Goal: Task Accomplishment & Management: Manage account settings

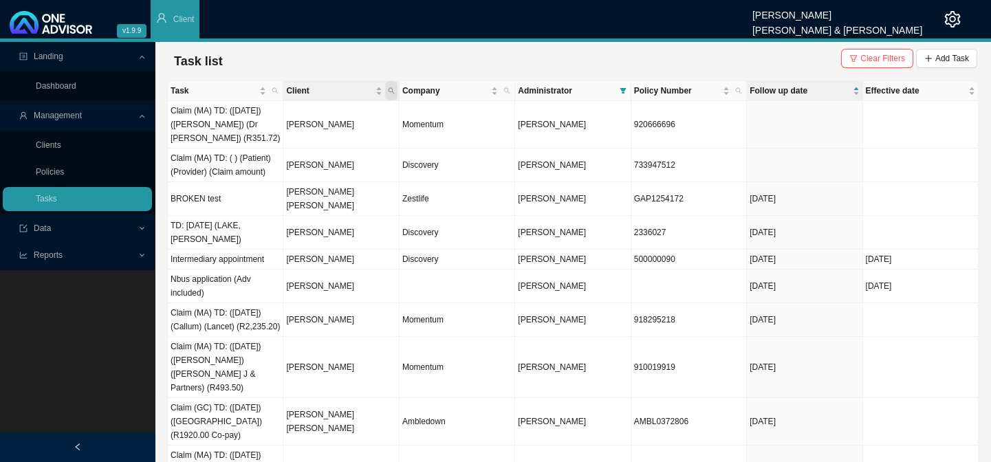
click at [390, 89] on icon "search" at bounding box center [391, 90] width 7 height 7
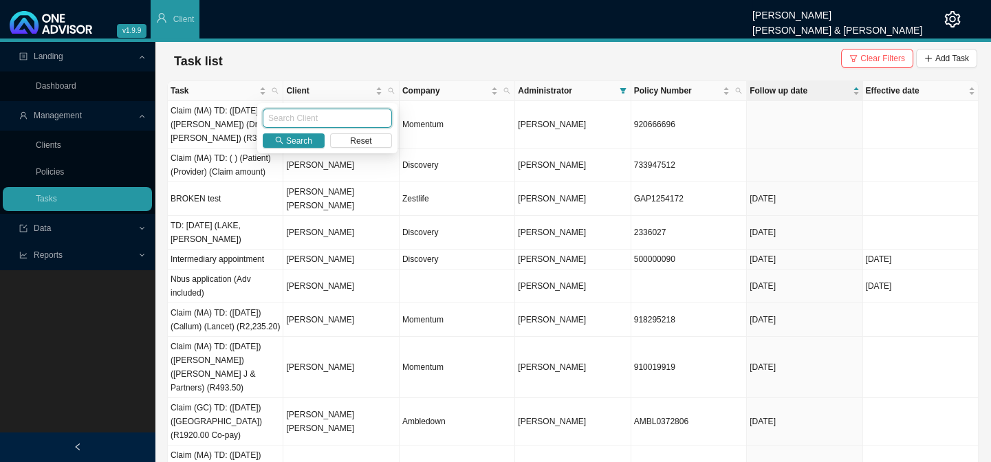
click at [325, 119] on input "text" at bounding box center [327, 118] width 129 height 19
type input "[PERSON_NAME]"
click at [303, 140] on span "Search" at bounding box center [299, 141] width 26 height 14
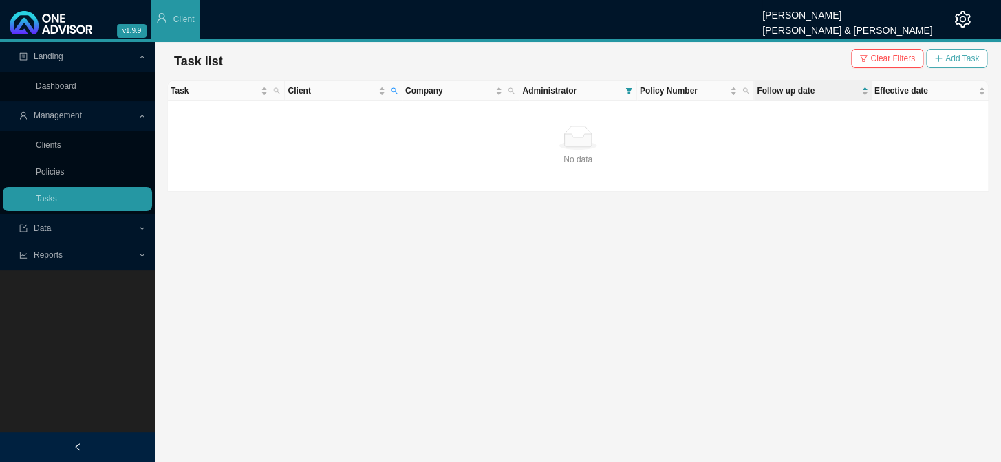
click at [954, 57] on span "Add Task" at bounding box center [962, 59] width 34 height 14
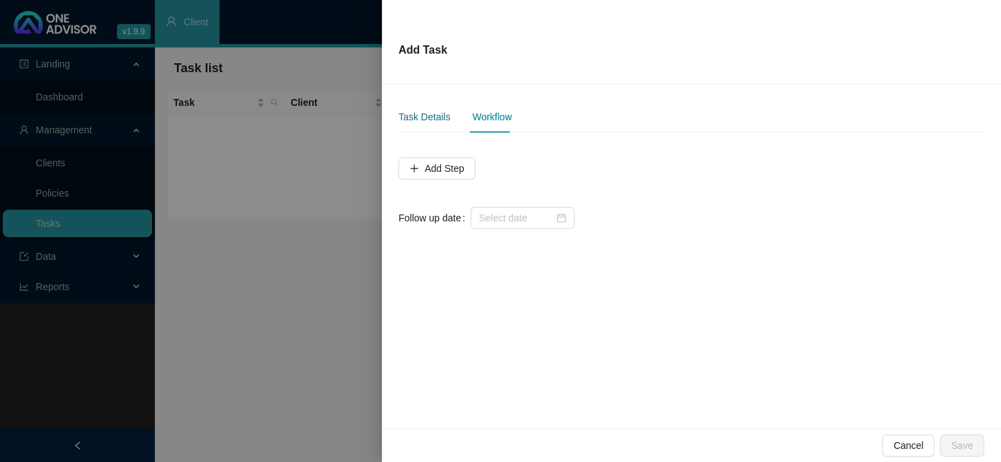
click at [415, 115] on div "Task Details" at bounding box center [424, 116] width 52 height 15
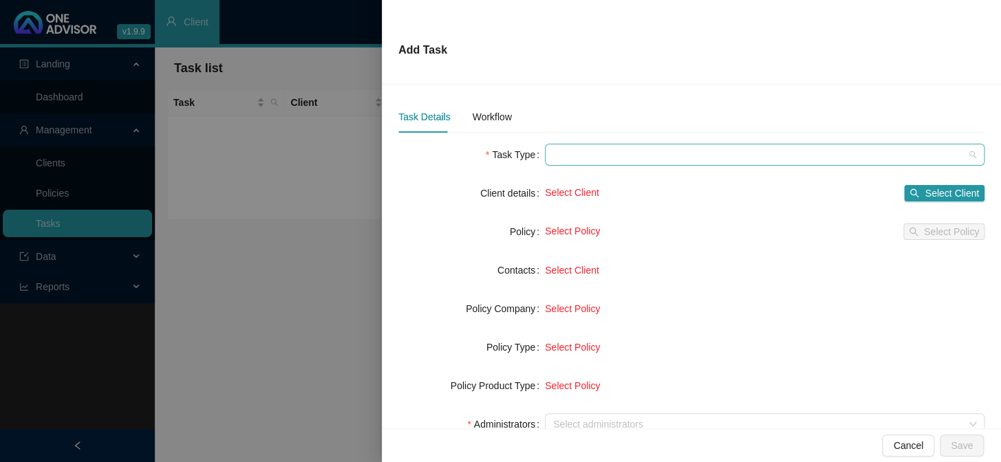
click at [563, 154] on span at bounding box center [764, 154] width 423 height 21
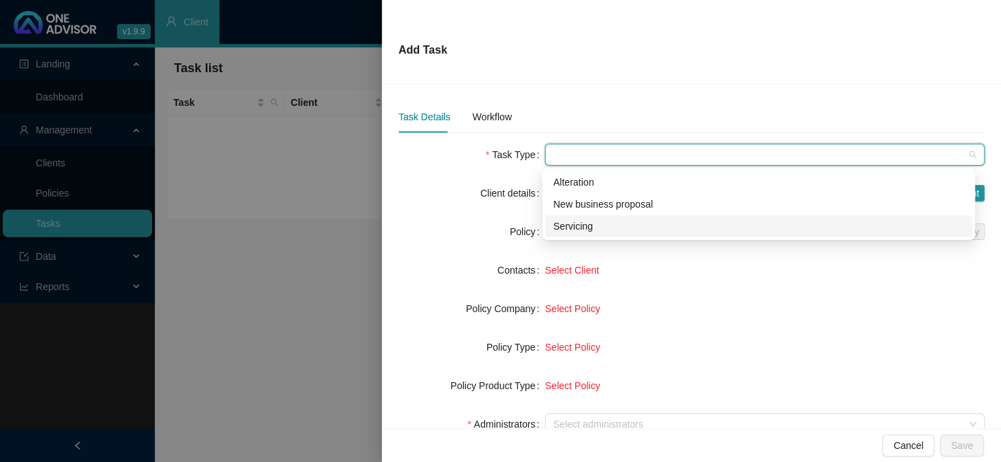
click at [568, 226] on div "Servicing" at bounding box center [758, 226] width 411 height 15
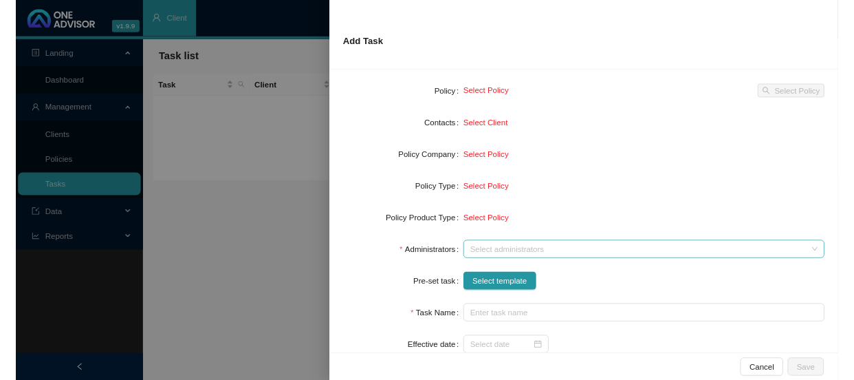
scroll to position [124, 0]
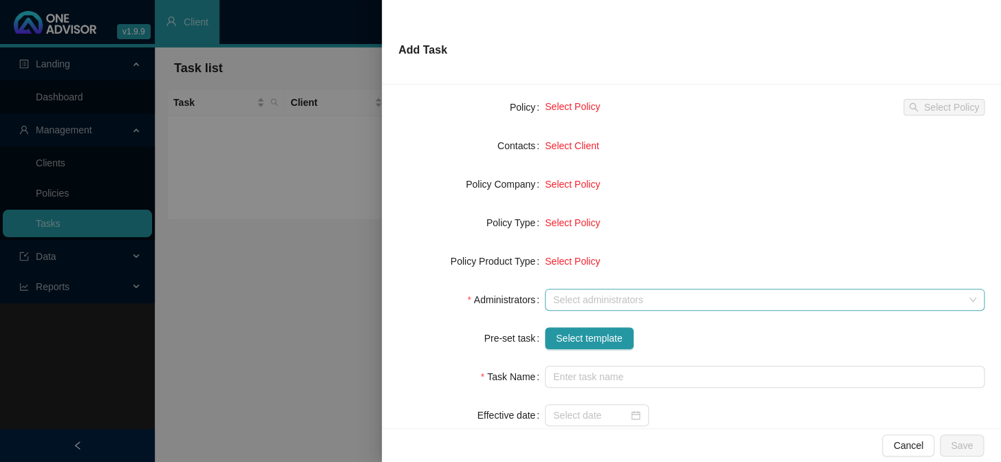
click at [579, 295] on div at bounding box center [757, 300] width 420 height 10
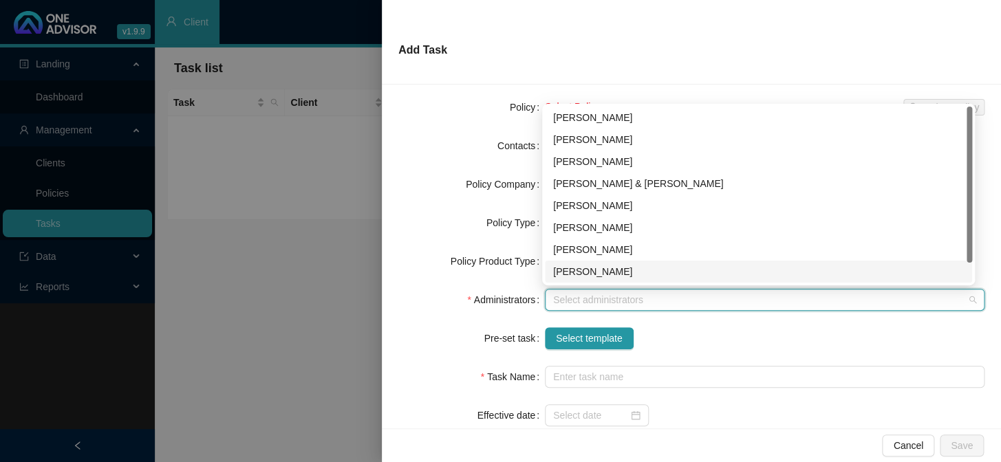
click at [570, 270] on div "[PERSON_NAME]" at bounding box center [758, 271] width 411 height 15
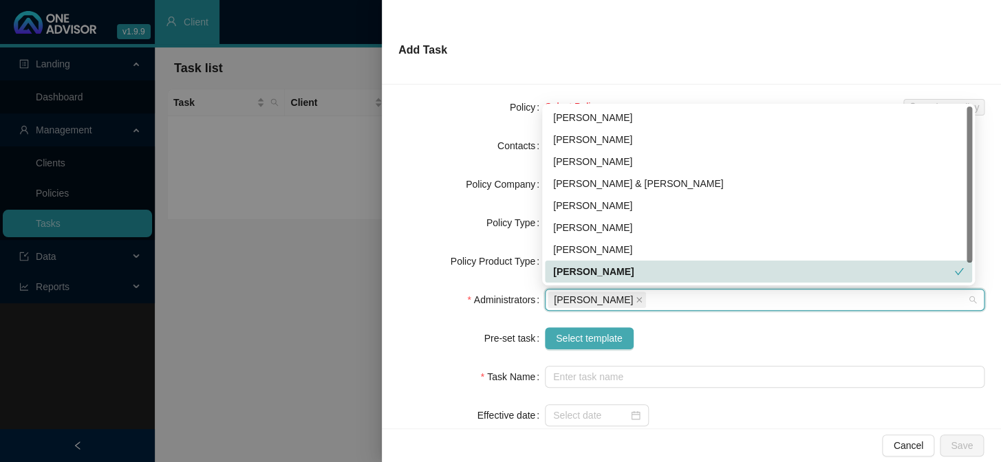
click at [560, 337] on span "Select template" at bounding box center [589, 338] width 67 height 15
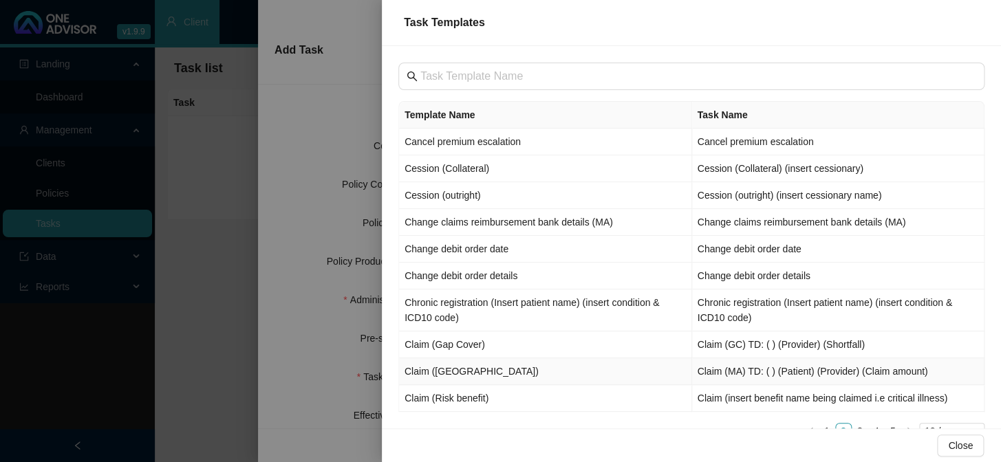
click at [440, 371] on td "Claim ([GEOGRAPHIC_DATA])" at bounding box center [545, 371] width 293 height 27
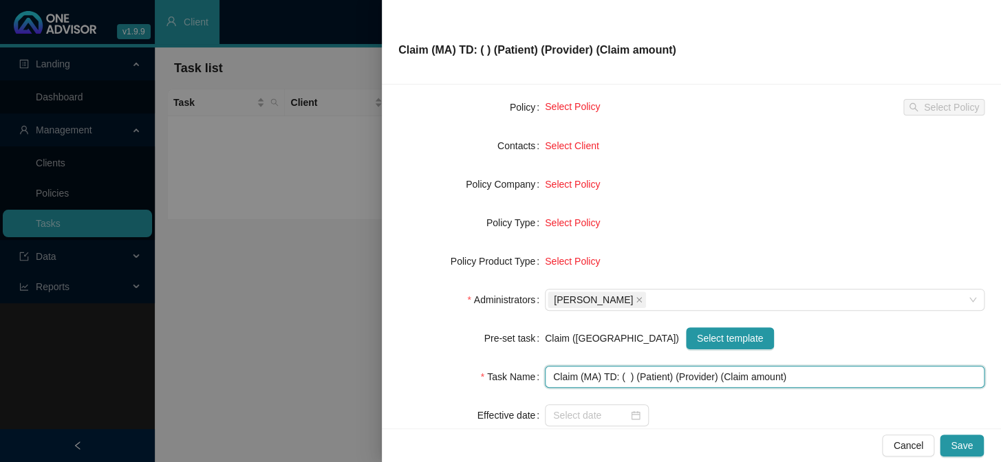
click at [625, 375] on input "Claim (MA) TD: ( ) (Patient) (Provider) (Claim amount)" at bounding box center [764, 377] width 439 height 22
type input "Claim (MA) TD: () (Patient) (Provider) (Claim amount)"
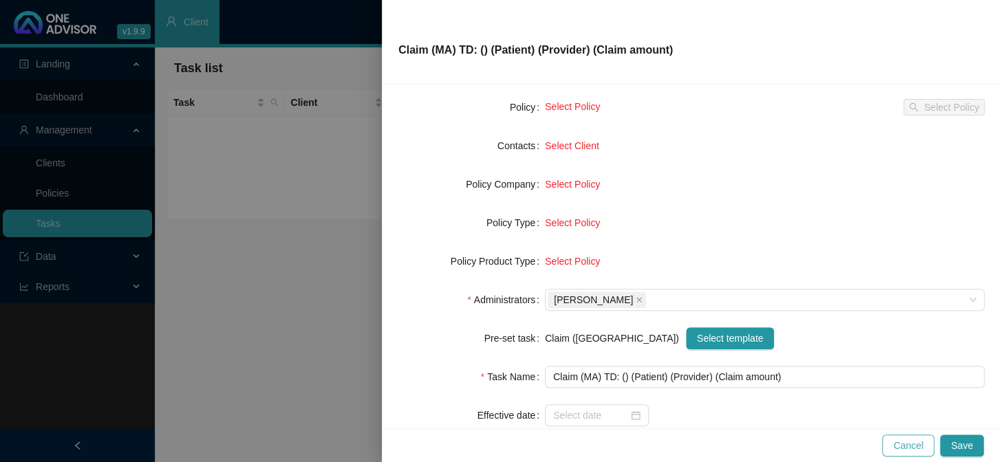
click at [922, 449] on span "Cancel" at bounding box center [908, 445] width 30 height 15
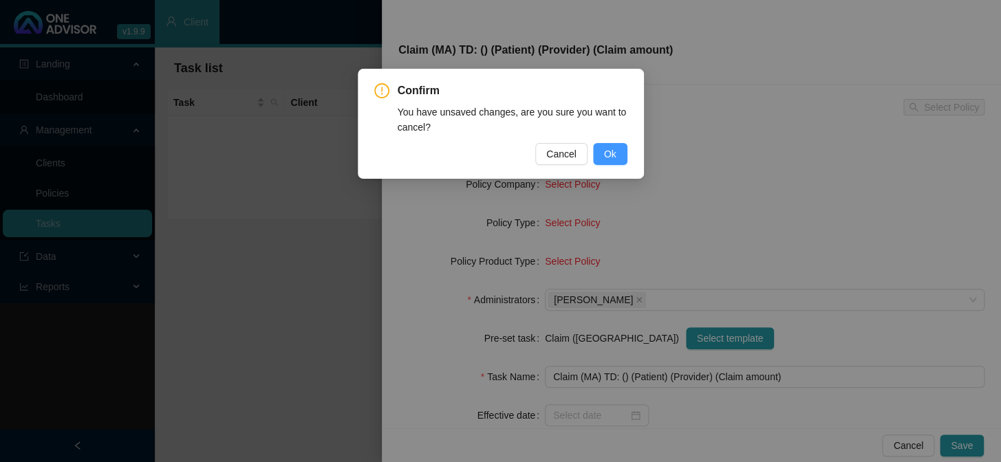
click at [612, 155] on span "Ok" at bounding box center [610, 153] width 12 height 15
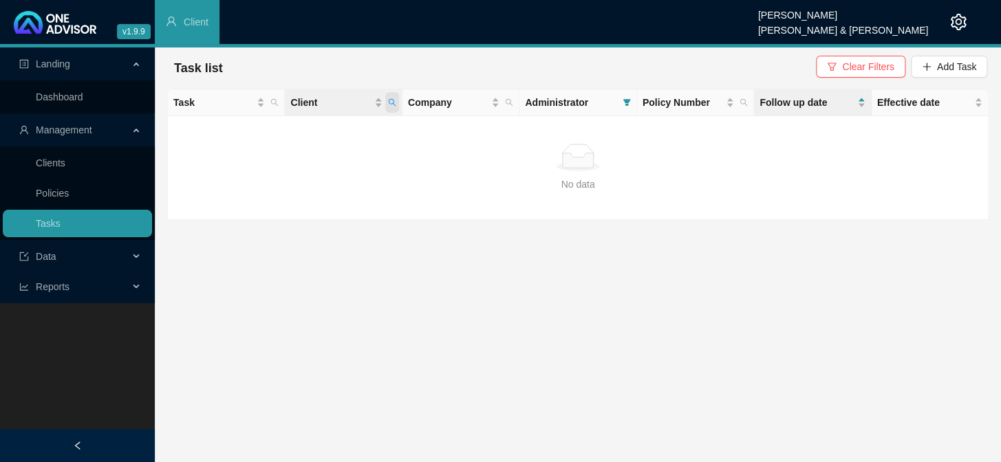
click at [394, 100] on icon "search" at bounding box center [392, 102] width 8 height 8
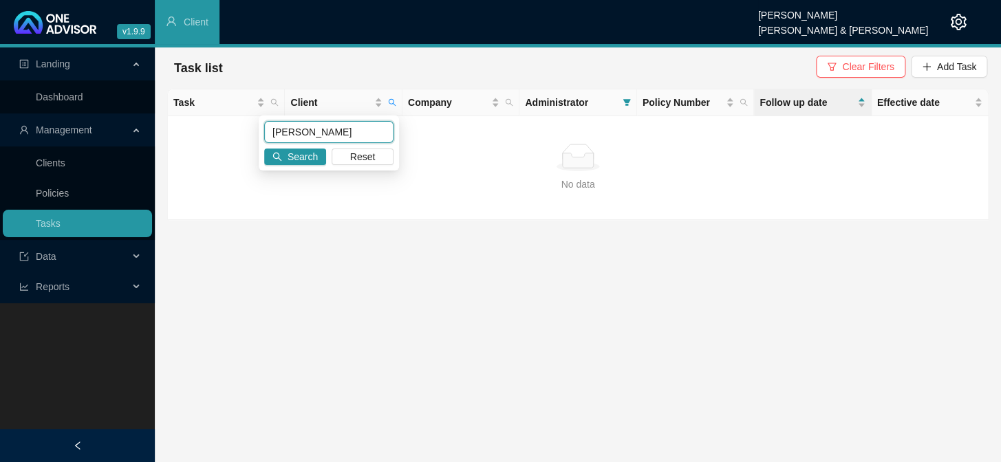
drag, startPoint x: 364, startPoint y: 129, endPoint x: 237, endPoint y: 131, distance: 127.9
click at [237, 131] on body "v1.9.9 [PERSON_NAME] [PERSON_NAME] & [PERSON_NAME] Client Landing Dashboard Man…" at bounding box center [500, 231] width 1001 height 462
click at [275, 154] on icon "search" at bounding box center [277, 157] width 10 height 10
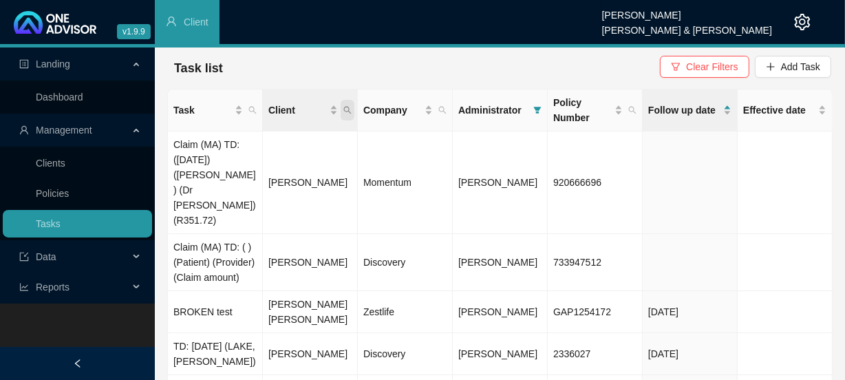
click at [349, 106] on icon "search" at bounding box center [347, 110] width 8 height 8
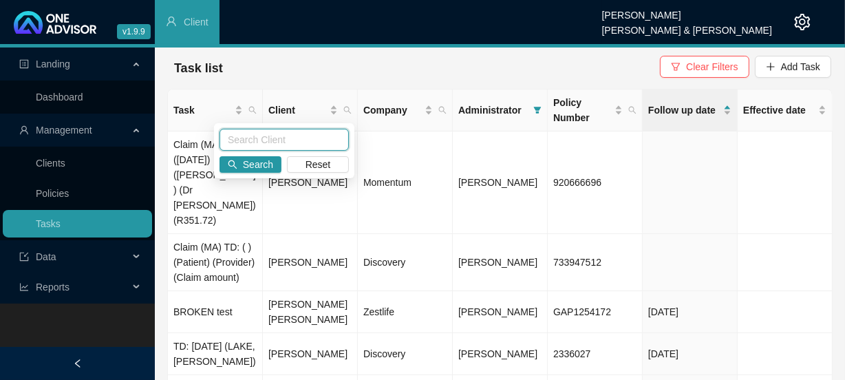
click at [275, 144] on input "text" at bounding box center [283, 140] width 129 height 22
type input "[PERSON_NAME]"
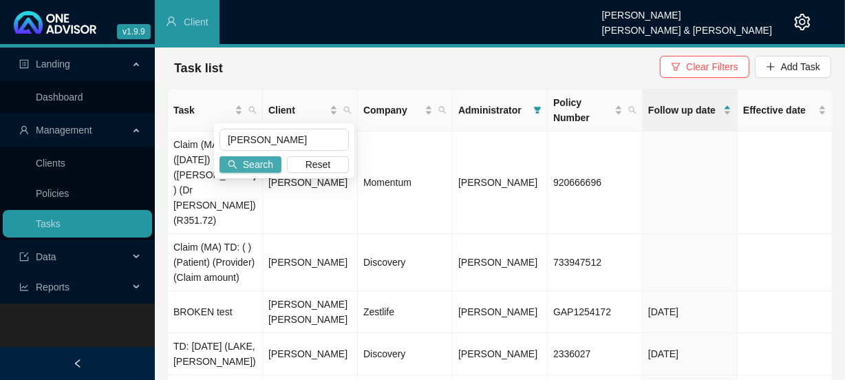
click at [263, 166] on span "Search" at bounding box center [258, 164] width 30 height 15
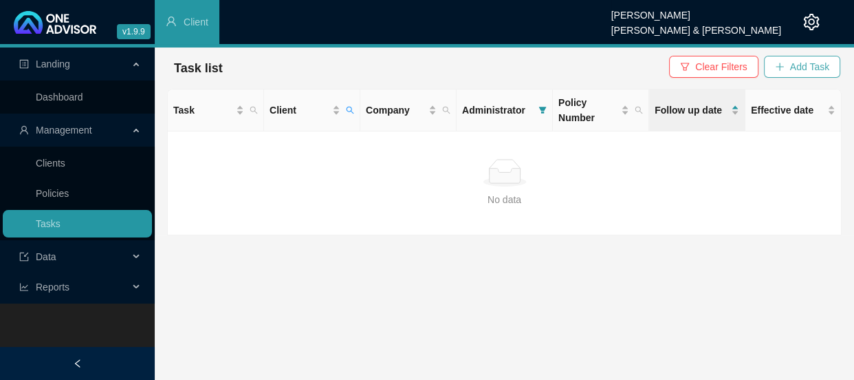
click at [812, 68] on span "Add Task" at bounding box center [809, 66] width 39 height 15
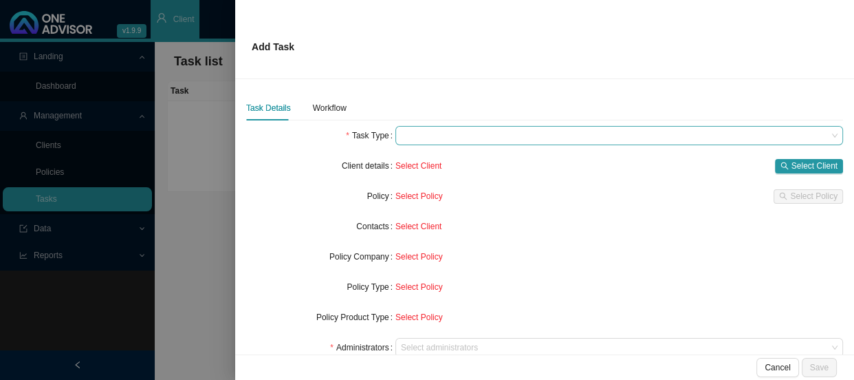
click at [401, 136] on span at bounding box center [619, 136] width 437 height 18
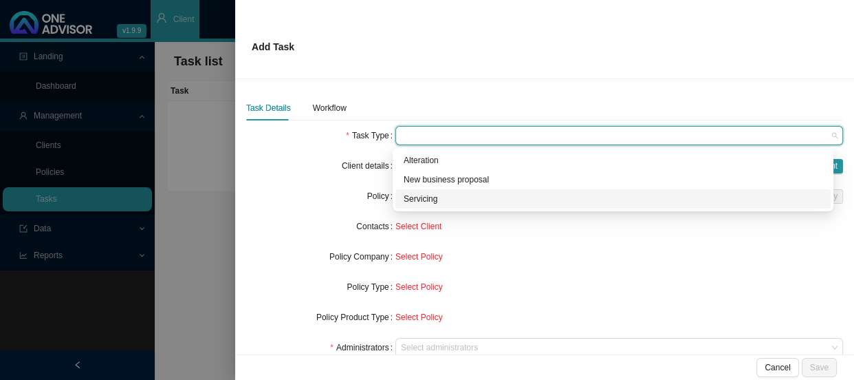
drag, startPoint x: 411, startPoint y: 195, endPoint x: 418, endPoint y: 195, distance: 6.9
click at [411, 195] on div "Servicing" at bounding box center [613, 199] width 419 height 14
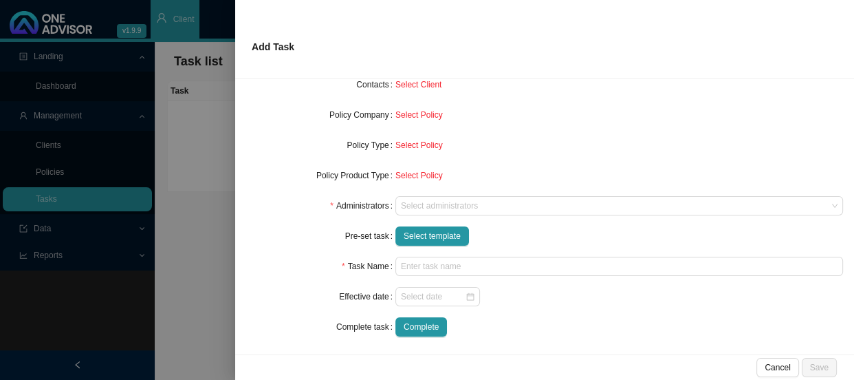
scroll to position [145, 0]
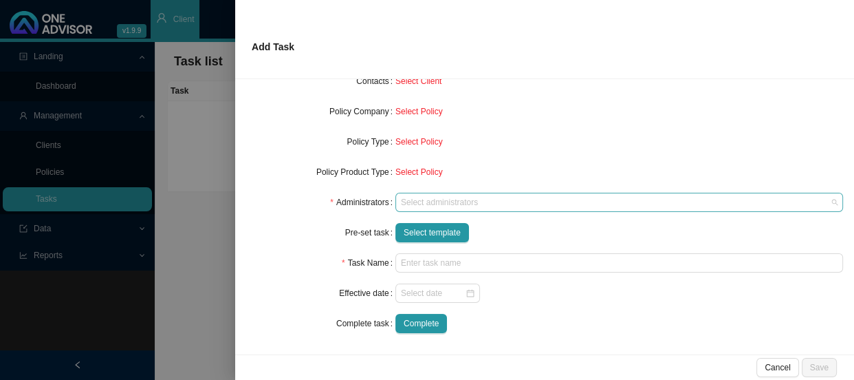
click at [426, 204] on div at bounding box center [612, 202] width 429 height 10
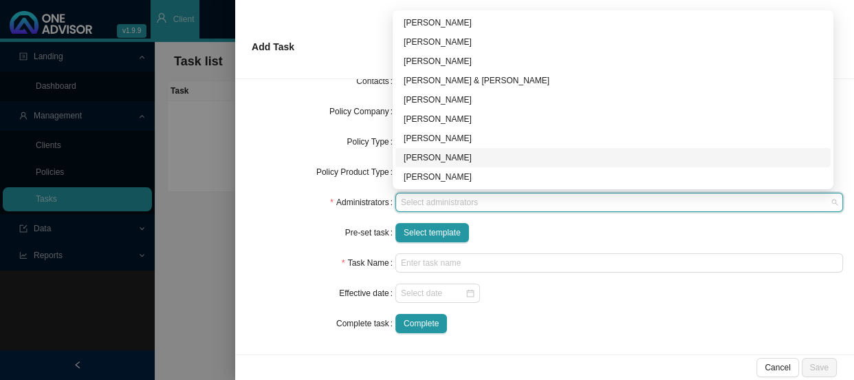
click at [424, 157] on div "[PERSON_NAME]" at bounding box center [613, 158] width 419 height 14
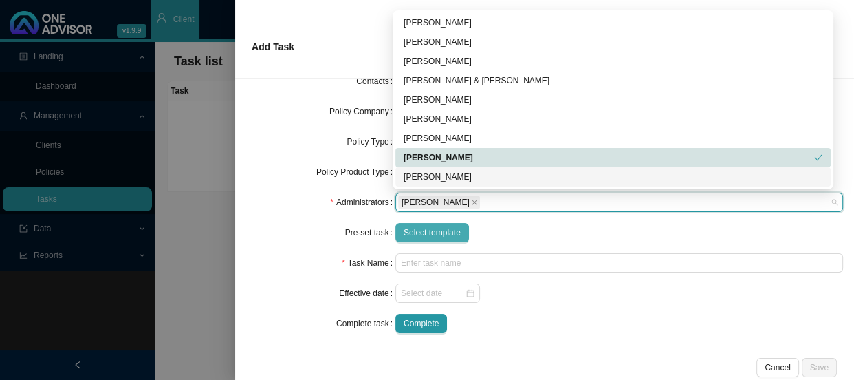
click at [406, 227] on span "Select template" at bounding box center [432, 233] width 57 height 14
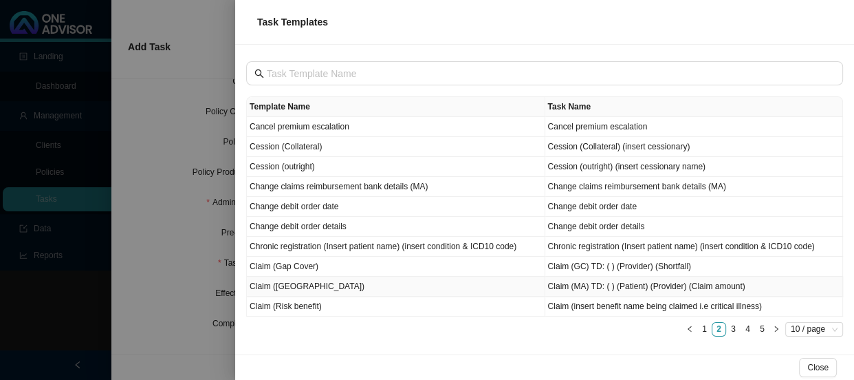
click at [289, 290] on td "Claim ([GEOGRAPHIC_DATA])" at bounding box center [396, 286] width 298 height 20
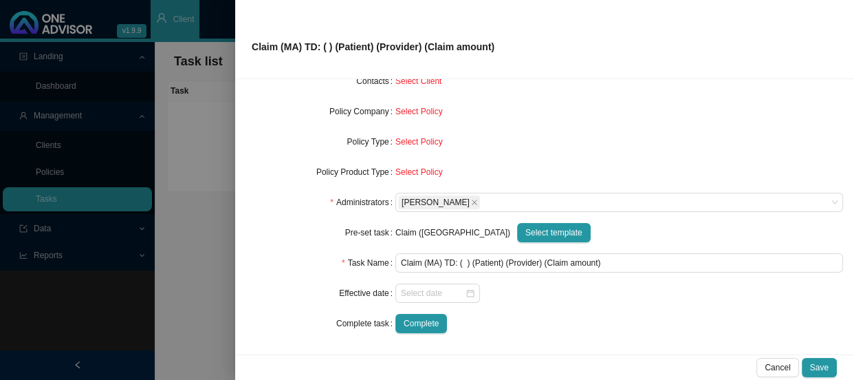
drag, startPoint x: 285, startPoint y: 254, endPoint x: 360, endPoint y: 221, distance: 81.9
click at [285, 254] on div "Task Name" at bounding box center [320, 262] width 149 height 19
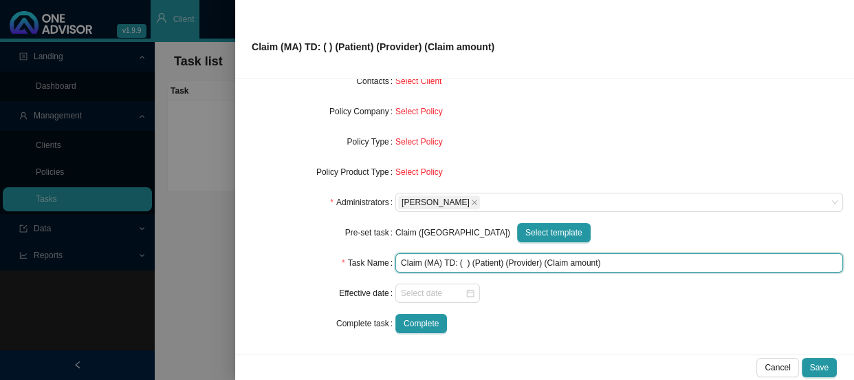
click at [462, 263] on input "Claim (MA) TD: ( ) (Patient) (Provider) (Claim amount)" at bounding box center [619, 262] width 448 height 19
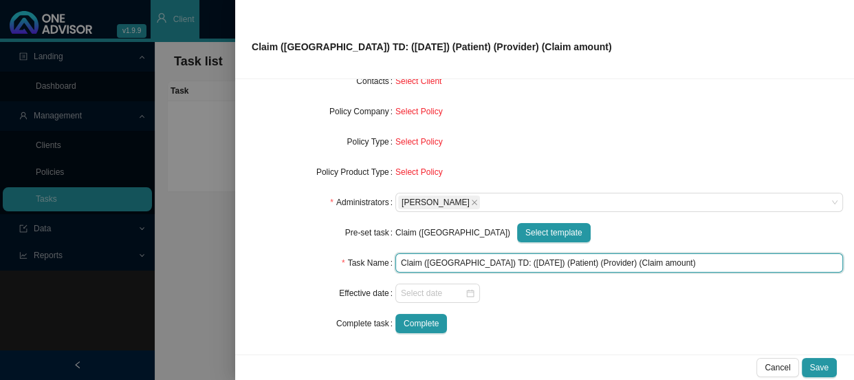
click at [521, 257] on input "Claim ([GEOGRAPHIC_DATA]) TD: ([DATE]) (Patient) (Provider) (Claim amount)" at bounding box center [619, 262] width 448 height 19
click at [560, 261] on input "Claim (MA) TD: ([DATE]) ([PERSON_NAME]) (Provider) (Claim amount)" at bounding box center [619, 262] width 448 height 19
click at [625, 261] on input "Claim (MA) TD: ([DATE]) ([PERSON_NAME]) ([PERSON_NAME]) (Claim amount)" at bounding box center [619, 262] width 448 height 19
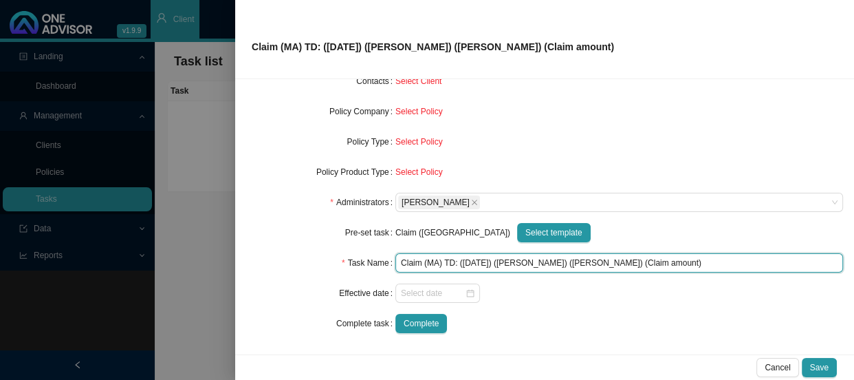
click at [625, 261] on input "Claim (MA) TD: ([DATE]) ([PERSON_NAME]) ([PERSON_NAME]) (Claim amount)" at bounding box center [619, 262] width 448 height 19
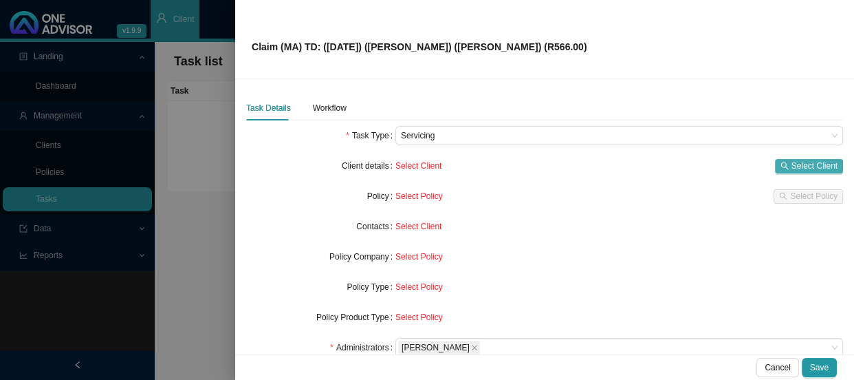
type input "Claim (MA) TD: ([DATE]) ([PERSON_NAME]) ([PERSON_NAME]) (R566.00)"
click at [803, 160] on span "Select Client" at bounding box center [815, 166] width 46 height 14
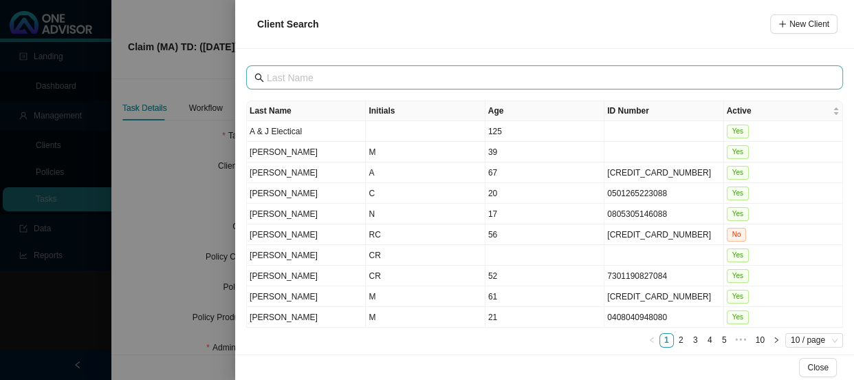
click at [369, 85] on span at bounding box center [544, 77] width 597 height 24
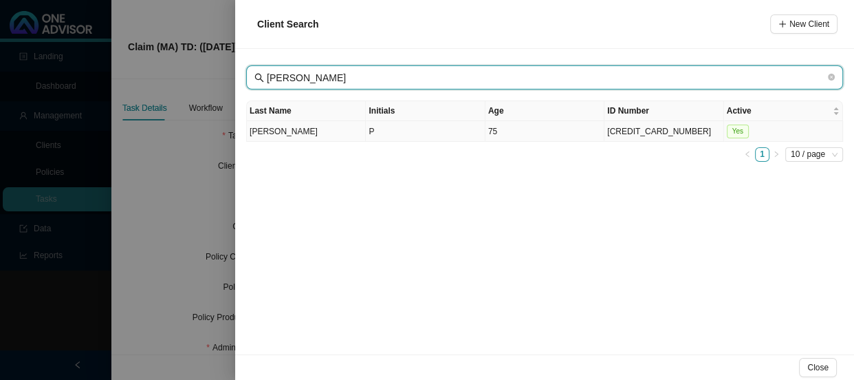
type input "[PERSON_NAME]"
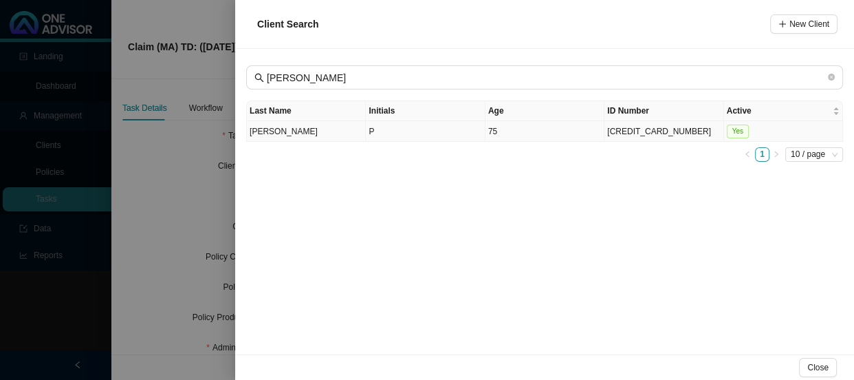
click at [349, 130] on td "[PERSON_NAME]" at bounding box center [306, 131] width 119 height 21
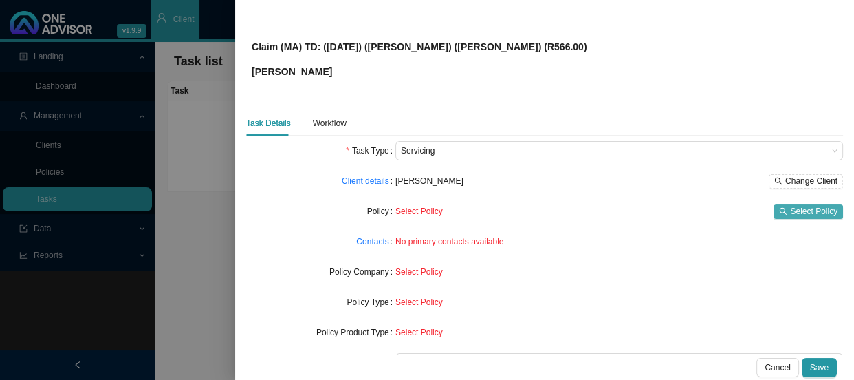
click at [804, 215] on span "Select Policy" at bounding box center [813, 211] width 47 height 14
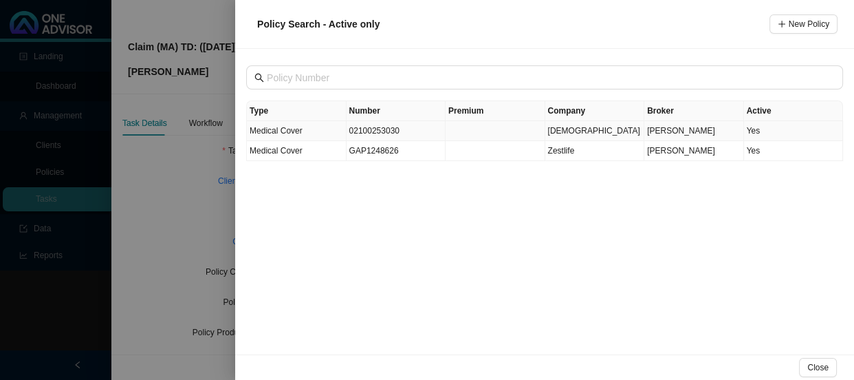
click at [371, 125] on td "02100253030" at bounding box center [397, 131] width 100 height 20
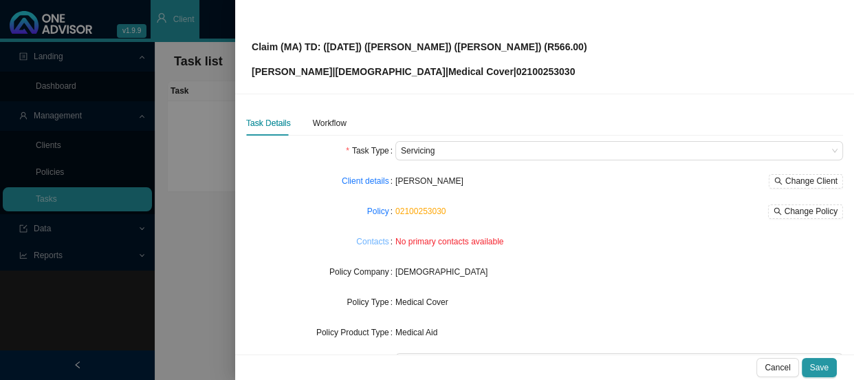
click at [374, 246] on link "Contacts" at bounding box center [372, 242] width 32 height 14
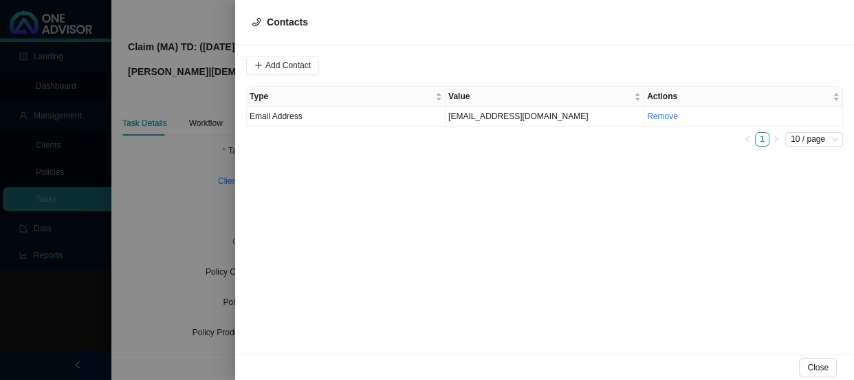
drag, startPoint x: 297, startPoint y: 66, endPoint x: 346, endPoint y: 82, distance: 51.3
click at [296, 67] on span "Add Contact" at bounding box center [287, 65] width 45 height 14
click at [656, 113] on link "Remove" at bounding box center [662, 116] width 31 height 10
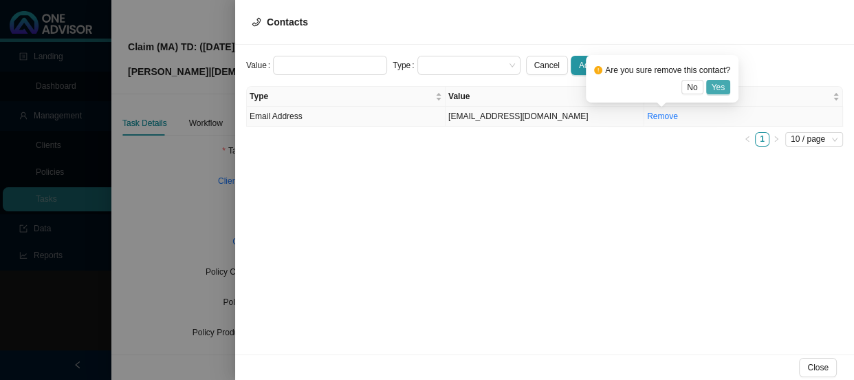
click at [715, 85] on span "Yes" at bounding box center [719, 87] width 14 height 14
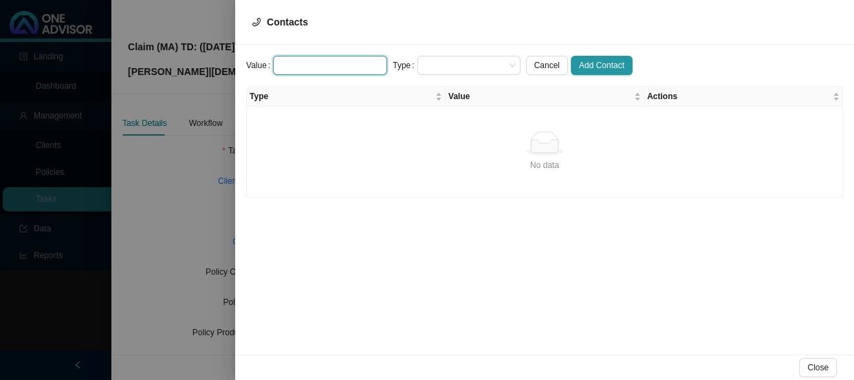
click at [351, 69] on input "text" at bounding box center [330, 65] width 114 height 19
paste input "[EMAIL_ADDRESS][DOMAIN_NAME]"
click at [458, 68] on span at bounding box center [469, 65] width 92 height 18
type input "[EMAIL_ADDRESS][DOMAIN_NAME]"
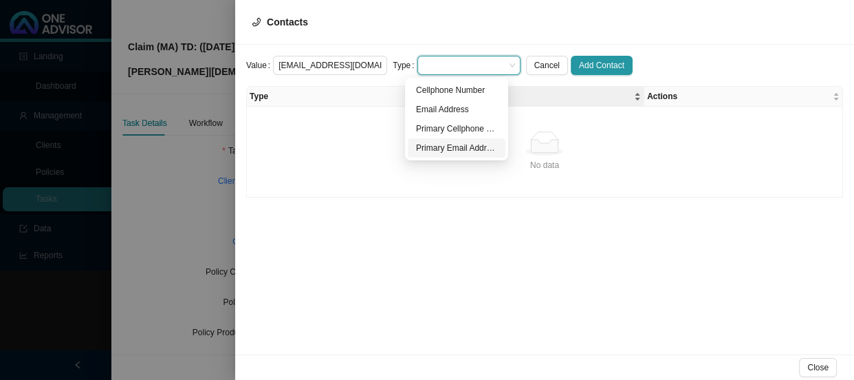
drag, startPoint x: 440, startPoint y: 145, endPoint x: 529, endPoint y: 102, distance: 98.4
click at [440, 145] on div "Primary Email Address" at bounding box center [456, 148] width 81 height 14
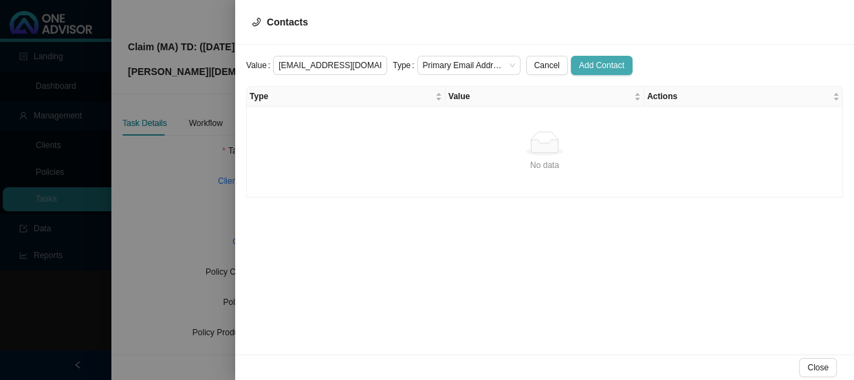
click at [583, 65] on span "Add Contact" at bounding box center [601, 65] width 45 height 14
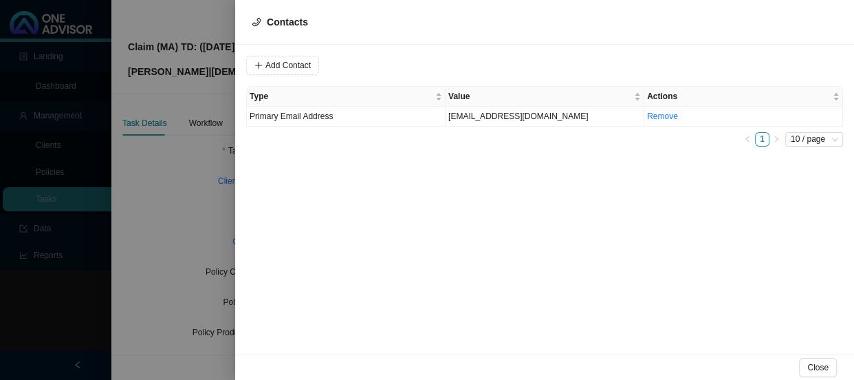
click at [210, 166] on div at bounding box center [427, 190] width 854 height 380
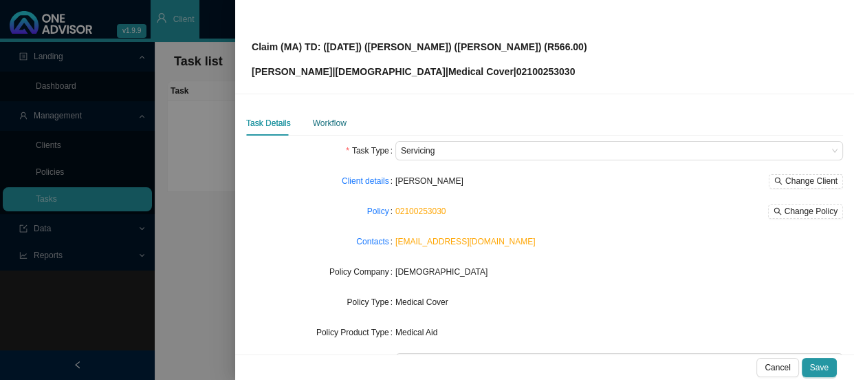
click at [338, 124] on div "Workflow" at bounding box center [330, 123] width 34 height 14
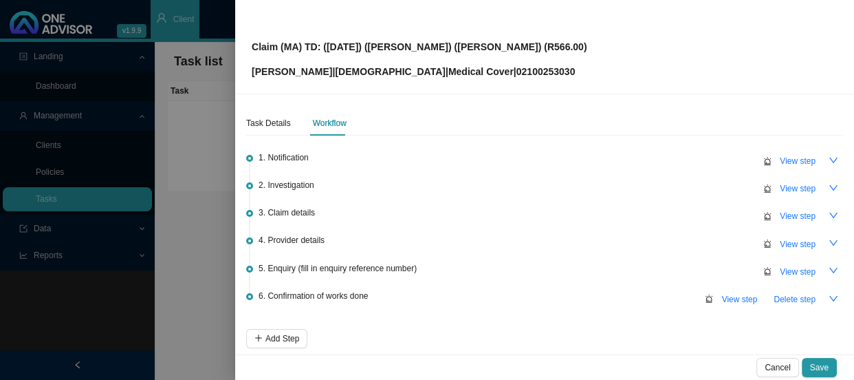
click at [270, 151] on span "1. Notification" at bounding box center [284, 158] width 50 height 14
click at [788, 158] on span "View step" at bounding box center [798, 161] width 36 height 14
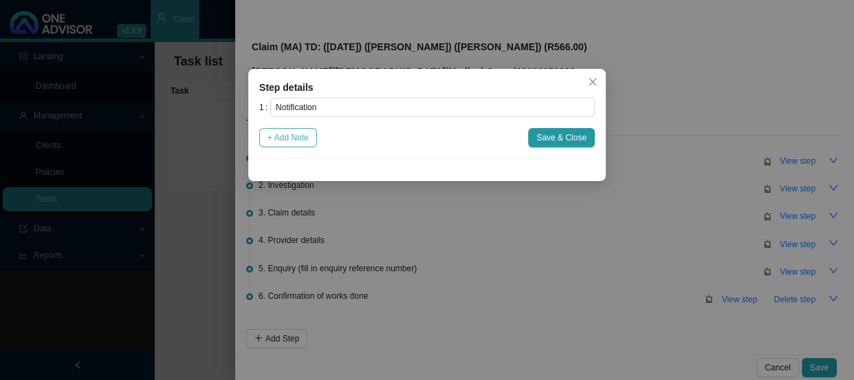
click at [300, 142] on span "+ Add Note" at bounding box center [288, 138] width 41 height 14
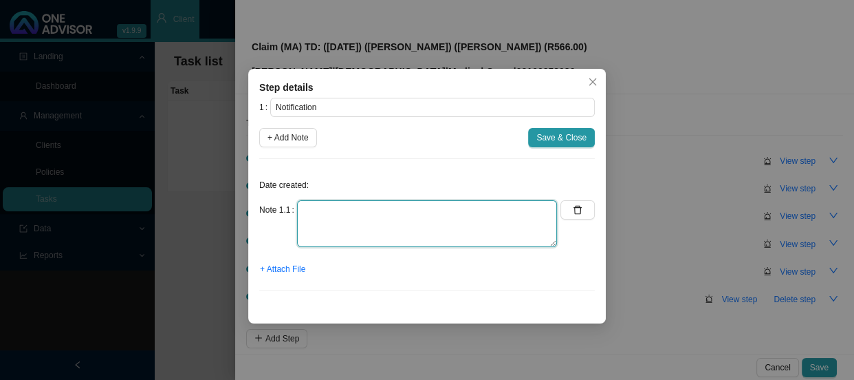
click at [311, 208] on textarea at bounding box center [427, 223] width 260 height 47
type textarea "r"
type textarea "Received a dental claim from [PERSON_NAME]"
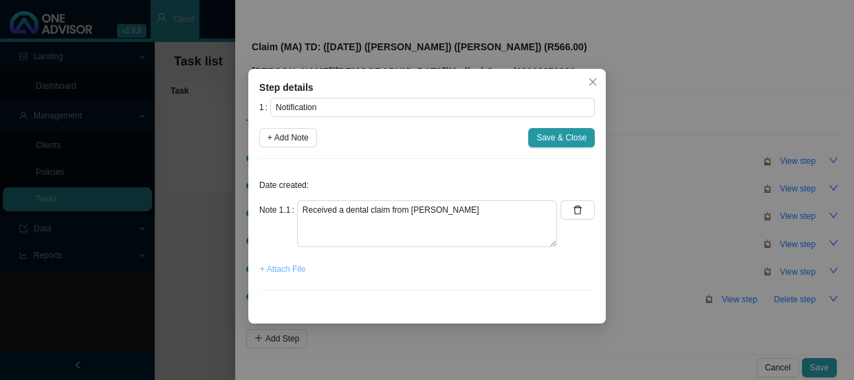
click at [298, 270] on span "+ Attach File" at bounding box center [282, 269] width 45 height 14
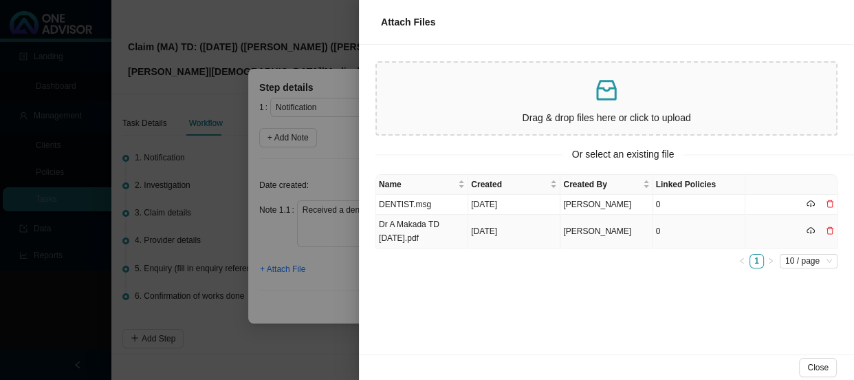
click at [438, 235] on td "Dr A Makada TD [DATE].pdf" at bounding box center [422, 232] width 92 height 34
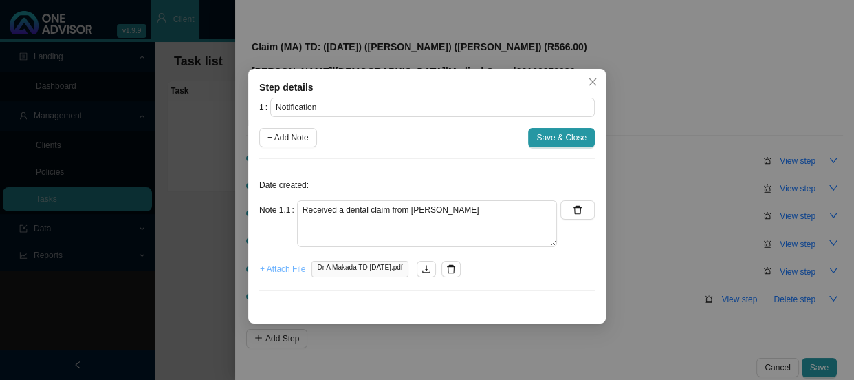
click at [292, 271] on span "+ Attach File" at bounding box center [282, 269] width 45 height 14
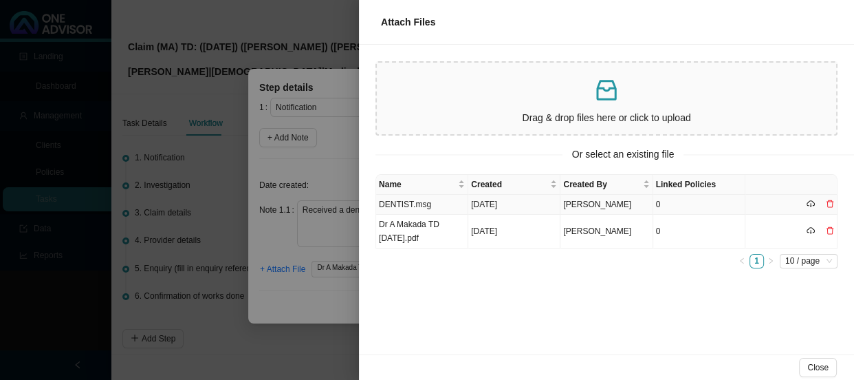
click at [413, 202] on td "DENTIST.msg" at bounding box center [422, 205] width 92 height 20
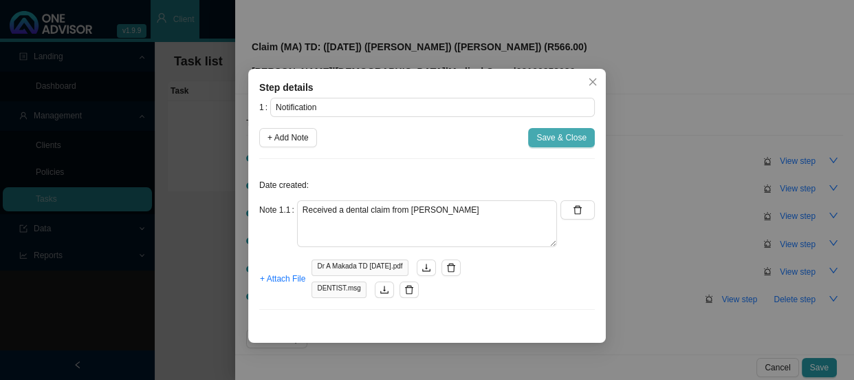
click at [578, 138] on span "Save & Close" at bounding box center [561, 138] width 50 height 14
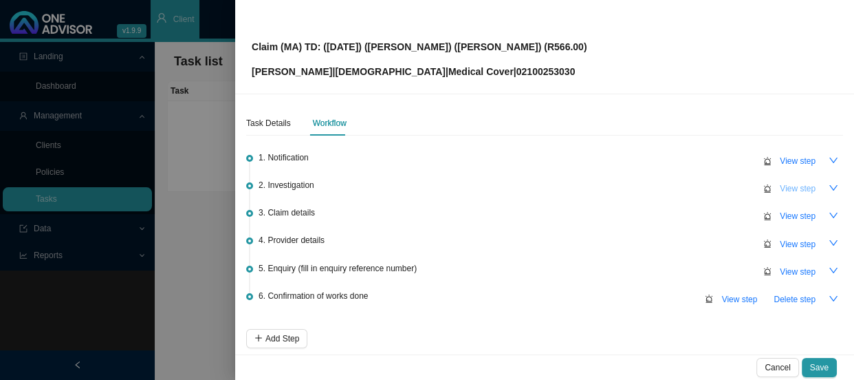
click at [780, 185] on span "View step" at bounding box center [798, 189] width 36 height 14
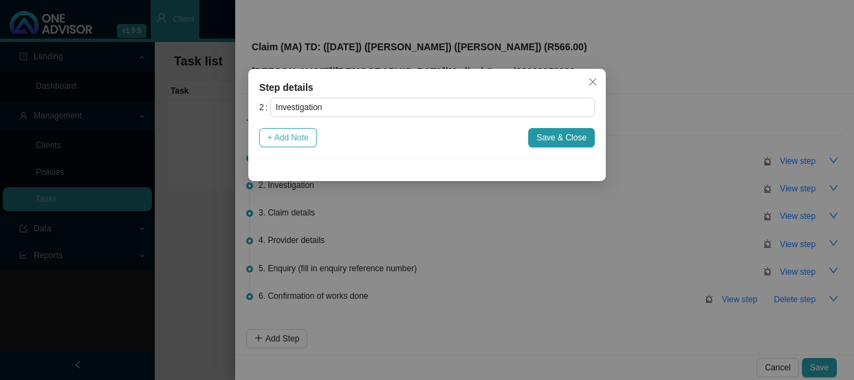
click at [309, 140] on span "+ Add Note" at bounding box center [288, 138] width 41 height 14
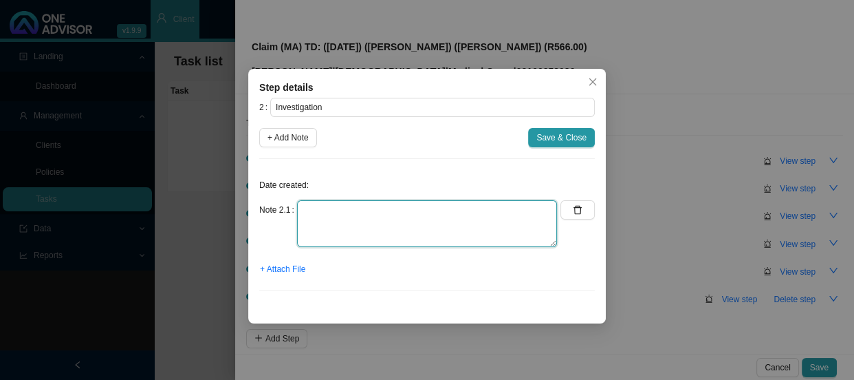
click at [320, 214] on textarea at bounding box center [427, 223] width 260 height 47
type textarea "Removal of tooth in dentist rooms"
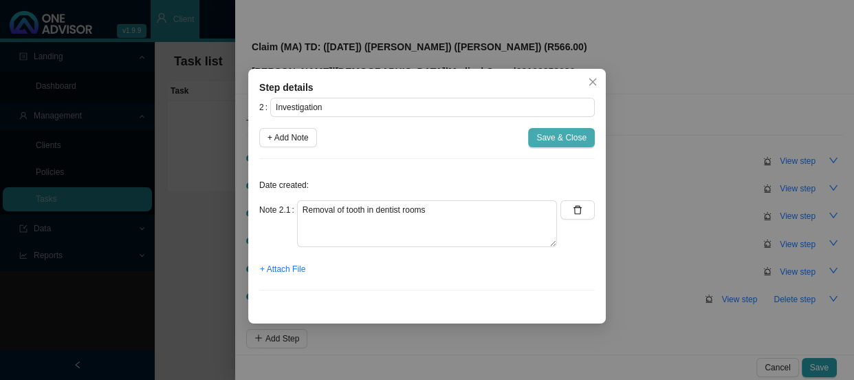
click at [565, 137] on span "Save & Close" at bounding box center [561, 138] width 50 height 14
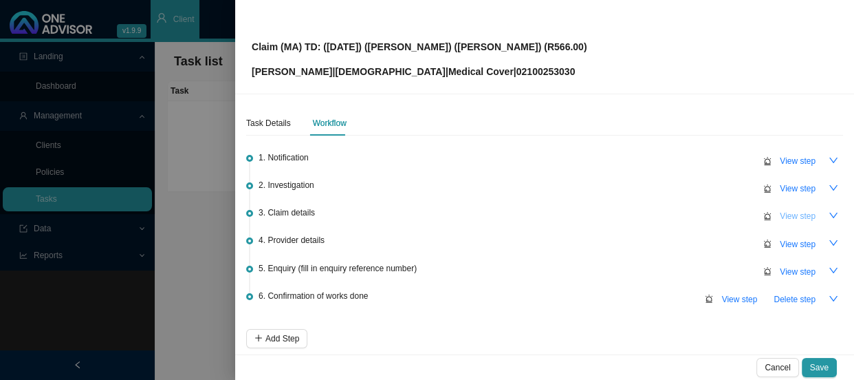
click at [783, 218] on span "View step" at bounding box center [798, 216] width 36 height 14
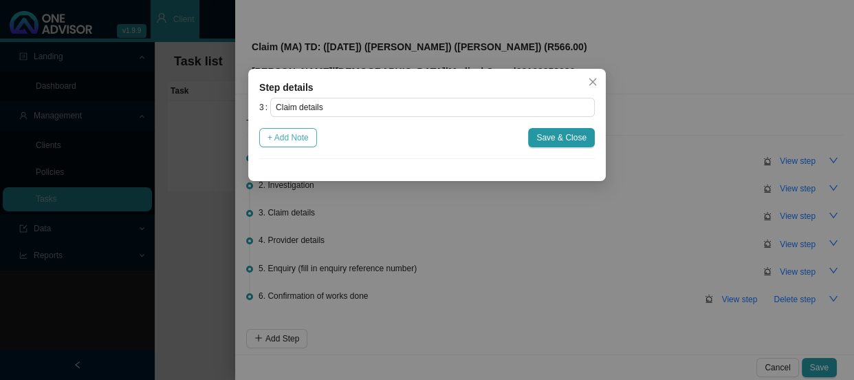
click at [303, 138] on span "+ Add Note" at bounding box center [288, 138] width 41 height 14
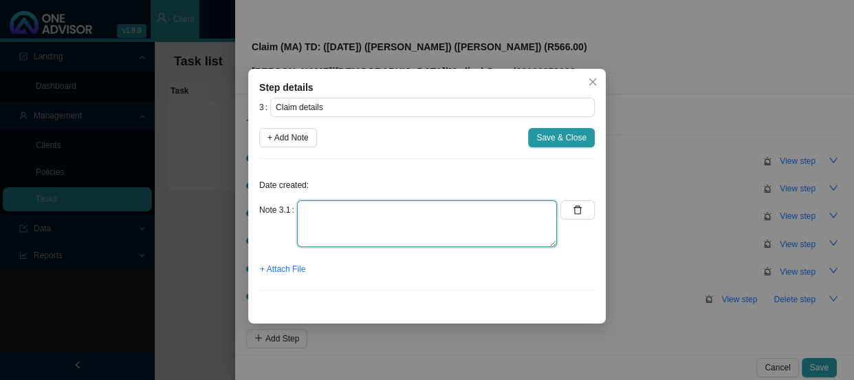
click at [322, 209] on textarea at bounding box center [427, 223] width 260 height 47
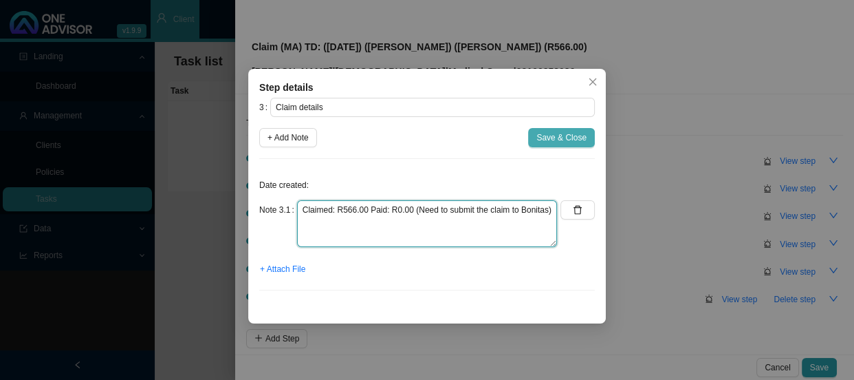
type textarea "Claimed: R566.00 Paid: R0.00 (Need to submit the claim to Bonitas)"
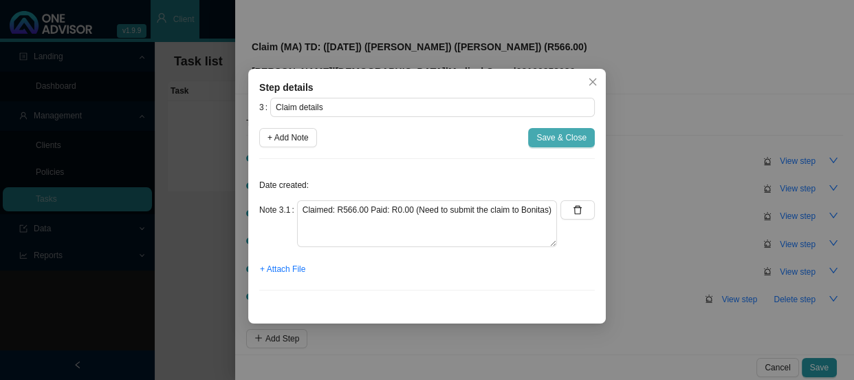
click at [549, 136] on span "Save & Close" at bounding box center [561, 138] width 50 height 14
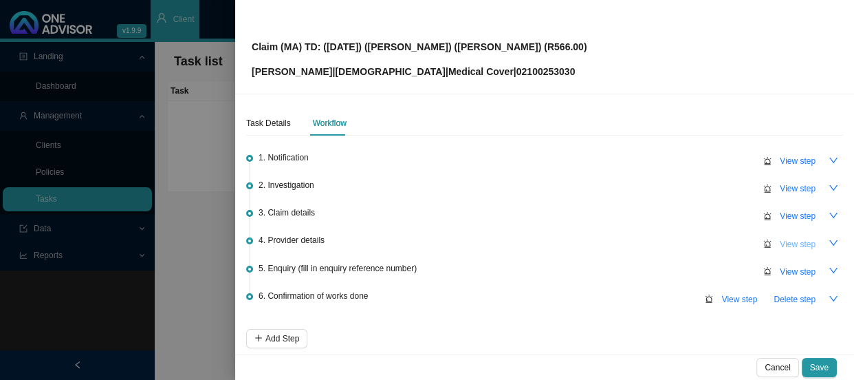
click at [790, 246] on span "View step" at bounding box center [798, 244] width 36 height 14
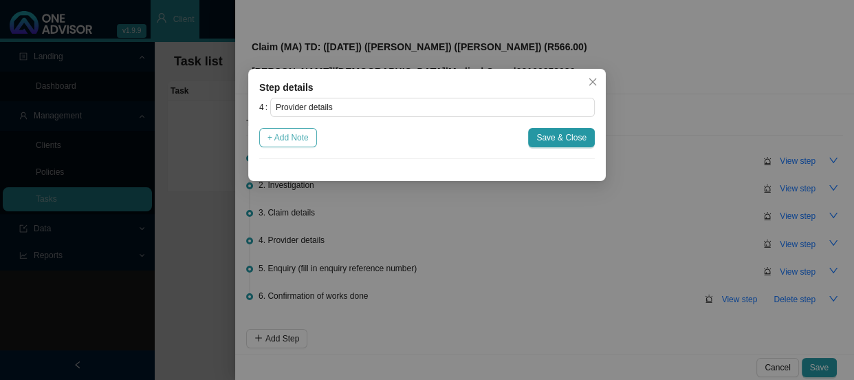
drag, startPoint x: 292, startPoint y: 135, endPoint x: 305, endPoint y: 145, distance: 16.6
click at [292, 135] on span "+ Add Note" at bounding box center [288, 138] width 41 height 14
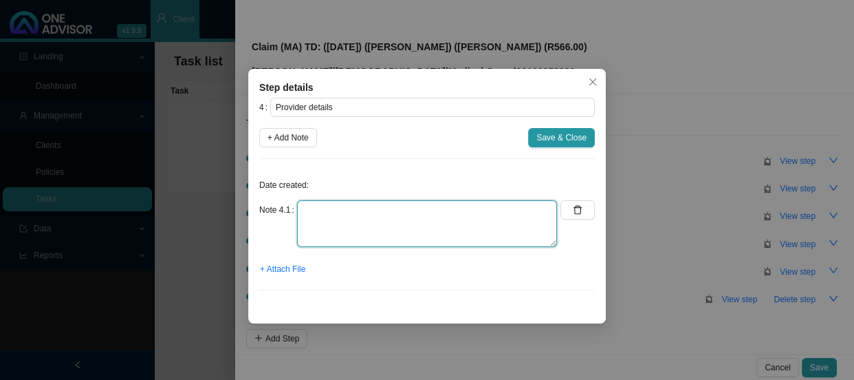
click at [329, 205] on textarea at bounding box center [427, 223] width 260 height 47
type textarea "p"
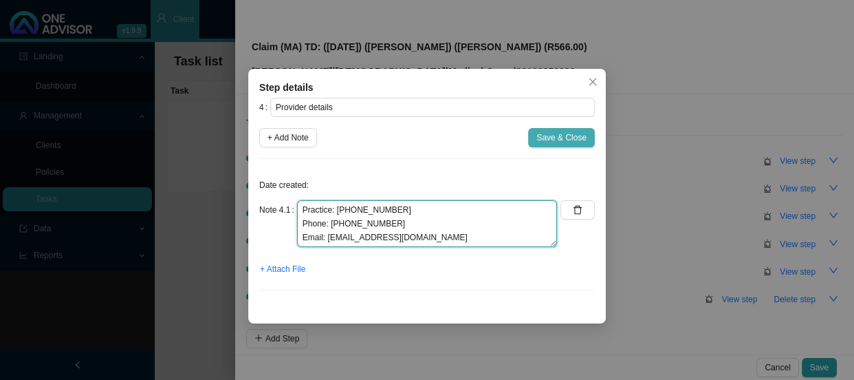
type textarea "Practice: [PHONE_NUMBER] Phone: [PHONE_NUMBER] Email: [EMAIL_ADDRESS][DOMAIN_NA…"
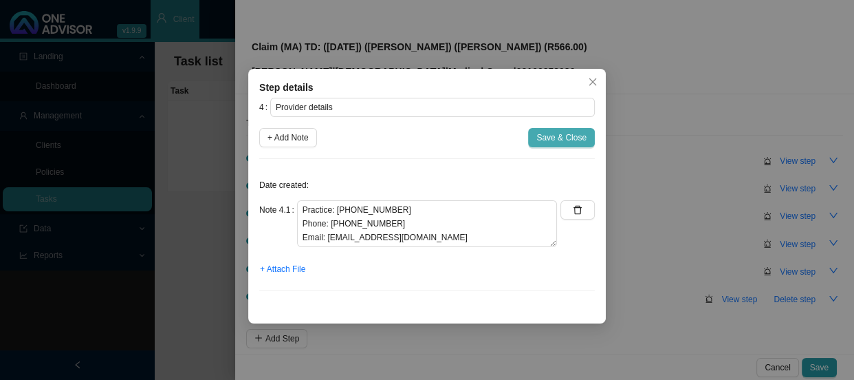
click at [555, 135] on span "Save & Close" at bounding box center [561, 138] width 50 height 14
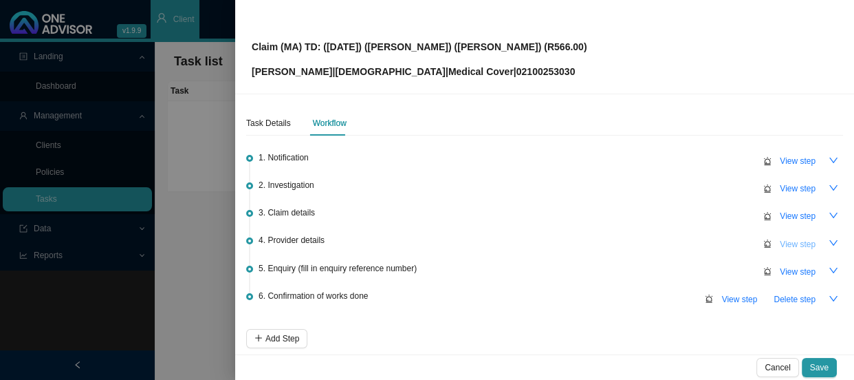
click at [783, 244] on span "View step" at bounding box center [798, 244] width 36 height 14
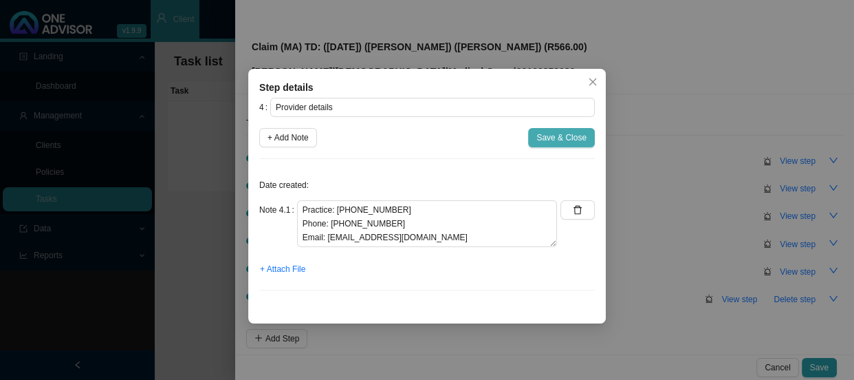
click at [558, 137] on span "Save & Close" at bounding box center [561, 138] width 50 height 14
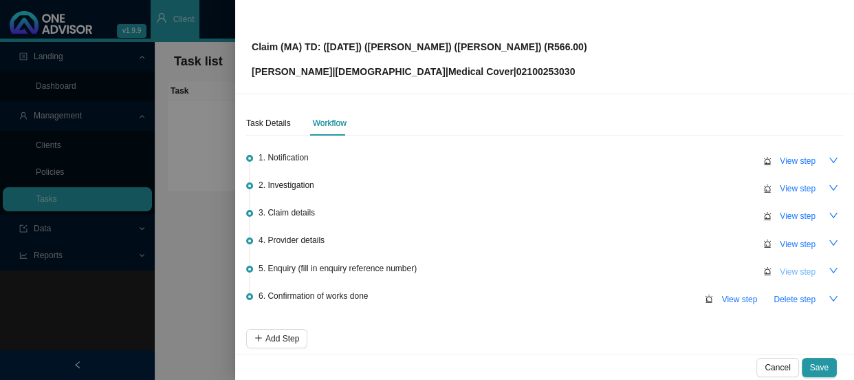
click at [783, 268] on span "View step" at bounding box center [798, 272] width 36 height 14
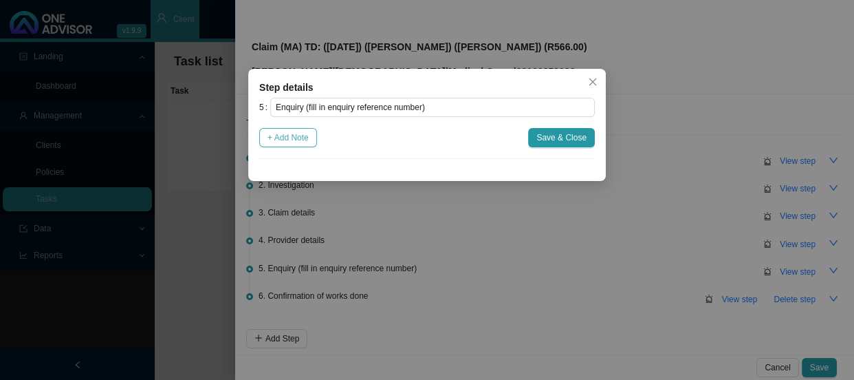
click at [298, 140] on span "+ Add Note" at bounding box center [288, 138] width 41 height 14
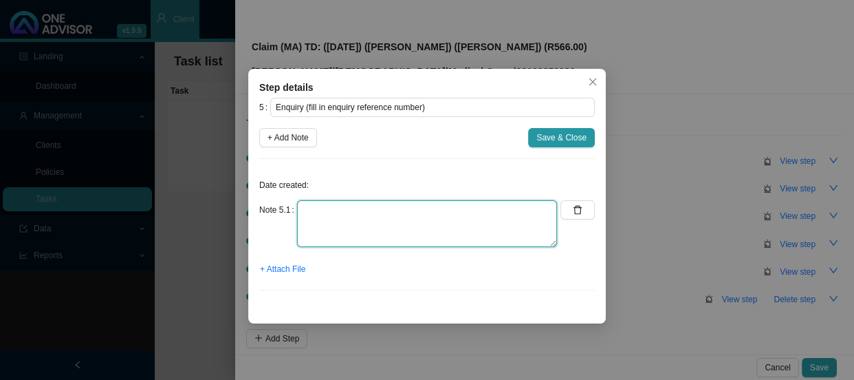
click at [317, 210] on textarea at bounding box center [427, 223] width 260 height 47
type textarea "Submitted claim to [PERSON_NAME]"
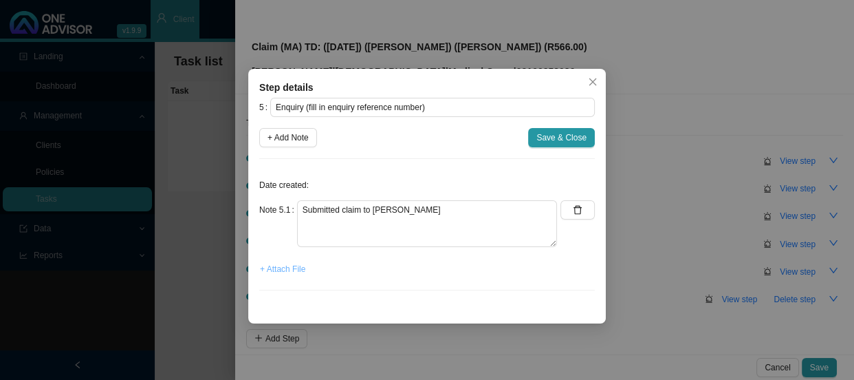
click at [294, 268] on span "+ Attach File" at bounding box center [282, 269] width 45 height 14
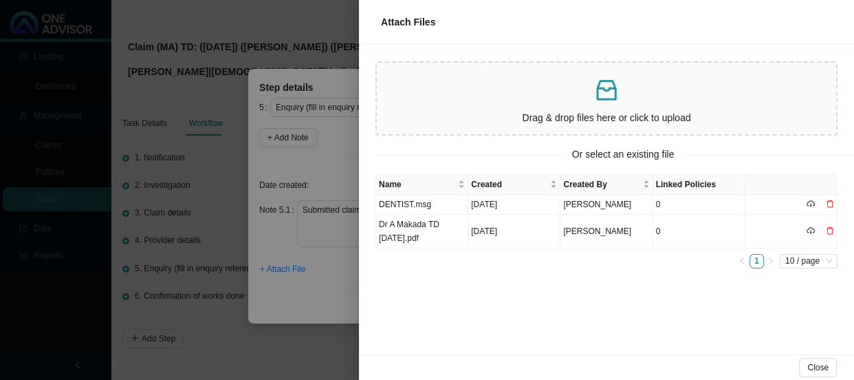
click at [343, 164] on div at bounding box center [427, 190] width 854 height 380
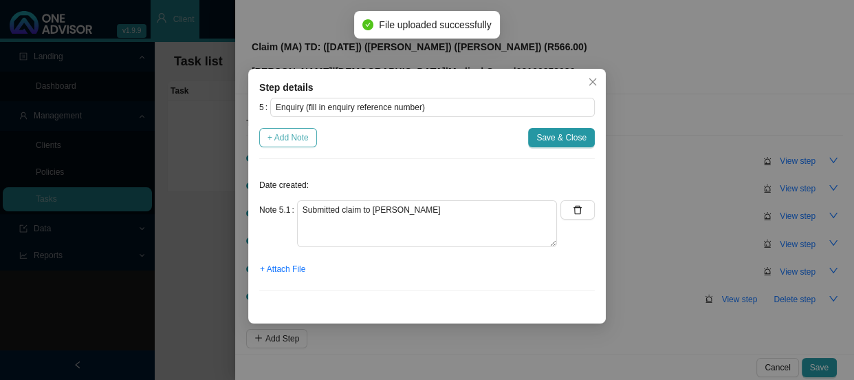
click at [289, 139] on span "+ Add Note" at bounding box center [288, 138] width 41 height 14
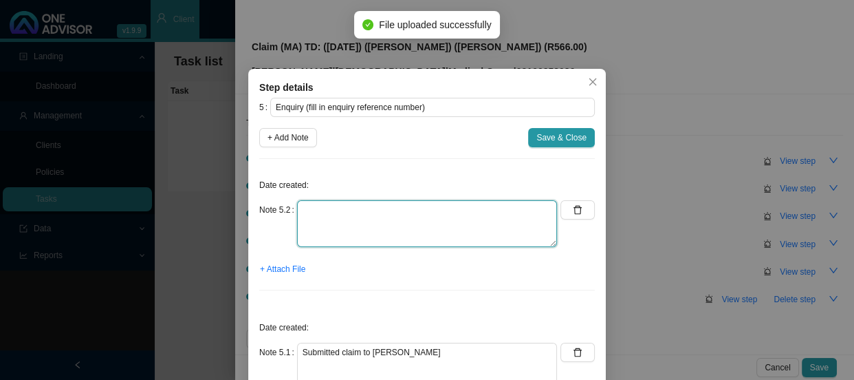
click at [333, 208] on textarea at bounding box center [427, 223] width 260 height 47
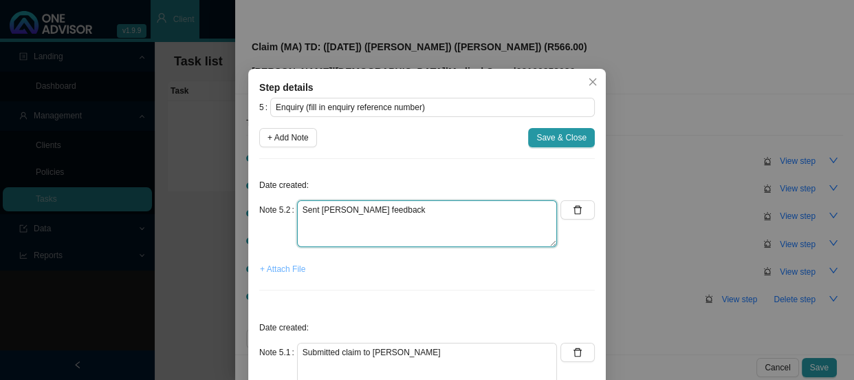
type textarea "Sent [PERSON_NAME] feedback"
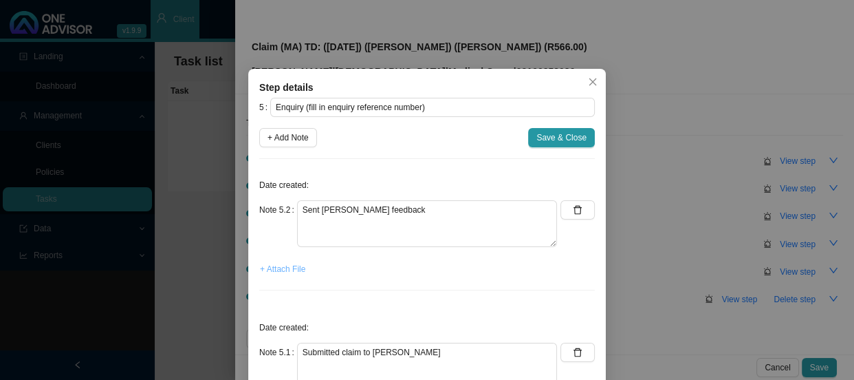
click at [274, 267] on span "+ Attach File" at bounding box center [282, 269] width 45 height 14
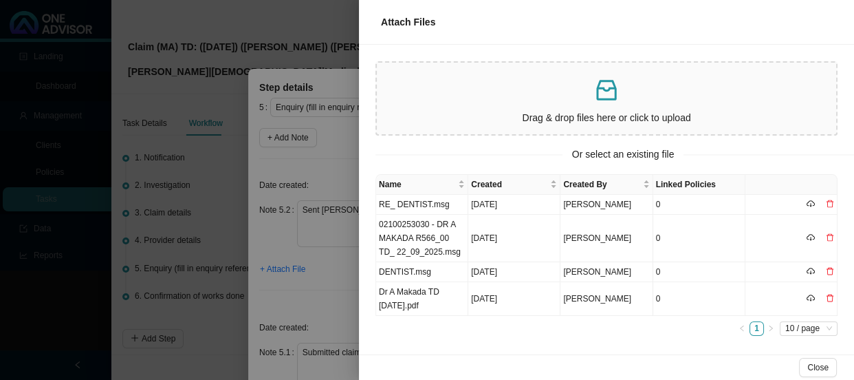
click at [334, 275] on div at bounding box center [427, 190] width 854 height 380
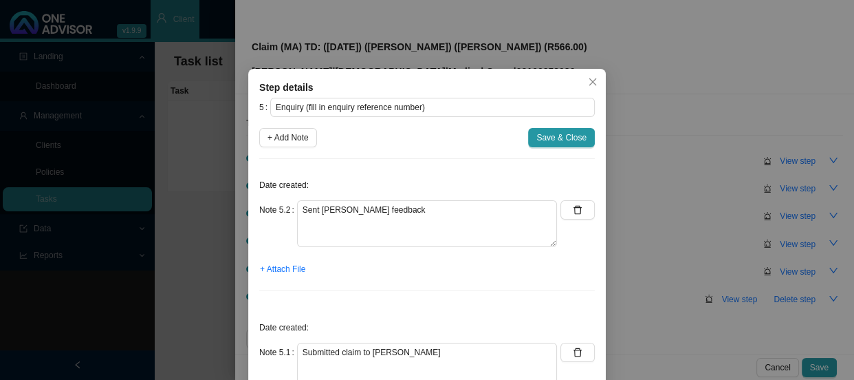
click at [269, 350] on label "Note 5.1" at bounding box center [278, 351] width 38 height 19
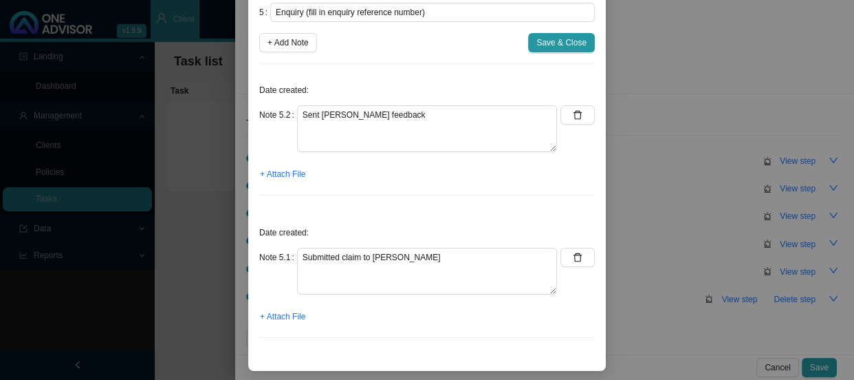
scroll to position [96, 0]
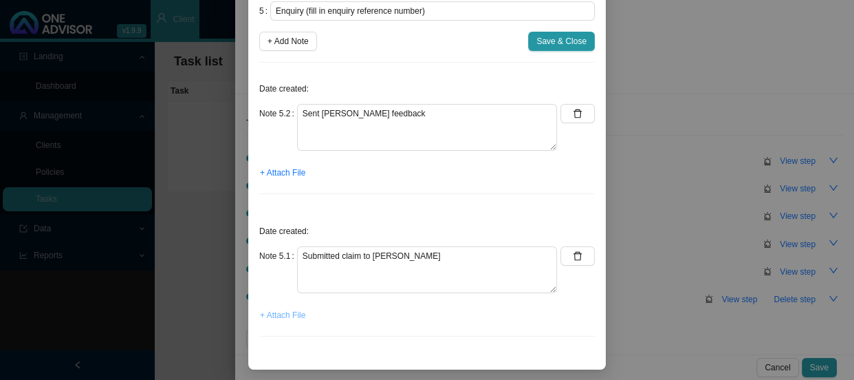
click at [285, 318] on span "+ Attach File" at bounding box center [282, 315] width 45 height 14
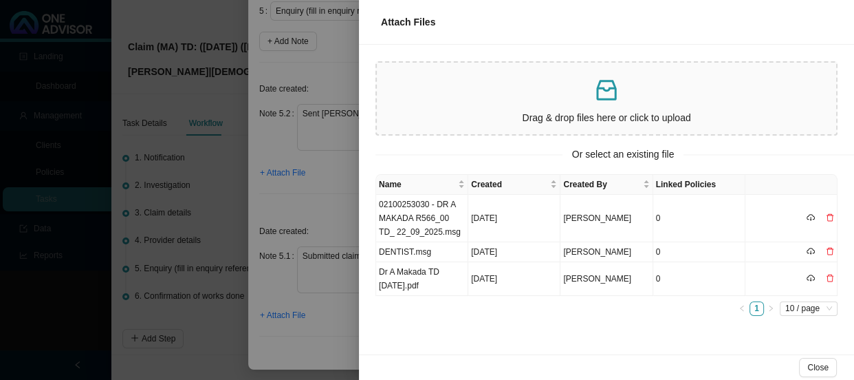
click at [336, 175] on div at bounding box center [427, 190] width 854 height 380
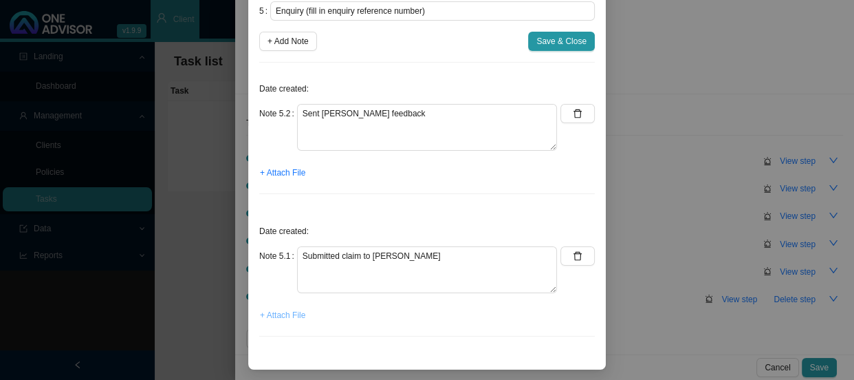
click at [270, 312] on span "+ Attach File" at bounding box center [282, 315] width 45 height 14
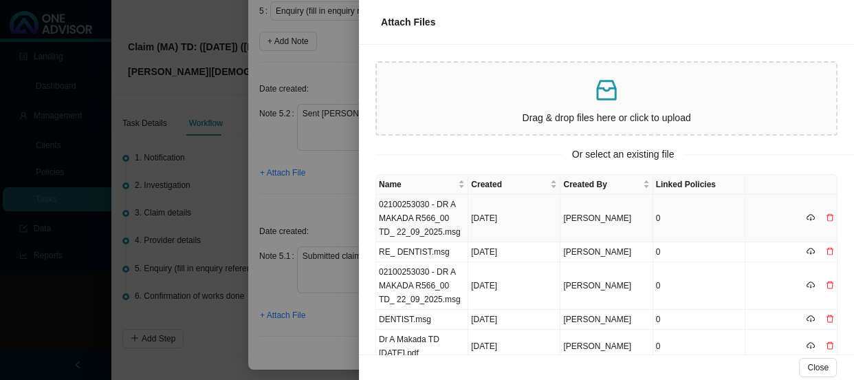
click at [443, 209] on td "02100253030 - DR A MAKADA R566_00 TD_ 22_09_2025.msg" at bounding box center [422, 218] width 92 height 47
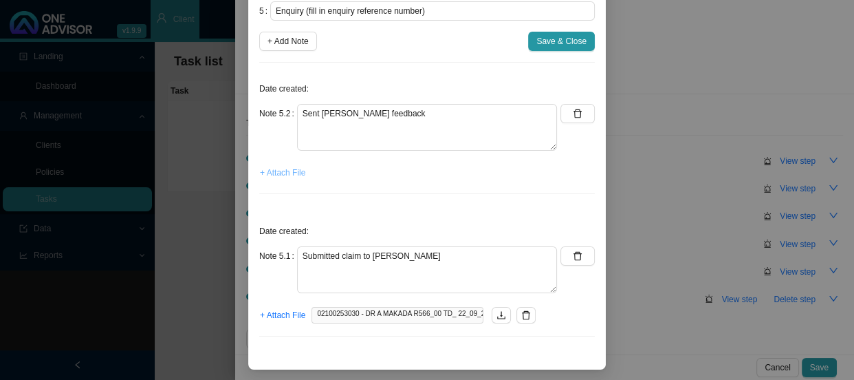
click at [265, 168] on span "+ Attach File" at bounding box center [282, 173] width 45 height 14
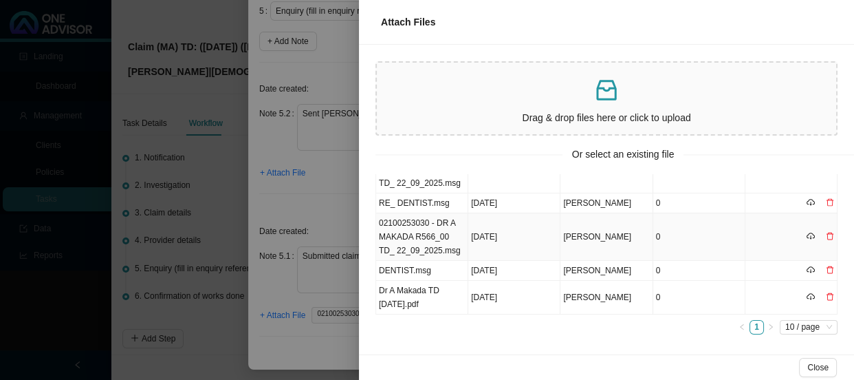
scroll to position [0, 0]
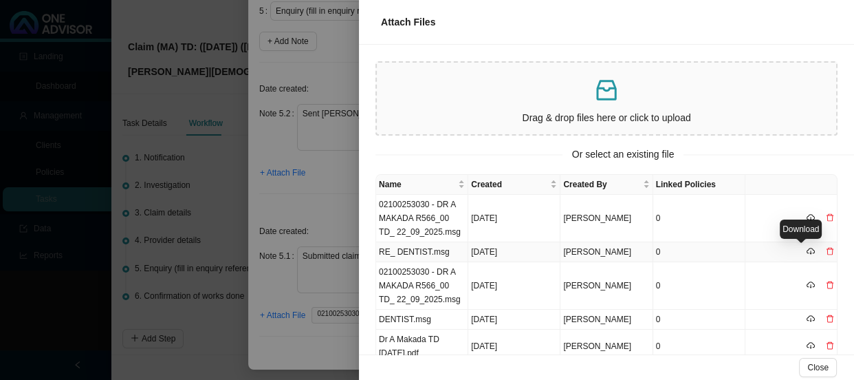
click at [807, 248] on icon "cloud-download" at bounding box center [811, 251] width 8 height 8
click at [421, 252] on td "RE_ DENTIST.msg" at bounding box center [422, 252] width 92 height 20
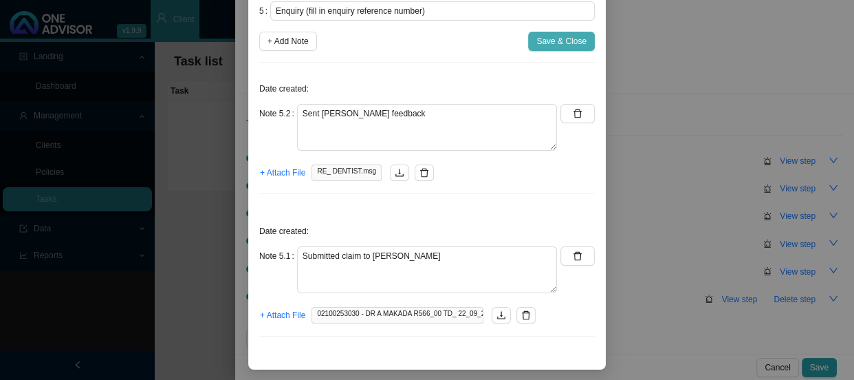
click at [552, 41] on span "Save & Close" at bounding box center [561, 41] width 50 height 14
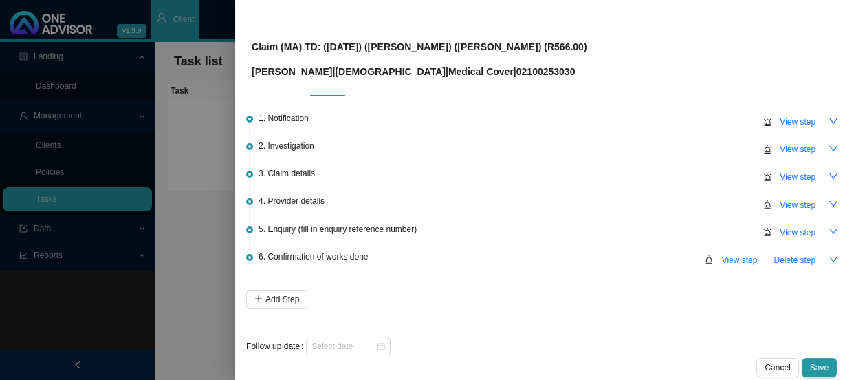
scroll to position [61, 0]
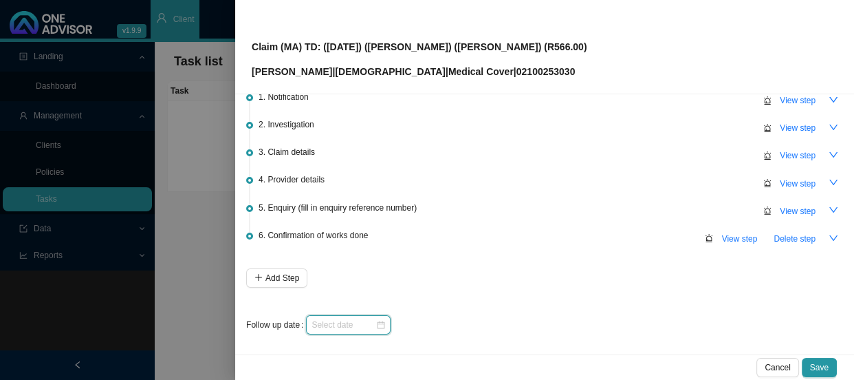
click at [360, 318] on input at bounding box center [344, 325] width 64 height 14
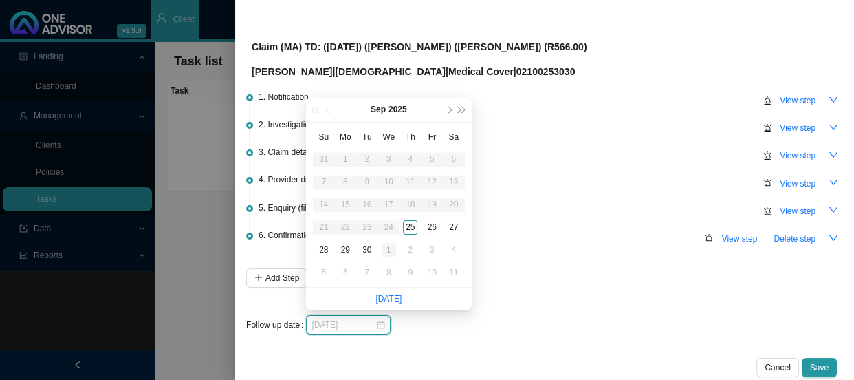
type input "[DATE]"
click at [389, 249] on div "1" at bounding box center [389, 250] width 14 height 14
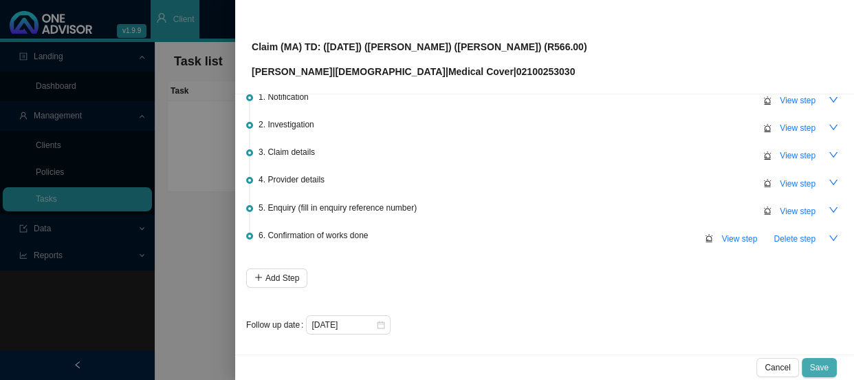
click at [824, 366] on span "Save" at bounding box center [819, 367] width 19 height 14
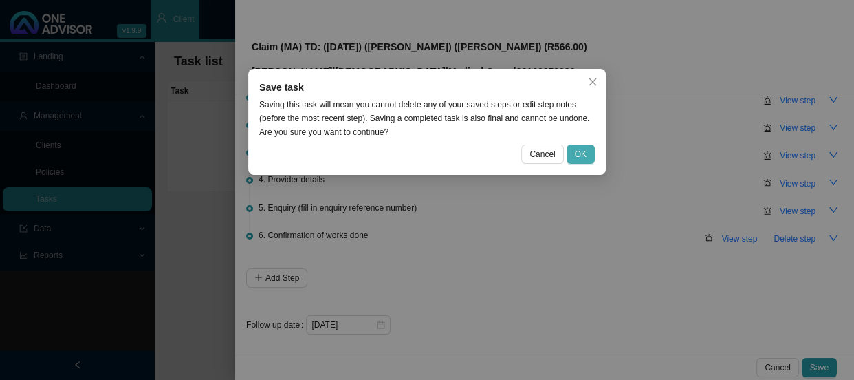
click at [584, 154] on span "OK" at bounding box center [581, 154] width 12 height 14
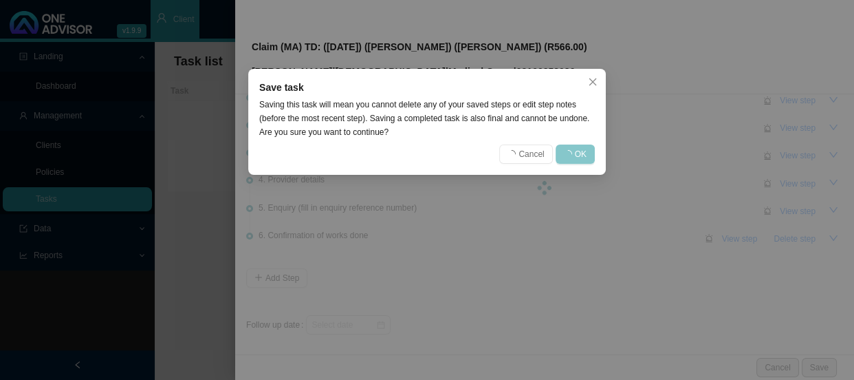
scroll to position [0, 0]
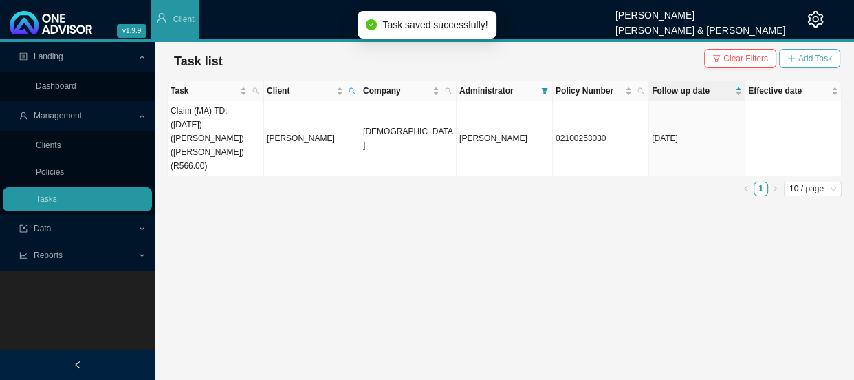
click at [809, 61] on span "Add Task" at bounding box center [815, 59] width 34 height 14
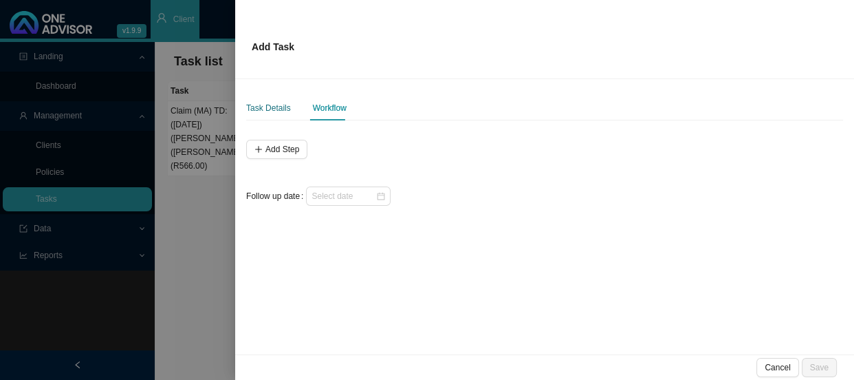
click at [282, 111] on div "Task Details" at bounding box center [268, 108] width 45 height 14
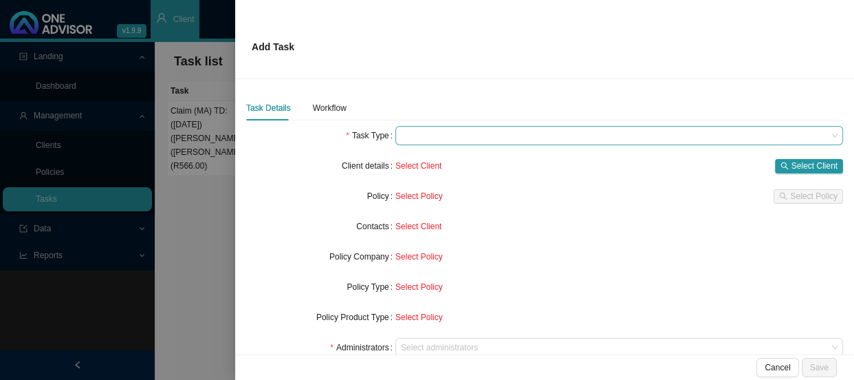
click at [449, 137] on span at bounding box center [619, 136] width 437 height 18
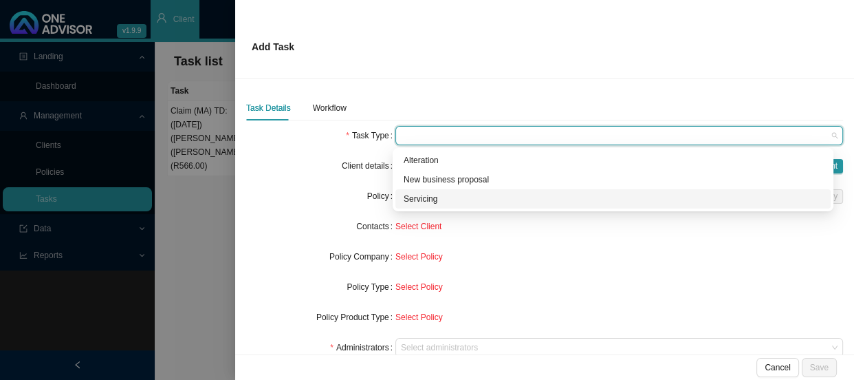
click at [420, 199] on div "Servicing" at bounding box center [613, 199] width 419 height 14
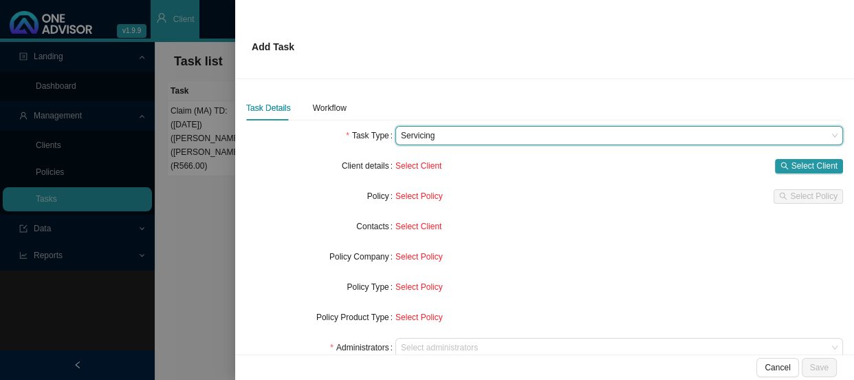
scroll to position [62, 0]
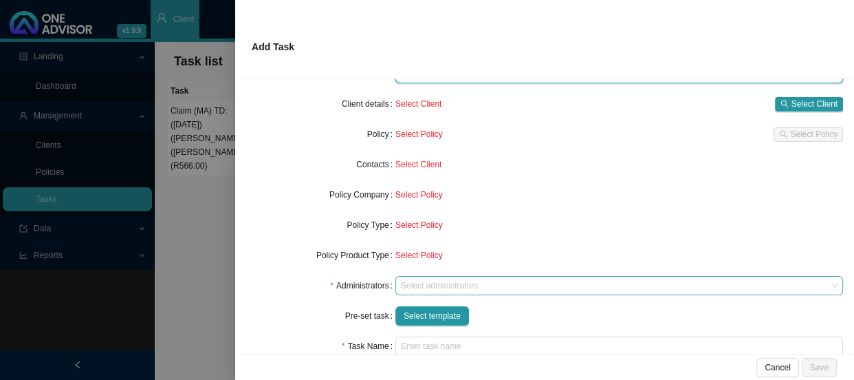
click at [410, 282] on div at bounding box center [612, 286] width 429 height 10
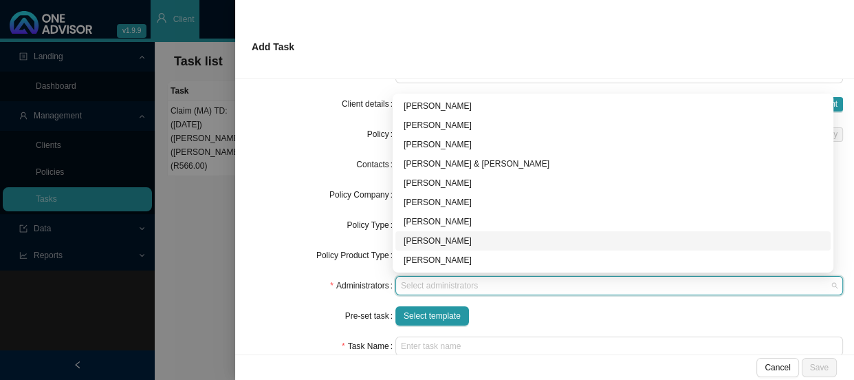
click at [420, 239] on div "[PERSON_NAME]" at bounding box center [613, 241] width 419 height 14
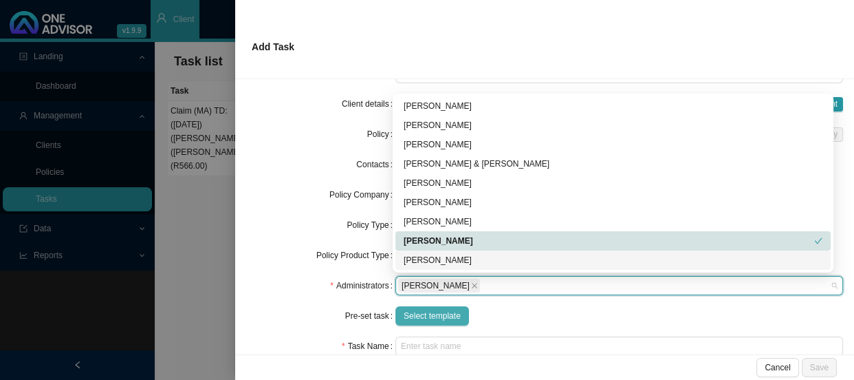
click at [422, 311] on span "Select template" at bounding box center [432, 316] width 57 height 14
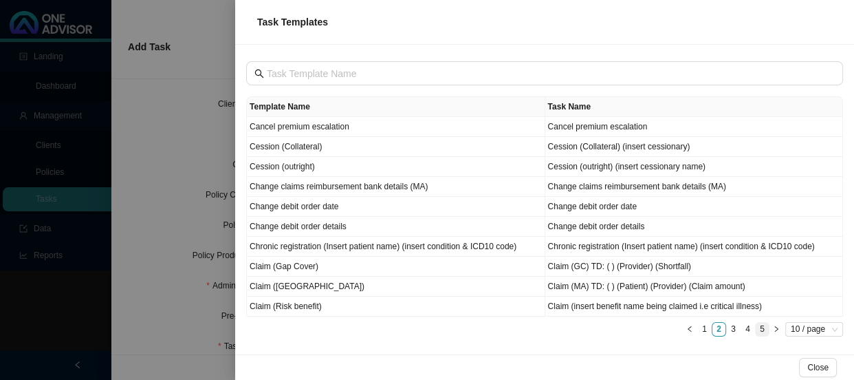
click at [763, 326] on link "5" at bounding box center [762, 329] width 13 height 13
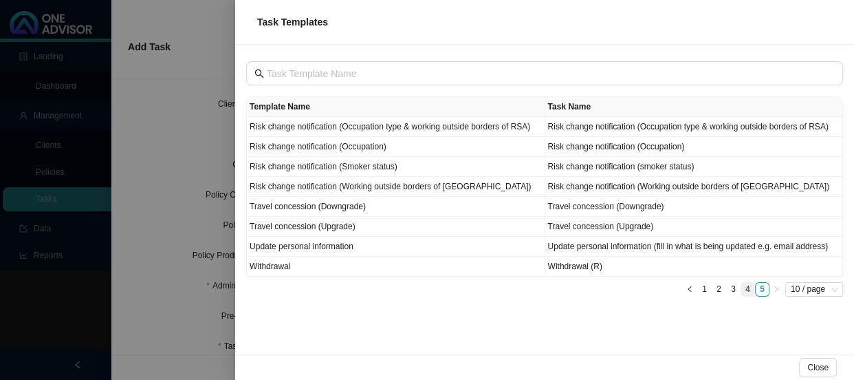
click at [749, 289] on link "4" at bounding box center [747, 289] width 13 height 13
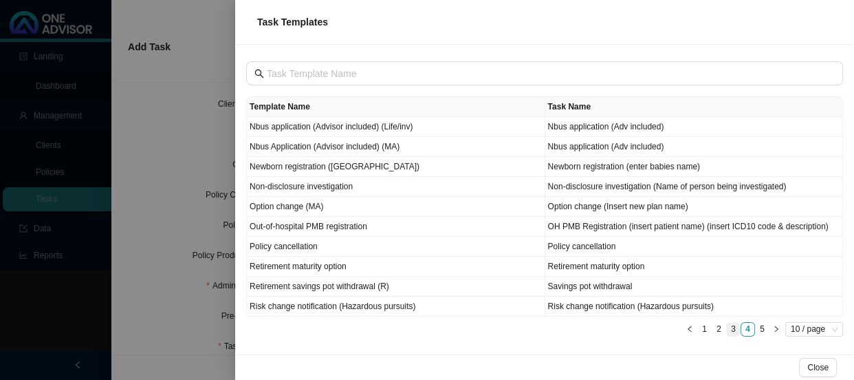
click at [732, 327] on link "3" at bounding box center [733, 329] width 13 height 13
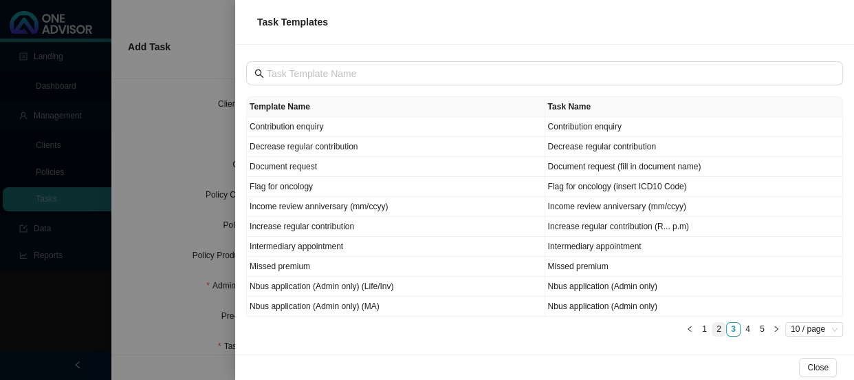
click at [714, 331] on link "2" at bounding box center [718, 329] width 13 height 13
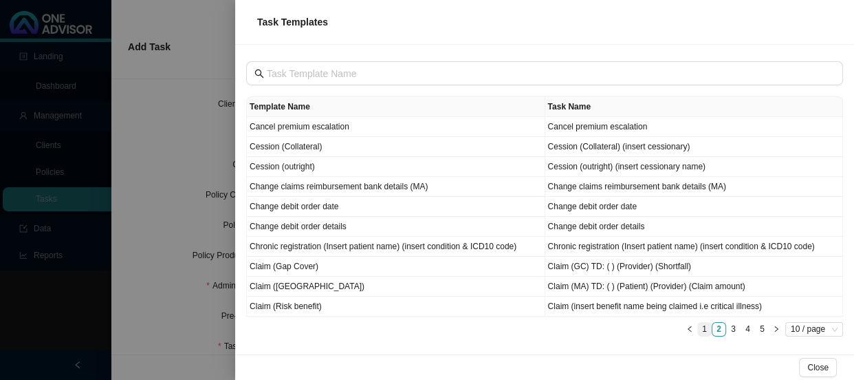
click at [706, 325] on link "1" at bounding box center [704, 329] width 13 height 13
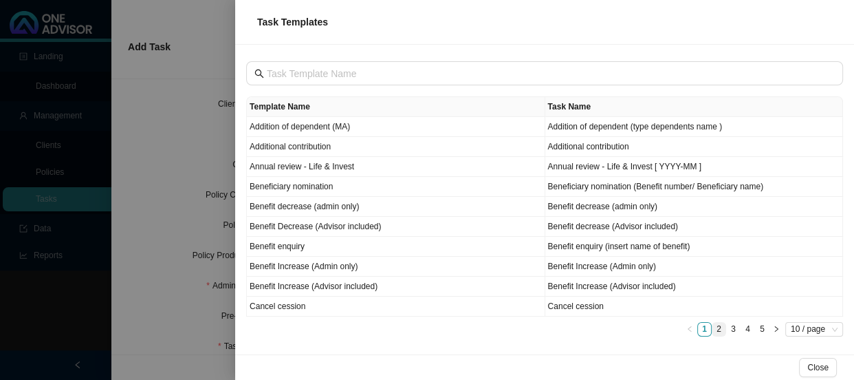
click at [721, 328] on link "2" at bounding box center [718, 329] width 13 height 13
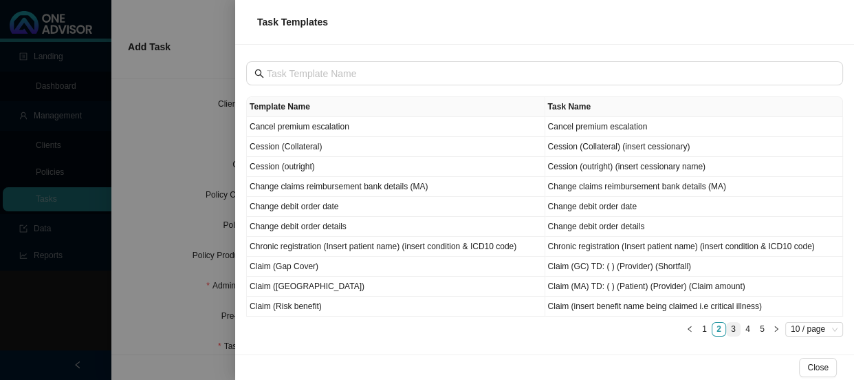
click at [739, 327] on li "3" at bounding box center [733, 329] width 14 height 14
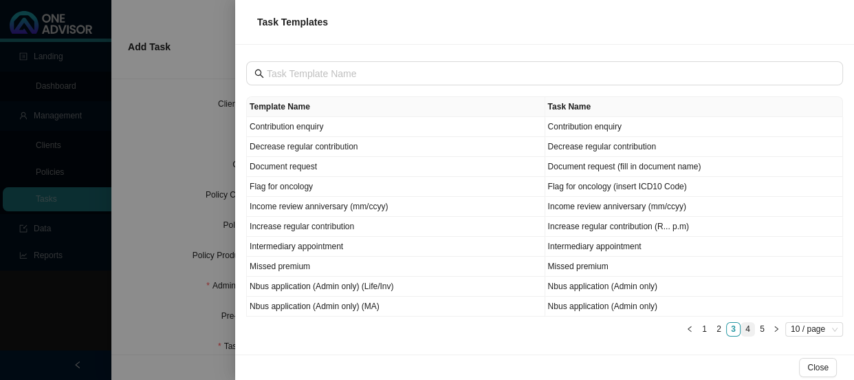
click at [743, 324] on link "4" at bounding box center [747, 329] width 13 height 13
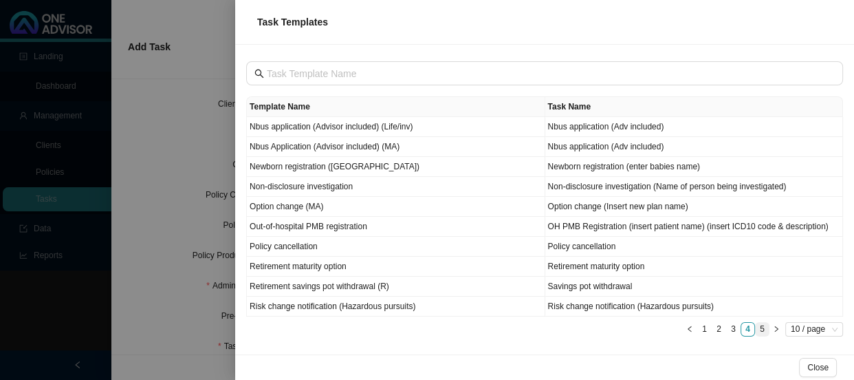
click at [763, 323] on link "5" at bounding box center [762, 329] width 13 height 13
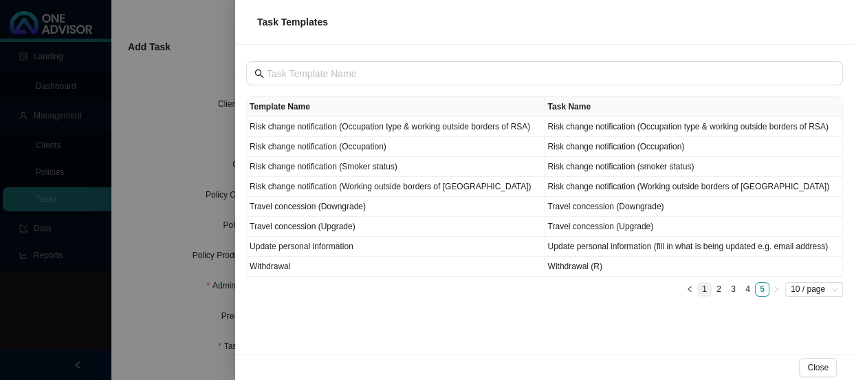
click at [708, 285] on link "1" at bounding box center [704, 289] width 13 height 13
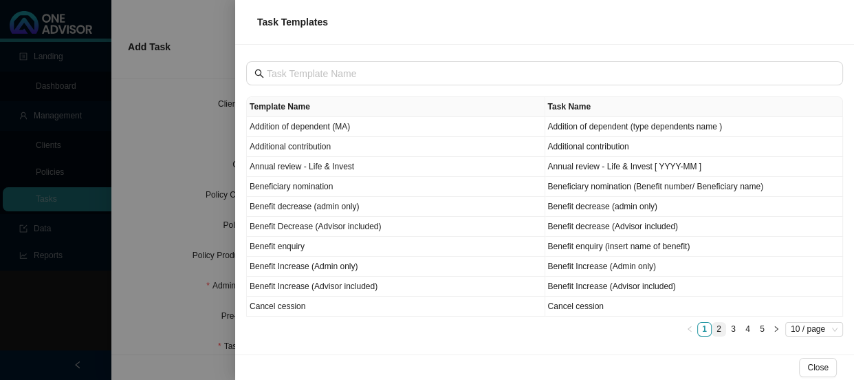
click at [718, 327] on link "2" at bounding box center [718, 329] width 13 height 13
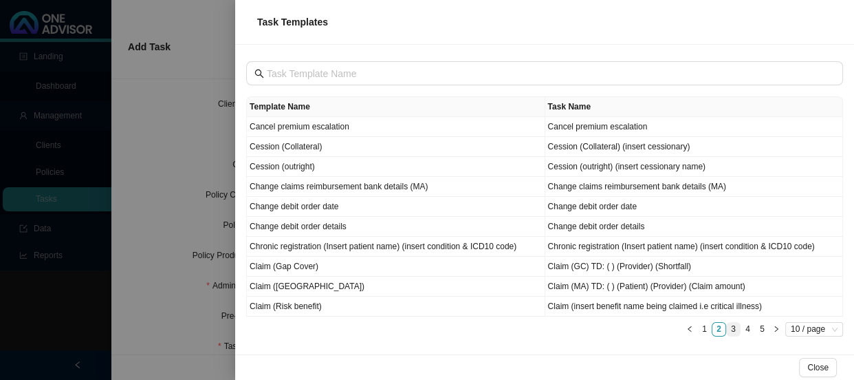
click at [731, 329] on link "3" at bounding box center [733, 329] width 13 height 13
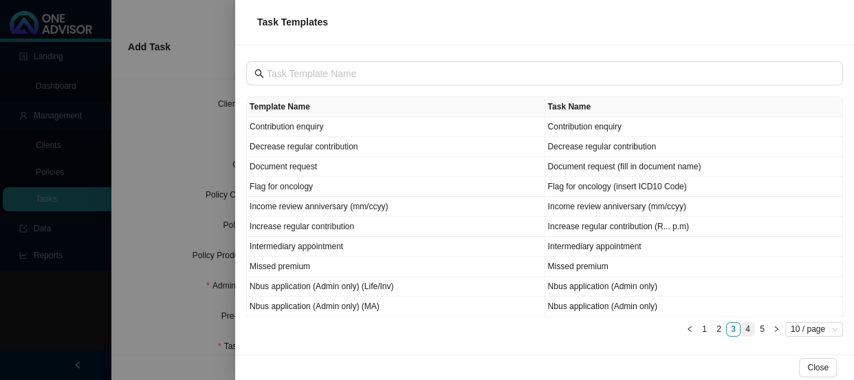
click at [748, 329] on link "4" at bounding box center [747, 329] width 13 height 13
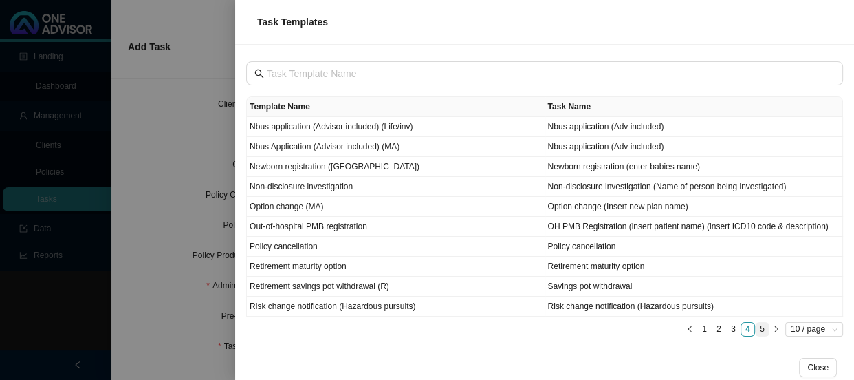
click at [761, 327] on link "5" at bounding box center [762, 329] width 13 height 13
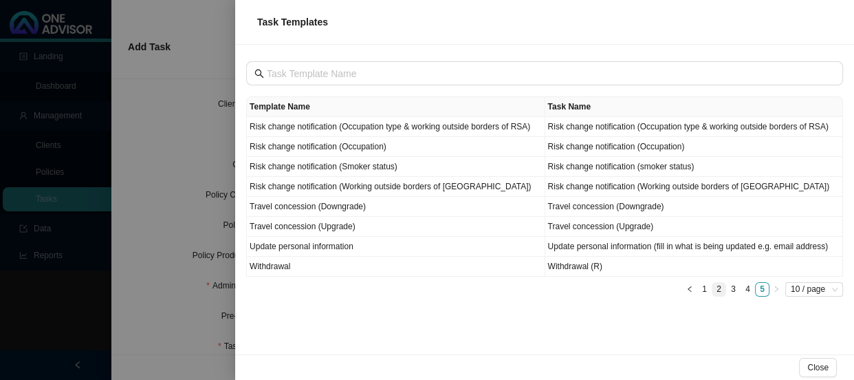
click at [717, 290] on link "2" at bounding box center [718, 289] width 13 height 13
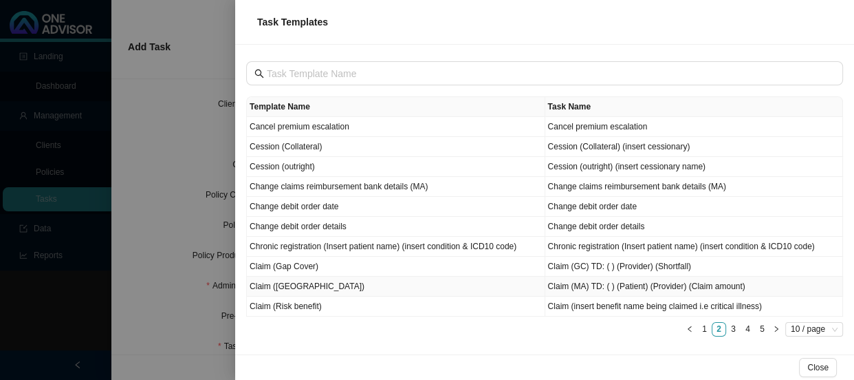
click at [459, 285] on td "Claim ([GEOGRAPHIC_DATA])" at bounding box center [396, 286] width 298 height 20
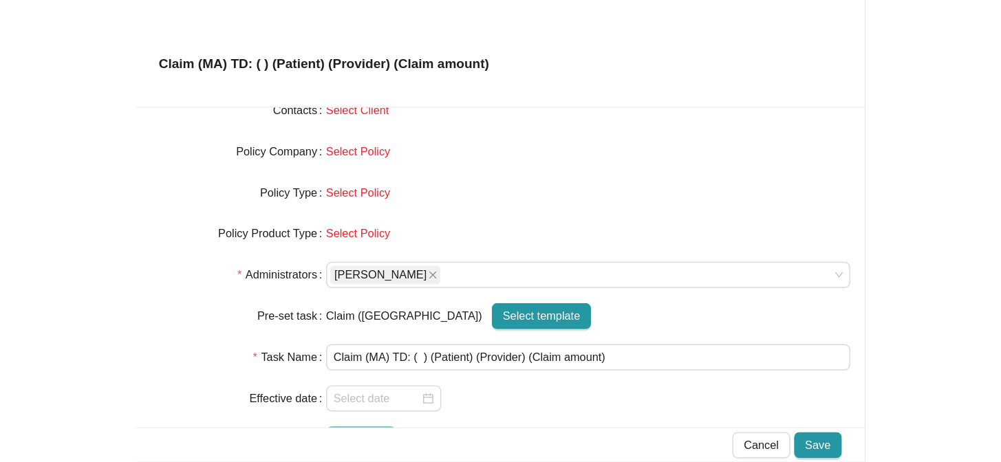
scroll to position [63, 0]
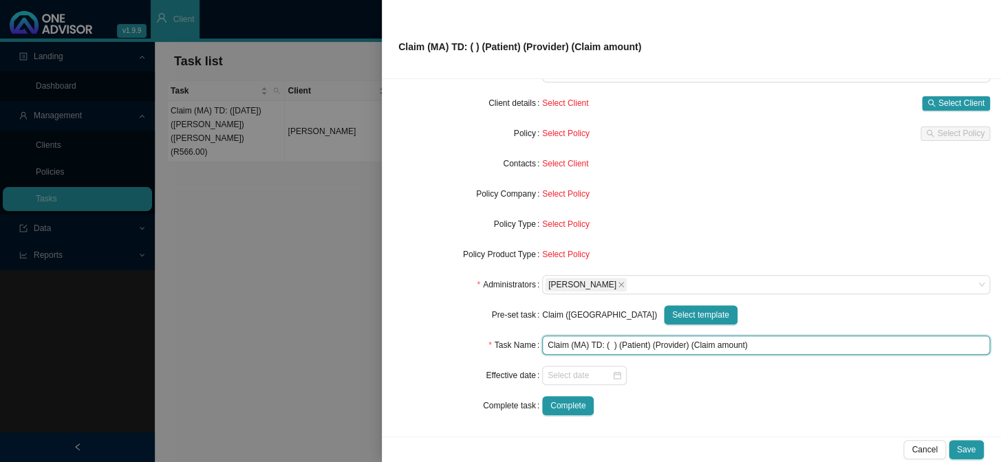
click at [631, 347] on input "Claim (MA) TD: ( ) (Patient) (Provider) (Claim amount)" at bounding box center [766, 345] width 448 height 19
click at [670, 349] on input "Claim (MA) TD: ( ) ([PERSON_NAME]) (Provider) (Claim amount)" at bounding box center [766, 345] width 448 height 19
click at [743, 347] on input "Claim (MA) TD: ( ) ([PERSON_NAME]) ([PERSON_NAME]) (Claim amount)" at bounding box center [766, 345] width 448 height 19
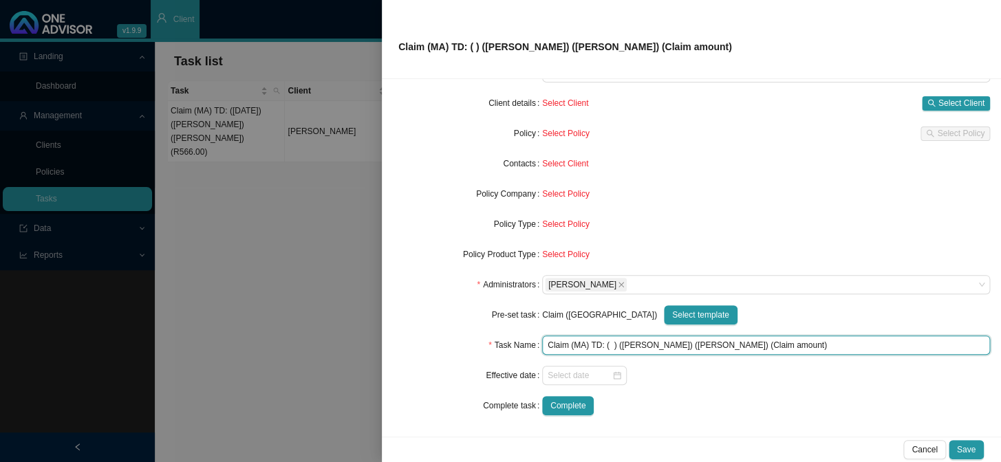
click at [743, 347] on input "Claim (MA) TD: ( ) ([PERSON_NAME]) ([PERSON_NAME]) (Claim amount)" at bounding box center [766, 345] width 448 height 19
drag, startPoint x: 774, startPoint y: 342, endPoint x: 727, endPoint y: 340, distance: 47.5
click at [727, 340] on input "Claim (MA) TD: ( ) ([PERSON_NAME]) ([PERSON_NAME]) (Claim amount)" at bounding box center [766, 345] width 448 height 19
click at [607, 345] on input "Claim (MA) TD: ( ) ([PERSON_NAME]) ([PERSON_NAME]) (Dental Quote)" at bounding box center [766, 345] width 448 height 19
drag, startPoint x: 618, startPoint y: 344, endPoint x: 603, endPoint y: 344, distance: 15.1
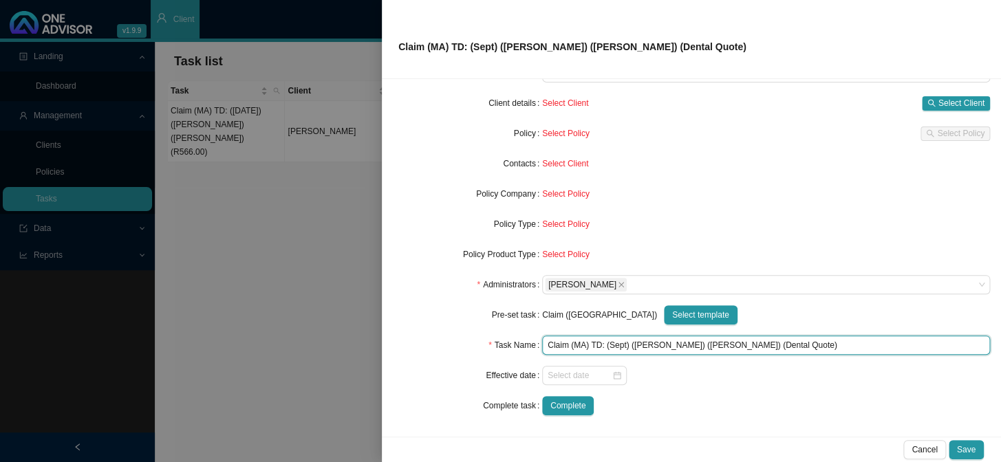
click at [603, 344] on input "Claim (MA) TD: (Sept) ([PERSON_NAME]) ([PERSON_NAME]) (Dental Quote)" at bounding box center [766, 345] width 448 height 19
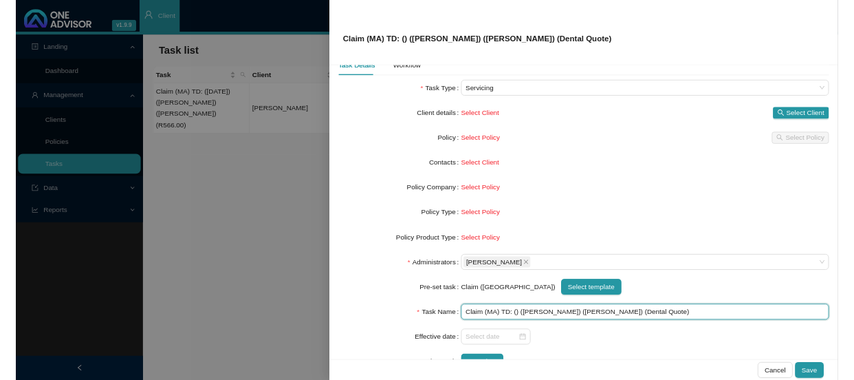
scroll to position [0, 0]
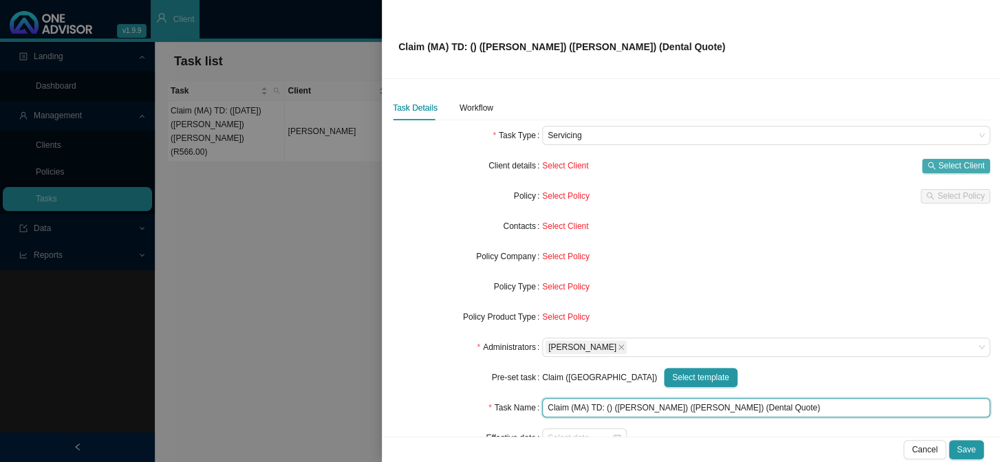
type input "Claim (MA) TD: () ([PERSON_NAME]) ([PERSON_NAME]) (Dental Quote)"
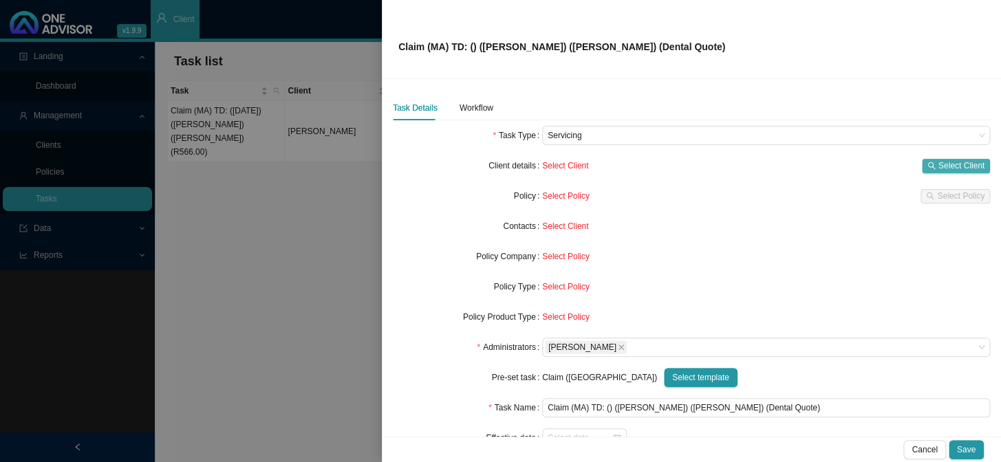
click at [938, 164] on span "Select Client" at bounding box center [961, 166] width 46 height 14
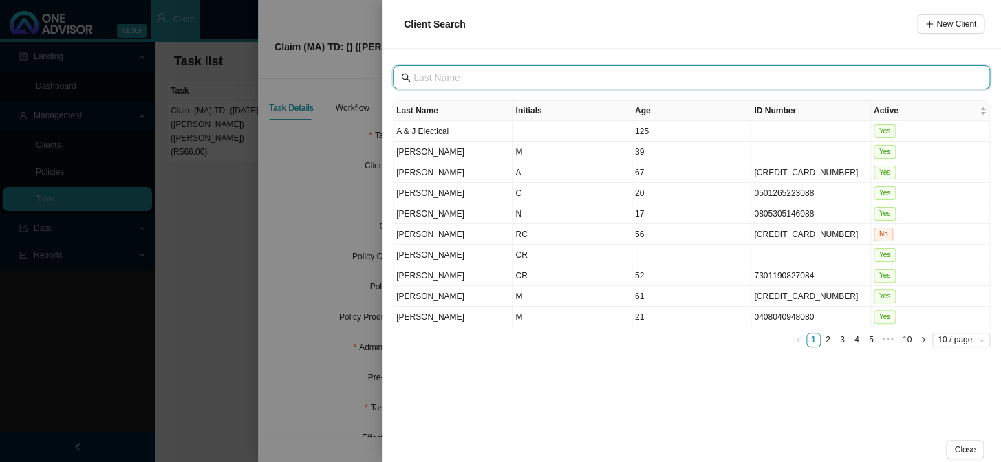
click at [453, 75] on input "text" at bounding box center [692, 77] width 558 height 15
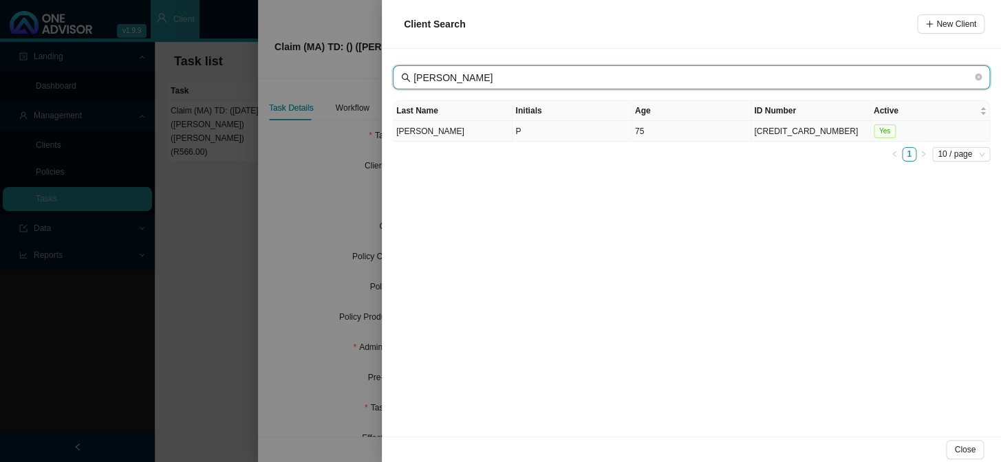
type input "[PERSON_NAME]"
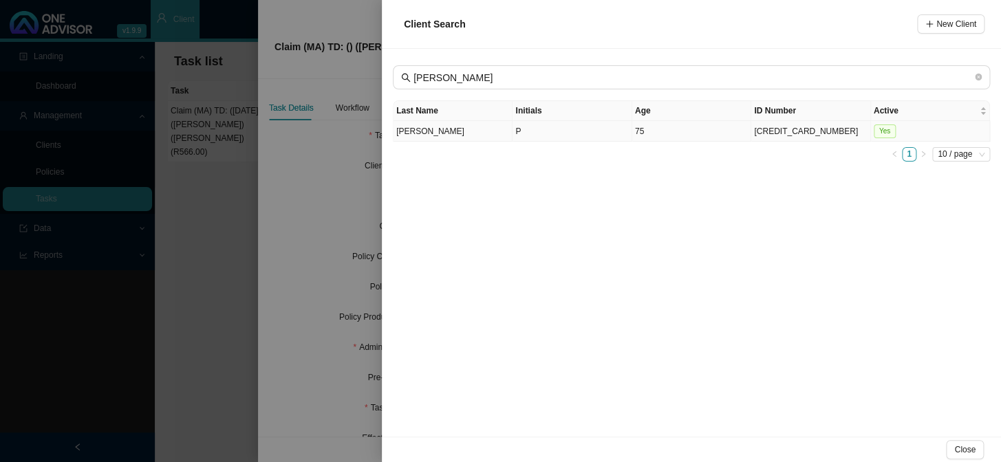
click at [466, 131] on td "[PERSON_NAME]" at bounding box center [452, 131] width 119 height 21
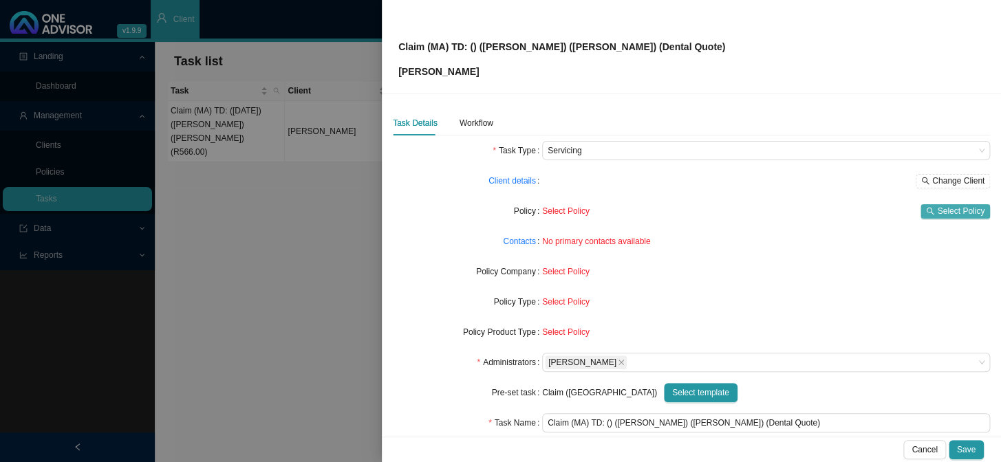
click at [946, 213] on span "Select Policy" at bounding box center [960, 211] width 47 height 14
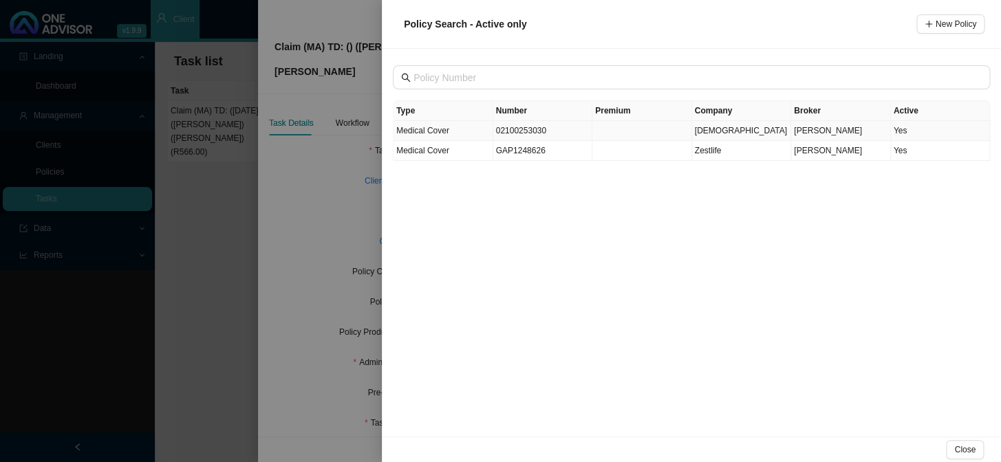
click at [516, 131] on td "02100253030" at bounding box center [543, 131] width 100 height 20
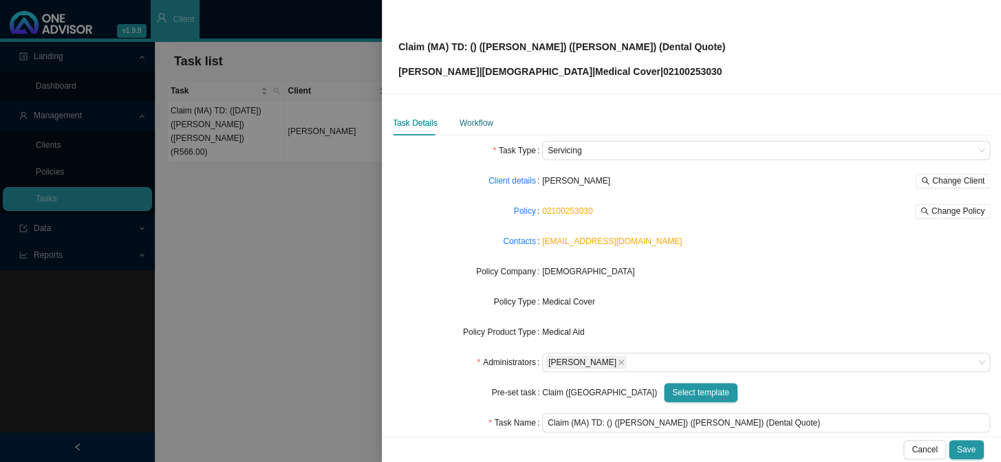
click at [484, 121] on div "Workflow" at bounding box center [476, 123] width 34 height 14
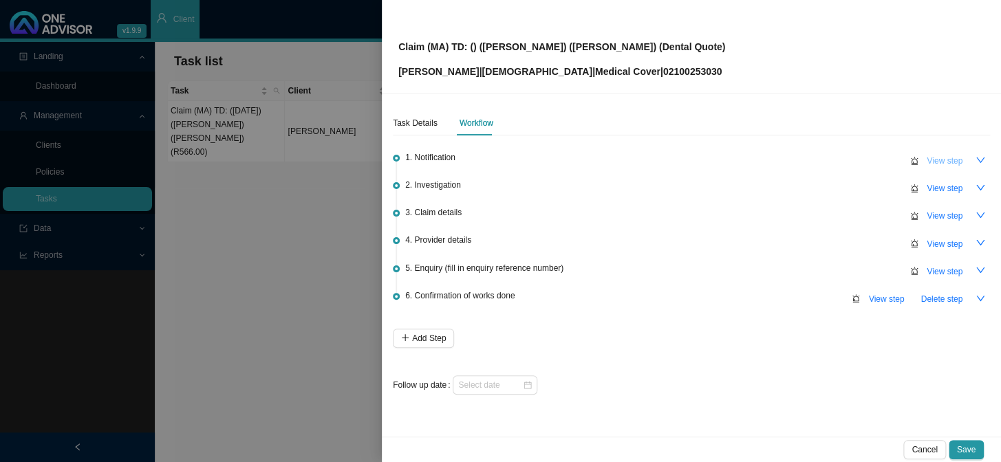
click at [948, 155] on span "View step" at bounding box center [944, 161] width 36 height 14
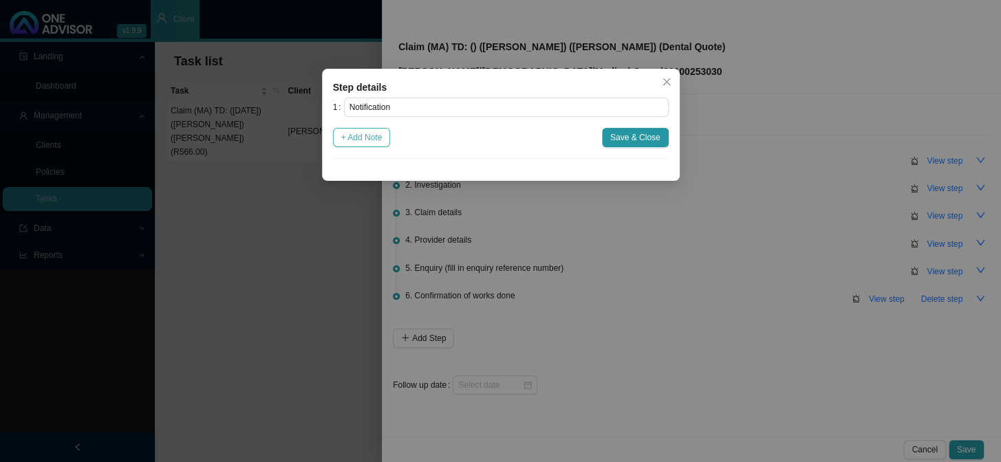
click at [371, 133] on span "+ Add Note" at bounding box center [361, 138] width 41 height 14
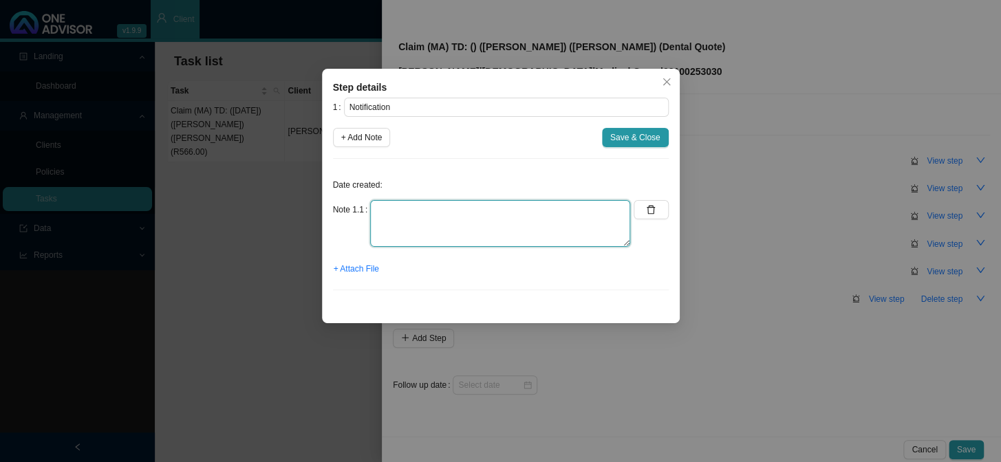
click at [441, 204] on textarea at bounding box center [500, 223] width 260 height 47
type textarea "Received dental quote"
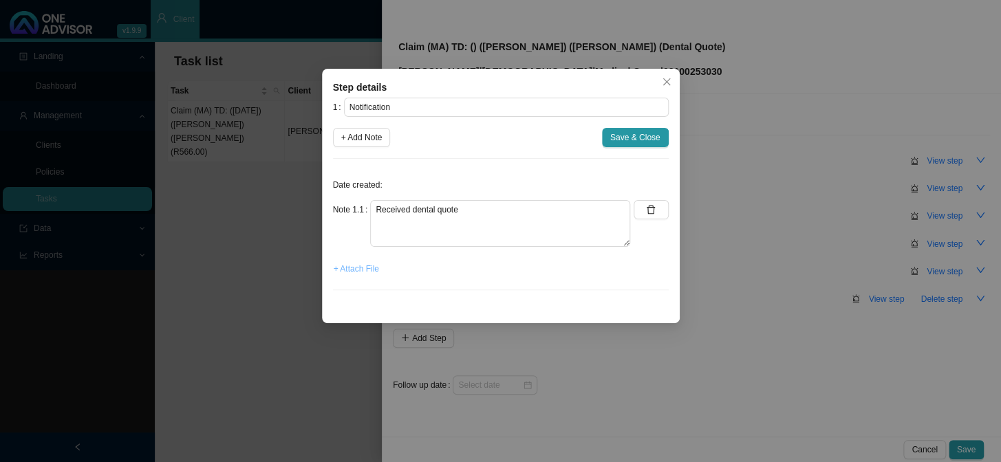
click at [361, 267] on span "+ Attach File" at bounding box center [356, 269] width 45 height 14
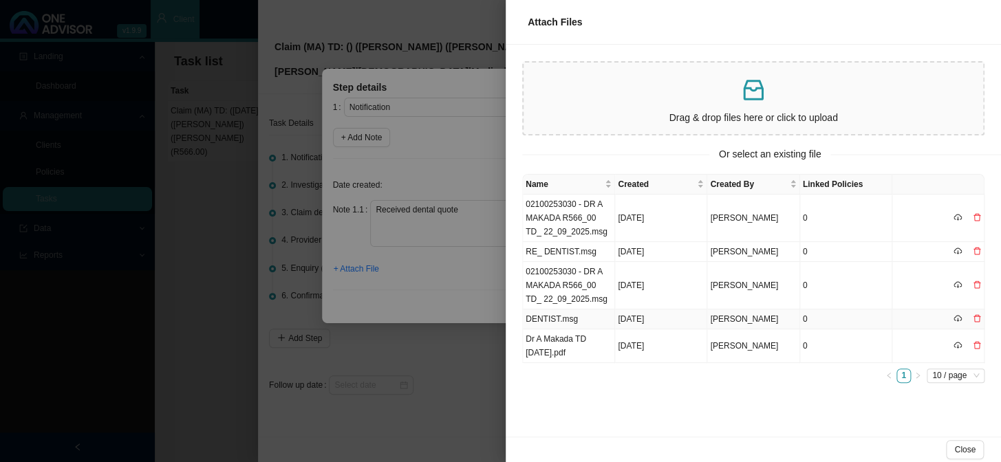
click at [555, 318] on td "DENTIST.msg" at bounding box center [569, 319] width 92 height 20
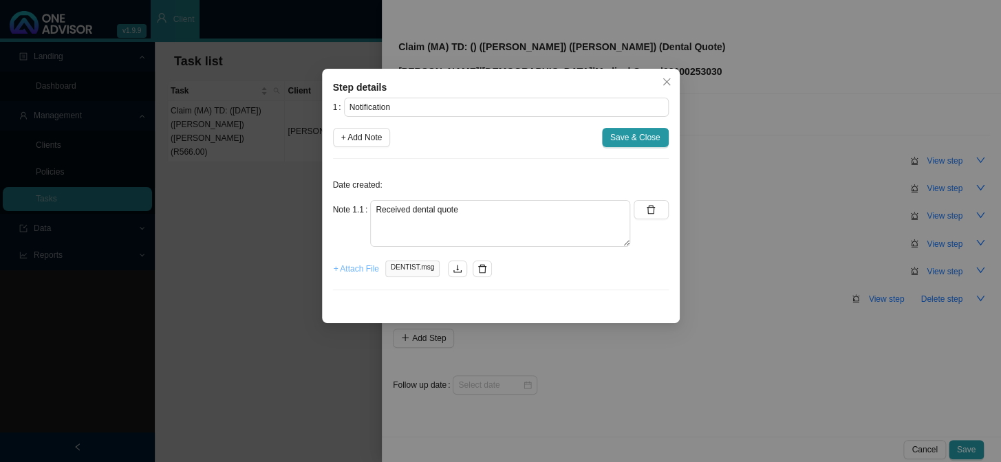
click at [364, 270] on span "+ Attach File" at bounding box center [356, 269] width 45 height 14
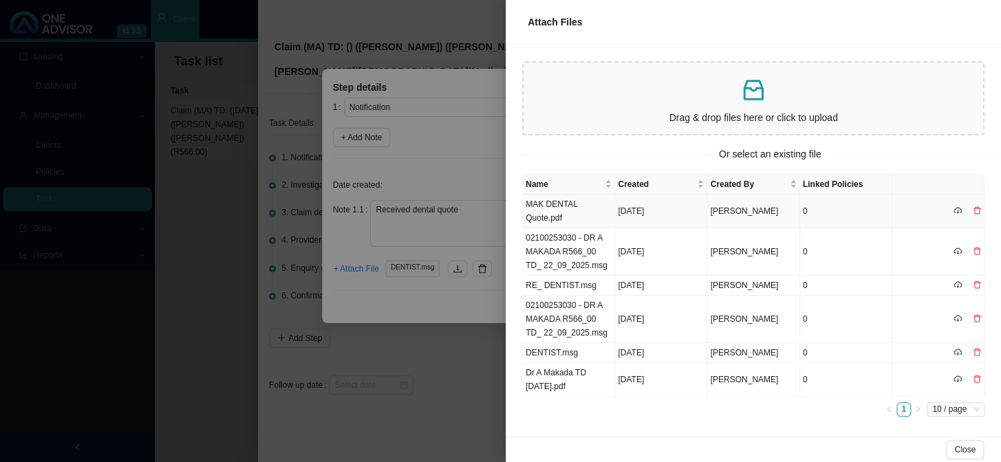
click at [564, 215] on td "MAK DENTAL Quote.pdf" at bounding box center [569, 212] width 92 height 34
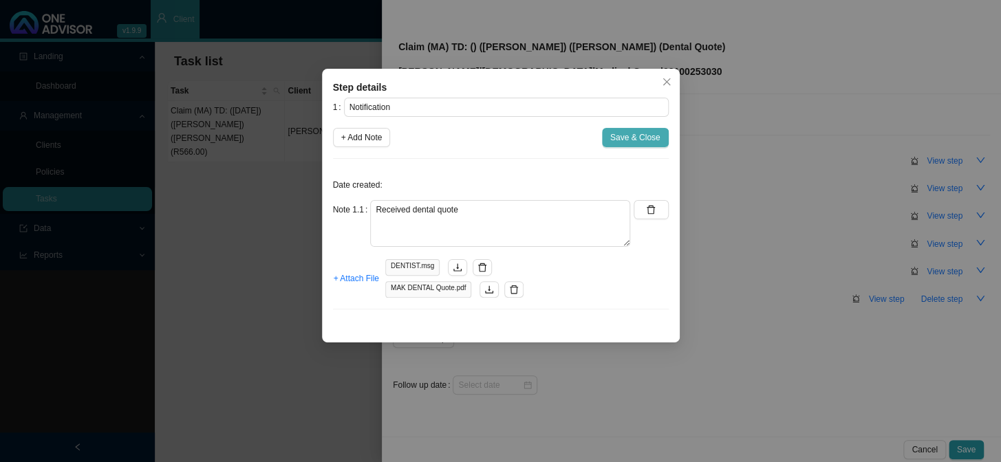
click at [634, 138] on span "Save & Close" at bounding box center [635, 138] width 50 height 14
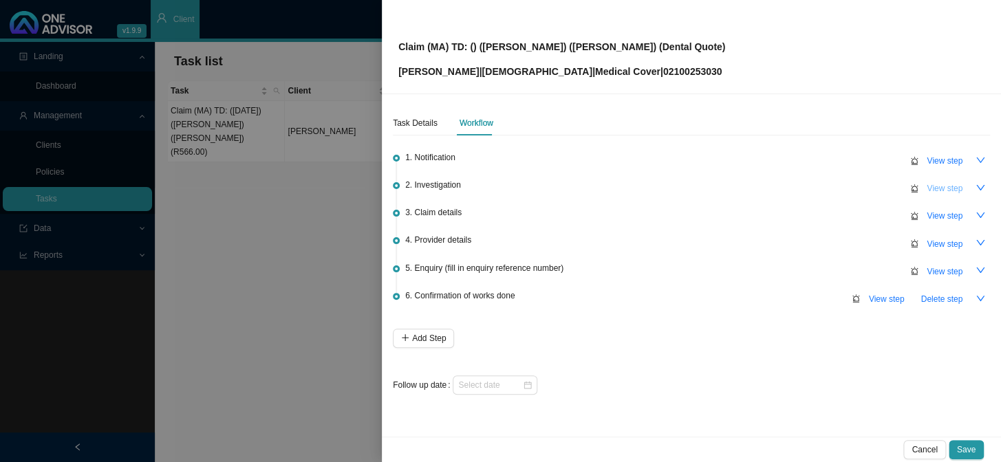
click at [941, 184] on span "View step" at bounding box center [944, 189] width 36 height 14
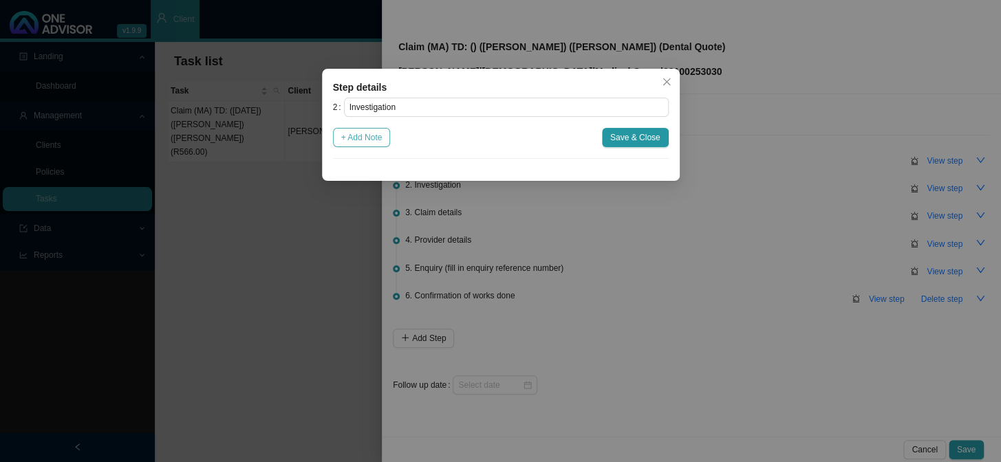
click at [382, 140] on span "+ Add Note" at bounding box center [361, 138] width 41 height 14
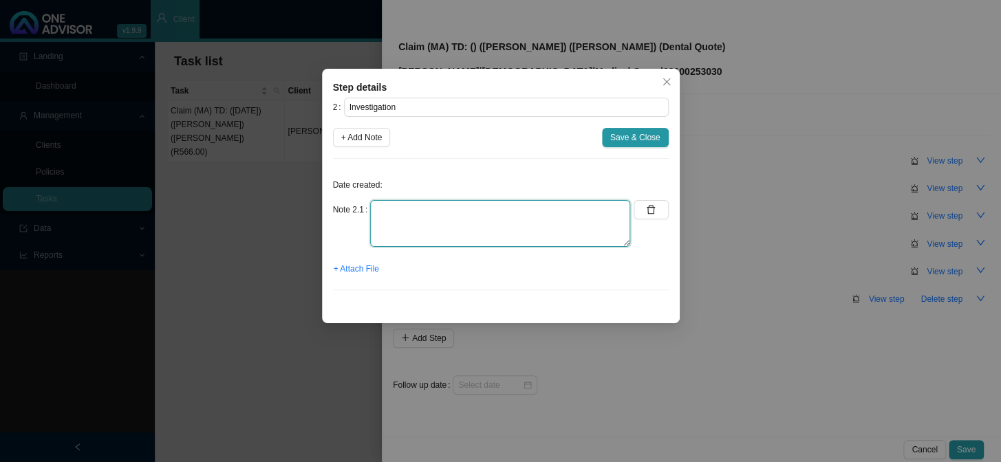
click at [464, 204] on textarea at bounding box center [500, 223] width 260 height 47
type textarea "Need to send dental quote to [PERSON_NAME] and request auth"
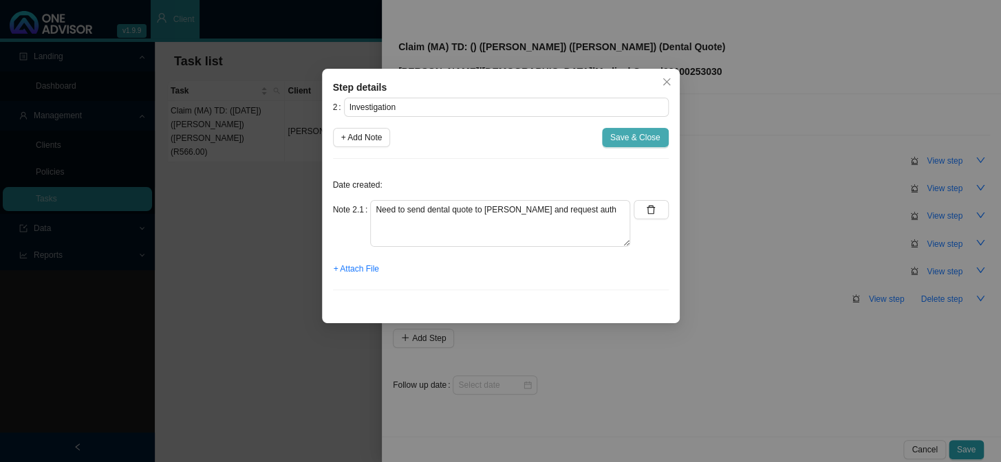
click at [624, 138] on span "Save & Close" at bounding box center [635, 138] width 50 height 14
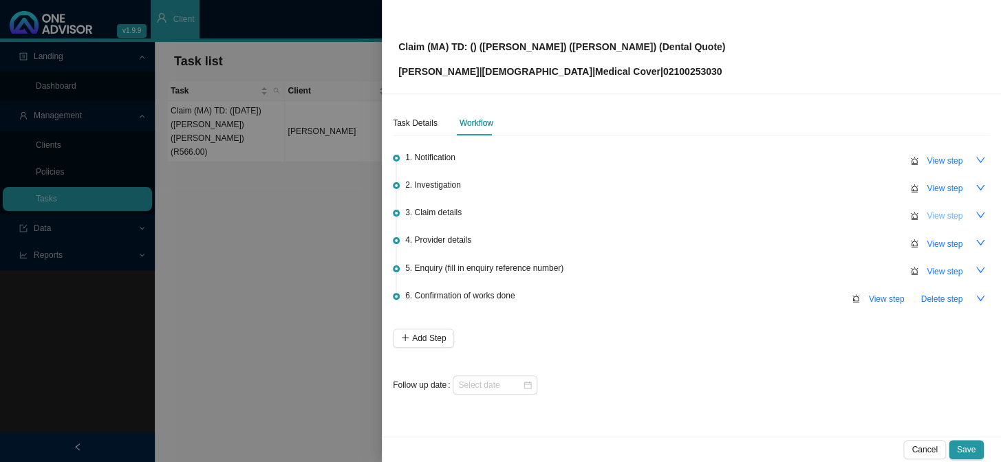
click at [937, 216] on span "View step" at bounding box center [944, 216] width 36 height 14
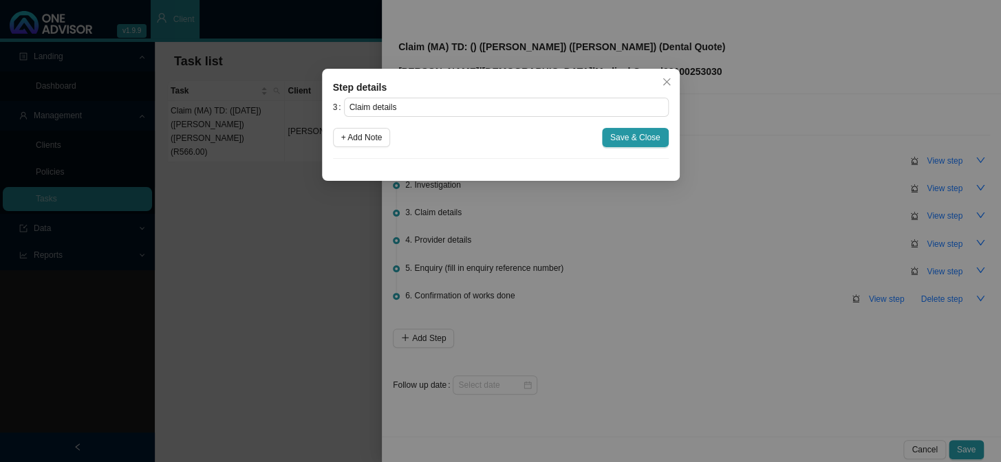
click at [765, 233] on div "Step details 3 Claim details + Add Note Save & Close Cancel OK" at bounding box center [500, 231] width 1001 height 462
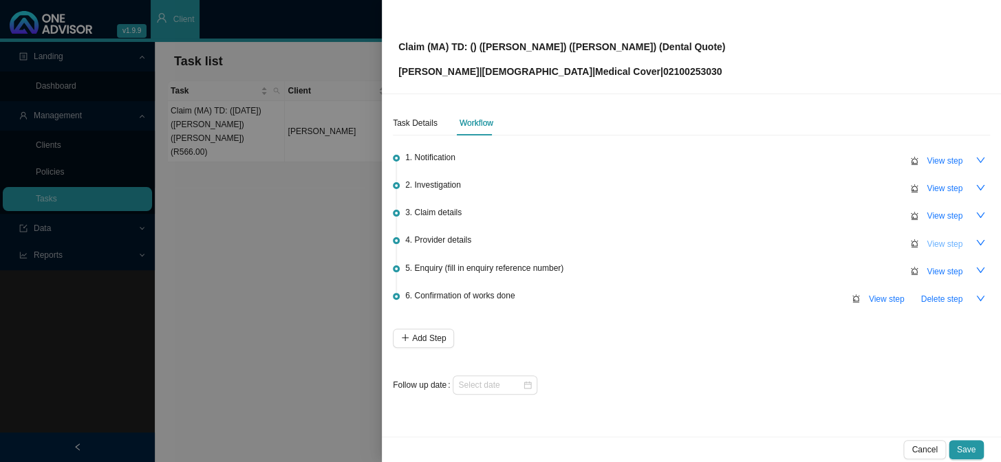
click at [935, 241] on span "View step" at bounding box center [944, 244] width 36 height 14
type input "Provider details"
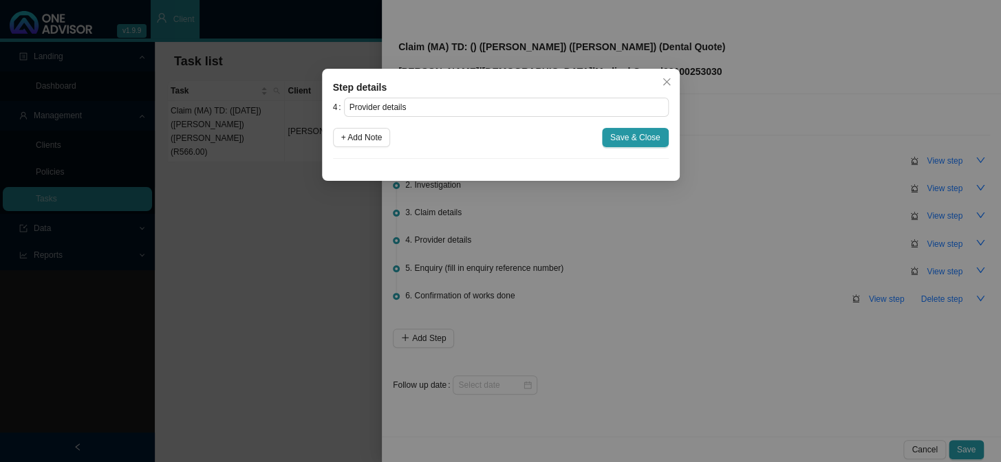
click at [532, 202] on div "Step details 4 Provider details + Add Note Save & Close Cancel OK" at bounding box center [500, 231] width 1001 height 462
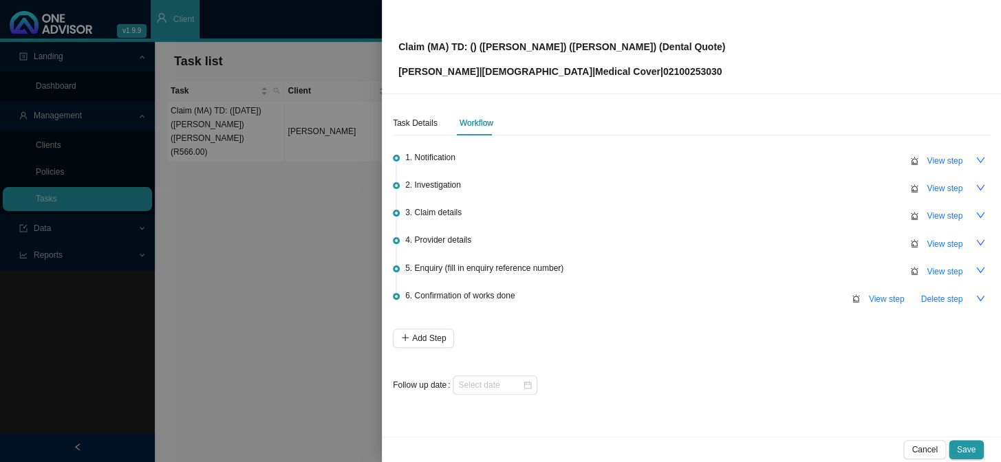
click at [944, 239] on span "View step" at bounding box center [944, 244] width 36 height 14
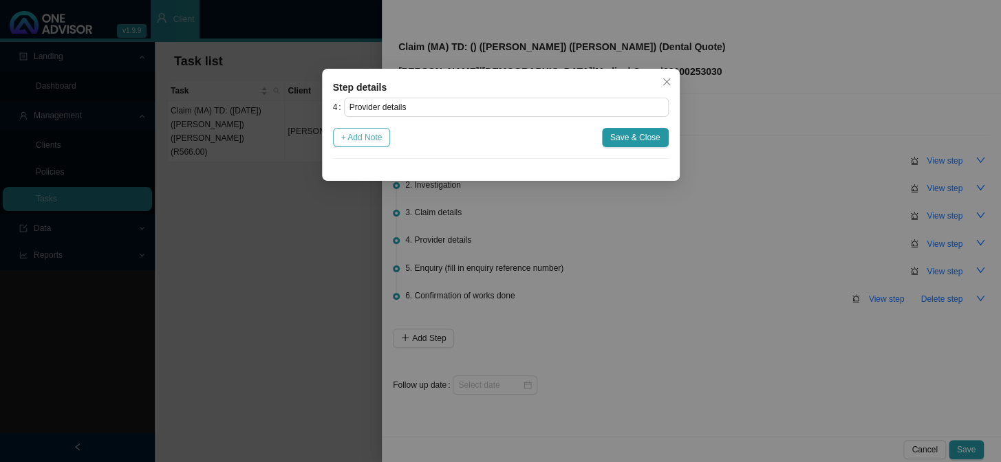
click at [369, 137] on span "+ Add Note" at bounding box center [361, 138] width 41 height 14
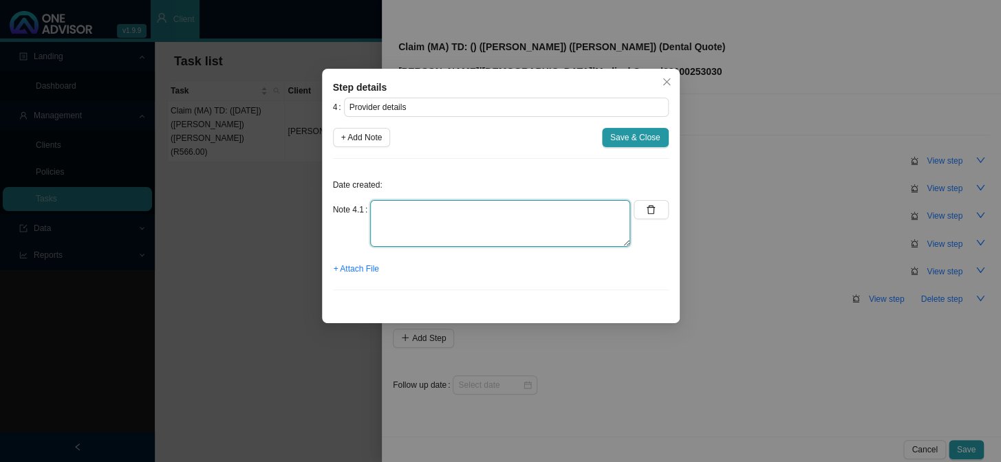
click at [485, 214] on textarea at bounding box center [500, 223] width 260 height 47
click at [490, 215] on textarea "Practice: Phone: Email:" at bounding box center [500, 223] width 260 height 47
type textarea "Practice: [PHONE_NUMBER] Phone: [PHONE_NUMBER] Email: [EMAIL_ADDRESS][DOMAIN_NA…"
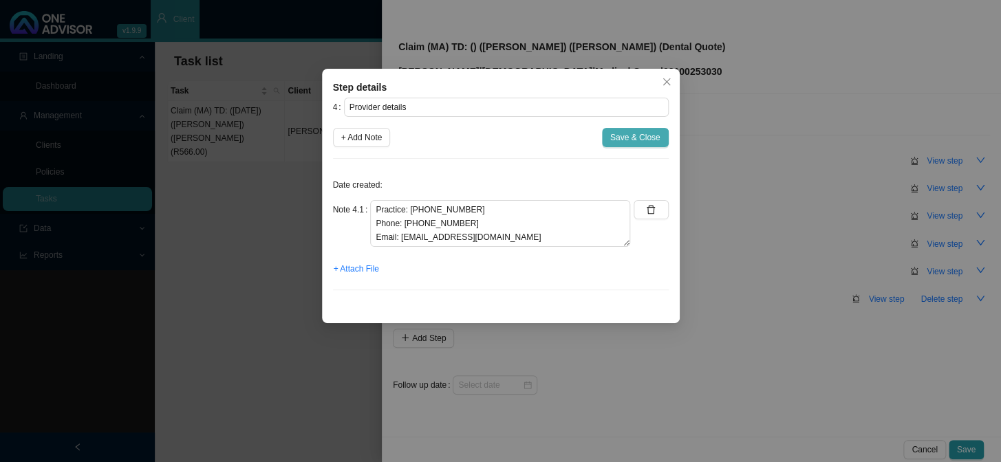
click at [633, 136] on span "Save & Close" at bounding box center [635, 138] width 50 height 14
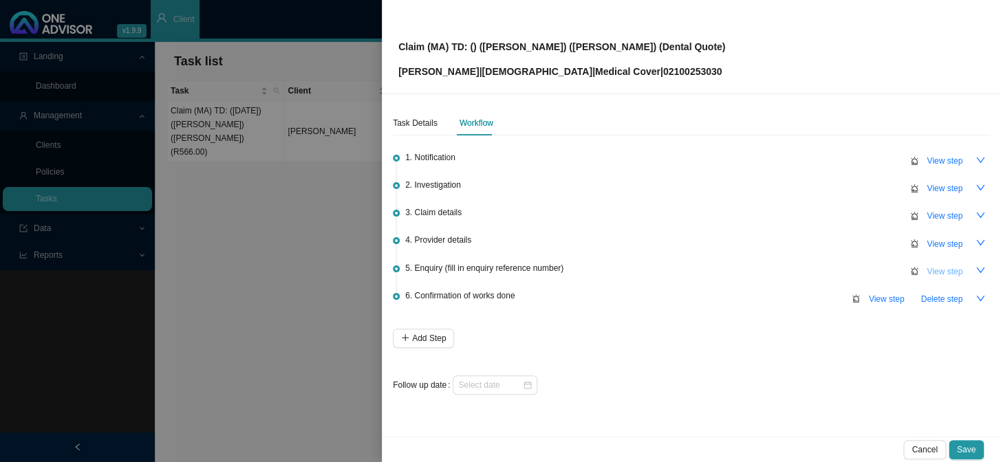
click at [937, 272] on span "View step" at bounding box center [944, 272] width 36 height 14
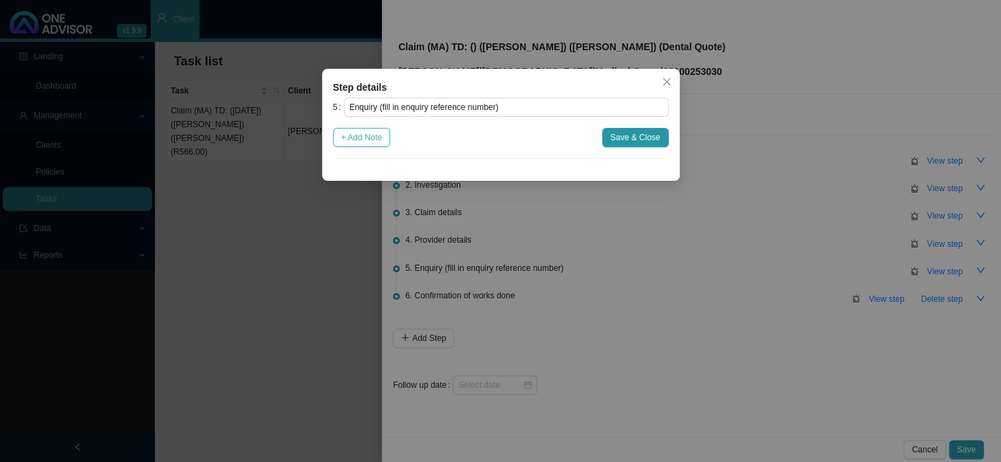
click at [370, 141] on span "+ Add Note" at bounding box center [361, 138] width 41 height 14
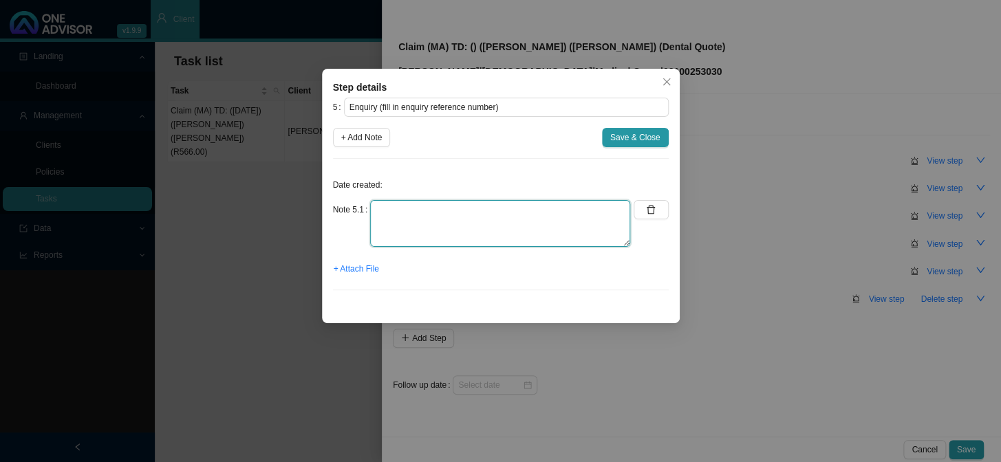
click at [403, 207] on textarea at bounding box center [500, 223] width 260 height 47
type textarea "Submitted quote to [PERSON_NAME] and requested auth"
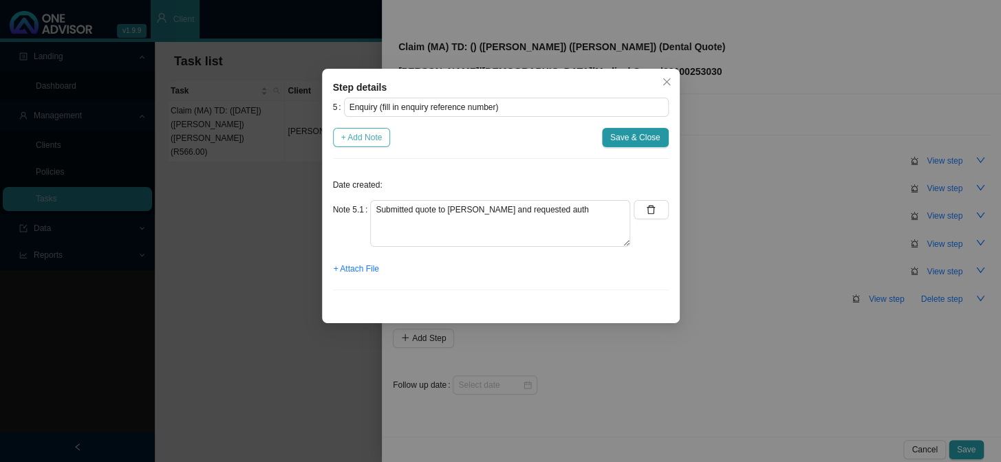
click at [371, 131] on span "+ Add Note" at bounding box center [361, 138] width 41 height 14
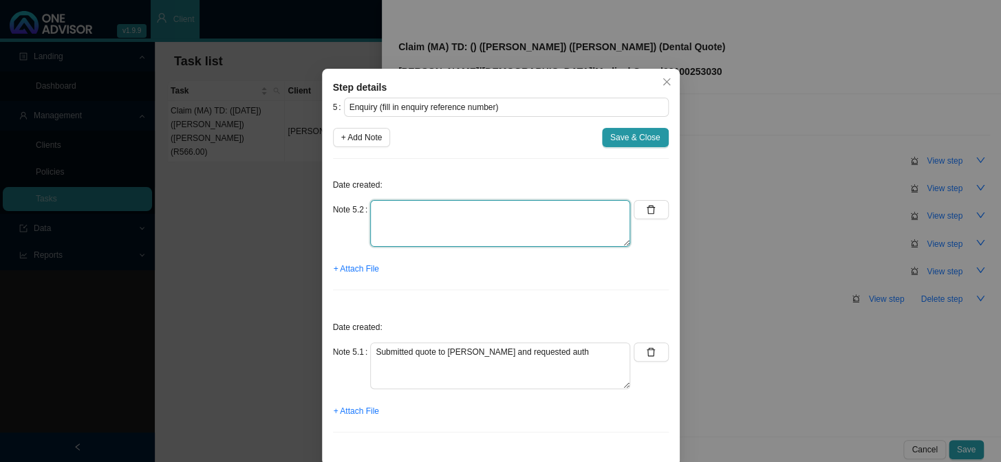
click at [396, 211] on textarea at bounding box center [500, 223] width 260 height 47
type textarea "Sent [PERSON_NAME] feedback"
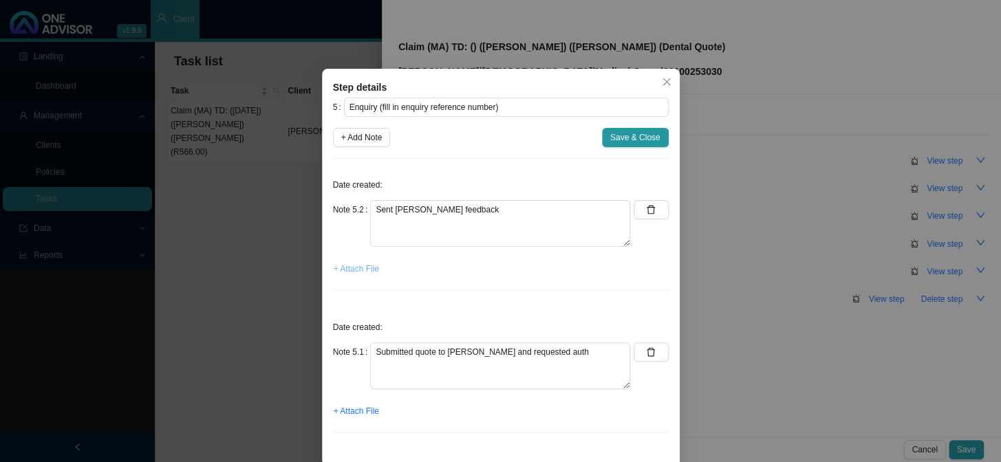
click at [363, 268] on span "+ Attach File" at bounding box center [356, 269] width 45 height 14
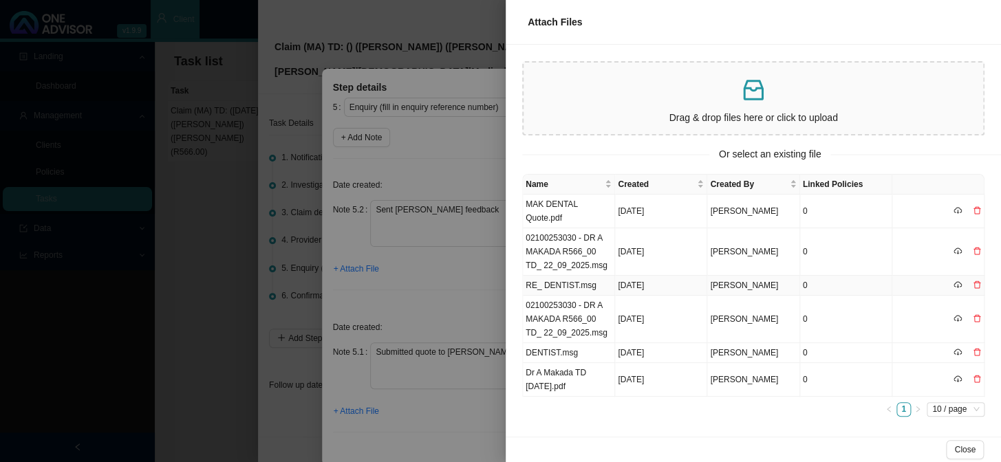
click at [574, 290] on td "RE_ DENTIST.msg" at bounding box center [569, 286] width 92 height 20
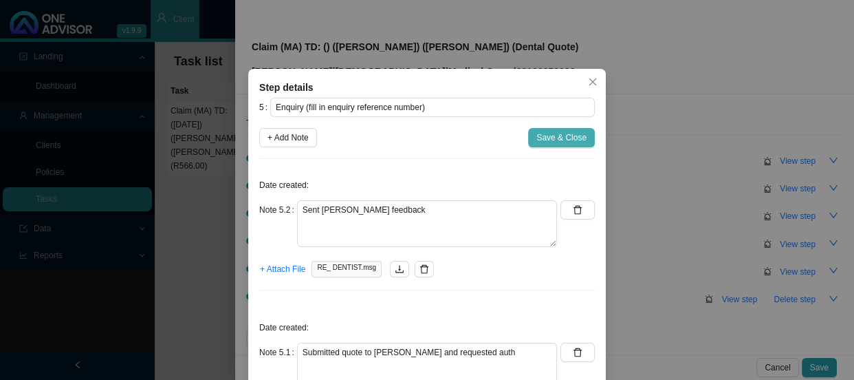
click at [563, 138] on span "Save & Close" at bounding box center [561, 138] width 50 height 14
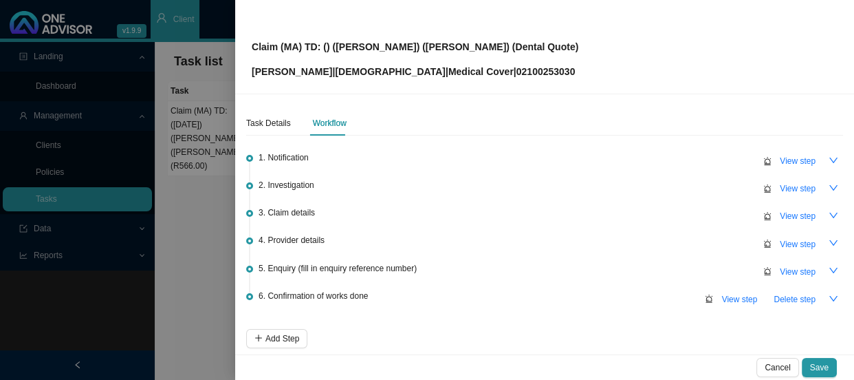
click at [495, 72] on p "[PERSON_NAME] | Bonitas | Medical Cover | 02100253030" at bounding box center [415, 71] width 327 height 15
copy p "02100253030"
click at [546, 54] on div "Claim (MA) TD: () ([PERSON_NAME]) ([PERSON_NAME]) (Dental Quote) [PERSON_NAME] …" at bounding box center [545, 46] width 586 height 65
drag, startPoint x: 543, startPoint y: 47, endPoint x: 375, endPoint y: 43, distance: 167.2
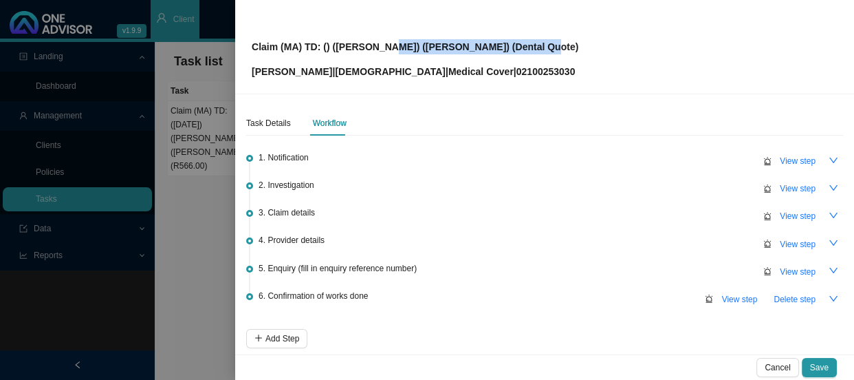
click at [375, 43] on div "Claim (MA) TD: () ([PERSON_NAME]) ([PERSON_NAME]) (Dental Quote) [PERSON_NAME] …" at bounding box center [545, 46] width 586 height 65
copy p "[PERSON_NAME]) (Dental Quote)"
click at [792, 268] on span "View step" at bounding box center [798, 272] width 36 height 14
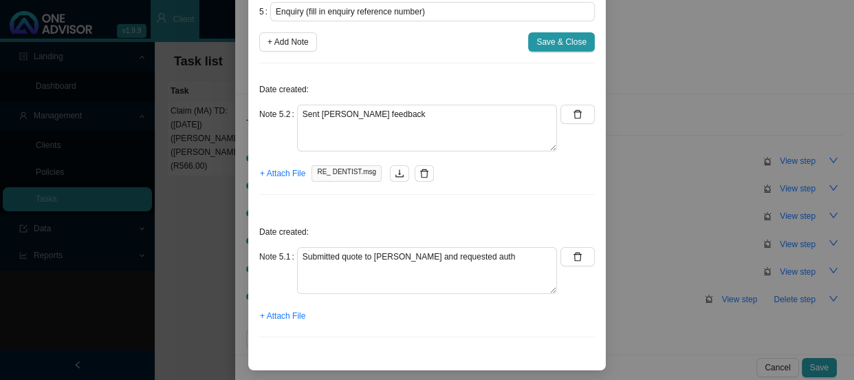
scroll to position [96, 0]
click at [286, 314] on span "+ Attach File" at bounding box center [282, 315] width 45 height 14
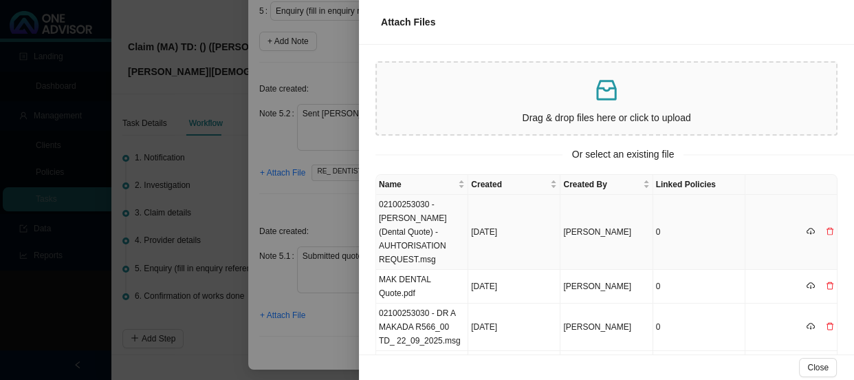
click at [433, 217] on td "02100253030 - [PERSON_NAME] (Dental Quote) -AUHTORISATION REQUEST.msg" at bounding box center [422, 232] width 92 height 75
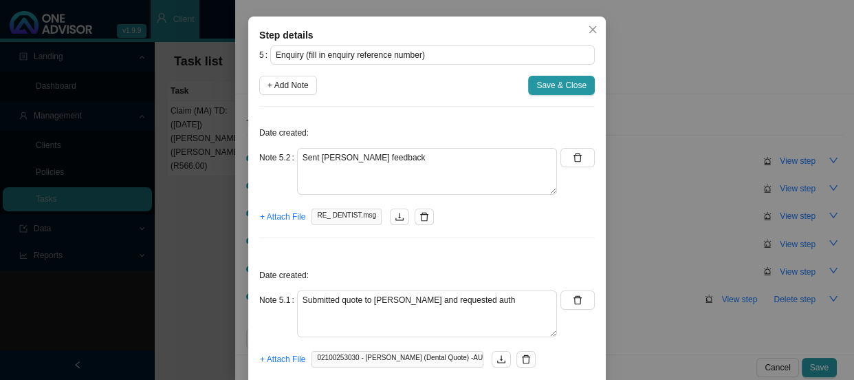
scroll to position [0, 0]
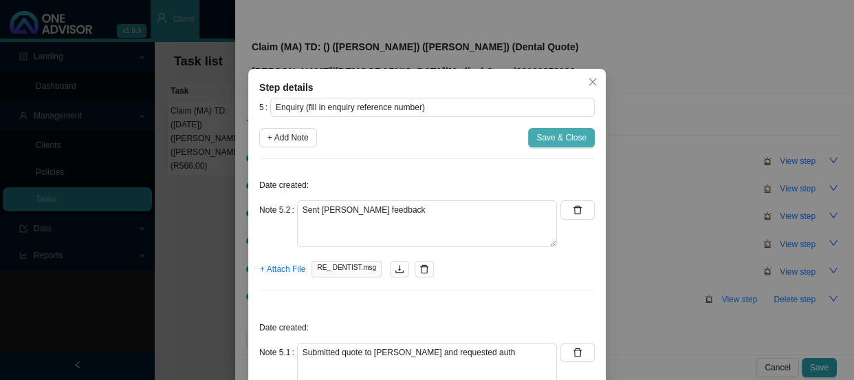
click at [556, 142] on span "Save & Close" at bounding box center [561, 138] width 50 height 14
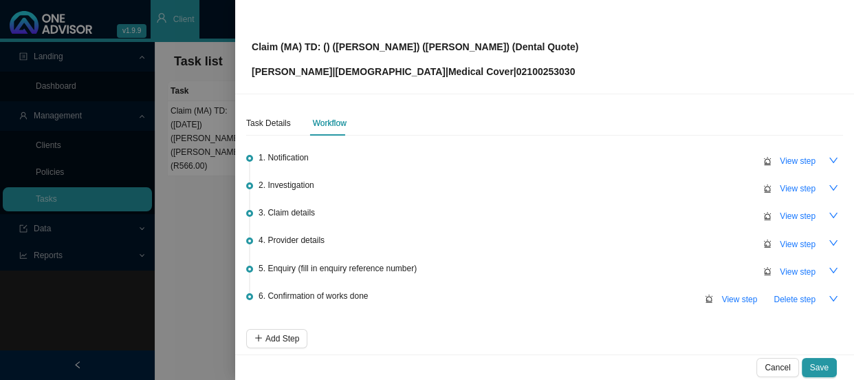
scroll to position [61, 0]
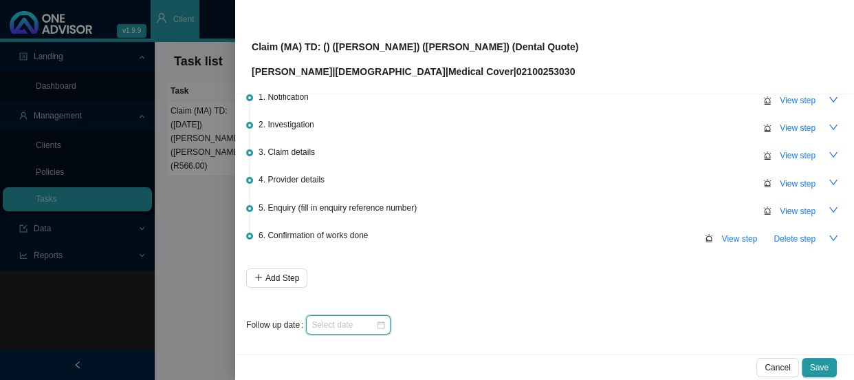
click at [360, 326] on input at bounding box center [344, 325] width 64 height 14
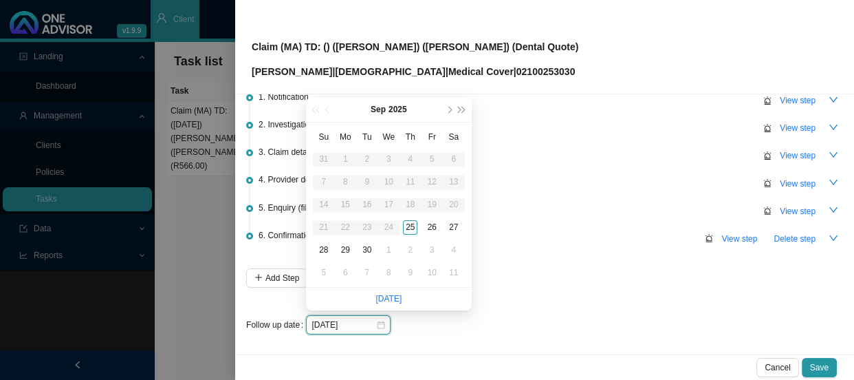
type input "[DATE]"
click at [392, 254] on div "1" at bounding box center [389, 250] width 14 height 14
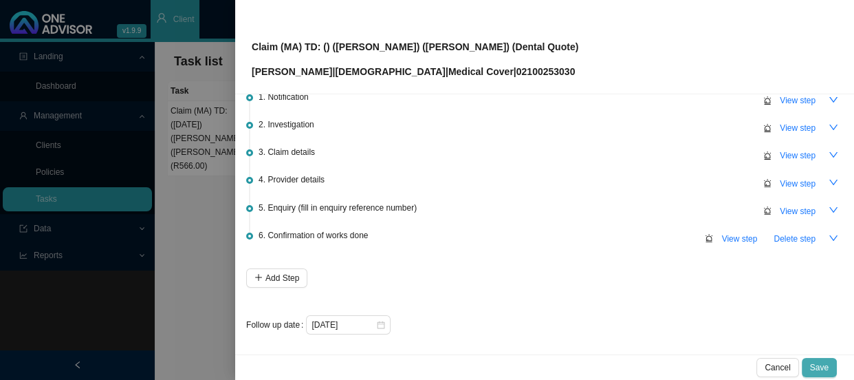
click at [817, 363] on span "Save" at bounding box center [819, 367] width 19 height 14
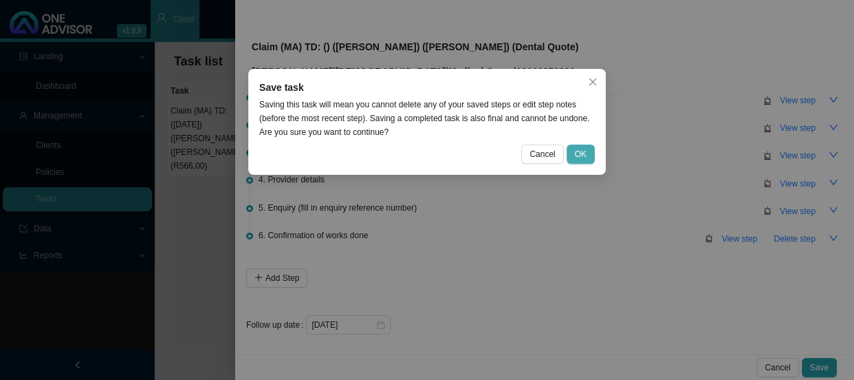
click at [580, 147] on span "OK" at bounding box center [581, 154] width 12 height 14
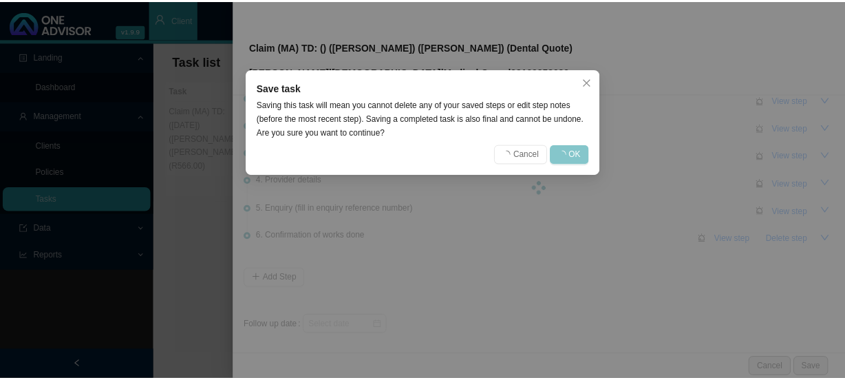
scroll to position [0, 0]
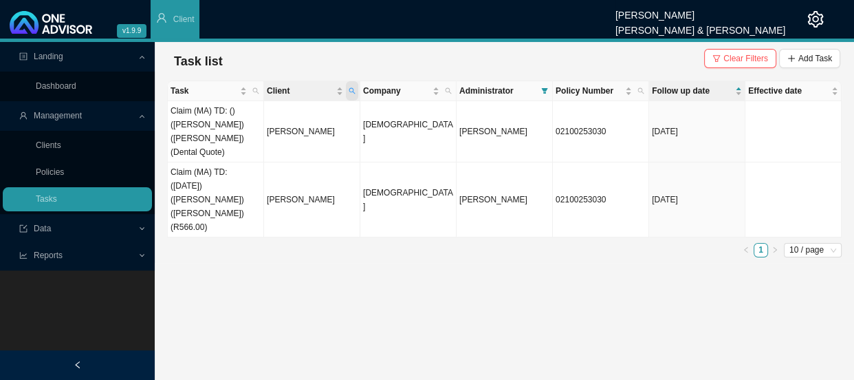
click at [353, 87] on icon "search" at bounding box center [352, 90] width 7 height 7
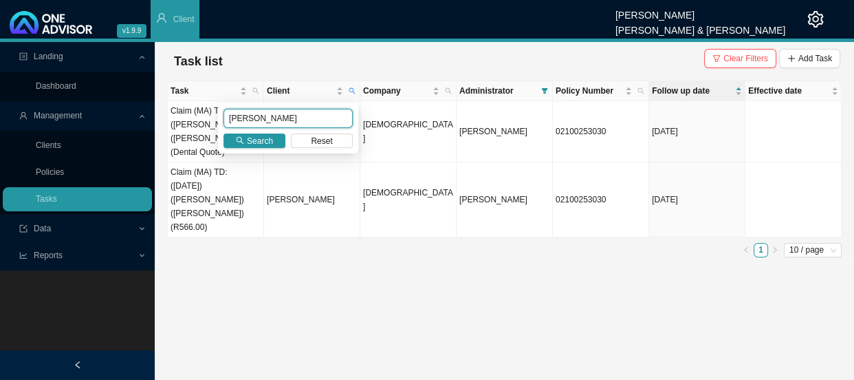
click at [282, 115] on input "[PERSON_NAME]" at bounding box center [288, 118] width 129 height 19
drag, startPoint x: 290, startPoint y: 115, endPoint x: 203, endPoint y: 113, distance: 86.7
click at [203, 113] on body "v1.9.9 [PERSON_NAME] [PERSON_NAME] & [PERSON_NAME] Client Landing Dashboard Man…" at bounding box center [427, 190] width 854 height 380
click at [246, 143] on button "Search" at bounding box center [255, 140] width 62 height 14
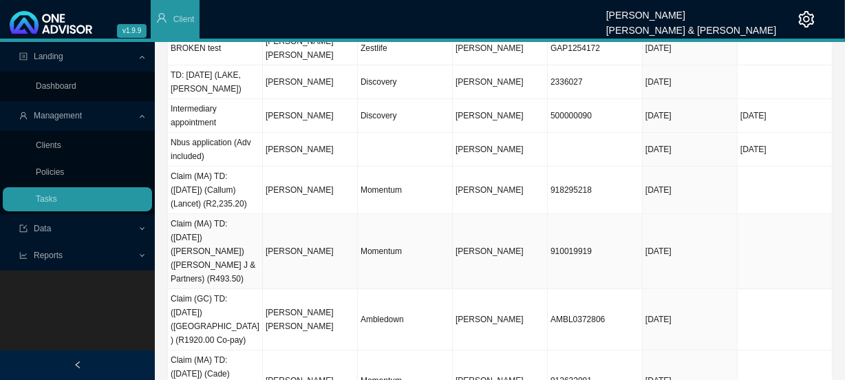
scroll to position [193, 0]
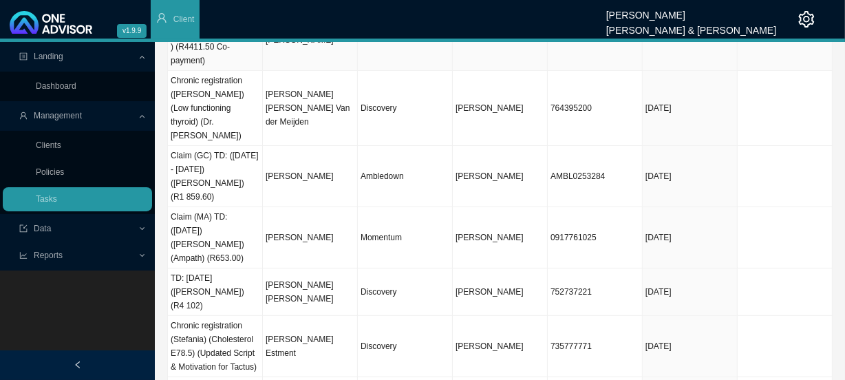
scroll to position [303, 0]
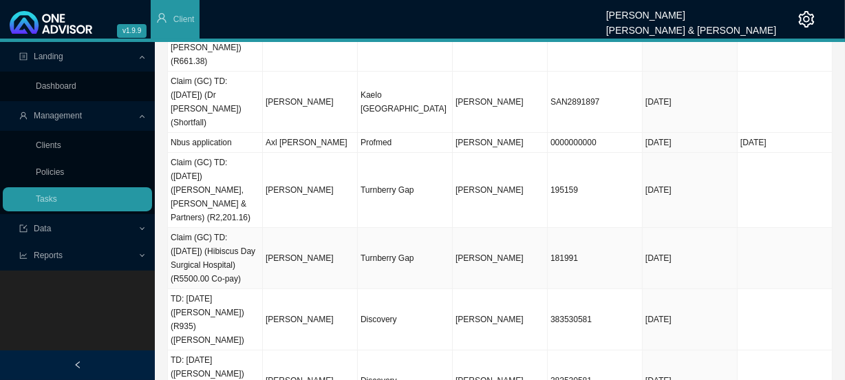
scroll to position [220, 0]
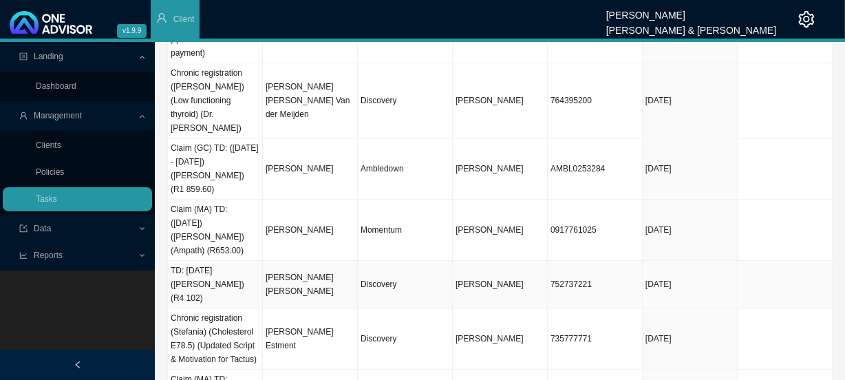
scroll to position [303, 0]
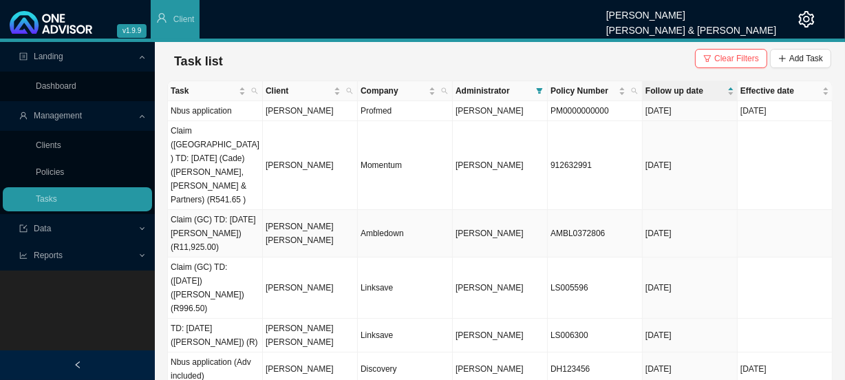
scroll to position [193, 0]
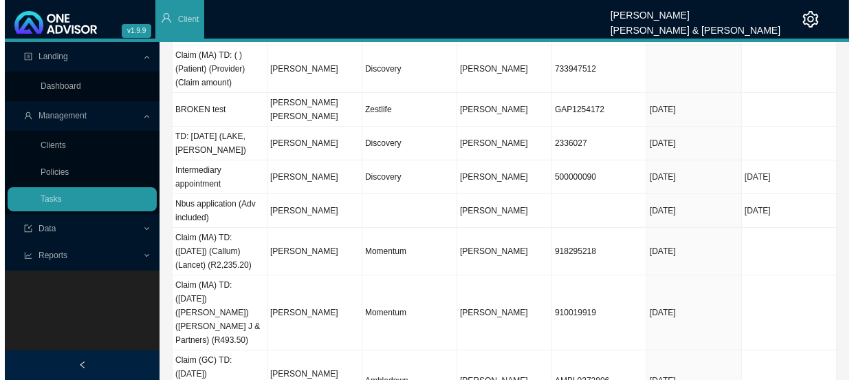
scroll to position [131, 0]
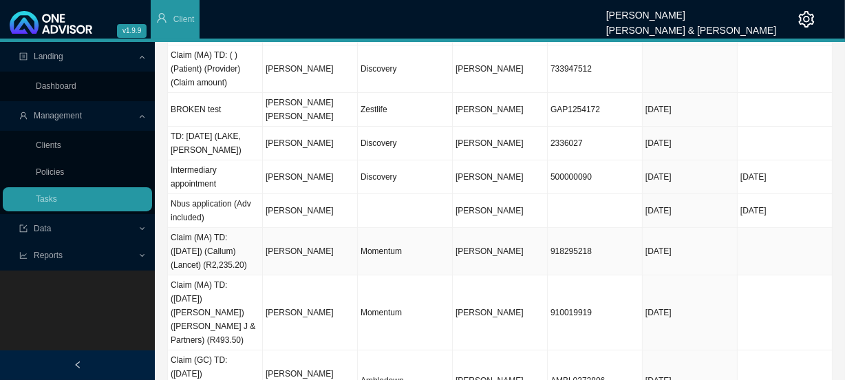
click at [303, 228] on td "[PERSON_NAME]" at bounding box center [310, 251] width 95 height 47
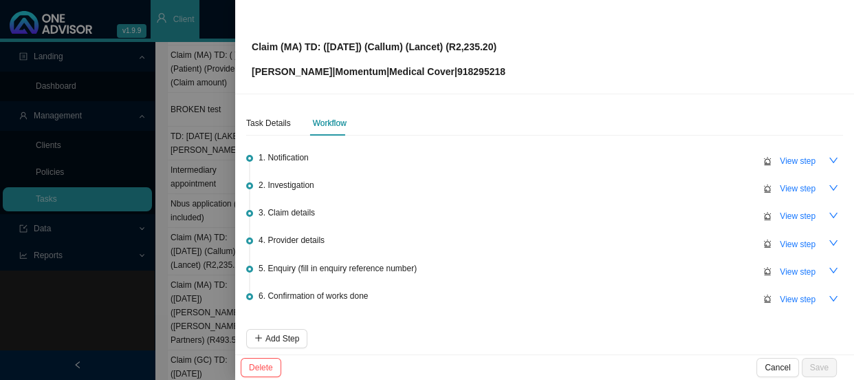
scroll to position [61, 0]
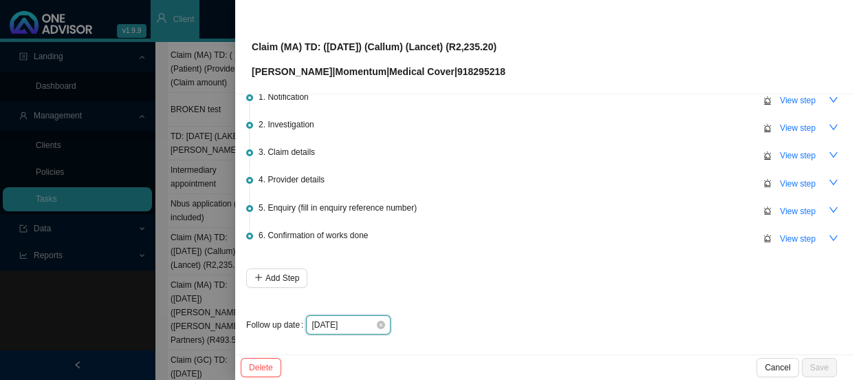
click at [365, 325] on input "[DATE]" at bounding box center [344, 325] width 64 height 14
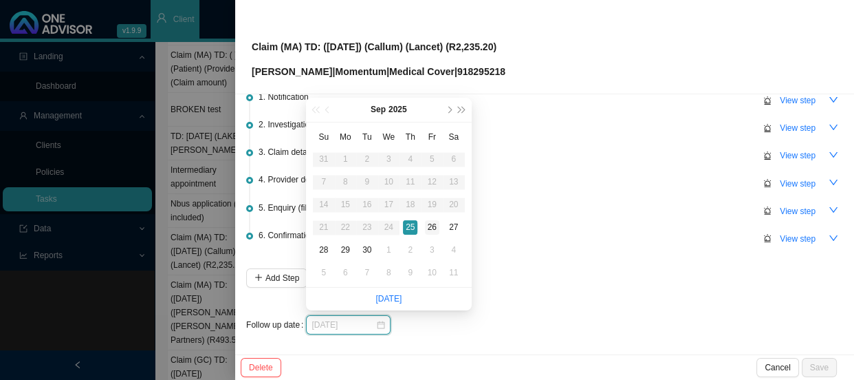
type input "[DATE]"
click at [432, 229] on div "26" at bounding box center [432, 227] width 14 height 14
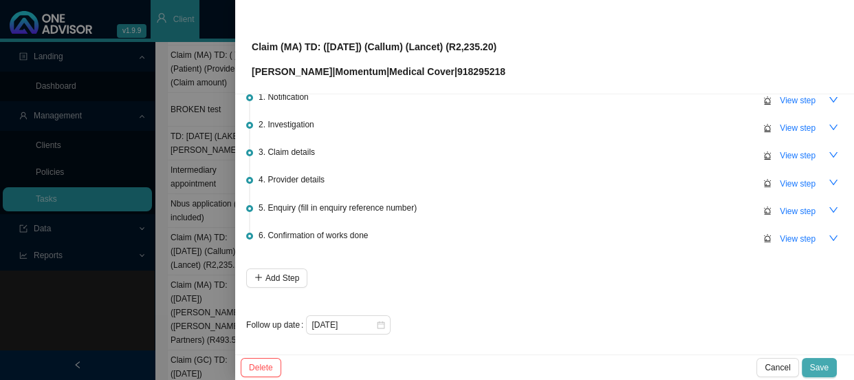
click at [822, 365] on span "Save" at bounding box center [819, 367] width 19 height 14
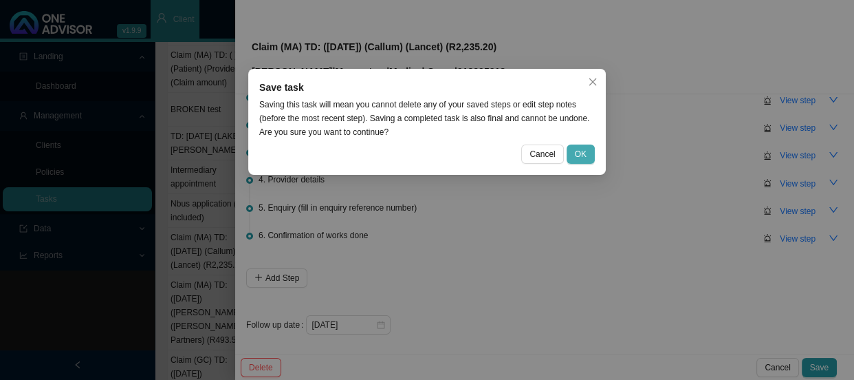
click at [587, 146] on button "OK" at bounding box center [581, 153] width 28 height 19
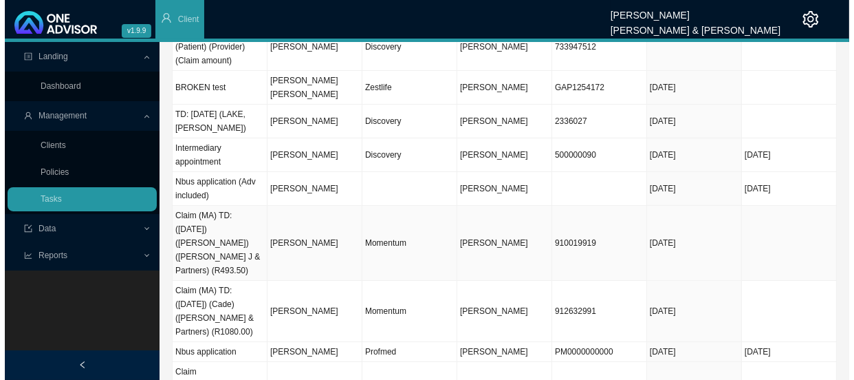
scroll to position [165, 0]
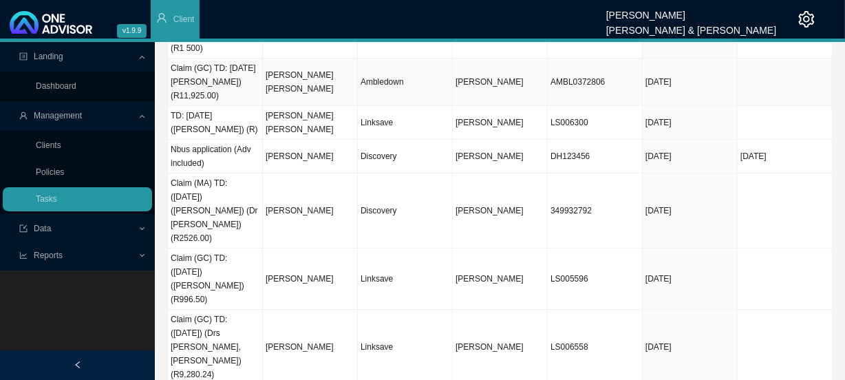
click at [426, 65] on td "Ambledown" at bounding box center [405, 81] width 95 height 47
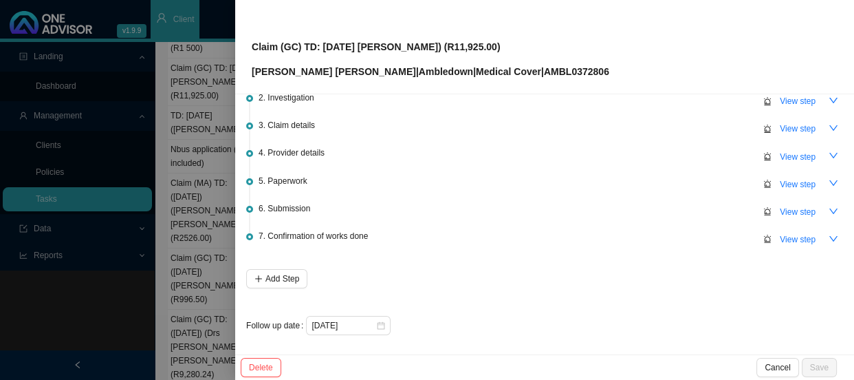
scroll to position [88, 0]
click at [369, 323] on input "[DATE]" at bounding box center [344, 325] width 64 height 14
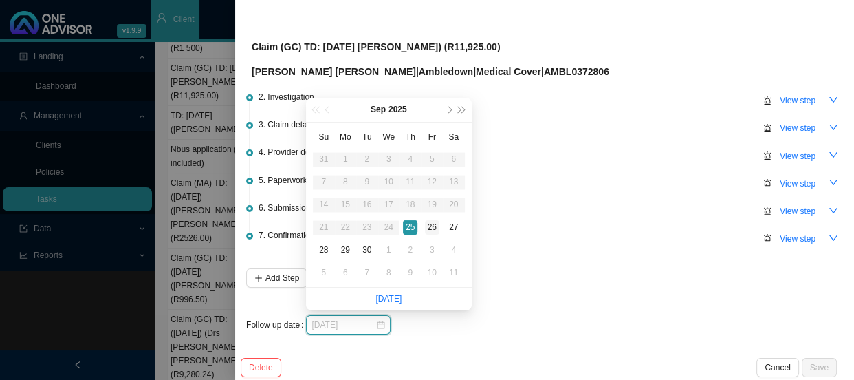
type input "[DATE]"
click at [433, 232] on div "26" at bounding box center [432, 227] width 14 height 14
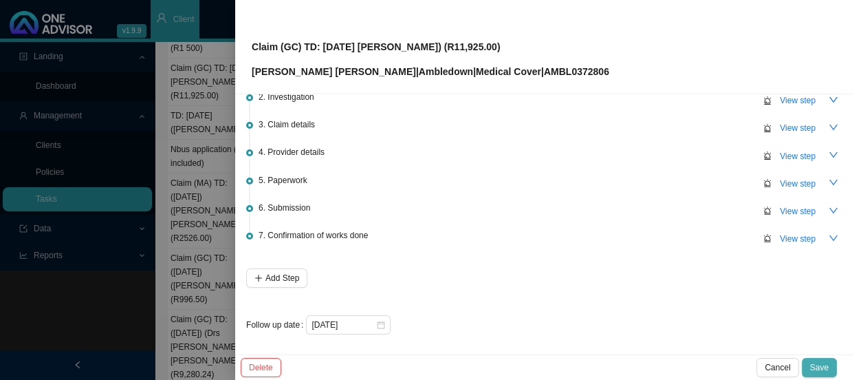
click at [820, 375] on button "Save" at bounding box center [819, 367] width 35 height 19
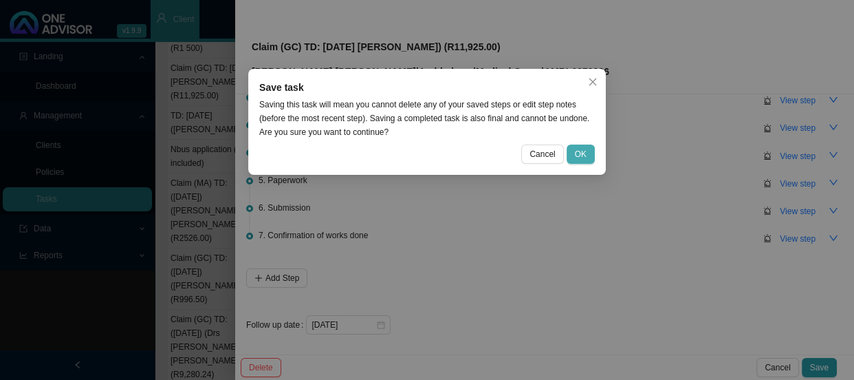
click at [576, 149] on span "OK" at bounding box center [581, 154] width 12 height 14
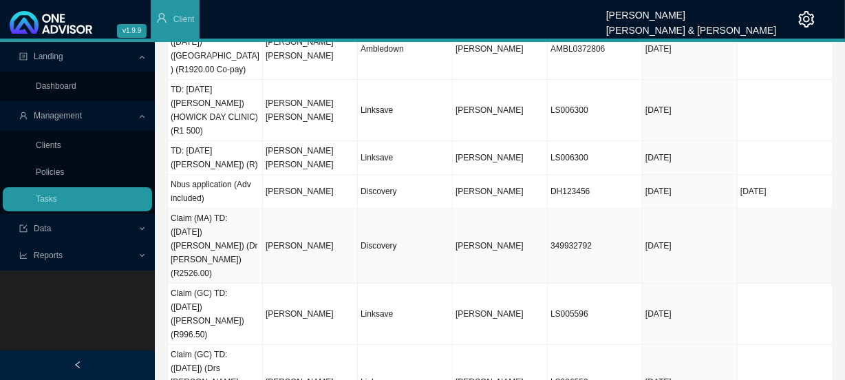
scroll to position [0, 0]
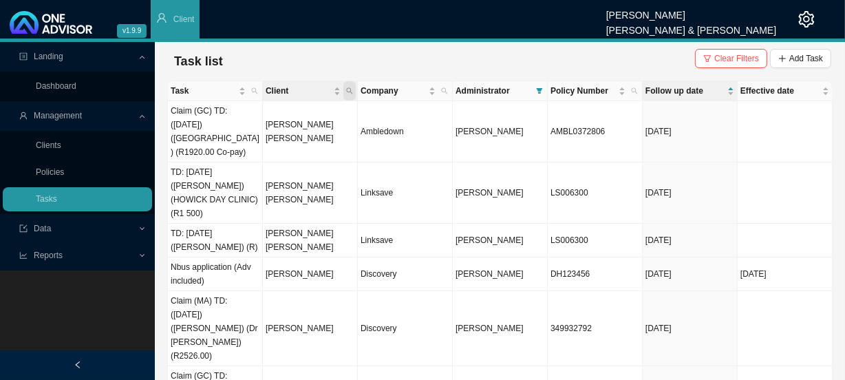
click at [346, 87] on icon "search" at bounding box center [349, 90] width 7 height 7
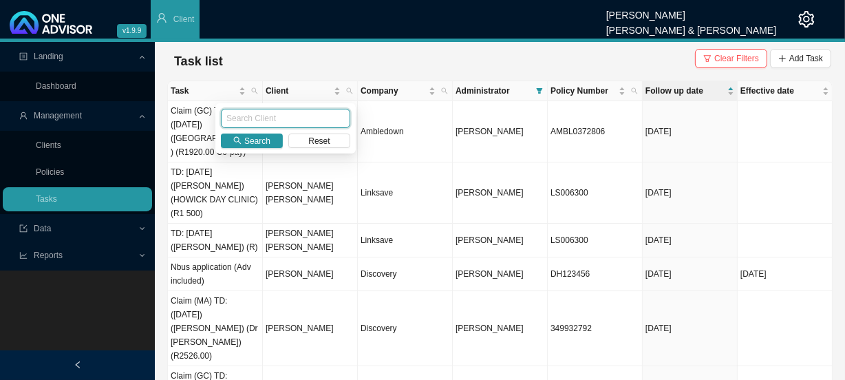
click at [275, 120] on input "text" at bounding box center [285, 118] width 129 height 19
type input "van heerden"
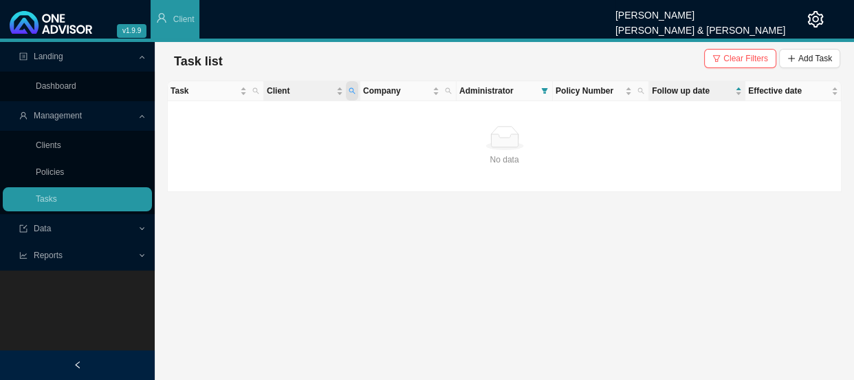
click at [356, 89] on span "Client" at bounding box center [352, 90] width 12 height 19
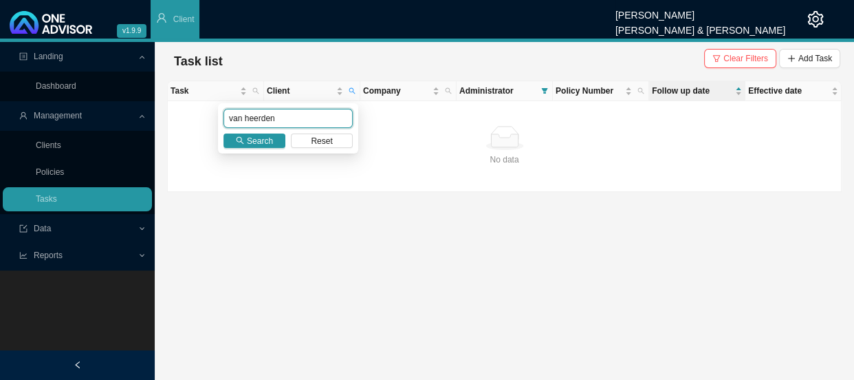
drag, startPoint x: 281, startPoint y: 121, endPoint x: 212, endPoint y: 121, distance: 69.5
click at [212, 121] on body "v1.9.9 [PERSON_NAME] [PERSON_NAME] & [PERSON_NAME] Client Landing Dashboard Man…" at bounding box center [427, 190] width 854 height 380
click at [252, 139] on span "Search" at bounding box center [260, 141] width 26 height 14
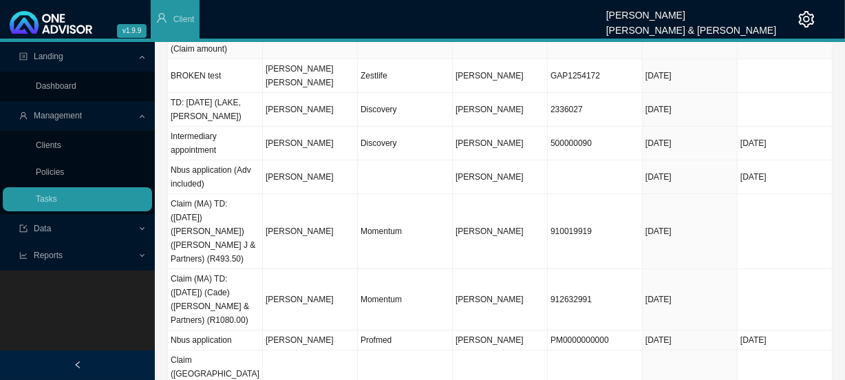
scroll to position [165, 0]
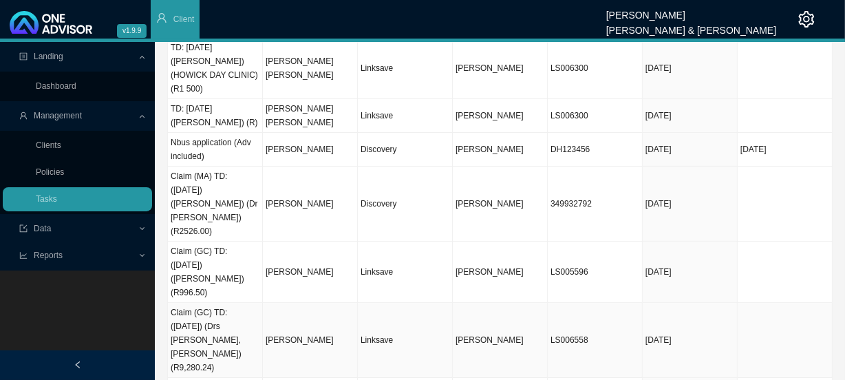
scroll to position [234, 0]
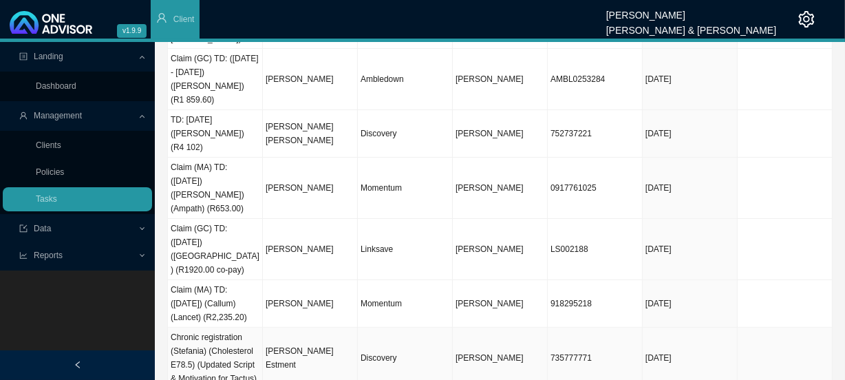
scroll to position [289, 0]
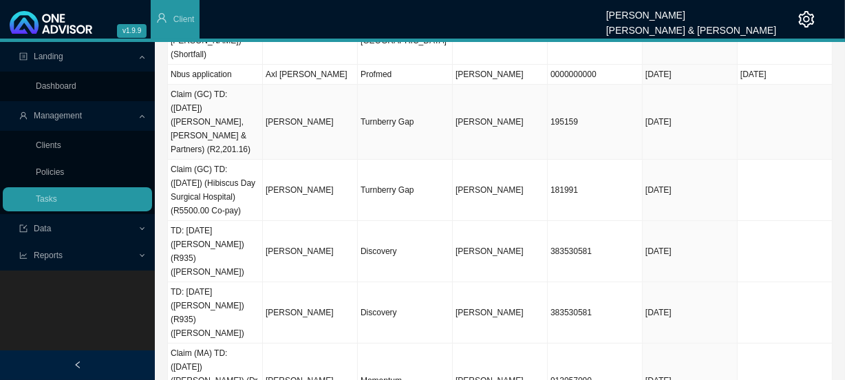
scroll to position [234, 0]
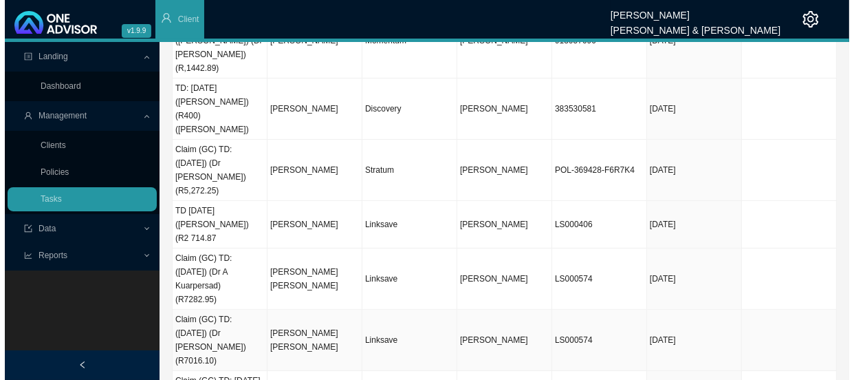
scroll to position [0, 0]
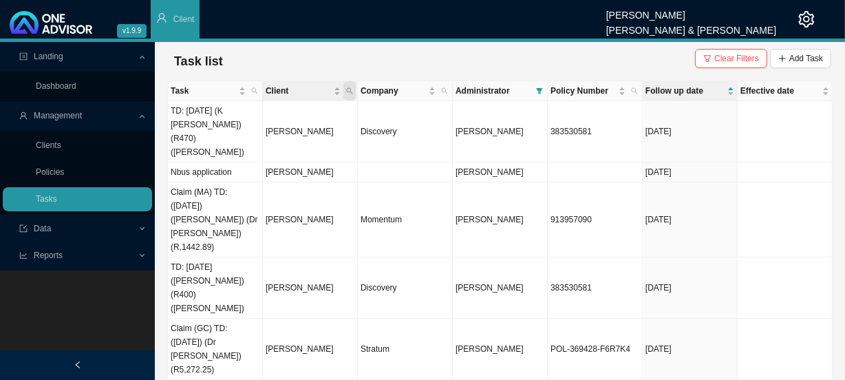
click at [349, 90] on icon "search" at bounding box center [349, 90] width 7 height 7
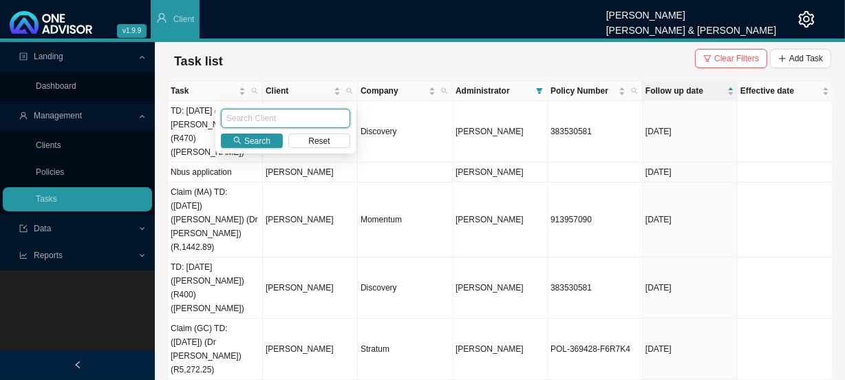
click at [293, 116] on input "text" at bounding box center [285, 118] width 129 height 19
type input "[PERSON_NAME]"
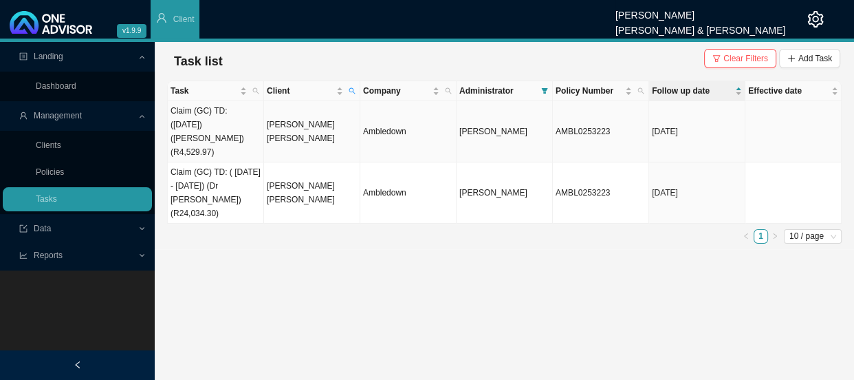
click at [299, 124] on td "[PERSON_NAME] [PERSON_NAME]" at bounding box center [312, 131] width 96 height 61
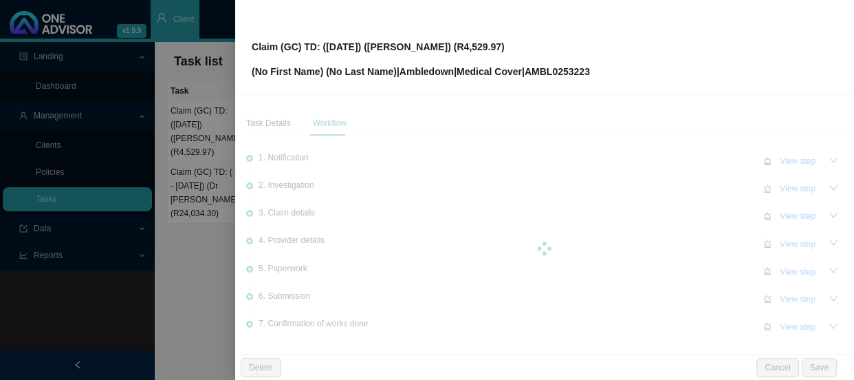
click at [781, 301] on div at bounding box center [544, 248] width 597 height 275
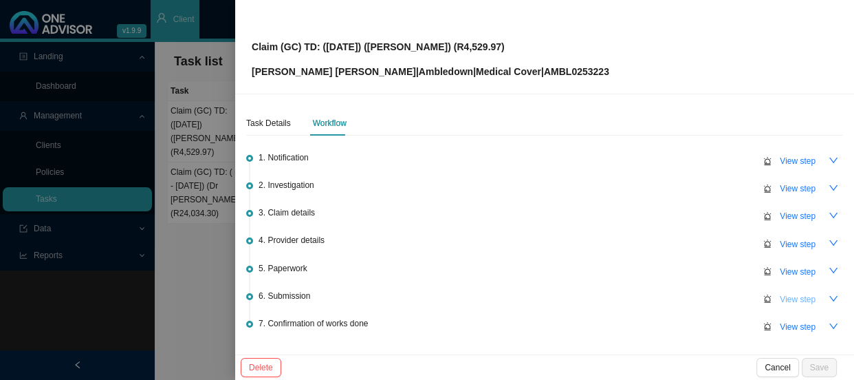
click at [785, 295] on span "View step" at bounding box center [798, 299] width 36 height 14
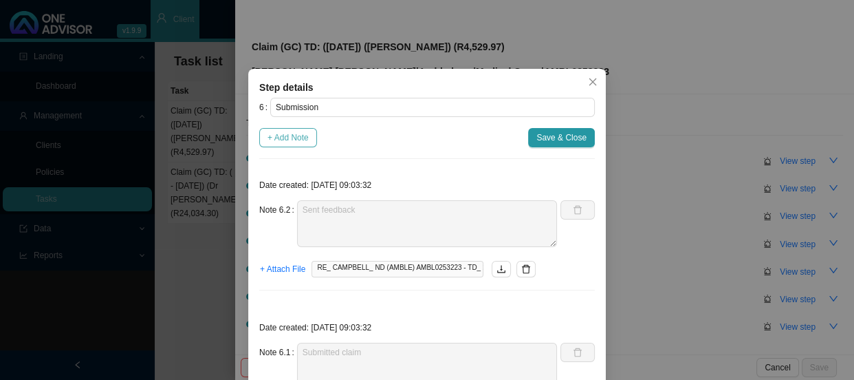
click at [274, 135] on span "+ Add Note" at bounding box center [288, 138] width 41 height 14
type textarea "Sent feedback"
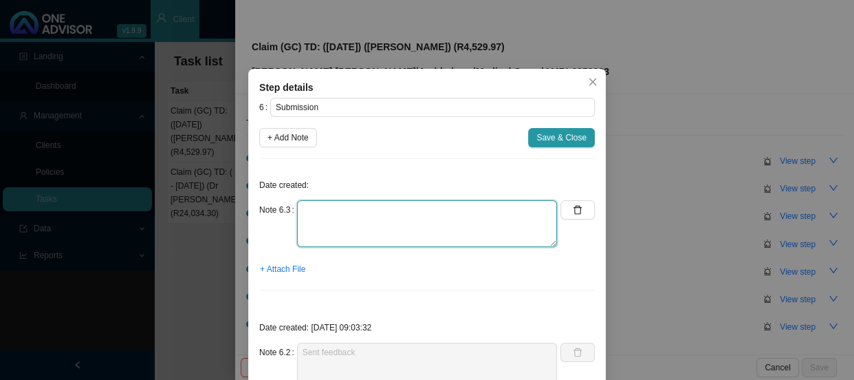
click at [316, 219] on textarea at bounding box center [427, 223] width 260 height 47
drag, startPoint x: 461, startPoint y: 204, endPoint x: 292, endPoint y: 206, distance: 169.2
click at [297, 206] on textarea "Claim has been received and registered" at bounding box center [427, 223] width 260 height 47
type textarea "Claim has been received and registered"
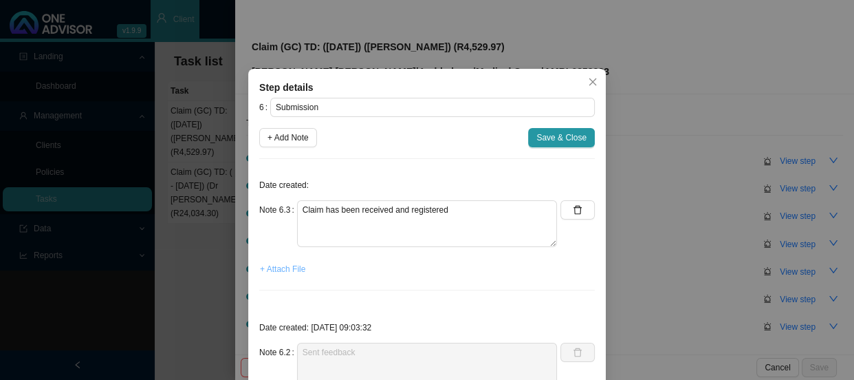
click at [272, 268] on span "+ Attach File" at bounding box center [282, 269] width 45 height 14
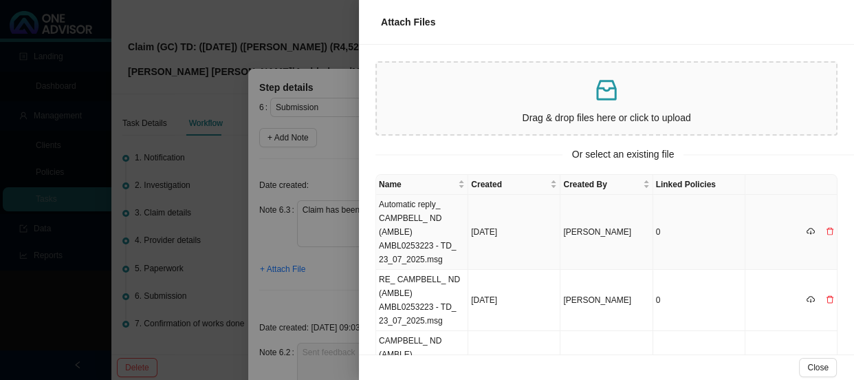
click at [415, 230] on td "Automatic reply_ CAMPBELL_ ND (AMBLE) AMBL0253223 - TD_ 23_07_2025.msg" at bounding box center [422, 232] width 92 height 75
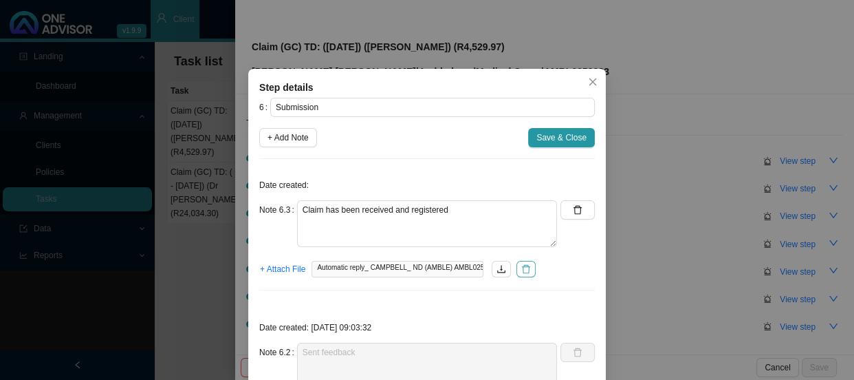
click at [525, 270] on icon "delete" at bounding box center [526, 269] width 10 height 10
click at [293, 267] on span "+ Attach File" at bounding box center [282, 269] width 45 height 14
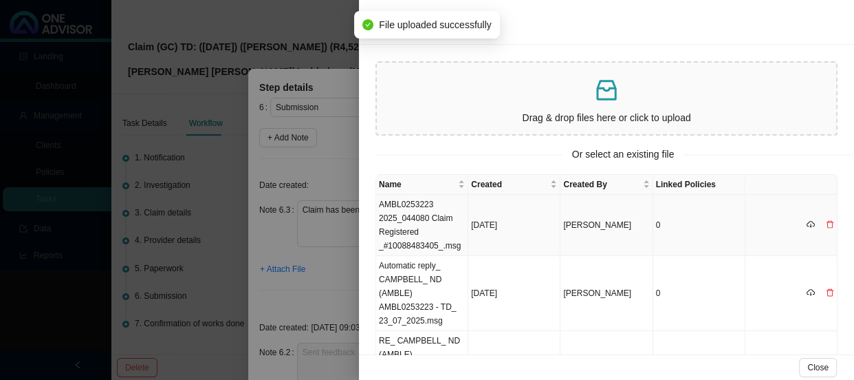
click at [413, 223] on td "AMBL0253223 2025_044080 Claim Registered _#10088483405_.msg" at bounding box center [422, 225] width 92 height 61
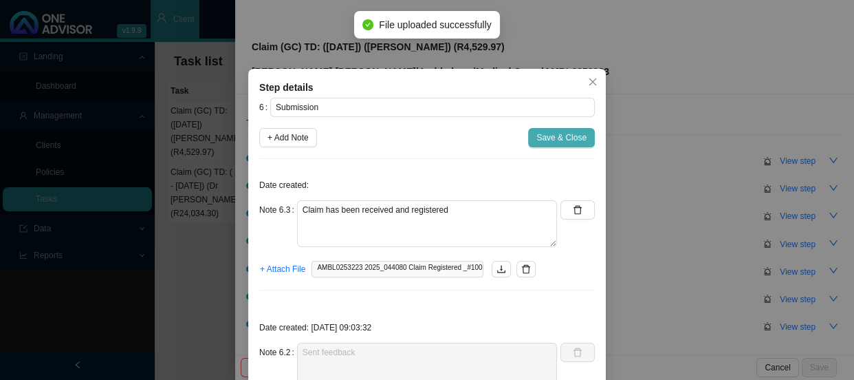
click at [557, 139] on span "Save & Close" at bounding box center [561, 138] width 50 height 14
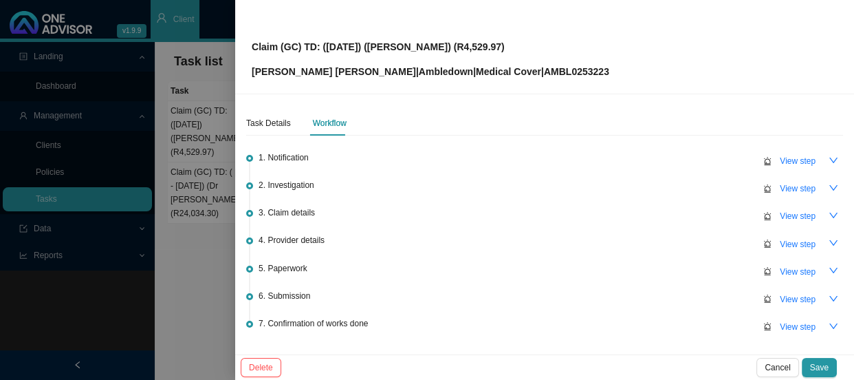
scroll to position [88, 0]
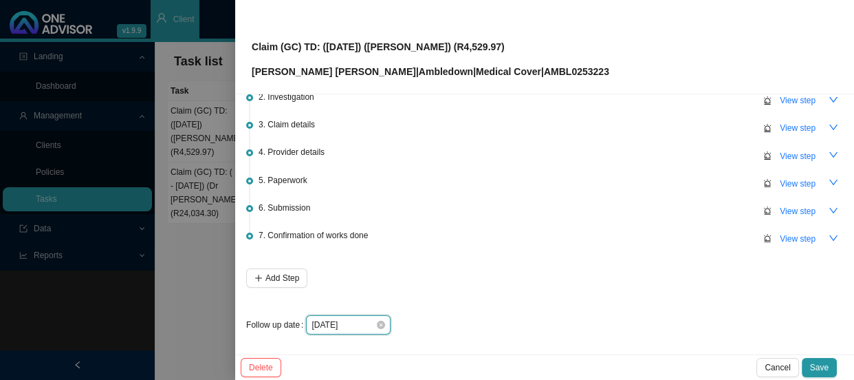
click at [358, 324] on input "[DATE]" at bounding box center [344, 325] width 64 height 14
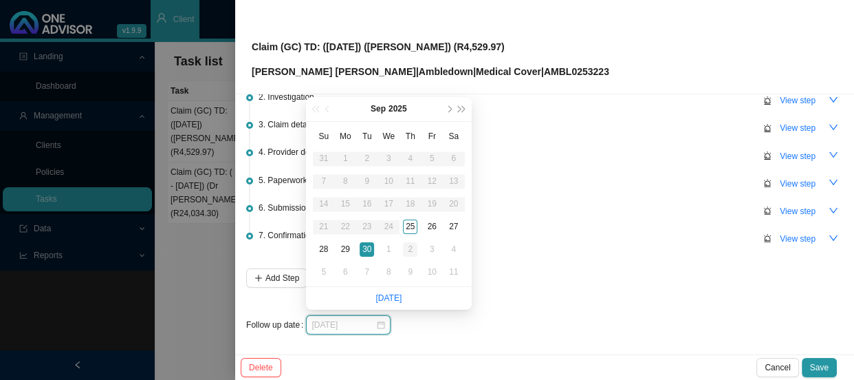
type input "[DATE]"
click at [411, 252] on div "2" at bounding box center [410, 249] width 14 height 14
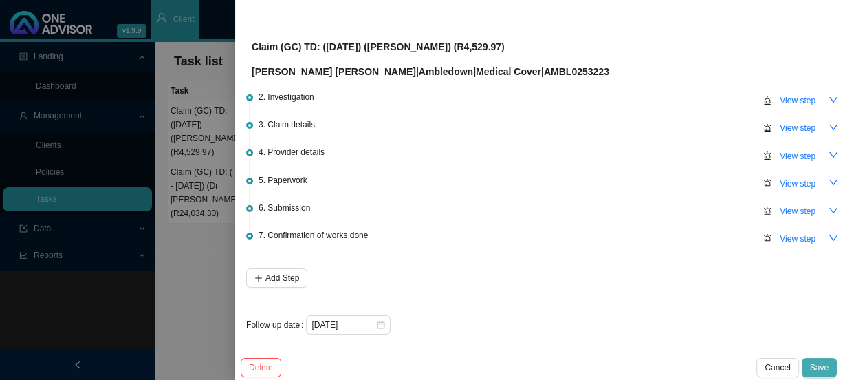
click at [823, 367] on span "Save" at bounding box center [819, 367] width 19 height 14
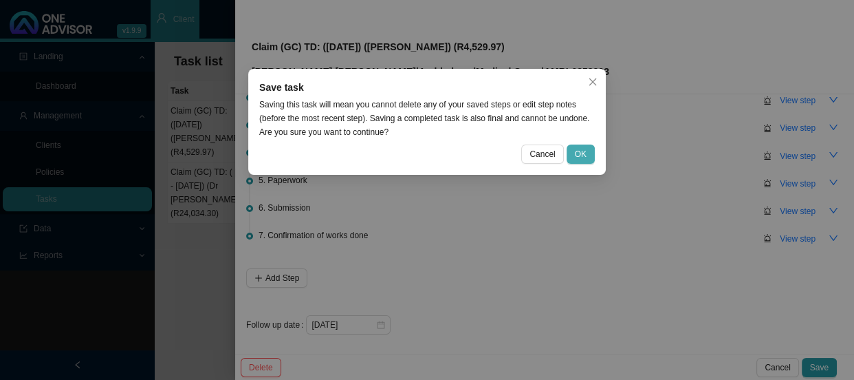
click at [583, 151] on span "OK" at bounding box center [581, 154] width 12 height 14
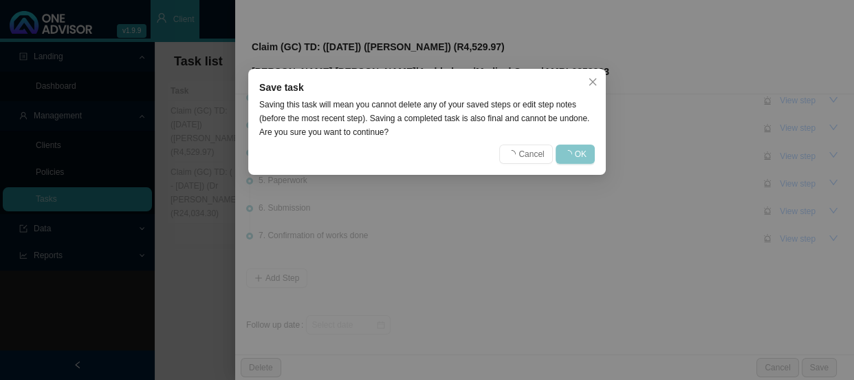
scroll to position [0, 0]
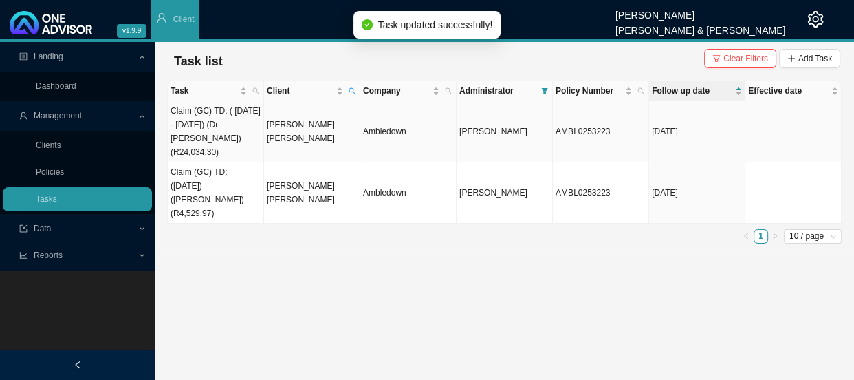
click at [292, 121] on td "[PERSON_NAME] [PERSON_NAME]" at bounding box center [312, 131] width 96 height 61
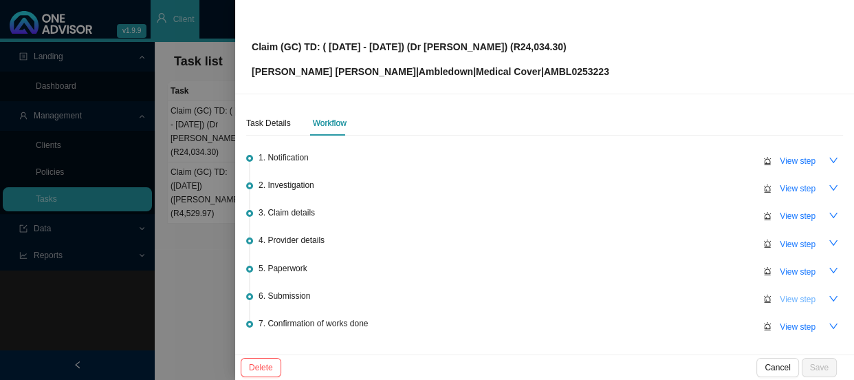
click at [798, 298] on span "View step" at bounding box center [798, 299] width 36 height 14
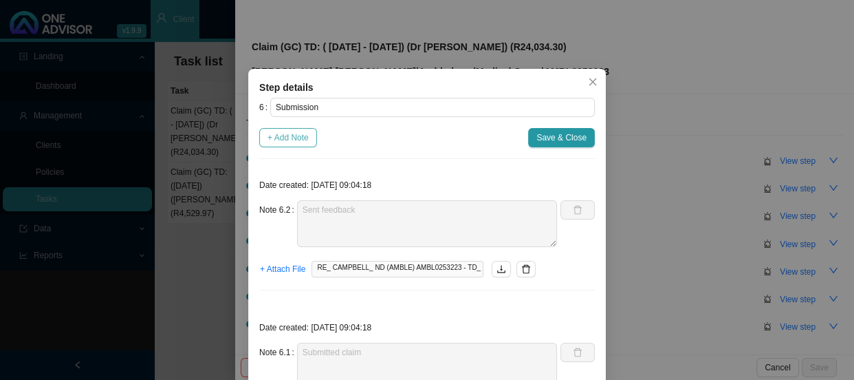
click at [282, 138] on span "+ Add Note" at bounding box center [288, 138] width 41 height 14
type textarea "Sent feedback"
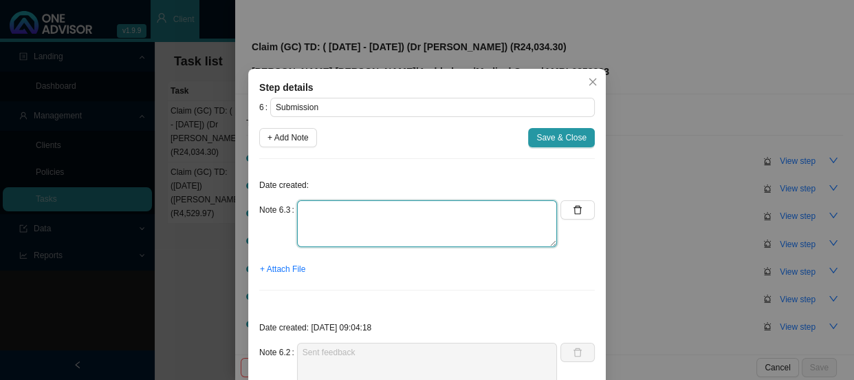
click at [344, 219] on textarea at bounding box center [427, 223] width 260 height 47
paste textarea "Claim has been received and registered"
type textarea "Claim has been received and registered"
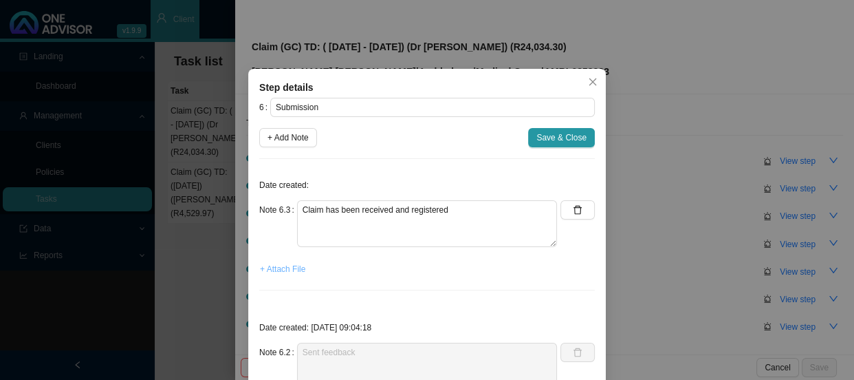
click at [289, 267] on span "+ Attach File" at bounding box center [282, 269] width 45 height 14
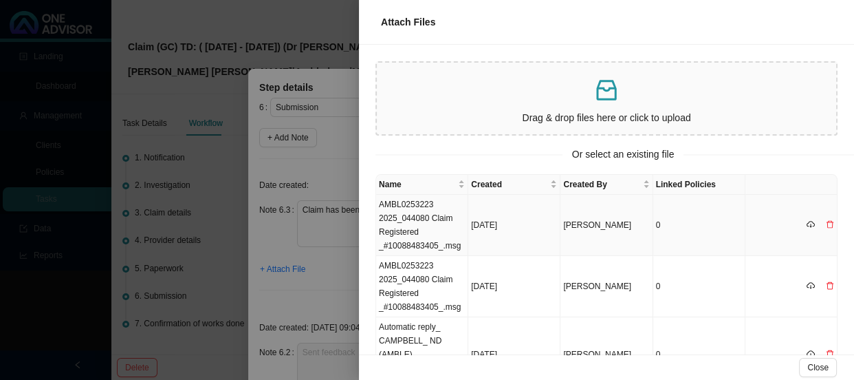
click at [826, 224] on icon "delete" at bounding box center [830, 224] width 8 height 8
click at [836, 190] on span "Yes" at bounding box center [834, 197] width 14 height 14
click at [426, 272] on td "AMBL0253223 2025_044080 Claim Registered _#10088483405_.msg" at bounding box center [422, 286] width 92 height 61
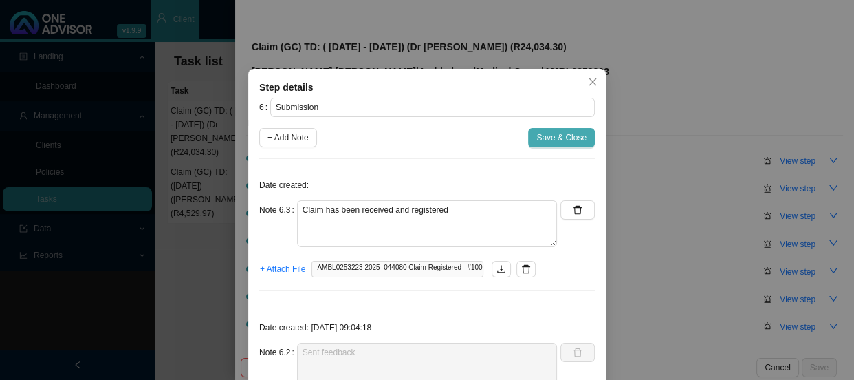
click at [538, 140] on span "Save & Close" at bounding box center [561, 138] width 50 height 14
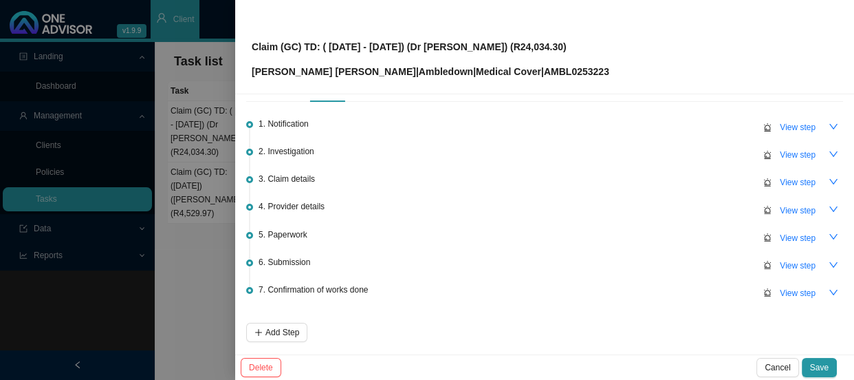
scroll to position [88, 0]
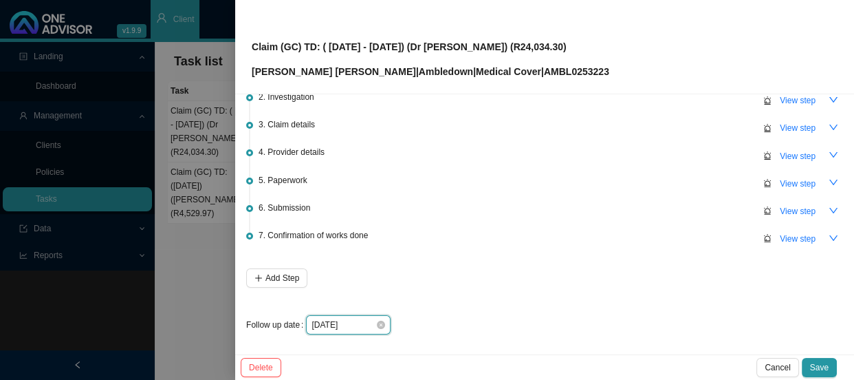
click at [341, 325] on input "[DATE]" at bounding box center [344, 325] width 64 height 14
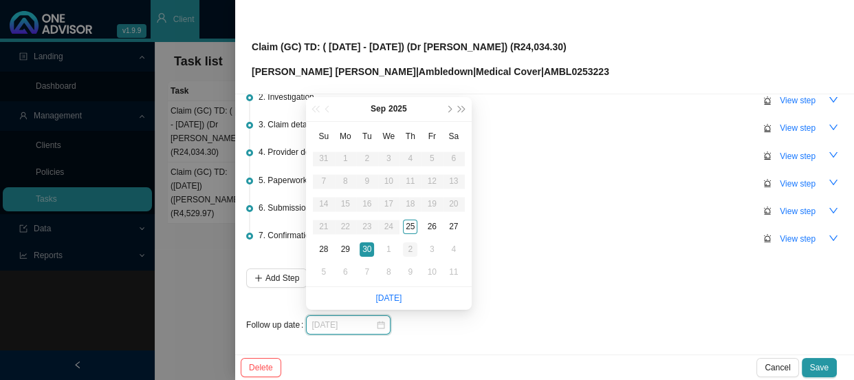
type input "[DATE]"
click at [413, 250] on div "2" at bounding box center [410, 249] width 14 height 14
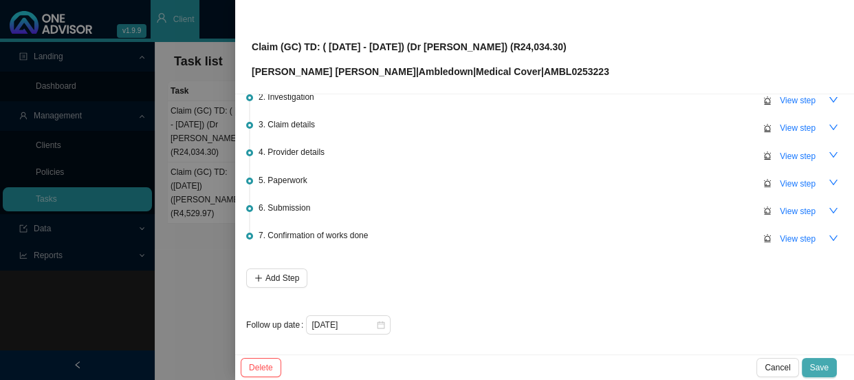
click at [827, 365] on span "Save" at bounding box center [819, 367] width 19 height 14
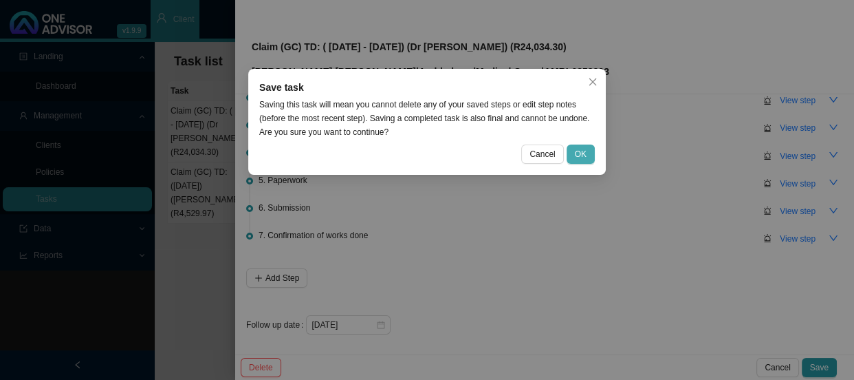
click at [591, 151] on button "OK" at bounding box center [581, 153] width 28 height 19
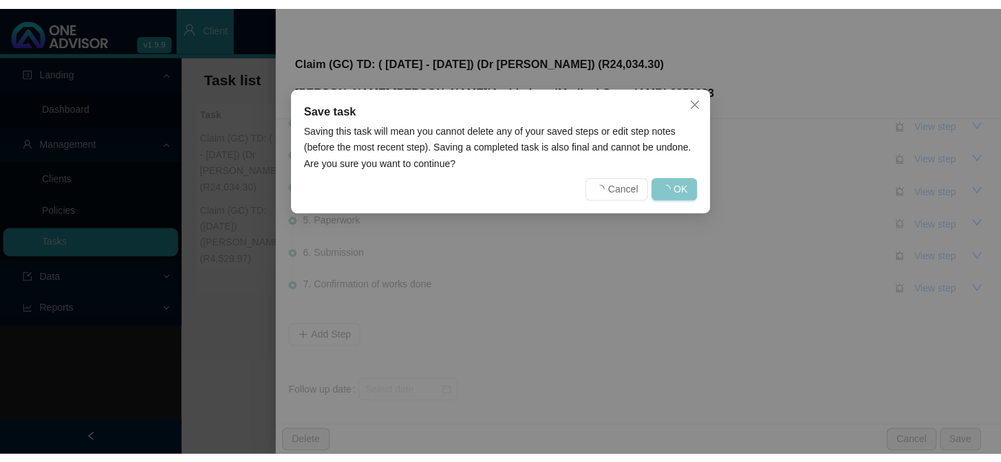
scroll to position [0, 0]
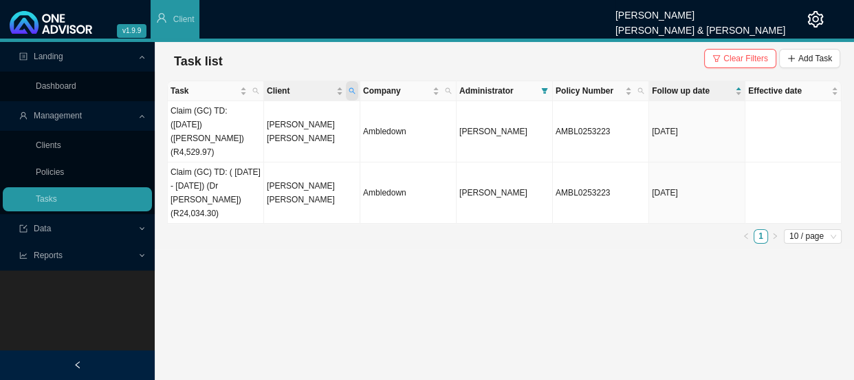
click at [351, 89] on icon "search" at bounding box center [352, 90] width 7 height 7
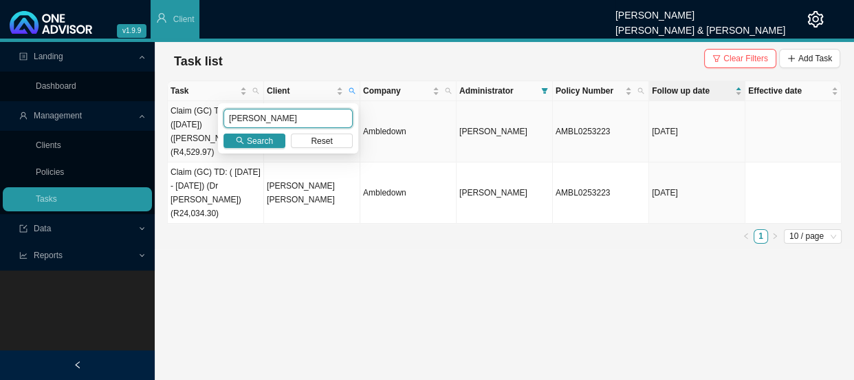
drag, startPoint x: 286, startPoint y: 120, endPoint x: 208, endPoint y: 118, distance: 77.8
click at [208, 118] on body "v1.9.9 [PERSON_NAME] [PERSON_NAME] & [PERSON_NAME] Client Landing Dashboard Man…" at bounding box center [427, 190] width 854 height 380
type input "forder"
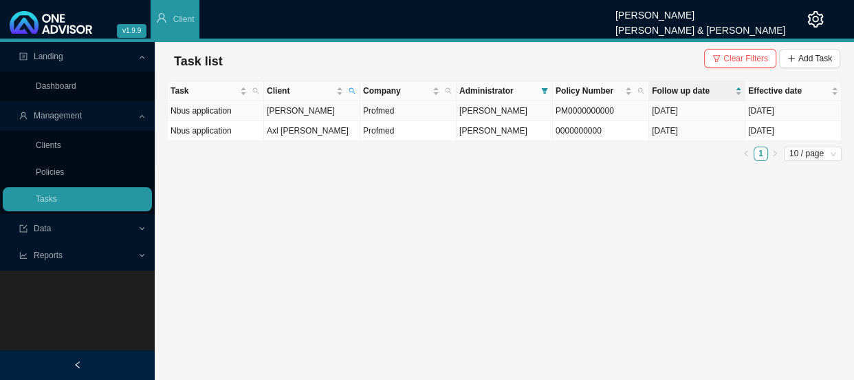
click at [309, 109] on td "[PERSON_NAME]" at bounding box center [312, 111] width 96 height 20
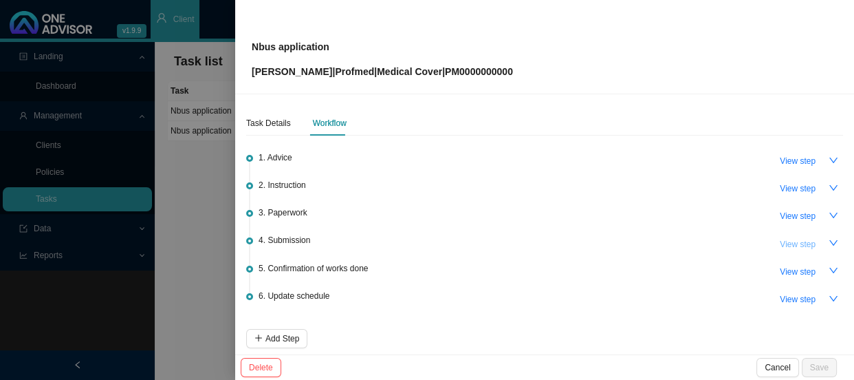
click at [781, 244] on span "View step" at bounding box center [798, 244] width 36 height 14
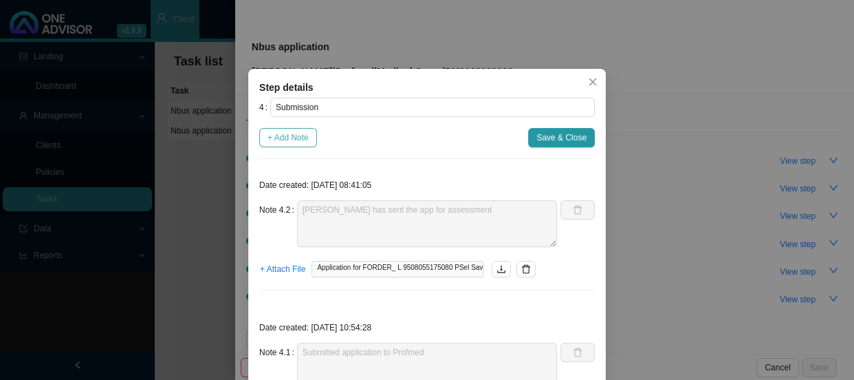
click at [294, 135] on span "+ Add Note" at bounding box center [288, 138] width 41 height 14
type textarea "[PERSON_NAME] has sent the app for assessment"
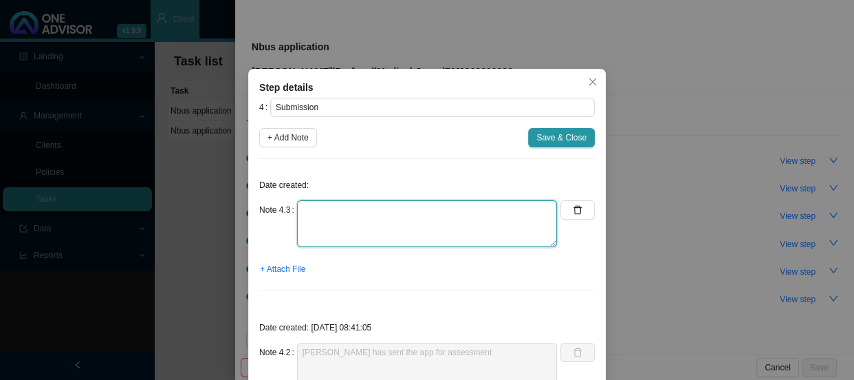
click at [303, 208] on textarea at bounding box center [427, 223] width 260 height 47
type textarea "Received membership certificate"
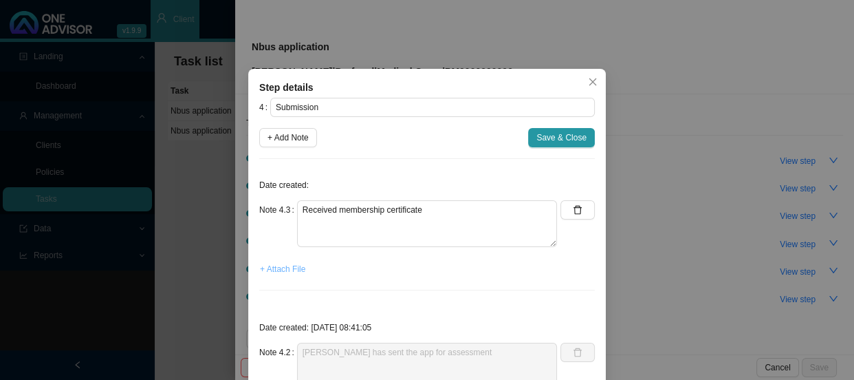
click at [272, 272] on span "+ Attach File" at bounding box center [282, 269] width 45 height 14
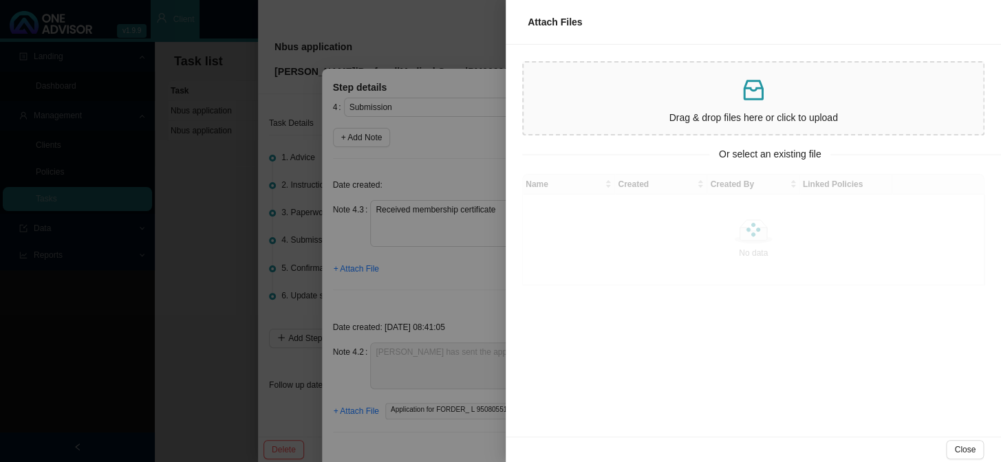
click at [396, 152] on div at bounding box center [500, 231] width 1001 height 462
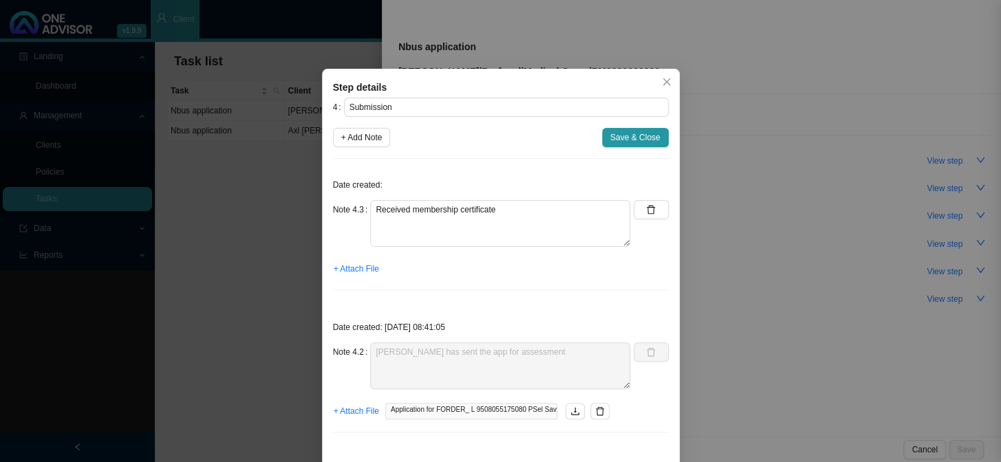
click at [367, 140] on span "+ Add Note" at bounding box center [361, 138] width 41 height 14
type textarea "Received membership certificate"
type textarea "[PERSON_NAME] has sent the app for assessment"
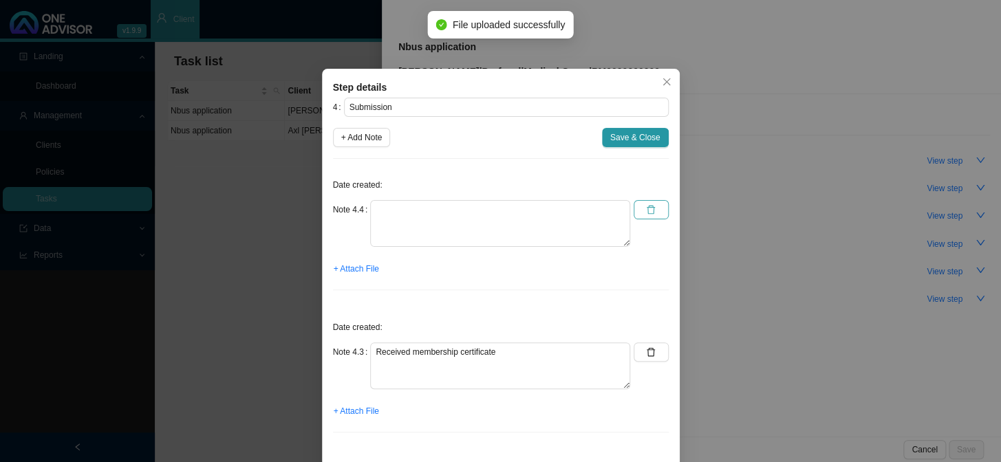
click at [646, 212] on icon "delete" at bounding box center [651, 210] width 10 height 10
type textarea "Received membership certificate"
type textarea "[PERSON_NAME] has sent the app for assessment"
type textarea "Submitted application to Profmed"
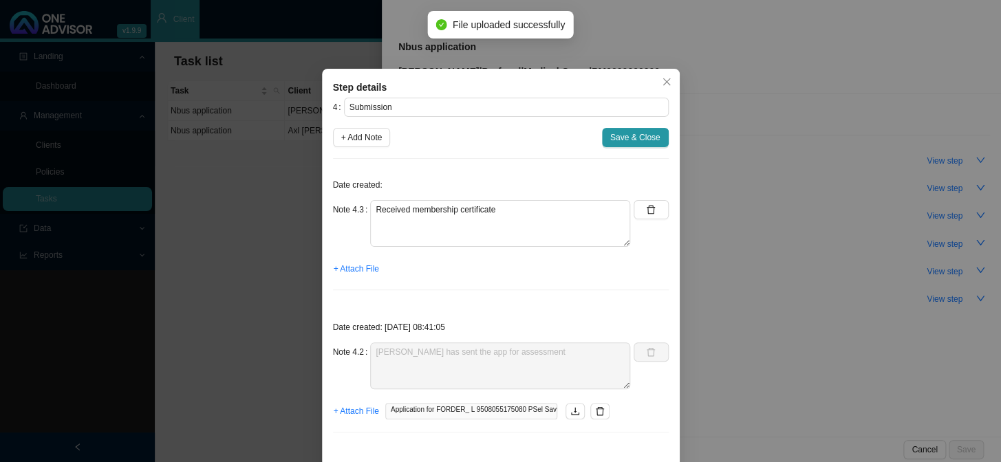
click at [792, 214] on div "Step details 4 Submission + Add Note Save & Close Date created: Note 4.3 Receiv…" at bounding box center [500, 231] width 1001 height 462
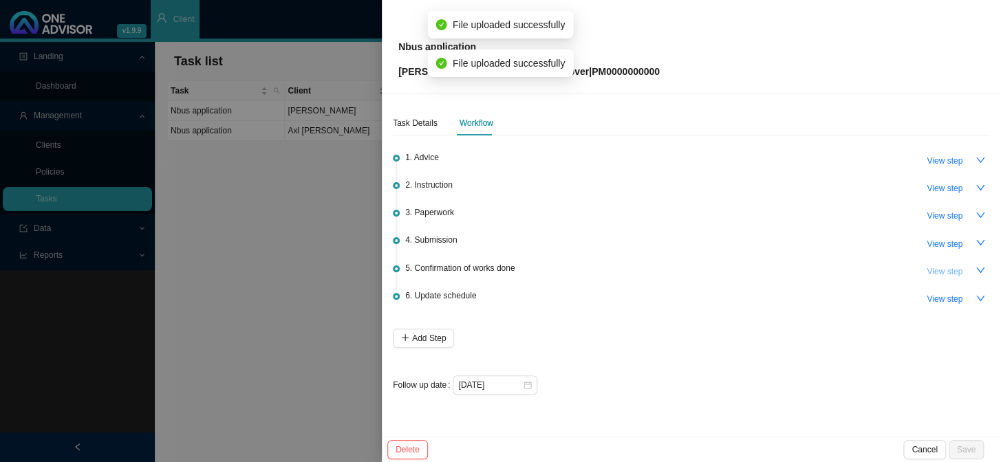
click at [942, 268] on span "View step" at bounding box center [944, 272] width 36 height 14
type input "Confirmation of works done"
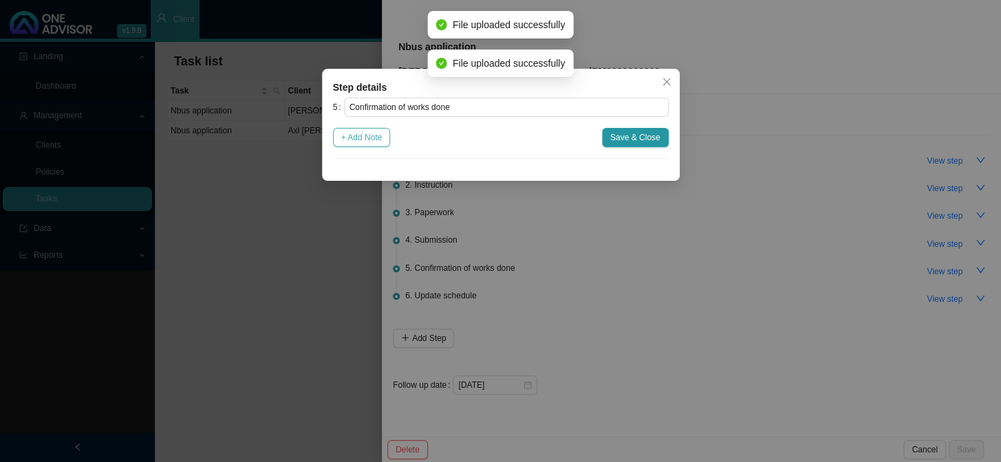
click at [364, 135] on span "+ Add Note" at bounding box center [361, 138] width 41 height 14
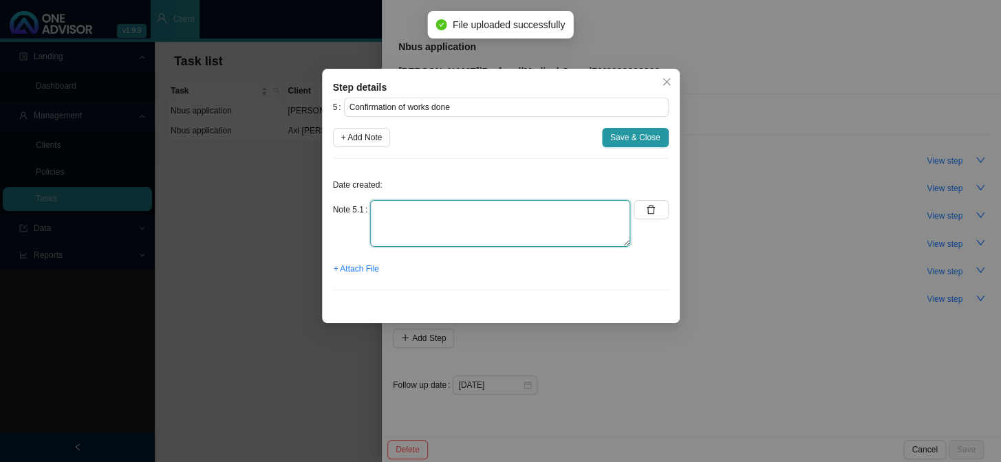
click at [429, 205] on textarea at bounding box center [500, 223] width 260 height 47
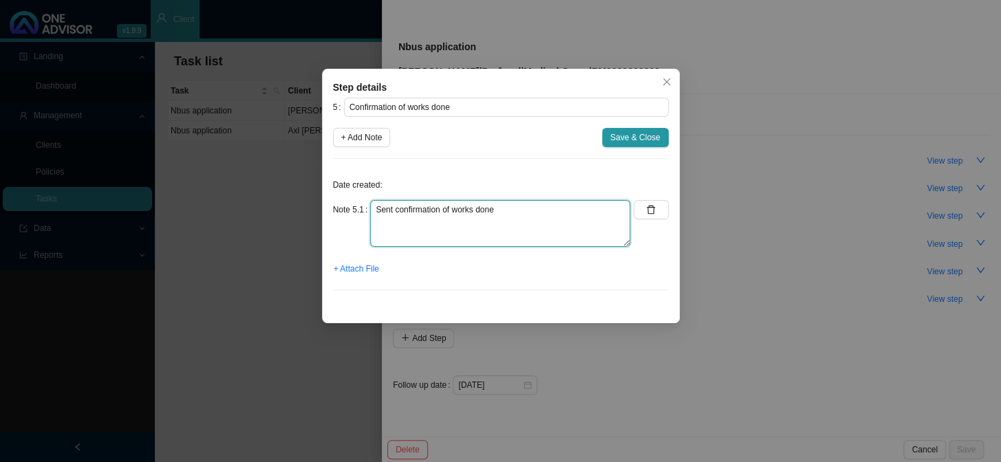
type textarea "Sent confirmation of works done"
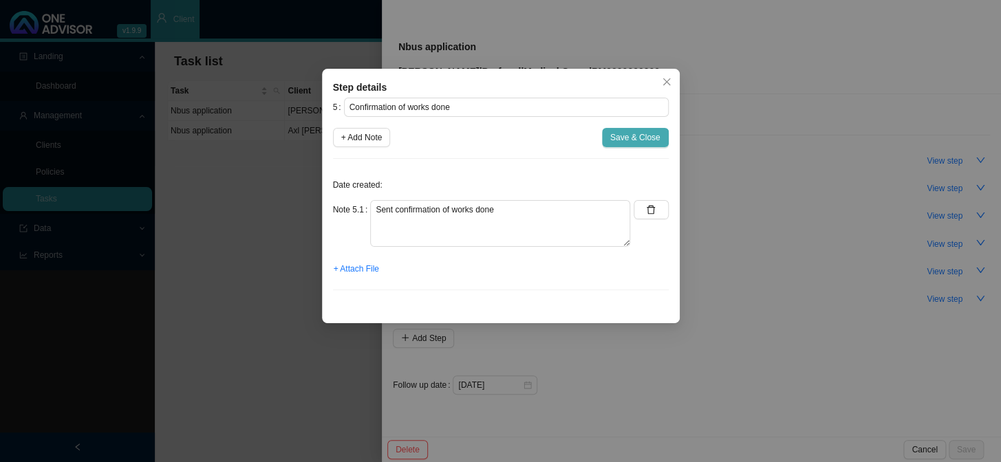
click at [652, 135] on span "Save & Close" at bounding box center [635, 138] width 50 height 14
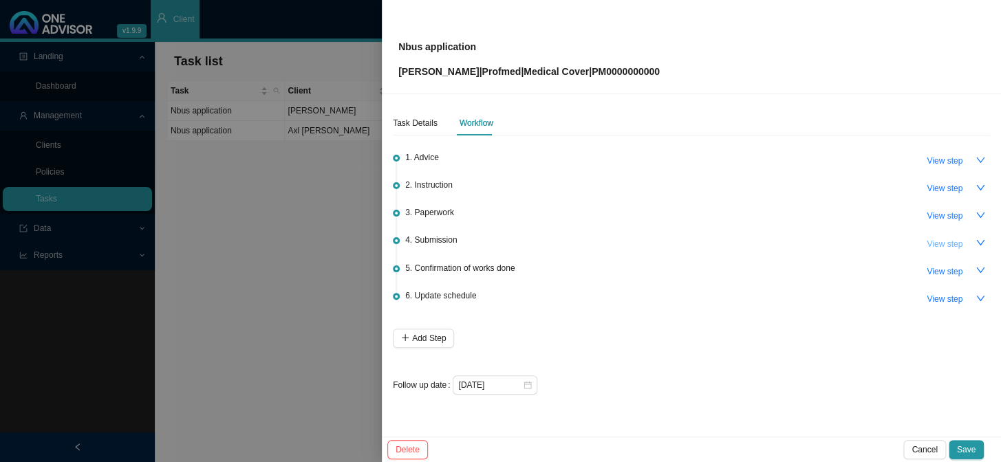
click at [939, 241] on span "View step" at bounding box center [944, 244] width 36 height 14
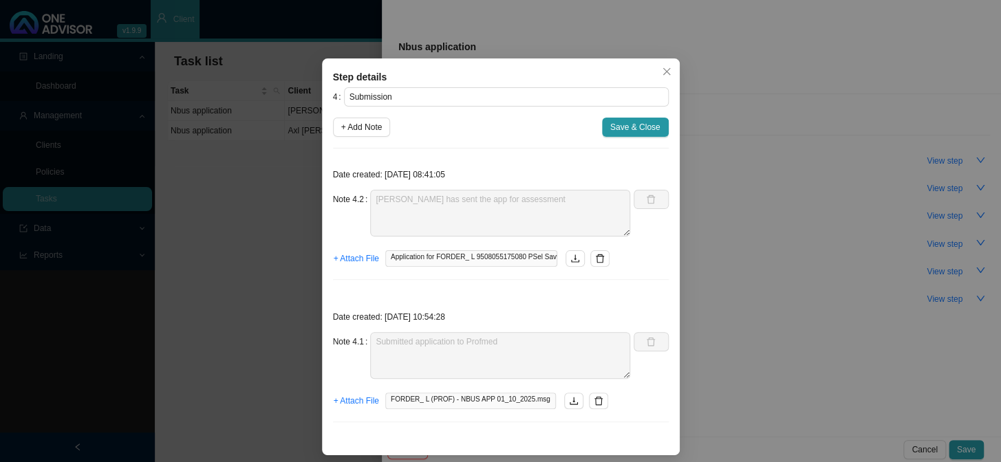
scroll to position [14, 0]
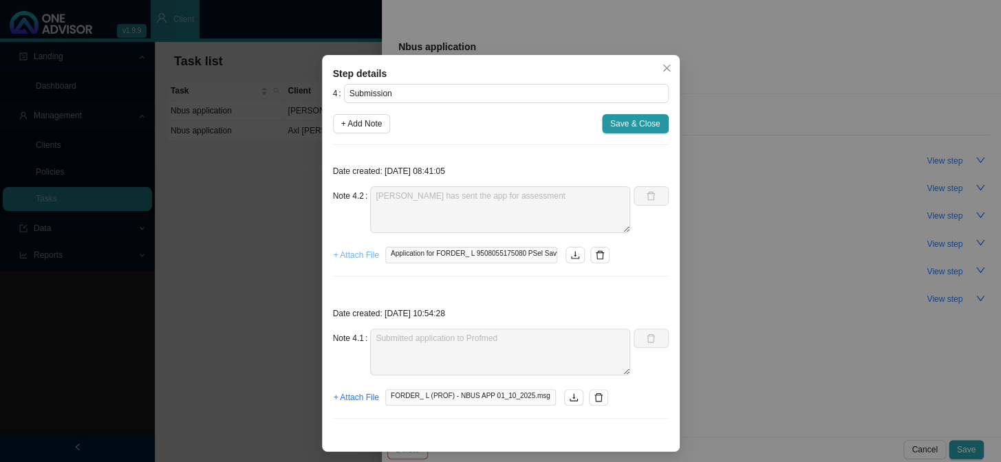
click at [338, 256] on span "+ Attach File" at bounding box center [356, 255] width 45 height 14
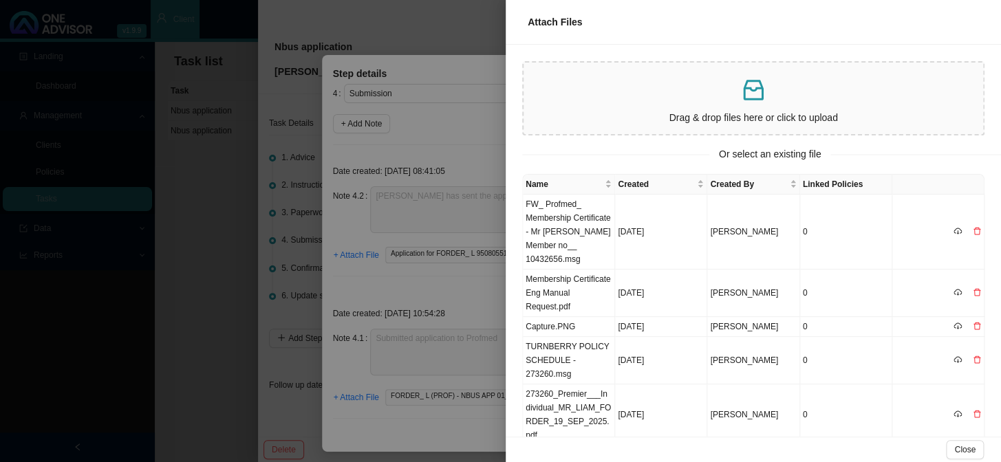
scroll to position [0, 0]
click at [571, 289] on td "Membership Certificate Eng Manual Request.pdf" at bounding box center [569, 293] width 92 height 47
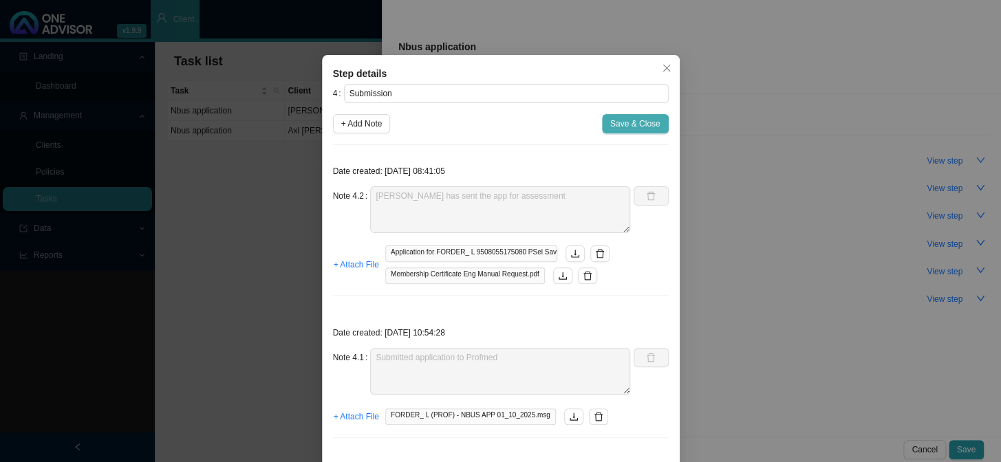
click at [628, 124] on span "Save & Close" at bounding box center [635, 124] width 50 height 14
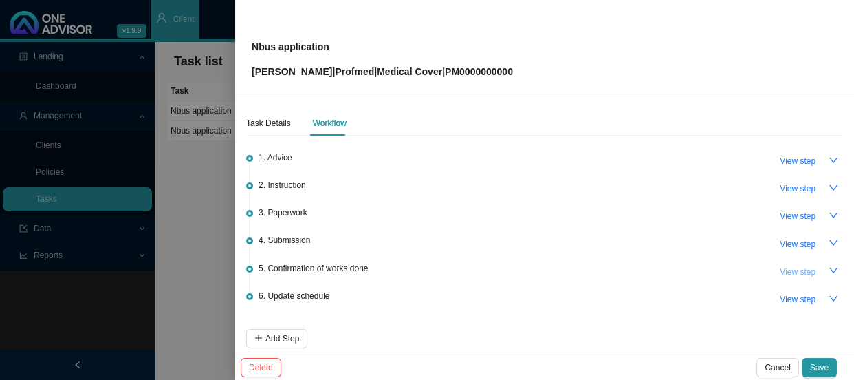
click at [787, 270] on span "View step" at bounding box center [798, 272] width 36 height 14
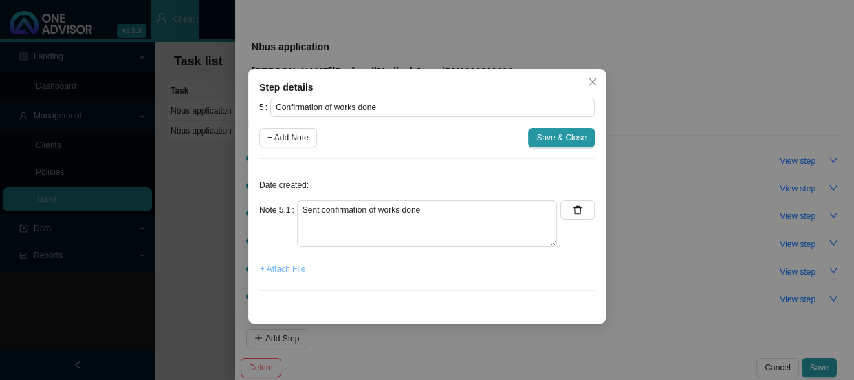
click at [295, 268] on span "+ Attach File" at bounding box center [282, 269] width 45 height 14
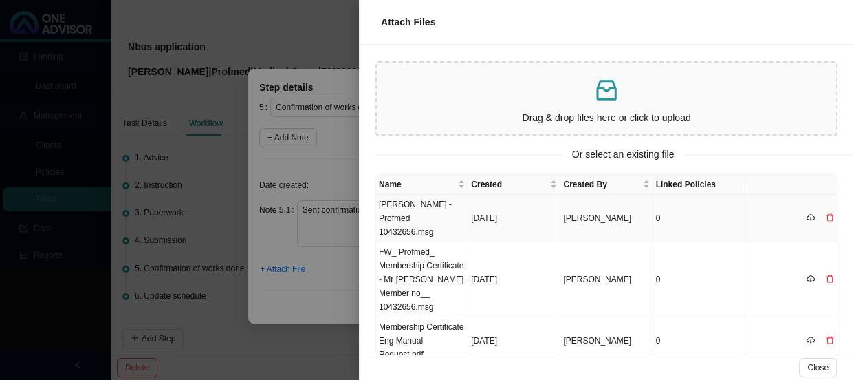
click at [457, 211] on td "[PERSON_NAME] - Profmed 10432656.msg" at bounding box center [422, 218] width 92 height 47
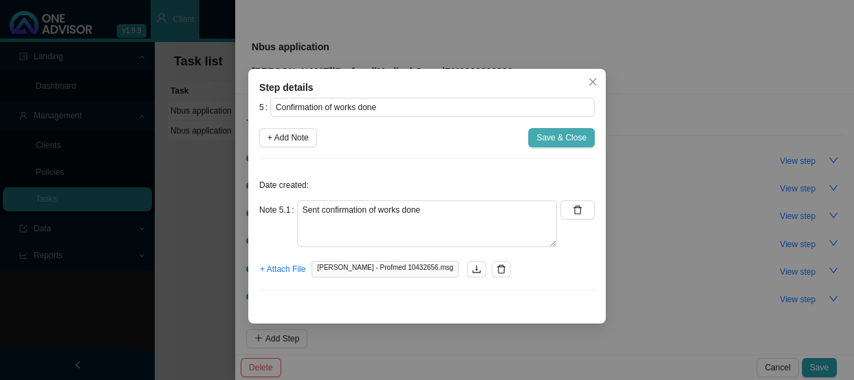
click at [576, 138] on span "Save & Close" at bounding box center [561, 138] width 50 height 14
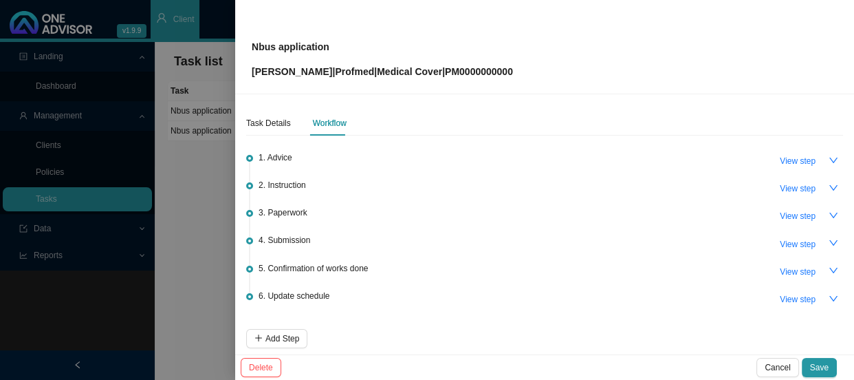
click at [295, 289] on span "6. Update schedule" at bounding box center [294, 296] width 71 height 14
click at [790, 301] on span "View step" at bounding box center [798, 299] width 36 height 14
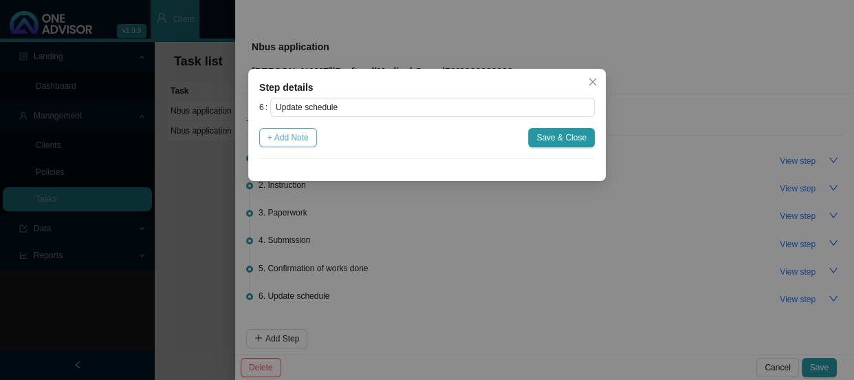
click at [289, 135] on span "+ Add Note" at bounding box center [288, 138] width 41 height 14
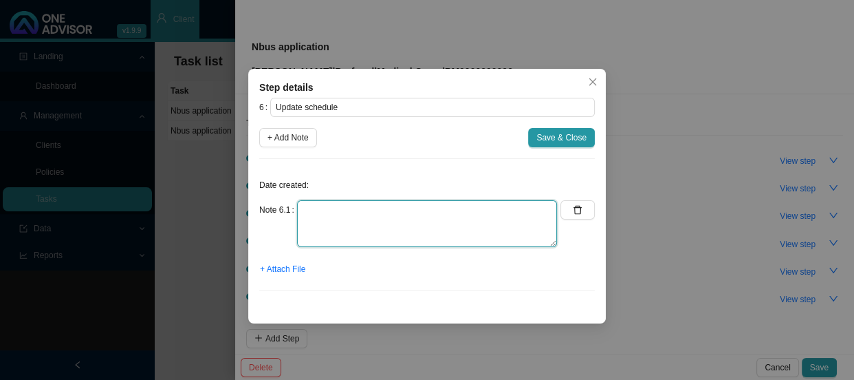
click at [325, 208] on textarea at bounding box center [427, 223] width 260 height 47
type textarea "u"
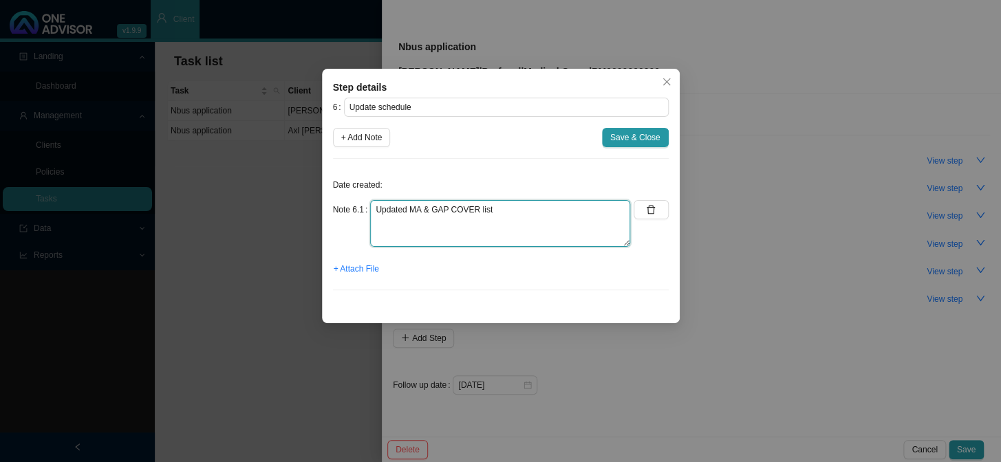
type textarea "Updated MA & GAP COVER list"
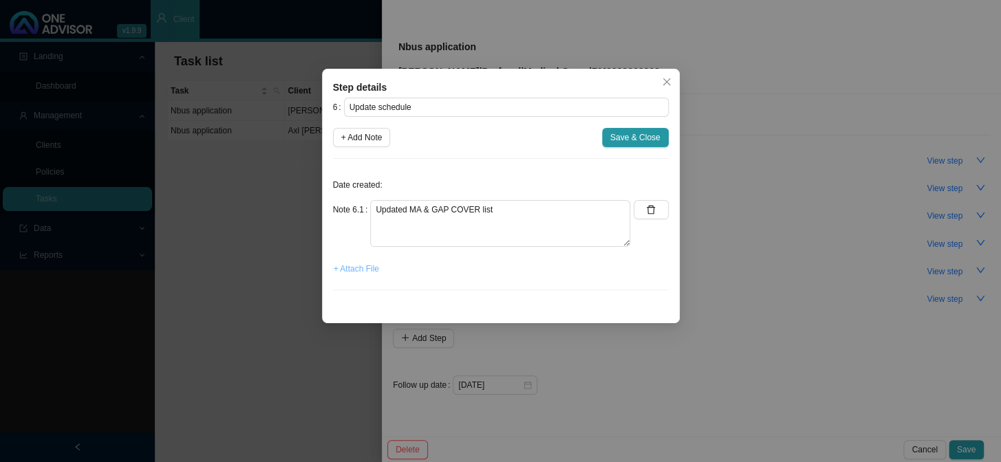
click at [364, 271] on span "+ Attach File" at bounding box center [356, 269] width 45 height 14
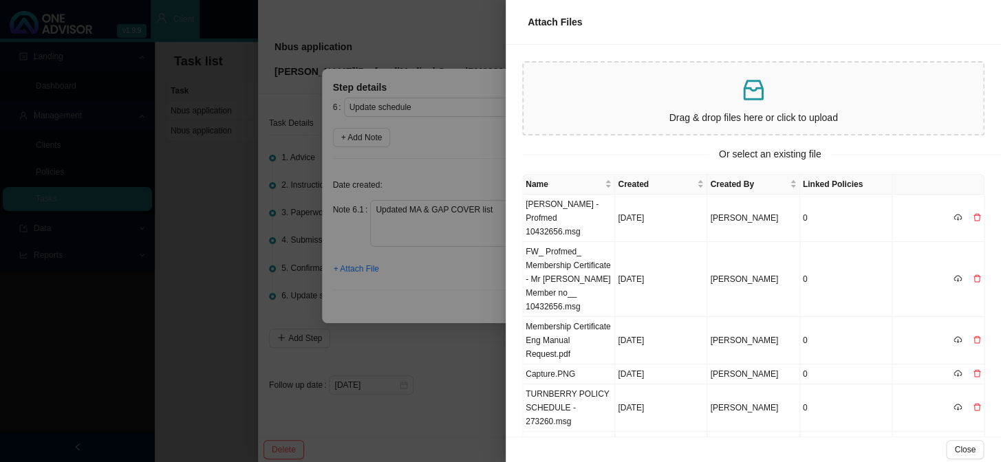
click at [448, 263] on div at bounding box center [500, 231] width 1001 height 462
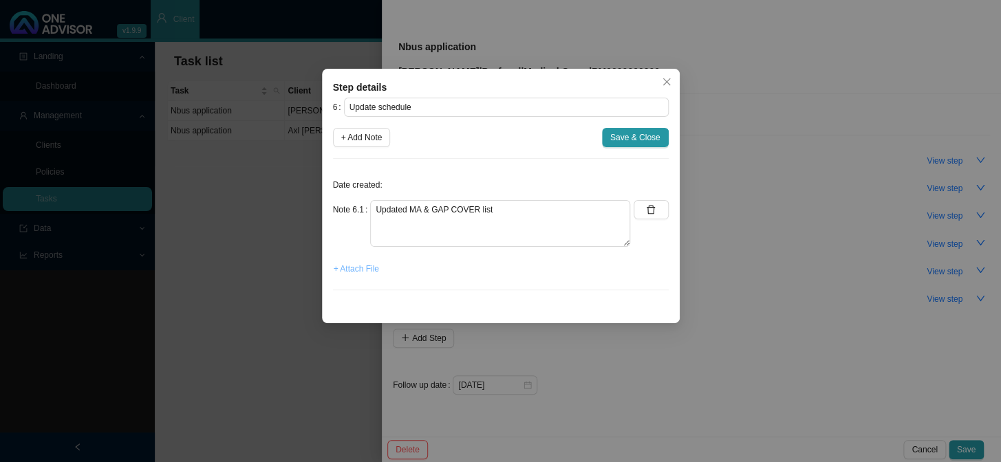
click at [369, 272] on span "+ Attach File" at bounding box center [356, 269] width 45 height 14
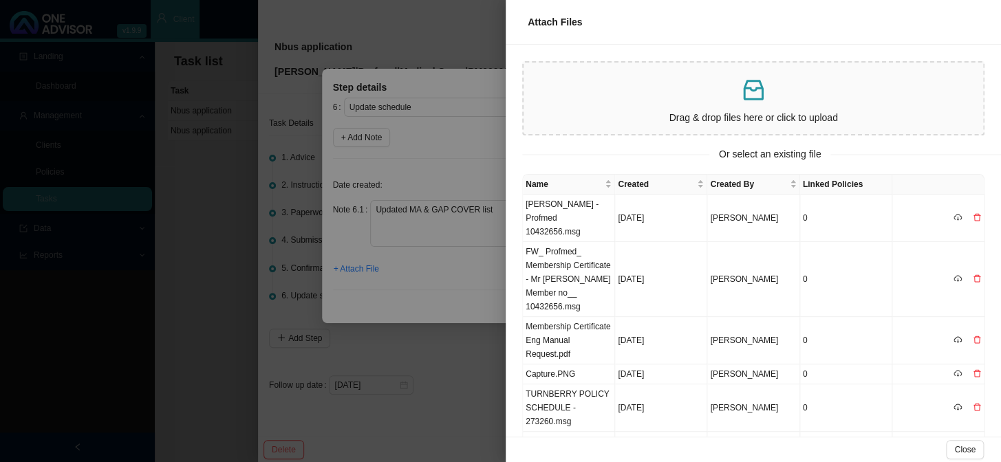
click at [445, 262] on div at bounding box center [500, 231] width 1001 height 462
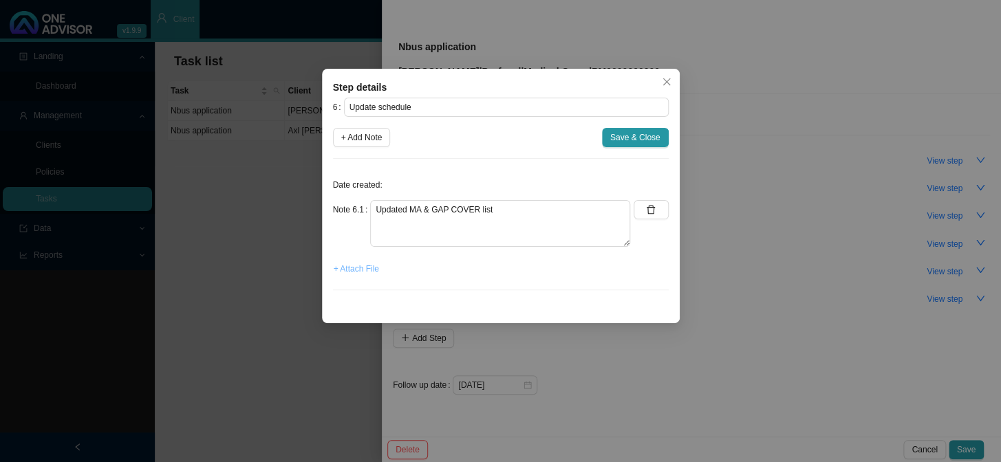
click at [371, 271] on span "+ Attach File" at bounding box center [356, 269] width 45 height 14
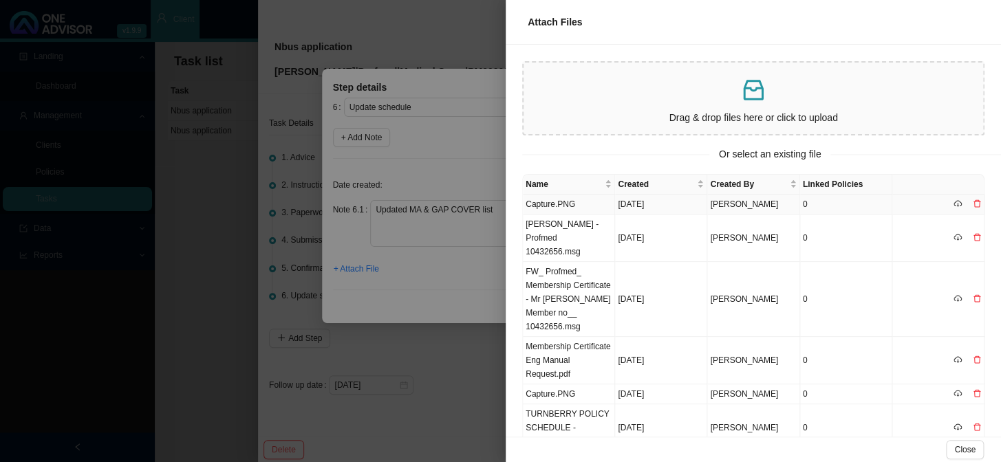
click at [554, 206] on td "Capture.PNG" at bounding box center [569, 205] width 92 height 20
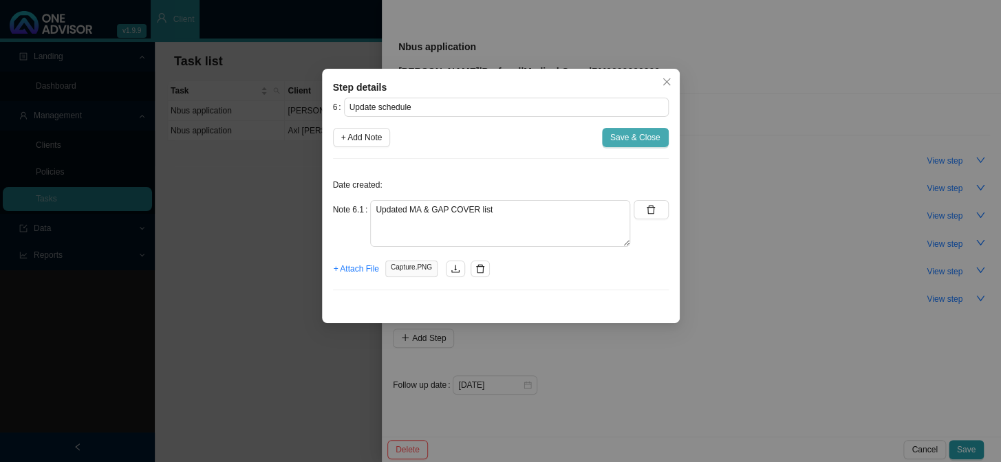
click at [625, 135] on span "Save & Close" at bounding box center [635, 138] width 50 height 14
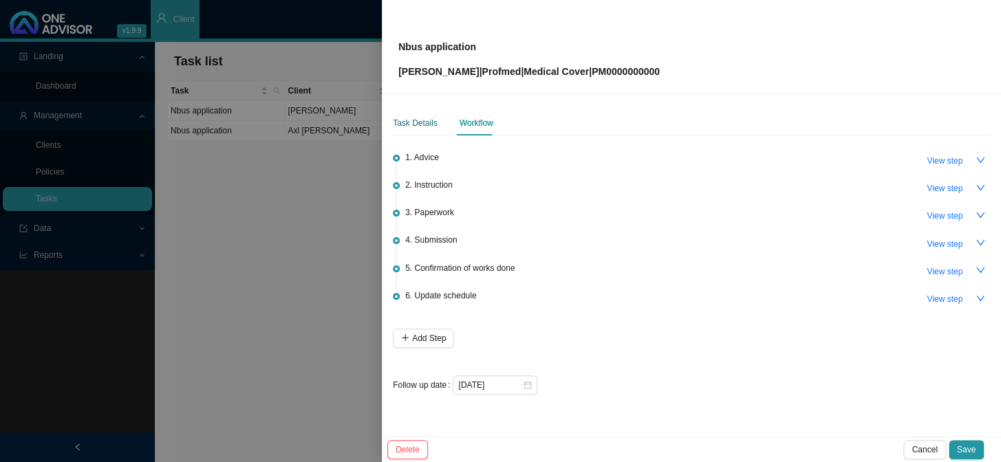
click at [416, 122] on div "Task Details" at bounding box center [415, 123] width 45 height 14
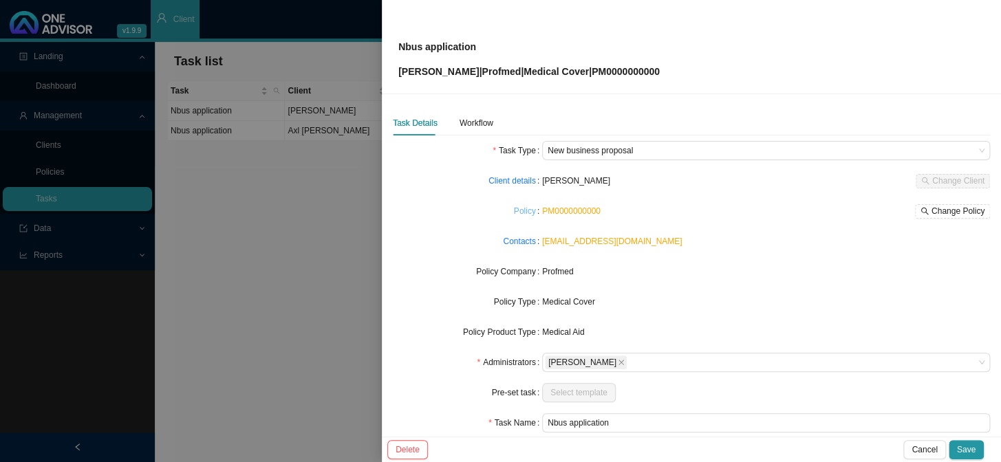
click at [528, 208] on link "Policy" at bounding box center [525, 211] width 22 height 14
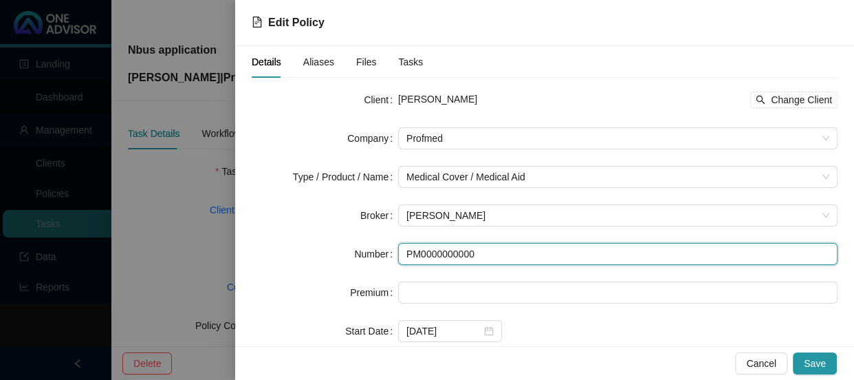
drag, startPoint x: 426, startPoint y: 255, endPoint x: 364, endPoint y: 255, distance: 62.6
click at [364, 255] on div "Number PM0000000000" at bounding box center [545, 254] width 586 height 22
paste input "10432656"
type input "10432656"
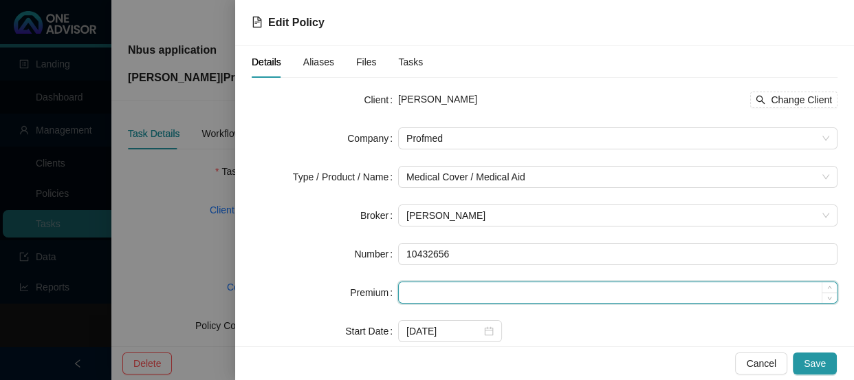
click at [446, 297] on input at bounding box center [618, 292] width 438 height 21
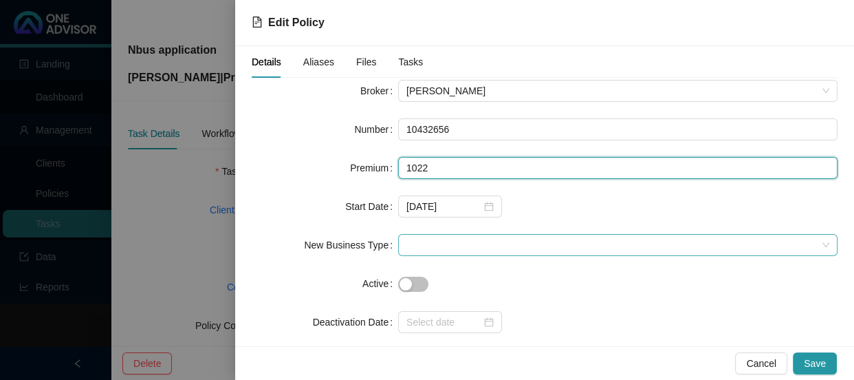
click at [434, 246] on span at bounding box center [617, 245] width 423 height 21
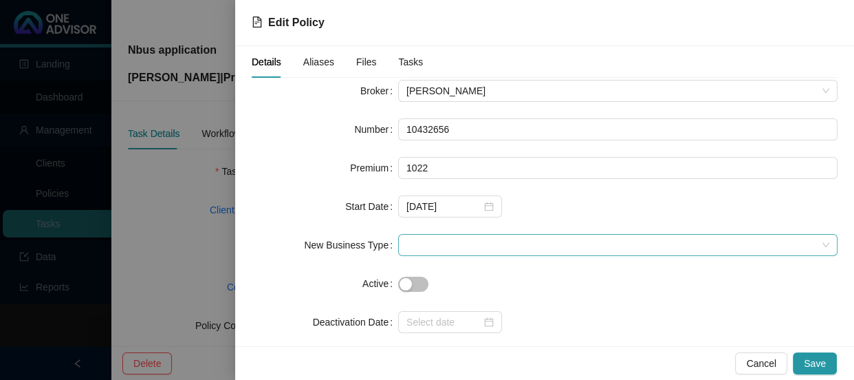
type input "1022.00"
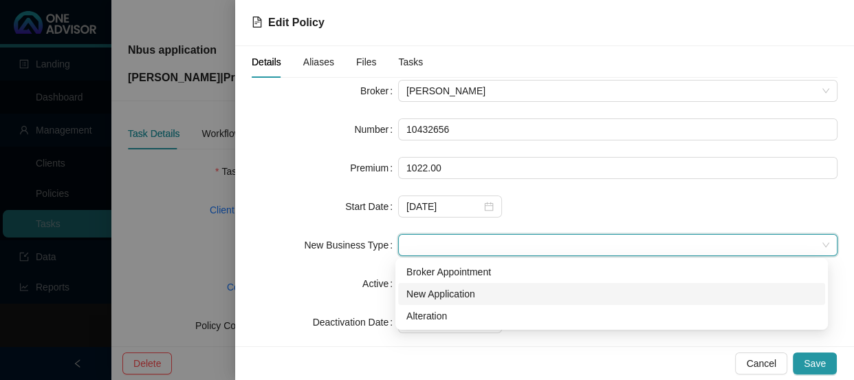
click at [432, 295] on div "New Application" at bounding box center [611, 293] width 411 height 15
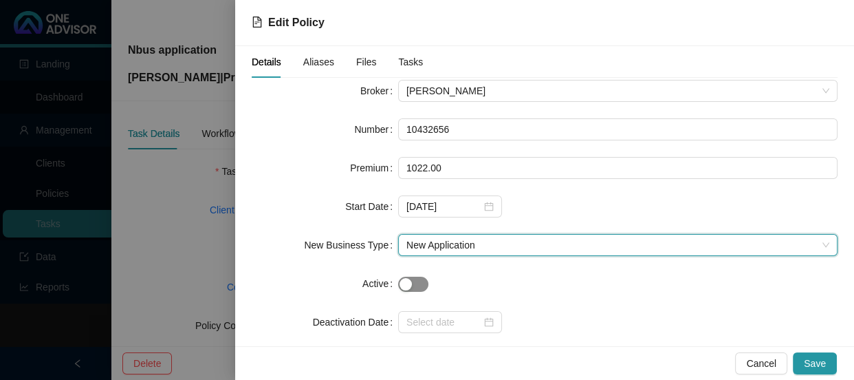
click at [415, 282] on span "button" at bounding box center [413, 283] width 30 height 15
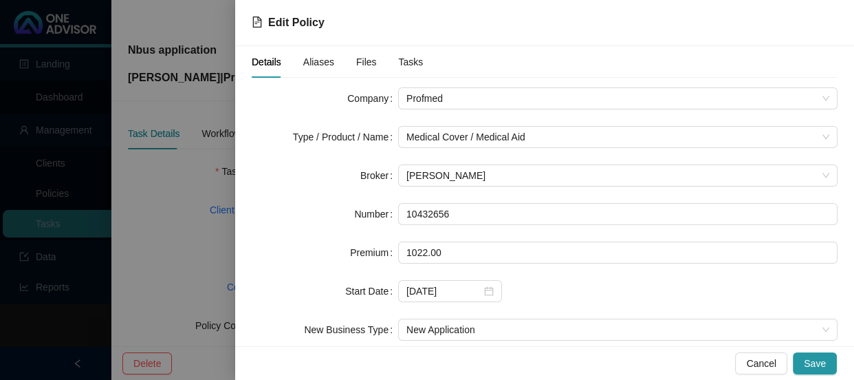
scroll to position [62, 0]
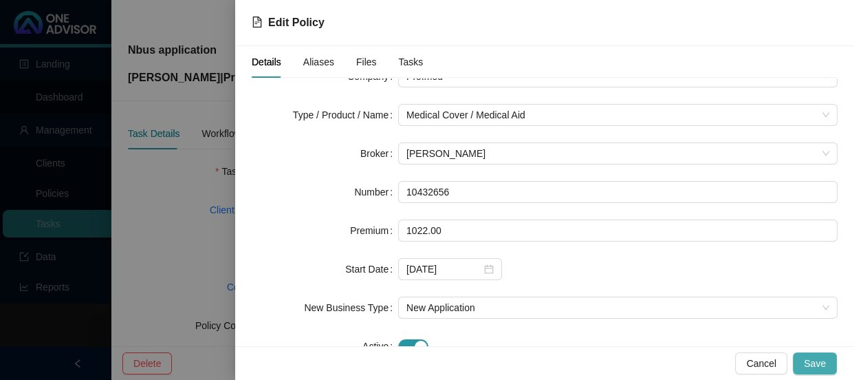
click at [823, 360] on span "Save" at bounding box center [815, 363] width 22 height 15
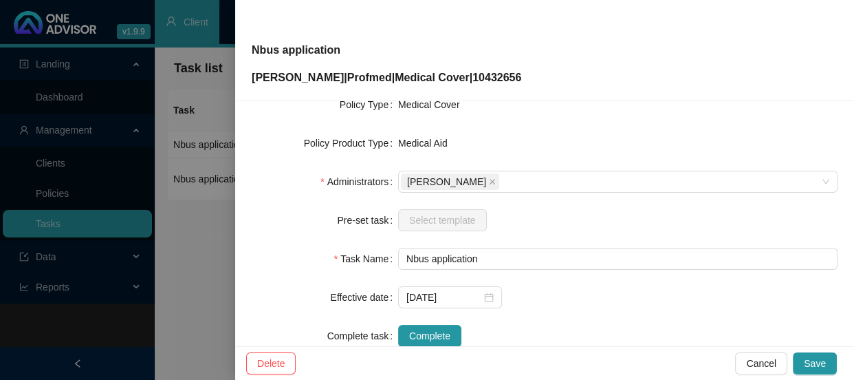
scroll to position [292, 0]
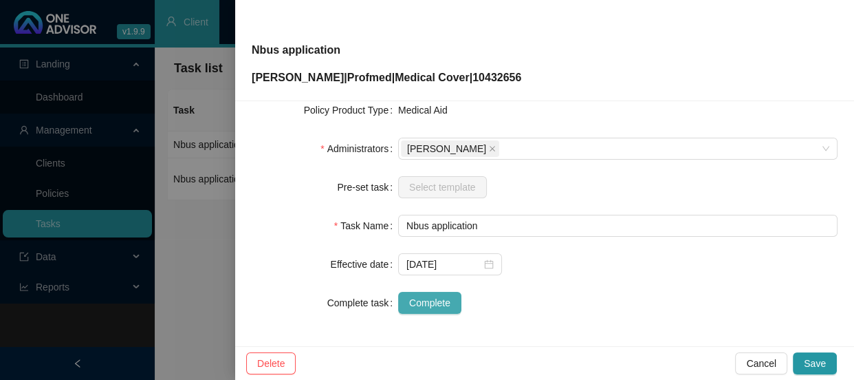
click at [445, 303] on span "Complete" at bounding box center [429, 302] width 41 height 15
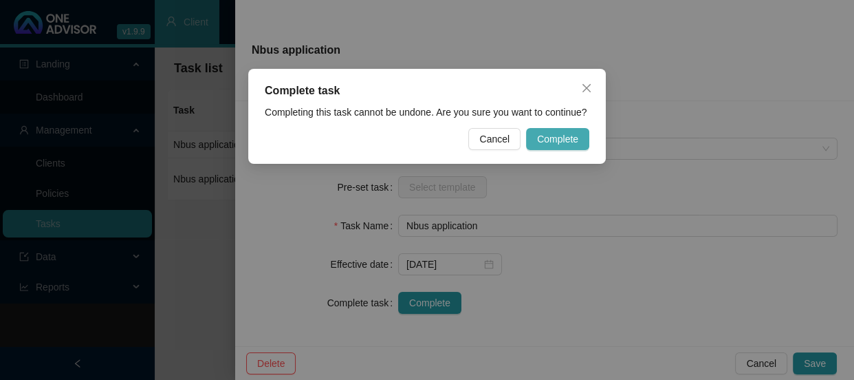
click at [558, 138] on span "Complete" at bounding box center [557, 138] width 41 height 15
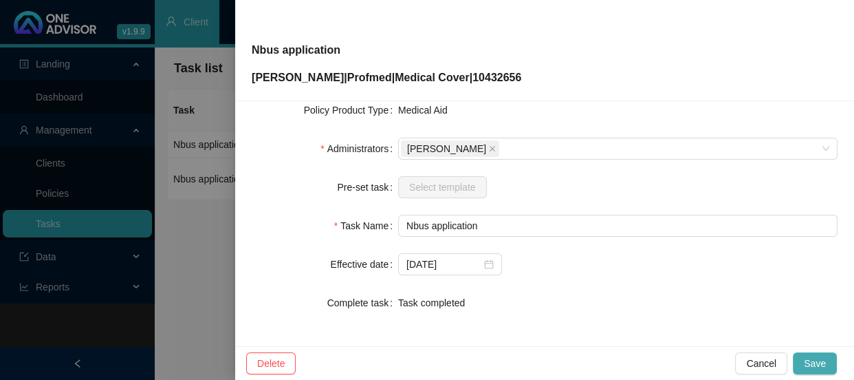
click at [820, 362] on span "Save" at bounding box center [815, 363] width 22 height 15
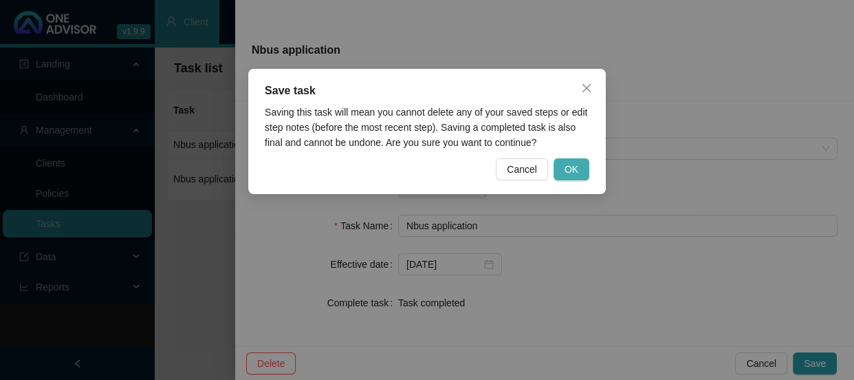
click at [570, 172] on span "OK" at bounding box center [572, 169] width 14 height 15
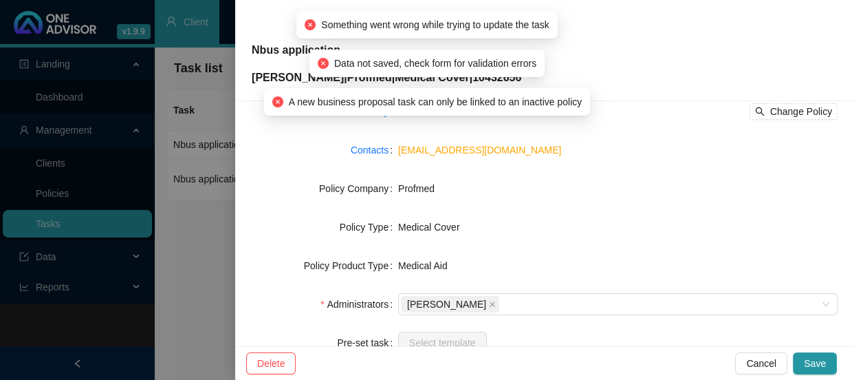
scroll to position [105, 0]
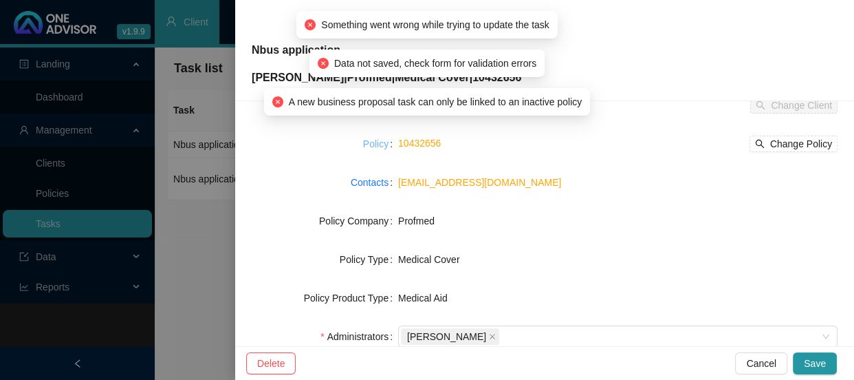
click at [378, 144] on link "Policy" at bounding box center [375, 143] width 25 height 15
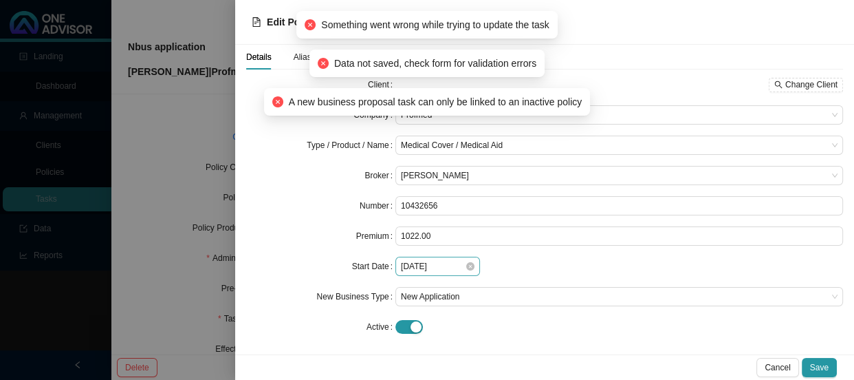
scroll to position [103, 0]
click at [402, 327] on span "button" at bounding box center [409, 327] width 28 height 14
click at [818, 363] on span "Save" at bounding box center [819, 367] width 19 height 14
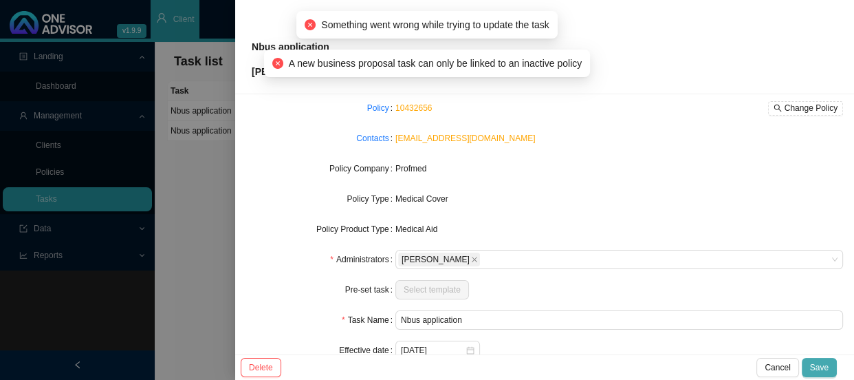
click at [820, 364] on span "Save" at bounding box center [819, 367] width 19 height 14
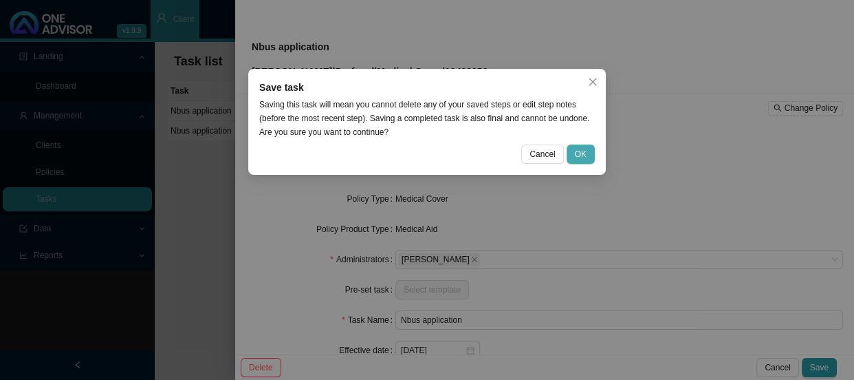
click at [571, 155] on button "OK" at bounding box center [581, 153] width 28 height 19
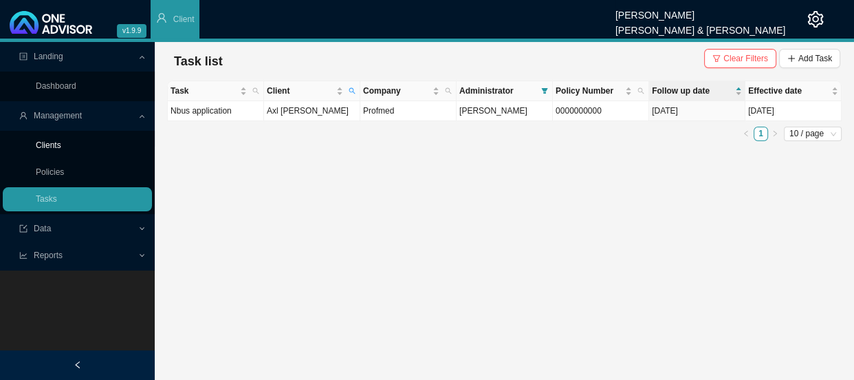
click at [58, 144] on link "Clients" at bounding box center [48, 145] width 25 height 10
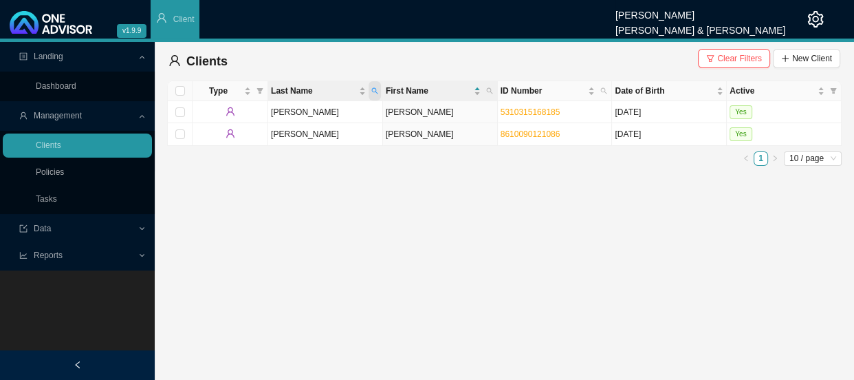
click at [375, 92] on icon "search" at bounding box center [374, 90] width 7 height 7
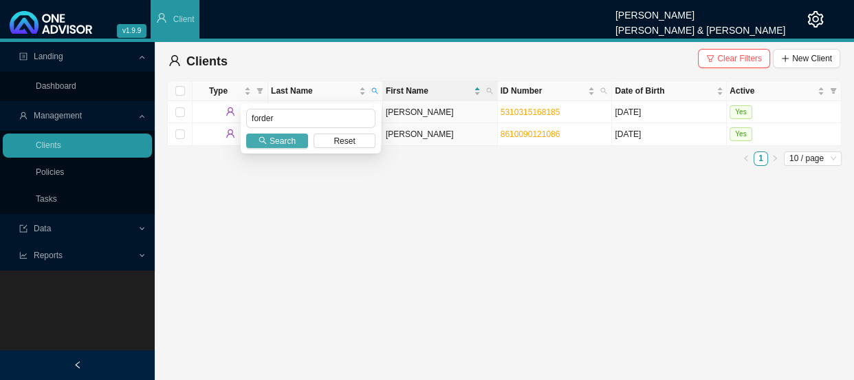
type input "forder"
click at [287, 139] on span "Search" at bounding box center [283, 141] width 26 height 14
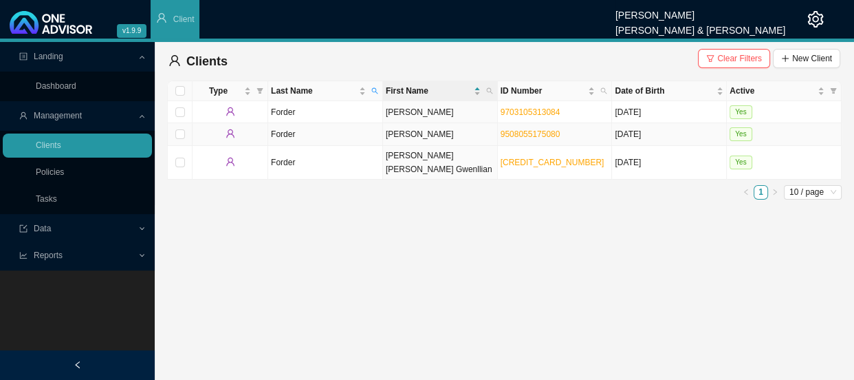
click at [379, 134] on td "Forder" at bounding box center [325, 134] width 115 height 22
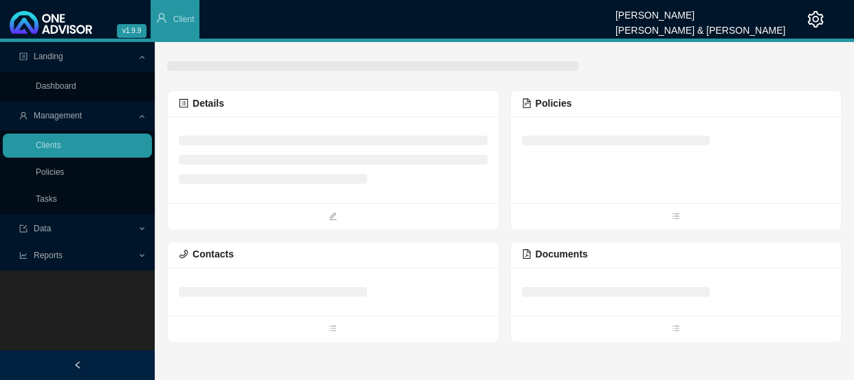
click at [615, 131] on div at bounding box center [676, 140] width 309 height 26
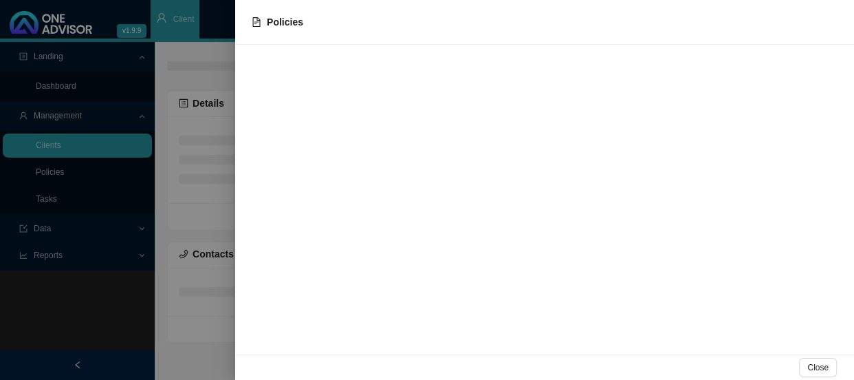
click at [210, 143] on div at bounding box center [427, 190] width 854 height 380
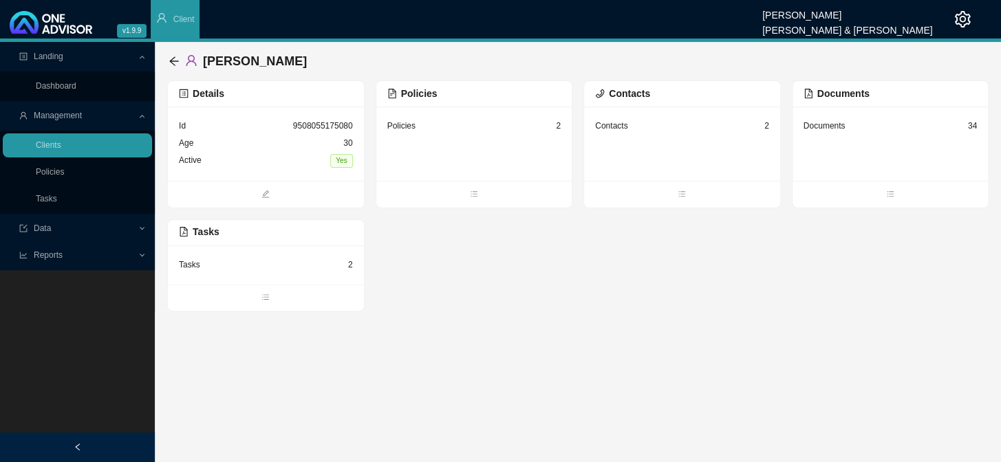
click at [617, 128] on div "Contacts" at bounding box center [611, 126] width 32 height 14
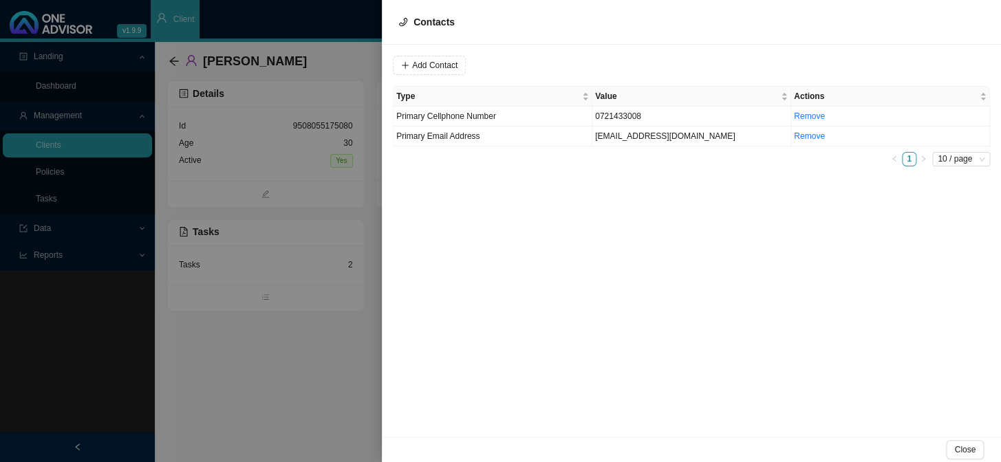
click at [351, 153] on div at bounding box center [500, 231] width 1001 height 462
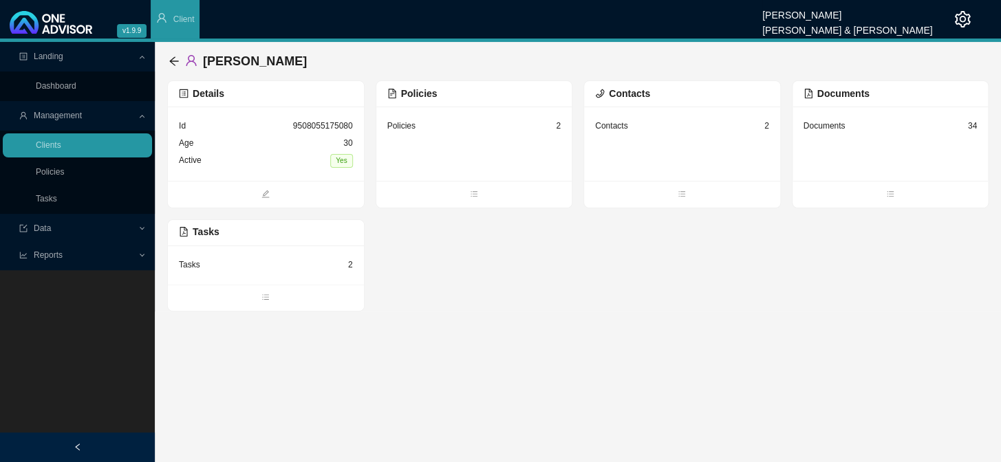
click at [468, 137] on div "Policies 2" at bounding box center [474, 144] width 196 height 74
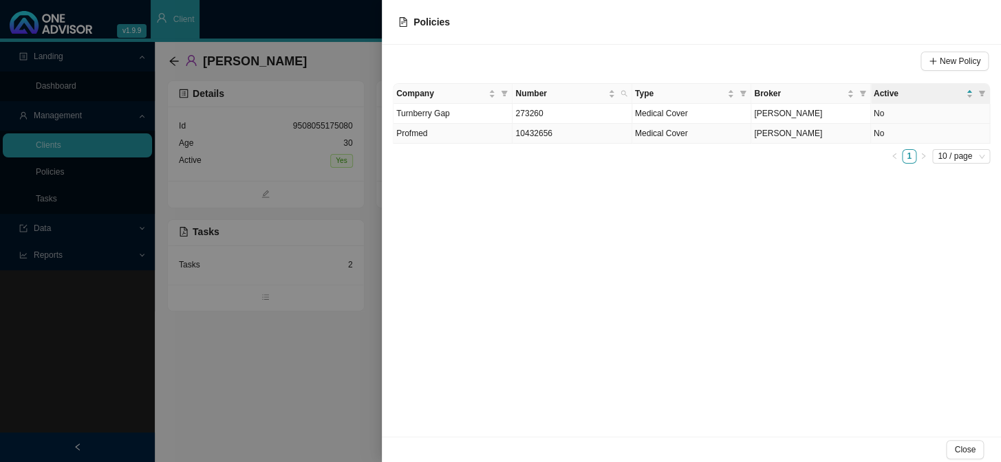
click at [545, 135] on span "10432656" at bounding box center [533, 134] width 36 height 10
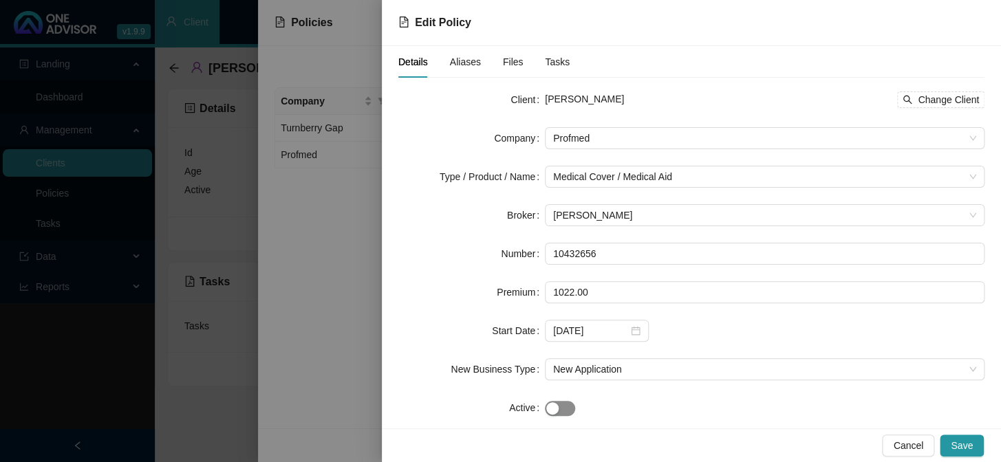
click at [569, 406] on span "button" at bounding box center [560, 408] width 30 height 15
click at [963, 445] on span "Save" at bounding box center [961, 445] width 22 height 15
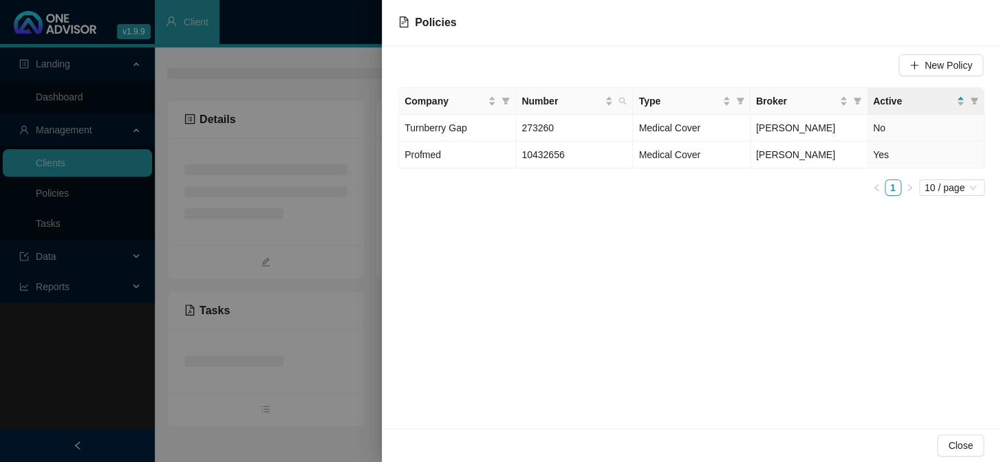
click at [225, 166] on div at bounding box center [500, 231] width 1001 height 462
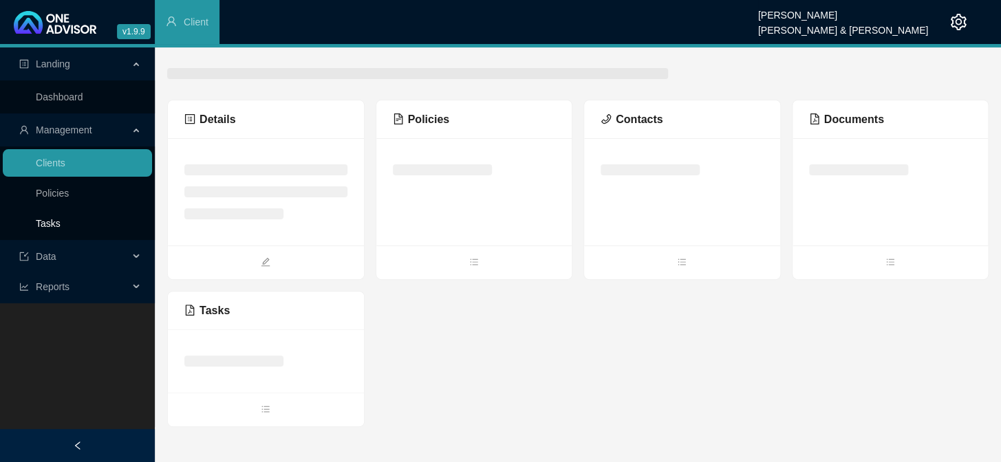
click at [61, 218] on link "Tasks" at bounding box center [48, 223] width 25 height 11
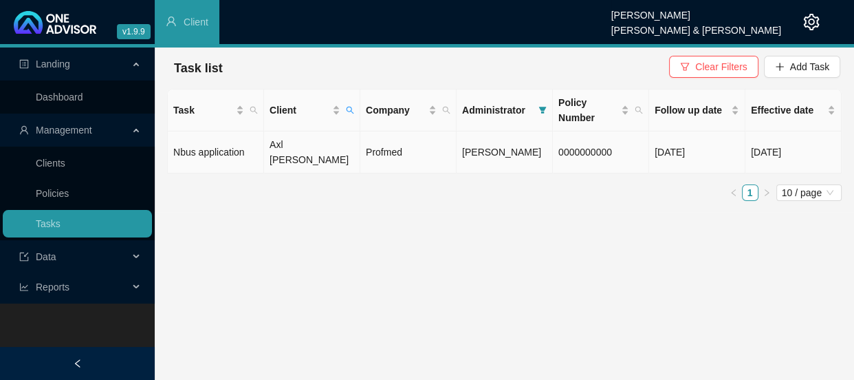
click at [319, 140] on td "Axl [PERSON_NAME]" at bounding box center [312, 152] width 96 height 42
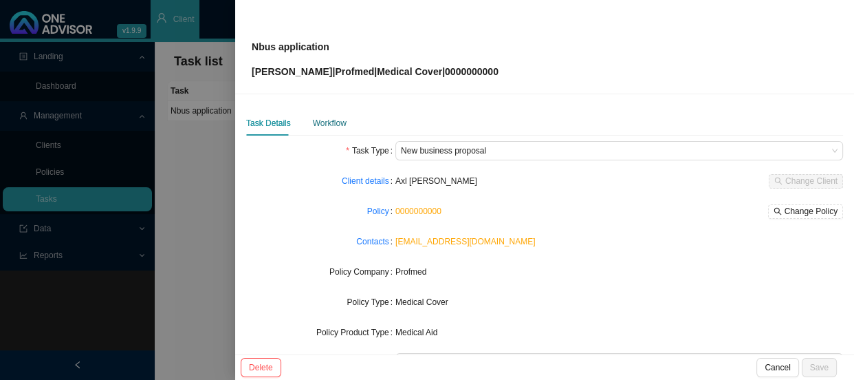
click at [335, 124] on div "Workflow" at bounding box center [330, 123] width 34 height 14
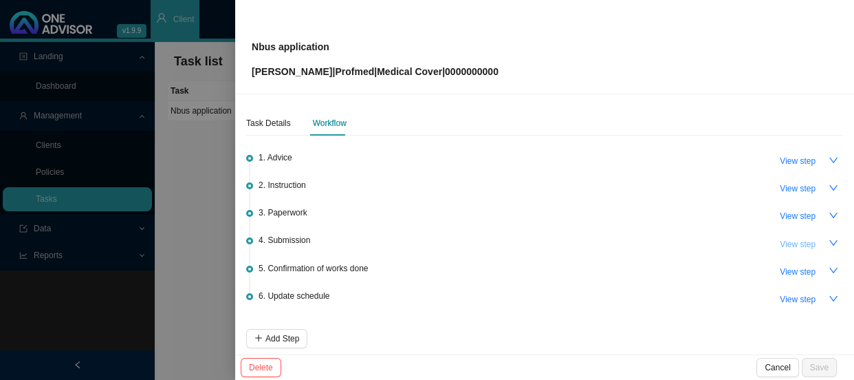
click at [792, 243] on span "View step" at bounding box center [798, 244] width 36 height 14
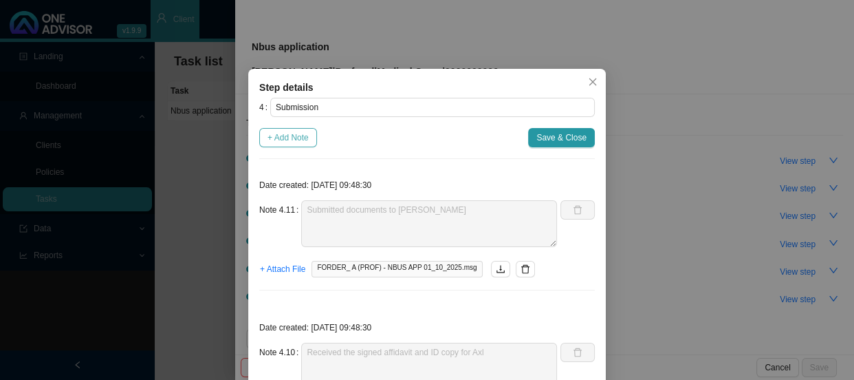
click at [285, 132] on span "+ Add Note" at bounding box center [288, 138] width 41 height 14
type textarea "Submitted documents to [PERSON_NAME]"
type textarea "Received the signed affidavit and ID copy for Axl"
type textarea "Emailed [PERSON_NAME] and requested the ID copy for Axl"
type textarea "Received an email from [PERSON_NAME] advising that the ID copy is needed for Axl"
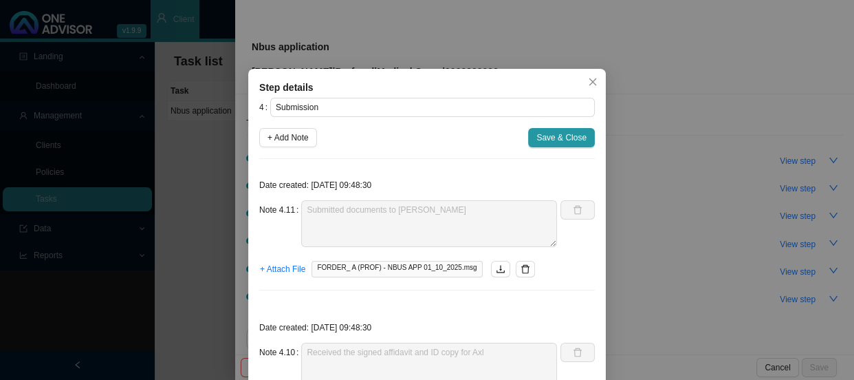
type textarea "Sent certificate to [PERSON_NAME]"
type textarea "Requested sworn affidavit & ITA 34"
type textarea "[PERSON_NAME] needs the sworn affidavit and ITA 34 since AXL is registered for …"
type textarea "Emailed [PERSON_NAME] and requested proof of income"
type textarea "Sent proof of account for [PERSON_NAME]"
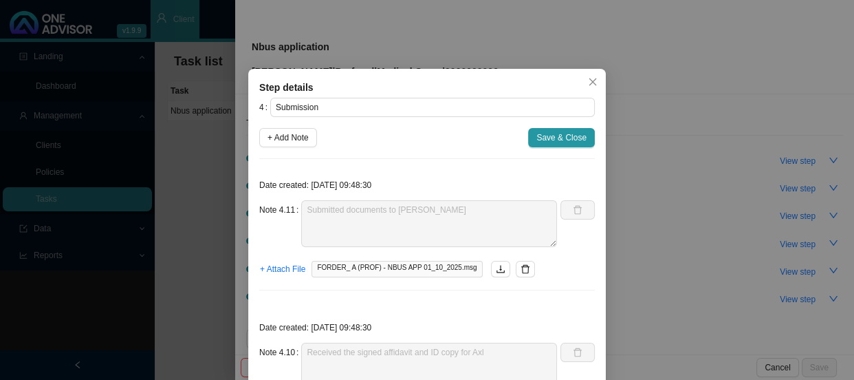
type textarea "[PERSON_NAME] has received the application The client is now 28- so we need to …"
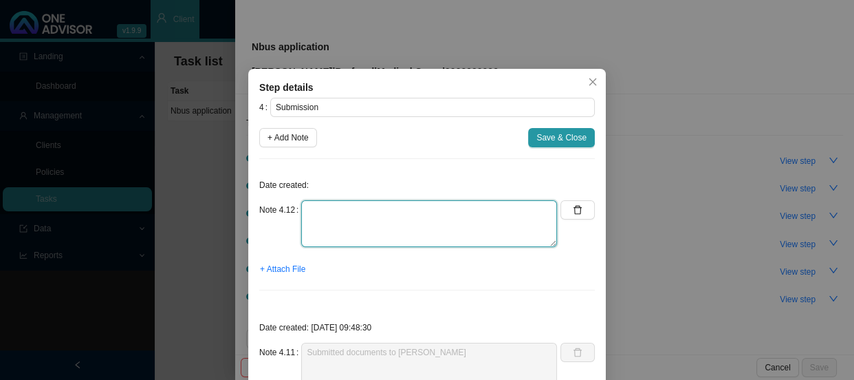
click at [328, 216] on textarea at bounding box center [429, 223] width 256 height 47
type textarea "[PERSON_NAME] has sent all the documents to Profmed for processing"
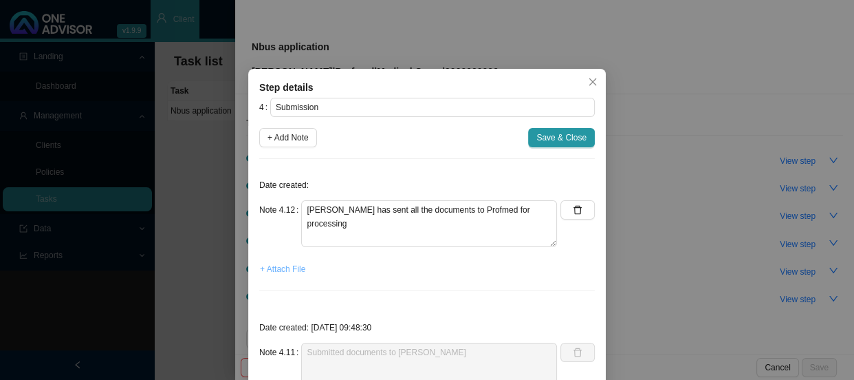
click at [261, 272] on span "+ Attach File" at bounding box center [282, 269] width 45 height 14
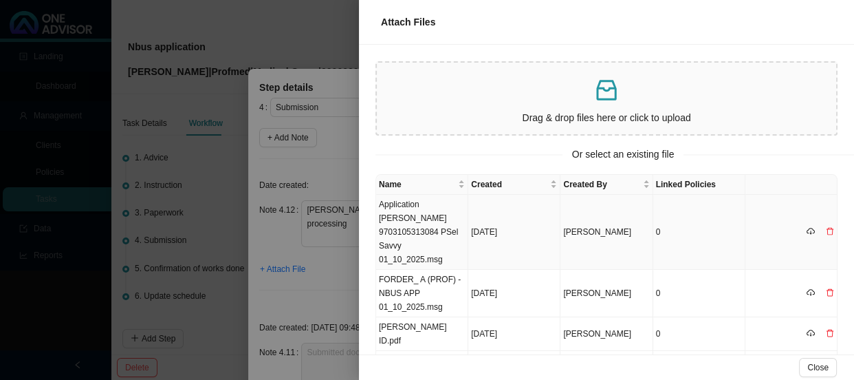
click at [417, 221] on td "Application [PERSON_NAME] 9703105313084 PSel Savvy 01_10_2025.msg" at bounding box center [422, 232] width 92 height 75
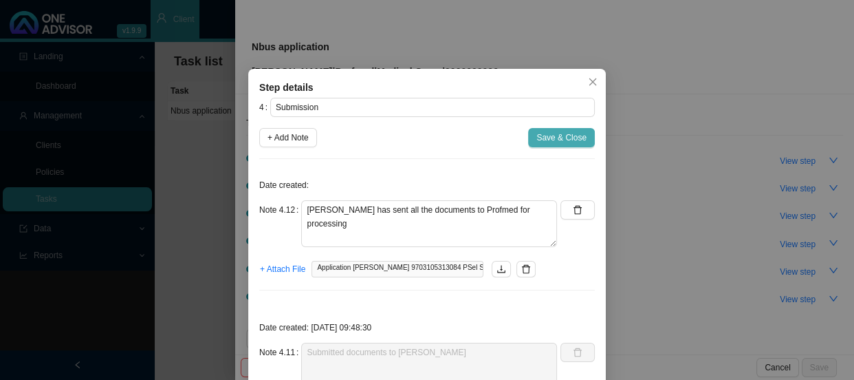
click at [543, 133] on span "Save & Close" at bounding box center [561, 138] width 50 height 14
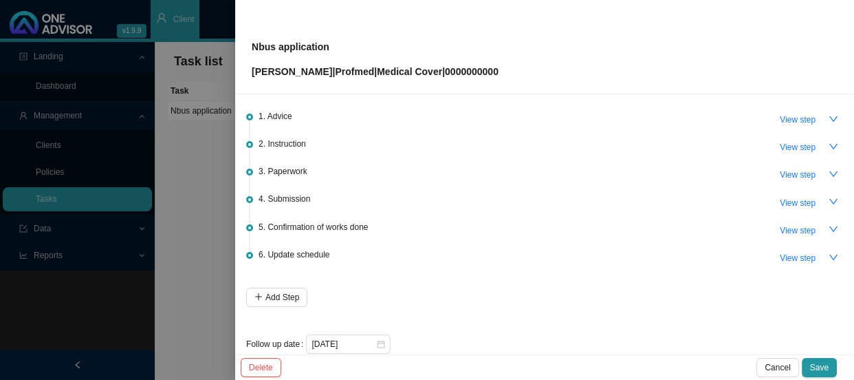
scroll to position [61, 0]
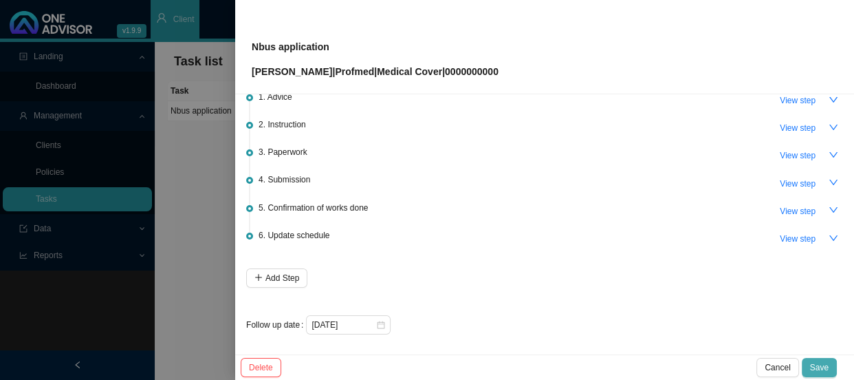
click at [814, 361] on span "Save" at bounding box center [819, 367] width 19 height 14
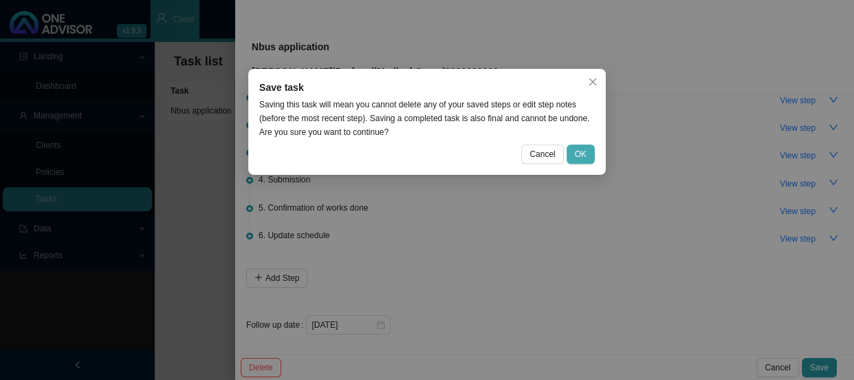
click at [575, 151] on span "OK" at bounding box center [581, 154] width 12 height 14
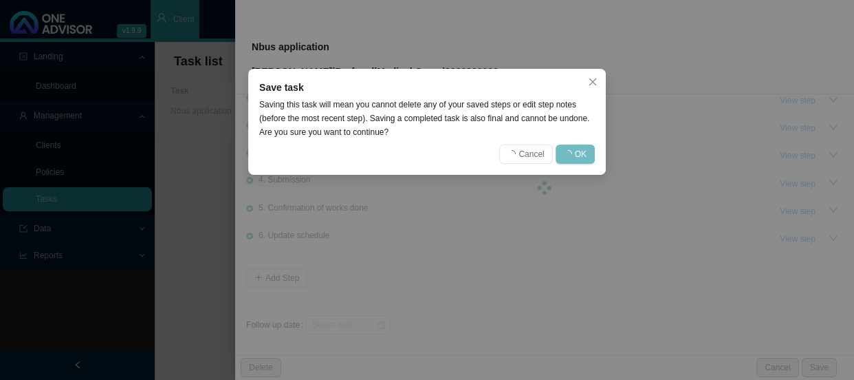
scroll to position [0, 0]
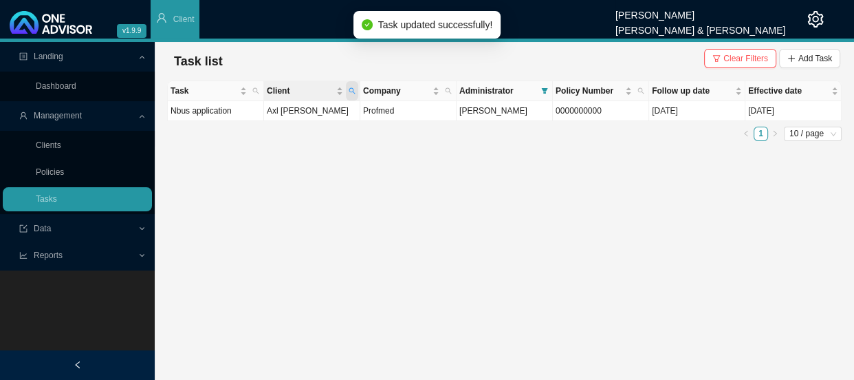
click at [356, 89] on span "Client" at bounding box center [352, 90] width 12 height 19
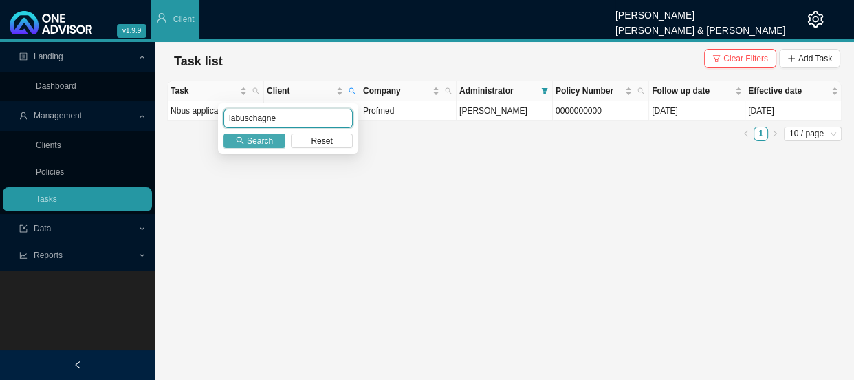
type input "labuschagne"
click at [248, 135] on span "Search" at bounding box center [260, 141] width 26 height 14
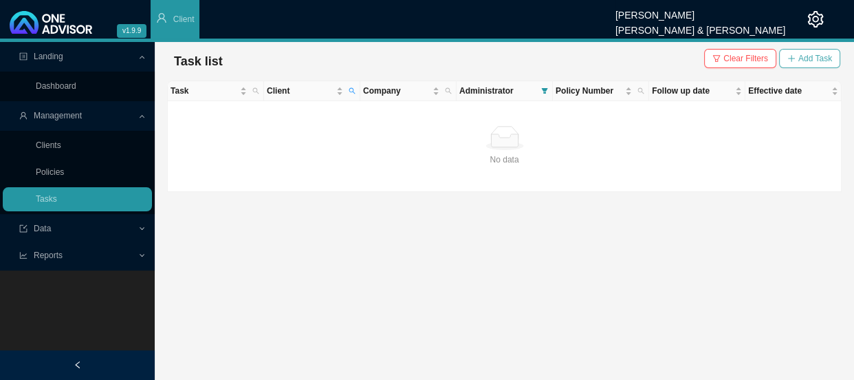
click at [818, 55] on span "Add Task" at bounding box center [815, 59] width 34 height 14
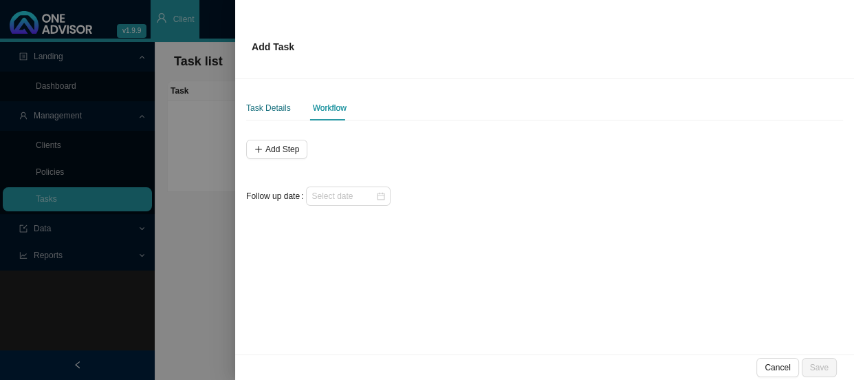
click at [269, 114] on div "Task Details" at bounding box center [268, 108] width 45 height 14
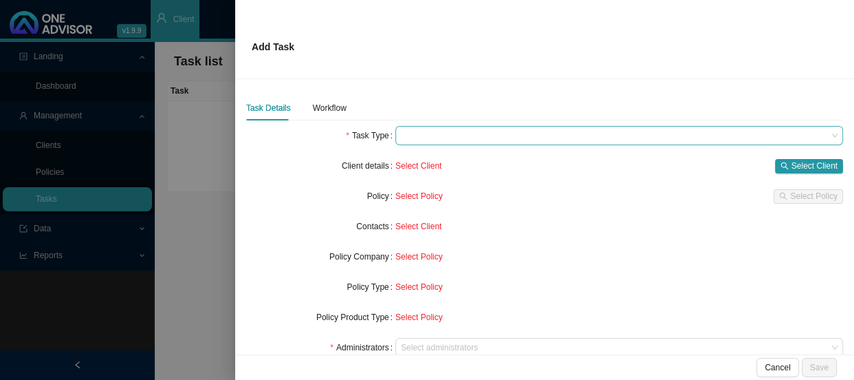
click at [439, 128] on span at bounding box center [619, 136] width 437 height 18
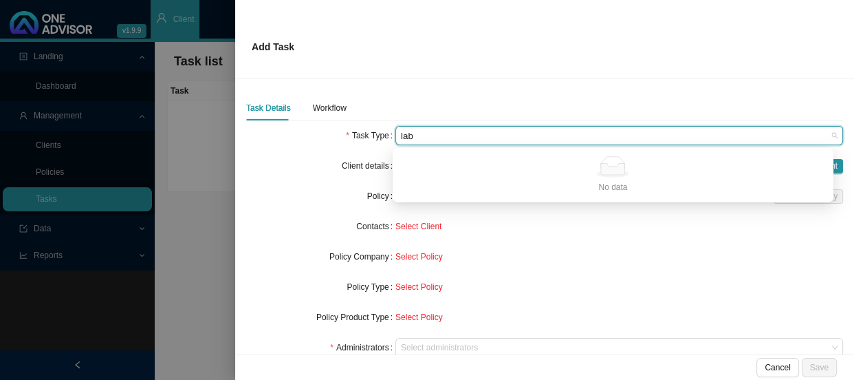
type input "labu"
drag, startPoint x: 420, startPoint y: 133, endPoint x: 384, endPoint y: 135, distance: 35.1
click at [384, 135] on div "Task Type labu" at bounding box center [544, 135] width 597 height 19
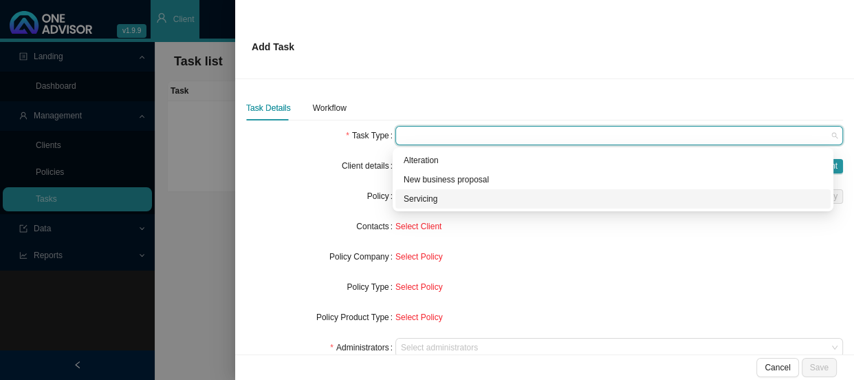
click at [424, 199] on div "Servicing" at bounding box center [613, 199] width 419 height 14
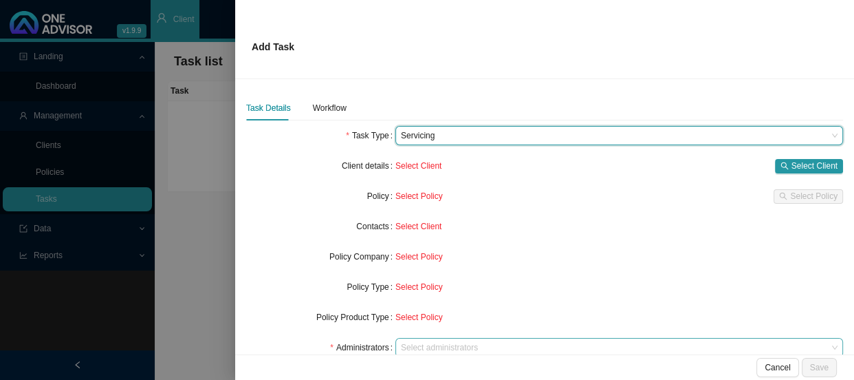
click at [407, 345] on div at bounding box center [612, 347] width 429 height 10
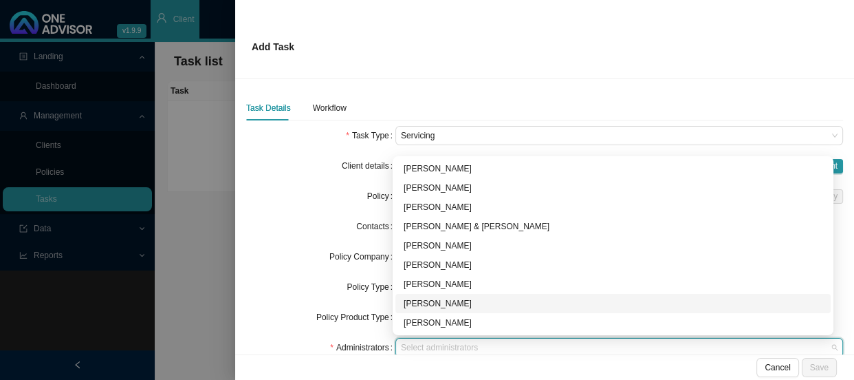
click at [417, 307] on div "[PERSON_NAME]" at bounding box center [613, 303] width 419 height 14
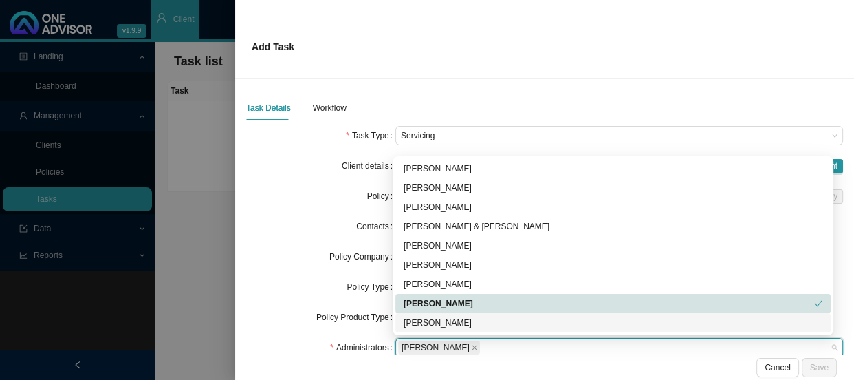
click at [315, 290] on div "Policy Type" at bounding box center [320, 286] width 149 height 19
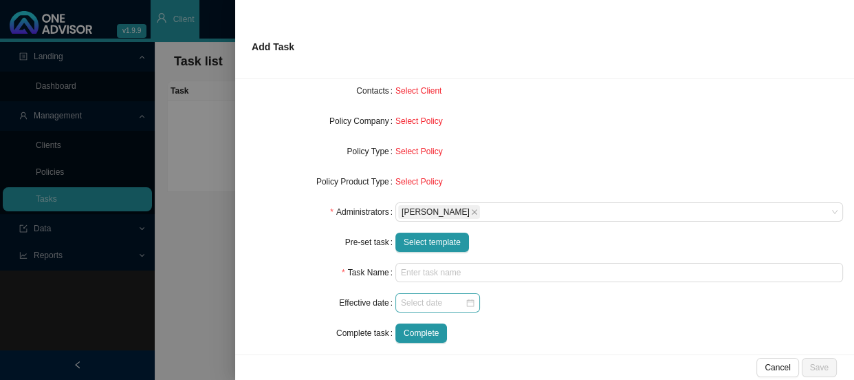
scroll to position [145, 0]
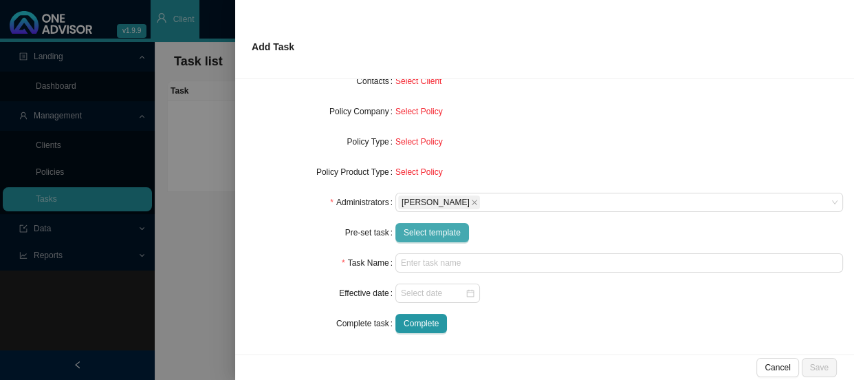
click at [435, 224] on button "Select template" at bounding box center [432, 232] width 74 height 19
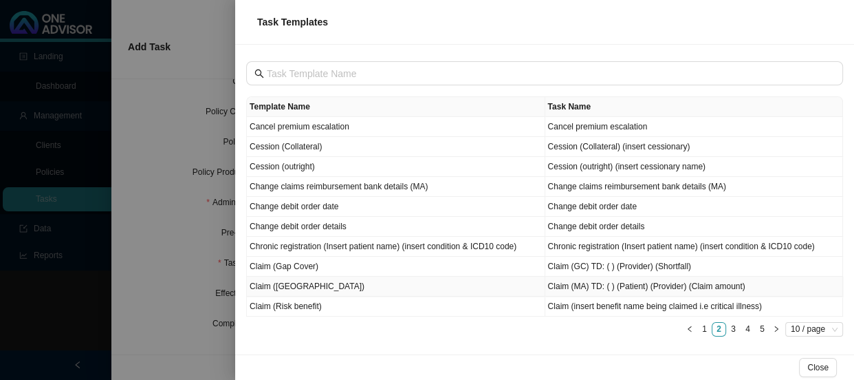
click at [282, 288] on td "Claim ([GEOGRAPHIC_DATA])" at bounding box center [396, 286] width 298 height 20
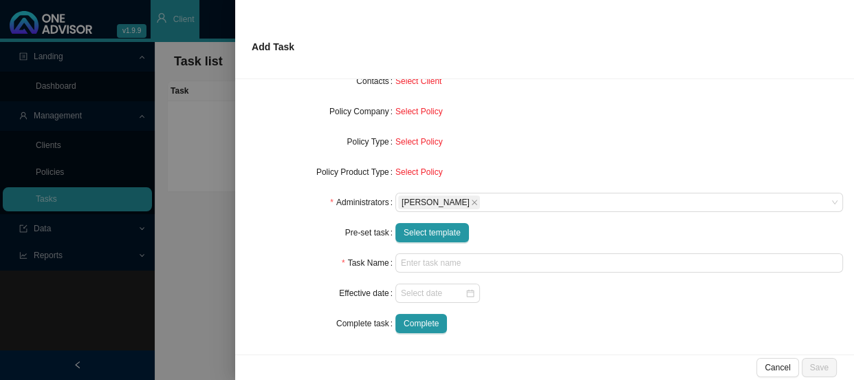
type input "Claim (MA) TD: ( ) (Patient) (Provider) (Claim amount)"
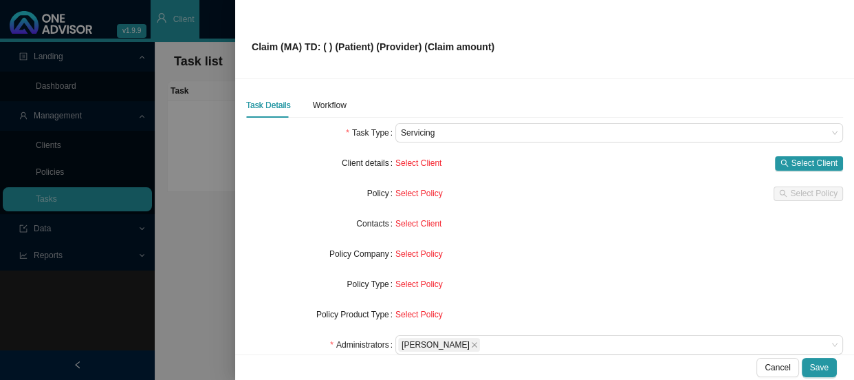
scroll to position [0, 0]
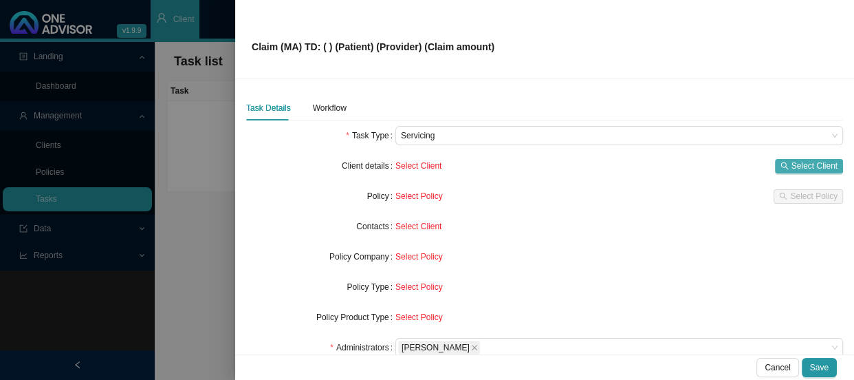
click at [792, 168] on span "Select Client" at bounding box center [815, 166] width 46 height 14
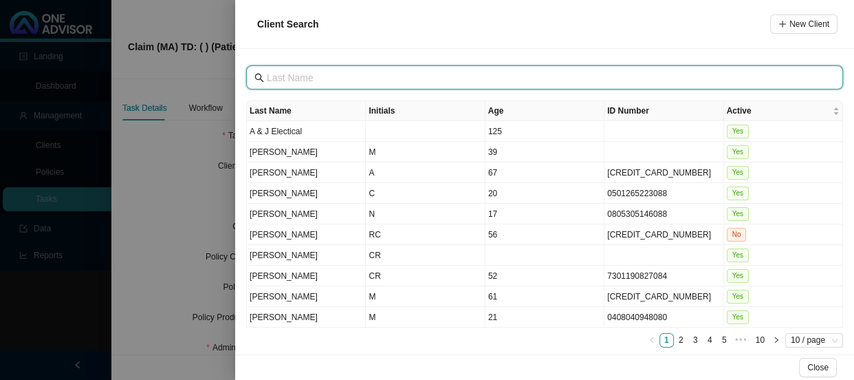
click at [308, 76] on input "text" at bounding box center [546, 77] width 558 height 15
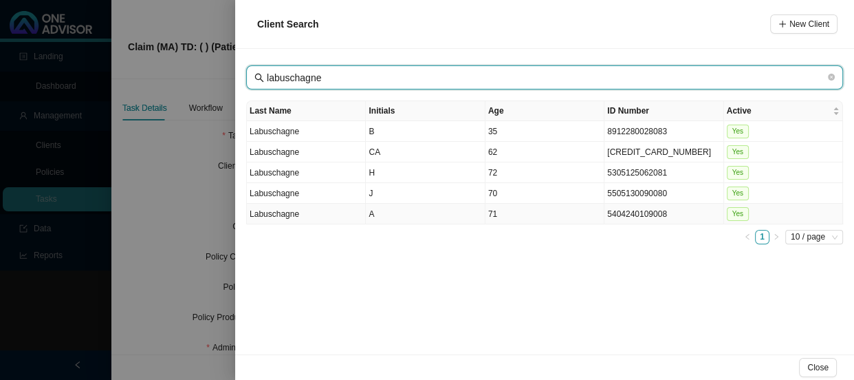
type input "labuschagne"
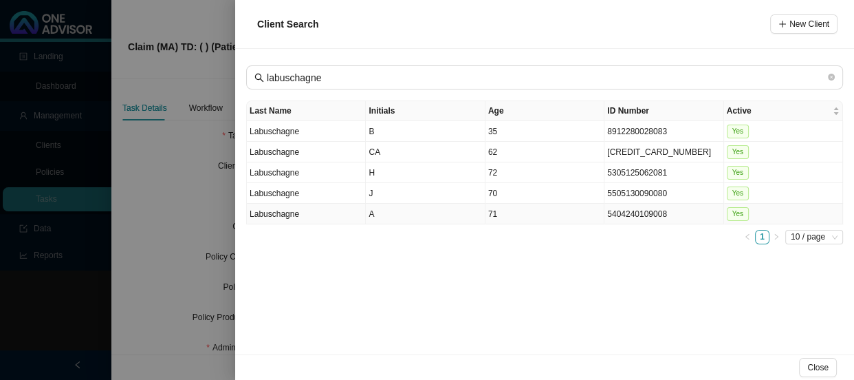
click at [327, 206] on td "Labuschagne" at bounding box center [306, 214] width 119 height 21
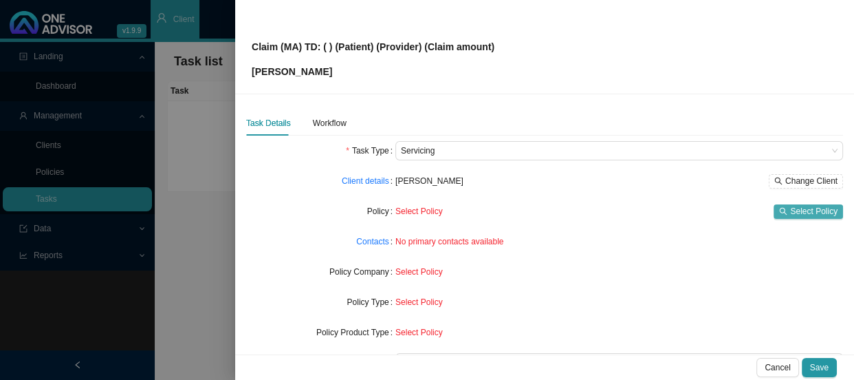
click at [794, 206] on span "Select Policy" at bounding box center [813, 211] width 47 height 14
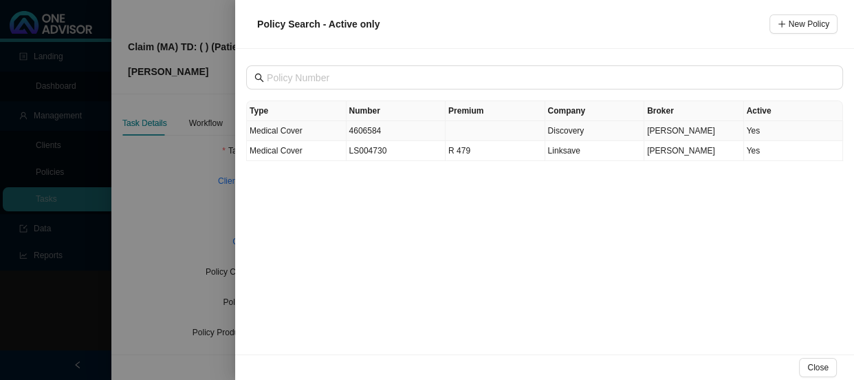
click at [371, 130] on td "4606584" at bounding box center [397, 131] width 100 height 20
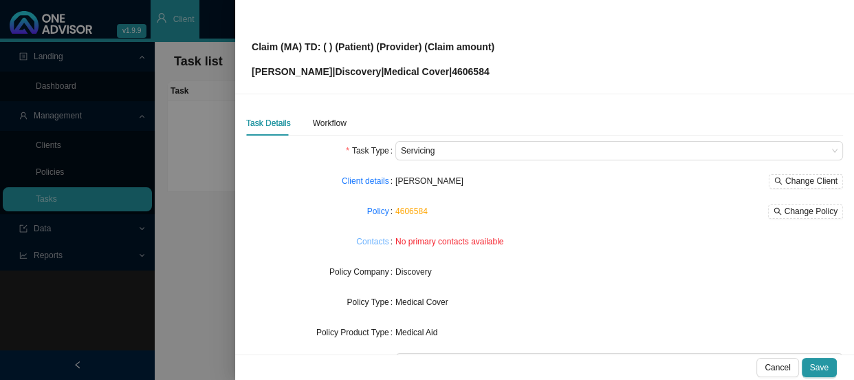
click at [371, 242] on link "Contacts" at bounding box center [372, 242] width 32 height 14
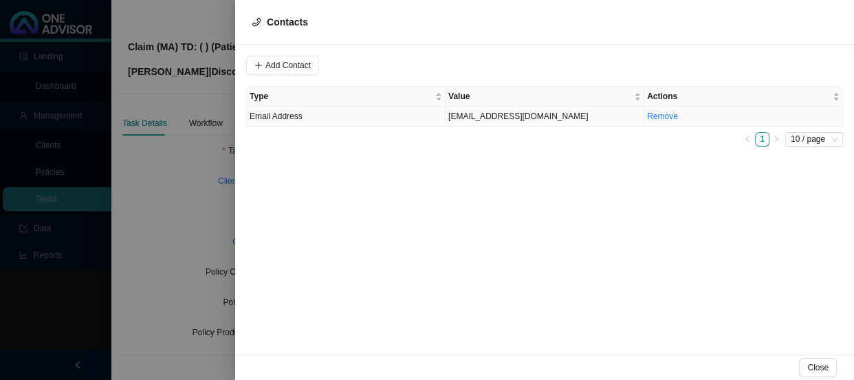
click at [502, 118] on td "[EMAIL_ADDRESS][DOMAIN_NAME]" at bounding box center [545, 117] width 199 height 20
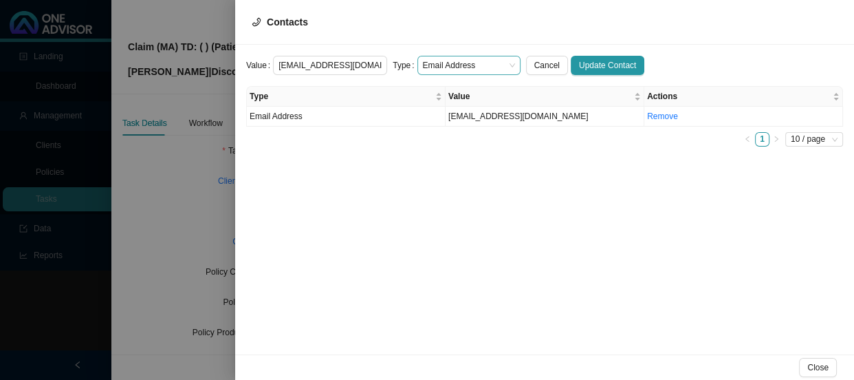
click at [500, 70] on span "Email Address" at bounding box center [469, 65] width 92 height 18
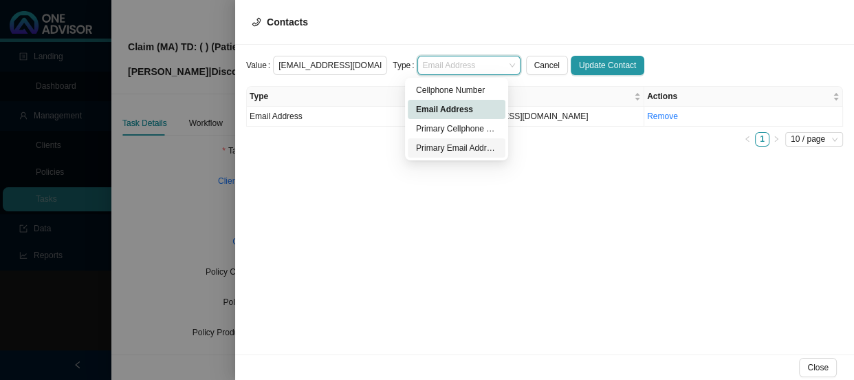
click at [454, 149] on div "Primary Email Address" at bounding box center [456, 148] width 81 height 14
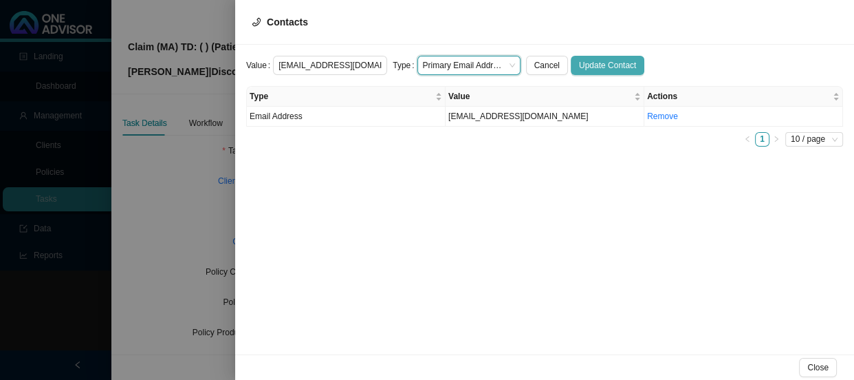
click at [593, 69] on span "Update Contact" at bounding box center [607, 65] width 57 height 14
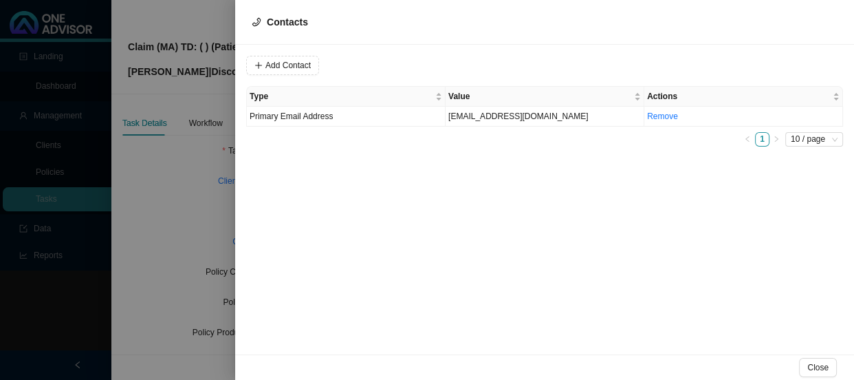
click at [177, 189] on div at bounding box center [427, 190] width 854 height 380
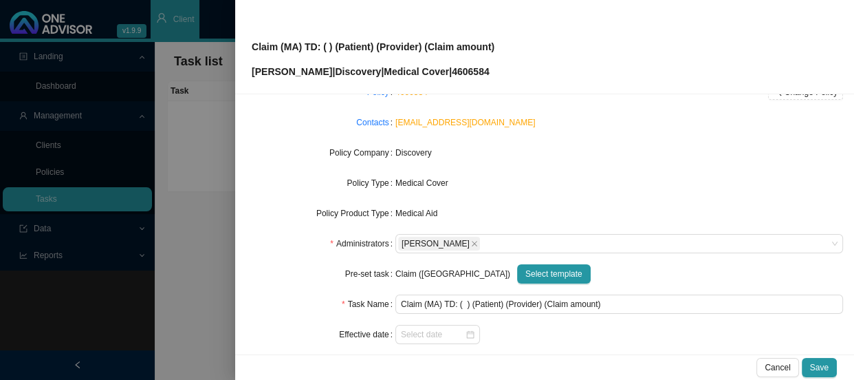
scroll to position [124, 0]
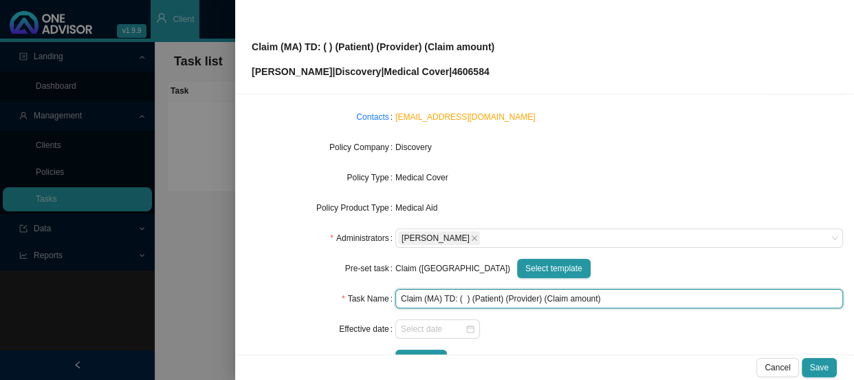
click at [490, 296] on input "Claim (MA) TD: ( ) (Patient) (Provider) (Claim amount)" at bounding box center [619, 298] width 448 height 19
click at [528, 295] on input "Claim (MA) TD: ( ) ([PERSON_NAME]) (Provider) (Claim amount)" at bounding box center [619, 298] width 448 height 19
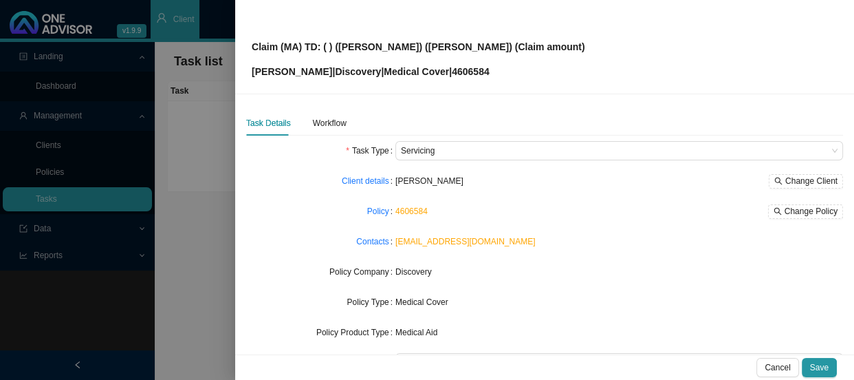
scroll to position [0, 0]
type input "Claim (MA) TD: ( ) ([PERSON_NAME]) ([PERSON_NAME]) (Claim amount)"
click at [331, 131] on div "Workflow" at bounding box center [330, 123] width 34 height 25
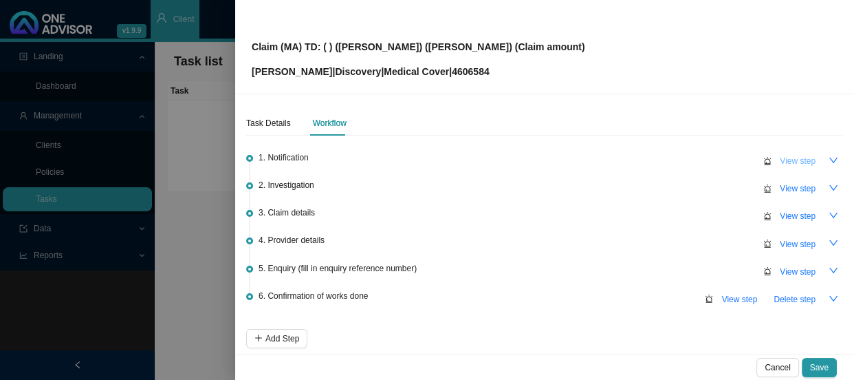
click at [789, 160] on span "View step" at bounding box center [798, 161] width 36 height 14
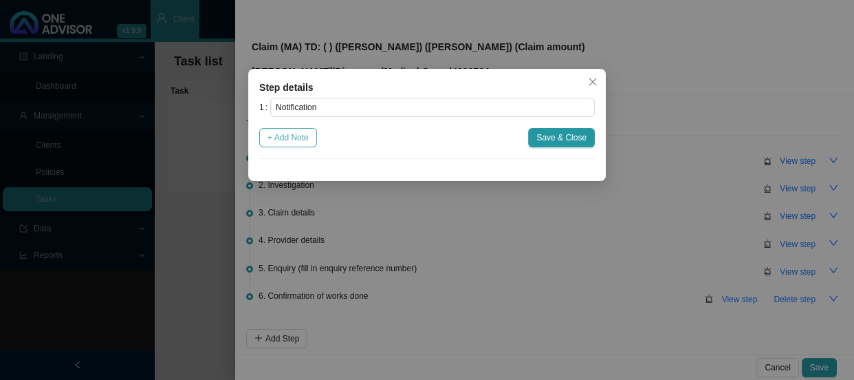
click at [285, 131] on span "+ Add Note" at bounding box center [288, 138] width 41 height 14
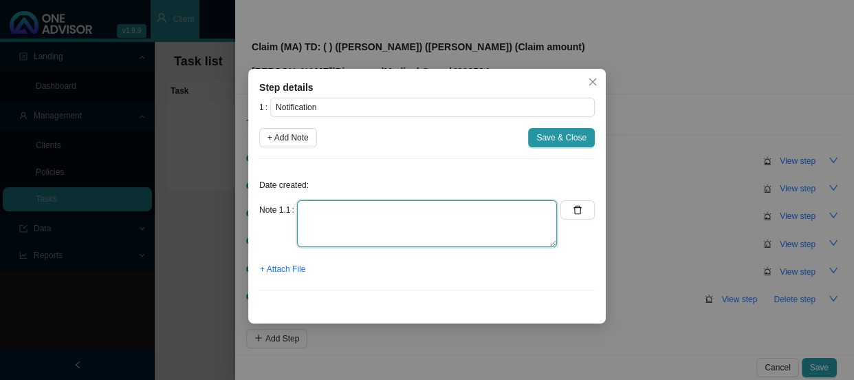
click at [329, 213] on textarea at bounding box center [427, 223] width 260 height 47
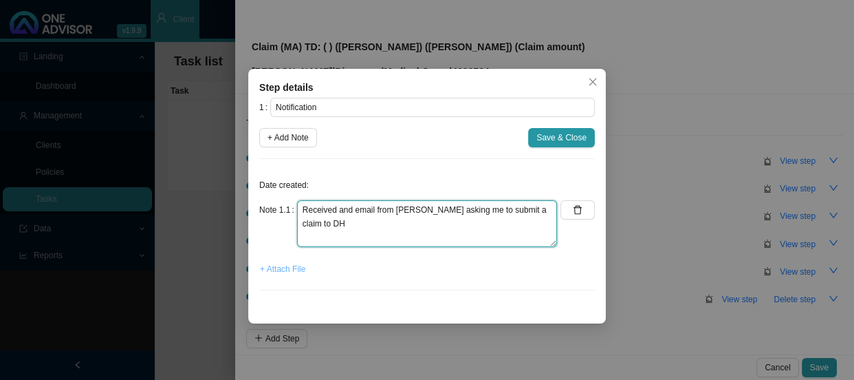
type textarea "Received and email from [PERSON_NAME] asking me to submit a claim to DH"
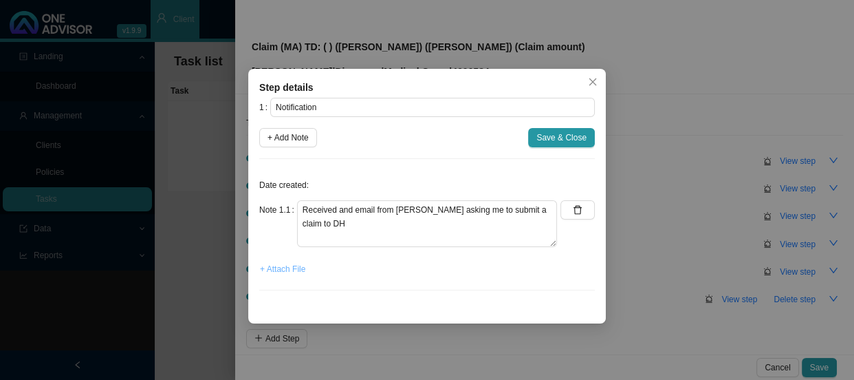
click at [281, 267] on span "+ Attach File" at bounding box center [282, 269] width 45 height 14
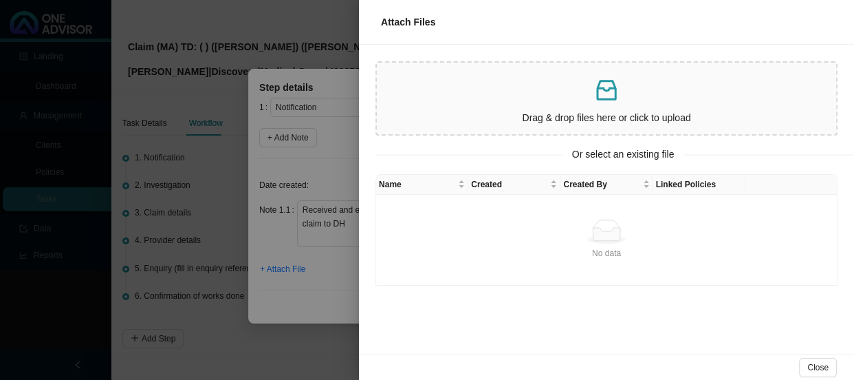
click at [292, 137] on div at bounding box center [427, 190] width 854 height 380
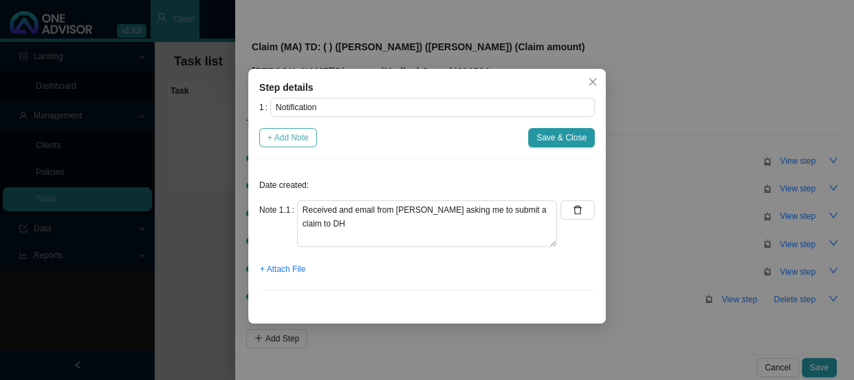
click at [291, 134] on span "+ Add Note" at bounding box center [288, 138] width 41 height 14
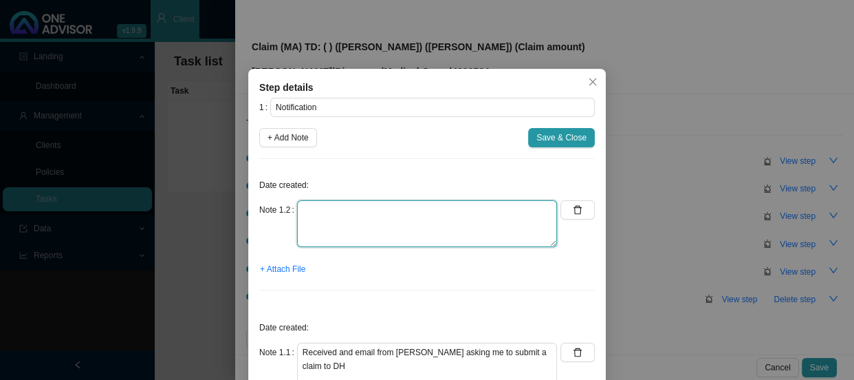
click at [322, 210] on textarea at bounding box center [427, 223] width 260 height 47
type textarea "n"
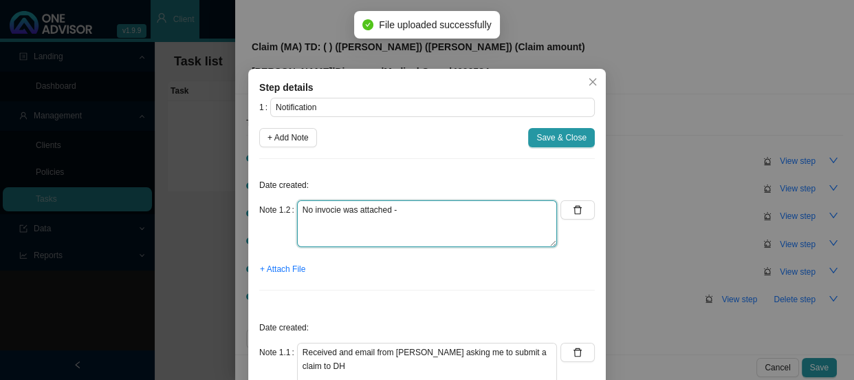
click at [323, 219] on textarea "No invocie was attached -" at bounding box center [427, 223] width 260 height 47
drag, startPoint x: 323, startPoint y: 219, endPoint x: 310, endPoint y: 207, distance: 18.0
click at [310, 207] on textarea "No invocie was attached -" at bounding box center [427, 223] width 260 height 47
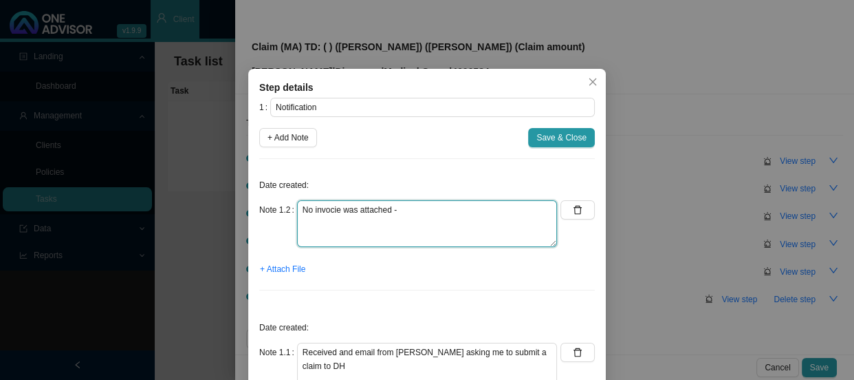
drag, startPoint x: 312, startPoint y: 208, endPoint x: 277, endPoint y: 208, distance: 34.4
click at [277, 208] on div "Note 1.2 No invocie was attached -" at bounding box center [408, 223] width 298 height 47
click at [342, 208] on textarea "Invocie was attached -" at bounding box center [427, 223] width 260 height 47
click at [340, 208] on textarea "Invoice was attached -" at bounding box center [427, 223] width 260 height 47
click at [411, 206] on textarea "Invoice was not attached -" at bounding box center [427, 223] width 260 height 47
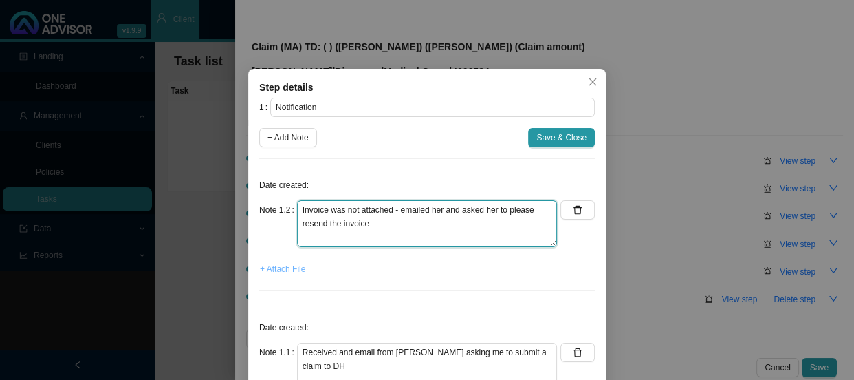
type textarea "Invoice was not attached - emailed her and asked her to please resend the invoi…"
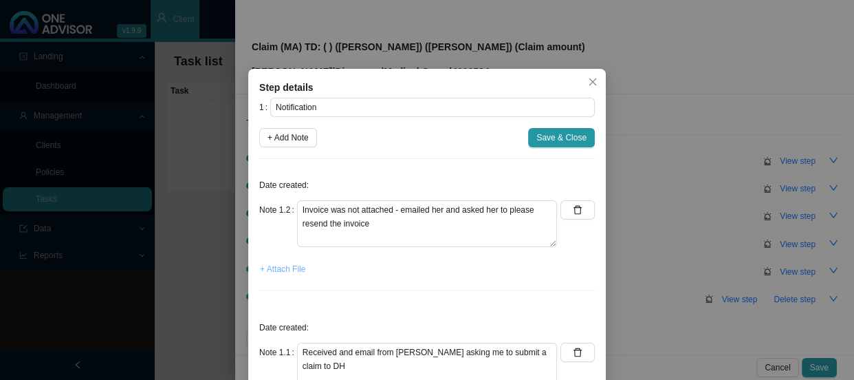
click at [290, 268] on span "+ Attach File" at bounding box center [282, 269] width 45 height 14
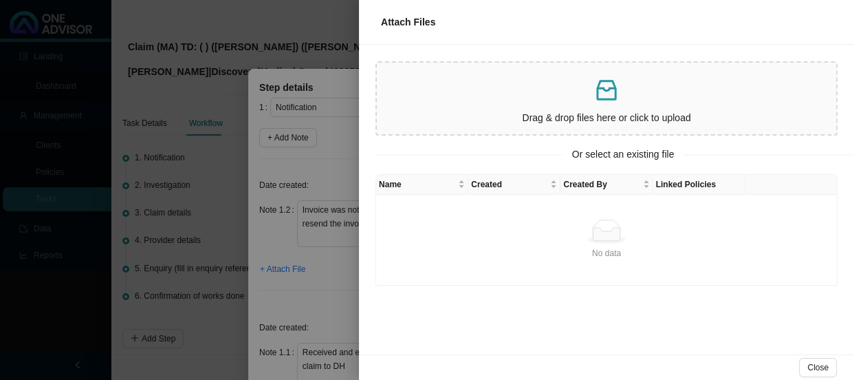
click at [302, 282] on div at bounding box center [427, 190] width 854 height 380
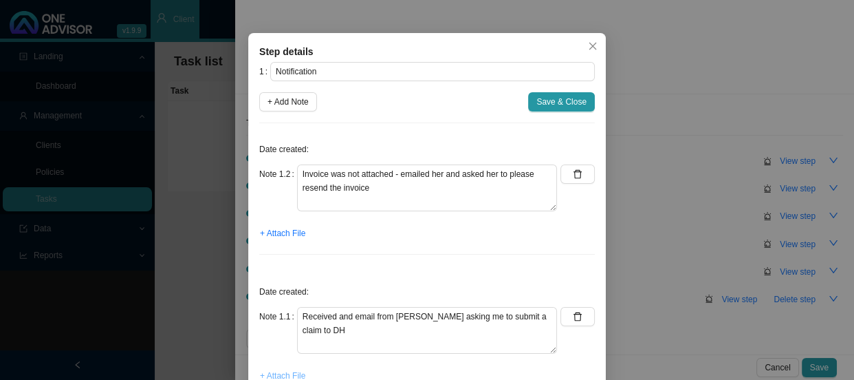
scroll to position [96, 0]
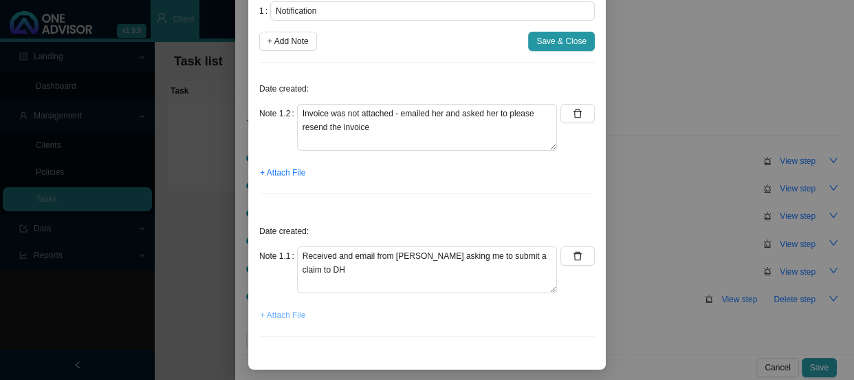
click at [277, 313] on span "+ Attach File" at bounding box center [282, 315] width 45 height 14
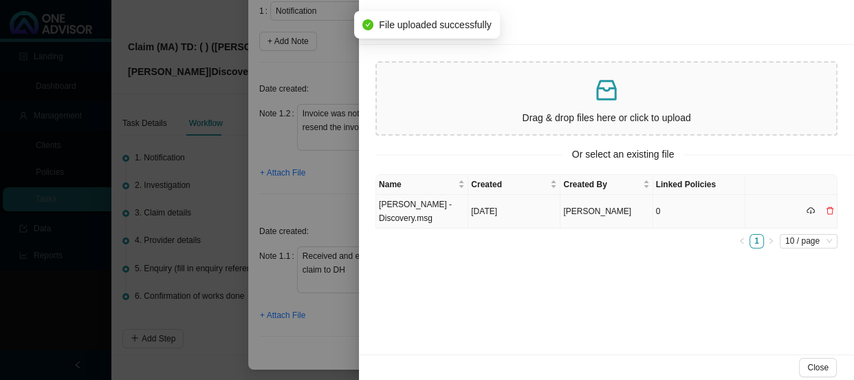
click at [433, 217] on td "[PERSON_NAME] - Discovery.msg" at bounding box center [422, 212] width 92 height 34
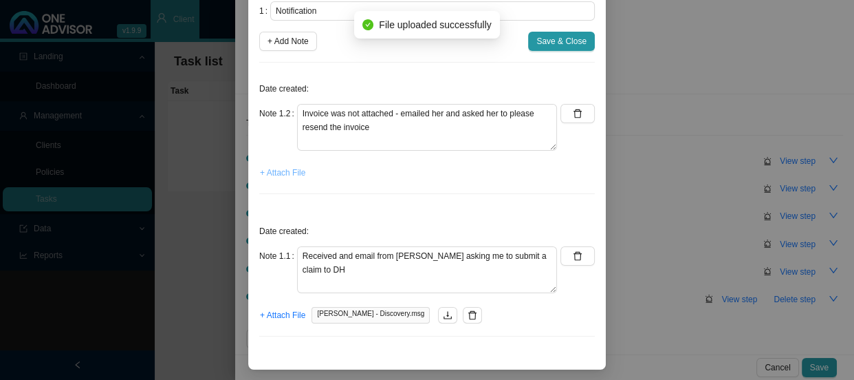
click at [294, 172] on span "+ Attach File" at bounding box center [282, 173] width 45 height 14
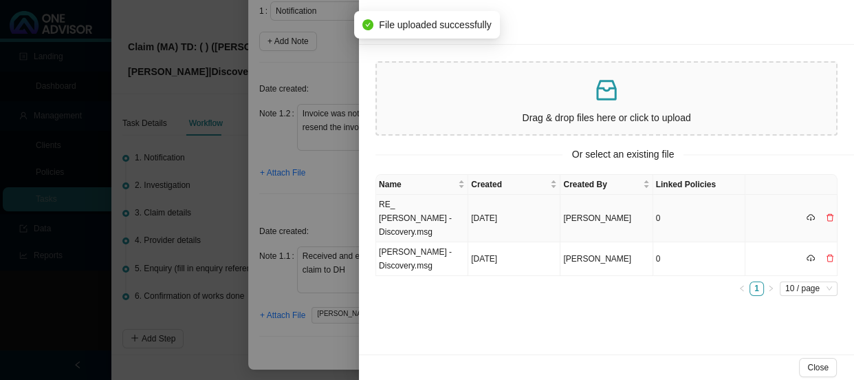
click at [428, 204] on td "RE_ [PERSON_NAME] - Discovery.msg" at bounding box center [422, 218] width 92 height 47
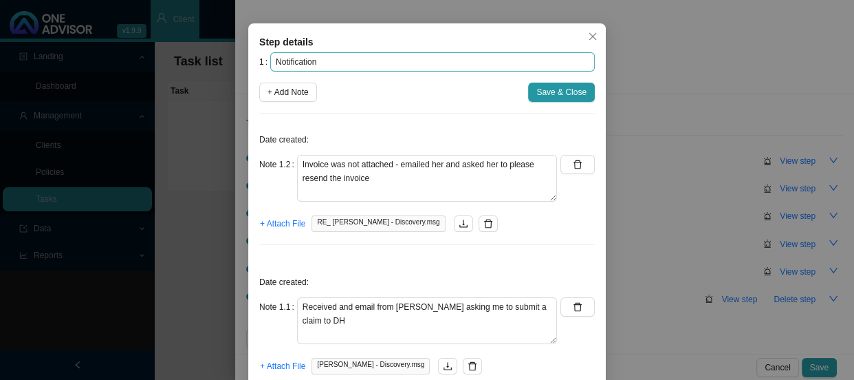
scroll to position [0, 0]
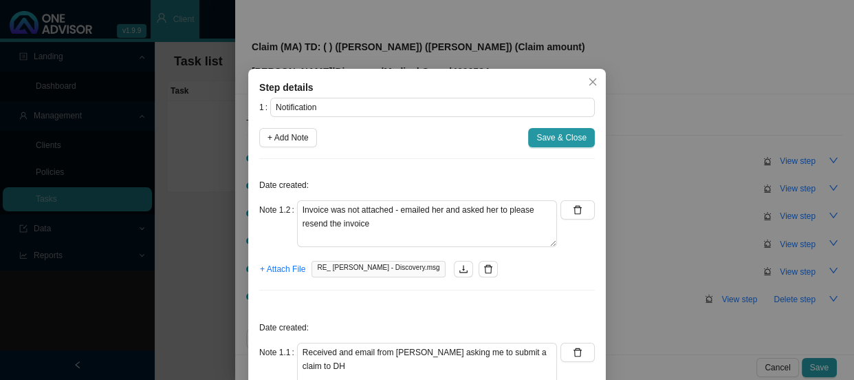
click at [543, 147] on div "1 Notification + Add Note Save & Close Date created: Note 1.2 Invoice was not a…" at bounding box center [427, 271] width 336 height 346
click at [554, 140] on span "Save & Close" at bounding box center [561, 138] width 50 height 14
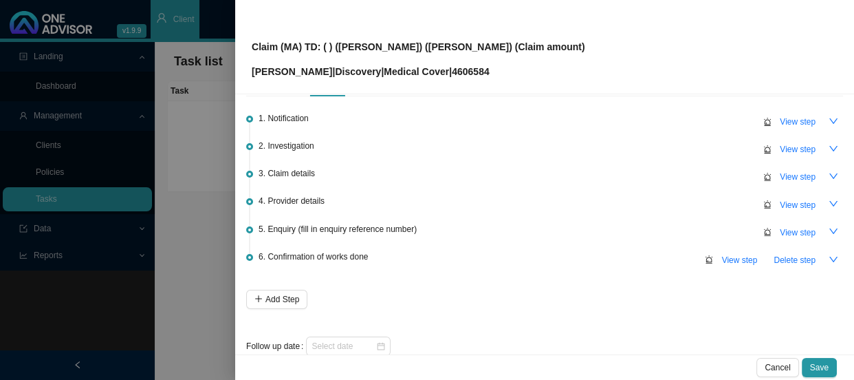
scroll to position [61, 0]
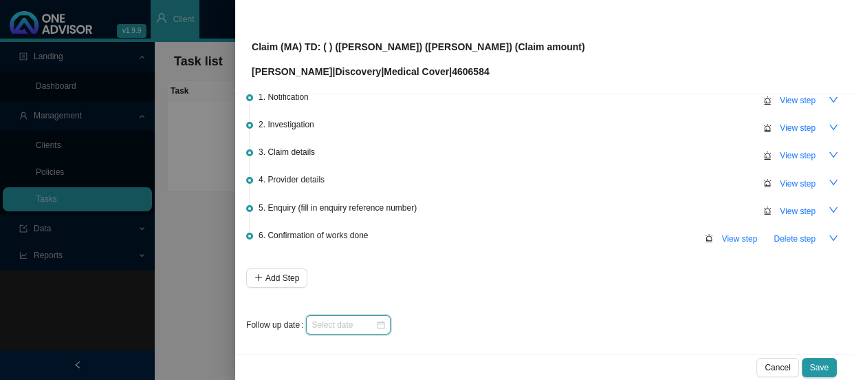
click at [358, 325] on input at bounding box center [344, 325] width 64 height 14
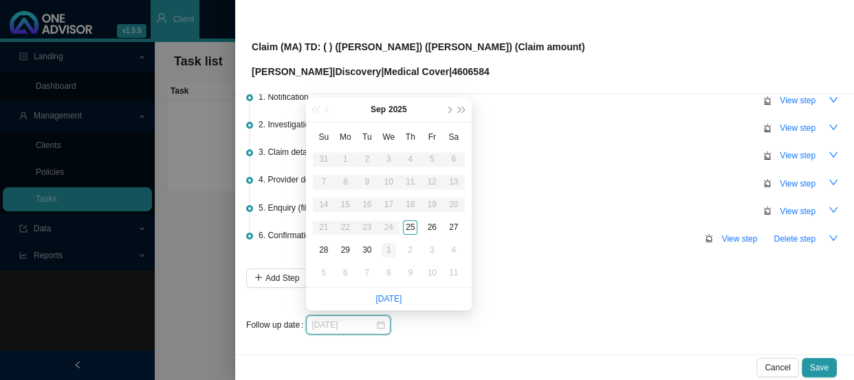
type input "[DATE]"
click at [390, 250] on div "1" at bounding box center [389, 250] width 14 height 14
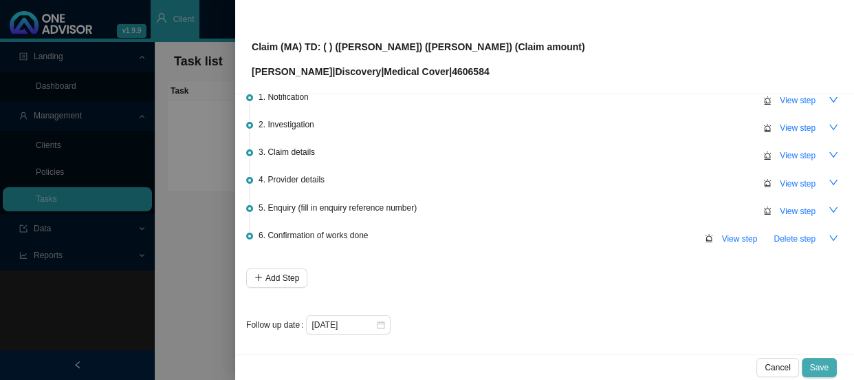
click at [818, 363] on span "Save" at bounding box center [819, 367] width 19 height 14
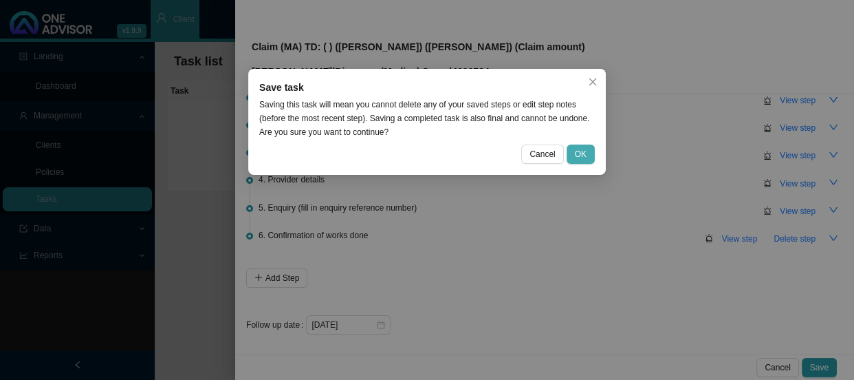
click at [576, 157] on span "OK" at bounding box center [581, 154] width 12 height 14
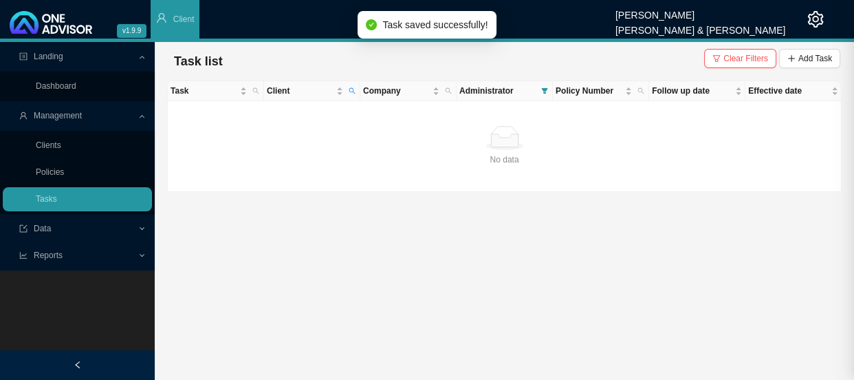
scroll to position [0, 0]
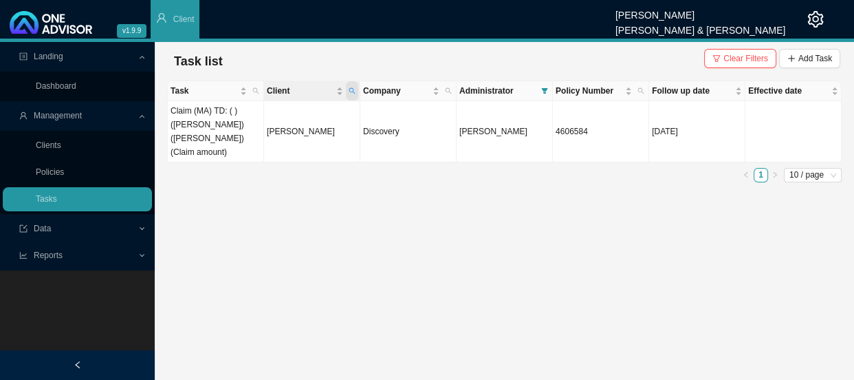
click at [351, 87] on icon "search" at bounding box center [352, 90] width 7 height 7
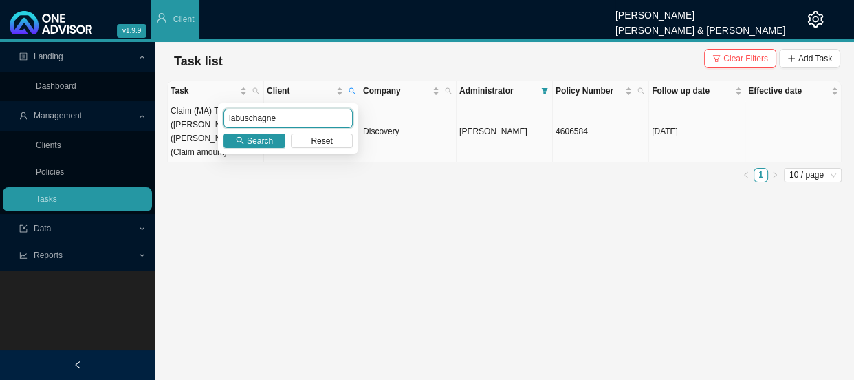
drag, startPoint x: 285, startPoint y: 118, endPoint x: 191, endPoint y: 121, distance: 94.3
click at [191, 121] on body "v1.9.9 [PERSON_NAME] [PERSON_NAME] & [PERSON_NAME] Client Landing Dashboard Man…" at bounding box center [427, 190] width 854 height 380
type input "BRAUTESETH"
click at [273, 140] on button "Search" at bounding box center [255, 140] width 62 height 14
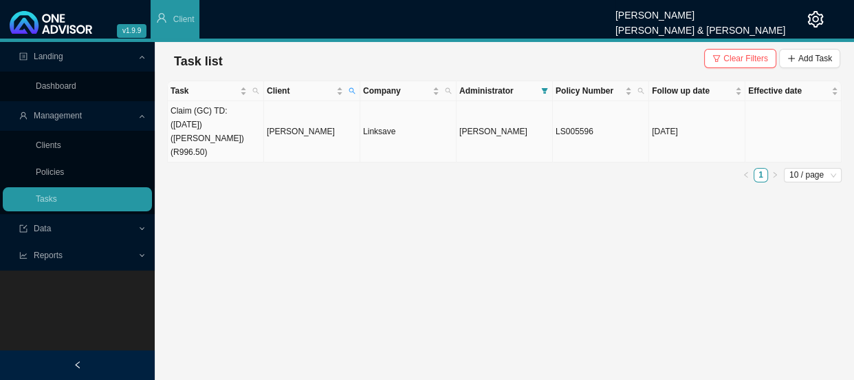
click at [309, 118] on td "[PERSON_NAME]" at bounding box center [312, 131] width 96 height 61
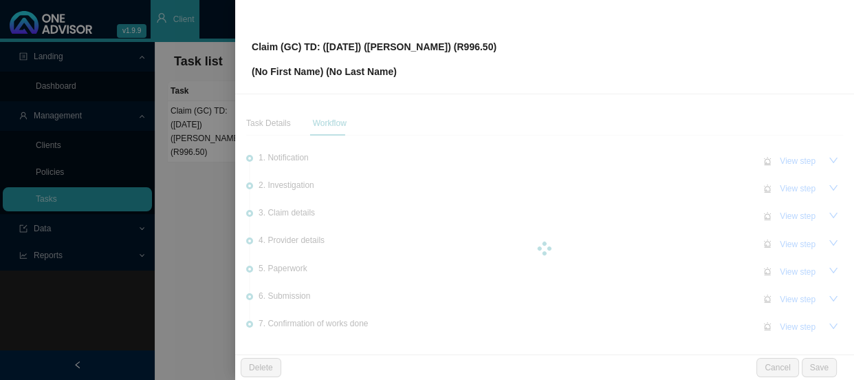
click at [778, 296] on div at bounding box center [544, 248] width 597 height 275
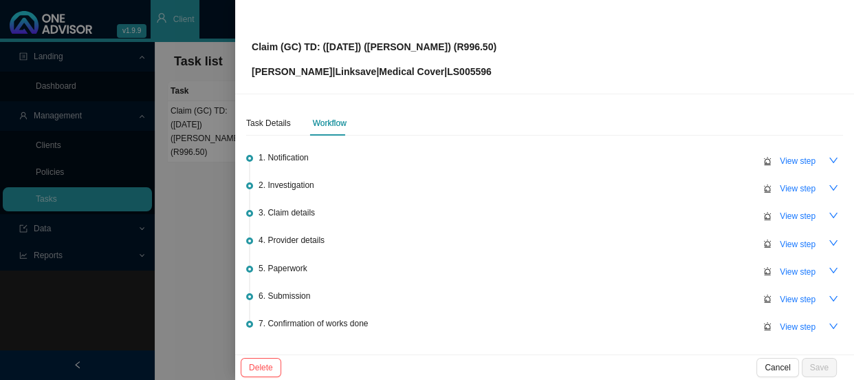
click at [780, 296] on span "View step" at bounding box center [798, 299] width 36 height 14
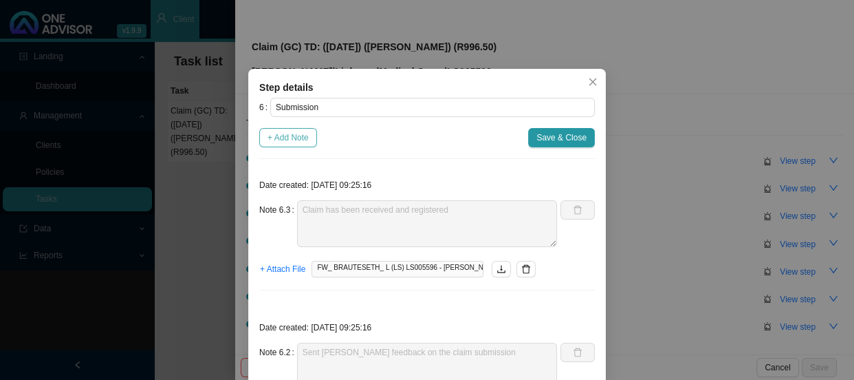
click at [293, 131] on span "+ Add Note" at bounding box center [288, 138] width 41 height 14
type textarea "Claim has been received and registered"
type textarea "Sent [PERSON_NAME] feedback on the claim submission"
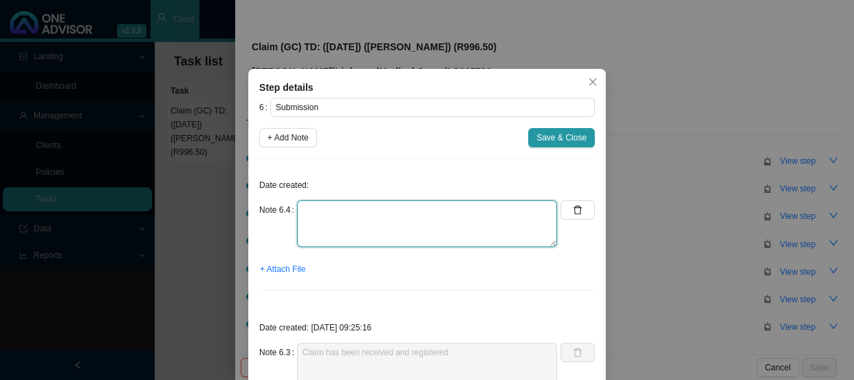
click at [335, 210] on textarea at bounding box center [427, 223] width 260 height 47
type textarea "c"
type textarea "Claim has been approved and payment run is on the [DATE]"
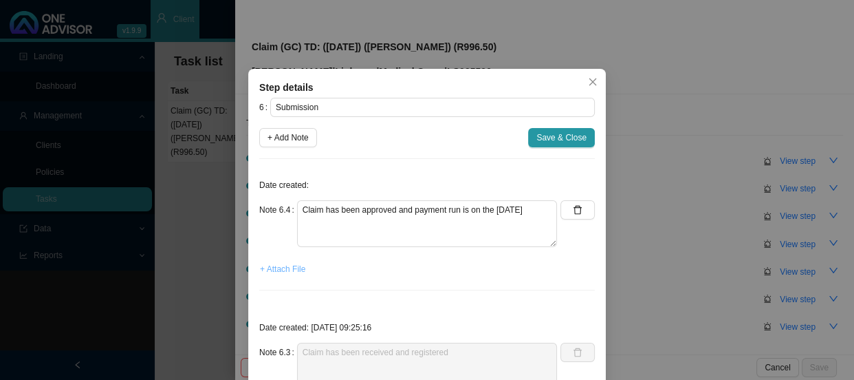
click at [285, 269] on span "+ Attach File" at bounding box center [282, 269] width 45 height 14
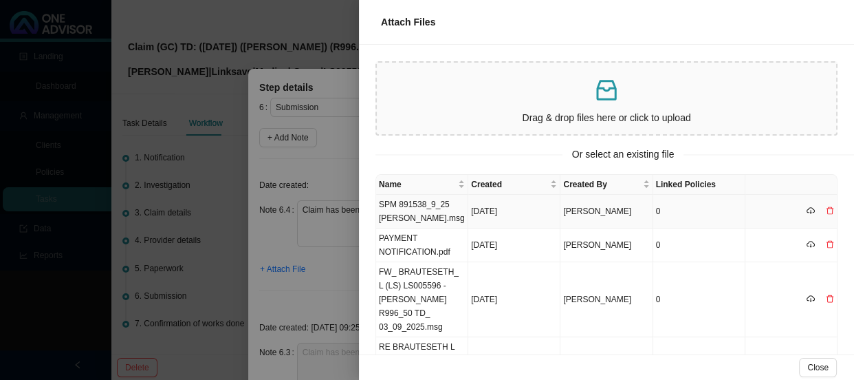
click at [418, 213] on td "SPM 891538_9_25 [PERSON_NAME].msg" at bounding box center [422, 212] width 92 height 34
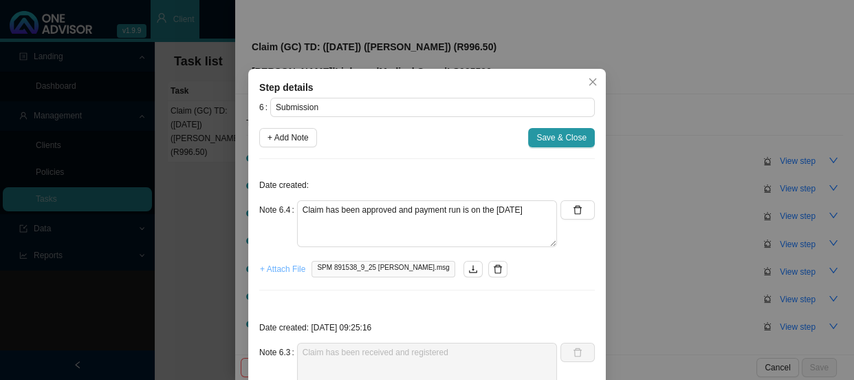
click at [287, 270] on span "+ Attach File" at bounding box center [282, 269] width 45 height 14
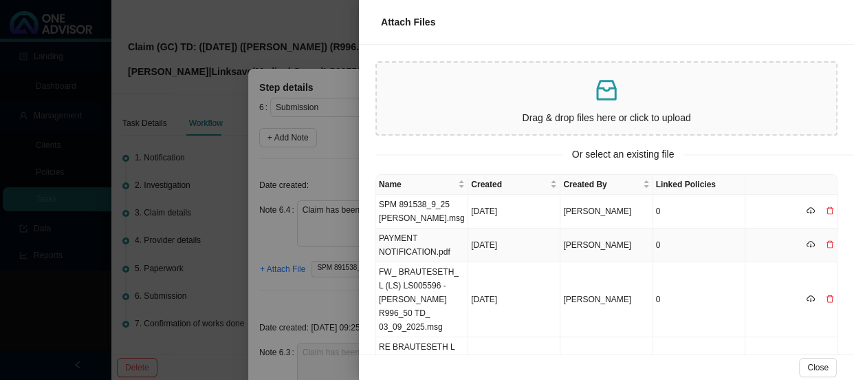
click at [432, 240] on td "PAYMENT NOTIFICATION.pdf" at bounding box center [422, 245] width 92 height 34
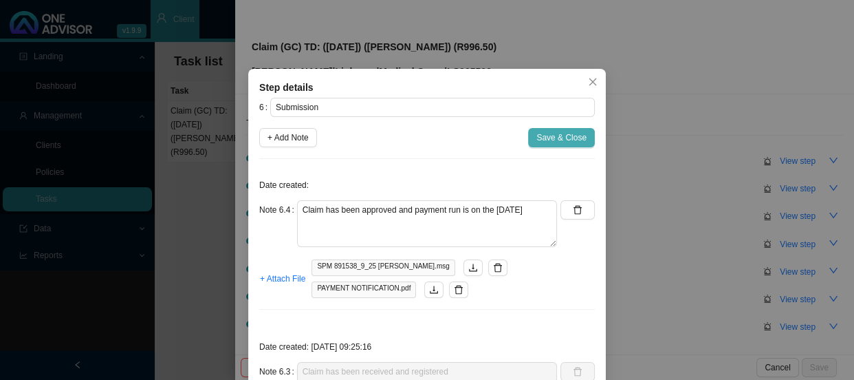
click at [540, 138] on span "Save & Close" at bounding box center [561, 138] width 50 height 14
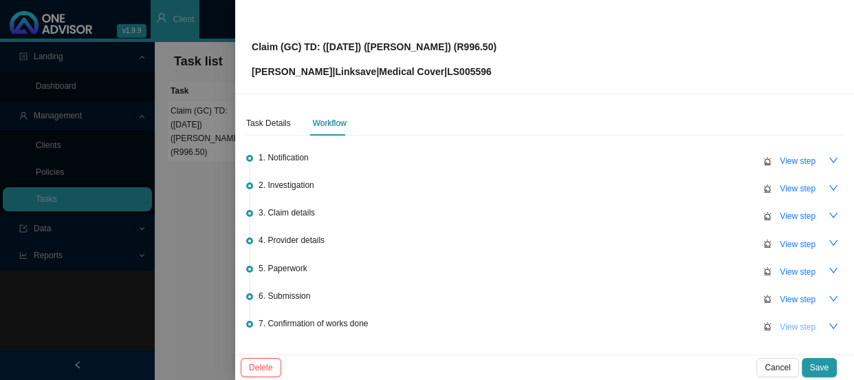
click at [801, 325] on span "View step" at bounding box center [798, 327] width 36 height 14
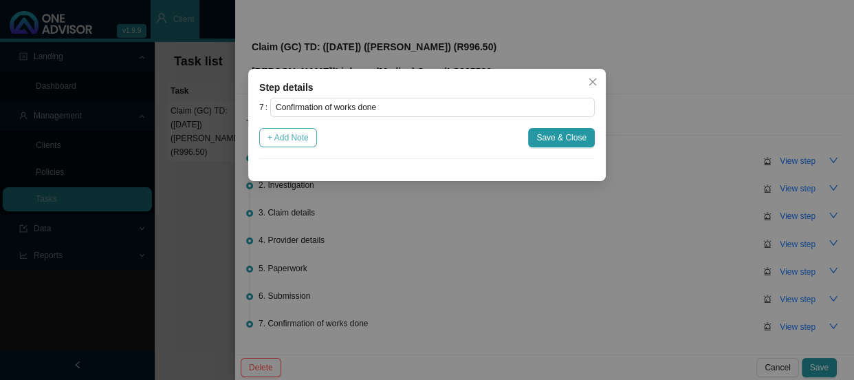
click at [297, 138] on span "+ Add Note" at bounding box center [288, 138] width 41 height 14
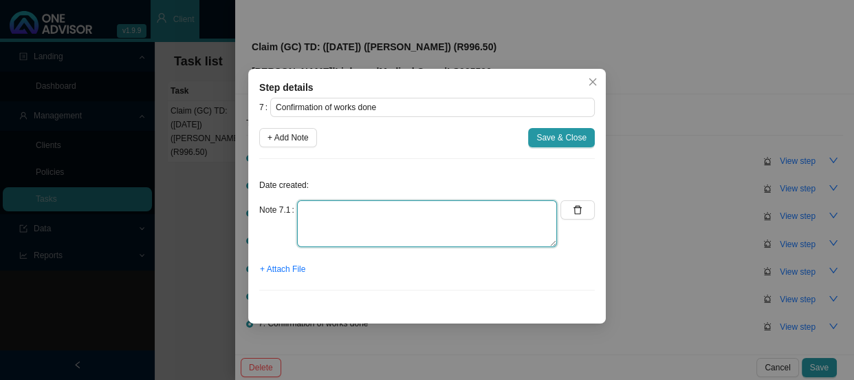
click at [342, 219] on textarea at bounding box center [427, 223] width 260 height 47
type textarea "Sent confirmation of works done"
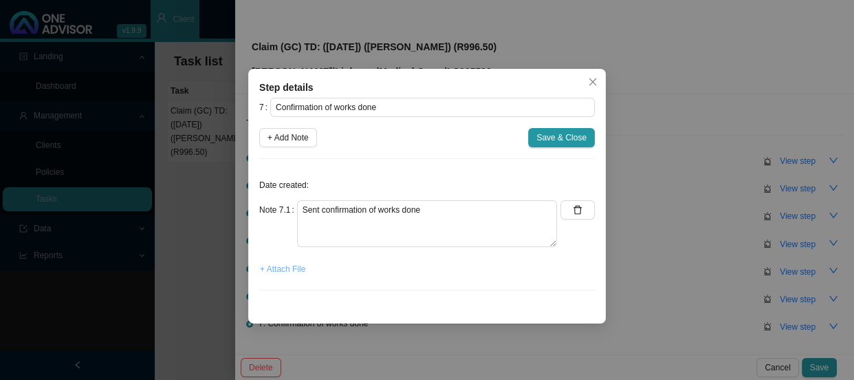
click at [283, 268] on span "+ Attach File" at bounding box center [282, 269] width 45 height 14
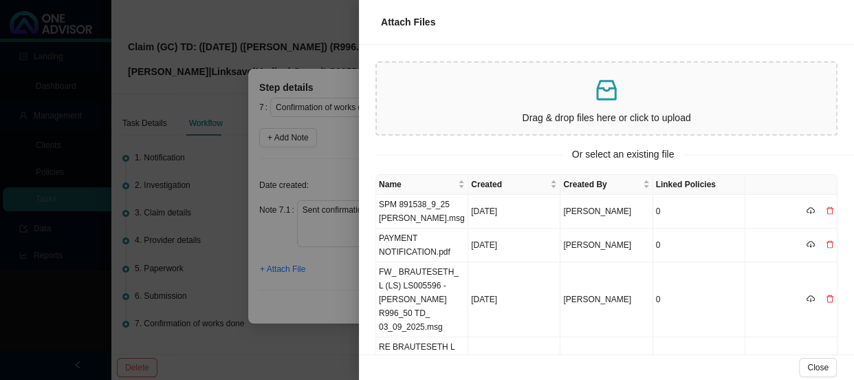
click at [329, 136] on div at bounding box center [427, 190] width 854 height 380
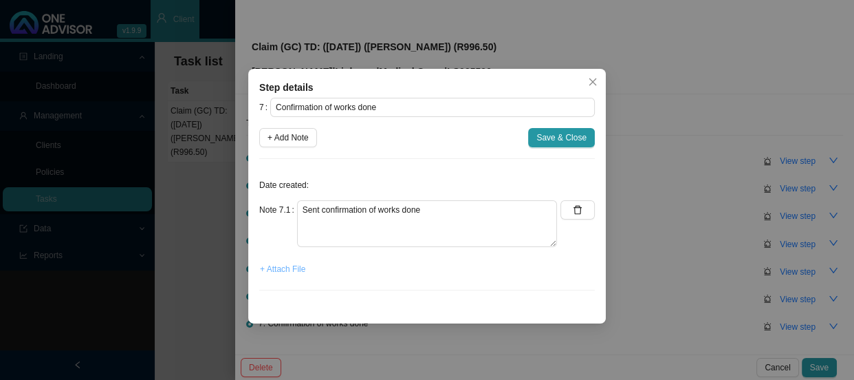
click at [286, 268] on span "+ Attach File" at bounding box center [282, 269] width 45 height 14
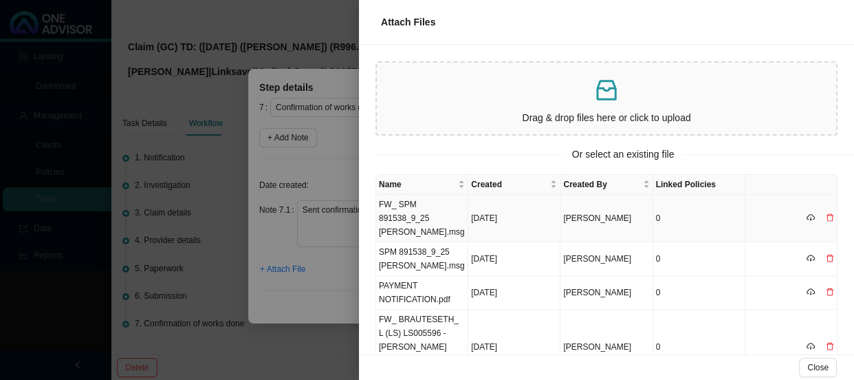
click at [423, 215] on td "FW_ SPM 891538_9_25 [PERSON_NAME].msg" at bounding box center [422, 218] width 92 height 47
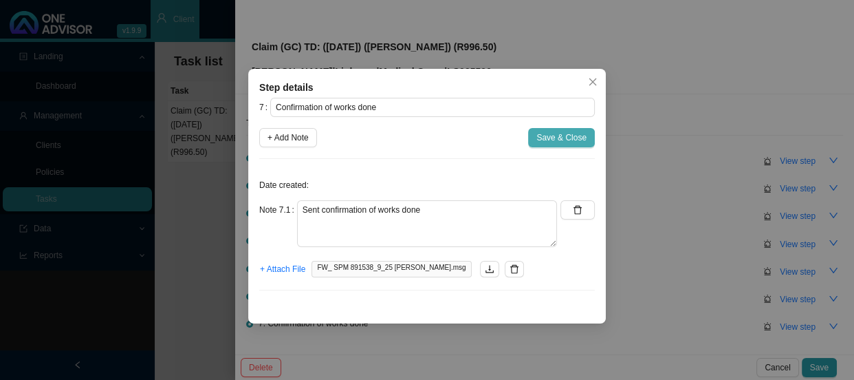
click at [571, 138] on span "Save & Close" at bounding box center [561, 138] width 50 height 14
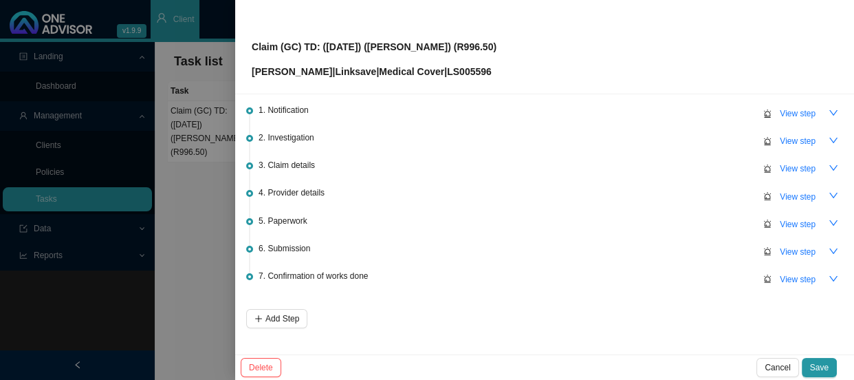
scroll to position [88, 0]
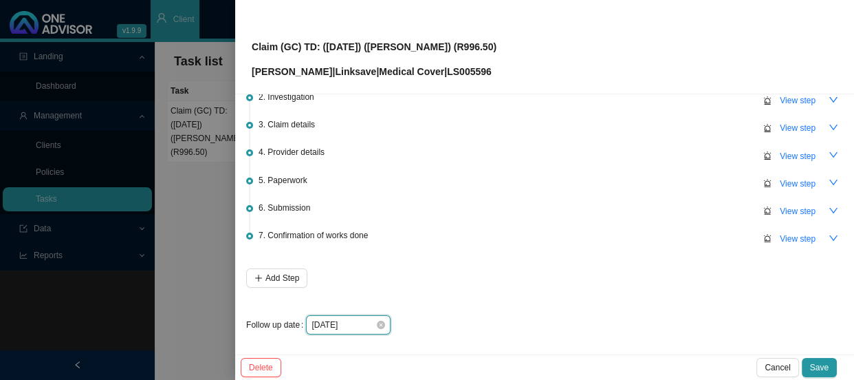
click at [351, 323] on input "[DATE]" at bounding box center [344, 325] width 64 height 14
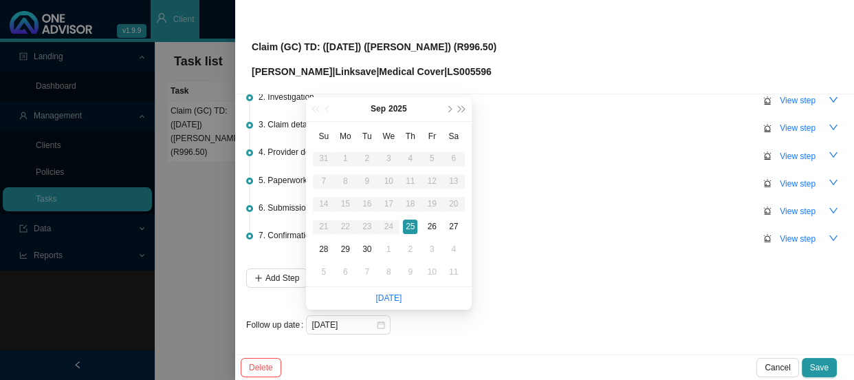
click at [565, 256] on li "7. Confirmation of works done View step" at bounding box center [544, 250] width 597 height 36
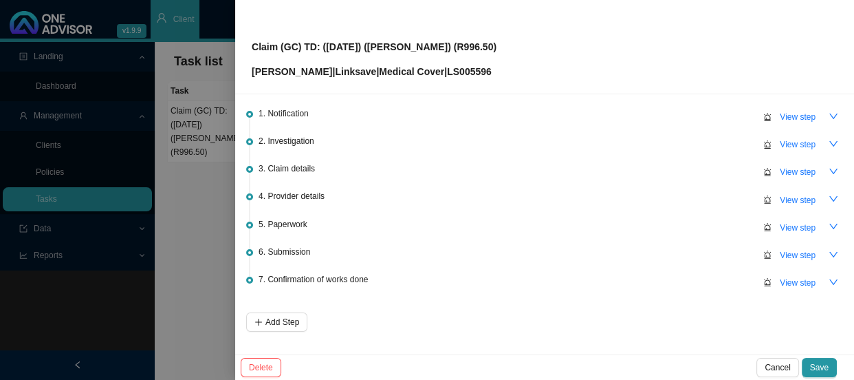
scroll to position [0, 0]
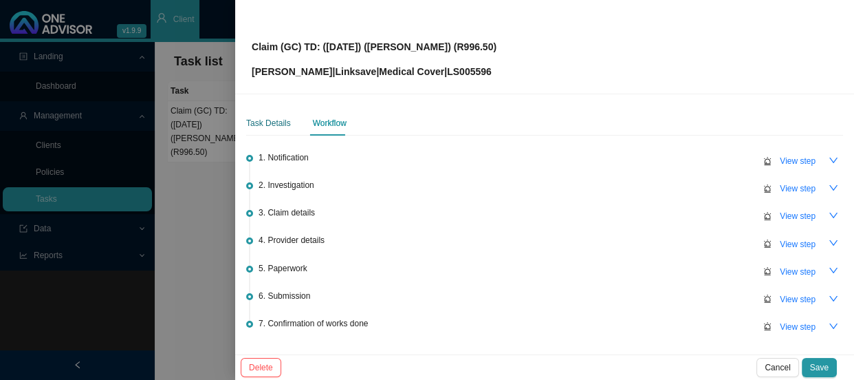
click at [259, 120] on div "Task Details" at bounding box center [268, 123] width 45 height 14
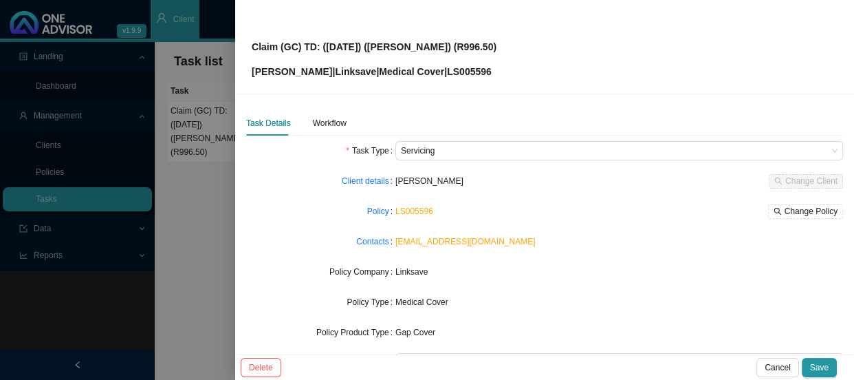
scroll to position [160, 0]
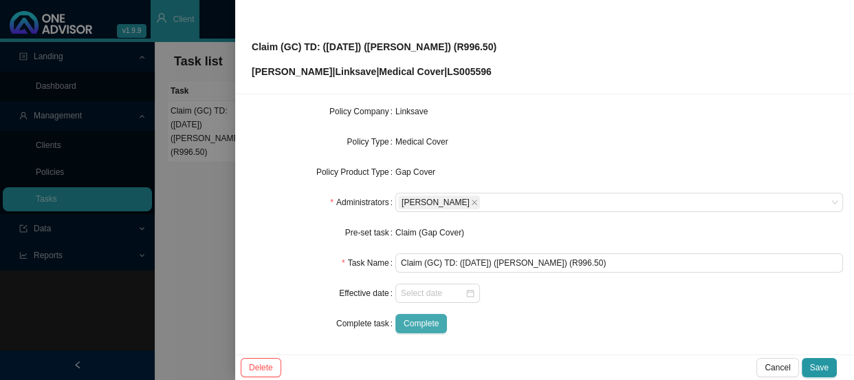
click at [428, 322] on span "Complete" at bounding box center [421, 323] width 35 height 14
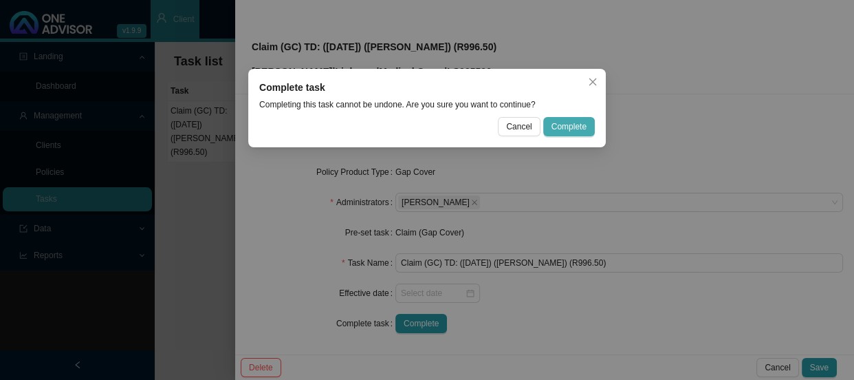
click at [573, 117] on button "Complete" at bounding box center [569, 126] width 52 height 19
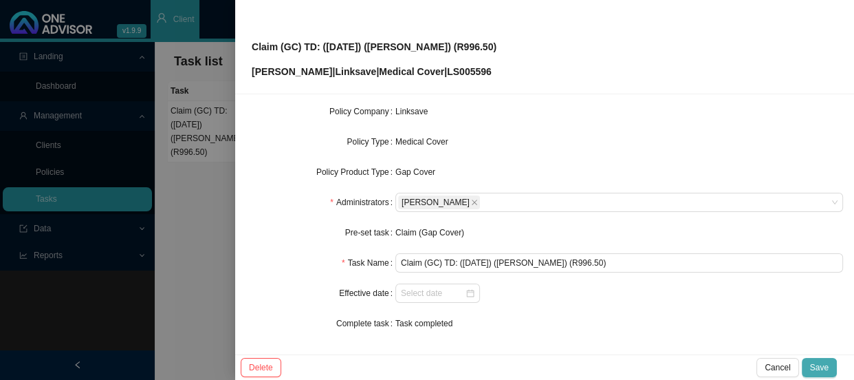
click at [825, 367] on span "Save" at bounding box center [819, 367] width 19 height 14
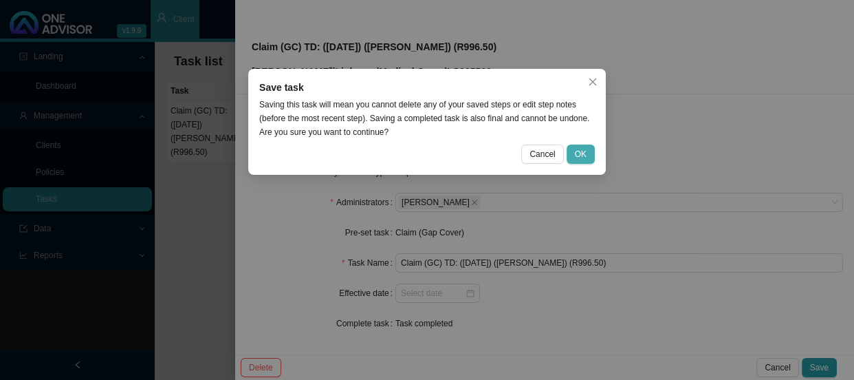
click at [588, 148] on button "OK" at bounding box center [581, 153] width 28 height 19
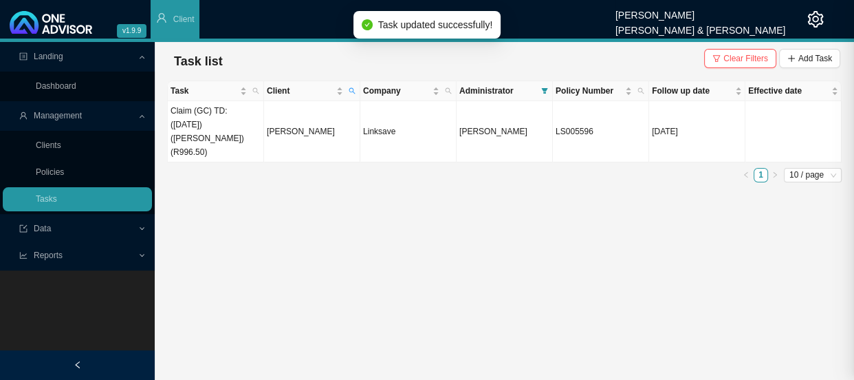
scroll to position [145, 0]
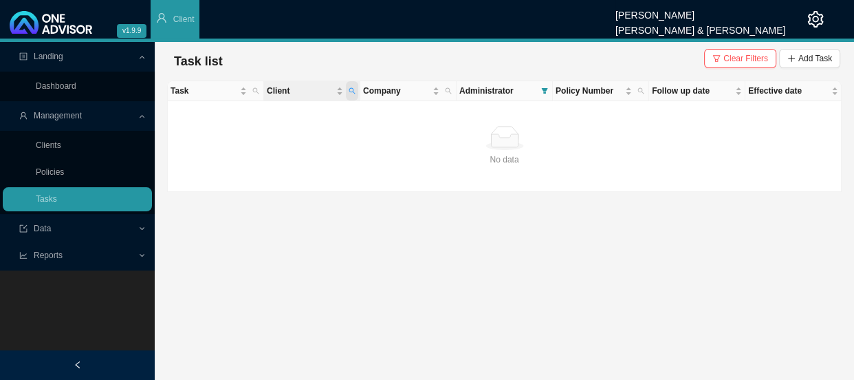
click at [353, 88] on icon "search" at bounding box center [352, 90] width 7 height 7
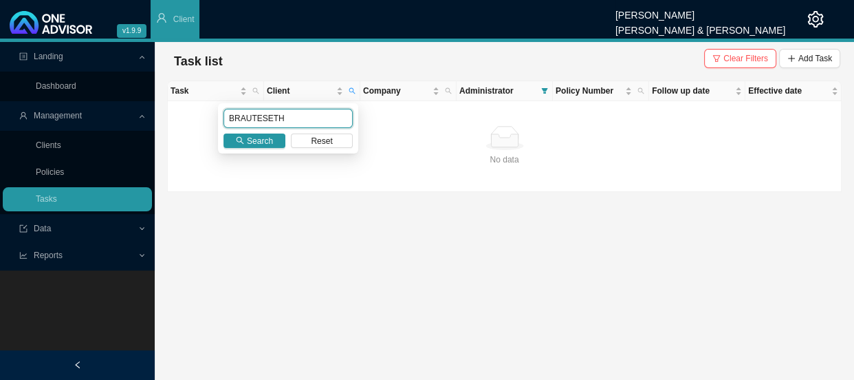
click at [287, 120] on input "BRAUTESETH" at bounding box center [288, 118] width 129 height 19
drag, startPoint x: 287, startPoint y: 120, endPoint x: 211, endPoint y: 118, distance: 75.7
click at [211, 118] on body "v1.9.9 [PERSON_NAME] [PERSON_NAME] & [PERSON_NAME] Client Landing Dashboard Man…" at bounding box center [427, 190] width 854 height 380
type input "[PERSON_NAME]"
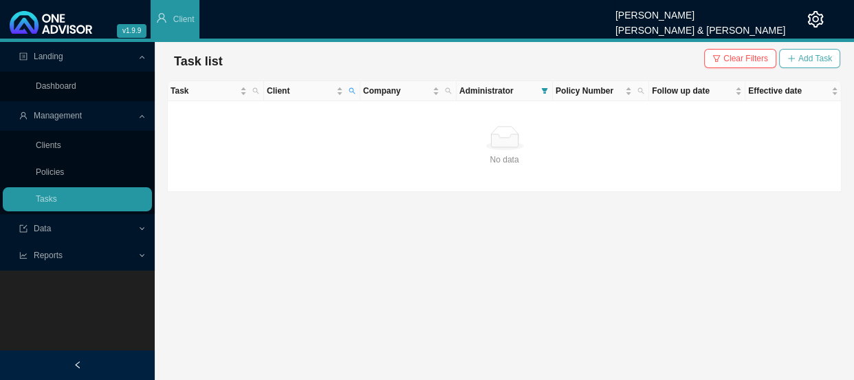
click at [818, 55] on span "Add Task" at bounding box center [815, 59] width 34 height 14
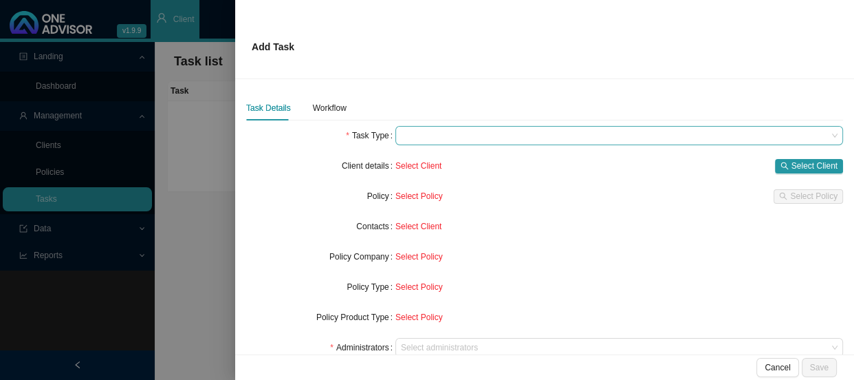
click at [483, 138] on span at bounding box center [619, 136] width 437 height 18
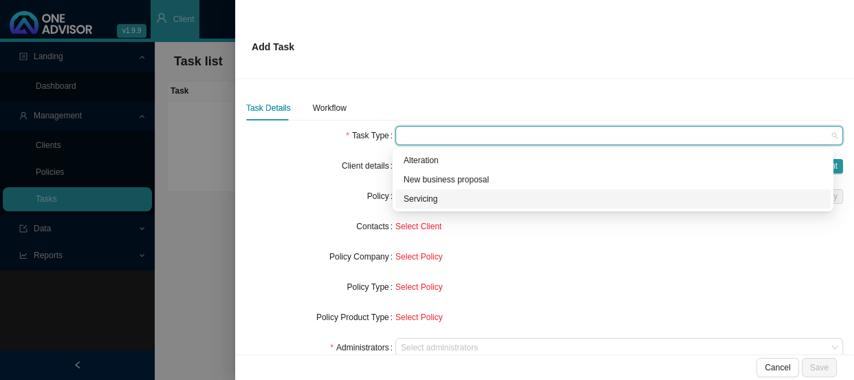
drag, startPoint x: 420, startPoint y: 197, endPoint x: 435, endPoint y: 196, distance: 15.2
click at [421, 198] on div "Servicing" at bounding box center [613, 199] width 419 height 14
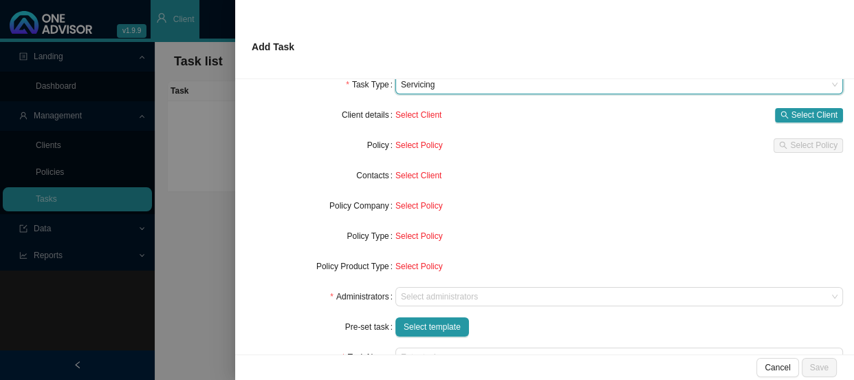
scroll to position [124, 0]
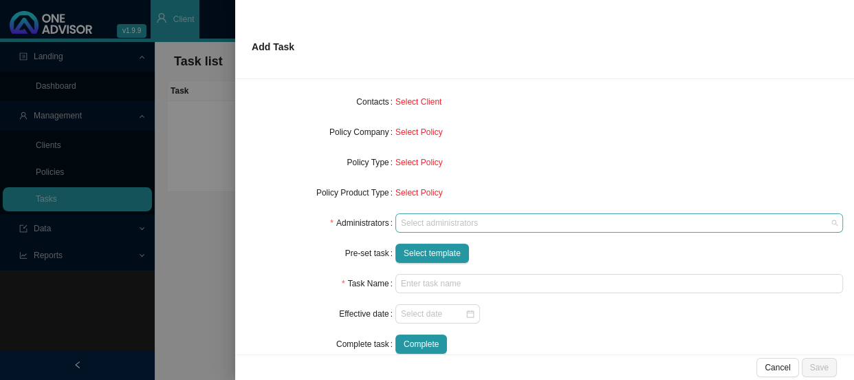
click at [426, 230] on div "Select administrators" at bounding box center [619, 222] width 448 height 19
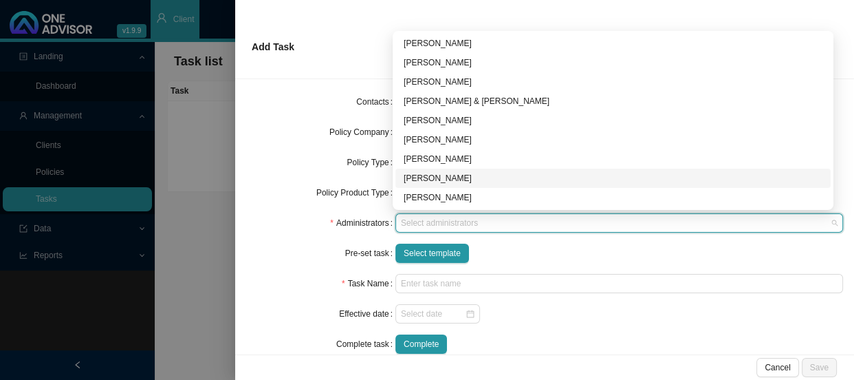
click at [438, 179] on div "[PERSON_NAME]" at bounding box center [613, 178] width 419 height 14
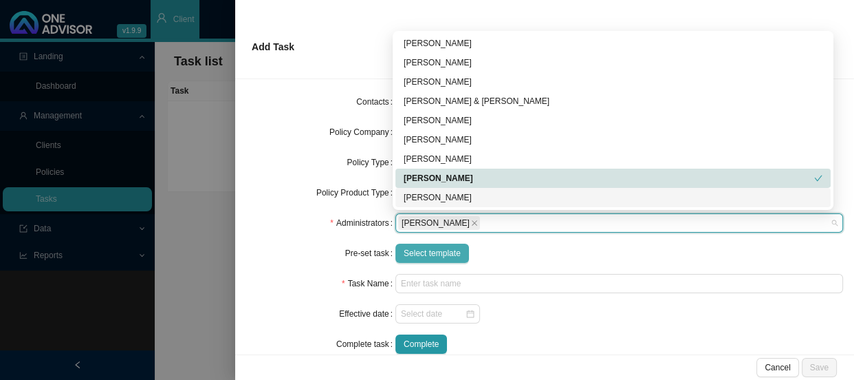
click at [432, 251] on span "Select template" at bounding box center [432, 253] width 57 height 14
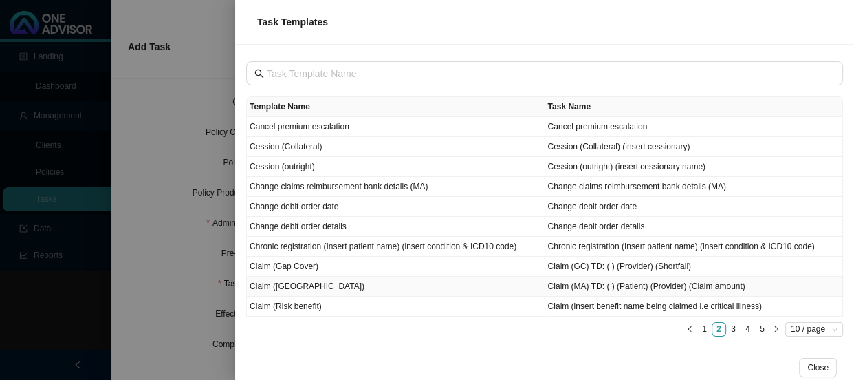
click at [295, 290] on td "Claim ([GEOGRAPHIC_DATA])" at bounding box center [396, 286] width 298 height 20
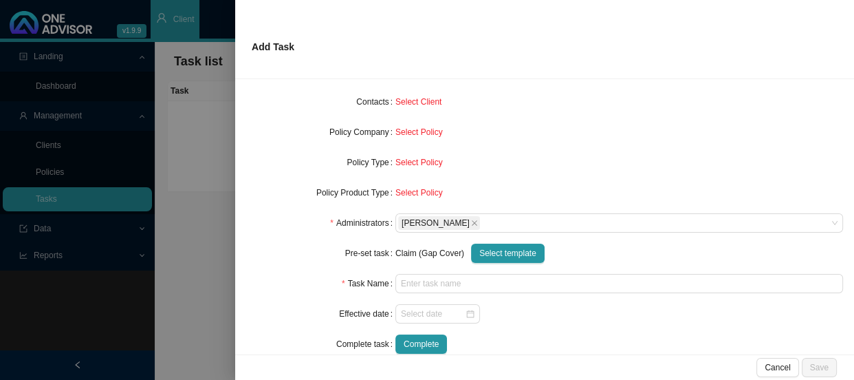
type input "Claim (MA) TD: ( ) (Patient) (Provider) (Claim amount)"
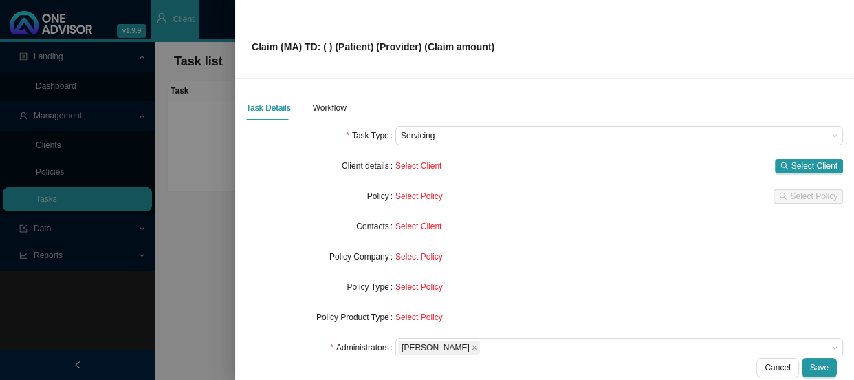
scroll to position [0, 0]
click at [781, 165] on icon "search" at bounding box center [785, 166] width 8 height 8
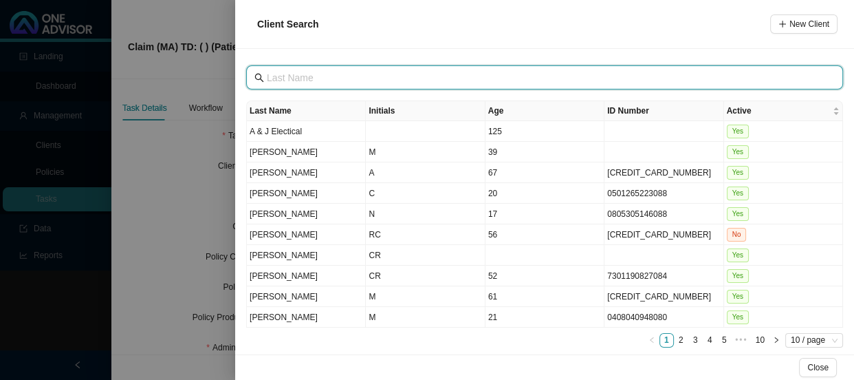
click at [315, 80] on input "text" at bounding box center [546, 77] width 558 height 15
type input "[PERSON_NAME]"
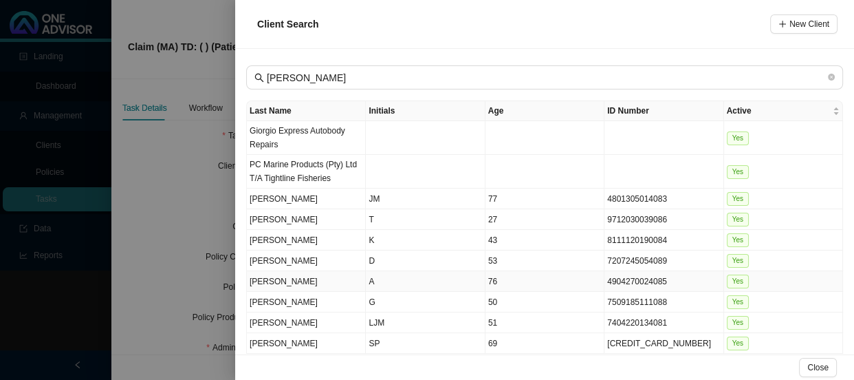
click at [290, 279] on td "[PERSON_NAME]" at bounding box center [306, 281] width 119 height 21
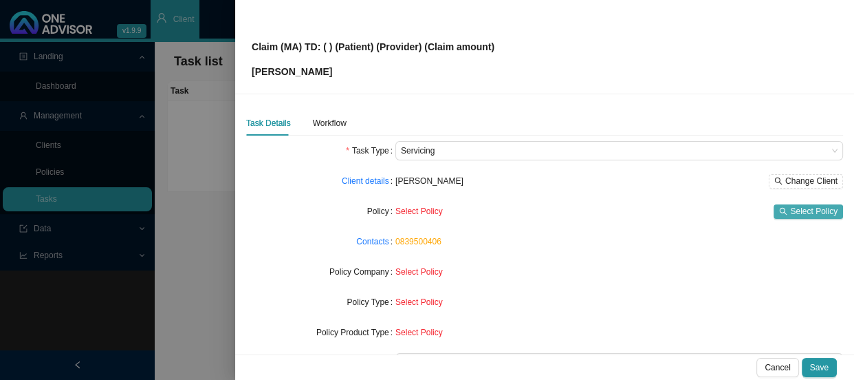
click at [790, 207] on span "Select Policy" at bounding box center [813, 211] width 47 height 14
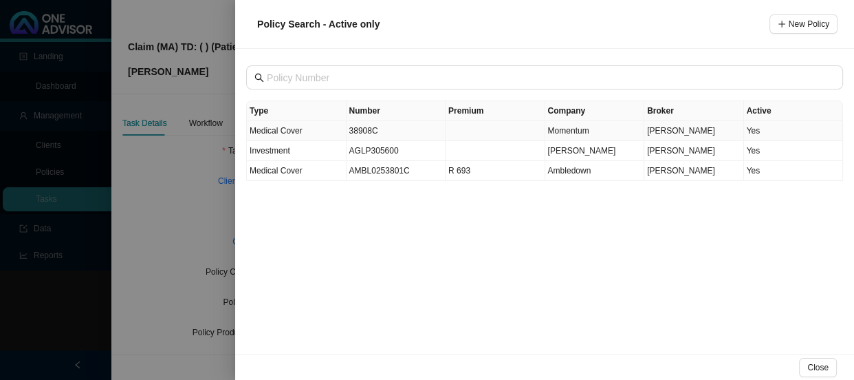
click at [399, 129] on td "38908C" at bounding box center [397, 131] width 100 height 20
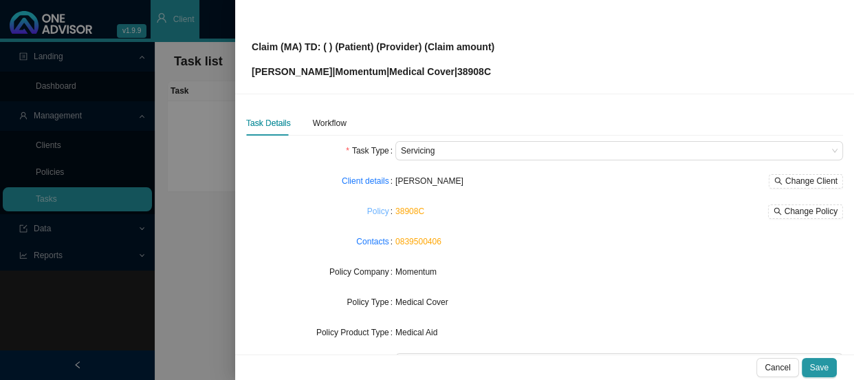
click at [379, 211] on link "Policy" at bounding box center [378, 211] width 22 height 14
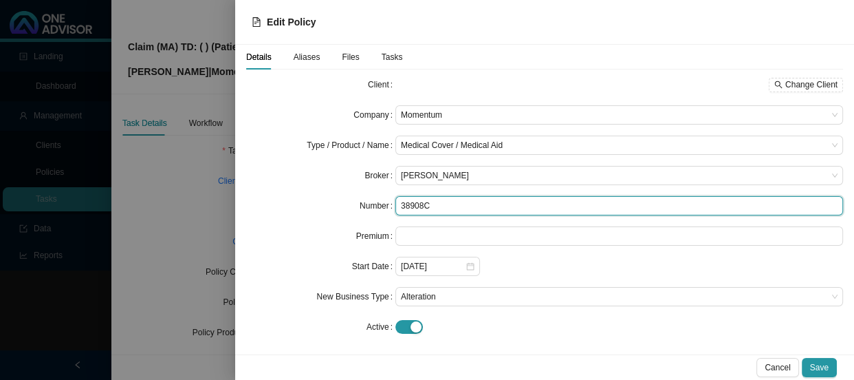
click at [440, 203] on input "38908C" at bounding box center [619, 205] width 448 height 19
type input "38908"
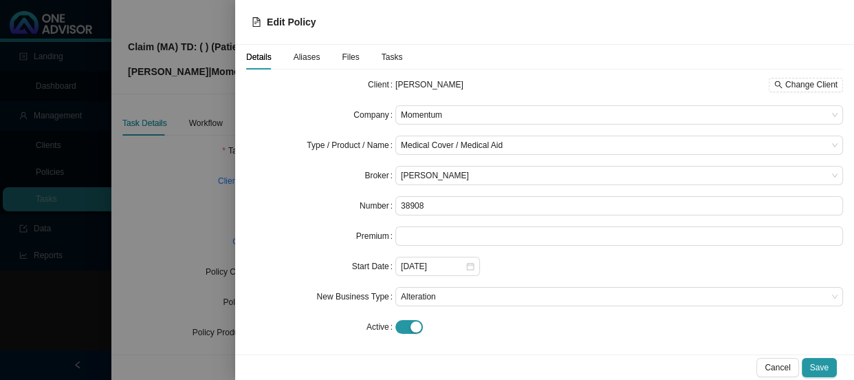
click at [516, 257] on div "[DATE]" at bounding box center [619, 266] width 448 height 19
click at [820, 370] on span "Save" at bounding box center [819, 367] width 19 height 14
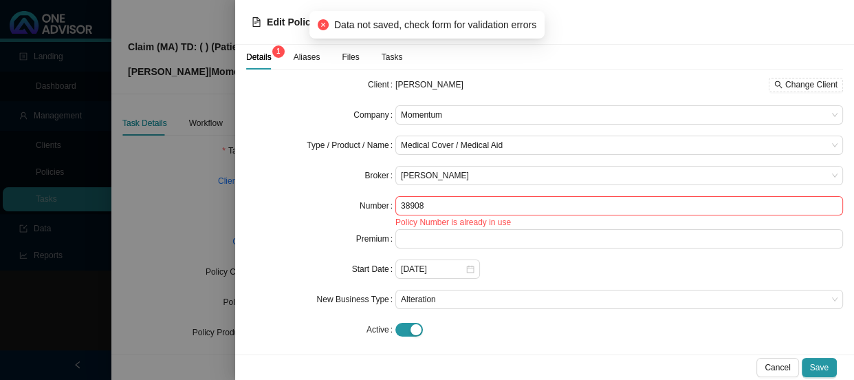
click at [131, 152] on div at bounding box center [427, 190] width 854 height 380
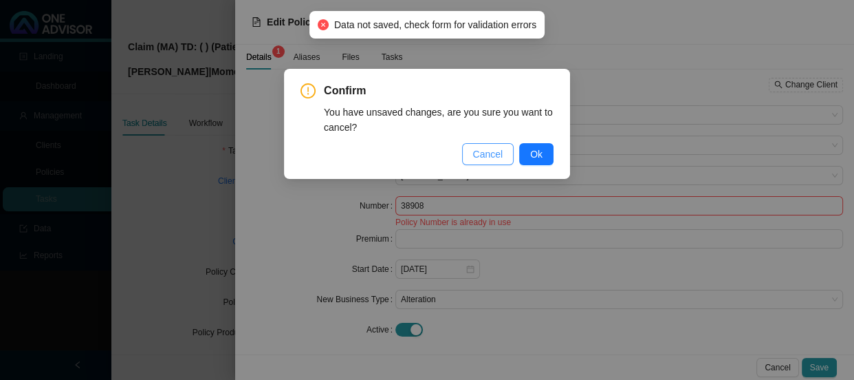
click at [489, 152] on span "Cancel" at bounding box center [488, 153] width 30 height 15
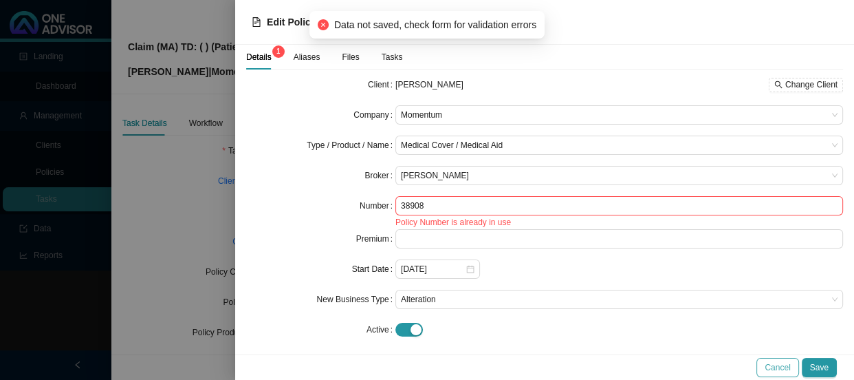
click at [782, 367] on span "Cancel" at bounding box center [777, 367] width 25 height 14
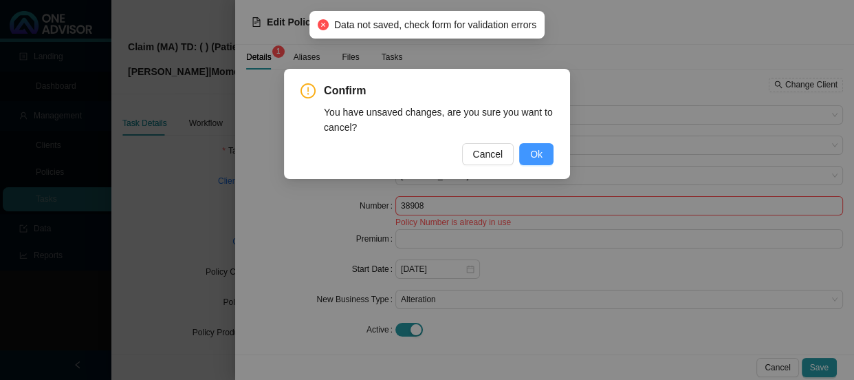
click at [541, 148] on span "Ok" at bounding box center [536, 153] width 12 height 15
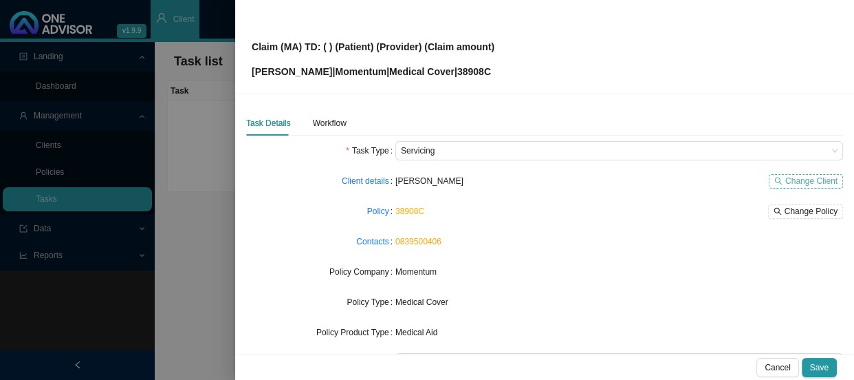
click at [788, 179] on span "Change Client" at bounding box center [811, 181] width 52 height 14
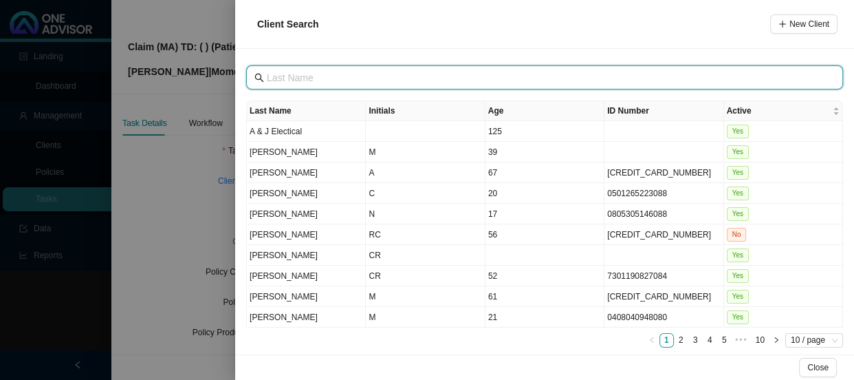
click at [336, 77] on input "text" at bounding box center [546, 77] width 558 height 15
type input "[PERSON_NAME]"
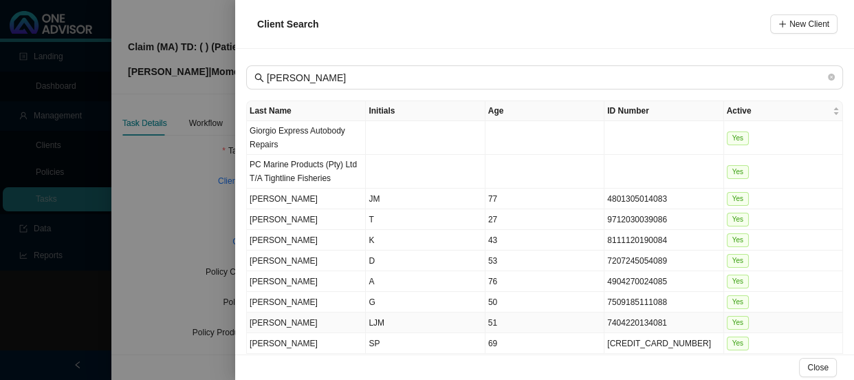
click at [294, 325] on td "[PERSON_NAME]" at bounding box center [306, 322] width 119 height 21
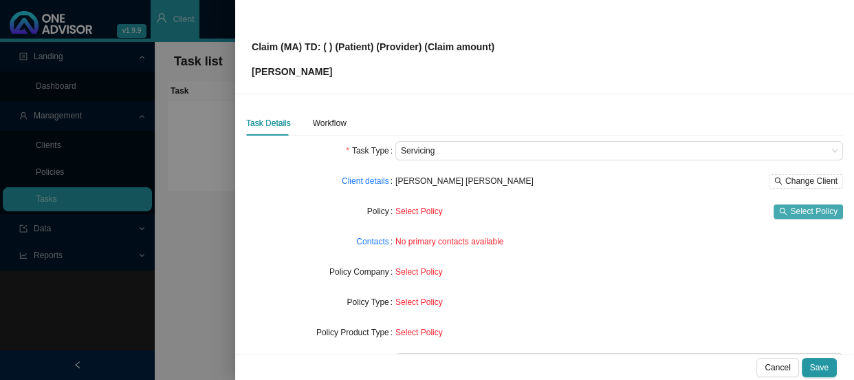
click at [790, 208] on span "Select Policy" at bounding box center [813, 211] width 47 height 14
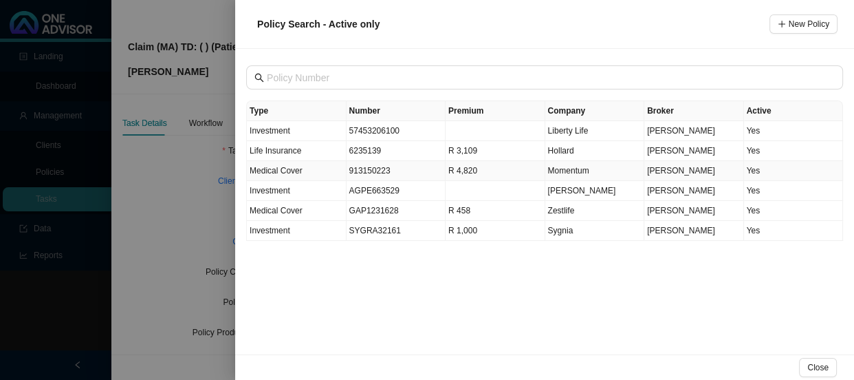
click at [329, 169] on td "Medical Cover" at bounding box center [297, 171] width 100 height 20
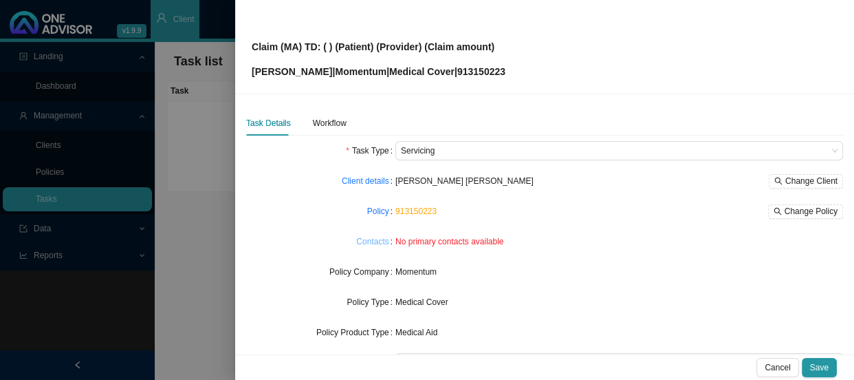
click at [375, 241] on link "Contacts" at bounding box center [372, 242] width 32 height 14
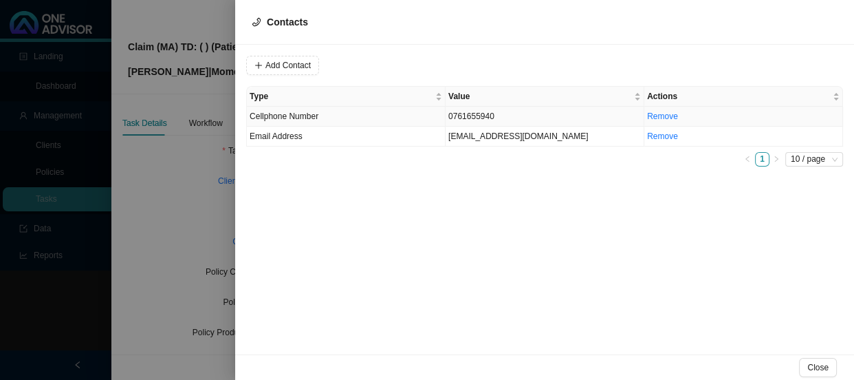
click at [475, 117] on td "0761655940" at bounding box center [545, 117] width 199 height 20
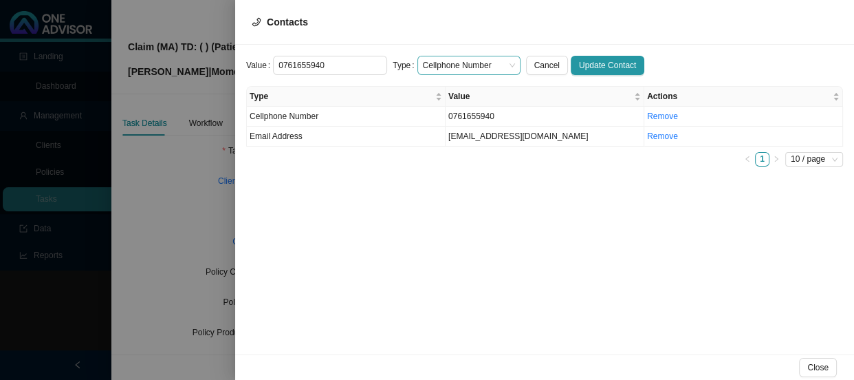
click at [502, 65] on span "Cellphone Number" at bounding box center [469, 65] width 92 height 18
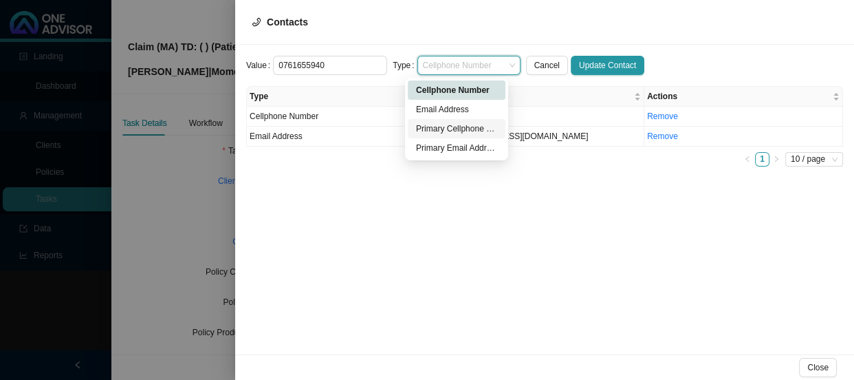
click at [466, 128] on div "Primary Cellphone Number" at bounding box center [456, 129] width 81 height 14
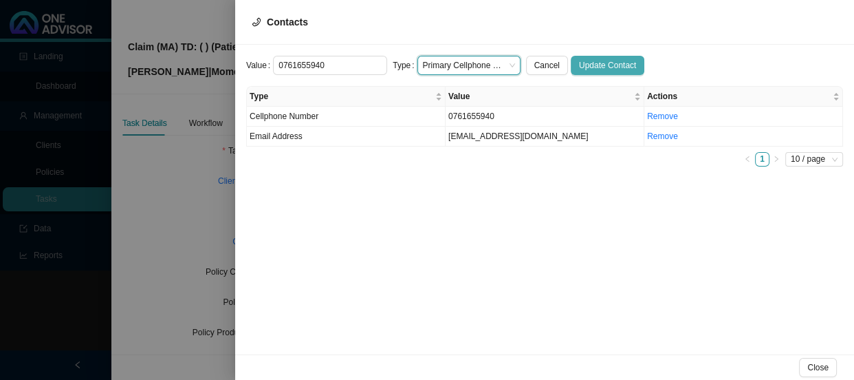
click at [611, 63] on span "Update Contact" at bounding box center [607, 65] width 57 height 14
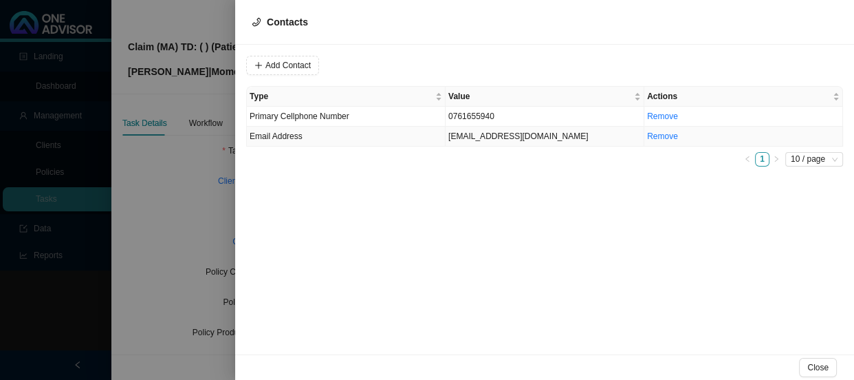
click at [515, 138] on td "[EMAIL_ADDRESS][DOMAIN_NAME]" at bounding box center [545, 137] width 199 height 20
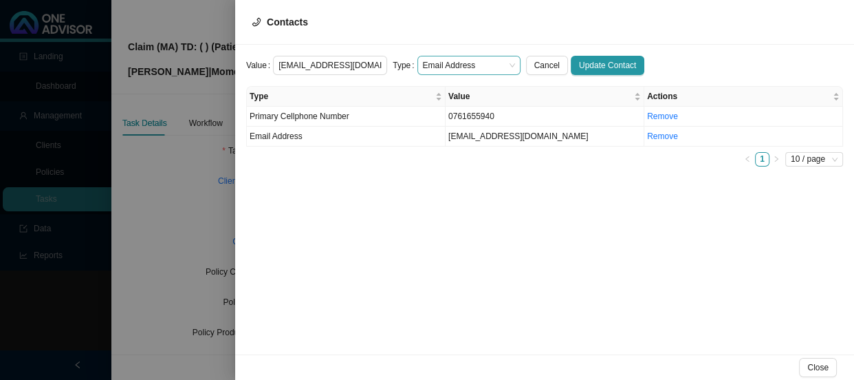
click at [506, 64] on div "Email Address" at bounding box center [468, 65] width 103 height 19
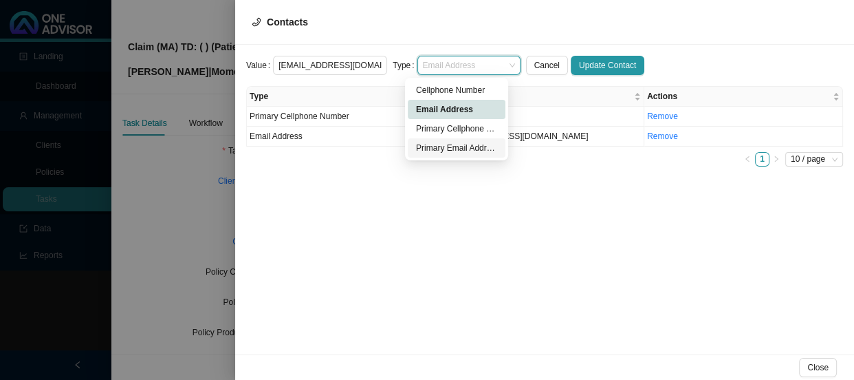
click at [452, 145] on div "Primary Email Address" at bounding box center [456, 148] width 81 height 14
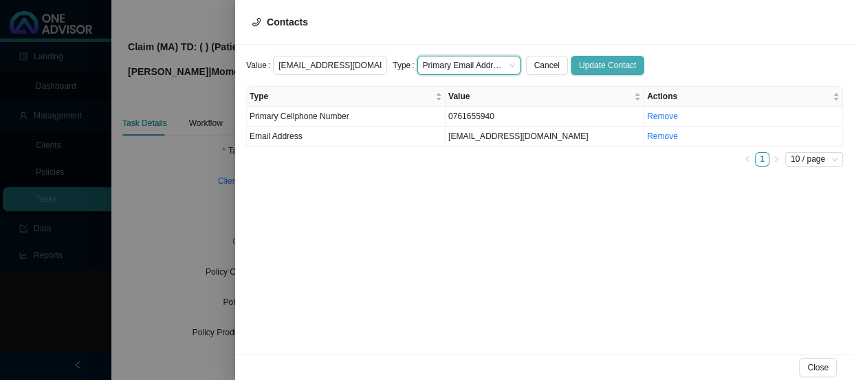
click at [597, 62] on span "Update Contact" at bounding box center [607, 65] width 57 height 14
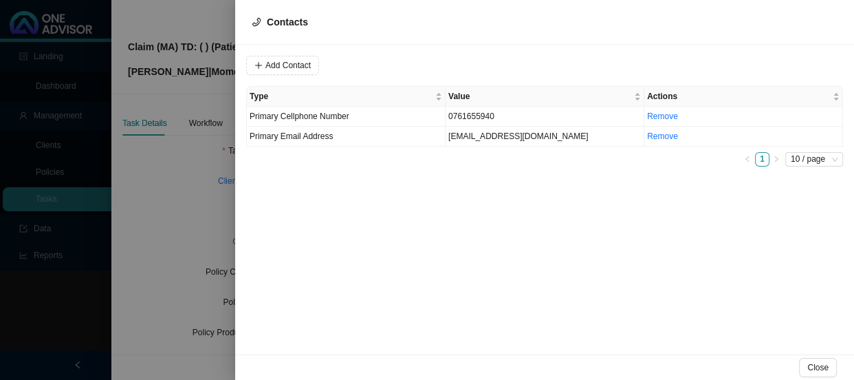
click at [170, 226] on div at bounding box center [427, 190] width 854 height 380
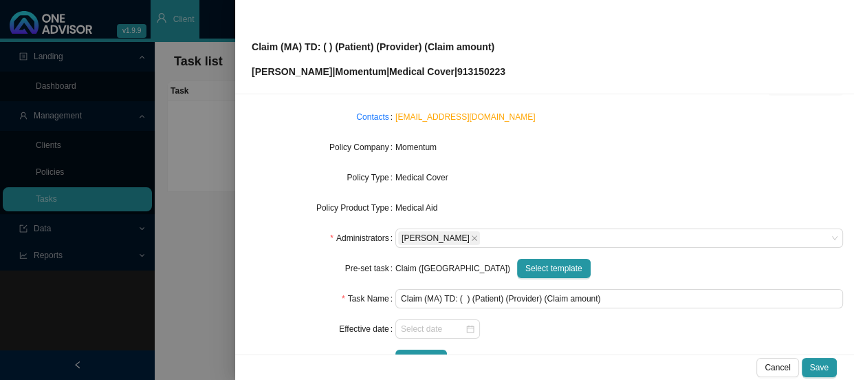
scroll to position [160, 0]
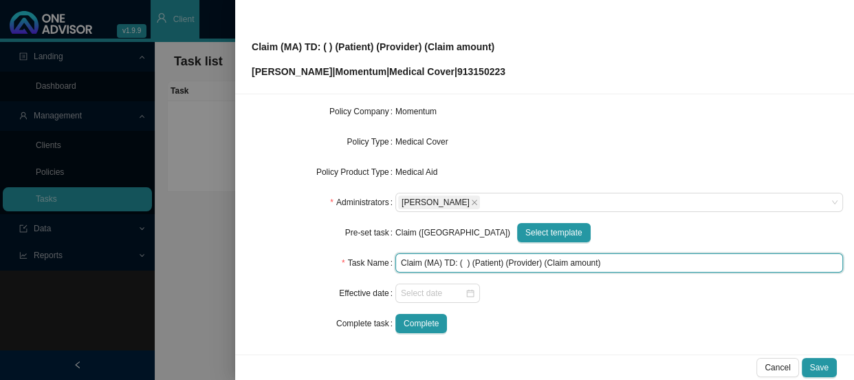
click at [464, 263] on input "Claim (MA) TD: ( ) (Patient) (Provider) (Claim amount)" at bounding box center [619, 262] width 448 height 19
click at [461, 261] on input "Claim (MA) TD: ( ) (Patient) (Provider) (Claim amount)" at bounding box center [619, 262] width 448 height 19
click at [461, 263] on input "Claim (MA) TD: ( [DATE]) (Patient) (Provider) (Claim amount)" at bounding box center [619, 262] width 448 height 19
click at [510, 261] on input "Claim (MA) TD: ([DATE]) (Patient) (Provider) (Claim amount)" at bounding box center [619, 262] width 448 height 19
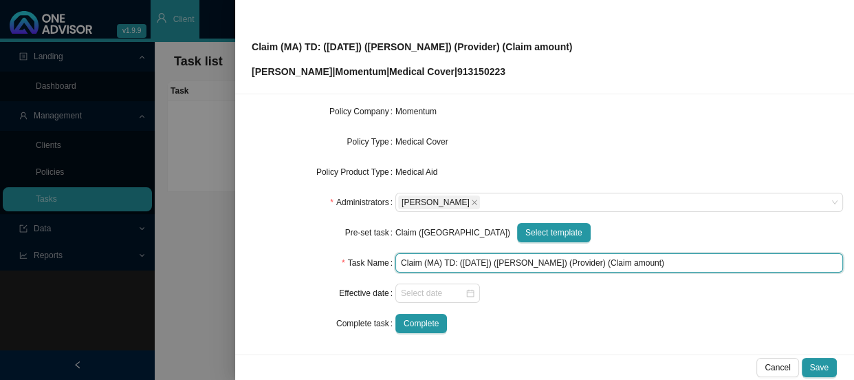
click at [550, 267] on input "Claim (MA) TD: ([DATE]) ([PERSON_NAME]) (Provider) (Claim amount)" at bounding box center [619, 262] width 448 height 19
drag, startPoint x: 680, startPoint y: 261, endPoint x: 629, endPoint y: 261, distance: 51.6
click at [629, 261] on input "Claim (MA) TD: ([DATE]) ([PERSON_NAME]) ([PERSON_NAME] & Partners) (Claim amoun…" at bounding box center [619, 262] width 448 height 19
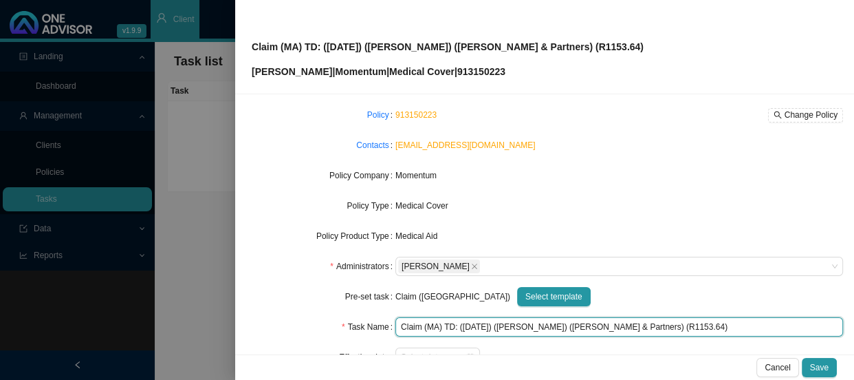
scroll to position [0, 0]
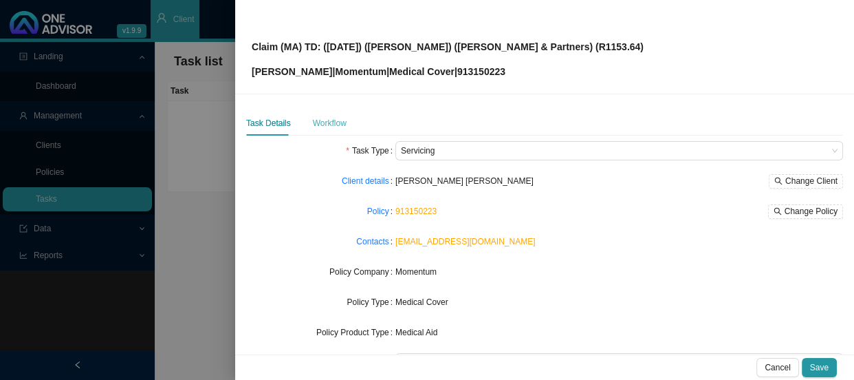
type input "Claim (MA) TD: ([DATE]) ([PERSON_NAME]) ([PERSON_NAME] & Partners) (R1153.64)"
click at [327, 124] on div "Workflow" at bounding box center [330, 123] width 34 height 14
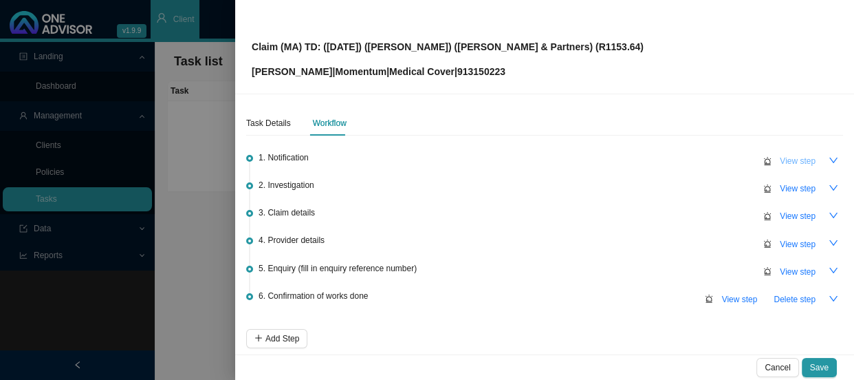
click at [792, 164] on span "View step" at bounding box center [798, 161] width 36 height 14
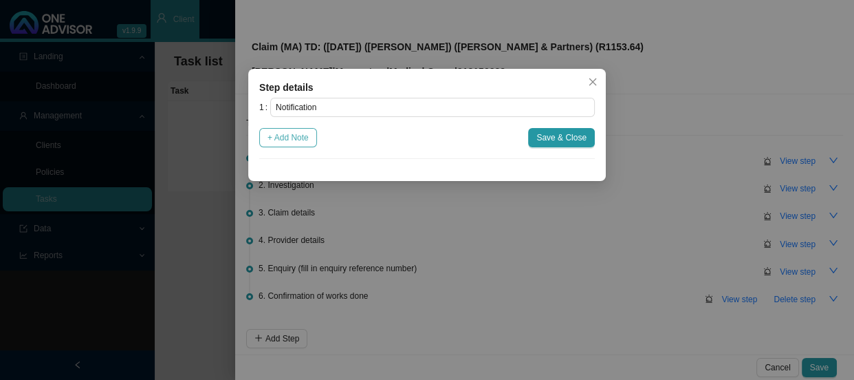
click at [301, 138] on span "+ Add Note" at bounding box center [288, 138] width 41 height 14
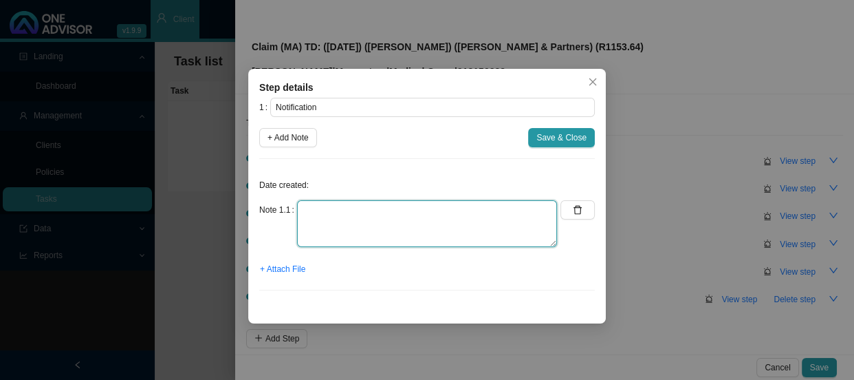
click at [333, 204] on textarea at bounding box center [427, 223] width 260 height 47
type textarea "r"
type textarea "Received a claim from [PERSON_NAME]"
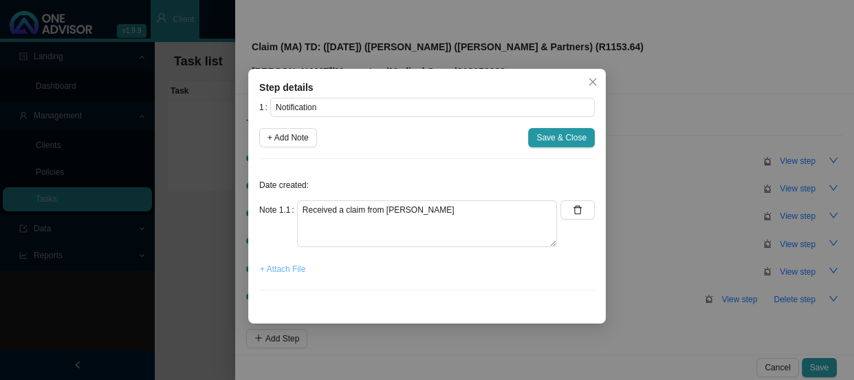
click at [287, 275] on span "+ Attach File" at bounding box center [282, 269] width 45 height 14
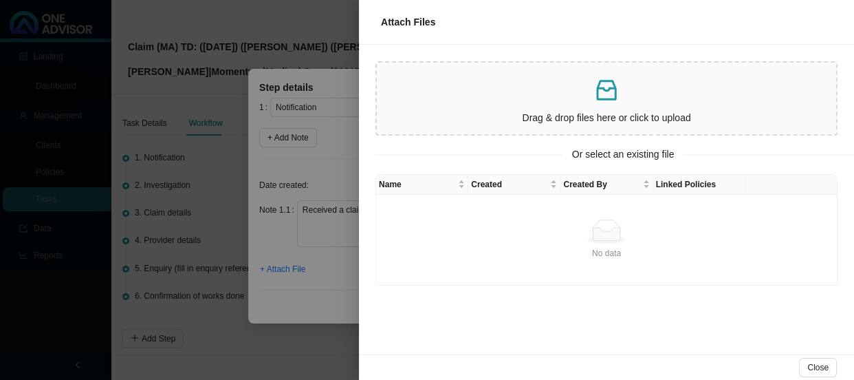
click at [322, 166] on div at bounding box center [427, 190] width 854 height 380
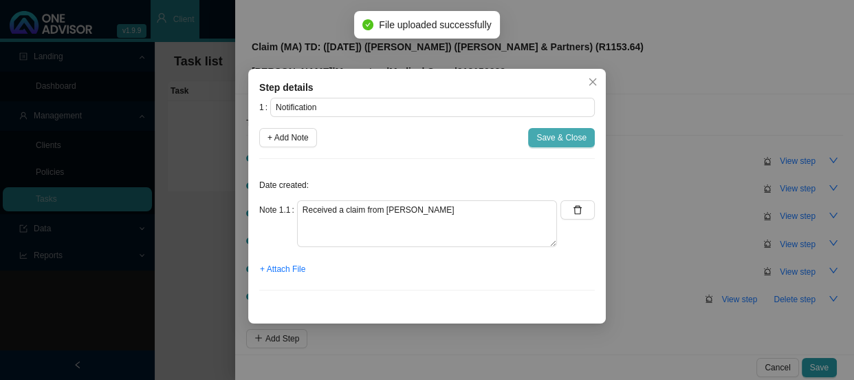
click at [552, 135] on span "Save & Close" at bounding box center [561, 138] width 50 height 14
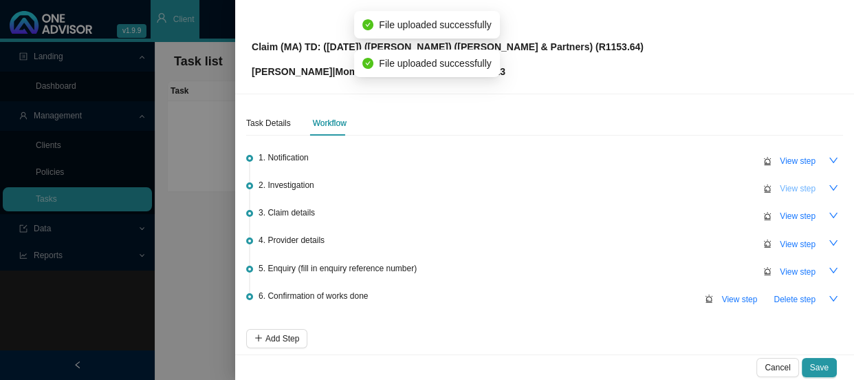
click at [785, 191] on span "View step" at bounding box center [798, 189] width 36 height 14
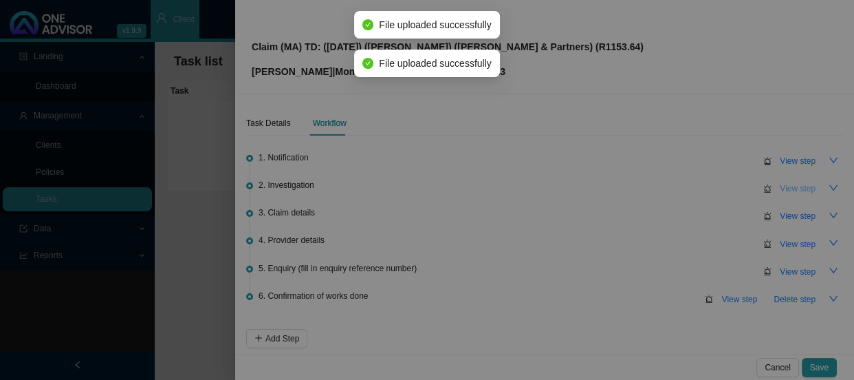
click at [785, 191] on div "Step details 2 Investigation + Add Note Save & Close Cancel OK" at bounding box center [427, 190] width 854 height 380
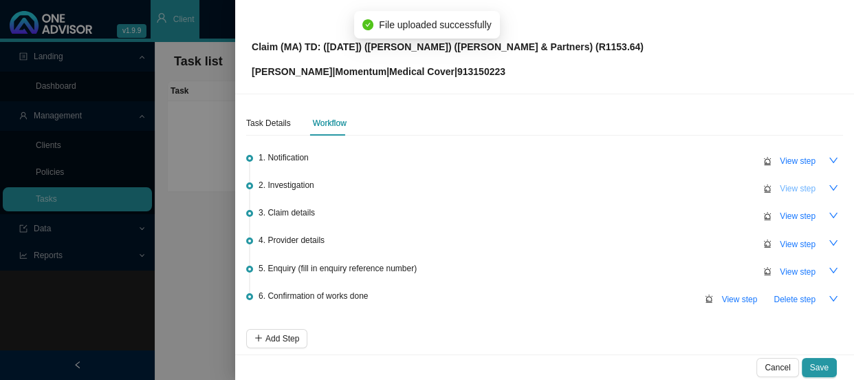
click at [791, 187] on span "View step" at bounding box center [798, 189] width 36 height 14
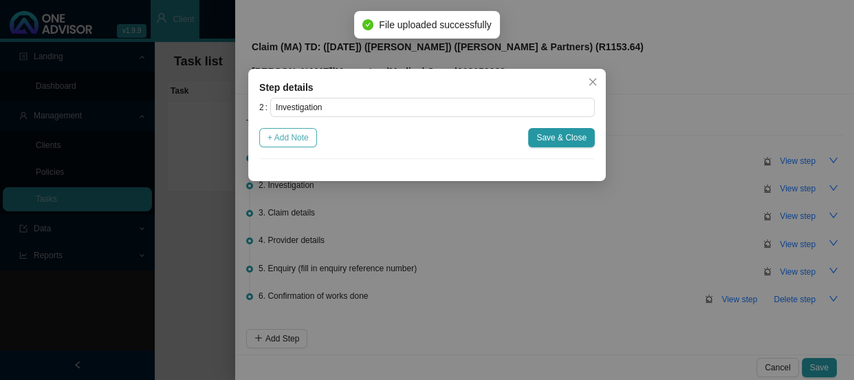
click at [296, 144] on span "+ Add Note" at bounding box center [288, 138] width 41 height 14
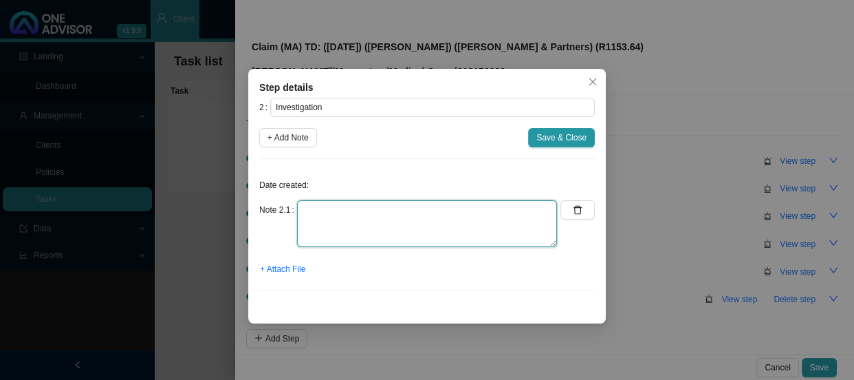
click at [328, 206] on textarea at bounding box center [427, 223] width 260 height 47
click at [407, 214] on textarea "C50.9 -" at bounding box center [427, 223] width 260 height 47
paste textarea "Malignant [MEDICAL_DATA] of breast of unspecified site"
type textarea "C50.9 - Malignant [MEDICAL_DATA] of breast of unspecified site"
click at [525, 209] on textarea "C50.9 - Malignant [MEDICAL_DATA] of breast of unspecified site" at bounding box center [427, 223] width 260 height 47
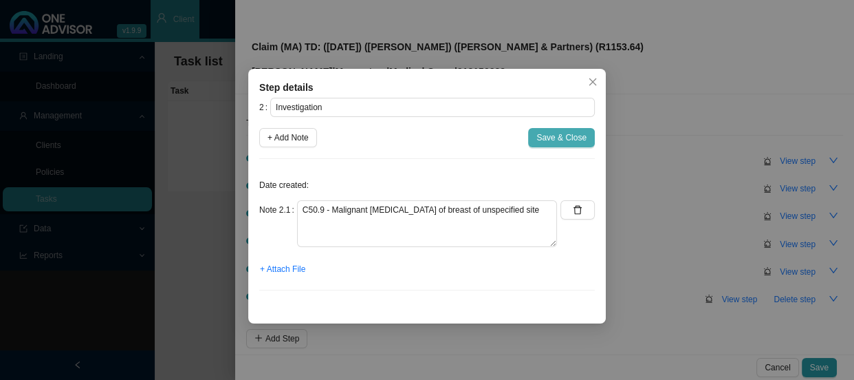
click at [550, 131] on span "Save & Close" at bounding box center [561, 138] width 50 height 14
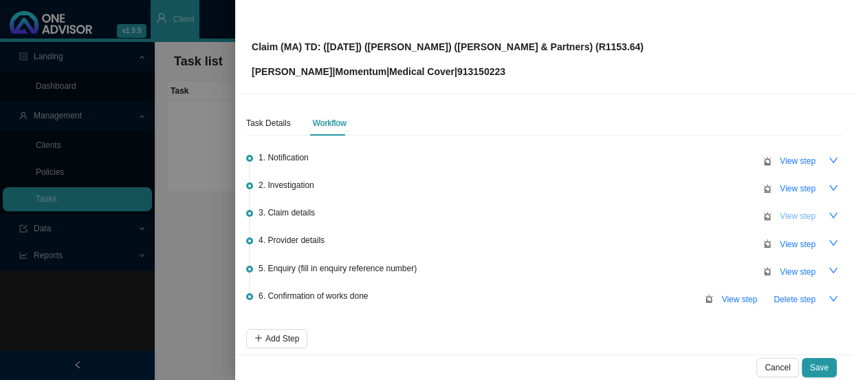
click at [787, 215] on span "View step" at bounding box center [798, 216] width 36 height 14
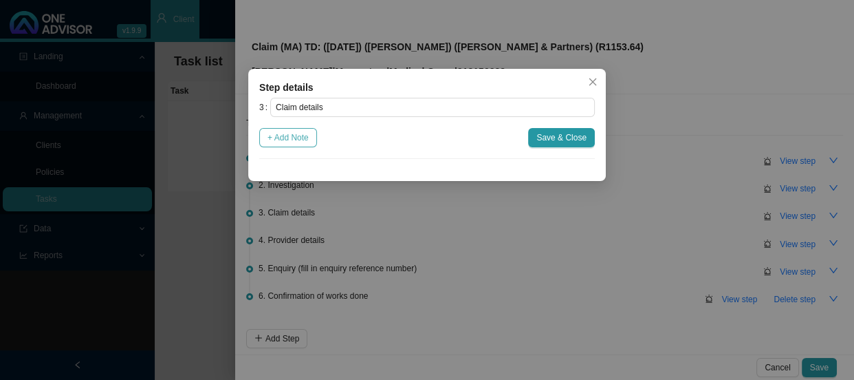
click at [290, 132] on span "+ Add Note" at bounding box center [288, 138] width 41 height 14
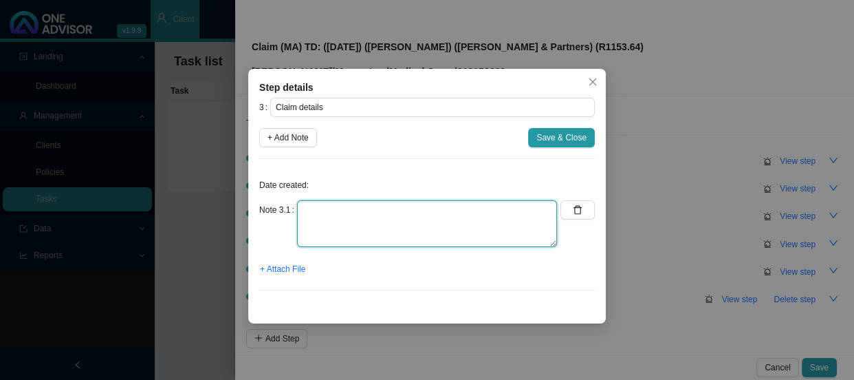
click at [358, 200] on textarea at bounding box center [427, 223] width 260 height 47
type textarea "c"
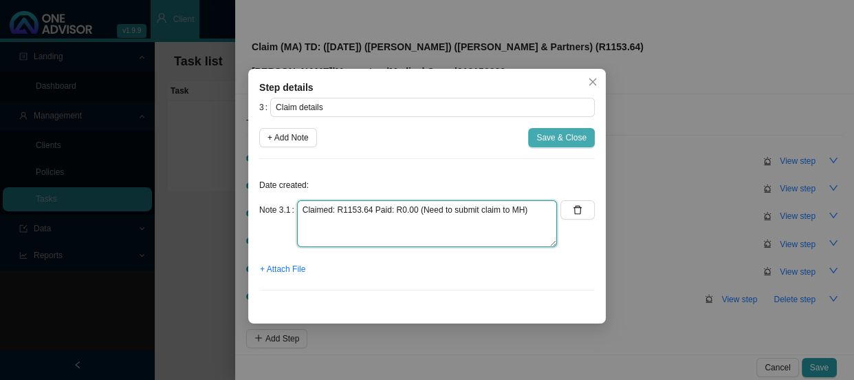
type textarea "Claimed: R1153.64 Paid: R0.00 (Need to submit claim to MH)"
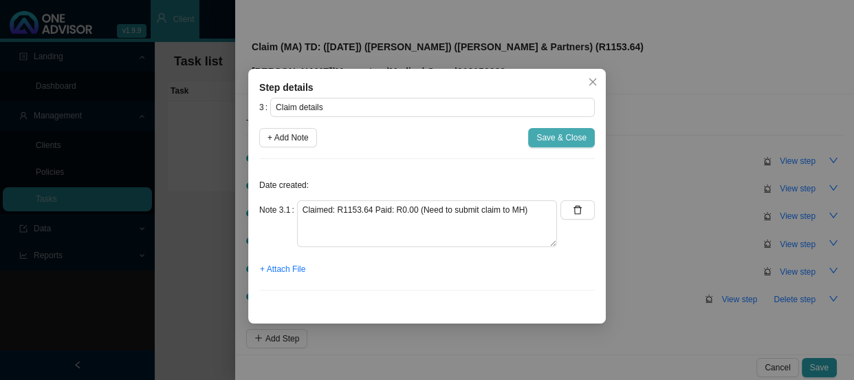
click at [551, 131] on span "Save & Close" at bounding box center [561, 138] width 50 height 14
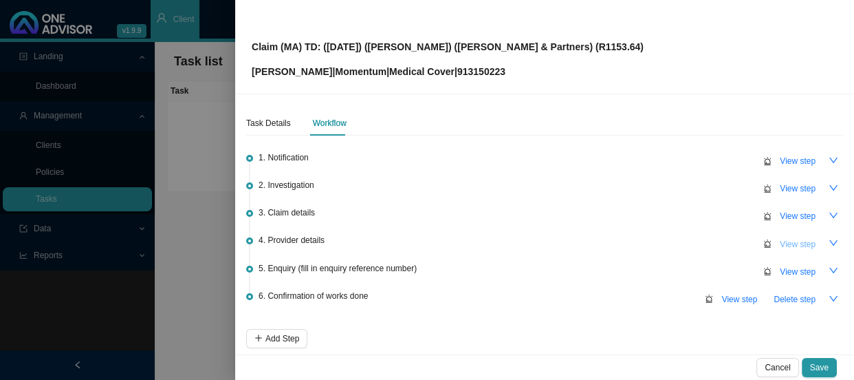
click at [782, 242] on span "View step" at bounding box center [798, 244] width 36 height 14
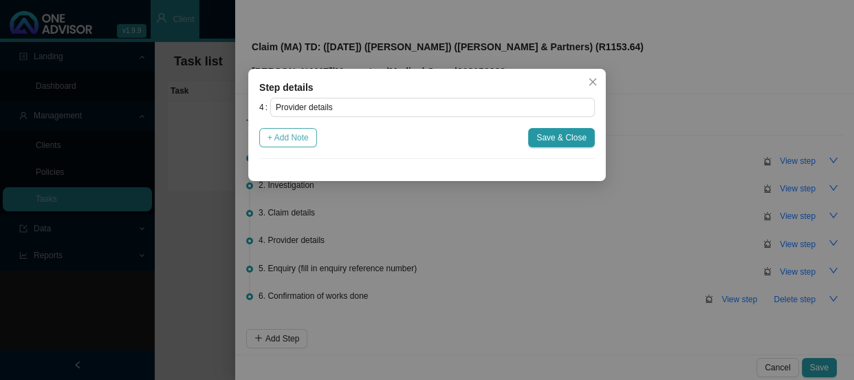
click at [282, 133] on span "+ Add Note" at bounding box center [288, 138] width 41 height 14
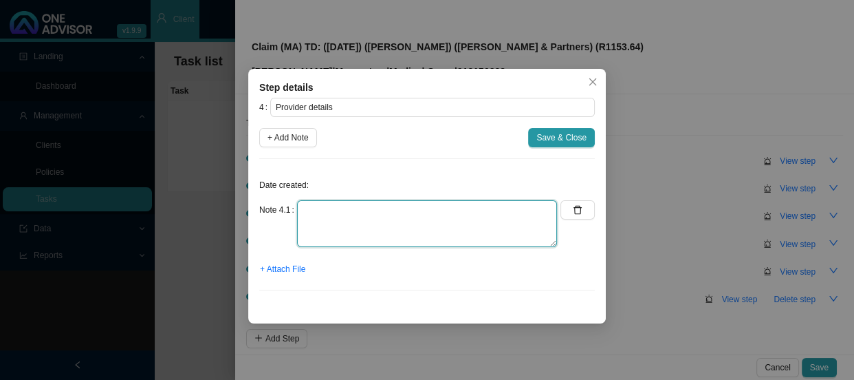
click at [331, 212] on textarea at bounding box center [427, 223] width 260 height 47
type textarea "p"
click at [347, 206] on textarea "Practice: Phone: Email:" at bounding box center [427, 223] width 260 height 47
click at [353, 223] on textarea "Practice: [PHONE_NUMBER] Phone: Email:" at bounding box center [427, 223] width 260 height 47
click at [357, 236] on textarea "Practice: [PHONE_NUMBER] Phone: [PHONE_NUMBER] Email:" at bounding box center [427, 223] width 260 height 47
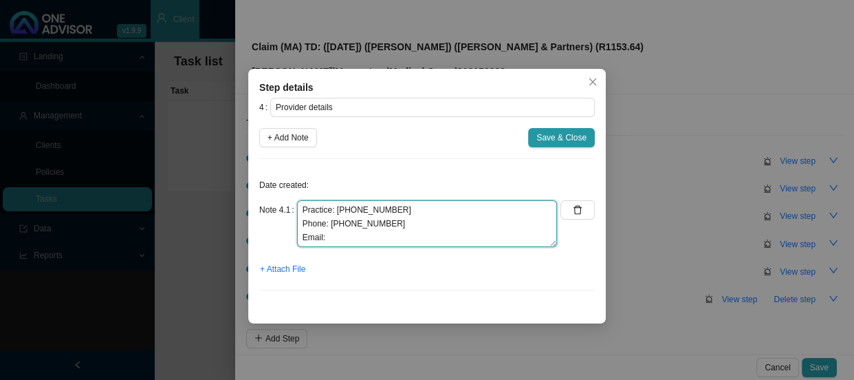
paste textarea "[EMAIL_ADDRESS][DOMAIN_NAME]"
click at [323, 234] on textarea "Practice: [PHONE_NUMBER] Phone: [PHONE_NUMBER] Email:[EMAIL_ADDRESS][DOMAIN_NAM…" at bounding box center [427, 223] width 260 height 47
type textarea "Practice: [PHONE_NUMBER] Phone: [PHONE_NUMBER] Email: [EMAIL_ADDRESS][DOMAIN_NA…"
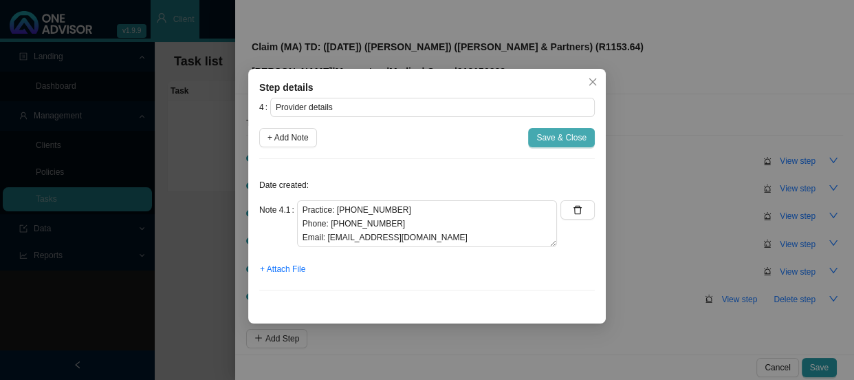
click at [552, 128] on button "Save & Close" at bounding box center [561, 137] width 67 height 19
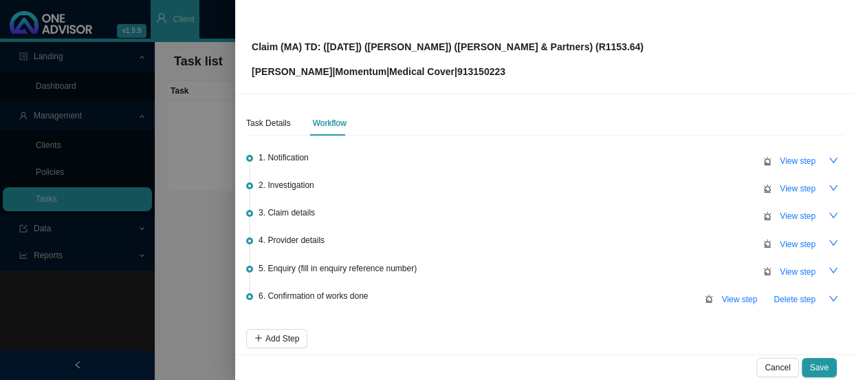
click at [466, 72] on p "[PERSON_NAME] | Momentum | Medical Cover | 913150223" at bounding box center [448, 71] width 392 height 15
copy p "913150223"
click at [606, 55] on div "Claim (MA) TD: ([DATE]) ([PERSON_NAME]) ([PERSON_NAME] & Partners) (R1153.64) […" at bounding box center [545, 46] width 586 height 65
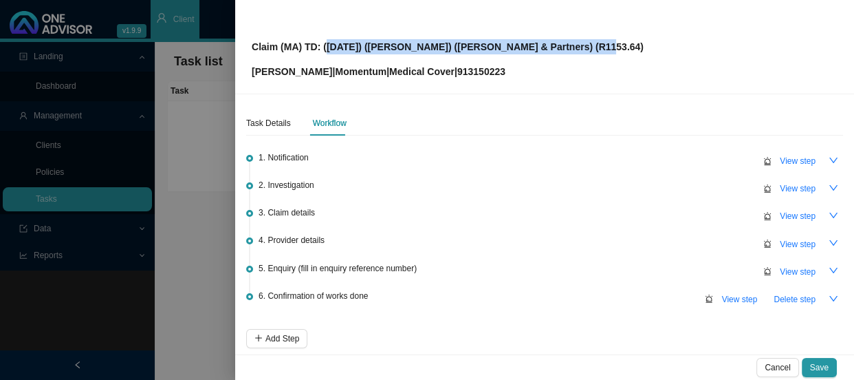
drag, startPoint x: 596, startPoint y: 46, endPoint x: 324, endPoint y: 47, distance: 271.7
click at [324, 47] on div "Claim (MA) TD: ([DATE]) ([PERSON_NAME]) ([PERSON_NAME] & Partners) (R1153.64) […" at bounding box center [545, 46] width 586 height 65
copy p "[DATE]) ([PERSON_NAME]) ([PERSON_NAME] & Partners) (R1153.64)"
click at [780, 268] on span "View step" at bounding box center [798, 272] width 36 height 14
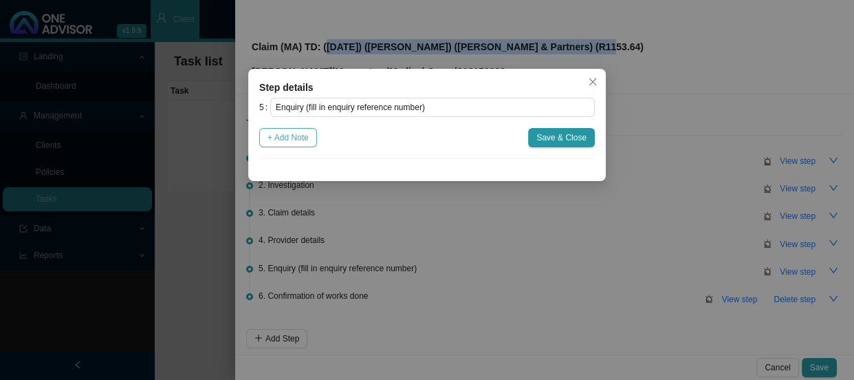
click at [291, 140] on span "+ Add Note" at bounding box center [288, 138] width 41 height 14
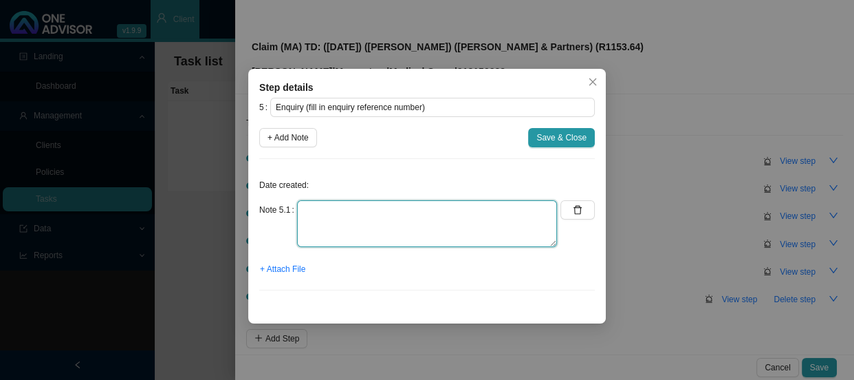
click at [323, 220] on textarea at bounding box center [427, 223] width 260 height 47
type textarea "s"
type textarea "Submitted claim"
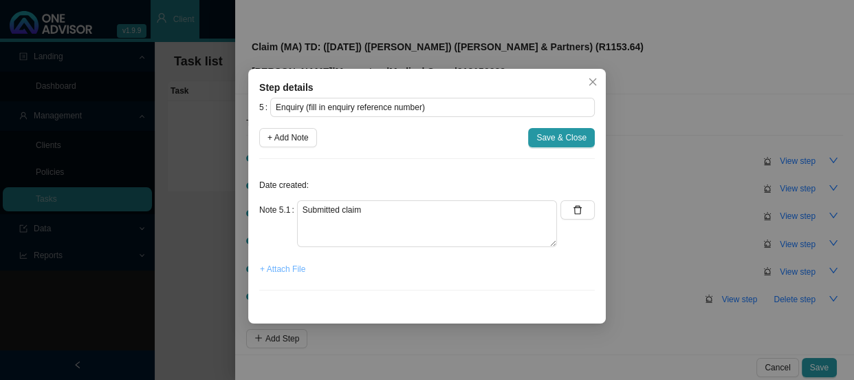
click at [288, 269] on span "+ Attach File" at bounding box center [282, 269] width 45 height 14
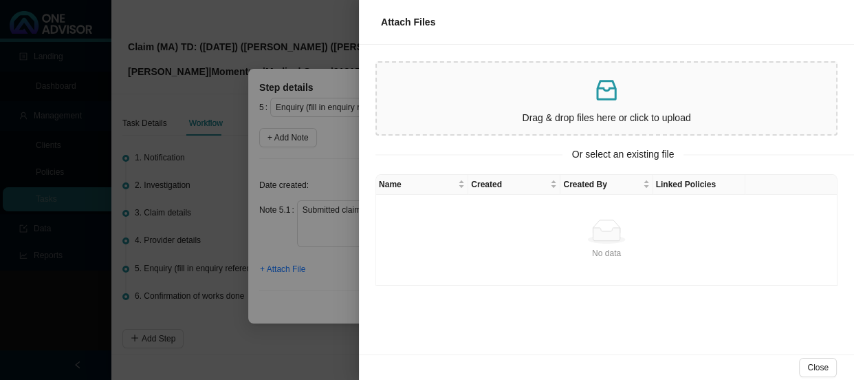
click at [318, 174] on div at bounding box center [427, 190] width 854 height 380
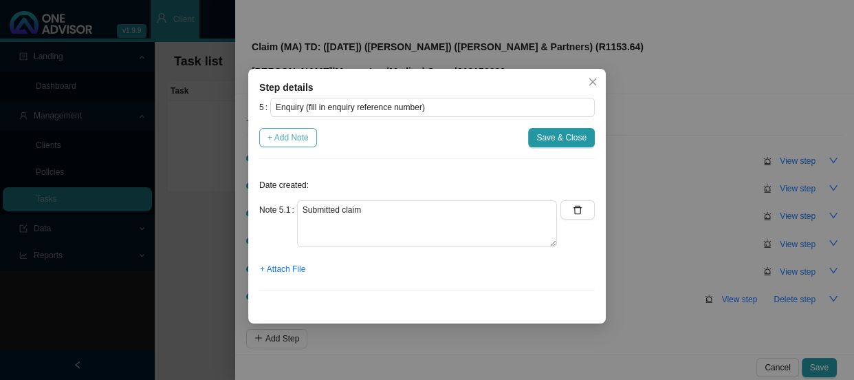
click at [287, 136] on span "+ Add Note" at bounding box center [288, 138] width 41 height 14
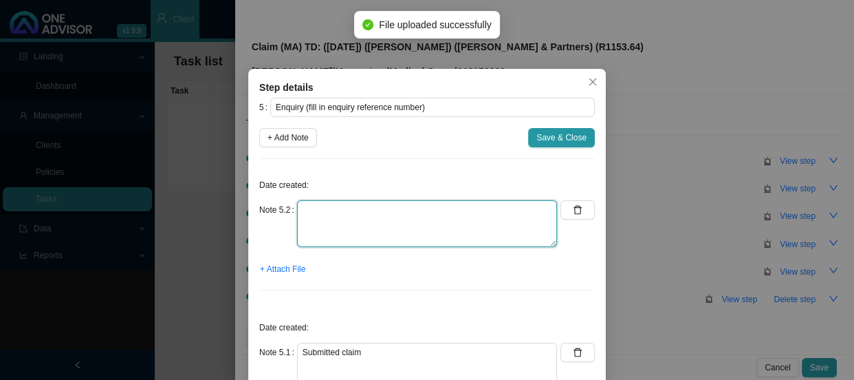
click at [340, 208] on textarea at bounding box center [427, 223] width 260 height 47
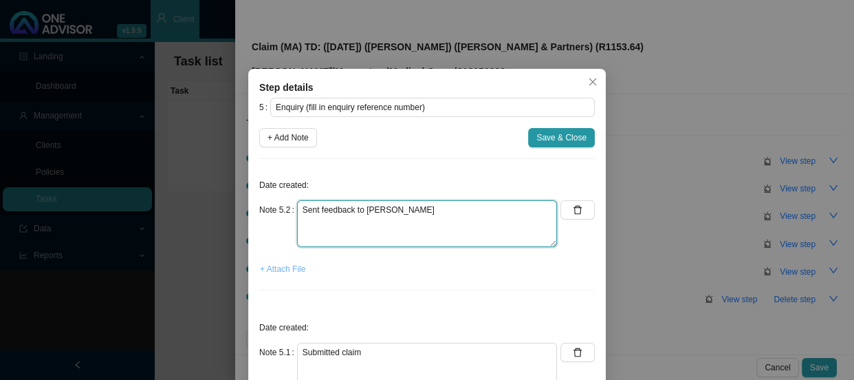
type textarea "Sent feedback to [PERSON_NAME]"
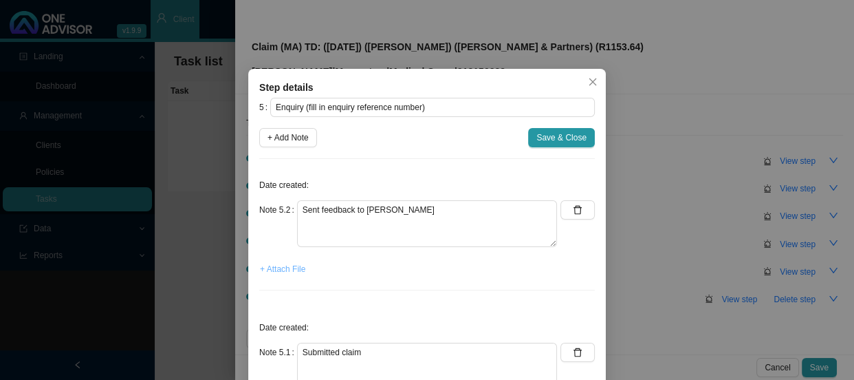
click at [280, 268] on span "+ Attach File" at bounding box center [282, 269] width 45 height 14
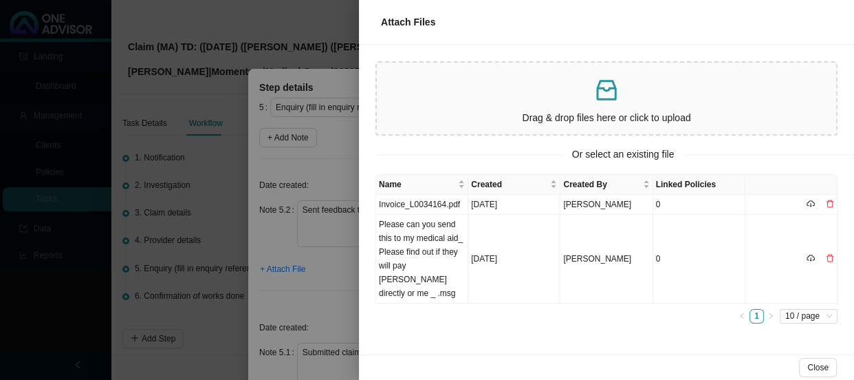
click at [333, 272] on div at bounding box center [427, 190] width 854 height 380
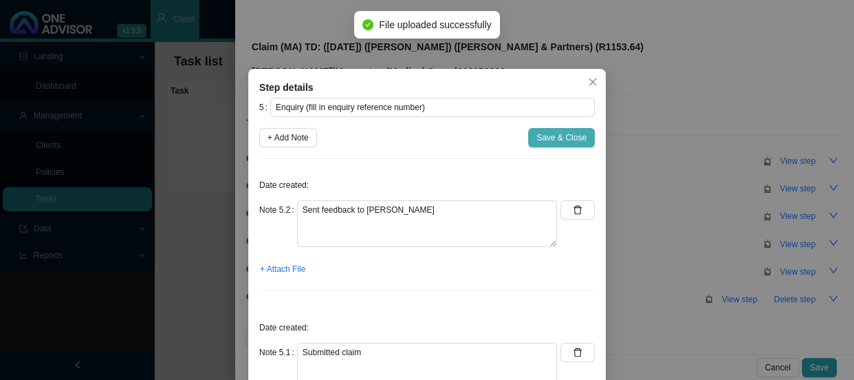
click at [557, 134] on span "Save & Close" at bounding box center [561, 138] width 50 height 14
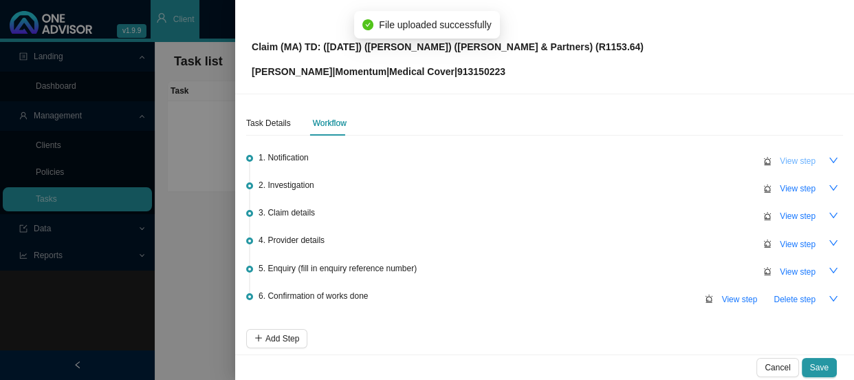
click at [780, 158] on span "View step" at bounding box center [798, 161] width 36 height 14
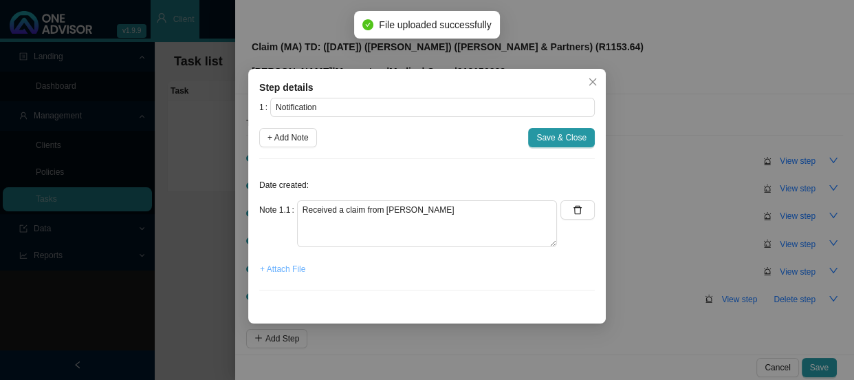
click at [292, 274] on span "+ Attach File" at bounding box center [282, 269] width 45 height 14
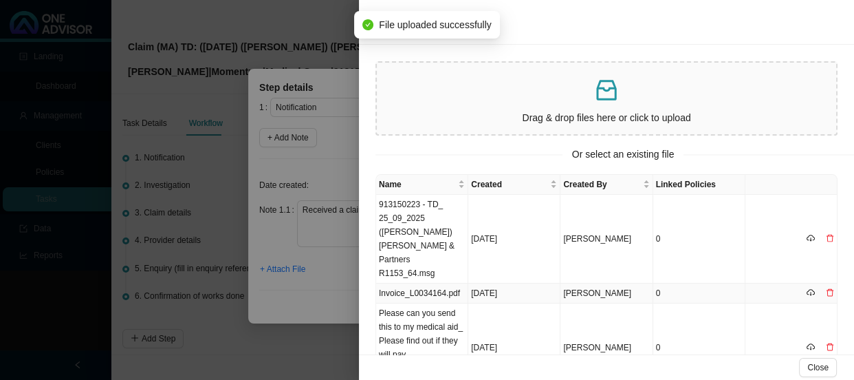
scroll to position [36, 0]
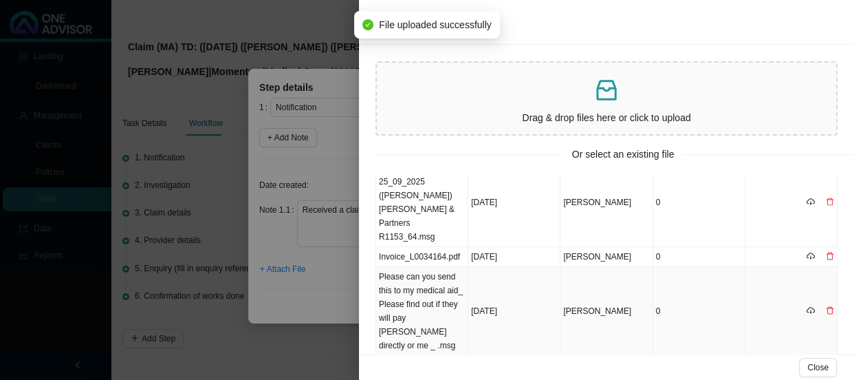
click at [440, 276] on td "Please can you send this to my medical aid_ Please find out if they will pay [P…" at bounding box center [422, 311] width 92 height 89
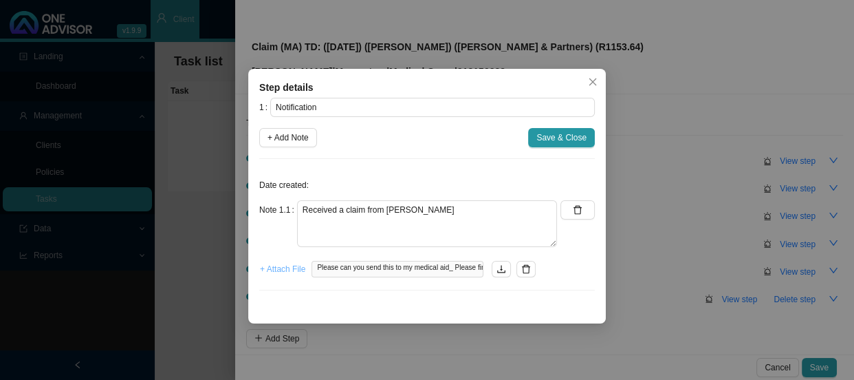
click at [285, 268] on span "+ Attach File" at bounding box center [282, 269] width 45 height 14
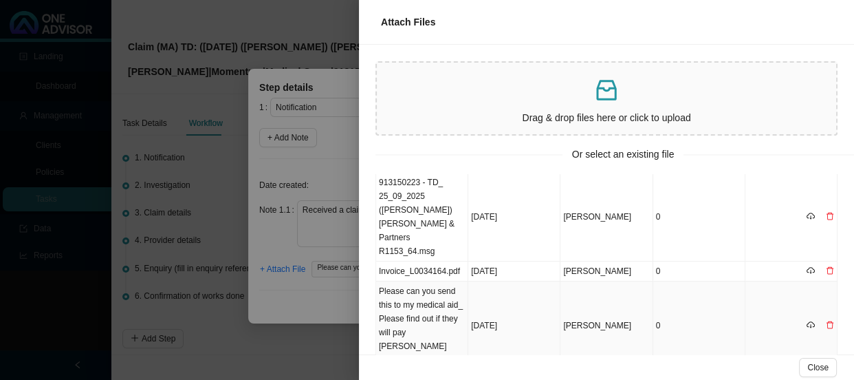
scroll to position [98, 0]
click at [415, 261] on td "Invoice_L0034164.pdf" at bounding box center [422, 271] width 92 height 20
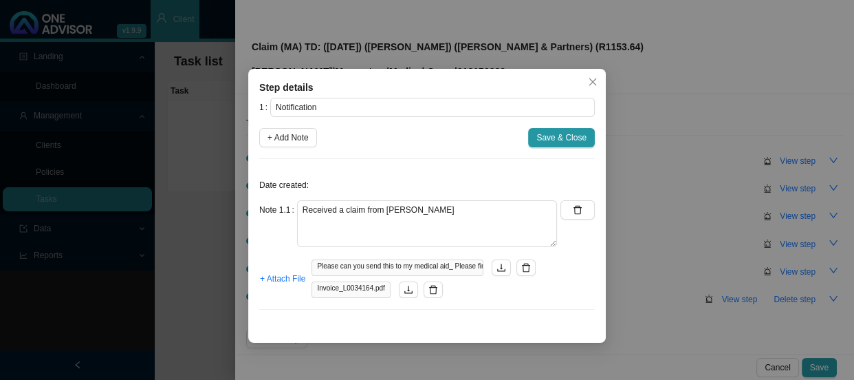
click at [551, 126] on div "1 Notification + Add Note Save & Close Date created: Note 1.1 Received a claim …" at bounding box center [427, 209] width 336 height 223
click at [550, 133] on span "Save & Close" at bounding box center [561, 138] width 50 height 14
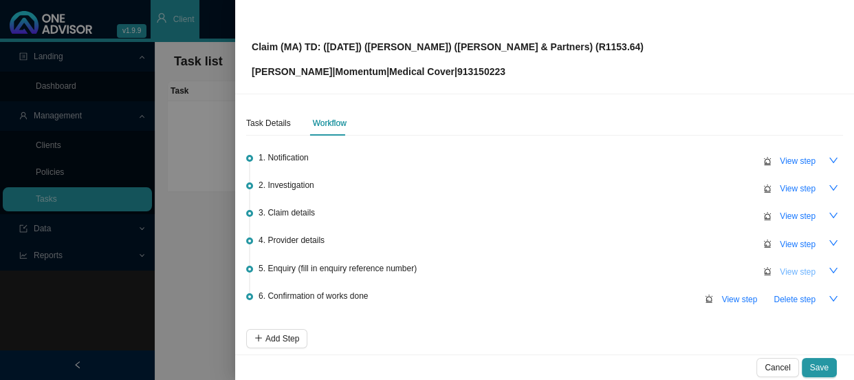
click at [790, 272] on span "View step" at bounding box center [798, 272] width 36 height 14
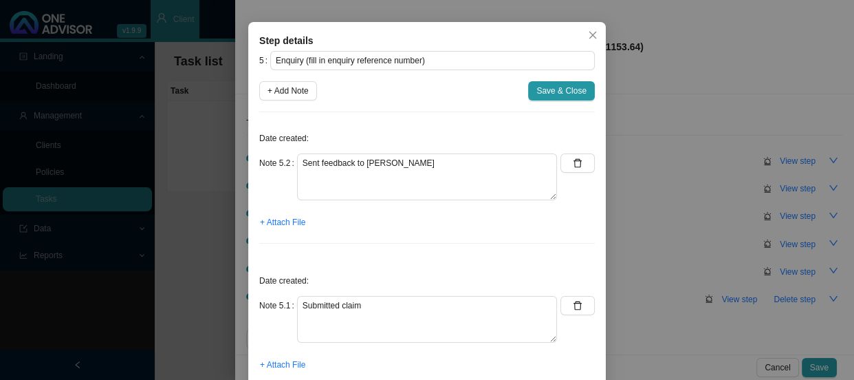
scroll to position [96, 0]
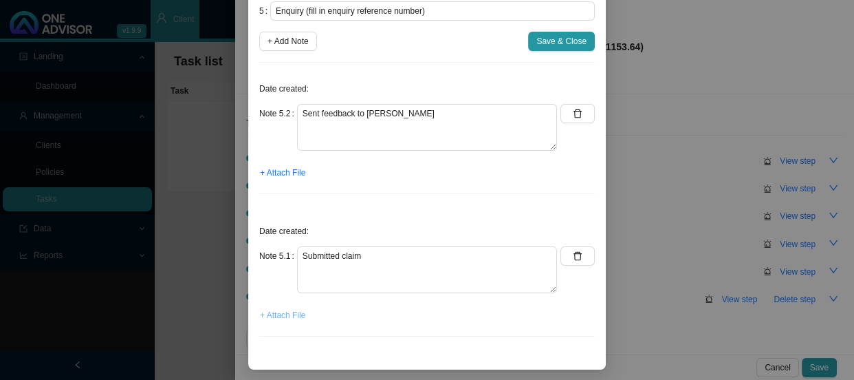
click at [274, 316] on span "+ Attach File" at bounding box center [282, 315] width 45 height 14
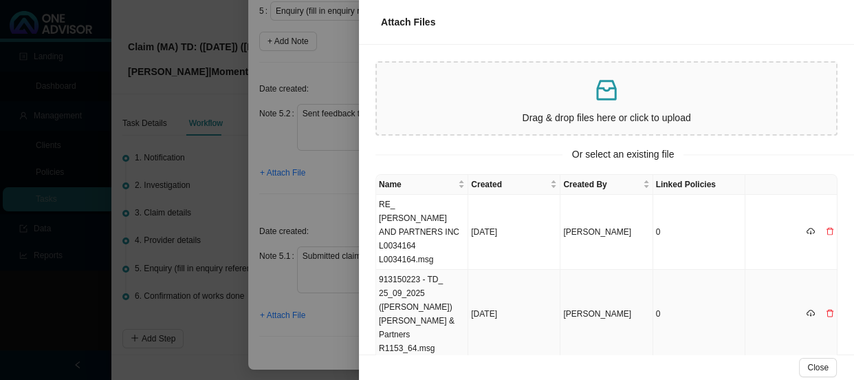
click at [428, 278] on td "913150223 - TD_ 25_09_2025 ([PERSON_NAME]) [PERSON_NAME] & Partners R1153_64.msg" at bounding box center [422, 314] width 92 height 89
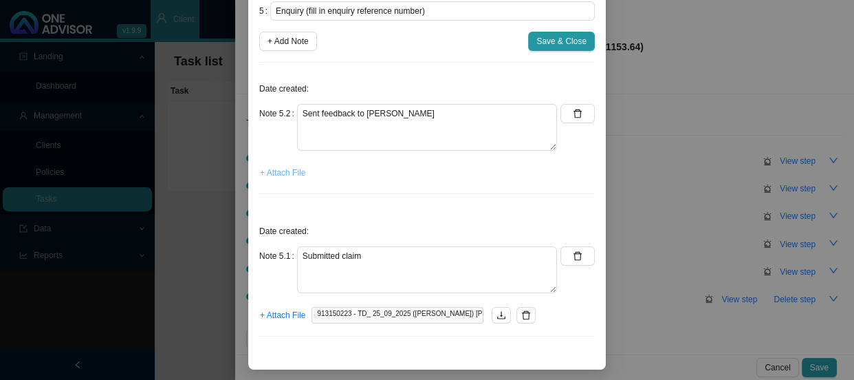
click at [290, 170] on span "+ Attach File" at bounding box center [282, 173] width 45 height 14
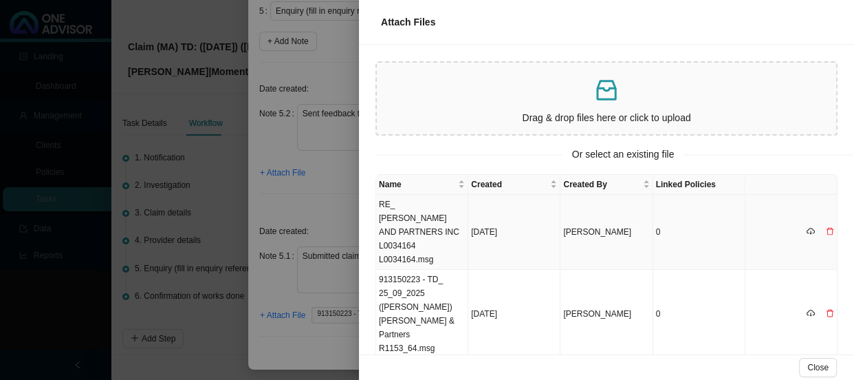
click at [415, 219] on td "RE_ [PERSON_NAME] AND PARTNERS INC L0034164 L0034164.msg" at bounding box center [422, 232] width 92 height 75
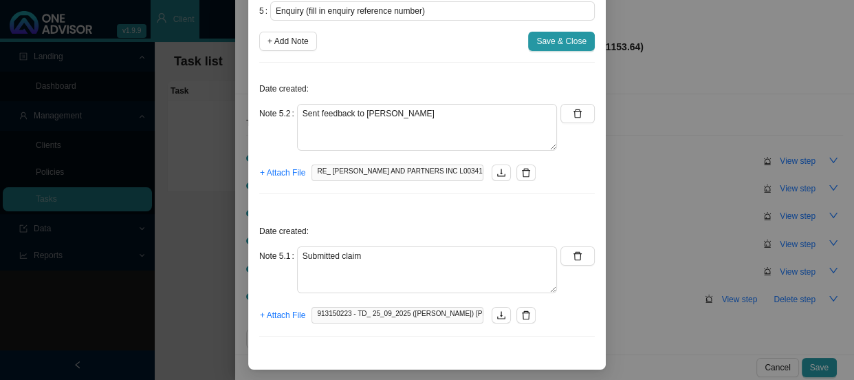
click at [550, 40] on span "Save & Close" at bounding box center [561, 41] width 50 height 14
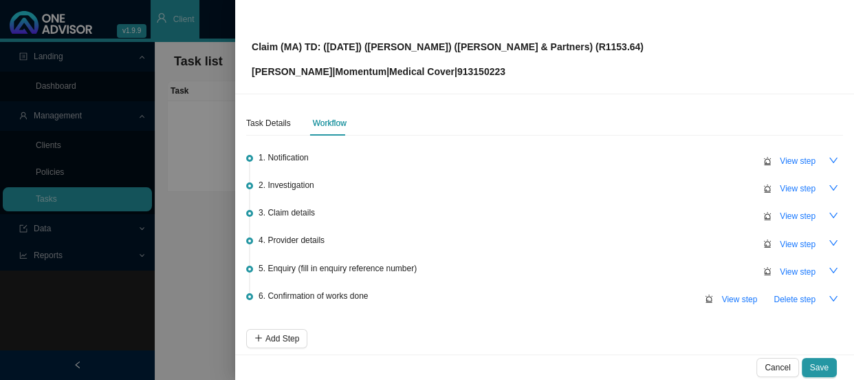
scroll to position [61, 0]
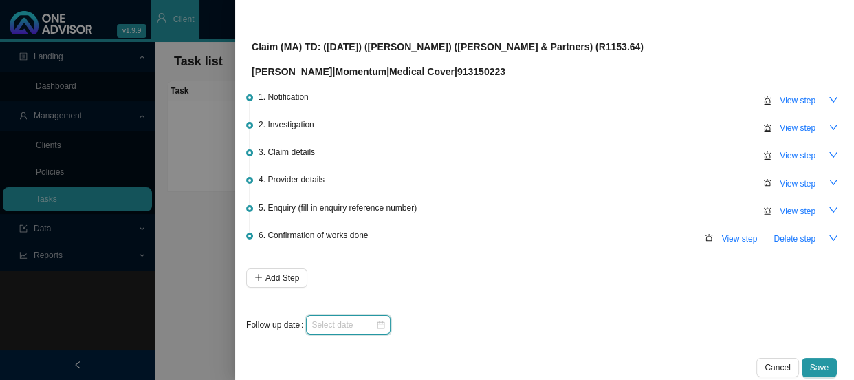
click at [357, 323] on input at bounding box center [344, 325] width 64 height 14
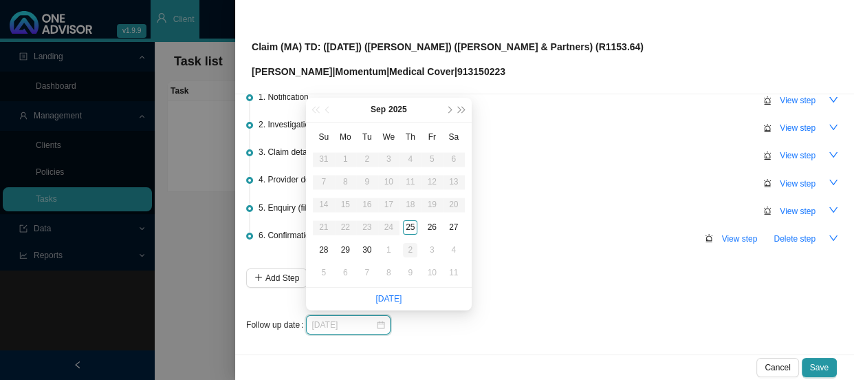
type input "[DATE]"
click at [409, 249] on div "2" at bounding box center [410, 250] width 14 height 14
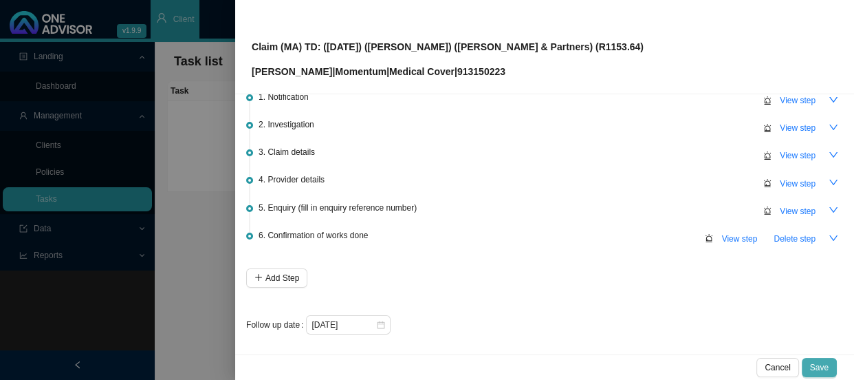
click at [815, 368] on span "Save" at bounding box center [819, 367] width 19 height 14
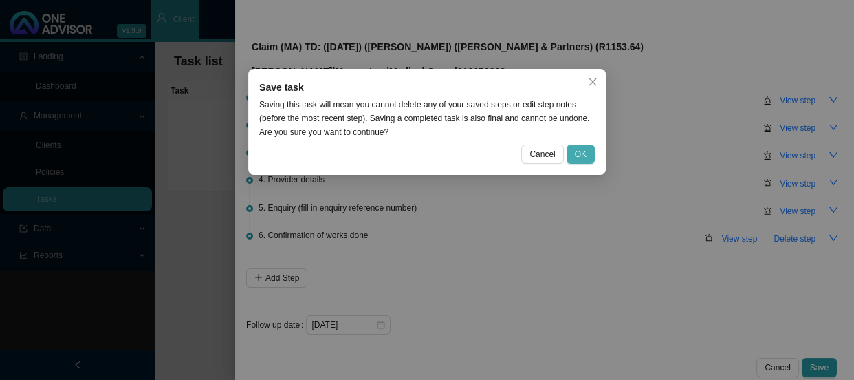
click at [578, 154] on span "OK" at bounding box center [581, 154] width 12 height 14
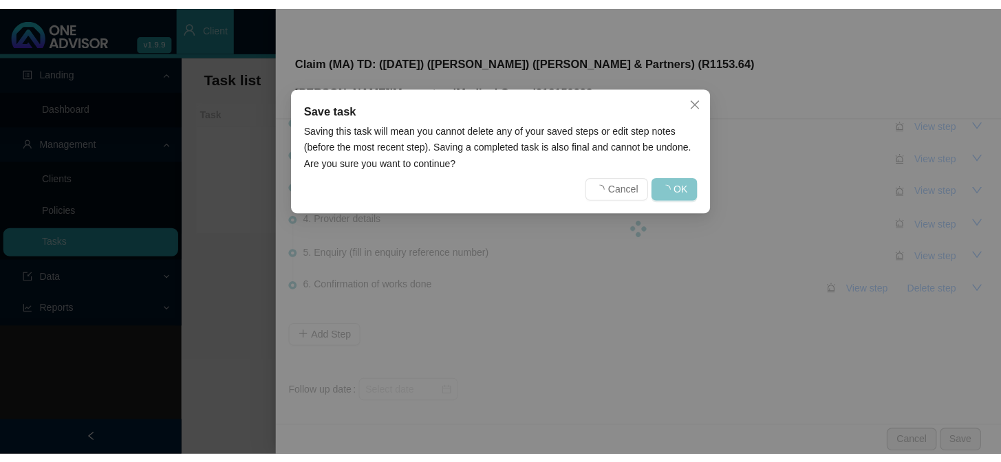
scroll to position [0, 0]
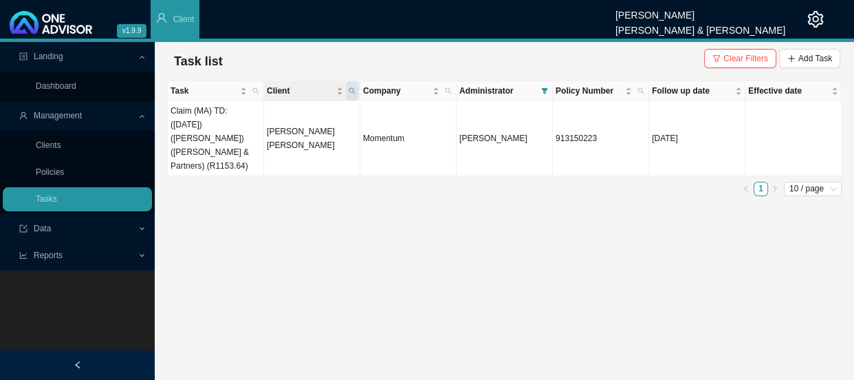
click at [353, 89] on icon "search" at bounding box center [352, 91] width 6 height 6
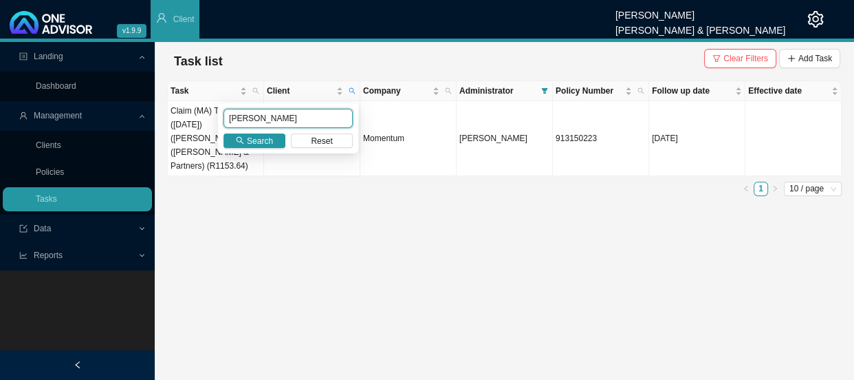
drag, startPoint x: 287, startPoint y: 118, endPoint x: 224, endPoint y: 122, distance: 62.7
click at [224, 122] on input "[PERSON_NAME]" at bounding box center [288, 118] width 129 height 19
type input "schutgens"
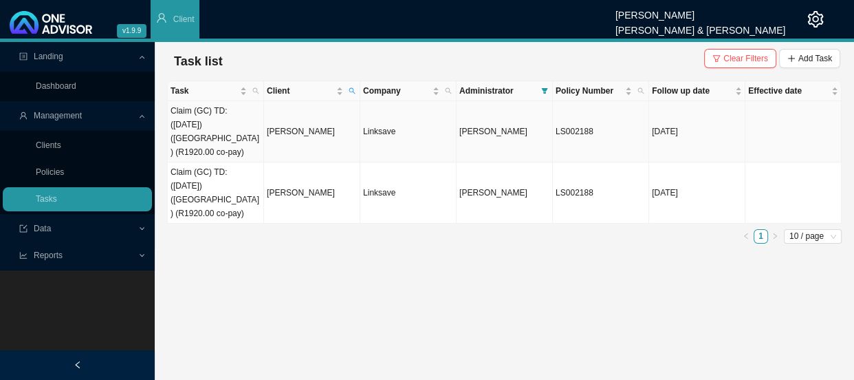
click at [316, 124] on td "[PERSON_NAME]" at bounding box center [312, 131] width 96 height 61
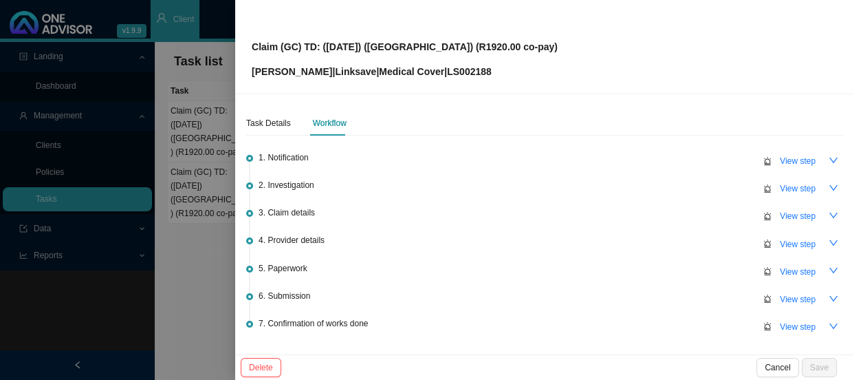
click at [780, 294] on span "View step" at bounding box center [798, 299] width 36 height 14
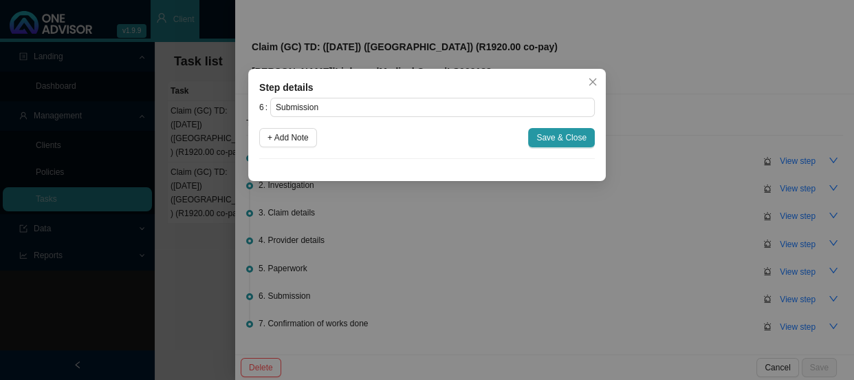
click at [196, 179] on div "Step details 6 Submission + Add Note Save & Close Cancel OK" at bounding box center [427, 190] width 854 height 380
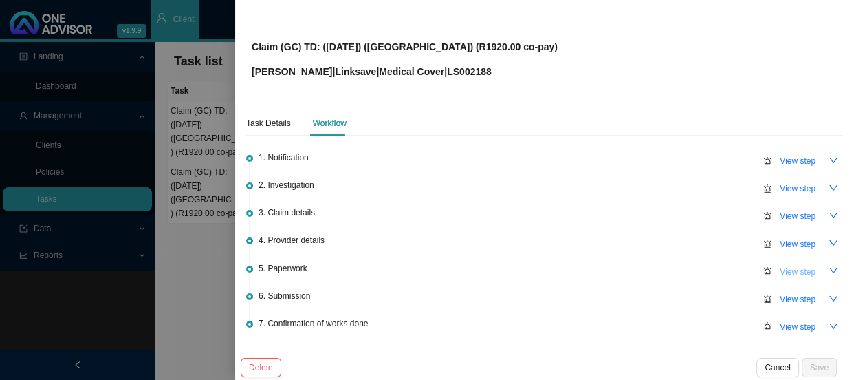
click at [789, 275] on span "View step" at bounding box center [798, 272] width 36 height 14
type input "Paperwork"
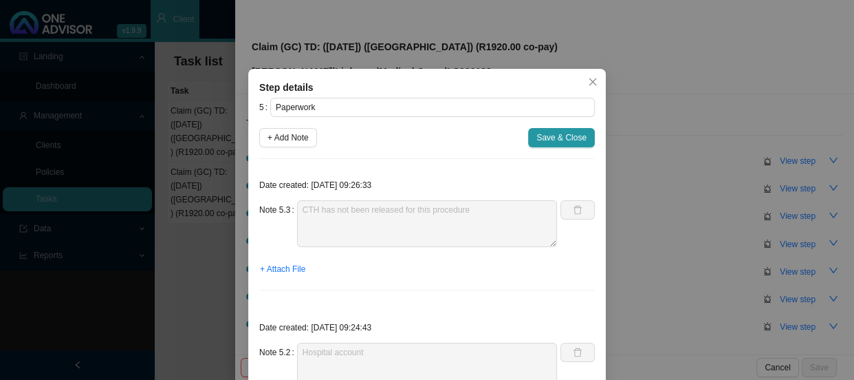
click at [202, 239] on div "Step details 5 Paperwork + Add Note Save & Close Date created: [DATE] 09:26:33 …" at bounding box center [427, 190] width 854 height 380
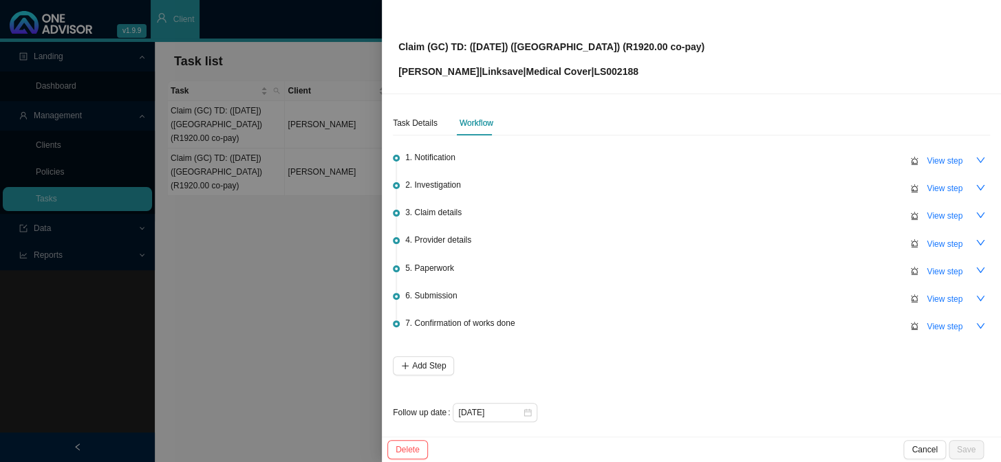
scroll to position [6, 0]
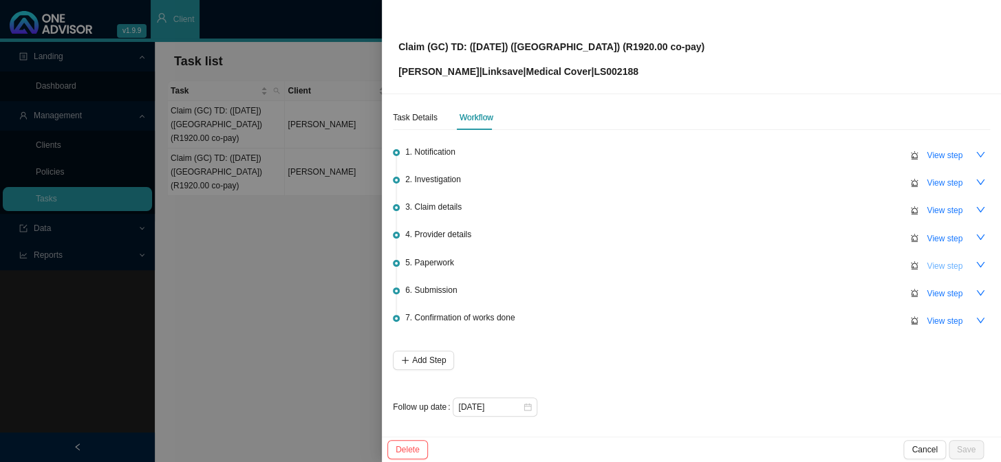
click at [926, 259] on span "View step" at bounding box center [944, 266] width 36 height 14
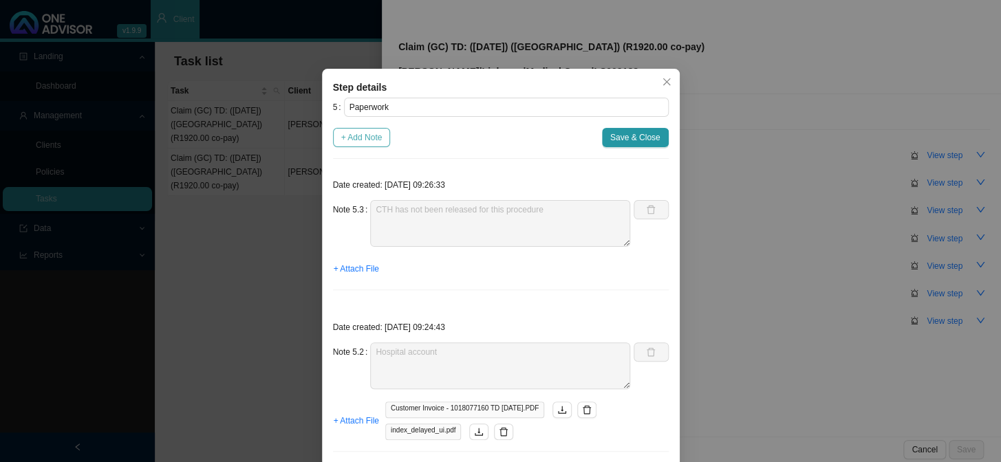
click at [354, 135] on span "+ Add Note" at bounding box center [361, 138] width 41 height 14
type textarea "CTH has not been released for this procedure"
type textarea "Hospital account"
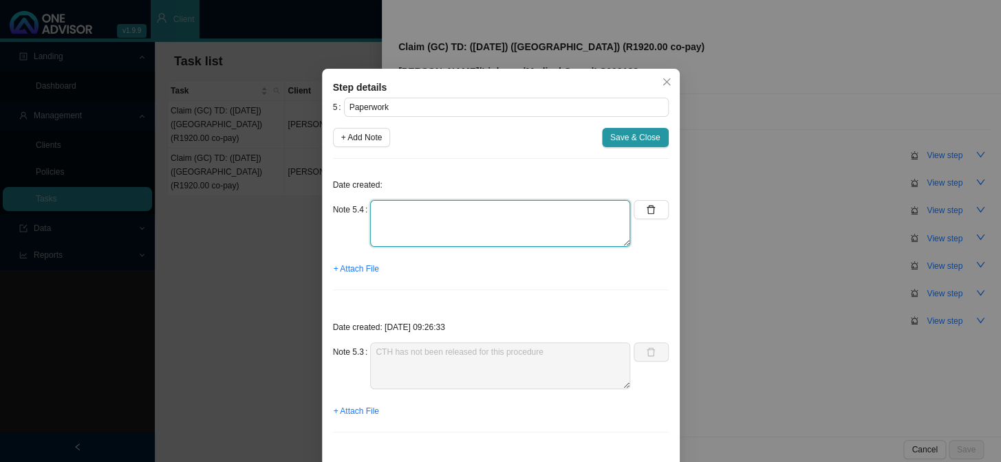
click at [404, 210] on textarea at bounding box center [500, 223] width 260 height 47
type textarea "CTH has been released"
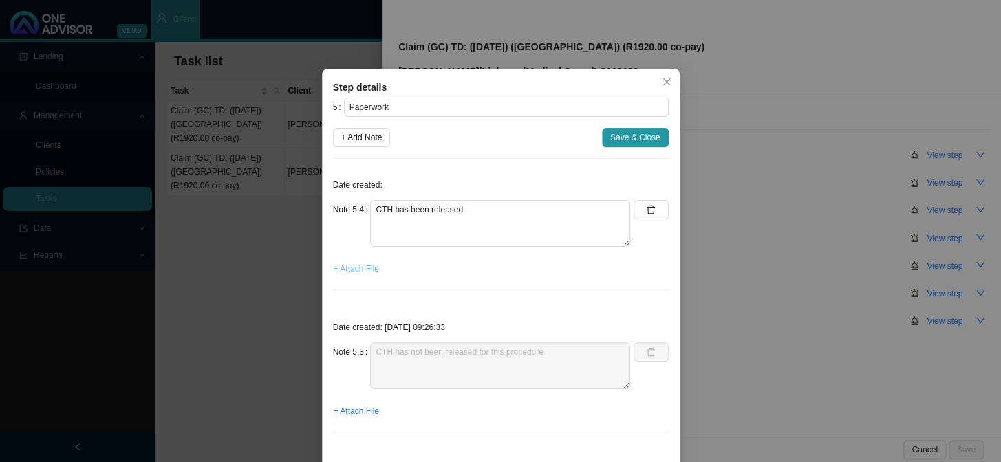
click at [358, 267] on span "+ Attach File" at bounding box center [356, 269] width 45 height 14
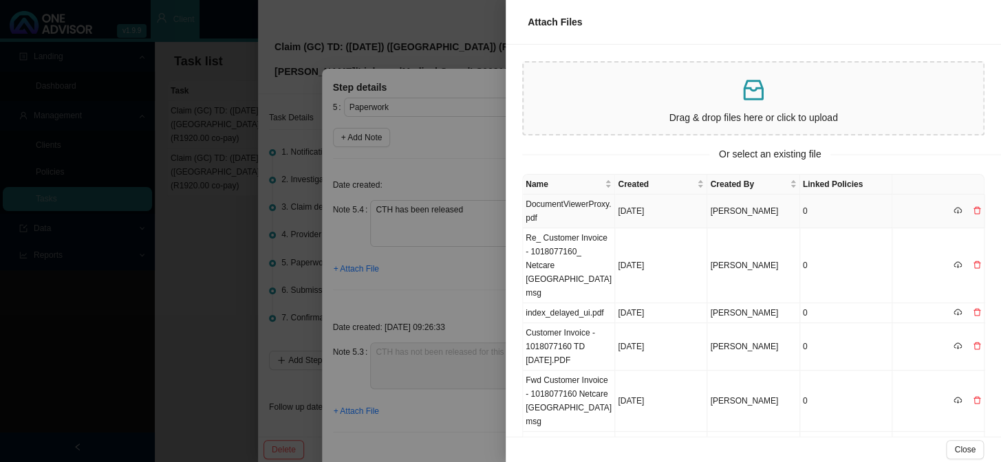
click at [597, 202] on td "DocumentViewerProxy.pdf" at bounding box center [569, 212] width 92 height 34
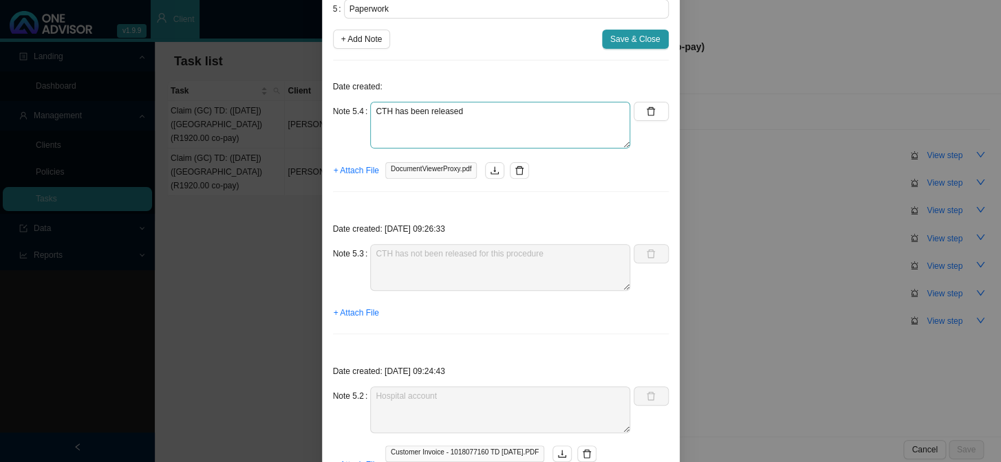
scroll to position [250, 0]
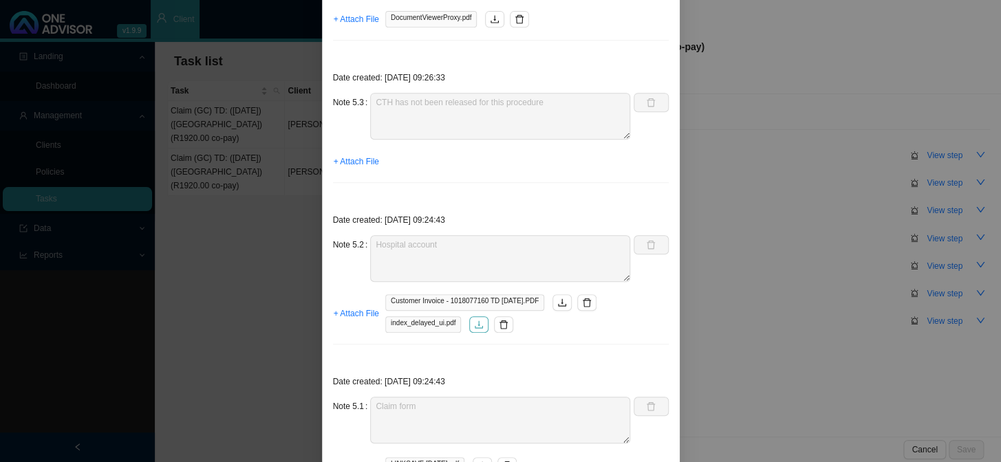
click at [476, 327] on icon "download" at bounding box center [479, 325] width 10 height 10
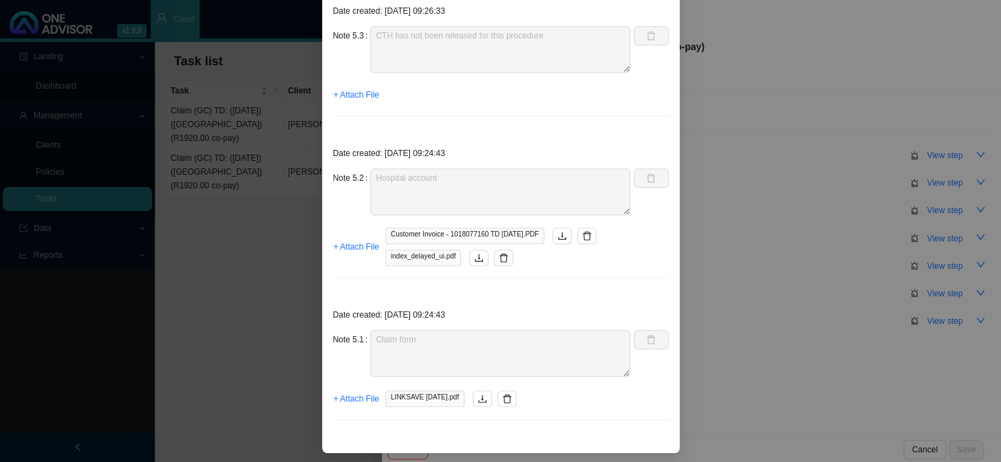
scroll to position [316, 0]
click at [483, 397] on icon "download" at bounding box center [482, 399] width 10 height 10
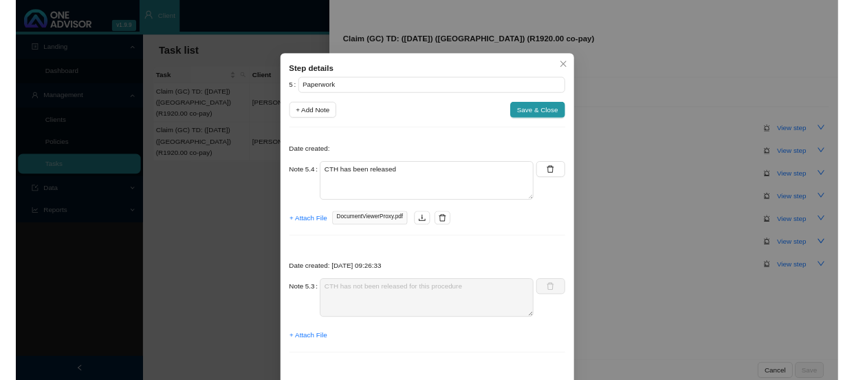
scroll to position [0, 0]
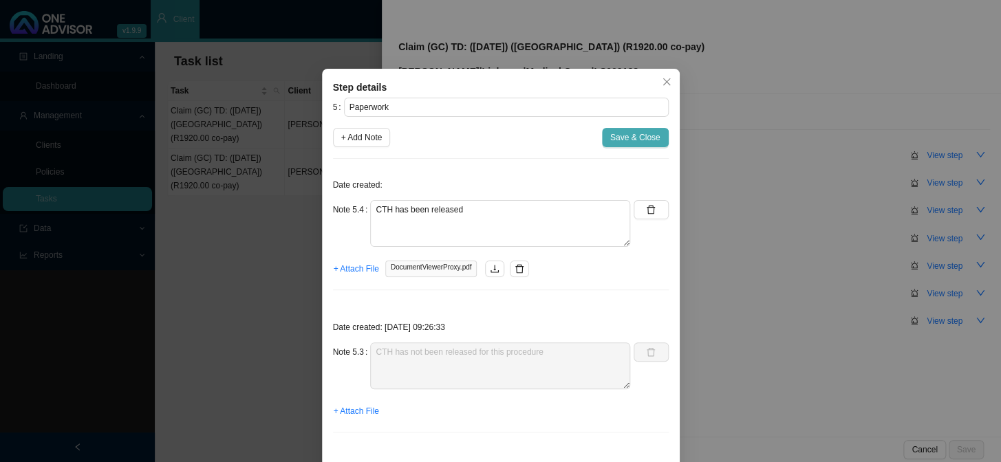
click at [624, 135] on span "Save & Close" at bounding box center [635, 138] width 50 height 14
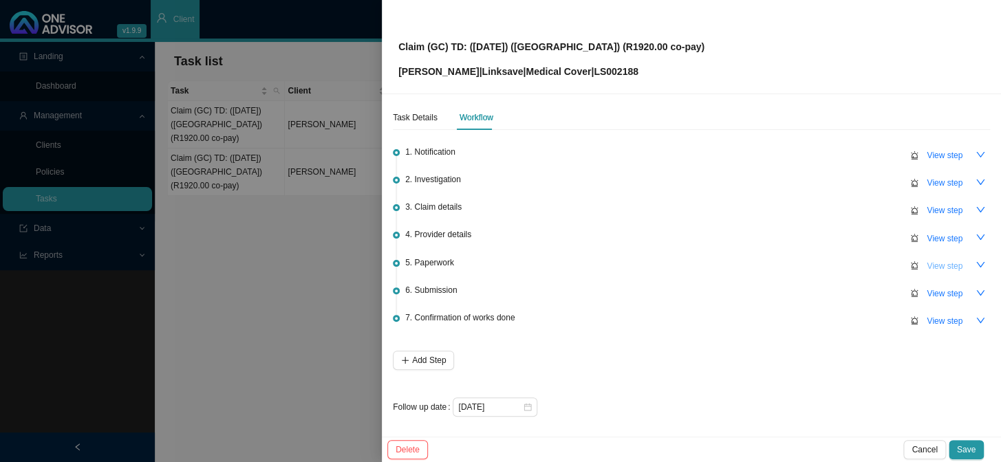
click at [936, 262] on span "View step" at bounding box center [944, 266] width 36 height 14
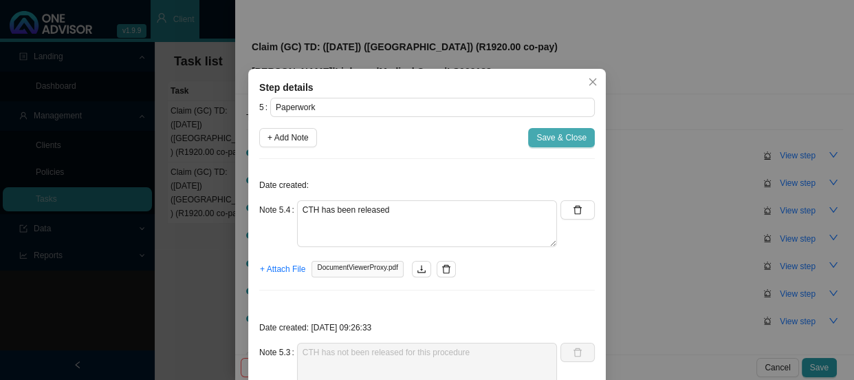
click at [564, 136] on span "Save & Close" at bounding box center [561, 138] width 50 height 14
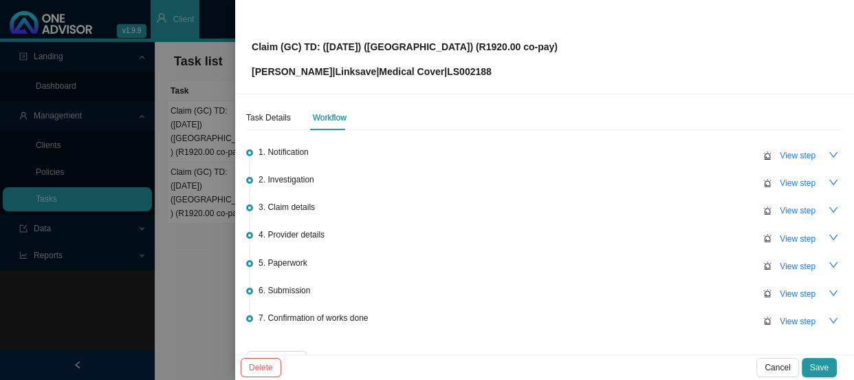
click at [473, 74] on p "[PERSON_NAME] | Linksave | Medical Cover | LS002188" at bounding box center [405, 71] width 306 height 15
copy p "LS002188"
click at [565, 43] on div "Claim (GC) TD: ([DATE]) ([GEOGRAPHIC_DATA]) (R1920.00 co-pay) [PERSON_NAME] | L…" at bounding box center [545, 46] width 586 height 65
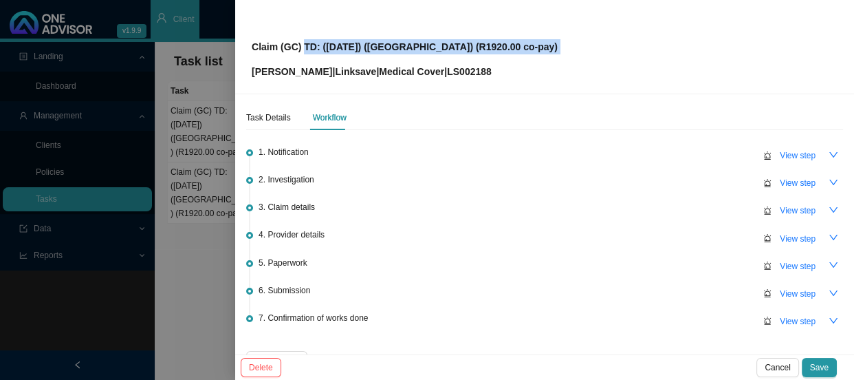
drag, startPoint x: 565, startPoint y: 43, endPoint x: 302, endPoint y: 52, distance: 262.9
click at [302, 52] on div "Claim (GC) TD: ([DATE]) ([GEOGRAPHIC_DATA]) (R1920.00 co-pay) [PERSON_NAME] | L…" at bounding box center [545, 46] width 586 height 65
copy p "TD: ([DATE]) ([GEOGRAPHIC_DATA]) (R1920.00 co-pay)"
click at [798, 292] on span "View step" at bounding box center [798, 294] width 36 height 14
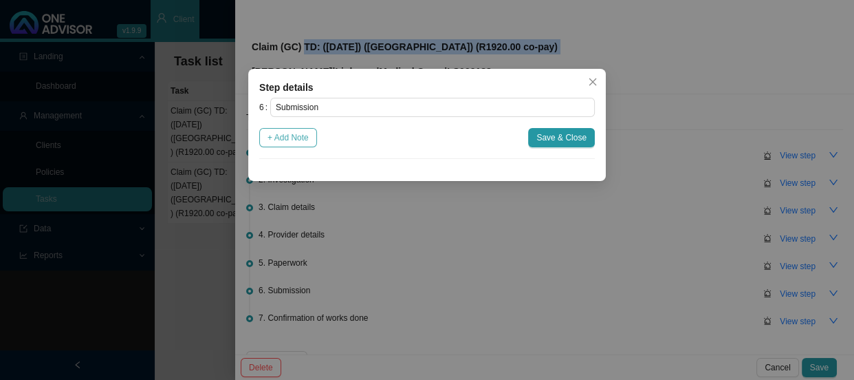
click at [292, 137] on span "+ Add Note" at bounding box center [288, 138] width 41 height 14
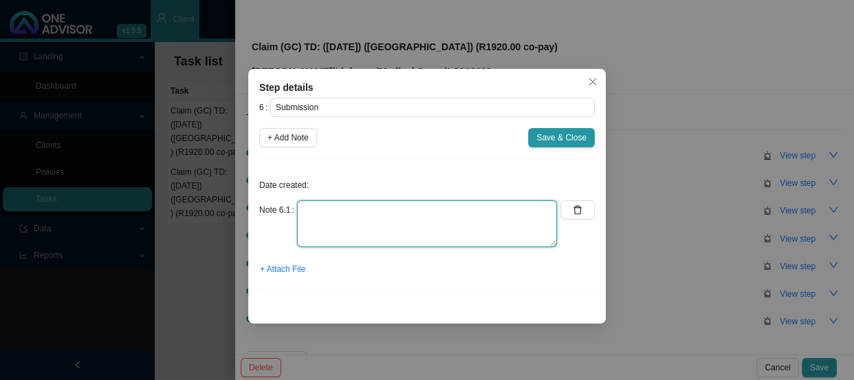
click at [336, 206] on textarea at bounding box center [427, 223] width 260 height 47
type textarea "Submitted claim to LS"
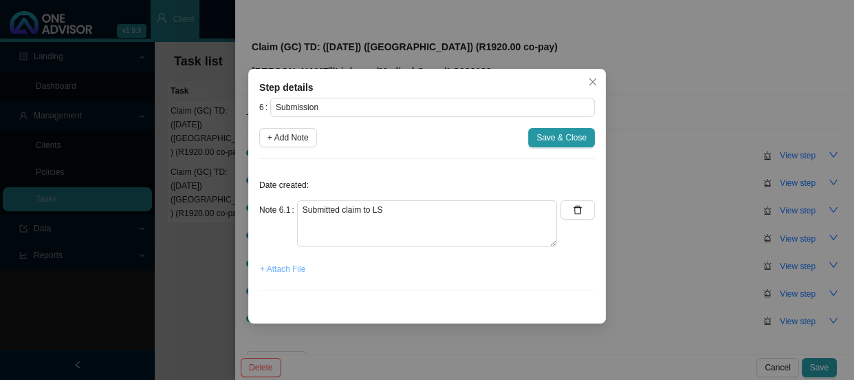
click at [294, 268] on span "+ Attach File" at bounding box center [282, 269] width 45 height 14
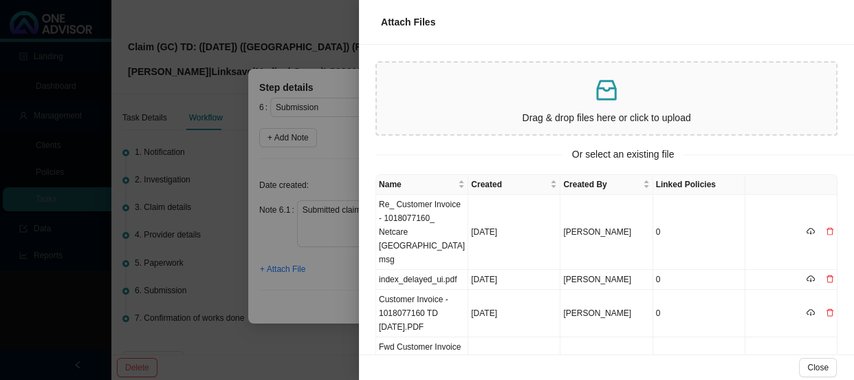
click at [325, 154] on div at bounding box center [427, 190] width 854 height 380
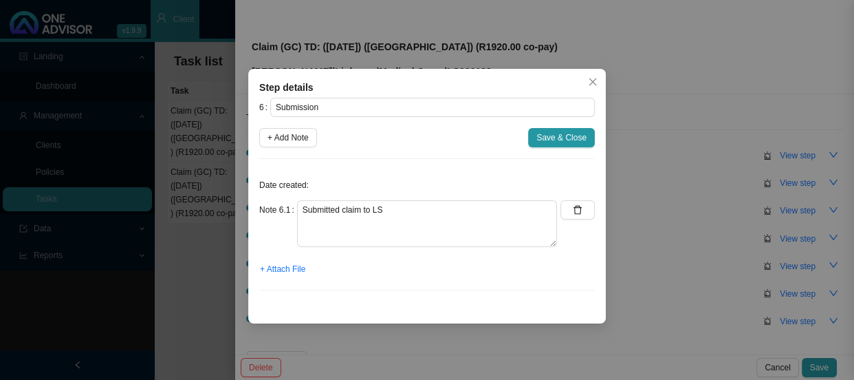
click at [294, 140] on span "+ Add Note" at bounding box center [288, 138] width 41 height 14
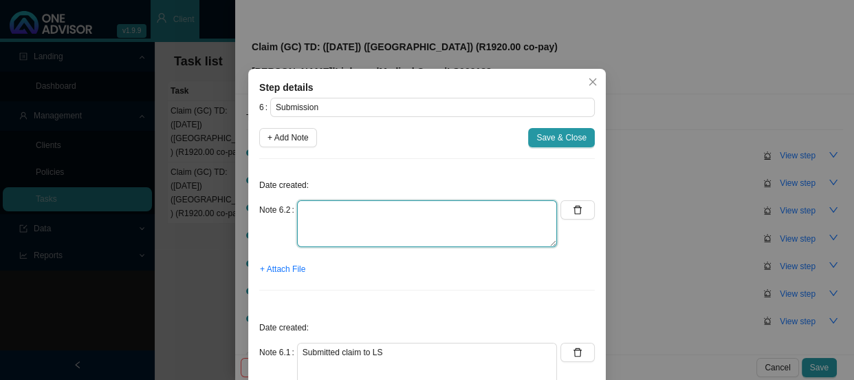
click at [324, 214] on textarea at bounding box center [427, 223] width 260 height 47
type textarea "s"
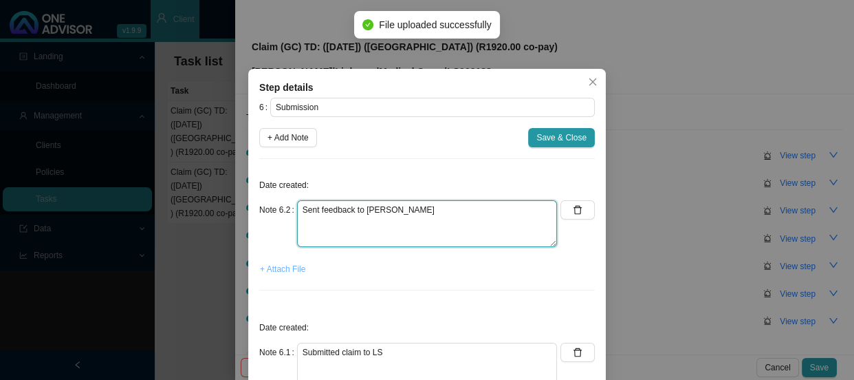
type textarea "Sent feedback to [PERSON_NAME]"
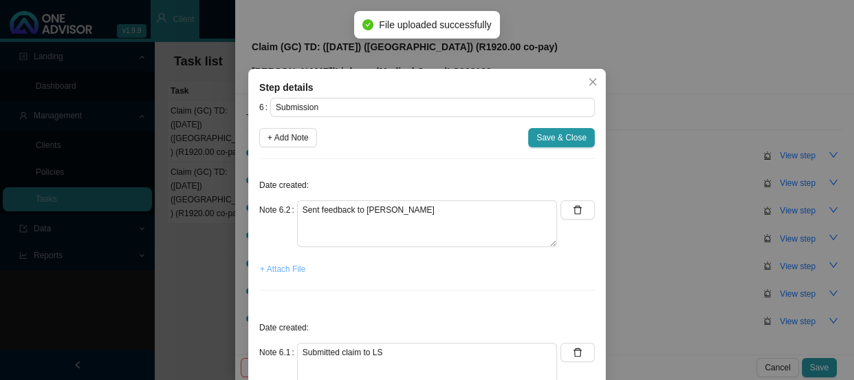
click at [280, 271] on span "+ Attach File" at bounding box center [282, 269] width 45 height 14
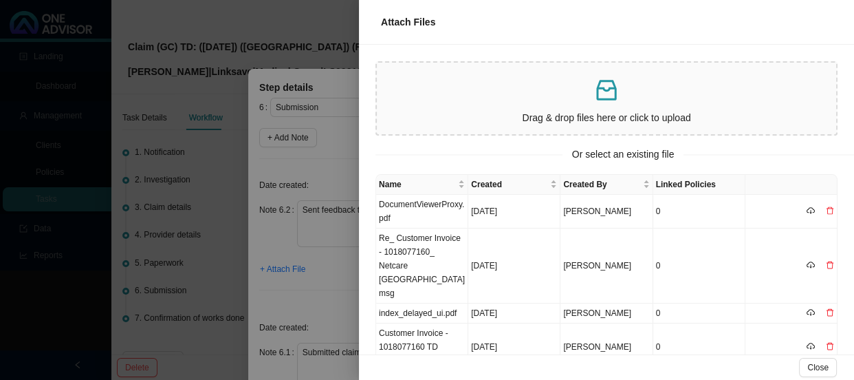
click at [329, 267] on div at bounding box center [427, 190] width 854 height 380
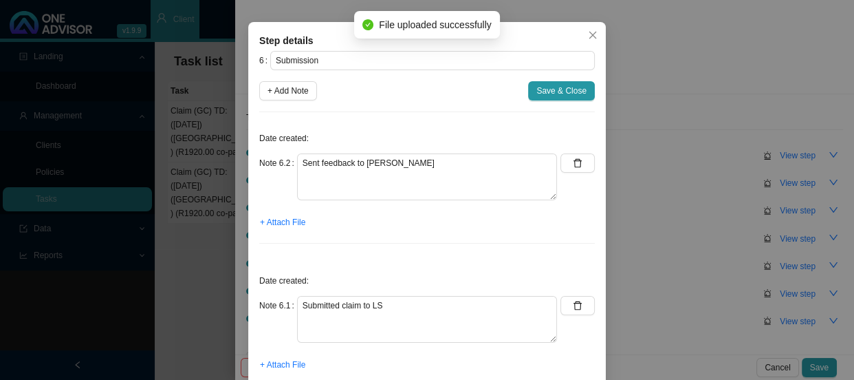
scroll to position [96, 0]
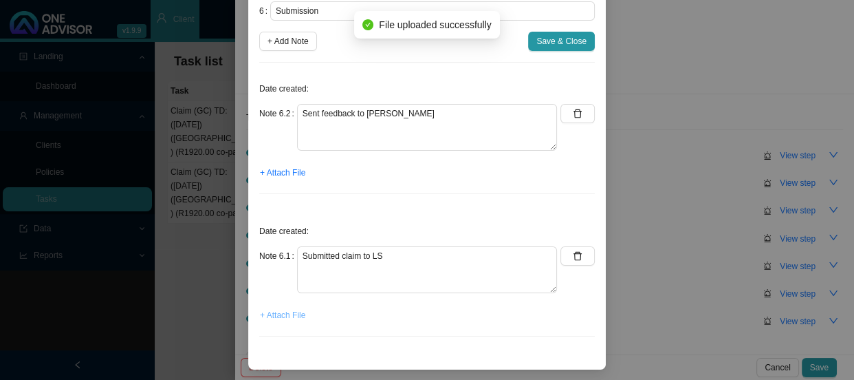
click at [279, 316] on span "+ Attach File" at bounding box center [282, 315] width 45 height 14
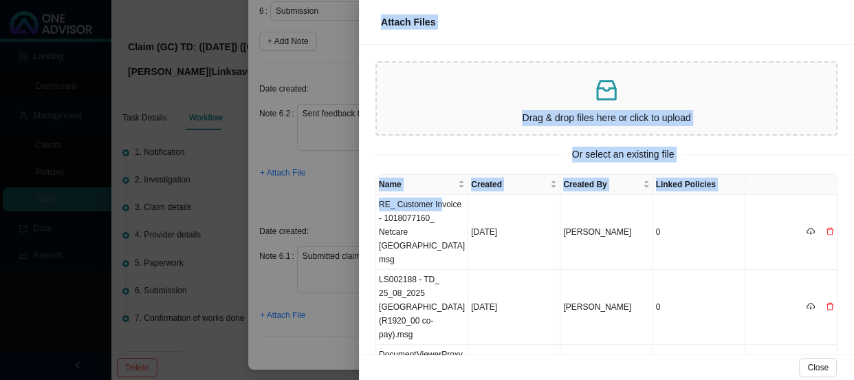
click at [333, 173] on div "Attach Files Drag & drop files here or click to upload Or select an existing fi…" at bounding box center [427, 190] width 854 height 380
click at [342, 192] on div at bounding box center [427, 190] width 854 height 380
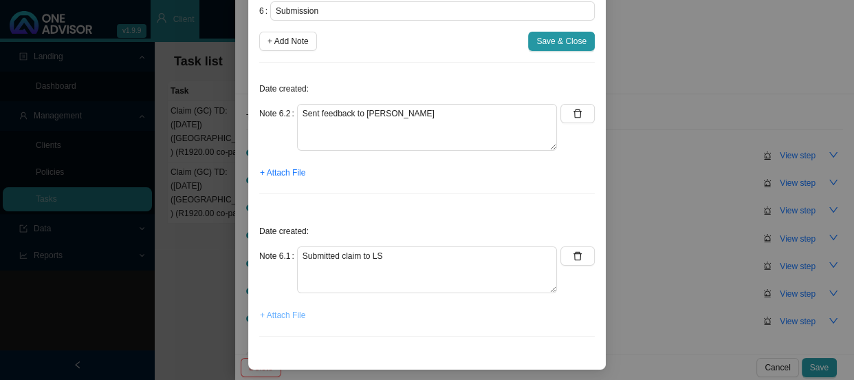
click at [272, 313] on span "+ Attach File" at bounding box center [282, 315] width 45 height 14
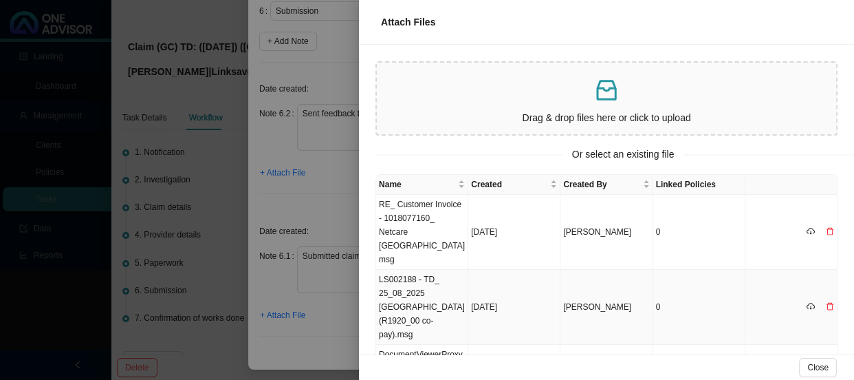
click at [424, 270] on td "LS002188 - TD_ 25_08_2025 [GEOGRAPHIC_DATA] (R1920_00 co-pay).msg" at bounding box center [422, 307] width 92 height 75
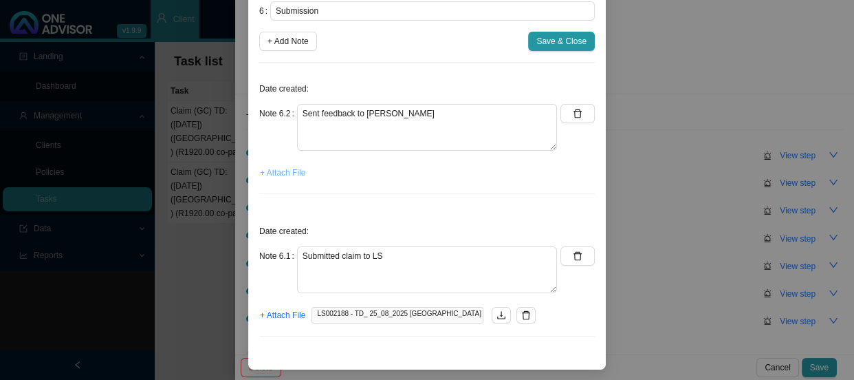
click at [286, 172] on span "+ Attach File" at bounding box center [282, 173] width 45 height 14
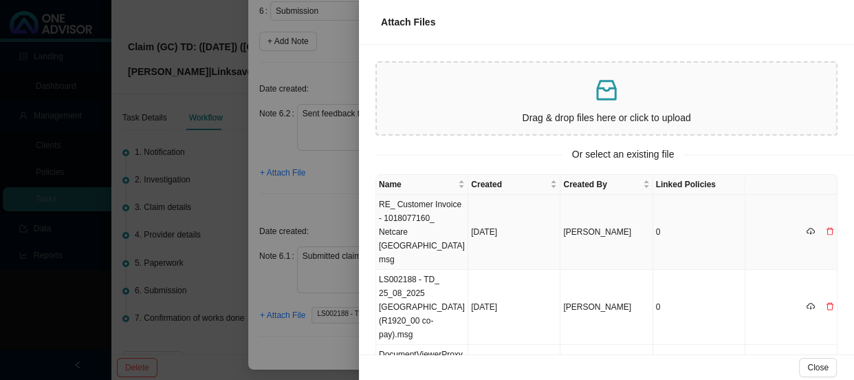
click at [433, 211] on td "RE_ Customer Invoice - 1018077160_ Netcare [GEOGRAPHIC_DATA]msg" at bounding box center [422, 232] width 92 height 75
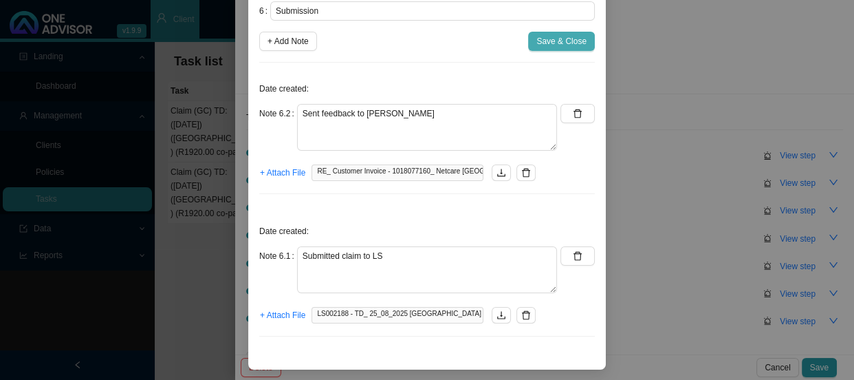
click at [558, 41] on span "Save & Close" at bounding box center [561, 41] width 50 height 14
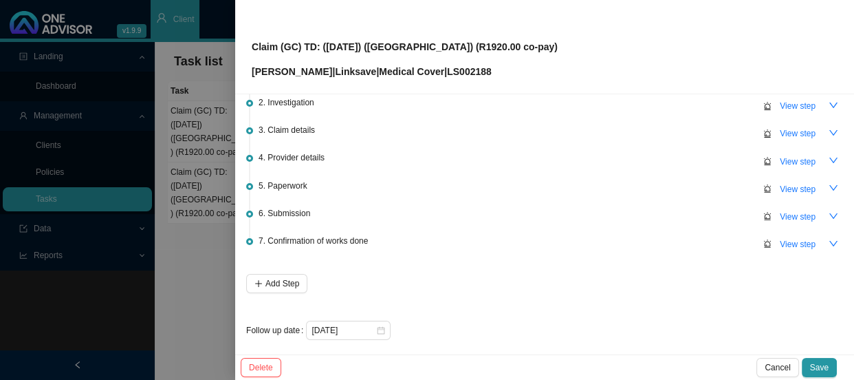
scroll to position [88, 0]
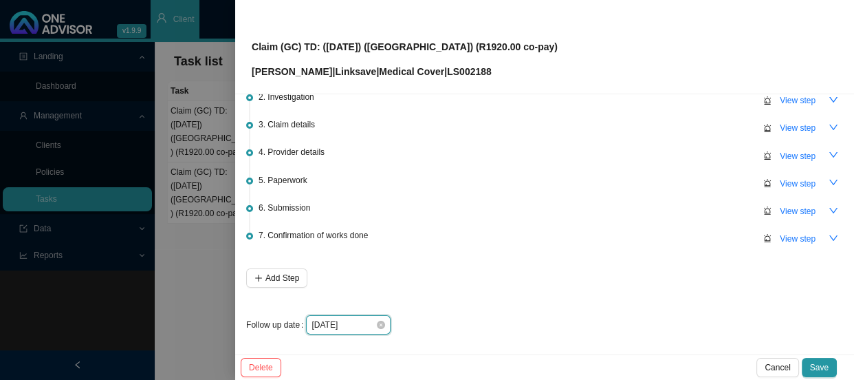
click at [361, 323] on input "[DATE]" at bounding box center [344, 325] width 64 height 14
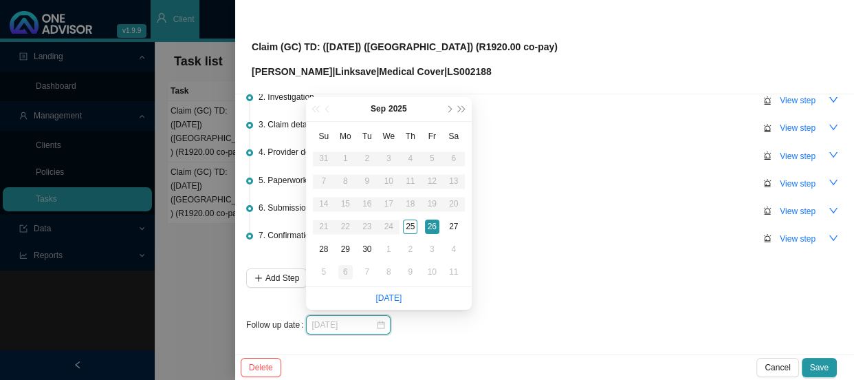
type input "[DATE]"
click at [346, 274] on div "6" at bounding box center [345, 272] width 14 height 14
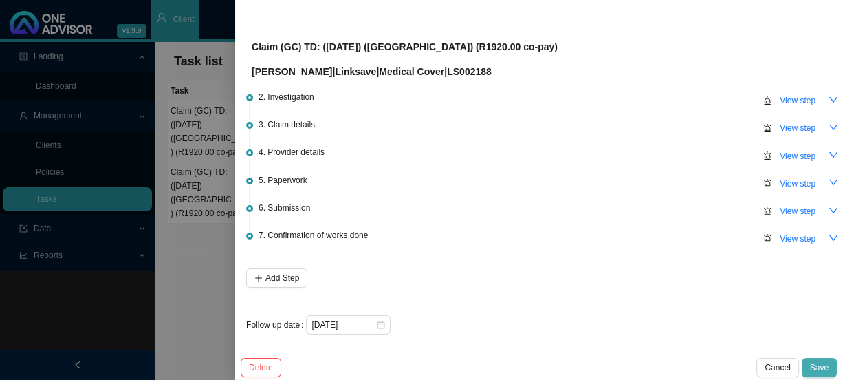
click at [817, 362] on span "Save" at bounding box center [819, 367] width 19 height 14
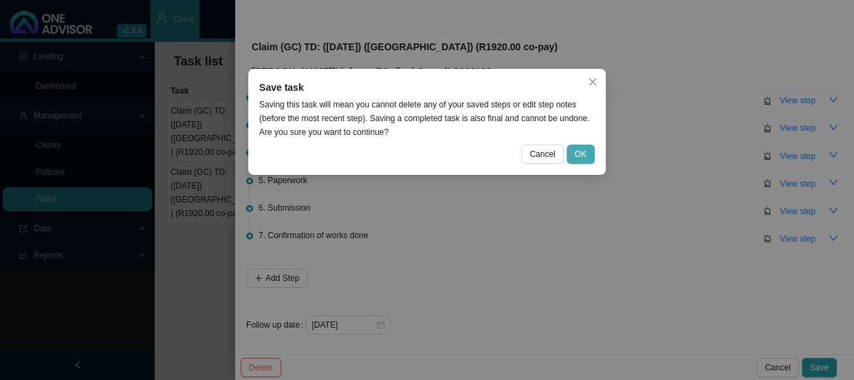
click at [572, 151] on button "OK" at bounding box center [581, 153] width 28 height 19
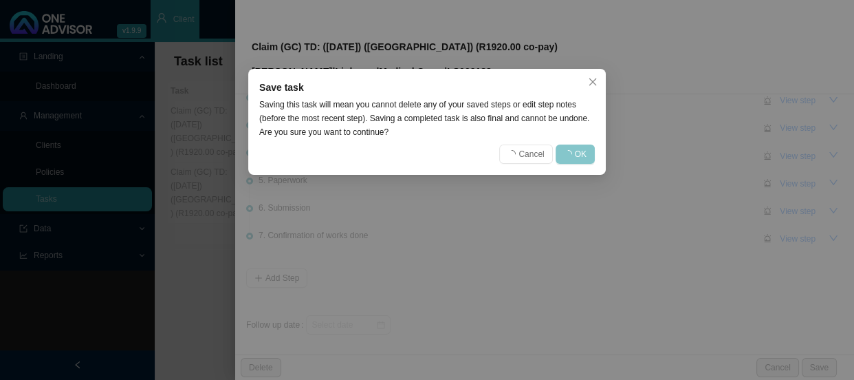
scroll to position [0, 0]
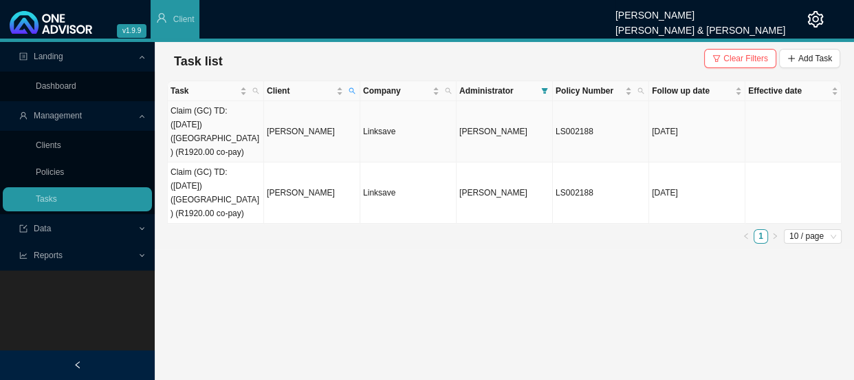
click at [229, 119] on td "Claim (GC) TD: ([DATE]) ([GEOGRAPHIC_DATA]) (R1920.00 co-pay)" at bounding box center [216, 131] width 96 height 61
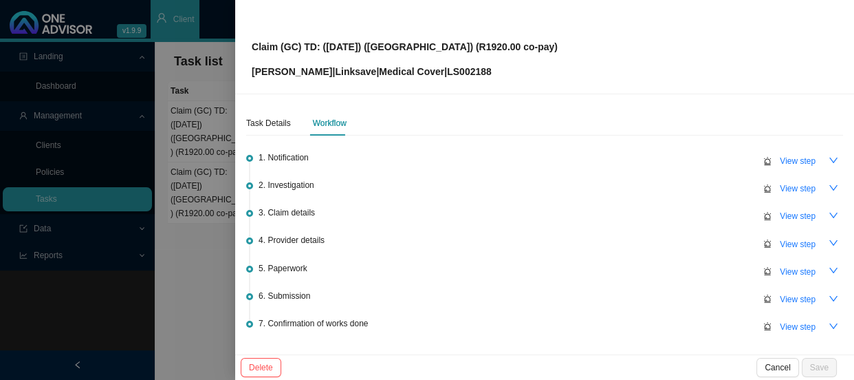
click at [213, 151] on div at bounding box center [427, 190] width 854 height 380
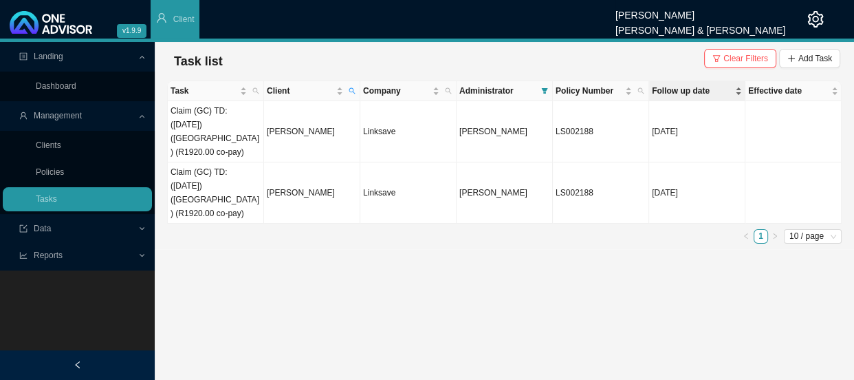
click at [698, 89] on span "Follow up date" at bounding box center [692, 91] width 80 height 14
click at [232, 136] on td "Claim (GC) TD: ([DATE]) ([GEOGRAPHIC_DATA]) (R1920.00 co-pay)" at bounding box center [216, 131] width 96 height 61
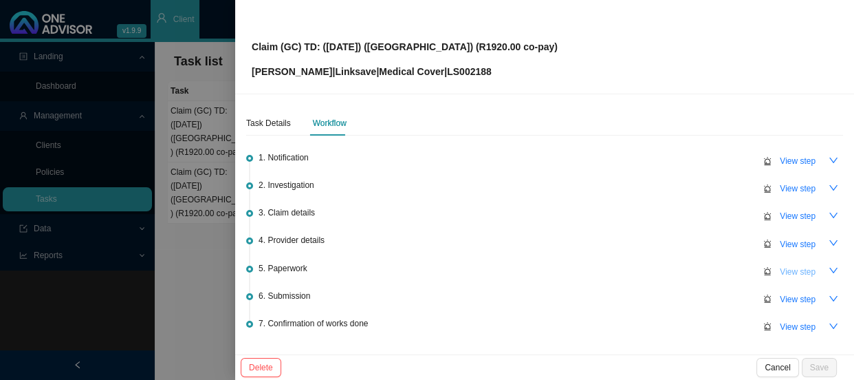
click at [780, 268] on span "View step" at bounding box center [798, 272] width 36 height 14
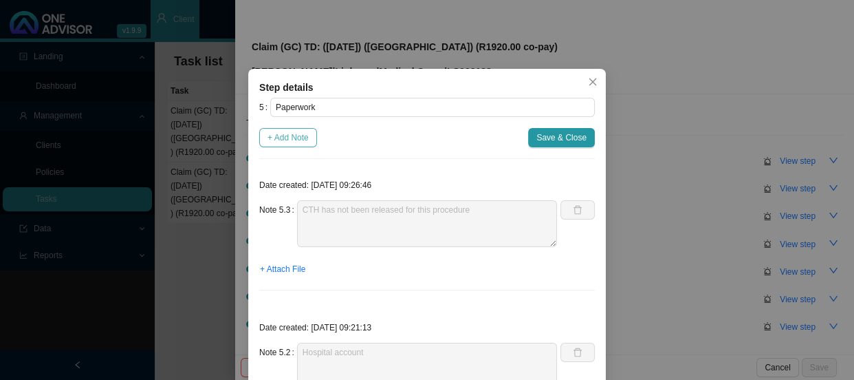
click at [299, 142] on span "+ Add Note" at bounding box center [288, 138] width 41 height 14
type textarea "CTH has not been released for this procedure"
type textarea "Hospital account"
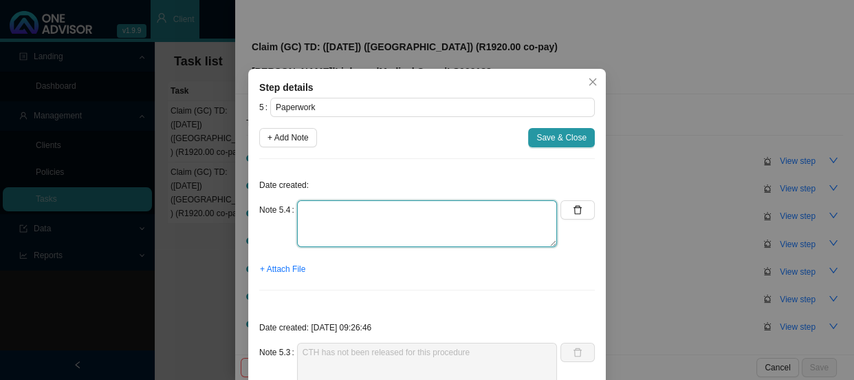
click at [333, 215] on textarea at bounding box center [427, 223] width 260 height 47
type textarea "CTH has been released"
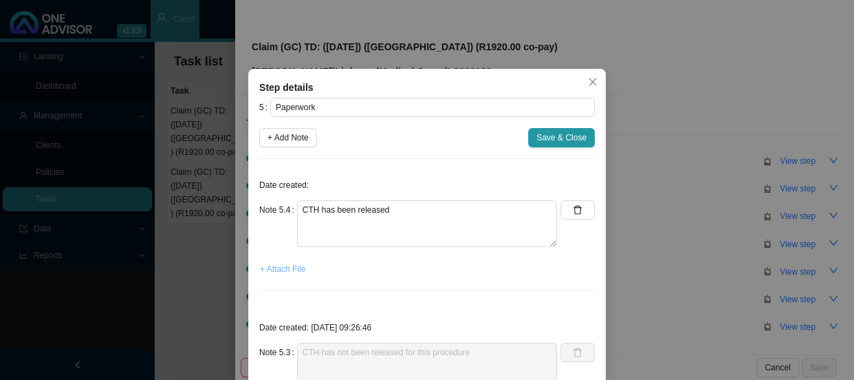
click at [284, 265] on span "+ Attach File" at bounding box center [282, 269] width 45 height 14
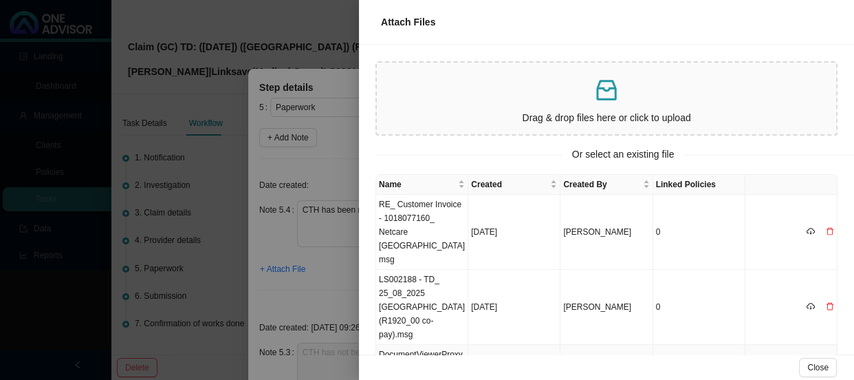
click at [430, 345] on td "DocumentViewerProxy.pdf" at bounding box center [422, 362] width 92 height 34
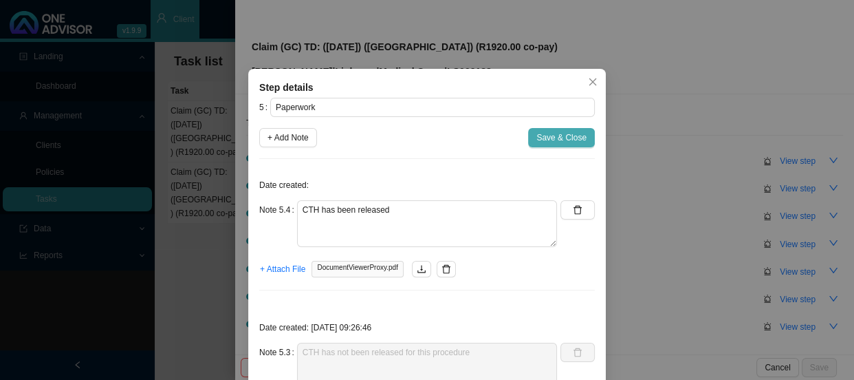
click at [552, 136] on span "Save & Close" at bounding box center [561, 138] width 50 height 14
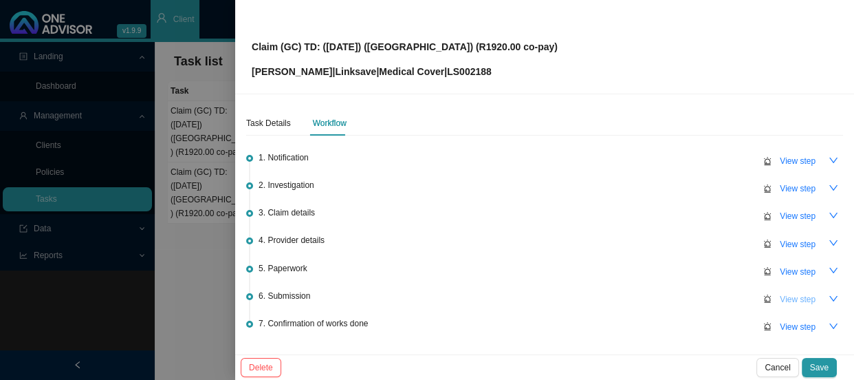
click at [788, 298] on span "View step" at bounding box center [798, 299] width 36 height 14
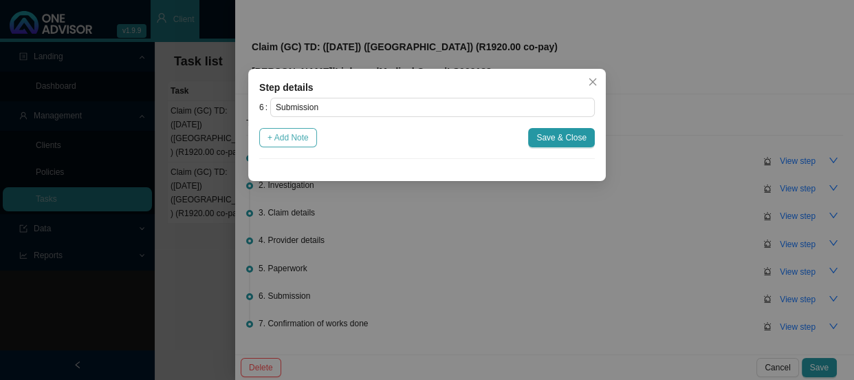
click at [306, 135] on span "+ Add Note" at bounding box center [288, 138] width 41 height 14
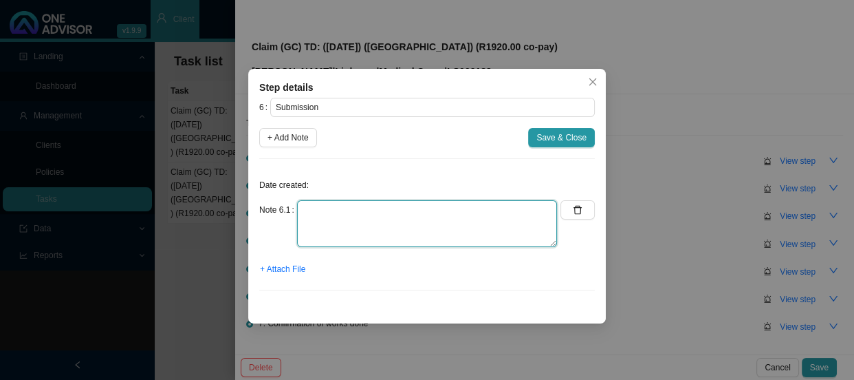
click at [345, 206] on textarea at bounding box center [427, 223] width 260 height 47
type textarea "Submitted claim to LS"
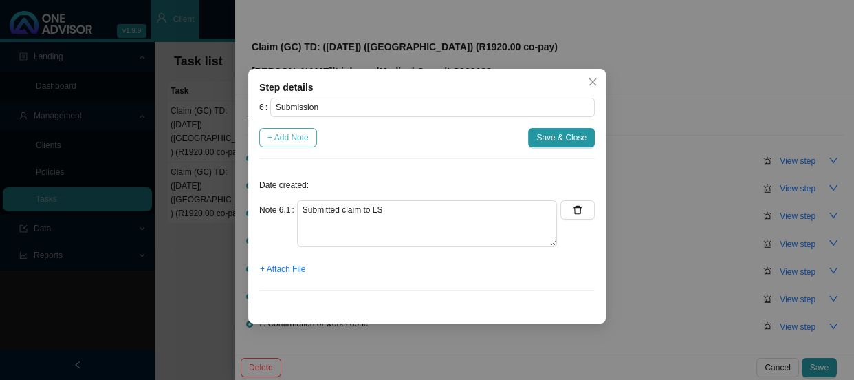
click at [303, 136] on span "+ Add Note" at bounding box center [288, 138] width 41 height 14
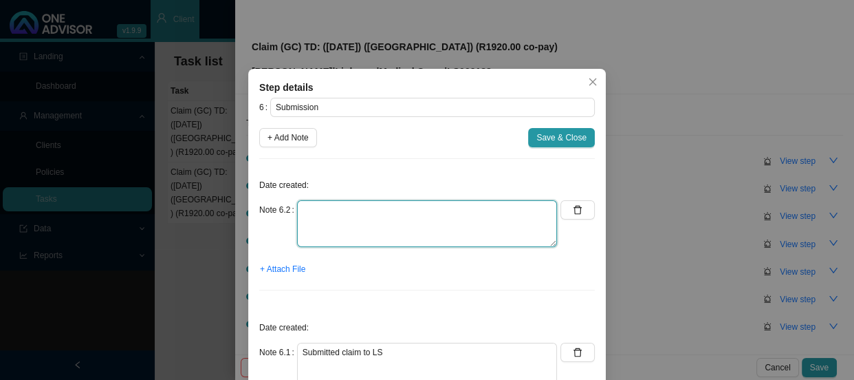
click at [341, 207] on textarea at bounding box center [427, 223] width 260 height 47
type textarea "s"
type textarea "Sent [PERSON_NAME] feedback"
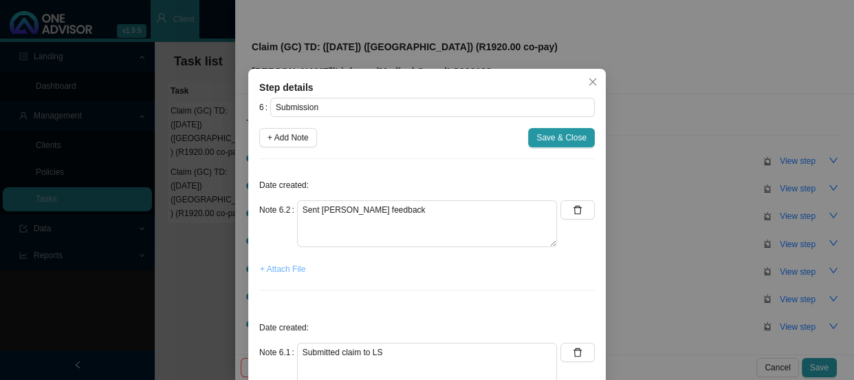
click at [294, 268] on span "+ Attach File" at bounding box center [282, 269] width 45 height 14
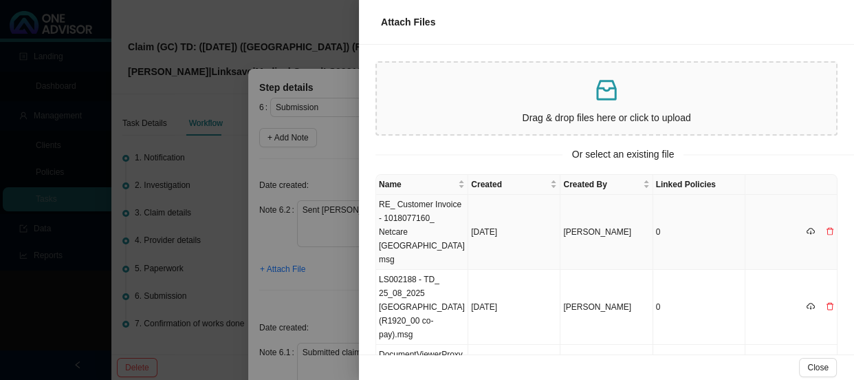
click at [412, 218] on td "RE_ Customer Invoice - 1018077160_ Netcare [GEOGRAPHIC_DATA]msg" at bounding box center [422, 232] width 92 height 75
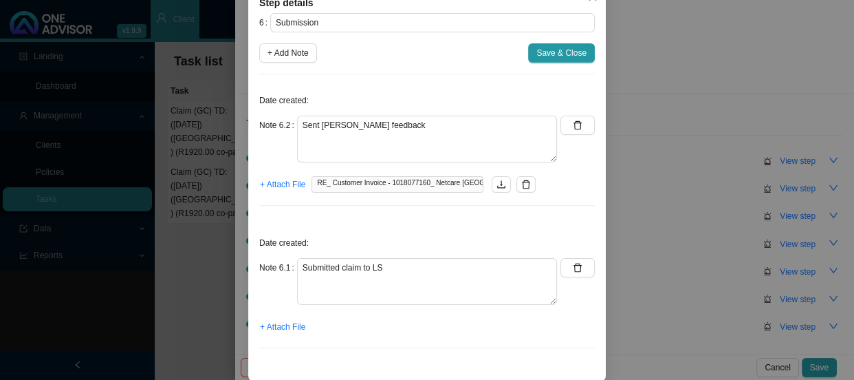
scroll to position [96, 0]
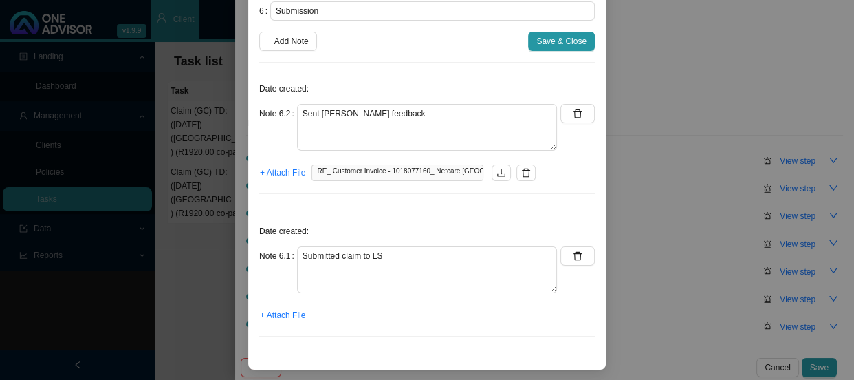
click at [569, 41] on span "Save & Close" at bounding box center [561, 41] width 50 height 14
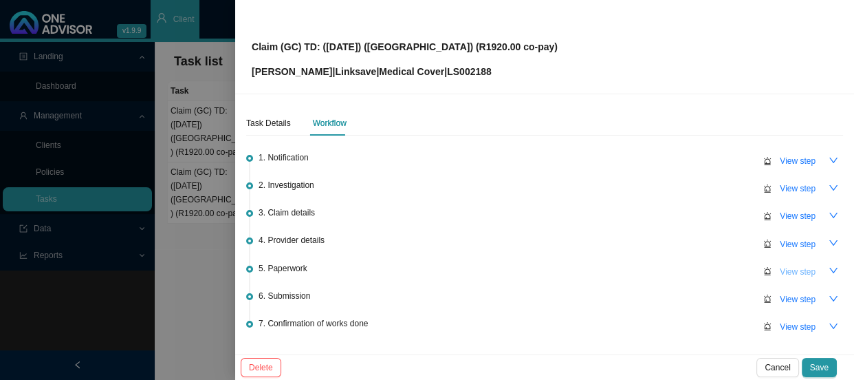
click at [780, 276] on span "View step" at bounding box center [798, 272] width 36 height 14
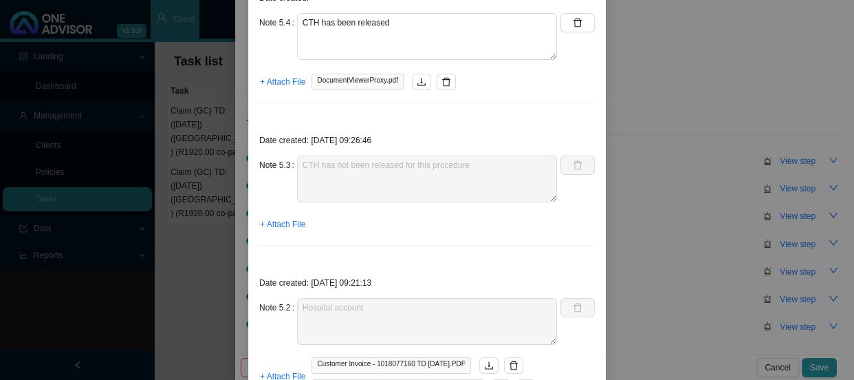
scroll to position [312, 0]
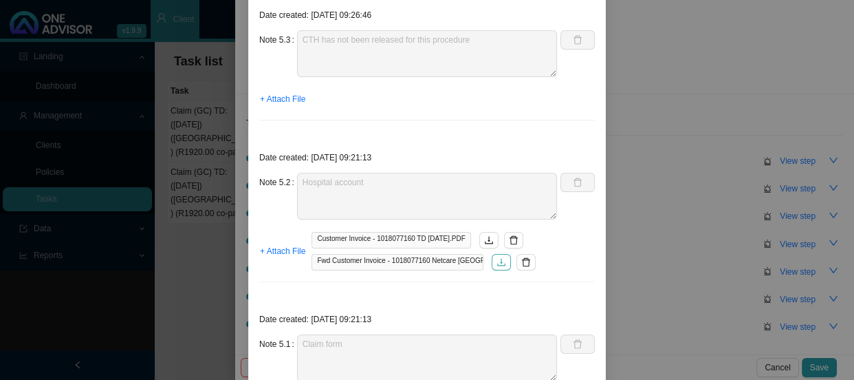
click at [492, 261] on button "button" at bounding box center [501, 262] width 19 height 17
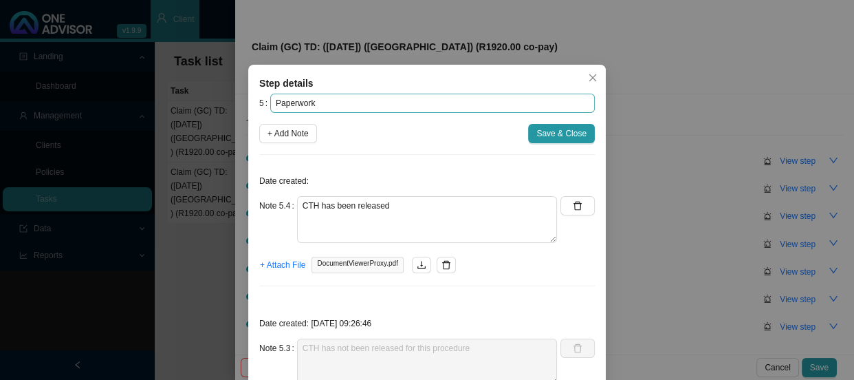
scroll to position [0, 0]
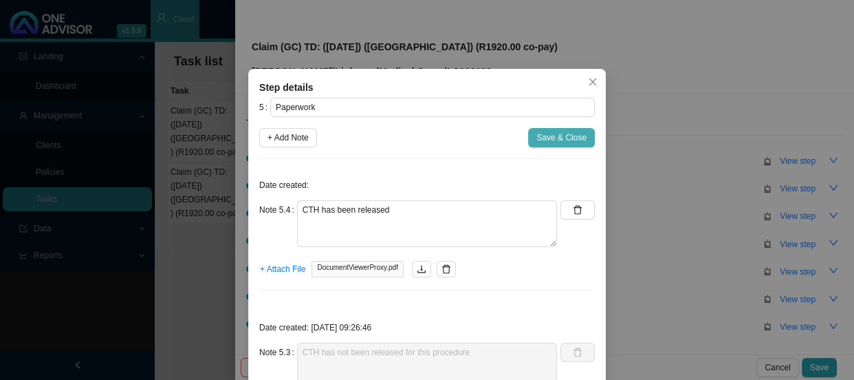
click at [561, 142] on span "Save & Close" at bounding box center [561, 138] width 50 height 14
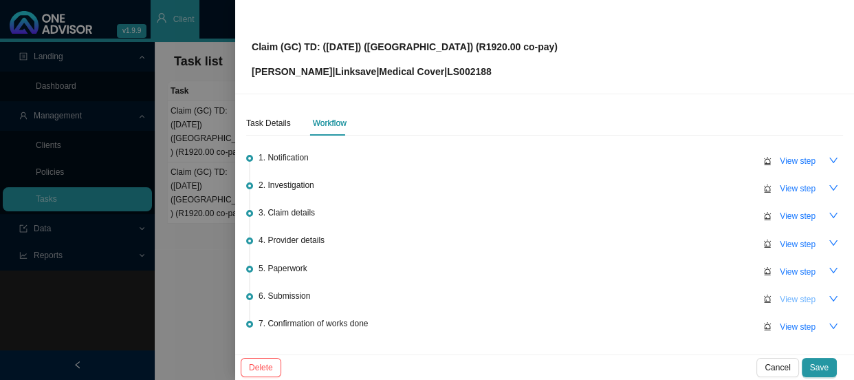
click at [786, 294] on span "View step" at bounding box center [798, 299] width 36 height 14
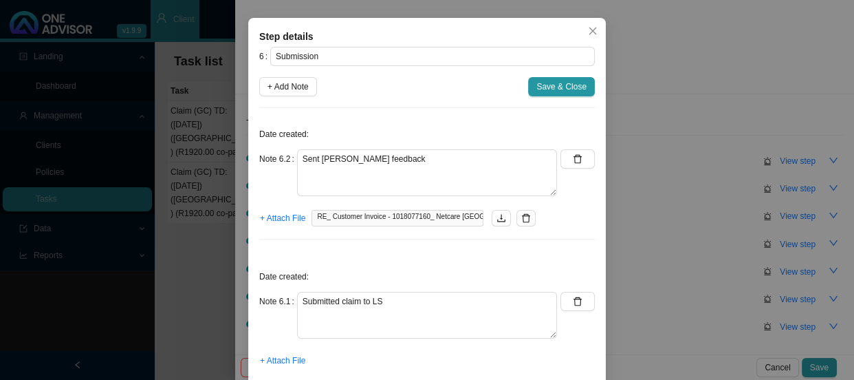
scroll to position [96, 0]
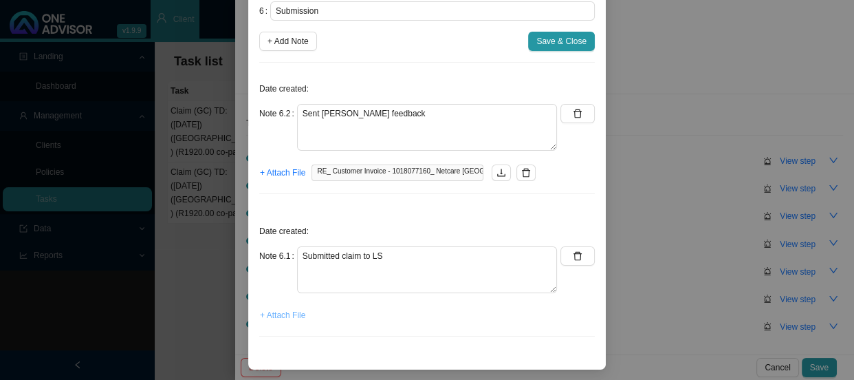
click at [286, 312] on span "+ Attach File" at bounding box center [282, 315] width 45 height 14
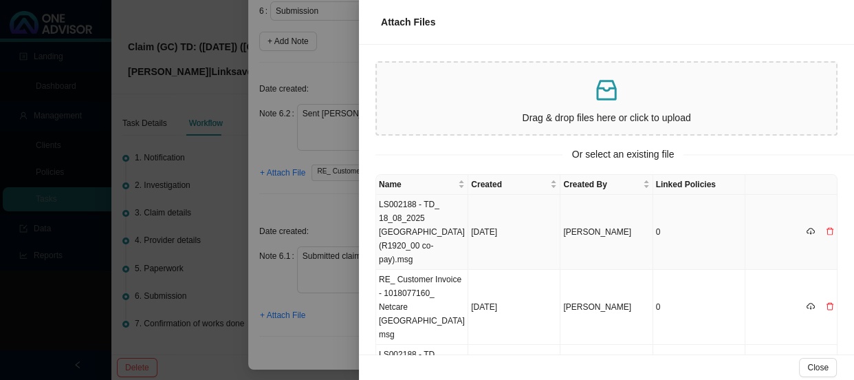
click at [423, 216] on td "LS002188 - TD_ 18_08_2025 [GEOGRAPHIC_DATA] (R1920_00 co-pay).msg" at bounding box center [422, 232] width 92 height 75
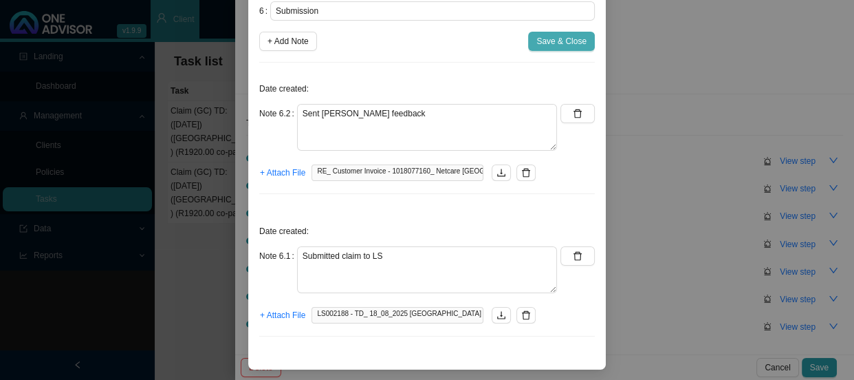
click at [561, 44] on span "Save & Close" at bounding box center [561, 41] width 50 height 14
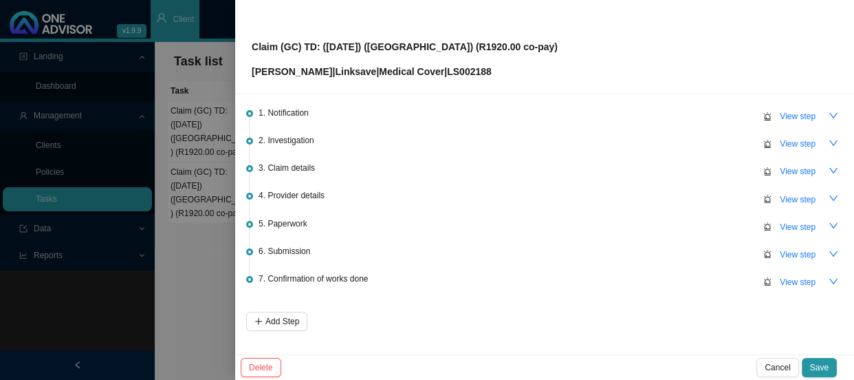
scroll to position [88, 0]
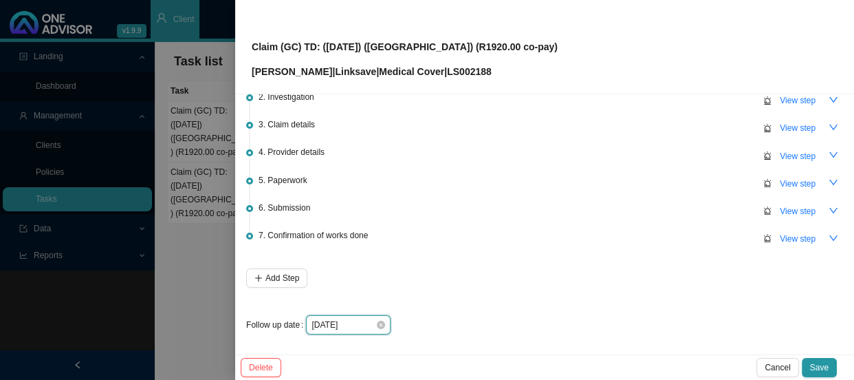
click at [364, 323] on input "[DATE]" at bounding box center [344, 325] width 64 height 14
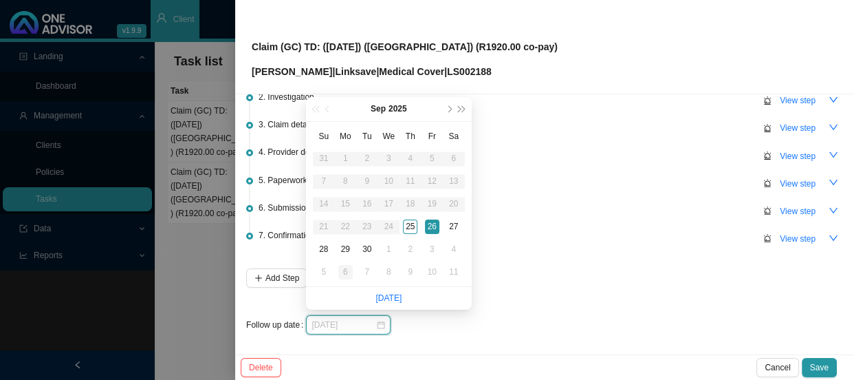
type input "[DATE]"
click at [345, 274] on div "6" at bounding box center [345, 272] width 14 height 14
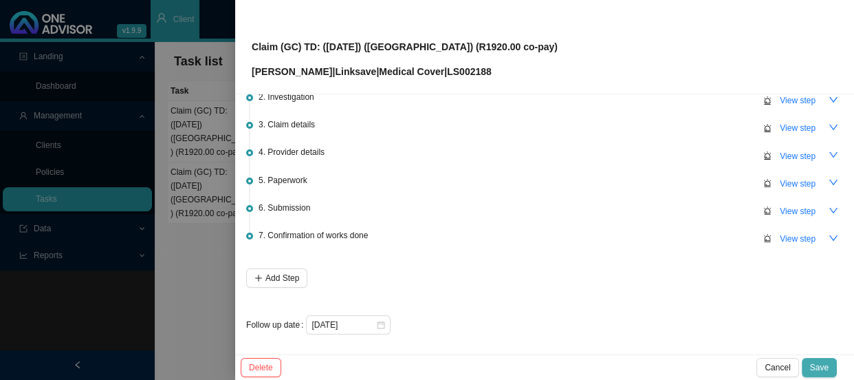
click at [807, 366] on button "Save" at bounding box center [819, 367] width 35 height 19
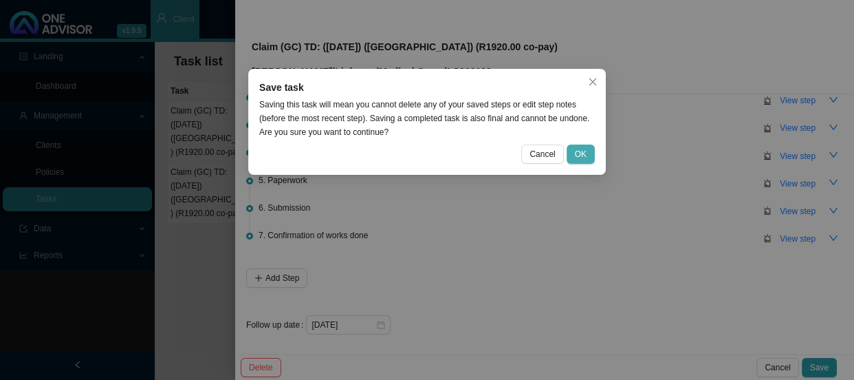
click at [580, 157] on span "OK" at bounding box center [581, 154] width 12 height 14
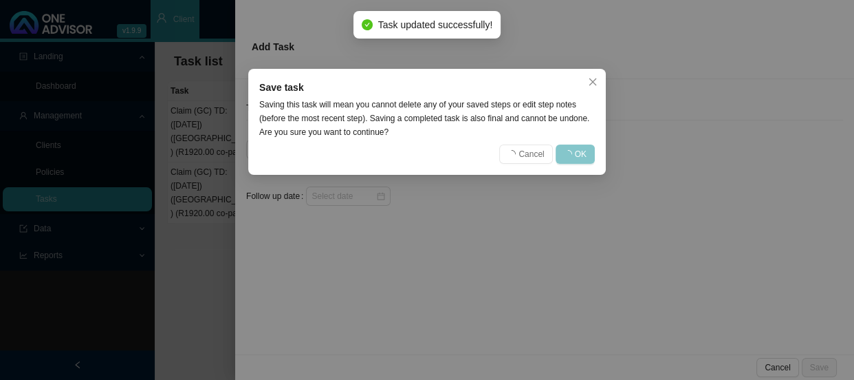
scroll to position [0, 0]
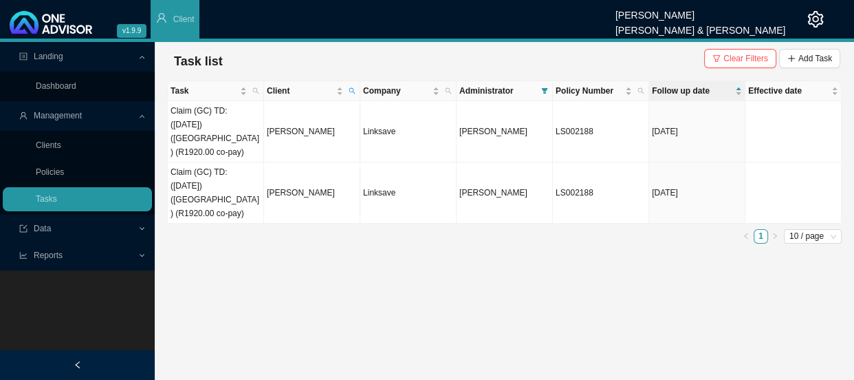
drag, startPoint x: 353, startPoint y: 89, endPoint x: 343, endPoint y: 103, distance: 17.2
click at [353, 89] on icon "search" at bounding box center [352, 90] width 7 height 7
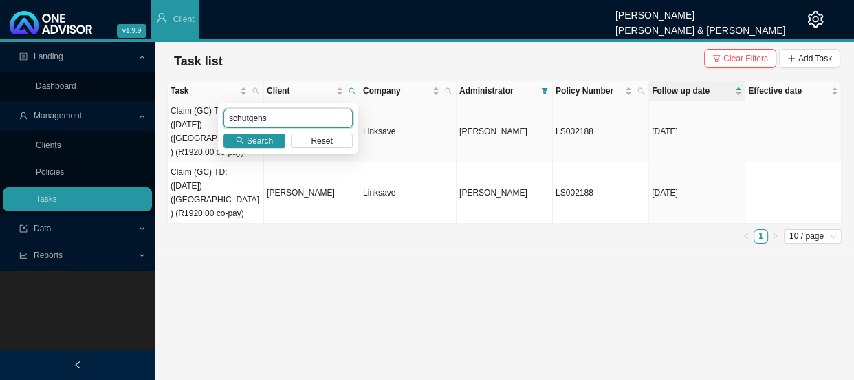
drag, startPoint x: 271, startPoint y: 123, endPoint x: 190, endPoint y: 123, distance: 80.5
click at [190, 123] on body "v1.9.9 [PERSON_NAME] [PERSON_NAME] & [PERSON_NAME] Client Landing Dashboard Man…" at bounding box center [427, 190] width 854 height 380
drag, startPoint x: 268, startPoint y: 116, endPoint x: 205, endPoint y: 120, distance: 63.5
click at [205, 120] on body "v1.9.9 [PERSON_NAME] [PERSON_NAME] & [PERSON_NAME] Client Landing Dashboard Man…" at bounding box center [427, 190] width 854 height 380
type input "[PERSON_NAME]"
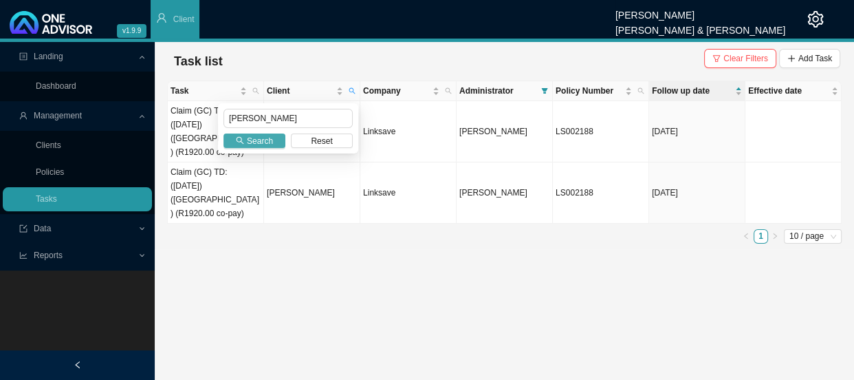
click at [259, 140] on span "Search" at bounding box center [260, 141] width 26 height 14
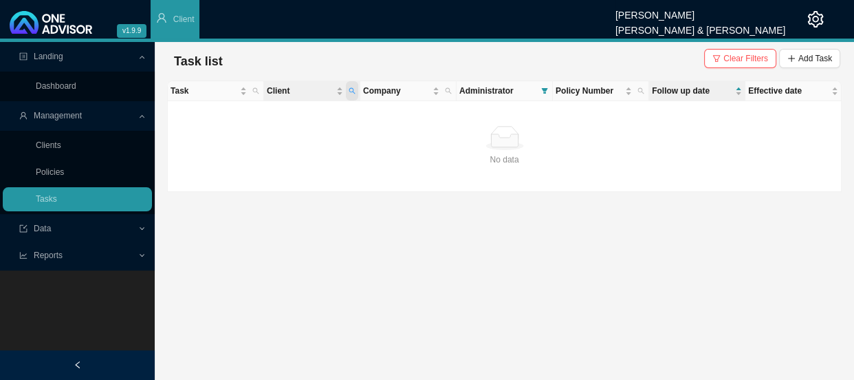
click at [351, 90] on icon "search" at bounding box center [352, 90] width 7 height 7
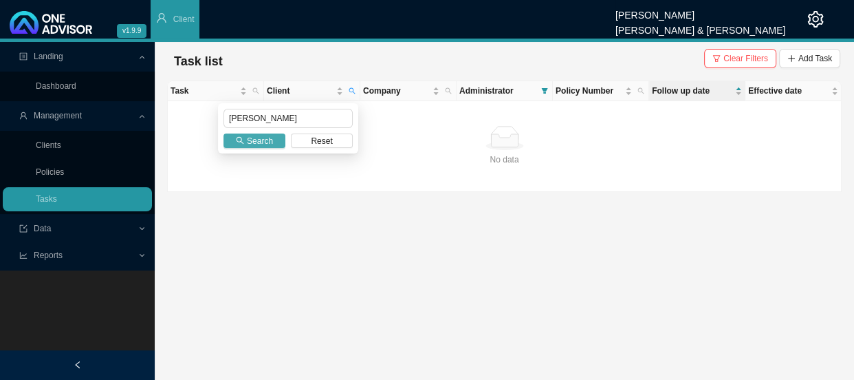
click at [263, 144] on span "Search" at bounding box center [260, 141] width 26 height 14
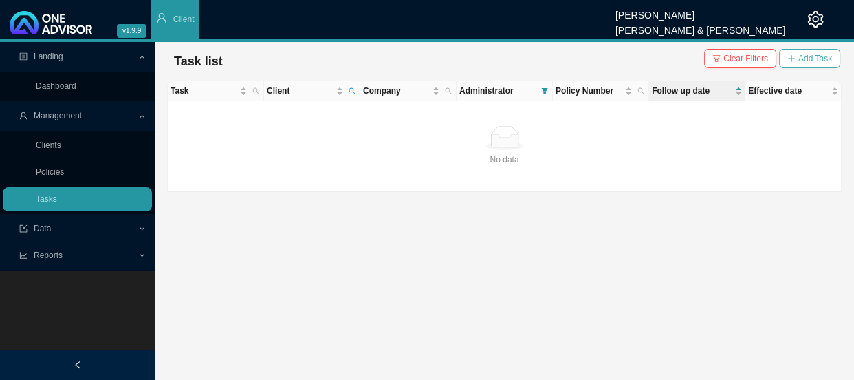
click at [814, 55] on span "Add Task" at bounding box center [815, 59] width 34 height 14
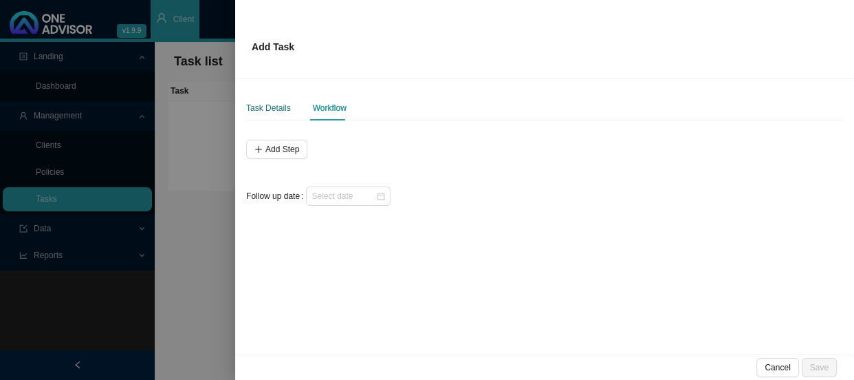
click at [263, 113] on div "Task Details" at bounding box center [268, 108] width 45 height 14
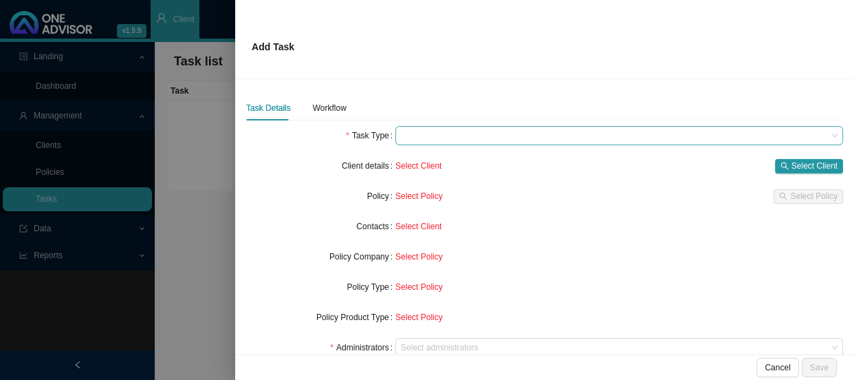
click at [422, 138] on span at bounding box center [619, 136] width 437 height 18
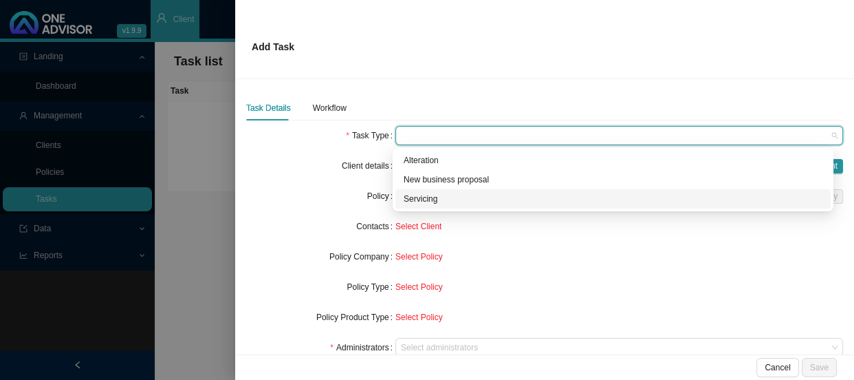
click at [434, 195] on div "Servicing" at bounding box center [613, 199] width 419 height 14
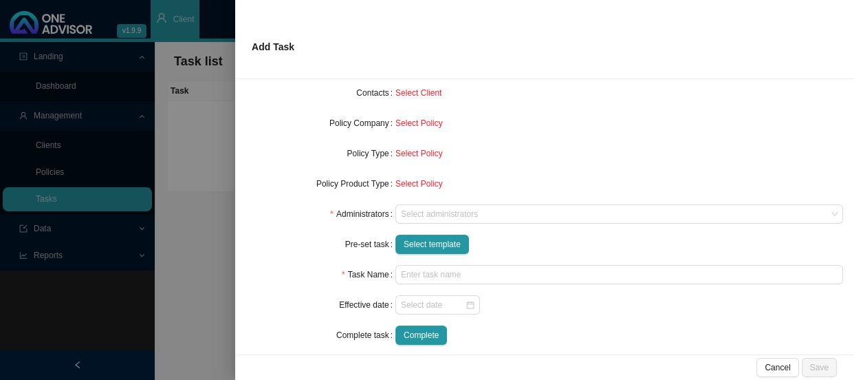
scroll to position [145, 0]
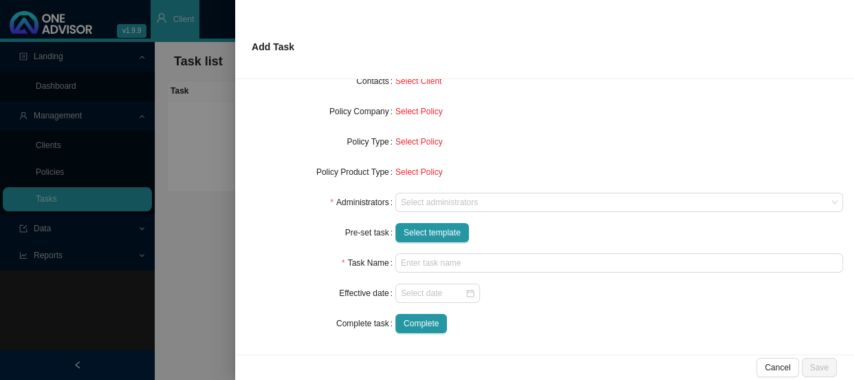
click at [444, 197] on div at bounding box center [612, 202] width 429 height 10
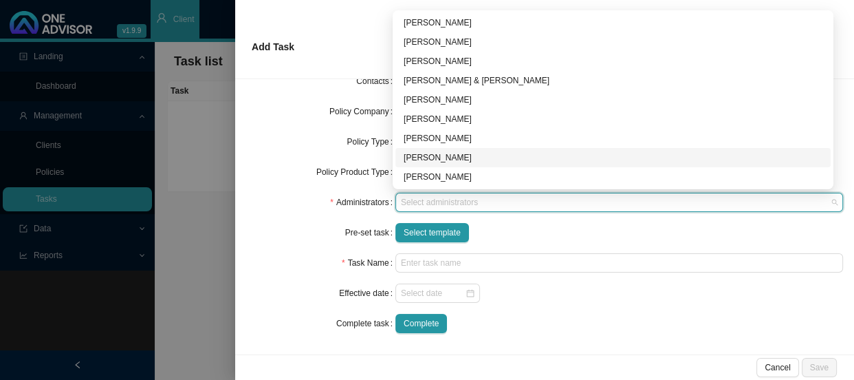
click at [428, 155] on div "[PERSON_NAME]" at bounding box center [613, 158] width 419 height 14
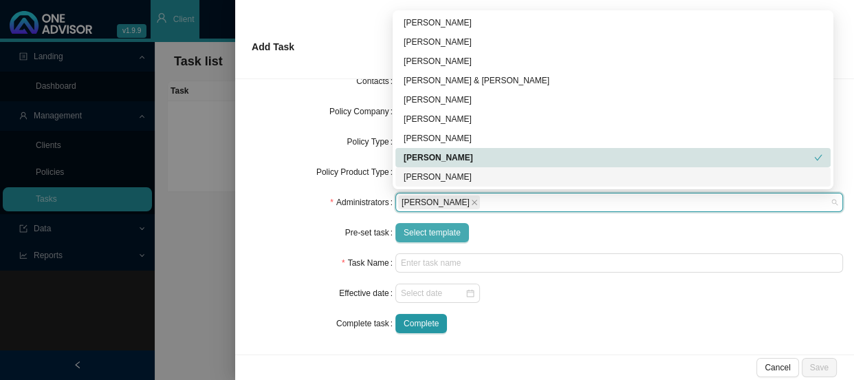
click at [418, 231] on span "Select template" at bounding box center [432, 233] width 57 height 14
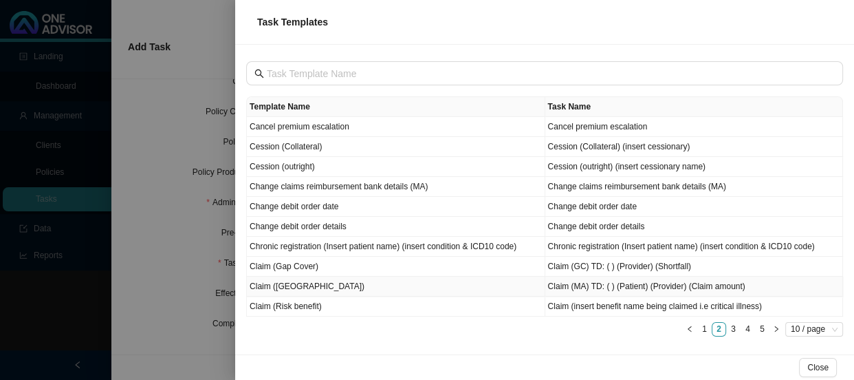
click at [316, 268] on td "Claim (Gap Cover)" at bounding box center [396, 267] width 298 height 20
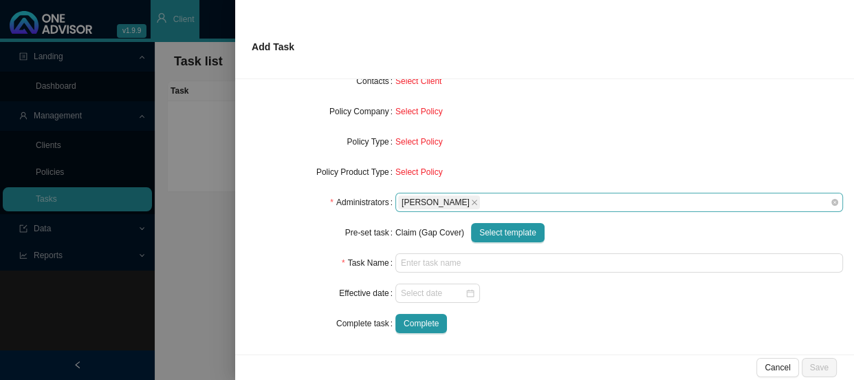
type input "Claim (GC) TD: ( ) (Provider) (Shortfall)"
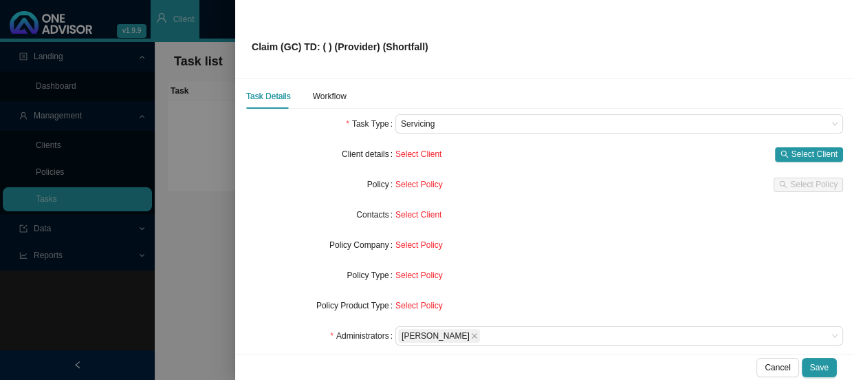
scroll to position [0, 0]
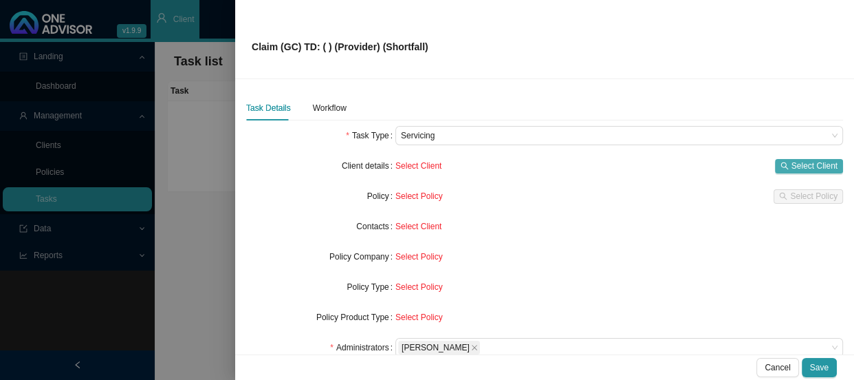
click at [792, 164] on span "Select Client" at bounding box center [815, 166] width 46 height 14
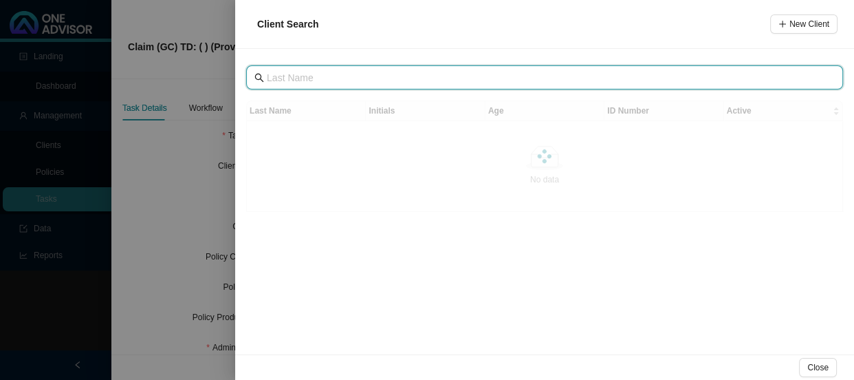
click at [318, 78] on input "text" at bounding box center [546, 77] width 558 height 15
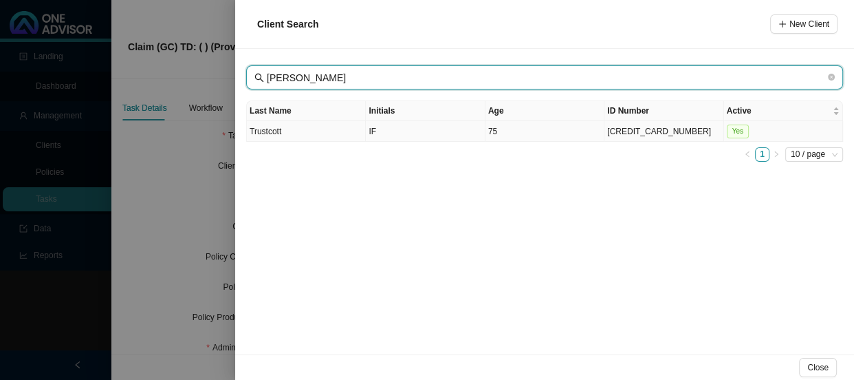
type input "[PERSON_NAME]"
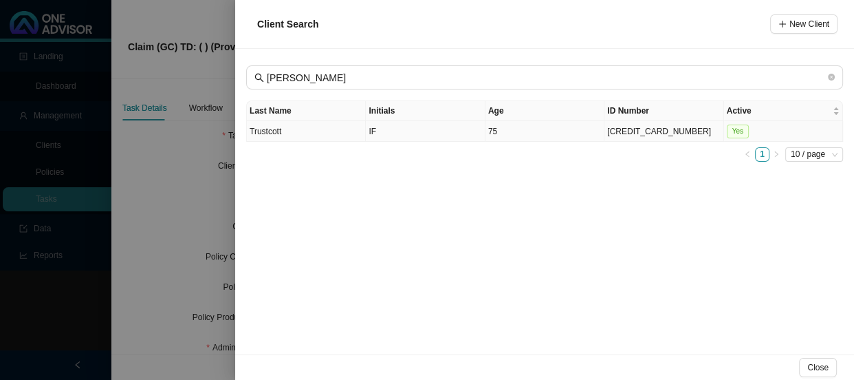
click at [290, 134] on td "Trustcott" at bounding box center [306, 131] width 119 height 21
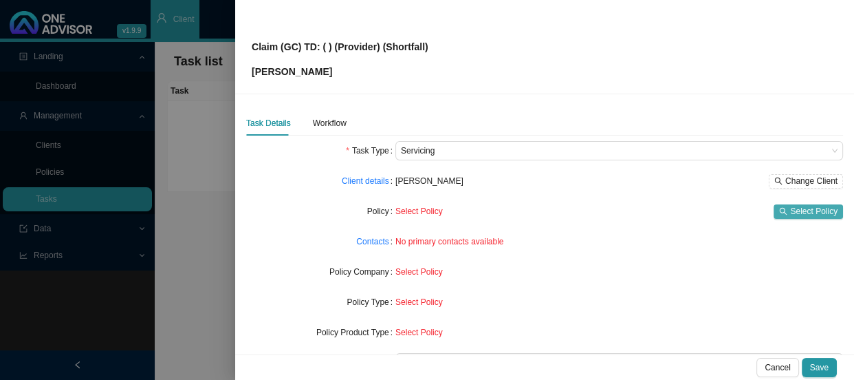
click at [790, 215] on span "Select Policy" at bounding box center [813, 211] width 47 height 14
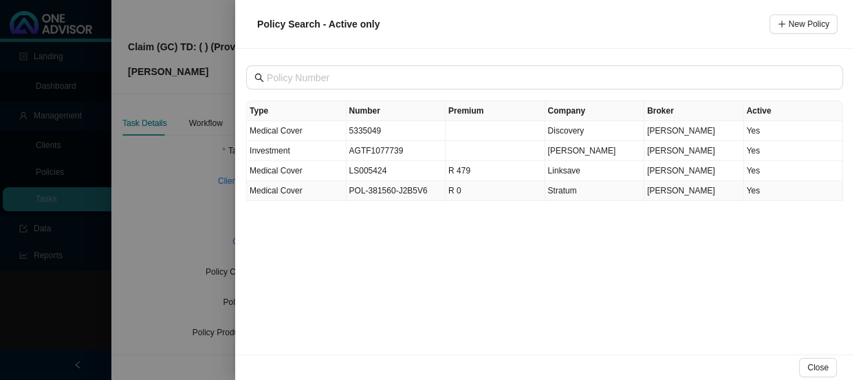
click at [384, 193] on td "POL-381560-J2B5V6" at bounding box center [397, 191] width 100 height 20
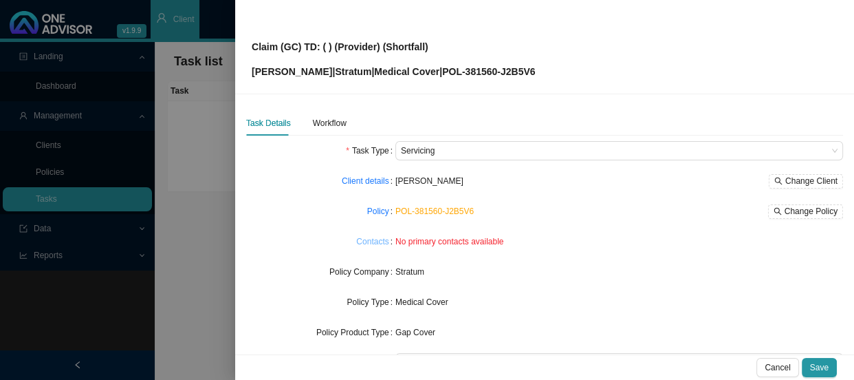
click at [374, 239] on link "Contacts" at bounding box center [372, 242] width 32 height 14
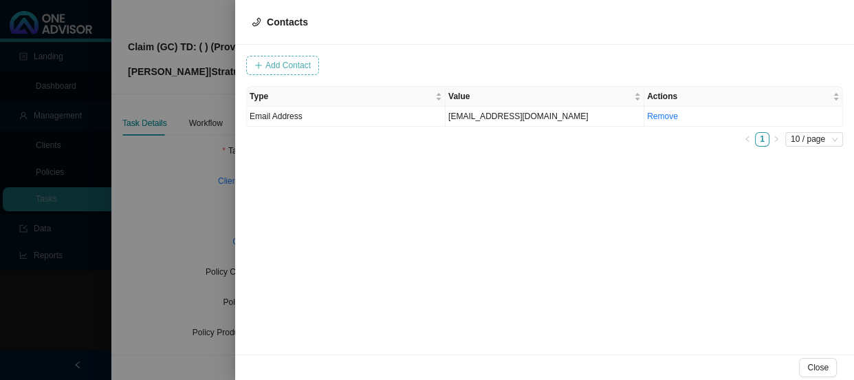
click at [303, 63] on span "Add Contact" at bounding box center [287, 65] width 45 height 14
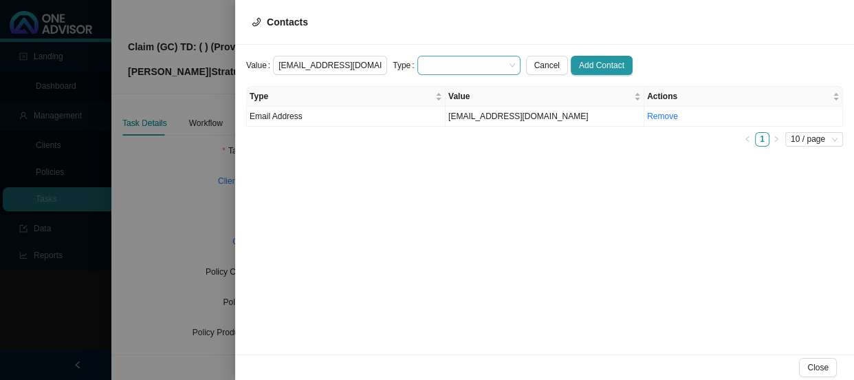
click at [437, 69] on span at bounding box center [469, 65] width 92 height 18
type input "[EMAIL_ADDRESS][DOMAIN_NAME]"
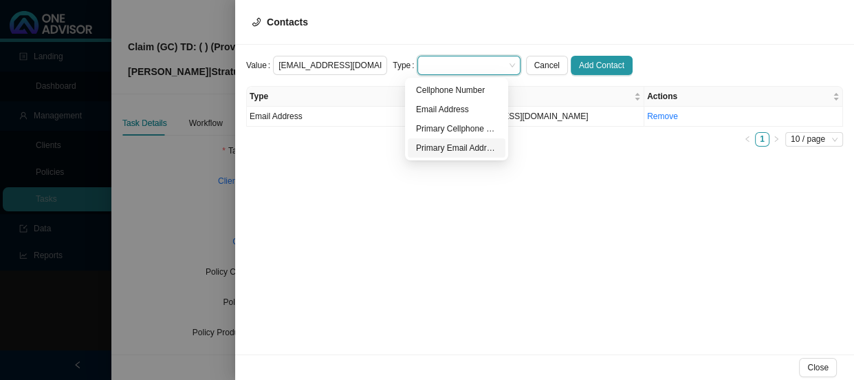
click at [441, 148] on div "Primary Email Address" at bounding box center [456, 148] width 81 height 14
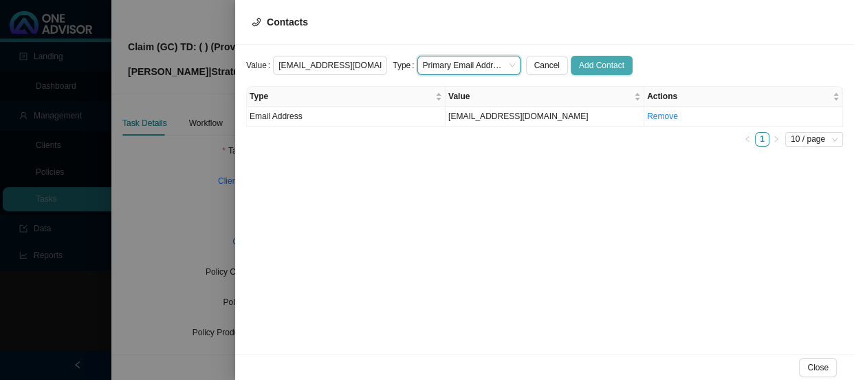
click at [583, 63] on span "Add Contact" at bounding box center [601, 65] width 45 height 14
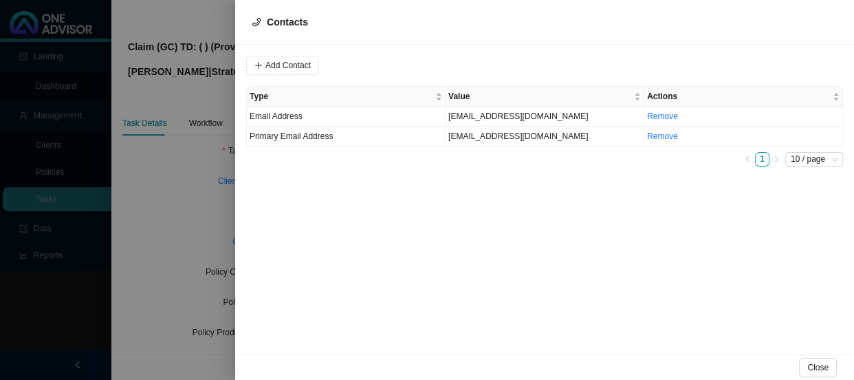
click at [217, 176] on div at bounding box center [427, 190] width 854 height 380
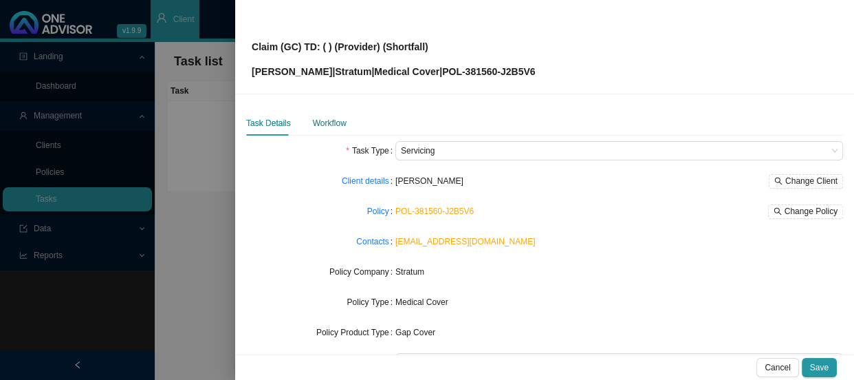
click at [325, 126] on div "Workflow" at bounding box center [330, 123] width 34 height 14
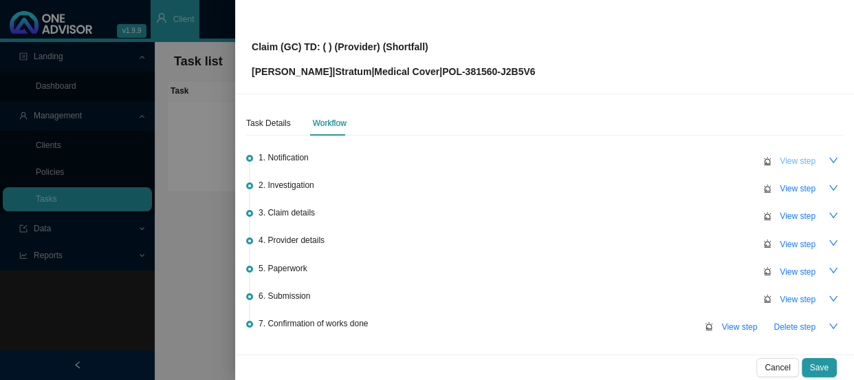
click at [780, 159] on span "View step" at bounding box center [798, 161] width 36 height 14
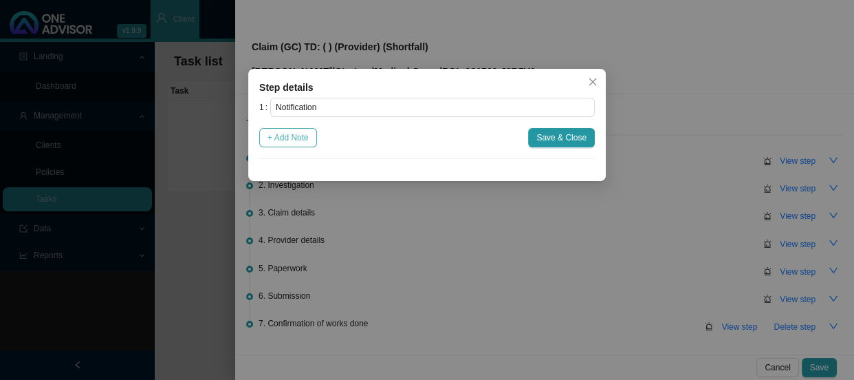
click at [288, 143] on span "+ Add Note" at bounding box center [288, 138] width 41 height 14
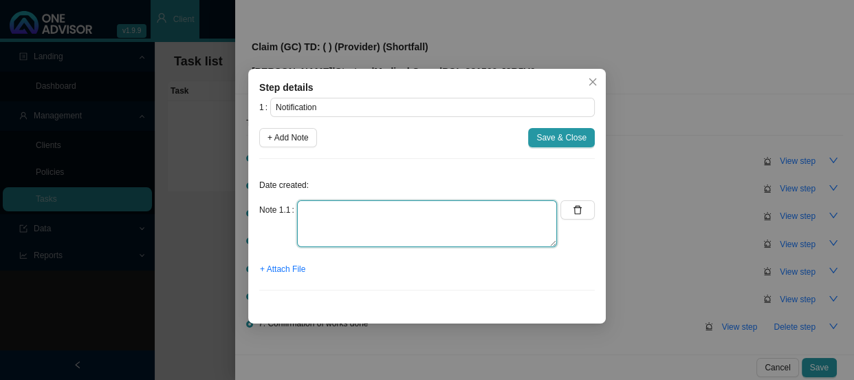
click at [343, 210] on textarea at bounding box center [427, 223] width 260 height 47
click at [344, 209] on textarea "Received a claim from [PERSON_NAME]" at bounding box center [427, 223] width 260 height 47
type textarea "Received a gap claim from [GEOGRAPHIC_DATA]"
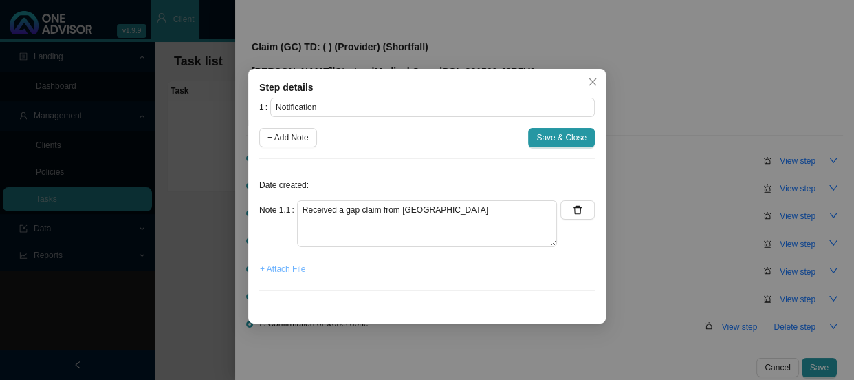
click at [294, 265] on span "+ Attach File" at bounding box center [282, 269] width 45 height 14
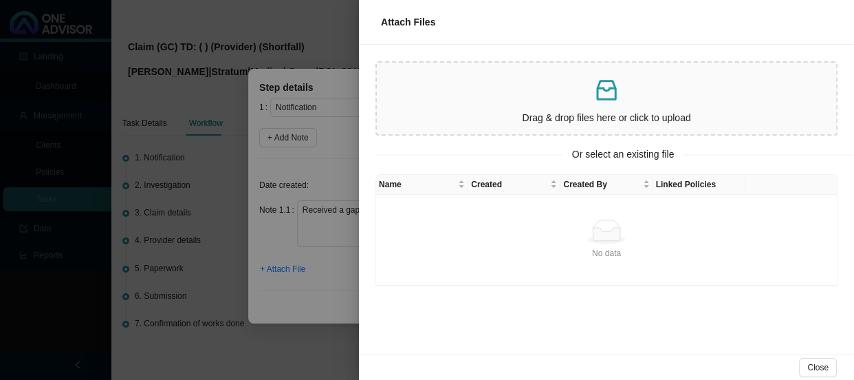
click at [319, 251] on div at bounding box center [427, 190] width 854 height 380
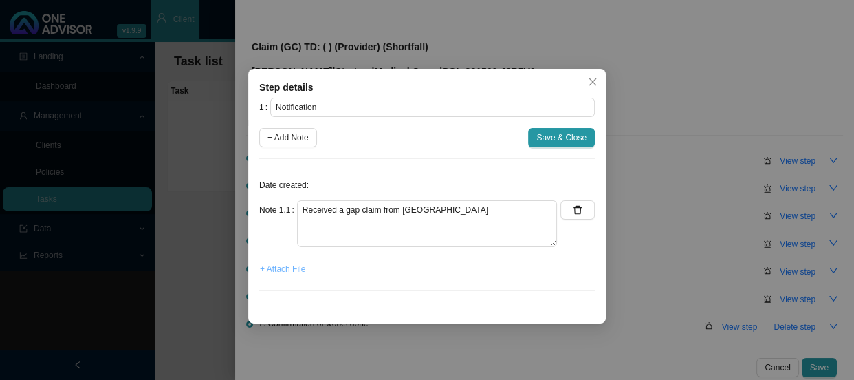
click at [293, 265] on span "+ Attach File" at bounding box center [282, 269] width 45 height 14
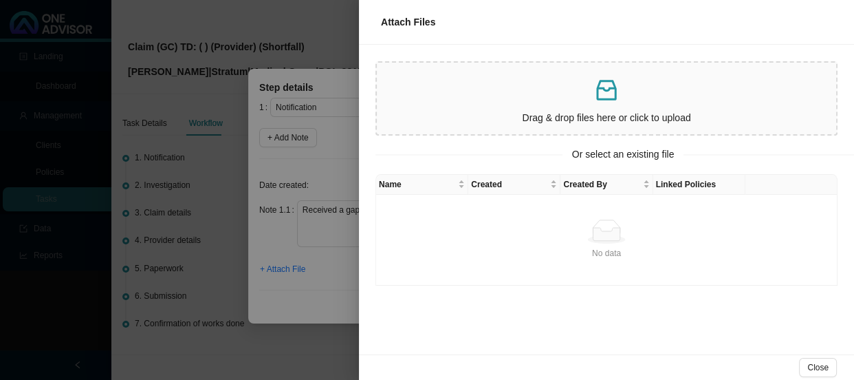
click at [428, 207] on td "No data No data" at bounding box center [606, 240] width 461 height 91
click at [329, 177] on div at bounding box center [427, 190] width 854 height 380
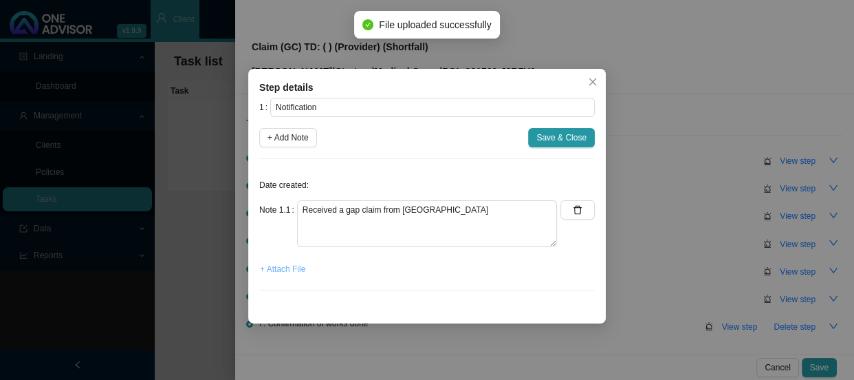
click at [290, 268] on span "+ Attach File" at bounding box center [282, 269] width 45 height 14
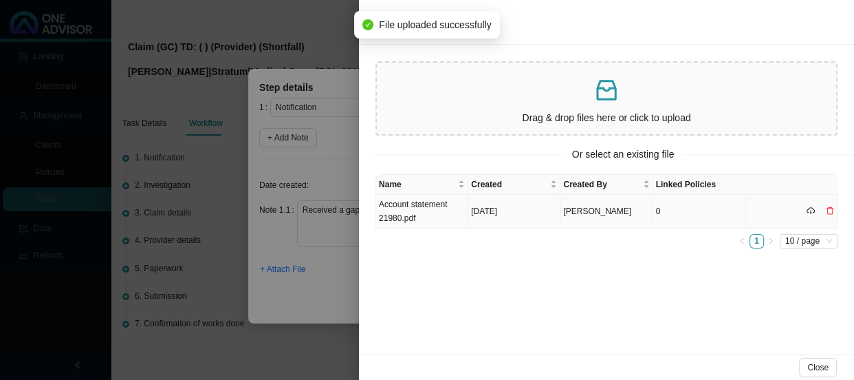
click at [420, 198] on td "Account statement 21980.pdf" at bounding box center [422, 212] width 92 height 34
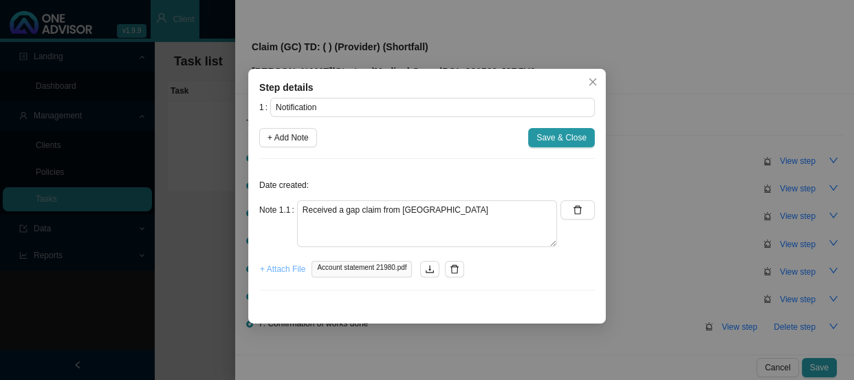
click at [276, 272] on span "+ Attach File" at bounding box center [282, 269] width 45 height 14
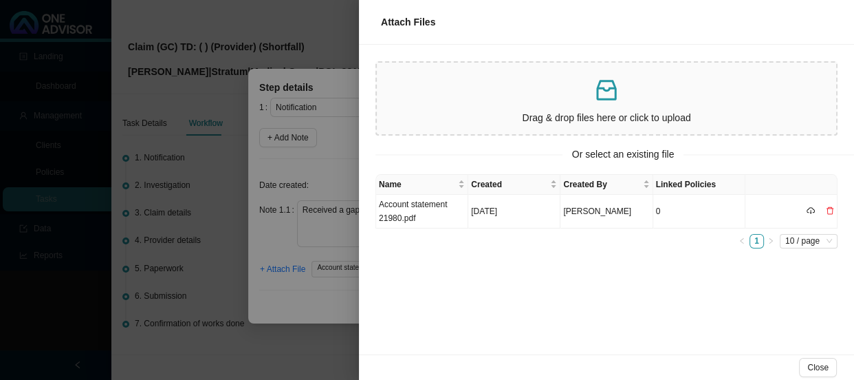
click at [342, 170] on div at bounding box center [427, 190] width 854 height 380
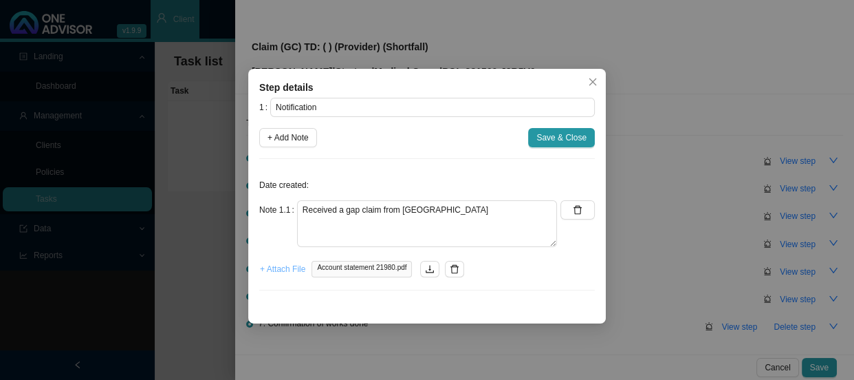
click at [286, 270] on span "+ Attach File" at bounding box center [282, 269] width 45 height 14
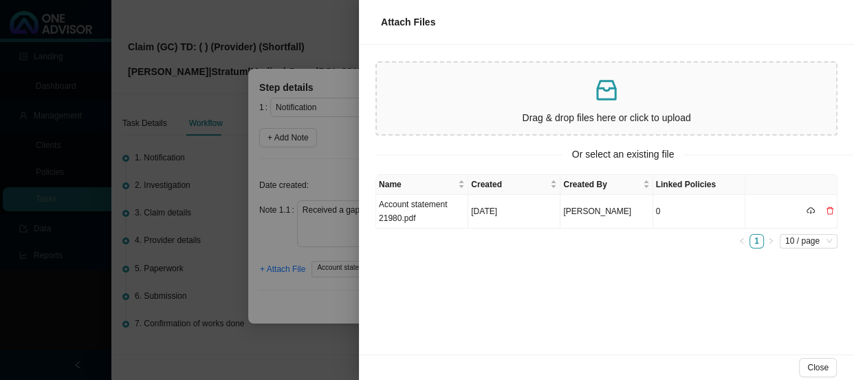
click at [453, 110] on p "Drag & drop files here or click to upload" at bounding box center [606, 118] width 448 height 16
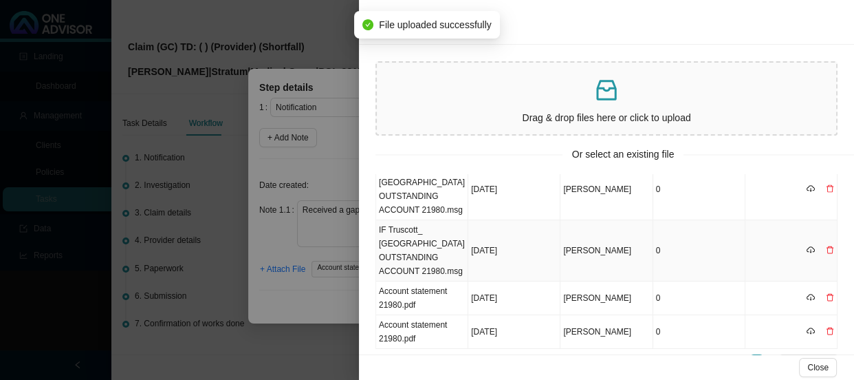
scroll to position [70, 0]
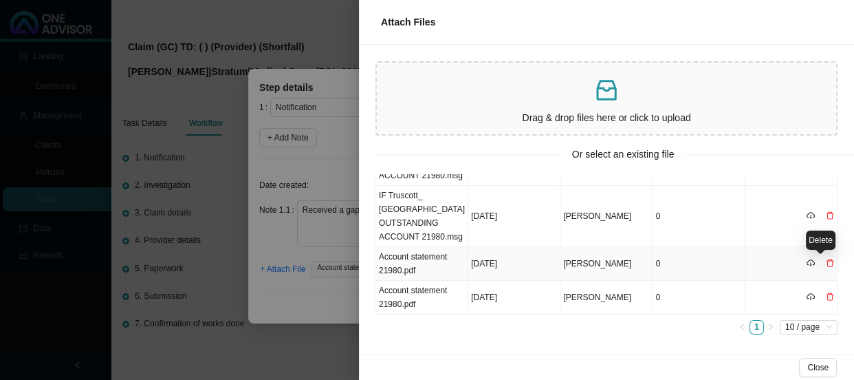
click at [827, 261] on icon "delete" at bounding box center [830, 263] width 7 height 8
click at [843, 230] on button "Yes" at bounding box center [834, 234] width 25 height 14
click at [420, 206] on td "IF Truscott_ [GEOGRAPHIC_DATA] OUTSTANDING ACCOUNT 21980.msg" at bounding box center [422, 216] width 92 height 61
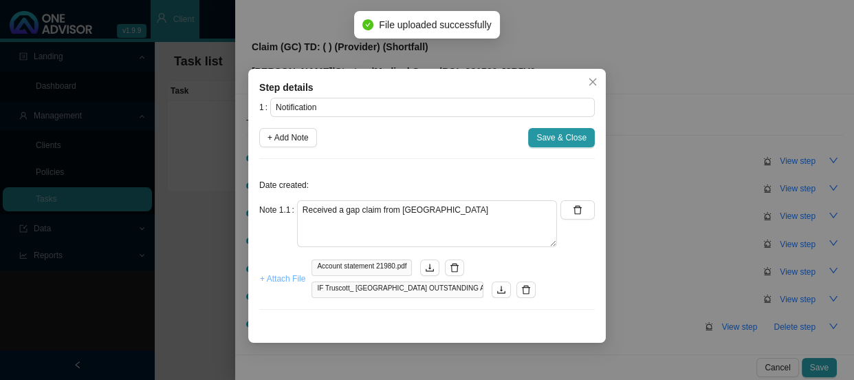
click at [275, 280] on span "+ Attach File" at bounding box center [282, 279] width 45 height 14
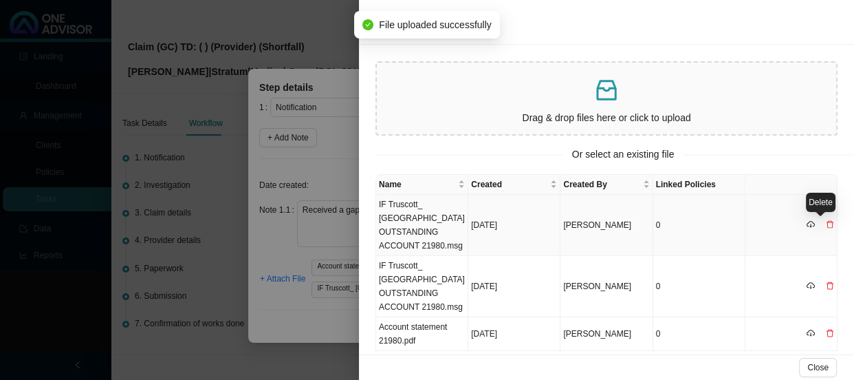
click at [826, 224] on icon "delete" at bounding box center [830, 224] width 8 height 8
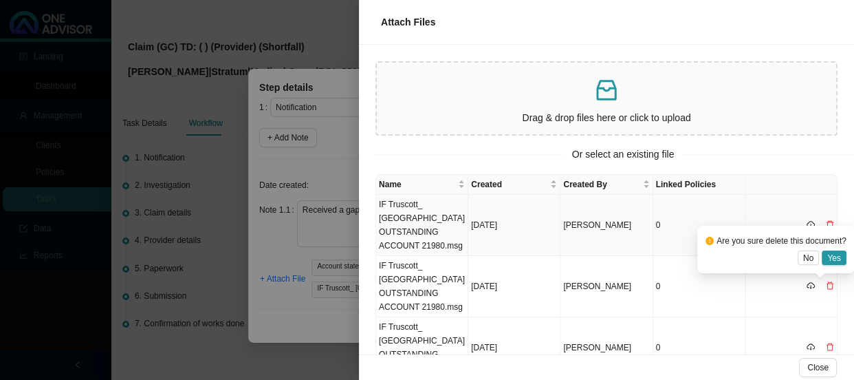
click at [827, 221] on icon "delete" at bounding box center [830, 225] width 7 height 8
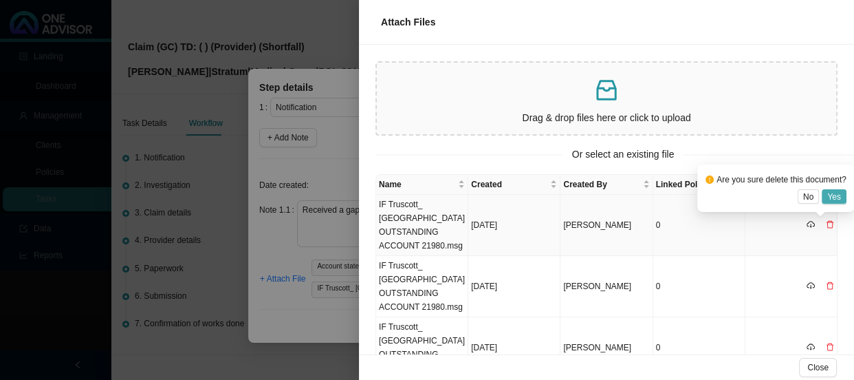
click at [835, 194] on span "Yes" at bounding box center [834, 197] width 14 height 14
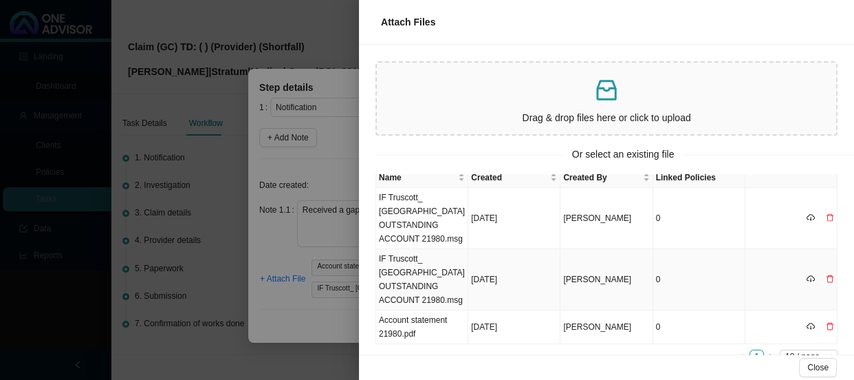
scroll to position [0, 0]
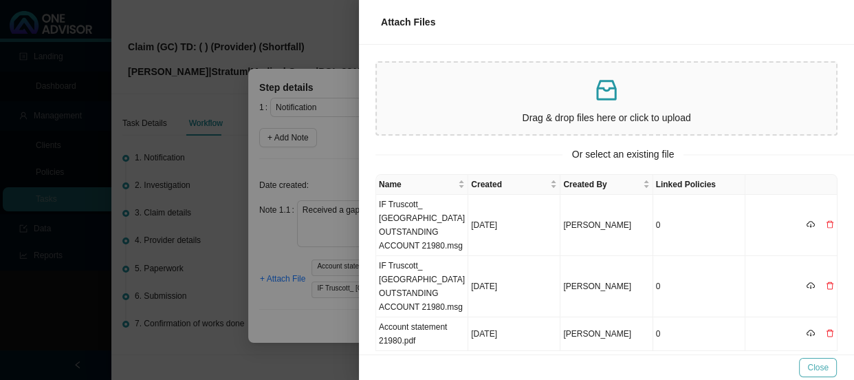
click at [829, 362] on button "Close" at bounding box center [818, 367] width 38 height 19
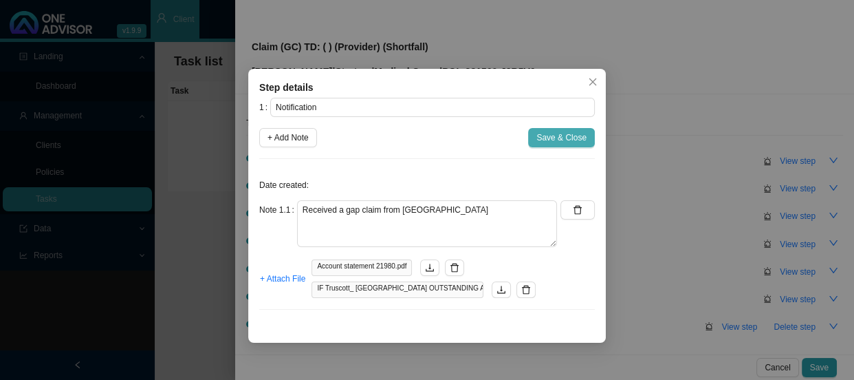
click at [557, 140] on span "Save & Close" at bounding box center [561, 138] width 50 height 14
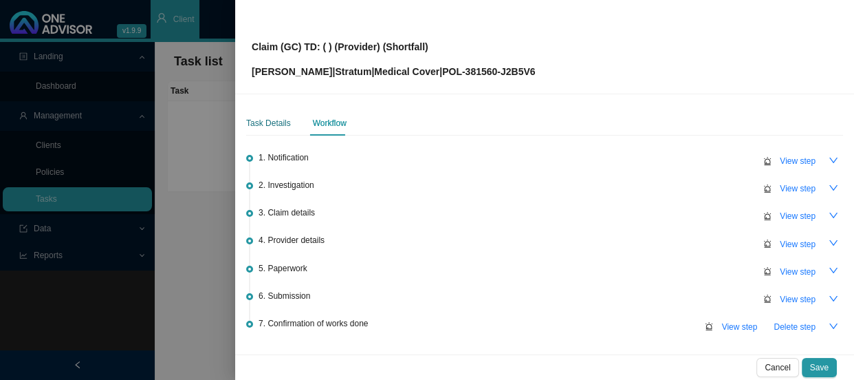
click at [266, 124] on div "Task Details" at bounding box center [268, 123] width 45 height 14
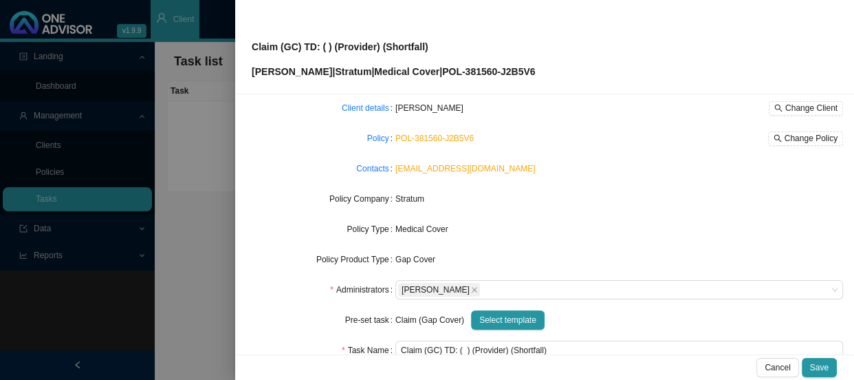
scroll to position [160, 0]
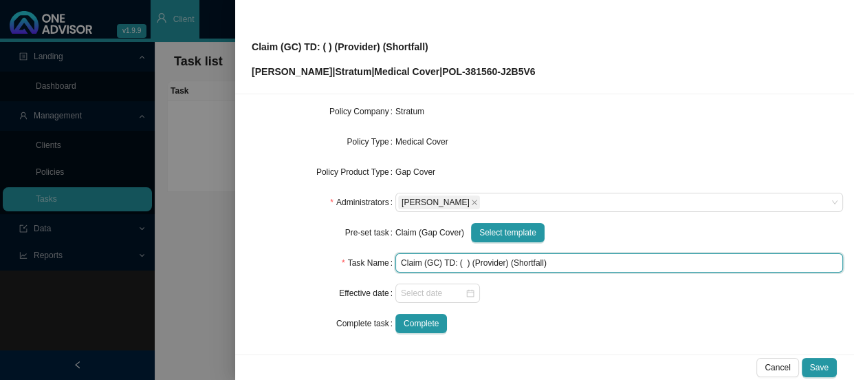
click at [511, 260] on input "Claim (GC) TD: ( ) (Provider) (Shortfall)" at bounding box center [619, 262] width 448 height 19
click at [490, 262] on input "Claim (GC) TD: ( ) (Provider) (R9916.50)" at bounding box center [619, 262] width 448 height 19
click at [461, 261] on input "Claim (GC) TD: ( ) ([PERSON_NAME] J & Partners) (R9916.50)" at bounding box center [619, 262] width 448 height 19
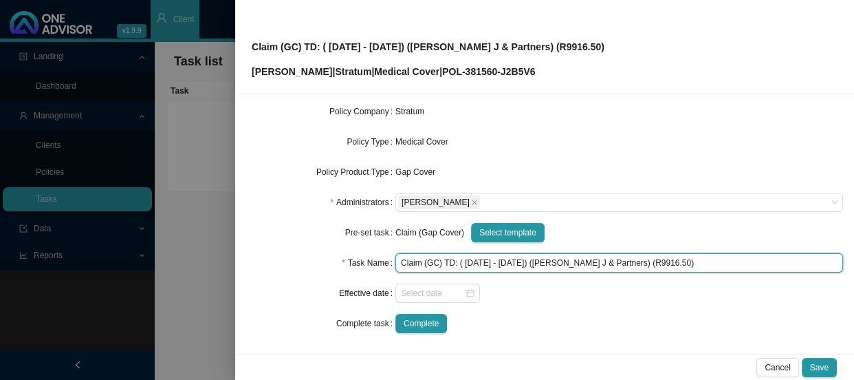
click at [458, 257] on input "Claim (GC) TD: ( [DATE] - [DATE]) ([PERSON_NAME] J & Partners) (R9916.50)" at bounding box center [619, 262] width 448 height 19
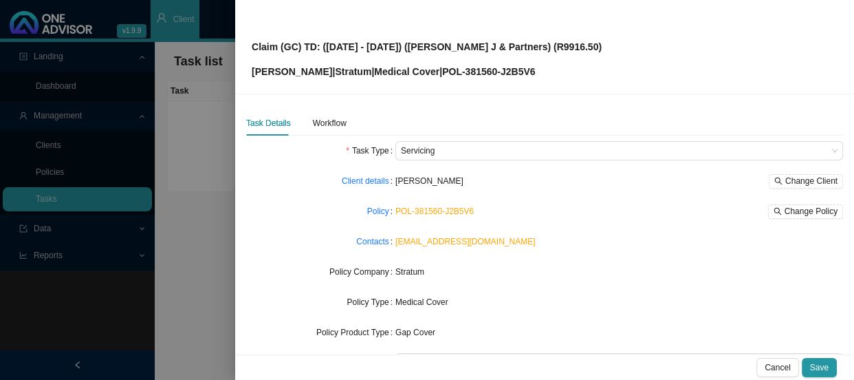
scroll to position [0, 0]
type input "Claim (GC) TD: ([DATE] - [DATE]) ([PERSON_NAME] J & Partners) (R9916.50)"
click at [334, 125] on div "Workflow" at bounding box center [330, 123] width 34 height 14
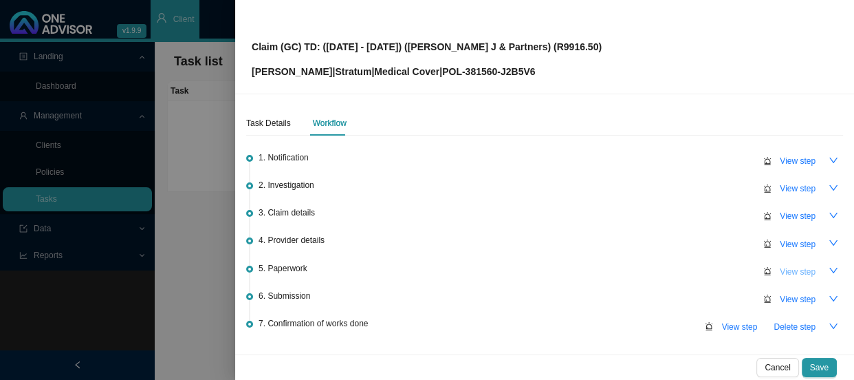
click at [784, 272] on span "View step" at bounding box center [798, 272] width 36 height 14
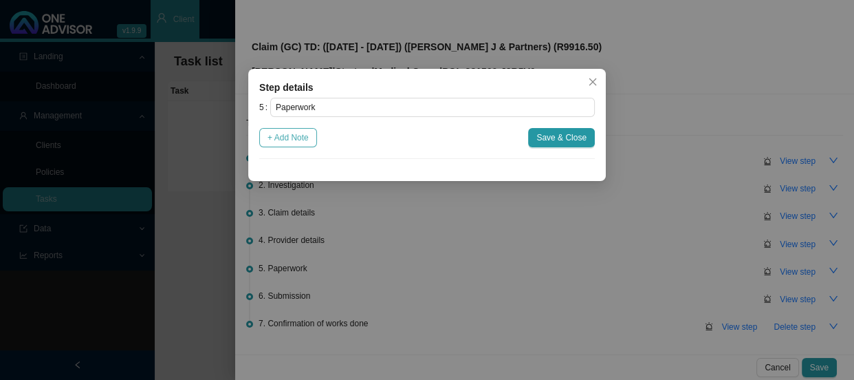
click at [283, 139] on span "+ Add Note" at bounding box center [288, 138] width 41 height 14
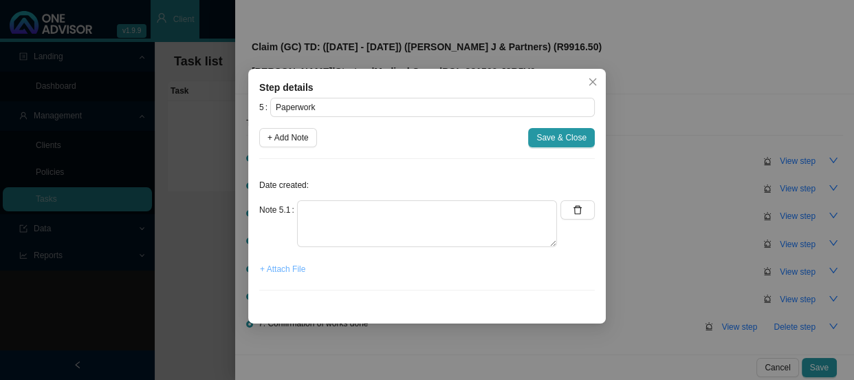
click at [289, 272] on span "+ Attach File" at bounding box center [282, 269] width 45 height 14
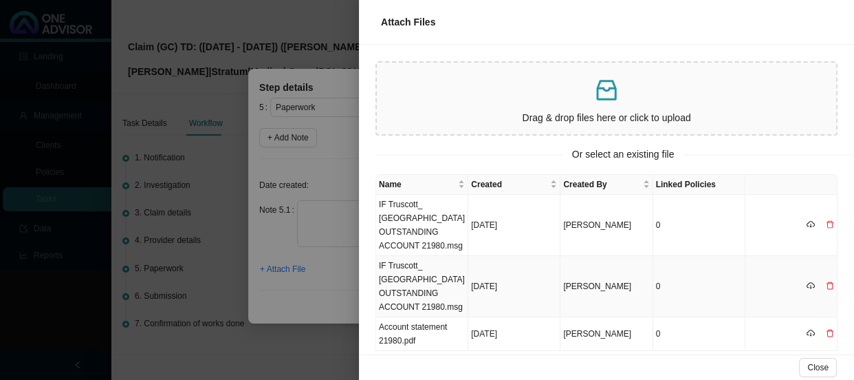
scroll to position [36, 0]
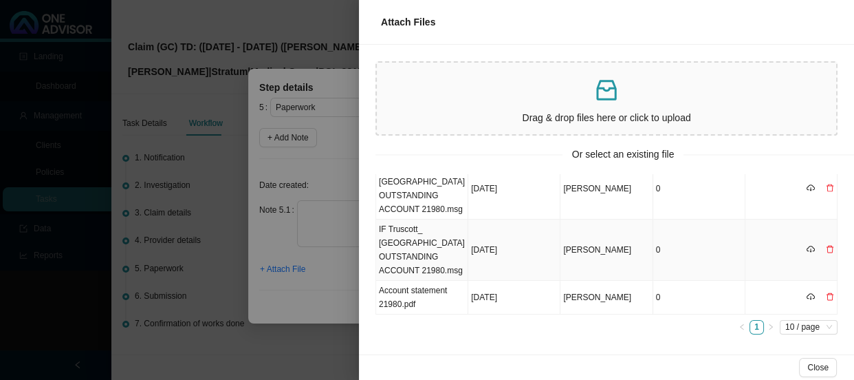
click at [430, 256] on td "IF Truscott_ [GEOGRAPHIC_DATA] OUTSTANDING ACCOUNT 21980.msg" at bounding box center [422, 249] width 92 height 61
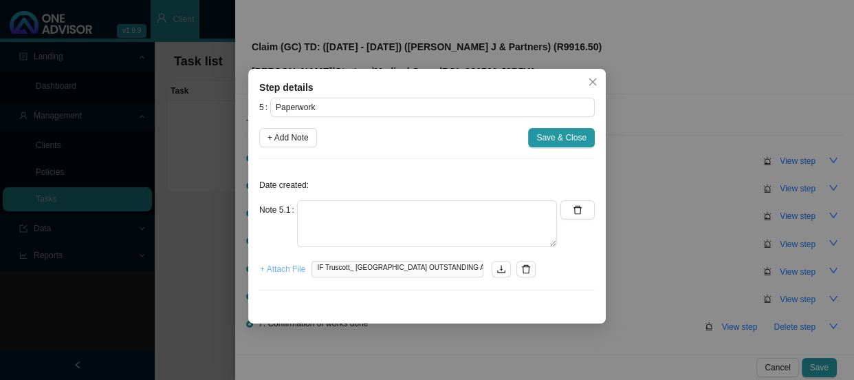
click at [287, 271] on span "+ Attach File" at bounding box center [282, 269] width 45 height 14
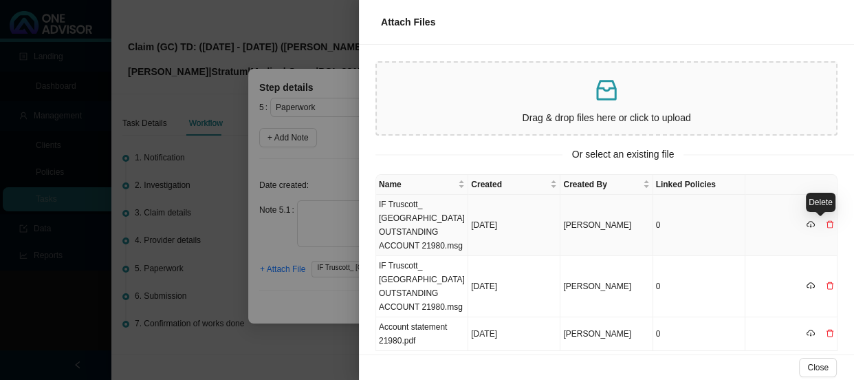
click at [826, 224] on icon "delete" at bounding box center [830, 224] width 8 height 8
click at [842, 194] on button "Yes" at bounding box center [834, 196] width 25 height 14
click at [422, 337] on td "Account statement 21980.pdf" at bounding box center [422, 334] width 92 height 34
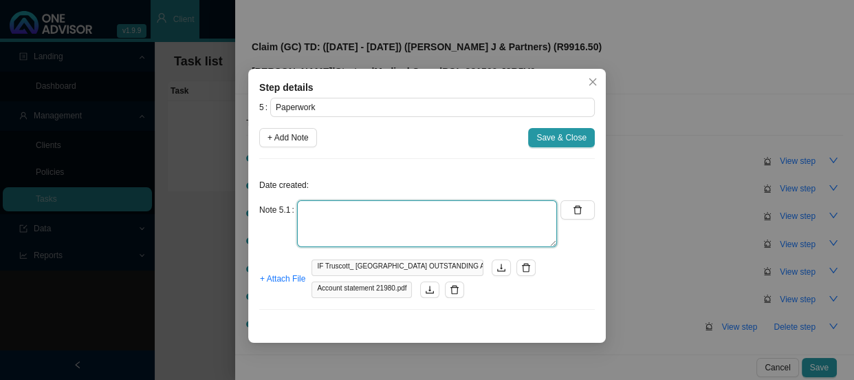
click at [324, 206] on textarea at bounding box center [427, 223] width 260 height 47
type textarea "[PERSON_NAME] invoice"
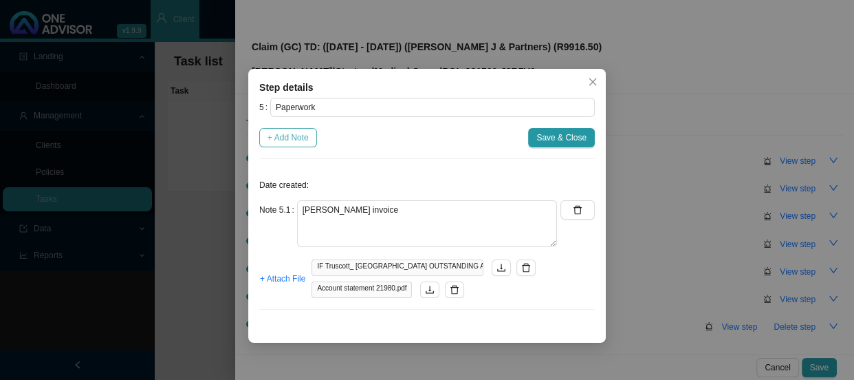
click at [286, 144] on span "+ Add Note" at bounding box center [288, 138] width 41 height 14
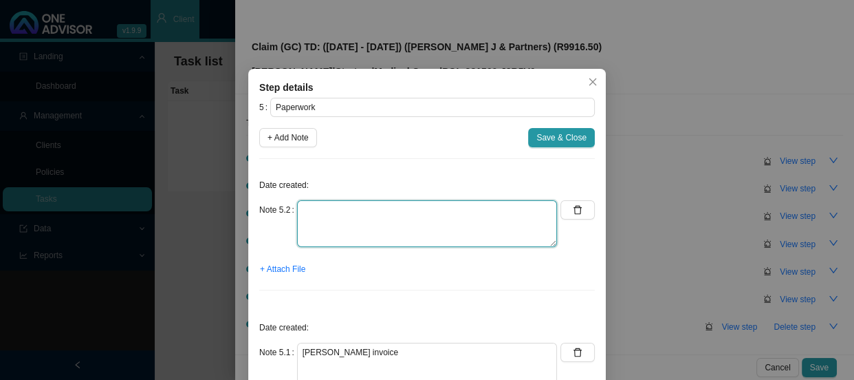
click at [319, 211] on textarea at bounding box center [427, 223] width 260 height 47
type textarea "CTH"
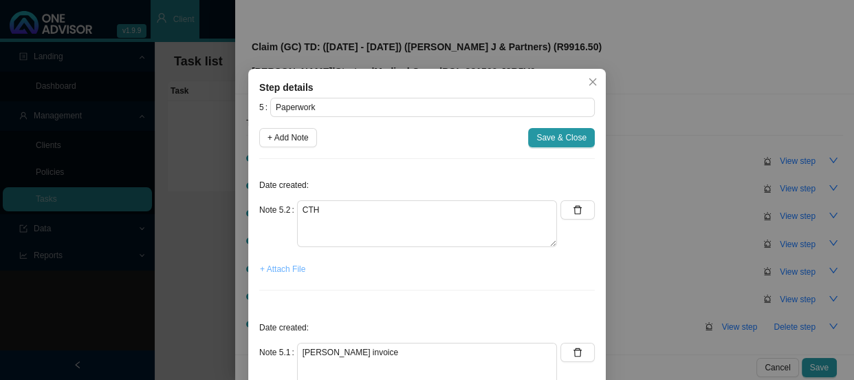
click at [282, 272] on span "+ Attach File" at bounding box center [282, 269] width 45 height 14
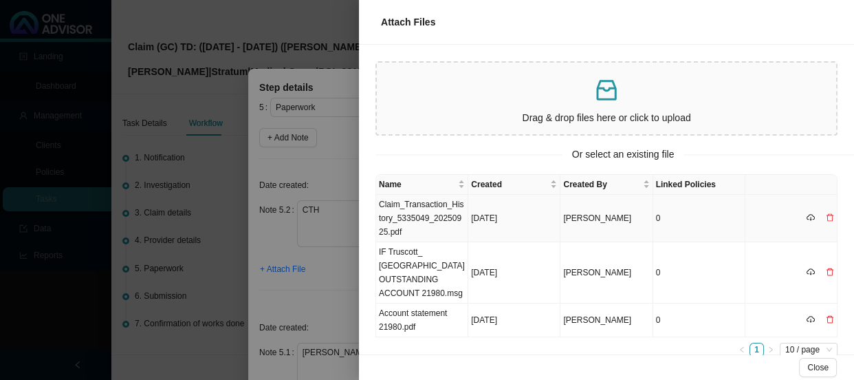
click at [415, 217] on td "Claim_Transaction_History_5335049_20250925.pdf" at bounding box center [422, 218] width 92 height 47
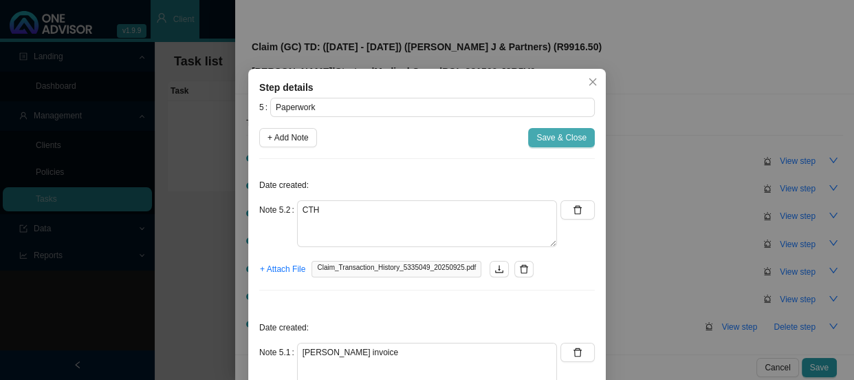
click at [550, 135] on span "Save & Close" at bounding box center [561, 138] width 50 height 14
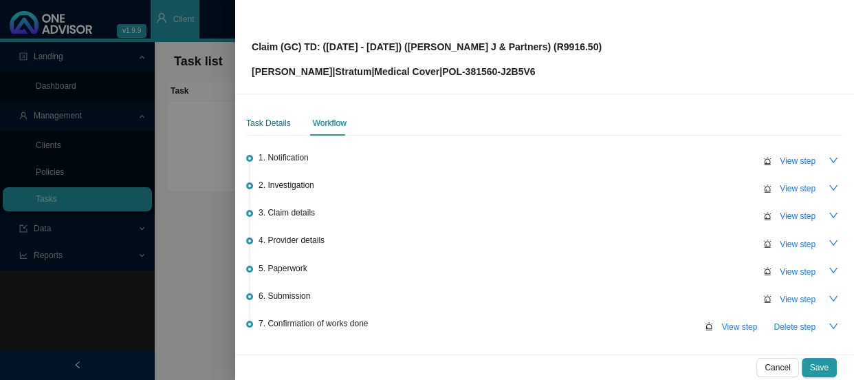
click at [261, 117] on div "Task Details" at bounding box center [268, 123] width 45 height 14
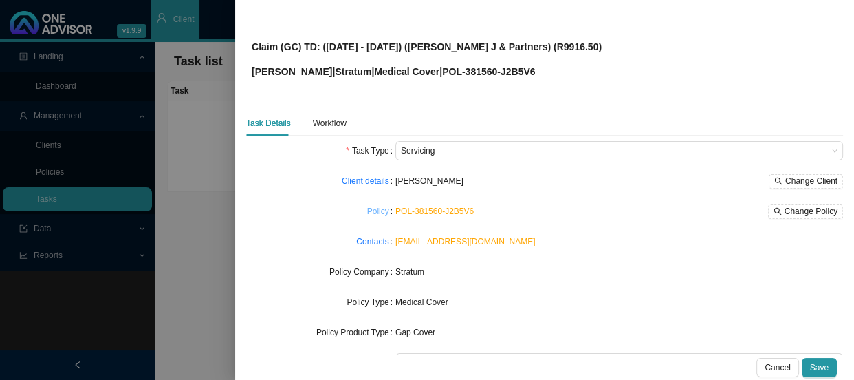
click at [378, 210] on link "Policy" at bounding box center [378, 211] width 22 height 14
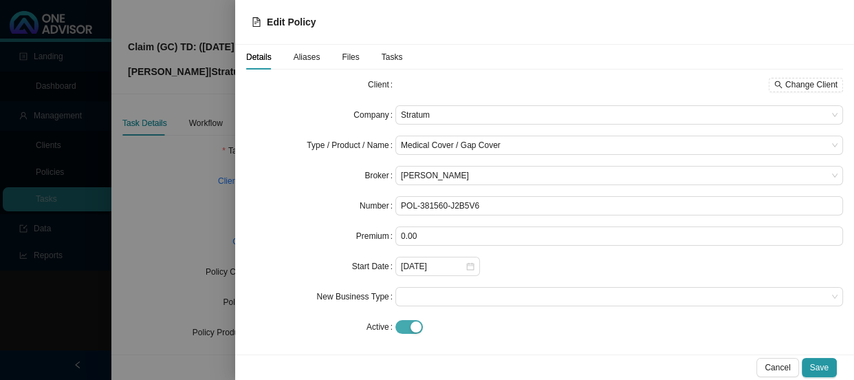
click at [400, 327] on span "button" at bounding box center [409, 327] width 28 height 14
click at [822, 363] on span "Save" at bounding box center [819, 367] width 19 height 14
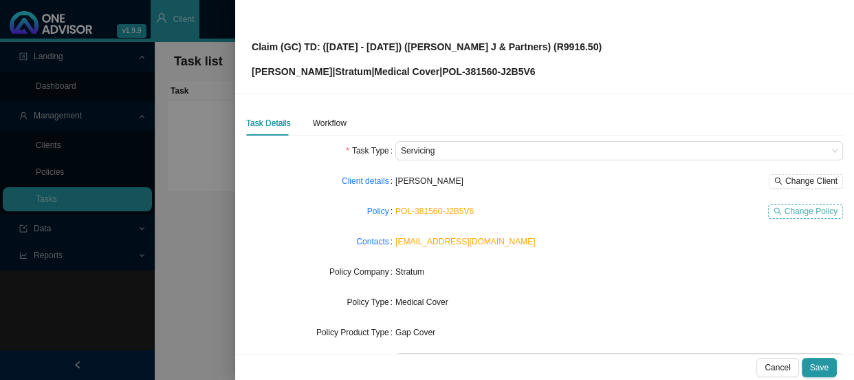
click at [792, 210] on span "Change Policy" at bounding box center [811, 211] width 53 height 14
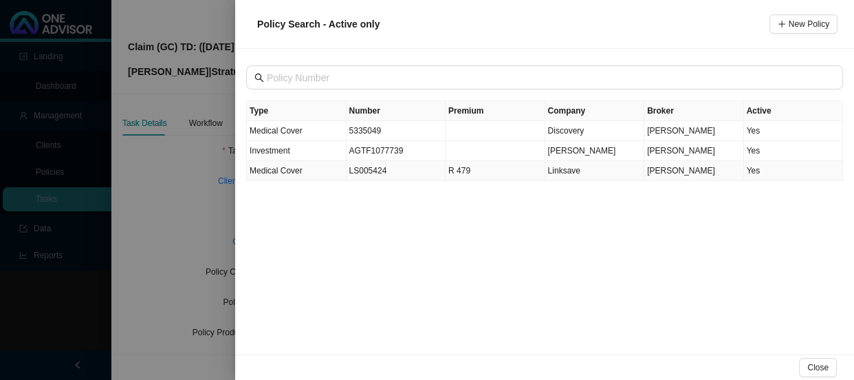
click at [391, 171] on td "LS005424" at bounding box center [397, 171] width 100 height 20
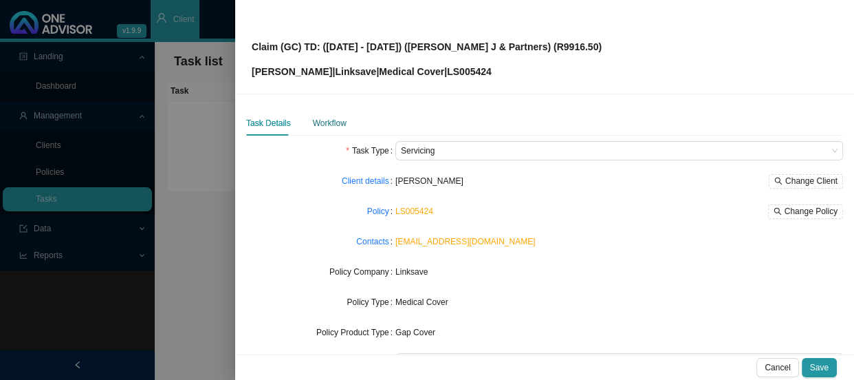
click at [325, 117] on div "Workflow" at bounding box center [330, 123] width 34 height 14
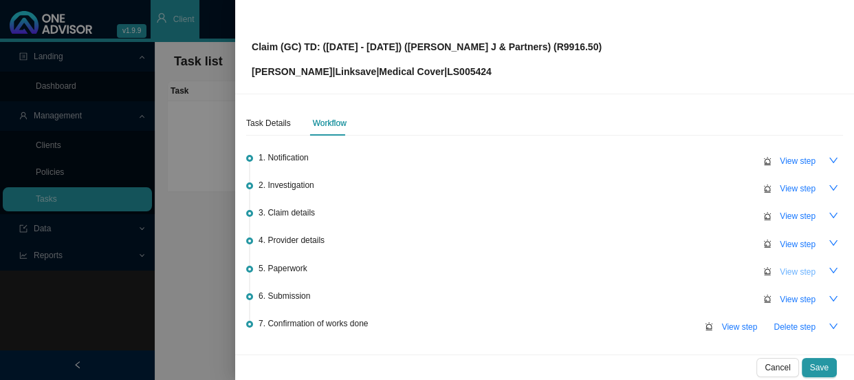
click at [787, 265] on span "View step" at bounding box center [798, 272] width 36 height 14
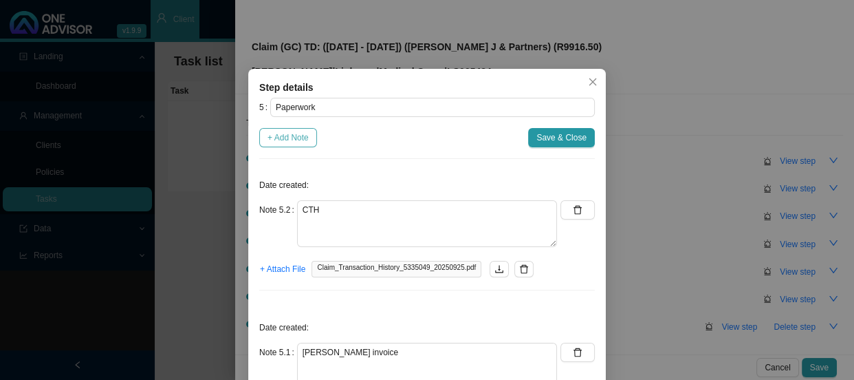
click at [285, 133] on span "+ Add Note" at bounding box center [288, 138] width 41 height 14
type textarea "CTH"
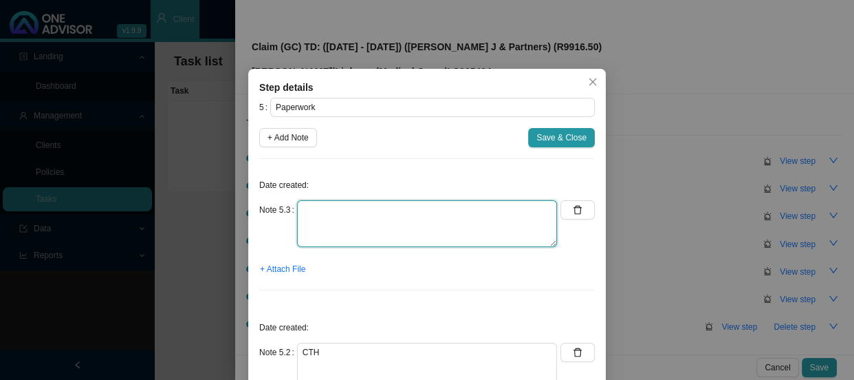
click at [358, 210] on textarea at bounding box center [427, 223] width 260 height 47
click at [455, 206] on textarea "Sent claim form and requested hospital acocunt" at bounding box center [427, 223] width 260 height 47
type textarea "Sent claim form and requested hospital account"
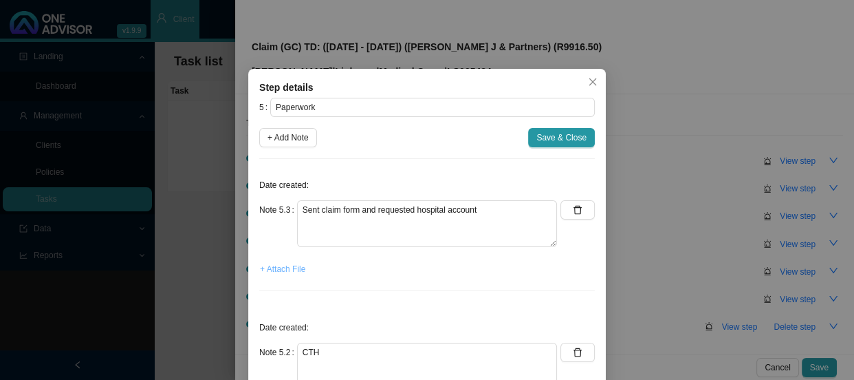
click at [268, 268] on span "+ Attach File" at bounding box center [282, 269] width 45 height 14
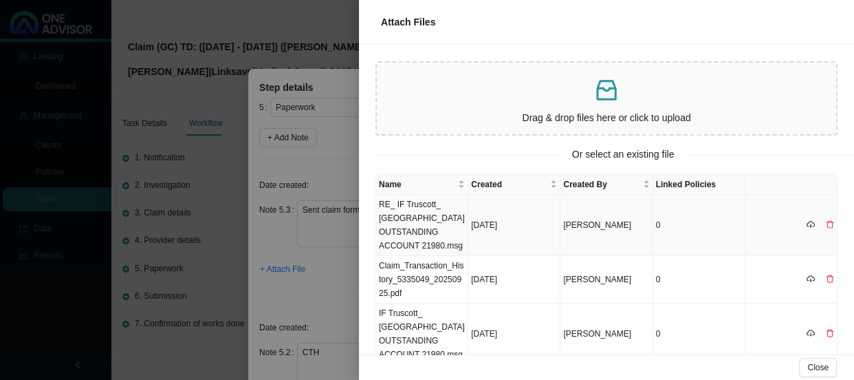
click at [433, 238] on td "RE_ IF Truscott_ [GEOGRAPHIC_DATA] OUTSTANDING ACCOUNT 21980.msg" at bounding box center [422, 225] width 92 height 61
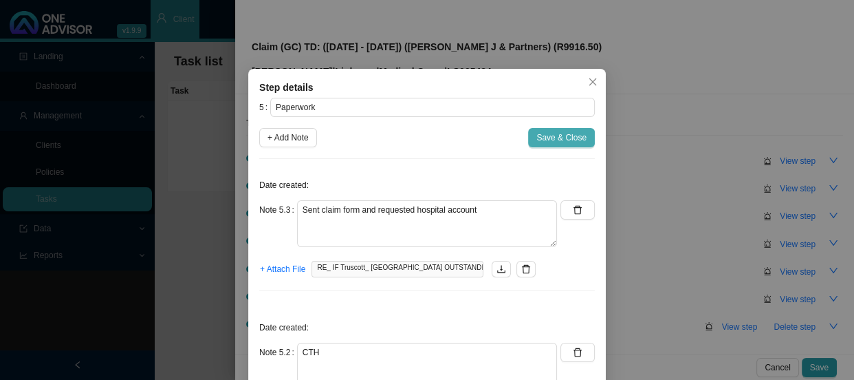
click at [541, 140] on span "Save & Close" at bounding box center [561, 138] width 50 height 14
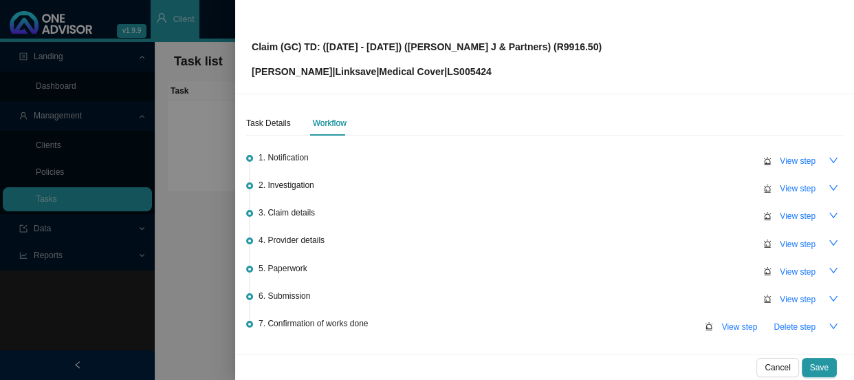
scroll to position [88, 0]
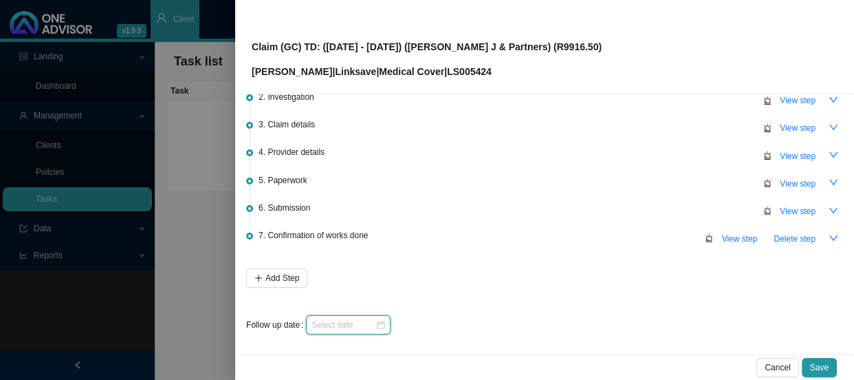
click at [371, 325] on input at bounding box center [344, 325] width 64 height 14
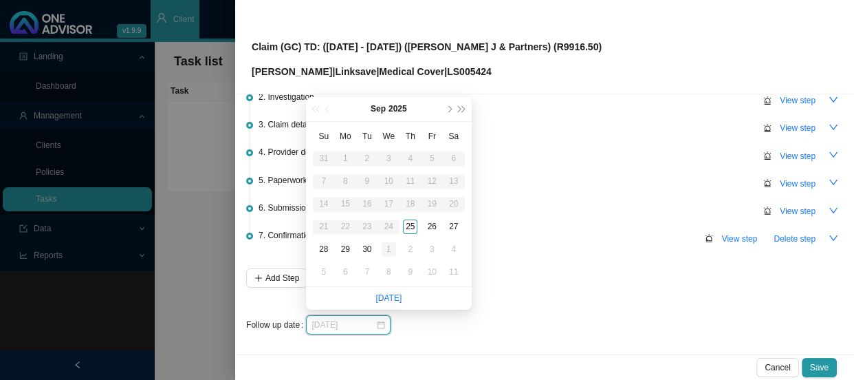
type input "[DATE]"
click at [392, 251] on div "1" at bounding box center [389, 249] width 14 height 14
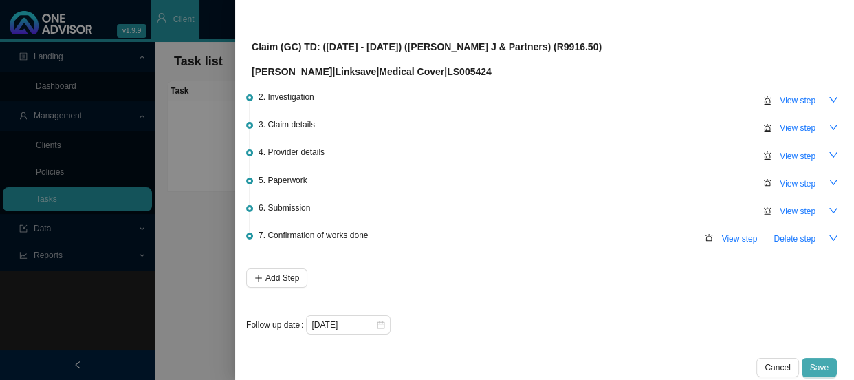
click at [815, 365] on span "Save" at bounding box center [819, 367] width 19 height 14
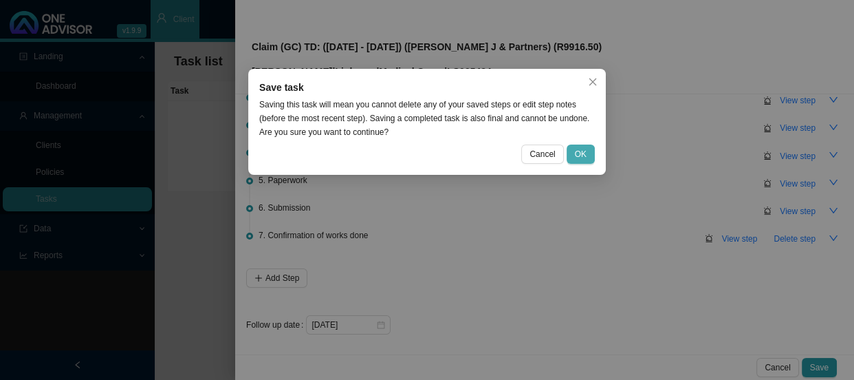
click at [578, 147] on span "OK" at bounding box center [581, 154] width 12 height 14
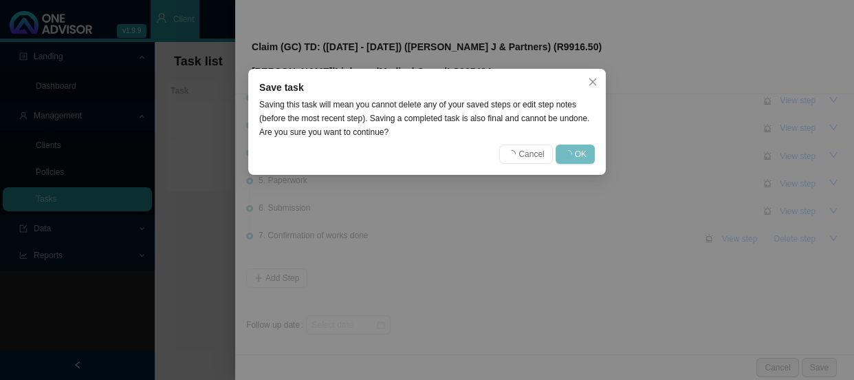
scroll to position [0, 0]
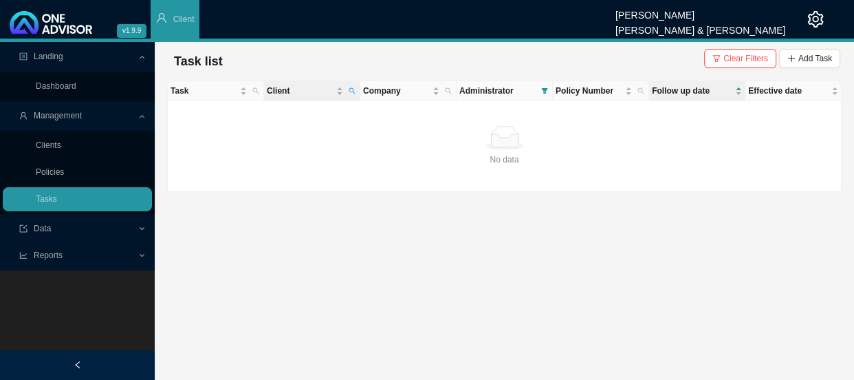
drag, startPoint x: 350, startPoint y: 89, endPoint x: 343, endPoint y: 94, distance: 8.0
click at [350, 89] on icon "search" at bounding box center [352, 90] width 7 height 7
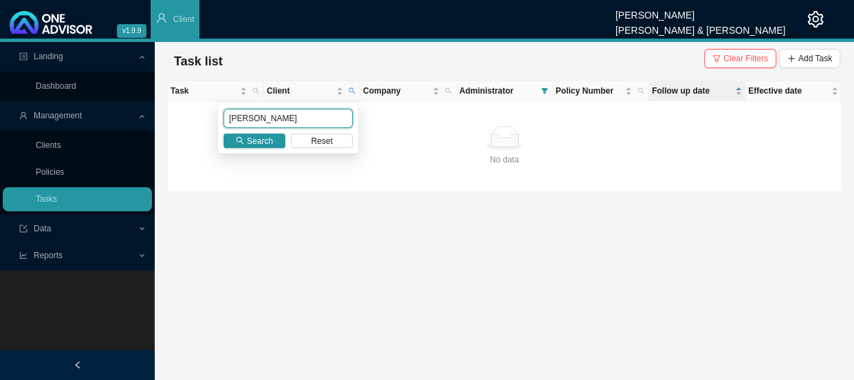
drag, startPoint x: 268, startPoint y: 117, endPoint x: 208, endPoint y: 118, distance: 60.5
click at [208, 118] on body "v1.9.9 [PERSON_NAME] [PERSON_NAME] & [PERSON_NAME] Client Landing Dashboard Man…" at bounding box center [427, 190] width 854 height 380
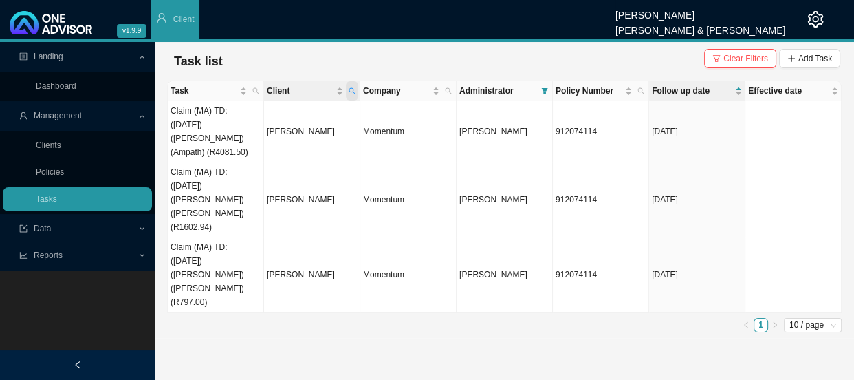
click at [353, 87] on icon "search" at bounding box center [352, 90] width 7 height 7
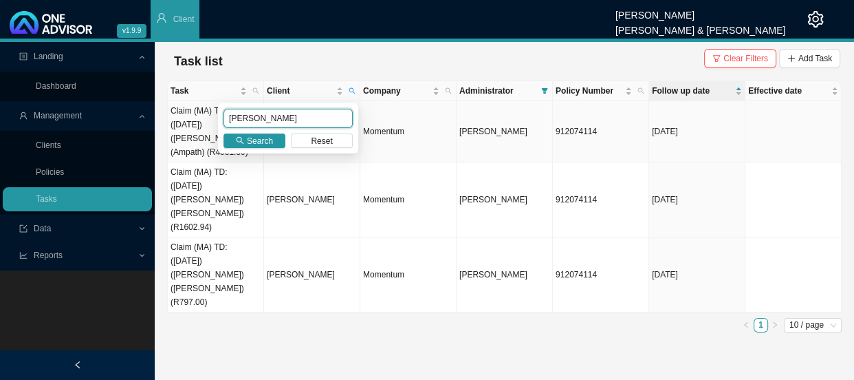
drag, startPoint x: 268, startPoint y: 118, endPoint x: 206, endPoint y: 120, distance: 61.2
click at [206, 120] on body "v1.9.9 [PERSON_NAME] [PERSON_NAME] & [PERSON_NAME] Client Landing Dashboard Man…" at bounding box center [427, 190] width 854 height 380
type input "vigushin"
click at [232, 142] on button "Search" at bounding box center [255, 140] width 62 height 14
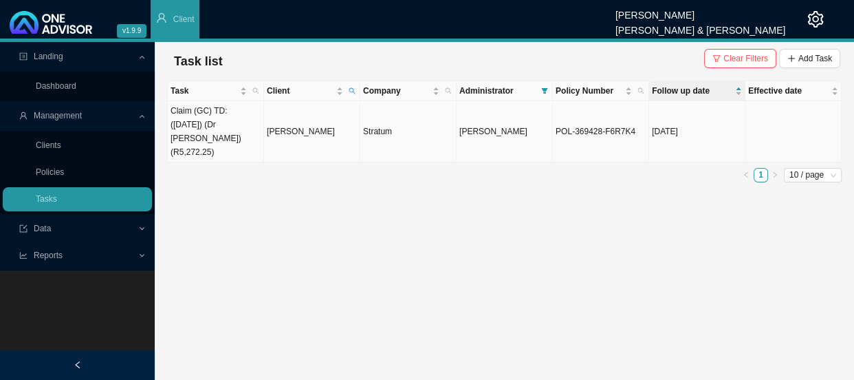
click at [312, 124] on td "[PERSON_NAME]" at bounding box center [312, 131] width 96 height 61
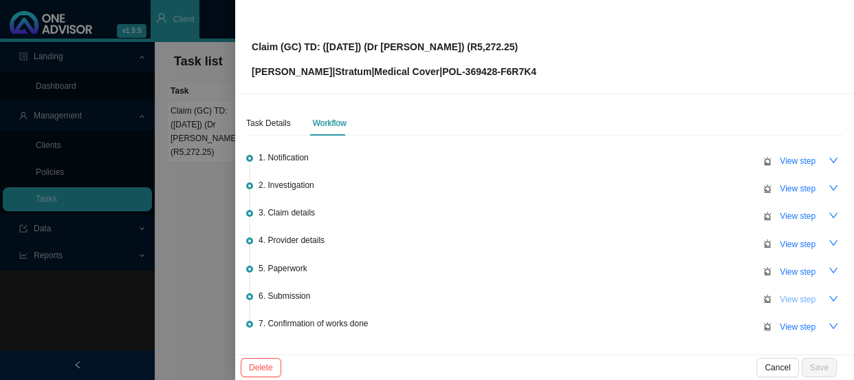
click at [787, 297] on span "View step" at bounding box center [798, 299] width 36 height 14
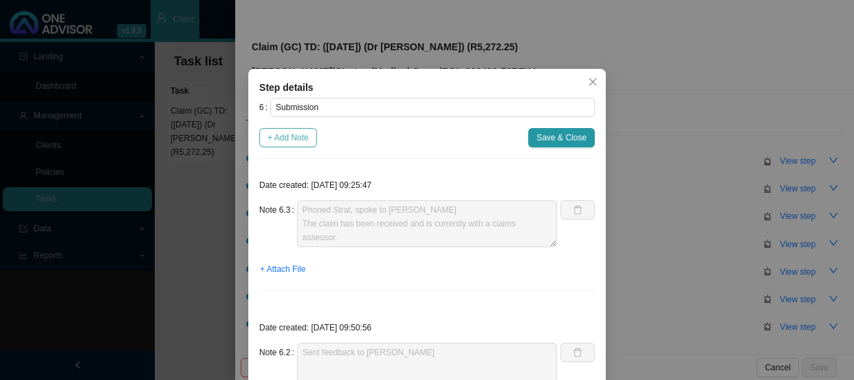
click at [279, 137] on span "+ Add Note" at bounding box center [288, 138] width 41 height 14
type textarea "Phoned Strat, spoke to [PERSON_NAME] The claim has been received and is current…"
type textarea "Sent feedback to [PERSON_NAME]"
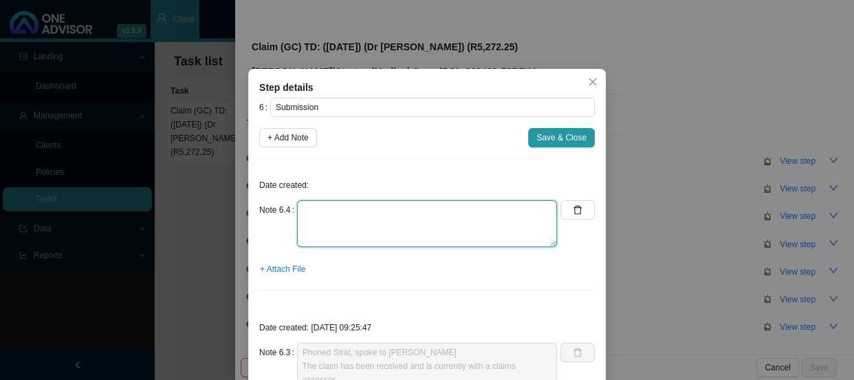
click at [337, 206] on textarea at bounding box center [427, 223] width 260 height 47
type textarea "Claim has been approved"
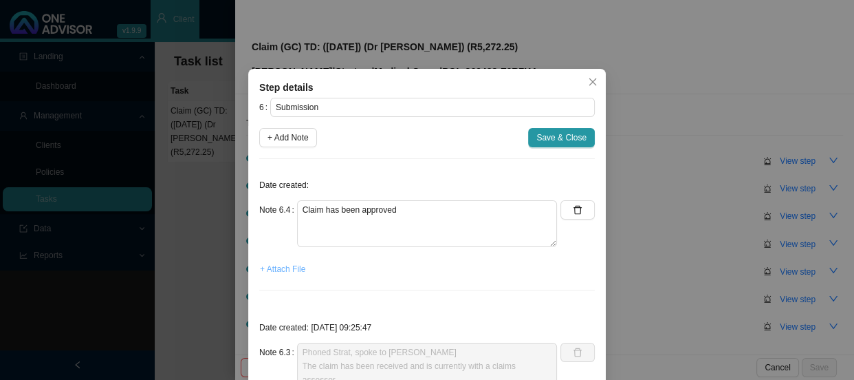
click at [285, 267] on span "+ Attach File" at bounding box center [282, 269] width 45 height 14
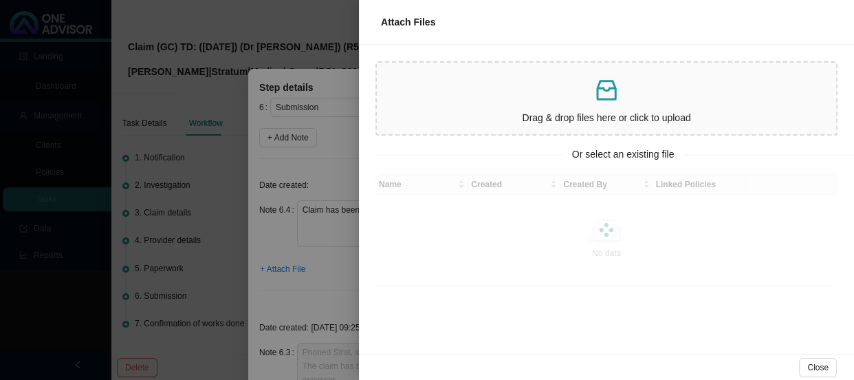
click at [347, 153] on div at bounding box center [427, 190] width 854 height 380
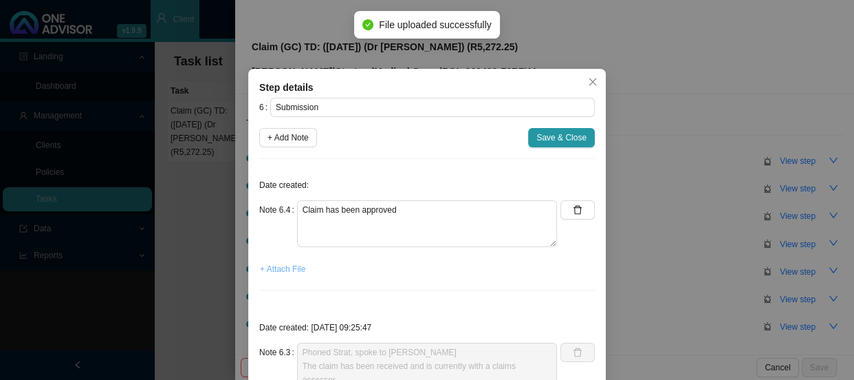
click at [289, 263] on span "+ Attach File" at bounding box center [282, 269] width 45 height 14
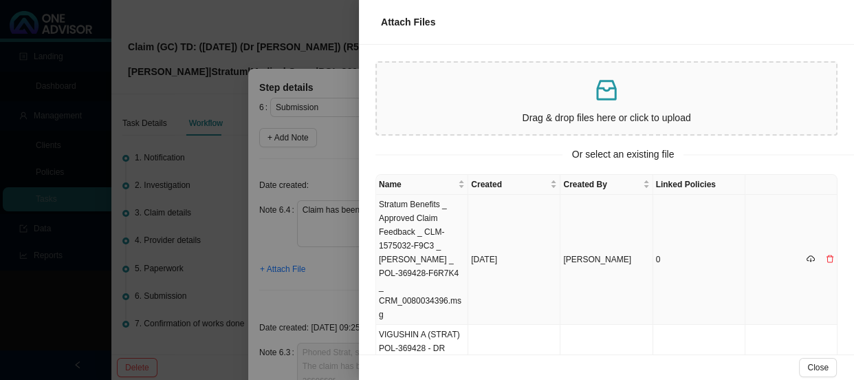
click at [398, 218] on td "Stratum Benefits _ Approved Claim Feedback _ CLM-1575032-F9C3 _ [PERSON_NAME] _…" at bounding box center [422, 260] width 92 height 130
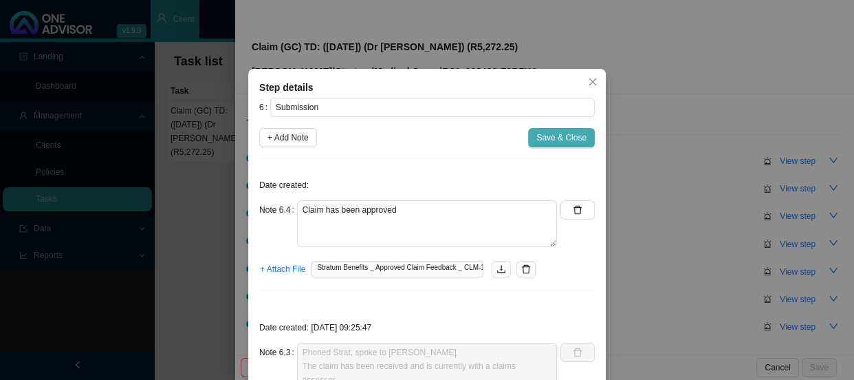
click at [553, 132] on span "Save & Close" at bounding box center [561, 138] width 50 height 14
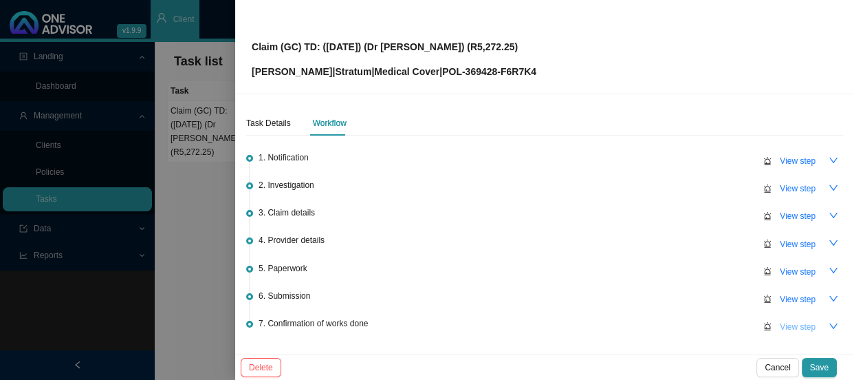
click at [791, 327] on span "View step" at bounding box center [798, 327] width 36 height 14
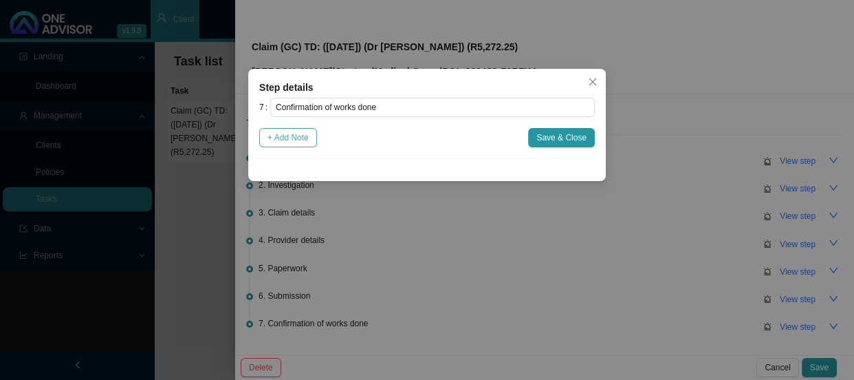
click at [310, 138] on button "+ Add Note" at bounding box center [288, 137] width 58 height 19
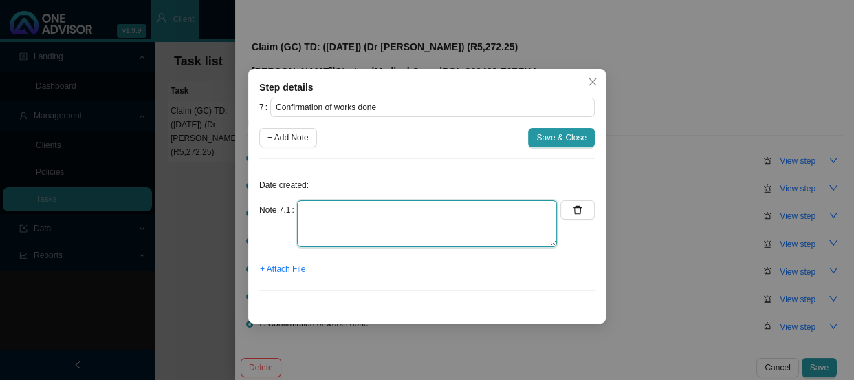
click at [326, 221] on textarea at bounding box center [427, 223] width 260 height 47
type textarea "Sent confirmation of works done"
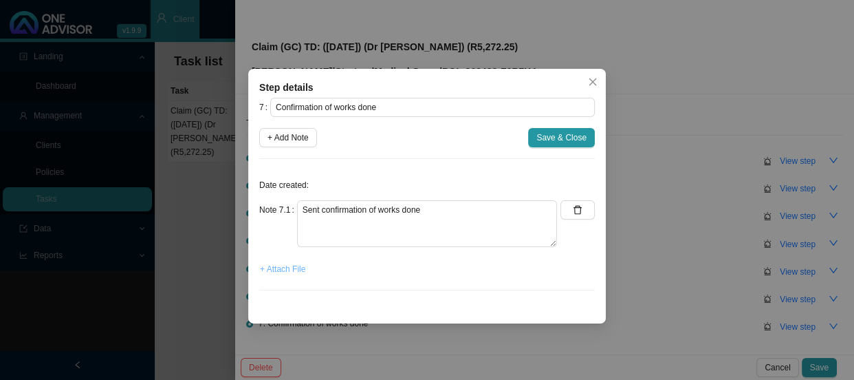
click at [294, 265] on span "+ Attach File" at bounding box center [282, 269] width 45 height 14
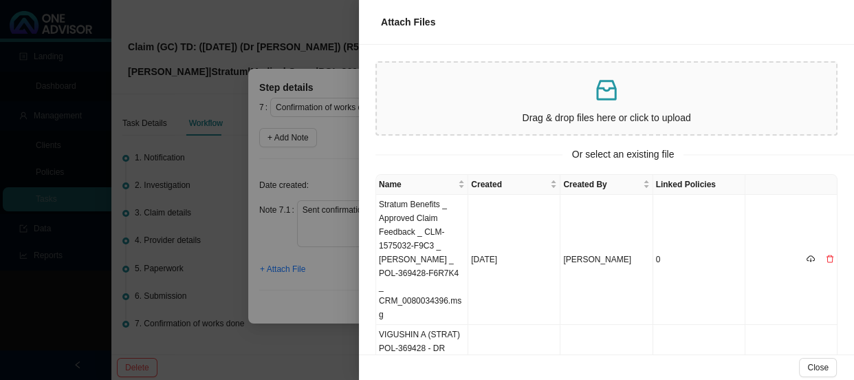
click at [340, 163] on div at bounding box center [427, 190] width 854 height 380
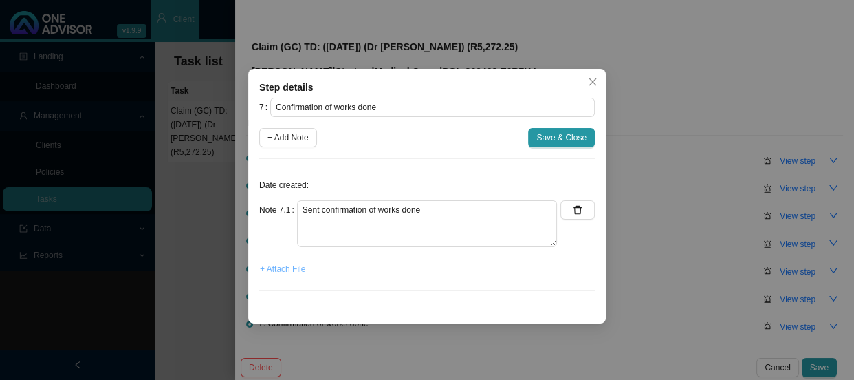
click at [287, 270] on span "+ Attach File" at bounding box center [282, 269] width 45 height 14
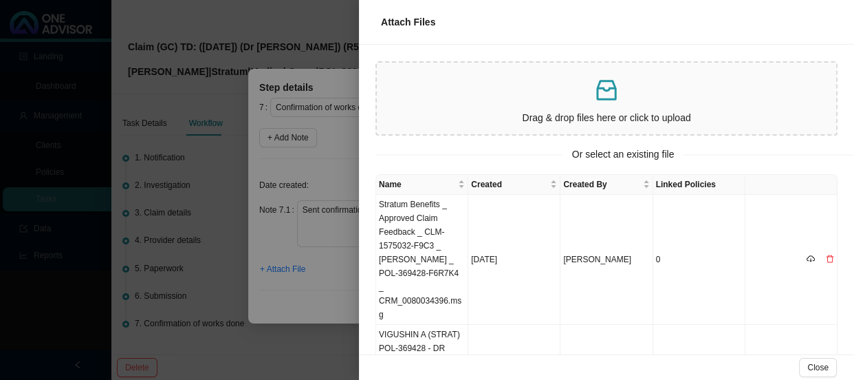
click at [331, 172] on div at bounding box center [427, 190] width 854 height 380
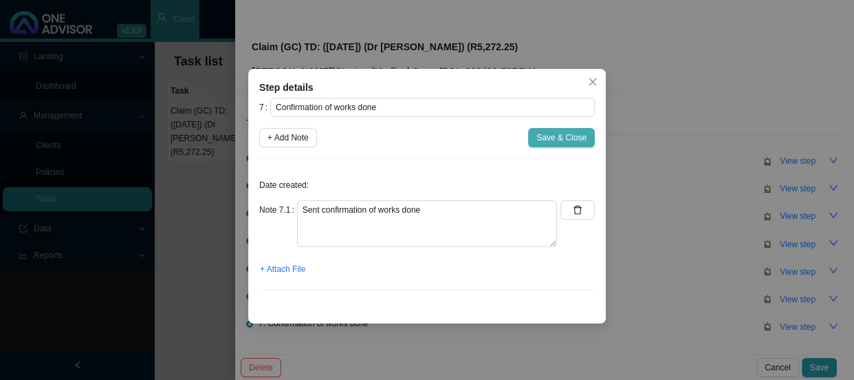
click at [567, 131] on span "Save & Close" at bounding box center [561, 138] width 50 height 14
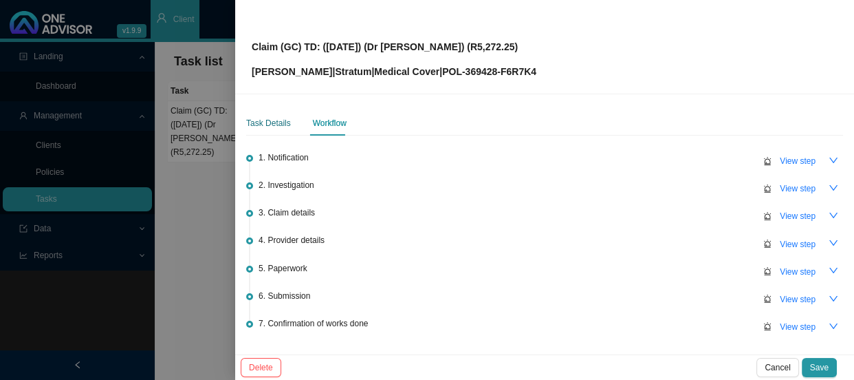
click at [268, 119] on div "Task Details" at bounding box center [268, 123] width 45 height 14
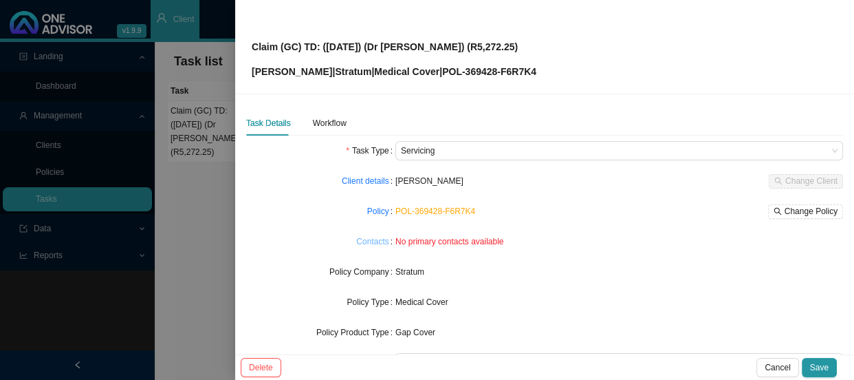
click at [375, 240] on link "Contacts" at bounding box center [372, 242] width 32 height 14
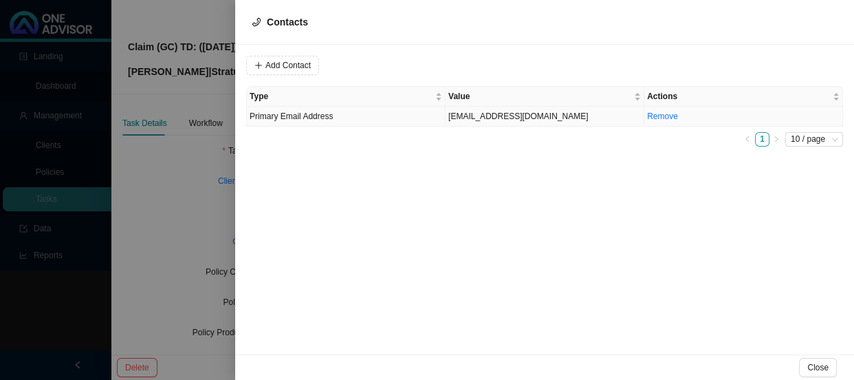
click at [486, 116] on td "[EMAIL_ADDRESS][DOMAIN_NAME]" at bounding box center [545, 117] width 199 height 20
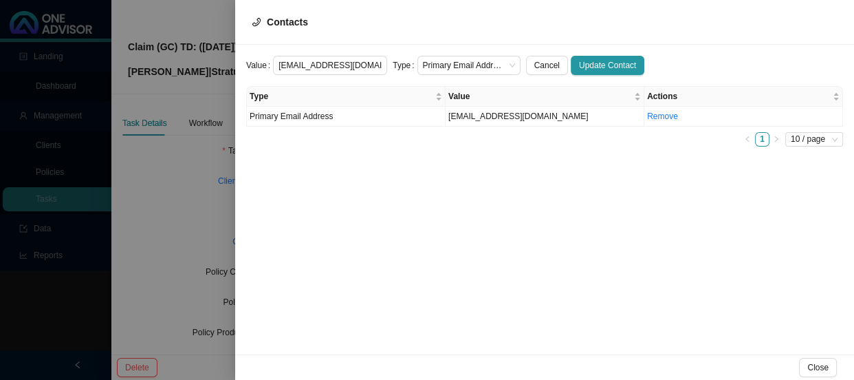
click at [169, 197] on div at bounding box center [427, 190] width 854 height 380
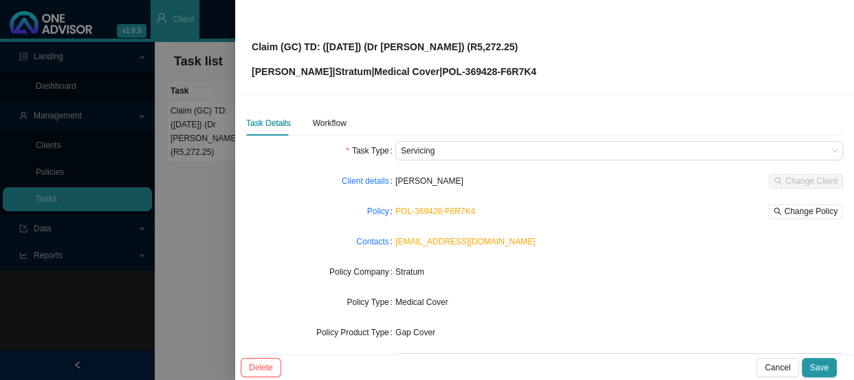
scroll to position [160, 0]
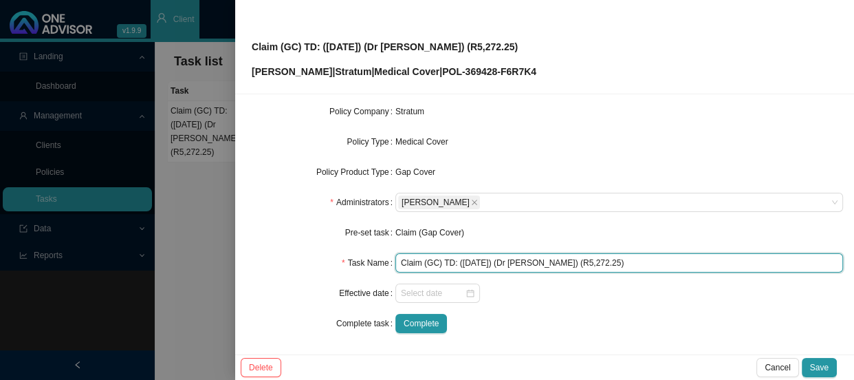
click at [569, 261] on input "Claim (GC) TD: ([DATE]) (Dr [PERSON_NAME]) (R5,272.25)" at bounding box center [619, 262] width 448 height 19
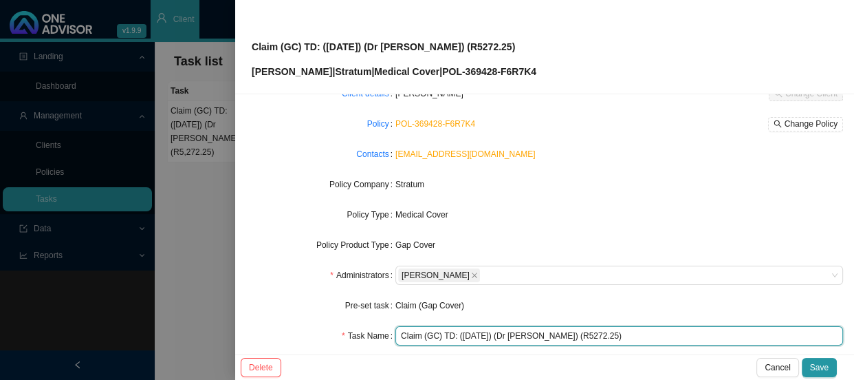
scroll to position [0, 0]
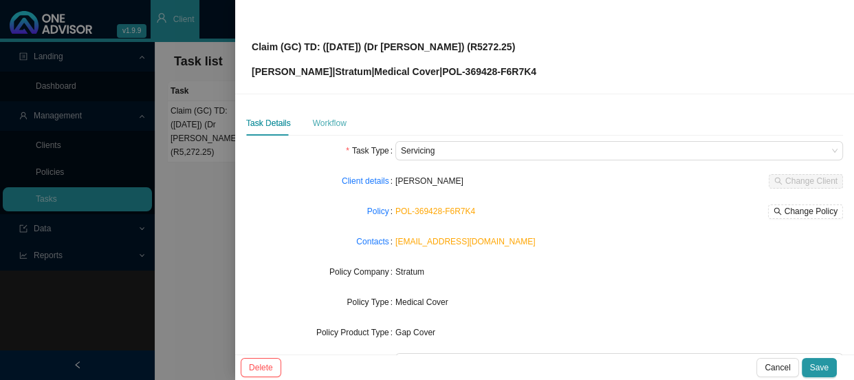
type input "Claim (GC) TD: ([DATE]) (Dr [PERSON_NAME]) (R5272.25)"
click at [323, 124] on div "Workflow" at bounding box center [330, 123] width 34 height 14
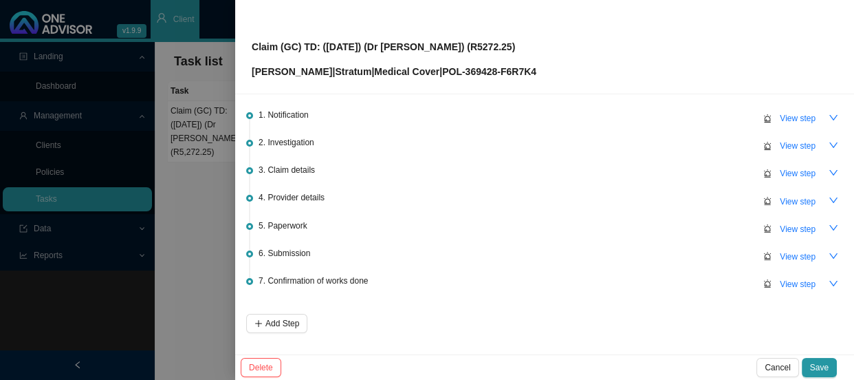
scroll to position [88, 0]
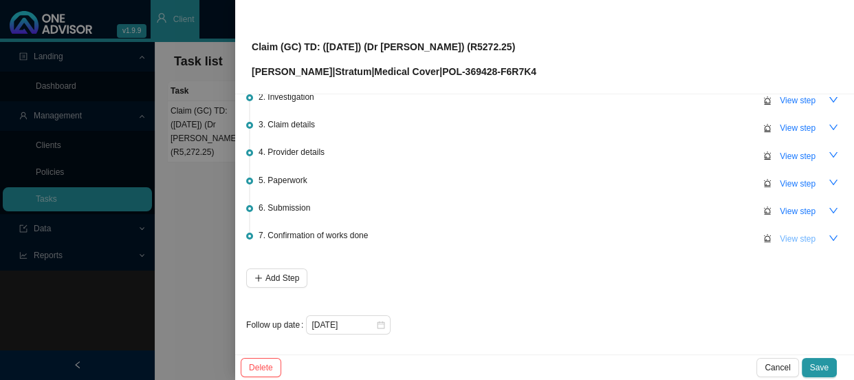
click at [791, 234] on span "View step" at bounding box center [798, 239] width 36 height 14
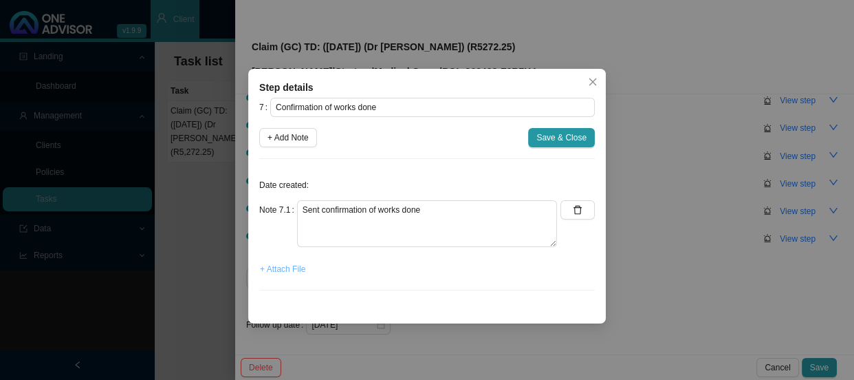
click at [279, 268] on span "+ Attach File" at bounding box center [282, 269] width 45 height 14
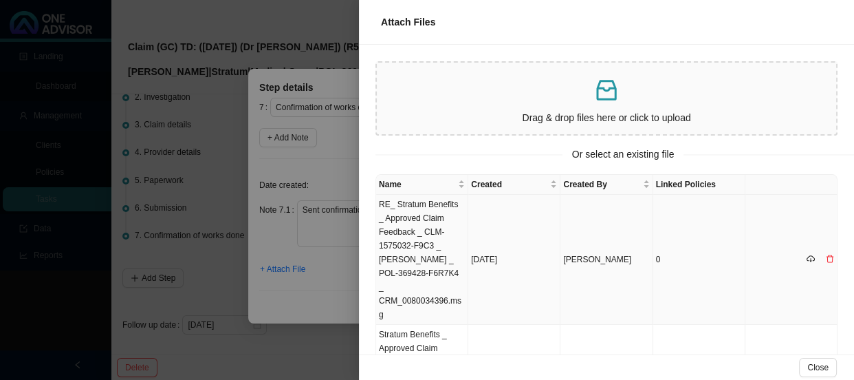
click at [437, 221] on td "RE_ Stratum Benefits _ Approved Claim Feedback _ CLM-1575032-F9C3 _ [PERSON_NAM…" at bounding box center [422, 260] width 92 height 130
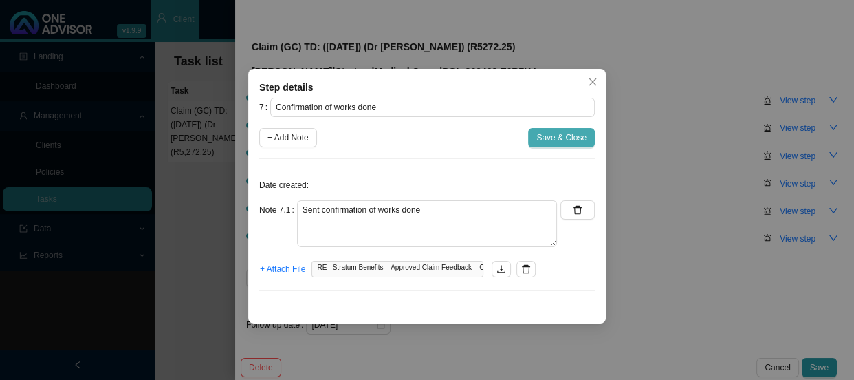
click at [560, 138] on span "Save & Close" at bounding box center [561, 138] width 50 height 14
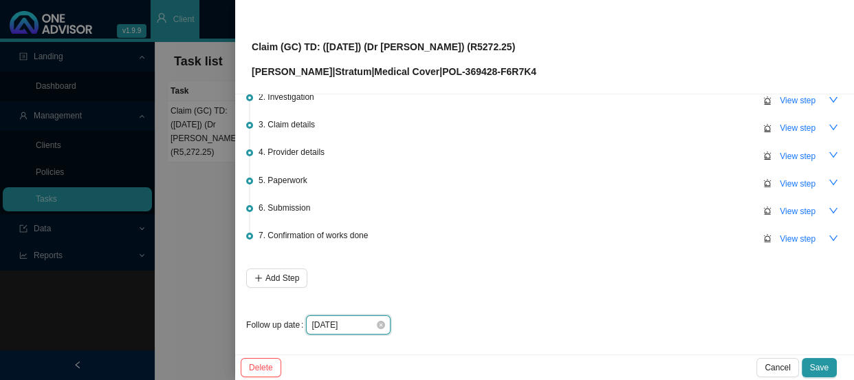
click at [358, 323] on input "[DATE]" at bounding box center [344, 325] width 64 height 14
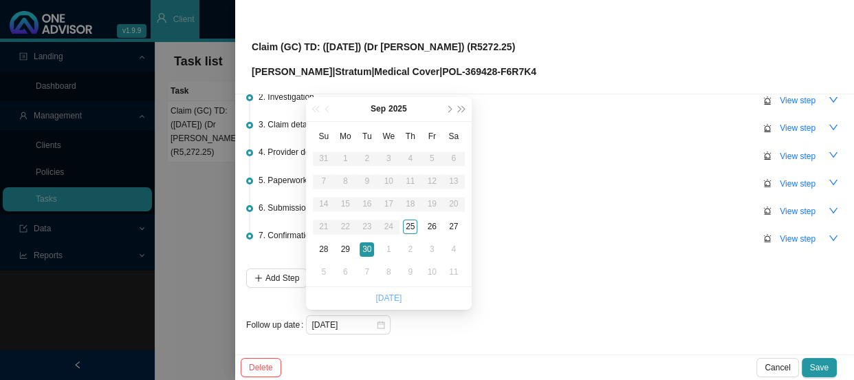
click at [385, 299] on link "[DATE]" at bounding box center [388, 298] width 26 height 10
type input "[DATE]"
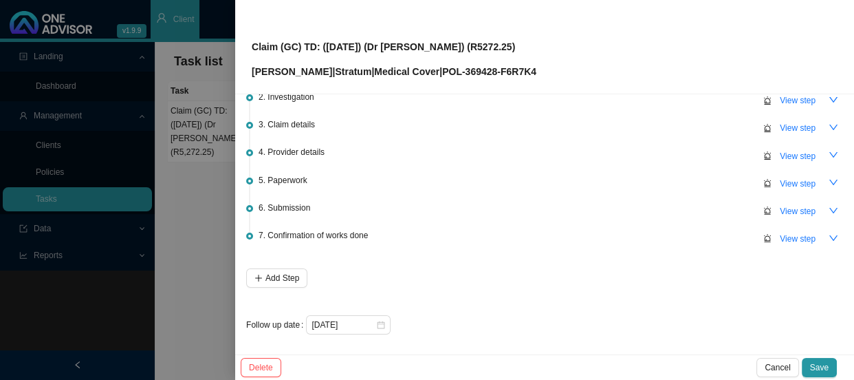
scroll to position [0, 0]
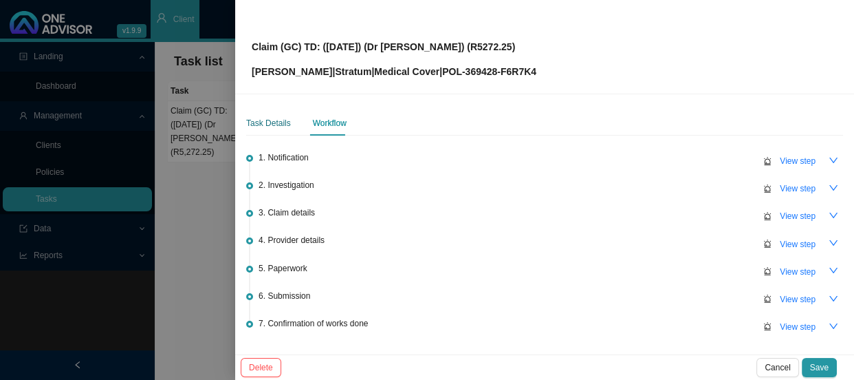
click at [282, 117] on div "Task Details" at bounding box center [268, 123] width 45 height 14
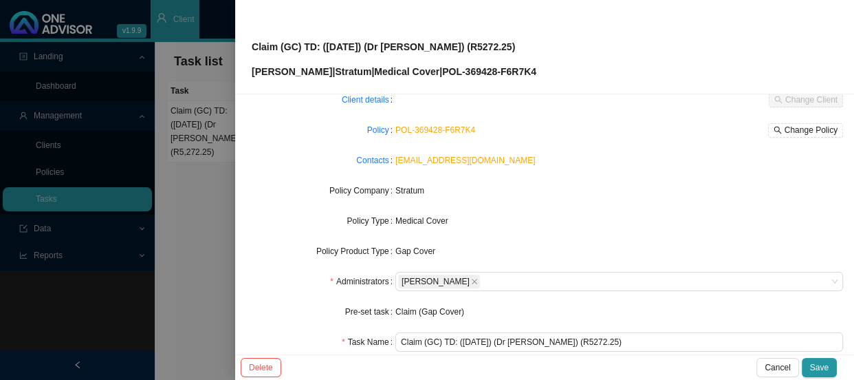
scroll to position [160, 0]
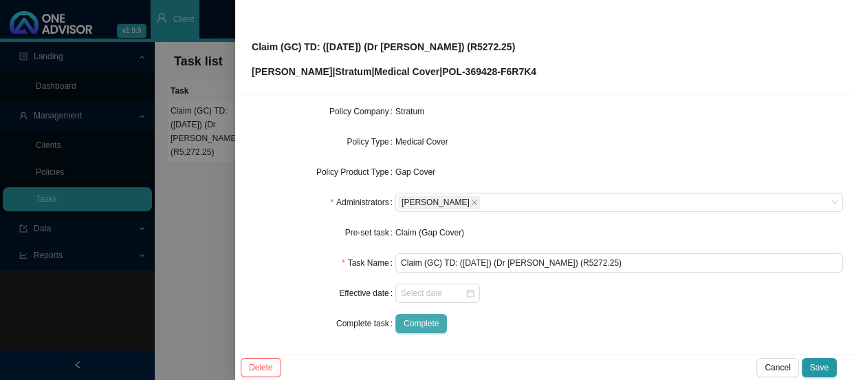
click at [426, 320] on span "Complete" at bounding box center [421, 323] width 35 height 14
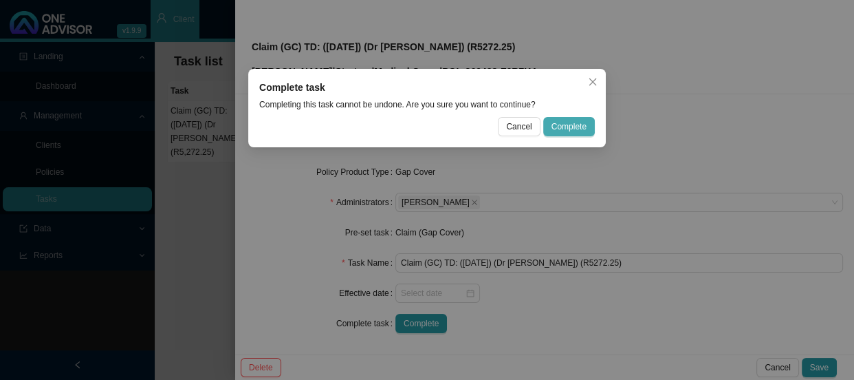
click at [570, 124] on span "Complete" at bounding box center [569, 127] width 35 height 14
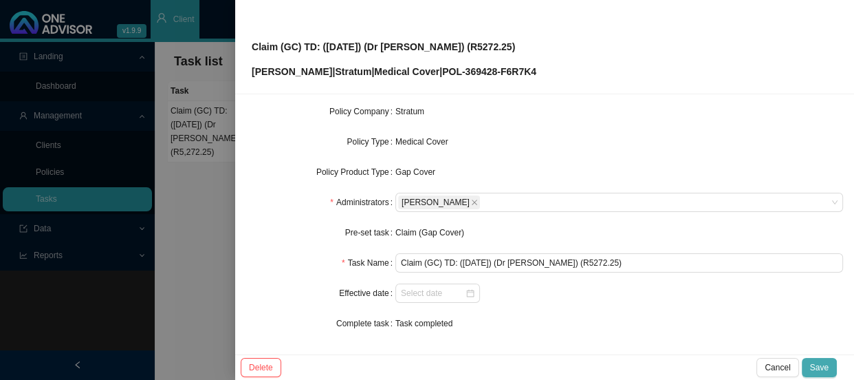
click at [821, 367] on span "Save" at bounding box center [819, 367] width 19 height 14
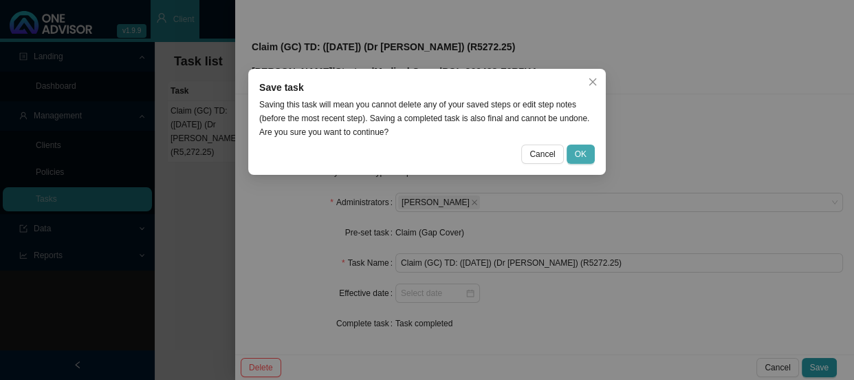
click at [584, 153] on span "OK" at bounding box center [581, 154] width 12 height 14
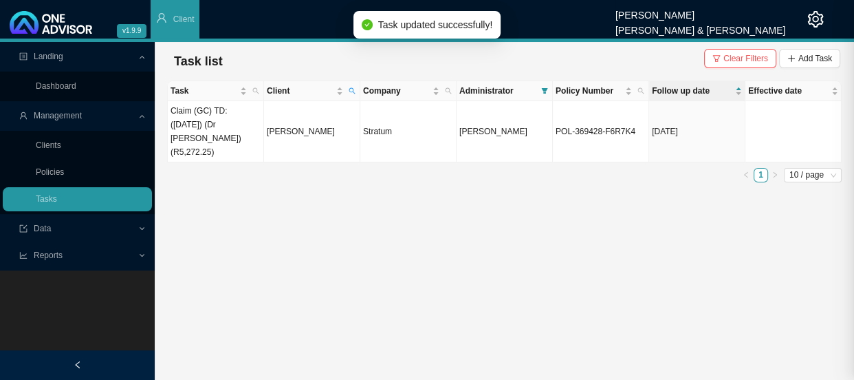
scroll to position [145, 0]
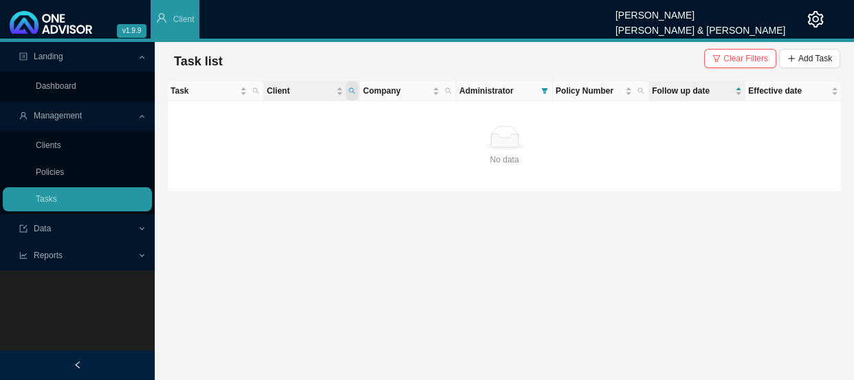
click at [347, 90] on span "Client" at bounding box center [352, 90] width 12 height 19
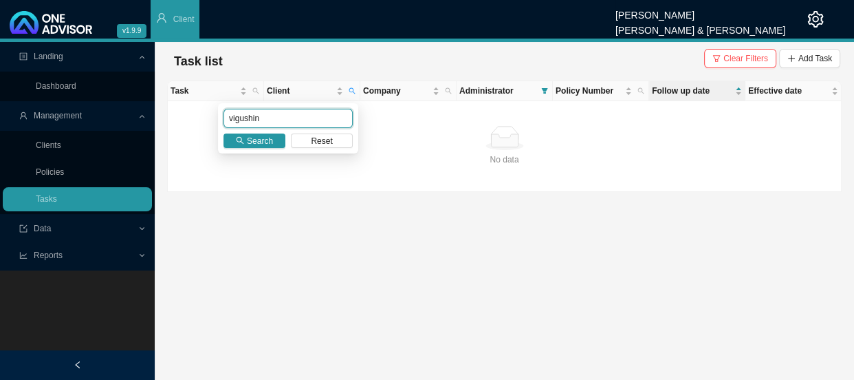
drag, startPoint x: 267, startPoint y: 109, endPoint x: 193, endPoint y: 109, distance: 73.6
click at [193, 109] on body "v1.9.9 [PERSON_NAME] [PERSON_NAME] & [PERSON_NAME] Client Landing Dashboard Man…" at bounding box center [427, 190] width 854 height 380
type input "thomson"
click at [270, 140] on span "Search" at bounding box center [260, 141] width 26 height 14
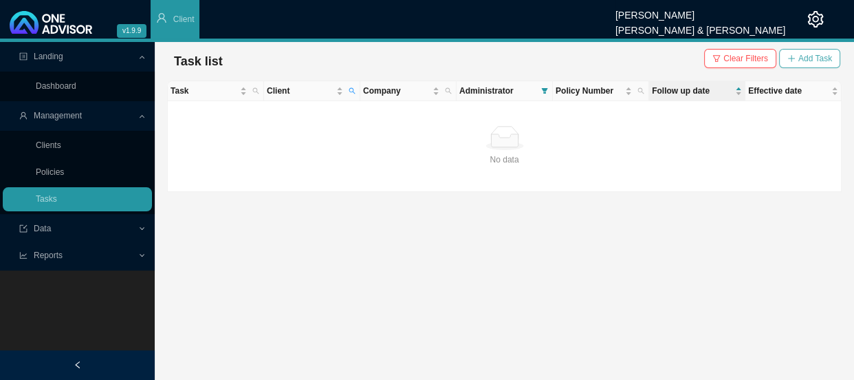
click at [823, 61] on span "Add Task" at bounding box center [815, 59] width 34 height 14
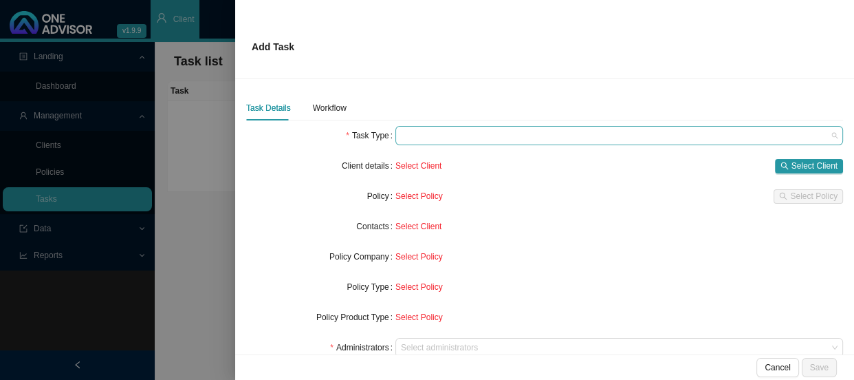
click at [417, 132] on span at bounding box center [619, 136] width 437 height 18
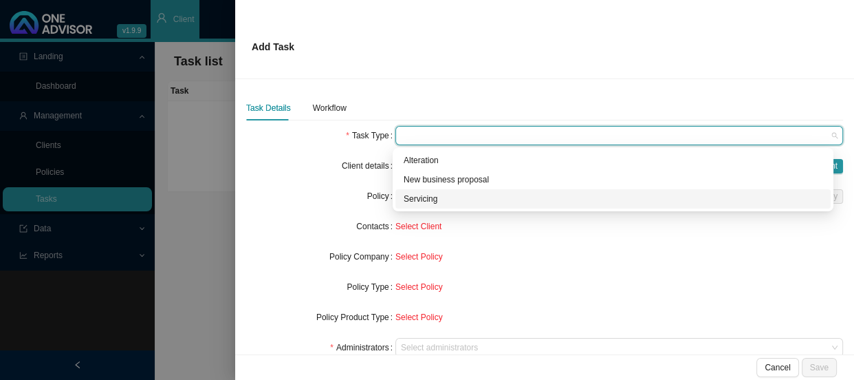
click at [422, 202] on div "Servicing" at bounding box center [613, 199] width 419 height 14
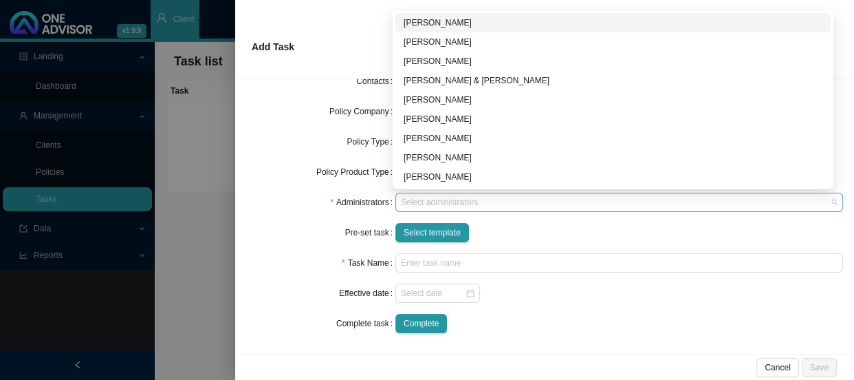
click at [436, 202] on div at bounding box center [612, 202] width 429 height 10
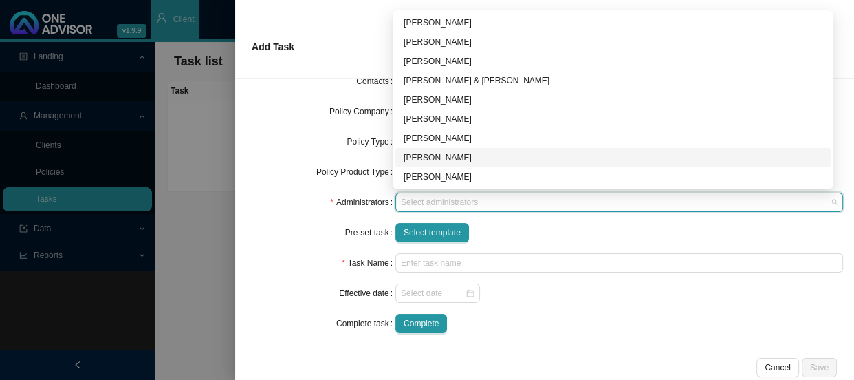
click at [432, 158] on div "[PERSON_NAME]" at bounding box center [613, 158] width 419 height 14
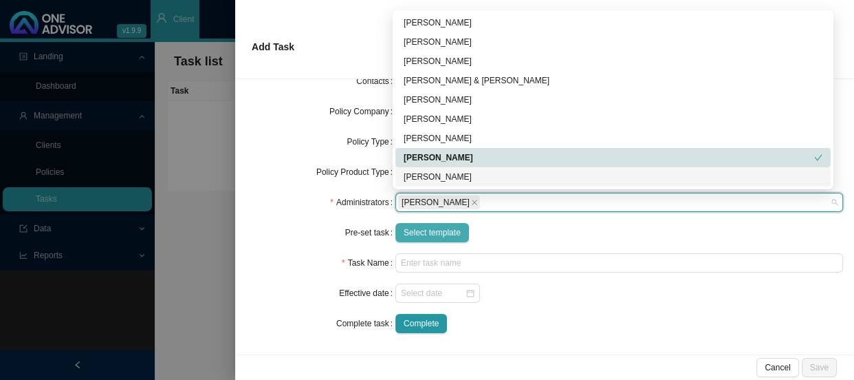
click at [420, 240] on button "Select template" at bounding box center [432, 232] width 74 height 19
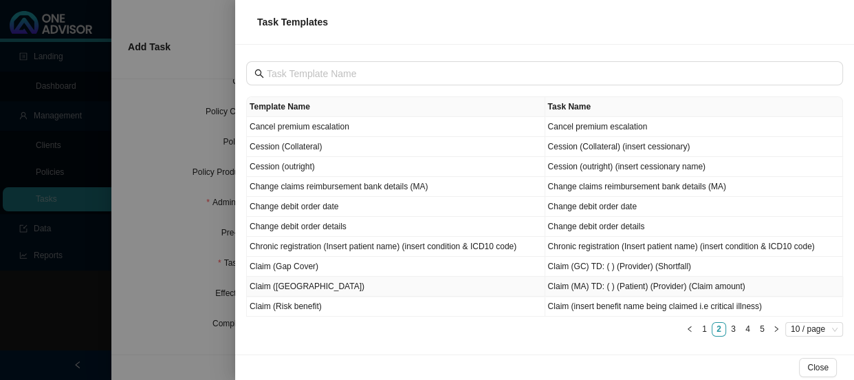
click at [294, 285] on td "Claim ([GEOGRAPHIC_DATA])" at bounding box center [396, 286] width 298 height 20
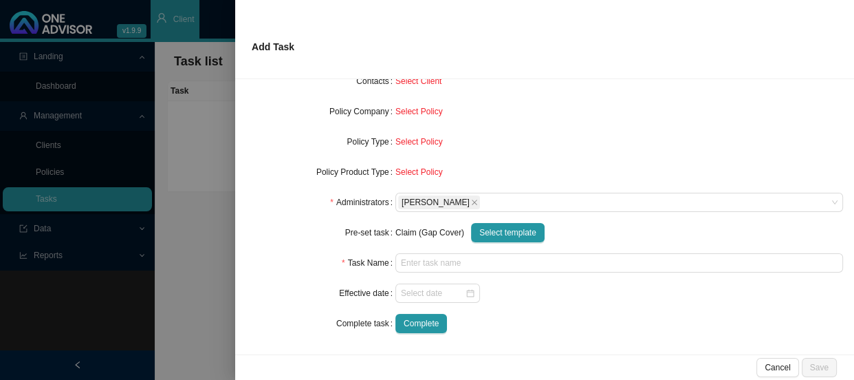
type input "Claim (MA) TD: ( ) (Patient) (Provider) (Claim amount)"
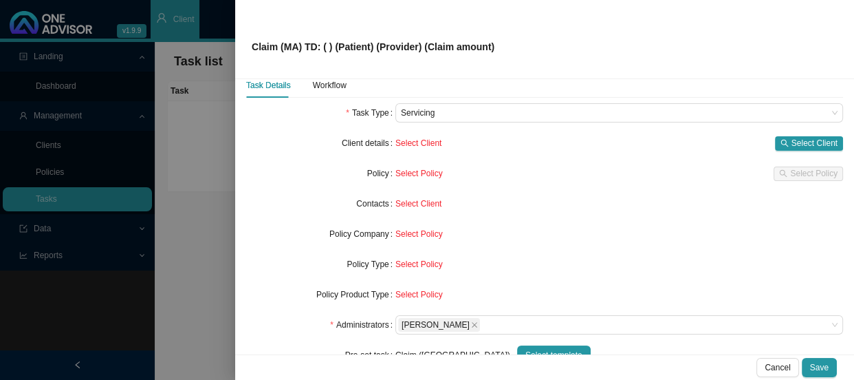
scroll to position [21, 0]
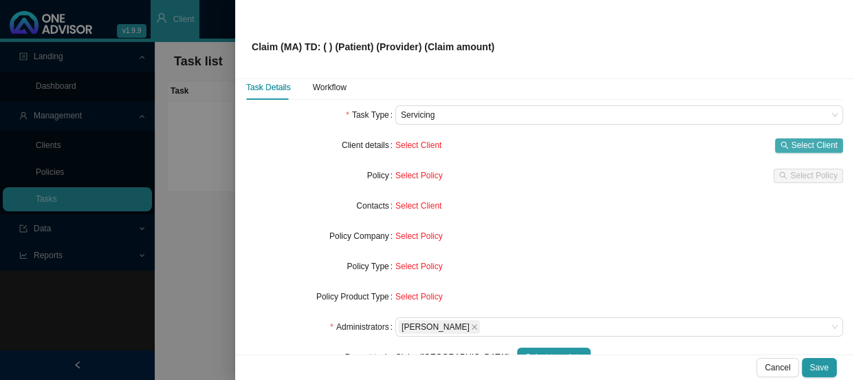
click at [805, 146] on span "Select Client" at bounding box center [815, 145] width 46 height 14
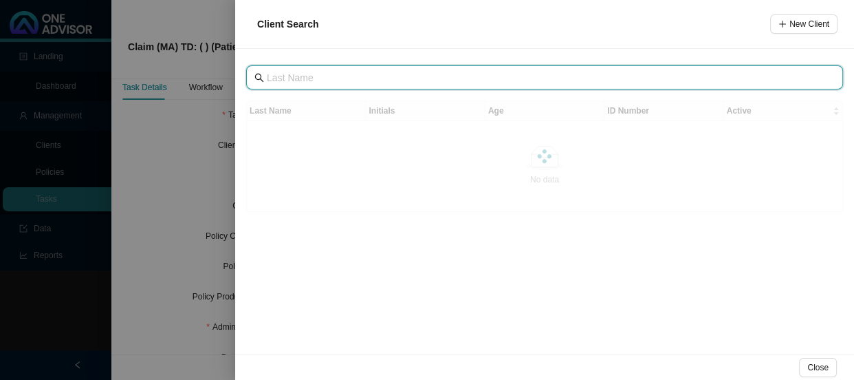
click at [371, 75] on input "text" at bounding box center [546, 77] width 558 height 15
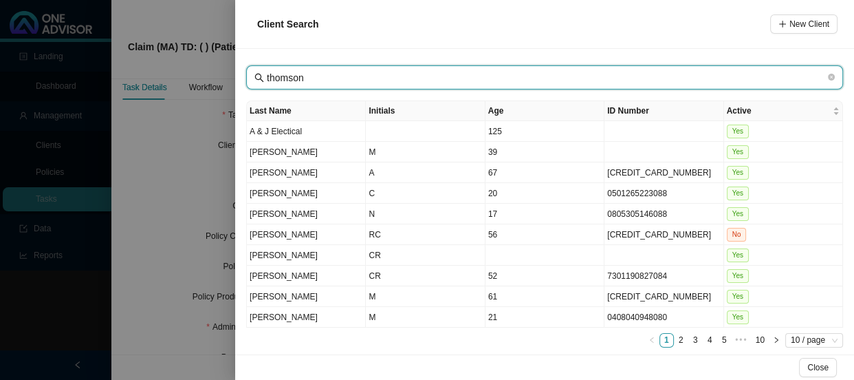
type input "thomson"
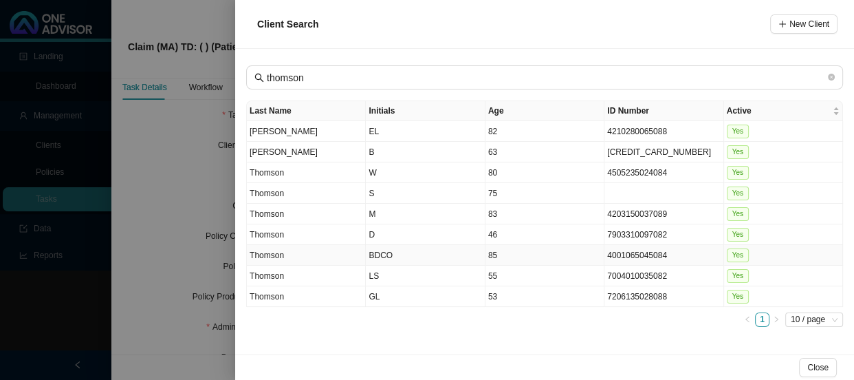
click at [403, 255] on td "BDCO" at bounding box center [425, 255] width 119 height 21
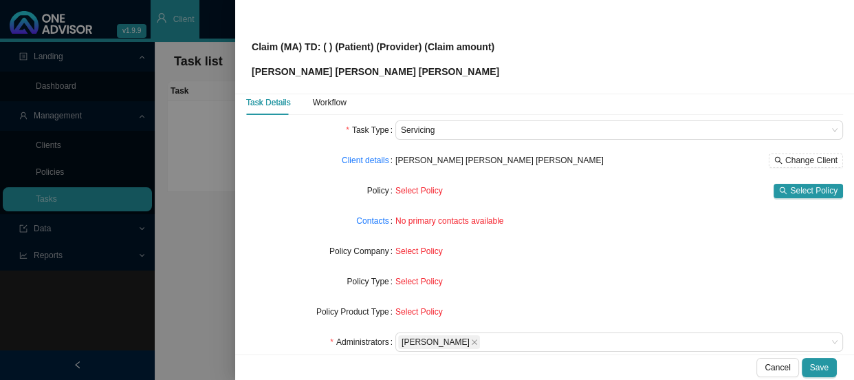
click at [790, 190] on span "Select Policy" at bounding box center [813, 191] width 47 height 14
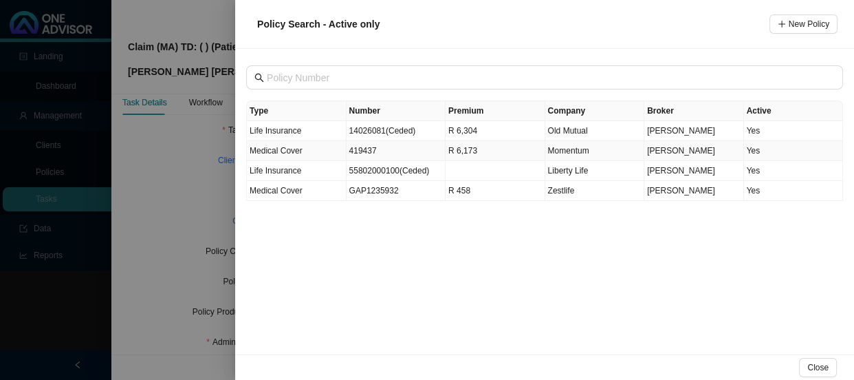
click at [330, 154] on td "Medical Cover" at bounding box center [297, 151] width 100 height 20
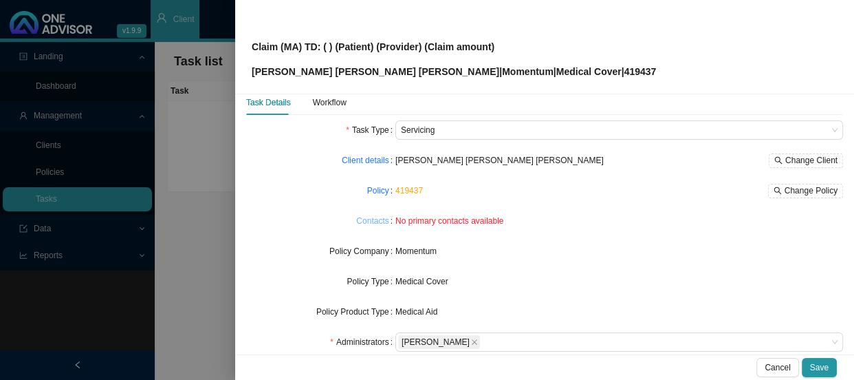
click at [371, 224] on link "Contacts" at bounding box center [372, 221] width 32 height 14
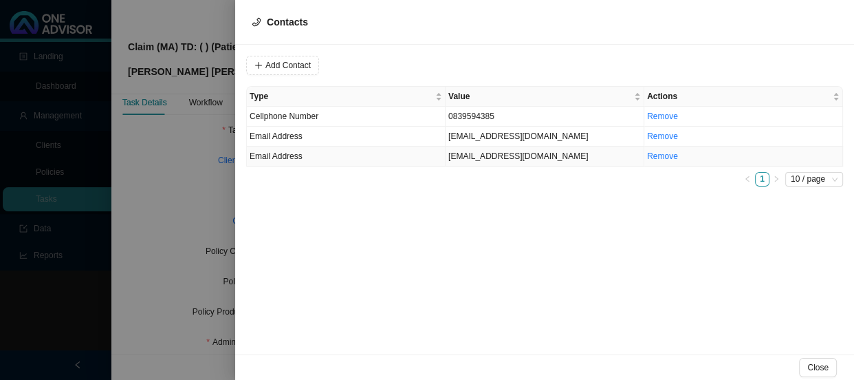
click at [475, 157] on td "[EMAIL_ADDRESS][DOMAIN_NAME]" at bounding box center [545, 156] width 199 height 20
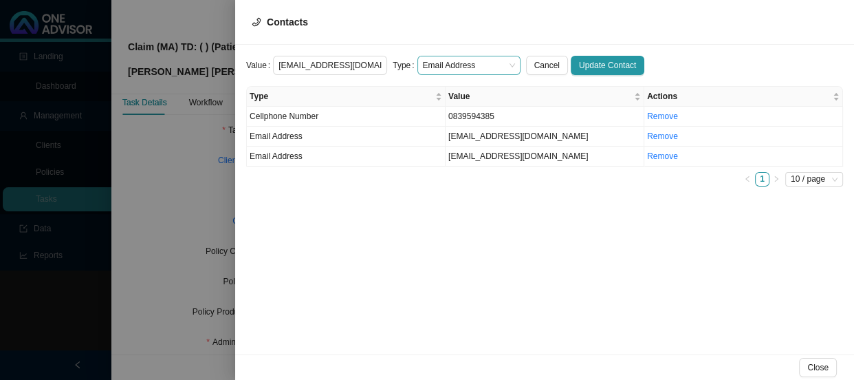
click at [500, 63] on span "Email Address" at bounding box center [469, 65] width 92 height 18
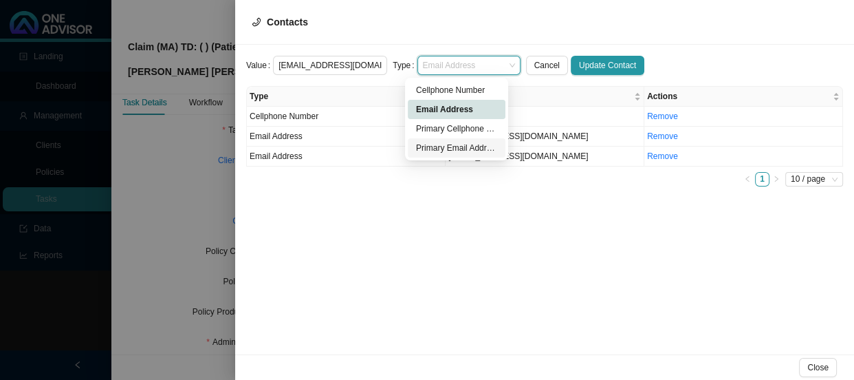
click at [426, 149] on div "Primary Email Address" at bounding box center [456, 148] width 81 height 14
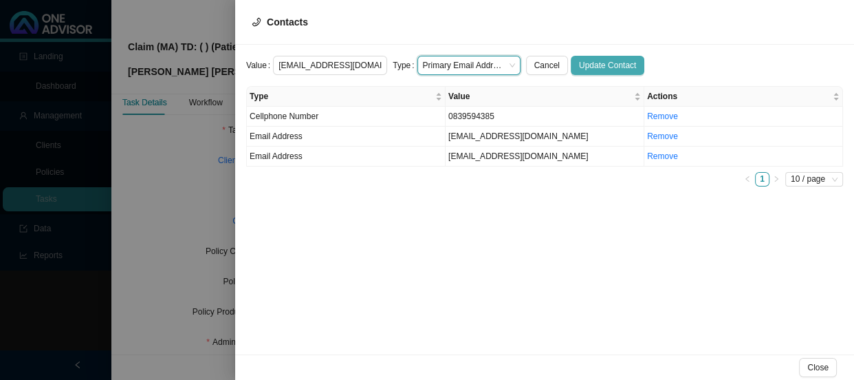
click at [598, 64] on span "Update Contact" at bounding box center [607, 65] width 57 height 14
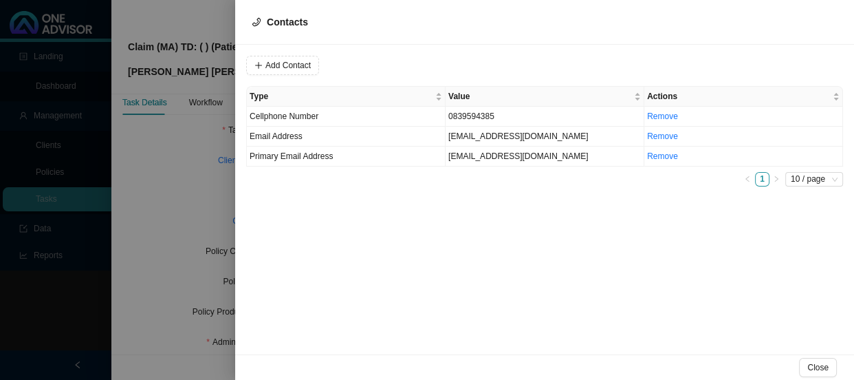
click at [218, 184] on div at bounding box center [427, 190] width 854 height 380
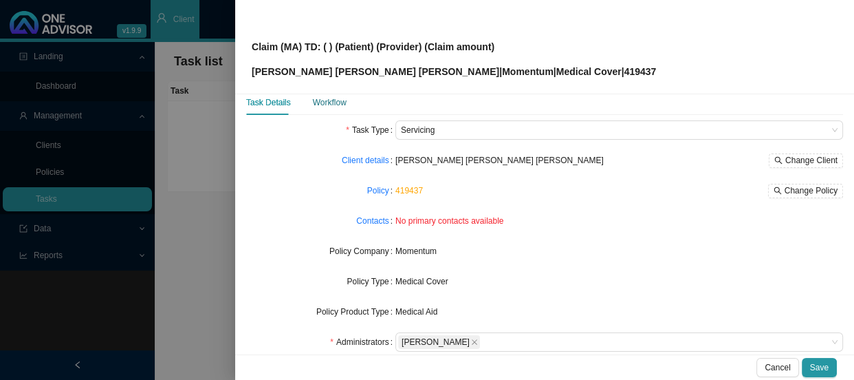
click at [329, 98] on div "Workflow" at bounding box center [330, 103] width 34 height 14
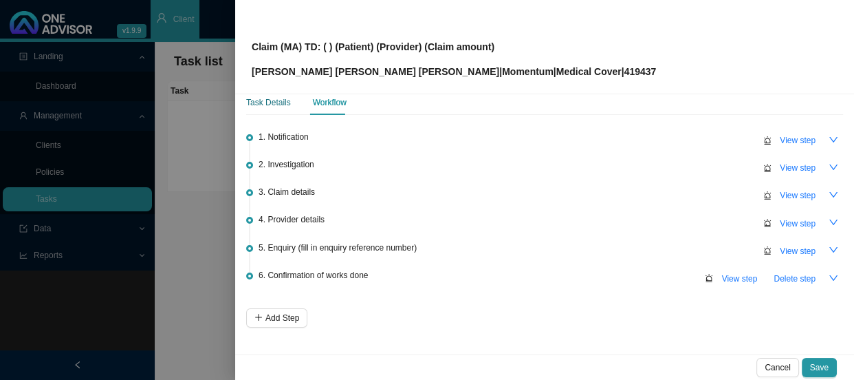
click at [282, 101] on div "Task Details" at bounding box center [268, 103] width 45 height 14
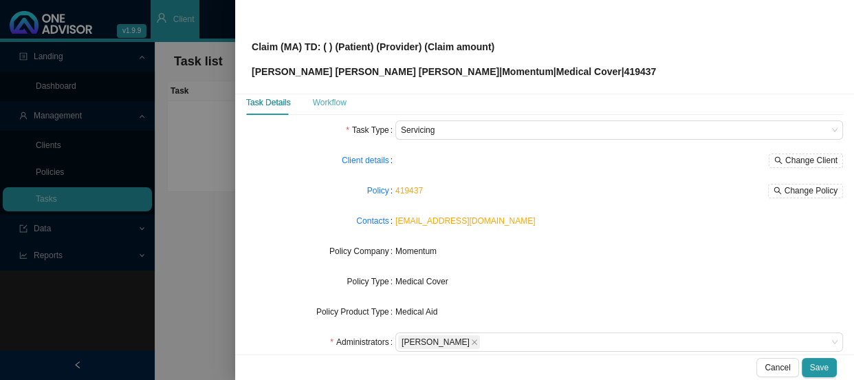
click at [331, 111] on div "Workflow" at bounding box center [330, 102] width 34 height 25
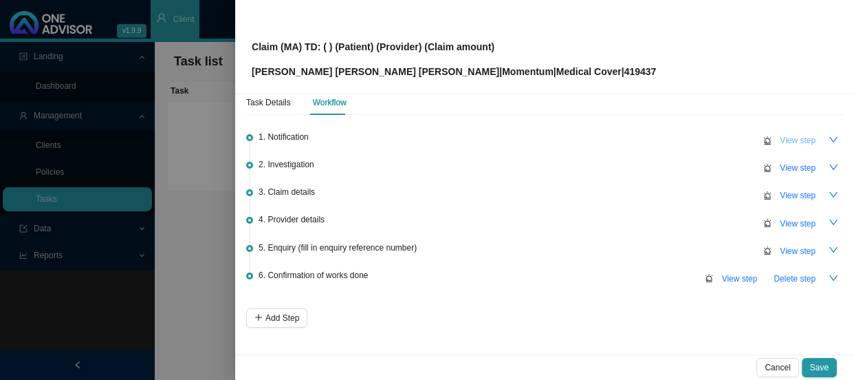
click at [796, 133] on span "View step" at bounding box center [798, 140] width 36 height 14
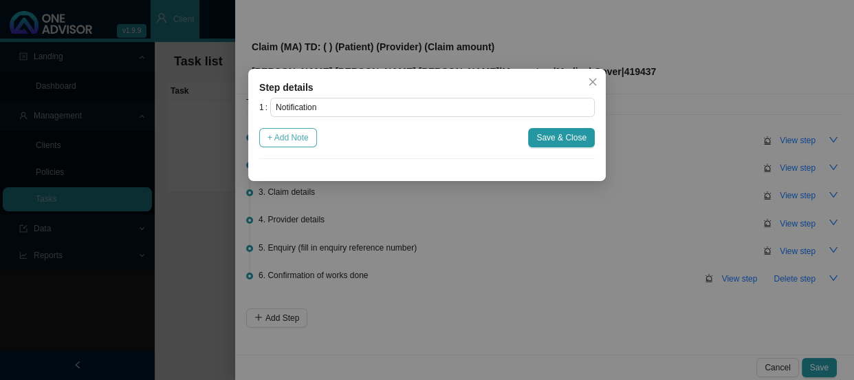
click at [299, 138] on span "+ Add Note" at bounding box center [288, 138] width 41 height 14
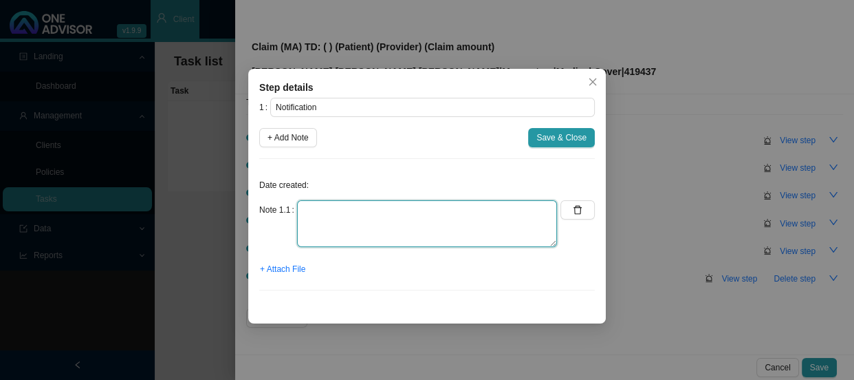
click at [340, 206] on textarea at bounding box center [427, 223] width 260 height 47
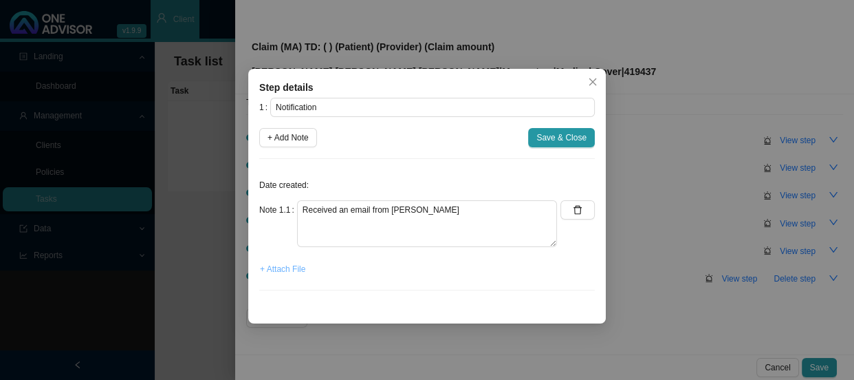
click at [280, 265] on span "+ Attach File" at bounding box center [282, 269] width 45 height 14
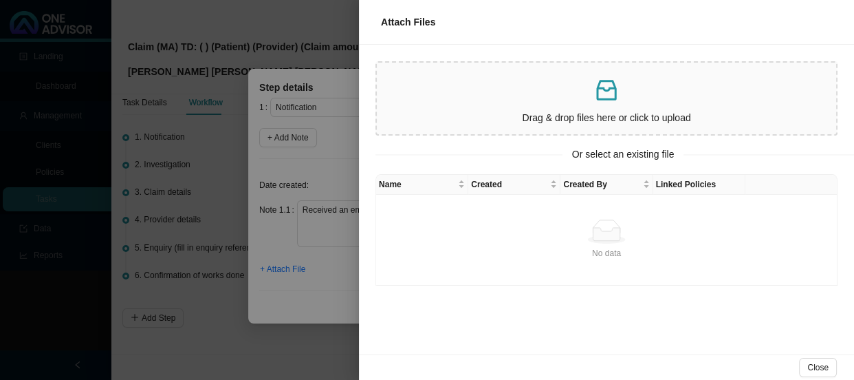
click at [342, 232] on div at bounding box center [427, 190] width 854 height 380
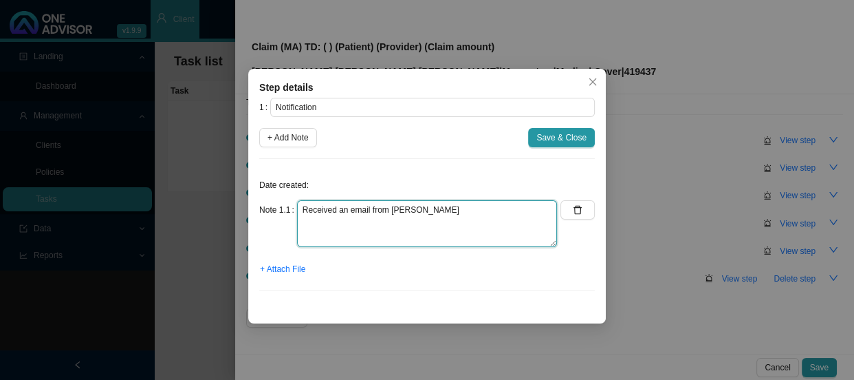
click at [423, 214] on textarea "Received an email from [PERSON_NAME]" at bounding box center [427, 223] width 260 height 47
paste textarea "[PERSON_NAME], had a bad fall in the early hours of [DATE] morning and broke he…"
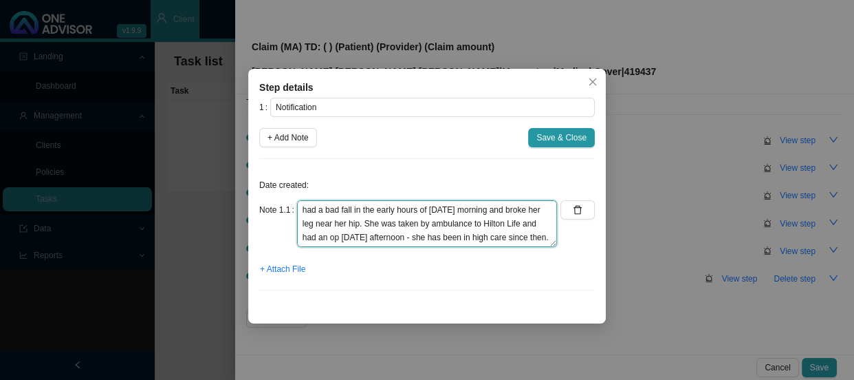
scroll to position [28, 0]
click at [486, 234] on textarea "Received an email from [PERSON_NAME] -"[PERSON_NAME], had a bad fall in the ear…" at bounding box center [427, 223] width 260 height 47
drag, startPoint x: 479, startPoint y: 239, endPoint x: 413, endPoint y: 205, distance: 74.7
click at [413, 205] on textarea "Received an email from [PERSON_NAME] -"[PERSON_NAME], had a bad fall in the ear…" at bounding box center [427, 223] width 260 height 47
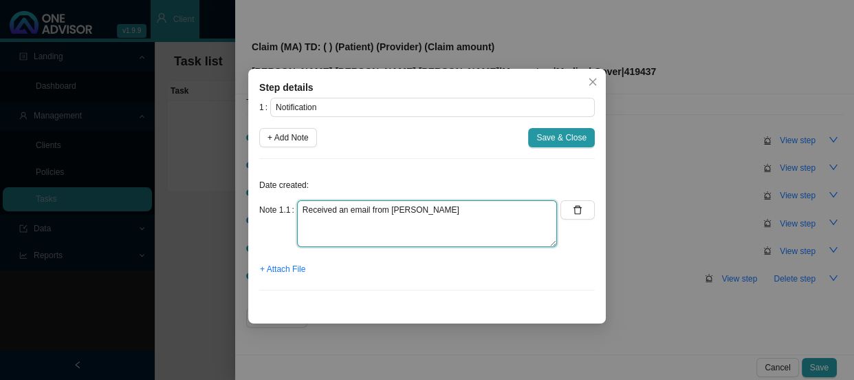
type textarea "Received an email from [PERSON_NAME]"
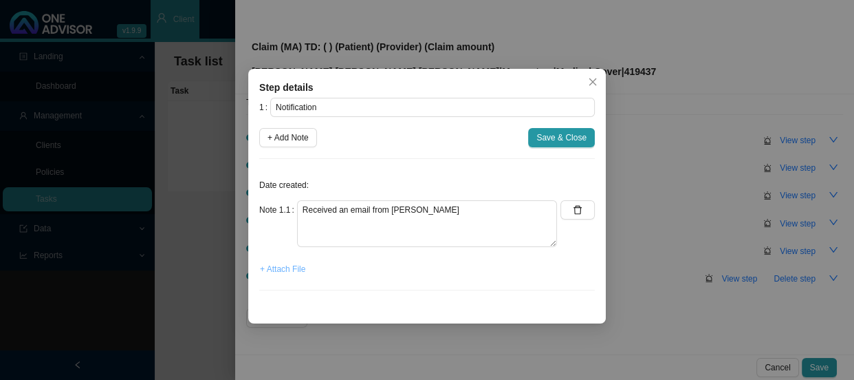
click at [293, 268] on span "+ Attach File" at bounding box center [282, 269] width 45 height 14
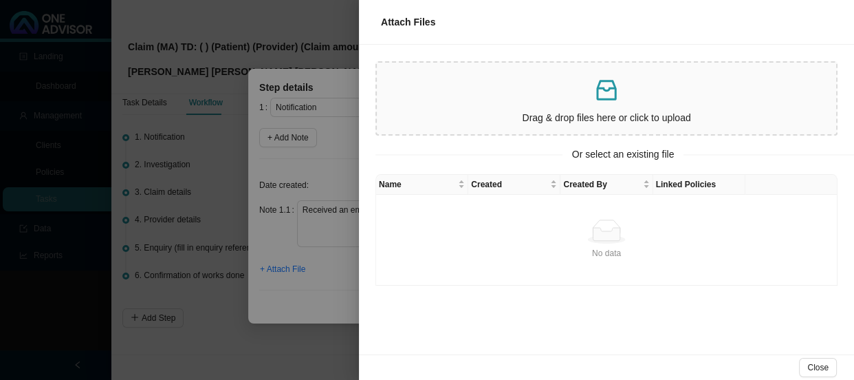
click at [334, 157] on div at bounding box center [427, 190] width 854 height 380
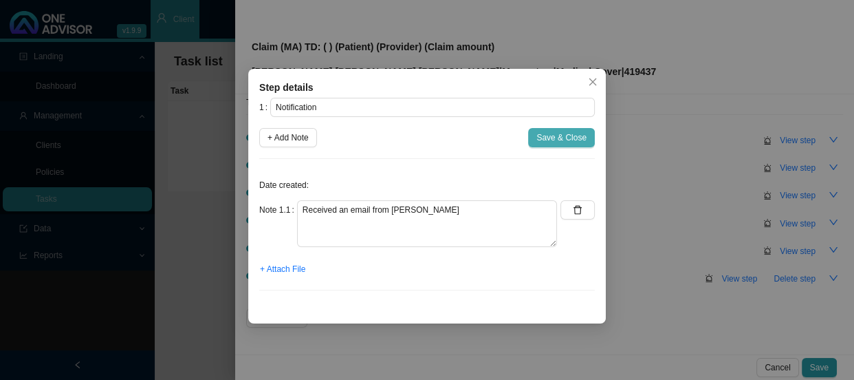
drag, startPoint x: 550, startPoint y: 142, endPoint x: 693, endPoint y: 161, distance: 144.3
click at [552, 142] on span "Save & Close" at bounding box center [561, 138] width 50 height 14
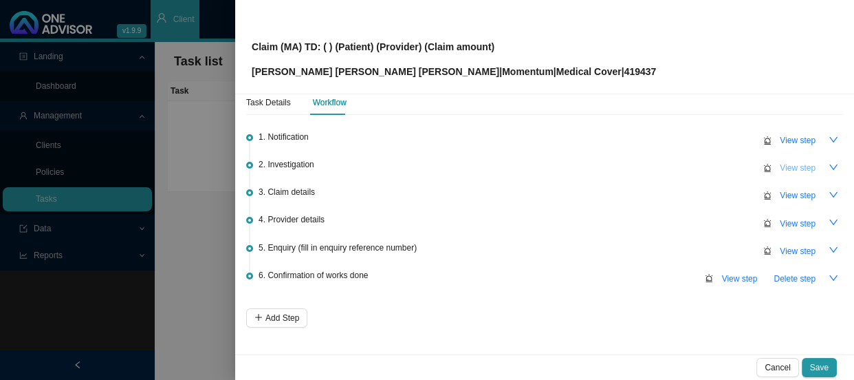
click at [787, 164] on span "View step" at bounding box center [798, 168] width 36 height 14
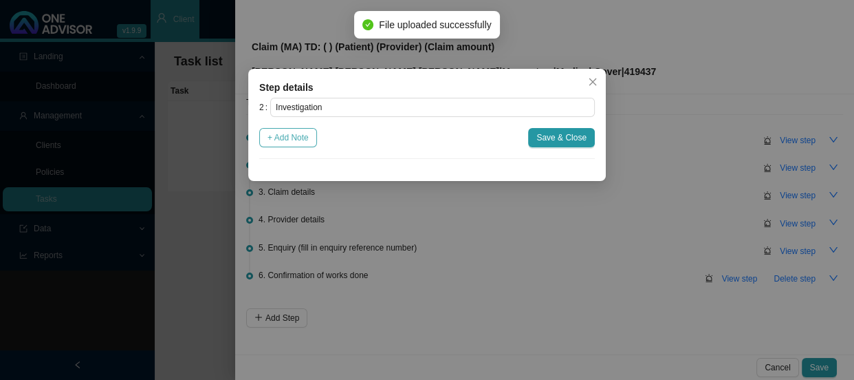
click at [282, 142] on span "+ Add Note" at bounding box center [288, 138] width 41 height 14
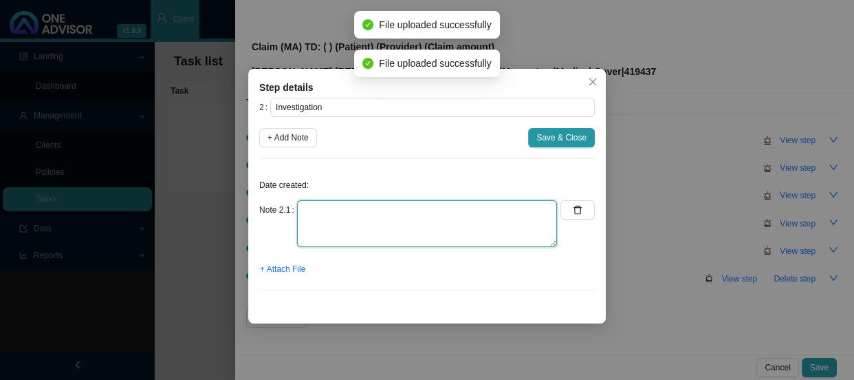
click at [356, 206] on textarea at bounding box center [427, 223] width 260 height 47
paste textarea ""[PERSON_NAME], had a bad fall in the early hours of [DATE] morning and broke h…"
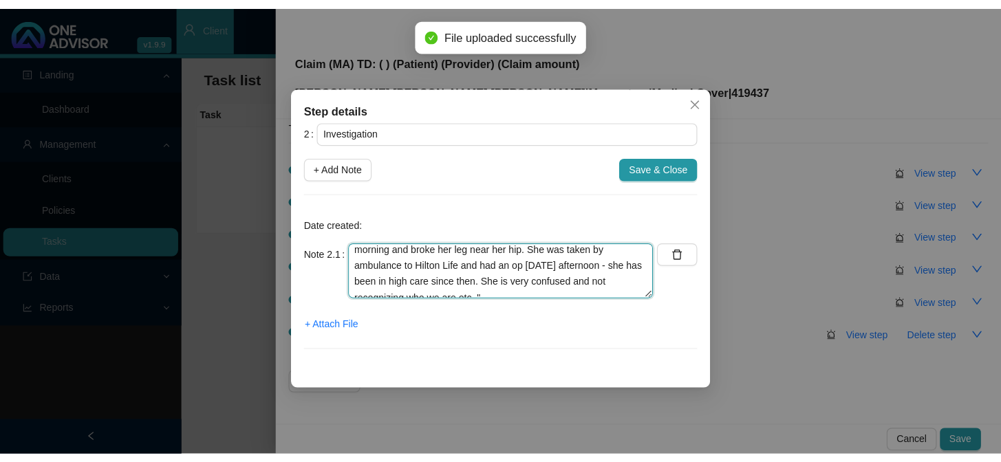
scroll to position [28, 0]
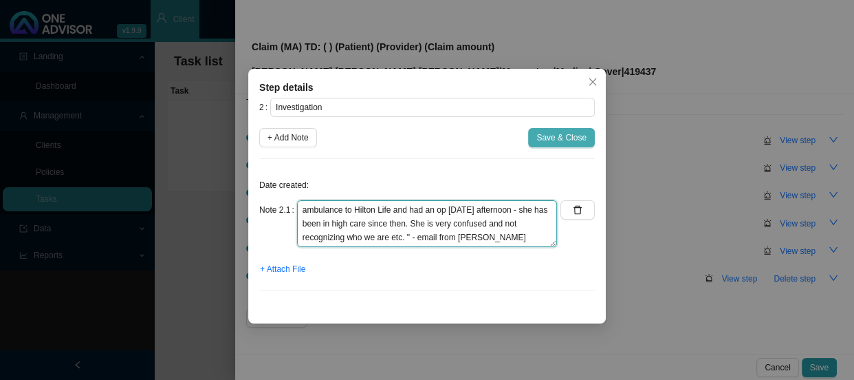
type textarea ""[PERSON_NAME], had a bad fall in the early hours of [DATE] morning and broke h…"
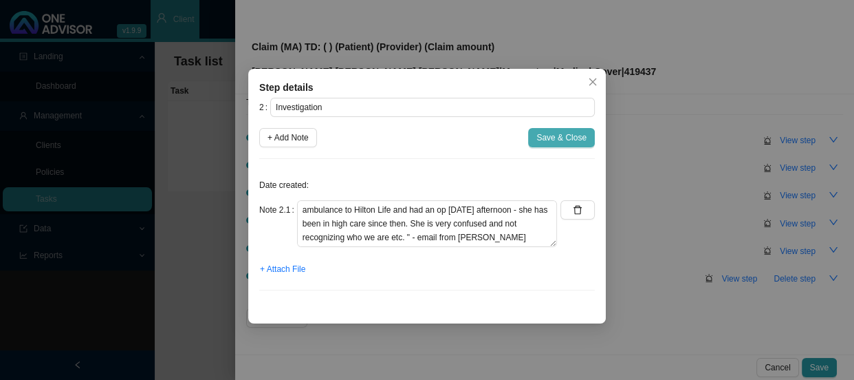
click at [552, 137] on span "Save & Close" at bounding box center [561, 138] width 50 height 14
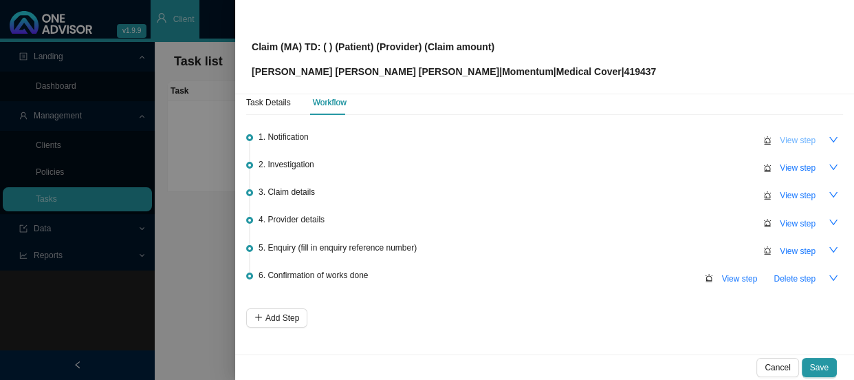
click at [787, 144] on span "View step" at bounding box center [798, 140] width 36 height 14
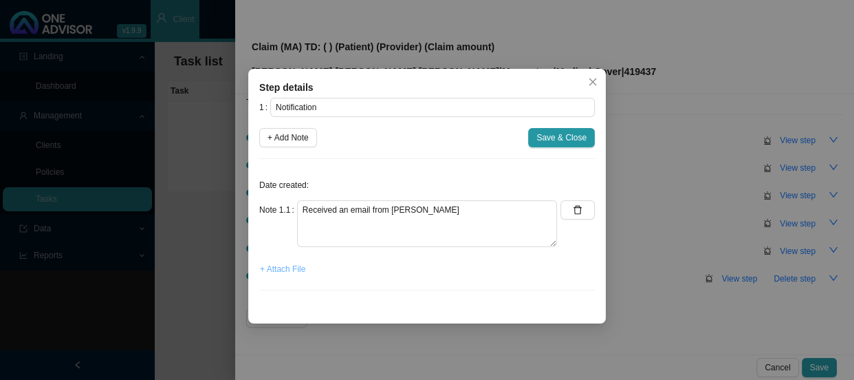
click at [301, 268] on span "+ Attach File" at bounding box center [282, 269] width 45 height 14
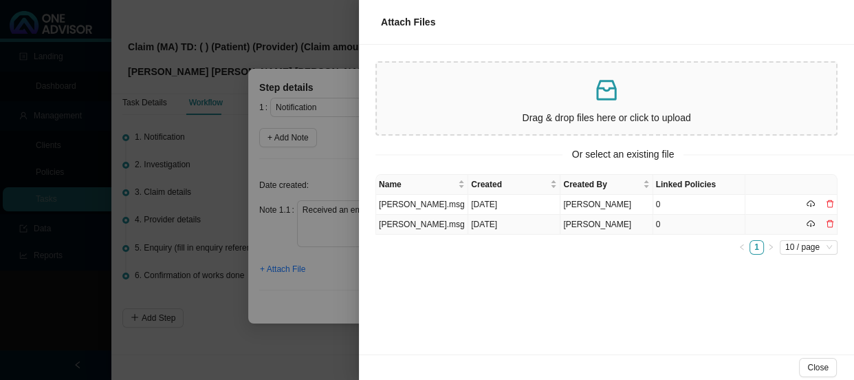
click at [427, 220] on td "[PERSON_NAME].msg" at bounding box center [422, 225] width 92 height 20
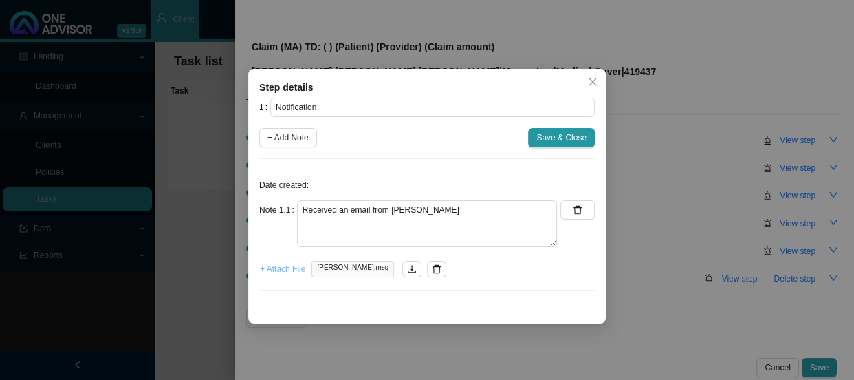
click at [282, 268] on span "+ Attach File" at bounding box center [282, 269] width 45 height 14
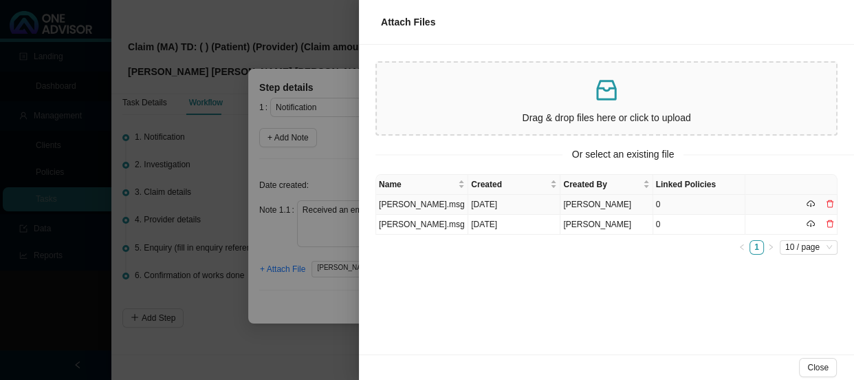
click at [435, 205] on td "[PERSON_NAME].msg" at bounding box center [422, 205] width 92 height 20
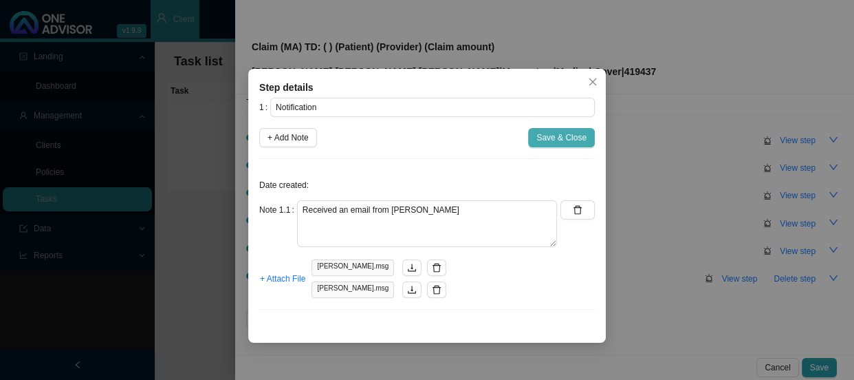
click at [557, 136] on span "Save & Close" at bounding box center [561, 138] width 50 height 14
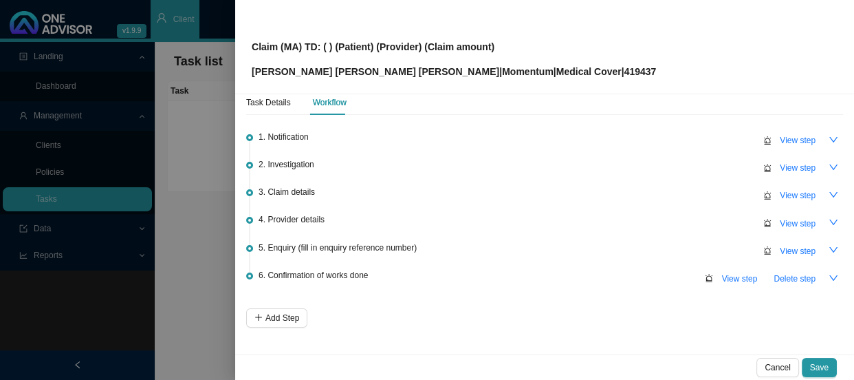
scroll to position [0, 0]
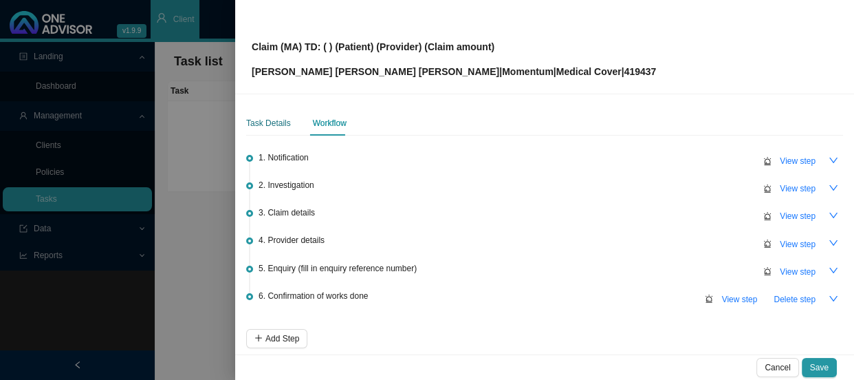
click at [263, 123] on div "Task Details" at bounding box center [268, 123] width 45 height 14
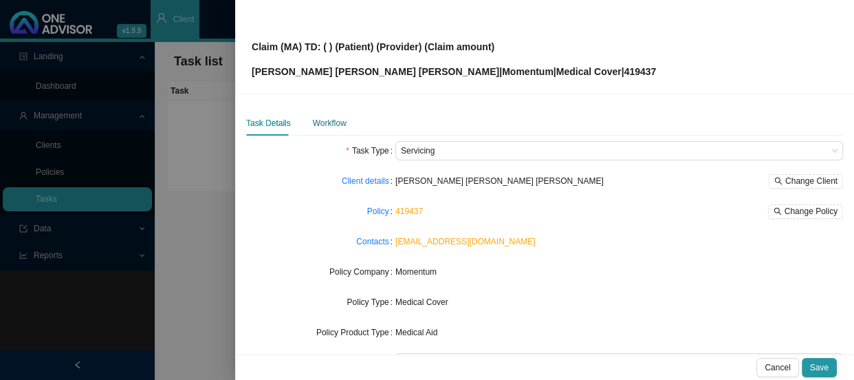
click at [322, 122] on div "Workflow" at bounding box center [330, 123] width 34 height 14
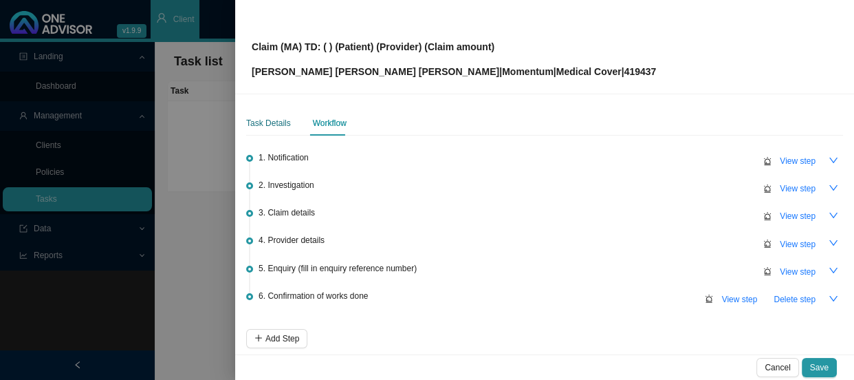
click at [261, 122] on div "Task Details" at bounding box center [268, 123] width 45 height 14
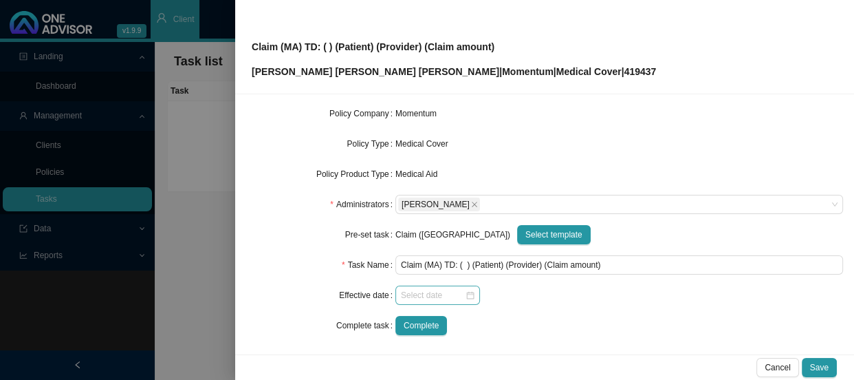
scroll to position [160, 0]
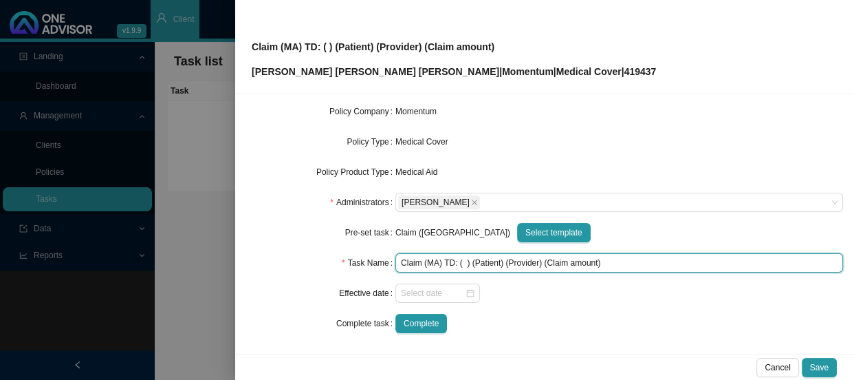
click at [462, 261] on input "Claim (MA) TD: ( ) (Patient) (Provider) (Claim amount)" at bounding box center [619, 262] width 448 height 19
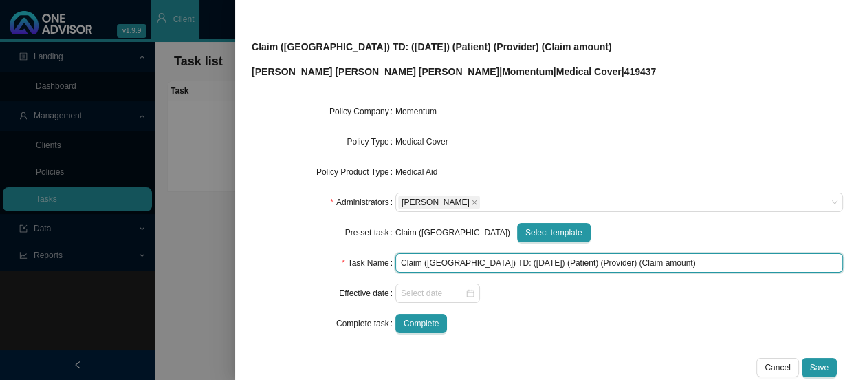
click at [522, 261] on input "Claim ([GEOGRAPHIC_DATA]) TD: ([DATE]) (Patient) (Provider) (Claim amount)" at bounding box center [619, 262] width 448 height 19
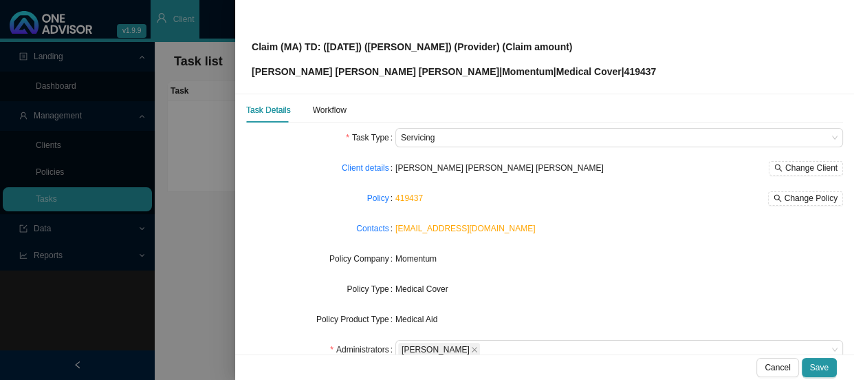
scroll to position [0, 0]
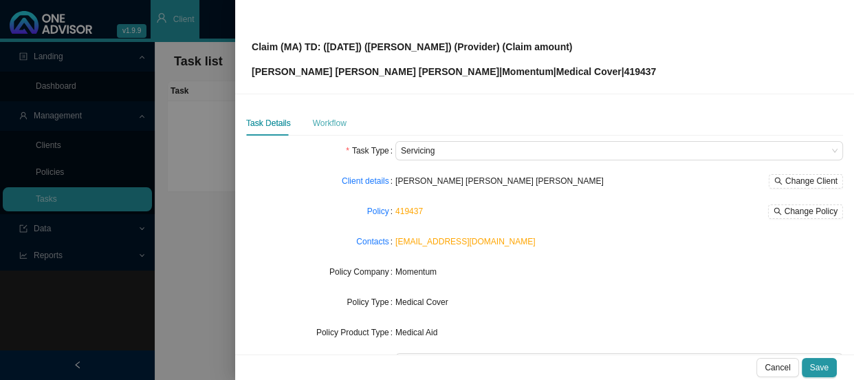
type input "Claim (MA) TD: ([DATE]) ([PERSON_NAME]) (Provider) (Claim amount)"
click at [328, 122] on div "Workflow" at bounding box center [330, 123] width 34 height 14
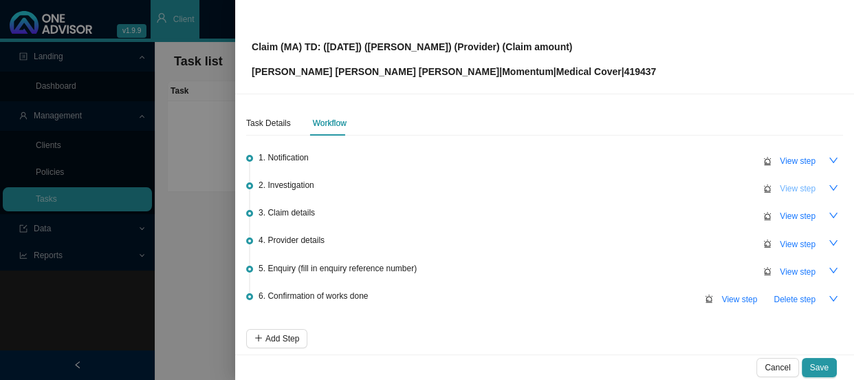
click at [793, 190] on span "View step" at bounding box center [798, 189] width 36 height 14
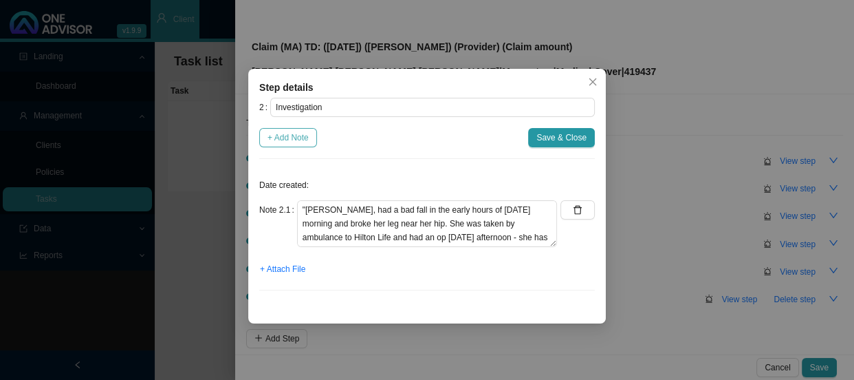
click at [295, 141] on span "+ Add Note" at bounding box center [288, 138] width 41 height 14
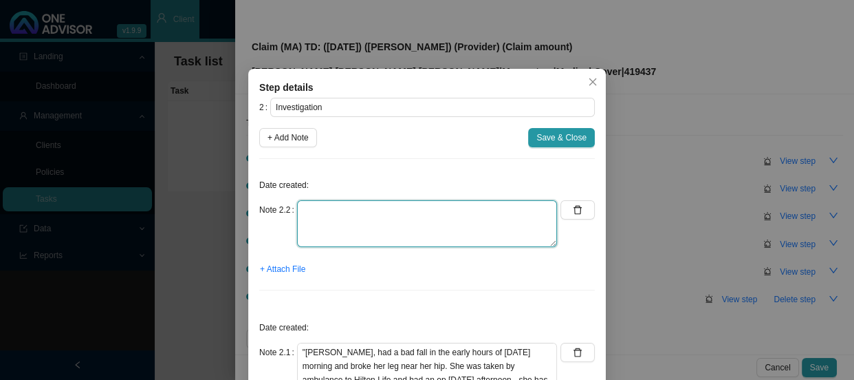
click at [347, 221] on textarea at bounding box center [427, 223] width 260 height 47
type textarea "CTH is not available for the admission."
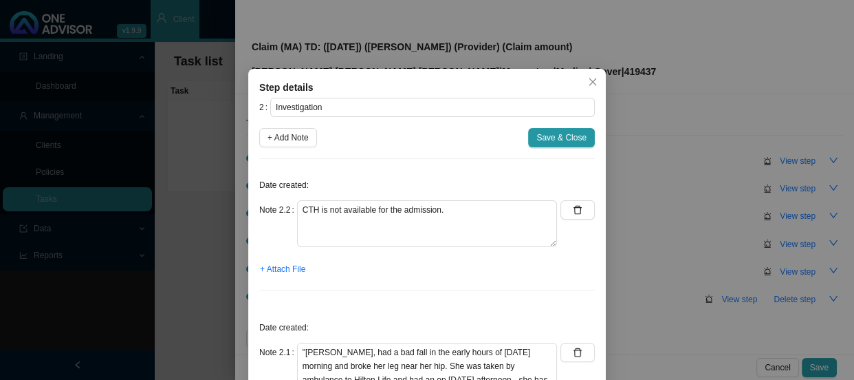
click at [552, 144] on span "Save & Close" at bounding box center [561, 138] width 50 height 14
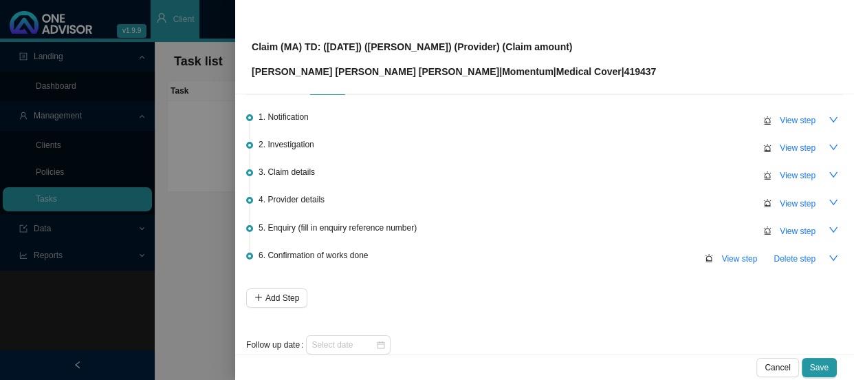
scroll to position [61, 0]
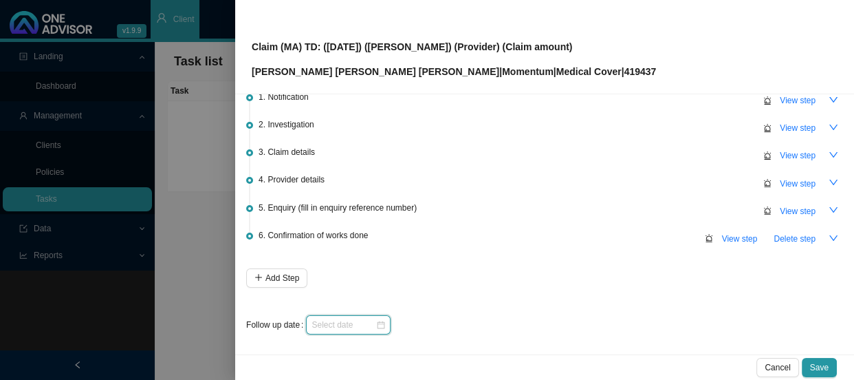
click at [343, 329] on input at bounding box center [344, 325] width 64 height 14
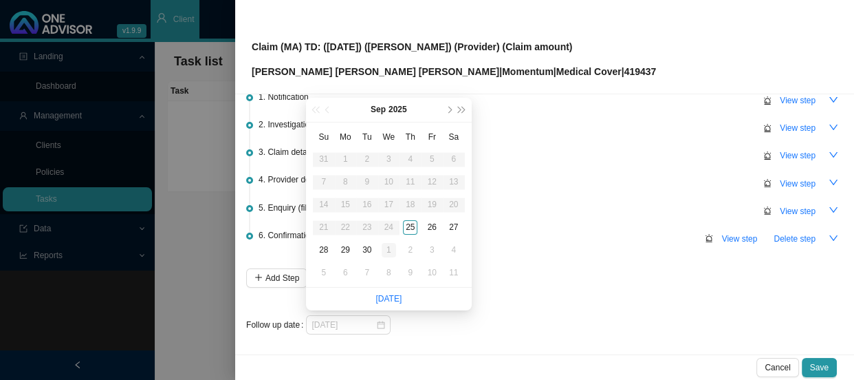
click at [387, 253] on div "1" at bounding box center [389, 250] width 14 height 14
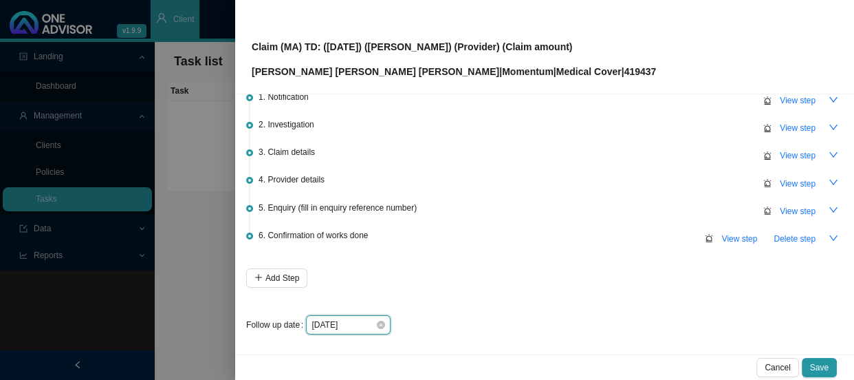
click at [353, 323] on input "[DATE]" at bounding box center [344, 325] width 64 height 14
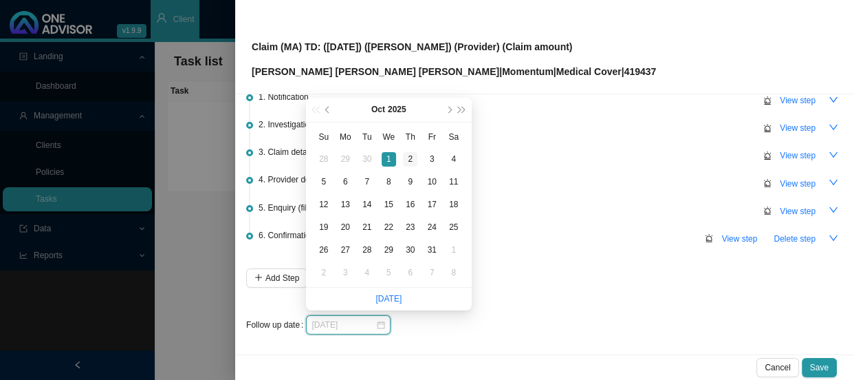
type input "[DATE]"
click at [409, 157] on div "2" at bounding box center [410, 159] width 14 height 14
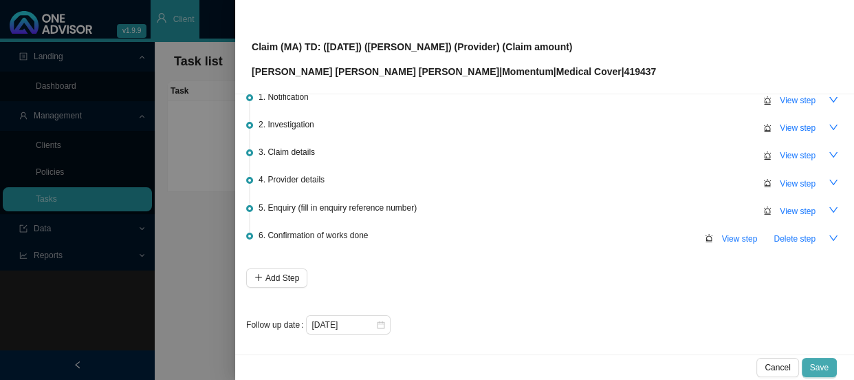
click at [825, 364] on span "Save" at bounding box center [819, 367] width 19 height 14
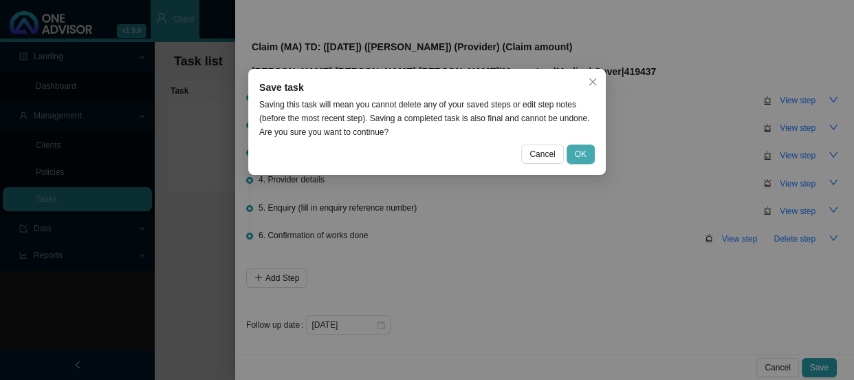
click at [582, 151] on span "OK" at bounding box center [581, 154] width 12 height 14
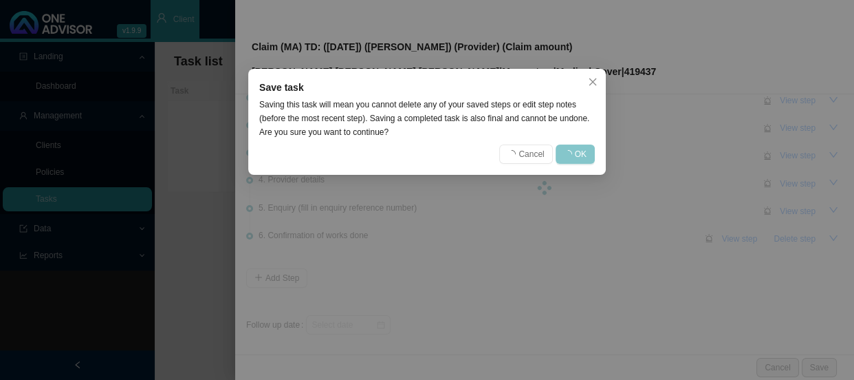
scroll to position [0, 0]
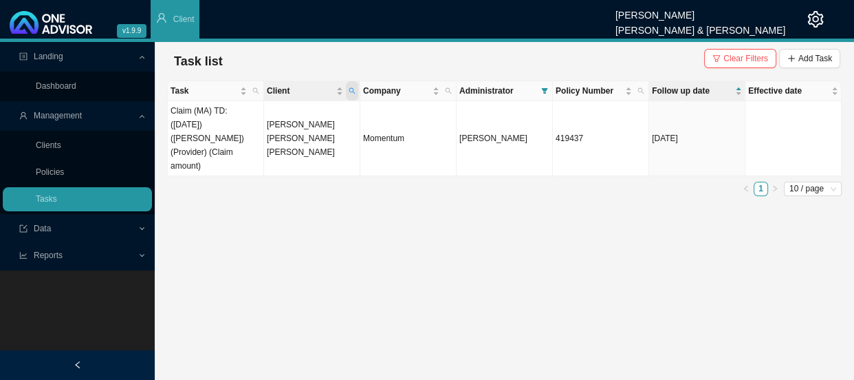
click at [351, 89] on icon "search" at bounding box center [352, 90] width 7 height 7
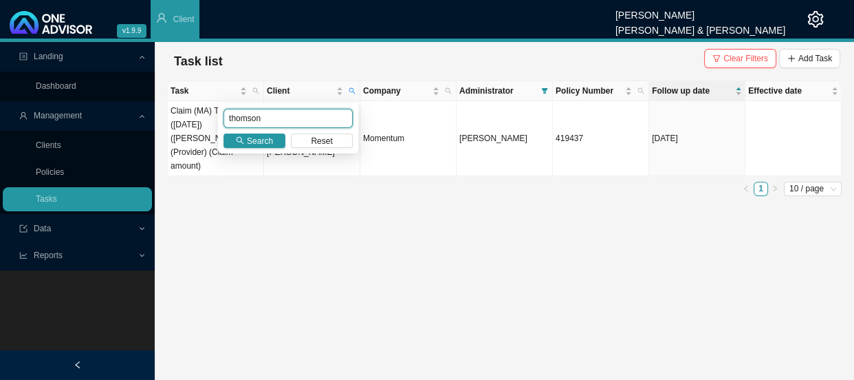
drag, startPoint x: 261, startPoint y: 122, endPoint x: 163, endPoint y: 116, distance: 98.5
click at [163, 116] on body "v1.9.9 [PERSON_NAME] [PERSON_NAME] & [PERSON_NAME] Client Landing Dashboard Man…" at bounding box center [427, 190] width 854 height 380
type input "[PERSON_NAME]"
click at [247, 142] on button "Search" at bounding box center [255, 140] width 62 height 14
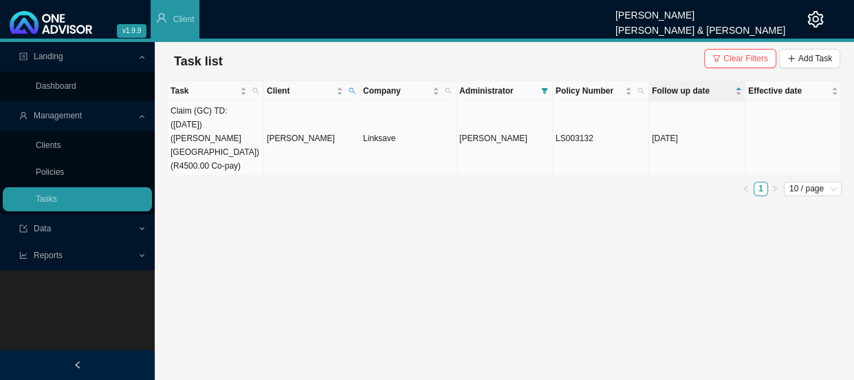
click at [287, 138] on td "[PERSON_NAME]" at bounding box center [312, 138] width 96 height 75
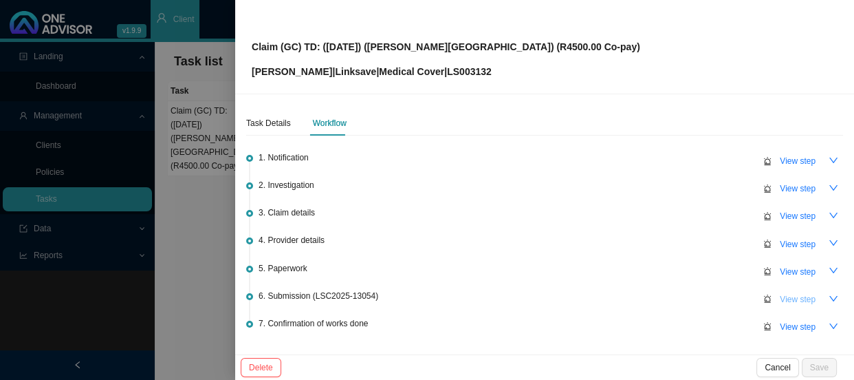
click at [784, 294] on span "View step" at bounding box center [798, 299] width 36 height 14
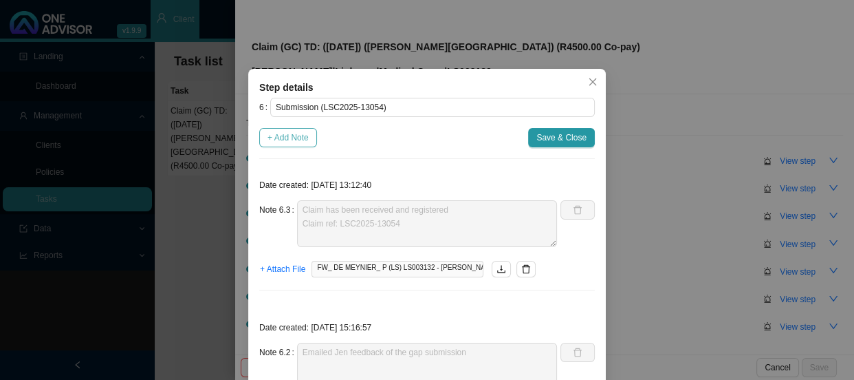
click at [294, 131] on span "+ Add Note" at bounding box center [288, 138] width 41 height 14
type textarea "Claim has been received and registered Claim ref: LSC2025-13054"
type textarea "Emailed Jen feedback of the gap submission"
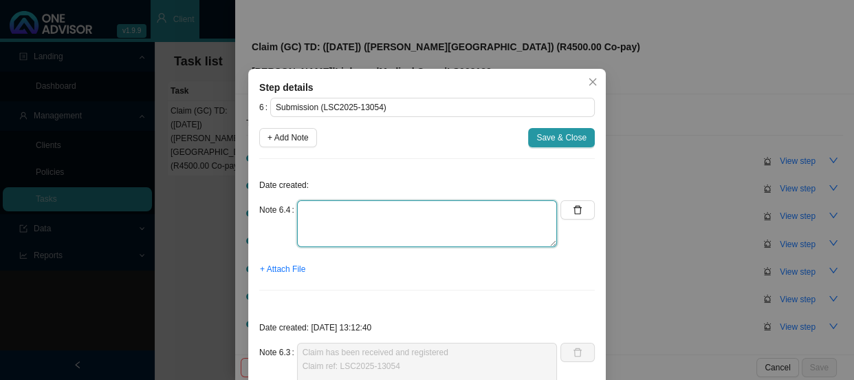
click at [351, 210] on textarea at bounding box center [427, 223] width 260 height 47
type textarea "Claim has been approved and will be paid [DATE]"
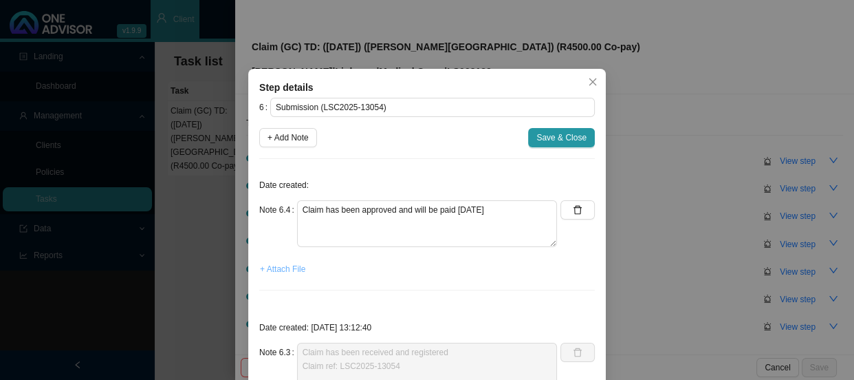
click at [278, 268] on span "+ Attach File" at bounding box center [282, 269] width 45 height 14
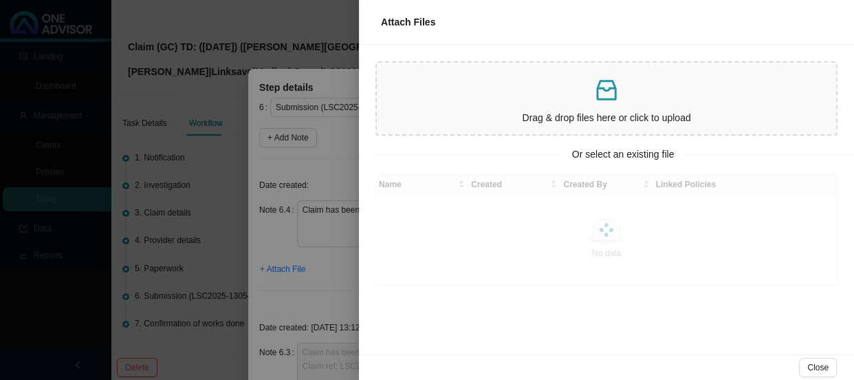
click at [320, 171] on div at bounding box center [427, 190] width 854 height 380
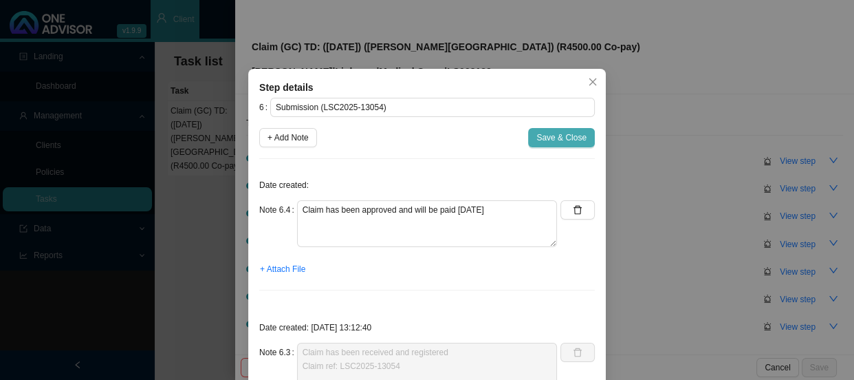
click at [558, 139] on span "Save & Close" at bounding box center [561, 138] width 50 height 14
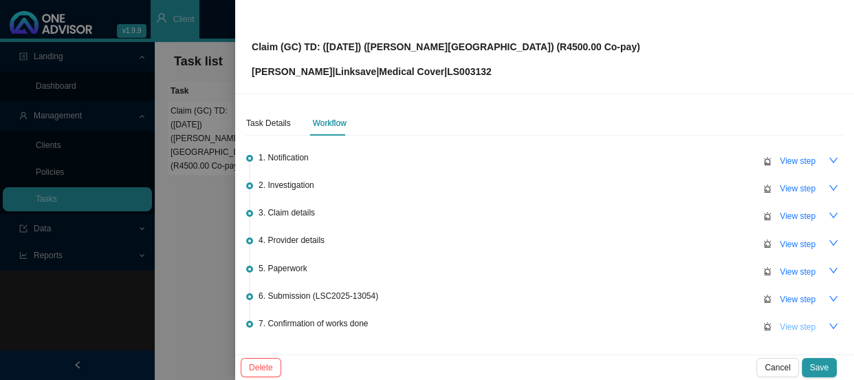
click at [790, 329] on span "View step" at bounding box center [798, 327] width 36 height 14
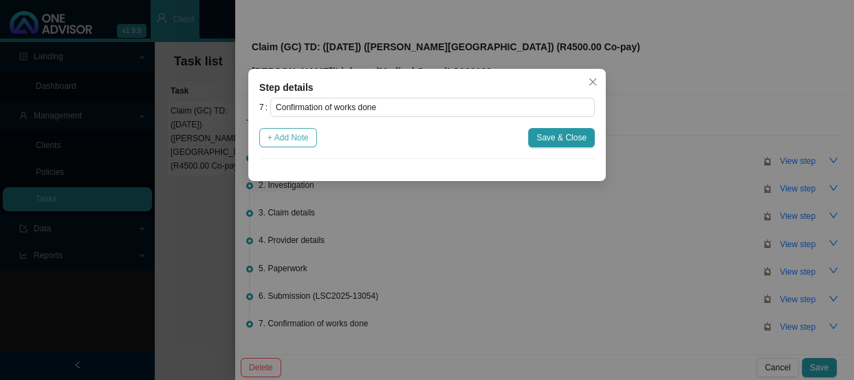
click at [288, 144] on span "+ Add Note" at bounding box center [288, 138] width 41 height 14
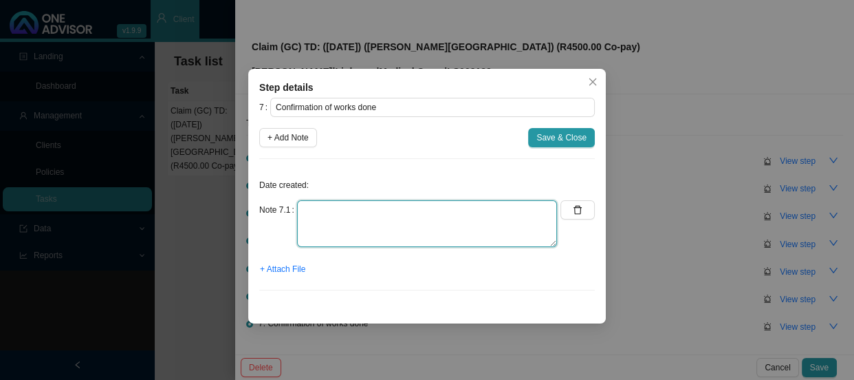
click at [328, 215] on textarea at bounding box center [427, 223] width 260 height 47
type textarea "Sent confirmation of works done"
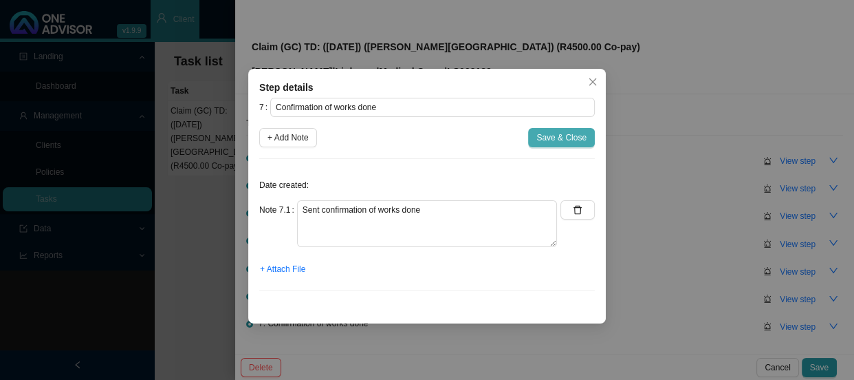
click at [550, 140] on span "Save & Close" at bounding box center [561, 138] width 50 height 14
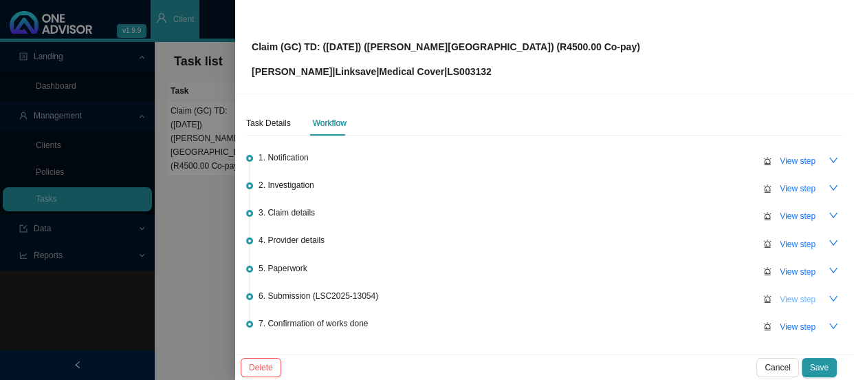
click at [780, 298] on span "View step" at bounding box center [798, 299] width 36 height 14
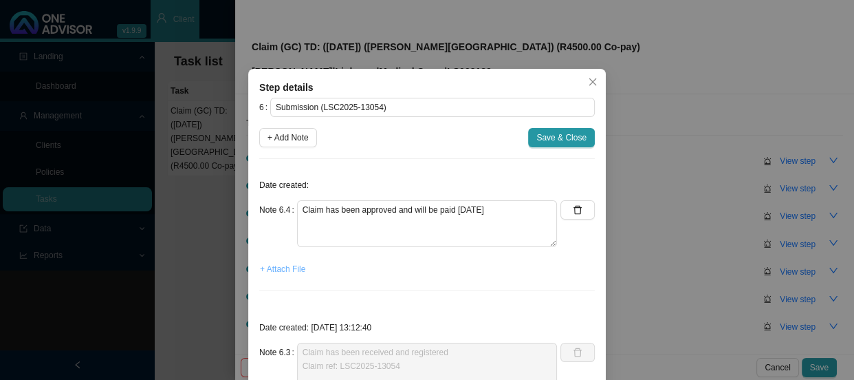
click at [279, 268] on span "+ Attach File" at bounding box center [282, 269] width 45 height 14
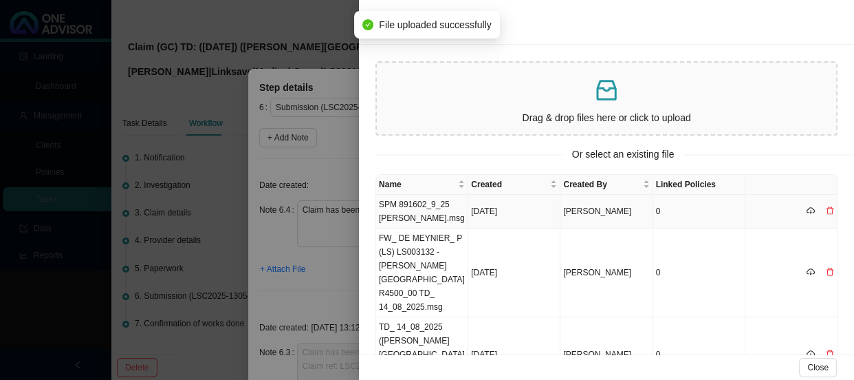
click at [420, 223] on td "SPM 891602_9_25 [PERSON_NAME].msg" at bounding box center [422, 212] width 92 height 34
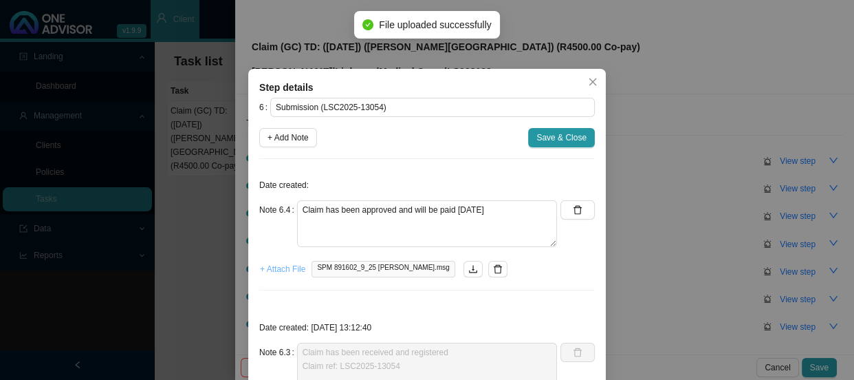
click at [282, 268] on span "+ Attach File" at bounding box center [282, 269] width 45 height 14
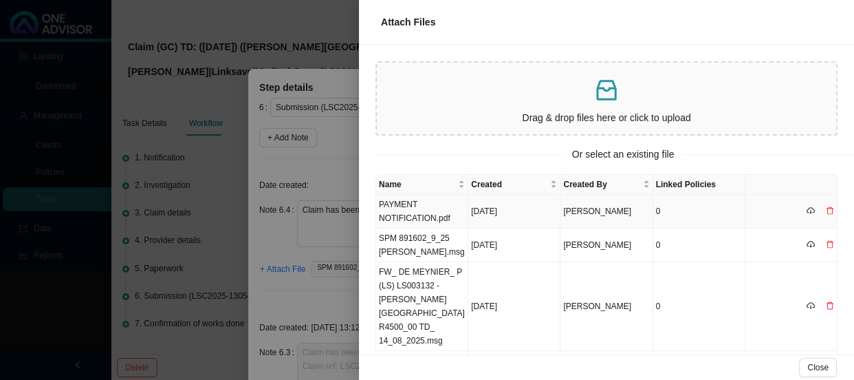
click at [432, 209] on td "PAYMENT NOTIFICATION.pdf" at bounding box center [422, 212] width 92 height 34
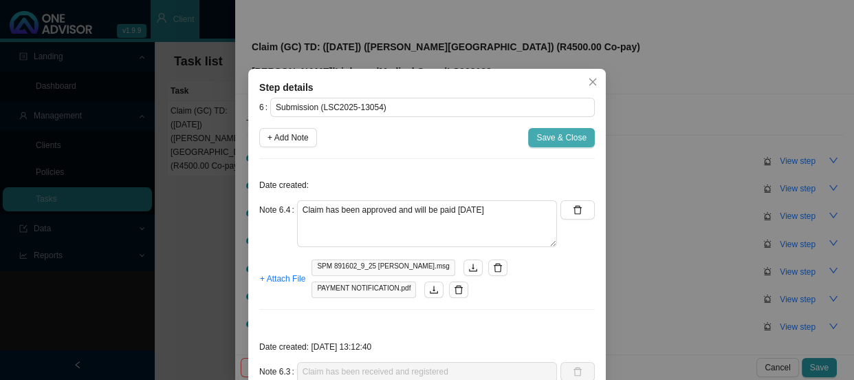
click at [552, 142] on span "Save & Close" at bounding box center [561, 138] width 50 height 14
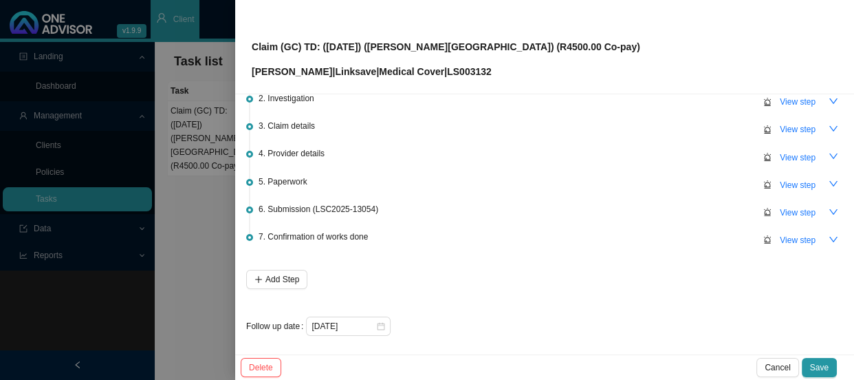
scroll to position [88, 0]
click at [780, 233] on span "View step" at bounding box center [798, 239] width 36 height 14
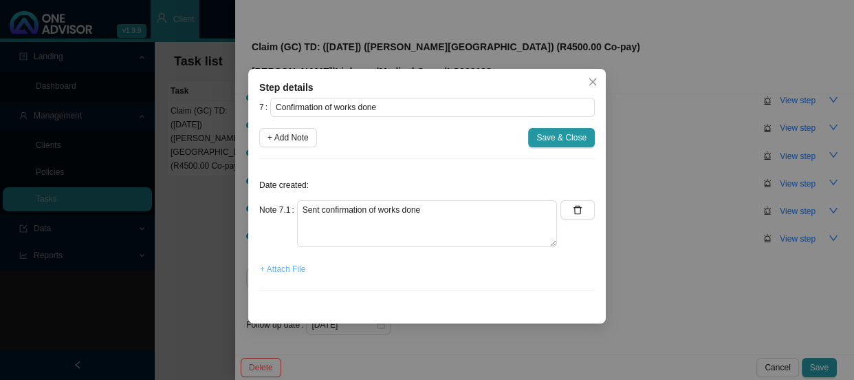
click at [282, 271] on span "+ Attach File" at bounding box center [282, 269] width 45 height 14
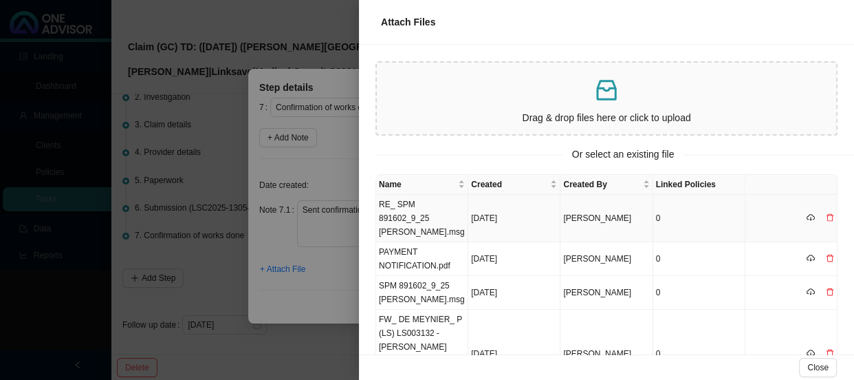
click at [416, 213] on td "RE_ SPM 891602_9_25 [PERSON_NAME].msg" at bounding box center [422, 218] width 92 height 47
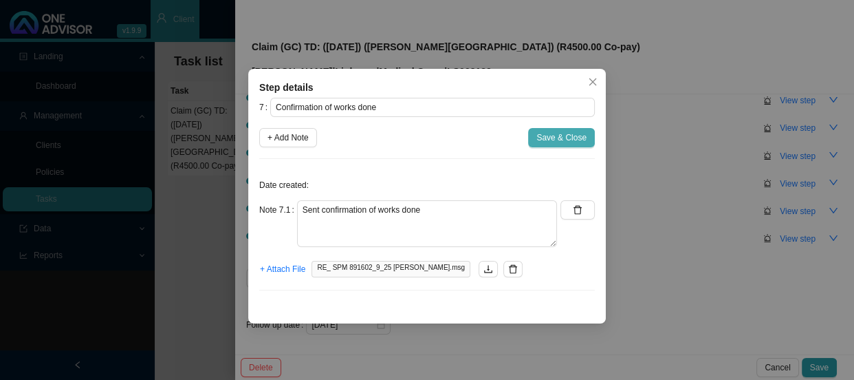
click at [569, 142] on span "Save & Close" at bounding box center [561, 138] width 50 height 14
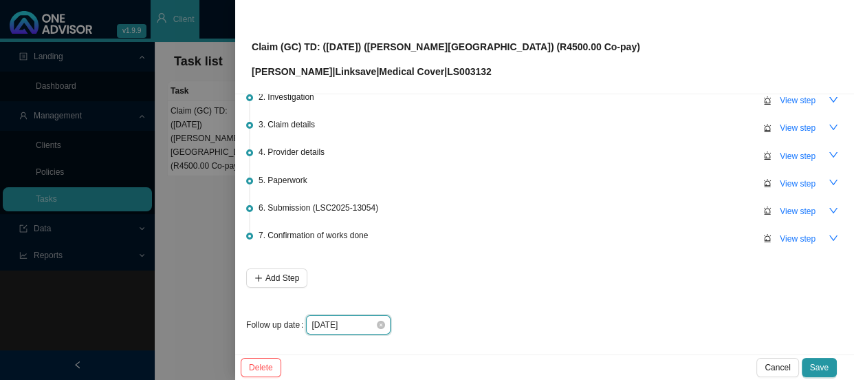
click at [355, 323] on input "[DATE]" at bounding box center [344, 325] width 64 height 14
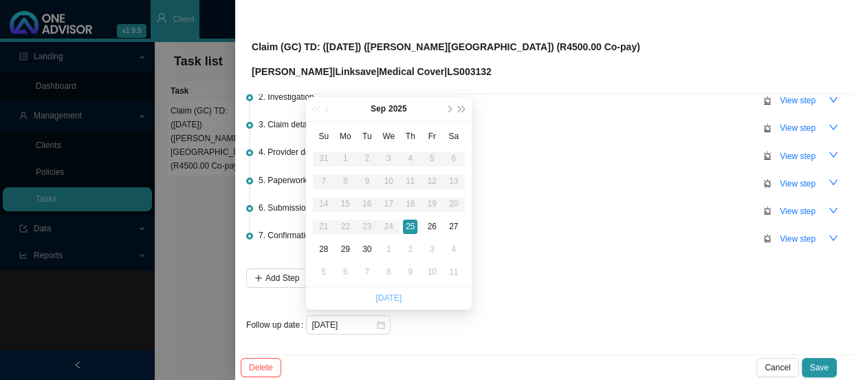
click at [386, 297] on link "[DATE]" at bounding box center [388, 298] width 26 height 10
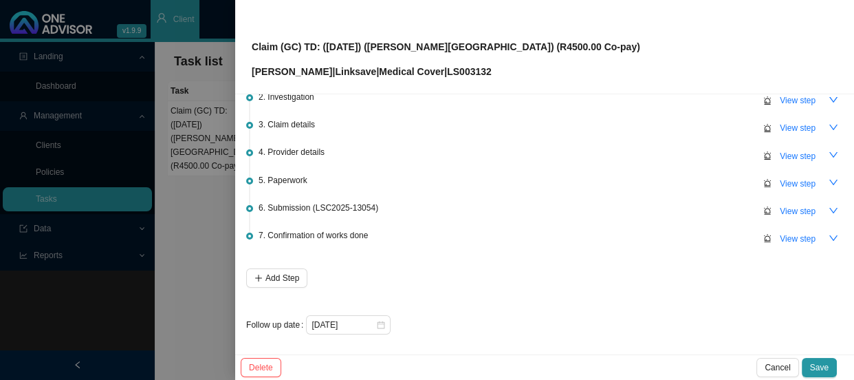
click at [554, 279] on div "1. Notification View step 2. Investigation View step 3. Claim details View step…" at bounding box center [544, 193] width 597 height 281
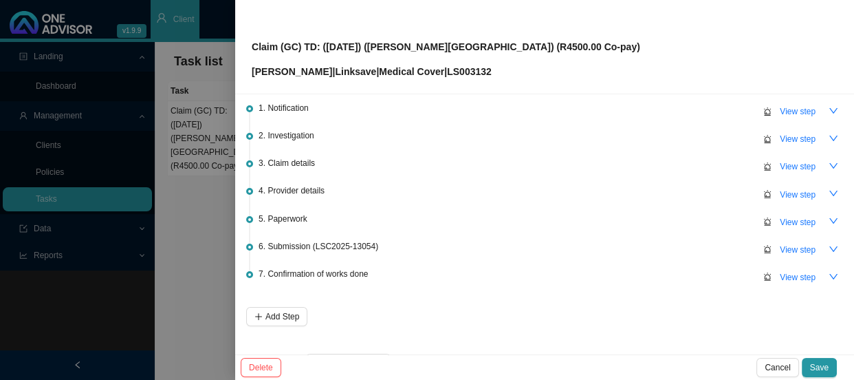
scroll to position [0, 0]
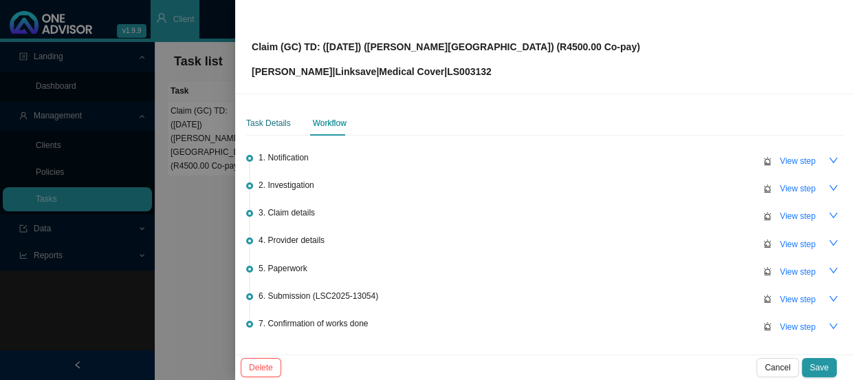
click at [261, 120] on div "Task Details" at bounding box center [268, 123] width 45 height 14
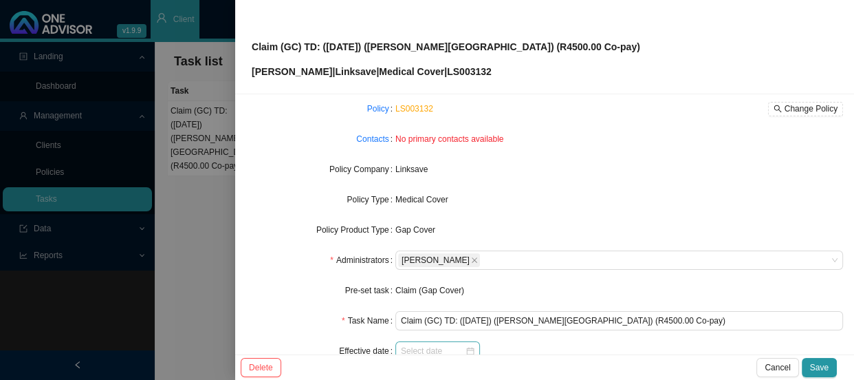
scroll to position [160, 0]
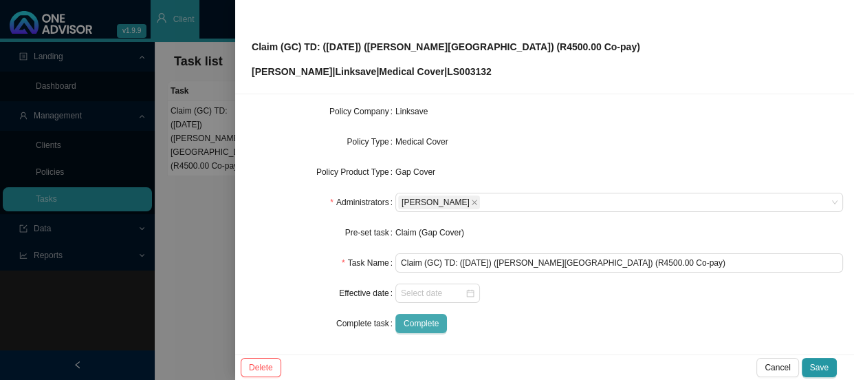
click at [410, 326] on span "Complete" at bounding box center [421, 323] width 35 height 14
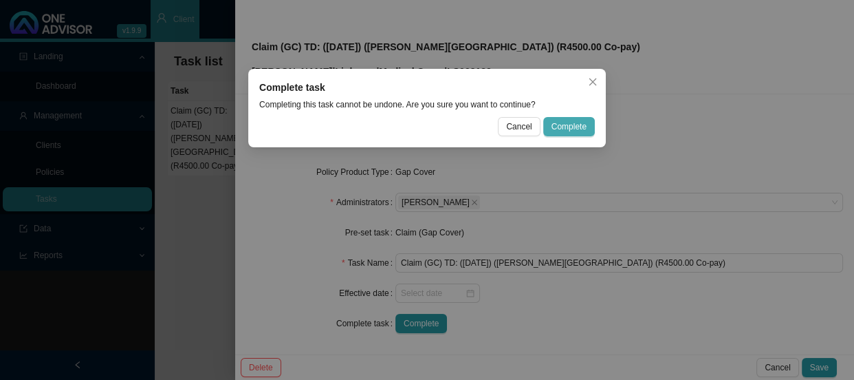
click at [561, 131] on span "Complete" at bounding box center [569, 127] width 35 height 14
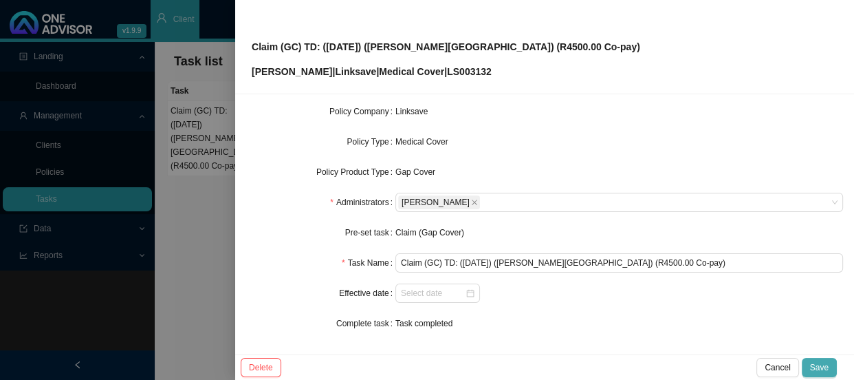
click at [825, 365] on span "Save" at bounding box center [819, 367] width 19 height 14
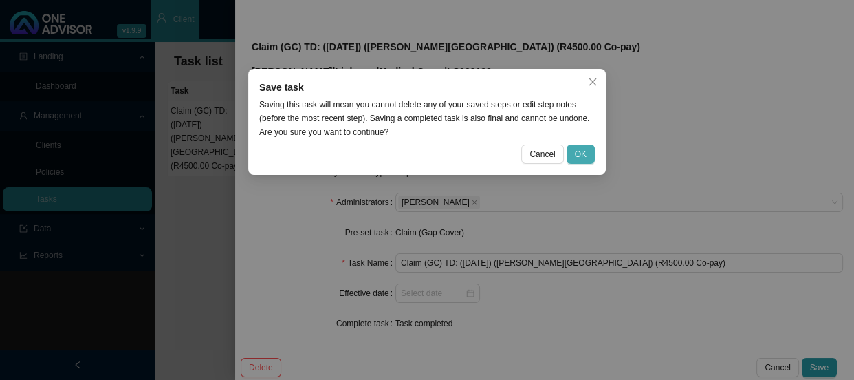
click at [578, 144] on button "OK" at bounding box center [581, 153] width 28 height 19
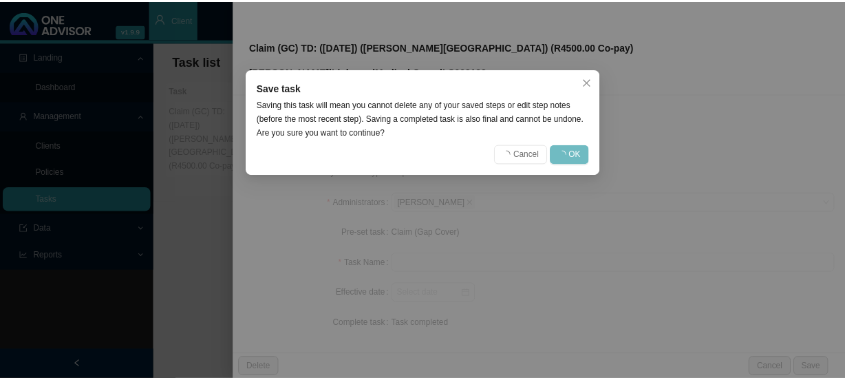
scroll to position [145, 0]
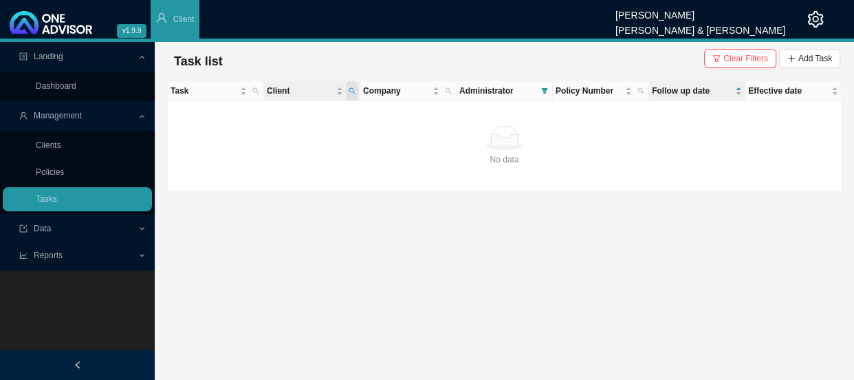
click at [353, 87] on icon "search" at bounding box center [352, 90] width 7 height 7
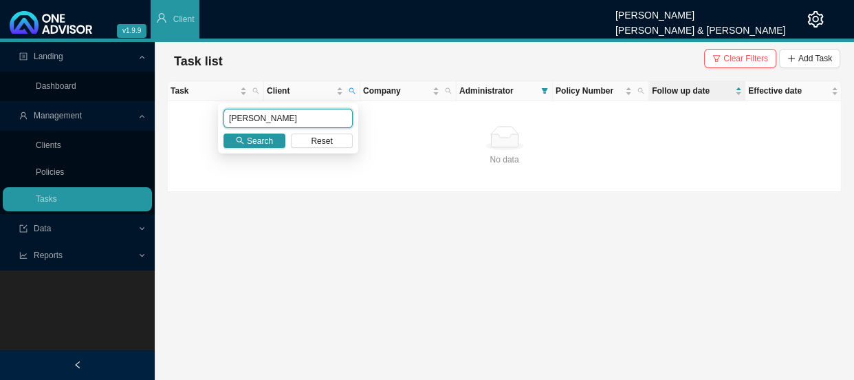
drag, startPoint x: 290, startPoint y: 117, endPoint x: 193, endPoint y: 124, distance: 97.9
click at [193, 124] on body "v1.9.9 [PERSON_NAME] [PERSON_NAME] & [PERSON_NAME] Client Landing Dashboard Man…" at bounding box center [427, 190] width 854 height 380
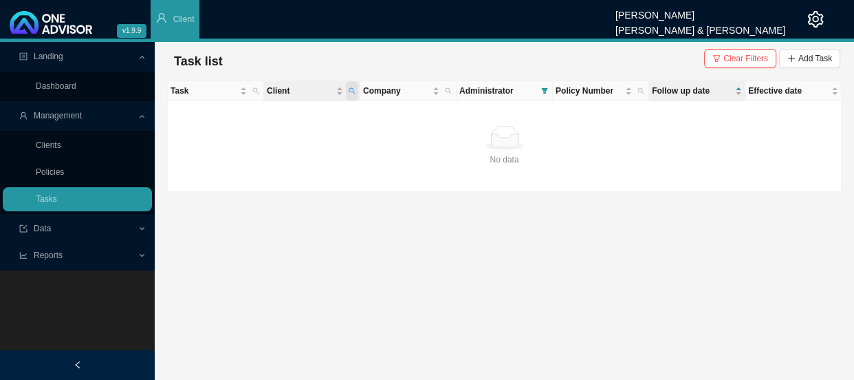
click at [352, 94] on icon "search" at bounding box center [352, 90] width 7 height 7
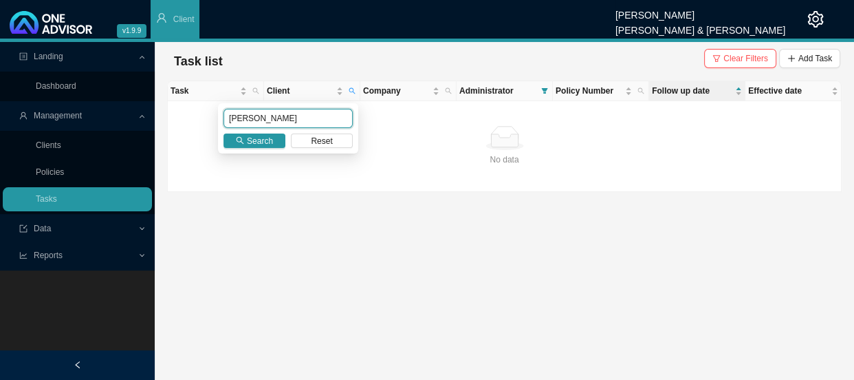
drag, startPoint x: 263, startPoint y: 110, endPoint x: 195, endPoint y: 122, distance: 68.4
click at [195, 122] on body "v1.9.9 [PERSON_NAME] [PERSON_NAME] & [PERSON_NAME] Client Landing Dashboard Man…" at bounding box center [427, 190] width 854 height 380
type input "[PERSON_NAME]"
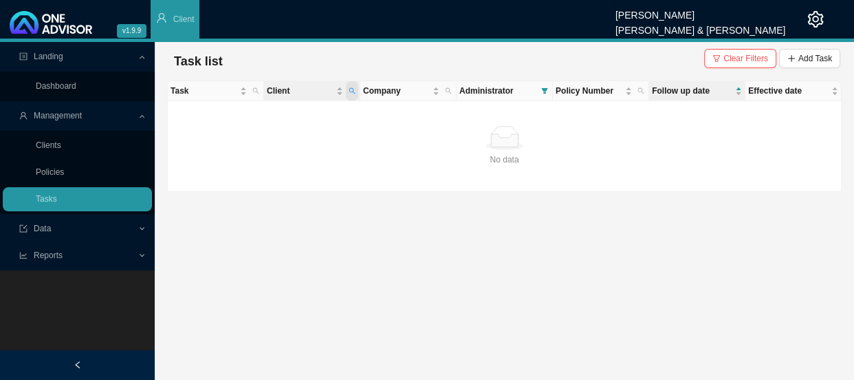
click at [354, 89] on icon "search" at bounding box center [352, 90] width 7 height 7
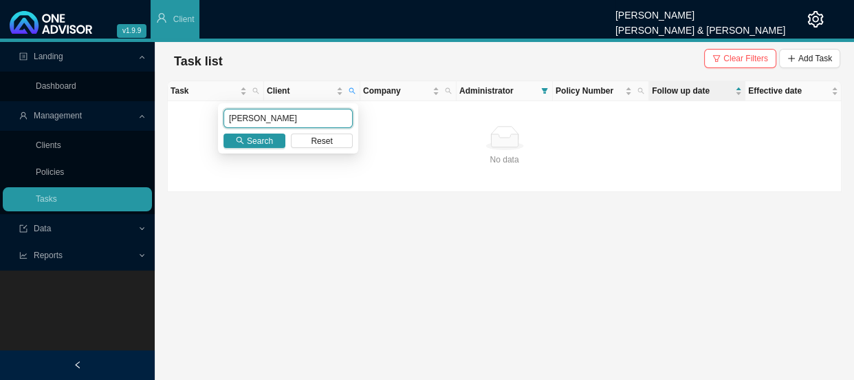
drag, startPoint x: 268, startPoint y: 124, endPoint x: 184, endPoint y: 118, distance: 84.1
click at [184, 118] on body "v1.9.9 [PERSON_NAME] [PERSON_NAME] & [PERSON_NAME] Client Landing Dashboard Man…" at bounding box center [427, 190] width 854 height 380
click at [248, 138] on span "Search" at bounding box center [260, 141] width 26 height 14
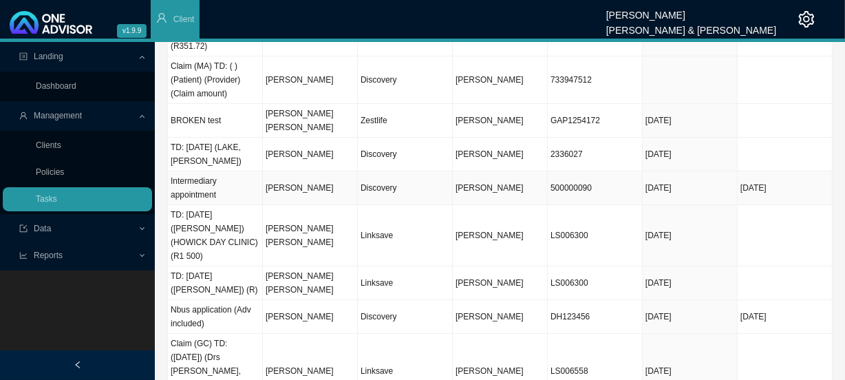
scroll to position [138, 0]
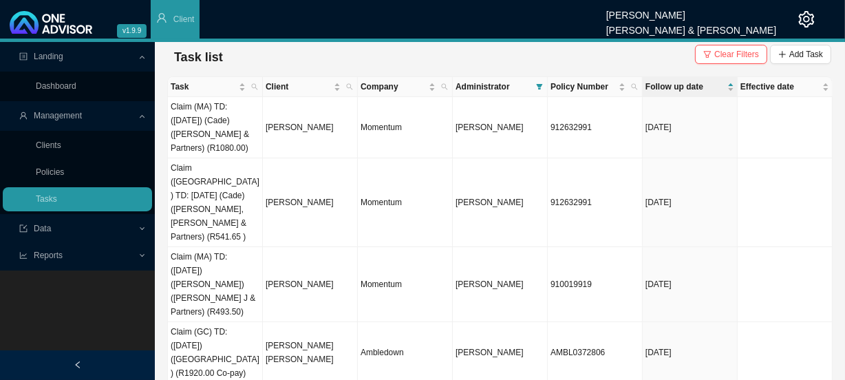
scroll to position [0, 0]
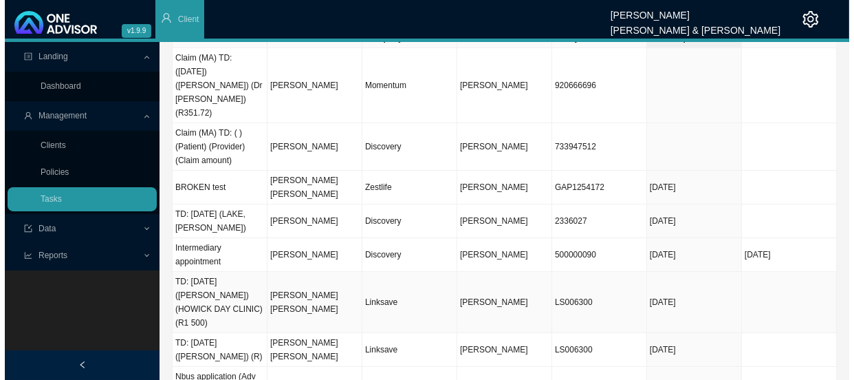
scroll to position [76, 0]
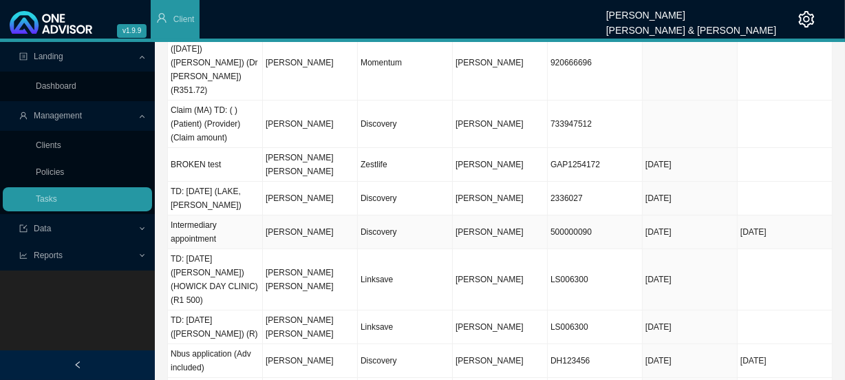
click at [240, 215] on td "Intermediary appointment" at bounding box center [215, 232] width 95 height 34
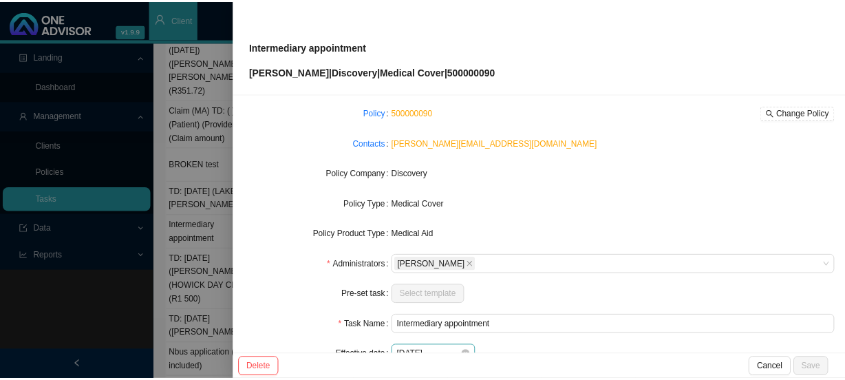
scroll to position [0, 0]
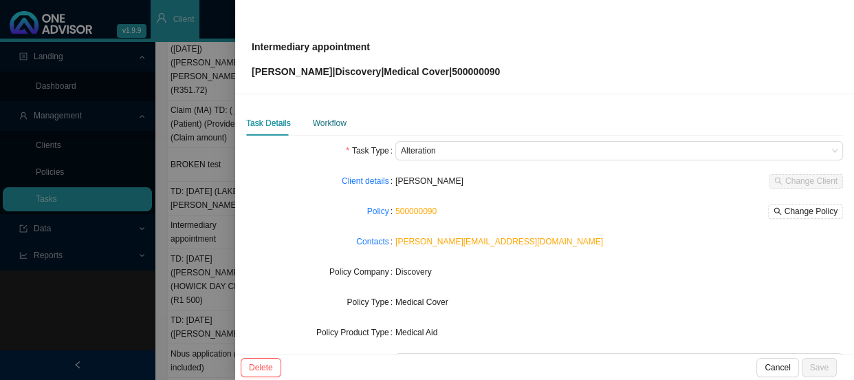
click at [330, 123] on div "Workflow" at bounding box center [330, 123] width 34 height 14
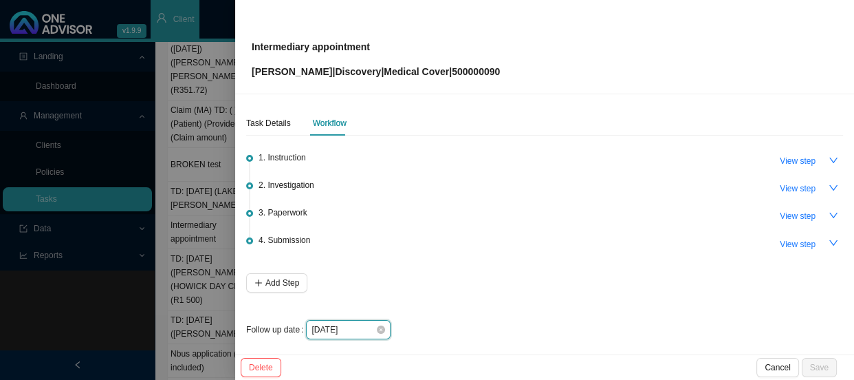
click at [367, 329] on input "[DATE]" at bounding box center [344, 330] width 64 height 14
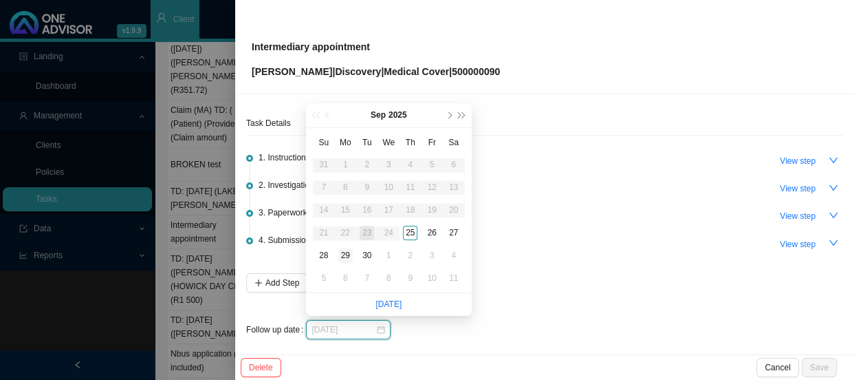
type input "[DATE]"
click at [350, 254] on div "29" at bounding box center [345, 255] width 14 height 14
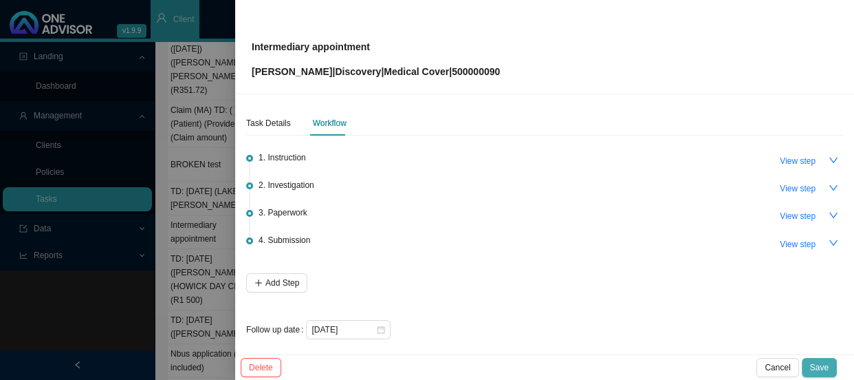
click at [825, 371] on span "Save" at bounding box center [819, 367] width 19 height 14
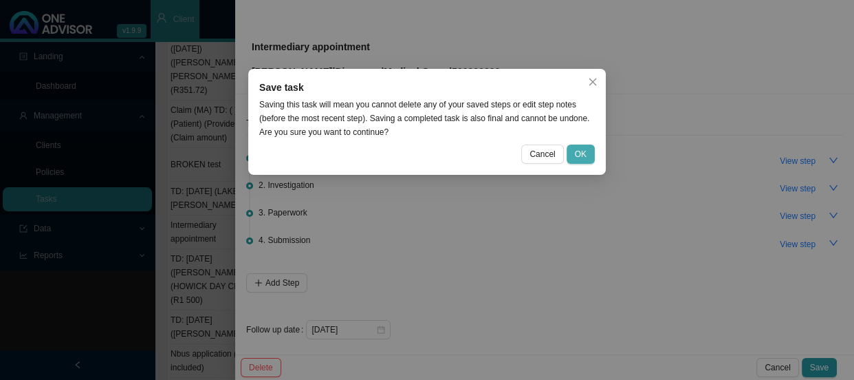
click at [582, 144] on button "OK" at bounding box center [581, 153] width 28 height 19
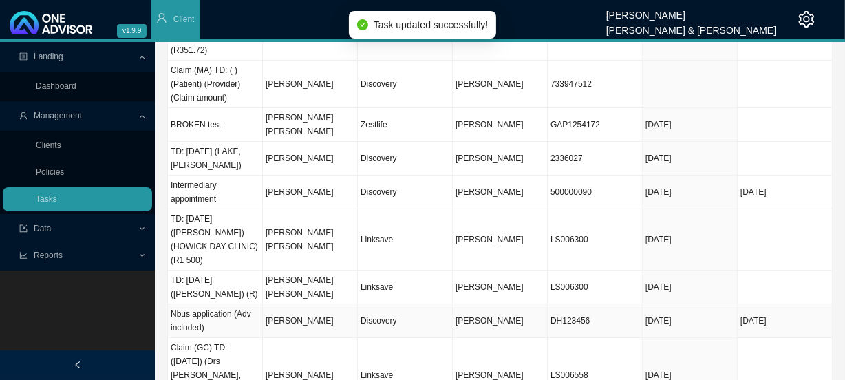
scroll to position [138, 0]
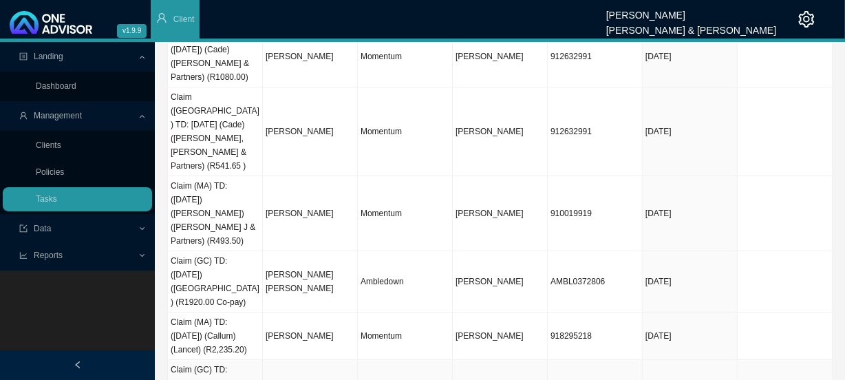
scroll to position [0, 0]
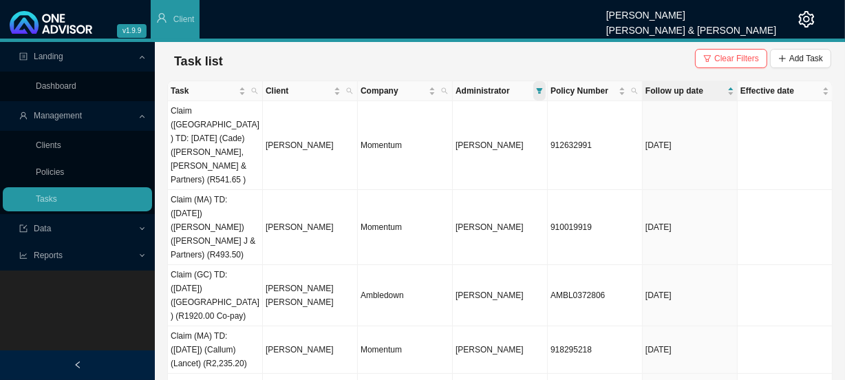
click at [542, 96] on span at bounding box center [539, 90] width 12 height 19
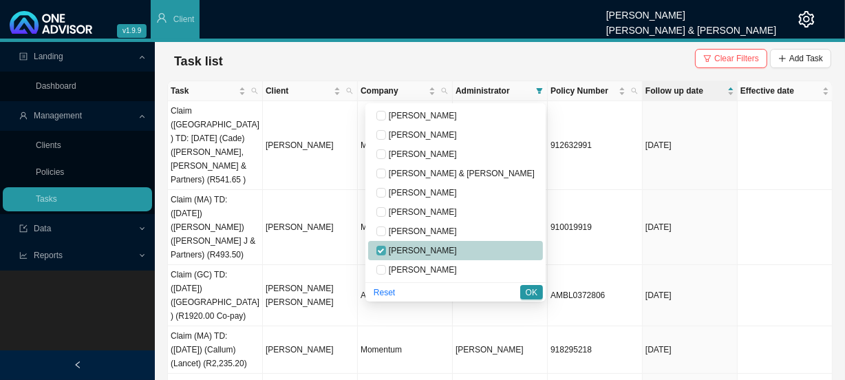
click at [386, 248] on input "checkbox" at bounding box center [381, 251] width 10 height 10
checkbox input "false"
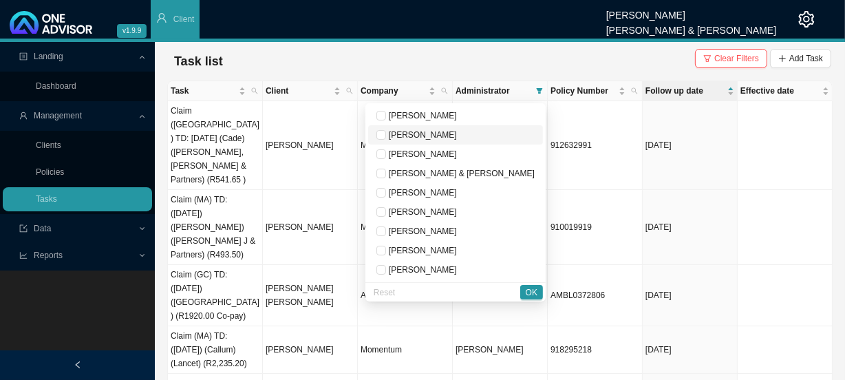
click at [452, 135] on span "[PERSON_NAME]" at bounding box center [421, 135] width 71 height 10
checkbox input "true"
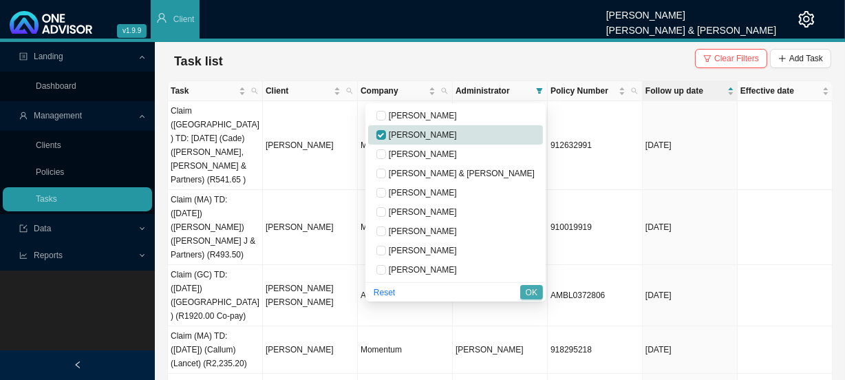
click at [536, 292] on span "OK" at bounding box center [531, 292] width 12 height 14
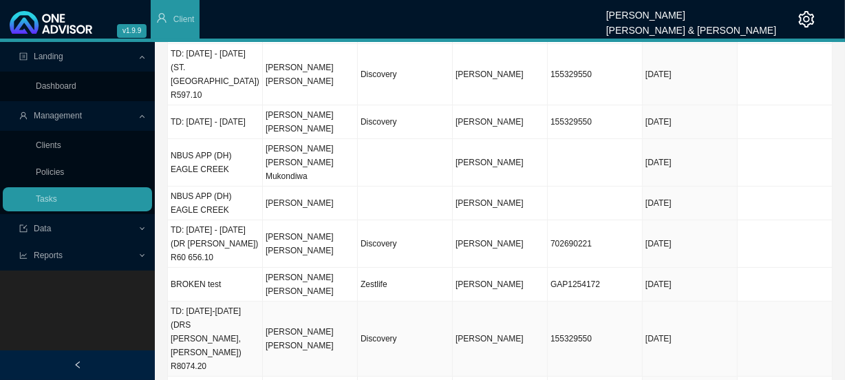
scroll to position [138, 0]
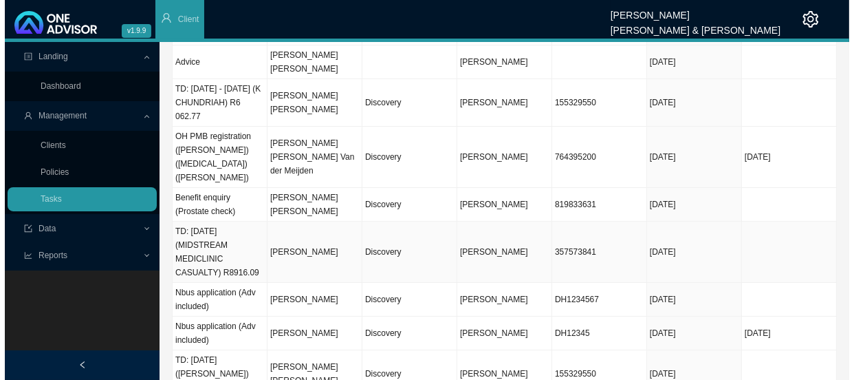
scroll to position [151, 0]
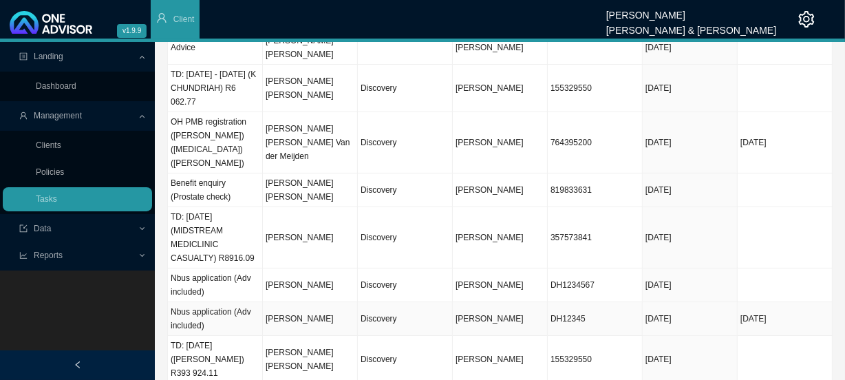
click at [310, 302] on td "[PERSON_NAME]" at bounding box center [310, 319] width 95 height 34
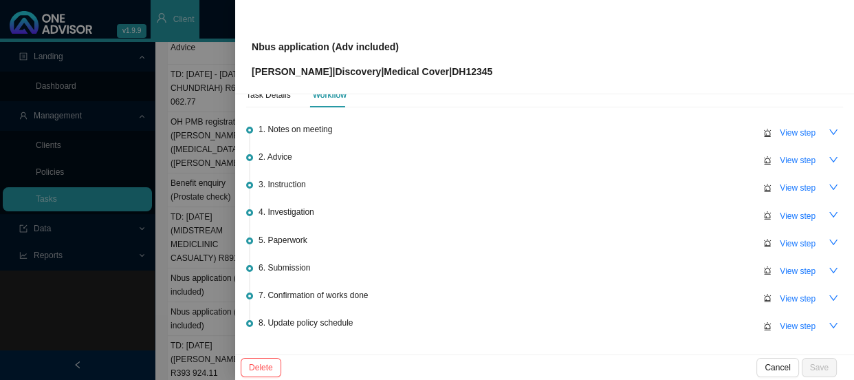
scroll to position [0, 0]
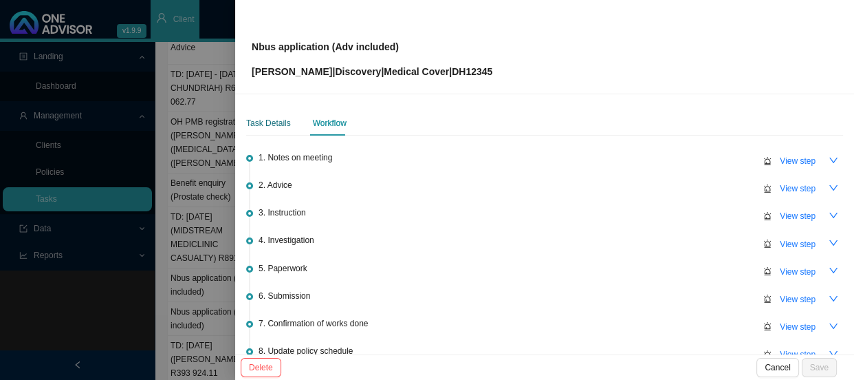
click at [277, 126] on div "Task Details" at bounding box center [268, 123] width 45 height 14
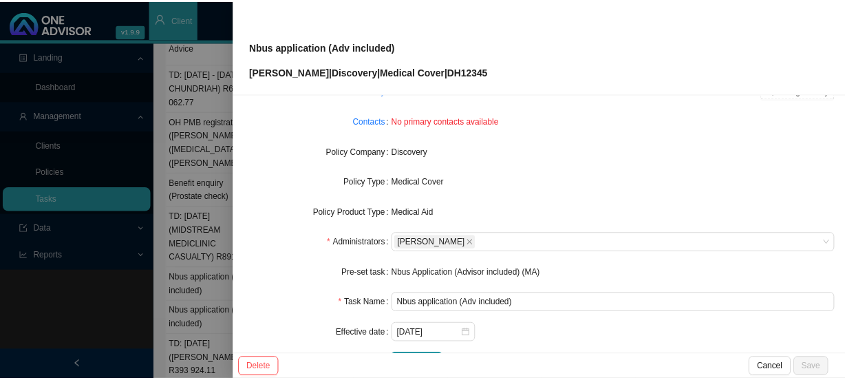
scroll to position [98, 0]
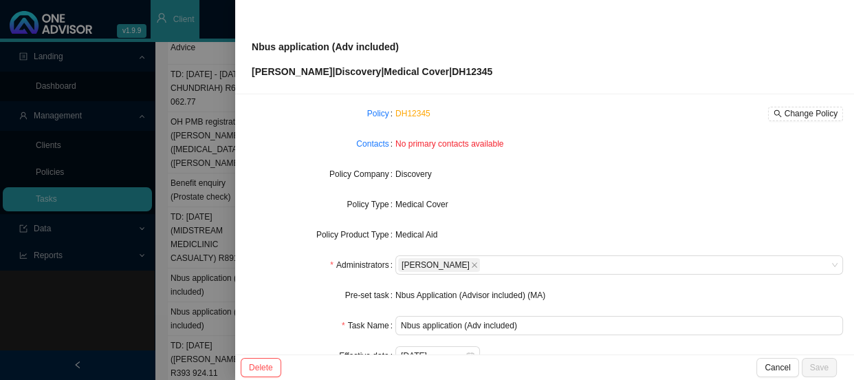
click at [212, 182] on div at bounding box center [427, 190] width 854 height 380
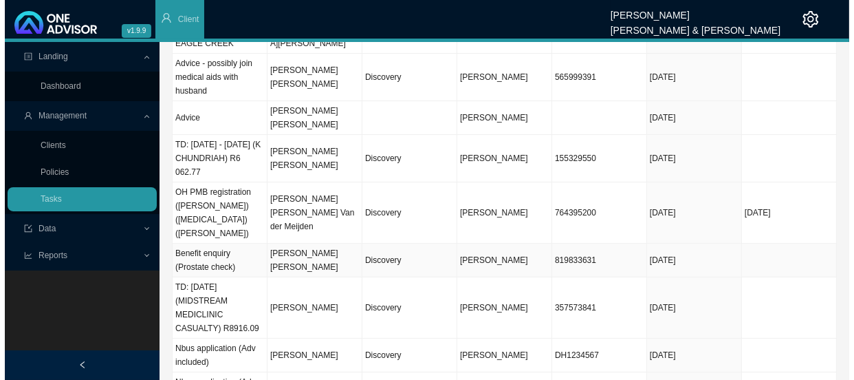
scroll to position [0, 0]
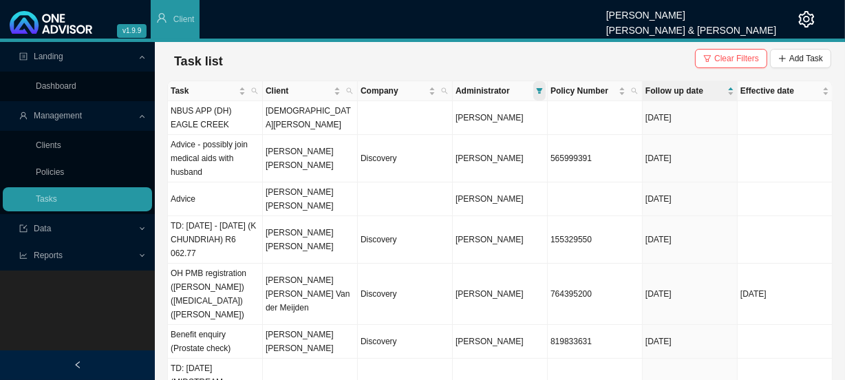
click at [540, 86] on span at bounding box center [539, 90] width 12 height 19
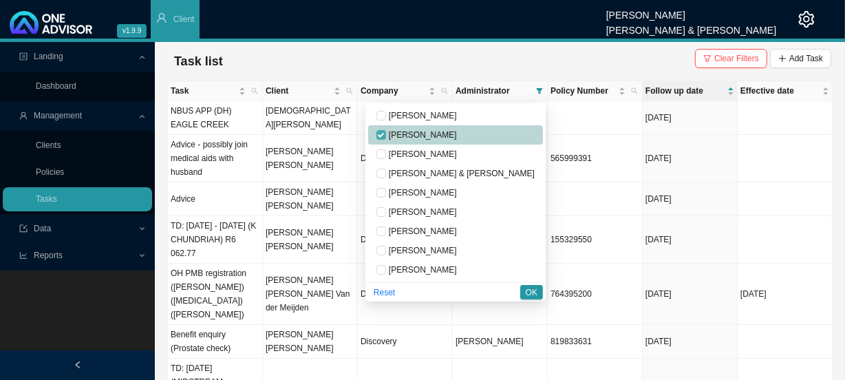
click at [386, 132] on input "checkbox" at bounding box center [381, 135] width 10 height 10
checkbox input "false"
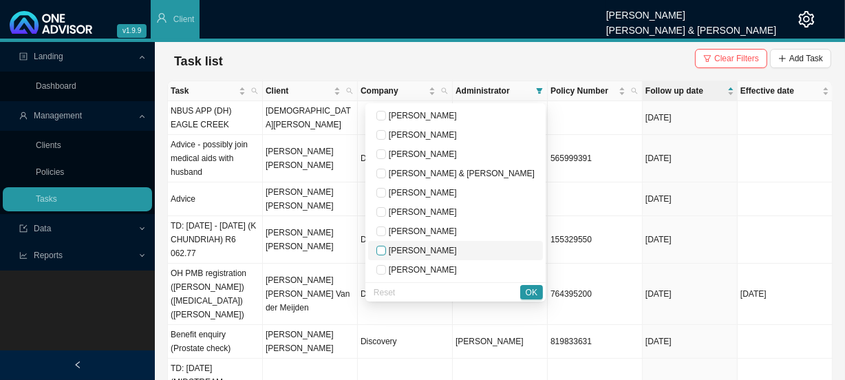
click at [386, 248] on input "checkbox" at bounding box center [381, 251] width 10 height 10
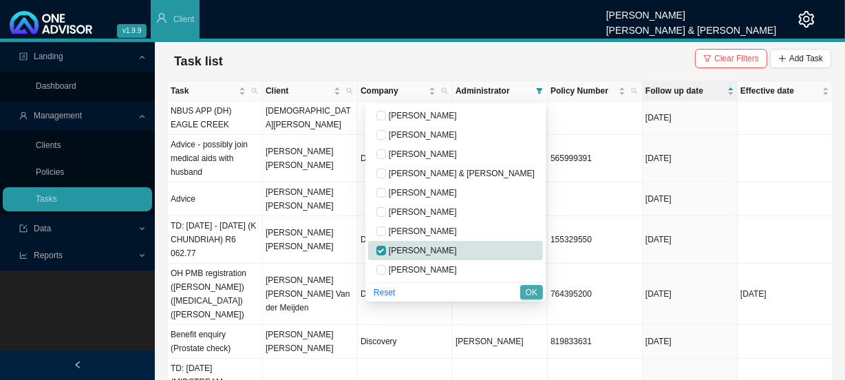
click at [532, 295] on span "OK" at bounding box center [531, 292] width 12 height 14
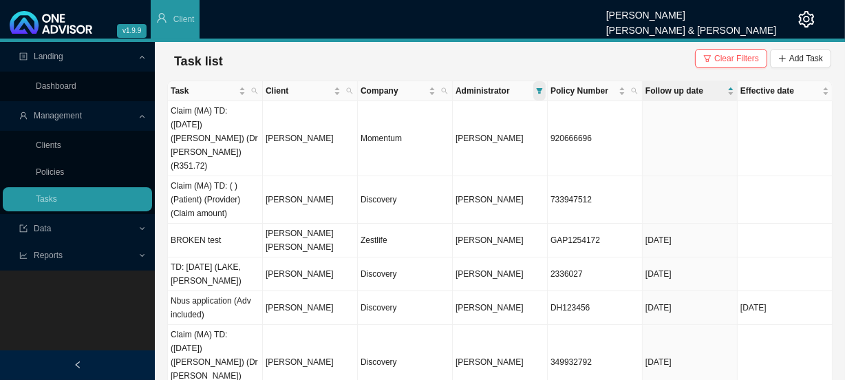
click at [537, 89] on icon "filter" at bounding box center [539, 91] width 6 height 6
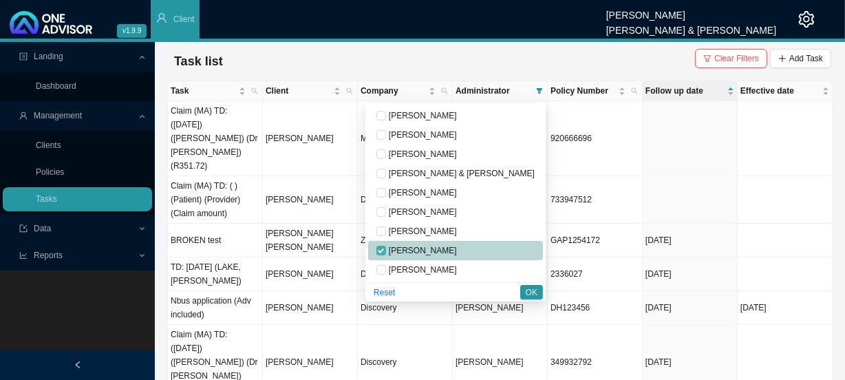
drag, startPoint x: 435, startPoint y: 252, endPoint x: 437, endPoint y: 237, distance: 15.3
click at [386, 252] on input "checkbox" at bounding box center [381, 251] width 10 height 10
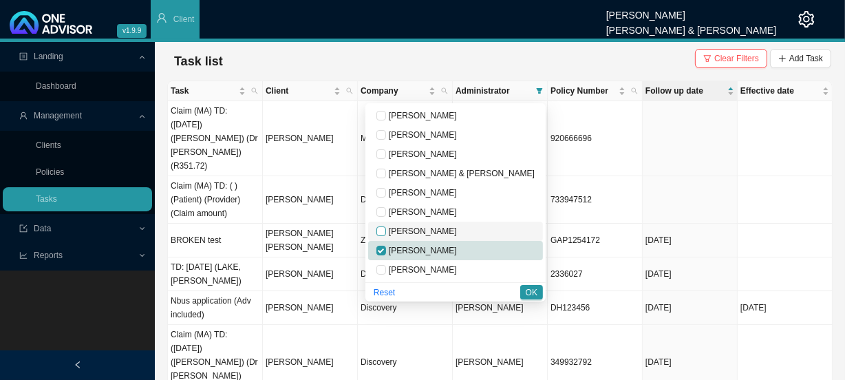
checkbox input "false"
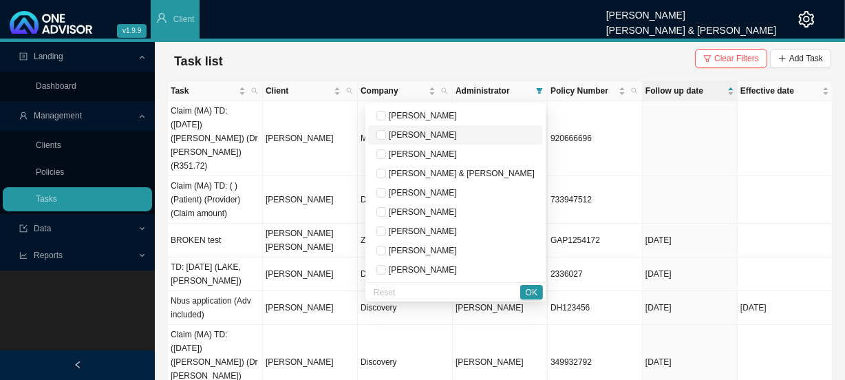
click at [443, 132] on span "[PERSON_NAME]" at bounding box center [421, 135] width 71 height 10
checkbox input "true"
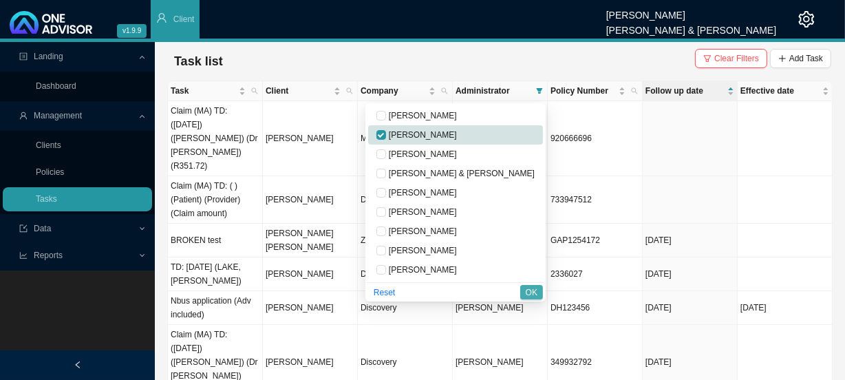
click at [531, 287] on span "OK" at bounding box center [531, 292] width 12 height 14
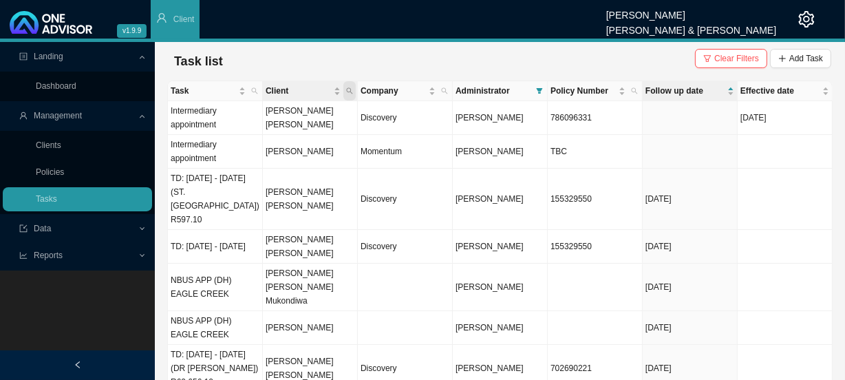
click at [352, 94] on icon "search" at bounding box center [349, 90] width 7 height 7
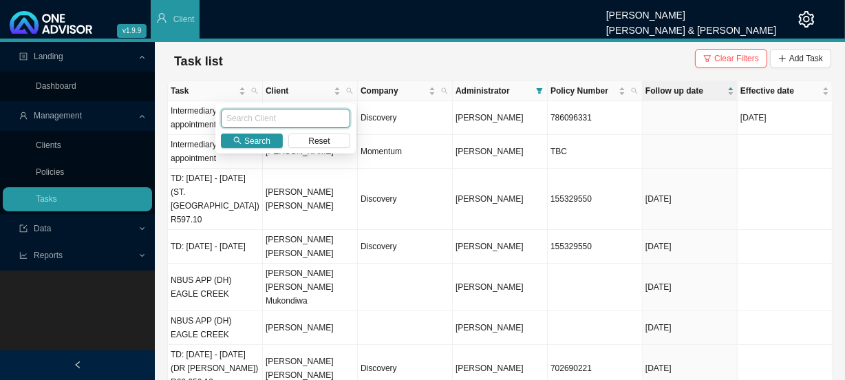
click at [274, 120] on input "text" at bounding box center [285, 118] width 129 height 19
type input "ballack"
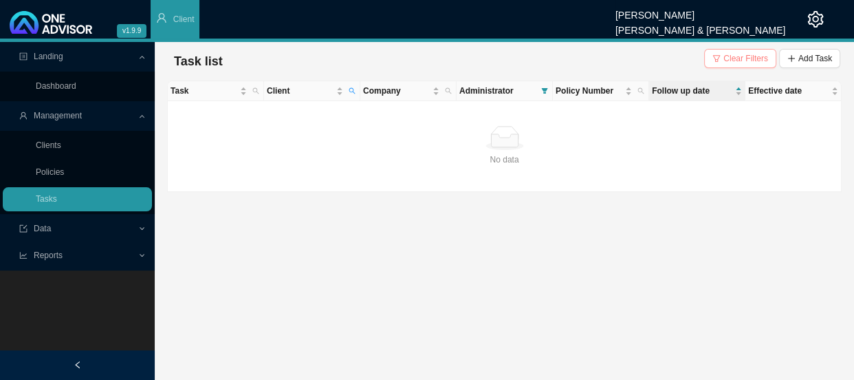
click at [753, 53] on span "Clear Filters" at bounding box center [745, 59] width 45 height 14
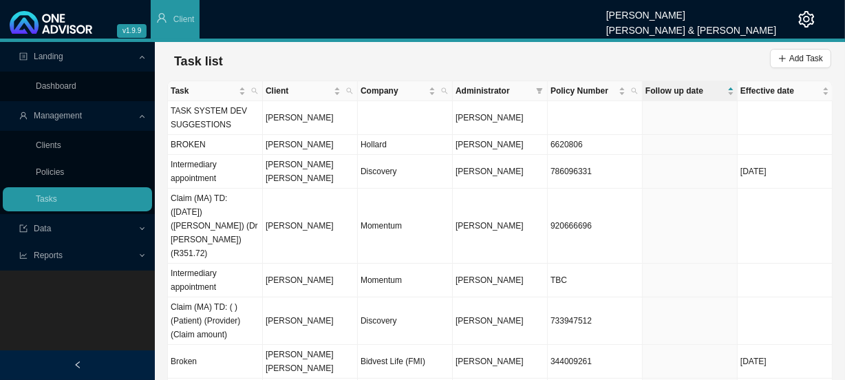
click at [545, 91] on span at bounding box center [539, 90] width 12 height 19
checkbox input "false"
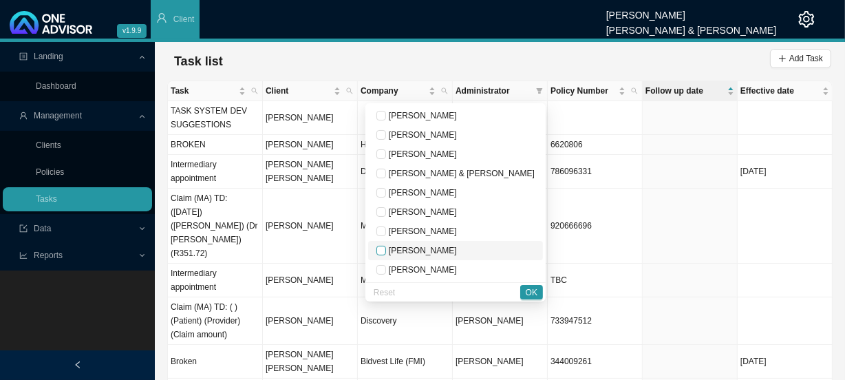
click at [386, 248] on input "checkbox" at bounding box center [381, 251] width 10 height 10
checkbox input "true"
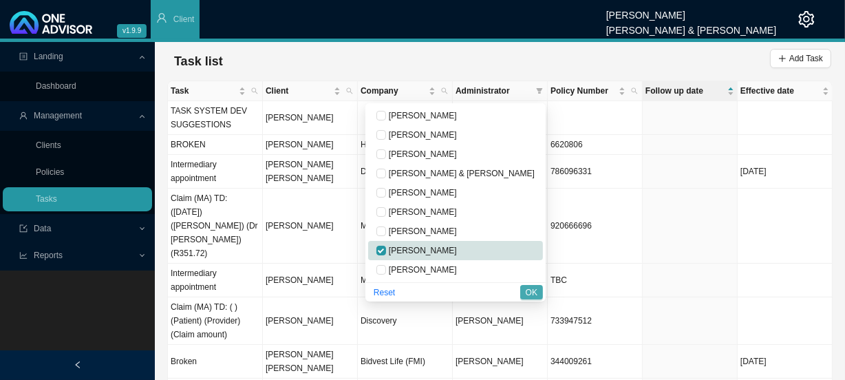
click at [530, 294] on span "OK" at bounding box center [531, 292] width 12 height 14
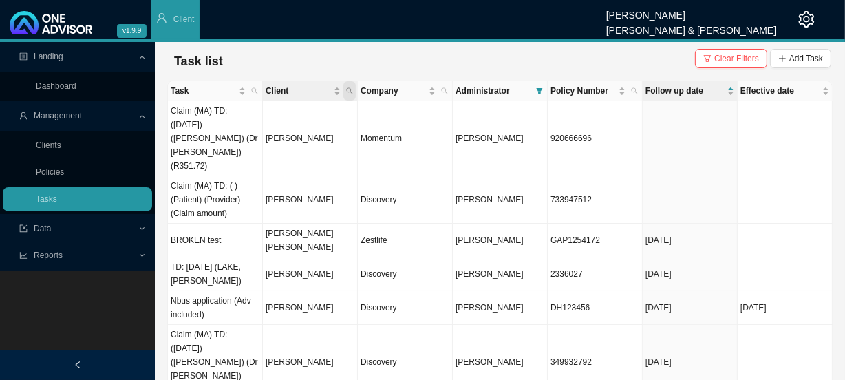
click at [350, 91] on icon "search" at bounding box center [350, 91] width 6 height 6
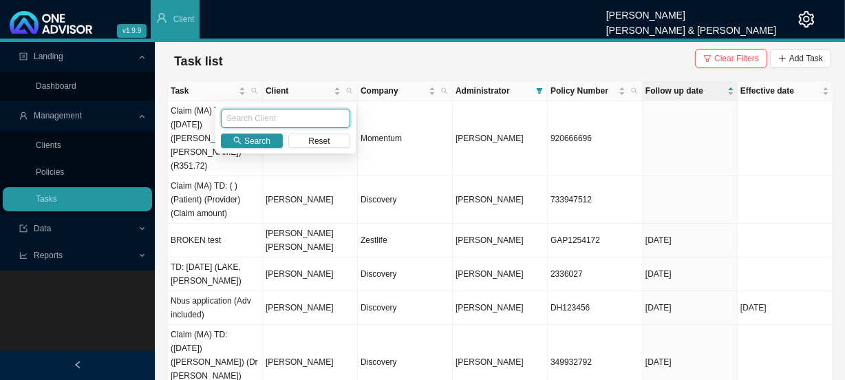
click at [265, 116] on input "text" at bounding box center [285, 118] width 129 height 19
type input "ballack"
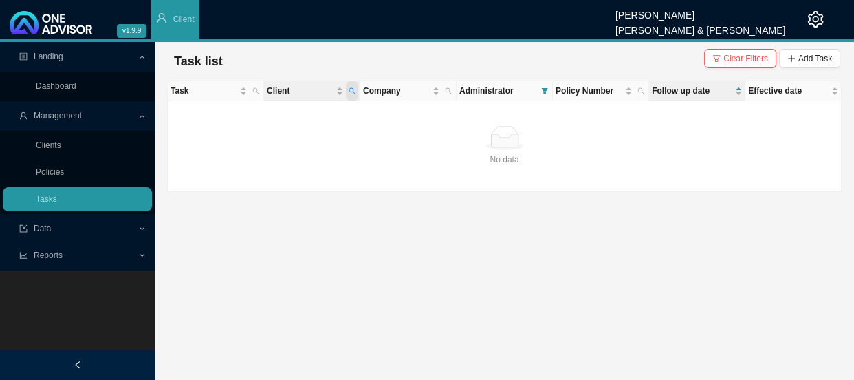
click at [346, 89] on span "Client" at bounding box center [352, 90] width 12 height 19
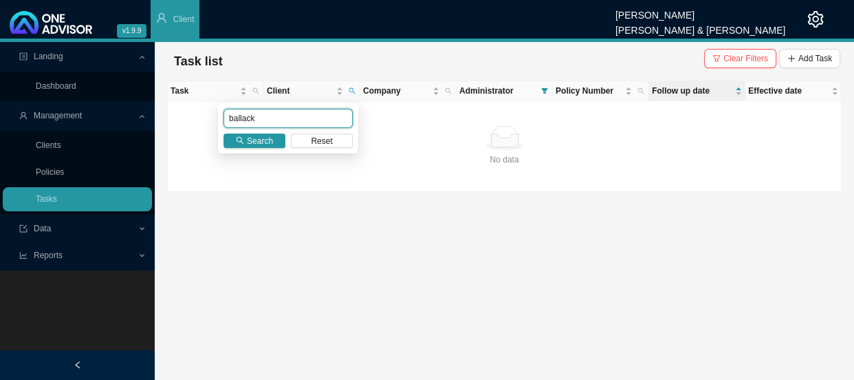
drag, startPoint x: 274, startPoint y: 113, endPoint x: 186, endPoint y: 113, distance: 88.7
click at [186, 113] on body "v1.9.9 [PERSON_NAME] [PERSON_NAME] & [PERSON_NAME] Client Landing Dashboard Man…" at bounding box center [427, 190] width 854 height 380
click at [259, 140] on span "Search" at bounding box center [260, 141] width 26 height 14
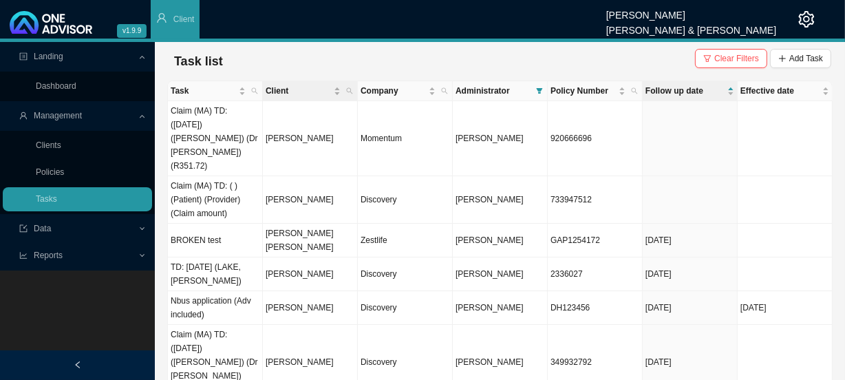
click at [356, 89] on th "Client" at bounding box center [310, 91] width 95 height 20
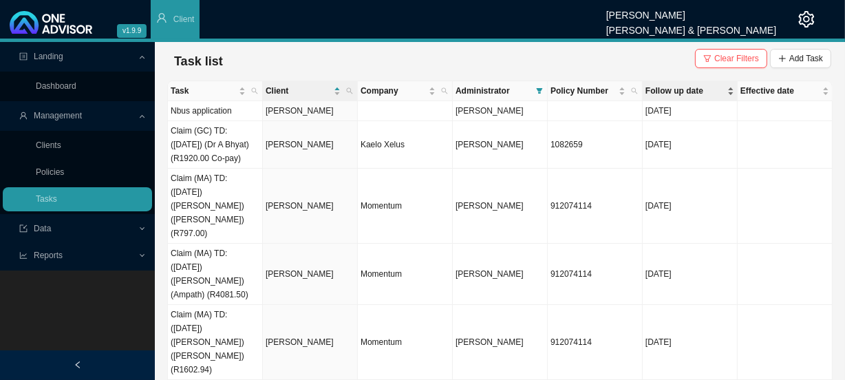
click at [666, 96] on span "Follow up date" at bounding box center [684, 91] width 79 height 14
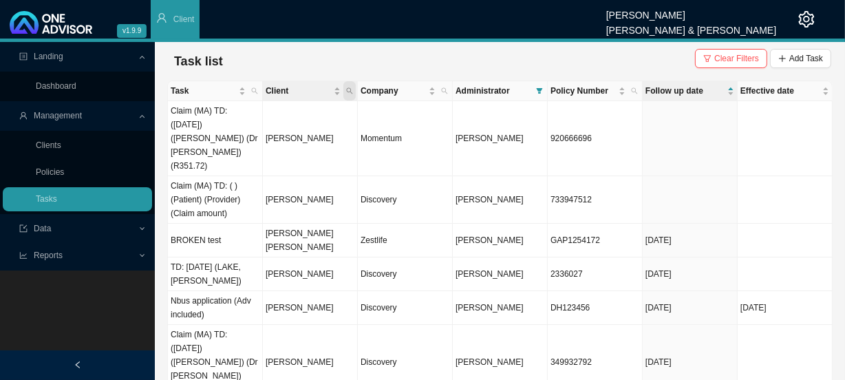
click at [349, 89] on icon "search" at bounding box center [349, 90] width 7 height 7
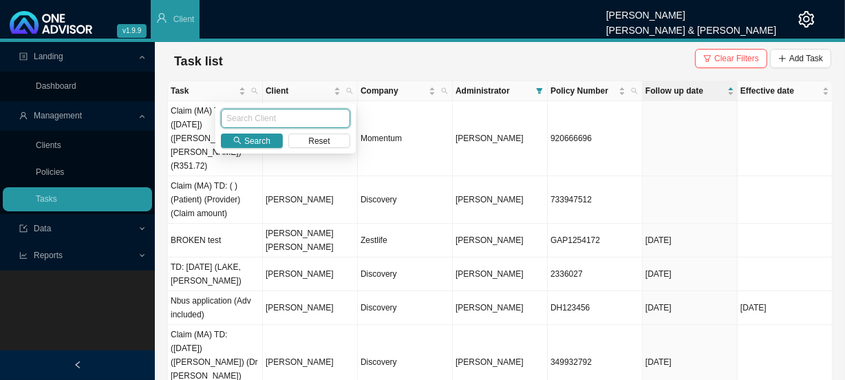
click at [253, 117] on input "text" at bounding box center [285, 118] width 129 height 19
click at [251, 138] on span "Search" at bounding box center [257, 141] width 26 height 14
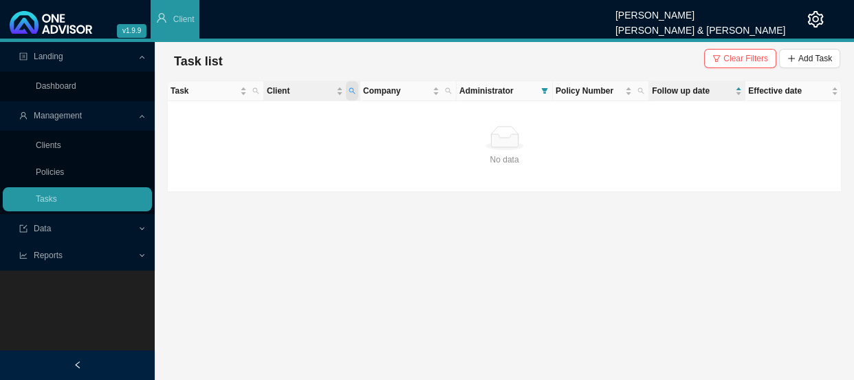
click at [358, 93] on span "Client" at bounding box center [352, 90] width 12 height 19
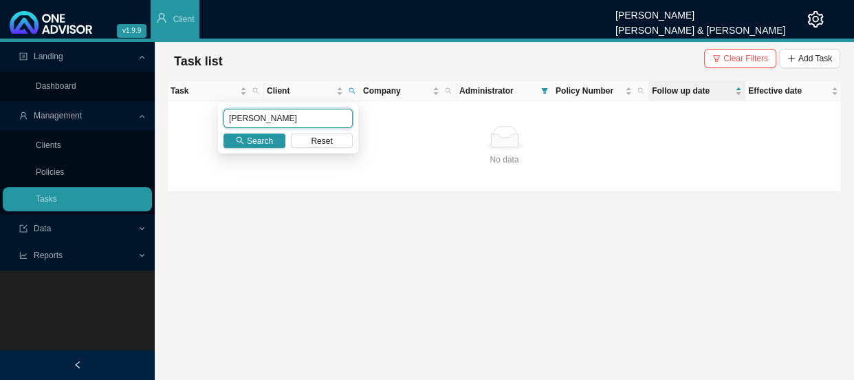
drag, startPoint x: 287, startPoint y: 120, endPoint x: 261, endPoint y: 117, distance: 25.6
click at [261, 117] on input "[PERSON_NAME]" at bounding box center [288, 118] width 129 height 19
type input "[PERSON_NAME]"
click at [268, 141] on span "Search" at bounding box center [260, 141] width 26 height 14
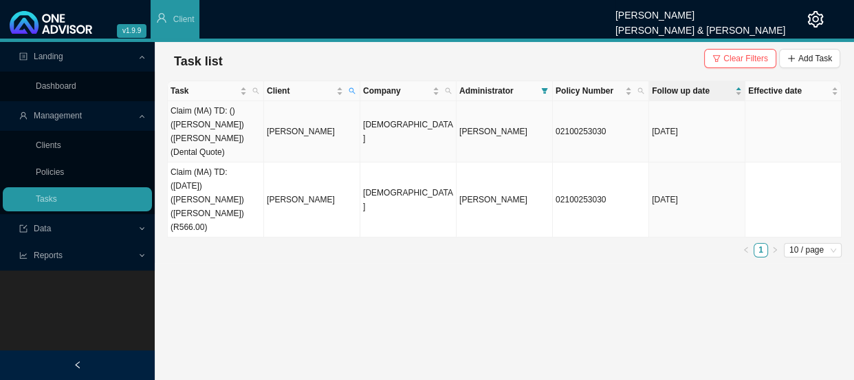
drag, startPoint x: 308, startPoint y: 116, endPoint x: 313, endPoint y: 121, distance: 7.3
click at [307, 116] on td "[PERSON_NAME]" at bounding box center [312, 131] width 96 height 61
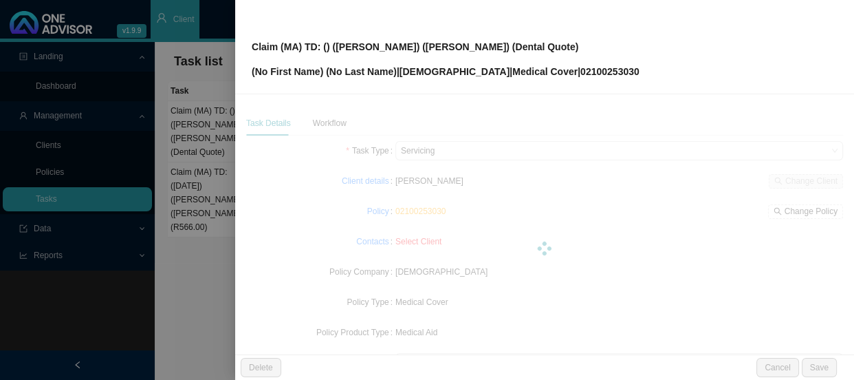
click at [338, 125] on div at bounding box center [544, 248] width 597 height 275
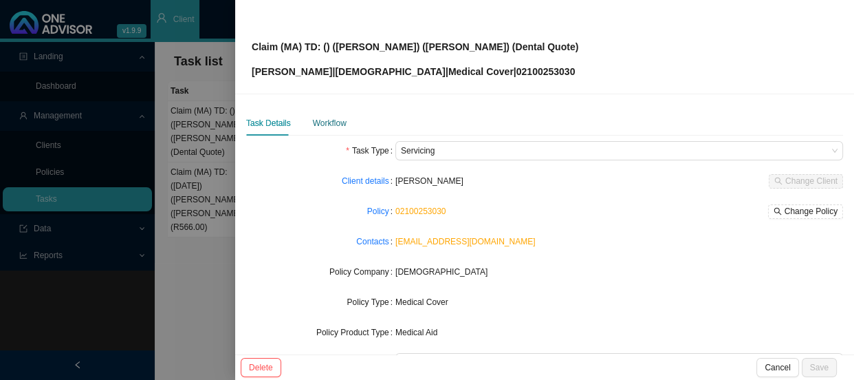
click at [314, 122] on div "Workflow" at bounding box center [330, 123] width 34 height 14
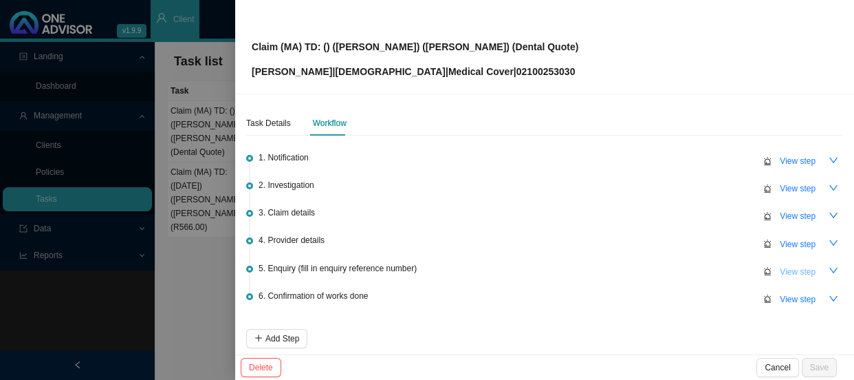
click at [792, 270] on span "View step" at bounding box center [798, 272] width 36 height 14
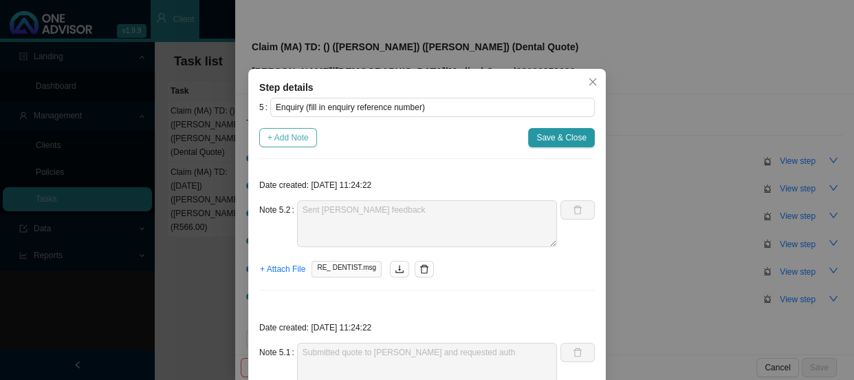
click at [289, 134] on span "+ Add Note" at bounding box center [288, 138] width 41 height 14
type textarea "Sent [PERSON_NAME] feedback"
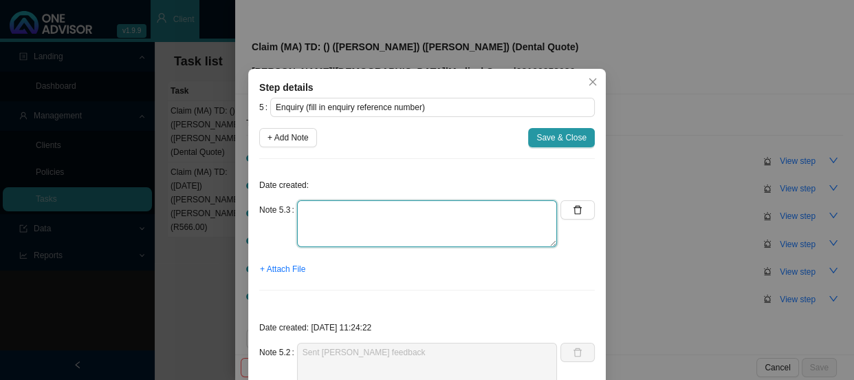
click at [336, 217] on textarea at bounding box center [427, 223] width 260 height 47
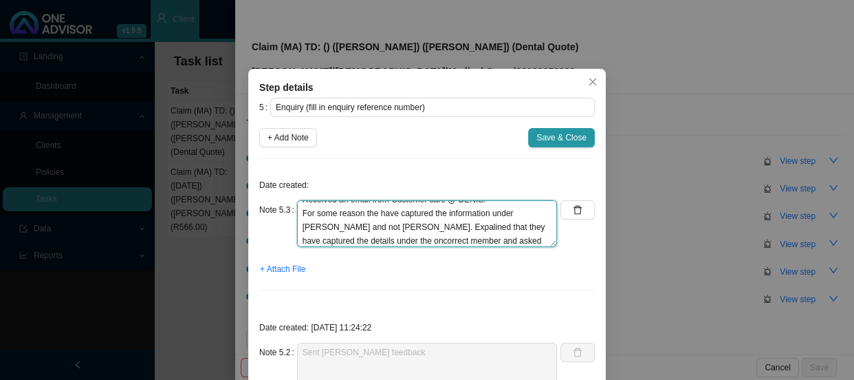
scroll to position [24, 0]
click at [369, 226] on textarea "Received an email from Customer care @ DENIS. For some reason the have captured…" at bounding box center [427, 223] width 260 height 47
click at [363, 227] on textarea "Received an email from Customer care @ DENIS. For some reason the have captured…" at bounding box center [427, 223] width 260 height 47
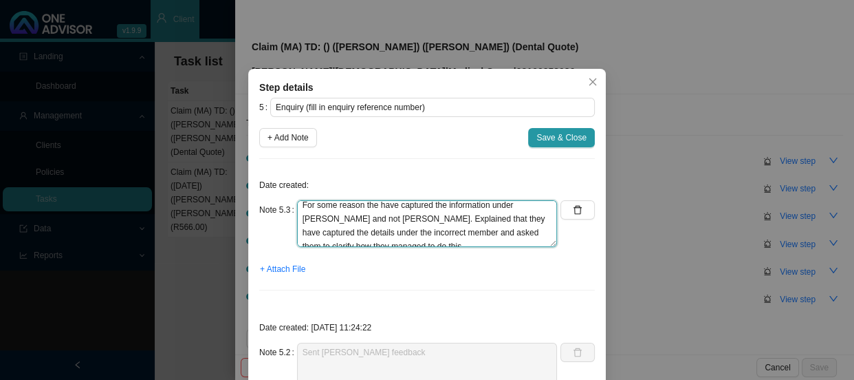
scroll to position [0, 0]
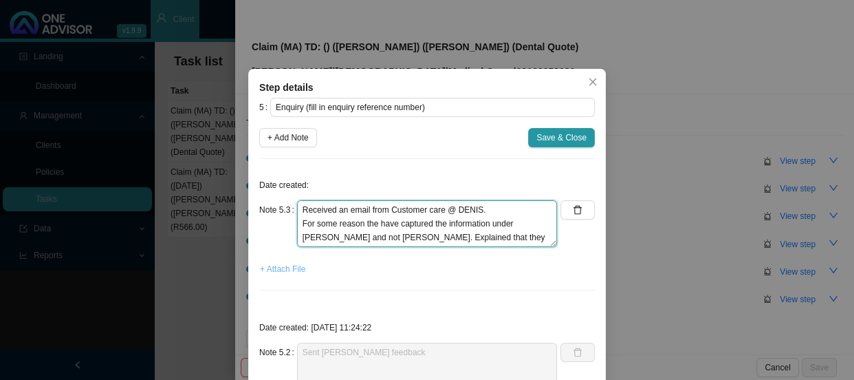
type textarea "Received an email from Customer care @ DENIS. For some reason the have captured…"
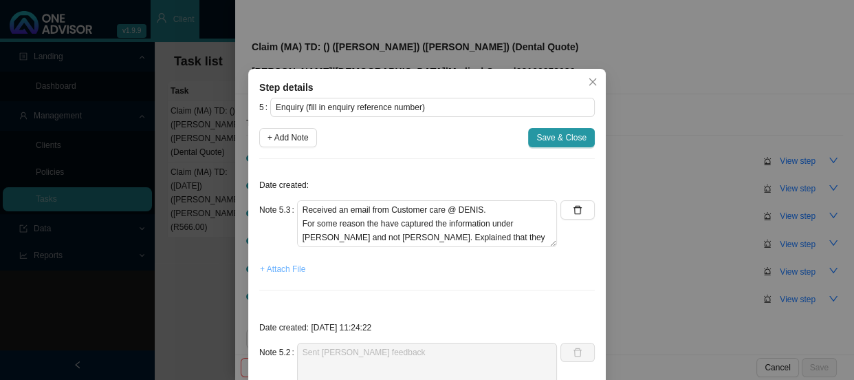
click at [285, 273] on span "+ Attach File" at bounding box center [282, 269] width 45 height 14
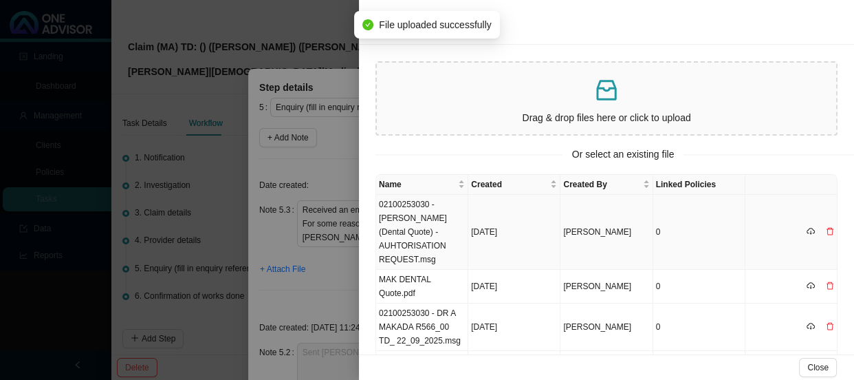
click at [398, 234] on td "02100253030 - [PERSON_NAME] (Dental Quote) -AUHTORISATION REQUEST.msg" at bounding box center [422, 232] width 92 height 75
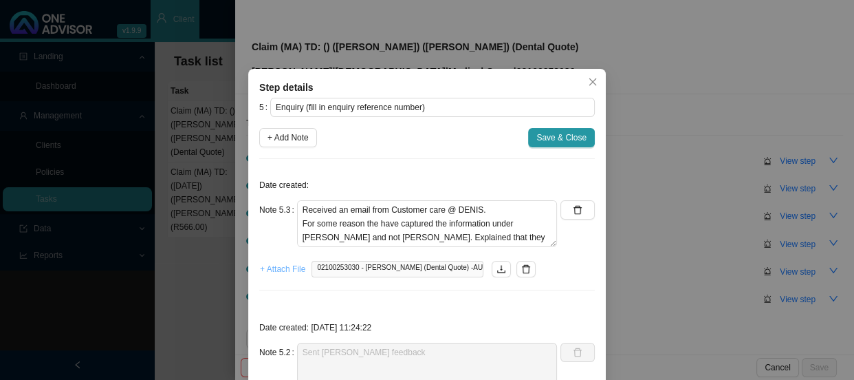
click at [285, 270] on span "+ Attach File" at bounding box center [282, 269] width 45 height 14
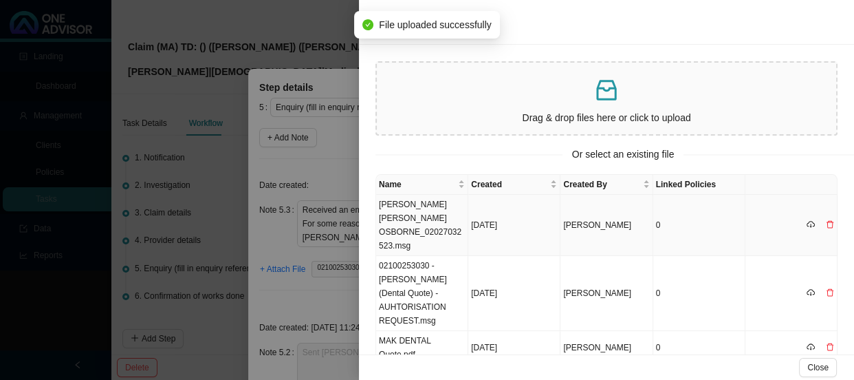
click at [432, 215] on td "[PERSON_NAME] [PERSON_NAME] OSBORNE_02027032523.msg" at bounding box center [422, 225] width 92 height 61
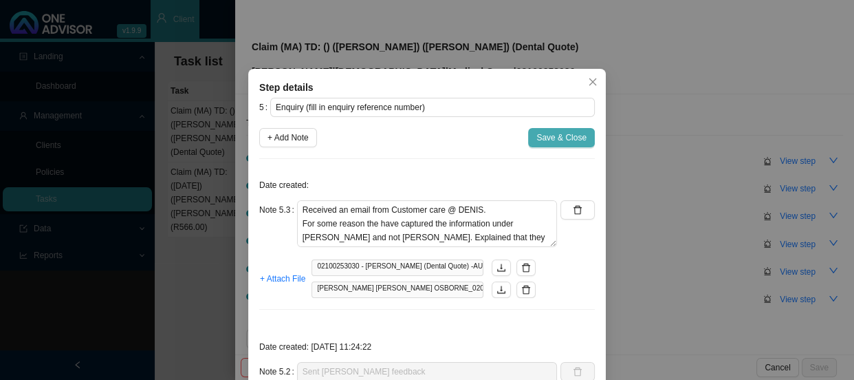
click at [564, 137] on span "Save & Close" at bounding box center [561, 138] width 50 height 14
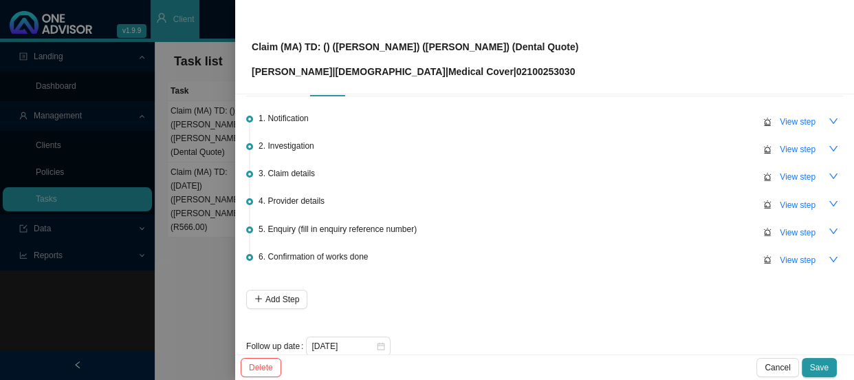
scroll to position [61, 0]
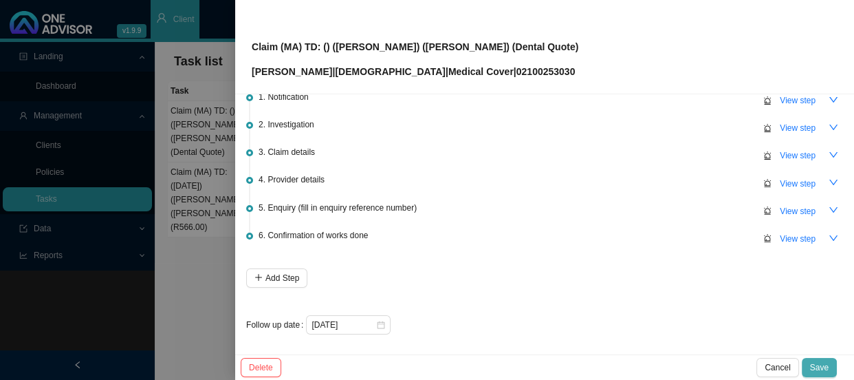
click at [825, 364] on span "Save" at bounding box center [819, 367] width 19 height 14
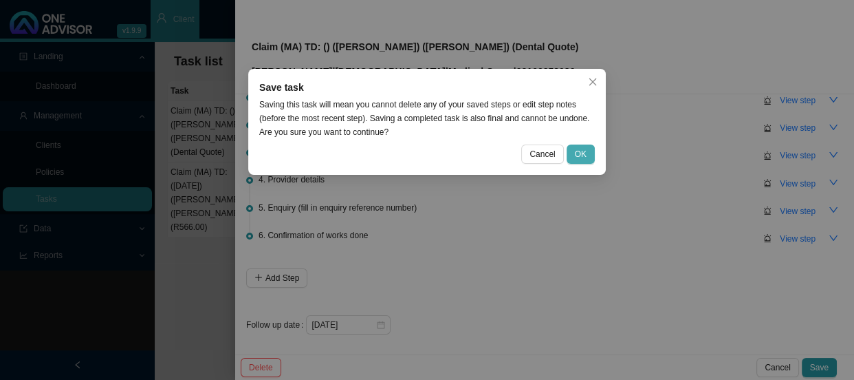
click at [583, 155] on span "OK" at bounding box center [581, 154] width 12 height 14
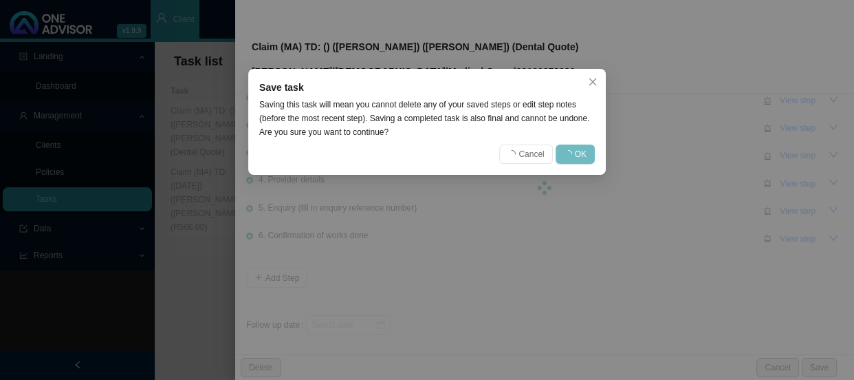
scroll to position [0, 0]
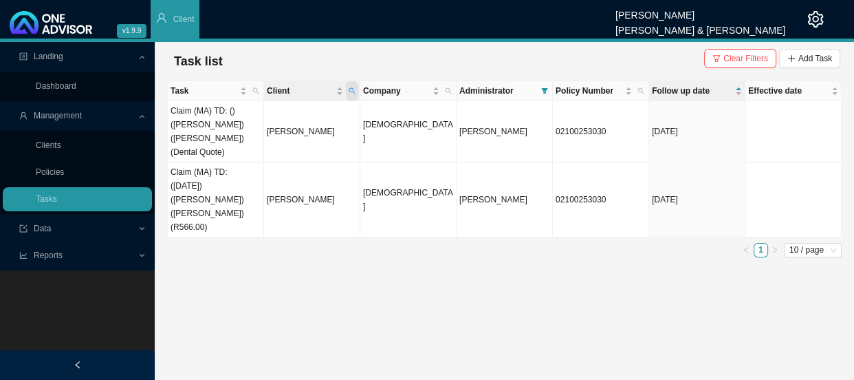
click at [355, 89] on icon "search" at bounding box center [352, 90] width 7 height 7
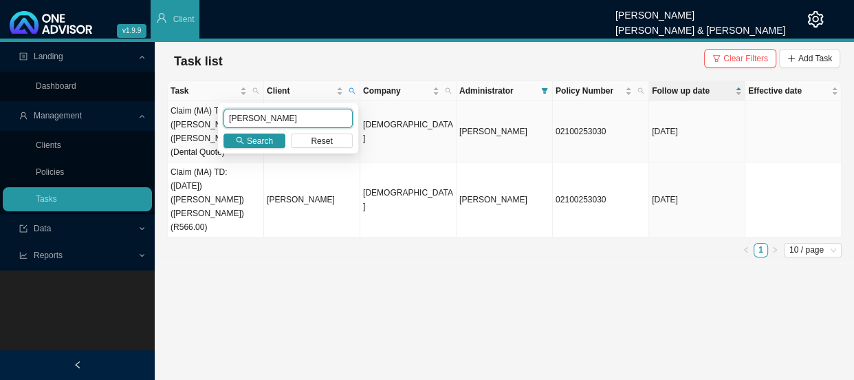
drag, startPoint x: 268, startPoint y: 114, endPoint x: 182, endPoint y: 116, distance: 86.0
click at [182, 116] on body "v1.9.9 [PERSON_NAME] [PERSON_NAME] & [PERSON_NAME] Client Landing Dashboard Man…" at bounding box center [427, 190] width 854 height 380
type input "[PERSON_NAME]"
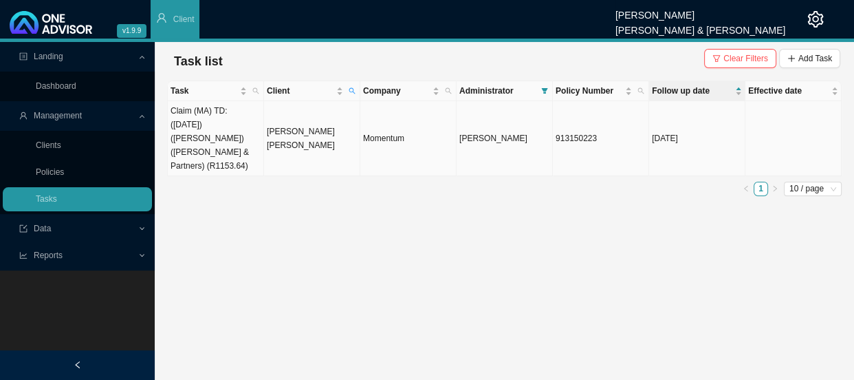
click at [264, 135] on td "[PERSON_NAME] [PERSON_NAME]" at bounding box center [312, 138] width 96 height 75
click at [325, 127] on body "v1.9.9 [PERSON_NAME] [PERSON_NAME] & [PERSON_NAME] Client Landing Dashboard Man…" at bounding box center [427, 190] width 854 height 380
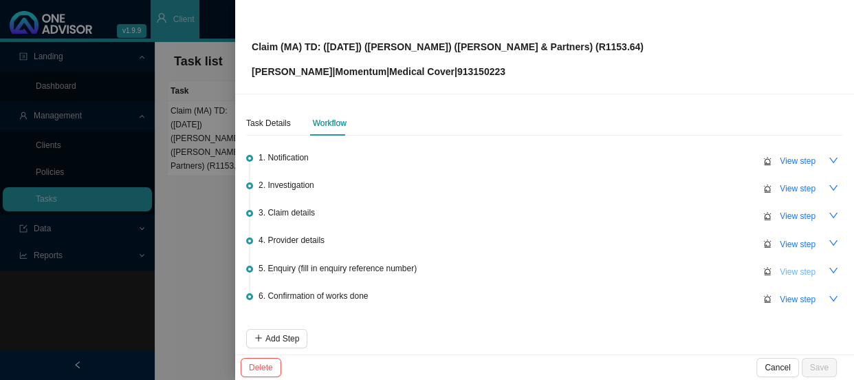
click at [783, 268] on span "View step" at bounding box center [798, 272] width 36 height 14
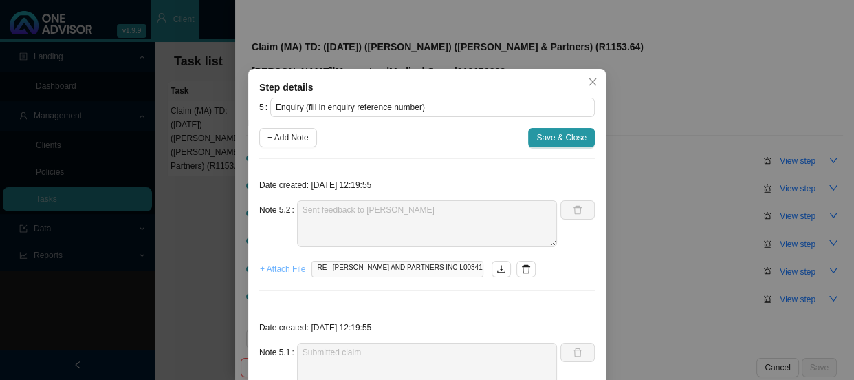
click at [279, 268] on span "+ Attach File" at bounding box center [282, 269] width 45 height 14
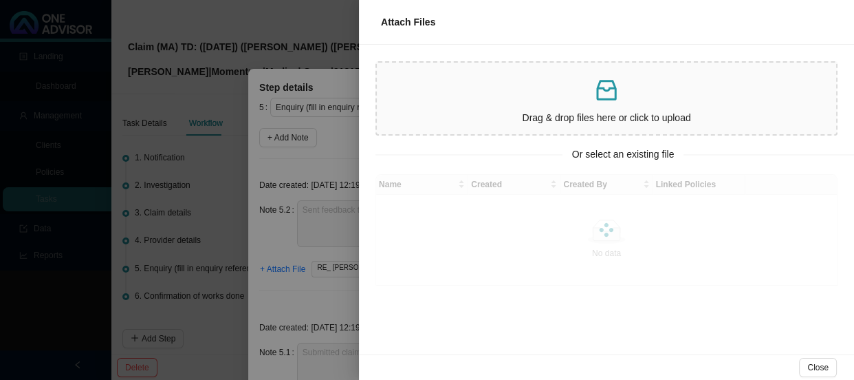
click at [305, 210] on div at bounding box center [427, 190] width 854 height 380
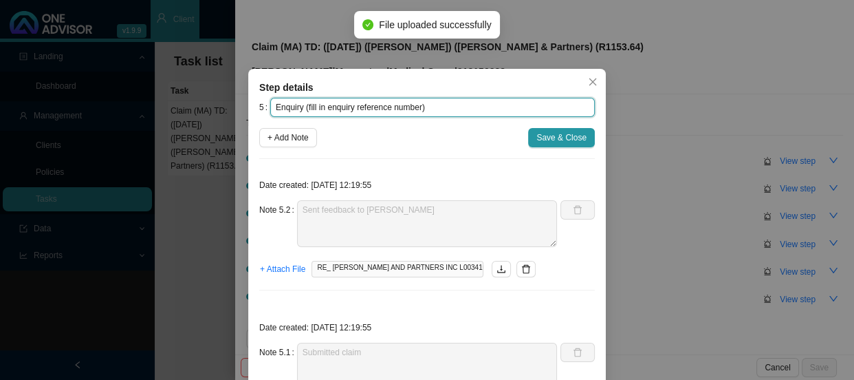
drag, startPoint x: 420, startPoint y: 108, endPoint x: 303, endPoint y: 104, distance: 117.0
click at [303, 104] on input "Enquiry (fill in enquiry reference number)" at bounding box center [432, 107] width 325 height 19
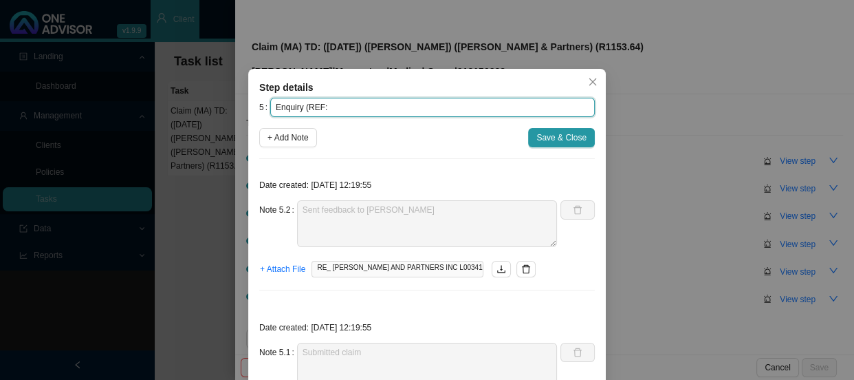
paste input "699666971"
click at [363, 105] on input "Enquiry (REF: 699666971 )" at bounding box center [432, 107] width 325 height 19
type input "Enquiry (REF: 699666971)"
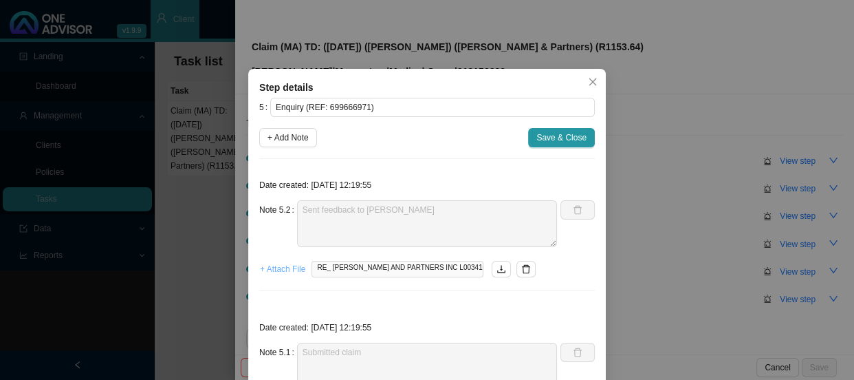
click at [278, 269] on span "+ Attach File" at bounding box center [282, 269] width 45 height 14
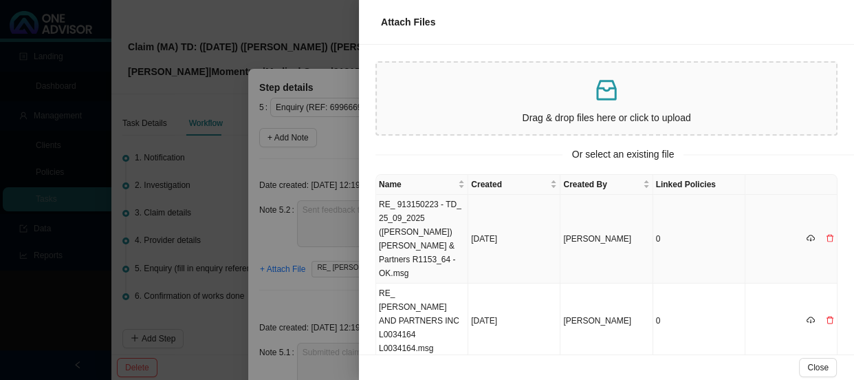
click at [399, 218] on td "RE_ 913150223 - TD_ 25_09_2025 ([PERSON_NAME]) [PERSON_NAME] & Partners R1153_6…" at bounding box center [422, 239] width 92 height 89
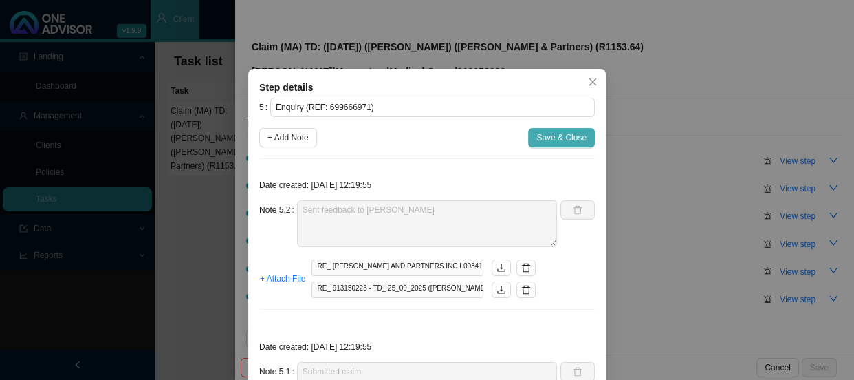
click at [570, 139] on span "Save & Close" at bounding box center [561, 138] width 50 height 14
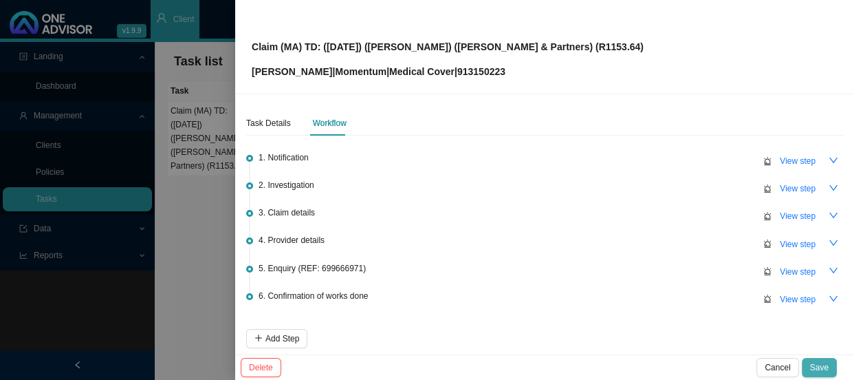
click at [814, 366] on span "Save" at bounding box center [819, 367] width 19 height 14
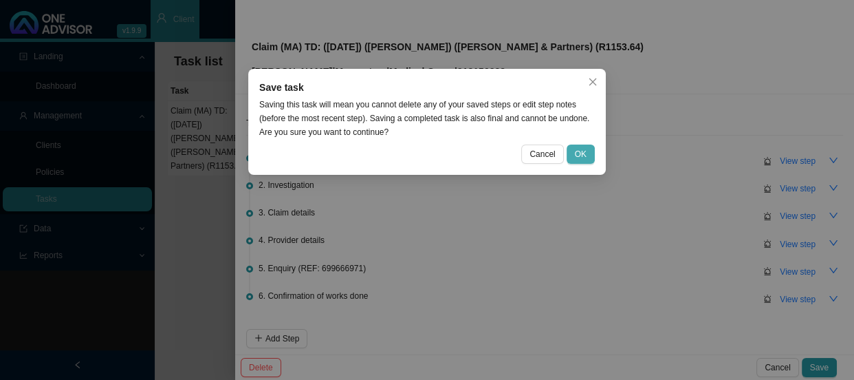
click at [578, 147] on span "OK" at bounding box center [581, 154] width 12 height 14
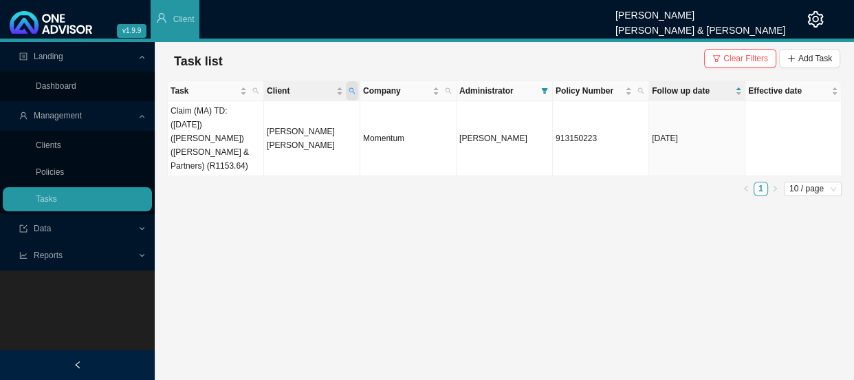
click at [356, 89] on span "Client" at bounding box center [352, 90] width 12 height 19
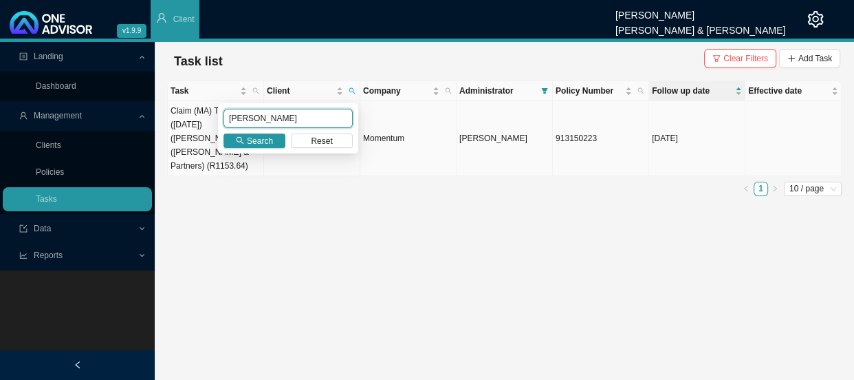
drag, startPoint x: 258, startPoint y: 119, endPoint x: 208, endPoint y: 119, distance: 49.5
click at [208, 119] on body "v1.9.9 [PERSON_NAME] [PERSON_NAME] & [PERSON_NAME] Client Landing Dashboard Man…" at bounding box center [427, 190] width 854 height 380
type input "TERBLANCHE"
click at [248, 147] on button "Search" at bounding box center [255, 140] width 62 height 14
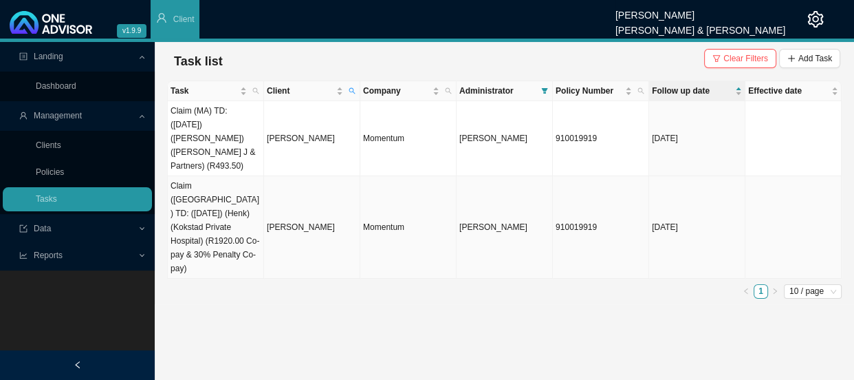
click at [274, 189] on td "[PERSON_NAME]" at bounding box center [312, 227] width 96 height 102
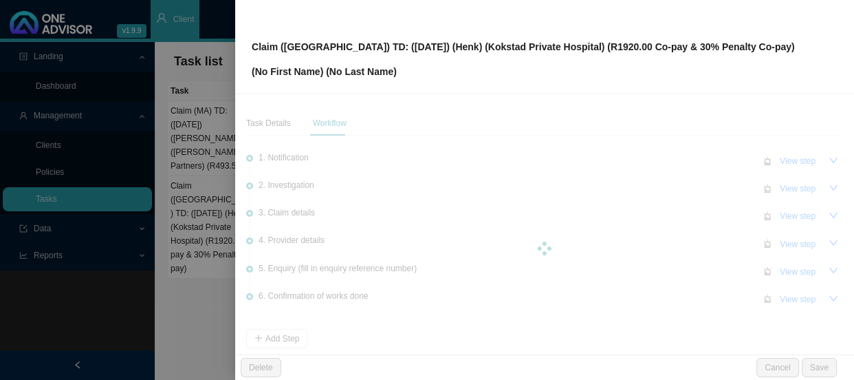
click at [303, 199] on div "Task Details Workflow 1. Notification View step 2. Investigation View step 3. C…" at bounding box center [544, 224] width 619 height 260
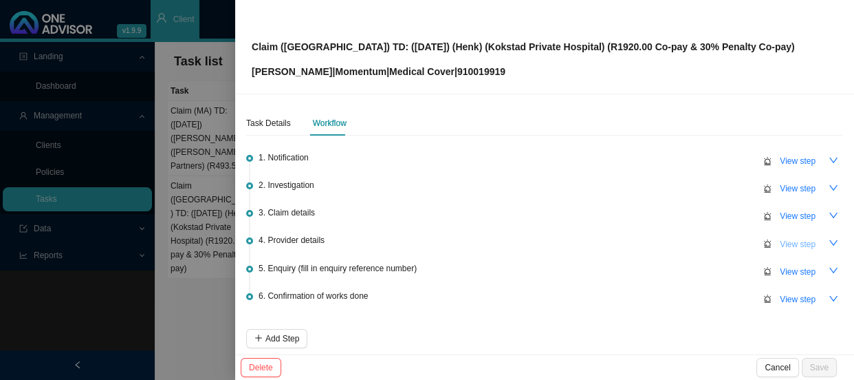
click at [788, 241] on span "View step" at bounding box center [798, 244] width 36 height 14
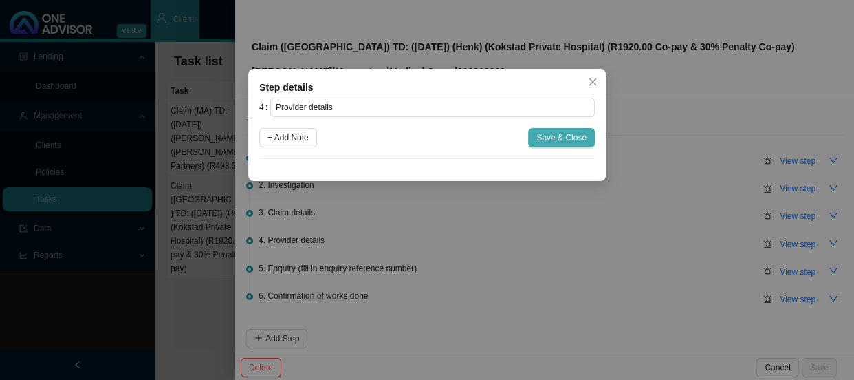
click at [561, 133] on span "Save & Close" at bounding box center [561, 138] width 50 height 14
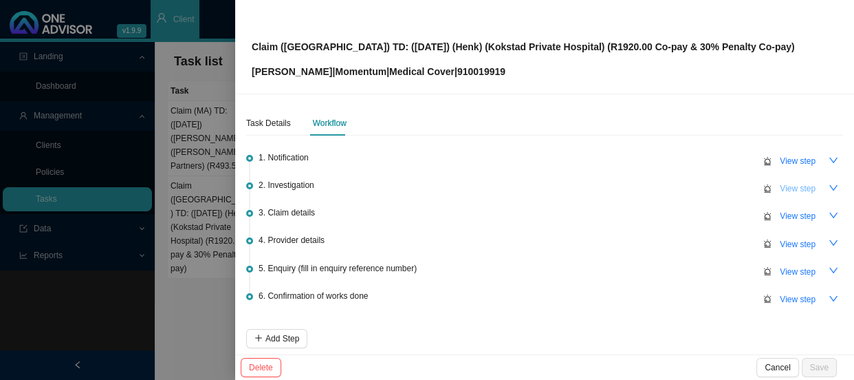
click at [783, 191] on span "View step" at bounding box center [798, 189] width 36 height 14
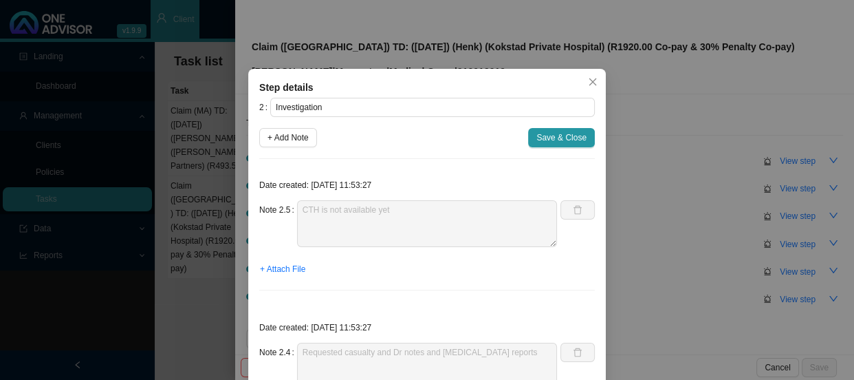
click at [695, 234] on div "Step details 2 Investigation + Add Note Save & Close Date created: [DATE] 11:53…" at bounding box center [427, 190] width 854 height 380
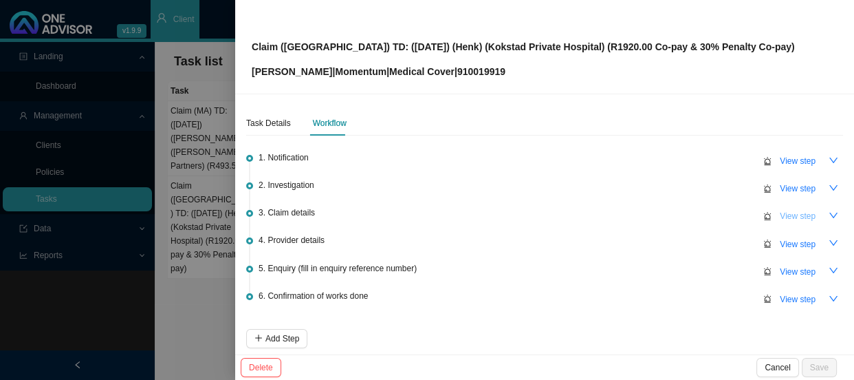
click at [792, 217] on span "View step" at bounding box center [798, 216] width 36 height 14
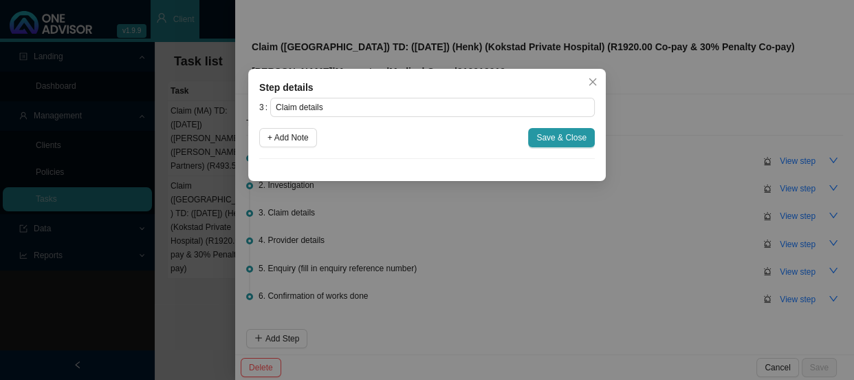
click at [516, 259] on div "Step details 3 Claim details + Add Note Save & Close Cancel OK" at bounding box center [427, 190] width 854 height 380
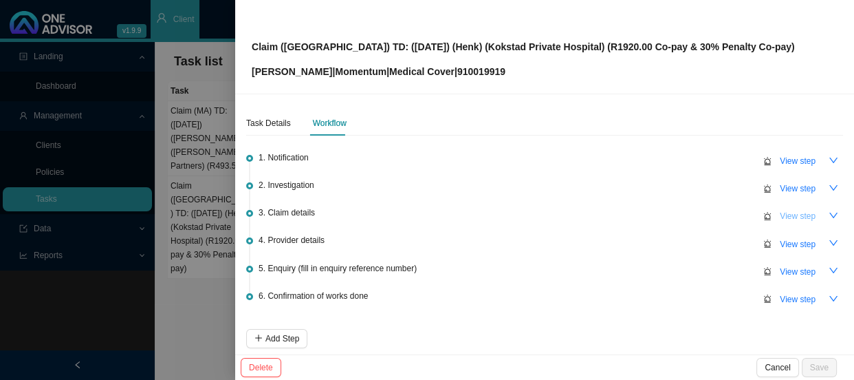
click at [780, 214] on span "View step" at bounding box center [798, 216] width 36 height 14
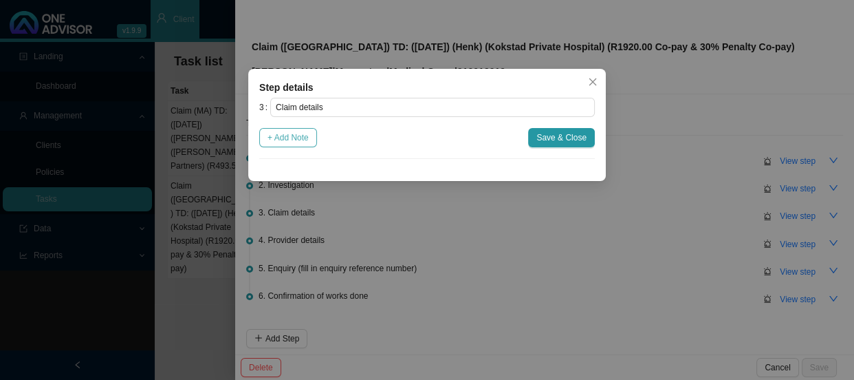
click at [280, 138] on span "+ Add Note" at bounding box center [288, 138] width 41 height 14
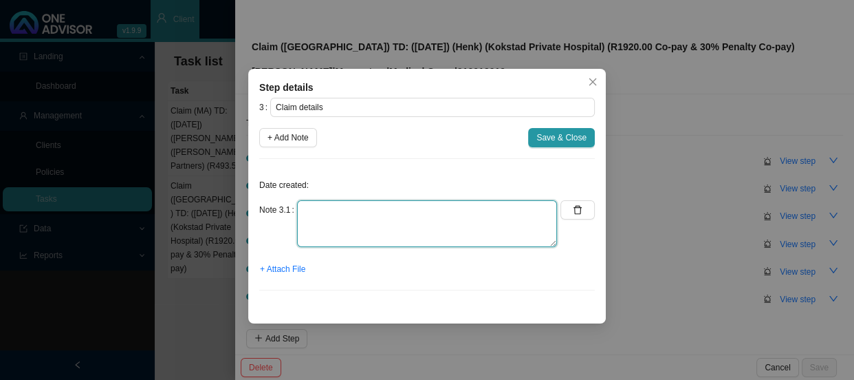
click at [336, 215] on textarea at bounding box center [427, 223] width 260 height 47
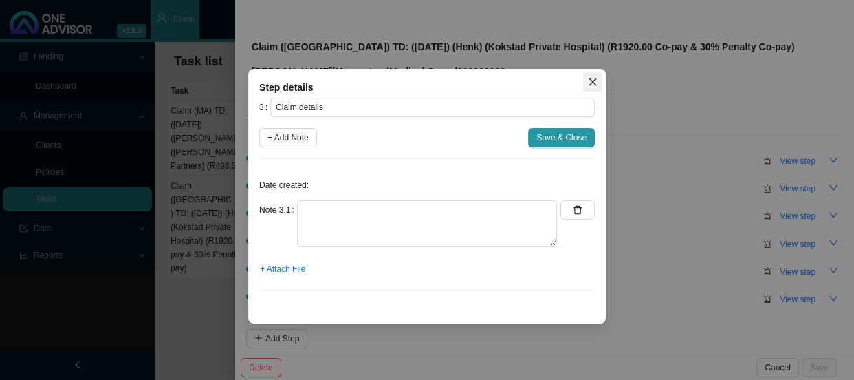
click at [589, 80] on icon "close" at bounding box center [593, 82] width 10 height 10
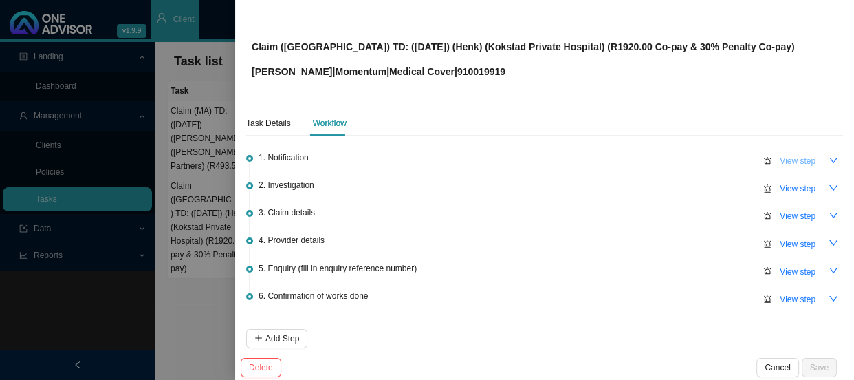
click at [787, 159] on span "View step" at bounding box center [798, 161] width 36 height 14
type input "Notification"
type textarea "Received proof of payment for admission - [PERSON_NAME] said that [PERSON_NAME]…"
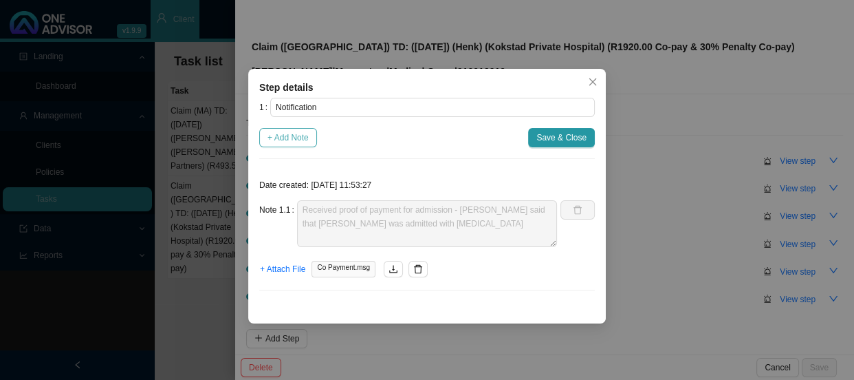
click at [296, 139] on span "+ Add Note" at bounding box center [288, 138] width 41 height 14
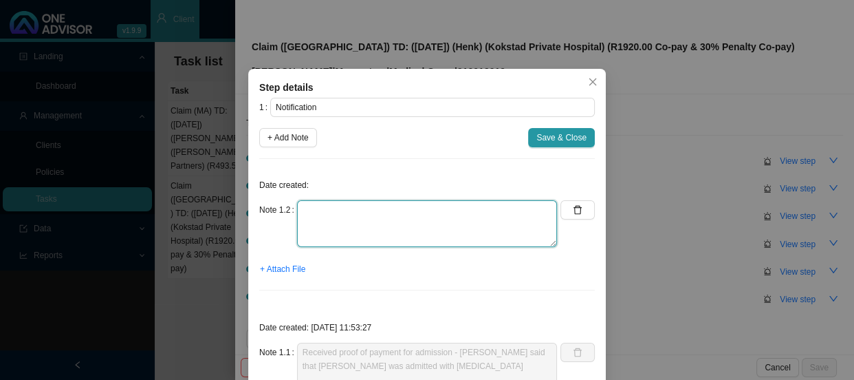
click at [353, 210] on textarea at bounding box center [427, 223] width 260 height 47
type textarea "r"
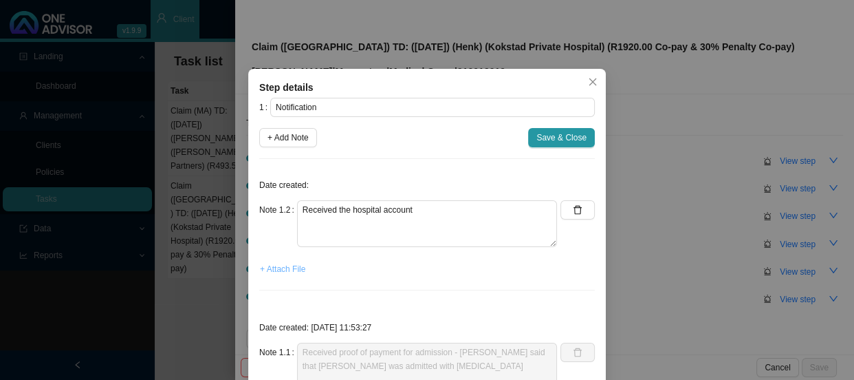
click at [287, 269] on span "+ Attach File" at bounding box center [282, 269] width 45 height 14
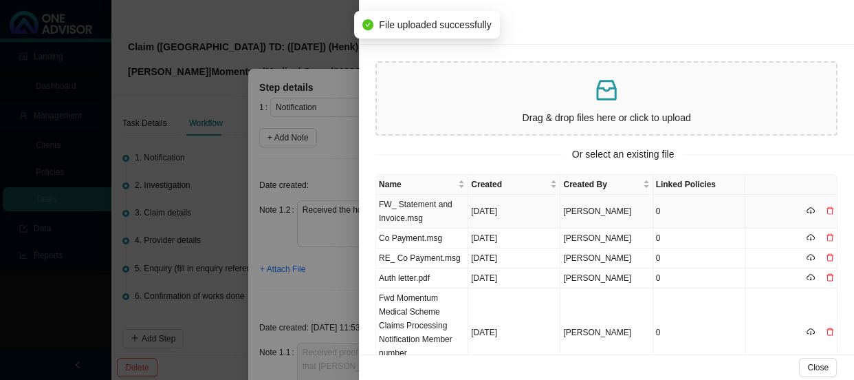
click at [445, 208] on td "FW_ Statement and Invoice.msg" at bounding box center [422, 212] width 92 height 34
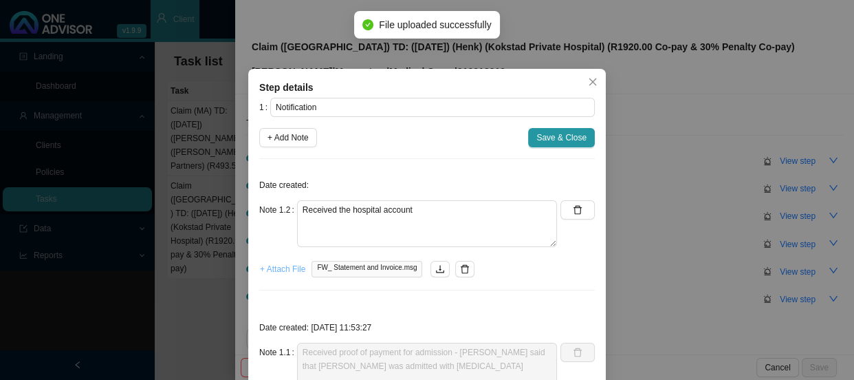
click at [278, 274] on span "+ Attach File" at bounding box center [282, 269] width 45 height 14
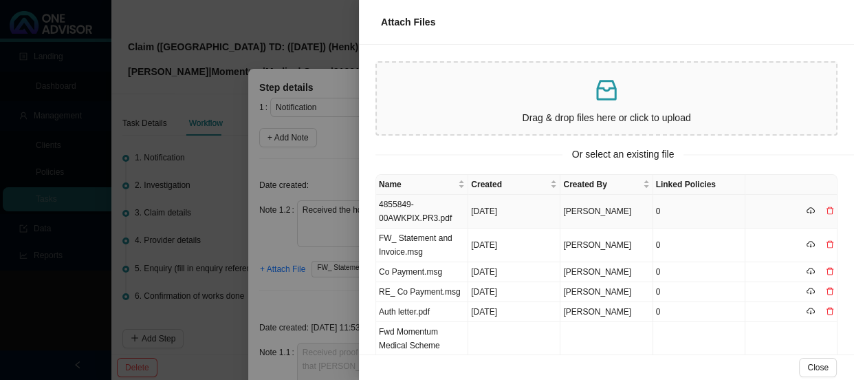
click at [447, 214] on td "4855849-00AWKPIX.PR3.pdf" at bounding box center [422, 212] width 92 height 34
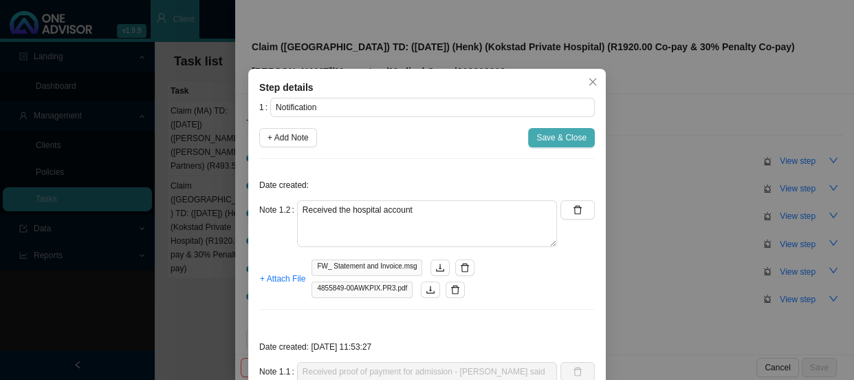
click at [561, 140] on span "Save & Close" at bounding box center [561, 138] width 50 height 14
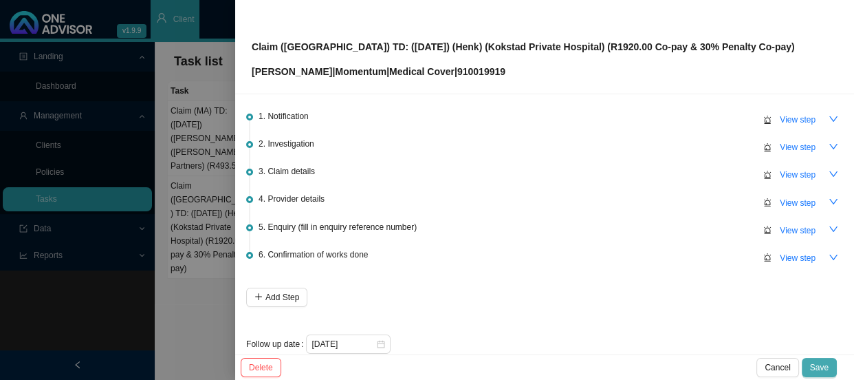
scroll to position [61, 0]
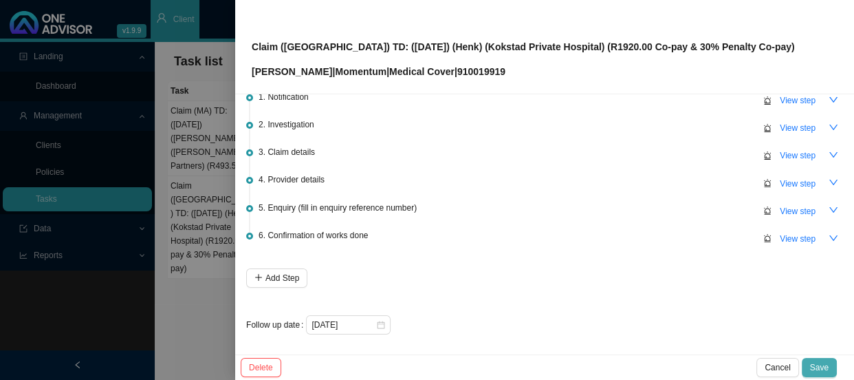
click at [829, 362] on button "Save" at bounding box center [819, 367] width 35 height 19
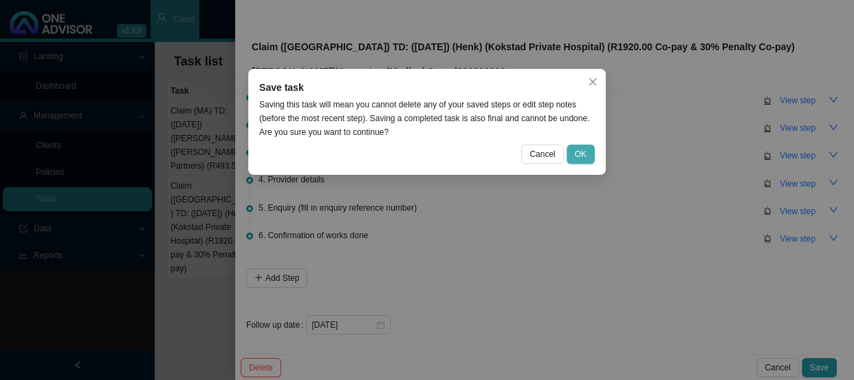
click at [571, 155] on button "OK" at bounding box center [581, 153] width 28 height 19
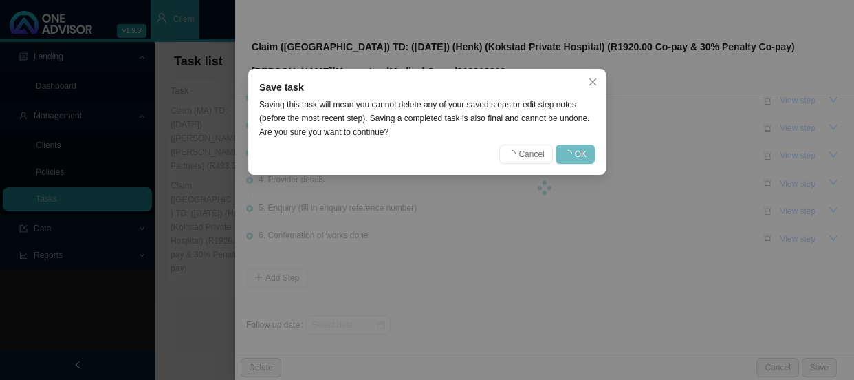
scroll to position [0, 0]
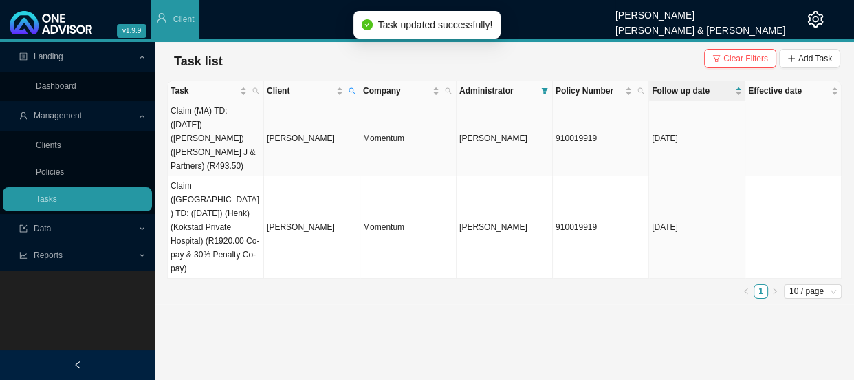
click at [236, 127] on td "Claim (MA) TD: ([DATE]) ([PERSON_NAME]) ([PERSON_NAME] J & Partners) (R493.50)" at bounding box center [216, 138] width 96 height 75
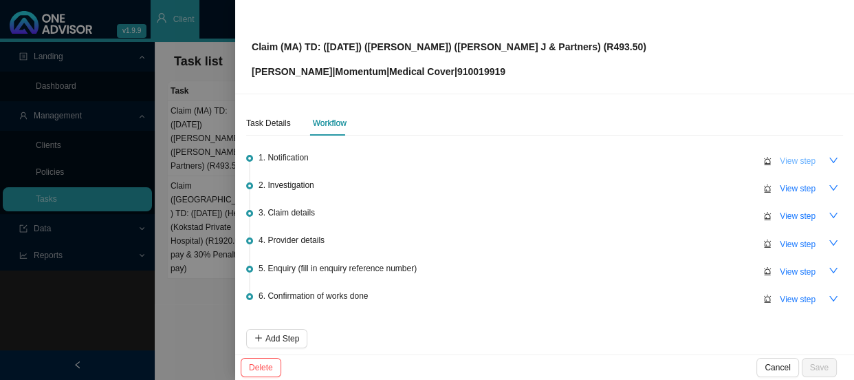
click at [794, 167] on button "View step" at bounding box center [798, 160] width 52 height 19
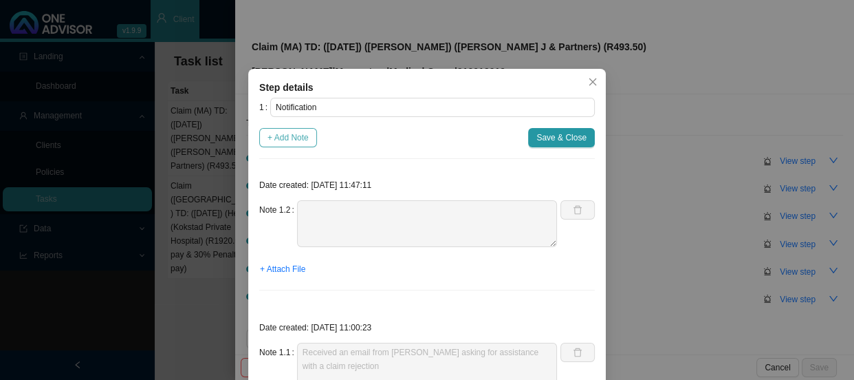
click at [292, 138] on span "+ Add Note" at bounding box center [288, 138] width 41 height 14
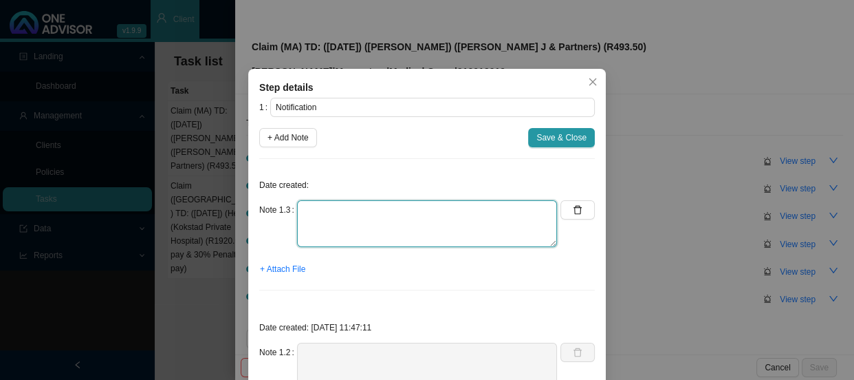
click at [348, 210] on textarea at bounding box center [427, 223] width 260 height 47
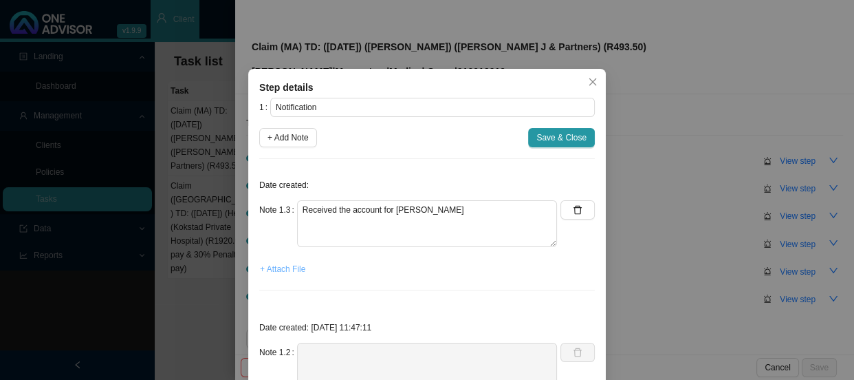
click at [290, 272] on span "+ Attach File" at bounding box center [282, 269] width 45 height 14
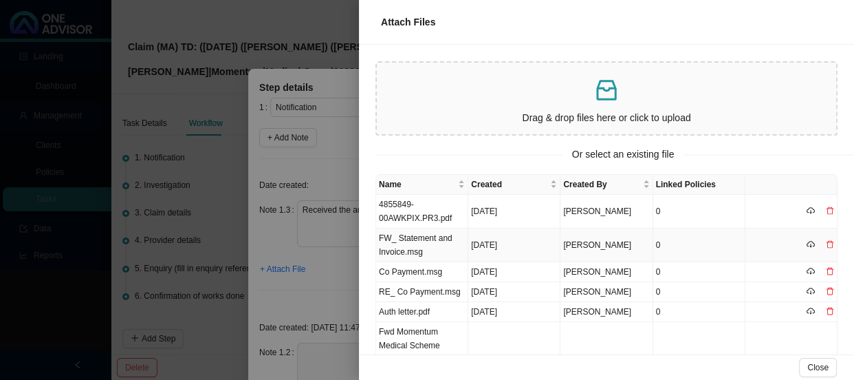
click at [428, 247] on td "FW_ Statement and Invoice.msg" at bounding box center [422, 245] width 92 height 34
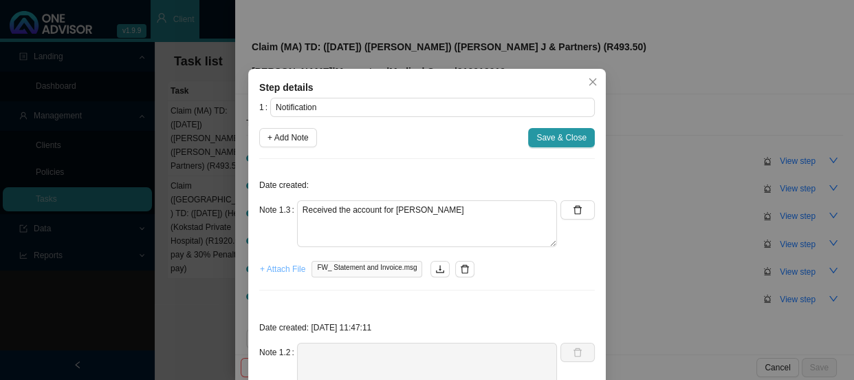
click at [281, 268] on span "+ Attach File" at bounding box center [282, 269] width 45 height 14
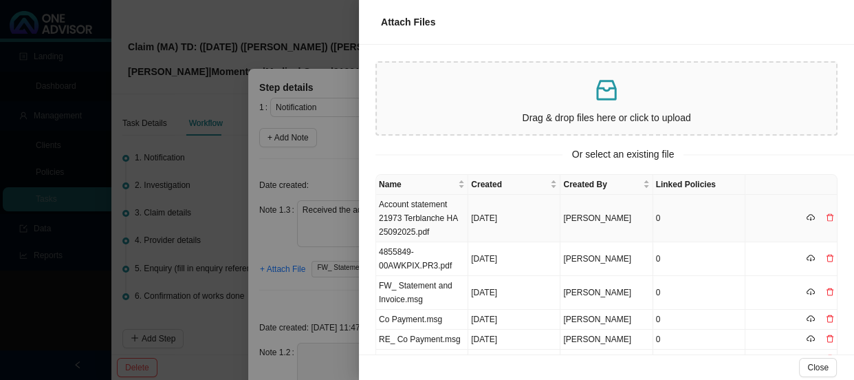
click at [445, 212] on td "Account statement 21973 Terblanche HA 25092025.pdf" at bounding box center [422, 218] width 92 height 47
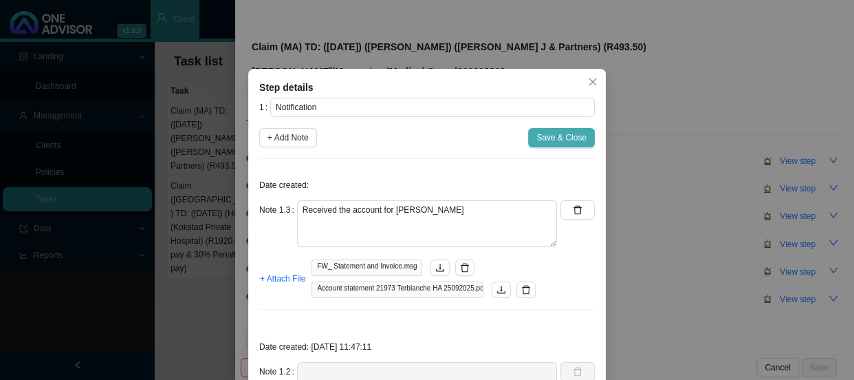
click at [552, 135] on span "Save & Close" at bounding box center [561, 138] width 50 height 14
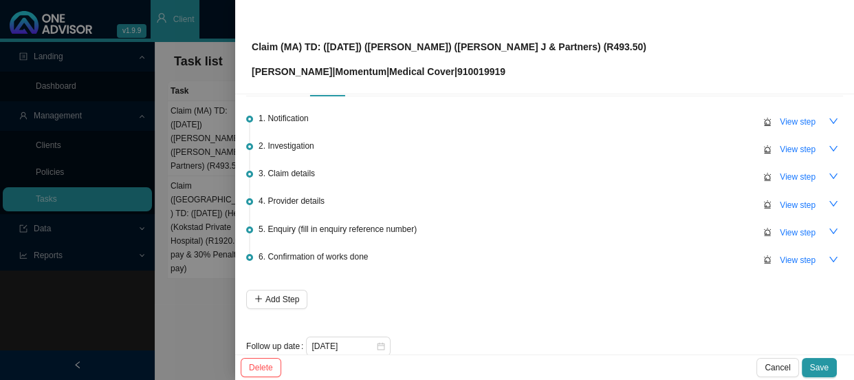
scroll to position [61, 0]
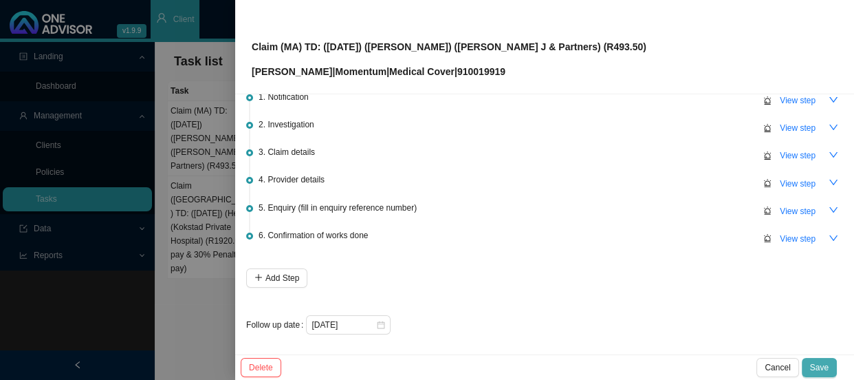
click at [834, 366] on button "Save" at bounding box center [819, 367] width 35 height 19
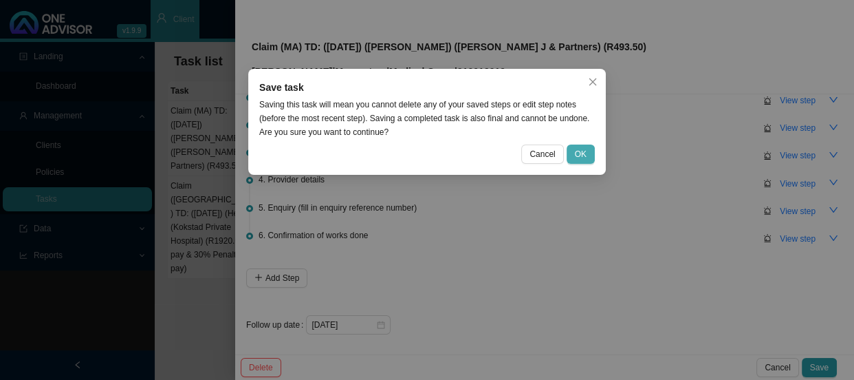
click at [578, 151] on span "OK" at bounding box center [581, 154] width 12 height 14
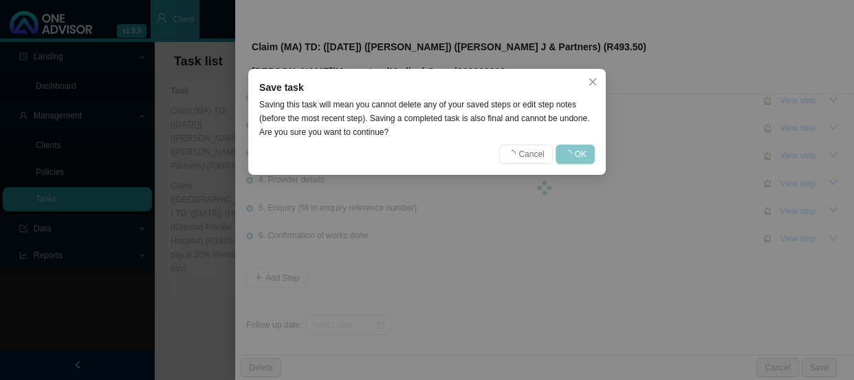
scroll to position [0, 0]
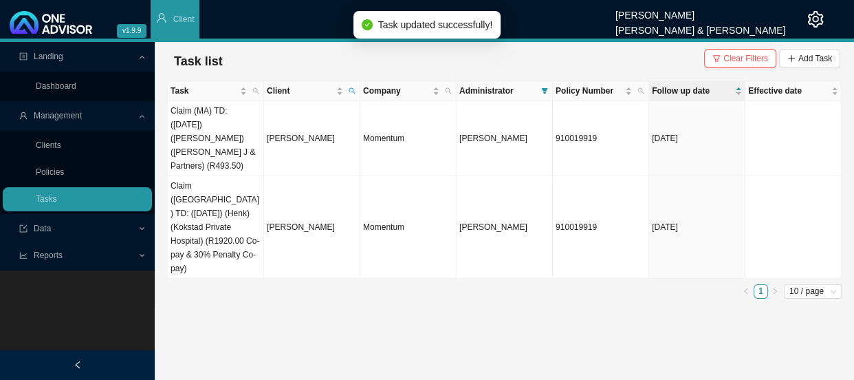
click at [342, 295] on main "Landing Dashboard Management Clients Policies Tasks Data Reports New Business R…" at bounding box center [427, 211] width 854 height 338
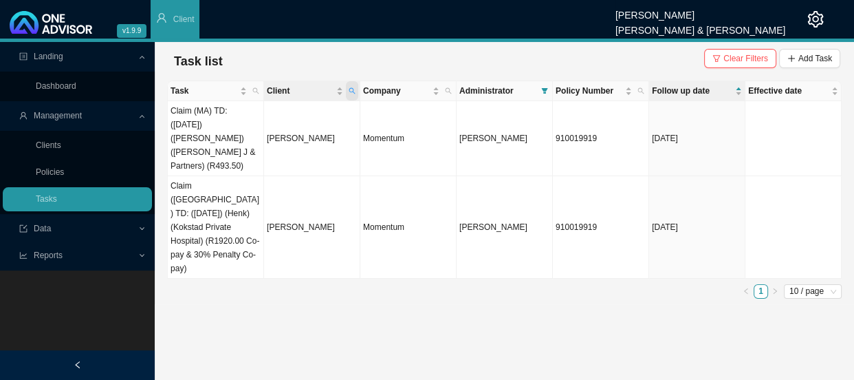
click at [349, 89] on icon "search" at bounding box center [352, 91] width 6 height 6
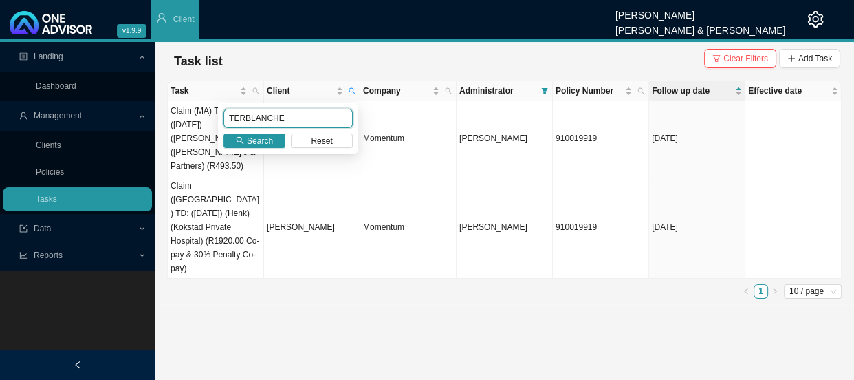
drag, startPoint x: 289, startPoint y: 116, endPoint x: 153, endPoint y: 116, distance: 136.2
click at [153, 116] on body "v1.9.9 [PERSON_NAME] [PERSON_NAME] & [PERSON_NAME] Client Landing Dashboard Man…" at bounding box center [427, 190] width 854 height 380
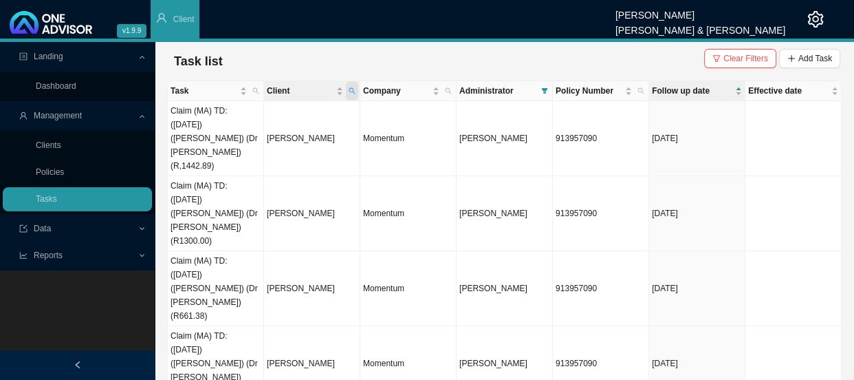
click at [353, 89] on icon "search" at bounding box center [352, 91] width 6 height 6
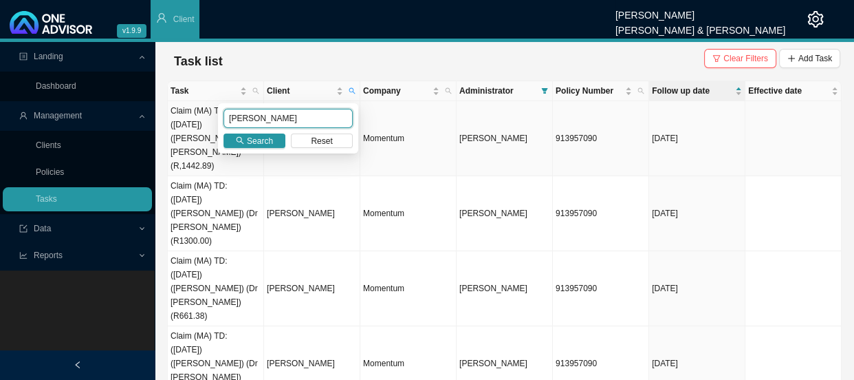
drag, startPoint x: 262, startPoint y: 117, endPoint x: 170, endPoint y: 110, distance: 92.4
click at [170, 110] on body "v1.9.9 [PERSON_NAME] [PERSON_NAME] & [PERSON_NAME] Client Landing Dashboard Man…" at bounding box center [427, 190] width 854 height 380
click at [263, 139] on span "Search" at bounding box center [260, 141] width 26 height 14
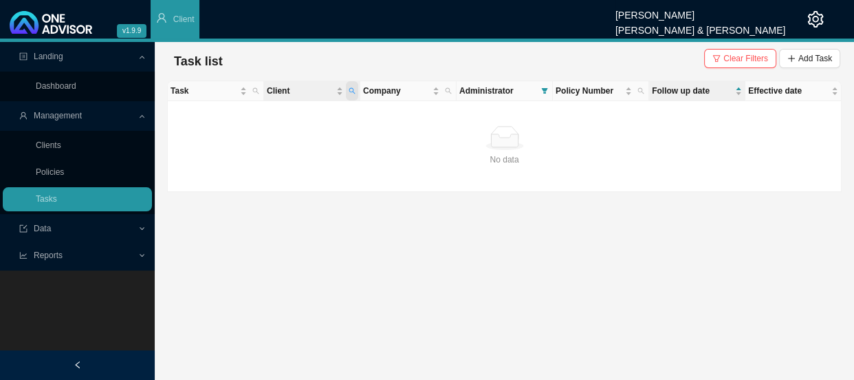
click at [356, 87] on span "Client" at bounding box center [352, 90] width 12 height 19
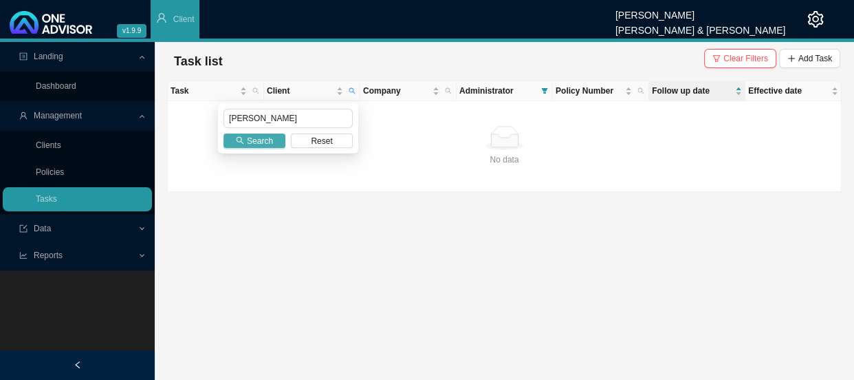
click at [262, 142] on span "Search" at bounding box center [260, 141] width 26 height 14
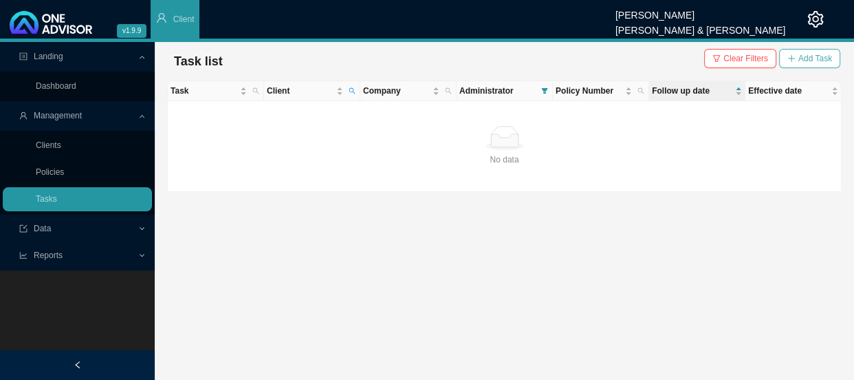
click at [814, 55] on span "Add Task" at bounding box center [815, 59] width 34 height 14
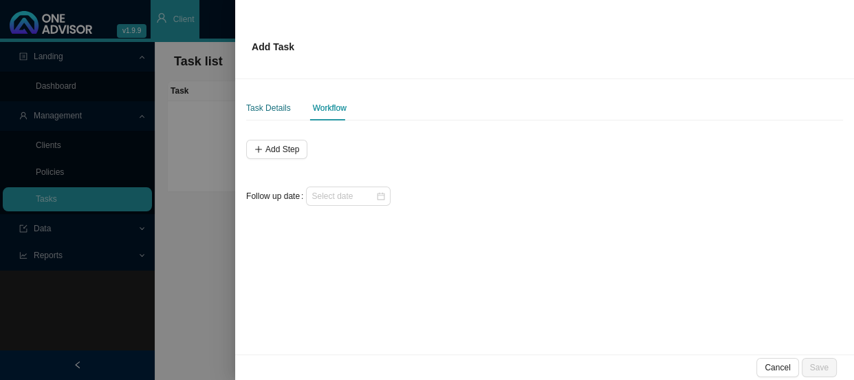
click at [275, 110] on div "Task Details" at bounding box center [268, 108] width 45 height 14
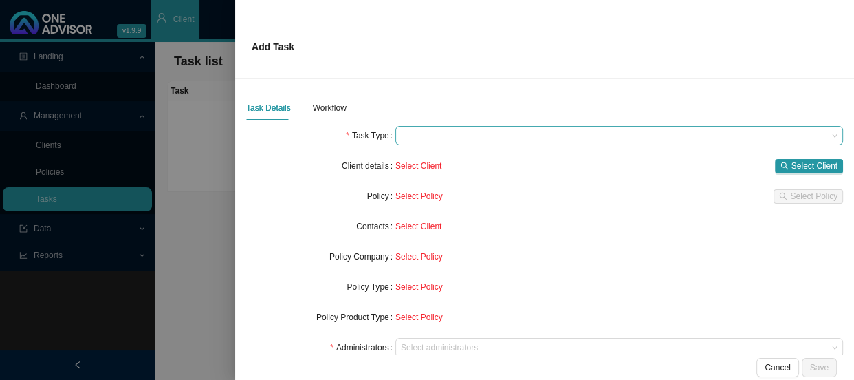
click at [436, 133] on span at bounding box center [619, 136] width 437 height 18
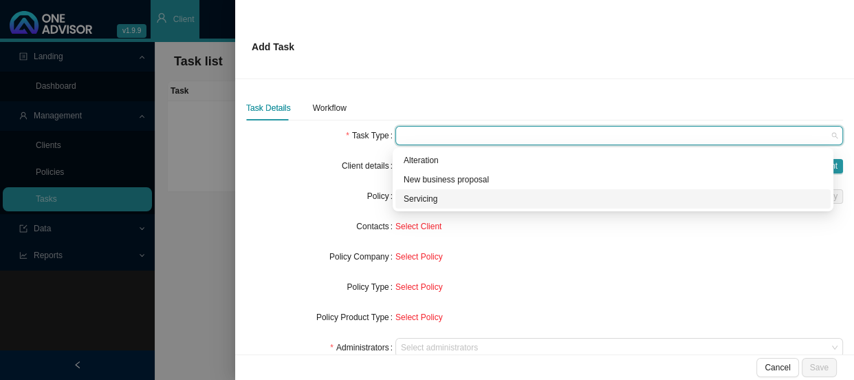
click at [422, 199] on div "Servicing" at bounding box center [613, 199] width 419 height 14
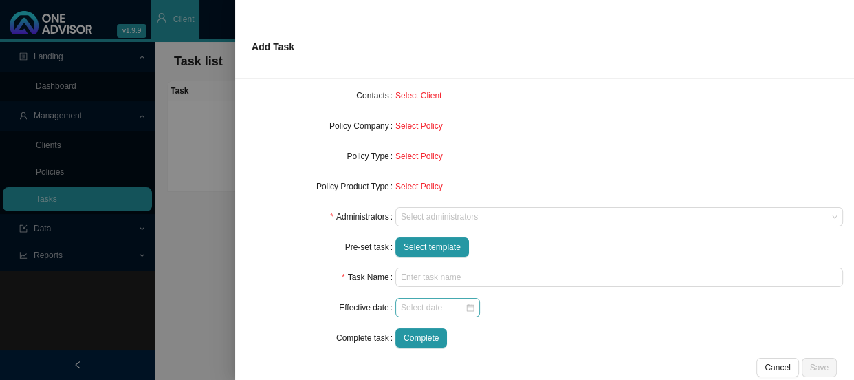
scroll to position [145, 0]
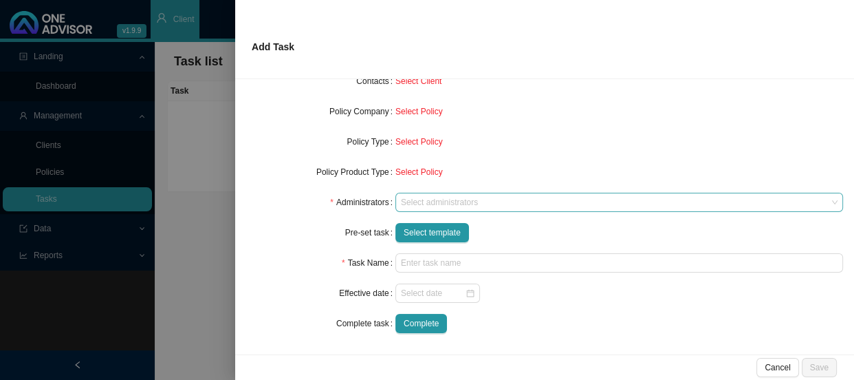
click at [413, 202] on div at bounding box center [612, 202] width 429 height 10
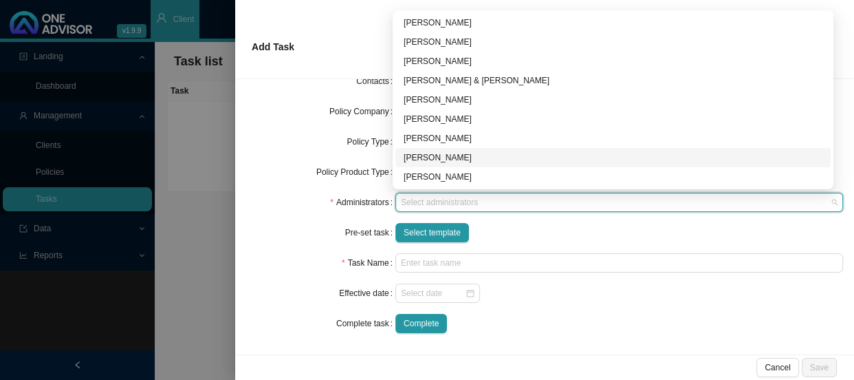
click at [424, 153] on div "[PERSON_NAME]" at bounding box center [613, 158] width 419 height 14
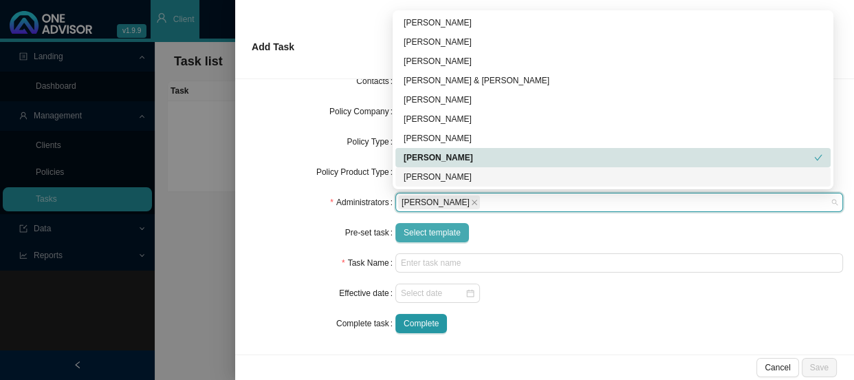
click at [412, 229] on span "Select template" at bounding box center [432, 233] width 57 height 14
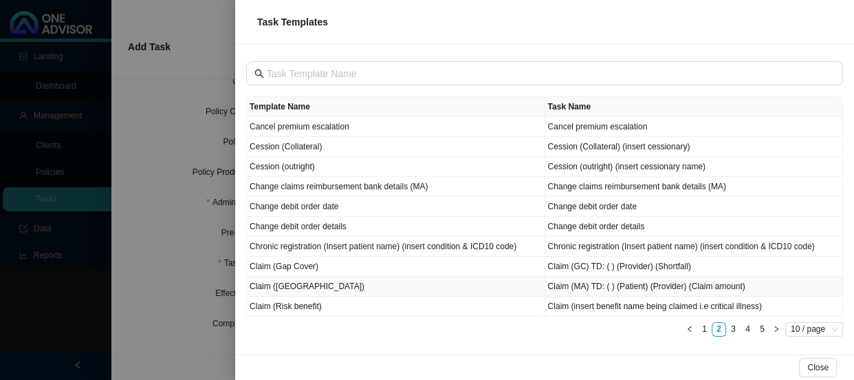
click at [296, 285] on td "Claim ([GEOGRAPHIC_DATA])" at bounding box center [396, 286] width 298 height 20
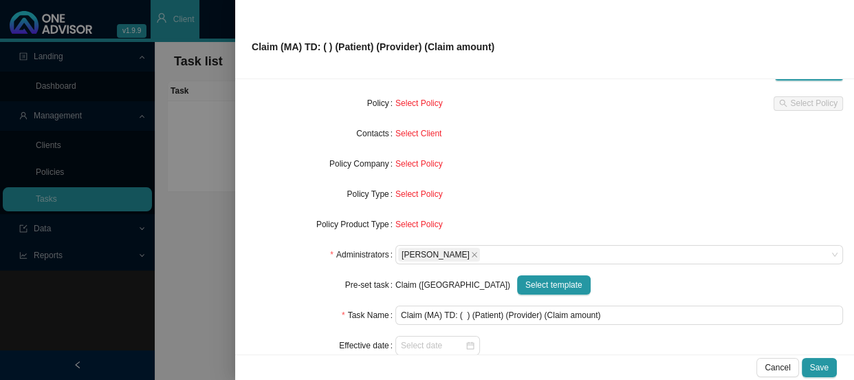
scroll to position [0, 0]
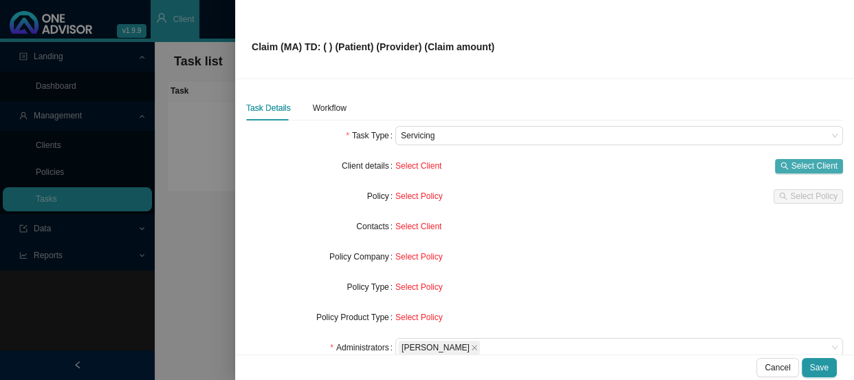
click at [792, 163] on span "Select Client" at bounding box center [815, 166] width 46 height 14
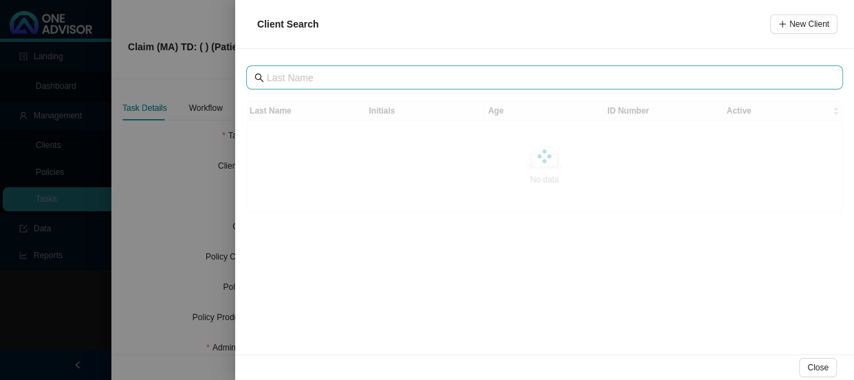
click at [289, 87] on span at bounding box center [544, 77] width 597 height 24
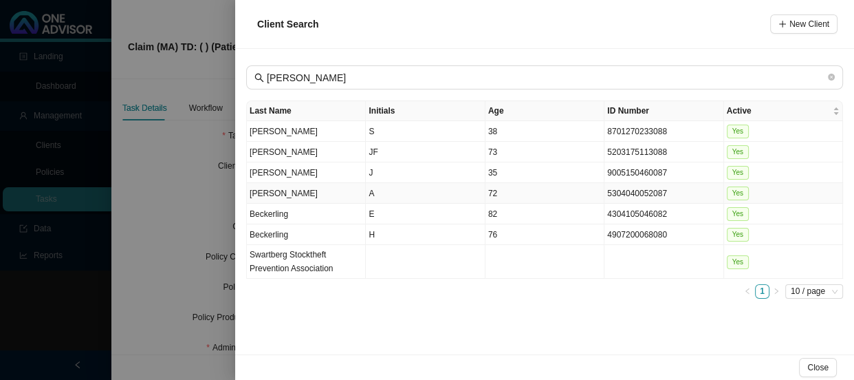
click at [326, 190] on td "[PERSON_NAME]" at bounding box center [306, 193] width 119 height 21
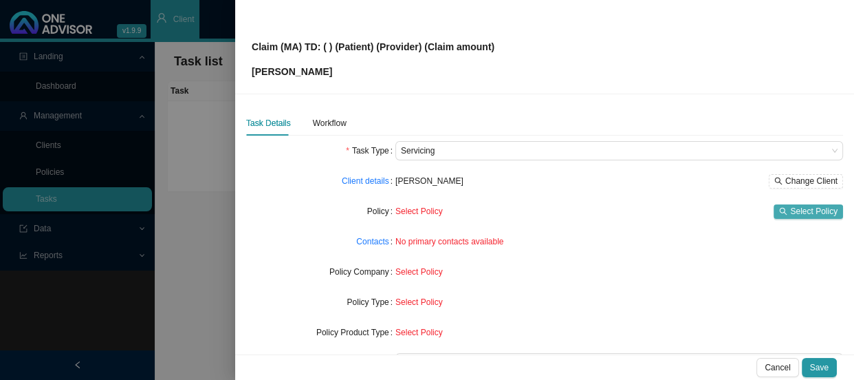
click at [810, 210] on span "Select Policy" at bounding box center [813, 211] width 47 height 14
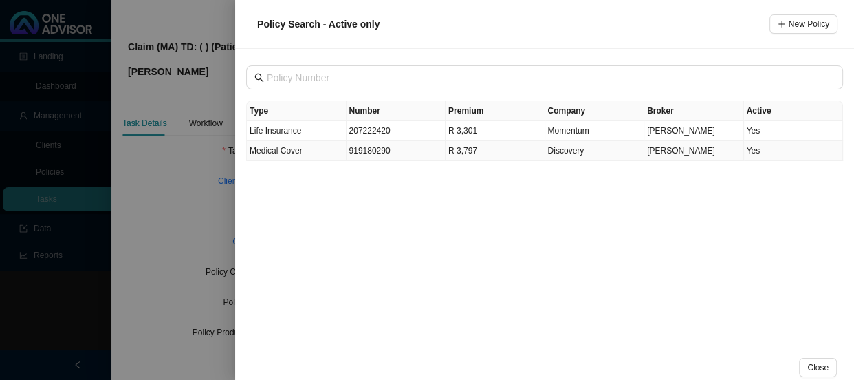
click at [378, 151] on td "919180290" at bounding box center [397, 151] width 100 height 20
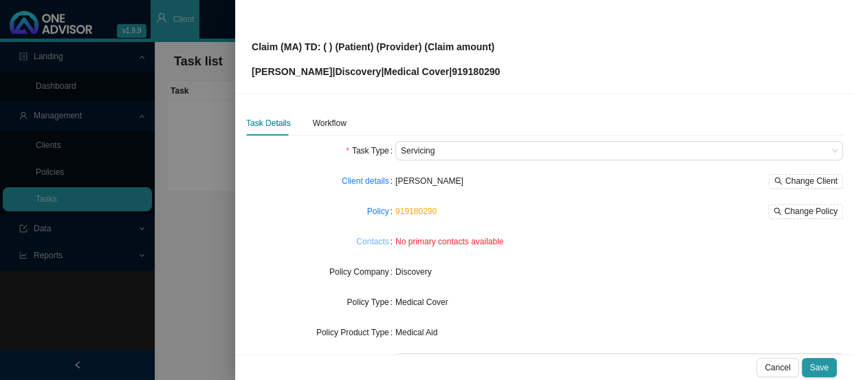
click at [364, 247] on link "Contacts" at bounding box center [372, 242] width 32 height 14
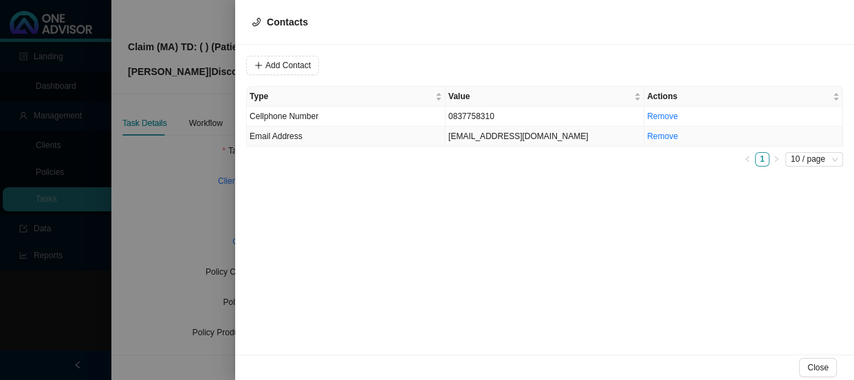
click at [464, 134] on td "[EMAIL_ADDRESS][DOMAIN_NAME]" at bounding box center [545, 137] width 199 height 20
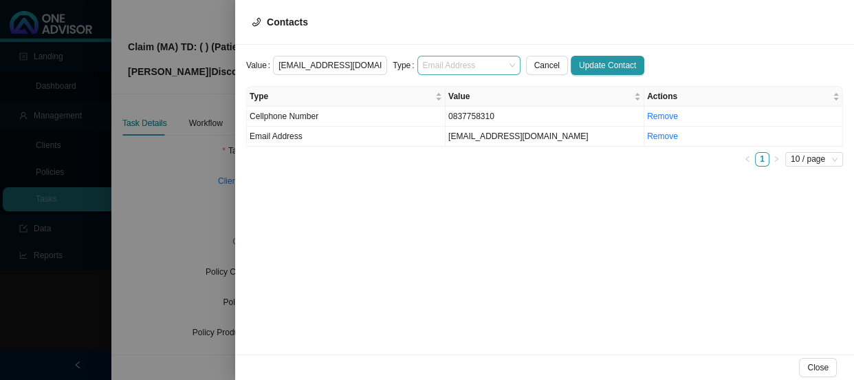
click at [501, 59] on span "Email Address" at bounding box center [469, 65] width 92 height 18
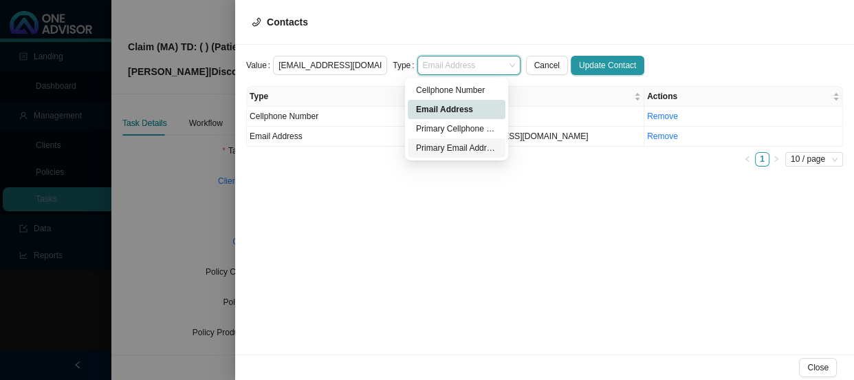
click at [450, 149] on div "Primary Email Address" at bounding box center [456, 148] width 81 height 14
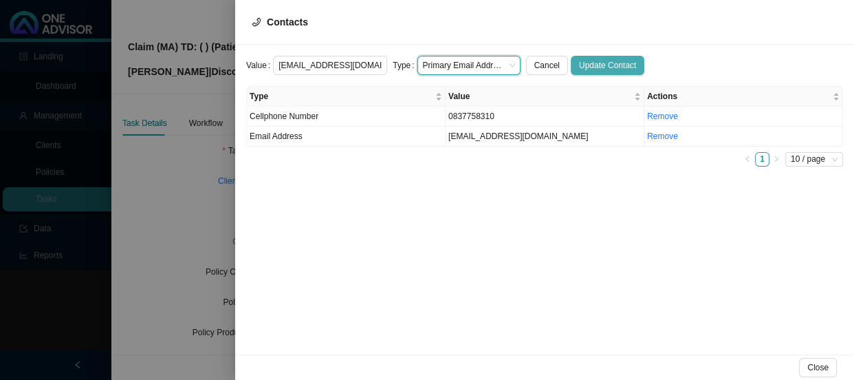
click at [605, 57] on button "Update Contact" at bounding box center [608, 65] width 74 height 19
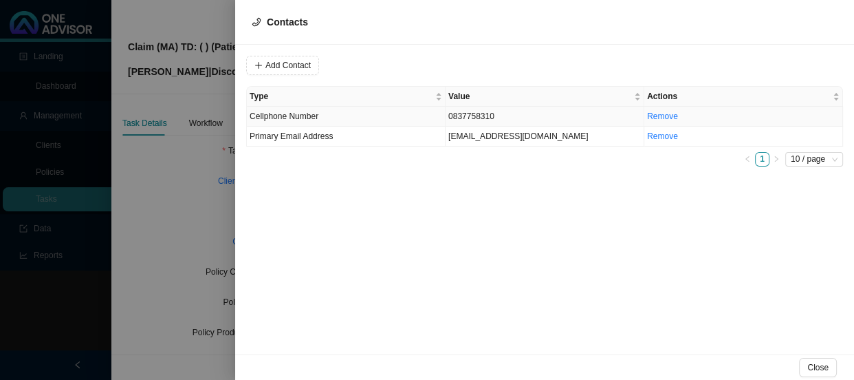
click at [483, 116] on td "0837758310" at bounding box center [545, 117] width 199 height 20
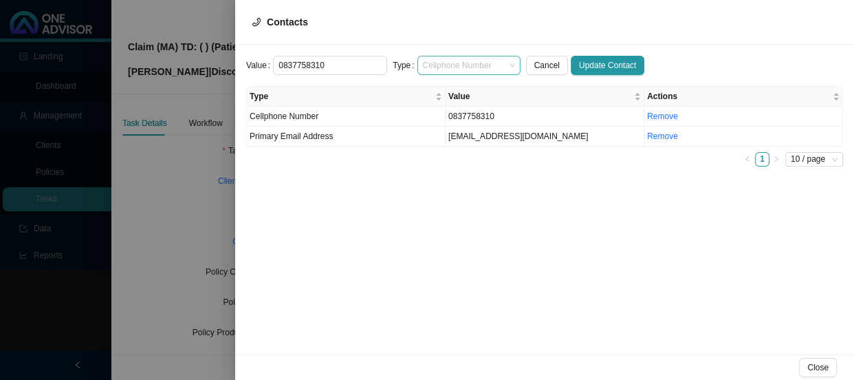
click at [501, 62] on span "Cellphone Number" at bounding box center [469, 65] width 92 height 18
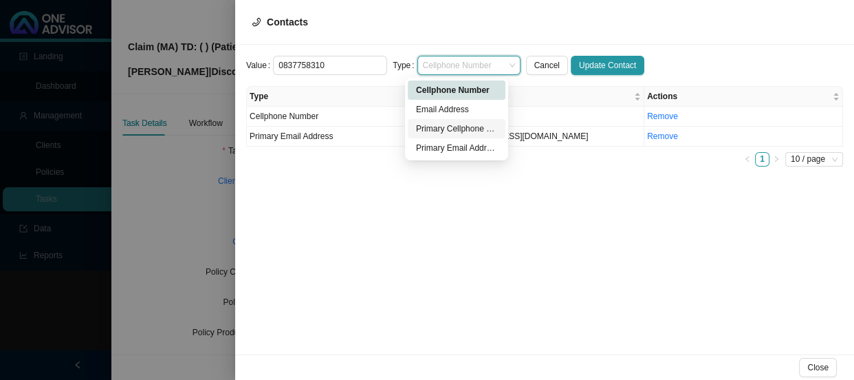
click at [462, 131] on div "Primary Cellphone Number" at bounding box center [456, 129] width 81 height 14
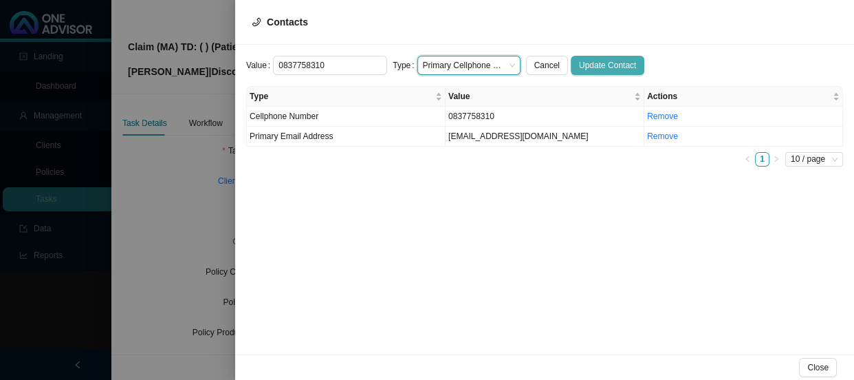
click at [591, 63] on span "Update Contact" at bounding box center [607, 65] width 57 height 14
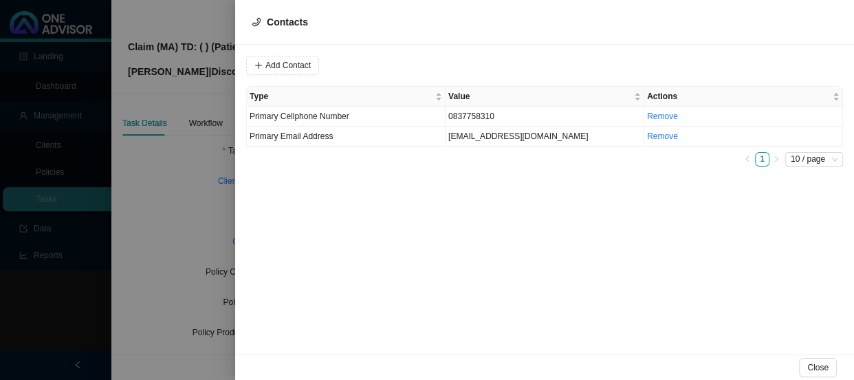
click at [191, 152] on div at bounding box center [427, 190] width 854 height 380
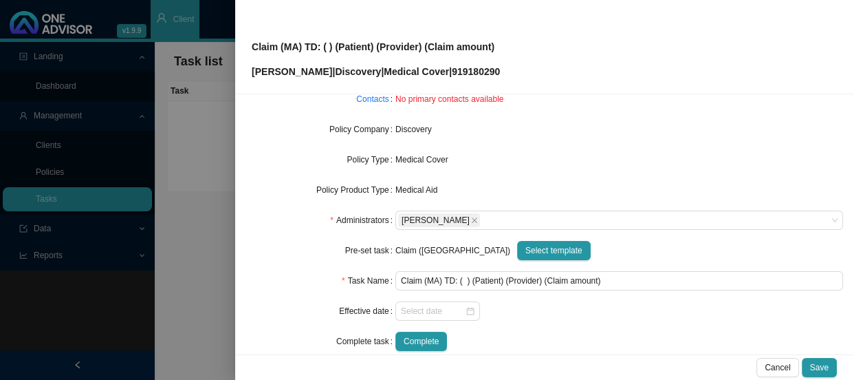
scroll to position [160, 0]
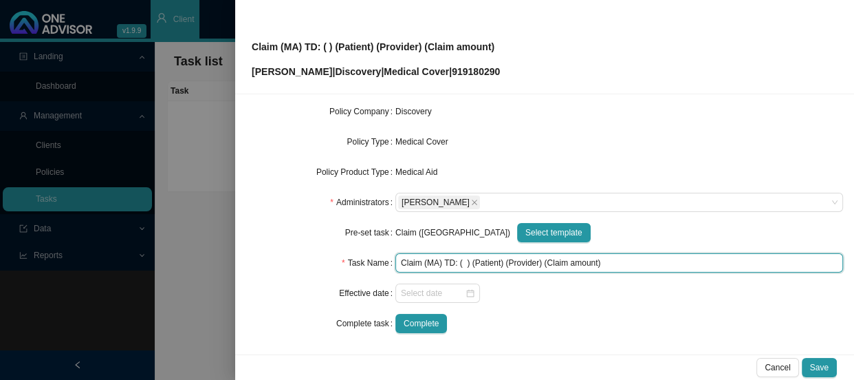
click at [464, 261] on input "Claim (MA) TD: ( ) (Patient) (Provider) (Claim amount)" at bounding box center [619, 262] width 448 height 19
drag, startPoint x: 461, startPoint y: 261, endPoint x: 469, endPoint y: 265, distance: 8.9
click at [461, 262] on input "Claim (MA) TD: ( ) (Patient) (Provider) (Claim amount)" at bounding box center [619, 262] width 448 height 19
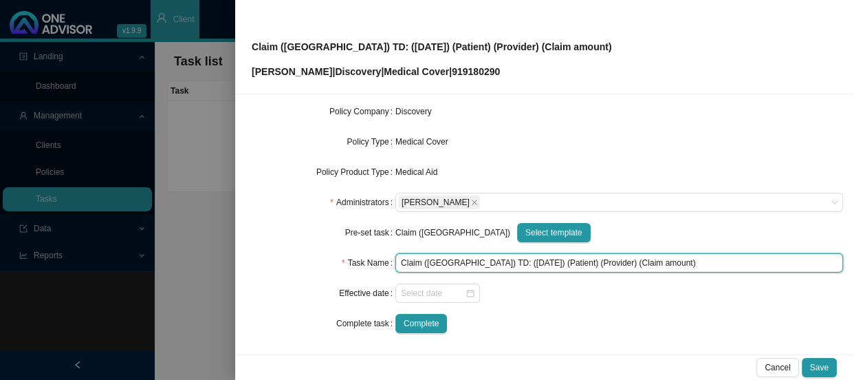
click at [525, 261] on input "Claim ([GEOGRAPHIC_DATA]) TD: ([DATE]) (Patient) (Provider) (Claim amount)" at bounding box center [619, 262] width 448 height 19
click at [540, 263] on input "Claim (MA) TD: ([DATE]) ([PERSON_NAME]) (Provider) (Claim amount)" at bounding box center [619, 262] width 448 height 19
drag, startPoint x: 650, startPoint y: 261, endPoint x: 600, endPoint y: 263, distance: 50.2
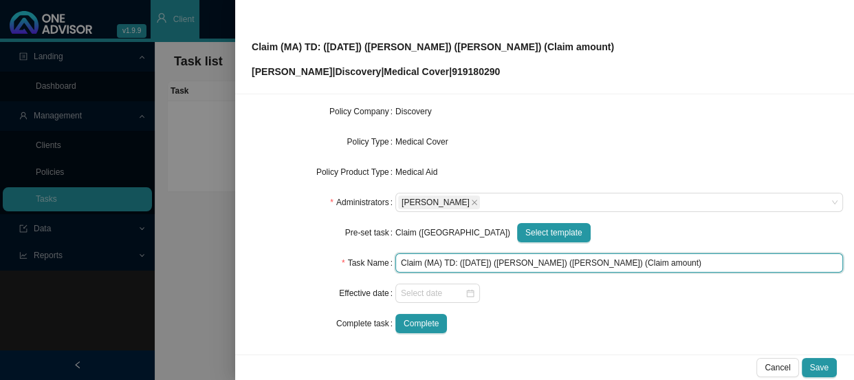
click at [600, 263] on input "Claim (MA) TD: ([DATE]) ([PERSON_NAME]) ([PERSON_NAME]) (Claim amount)" at bounding box center [619, 262] width 448 height 19
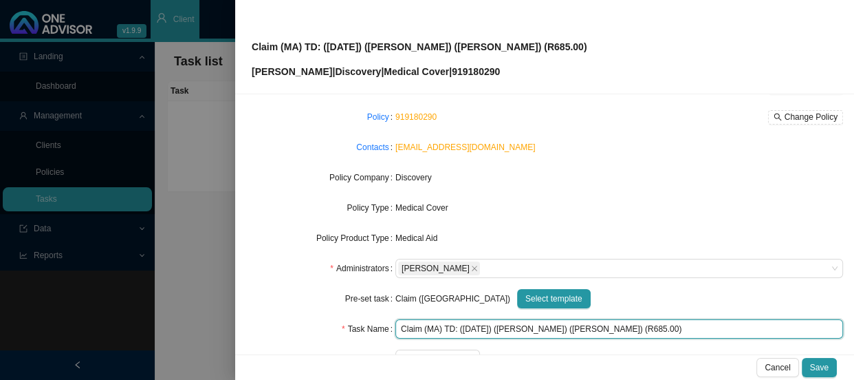
scroll to position [0, 0]
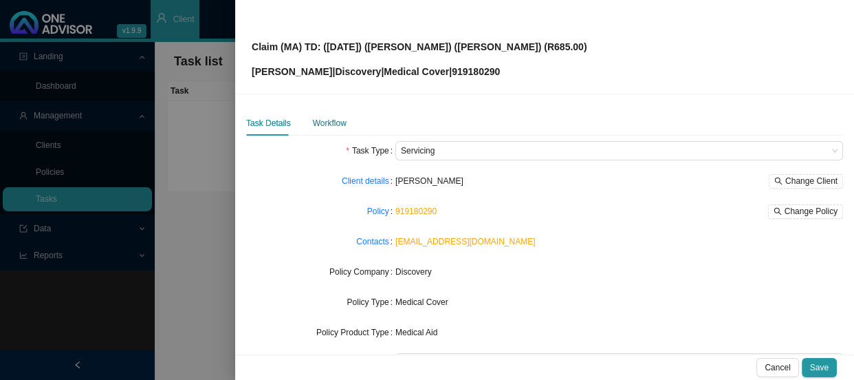
click at [334, 123] on div "Workflow" at bounding box center [330, 123] width 34 height 14
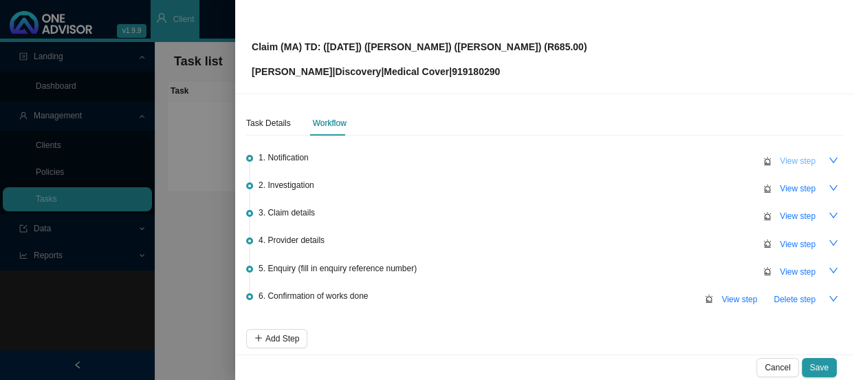
click at [785, 157] on span "View step" at bounding box center [798, 161] width 36 height 14
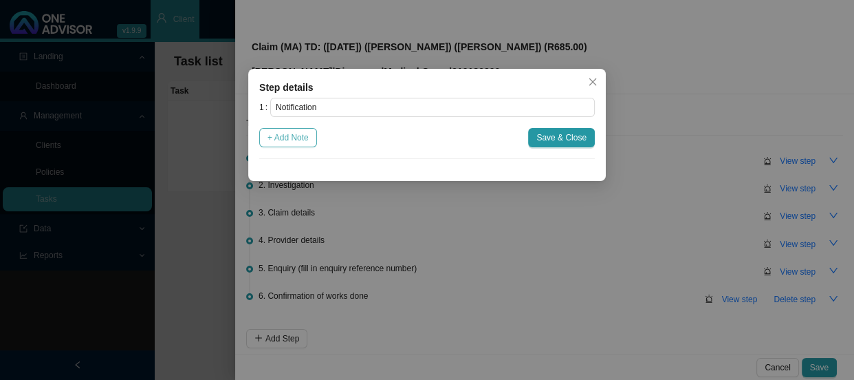
click at [287, 138] on span "+ Add Note" at bounding box center [288, 138] width 41 height 14
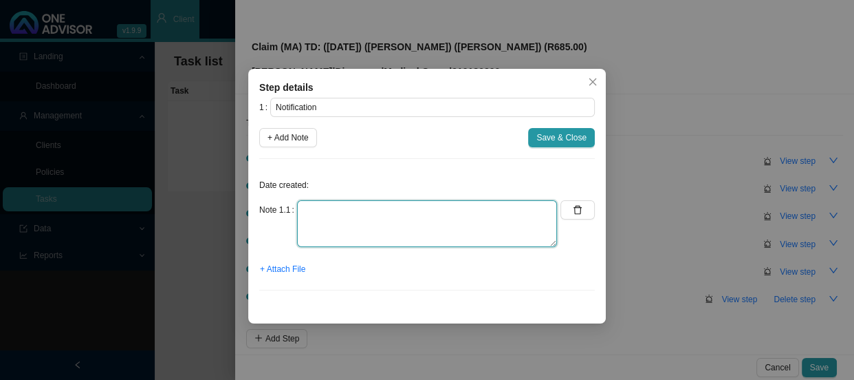
click at [320, 210] on textarea at bounding box center [427, 223] width 260 height 47
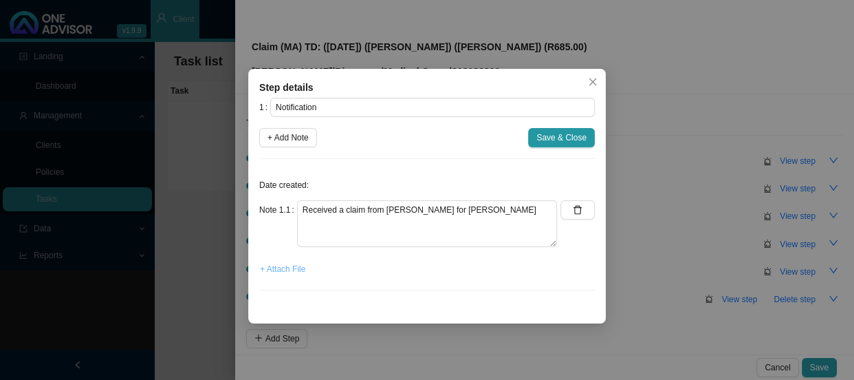
click at [283, 267] on span "+ Attach File" at bounding box center [282, 269] width 45 height 14
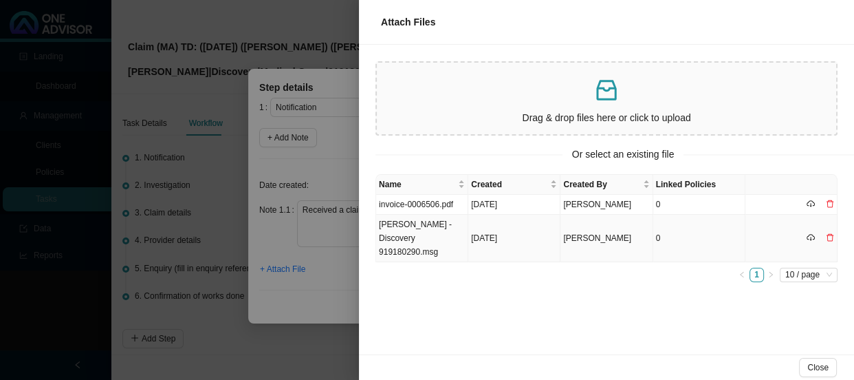
click at [438, 226] on td "[PERSON_NAME] - Discovery 919180290.msg" at bounding box center [422, 238] width 92 height 47
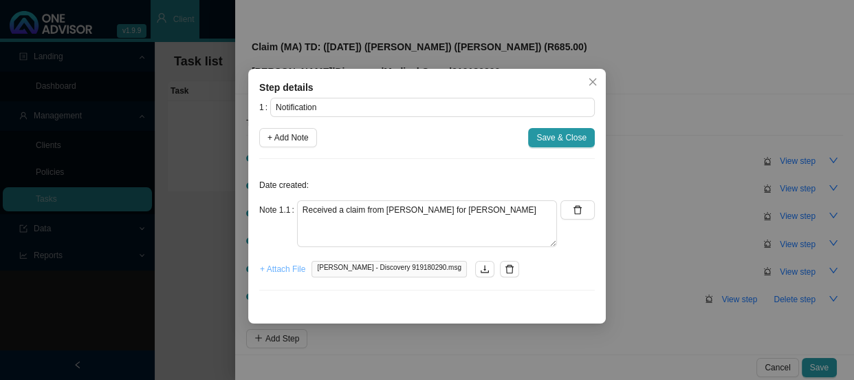
click at [286, 268] on span "+ Attach File" at bounding box center [282, 269] width 45 height 14
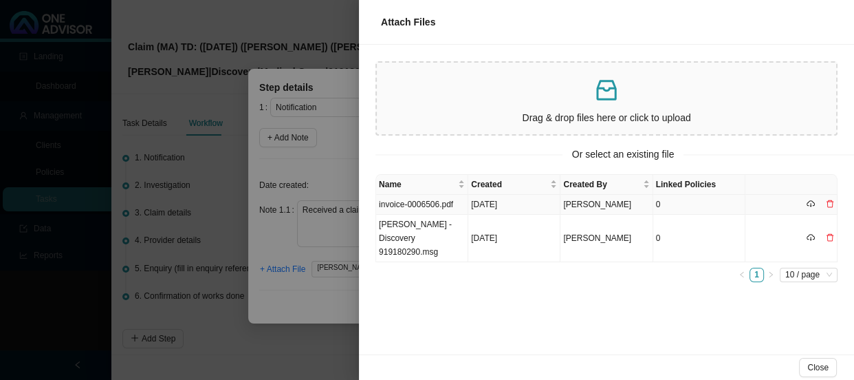
click at [444, 199] on td "invoice-0006506.pdf" at bounding box center [422, 205] width 92 height 20
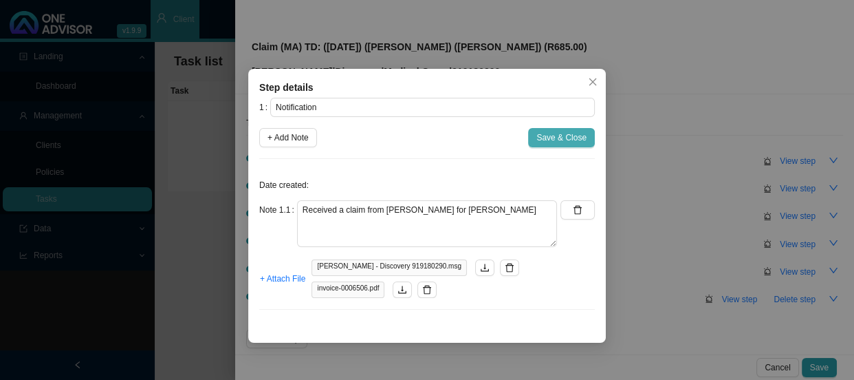
click at [564, 142] on span "Save & Close" at bounding box center [561, 138] width 50 height 14
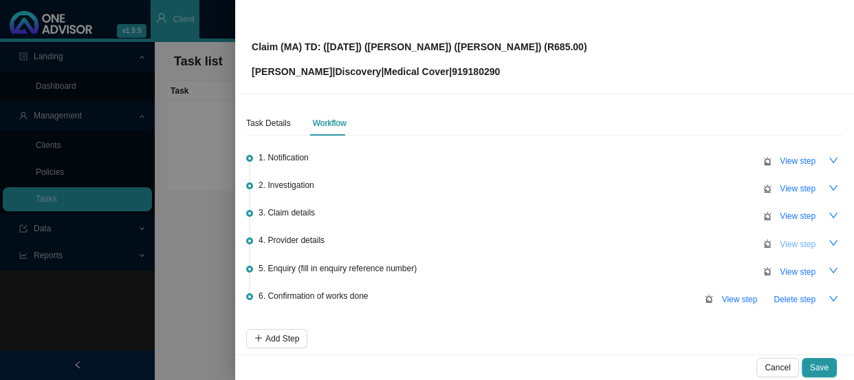
click at [785, 239] on span "View step" at bounding box center [798, 244] width 36 height 14
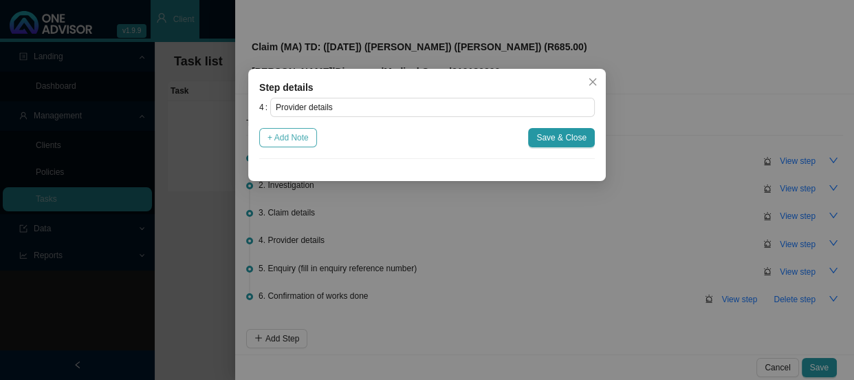
click at [292, 141] on span "+ Add Note" at bounding box center [288, 138] width 41 height 14
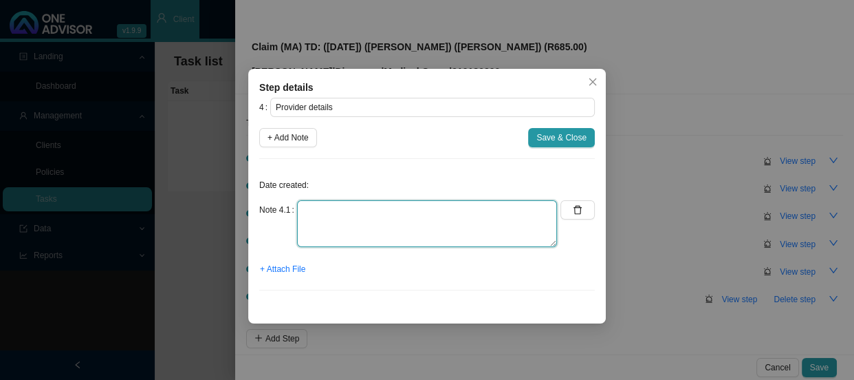
click at [342, 214] on textarea at bounding box center [427, 223] width 260 height 47
click at [347, 240] on textarea "Practice: Phone: Email:" at bounding box center [427, 223] width 260 height 47
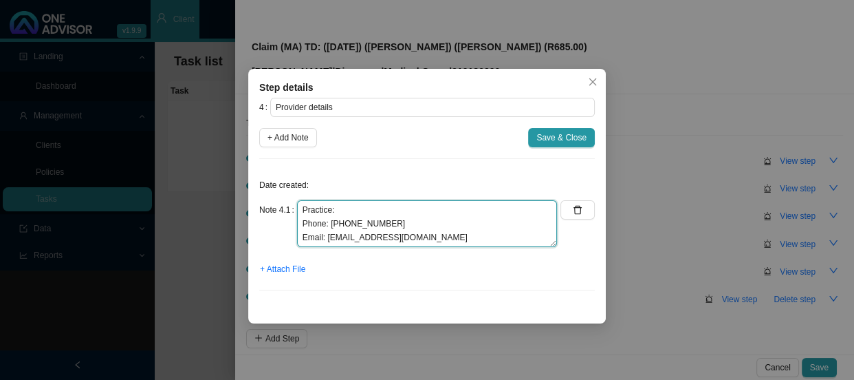
click at [358, 213] on textarea "Practice: Phone: [PHONE_NUMBER] Email: [EMAIL_ADDRESS][DOMAIN_NAME]" at bounding box center [427, 223] width 260 height 47
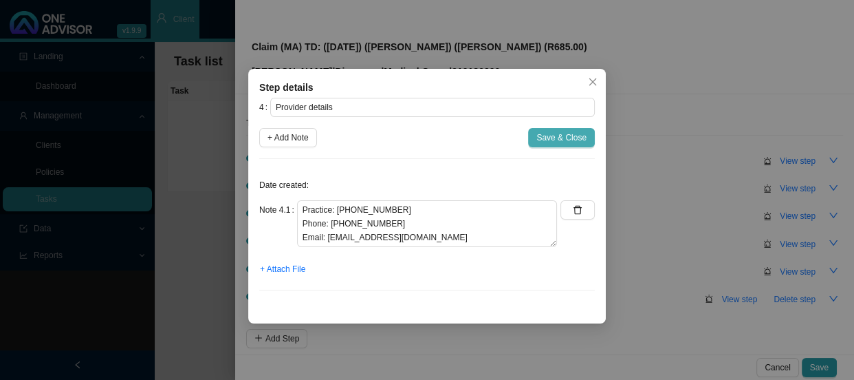
click at [564, 139] on span "Save & Close" at bounding box center [561, 138] width 50 height 14
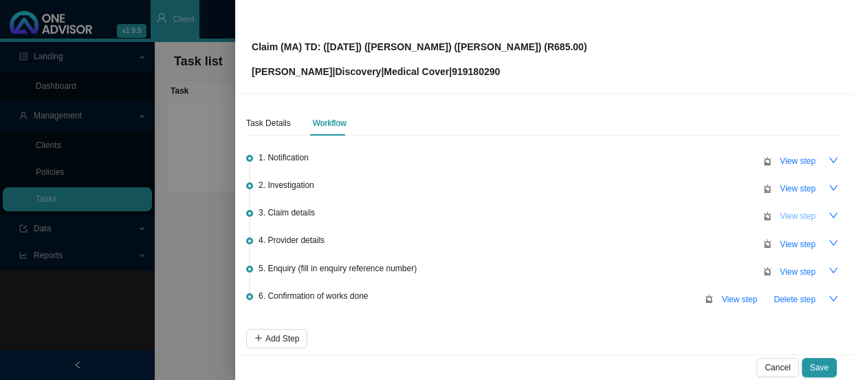
click at [796, 217] on span "View step" at bounding box center [798, 216] width 36 height 14
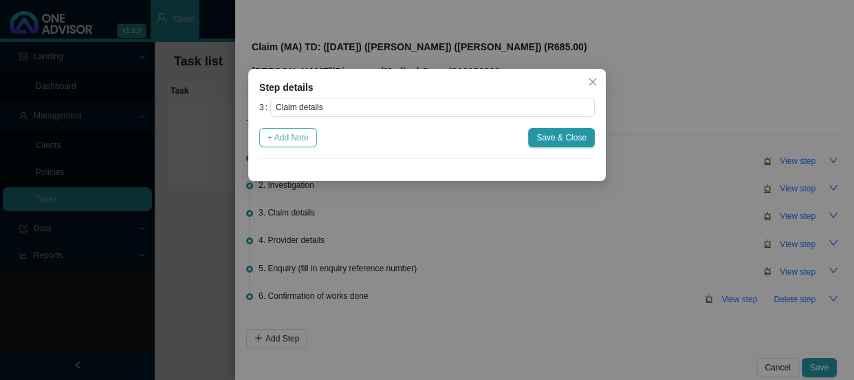
click at [311, 135] on button "+ Add Note" at bounding box center [288, 137] width 58 height 19
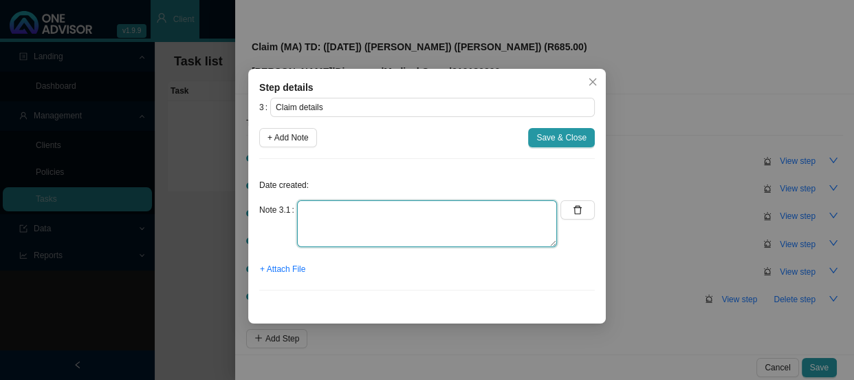
click at [358, 212] on textarea at bounding box center [427, 223] width 260 height 47
click at [345, 208] on textarea "Claimed: Pai: R0.00" at bounding box center [427, 223] width 260 height 47
click at [336, 209] on textarea "Claimed: Paid: R0.00" at bounding box center [427, 223] width 260 height 47
click at [427, 204] on textarea "Claimed: R685.00 Paid: R0.00" at bounding box center [427, 223] width 260 height 47
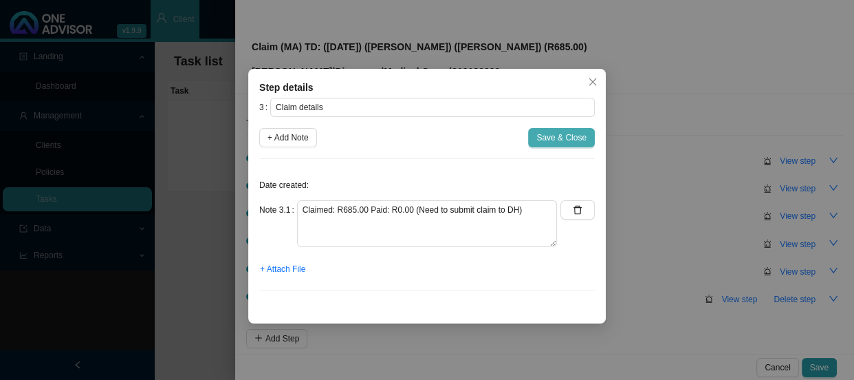
click at [565, 135] on span "Save & Close" at bounding box center [561, 138] width 50 height 14
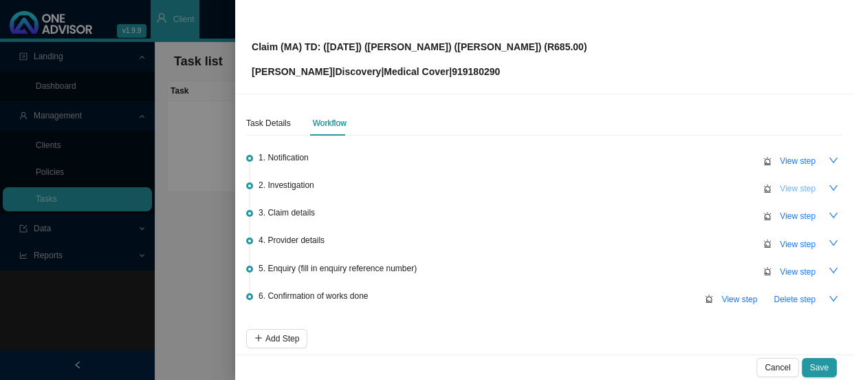
click at [788, 186] on span "View step" at bounding box center [798, 189] width 36 height 14
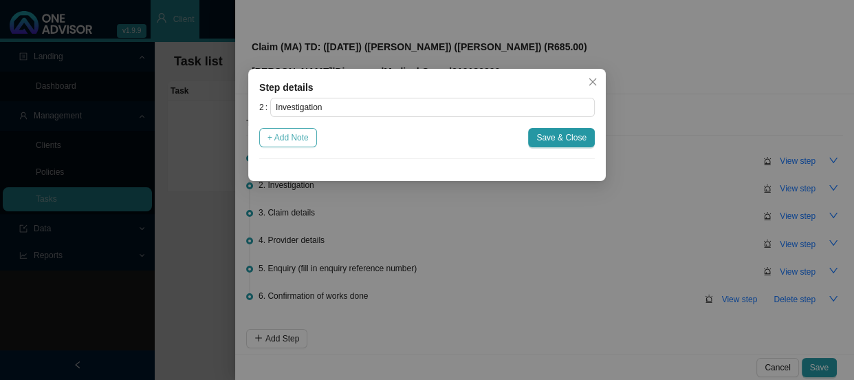
click at [292, 141] on span "+ Add Note" at bounding box center [288, 138] width 41 height 14
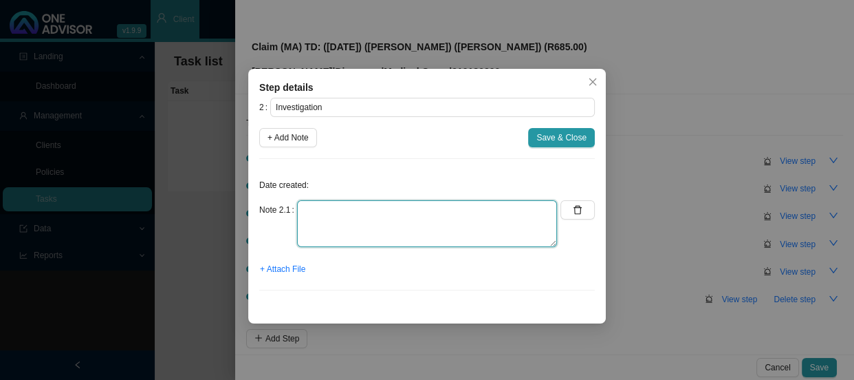
click at [346, 208] on textarea at bounding box center [427, 223] width 260 height 47
drag, startPoint x: 420, startPoint y: 210, endPoint x: 190, endPoint y: 211, distance: 229.7
click at [190, 211] on div "Step details 2 Investigation + Add Note Save & Close Date created: Note 2.1 pHY…" at bounding box center [427, 190] width 854 height 380
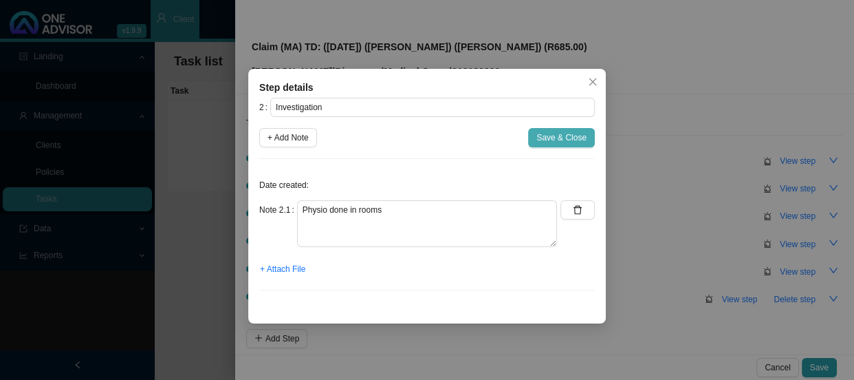
click at [564, 135] on span "Save & Close" at bounding box center [561, 138] width 50 height 14
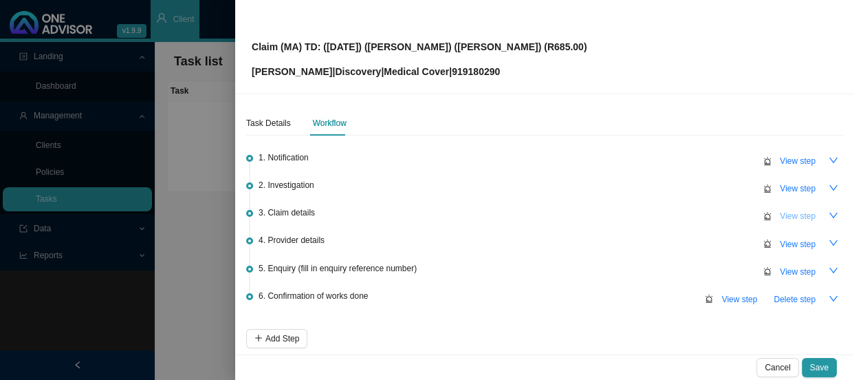
click at [780, 216] on span "View step" at bounding box center [798, 216] width 36 height 14
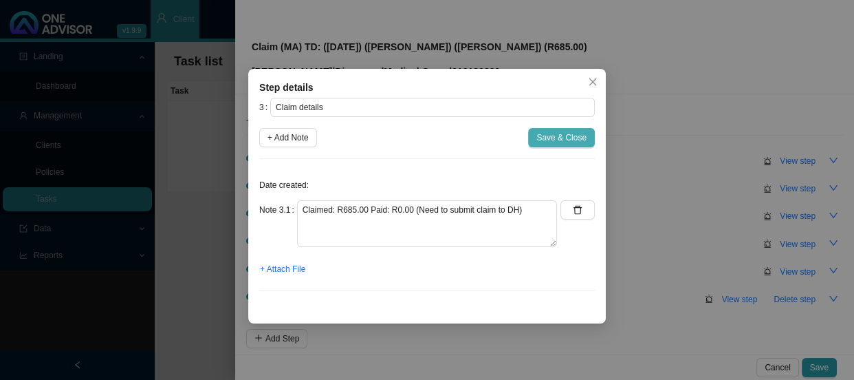
click at [560, 137] on span "Save & Close" at bounding box center [561, 138] width 50 height 14
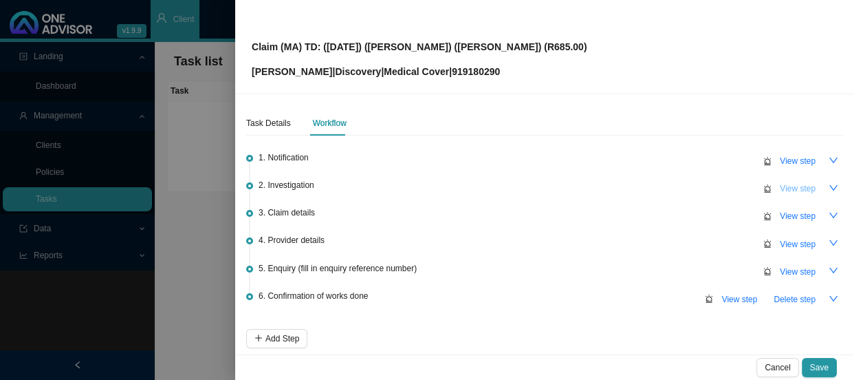
click at [780, 188] on span "View step" at bounding box center [798, 189] width 36 height 14
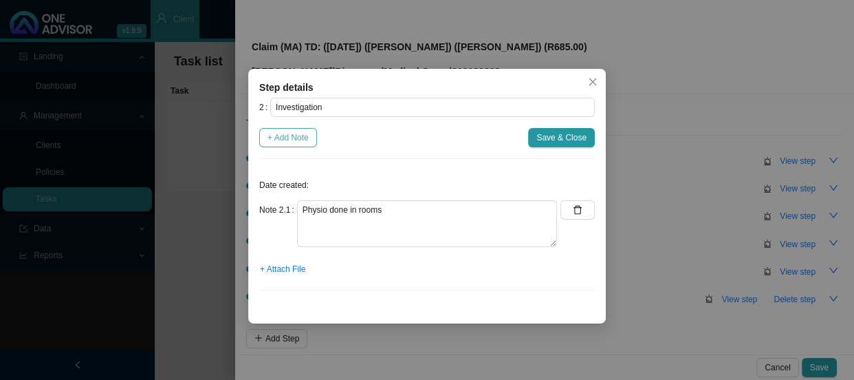
click at [290, 135] on span "+ Add Note" at bounding box center [288, 138] width 41 height 14
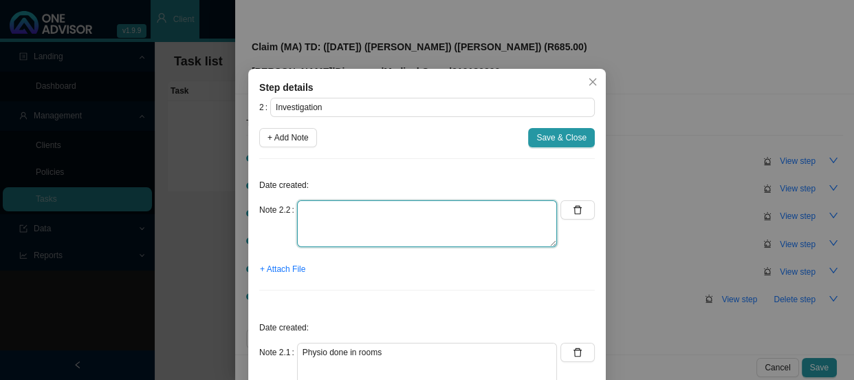
click at [329, 218] on textarea at bounding box center [427, 223] width 260 height 47
drag, startPoint x: 326, startPoint y: 210, endPoint x: 269, endPoint y: 208, distance: 57.1
click at [269, 208] on div "Note 2.2 M54.50" at bounding box center [408, 223] width 298 height 47
click at [356, 208] on textarea "M54.50" at bounding box center [427, 223] width 260 height 47
paste textarea "Low back [MEDICAL_DATA]"
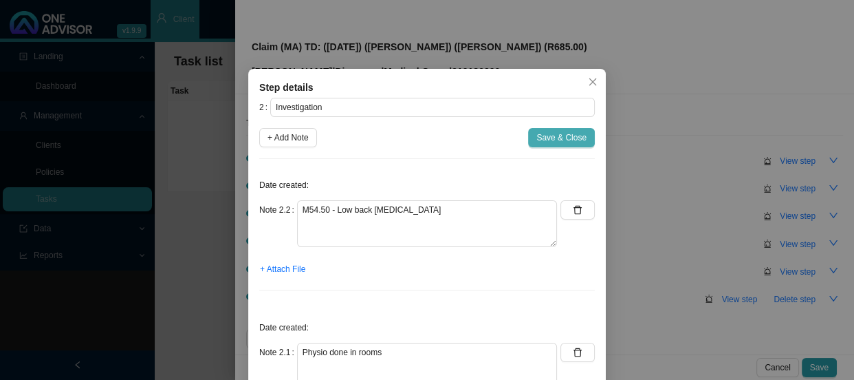
click at [555, 137] on span "Save & Close" at bounding box center [561, 138] width 50 height 14
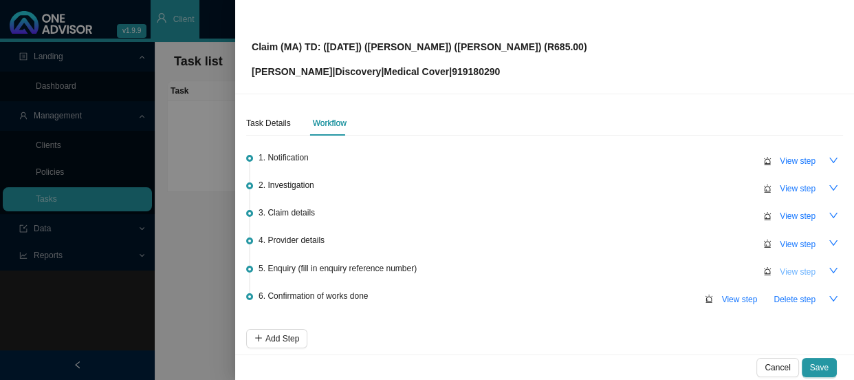
click at [780, 268] on span "View step" at bounding box center [798, 272] width 36 height 14
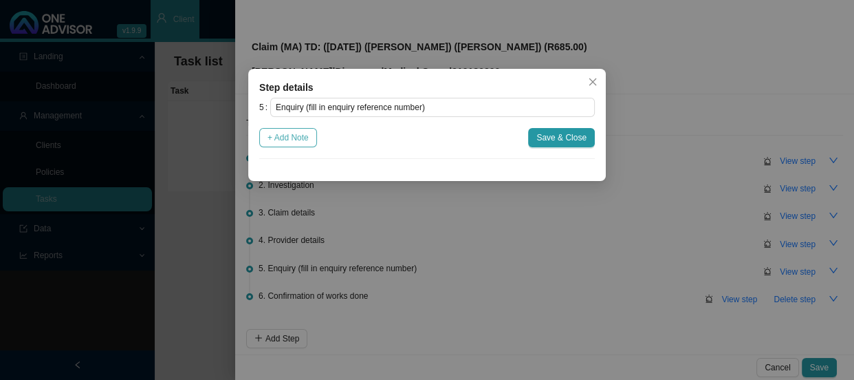
click at [290, 135] on span "+ Add Note" at bounding box center [288, 138] width 41 height 14
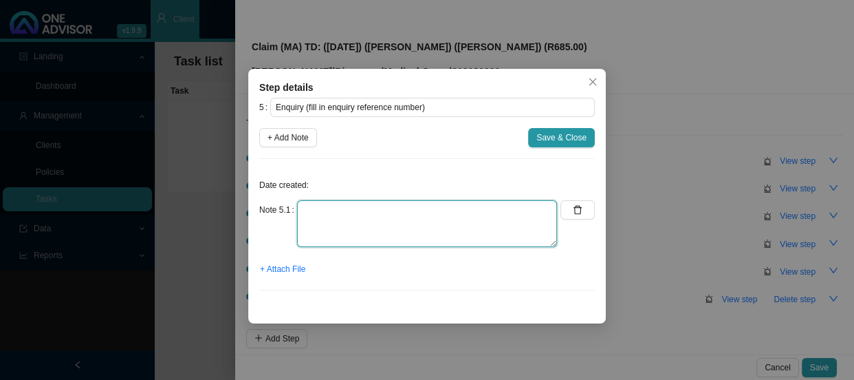
click at [335, 210] on textarea at bounding box center [427, 223] width 260 height 47
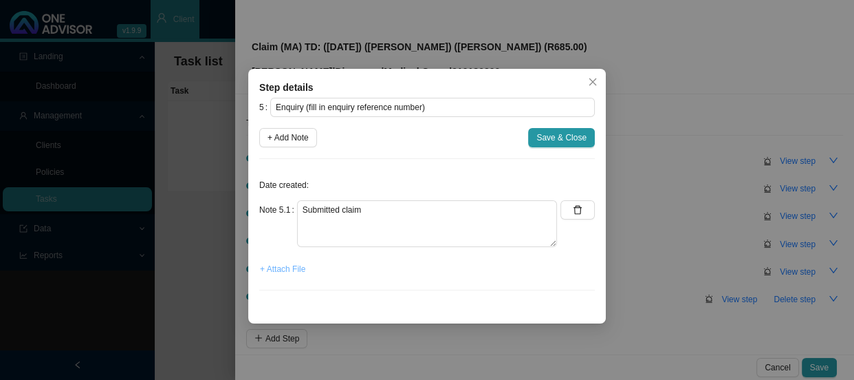
click at [283, 263] on span "+ Attach File" at bounding box center [282, 269] width 45 height 14
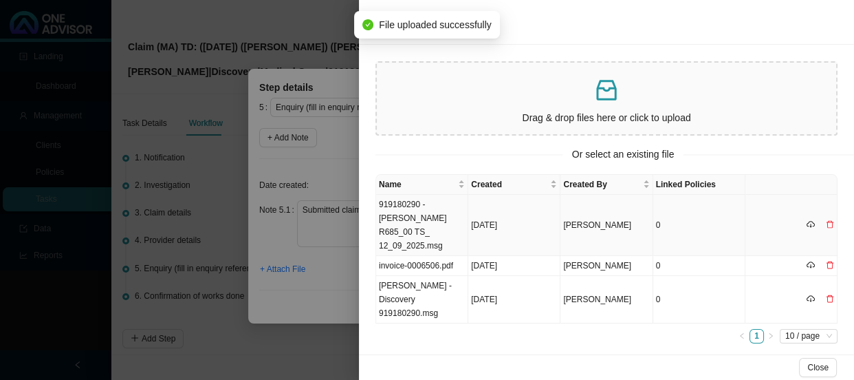
click at [426, 219] on td "919180290 - [PERSON_NAME] R685_00 TS_ 12_09_2025.msg" at bounding box center [422, 225] width 92 height 61
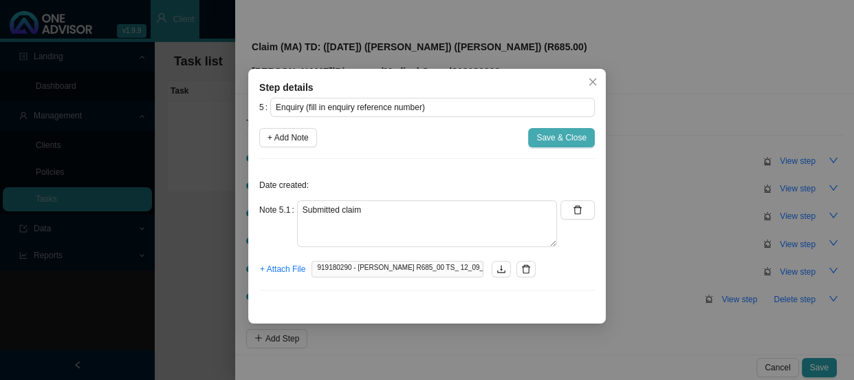
click at [551, 134] on span "Save & Close" at bounding box center [561, 138] width 50 height 14
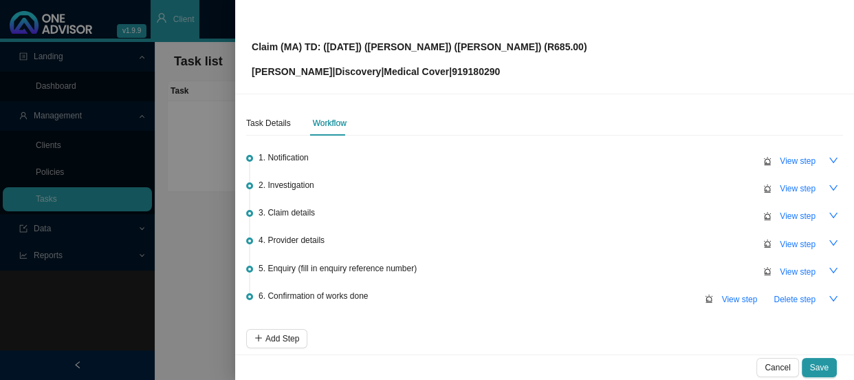
scroll to position [61, 0]
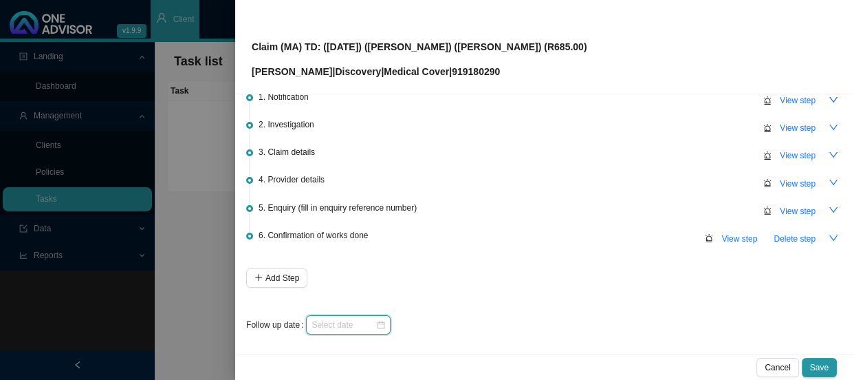
click at [349, 323] on input at bounding box center [344, 325] width 64 height 14
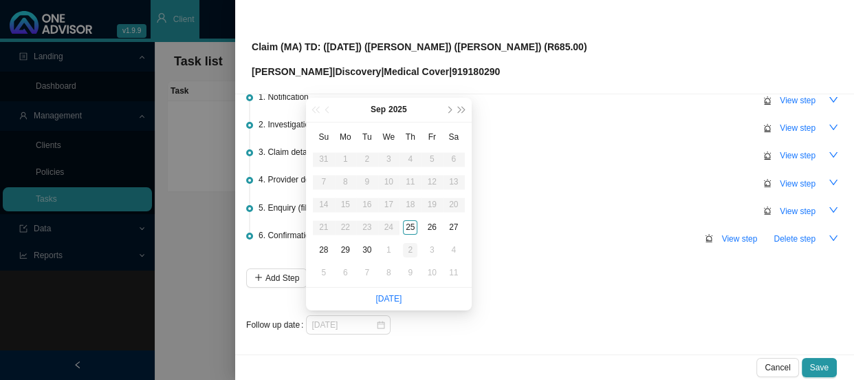
click at [409, 248] on div "2" at bounding box center [410, 250] width 14 height 14
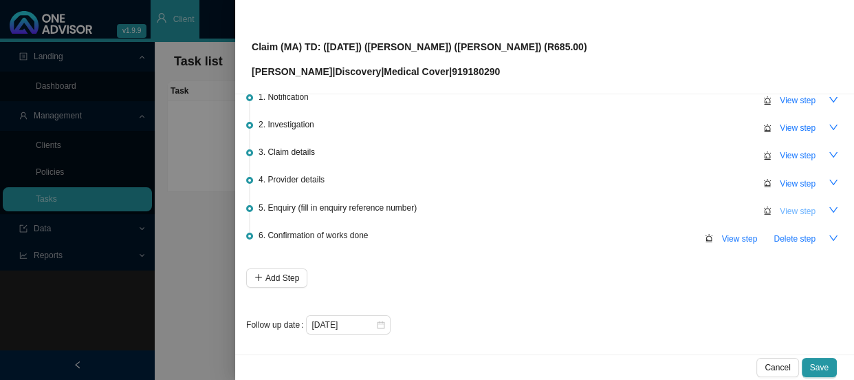
click at [801, 202] on button "View step" at bounding box center [798, 211] width 52 height 19
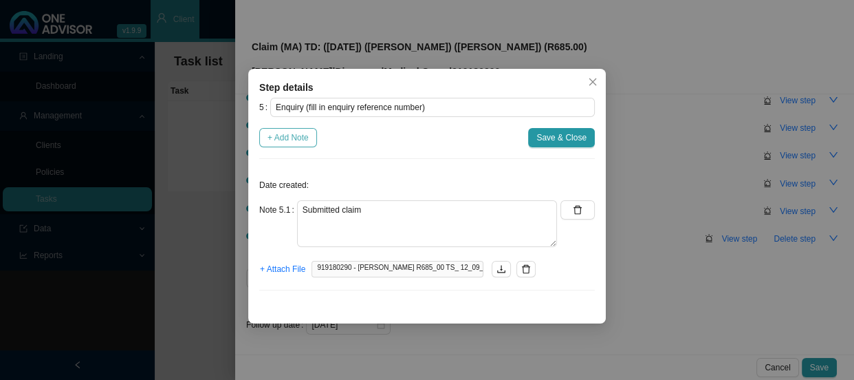
click at [294, 142] on span "+ Add Note" at bounding box center [288, 138] width 41 height 14
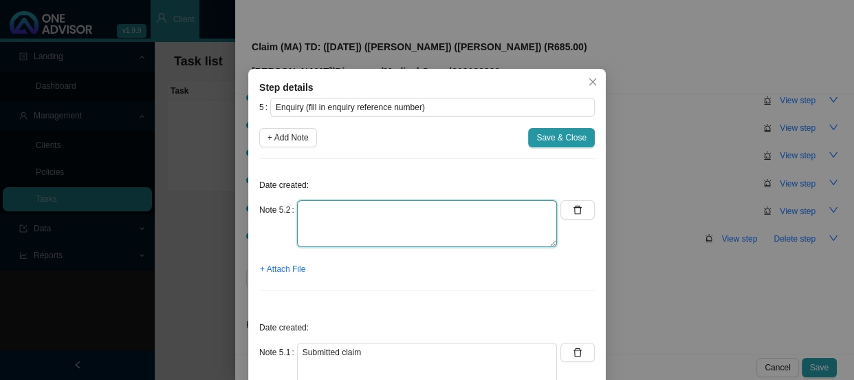
click at [326, 213] on textarea at bounding box center [427, 223] width 260 height 47
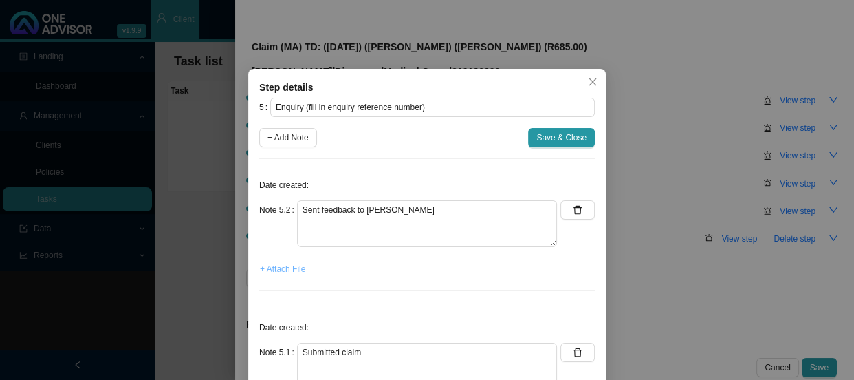
click at [279, 273] on span "+ Attach File" at bounding box center [282, 269] width 45 height 14
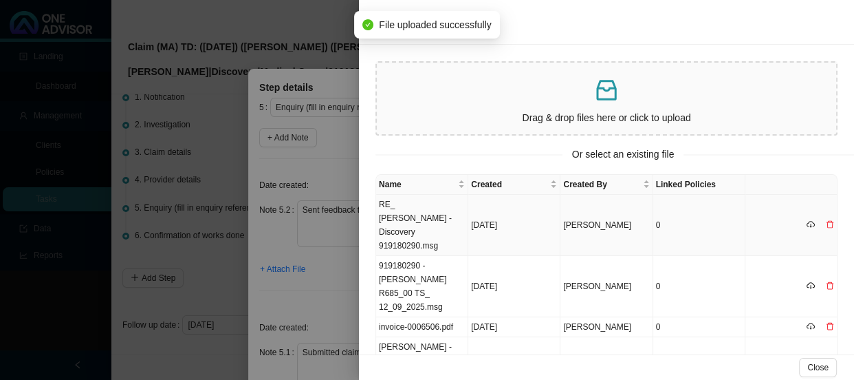
click at [426, 226] on td "RE_ [PERSON_NAME] - Discovery 919180290.msg" at bounding box center [422, 225] width 92 height 61
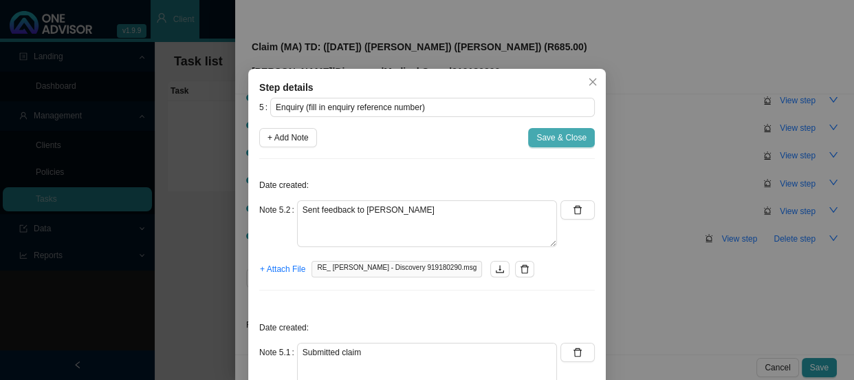
click at [552, 136] on span "Save & Close" at bounding box center [561, 138] width 50 height 14
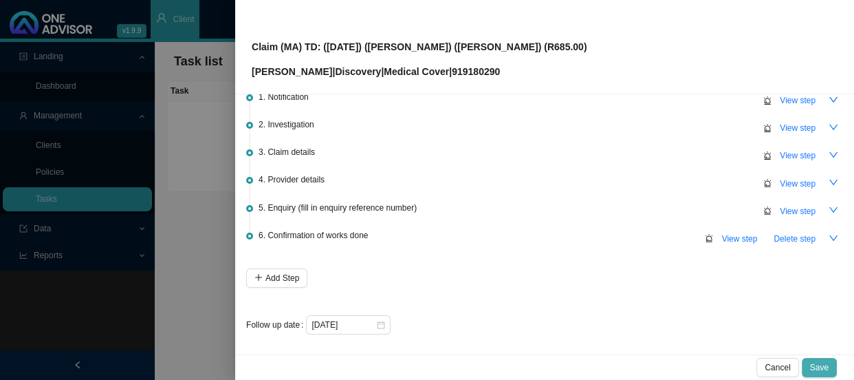
click at [829, 369] on button "Save" at bounding box center [819, 367] width 35 height 19
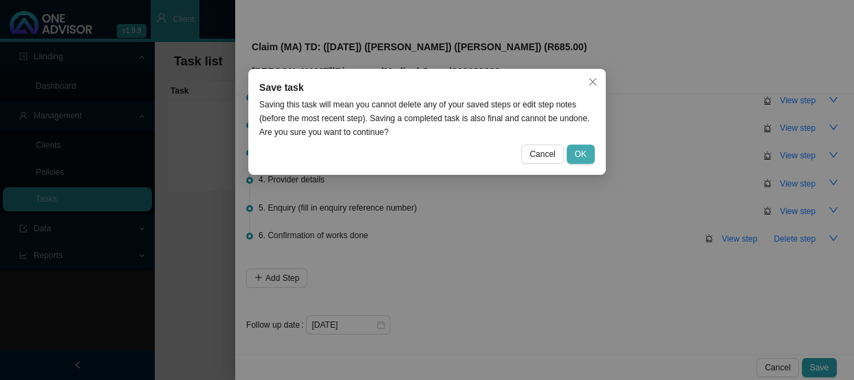
click at [586, 148] on span "OK" at bounding box center [581, 154] width 12 height 14
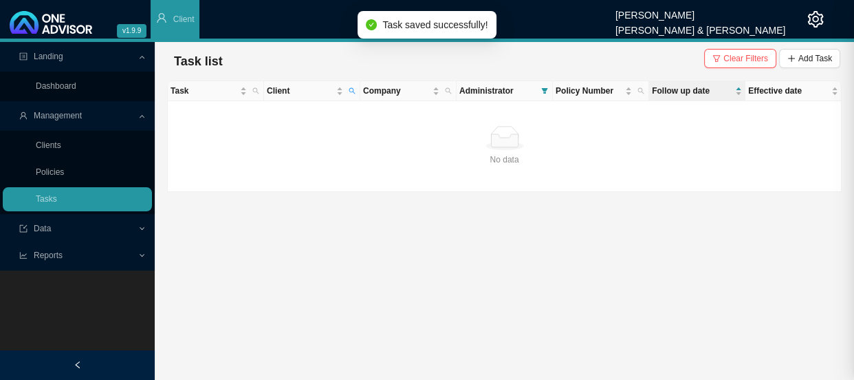
scroll to position [0, 0]
click at [799, 61] on span "Add Task" at bounding box center [815, 59] width 34 height 14
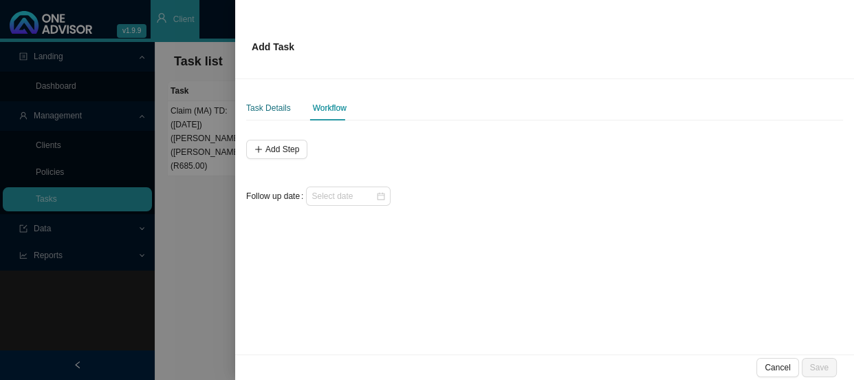
click at [280, 105] on div "Task Details" at bounding box center [268, 108] width 45 height 14
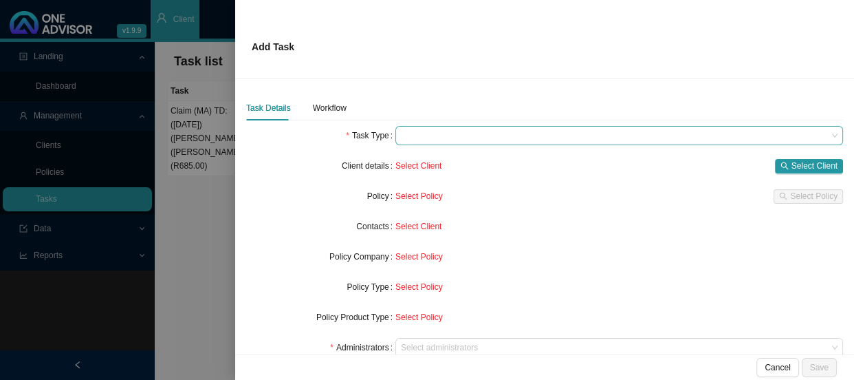
click at [415, 136] on span at bounding box center [619, 136] width 437 height 18
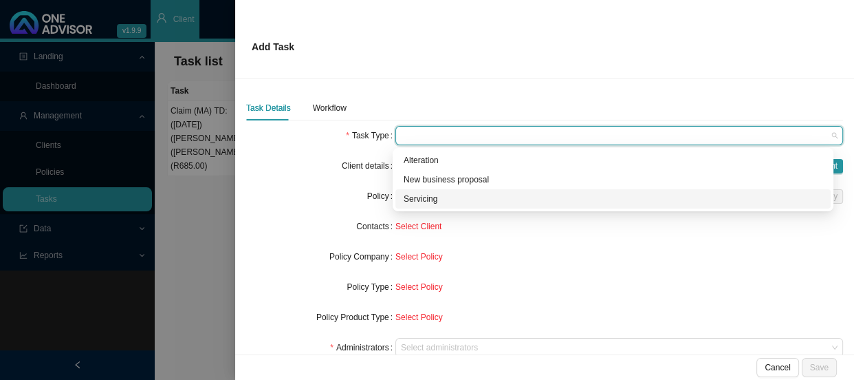
click at [416, 200] on div "Servicing" at bounding box center [613, 199] width 419 height 14
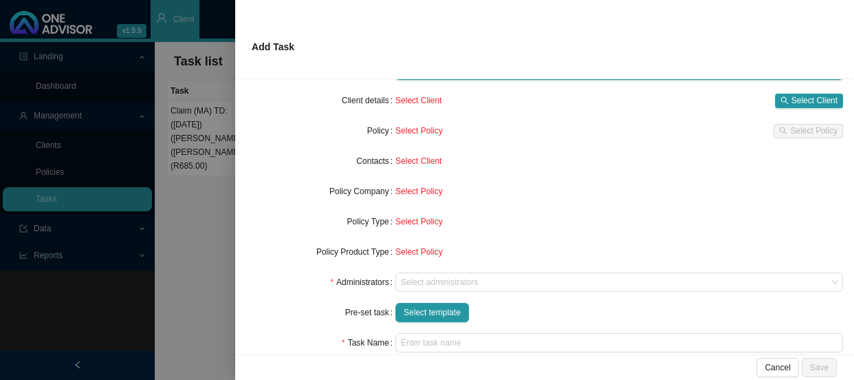
scroll to position [145, 0]
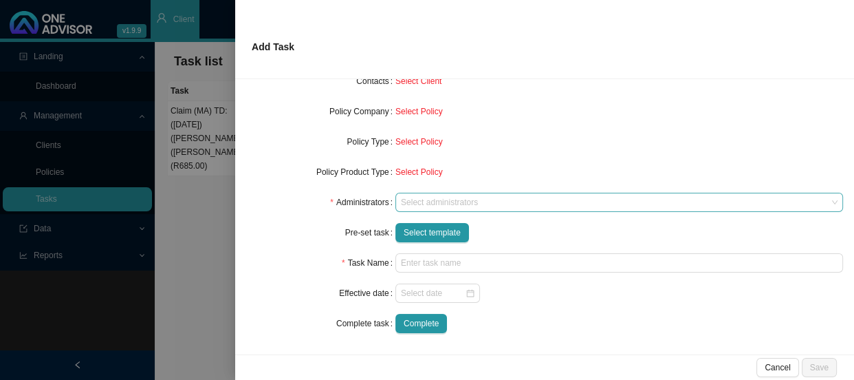
click at [440, 203] on div at bounding box center [612, 202] width 429 height 10
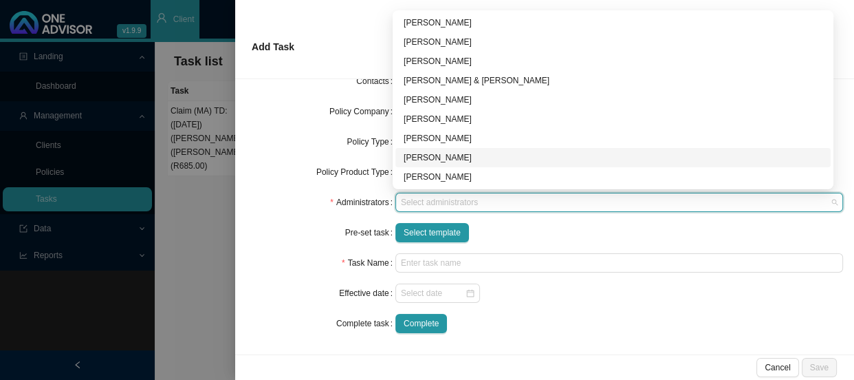
click at [437, 153] on div "[PERSON_NAME]" at bounding box center [613, 158] width 419 height 14
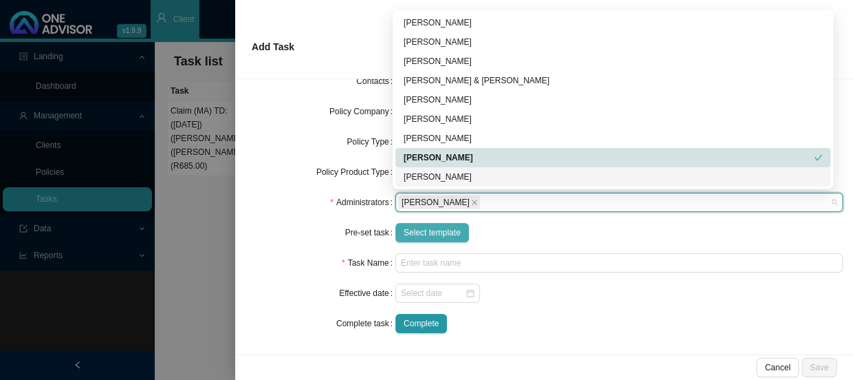
click at [433, 232] on span "Select template" at bounding box center [432, 233] width 57 height 14
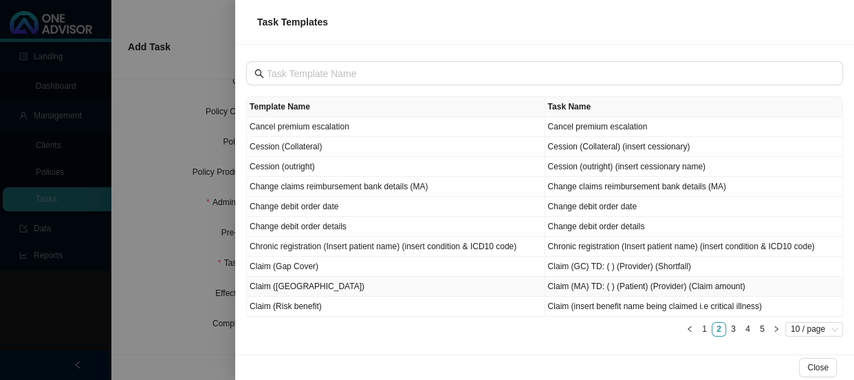
click at [289, 289] on td "Claim ([GEOGRAPHIC_DATA])" at bounding box center [396, 286] width 298 height 20
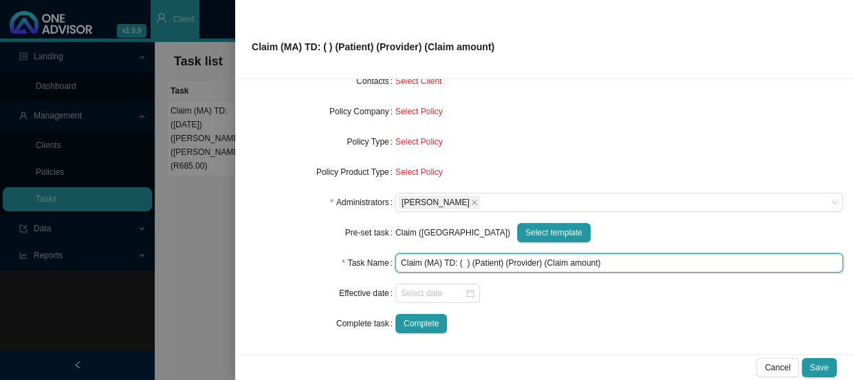
click at [520, 261] on input "Claim (MA) TD: ( ) (Patient) (Provider) (Claim amount)" at bounding box center [619, 262] width 448 height 19
click at [483, 263] on input "Claim (MA) TD: ( ) (Patient) ([PERSON_NAME]) (Claim amount)" at bounding box center [619, 262] width 448 height 19
click at [462, 260] on input "Claim (MA) TD: ( ) ([PERSON_NAME]) ([PERSON_NAME]) (Claim amount)" at bounding box center [619, 262] width 448 height 19
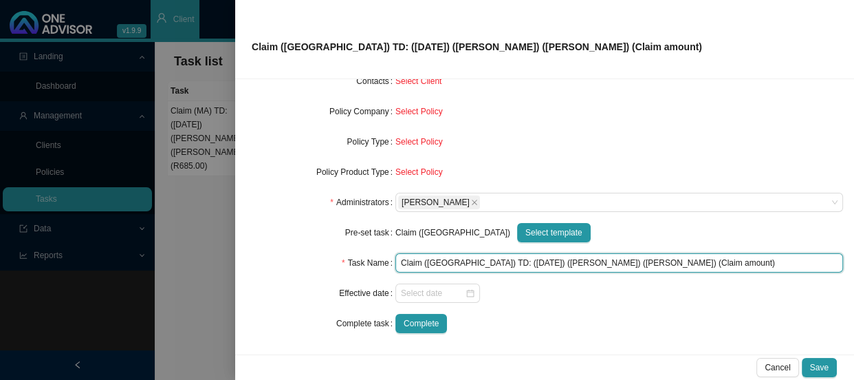
click at [632, 261] on input "Claim ([GEOGRAPHIC_DATA]) TD: ([DATE]) ([PERSON_NAME]) ([PERSON_NAME]) (Claim a…" at bounding box center [619, 262] width 448 height 19
drag, startPoint x: 651, startPoint y: 259, endPoint x: 597, endPoint y: 260, distance: 54.3
click at [597, 260] on input "Claim ([GEOGRAPHIC_DATA]) TD: ([DATE]) ([PERSON_NAME]) ([PERSON_NAME]) (Claim a…" at bounding box center [619, 262] width 448 height 19
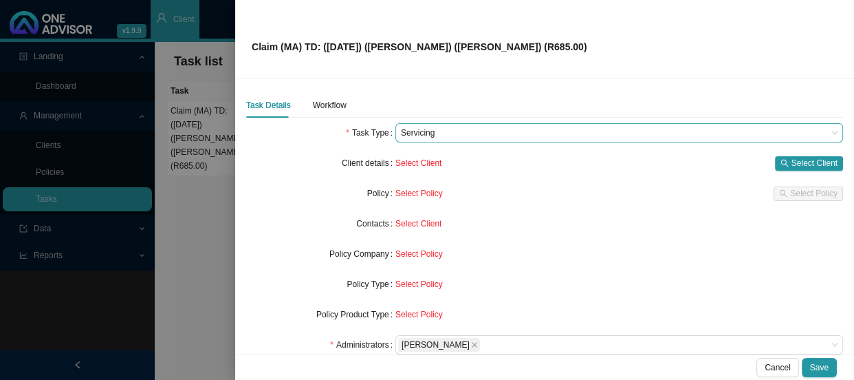
scroll to position [0, 0]
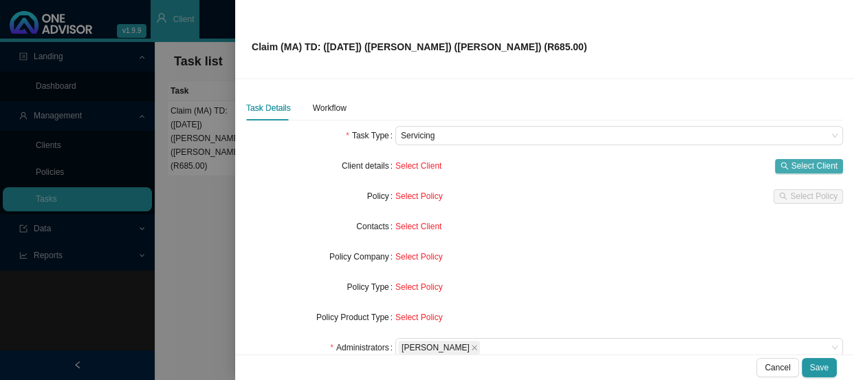
click at [797, 165] on span "Select Client" at bounding box center [815, 166] width 46 height 14
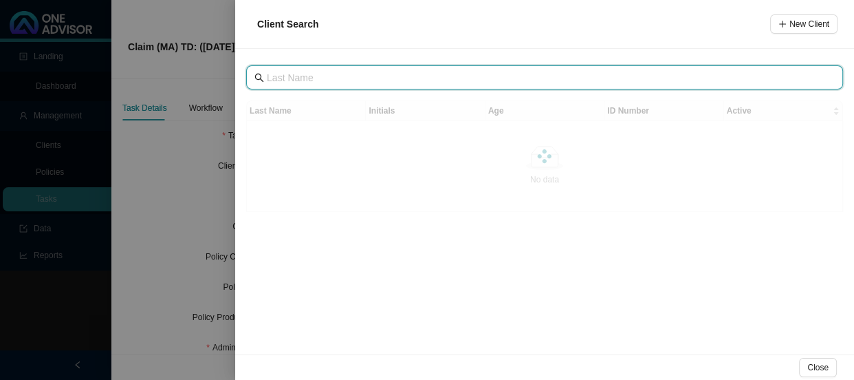
click at [305, 76] on input "text" at bounding box center [546, 77] width 558 height 15
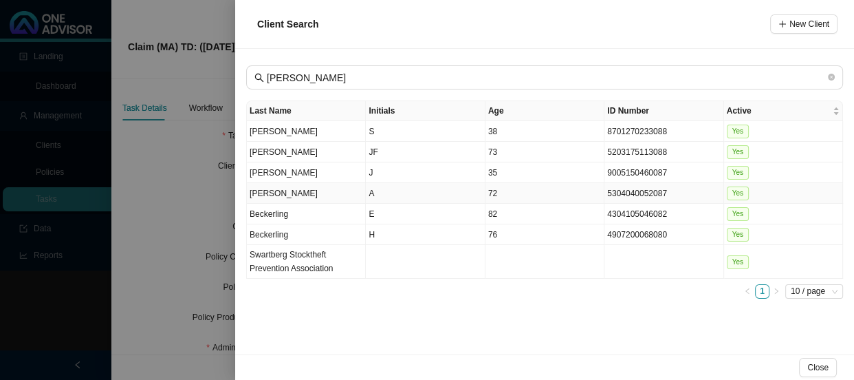
click at [356, 197] on td "[PERSON_NAME]" at bounding box center [306, 193] width 119 height 21
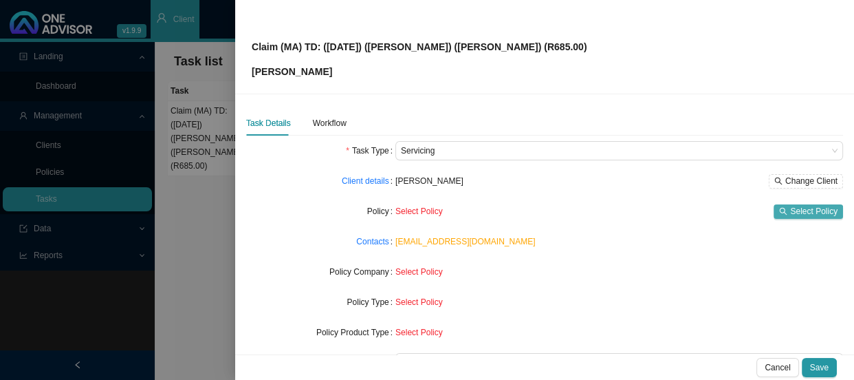
click at [790, 213] on span "Select Policy" at bounding box center [813, 211] width 47 height 14
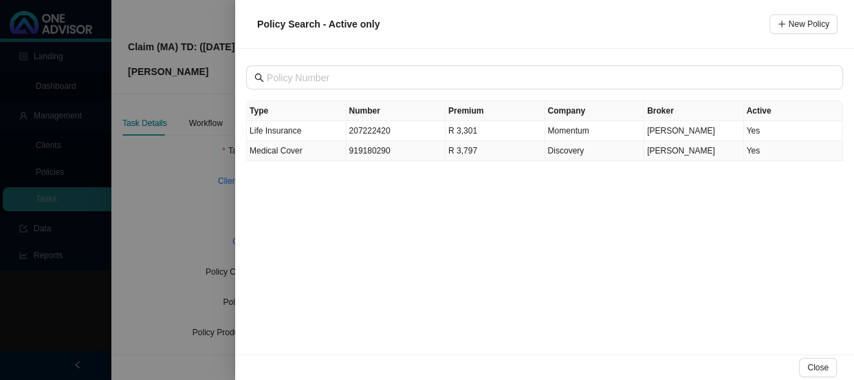
click at [314, 149] on td "Medical Cover" at bounding box center [297, 151] width 100 height 20
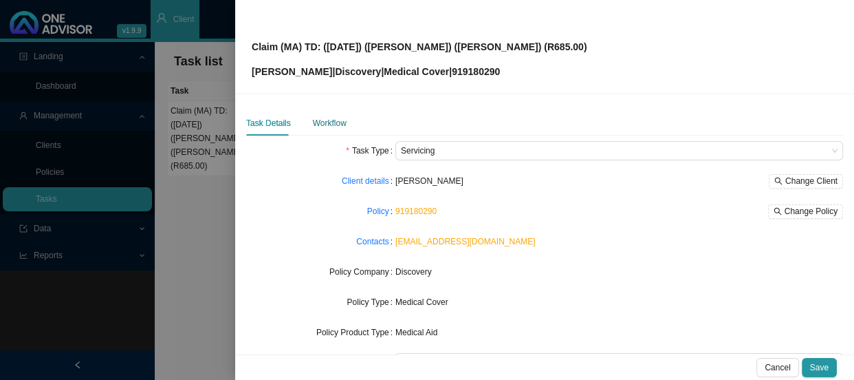
click at [320, 124] on div "Workflow" at bounding box center [330, 123] width 34 height 14
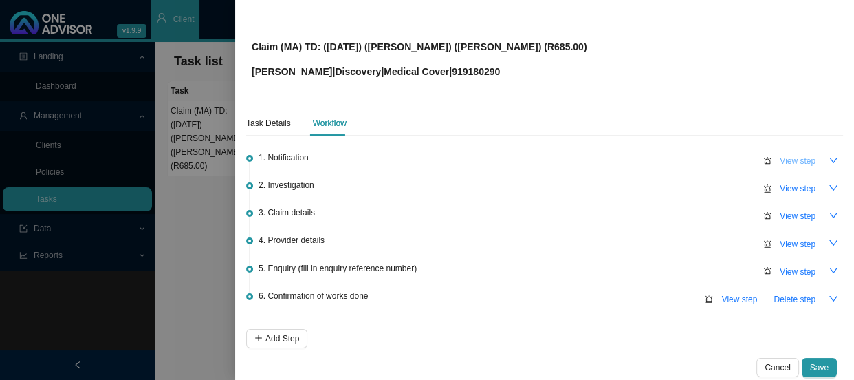
click at [796, 157] on span "View step" at bounding box center [798, 161] width 36 height 14
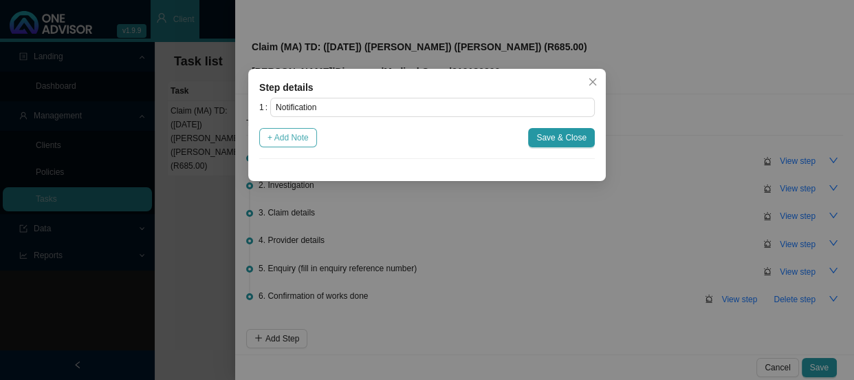
click at [301, 140] on span "+ Add Note" at bounding box center [288, 138] width 41 height 14
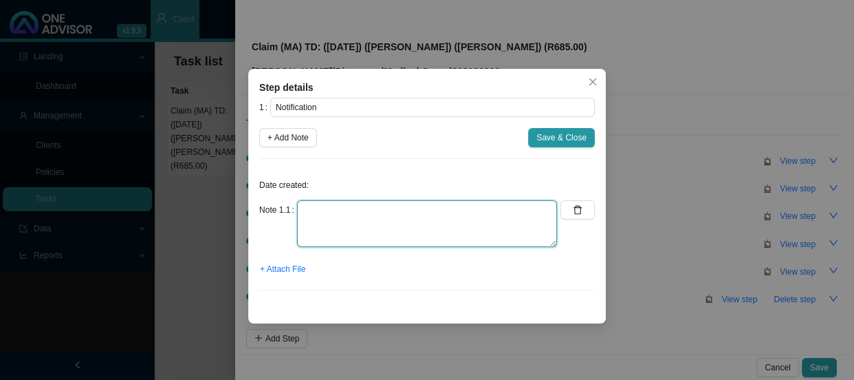
click at [342, 213] on textarea at bounding box center [427, 223] width 260 height 47
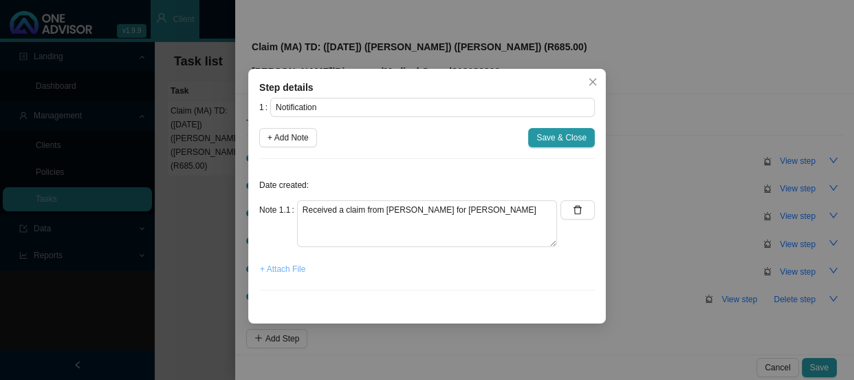
click at [289, 265] on span "+ Attach File" at bounding box center [282, 269] width 45 height 14
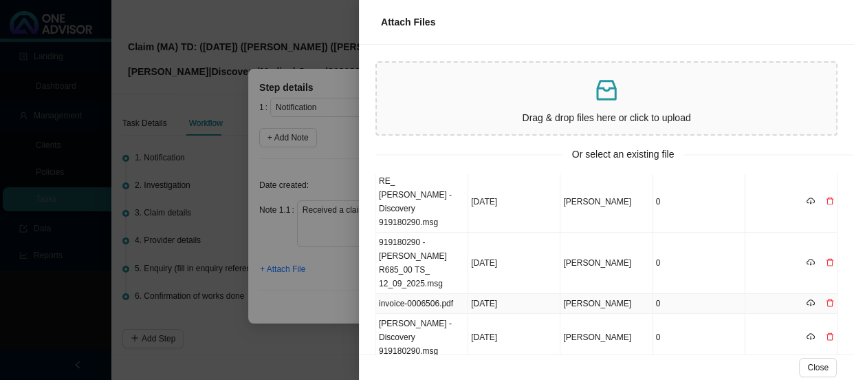
scroll to position [43, 0]
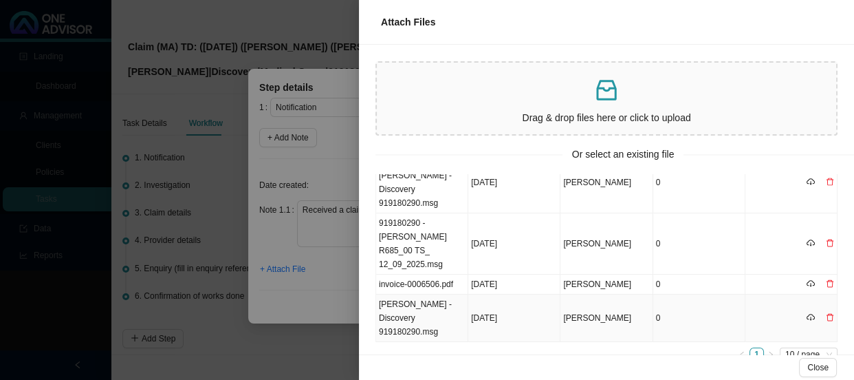
click at [433, 299] on td "[PERSON_NAME] - Discovery 919180290.msg" at bounding box center [422, 317] width 92 height 47
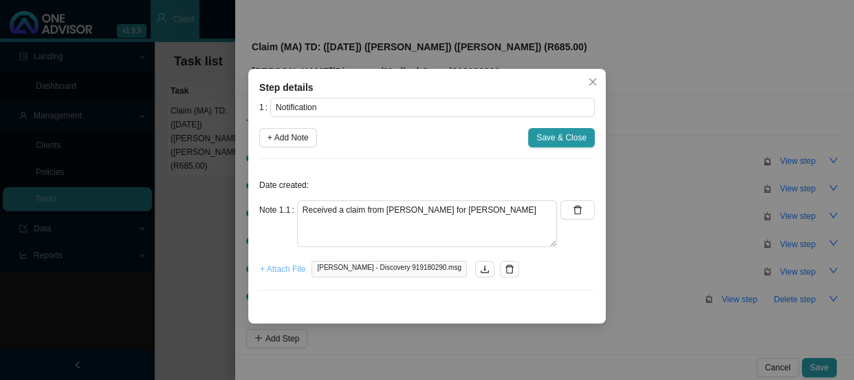
click at [289, 270] on span "+ Attach File" at bounding box center [282, 269] width 45 height 14
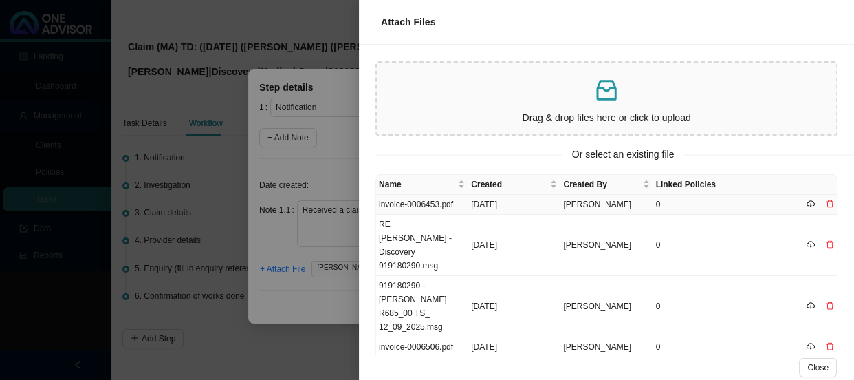
click at [439, 204] on td "invoice-0006453.pdf" at bounding box center [422, 205] width 92 height 20
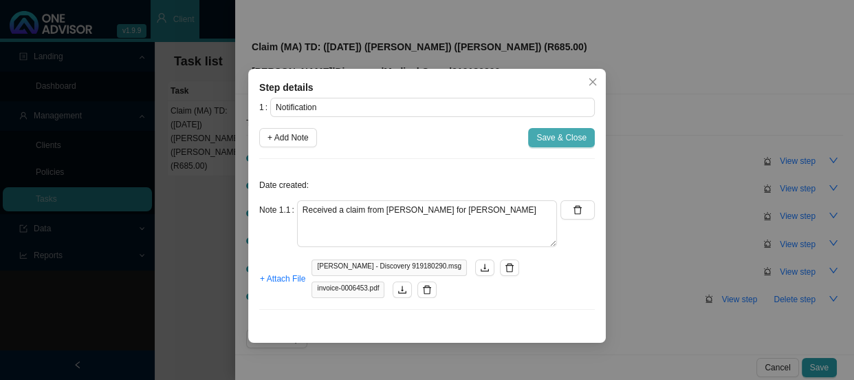
click at [570, 145] on button "Save & Close" at bounding box center [561, 137] width 67 height 19
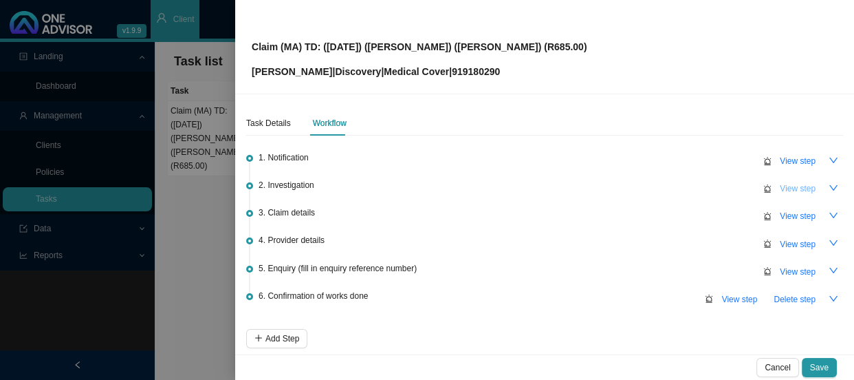
click at [788, 186] on span "View step" at bounding box center [798, 189] width 36 height 14
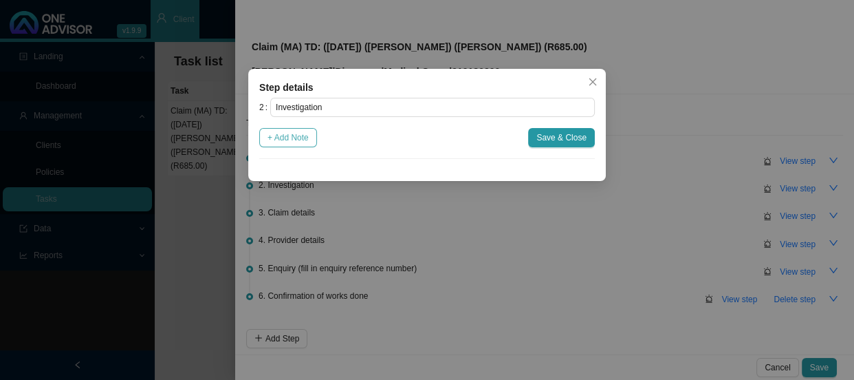
click at [287, 140] on span "+ Add Note" at bounding box center [288, 138] width 41 height 14
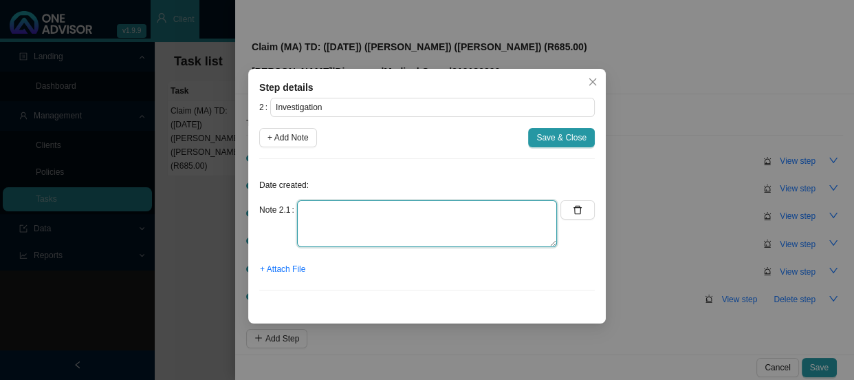
click at [336, 212] on textarea at bounding box center [427, 223] width 260 height 47
click at [327, 218] on textarea at bounding box center [427, 223] width 260 height 47
click at [331, 206] on textarea "Physion done" at bounding box center [427, 223] width 260 height 47
click at [374, 215] on textarea "Physio done" at bounding box center [427, 223] width 260 height 47
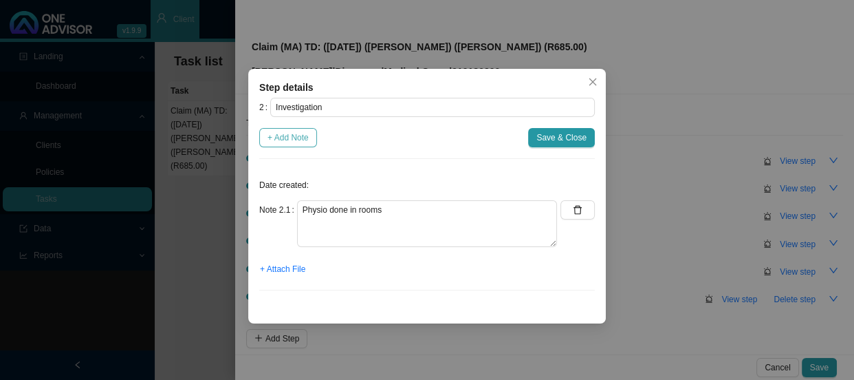
click at [290, 133] on span "+ Add Note" at bounding box center [288, 138] width 41 height 14
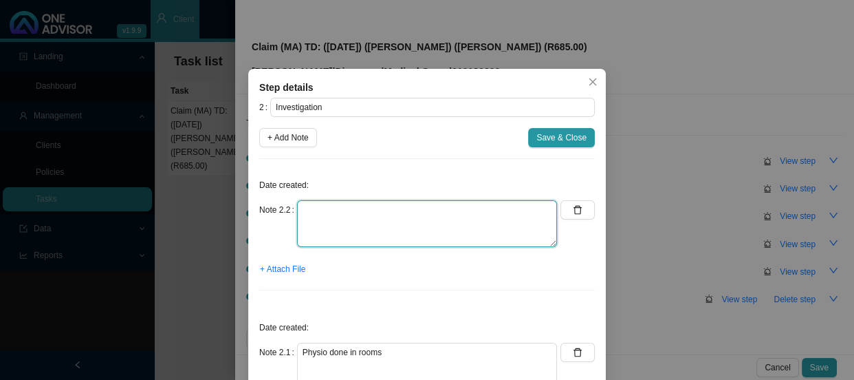
click at [340, 216] on textarea at bounding box center [427, 223] width 260 height 47
click at [364, 206] on textarea "M54.50 -" at bounding box center [427, 223] width 260 height 47
paste textarea "Low back [MEDICAL_DATA]"
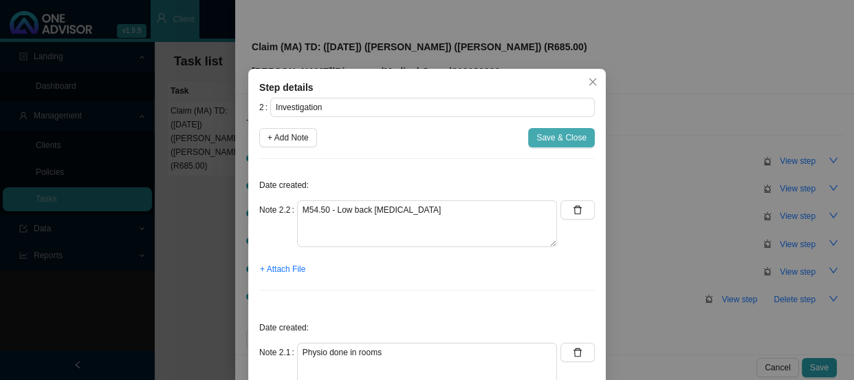
click at [564, 129] on button "Save & Close" at bounding box center [561, 137] width 67 height 19
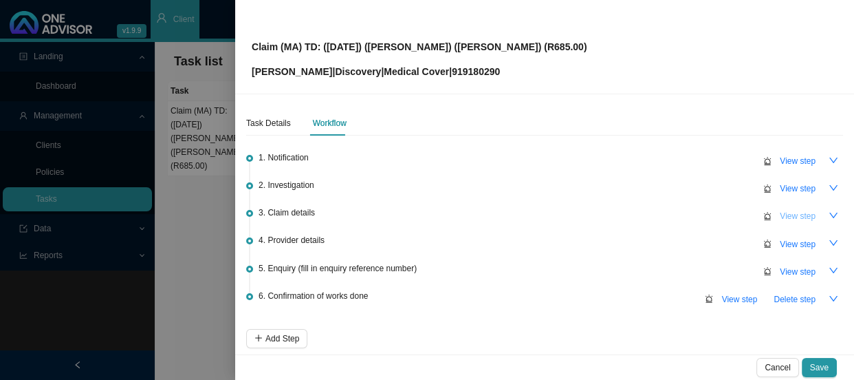
click at [796, 212] on span "View step" at bounding box center [798, 216] width 36 height 14
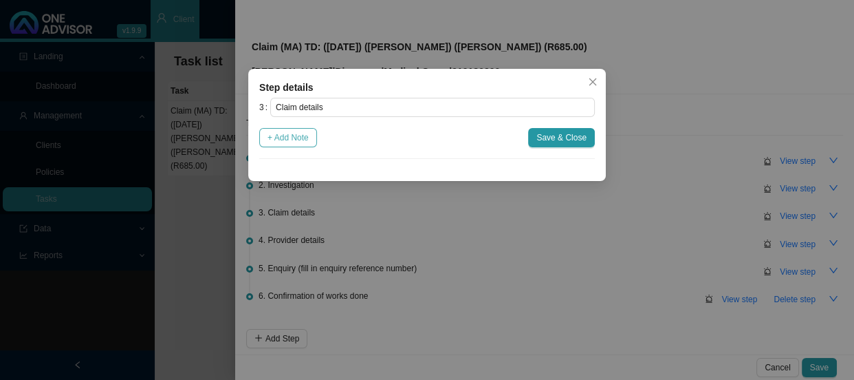
click at [302, 143] on span "+ Add Note" at bounding box center [288, 138] width 41 height 14
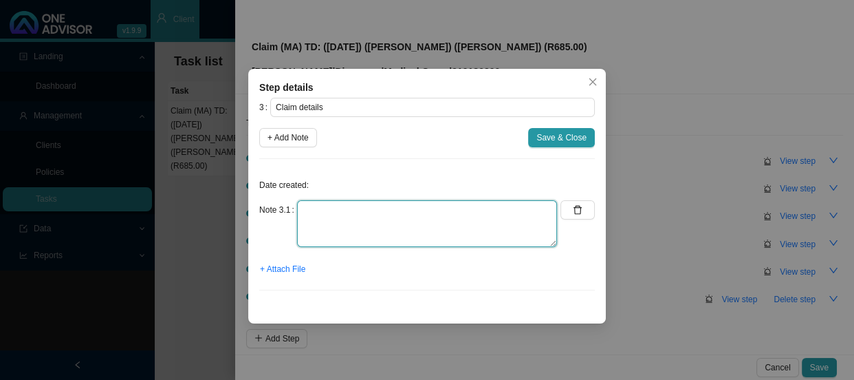
click at [334, 220] on textarea at bounding box center [427, 223] width 260 height 47
click at [356, 235] on textarea "Claimed: R685.00 Paid: R0.00" at bounding box center [427, 223] width 260 height 47
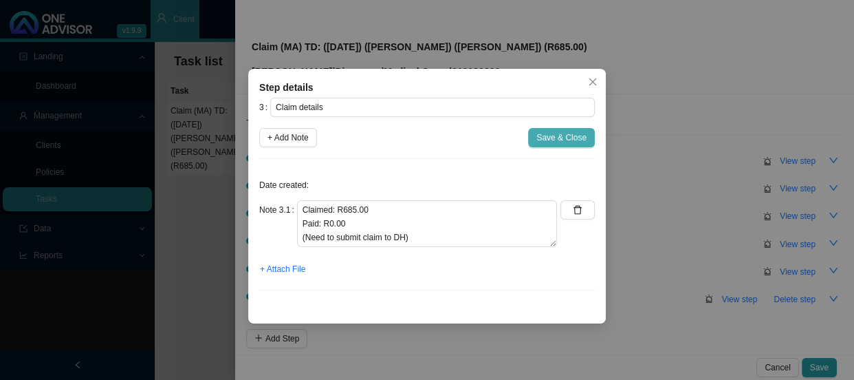
click at [543, 136] on span "Save & Close" at bounding box center [561, 138] width 50 height 14
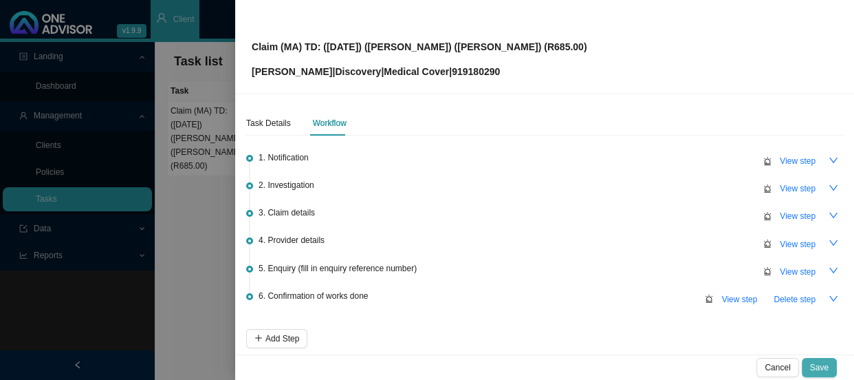
click at [824, 370] on span "Save" at bounding box center [819, 367] width 19 height 14
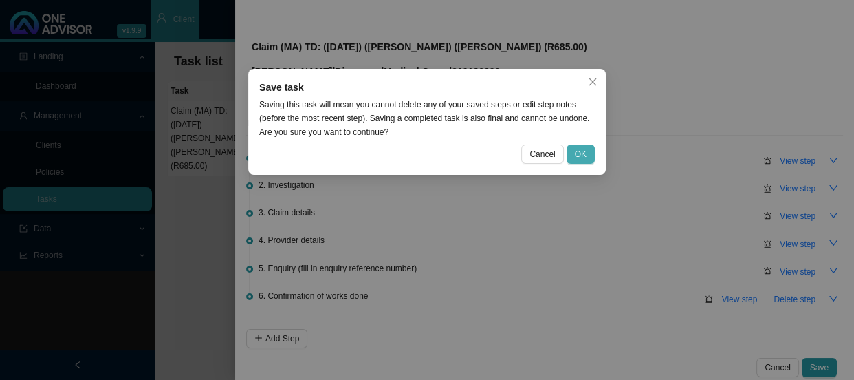
click at [583, 152] on span "OK" at bounding box center [581, 154] width 12 height 14
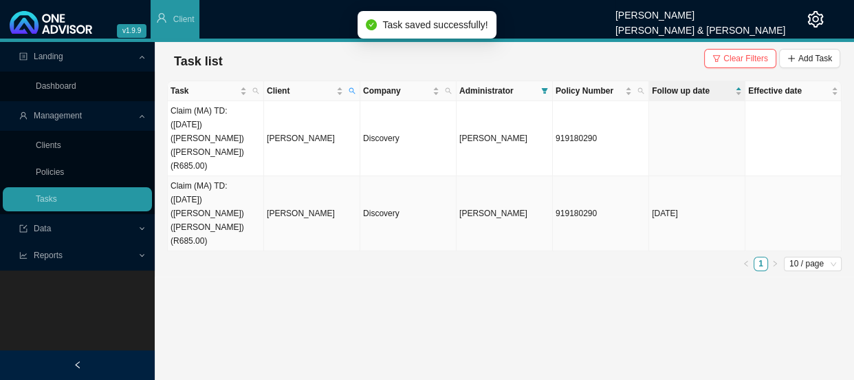
click at [241, 188] on td "Claim (MA) TD: ([DATE]) ([PERSON_NAME]) ([PERSON_NAME]) (R685.00)" at bounding box center [216, 213] width 96 height 75
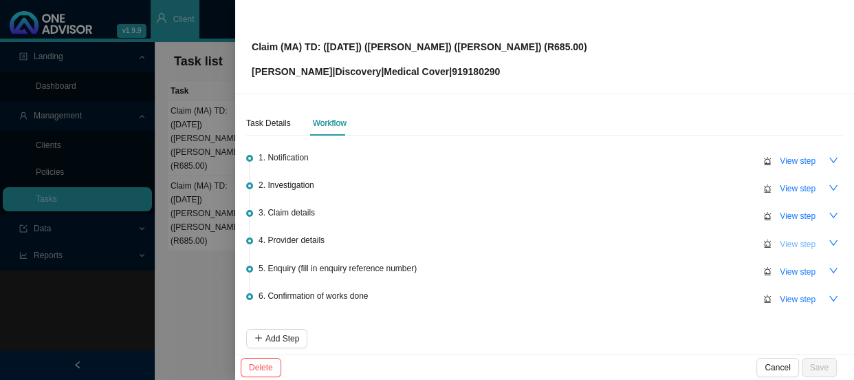
click at [797, 248] on span "View step" at bounding box center [798, 244] width 36 height 14
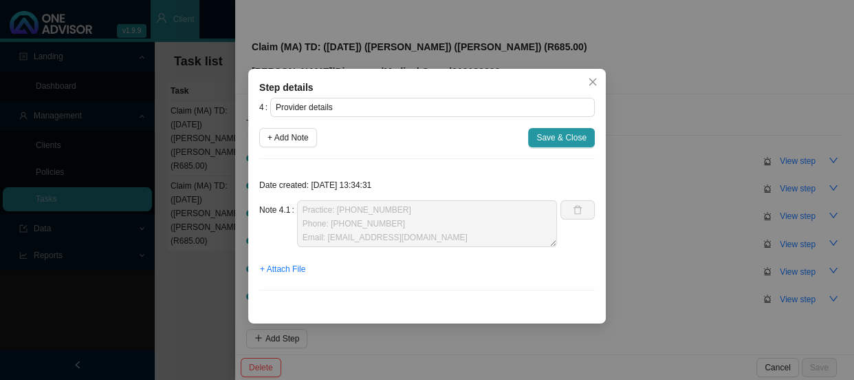
click at [290, 206] on div "Note 4.1 Practice: [PHONE_NUMBER] Phone: [PHONE_NUMBER] Email: [EMAIL_ADDRESS][…" at bounding box center [408, 223] width 298 height 47
click at [571, 138] on span "Save & Close" at bounding box center [561, 138] width 50 height 14
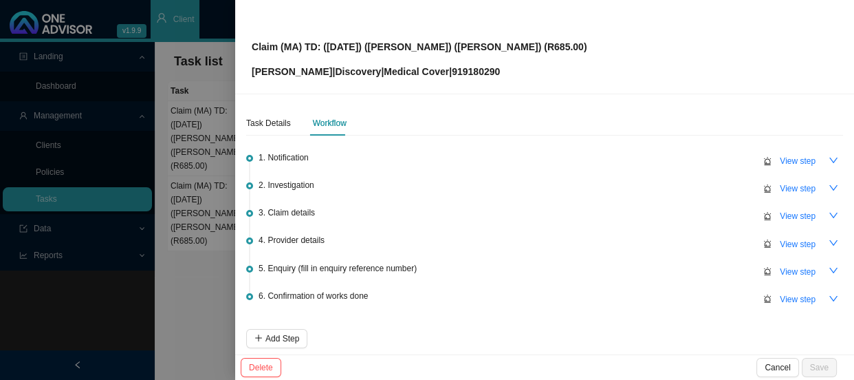
click at [162, 160] on div at bounding box center [427, 190] width 854 height 380
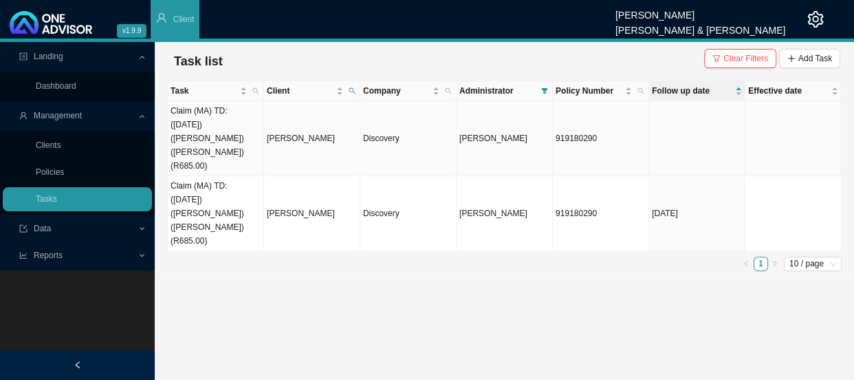
click at [297, 137] on td "[PERSON_NAME]" at bounding box center [312, 138] width 96 height 75
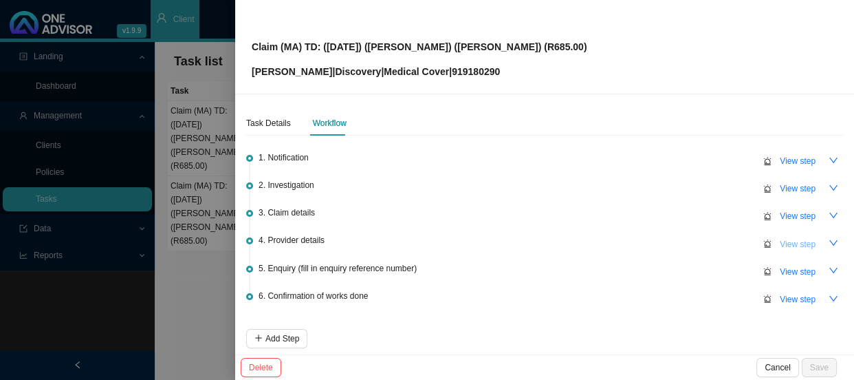
click at [780, 241] on span "View step" at bounding box center [798, 244] width 36 height 14
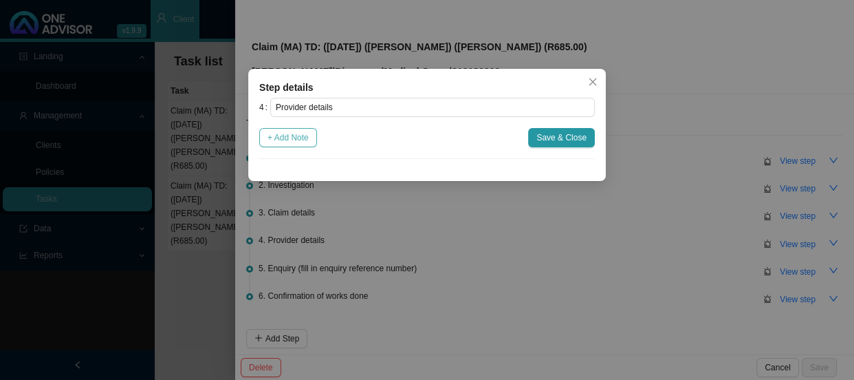
click at [296, 141] on span "+ Add Note" at bounding box center [288, 138] width 41 height 14
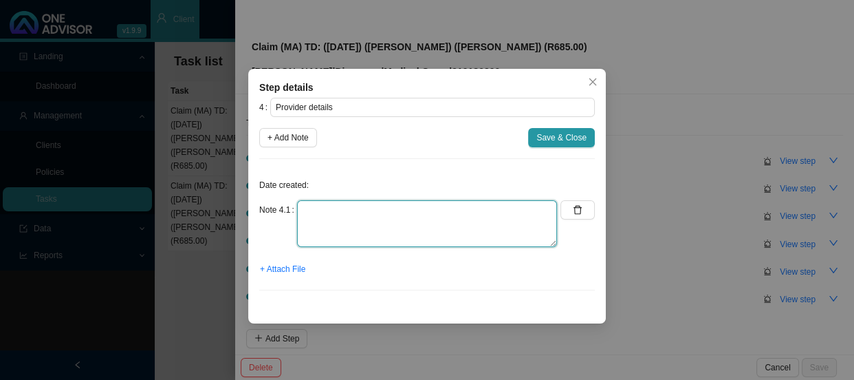
click at [380, 210] on textarea at bounding box center [427, 223] width 260 height 47
paste textarea "Practice: [PHONE_NUMBER] Phone: [PHONE_NUMBER] Email: [EMAIL_ADDRESS][DOMAIN_NA…"
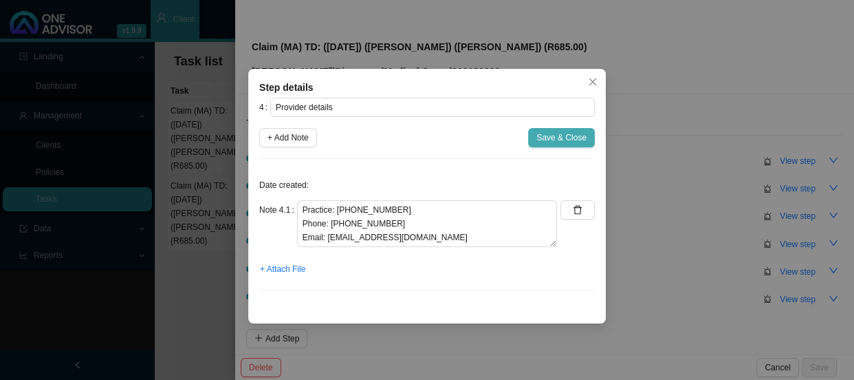
click at [559, 142] on span "Save & Close" at bounding box center [561, 138] width 50 height 14
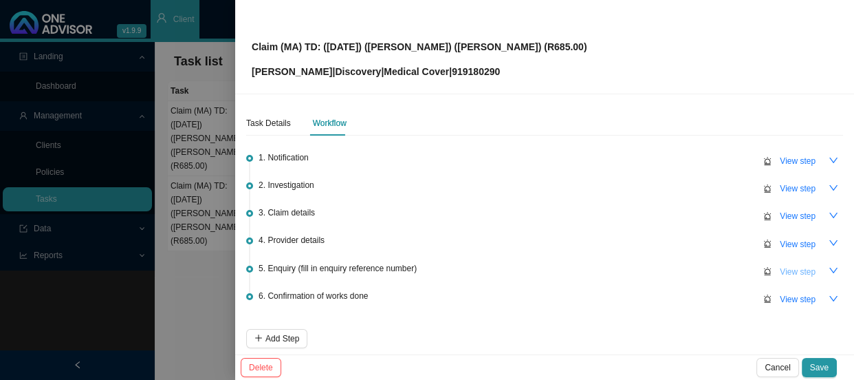
click at [780, 270] on span "View step" at bounding box center [798, 272] width 36 height 14
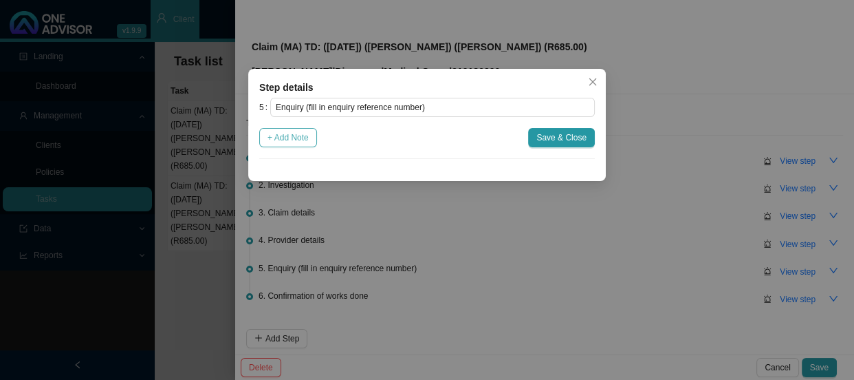
click at [284, 143] on span "+ Add Note" at bounding box center [288, 138] width 41 height 14
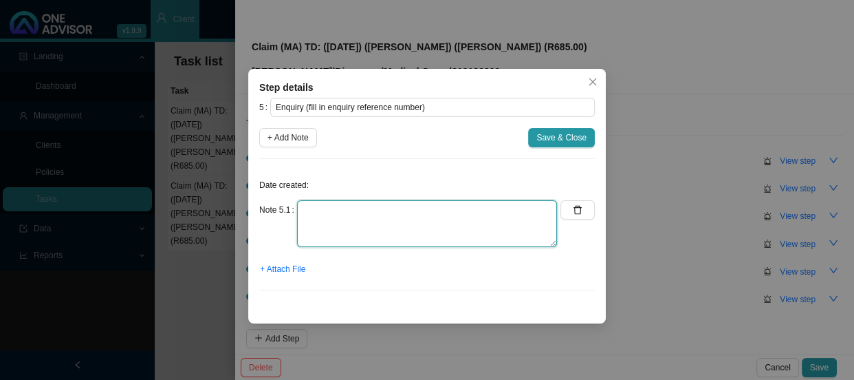
click at [345, 214] on textarea at bounding box center [427, 223] width 260 height 47
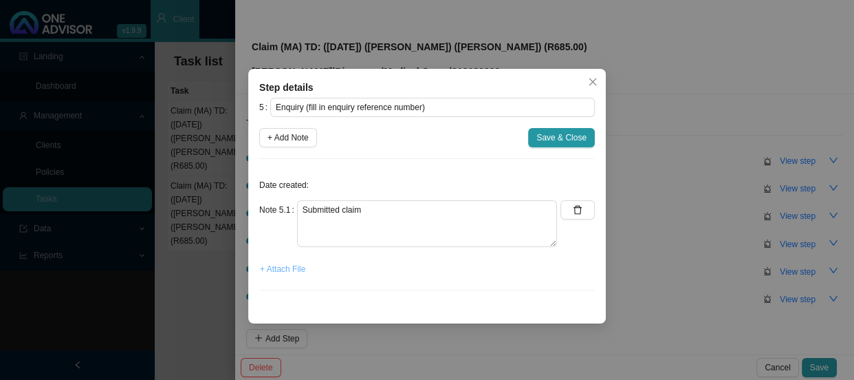
click at [282, 272] on span "+ Attach File" at bounding box center [282, 269] width 45 height 14
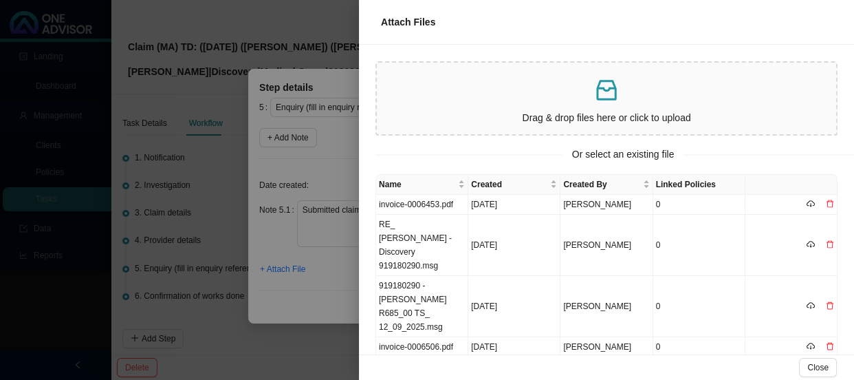
scroll to position [0, 0]
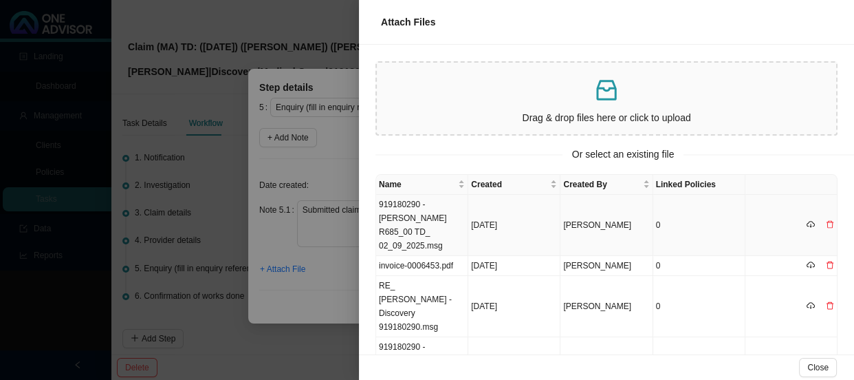
click at [433, 205] on td "919180290 - [PERSON_NAME] R685_00 TD_ 02_09_2025.msg" at bounding box center [422, 225] width 92 height 61
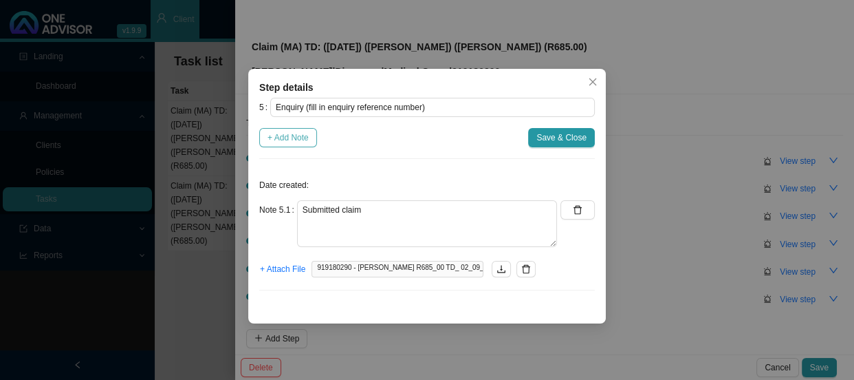
click at [292, 140] on span "+ Add Note" at bounding box center [288, 138] width 41 height 14
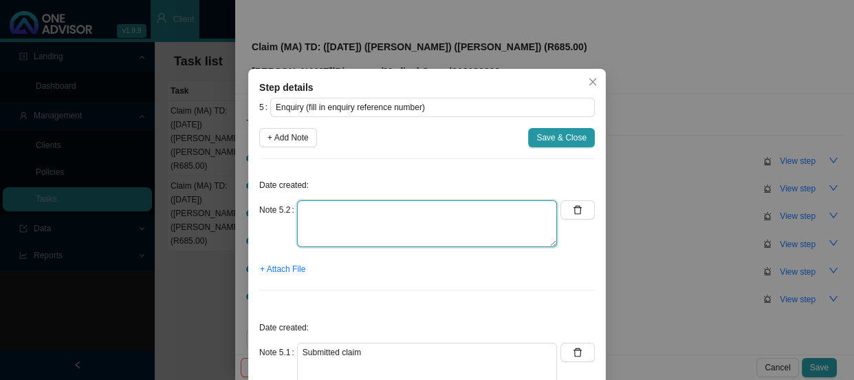
click at [321, 215] on textarea at bounding box center [427, 223] width 260 height 47
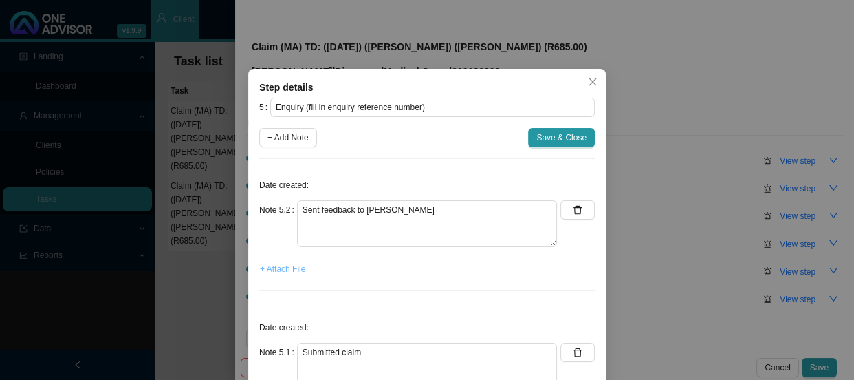
click at [285, 265] on span "+ Attach File" at bounding box center [282, 269] width 45 height 14
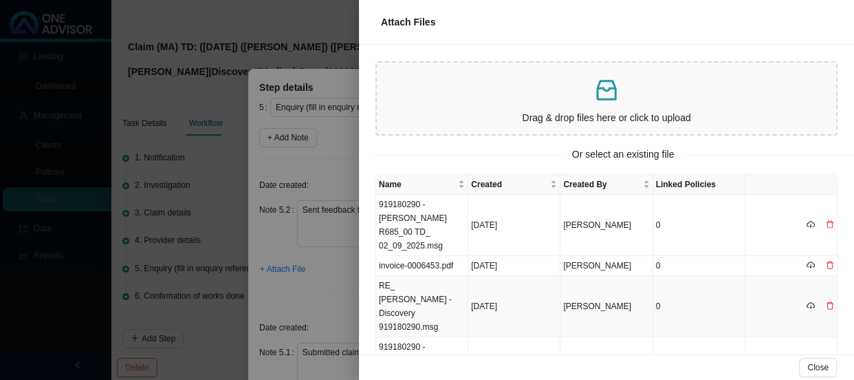
click at [443, 295] on td "RE_ [PERSON_NAME] - Discovery 919180290.msg" at bounding box center [422, 306] width 92 height 61
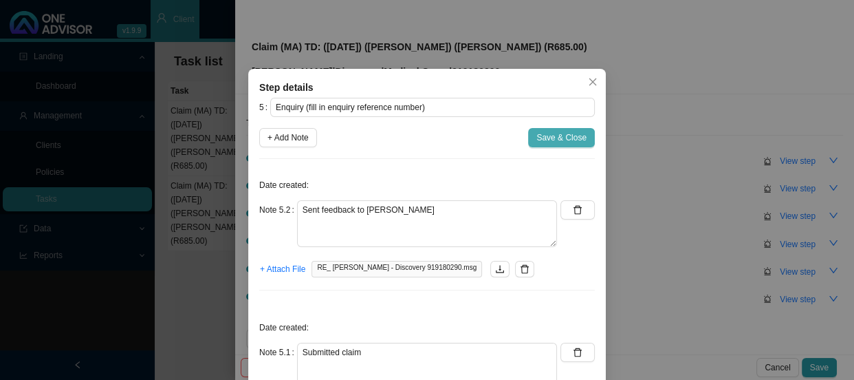
click at [554, 135] on span "Save & Close" at bounding box center [561, 138] width 50 height 14
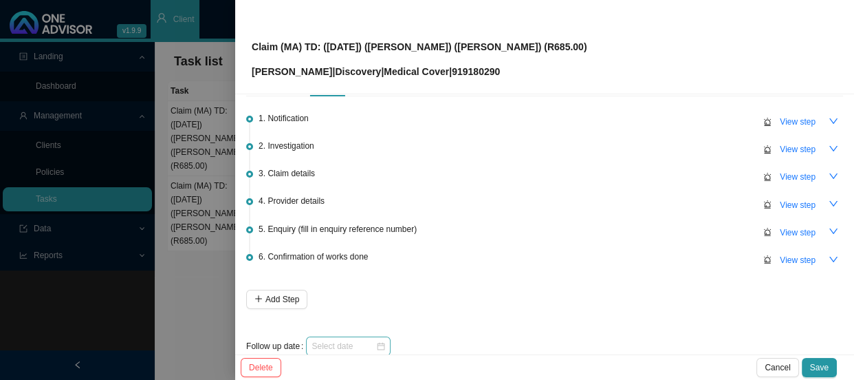
scroll to position [61, 0]
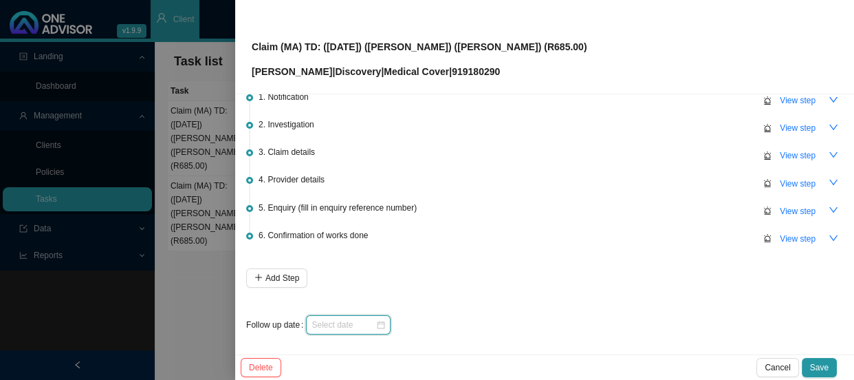
click at [364, 325] on input at bounding box center [344, 325] width 64 height 14
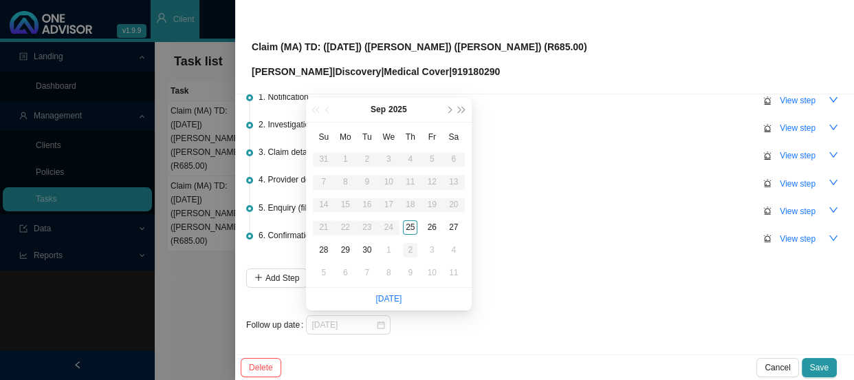
click at [409, 251] on div "2" at bounding box center [410, 250] width 14 height 14
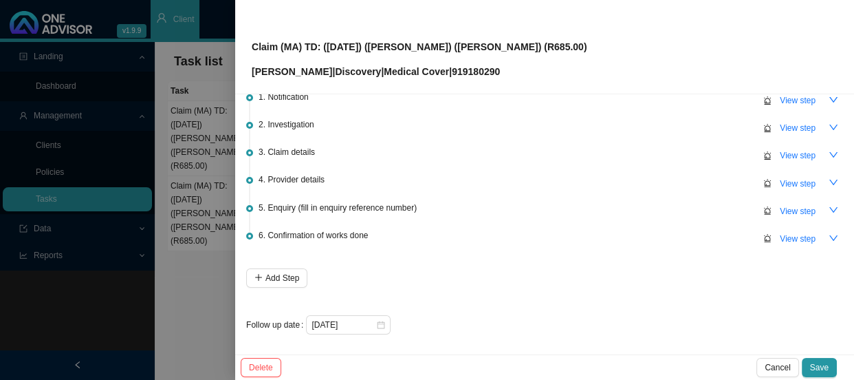
click at [840, 374] on div "Delete Cancel Save" at bounding box center [544, 366] width 619 height 25
click at [820, 365] on span "Save" at bounding box center [819, 367] width 19 height 14
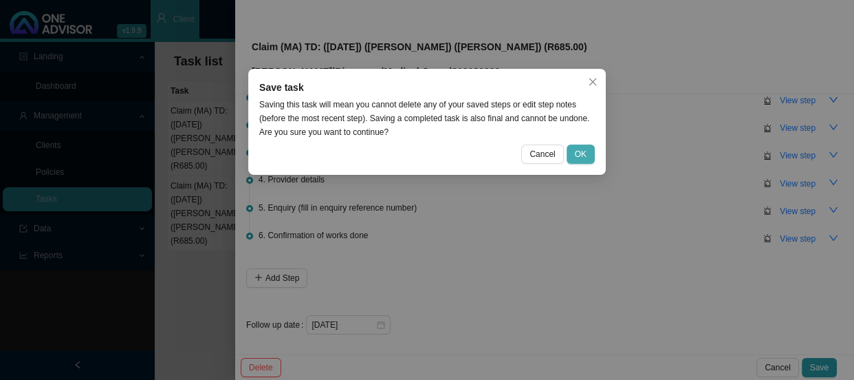
click at [580, 151] on span "OK" at bounding box center [581, 154] width 12 height 14
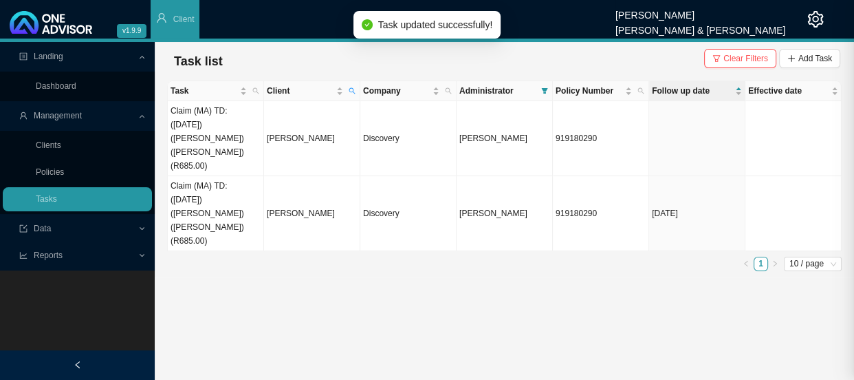
scroll to position [0, 0]
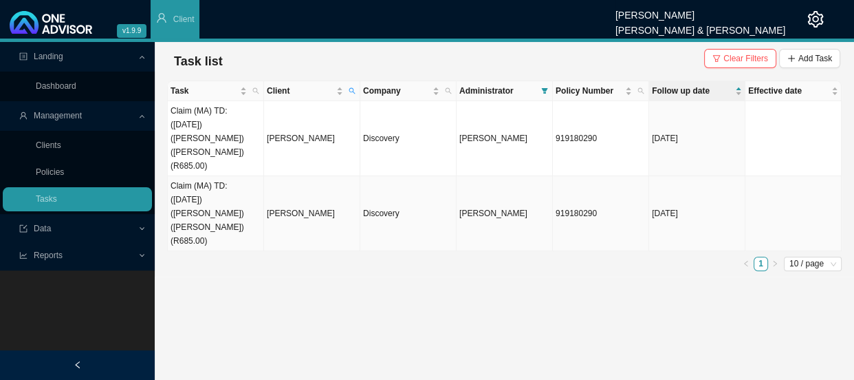
click at [292, 186] on td "[PERSON_NAME]" at bounding box center [312, 213] width 96 height 75
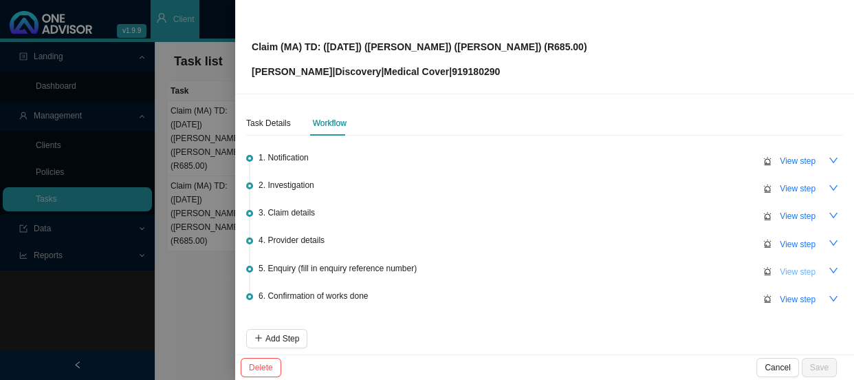
click at [780, 274] on span "View step" at bounding box center [798, 272] width 36 height 14
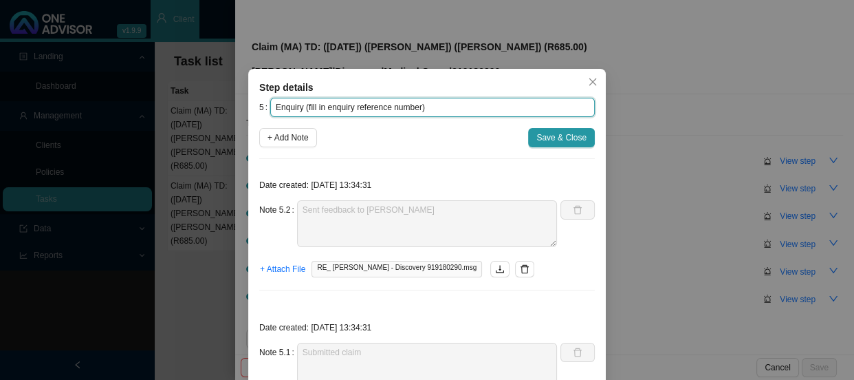
drag, startPoint x: 426, startPoint y: 109, endPoint x: 302, endPoint y: 106, distance: 124.5
click at [302, 106] on input "Enquiry (fill in enquiry reference number)" at bounding box center [432, 107] width 325 height 19
paste input "11495452670"
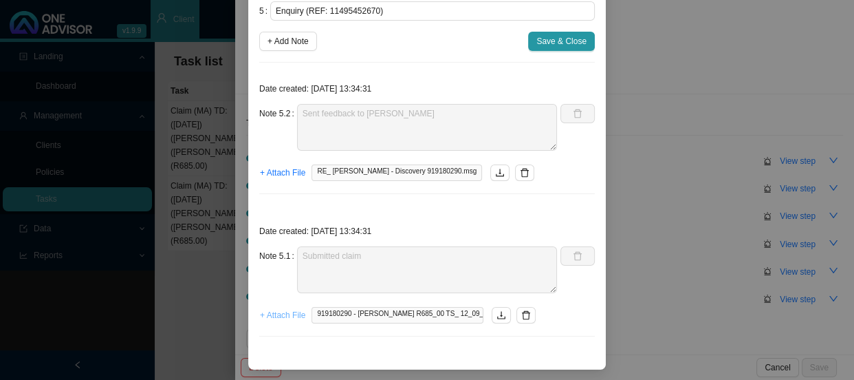
click at [275, 312] on span "+ Attach File" at bounding box center [282, 315] width 45 height 14
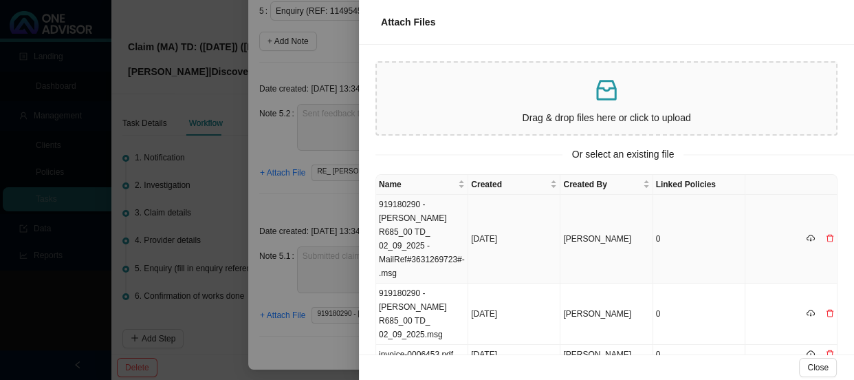
click at [447, 235] on td "919180290 - [PERSON_NAME] R685_00 TD_ 02_09_2025 -MailRef#3631269723#-.msg" at bounding box center [422, 239] width 92 height 89
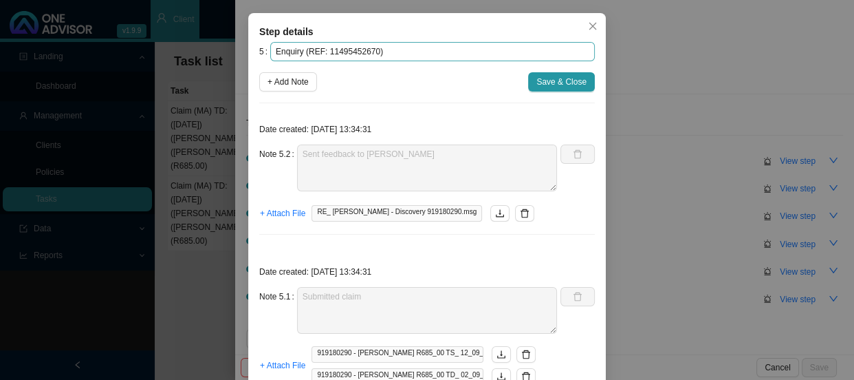
scroll to position [34, 0]
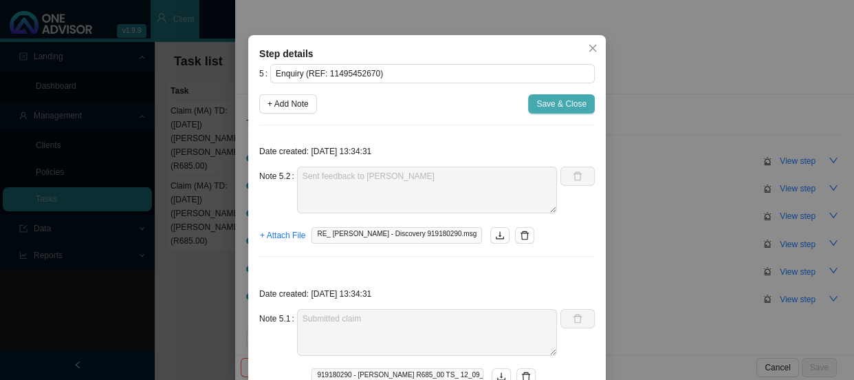
click at [563, 103] on span "Save & Close" at bounding box center [561, 104] width 50 height 14
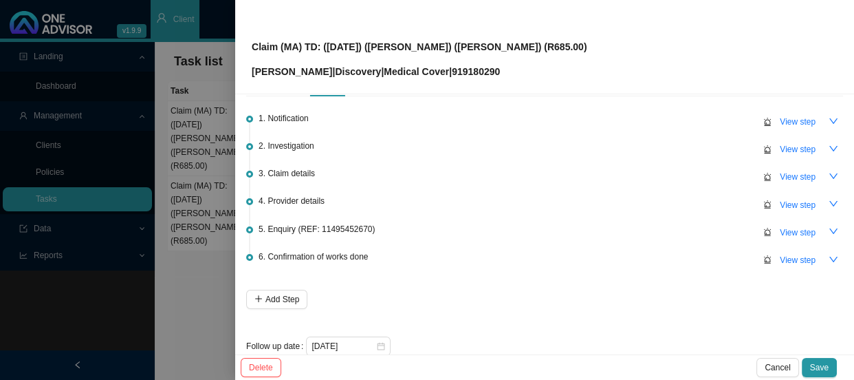
scroll to position [61, 0]
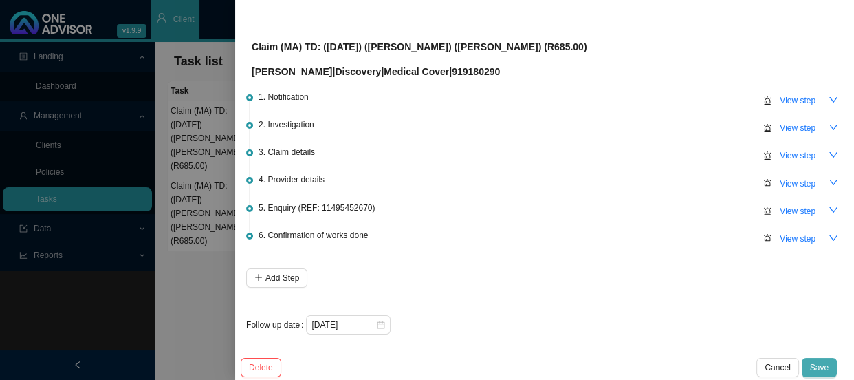
click at [818, 363] on span "Save" at bounding box center [819, 367] width 19 height 14
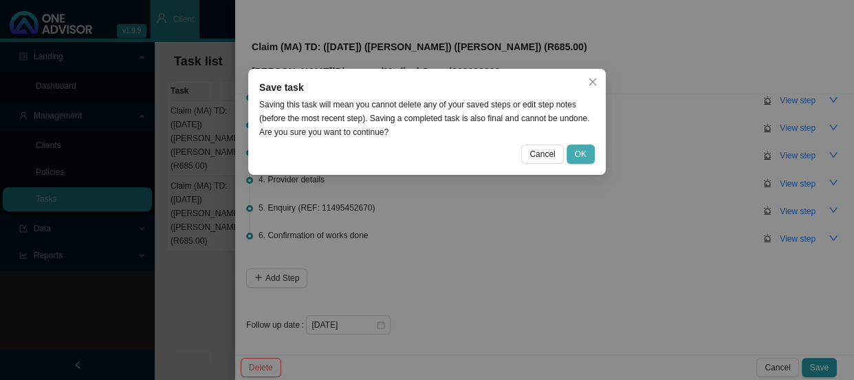
click at [582, 149] on span "OK" at bounding box center [581, 154] width 12 height 14
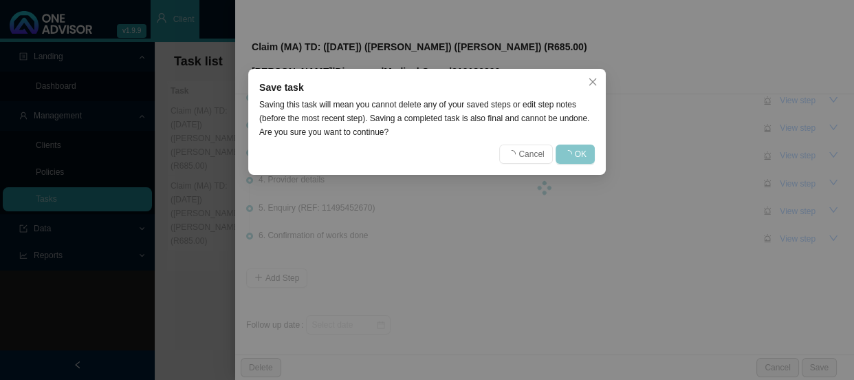
scroll to position [0, 0]
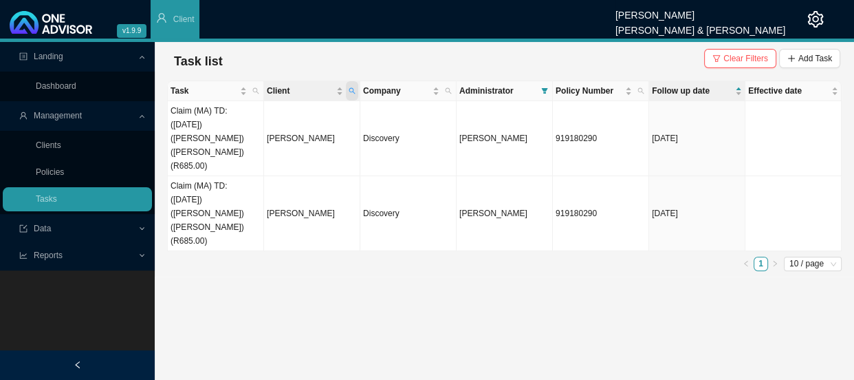
click at [354, 90] on icon "search" at bounding box center [352, 90] width 7 height 7
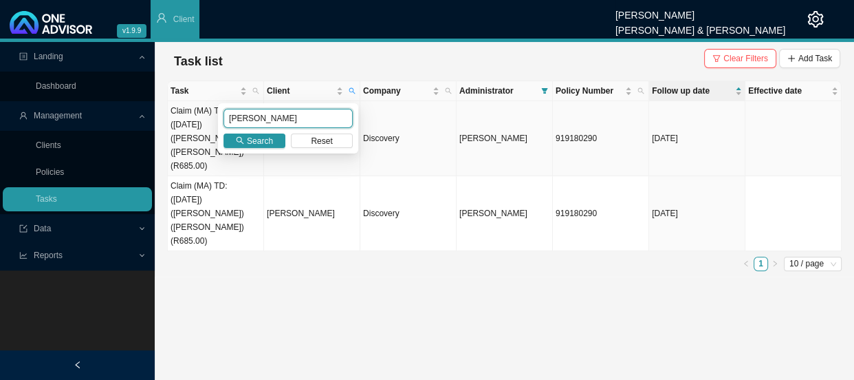
drag, startPoint x: 254, startPoint y: 129, endPoint x: 194, endPoint y: 128, distance: 59.8
click at [194, 129] on body "v1.9.9 [PERSON_NAME] [PERSON_NAME] & [PERSON_NAME] Client Landing Dashboard Man…" at bounding box center [427, 190] width 854 height 380
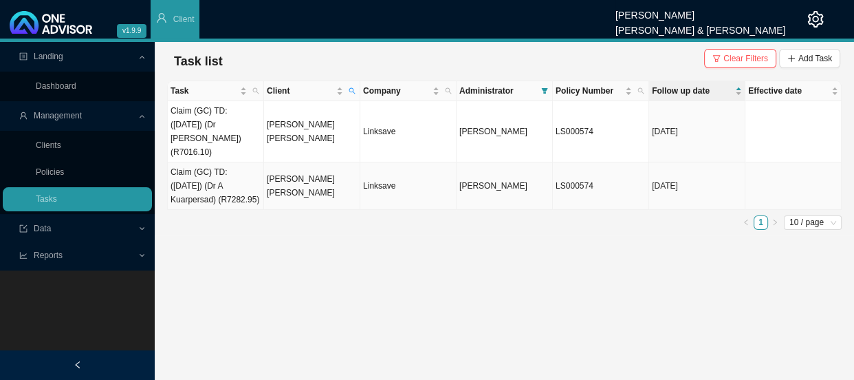
click at [298, 164] on td "[PERSON_NAME] [PERSON_NAME]" at bounding box center [312, 185] width 96 height 47
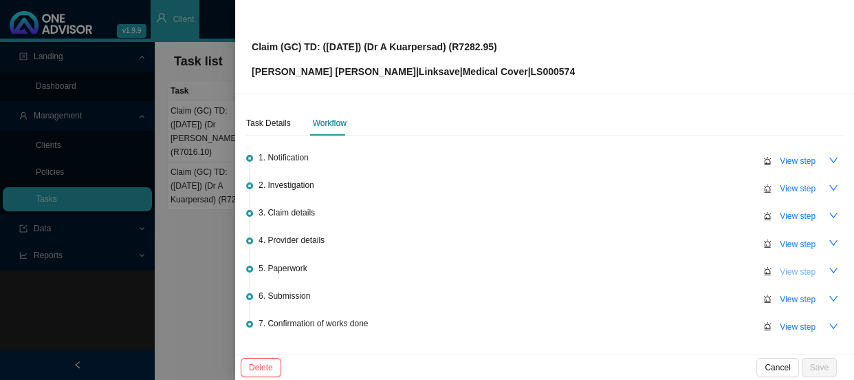
click at [792, 265] on span "View step" at bounding box center [798, 272] width 36 height 14
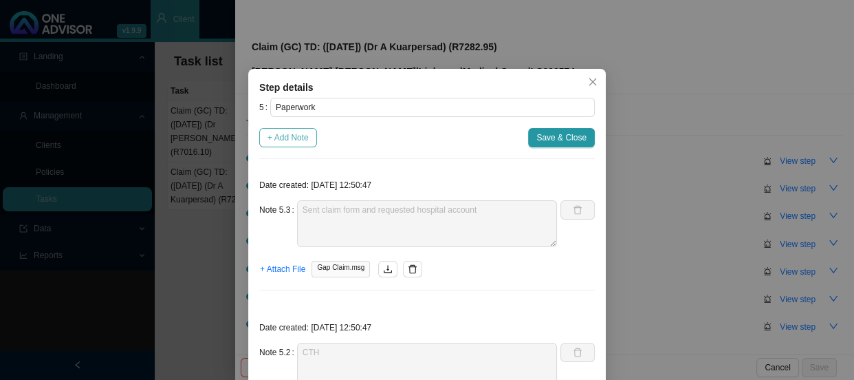
click at [275, 138] on span "+ Add Note" at bounding box center [288, 138] width 41 height 14
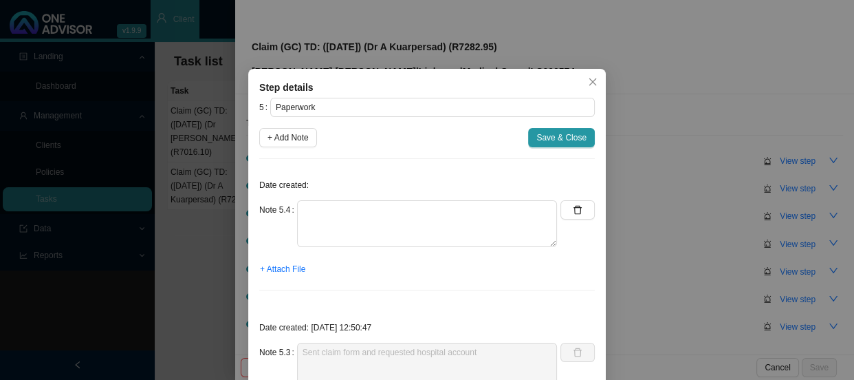
click at [151, 186] on div "Step details 5 Paperwork + Add Note Save & Close Date created: Note 5.4 + Attac…" at bounding box center [427, 190] width 854 height 380
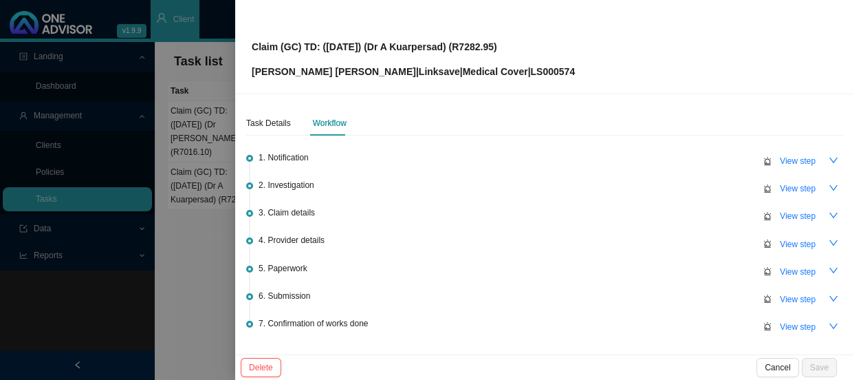
click at [294, 268] on span "5. Paperwork" at bounding box center [283, 268] width 49 height 14
click at [781, 274] on span "View step" at bounding box center [798, 272] width 36 height 14
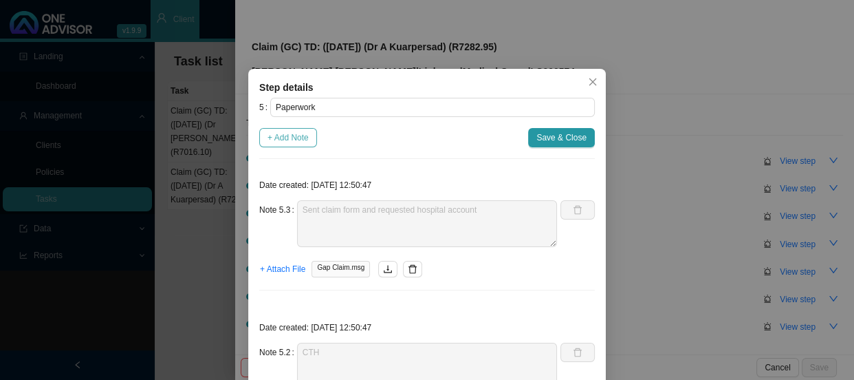
click at [283, 144] on span "+ Add Note" at bounding box center [288, 138] width 41 height 14
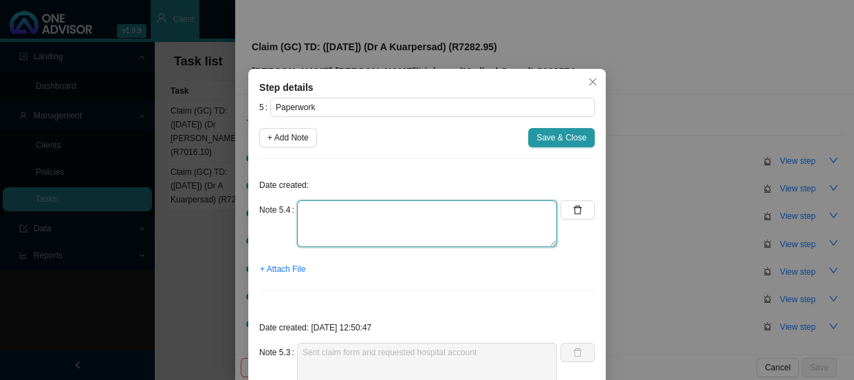
click at [324, 219] on textarea at bounding box center [427, 223] width 260 height 47
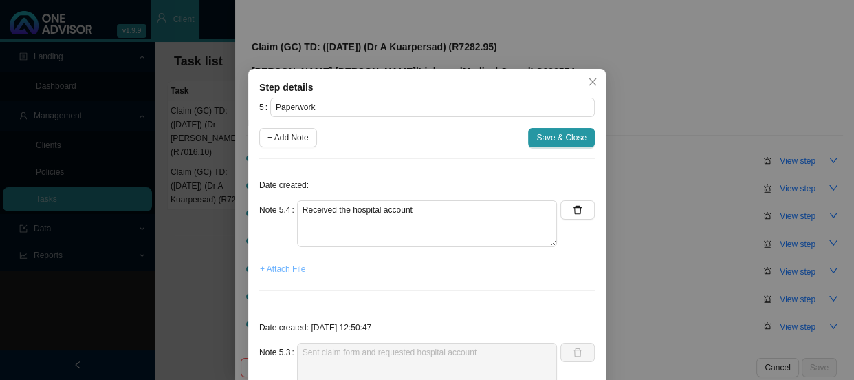
click at [282, 270] on span "+ Attach File" at bounding box center [282, 269] width 45 height 14
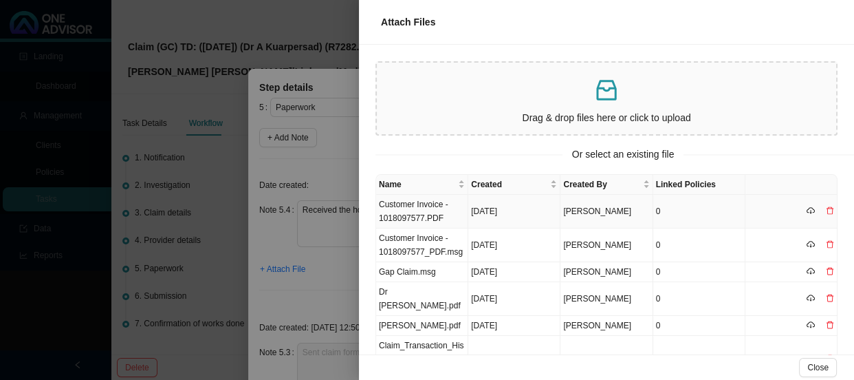
click at [445, 222] on td "Customer Invoice - 1018097577.PDF" at bounding box center [422, 212] width 92 height 34
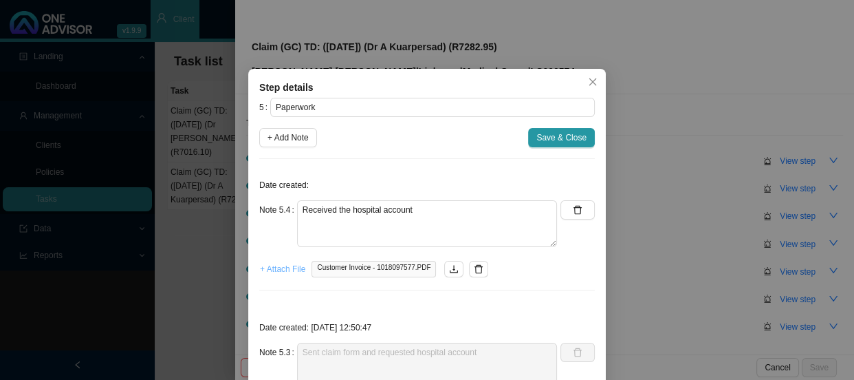
click at [292, 267] on span "+ Attach File" at bounding box center [282, 269] width 45 height 14
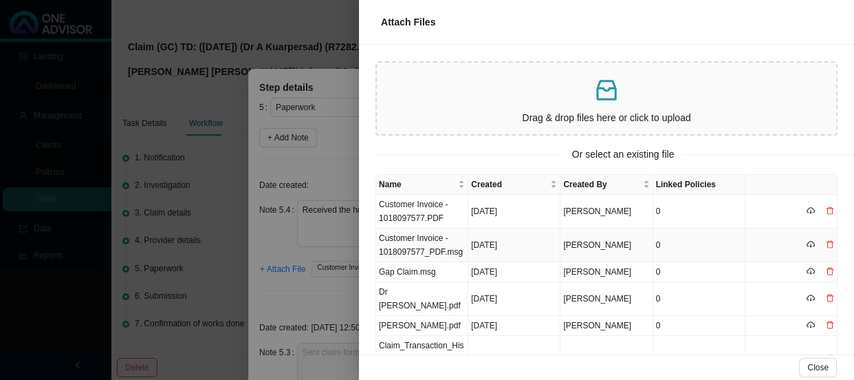
click at [430, 241] on td "Customer Invoice - 1018097577_PDF.msg" at bounding box center [422, 245] width 92 height 34
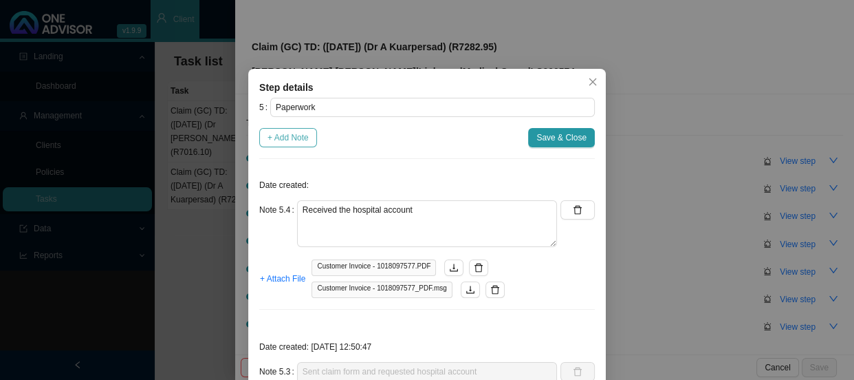
click at [289, 129] on button "+ Add Note" at bounding box center [288, 137] width 58 height 19
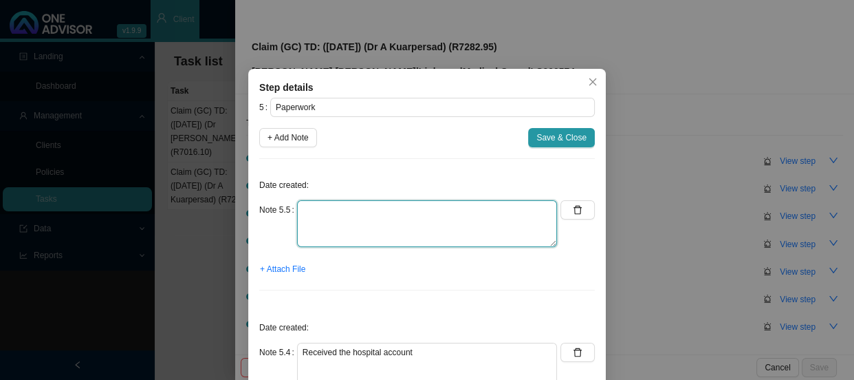
click at [336, 206] on textarea at bounding box center [427, 223] width 260 height 47
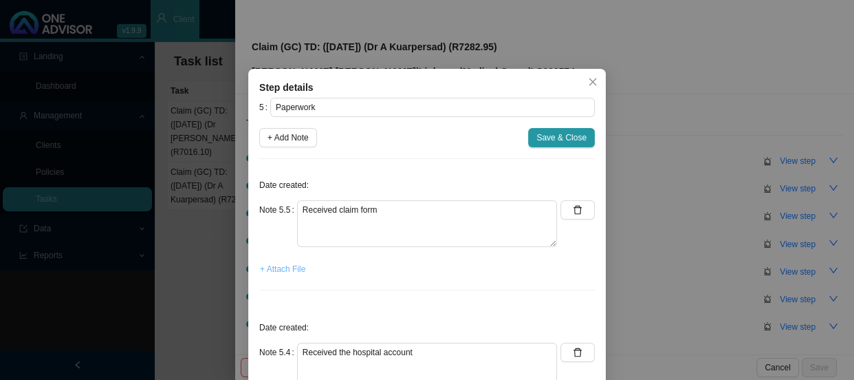
click at [285, 264] on span "+ Attach File" at bounding box center [282, 269] width 45 height 14
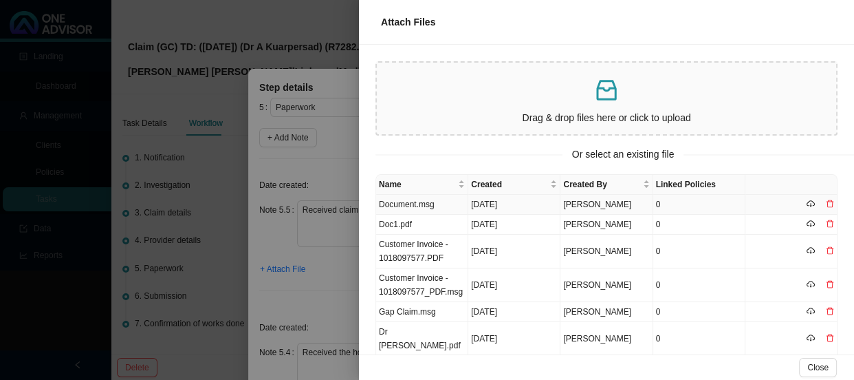
click at [450, 204] on td "Document.msg" at bounding box center [422, 205] width 92 height 20
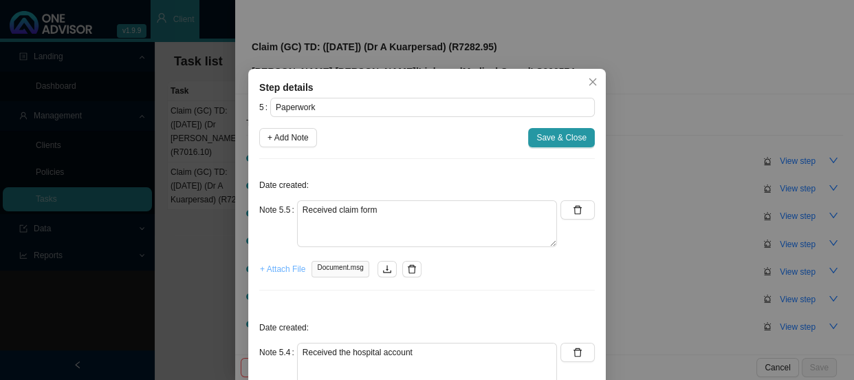
click at [276, 266] on span "+ Attach File" at bounding box center [282, 269] width 45 height 14
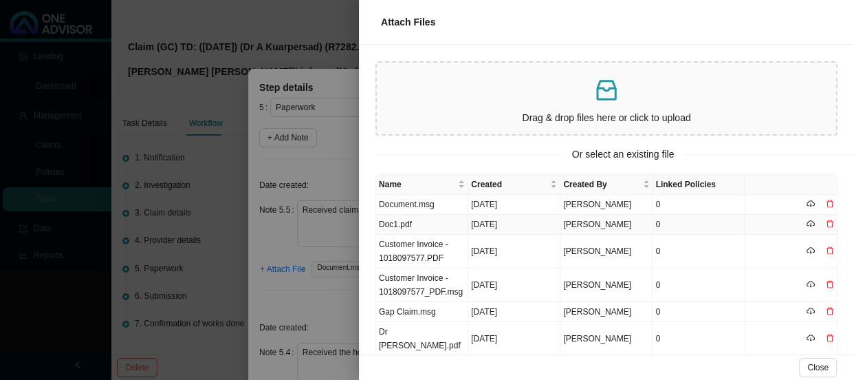
click at [429, 224] on td "Doc1.pdf" at bounding box center [422, 225] width 92 height 20
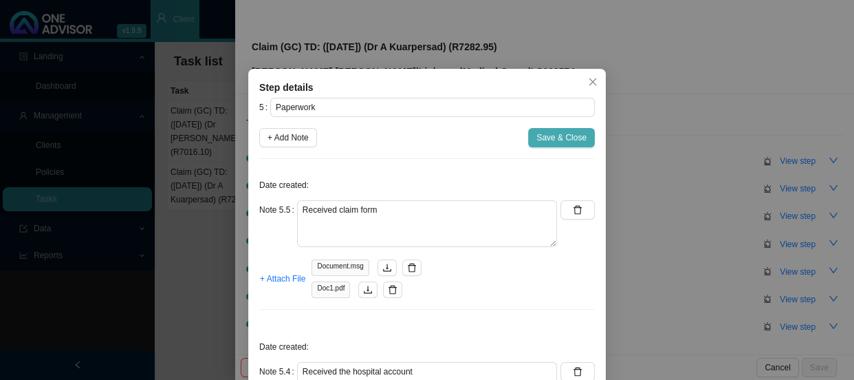
click at [571, 138] on span "Save & Close" at bounding box center [561, 138] width 50 height 14
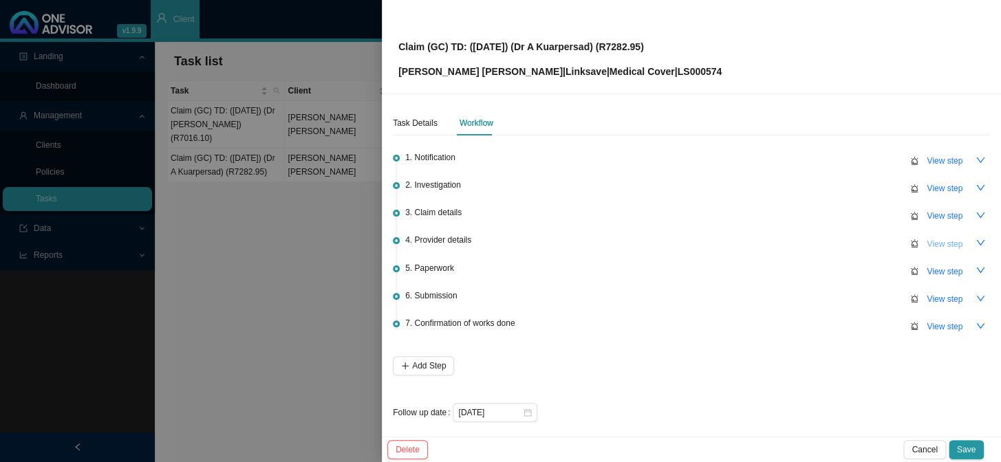
click at [926, 243] on span "View step" at bounding box center [944, 244] width 36 height 14
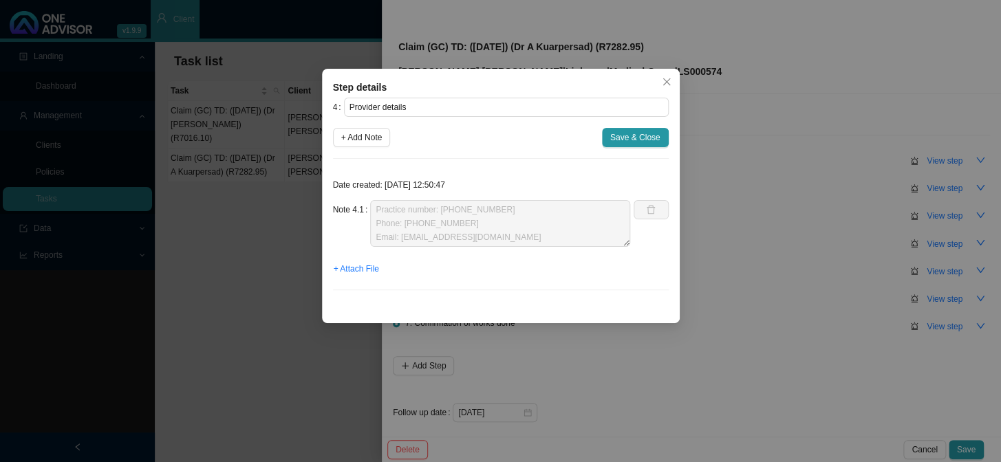
click at [743, 223] on div "Step details 4 Provider details + Add Note Save & Close Date created: [DATE] 12…" at bounding box center [500, 231] width 1001 height 462
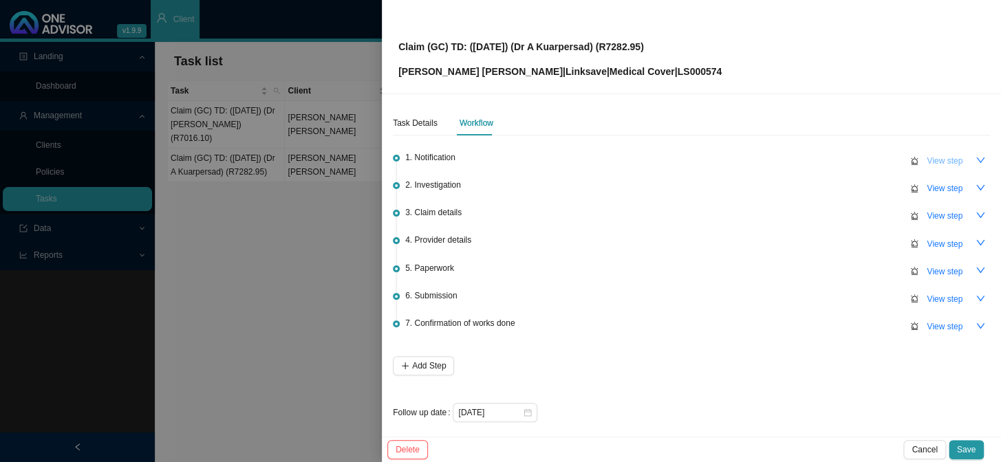
click at [948, 160] on span "View step" at bounding box center [944, 161] width 36 height 14
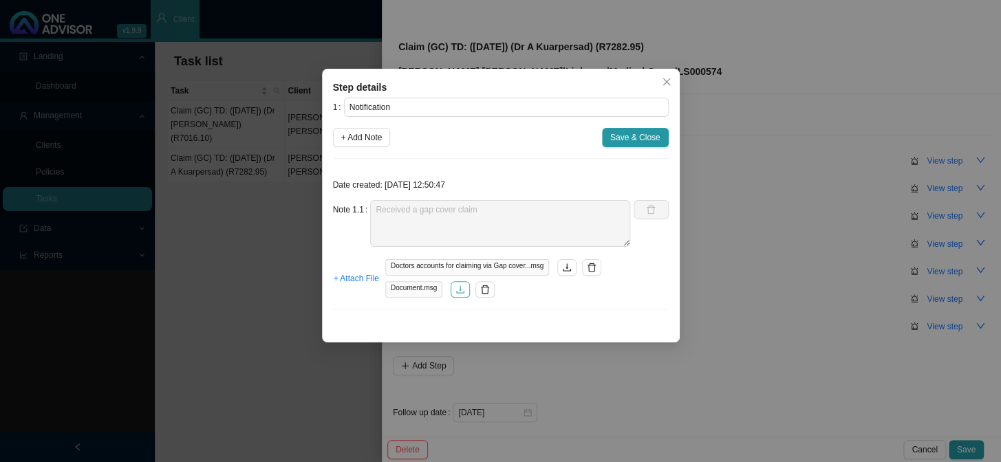
click at [460, 294] on button "button" at bounding box center [459, 289] width 19 height 17
click at [565, 271] on icon "download" at bounding box center [567, 268] width 10 height 10
click at [713, 327] on div "Step details 1 Notification + Add Note Save & Close Date created: [DATE] 12:50:…" at bounding box center [500, 231] width 1001 height 462
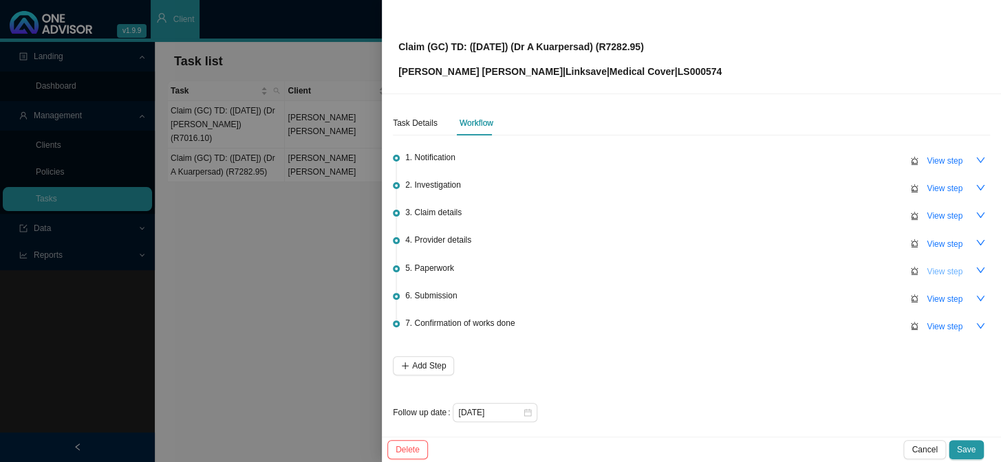
click at [932, 270] on span "View step" at bounding box center [944, 272] width 36 height 14
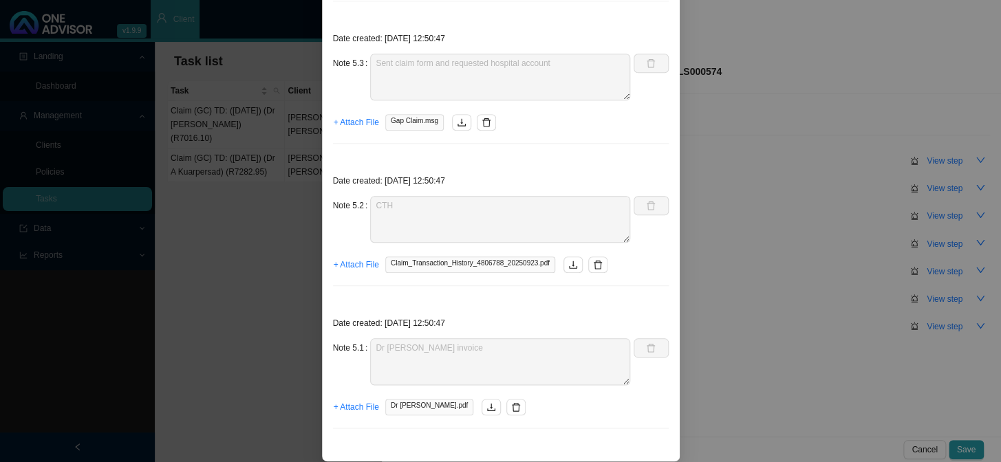
scroll to position [478, 0]
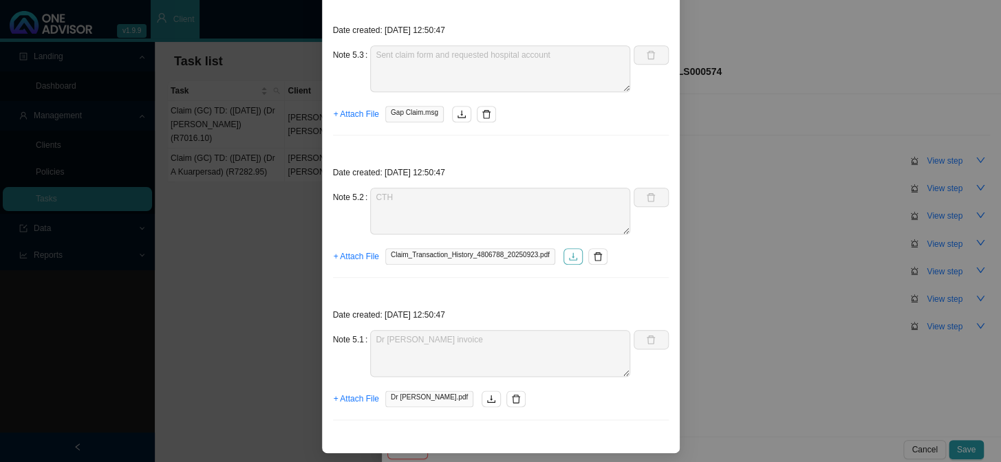
click at [569, 254] on icon "download" at bounding box center [573, 256] width 8 height 8
click at [481, 402] on button "button" at bounding box center [490, 399] width 19 height 17
click at [721, 287] on div "Step details 5 Paperwork + Add Note Save & Close Date created: Note 5.5 Receive…" at bounding box center [500, 231] width 1001 height 462
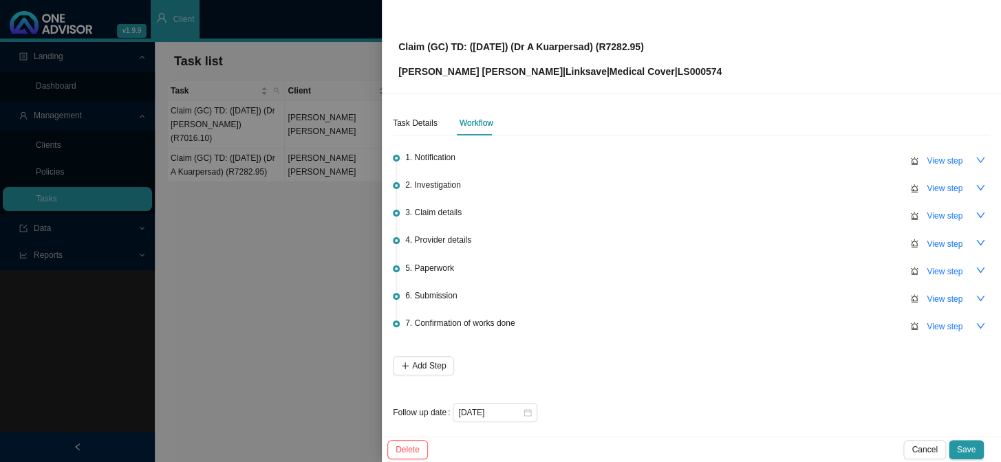
scroll to position [409, 0]
click at [289, 268] on div at bounding box center [500, 231] width 1001 height 462
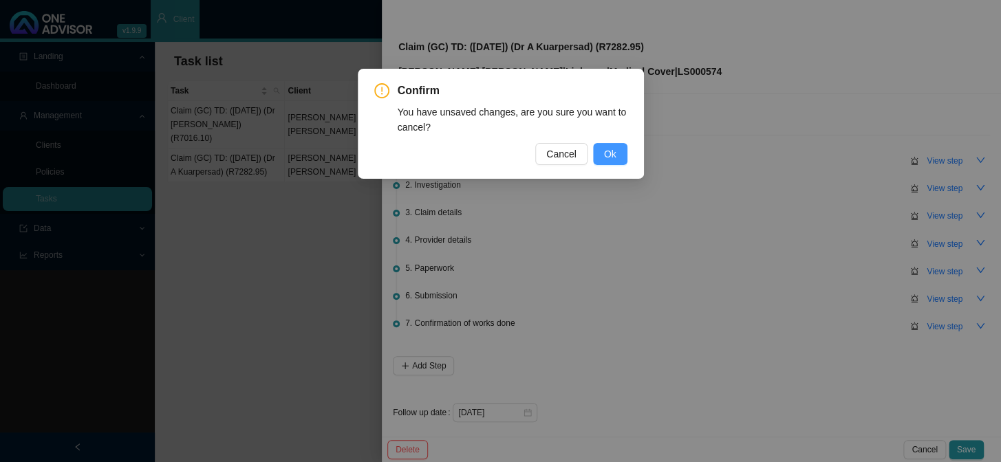
click at [618, 157] on button "Ok" at bounding box center [610, 154] width 34 height 22
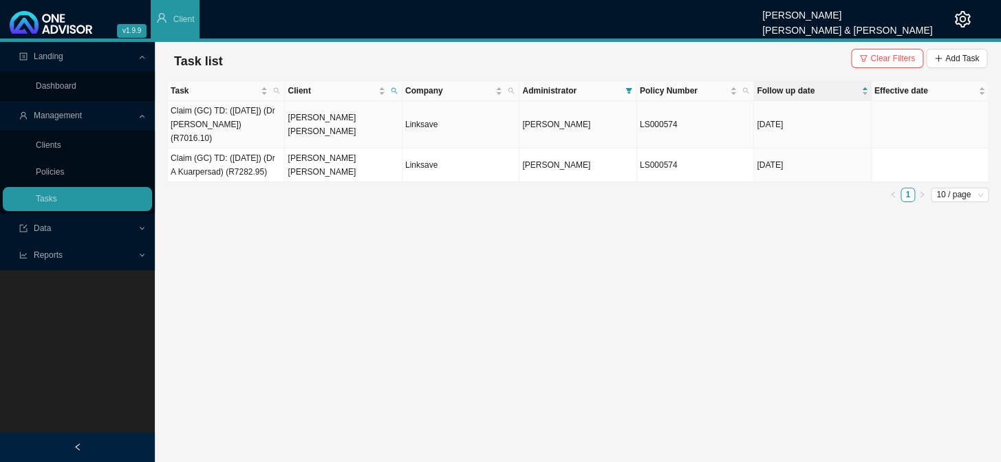
click at [329, 117] on td "[PERSON_NAME] [PERSON_NAME]" at bounding box center [343, 124] width 117 height 47
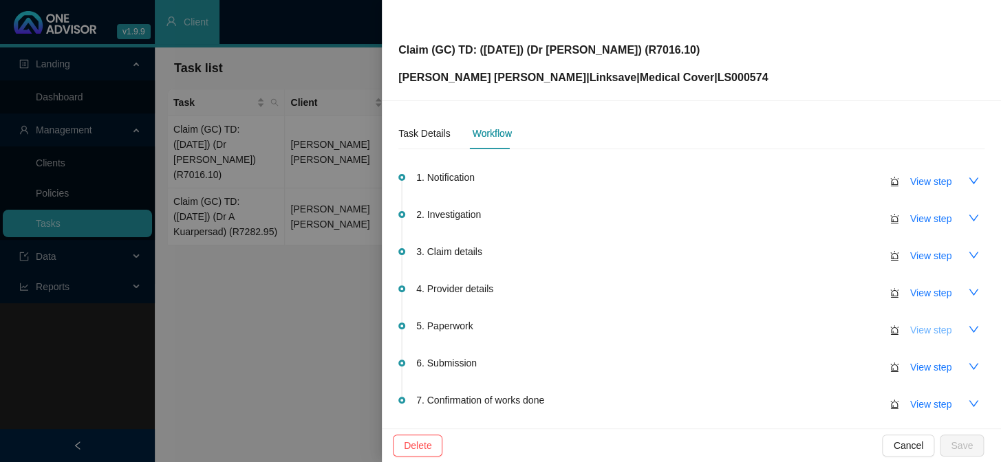
click at [919, 324] on span "View step" at bounding box center [930, 330] width 41 height 15
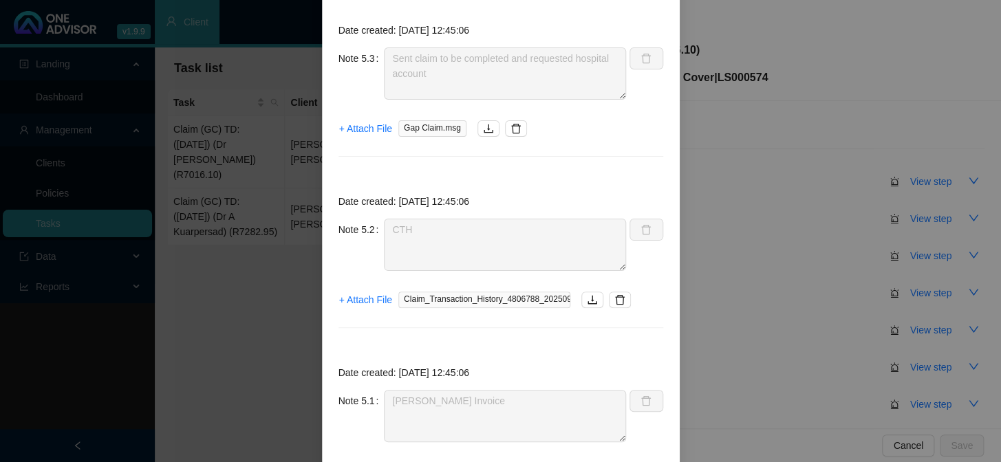
scroll to position [279, 0]
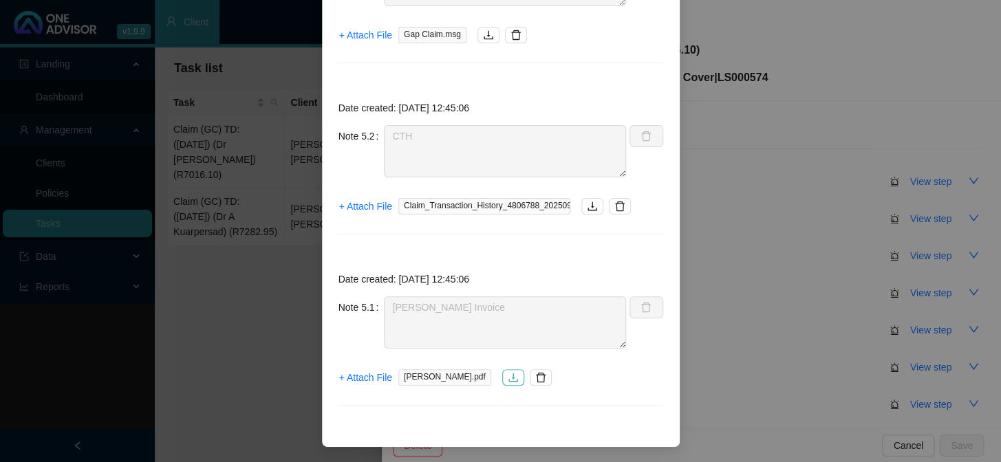
click at [508, 380] on icon "download" at bounding box center [513, 377] width 11 height 11
click at [204, 287] on div "Step details 5 Paperwork + Add Note Save & Close Date created: [DATE] 12:45:06 …" at bounding box center [500, 231] width 1001 height 462
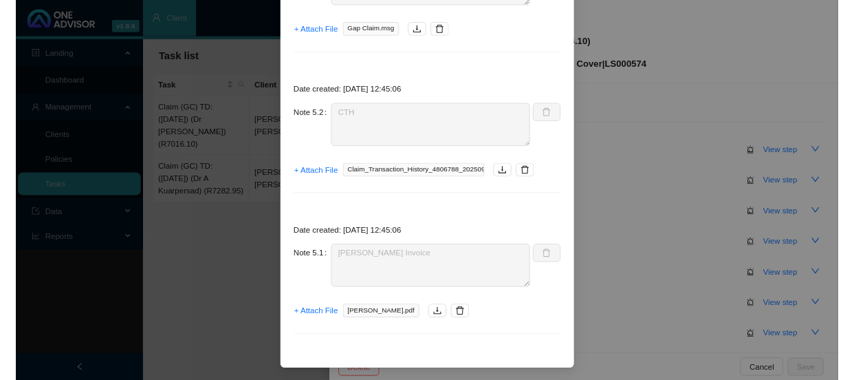
scroll to position [210, 0]
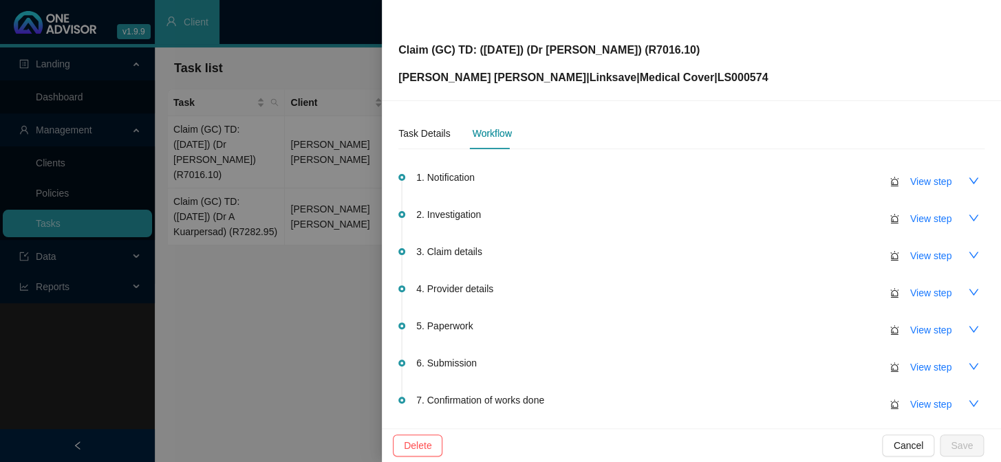
click at [288, 242] on div at bounding box center [500, 231] width 1001 height 462
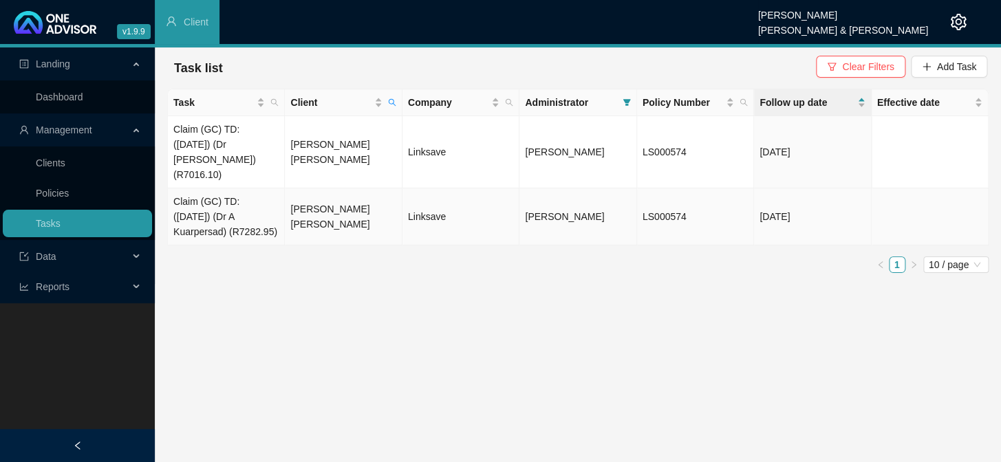
click at [231, 206] on td "Claim (GC) TD: ([DATE]) (Dr A Kuarpersad) (R7282.95)" at bounding box center [226, 216] width 117 height 57
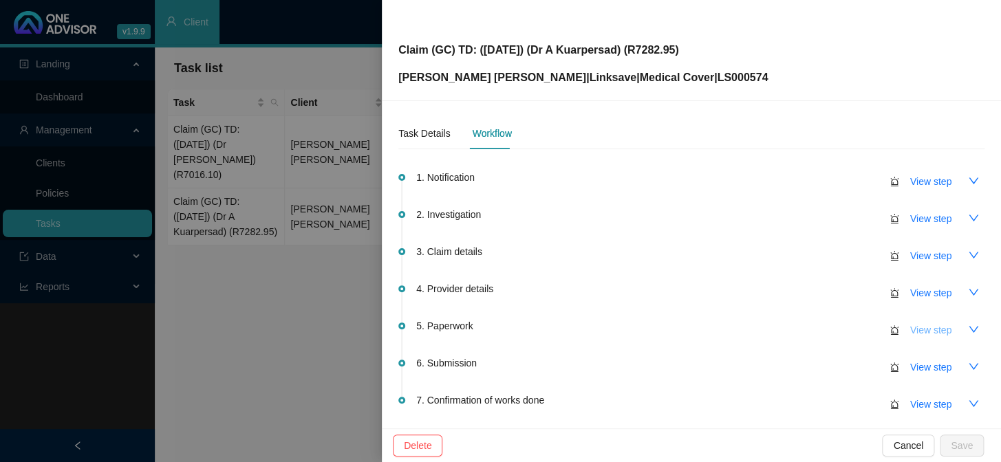
click at [929, 331] on span "View step" at bounding box center [930, 330] width 41 height 15
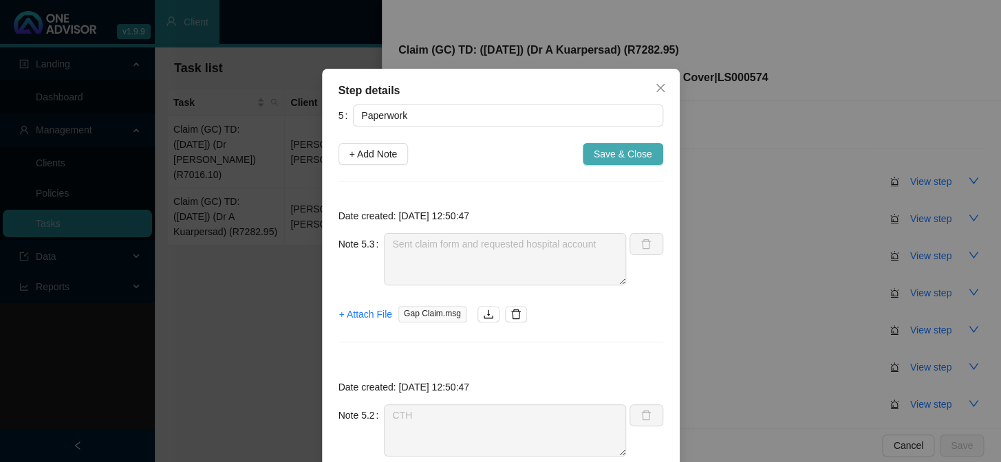
click at [614, 155] on span "Save & Close" at bounding box center [623, 153] width 58 height 15
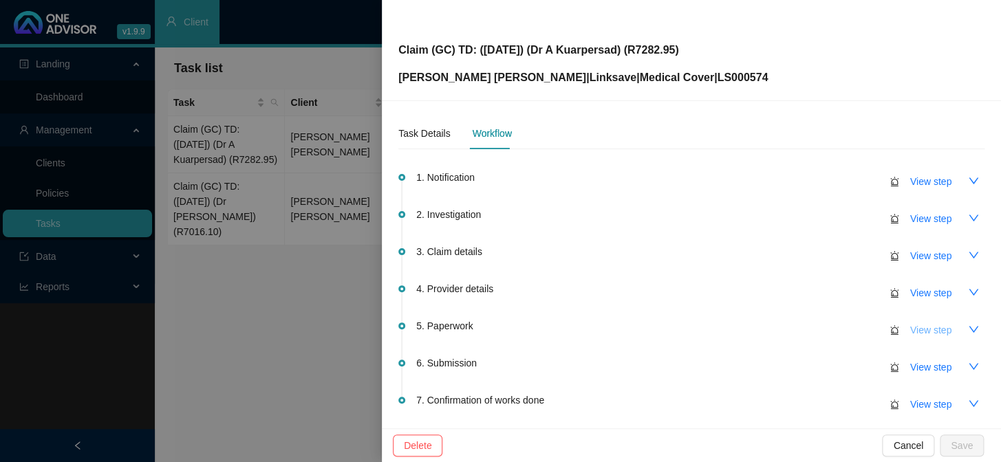
click at [910, 324] on span "View step" at bounding box center [930, 330] width 41 height 15
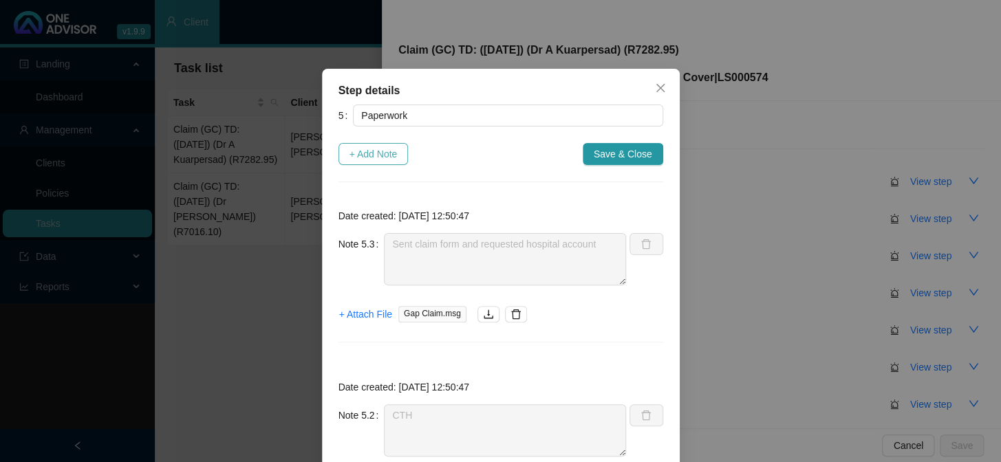
click at [367, 160] on span "+ Add Note" at bounding box center [373, 153] width 48 height 15
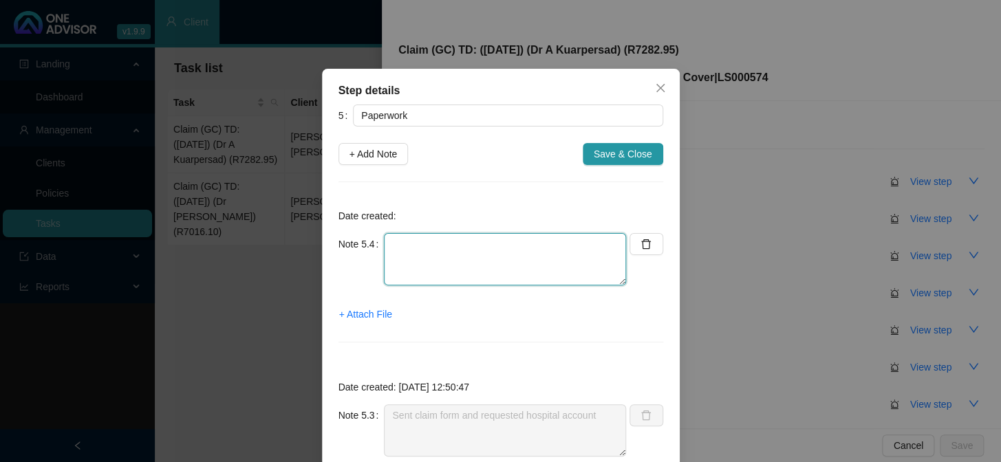
click at [426, 248] on textarea at bounding box center [505, 259] width 242 height 52
click at [347, 311] on span "+ Attach File" at bounding box center [365, 314] width 53 height 15
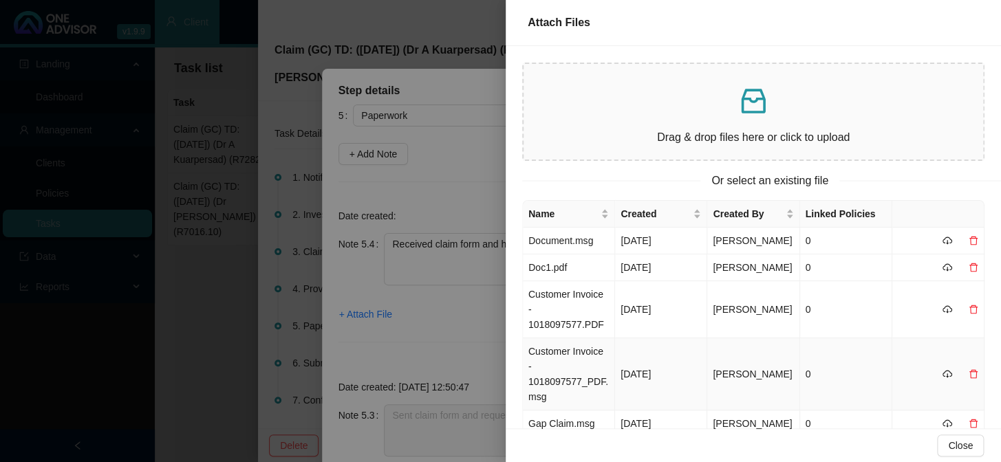
click at [580, 365] on td "Customer Invoice - 1018097577_PDF.msg" at bounding box center [569, 374] width 92 height 72
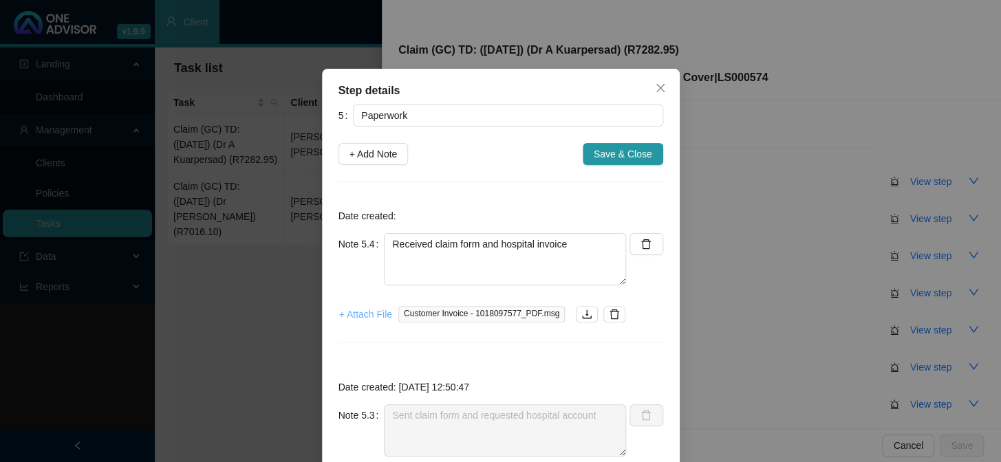
click at [351, 314] on span "+ Attach File" at bounding box center [365, 314] width 53 height 15
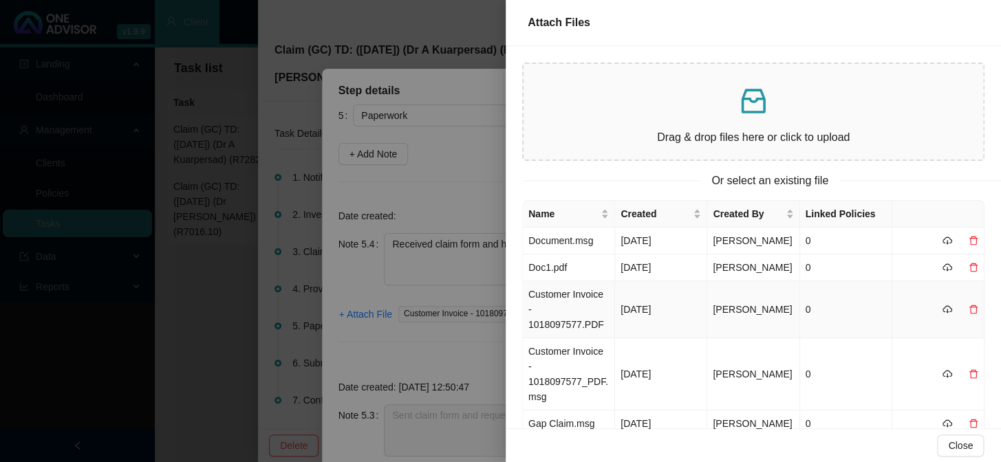
click at [565, 303] on td "Customer Invoice - 1018097577.PDF" at bounding box center [569, 309] width 92 height 57
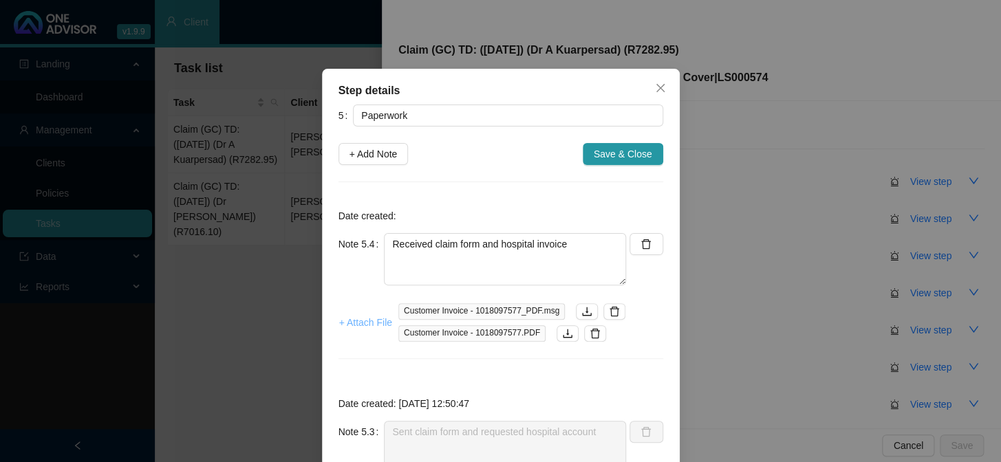
click at [349, 322] on span "+ Attach File" at bounding box center [365, 322] width 53 height 15
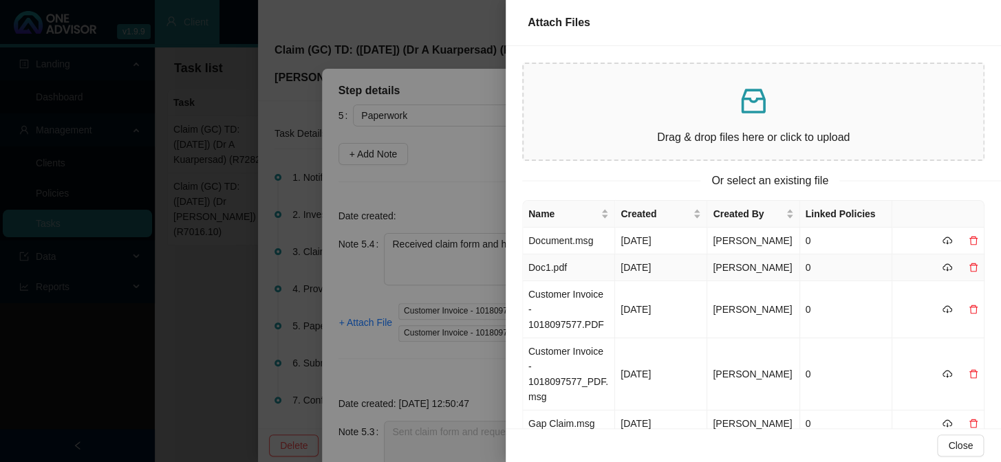
click at [549, 270] on td "Doc1.pdf" at bounding box center [569, 267] width 92 height 27
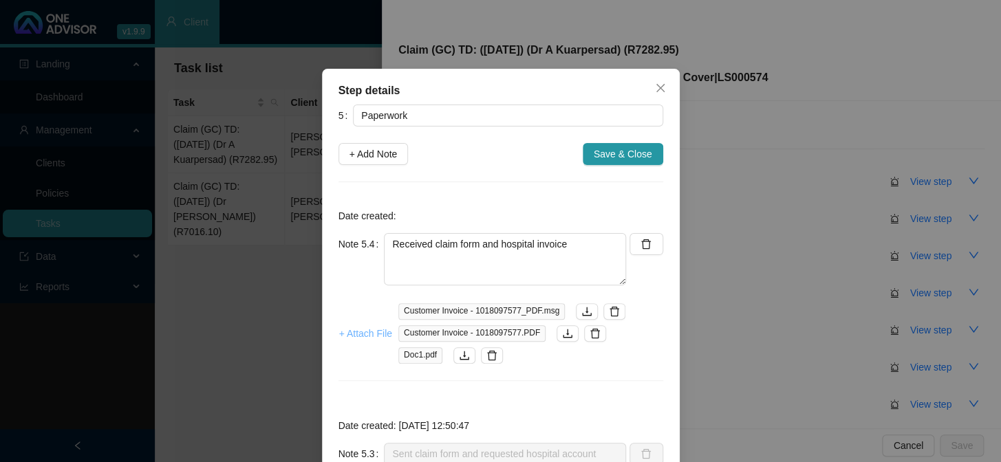
click at [362, 336] on span "+ Attach File" at bounding box center [365, 333] width 53 height 15
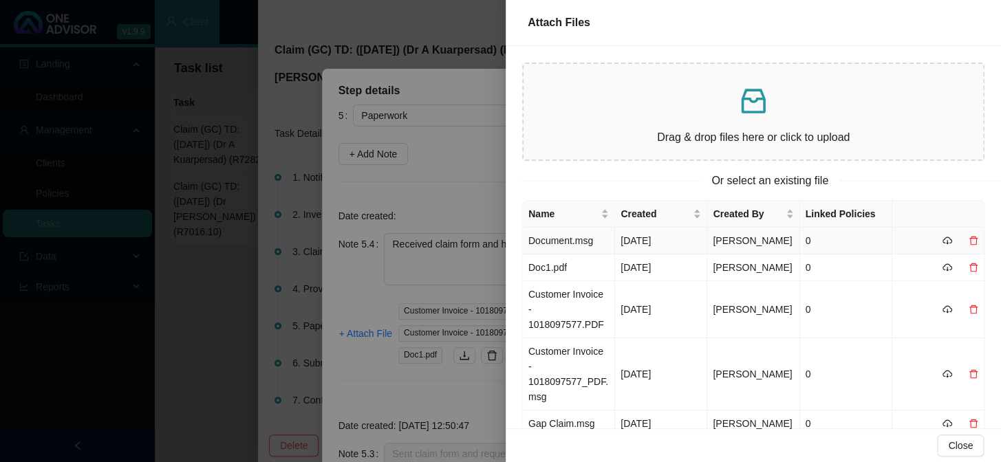
click at [565, 246] on td "Document.msg" at bounding box center [569, 241] width 92 height 27
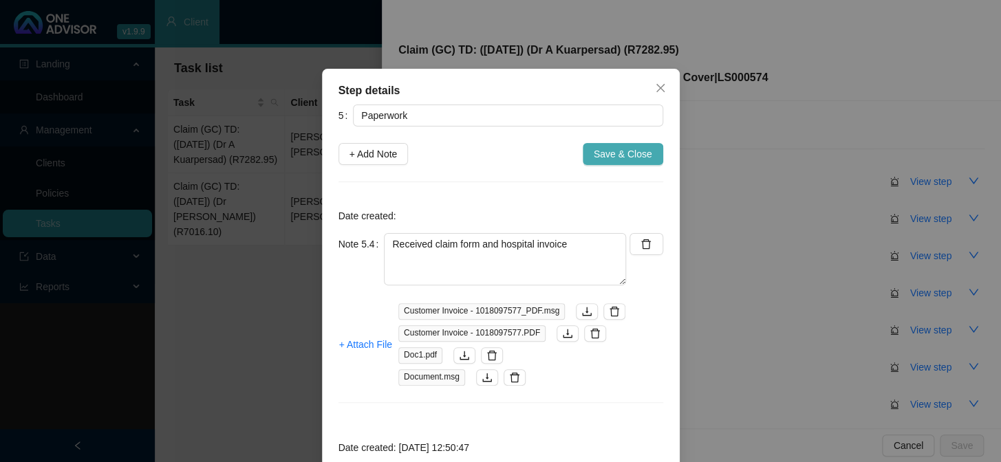
click at [609, 155] on span "Save & Close" at bounding box center [623, 153] width 58 height 15
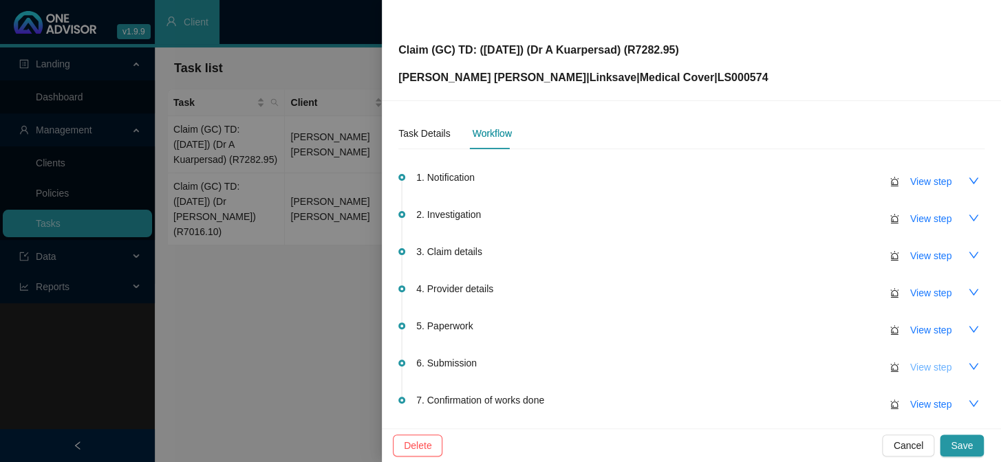
click at [914, 367] on span "View step" at bounding box center [930, 367] width 41 height 15
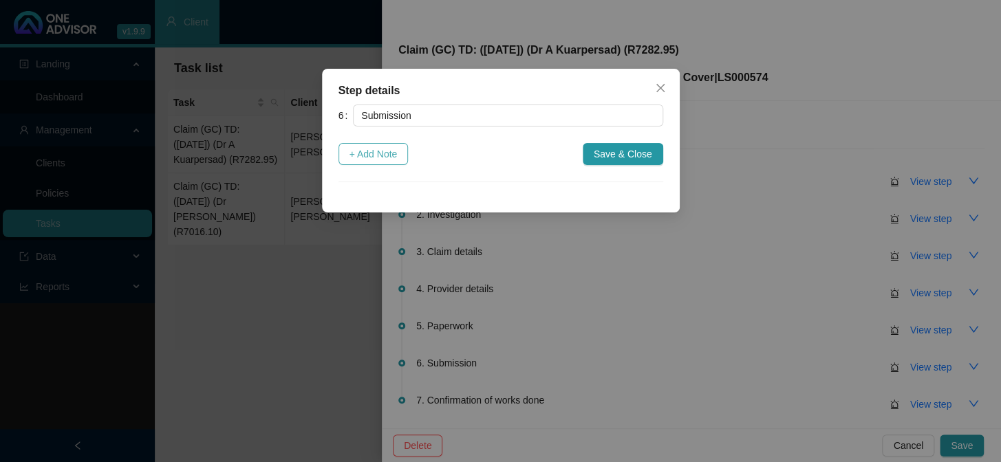
click at [392, 158] on span "+ Add Note" at bounding box center [373, 153] width 48 height 15
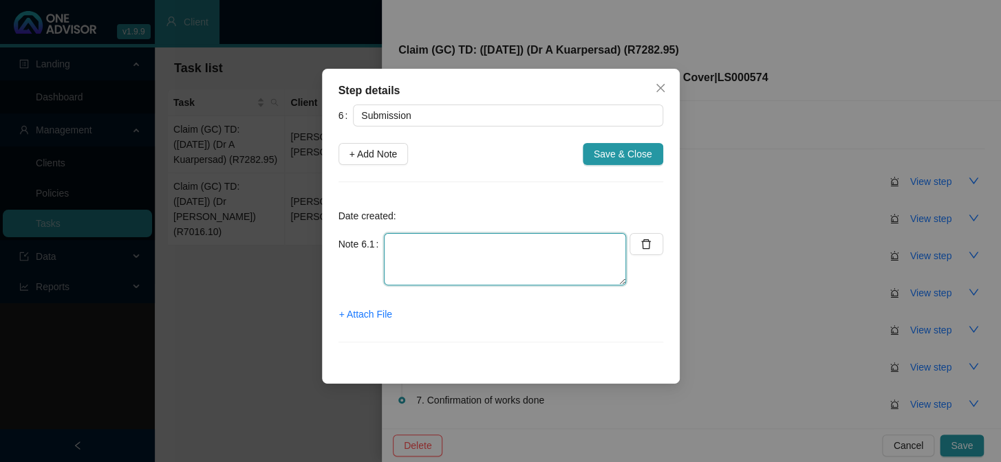
click at [452, 243] on textarea at bounding box center [505, 259] width 242 height 52
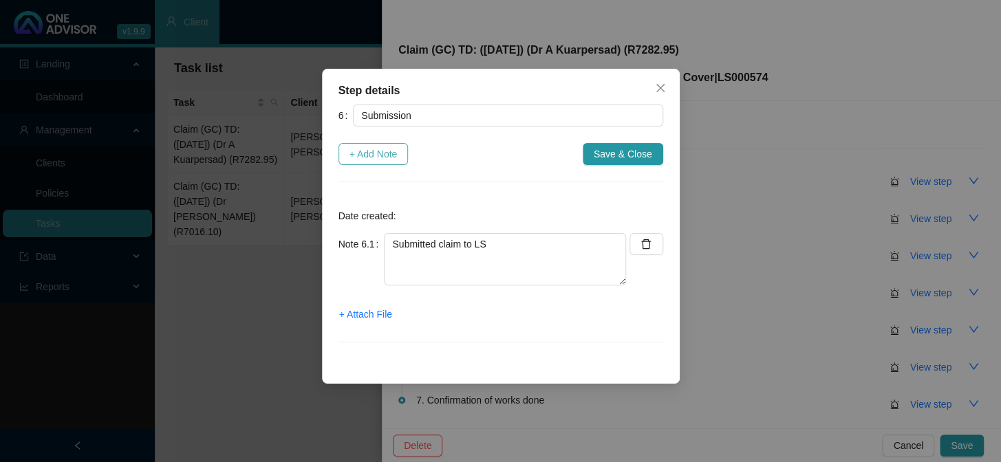
click at [365, 156] on span "+ Add Note" at bounding box center [373, 153] width 48 height 15
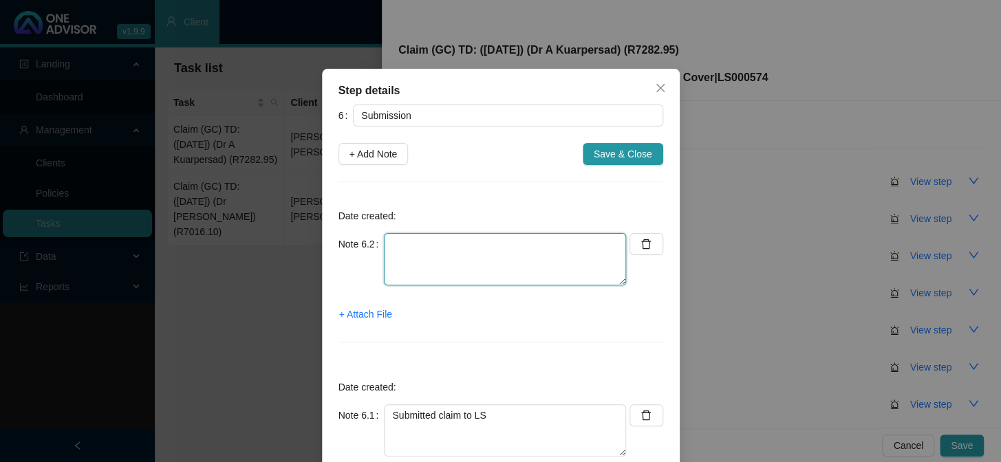
click at [419, 252] on textarea at bounding box center [505, 259] width 242 height 52
click at [616, 151] on span "Save & Close" at bounding box center [623, 153] width 58 height 15
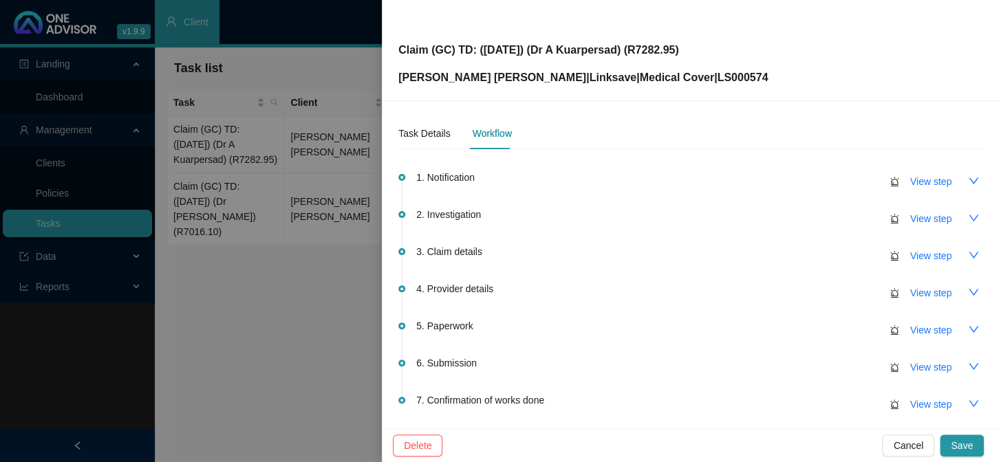
click at [697, 50] on div "Claim (GC) TD: ([DATE]) (Dr A Kuarpersad) (R7282.95) [PERSON_NAME] [PERSON_NAME…" at bounding box center [691, 50] width 586 height 72
click at [653, 75] on p "[PERSON_NAME] [PERSON_NAME] | Linksave | Medical Cover | LS000574" at bounding box center [582, 77] width 369 height 17
copy p "LS000574"
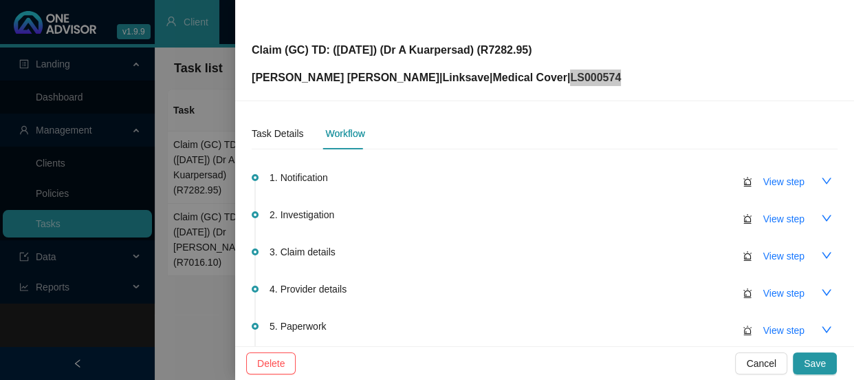
scroll to position [124, 0]
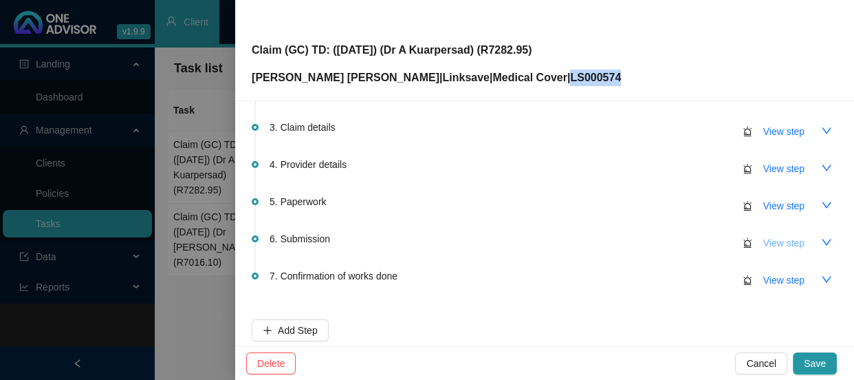
click at [768, 235] on span "View step" at bounding box center [783, 242] width 41 height 15
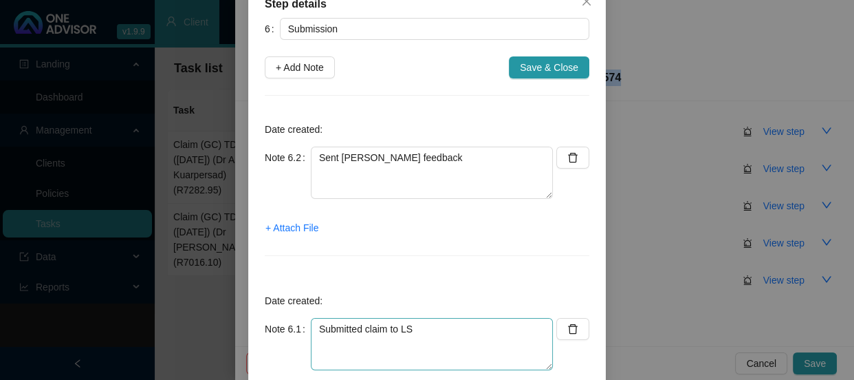
scroll to position [191, 0]
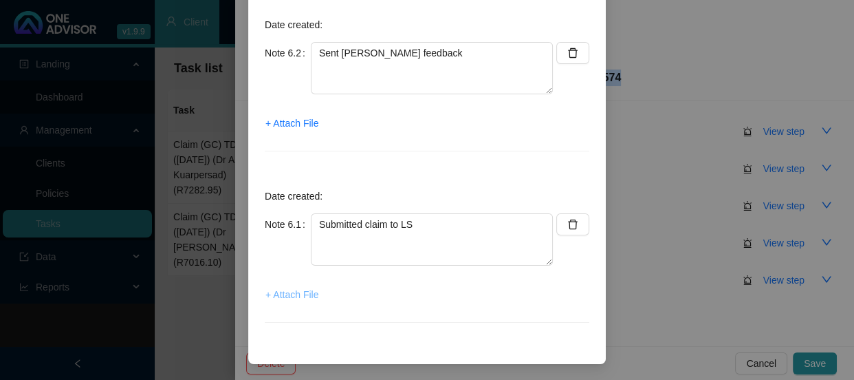
click at [284, 293] on span "+ Attach File" at bounding box center [291, 294] width 53 height 15
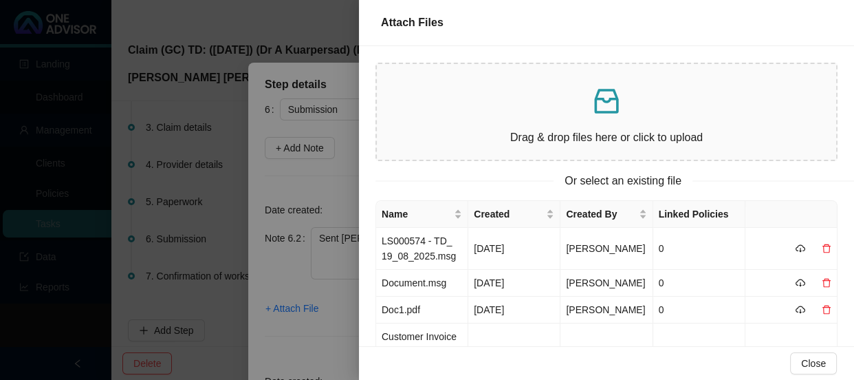
scroll to position [0, 0]
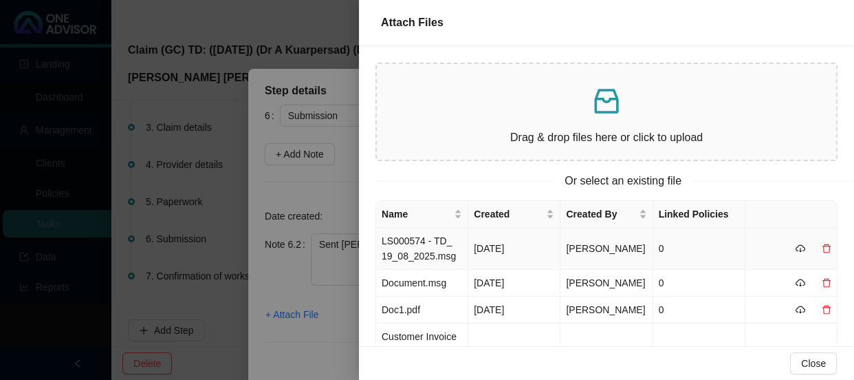
click at [437, 258] on td "LS000574 - TD_ 19_08_2025.msg" at bounding box center [422, 249] width 92 height 42
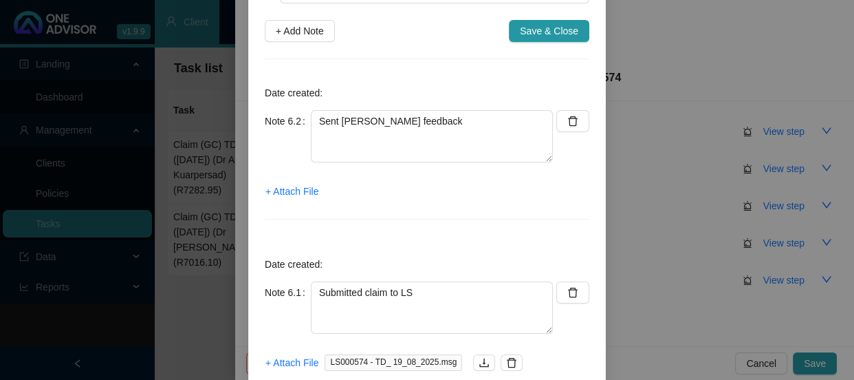
scroll to position [191, 0]
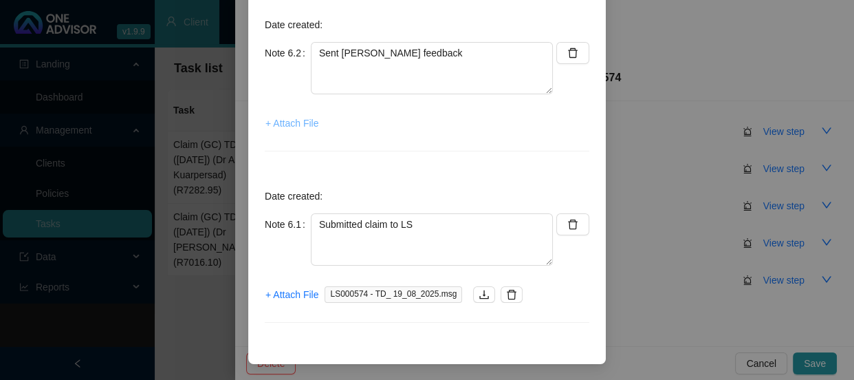
click at [300, 127] on span "+ Attach File" at bounding box center [291, 123] width 53 height 15
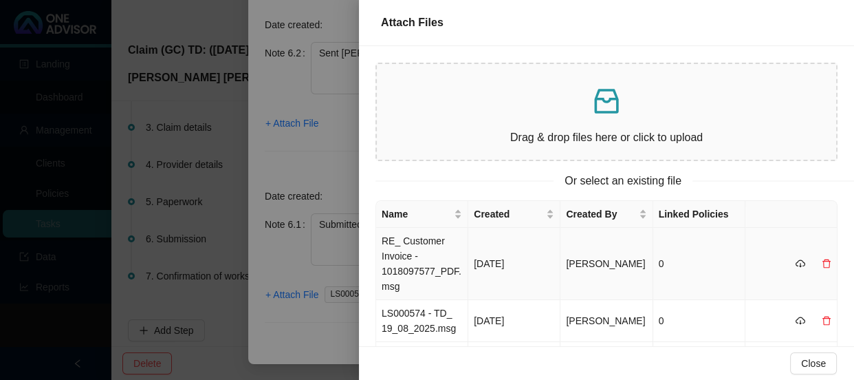
click at [438, 249] on td "RE_ Customer Invoice - 1018097577_PDF.msg" at bounding box center [422, 264] width 92 height 72
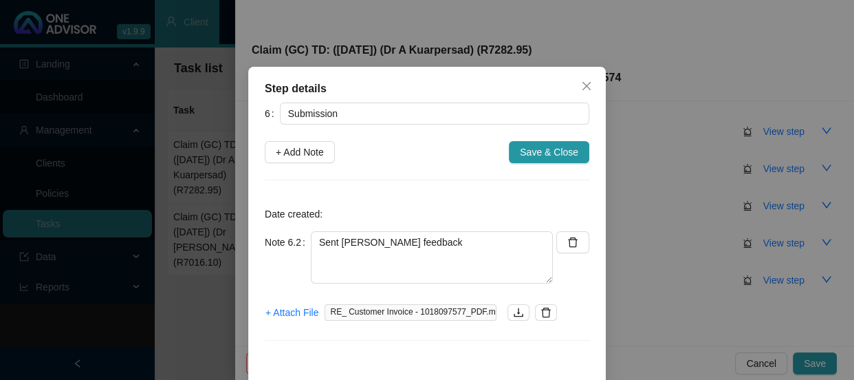
scroll to position [0, 0]
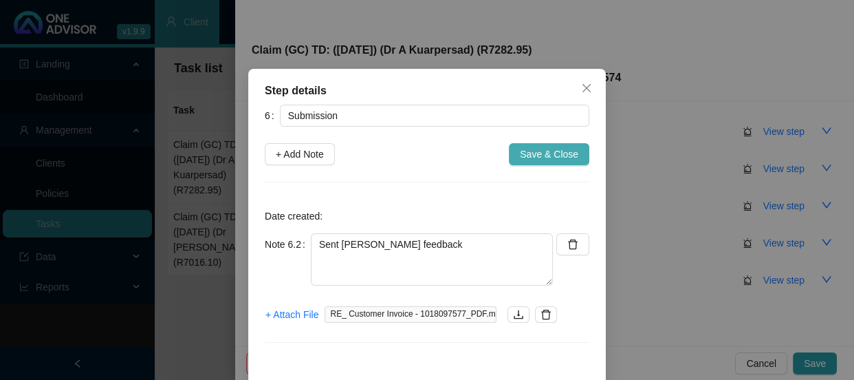
click at [538, 153] on span "Save & Close" at bounding box center [549, 153] width 58 height 15
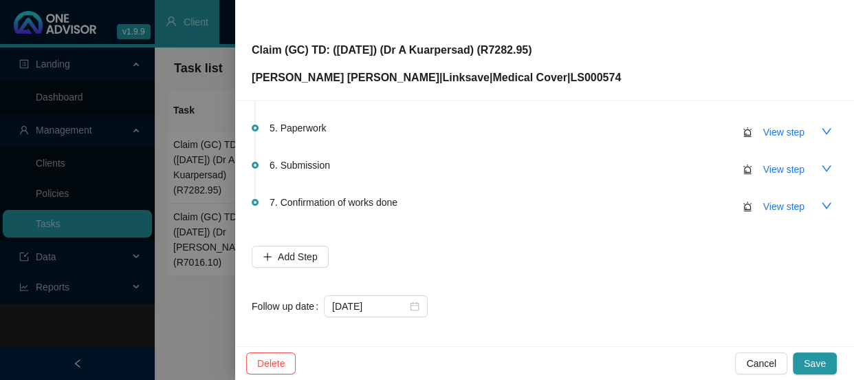
scroll to position [200, 0]
click at [397, 307] on input "[DATE]" at bounding box center [369, 303] width 75 height 15
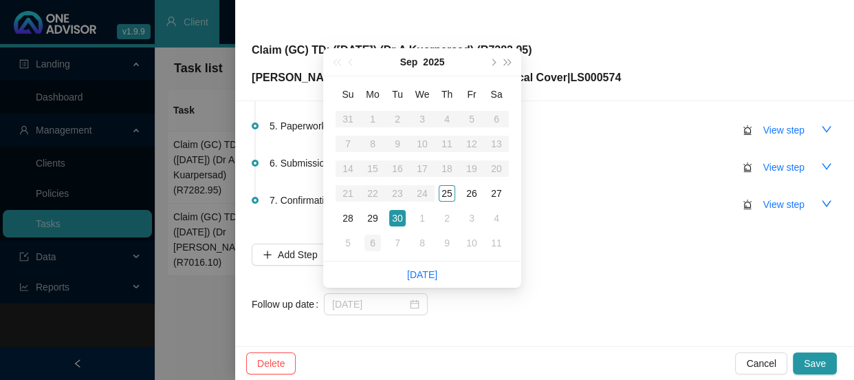
click at [367, 243] on div "6" at bounding box center [372, 243] width 17 height 17
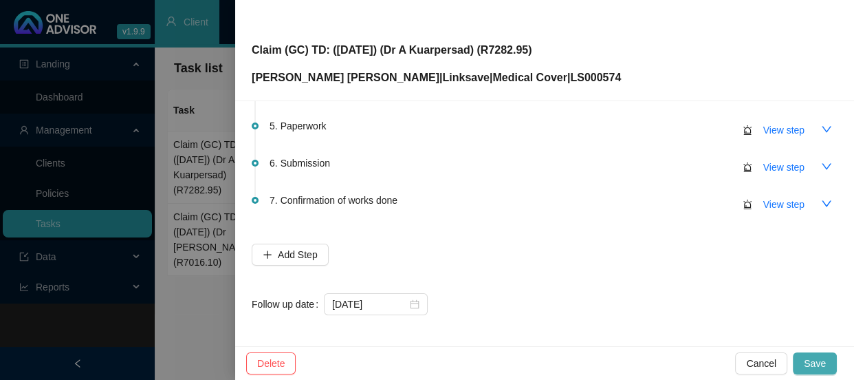
click at [810, 353] on button "Save" at bounding box center [815, 363] width 44 height 22
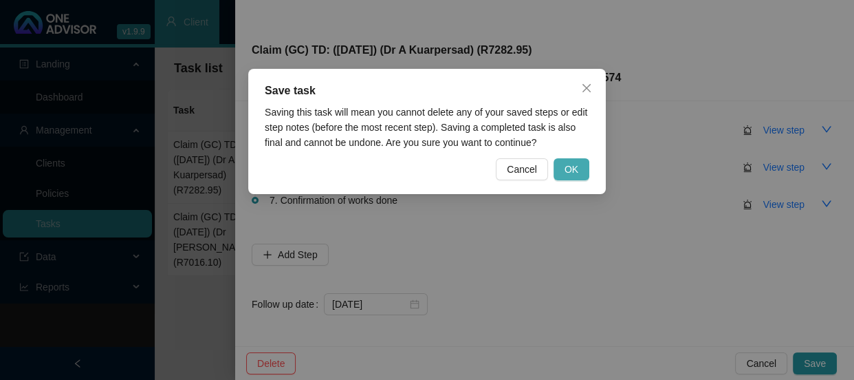
click at [577, 171] on span "OK" at bounding box center [572, 169] width 14 height 15
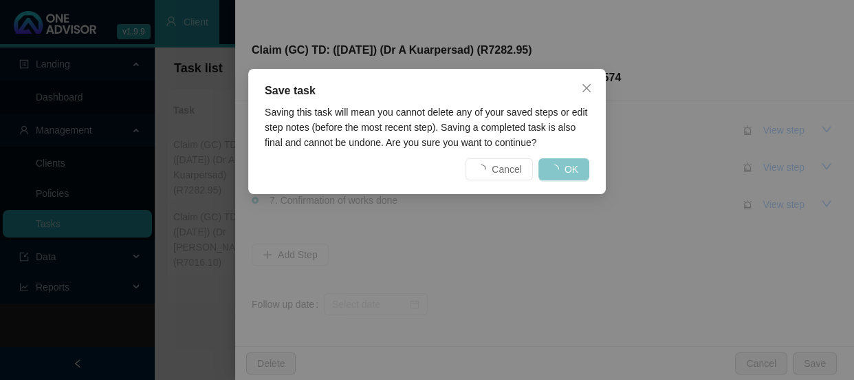
scroll to position [0, 0]
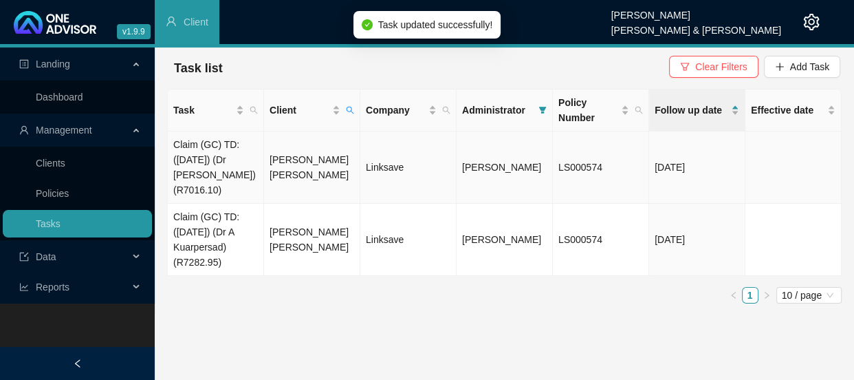
click at [242, 157] on td "Claim (GC) TD: ([DATE]) (Dr [PERSON_NAME]) (R7016.10)" at bounding box center [216, 167] width 96 height 72
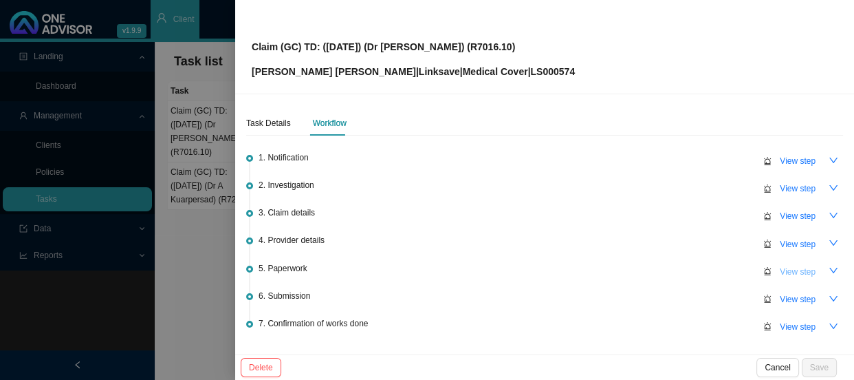
click at [792, 272] on span "View step" at bounding box center [798, 272] width 36 height 14
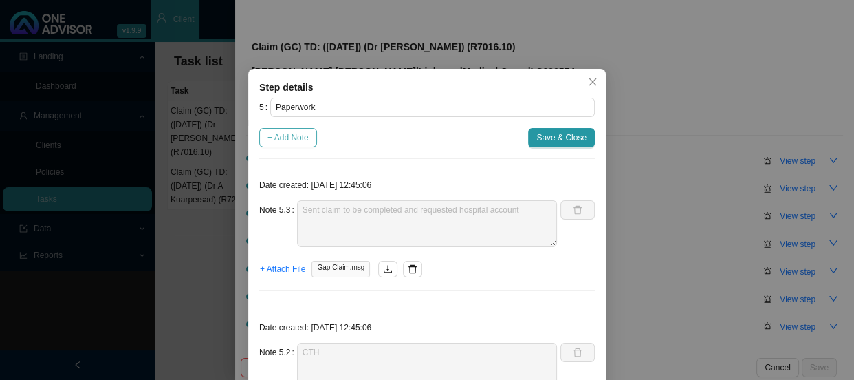
click at [290, 138] on span "+ Add Note" at bounding box center [288, 138] width 41 height 14
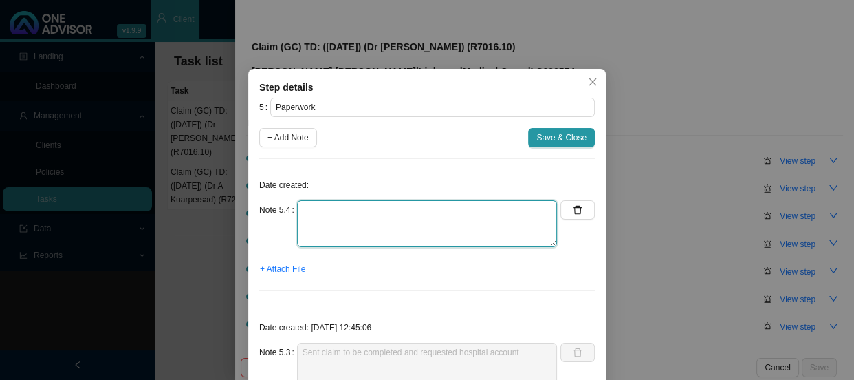
click at [338, 212] on textarea at bounding box center [427, 223] width 260 height 47
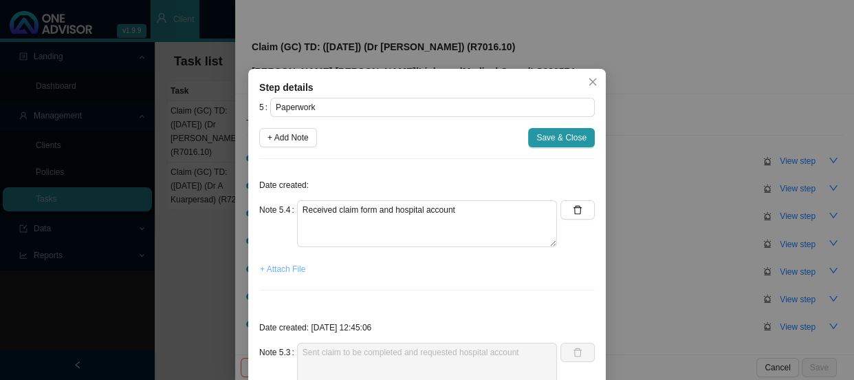
click at [274, 268] on span "+ Attach File" at bounding box center [282, 269] width 45 height 14
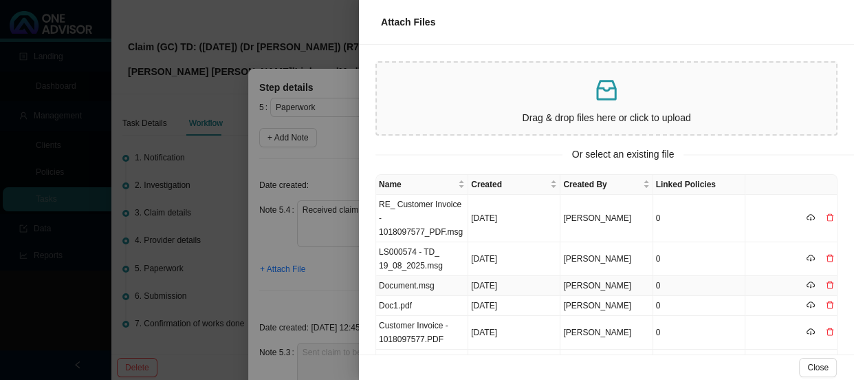
click at [450, 276] on td "Document.msg" at bounding box center [422, 286] width 92 height 20
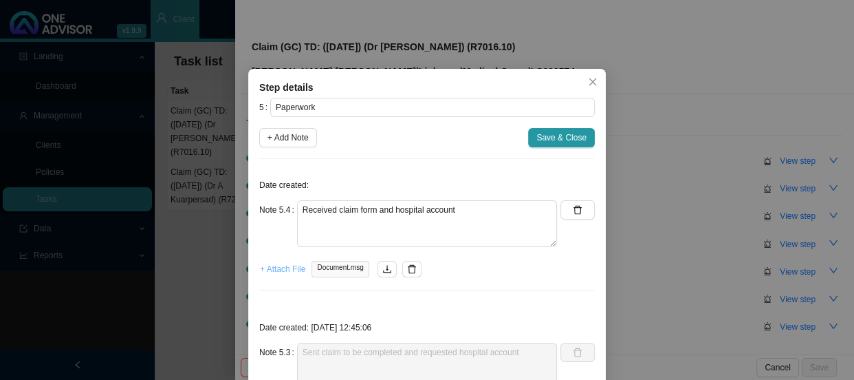
click at [287, 268] on span "+ Attach File" at bounding box center [282, 269] width 45 height 14
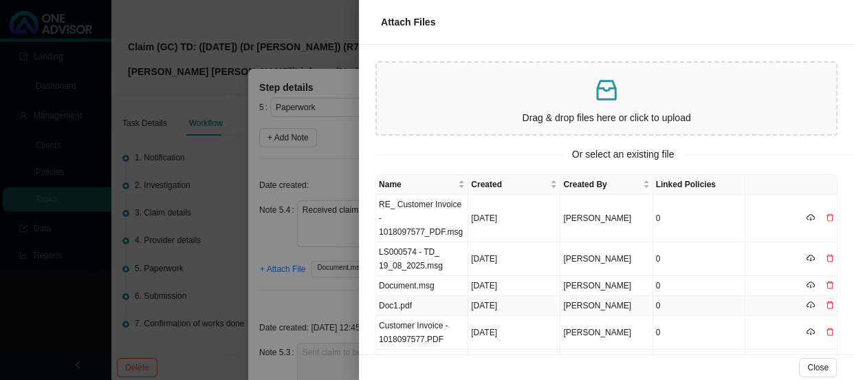
drag, startPoint x: 433, startPoint y: 293, endPoint x: 378, endPoint y: 284, distance: 55.7
click at [433, 296] on td "Doc1.pdf" at bounding box center [422, 306] width 92 height 20
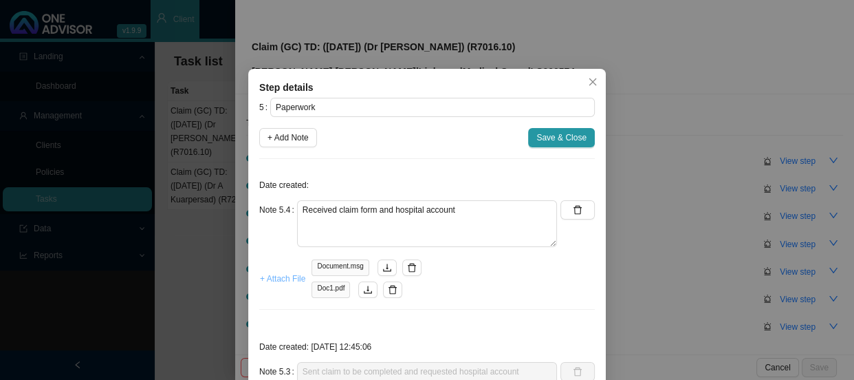
click at [278, 274] on span "+ Attach File" at bounding box center [282, 279] width 45 height 14
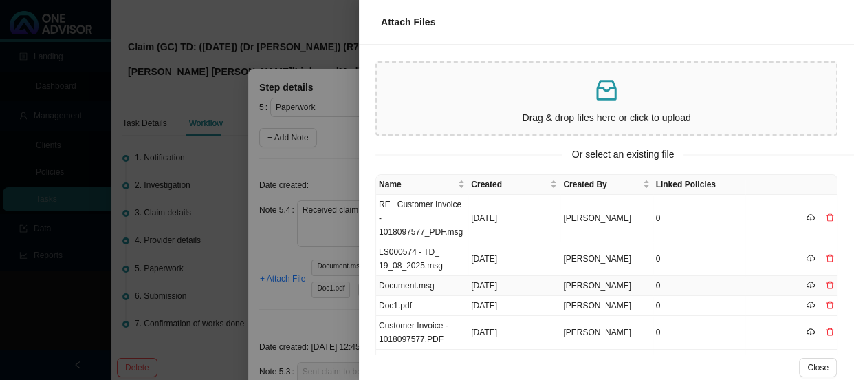
scroll to position [62, 0]
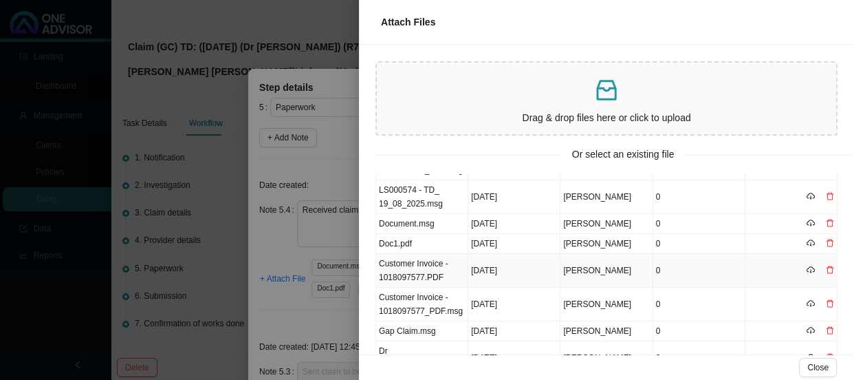
click at [440, 263] on td "Customer Invoice - 1018097577.PDF" at bounding box center [422, 271] width 92 height 34
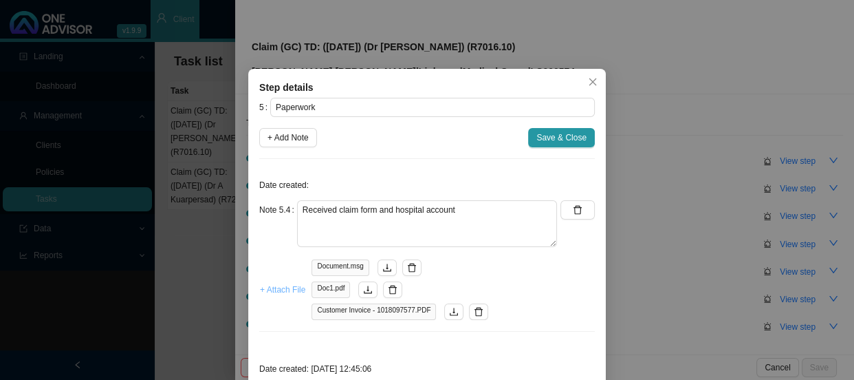
click at [272, 291] on span "+ Attach File" at bounding box center [282, 290] width 45 height 14
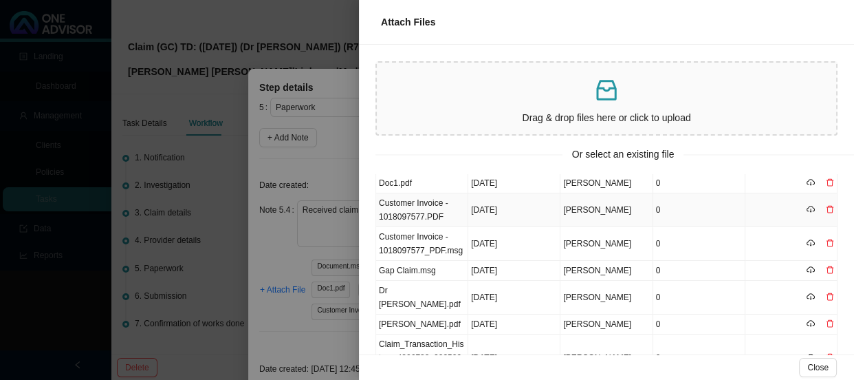
scroll to position [124, 0]
click at [448, 230] on td "Customer Invoice - 1018097577_PDF.msg" at bounding box center [422, 242] width 92 height 34
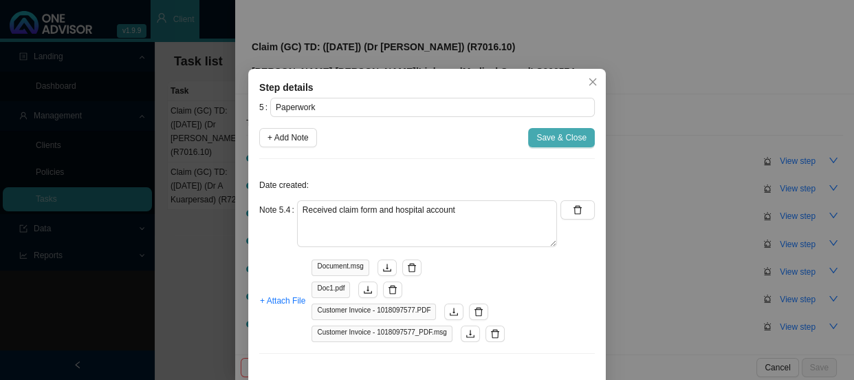
click at [553, 144] on button "Save & Close" at bounding box center [561, 137] width 67 height 19
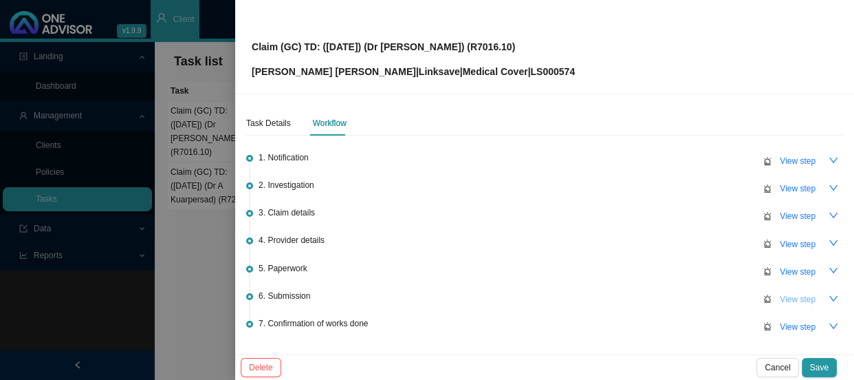
click at [784, 297] on span "View step" at bounding box center [798, 299] width 36 height 14
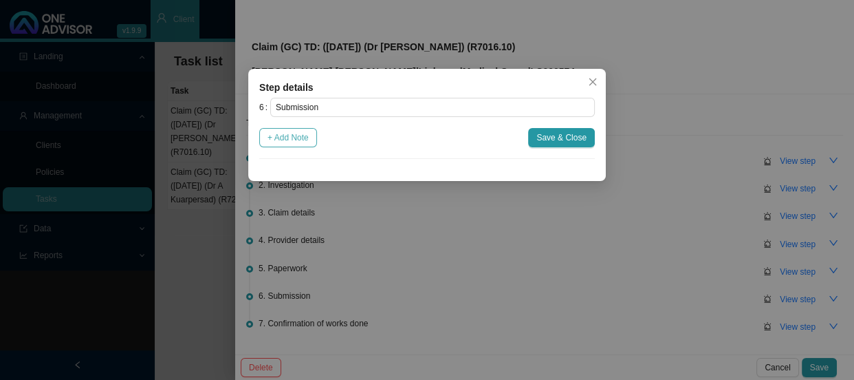
click at [272, 140] on span "+ Add Note" at bounding box center [288, 138] width 41 height 14
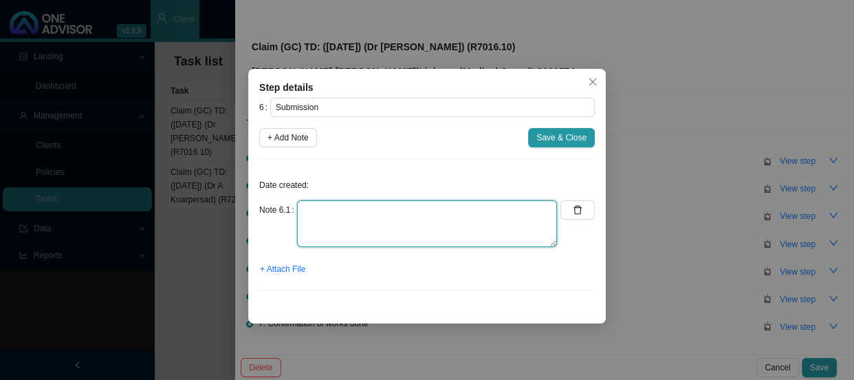
click at [330, 219] on textarea at bounding box center [427, 223] width 260 height 47
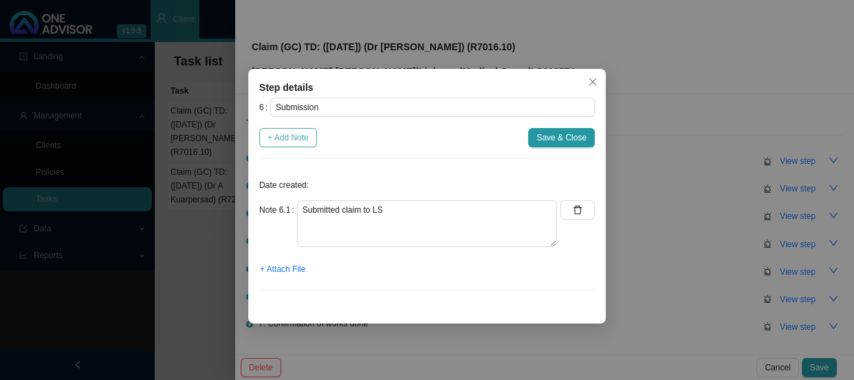
click at [279, 143] on span "+ Add Note" at bounding box center [288, 138] width 41 height 14
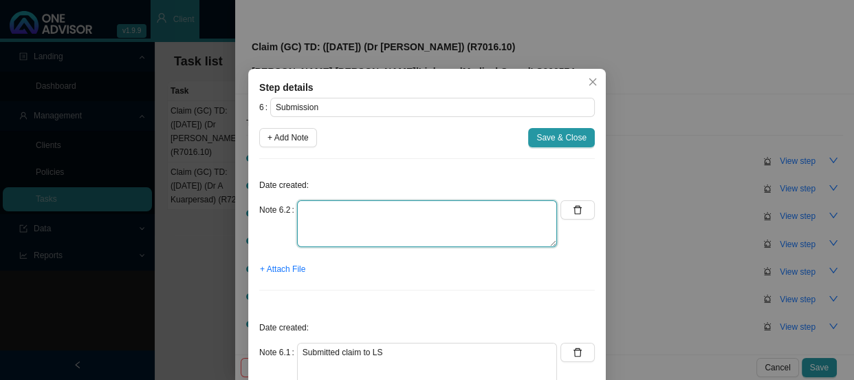
click at [315, 210] on textarea at bounding box center [427, 223] width 260 height 47
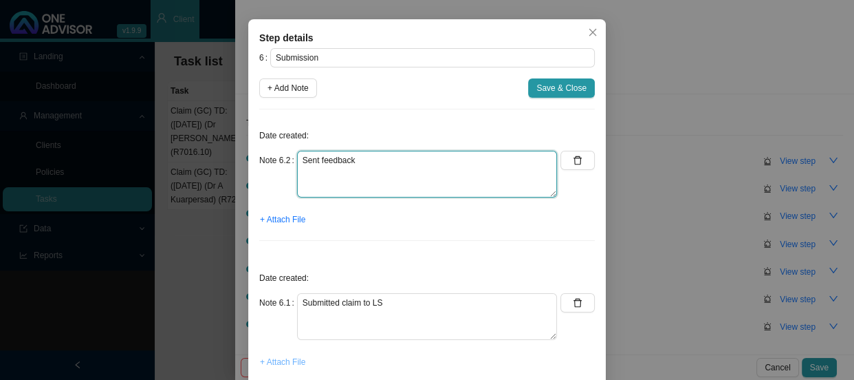
scroll to position [96, 0]
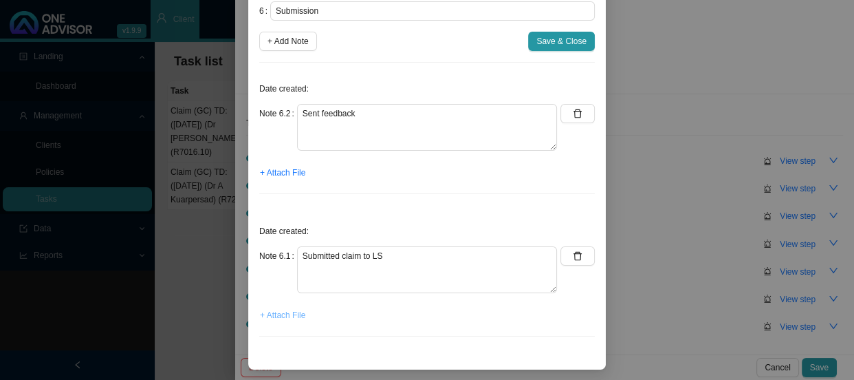
click at [265, 309] on span "+ Attach File" at bounding box center [282, 315] width 45 height 14
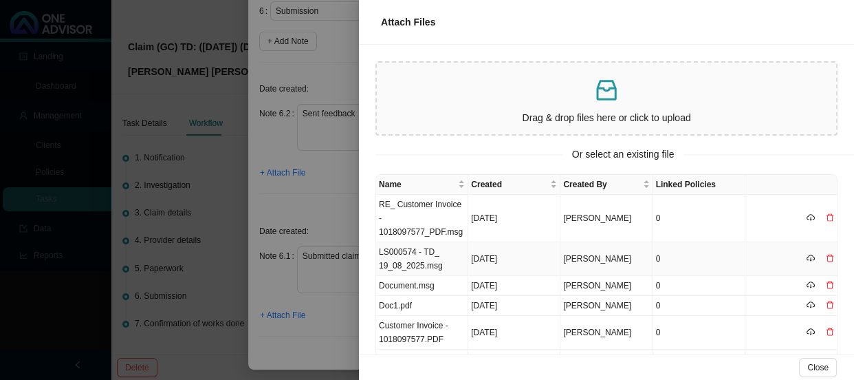
click at [450, 250] on td "LS000574 - TD_ 19_08_2025.msg" at bounding box center [422, 259] width 92 height 34
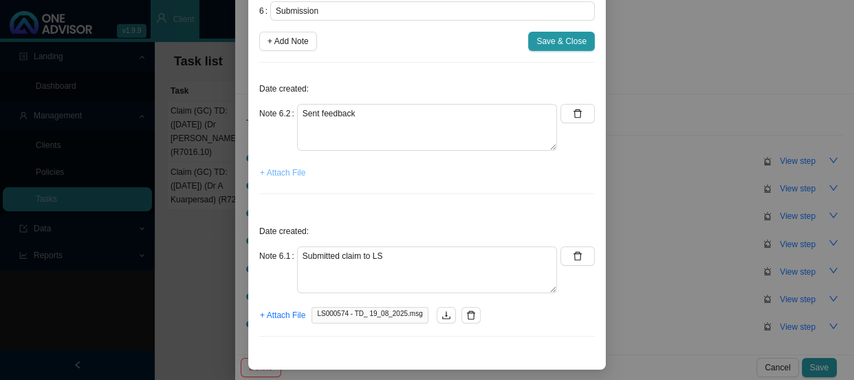
click at [279, 171] on span "+ Attach File" at bounding box center [282, 173] width 45 height 14
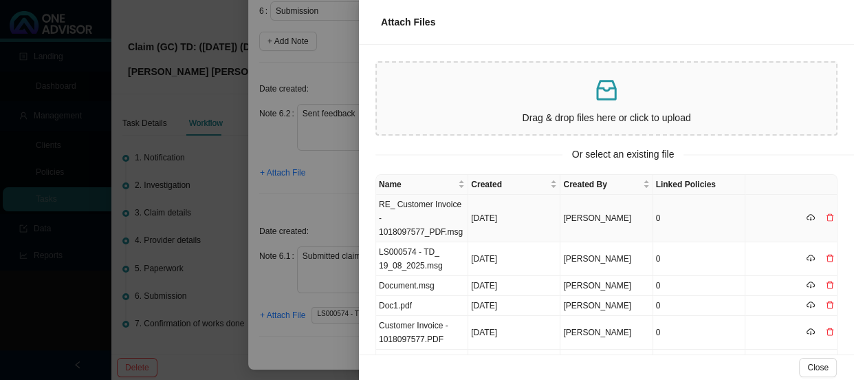
click at [399, 210] on td "RE_ Customer Invoice - 1018097577_PDF.msg" at bounding box center [422, 218] width 92 height 47
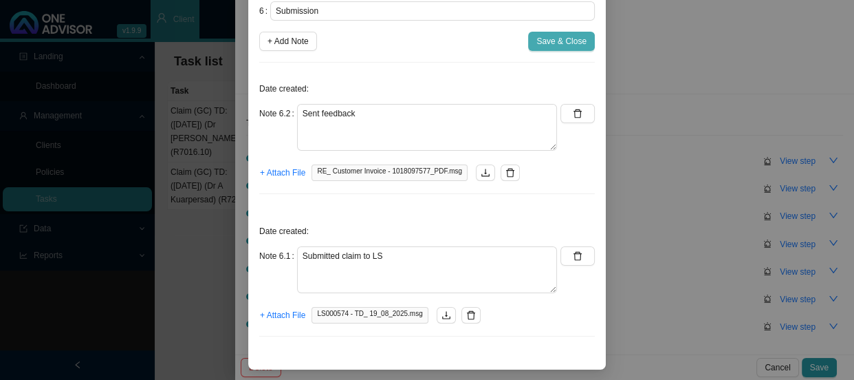
click at [552, 34] on span "Save & Close" at bounding box center [561, 41] width 50 height 14
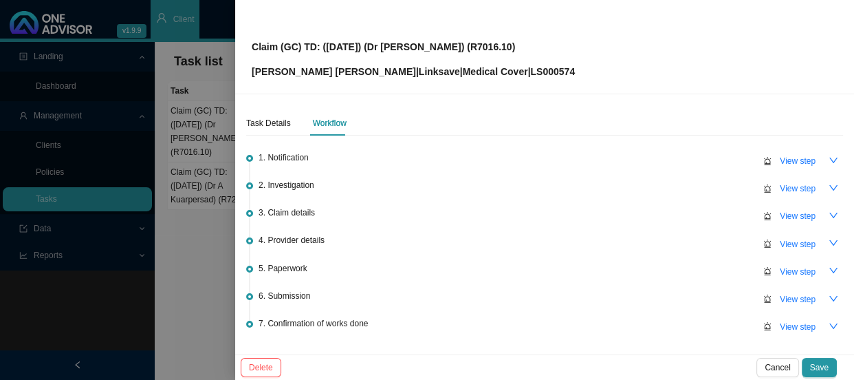
scroll to position [88, 0]
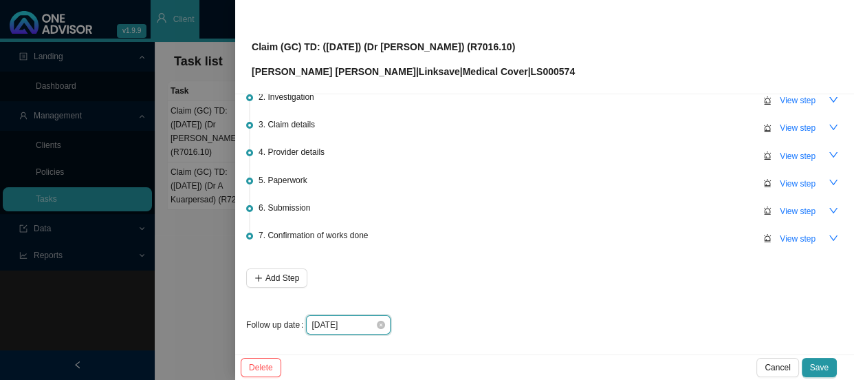
click at [361, 321] on input "[DATE]" at bounding box center [344, 325] width 64 height 14
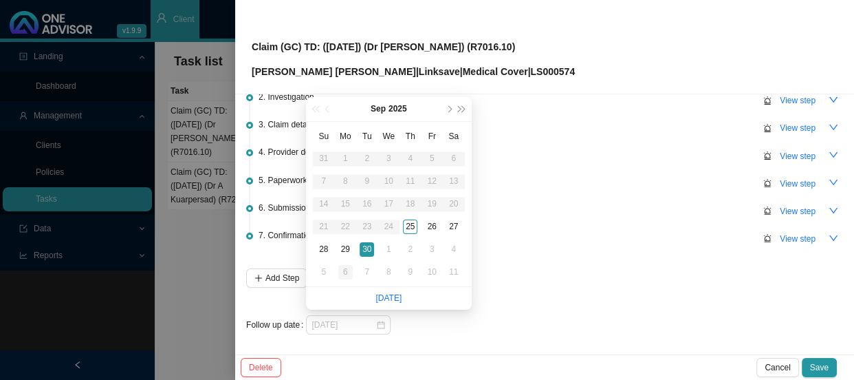
click at [343, 270] on div "6" at bounding box center [345, 272] width 14 height 14
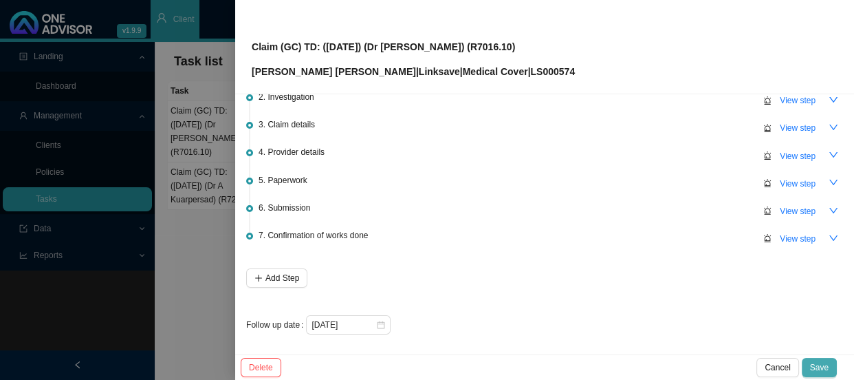
click at [817, 359] on button "Save" at bounding box center [819, 367] width 35 height 19
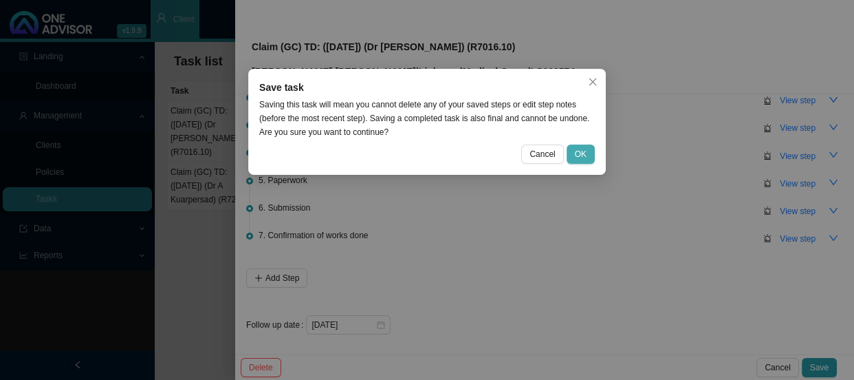
click at [578, 151] on span "OK" at bounding box center [581, 154] width 12 height 14
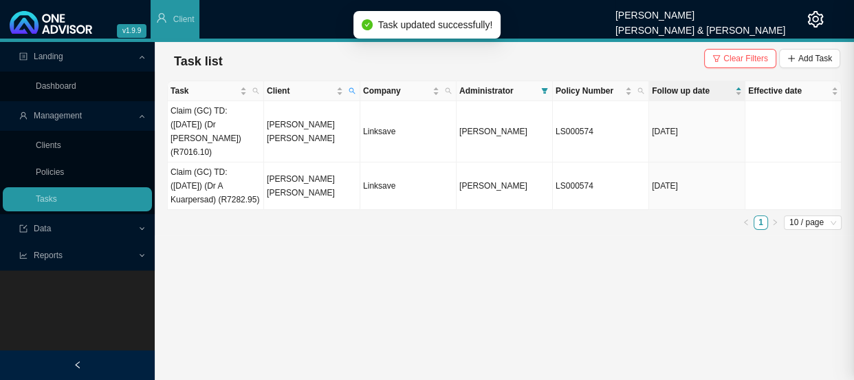
scroll to position [0, 0]
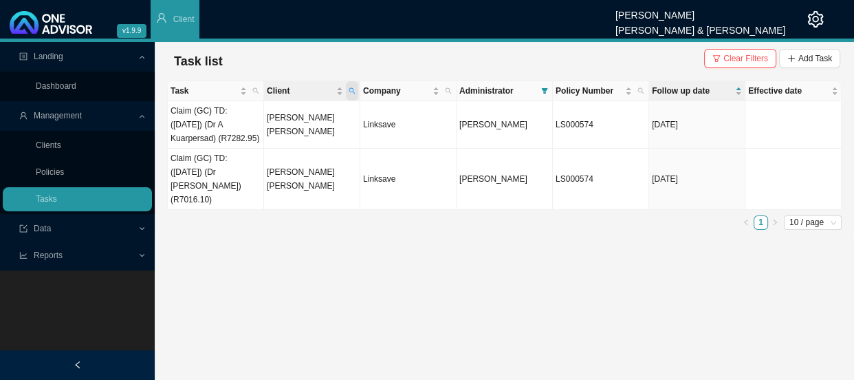
click at [349, 91] on icon "search" at bounding box center [352, 90] width 7 height 7
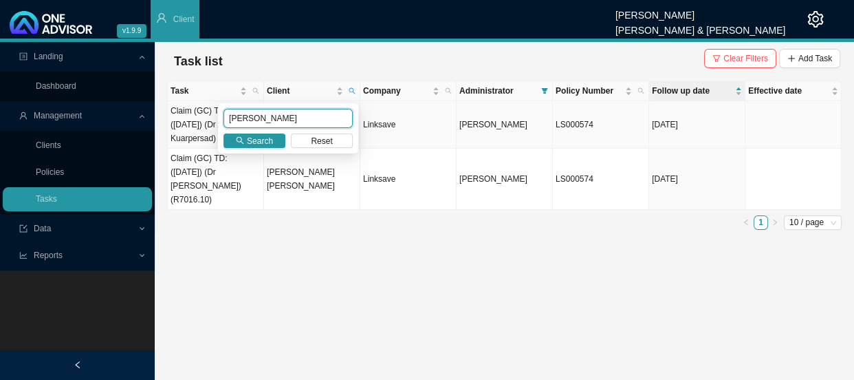
drag, startPoint x: 281, startPoint y: 117, endPoint x: 214, endPoint y: 117, distance: 67.4
click at [214, 117] on body "v1.9.9 [PERSON_NAME] [PERSON_NAME] & [PERSON_NAME] Client Landing Dashboard Man…" at bounding box center [427, 190] width 854 height 380
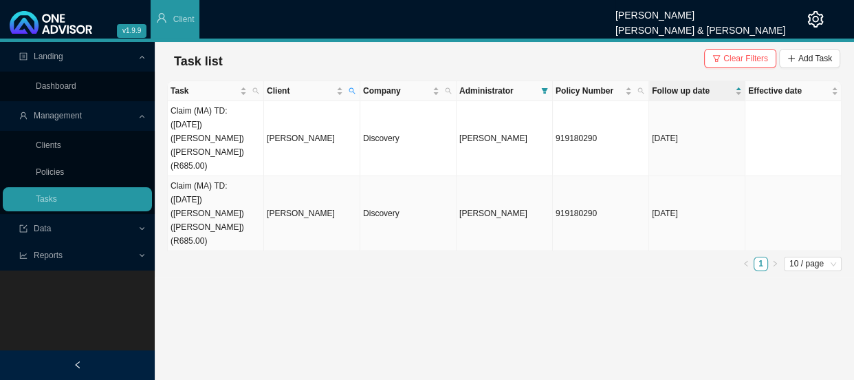
click at [296, 201] on td "[PERSON_NAME]" at bounding box center [312, 213] width 96 height 75
click at [292, 180] on td "[PERSON_NAME]" at bounding box center [312, 213] width 96 height 75
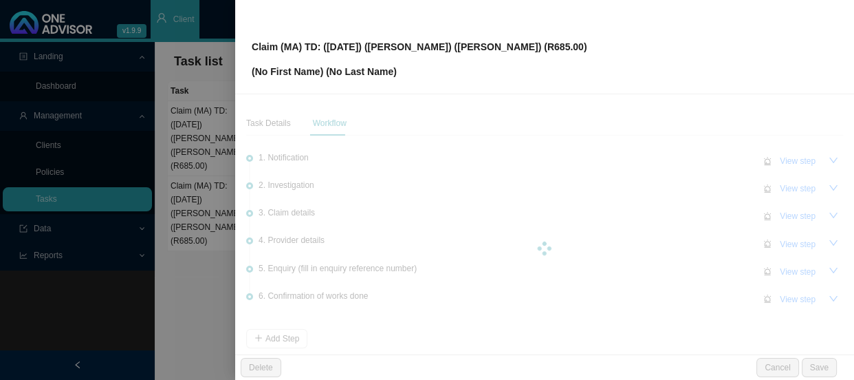
click at [779, 268] on div at bounding box center [544, 248] width 597 height 275
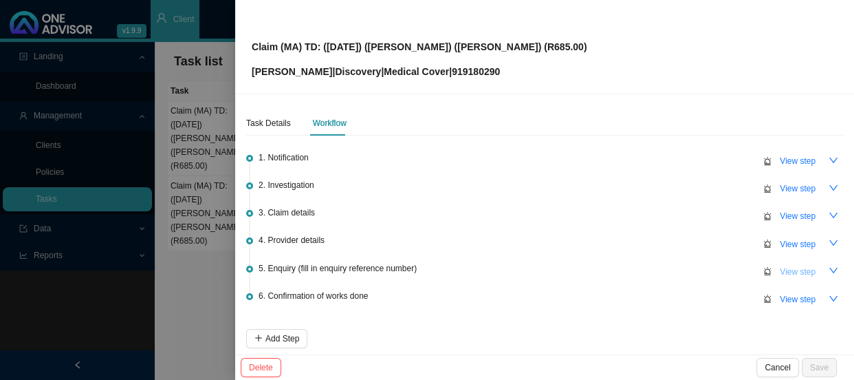
click at [802, 268] on span "View step" at bounding box center [798, 272] width 36 height 14
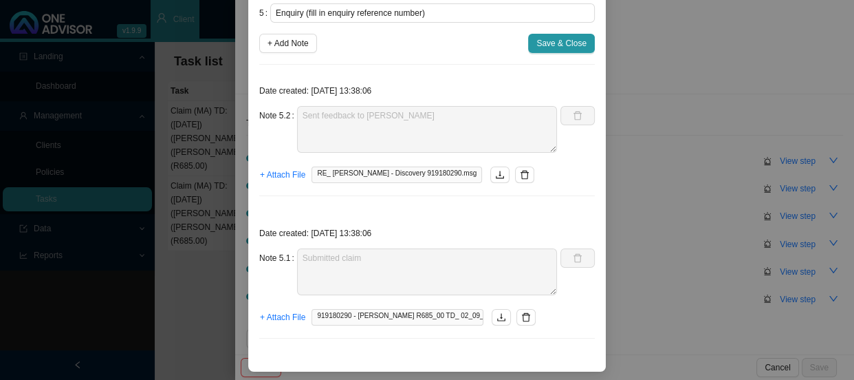
scroll to position [96, 0]
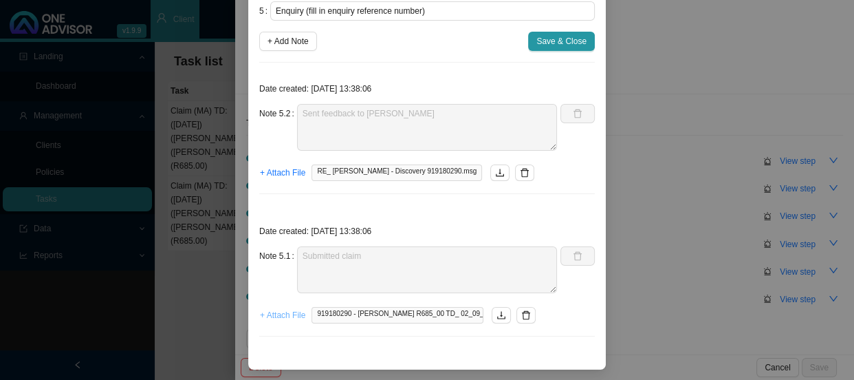
click at [283, 316] on span "+ Attach File" at bounding box center [282, 315] width 45 height 14
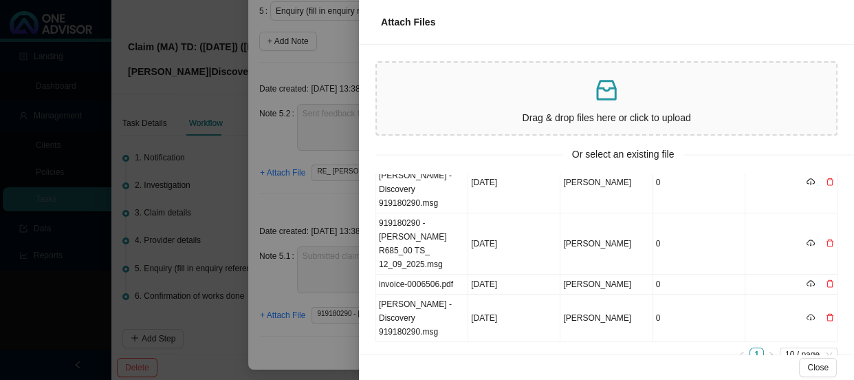
scroll to position [0, 0]
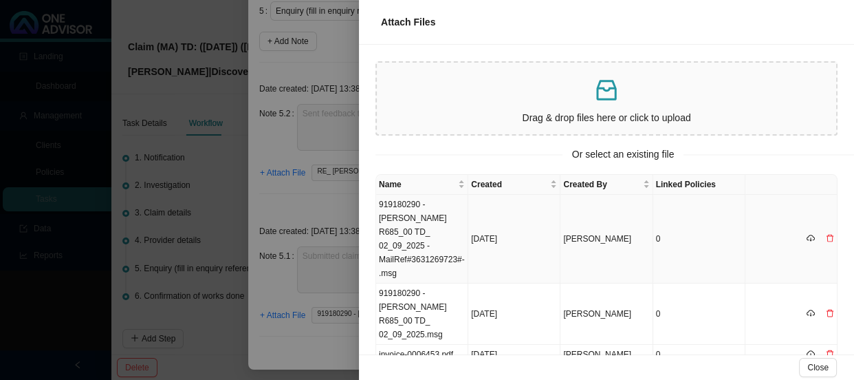
click at [411, 211] on td "919180290 - [PERSON_NAME] R685_00 TD_ 02_09_2025 -MailRef#3631269723#-.msg" at bounding box center [422, 239] width 92 height 89
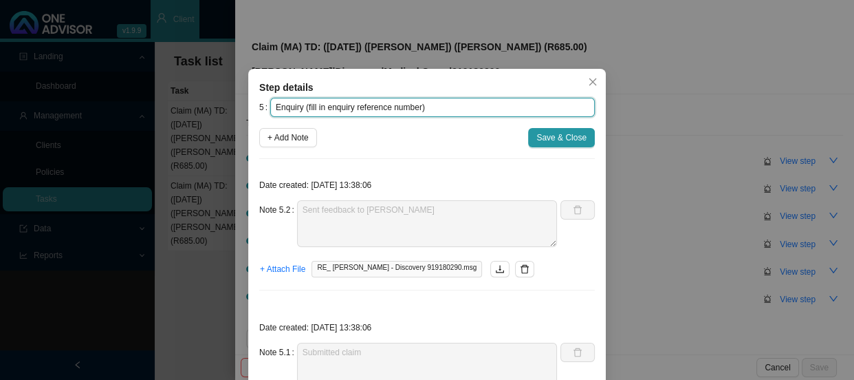
drag, startPoint x: 415, startPoint y: 107, endPoint x: 302, endPoint y: 110, distance: 112.8
click at [302, 110] on input "Enquiry (fill in enquiry reference number)" at bounding box center [432, 107] width 325 height 19
paste input "11495444153"
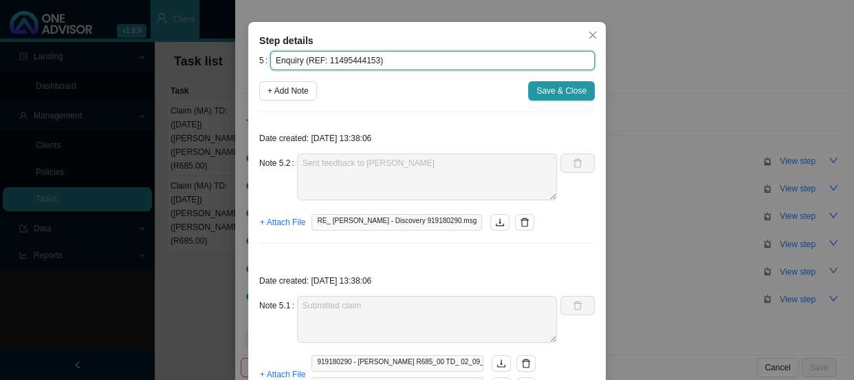
scroll to position [116, 0]
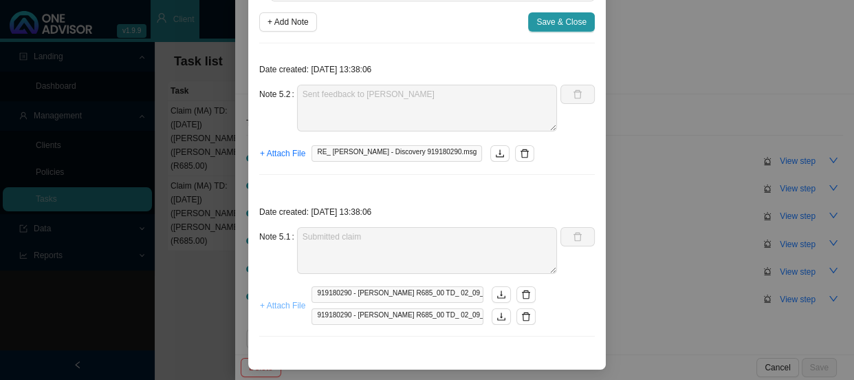
click at [285, 302] on span "+ Attach File" at bounding box center [282, 305] width 45 height 14
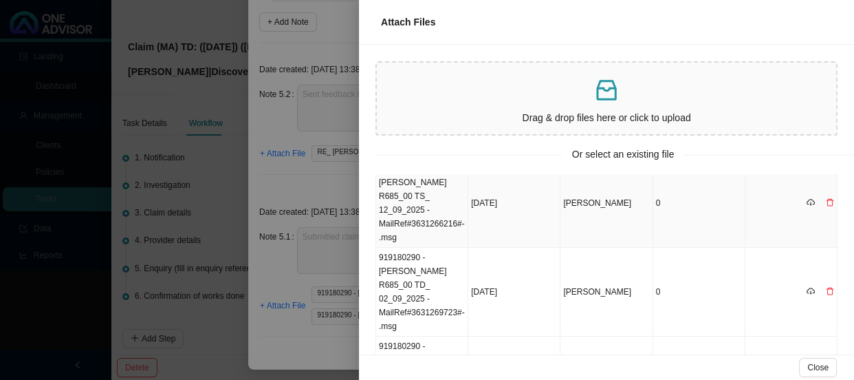
scroll to position [0, 0]
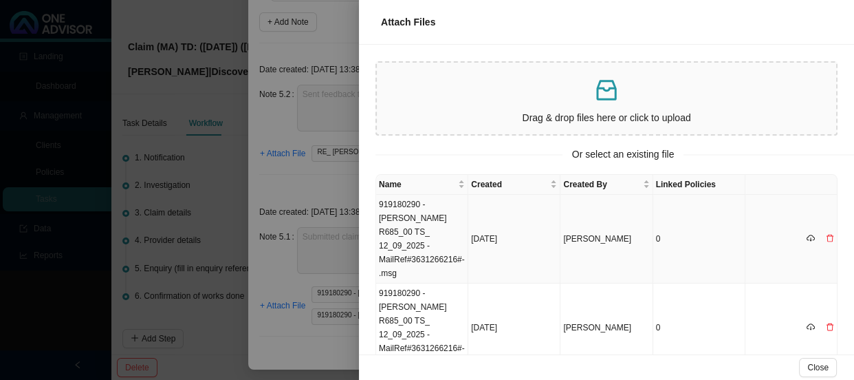
click at [826, 234] on icon "delete" at bounding box center [830, 238] width 8 height 8
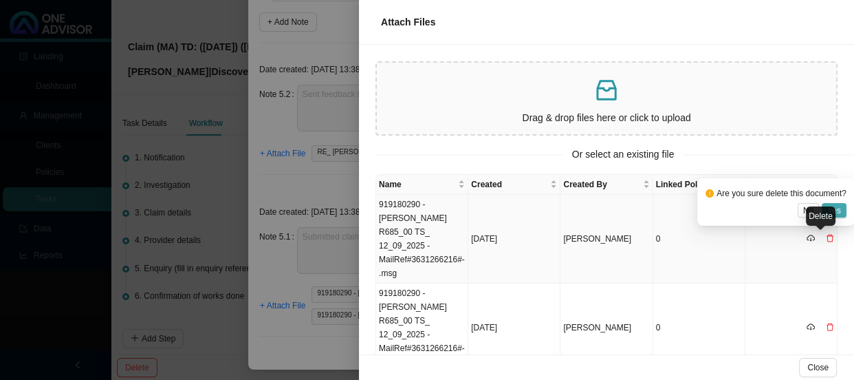
click at [841, 206] on button "Yes" at bounding box center [834, 210] width 25 height 14
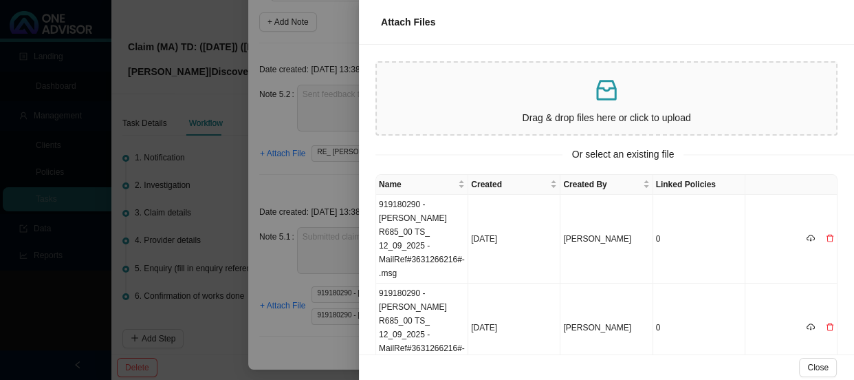
click at [314, 178] on div at bounding box center [427, 190] width 854 height 380
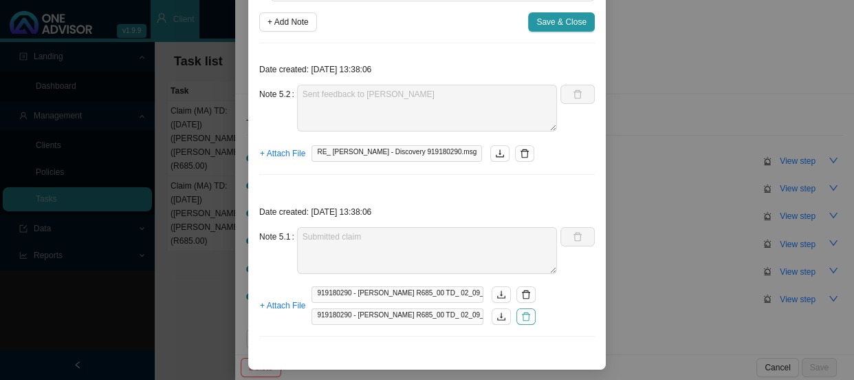
click at [523, 316] on icon "delete" at bounding box center [526, 317] width 10 height 10
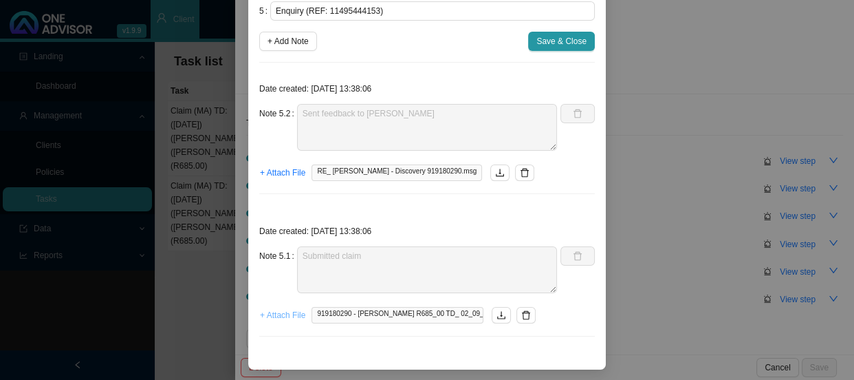
click at [279, 309] on span "+ Attach File" at bounding box center [282, 315] width 45 height 14
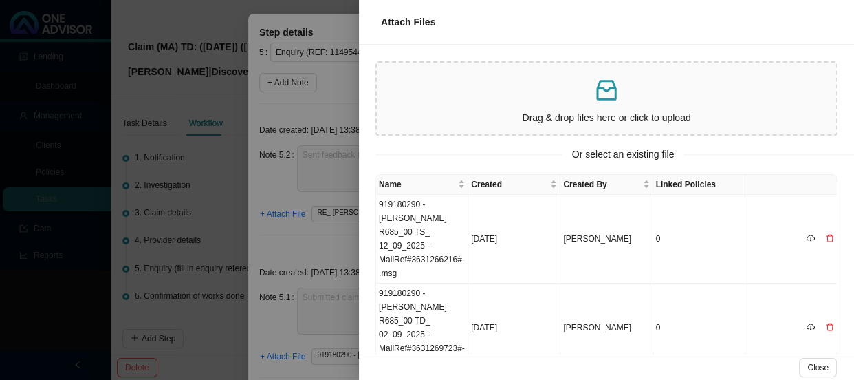
scroll to position [0, 0]
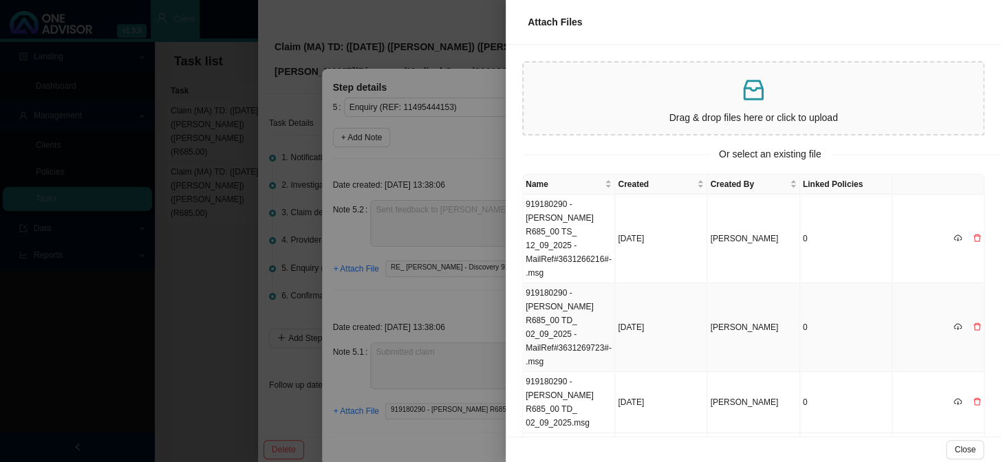
click at [552, 329] on td "919180290 - [PERSON_NAME] R685_00 TD_ 02_09_2025 -MailRef#3631269723#-.msg" at bounding box center [569, 327] width 92 height 89
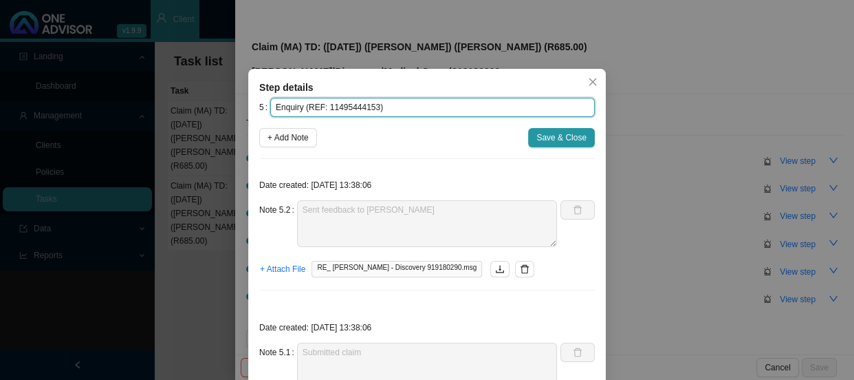
click at [356, 108] on input "Enquiry (REF: 11495444153)" at bounding box center [432, 107] width 325 height 19
paste input "52670"
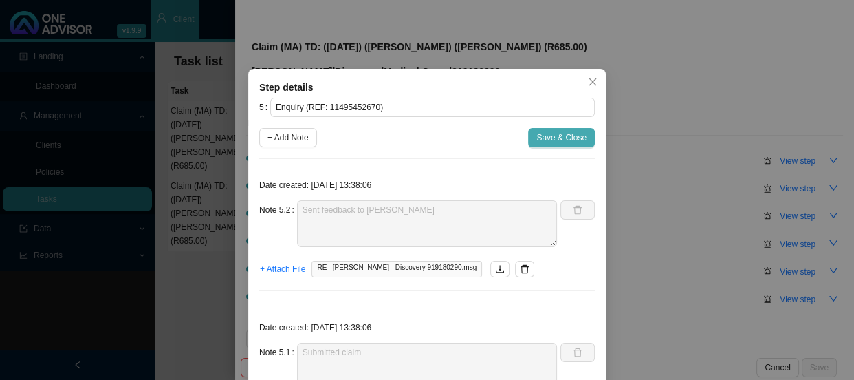
click at [554, 139] on span "Save & Close" at bounding box center [561, 138] width 50 height 14
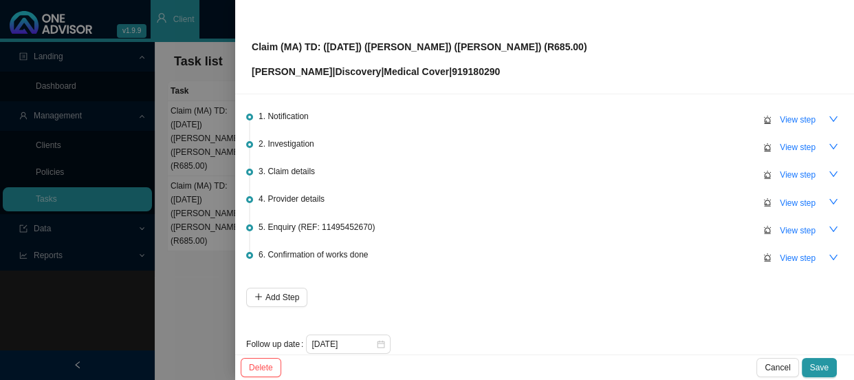
scroll to position [61, 0]
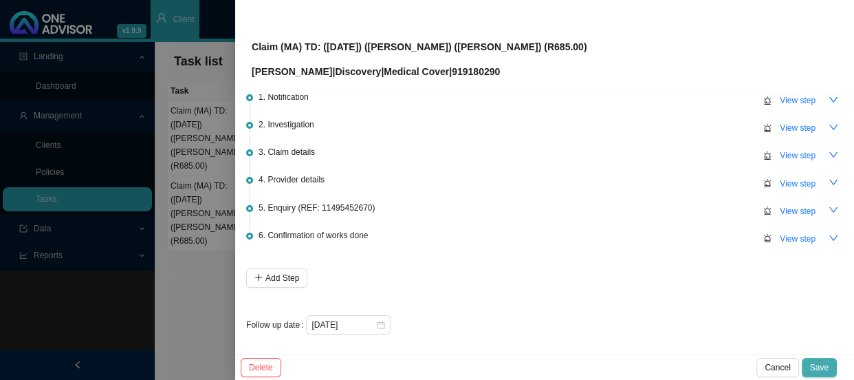
click at [824, 371] on span "Save" at bounding box center [819, 367] width 19 height 14
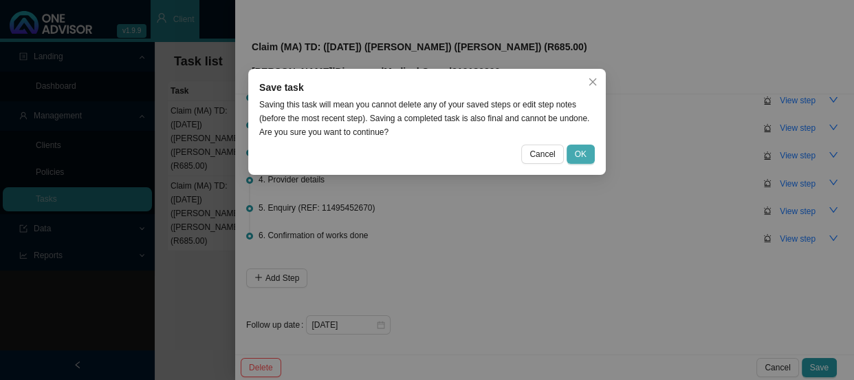
click at [580, 154] on span "OK" at bounding box center [581, 154] width 12 height 14
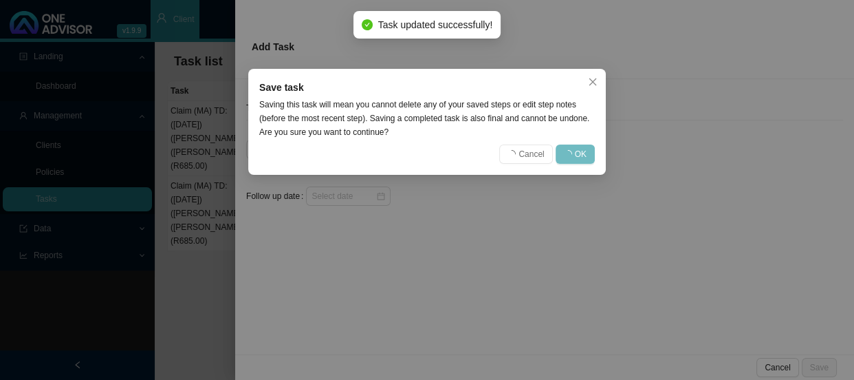
scroll to position [0, 0]
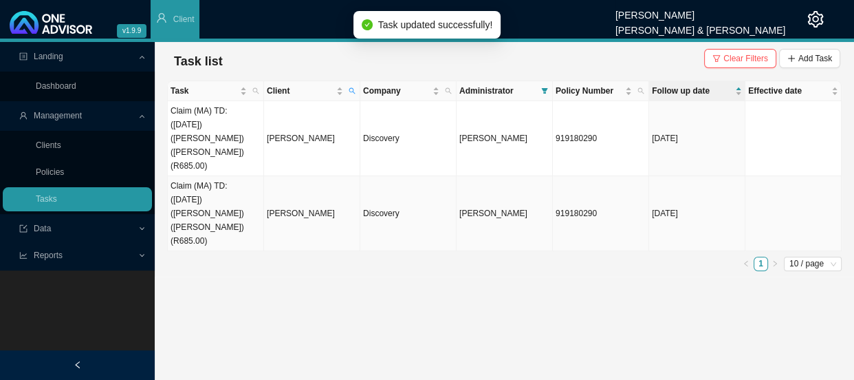
click at [226, 192] on td "Claim (MA) TD: ([DATE]) ([PERSON_NAME]) ([PERSON_NAME]) (R685.00)" at bounding box center [216, 213] width 96 height 75
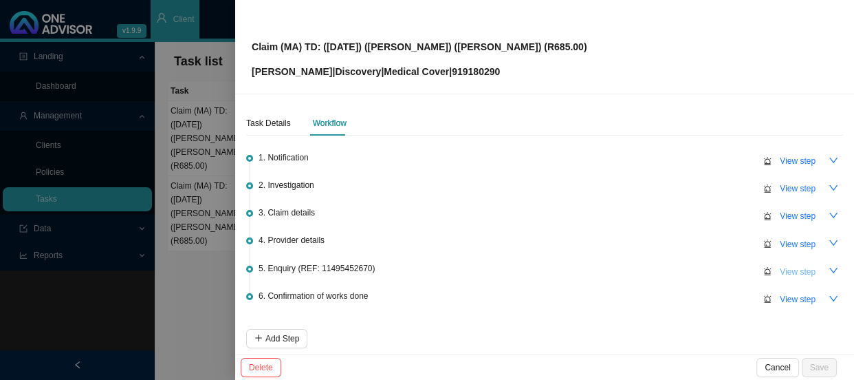
click at [787, 275] on span "View step" at bounding box center [798, 272] width 36 height 14
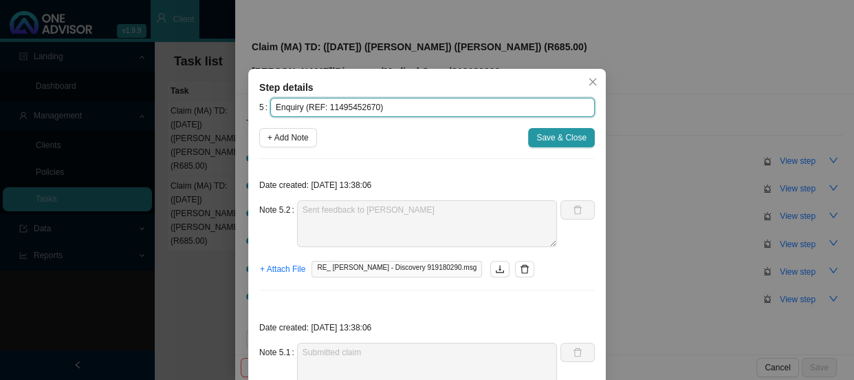
click at [350, 105] on input "Enquiry (REF: 11495452670)" at bounding box center [432, 107] width 325 height 19
paste input "44153"
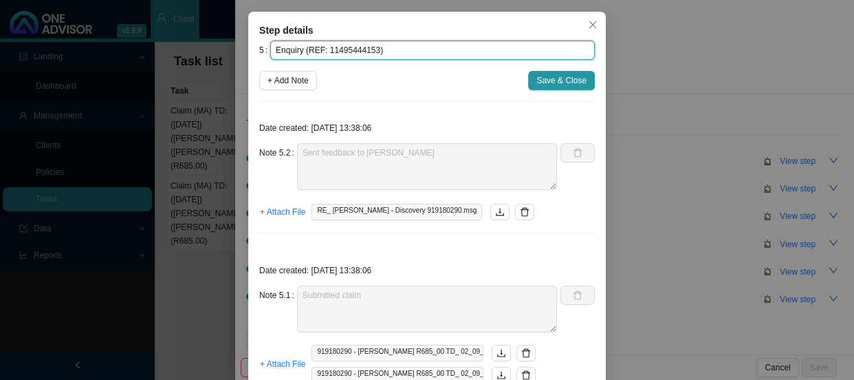
scroll to position [116, 0]
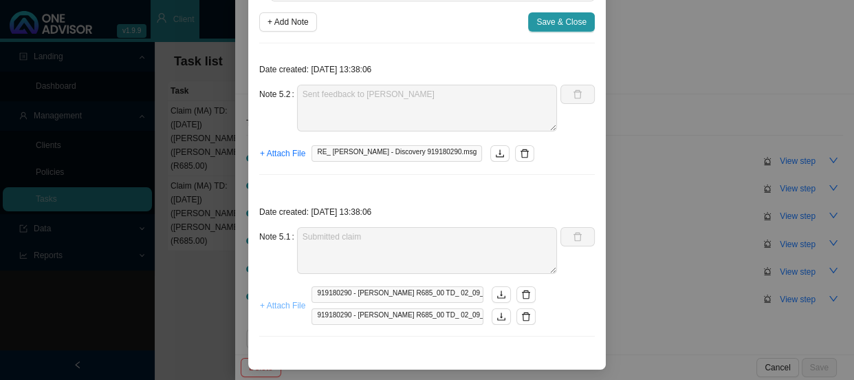
click at [278, 305] on span "+ Attach File" at bounding box center [282, 305] width 45 height 14
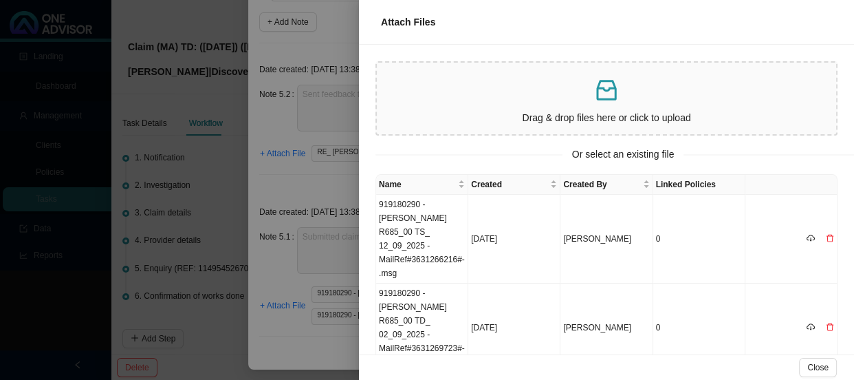
click at [272, 325] on div at bounding box center [427, 190] width 854 height 380
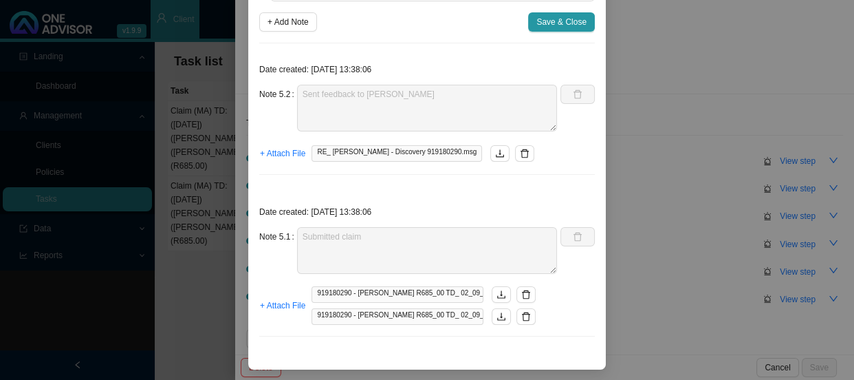
click at [175, 257] on div "Step details 5 Enquiry (REF: 11495444153) + Add Note Save & Close Date created:…" at bounding box center [427, 190] width 854 height 380
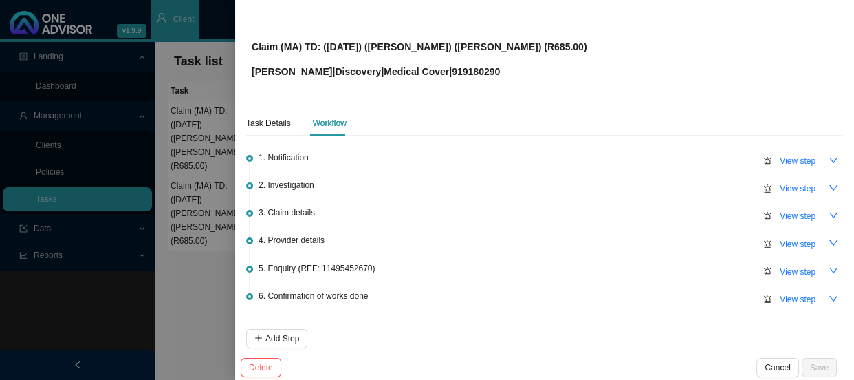
scroll to position [47, 0]
click at [781, 269] on span "View step" at bounding box center [798, 272] width 36 height 14
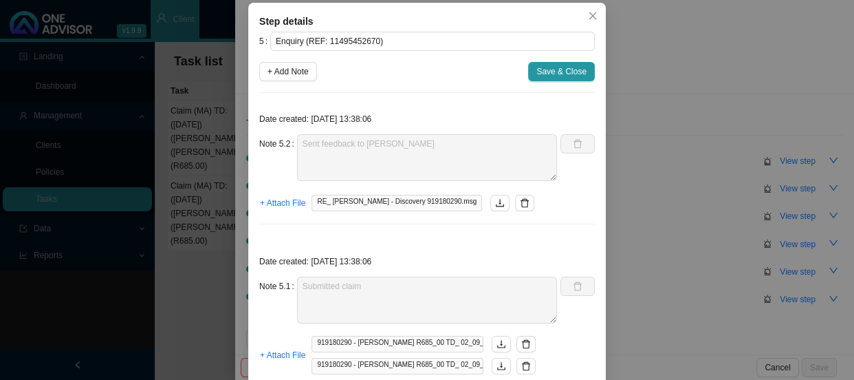
scroll to position [0, 0]
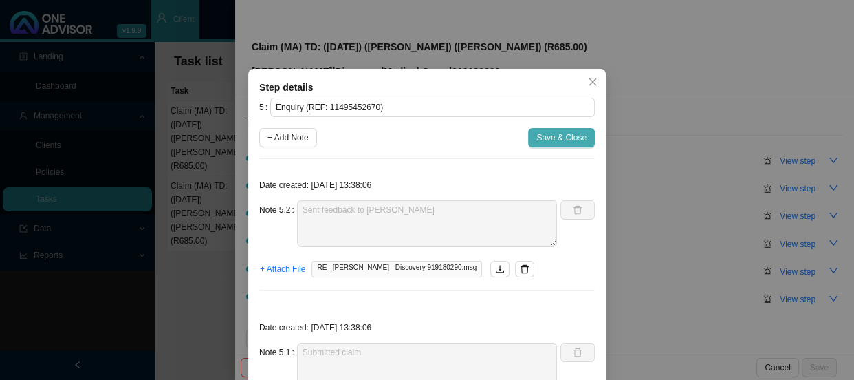
click at [550, 138] on span "Save & Close" at bounding box center [561, 138] width 50 height 14
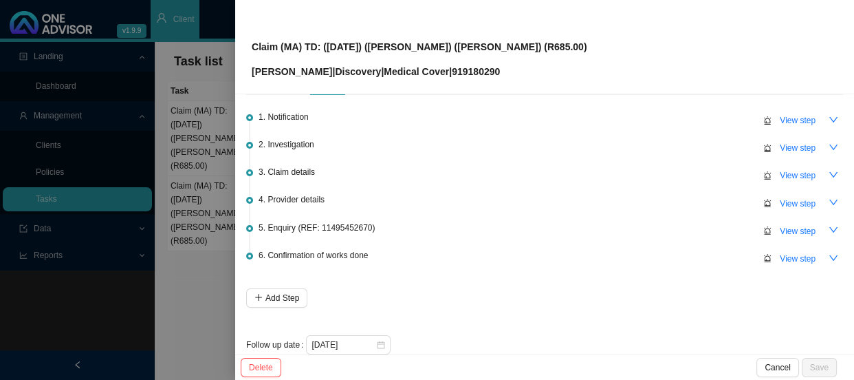
scroll to position [61, 0]
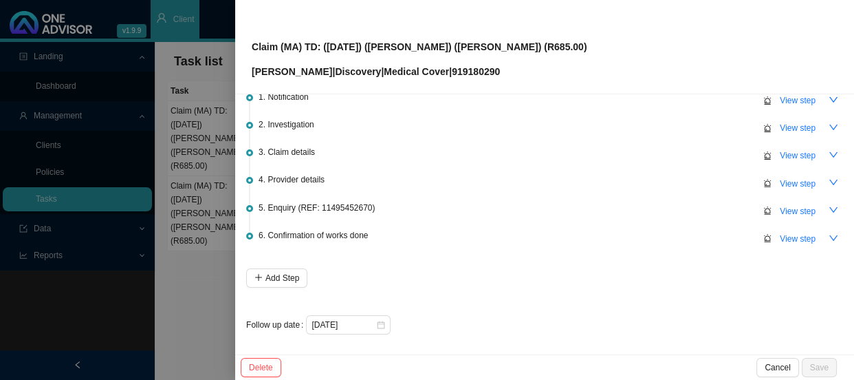
click at [184, 189] on div at bounding box center [427, 190] width 854 height 380
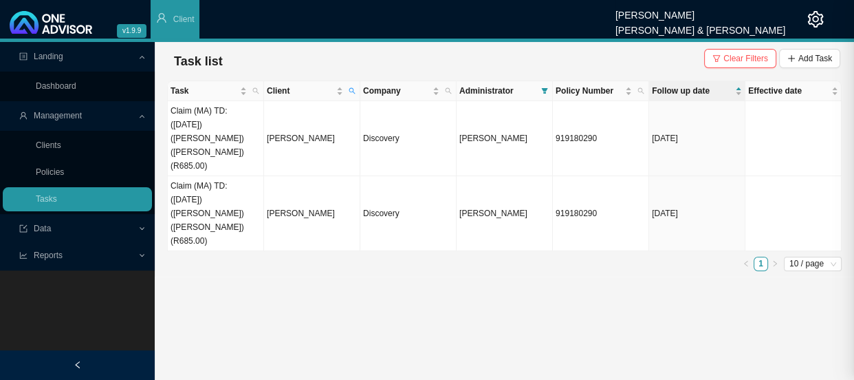
scroll to position [0, 0]
click at [211, 127] on td "Claim (MA) TD: ([DATE]) ([PERSON_NAME]) ([PERSON_NAME]) (R685.00)" at bounding box center [216, 138] width 96 height 75
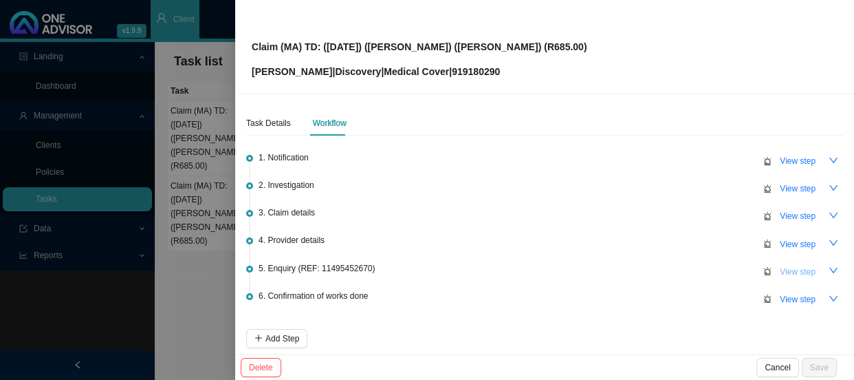
click at [792, 271] on span "View step" at bounding box center [798, 272] width 36 height 14
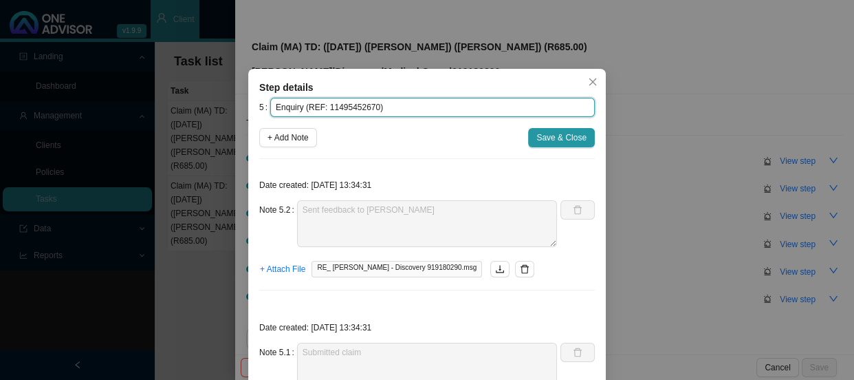
click at [360, 105] on input "Enquiry (REF: 11495452670)" at bounding box center [432, 107] width 325 height 19
paste input "44153"
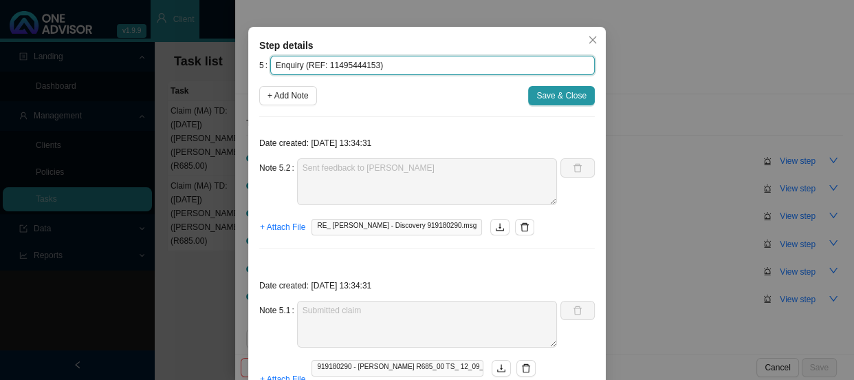
scroll to position [116, 0]
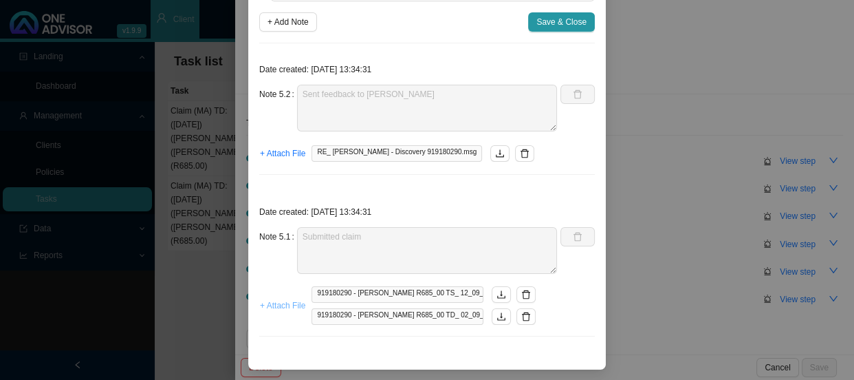
click at [287, 309] on span "+ Attach File" at bounding box center [282, 305] width 45 height 14
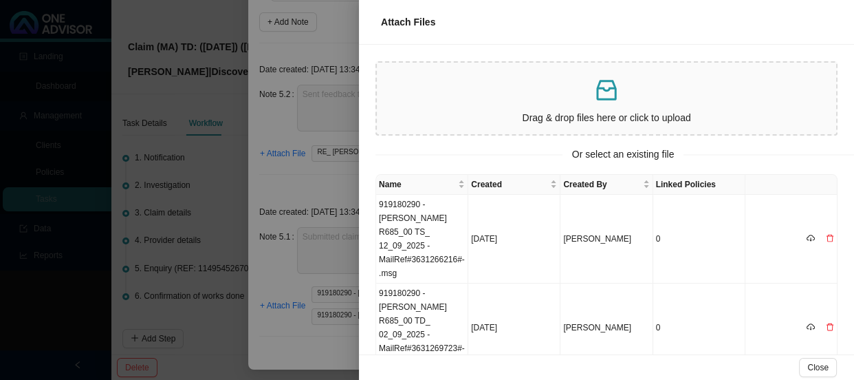
click at [258, 274] on div at bounding box center [427, 190] width 854 height 380
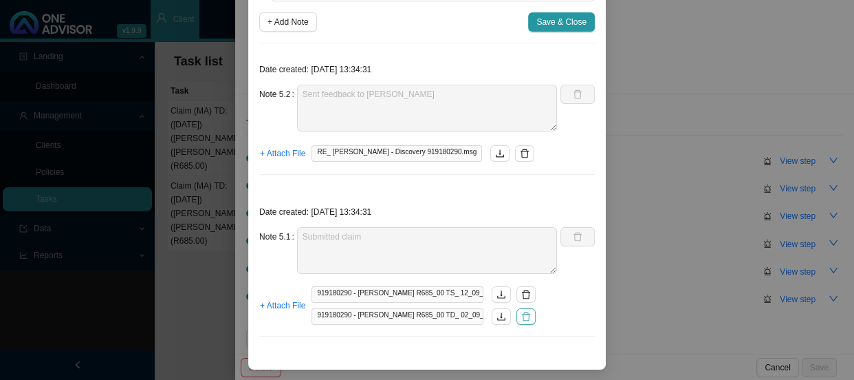
click at [516, 319] on button "button" at bounding box center [525, 316] width 19 height 17
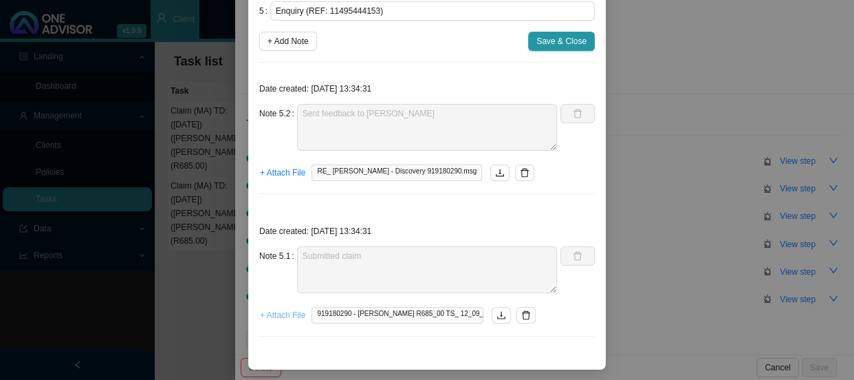
click at [285, 315] on span "+ Attach File" at bounding box center [282, 315] width 45 height 14
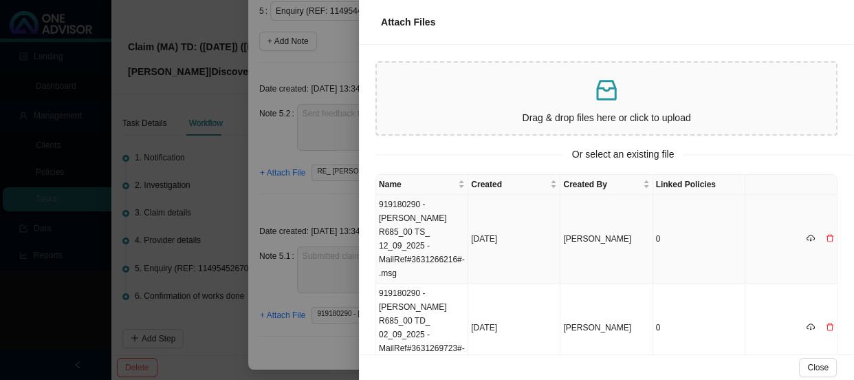
click at [541, 235] on td "[DATE]" at bounding box center [514, 239] width 92 height 89
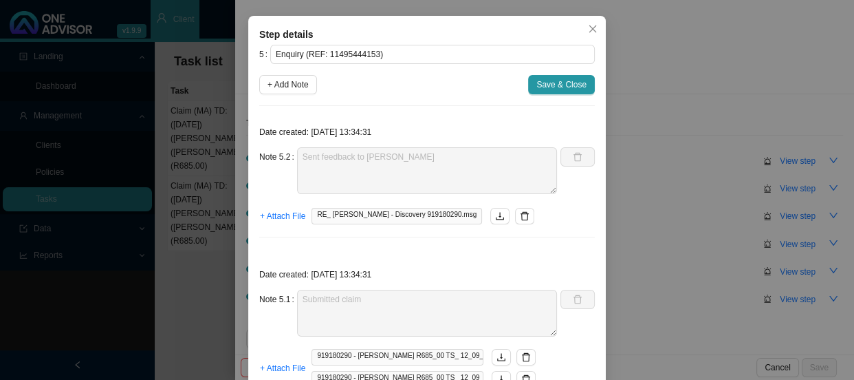
scroll to position [0, 0]
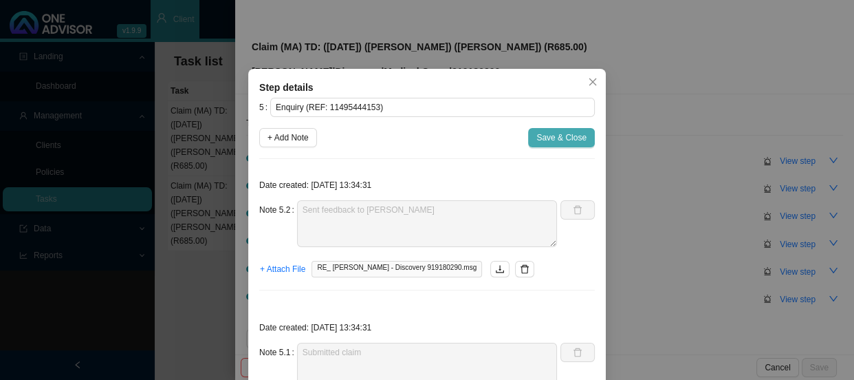
click at [570, 140] on span "Save & Close" at bounding box center [561, 138] width 50 height 14
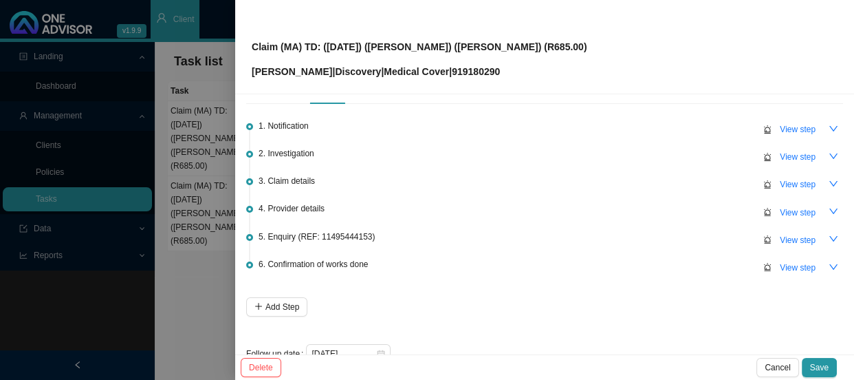
scroll to position [61, 0]
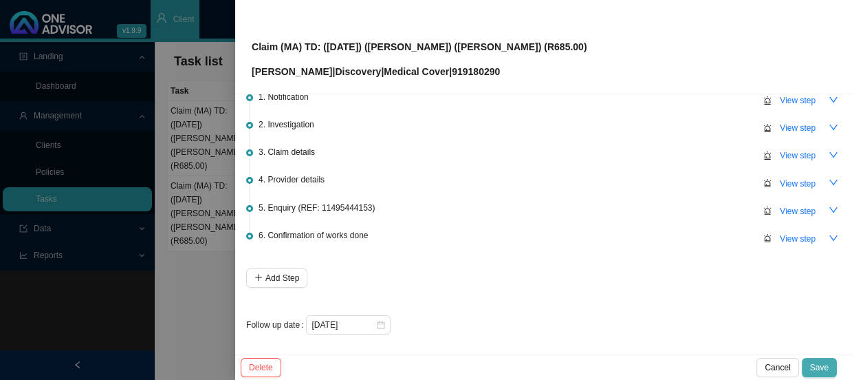
click at [831, 366] on button "Save" at bounding box center [819, 367] width 35 height 19
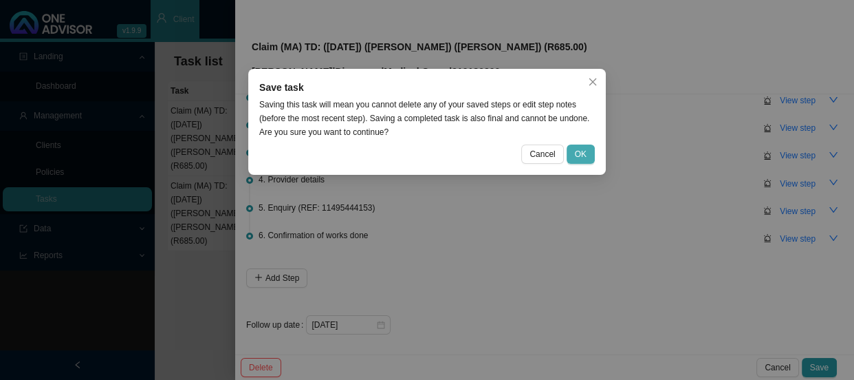
click at [589, 151] on button "OK" at bounding box center [581, 153] width 28 height 19
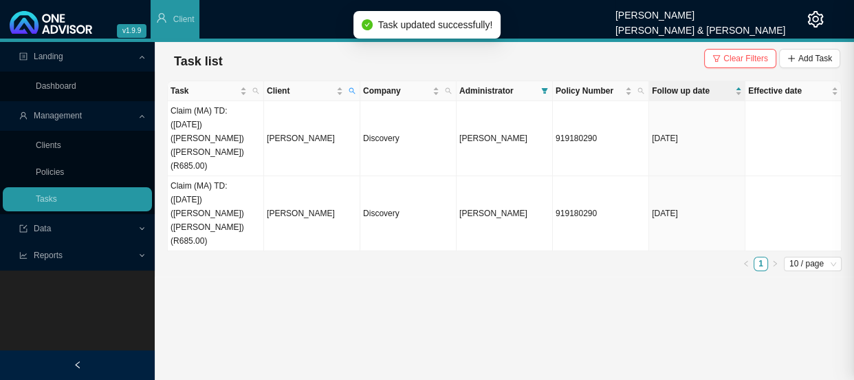
scroll to position [0, 0]
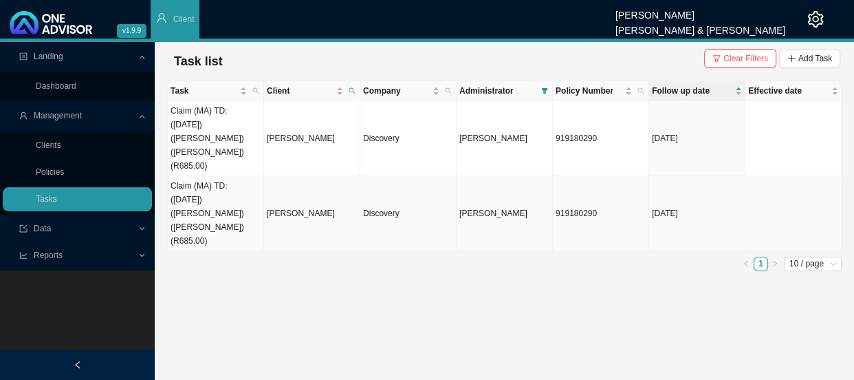
click at [242, 194] on td "Claim (MA) TD: ([DATE]) ([PERSON_NAME]) ([PERSON_NAME]) (R685.00)" at bounding box center [216, 213] width 96 height 75
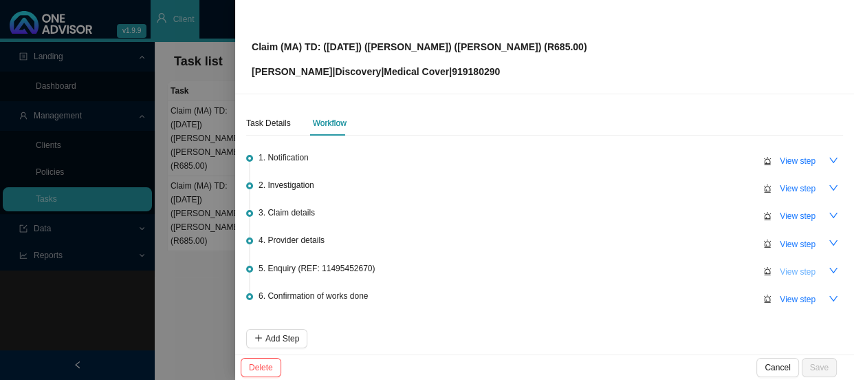
click at [792, 272] on span "View step" at bounding box center [798, 272] width 36 height 14
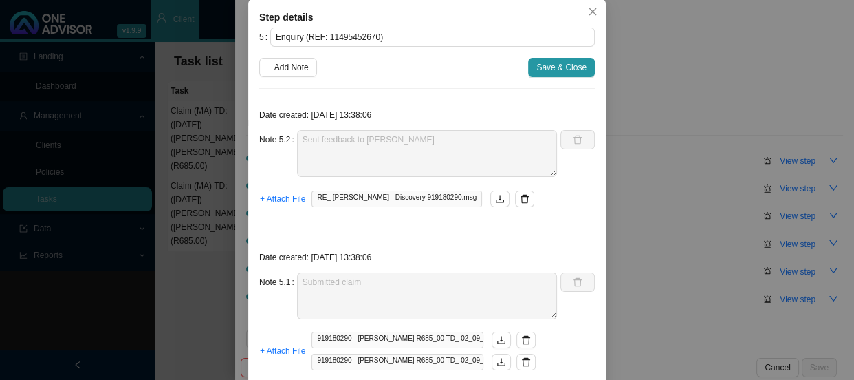
scroll to position [116, 0]
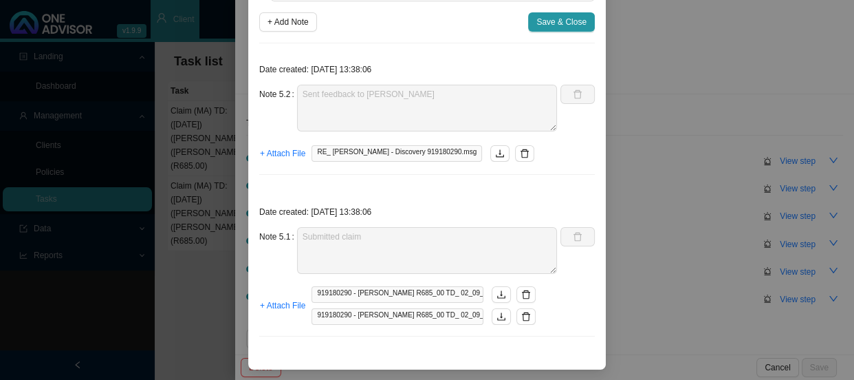
click at [638, 282] on div "Step details 5 Enquiry (REF: 11495452670) + Add Note Save & Close Date created:…" at bounding box center [427, 190] width 854 height 380
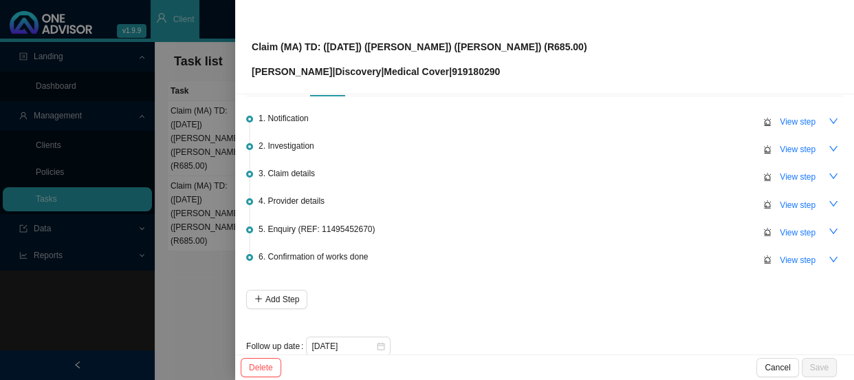
scroll to position [61, 0]
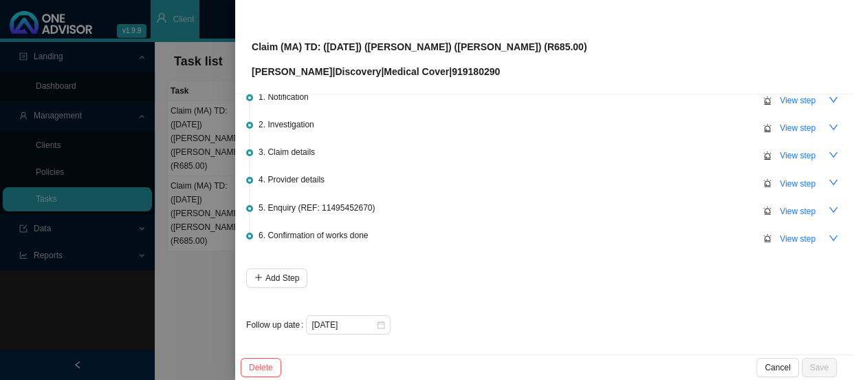
click at [193, 264] on div at bounding box center [427, 190] width 854 height 380
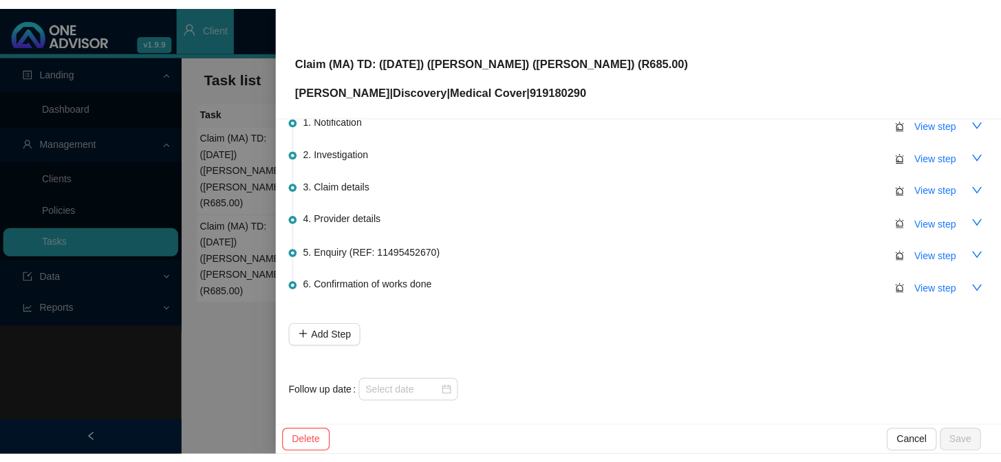
scroll to position [0, 0]
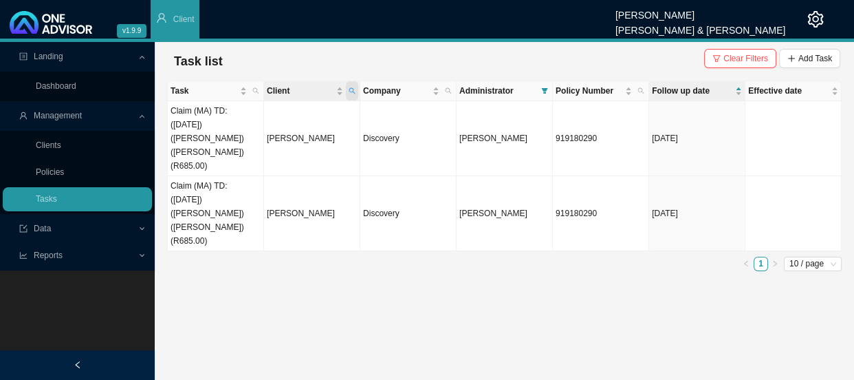
click at [353, 89] on icon "search" at bounding box center [352, 91] width 6 height 6
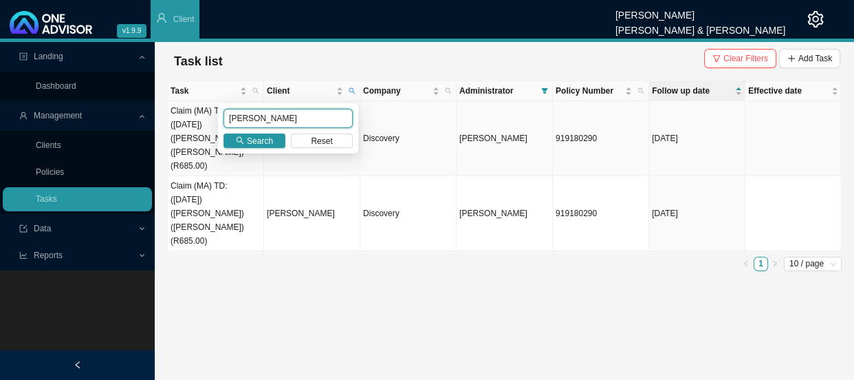
drag, startPoint x: 268, startPoint y: 116, endPoint x: 190, endPoint y: 124, distance: 78.9
click at [190, 124] on body "v1.9.9 [PERSON_NAME] [PERSON_NAME] & [PERSON_NAME] Client Landing Dashboard Man…" at bounding box center [427, 190] width 854 height 380
click at [252, 143] on span "Search" at bounding box center [260, 141] width 26 height 14
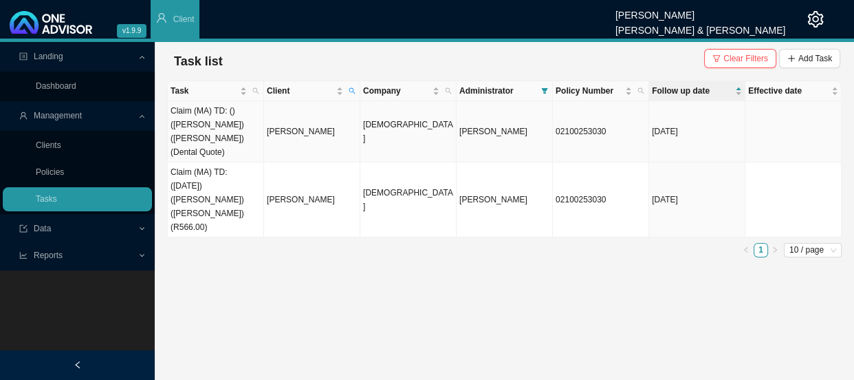
click at [301, 123] on td "[PERSON_NAME]" at bounding box center [312, 131] width 96 height 61
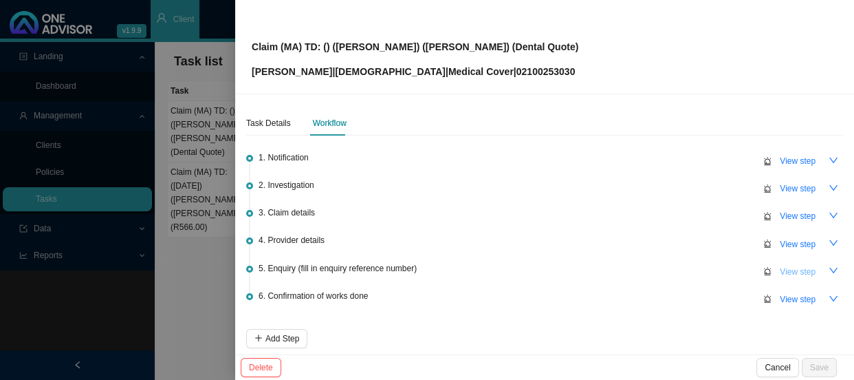
click at [783, 270] on span "View step" at bounding box center [798, 272] width 36 height 14
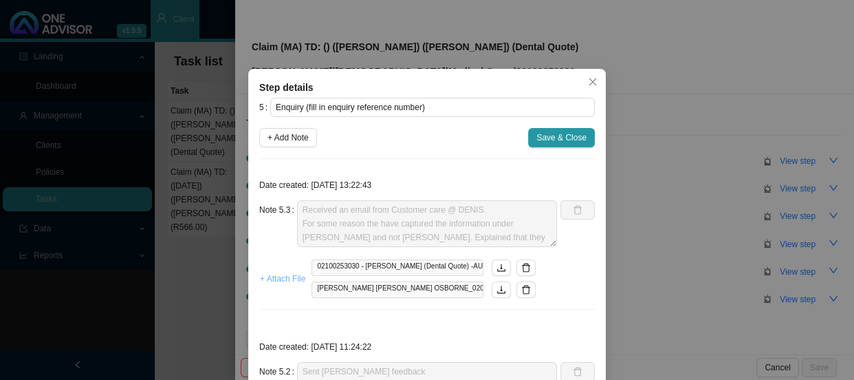
click at [279, 276] on span "+ Attach File" at bounding box center [282, 279] width 45 height 14
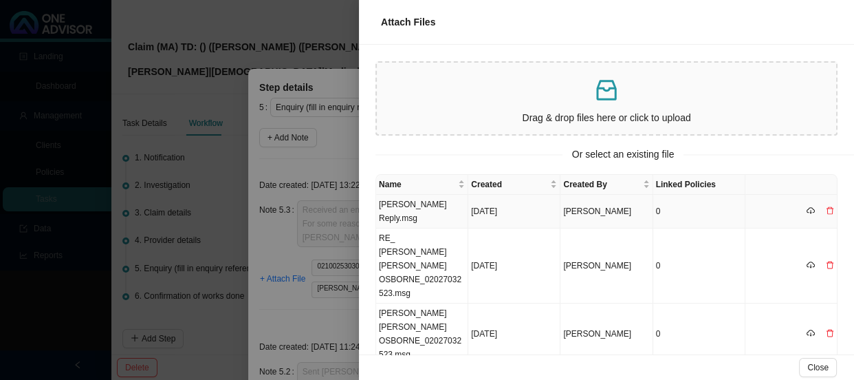
click at [433, 205] on td "[PERSON_NAME] Reply.msg" at bounding box center [422, 212] width 92 height 34
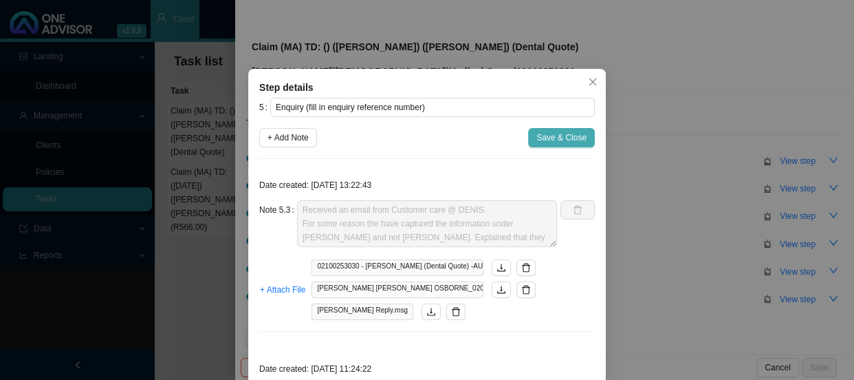
click at [564, 142] on span "Save & Close" at bounding box center [561, 138] width 50 height 14
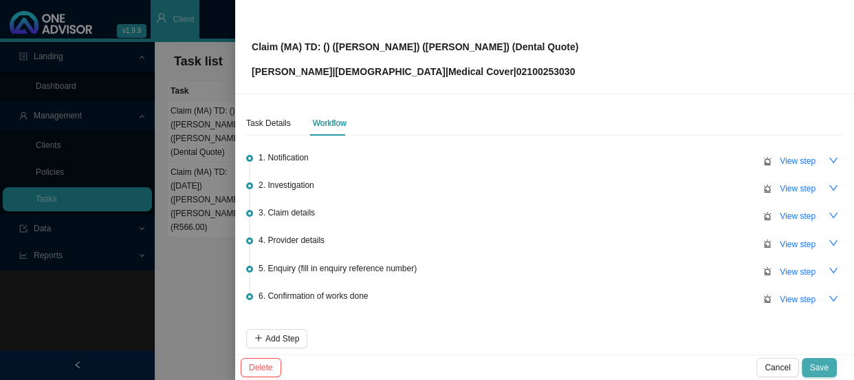
click at [825, 368] on span "Save" at bounding box center [819, 367] width 19 height 14
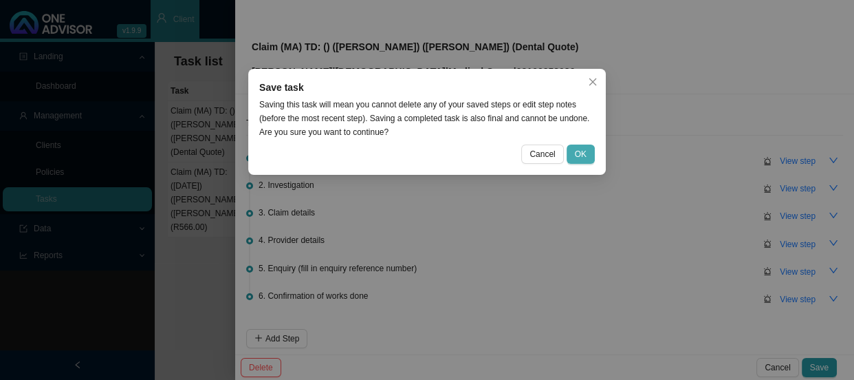
click at [584, 155] on span "OK" at bounding box center [581, 154] width 12 height 14
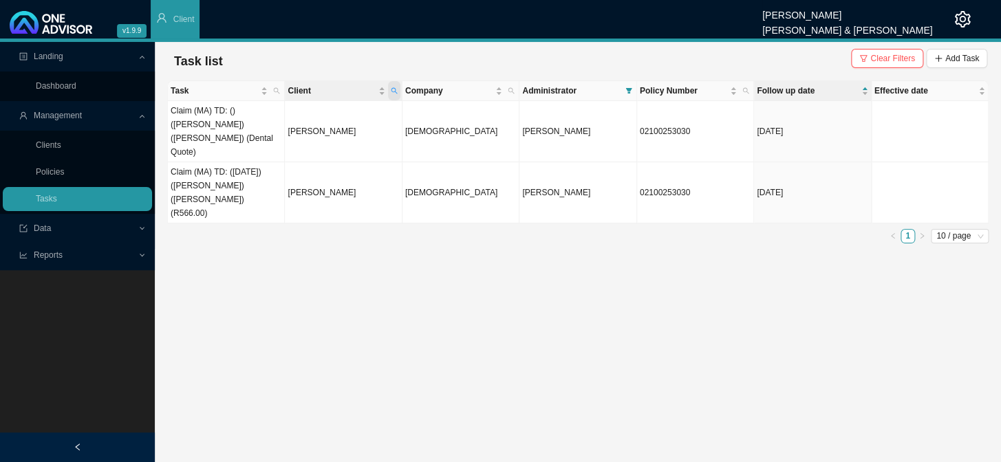
click at [392, 91] on icon "search" at bounding box center [394, 91] width 6 height 6
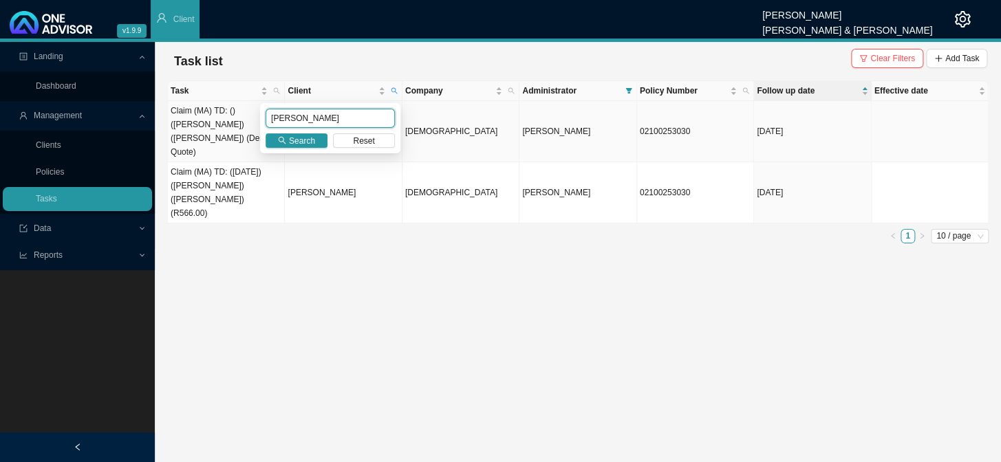
drag, startPoint x: 316, startPoint y: 118, endPoint x: 215, endPoint y: 114, distance: 101.2
click at [215, 114] on body "v1.9.9 [PERSON_NAME] [PERSON_NAME] & [PERSON_NAME] Client Landing Dashboard Man…" at bounding box center [500, 231] width 1001 height 462
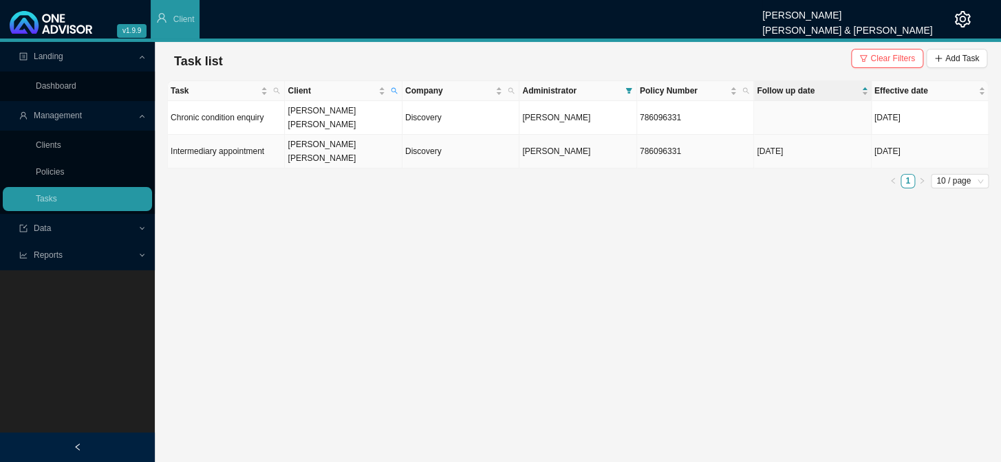
click at [336, 135] on td "[PERSON_NAME] [PERSON_NAME]" at bounding box center [343, 152] width 117 height 34
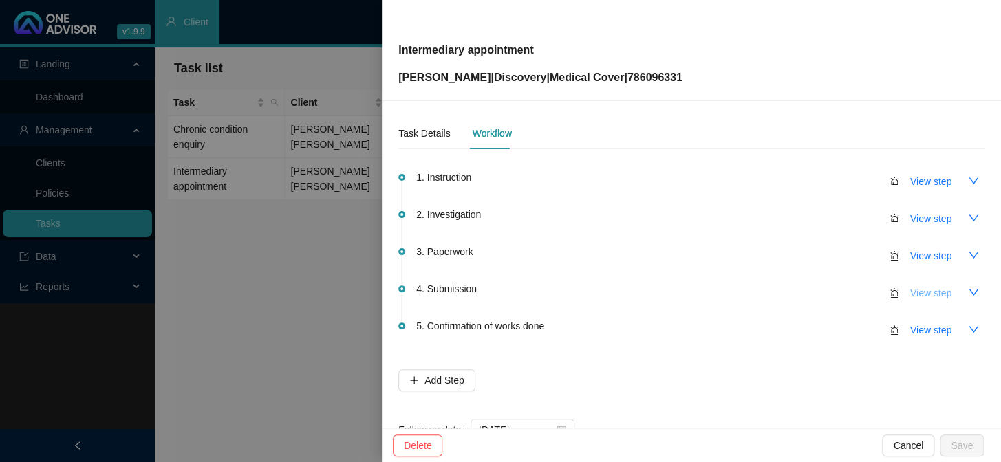
click at [933, 288] on span "View step" at bounding box center [930, 292] width 41 height 15
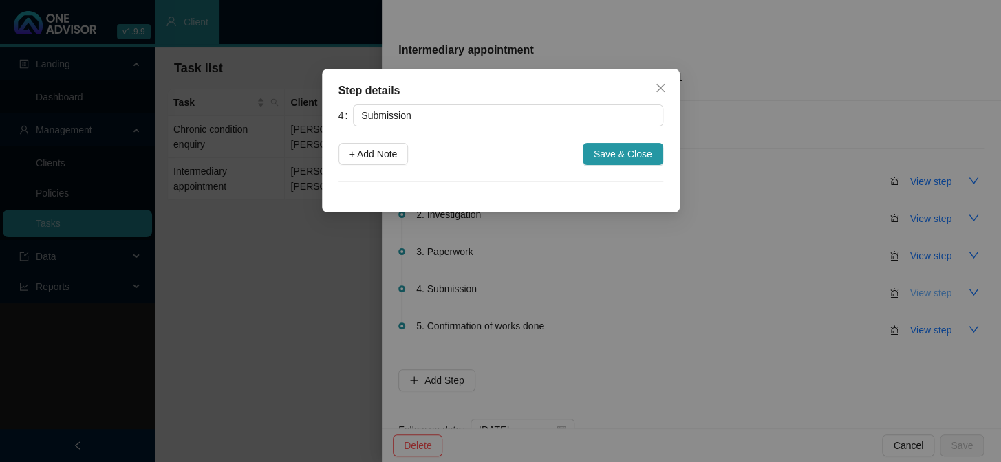
click at [933, 288] on div "Step details 4 Submission + Add Note Save & Close Cancel OK" at bounding box center [500, 231] width 1001 height 462
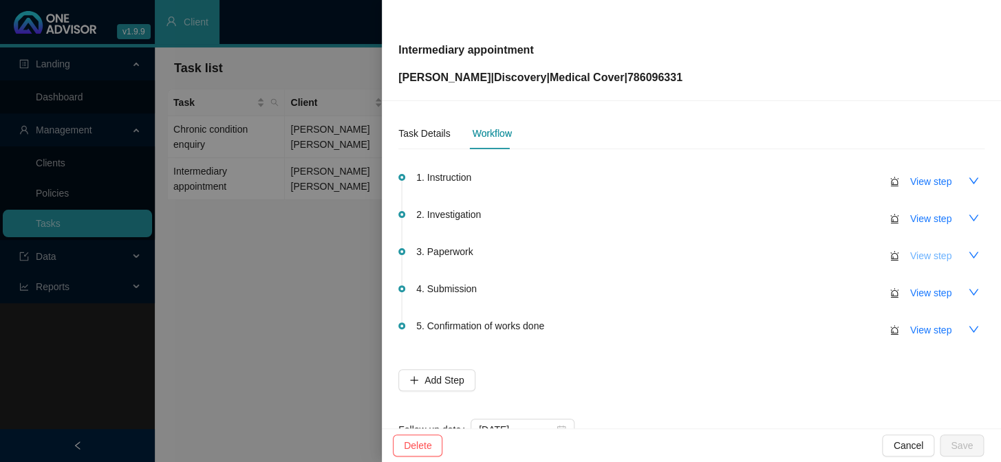
click at [915, 257] on span "View step" at bounding box center [930, 255] width 41 height 15
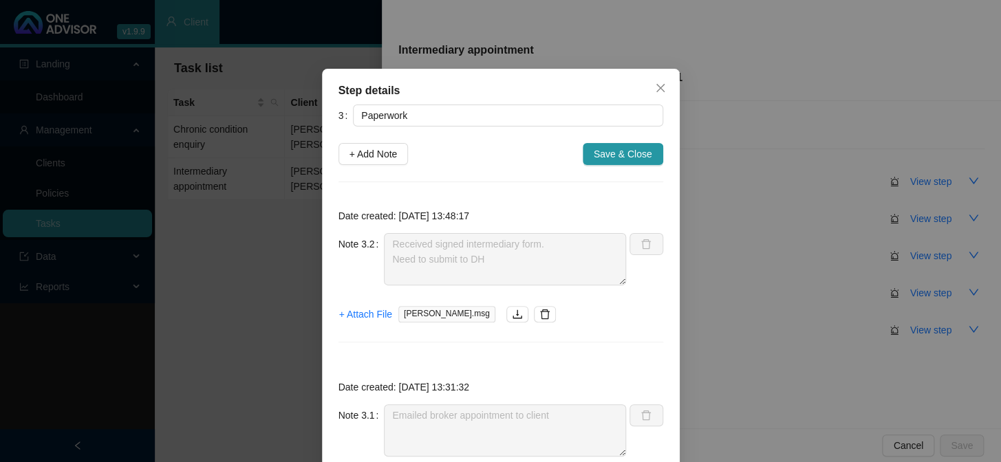
scroll to position [62, 0]
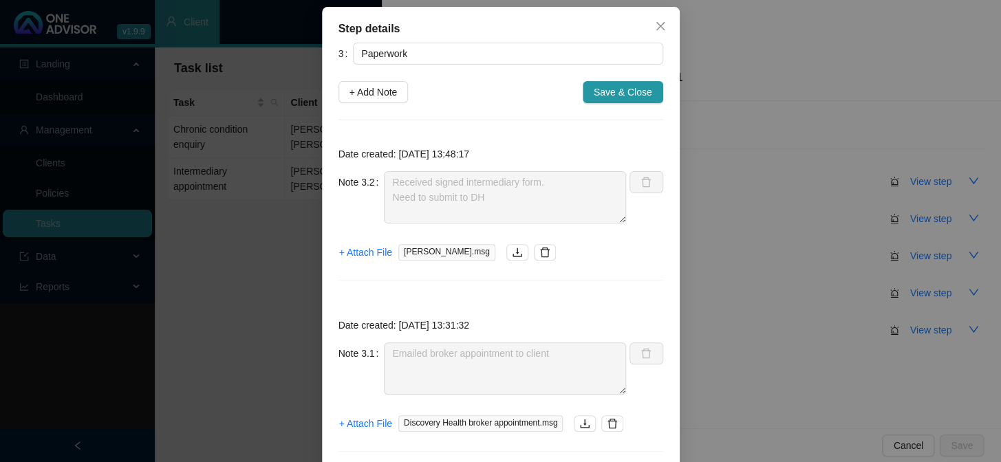
click at [722, 289] on div "Step details 3 Paperwork + Add Note Save & Close Date created: [DATE] 13:48:17 …" at bounding box center [500, 231] width 1001 height 462
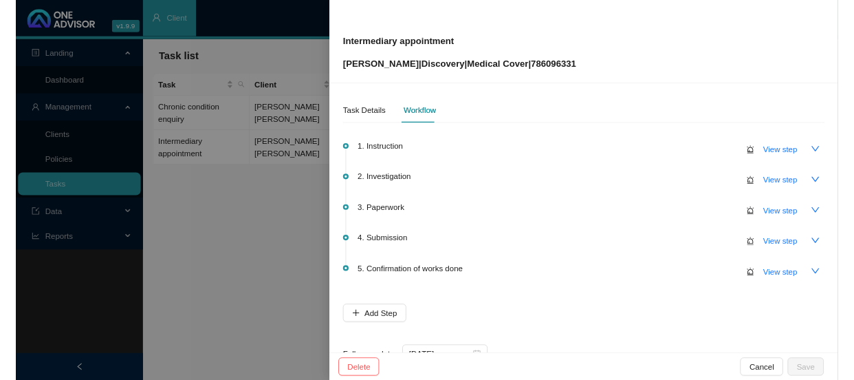
scroll to position [40, 0]
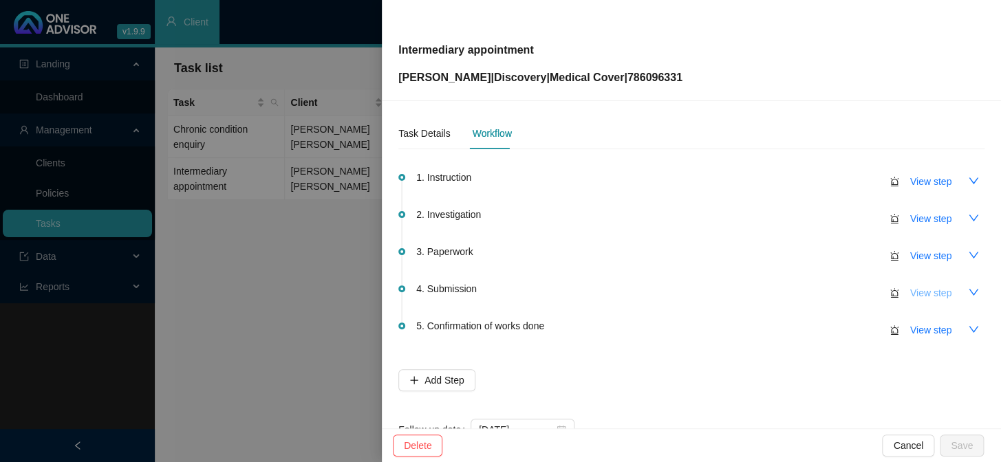
click at [911, 291] on span "View step" at bounding box center [930, 292] width 41 height 15
type input "Submission"
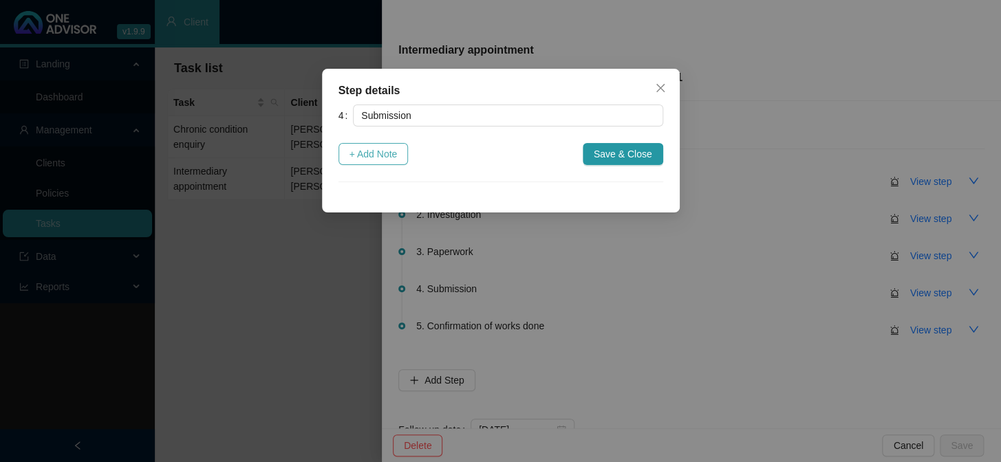
click at [389, 157] on span "+ Add Note" at bounding box center [373, 153] width 48 height 15
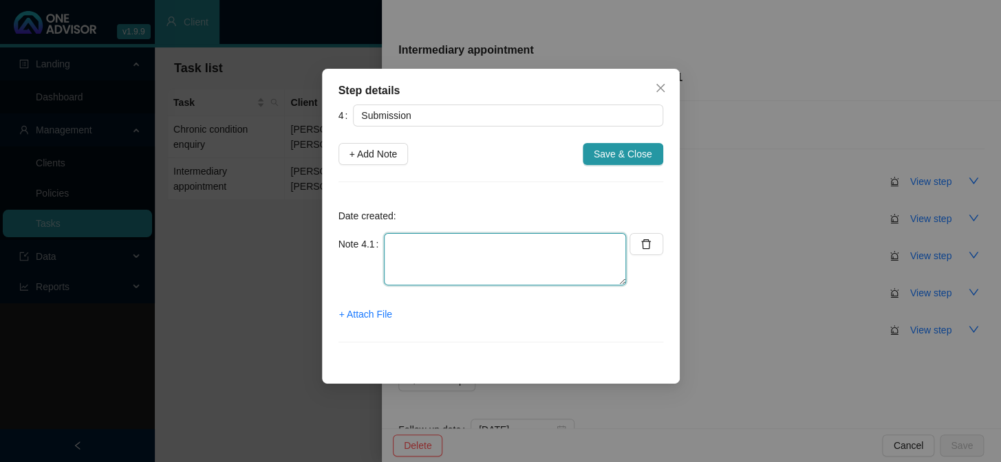
click at [435, 244] on textarea at bounding box center [505, 259] width 242 height 52
type textarea "Submitted broker app to DH"
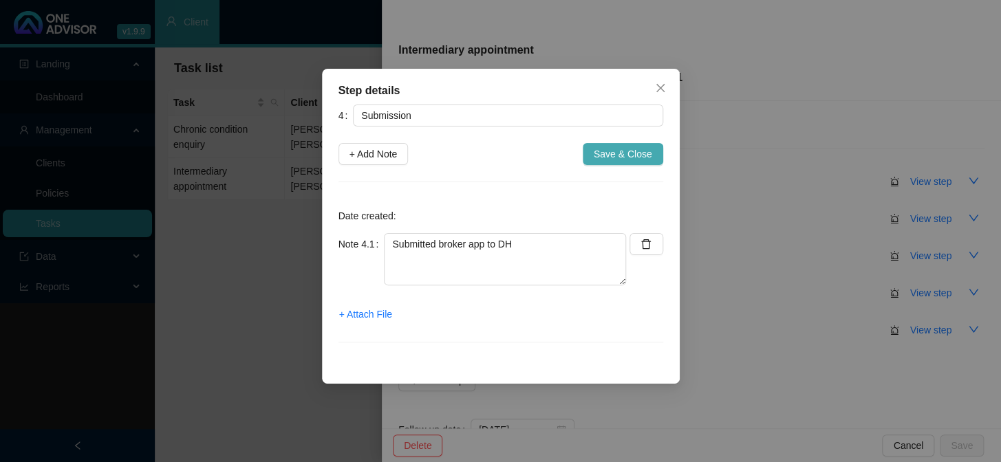
click at [630, 155] on span "Save & Close" at bounding box center [623, 153] width 58 height 15
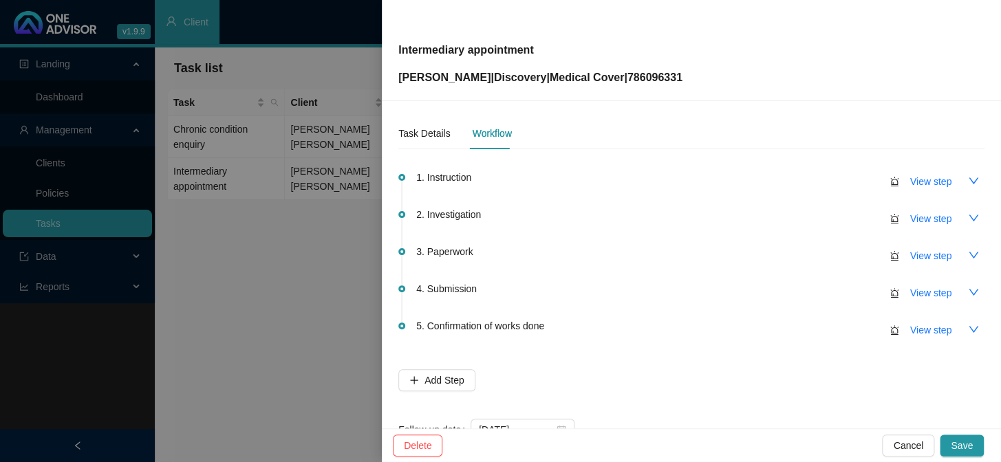
click at [660, 77] on p "[PERSON_NAME] | Discovery | Medical Cover | 786096331" at bounding box center [540, 77] width 284 height 17
copy p "786096331"
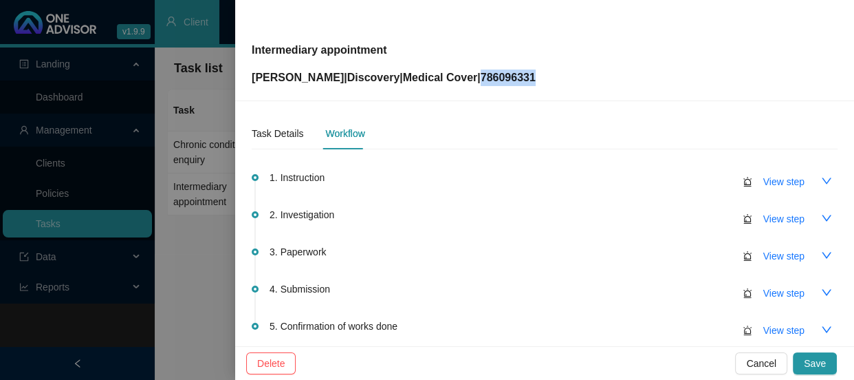
click at [515, 77] on p "[PERSON_NAME] | Discovery | Medical Cover | 786096331" at bounding box center [394, 77] width 284 height 17
click at [772, 289] on span "View step" at bounding box center [783, 292] width 41 height 15
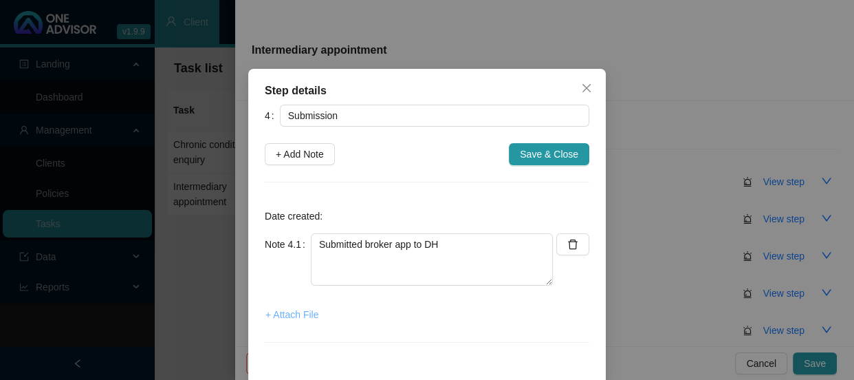
click at [285, 316] on span "+ Attach File" at bounding box center [291, 314] width 53 height 15
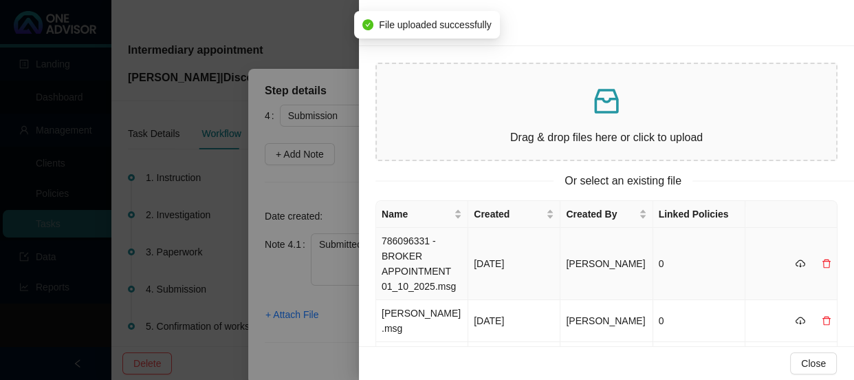
click at [430, 262] on td "786096331 - BROKER APPOINTMENT 01_10_2025.msg" at bounding box center [422, 264] width 92 height 72
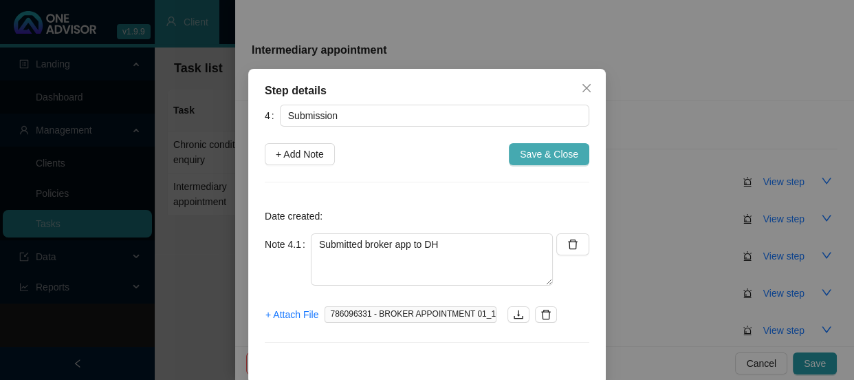
click at [525, 155] on span "Save & Close" at bounding box center [549, 153] width 58 height 15
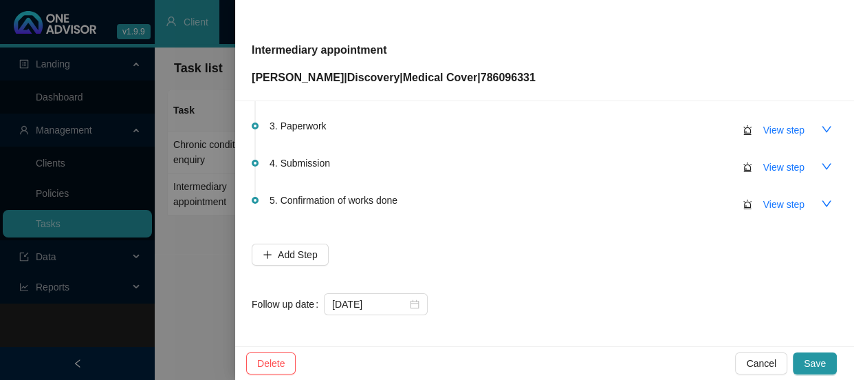
scroll to position [127, 0]
click at [387, 305] on input "[DATE]" at bounding box center [369, 303] width 75 height 15
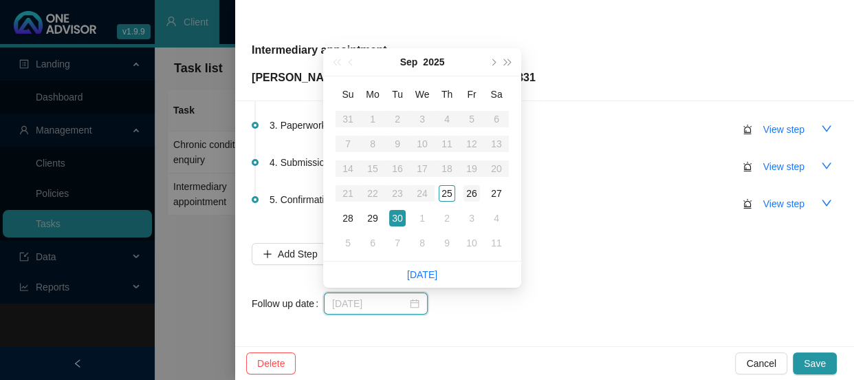
type input "[DATE]"
click at [470, 194] on div "26" at bounding box center [472, 193] width 17 height 17
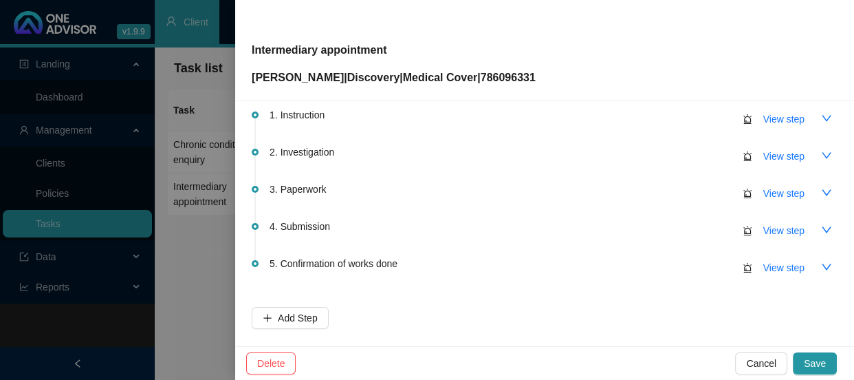
scroll to position [1, 0]
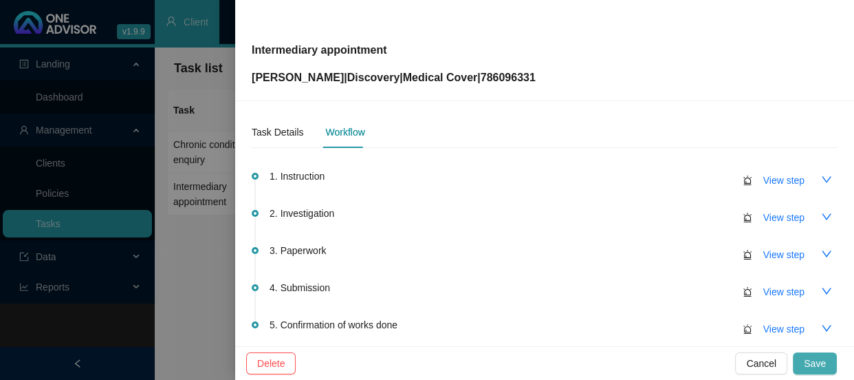
click at [818, 364] on span "Save" at bounding box center [815, 363] width 22 height 15
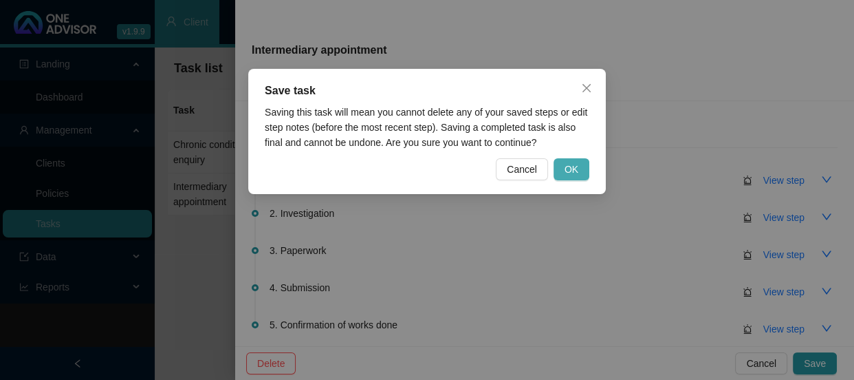
click at [581, 163] on button "OK" at bounding box center [572, 169] width 36 height 22
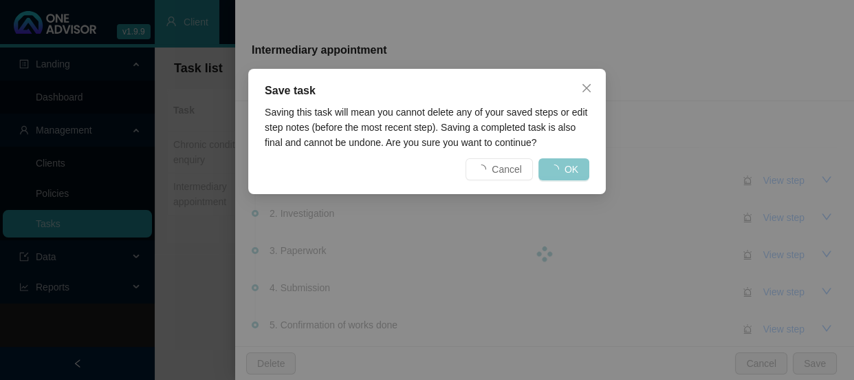
scroll to position [0, 0]
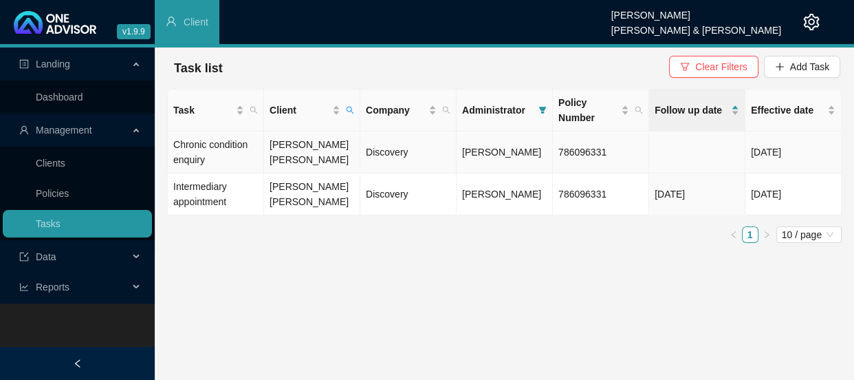
click at [353, 140] on td "[PERSON_NAME] [PERSON_NAME]" at bounding box center [312, 152] width 96 height 42
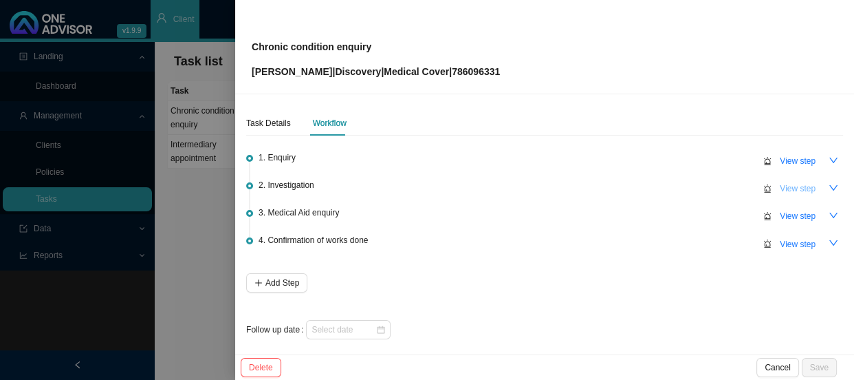
click at [780, 188] on span "View step" at bounding box center [798, 189] width 36 height 14
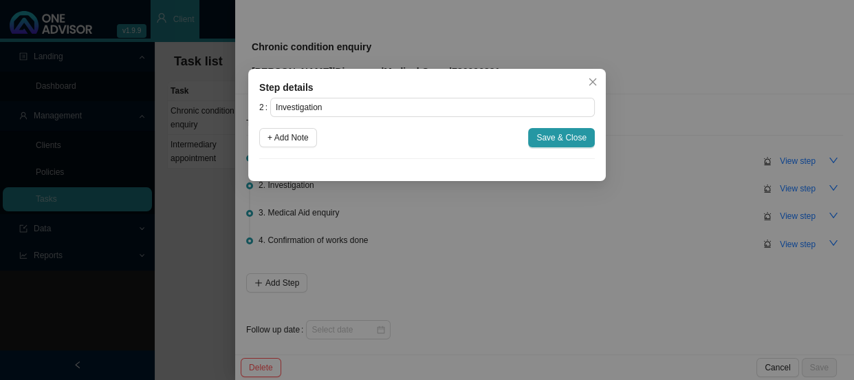
click at [774, 188] on div "Step details 2 Investigation + Add Note Save & Close Cancel OK" at bounding box center [427, 190] width 854 height 380
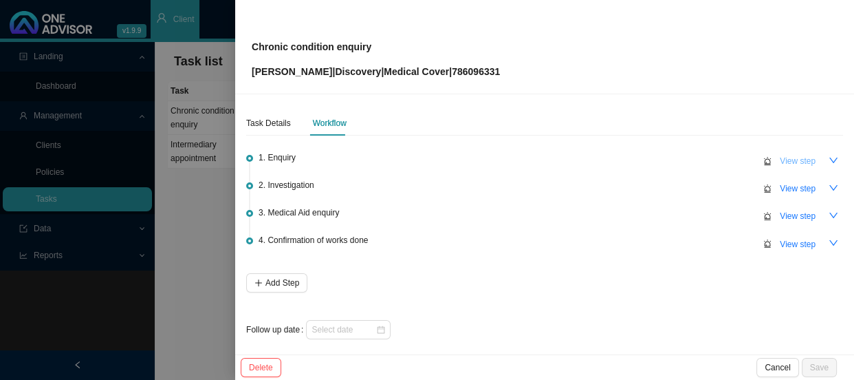
click at [783, 160] on span "View step" at bounding box center [798, 161] width 36 height 14
type input "Enquiry"
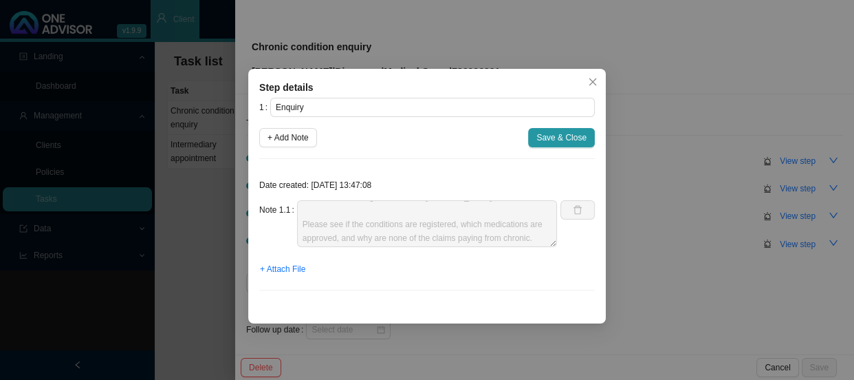
scroll to position [69, 0]
click at [565, 138] on span "Save & Close" at bounding box center [561, 138] width 50 height 14
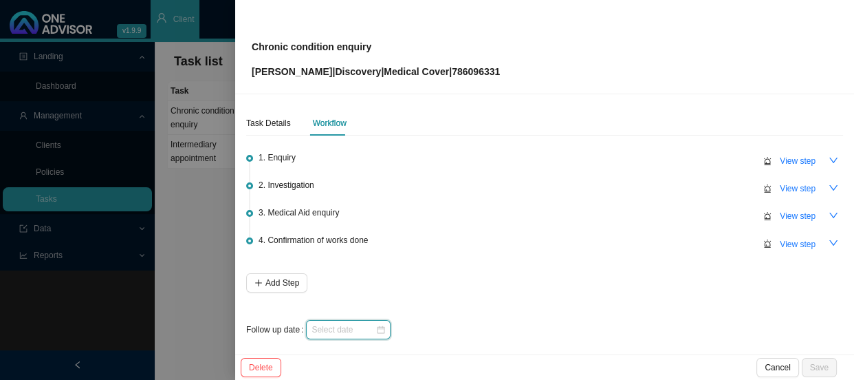
click at [364, 328] on input at bounding box center [344, 330] width 64 height 14
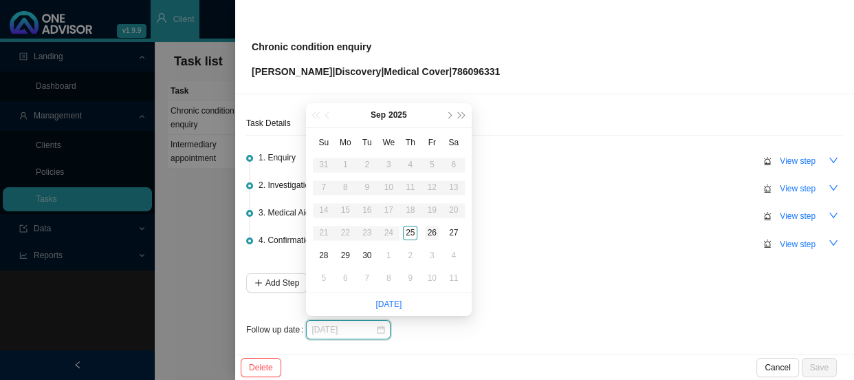
type input "[DATE]"
click at [437, 233] on div "26" at bounding box center [432, 233] width 14 height 14
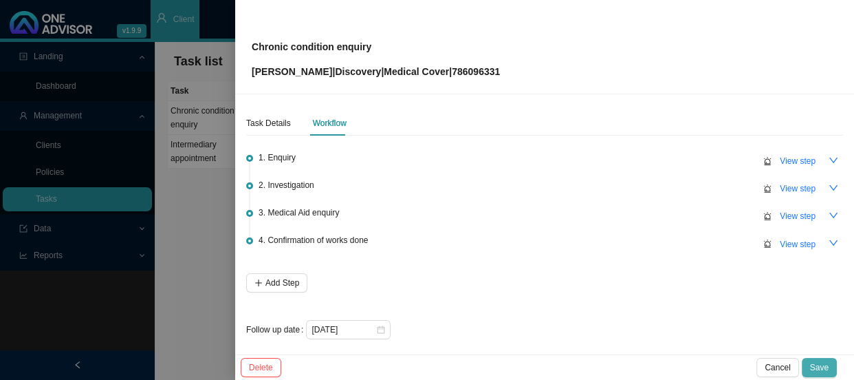
click at [825, 365] on span "Save" at bounding box center [819, 367] width 19 height 14
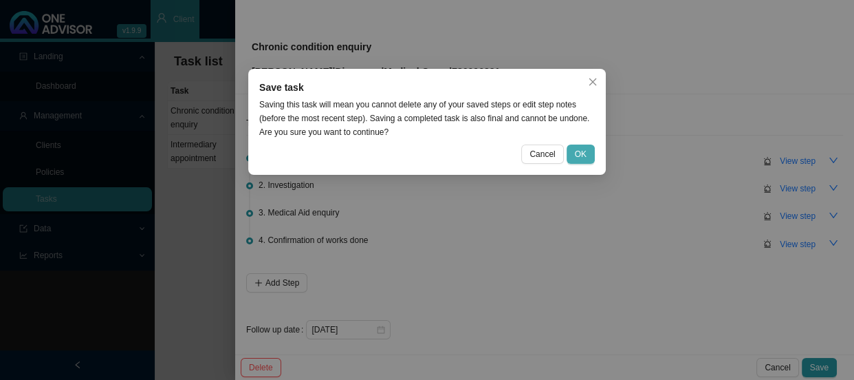
click at [579, 153] on span "OK" at bounding box center [581, 154] width 12 height 14
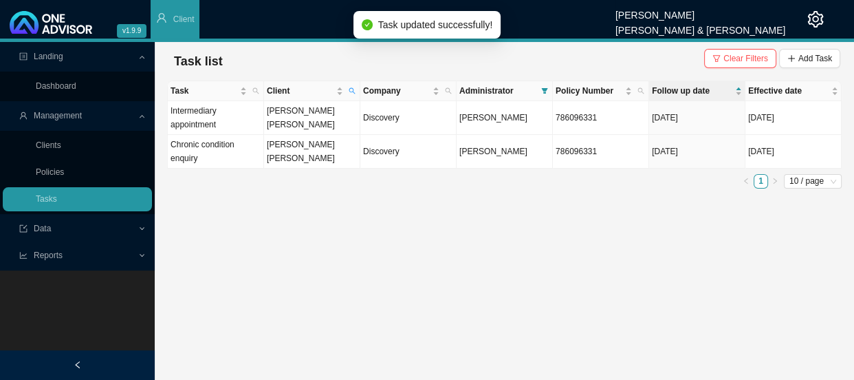
click at [389, 225] on main "Landing Dashboard Management Clients Policies Tasks Data Reports New Business R…" at bounding box center [427, 211] width 854 height 338
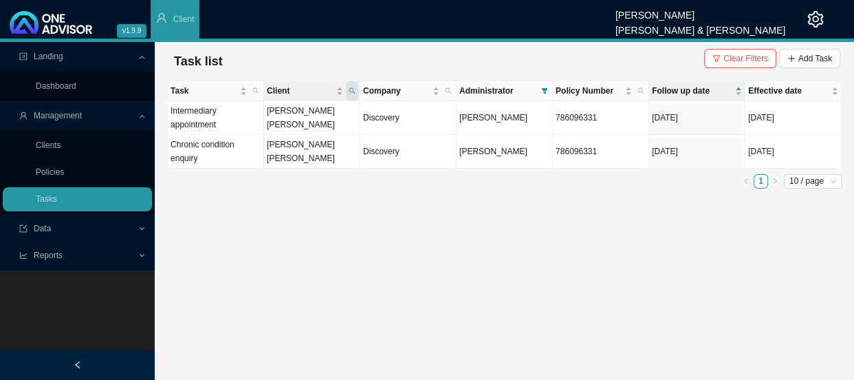
click at [354, 94] on icon "search" at bounding box center [352, 90] width 7 height 7
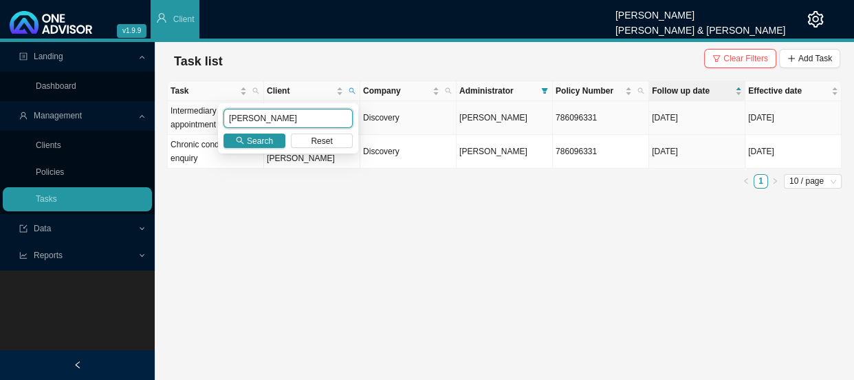
drag, startPoint x: 295, startPoint y: 117, endPoint x: 199, endPoint y: 117, distance: 95.6
click at [199, 117] on body "v1.9.9 Daniela Malherbe Smith & Bormann Client Landing Dashboard Management Cli…" at bounding box center [427, 190] width 854 height 380
click at [264, 140] on span "Search" at bounding box center [260, 141] width 26 height 14
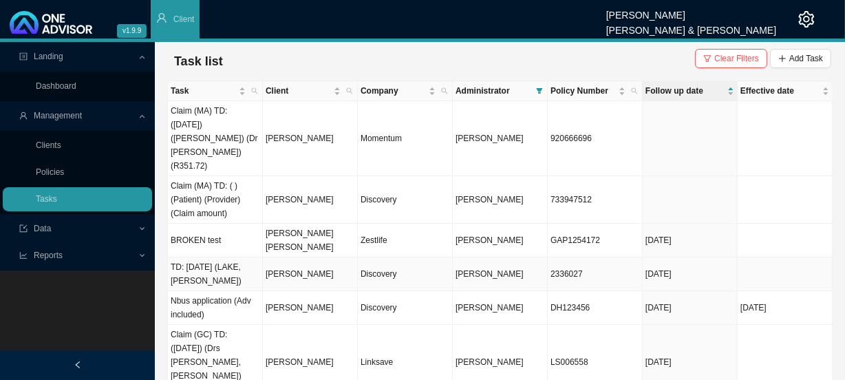
click at [307, 257] on td "[PERSON_NAME]" at bounding box center [310, 274] width 95 height 34
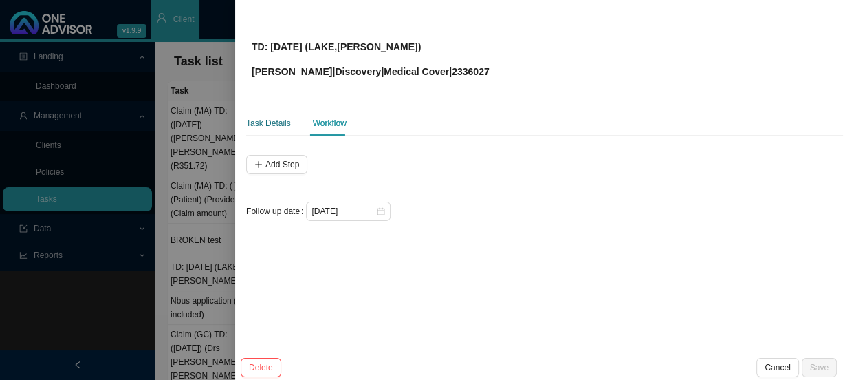
click at [248, 129] on div "Task Details" at bounding box center [268, 123] width 45 height 14
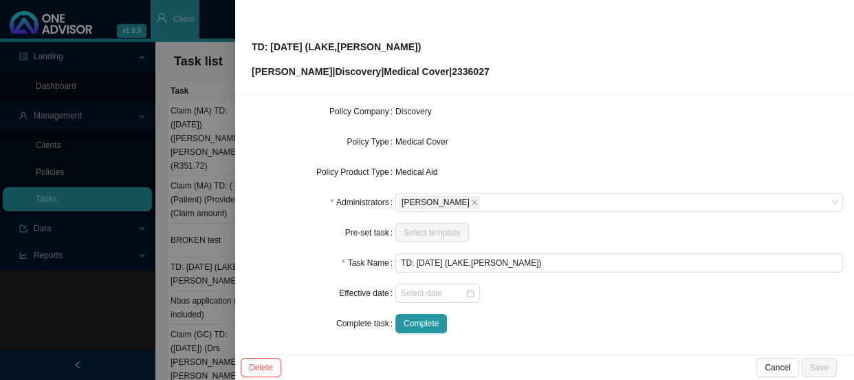
scroll to position [0, 0]
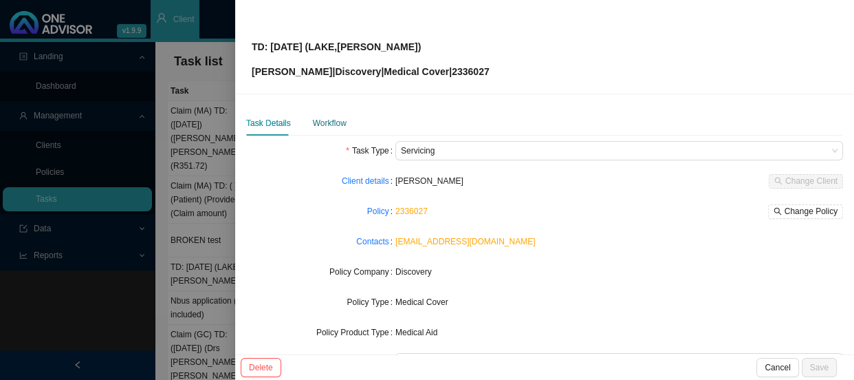
click at [335, 124] on div "Workflow" at bounding box center [330, 123] width 34 height 14
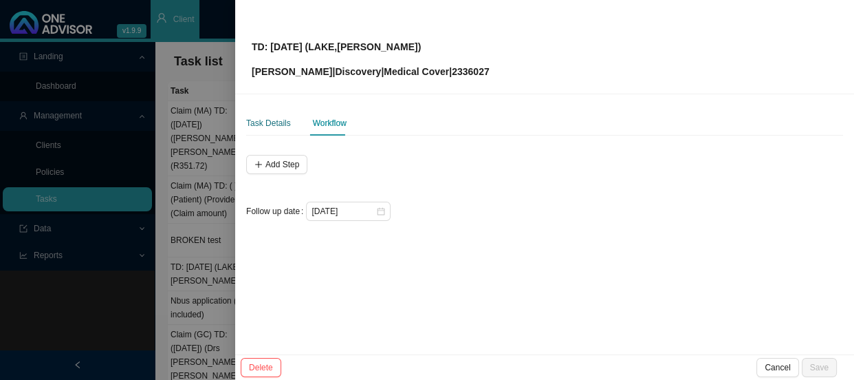
drag, startPoint x: 268, startPoint y: 123, endPoint x: 294, endPoint y: 127, distance: 26.4
click at [268, 123] on div "Task Details" at bounding box center [268, 123] width 45 height 14
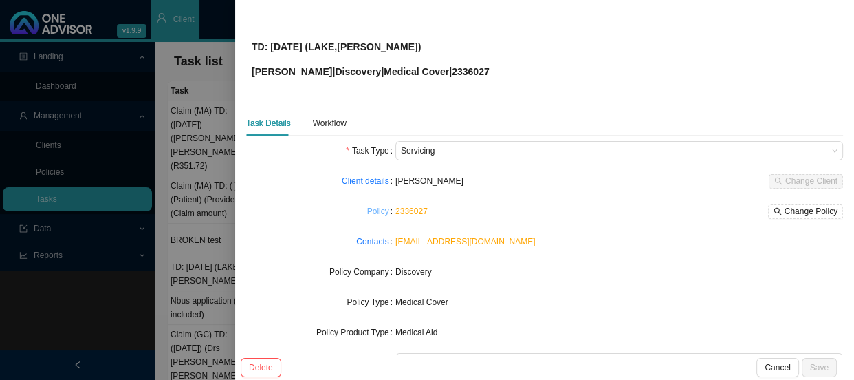
click at [379, 213] on link "Policy" at bounding box center [378, 211] width 22 height 14
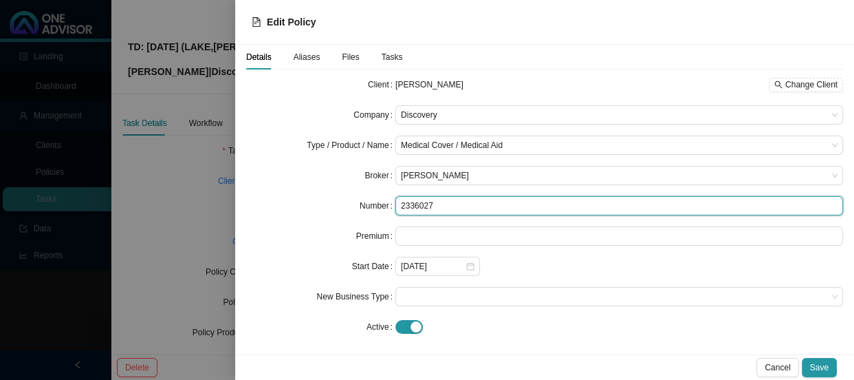
click at [465, 211] on input "2336027" at bounding box center [619, 205] width 448 height 19
click at [517, 204] on input "2336027" at bounding box center [619, 205] width 448 height 19
type input "233602741"
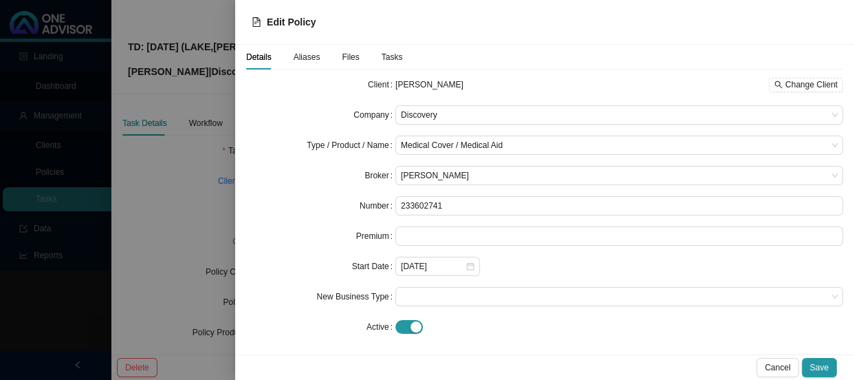
click at [301, 55] on span "Aliases" at bounding box center [307, 57] width 27 height 8
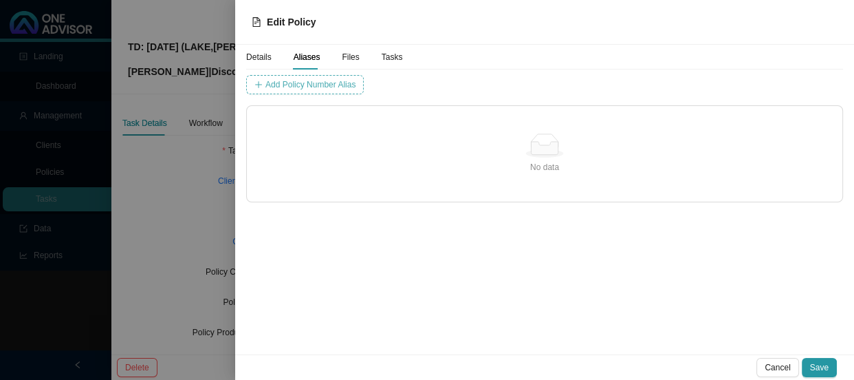
click at [314, 83] on span "Add Policy Number Alias" at bounding box center [310, 85] width 90 height 14
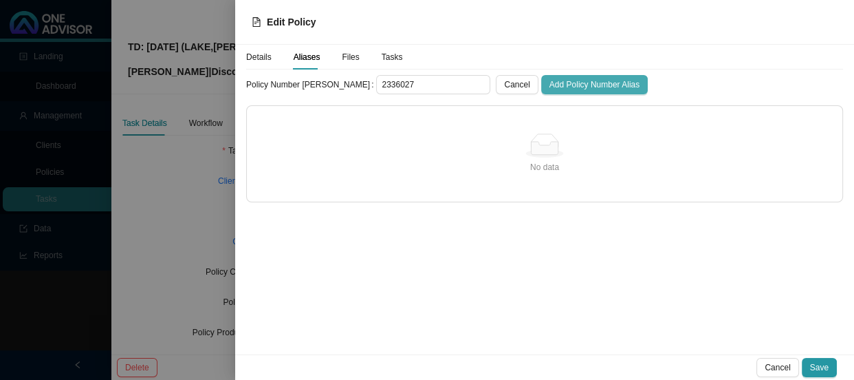
type input "2336027"
click at [556, 86] on span "Add Policy Number Alias" at bounding box center [594, 85] width 90 height 14
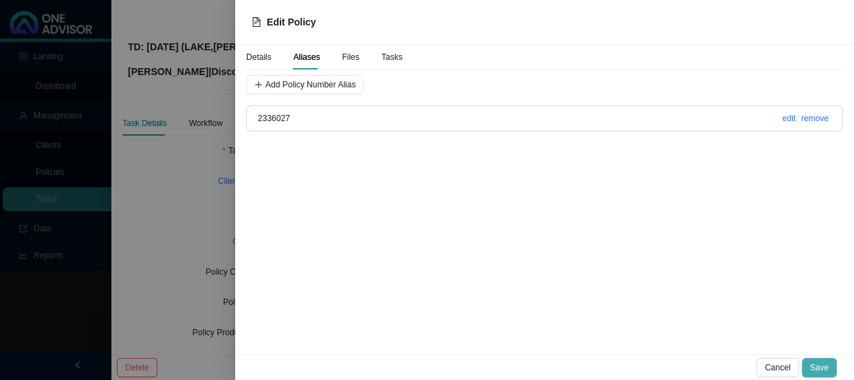
click at [830, 363] on button "Save" at bounding box center [819, 367] width 35 height 19
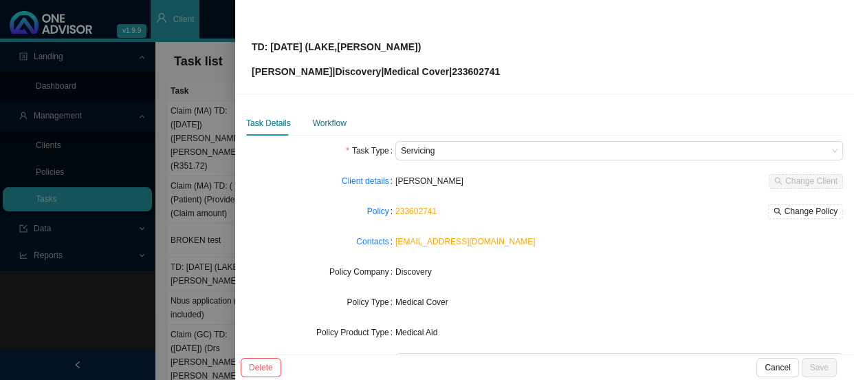
click at [328, 122] on div "Workflow" at bounding box center [330, 123] width 34 height 14
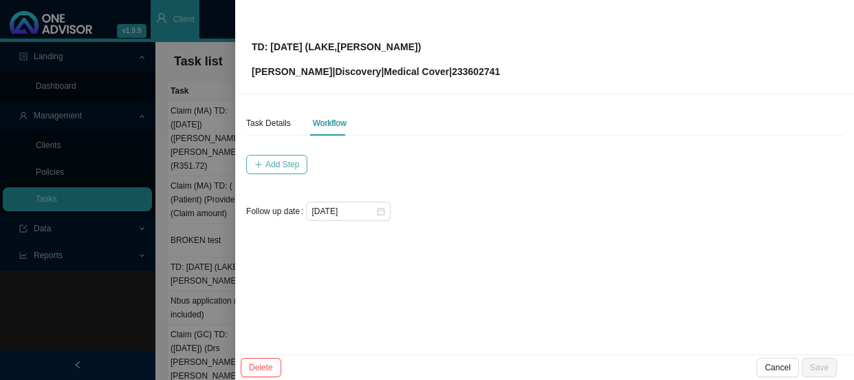
click at [294, 162] on span "Add Step" at bounding box center [282, 164] width 34 height 14
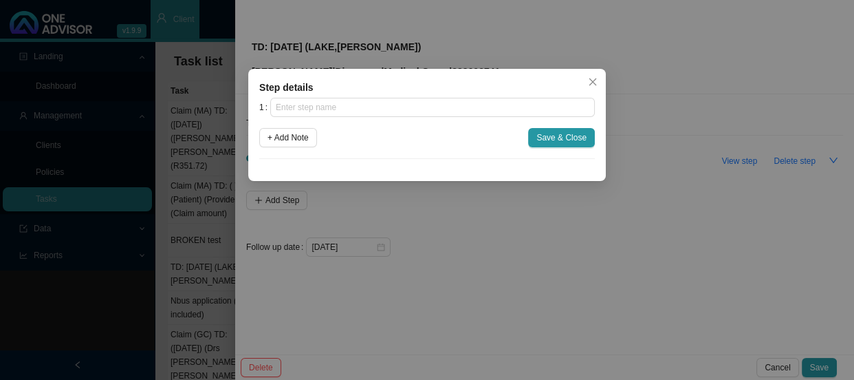
click at [320, 96] on div "Step details 1 + Add Note Save & Close Cancel OK" at bounding box center [427, 125] width 358 height 112
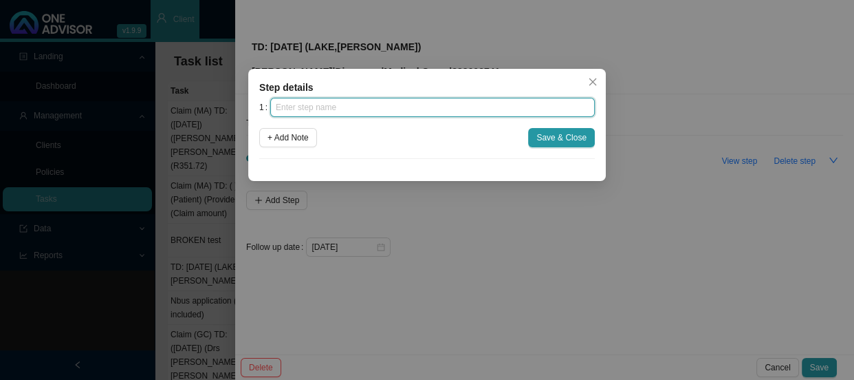
click at [320, 105] on input "text" at bounding box center [432, 107] width 325 height 19
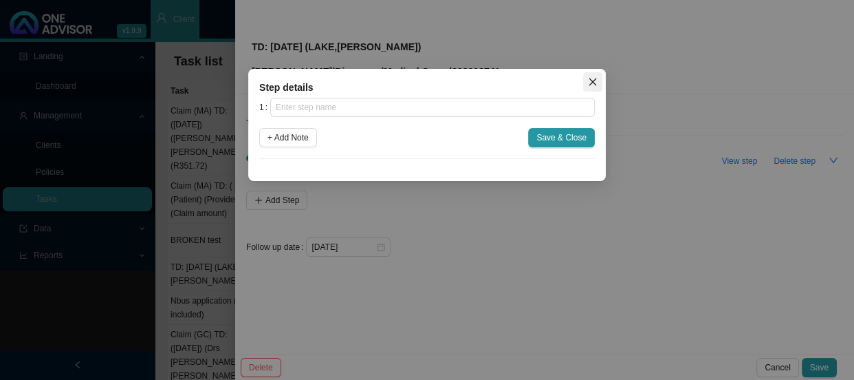
click at [589, 77] on icon "close" at bounding box center [593, 82] width 10 height 10
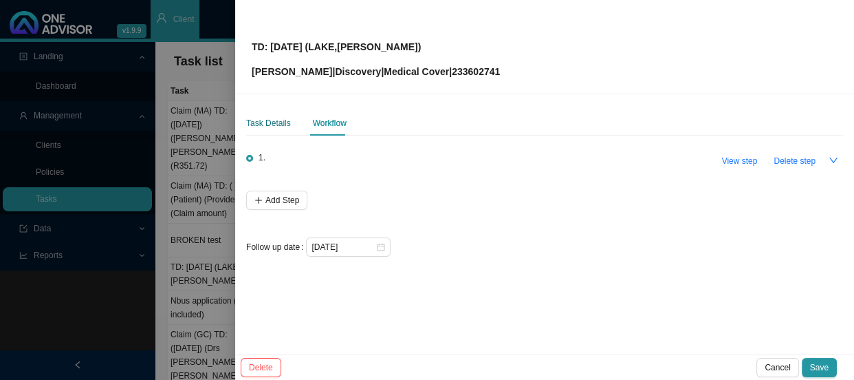
click at [273, 125] on div "Task Details" at bounding box center [268, 123] width 45 height 14
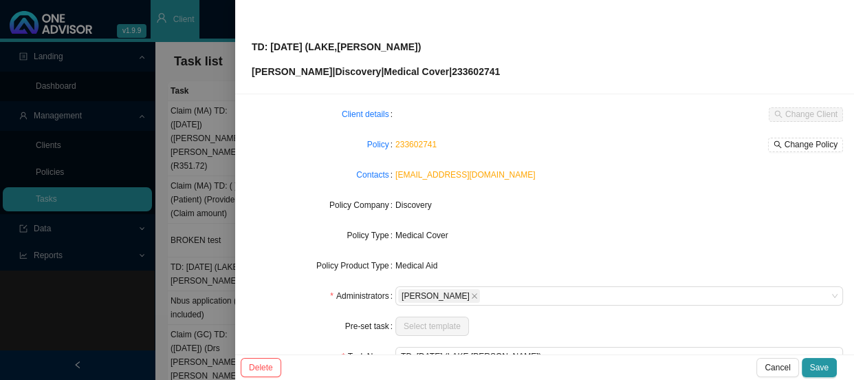
scroll to position [160, 0]
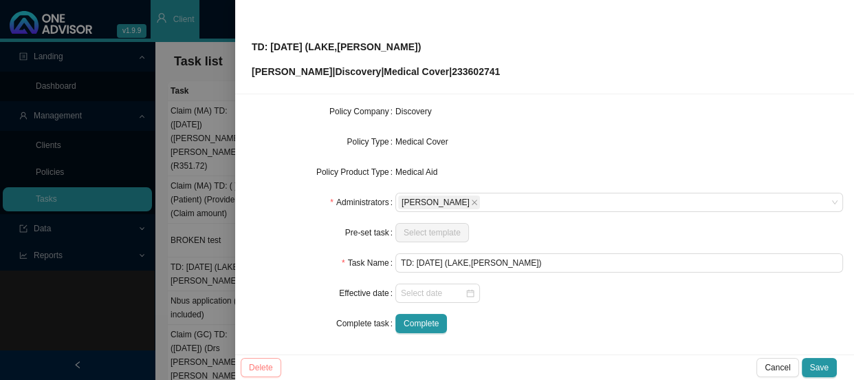
click at [272, 364] on span "Delete" at bounding box center [261, 367] width 24 height 14
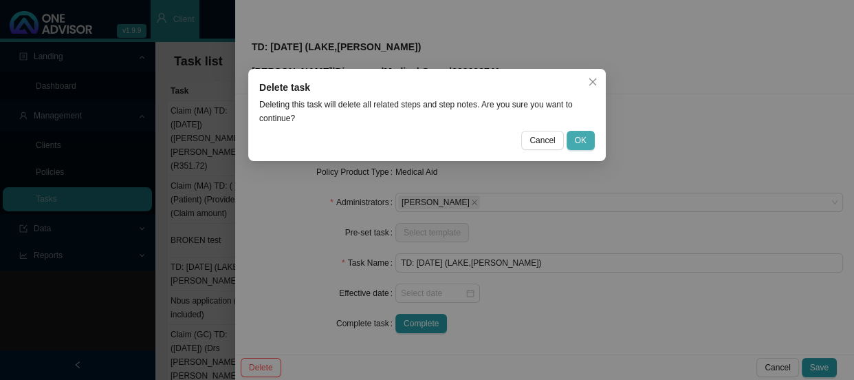
click at [585, 140] on span "OK" at bounding box center [581, 140] width 12 height 14
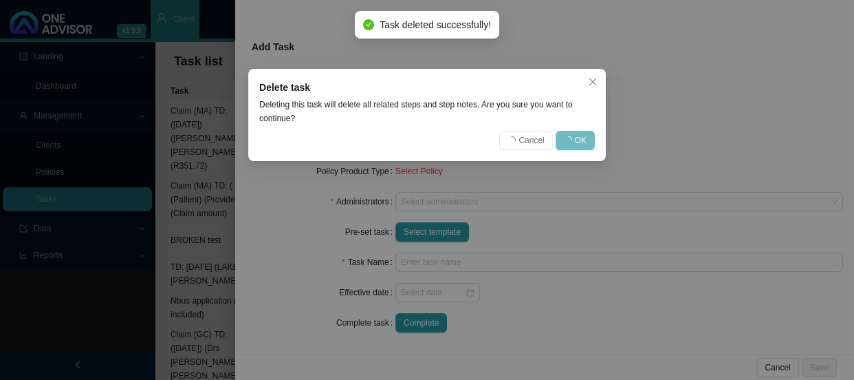
scroll to position [145, 0]
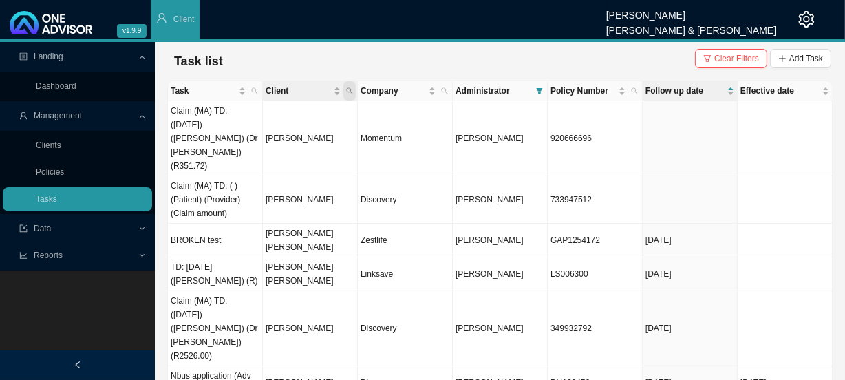
click at [353, 91] on span "Client" at bounding box center [349, 90] width 12 height 19
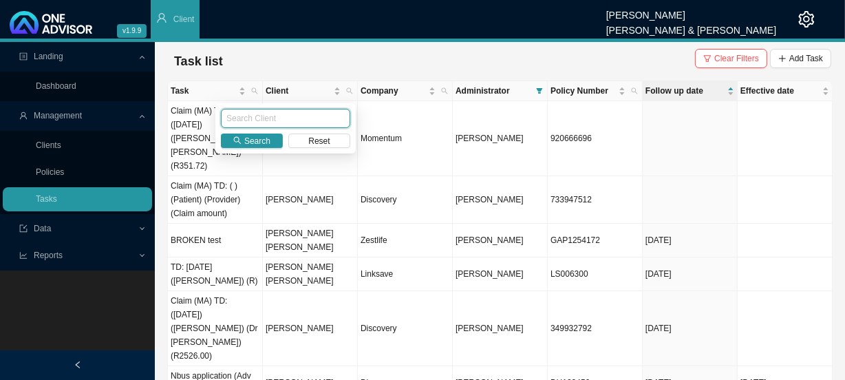
click at [269, 118] on input "text" at bounding box center [285, 118] width 129 height 19
type input "SUTTON"
click at [259, 144] on span "Search" at bounding box center [257, 141] width 26 height 14
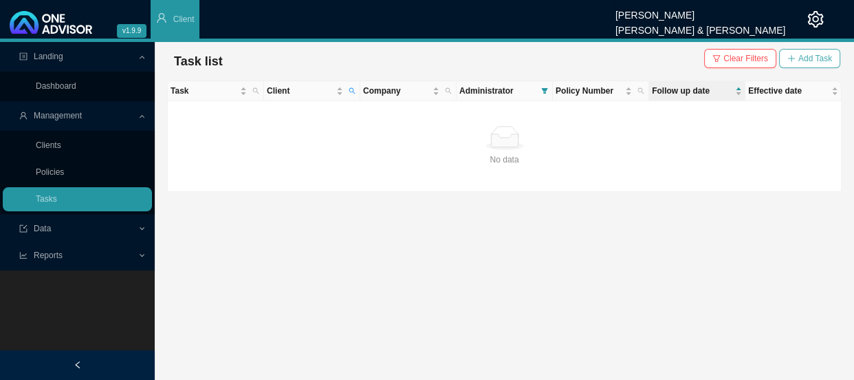
click at [808, 56] on span "Add Task" at bounding box center [815, 59] width 34 height 14
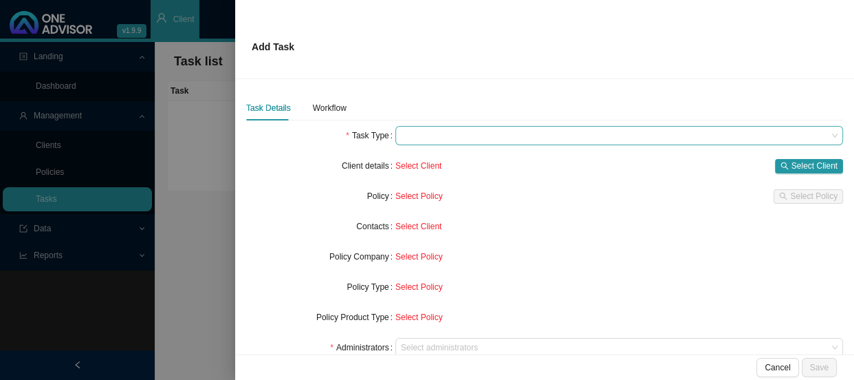
click at [416, 131] on span at bounding box center [619, 136] width 437 height 18
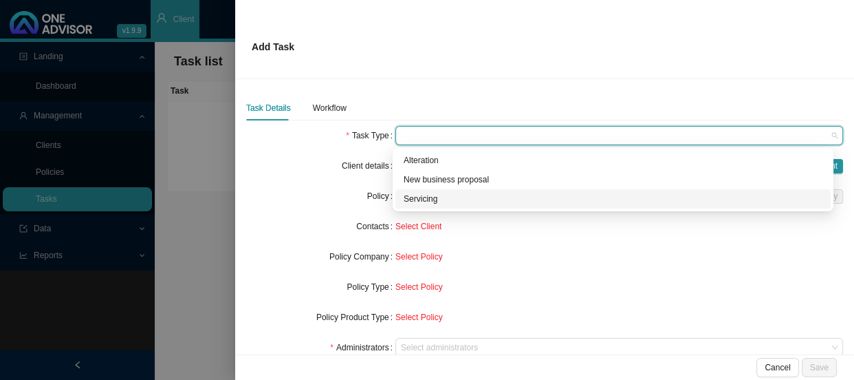
click at [419, 198] on div "Servicing" at bounding box center [613, 199] width 419 height 14
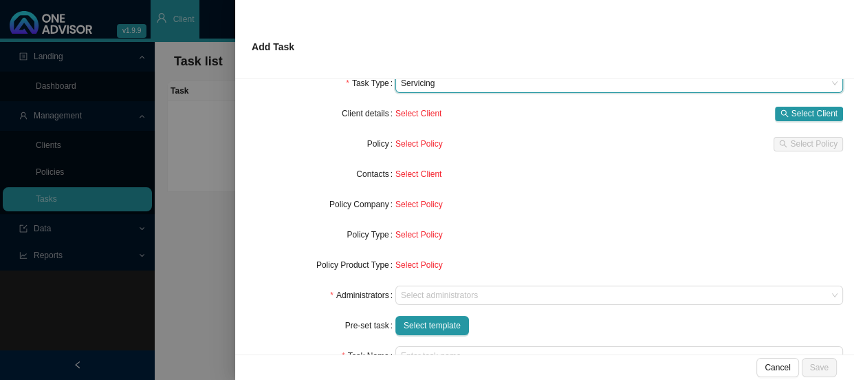
scroll to position [124, 0]
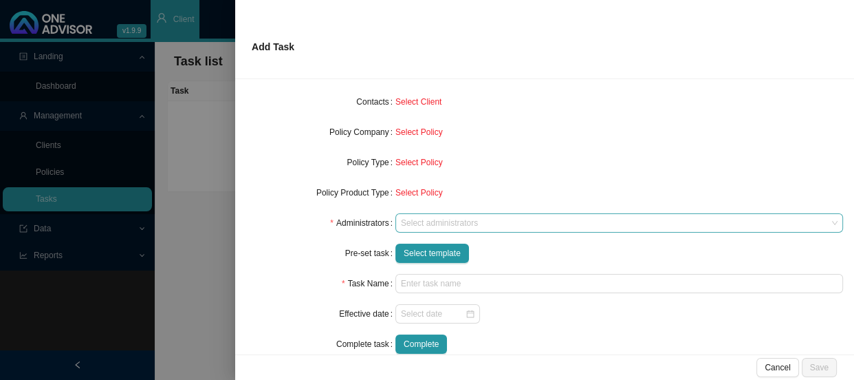
click at [433, 227] on div at bounding box center [612, 223] width 429 height 10
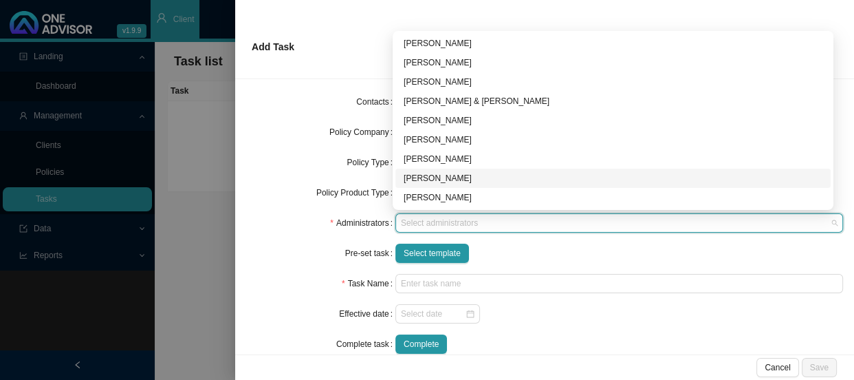
click at [426, 179] on div "[PERSON_NAME]" at bounding box center [613, 178] width 419 height 14
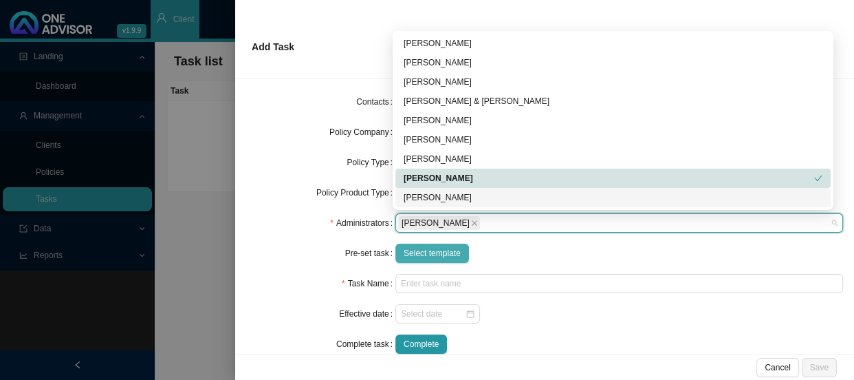
click at [415, 252] on span "Select template" at bounding box center [432, 253] width 57 height 14
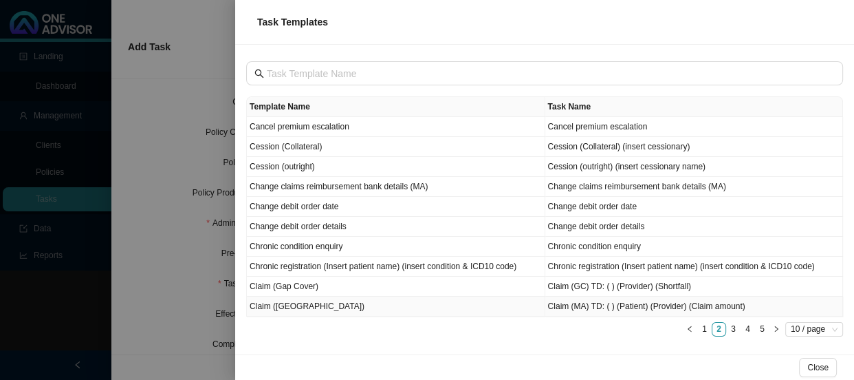
click at [285, 303] on td "Claim ([GEOGRAPHIC_DATA])" at bounding box center [396, 306] width 298 height 20
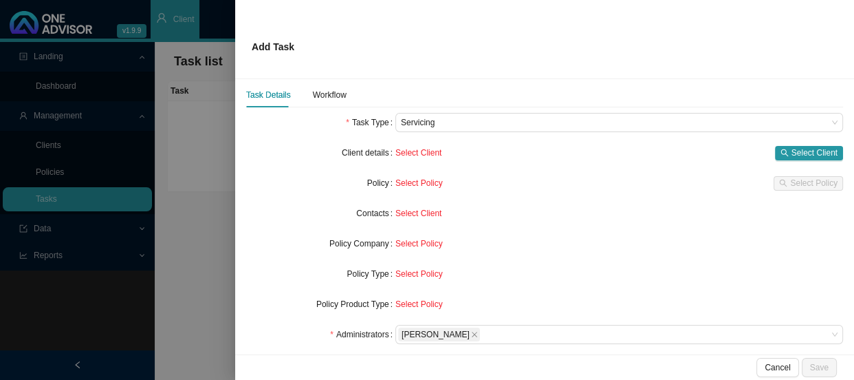
scroll to position [0, 0]
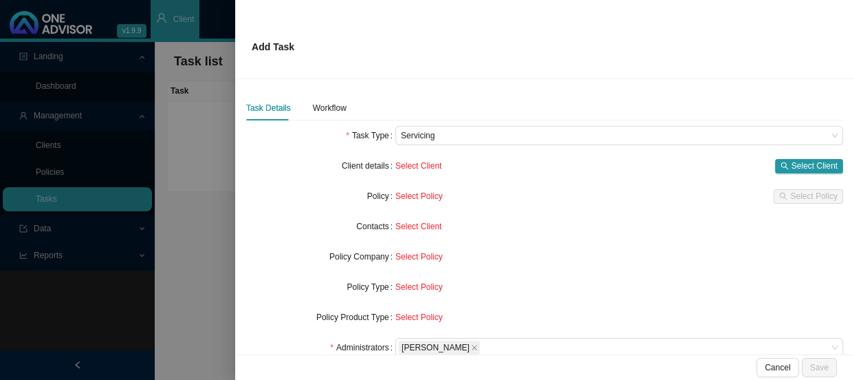
type input "Claim (MA) TD: ( ) (Patient) (Provider) (Claim amount)"
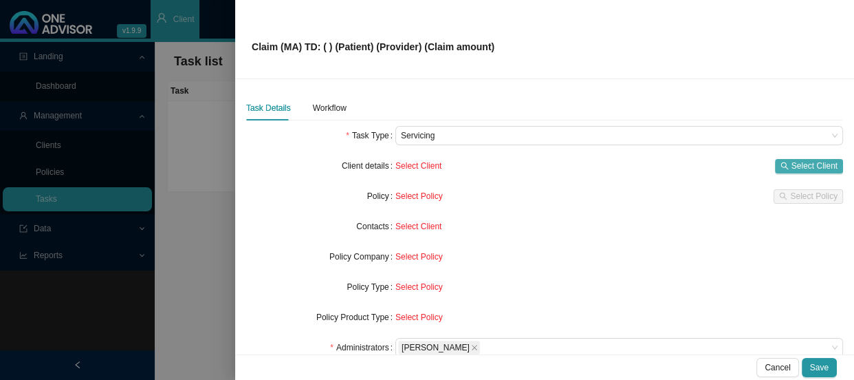
click at [792, 162] on span "Select Client" at bounding box center [815, 166] width 46 height 14
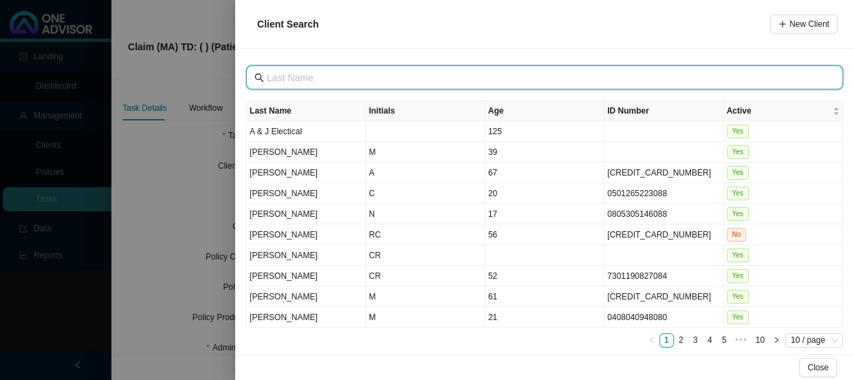
click at [309, 76] on input "text" at bounding box center [546, 77] width 558 height 15
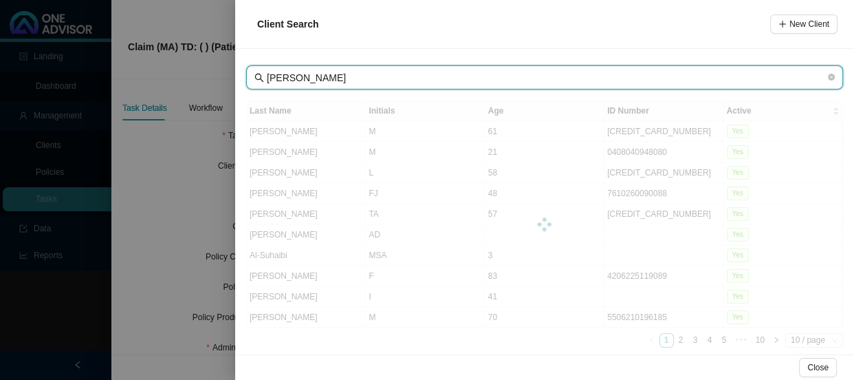
type input "SUTTON"
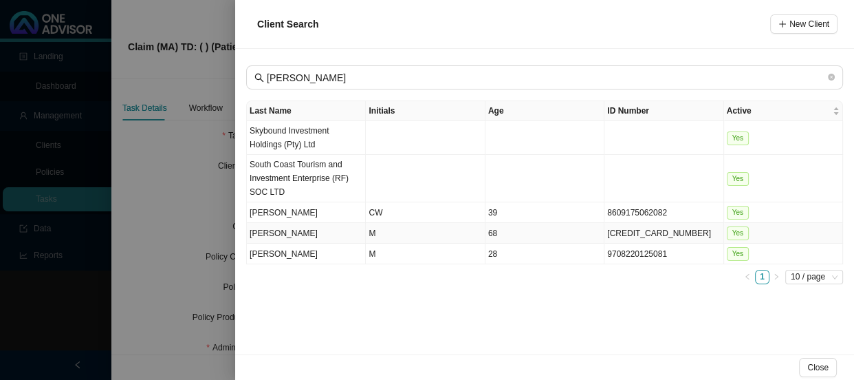
click at [306, 232] on td "Sutton" at bounding box center [306, 233] width 119 height 21
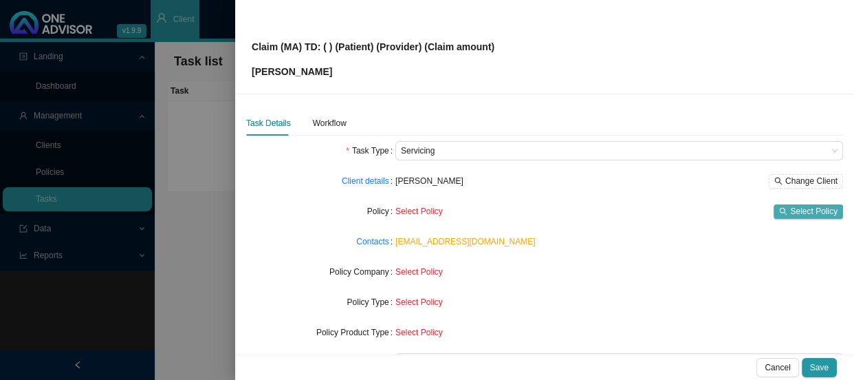
click at [790, 210] on span "Select Policy" at bounding box center [813, 211] width 47 height 14
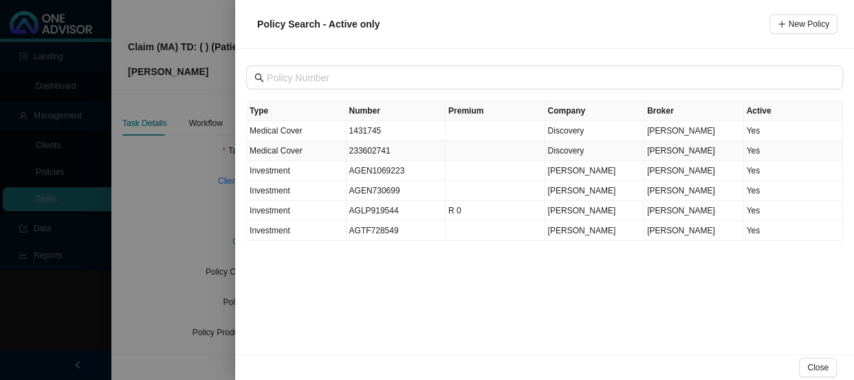
click at [312, 152] on td "Medical Cover" at bounding box center [297, 151] width 100 height 20
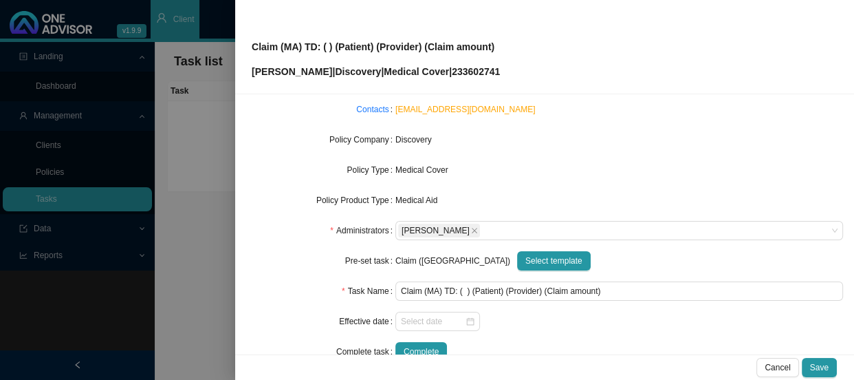
scroll to position [160, 0]
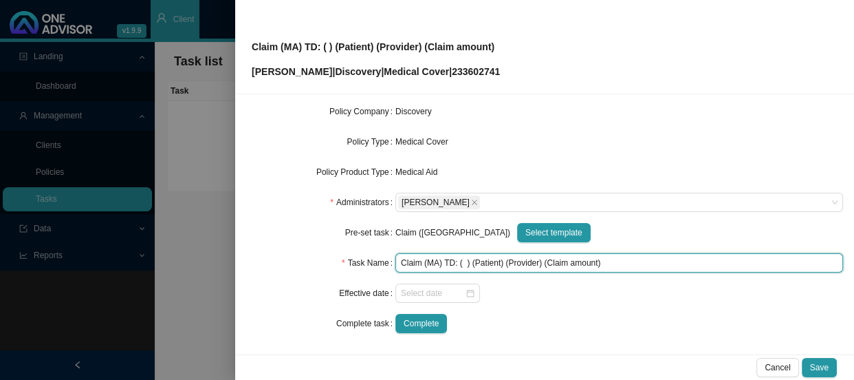
click at [461, 261] on input "Claim (MA) TD: ( ) (Patient) (Provider) (Claim amount)" at bounding box center [619, 262] width 448 height 19
click at [462, 265] on input "Claim (MA) TD: ( ) (Patient) (Provider) (Claim amount)" at bounding box center [619, 262] width 448 height 19
click at [519, 260] on input "Claim (MA) TD: (01/08/2025) (Patient) (Provider) (Claim amount)" at bounding box center [619, 262] width 448 height 19
drag, startPoint x: 549, startPoint y: 260, endPoint x: 507, endPoint y: 259, distance: 42.0
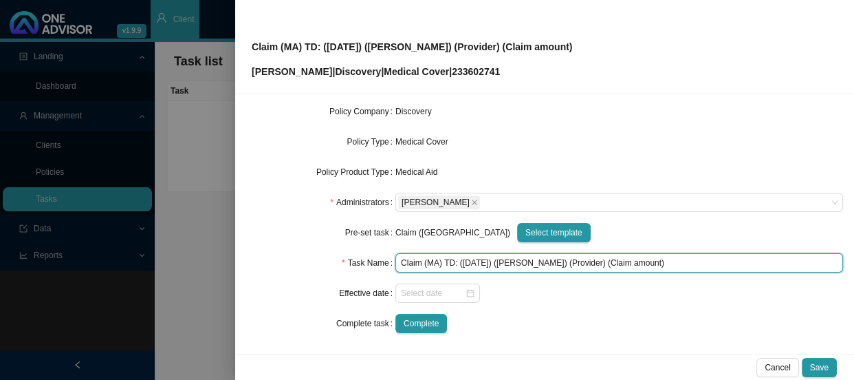
click at [507, 259] on input "Claim (MA) TD: (01/08/2025) (cATHERINE) (Provider) (Claim amount)" at bounding box center [619, 262] width 448 height 19
click at [557, 261] on input "Claim (MA) TD: (01/08/2025) (Catherine) (Provider) (Claim amount)" at bounding box center [619, 262] width 448 height 19
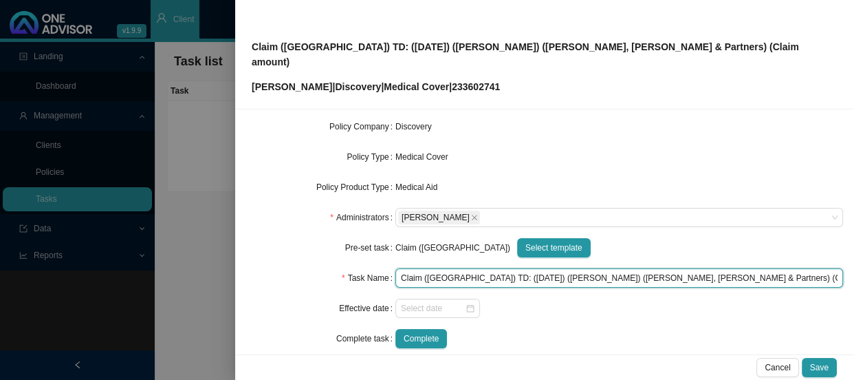
click at [591, 268] on input "Claim (MA) TD: (01/08/2025) (Catherine) (Dr Lake, SMit & Partners) (Claim amoun…" at bounding box center [619, 277] width 448 height 19
drag, startPoint x: 695, startPoint y: 262, endPoint x: 646, endPoint y: 261, distance: 48.1
click at [646, 268] on input "Claim (MA) TD: (01/08/2025) (Catherine) (Dr Lake, Smit & Partners) (Claim amoun…" at bounding box center [619, 277] width 448 height 19
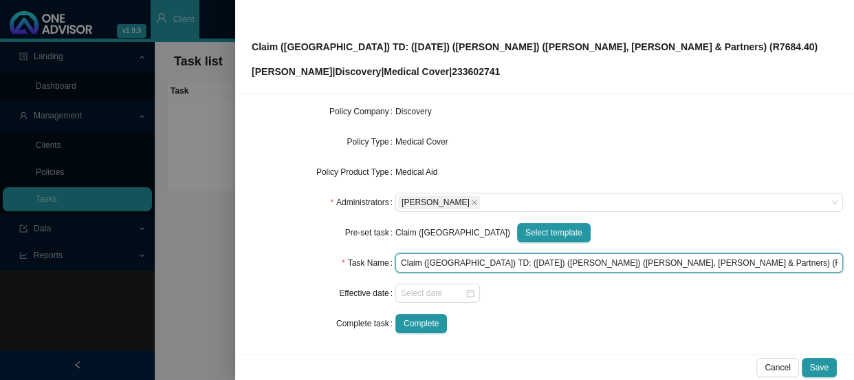
scroll to position [0, 0]
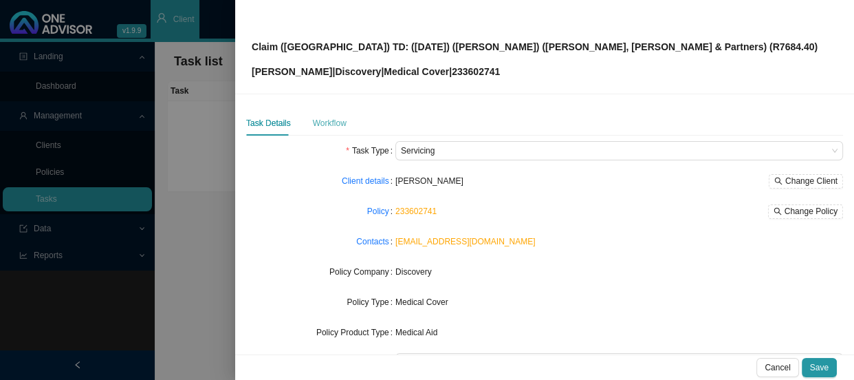
type input "Claim (MA) TD: (01/08/2025) (Catherine) (Dr Lake, Smit & Partners) (R7684.40)"
click at [332, 124] on div "Workflow" at bounding box center [330, 123] width 34 height 14
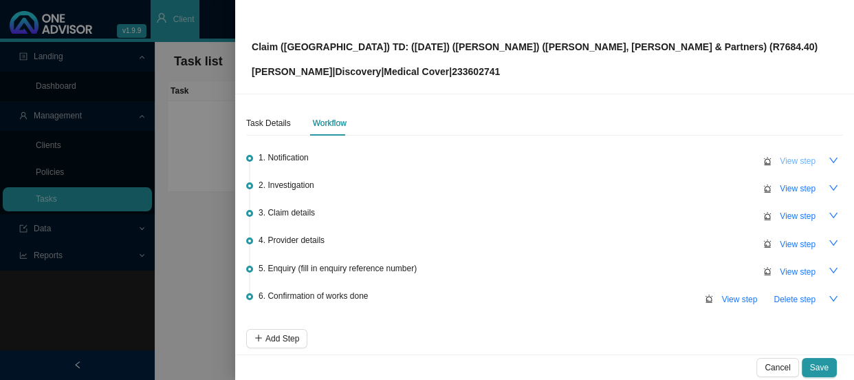
click at [789, 154] on span "View step" at bounding box center [798, 161] width 36 height 14
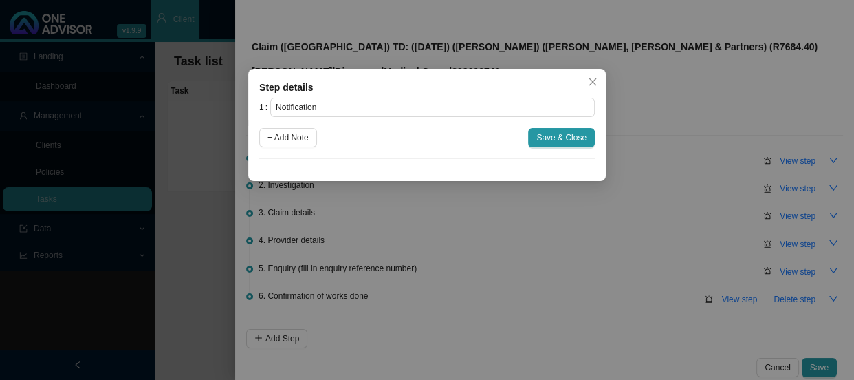
click at [301, 125] on div "1 Notification + Add Note Save & Close" at bounding box center [427, 128] width 336 height 61
click at [301, 138] on span "+ Add Note" at bounding box center [288, 138] width 41 height 14
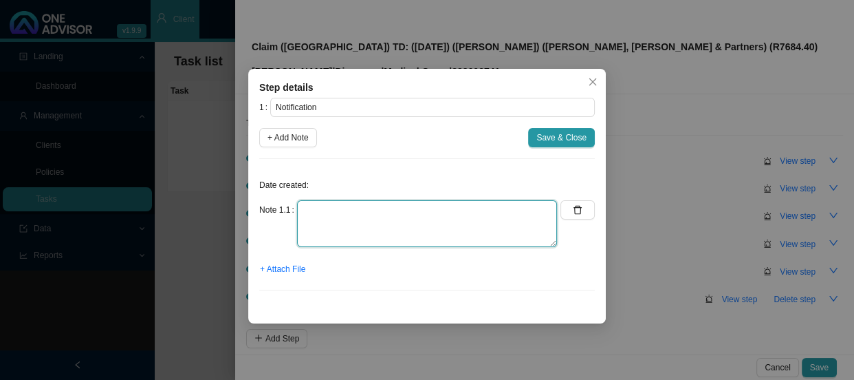
click at [351, 206] on textarea at bounding box center [427, 223] width 260 height 47
type textarea "c"
type textarea "CTH"
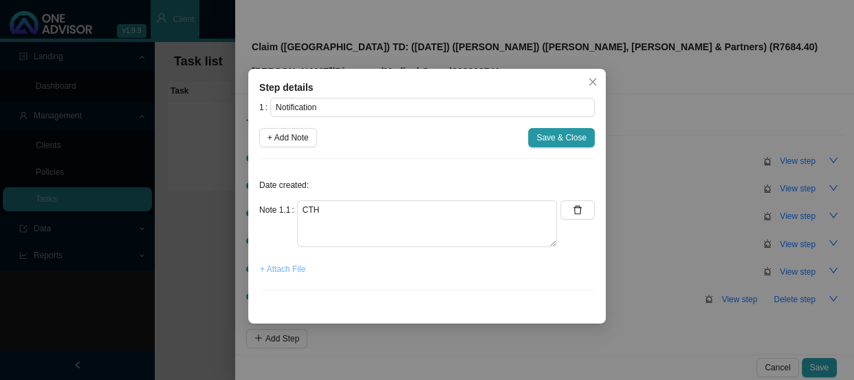
click at [275, 270] on span "+ Attach File" at bounding box center [282, 269] width 45 height 14
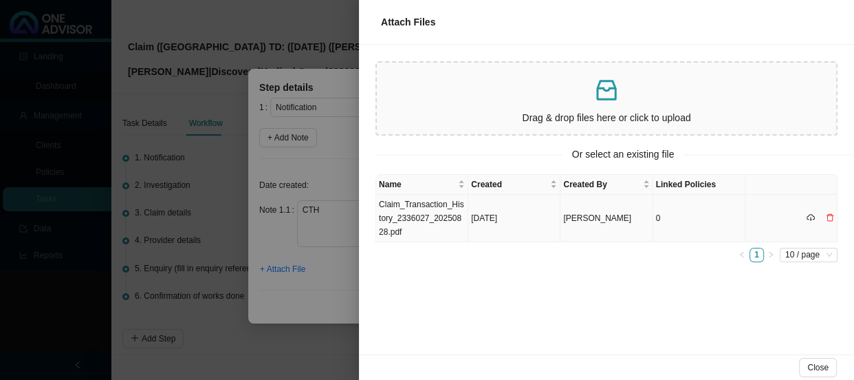
click at [422, 215] on td "Claim_Transaction_History_2336027_20250828.pdf" at bounding box center [422, 218] width 92 height 47
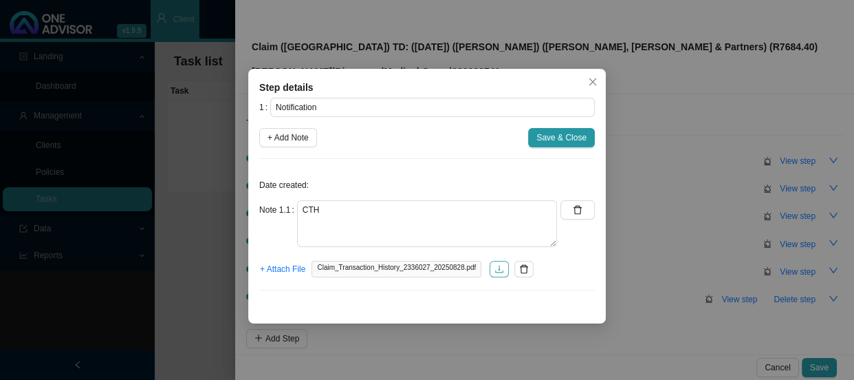
click at [495, 272] on icon "download" at bounding box center [499, 269] width 8 height 8
click at [578, 131] on span "Save & Close" at bounding box center [561, 138] width 50 height 14
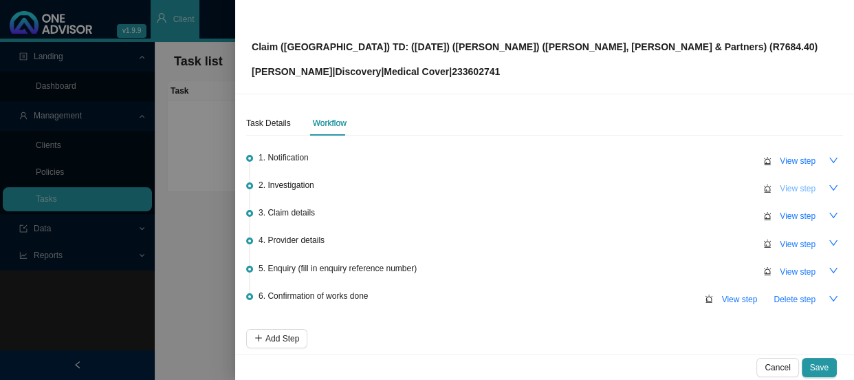
click at [787, 186] on span "View step" at bounding box center [798, 189] width 36 height 14
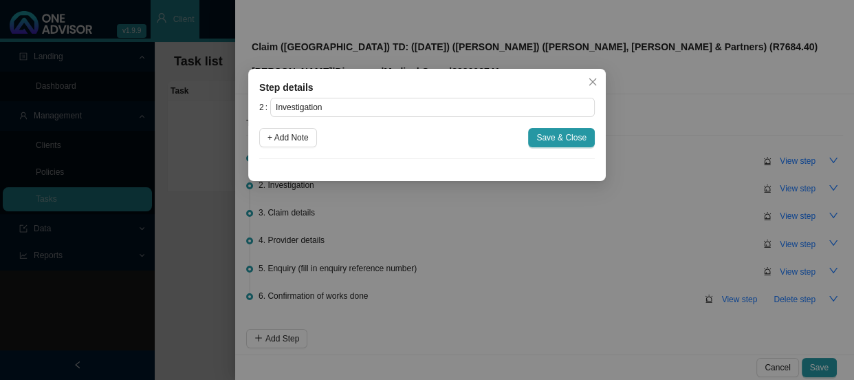
click at [501, 249] on div "Step details 2 Investigation + Add Note Save & Close Cancel OK" at bounding box center [427, 190] width 854 height 380
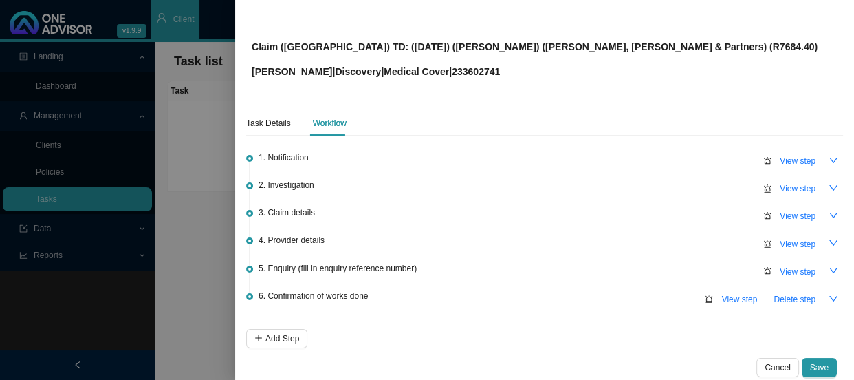
scroll to position [61, 0]
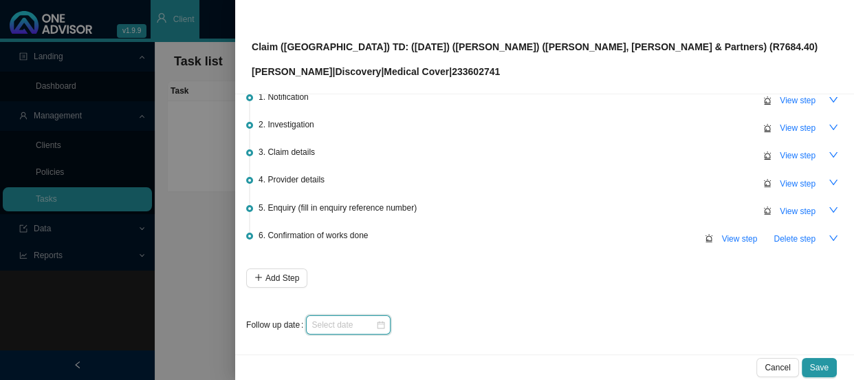
click at [350, 319] on input at bounding box center [344, 325] width 64 height 14
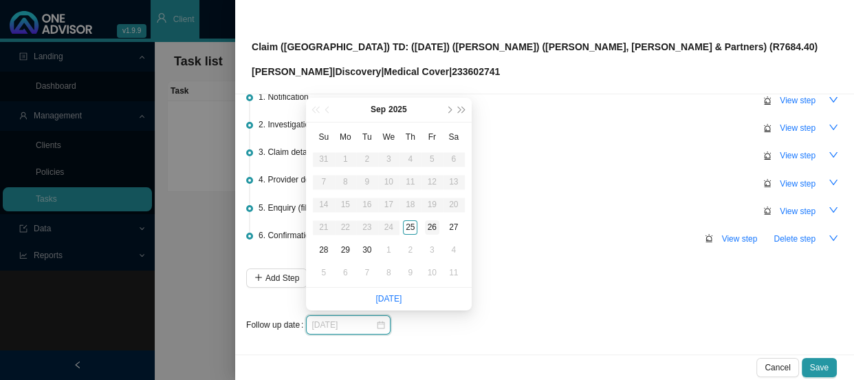
type input "[DATE]"
click at [427, 227] on div "26" at bounding box center [432, 227] width 14 height 14
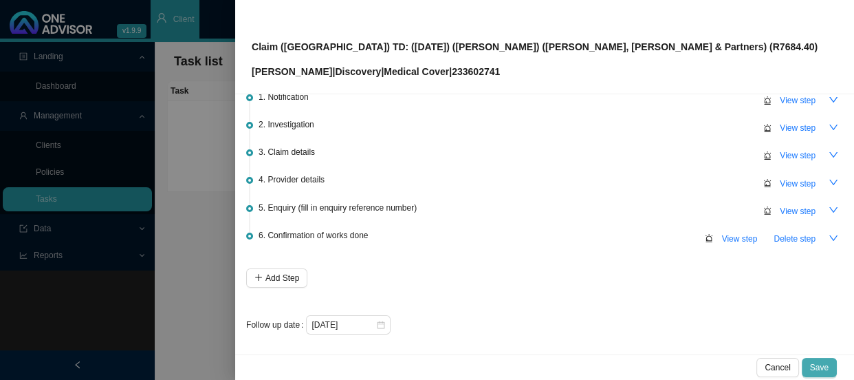
click at [832, 364] on button "Save" at bounding box center [819, 367] width 35 height 19
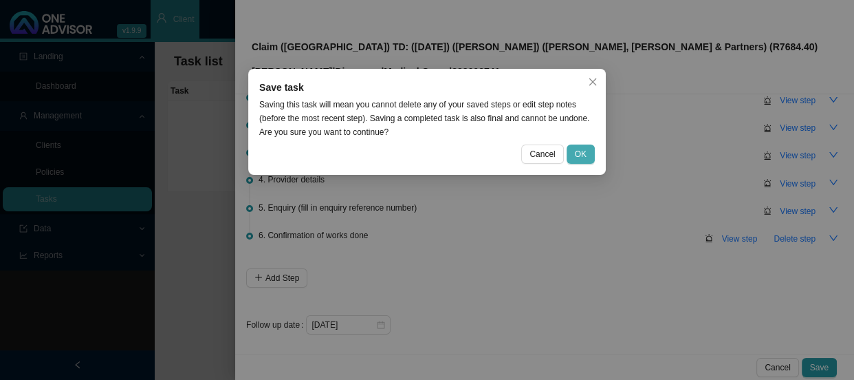
click at [580, 152] on span "OK" at bounding box center [581, 154] width 12 height 14
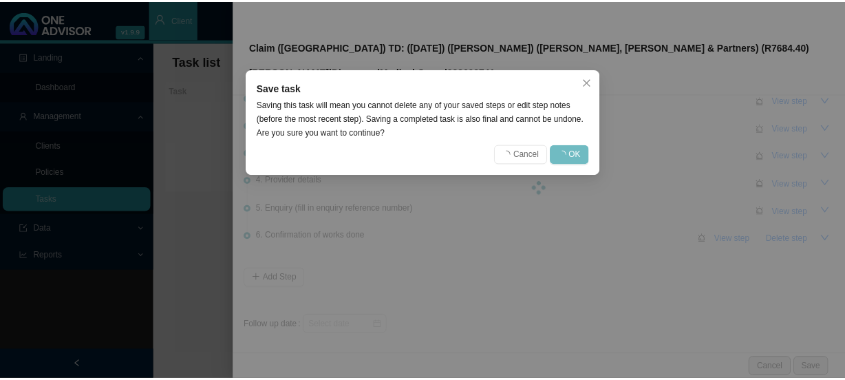
scroll to position [0, 0]
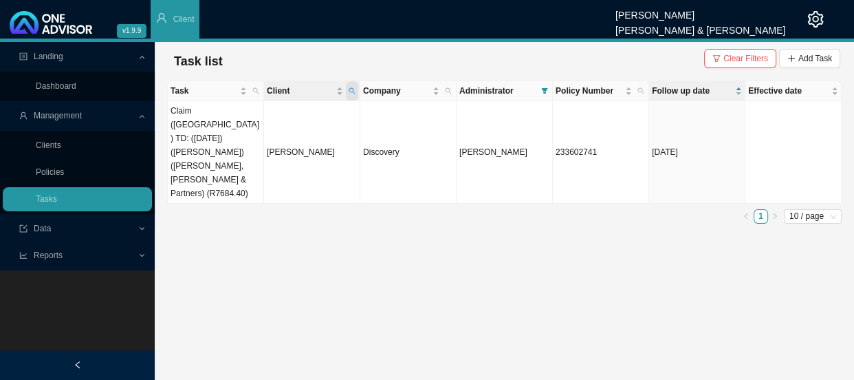
click at [356, 90] on span "Client" at bounding box center [352, 90] width 12 height 19
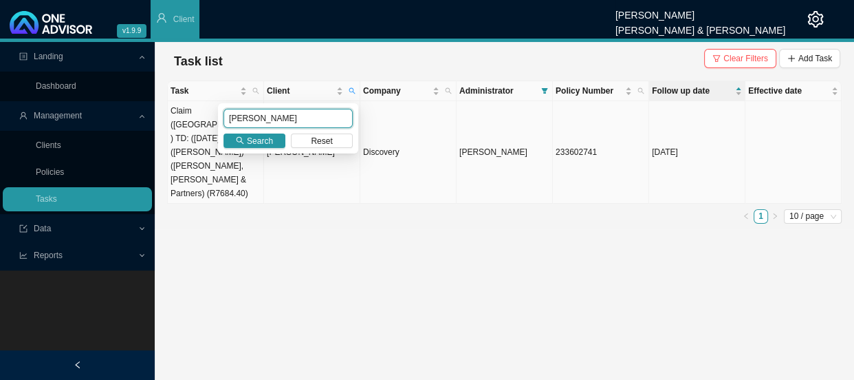
drag, startPoint x: 277, startPoint y: 117, endPoint x: 166, endPoint y: 113, distance: 111.5
click at [164, 120] on body "v1.9.9 Daniela Malherbe Smith & Bormann Client Landing Dashboard Management Cli…" at bounding box center [427, 190] width 854 height 380
type input "[PERSON_NAME]"
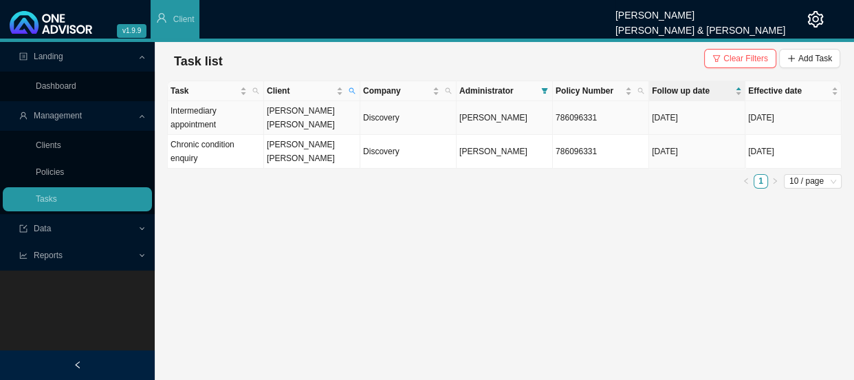
click at [329, 114] on td "[PERSON_NAME] [PERSON_NAME]" at bounding box center [312, 118] width 96 height 34
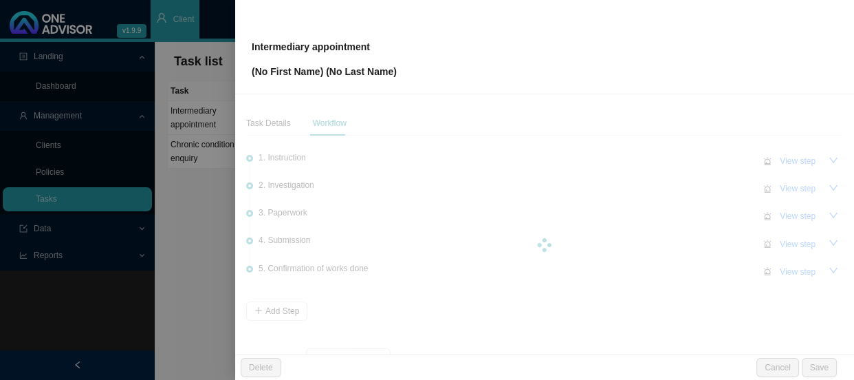
click at [795, 242] on div at bounding box center [544, 245] width 597 height 268
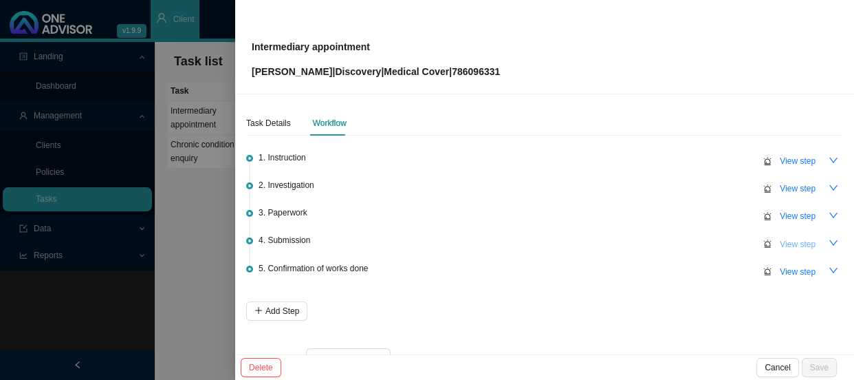
click at [783, 248] on span "View step" at bounding box center [798, 244] width 36 height 14
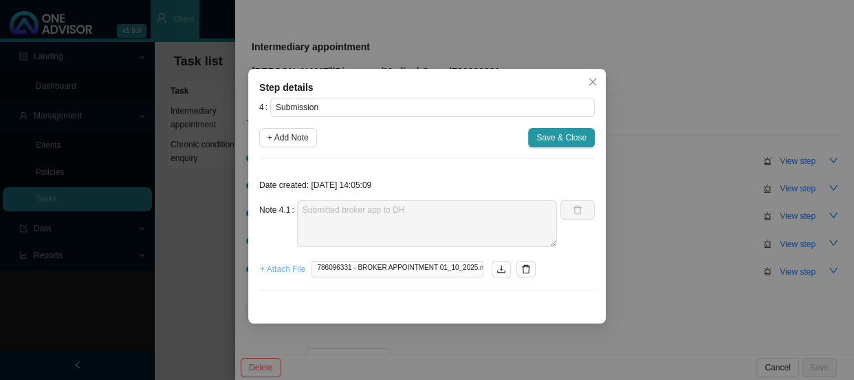
click at [279, 269] on span "+ Attach File" at bounding box center [282, 269] width 45 height 14
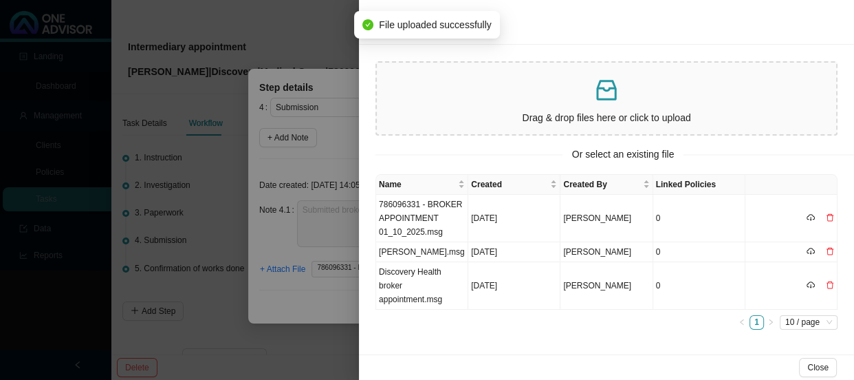
click at [281, 151] on div at bounding box center [427, 190] width 854 height 380
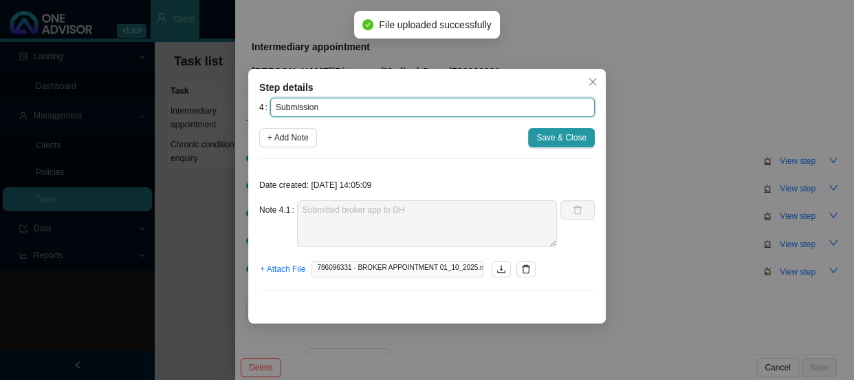
click at [338, 106] on input "Submission" at bounding box center [432, 107] width 325 height 19
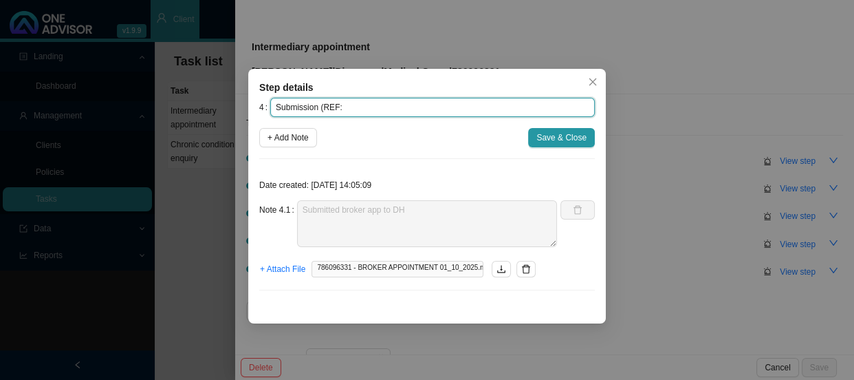
paste input "3631318962"
type input "Submission (REF: 3631318962)"
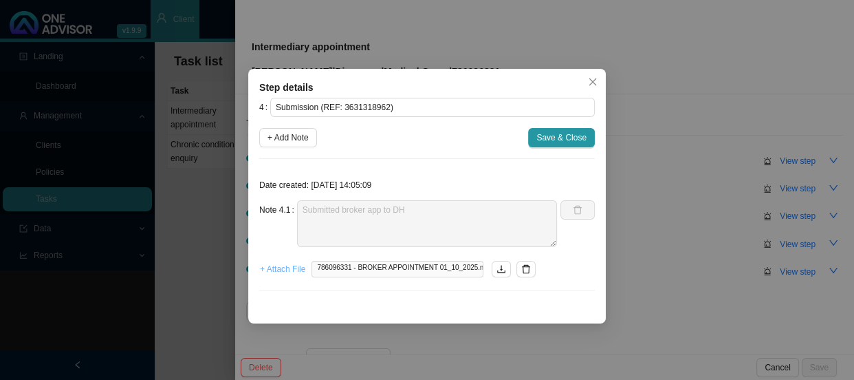
click at [288, 268] on span "+ Attach File" at bounding box center [282, 269] width 45 height 14
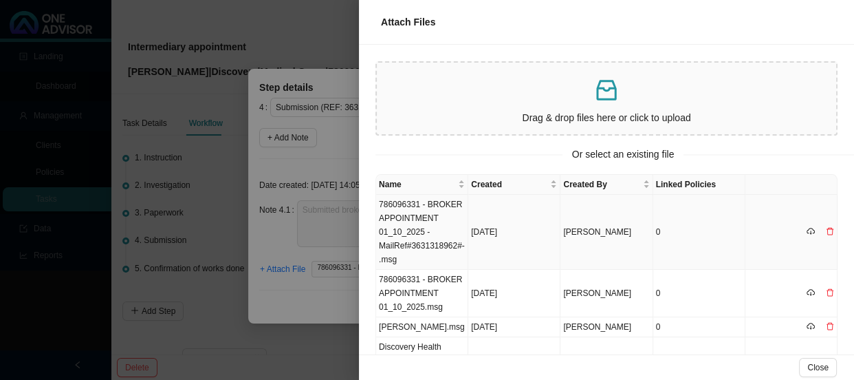
click at [426, 223] on td "786096331 - BROKER APPOINTMENT 01_10_2025 -MailRef#3631318962#-.msg" at bounding box center [422, 232] width 92 height 75
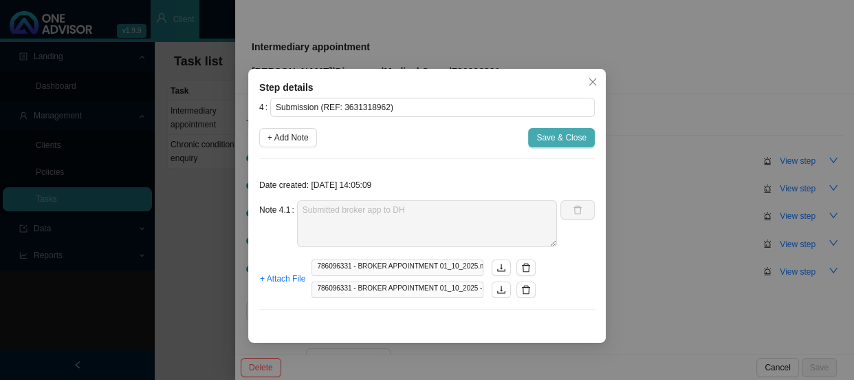
click at [558, 143] on span "Save & Close" at bounding box center [561, 138] width 50 height 14
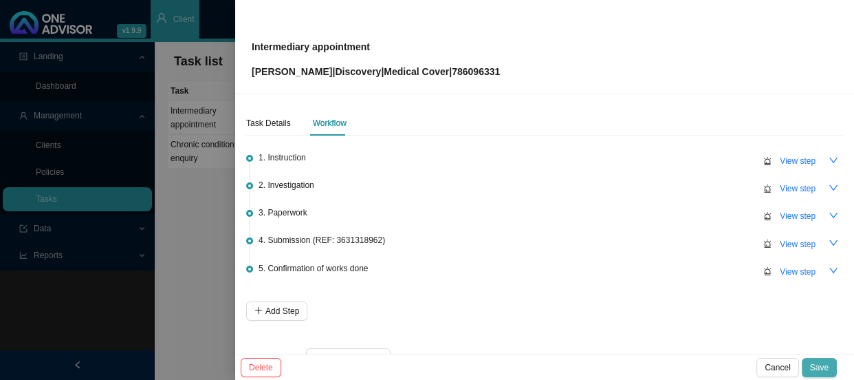
click at [821, 370] on span "Save" at bounding box center [819, 367] width 19 height 14
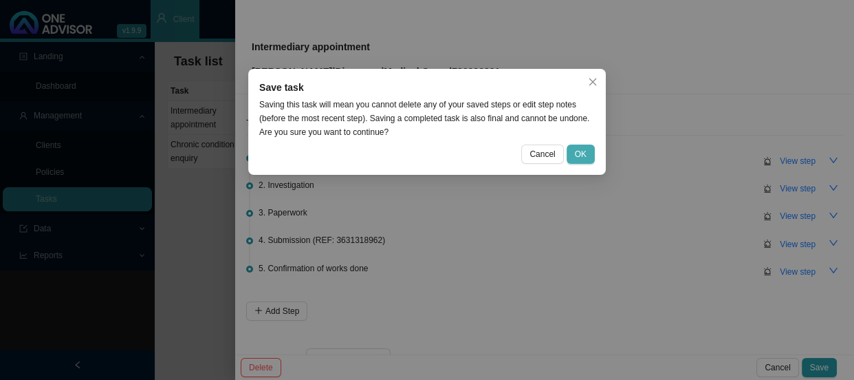
click at [578, 152] on span "OK" at bounding box center [581, 154] width 12 height 14
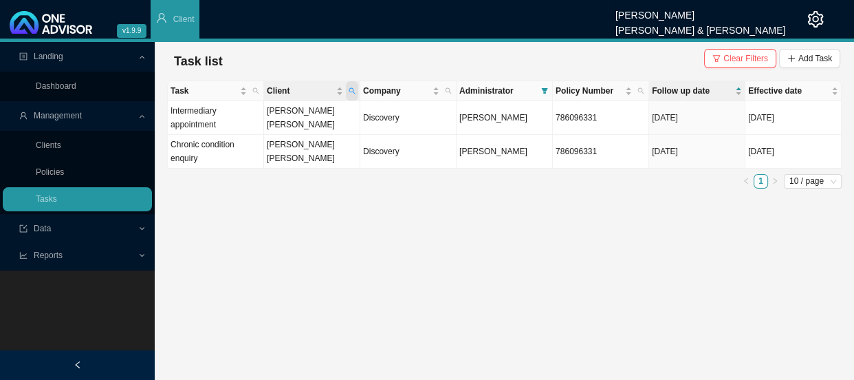
click at [357, 87] on span "Client" at bounding box center [352, 90] width 12 height 19
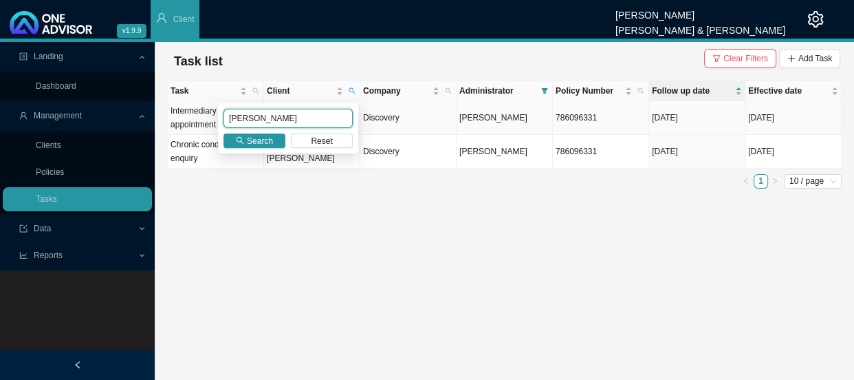
drag, startPoint x: 277, startPoint y: 117, endPoint x: 186, endPoint y: 117, distance: 91.5
click at [186, 117] on body "v1.9.9 Daniela Malherbe Smith & Bormann Client Landing Dashboard Management Cli…" at bounding box center [427, 190] width 854 height 380
click at [261, 137] on span "Search" at bounding box center [260, 141] width 26 height 14
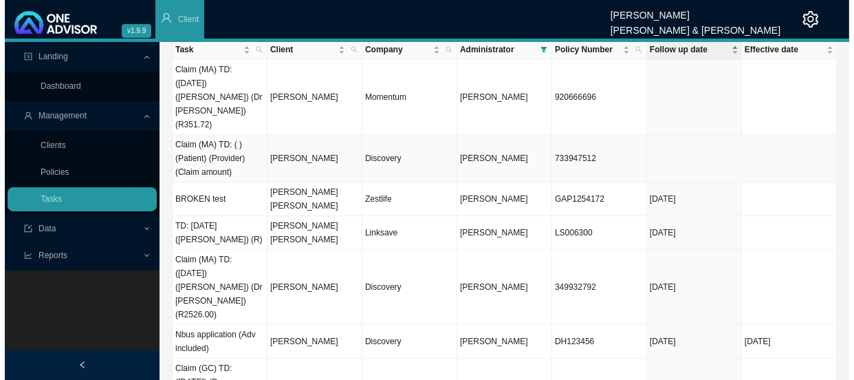
scroll to position [62, 0]
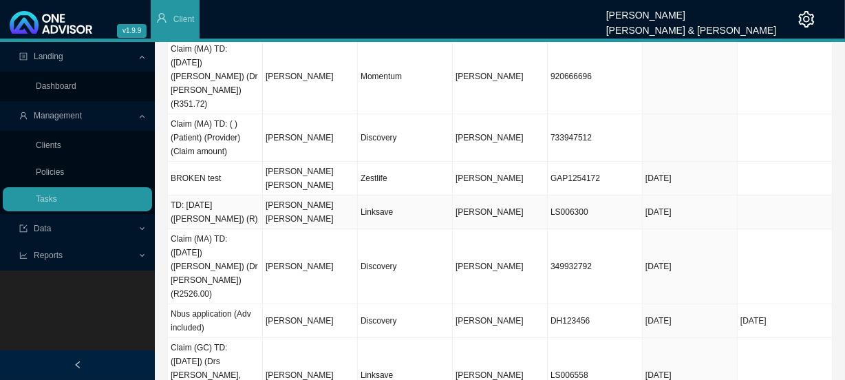
click at [276, 195] on td "[PERSON_NAME] [PERSON_NAME]" at bounding box center [310, 212] width 95 height 34
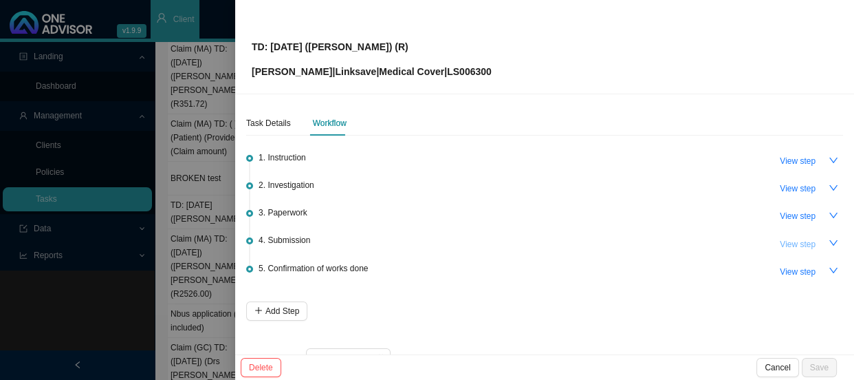
click at [795, 245] on span "View step" at bounding box center [798, 244] width 36 height 14
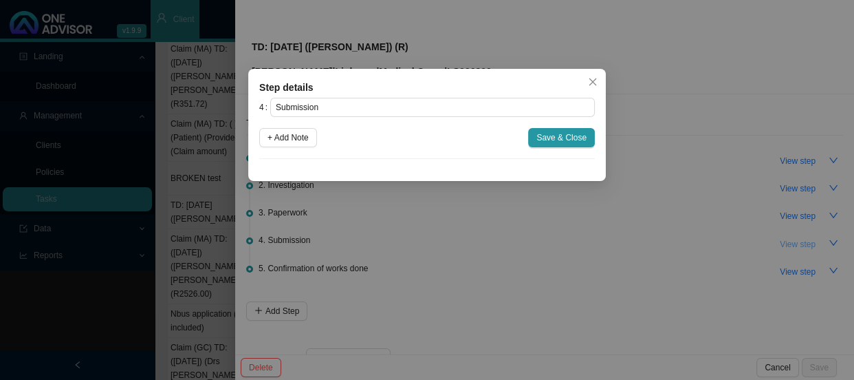
click at [795, 245] on div "Step details 4 Submission + Add Note Save & Close Cancel OK" at bounding box center [427, 190] width 854 height 380
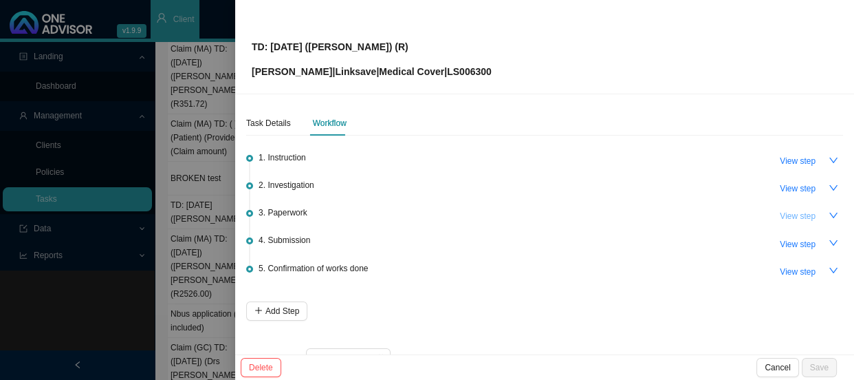
click at [785, 217] on span "View step" at bounding box center [798, 216] width 36 height 14
type input "Paperwork"
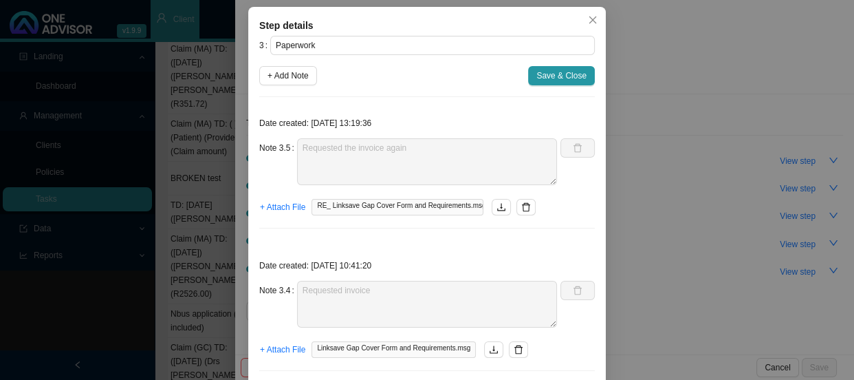
click at [632, 248] on div "Step details 3 Paperwork + Add Note Save & Close Date created: 2025-09-18 13:19…" at bounding box center [427, 190] width 854 height 380
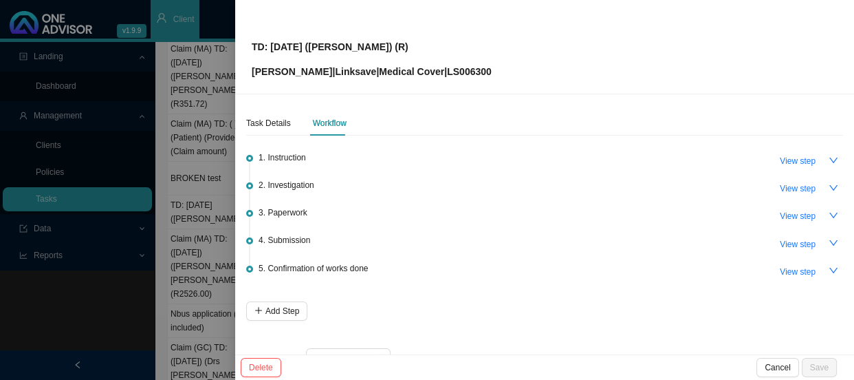
click at [213, 109] on div at bounding box center [427, 190] width 854 height 380
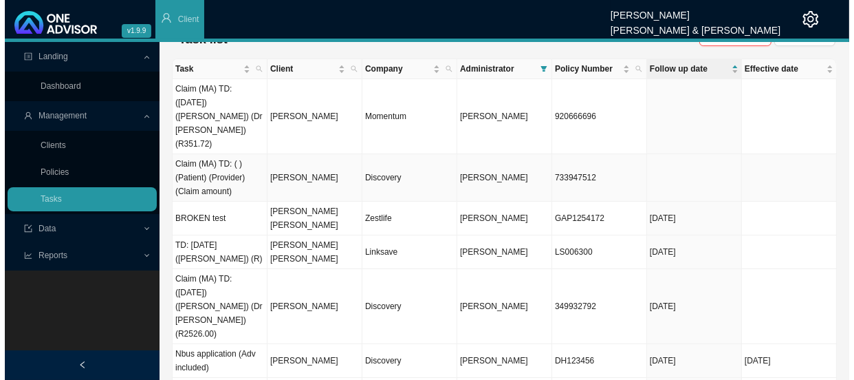
scroll to position [0, 0]
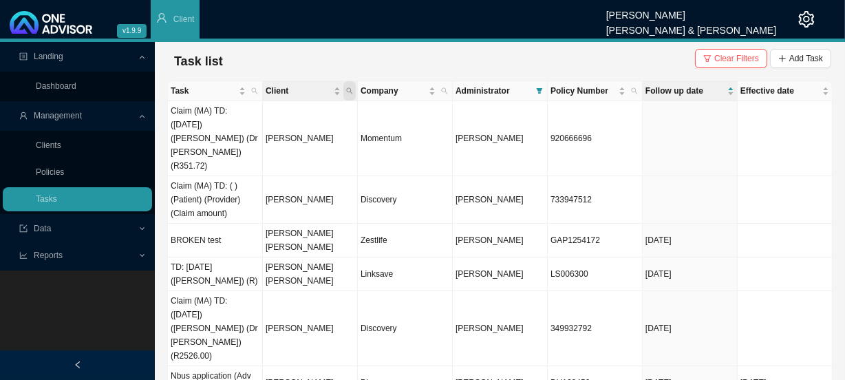
click at [353, 89] on span "Client" at bounding box center [349, 90] width 12 height 19
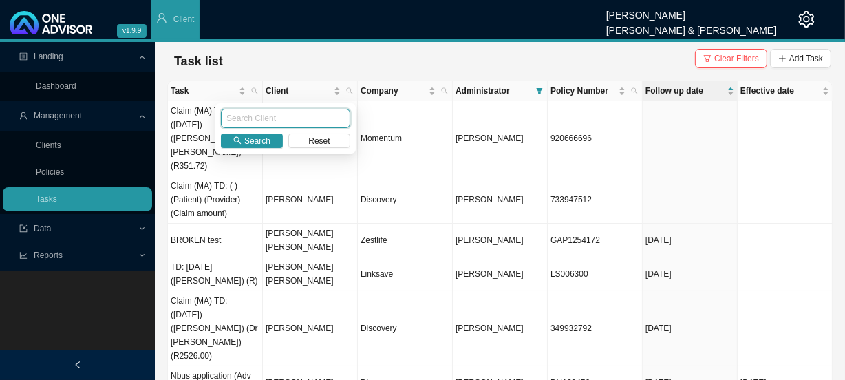
click at [285, 113] on input "text" at bounding box center [285, 118] width 129 height 19
type input "ROGERS"
click at [254, 142] on span "Search" at bounding box center [257, 141] width 26 height 14
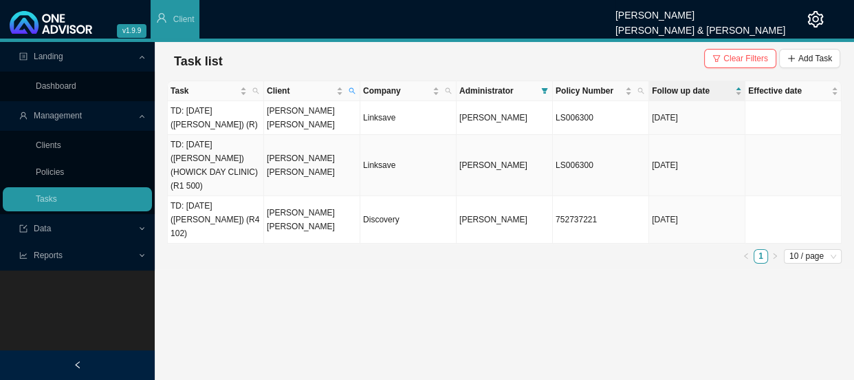
click at [272, 160] on td "[PERSON_NAME] [PERSON_NAME]" at bounding box center [312, 165] width 96 height 61
click at [235, 155] on td "TD: [DATE] ([PERSON_NAME]) (HOWICK DAY CLINIC) (R1 500)" at bounding box center [216, 165] width 96 height 61
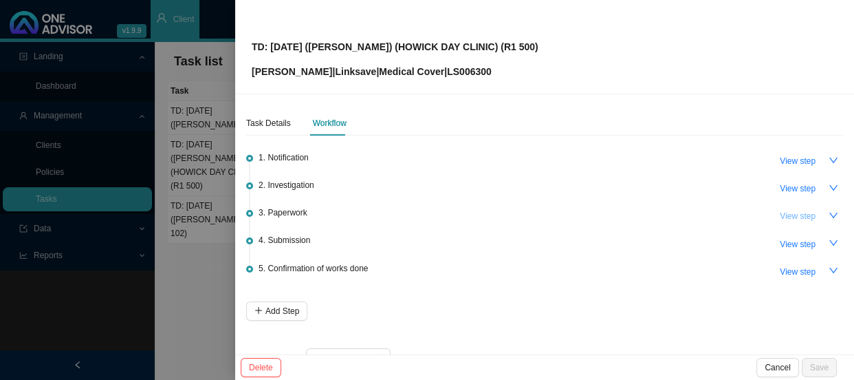
click at [789, 220] on span "View step" at bounding box center [798, 216] width 36 height 14
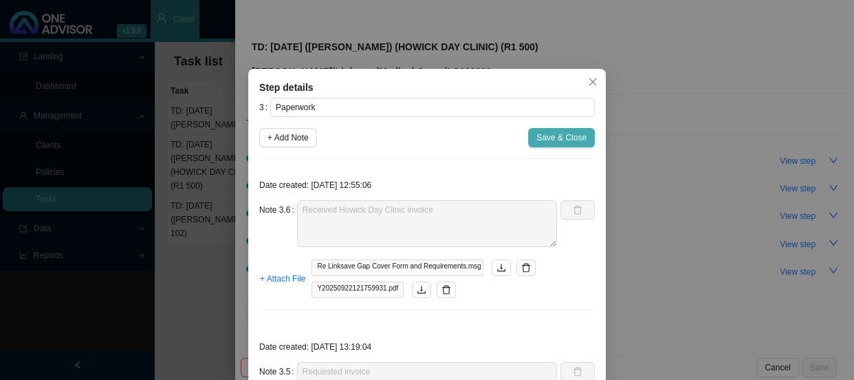
click at [574, 132] on span "Save & Close" at bounding box center [561, 138] width 50 height 14
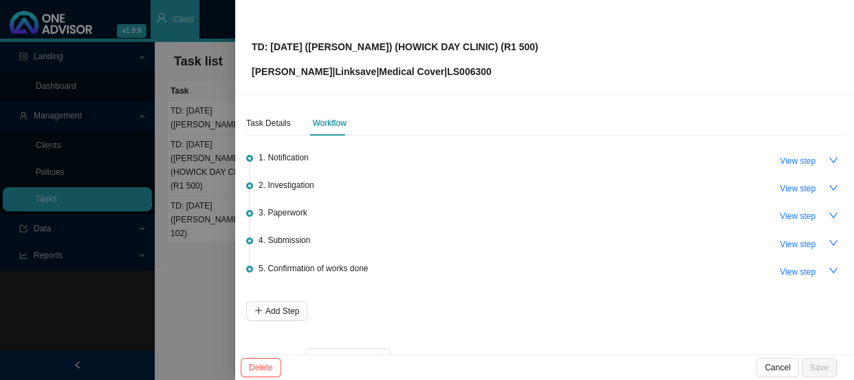
click at [214, 204] on div at bounding box center [427, 190] width 854 height 380
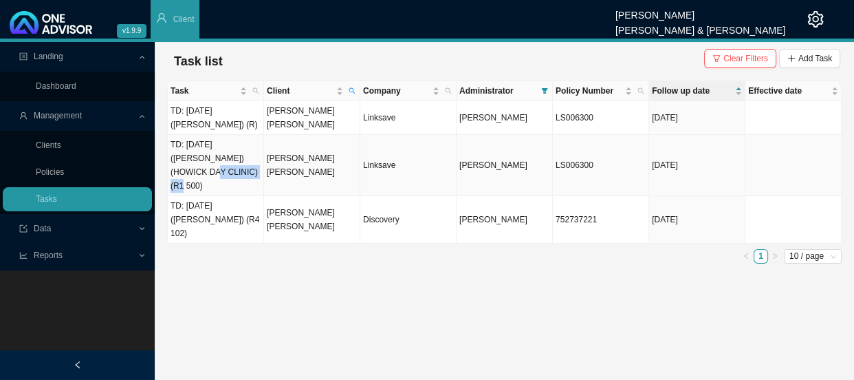
drag, startPoint x: 234, startPoint y: 156, endPoint x: 232, endPoint y: 173, distance: 16.6
click at [232, 173] on td "TD: [DATE] ([PERSON_NAME]) (HOWICK DAY CLINIC) (R1 500)" at bounding box center [216, 165] width 96 height 61
click at [228, 196] on td "TD: [DATE] ([PERSON_NAME]) (R4 102)" at bounding box center [216, 219] width 96 height 47
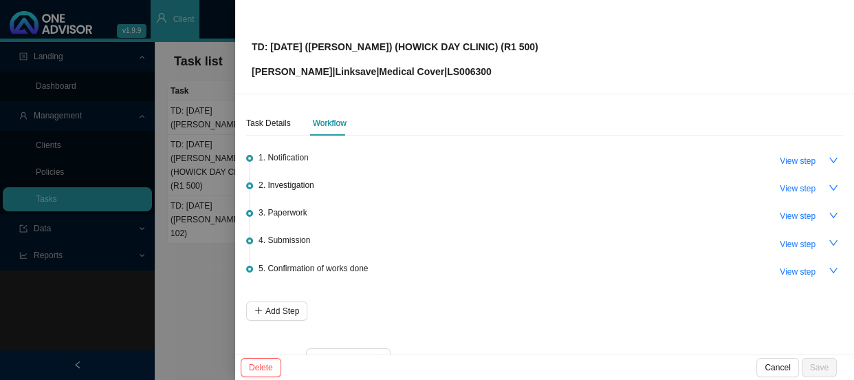
click at [217, 138] on div at bounding box center [427, 190] width 854 height 380
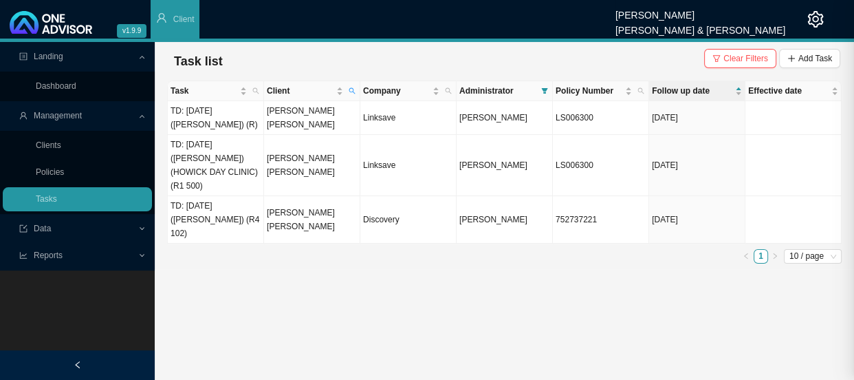
click at [219, 116] on div at bounding box center [427, 190] width 854 height 380
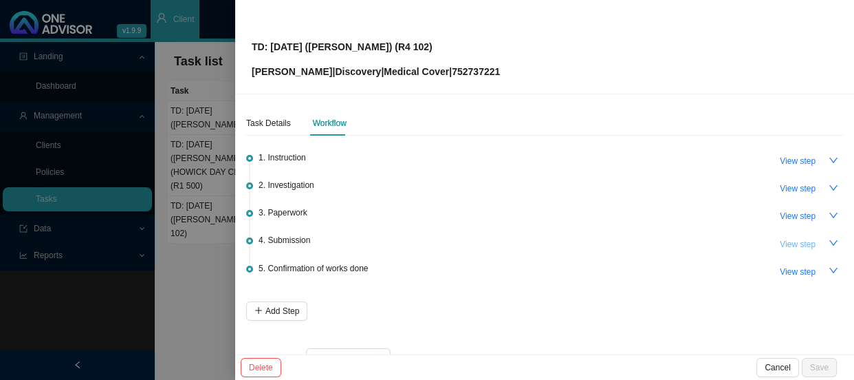
click at [780, 241] on span "View step" at bounding box center [798, 244] width 36 height 14
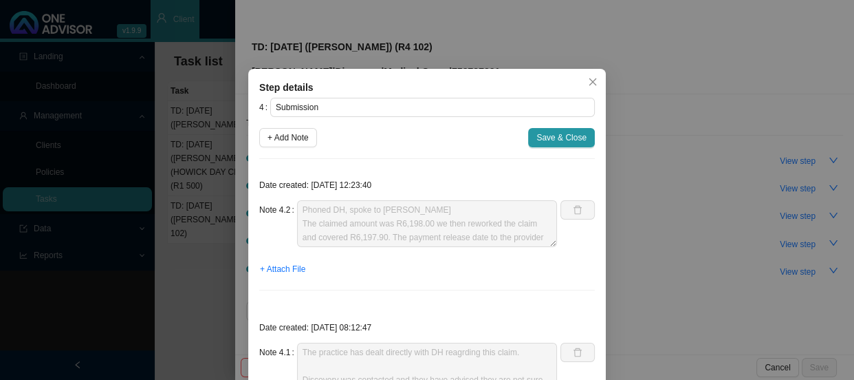
scroll to position [14, 0]
click at [624, 257] on div "Step details 4 Submission + Add Note Save & Close Date created: 2025-09-18 12:2…" at bounding box center [427, 190] width 854 height 380
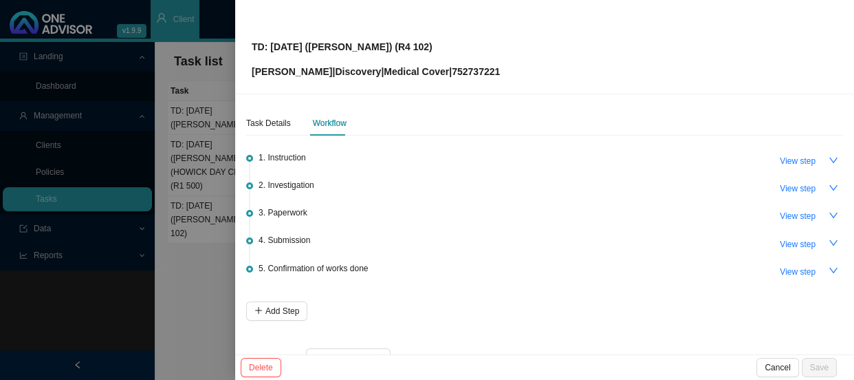
click at [190, 188] on div at bounding box center [427, 190] width 854 height 380
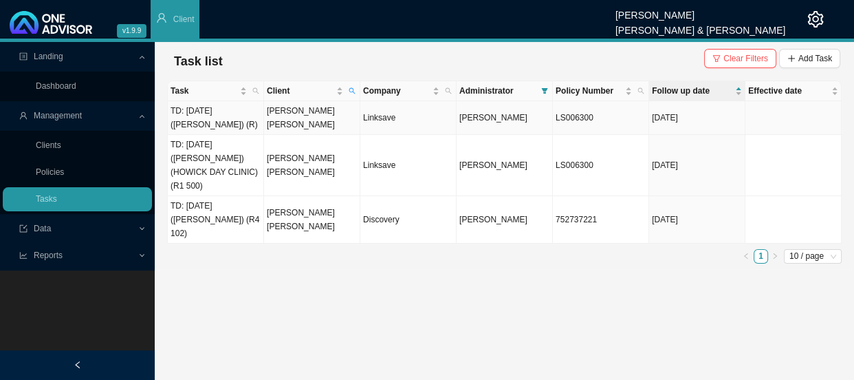
click at [296, 115] on td "[PERSON_NAME] [PERSON_NAME]" at bounding box center [312, 118] width 96 height 34
click at [301, 116] on div "TD: 02/09/2025 (Jones, Bhagwan) (R) Timothy Rogers | Linksave | Medical Cover |…" at bounding box center [427, 190] width 854 height 380
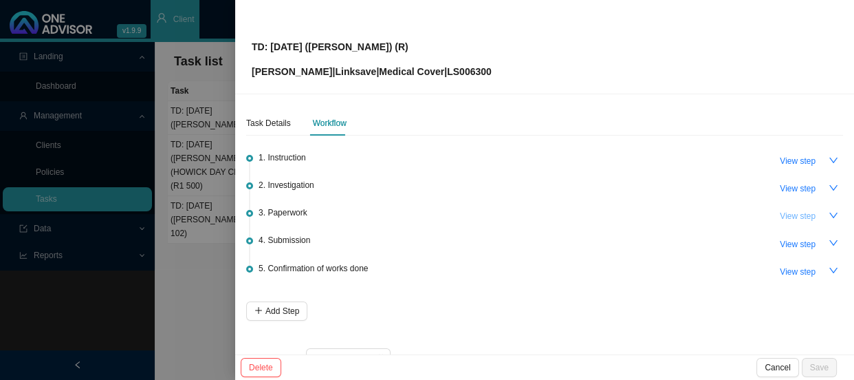
click at [798, 219] on span "View step" at bounding box center [798, 216] width 36 height 14
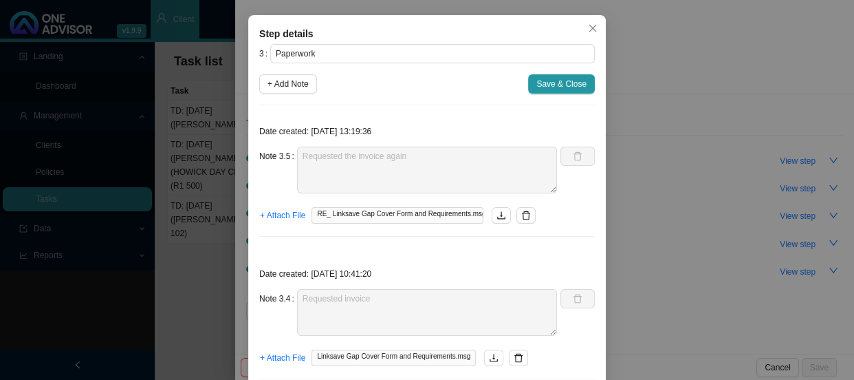
scroll to position [0, 0]
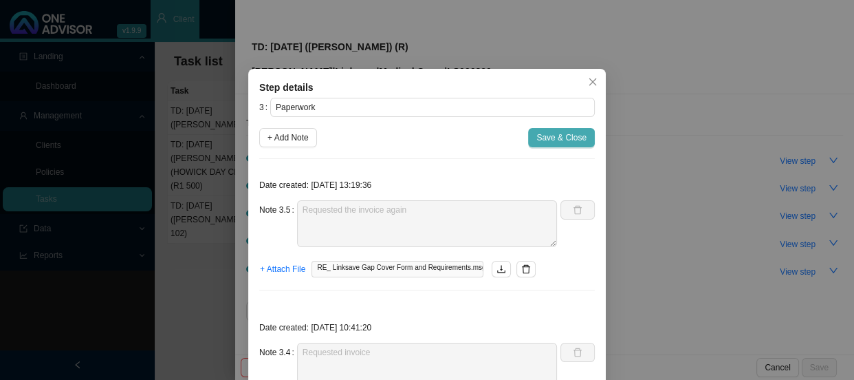
click at [563, 135] on span "Save & Close" at bounding box center [561, 138] width 50 height 14
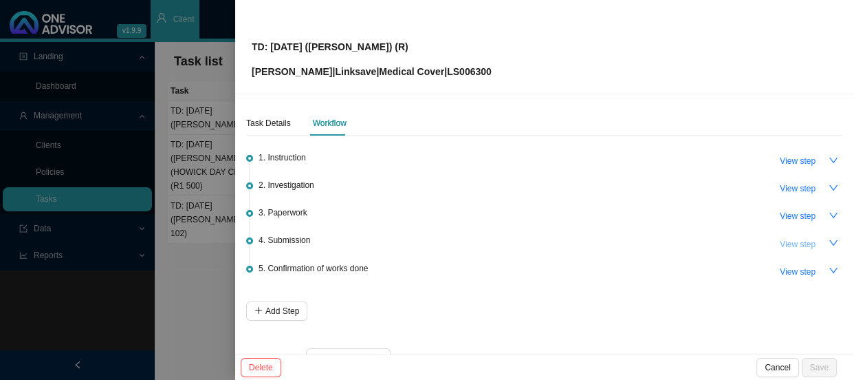
click at [786, 248] on span "View step" at bounding box center [798, 244] width 36 height 14
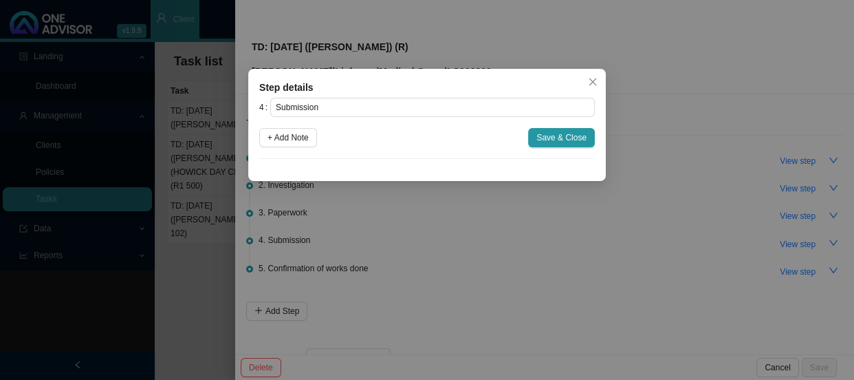
click at [693, 235] on div "Step details 4 Submission + Add Note Save & Close Cancel OK" at bounding box center [427, 190] width 854 height 380
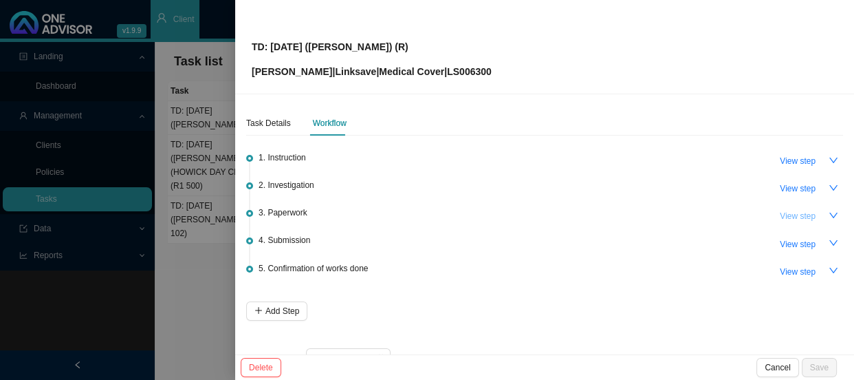
click at [805, 217] on span "View step" at bounding box center [798, 216] width 36 height 14
type input "Paperwork"
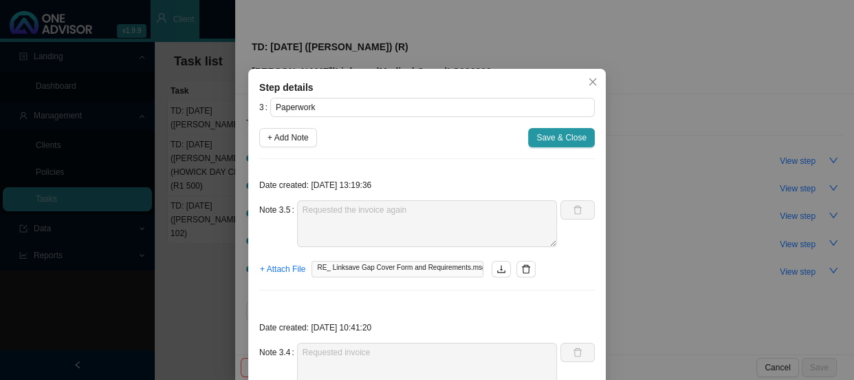
click at [173, 169] on div "Step details 3 Paperwork + Add Note Save & Close Date created: 2025-09-18 13:19…" at bounding box center [427, 190] width 854 height 380
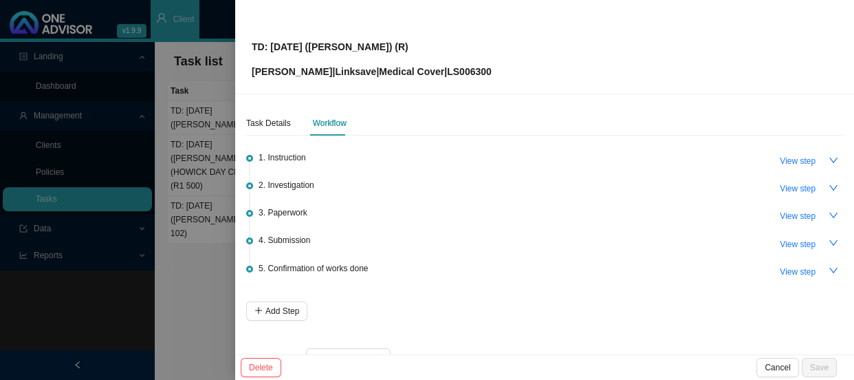
click at [217, 144] on div at bounding box center [427, 190] width 854 height 380
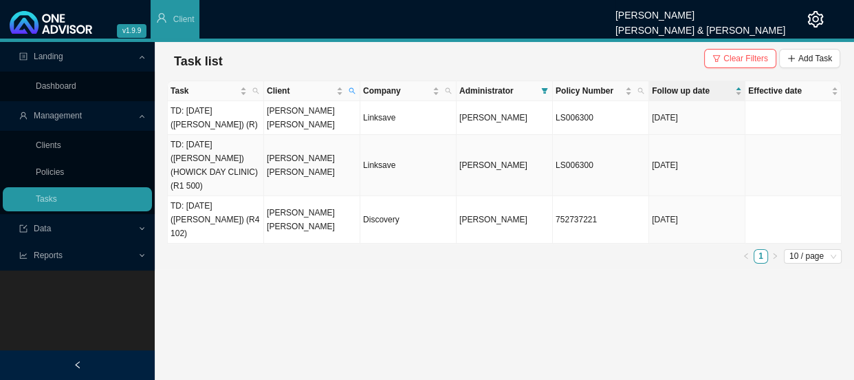
click at [323, 167] on td "[PERSON_NAME] [PERSON_NAME]" at bounding box center [312, 165] width 96 height 61
click at [294, 162] on td "[PERSON_NAME] [PERSON_NAME]" at bounding box center [312, 165] width 96 height 61
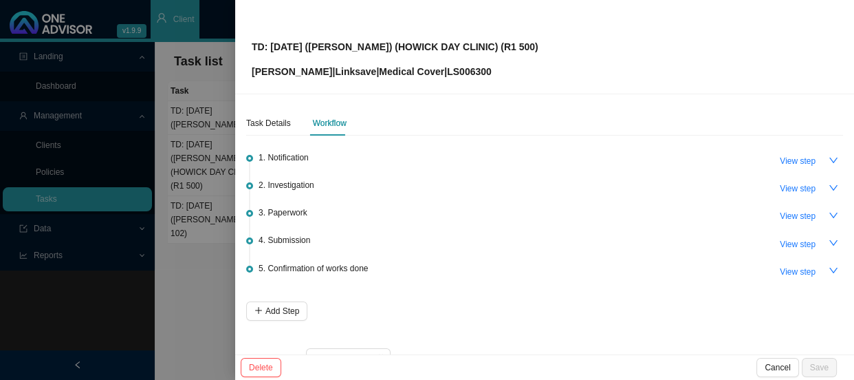
click at [481, 67] on p "Timothy Rogers | Linksave | Medical Cover | LS006300" at bounding box center [395, 71] width 287 height 15
copy p "LS006300"
click at [501, 43] on div "TD: 02/09/2025 (ZACH) (HOWICK DAY CLINIC) (R1 500) Timothy Rogers | Linksave | …" at bounding box center [545, 46] width 586 height 65
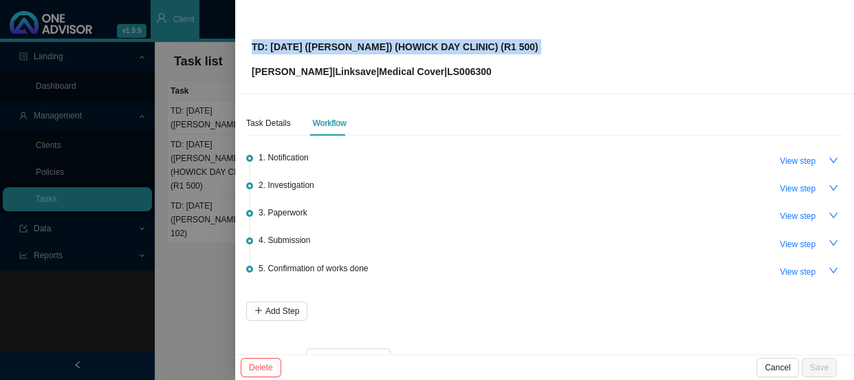
drag, startPoint x: 501, startPoint y: 43, endPoint x: 209, endPoint y: 39, distance: 291.6
click at [209, 39] on div "TD: 02/09/2025 (ZACH) (HOWICK DAY CLINIC) (R1 500) Timothy Rogers | Linksave | …" at bounding box center [427, 190] width 854 height 380
copy div "TD: [DATE] ([PERSON_NAME]) (HOWICK DAY CLINIC) (R1 500)"
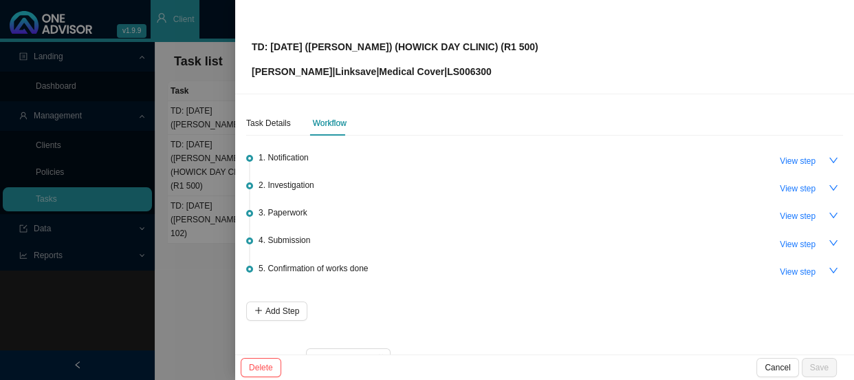
drag, startPoint x: 518, startPoint y: 54, endPoint x: 505, endPoint y: 50, distance: 13.7
click at [518, 54] on div "TD: 02/09/2025 (ZACH) (HOWICK DAY CLINIC) (R1 500) Timothy Rogers | Linksave | …" at bounding box center [545, 46] width 586 height 65
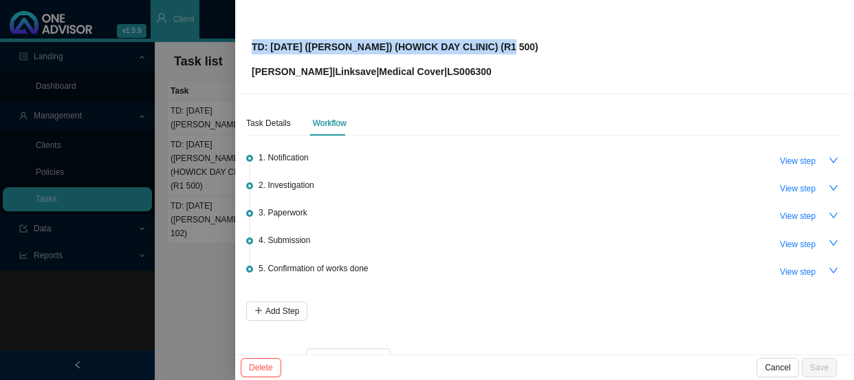
drag, startPoint x: 490, startPoint y: 46, endPoint x: 248, endPoint y: 51, distance: 242.8
click at [248, 51] on div "TD: 02/09/2025 (ZACH) (HOWICK DAY CLINIC) (R1 500) Timothy Rogers | Linksave | …" at bounding box center [544, 47] width 619 height 94
copy p "TD: [DATE] ([PERSON_NAME]) (HOWICK DAY CLINIC) (R1 500)"
click at [783, 218] on span "View step" at bounding box center [798, 216] width 36 height 14
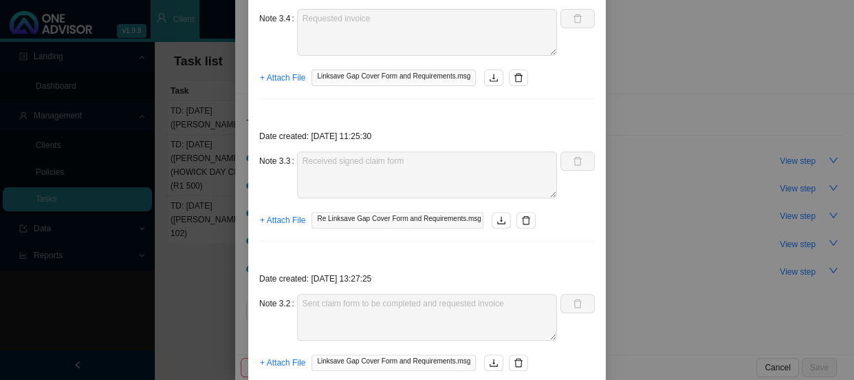
scroll to position [500, 0]
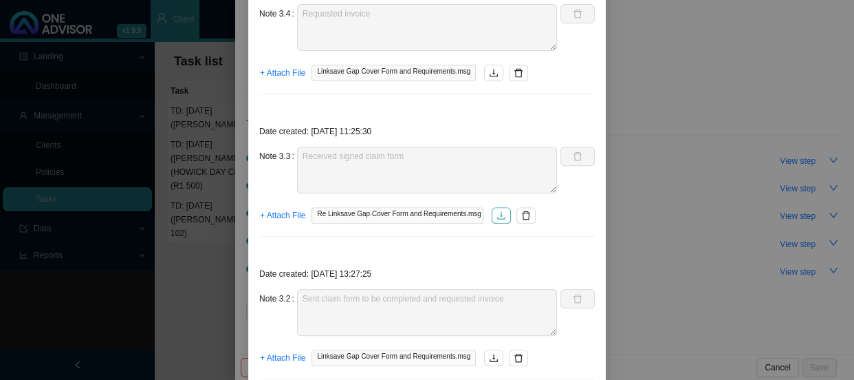
click at [498, 213] on icon "download" at bounding box center [502, 215] width 8 height 8
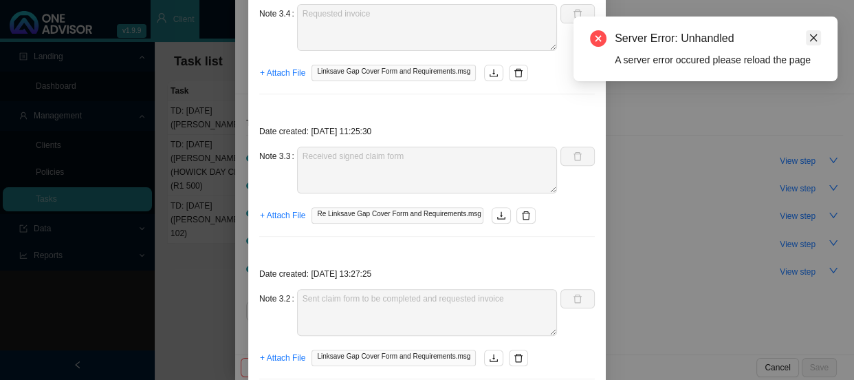
click at [811, 40] on icon "close" at bounding box center [814, 38] width 8 height 8
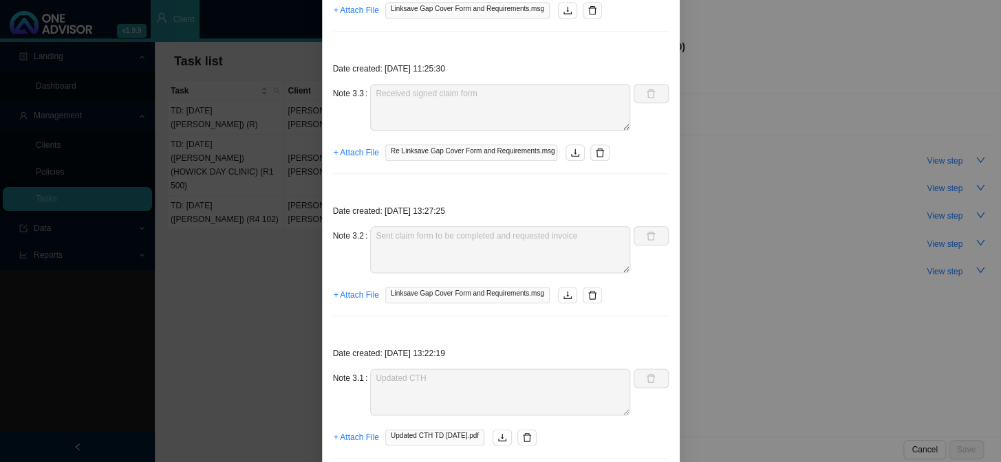
scroll to position [601, 0]
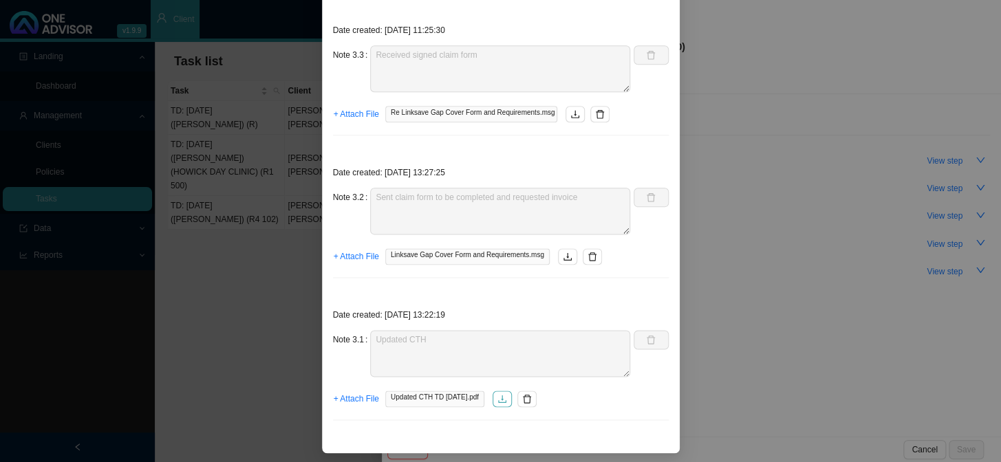
click at [506, 398] on icon "download" at bounding box center [502, 399] width 10 height 10
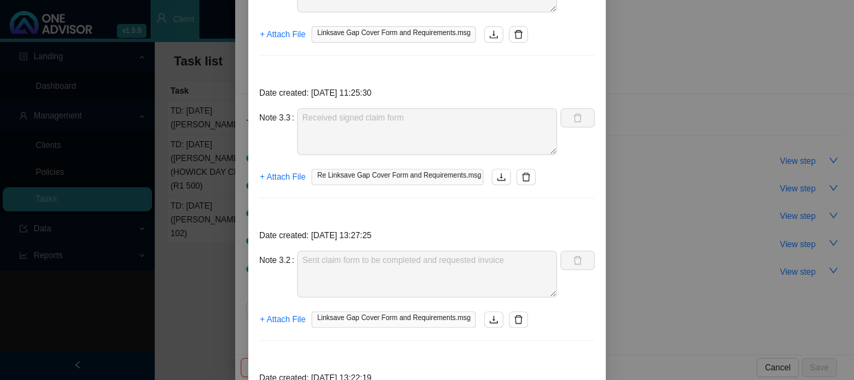
scroll to position [164, 0]
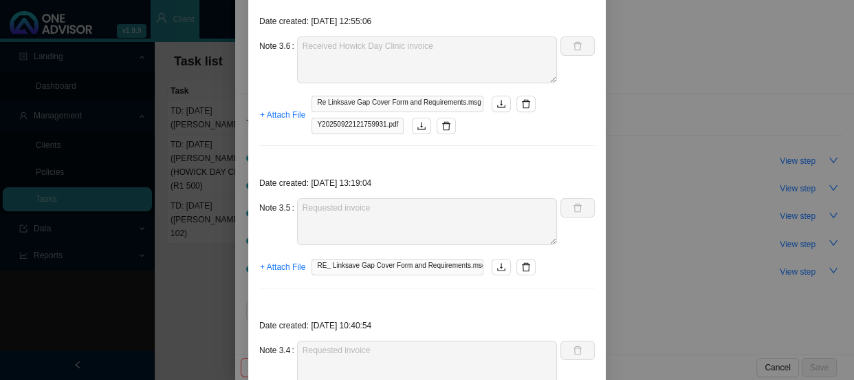
click at [674, 63] on div "Step details 3 Paperwork + Add Note Save & Close Date created: 2025-09-23 12:55…" at bounding box center [427, 190] width 854 height 380
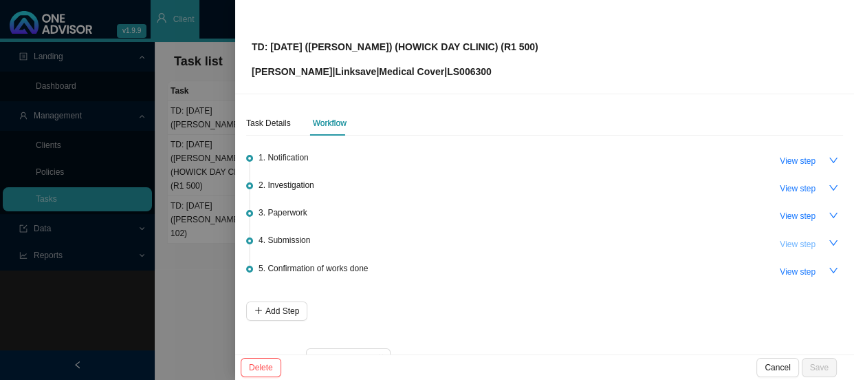
click at [789, 243] on span "View step" at bounding box center [798, 244] width 36 height 14
type input "Submission"
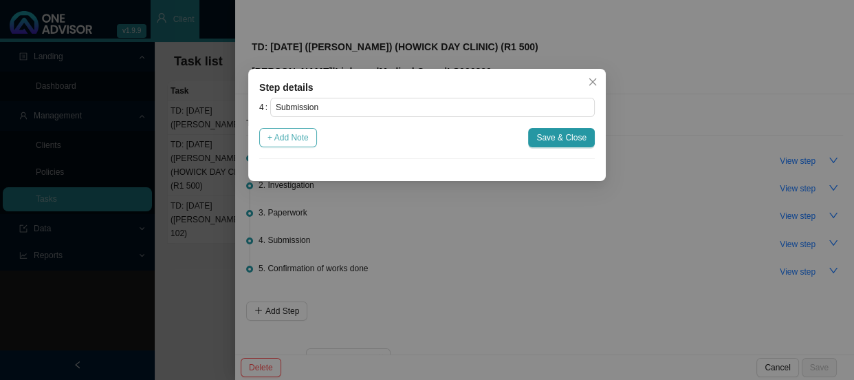
click at [285, 129] on button "+ Add Note" at bounding box center [288, 137] width 58 height 19
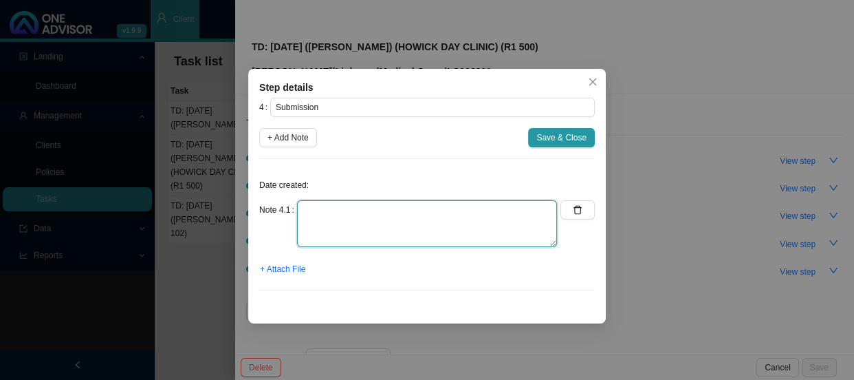
click at [336, 213] on textarea at bounding box center [427, 223] width 260 height 47
type textarea "s"
type textarea "Submitted claim"
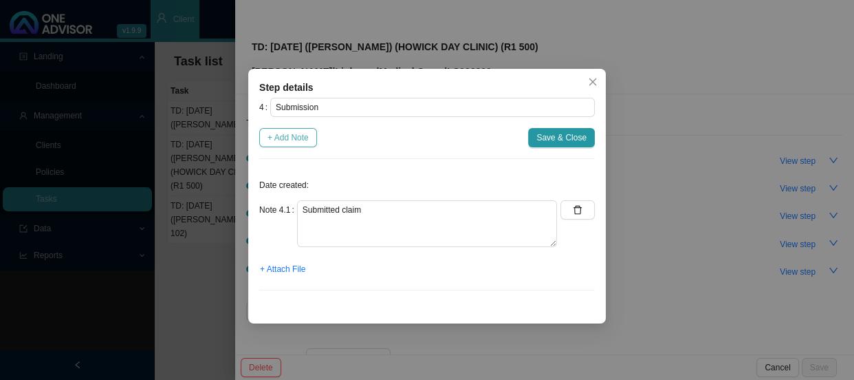
click at [295, 140] on span "+ Add Note" at bounding box center [288, 138] width 41 height 14
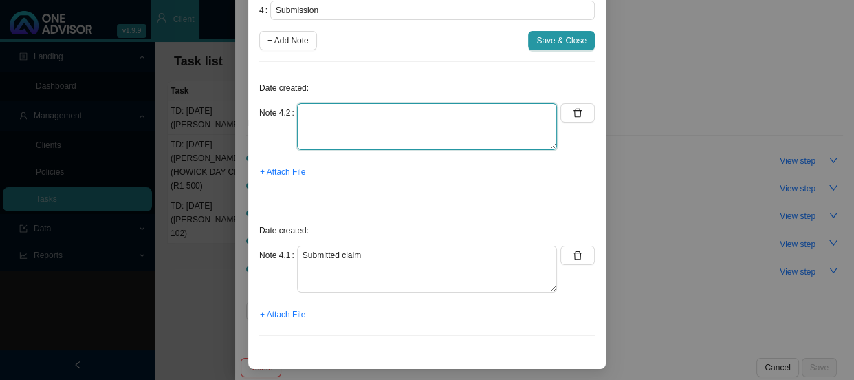
click at [314, 150] on textarea at bounding box center [427, 126] width 260 height 47
type textarea "Sent feedback"
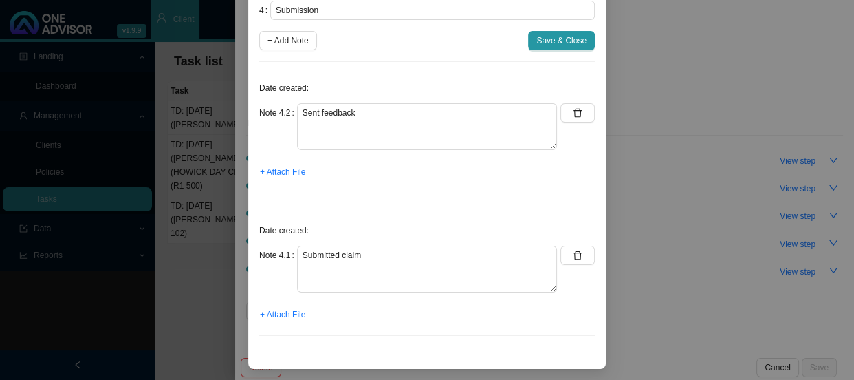
scroll to position [96, 0]
click at [277, 316] on span "+ Attach File" at bounding box center [282, 315] width 45 height 14
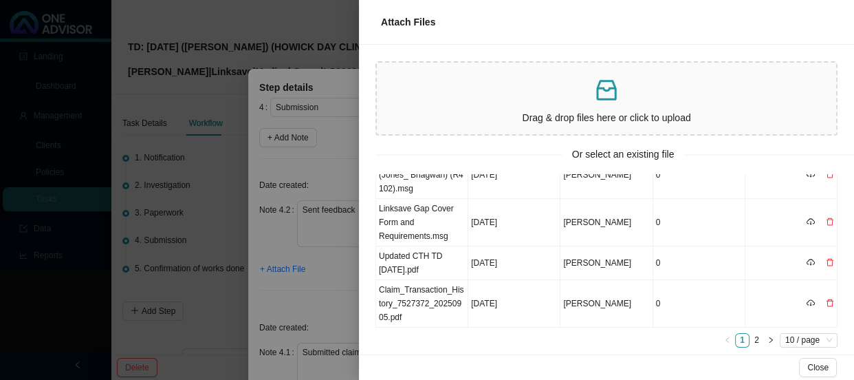
scroll to position [0, 0]
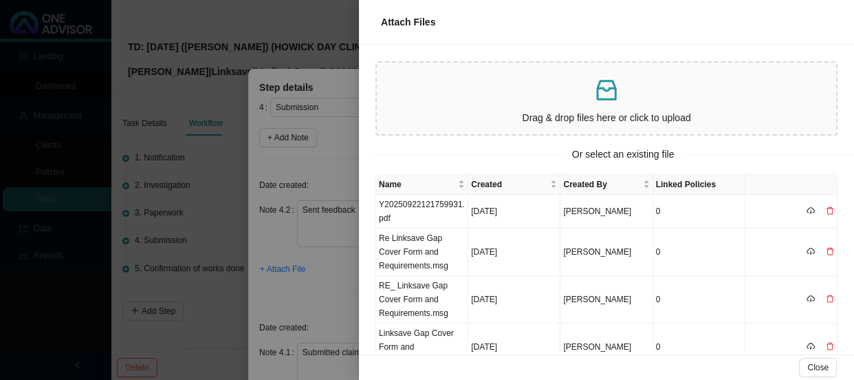
click at [564, 89] on p at bounding box center [606, 90] width 448 height 28
click at [294, 180] on div at bounding box center [427, 190] width 854 height 380
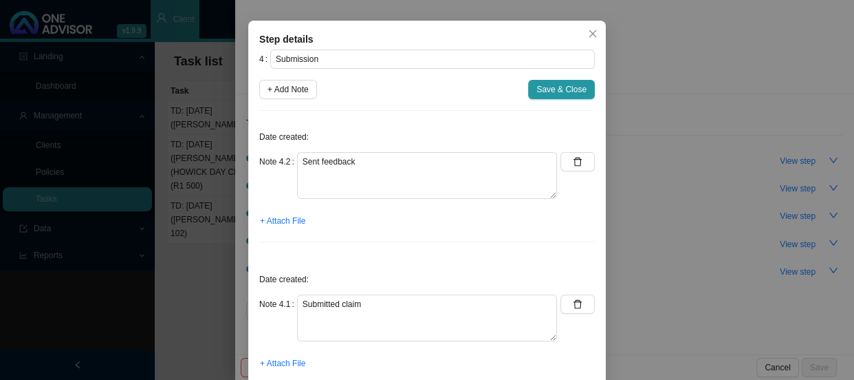
scroll to position [96, 0]
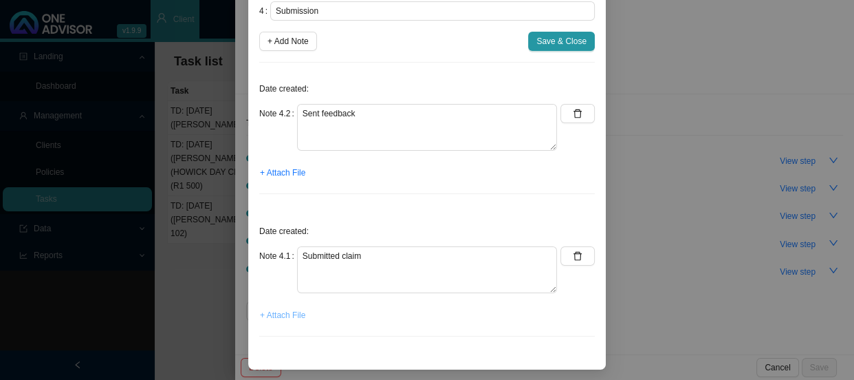
click at [270, 309] on span "+ Attach File" at bounding box center [282, 315] width 45 height 14
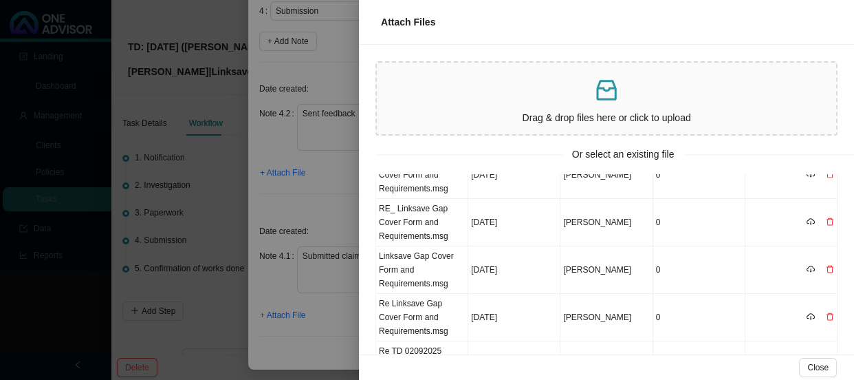
scroll to position [0, 0]
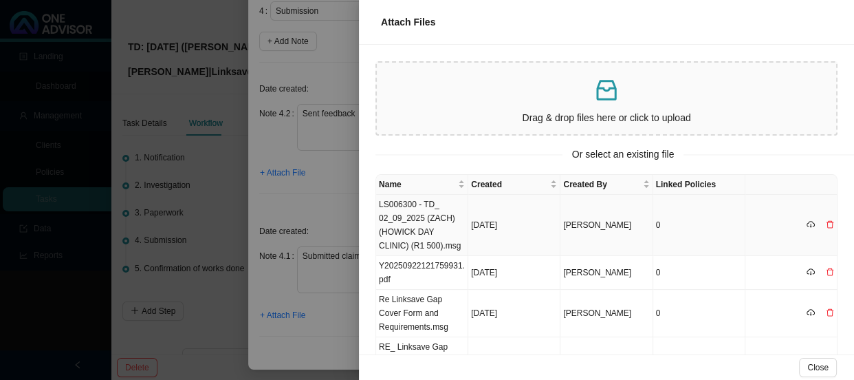
click at [418, 215] on td "LS006300 - TD_ 02_09_2025 (ZACH) (HOWICK DAY CLINIC) (R1 500).msg" at bounding box center [422, 225] width 92 height 61
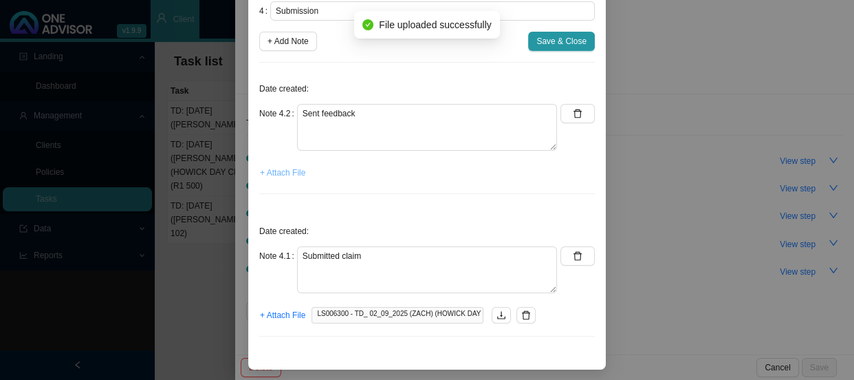
click at [282, 170] on span "+ Attach File" at bounding box center [282, 173] width 45 height 14
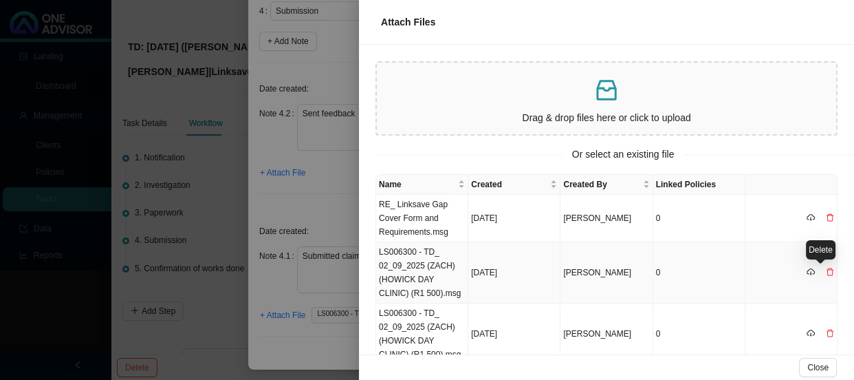
click at [826, 268] on icon "delete" at bounding box center [830, 272] width 8 height 8
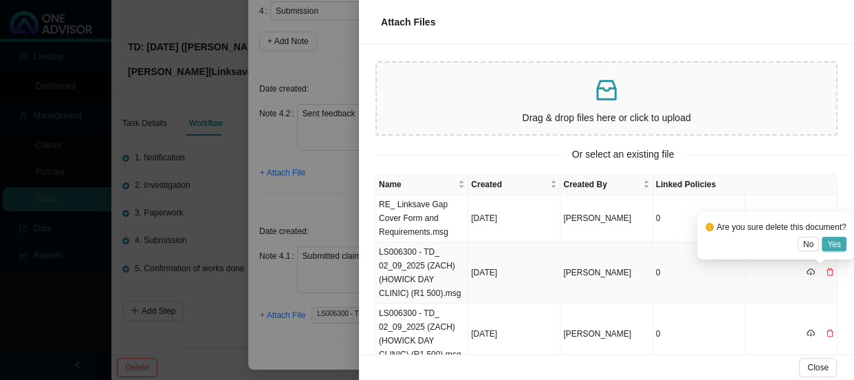
click at [833, 241] on span "Yes" at bounding box center [834, 244] width 14 height 14
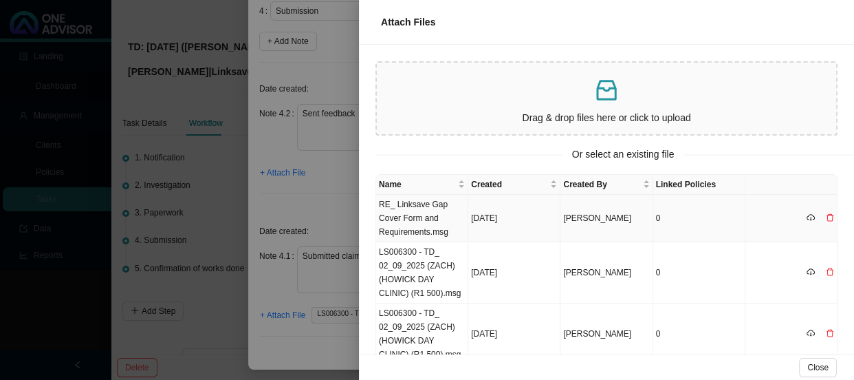
click at [405, 213] on td "RE_ Linksave Gap Cover Form and Requirements.msg" at bounding box center [422, 218] width 92 height 47
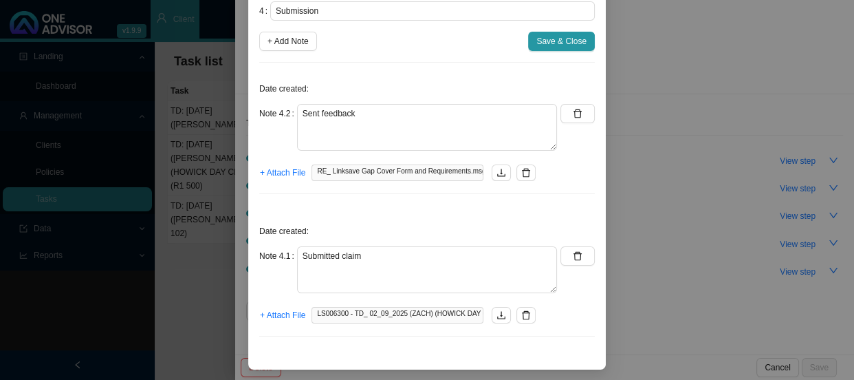
click at [552, 36] on span "Save & Close" at bounding box center [561, 41] width 50 height 14
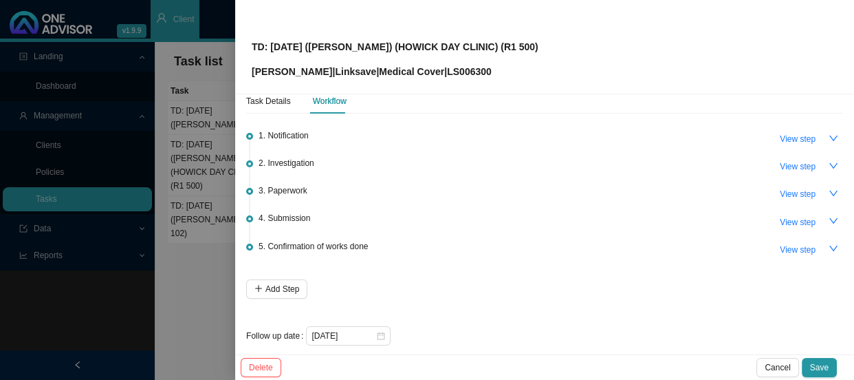
scroll to position [33, 0]
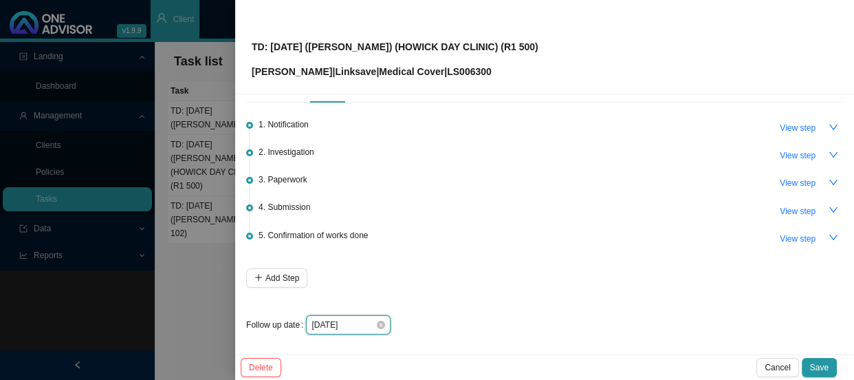
click at [362, 318] on input "[DATE]" at bounding box center [344, 325] width 64 height 14
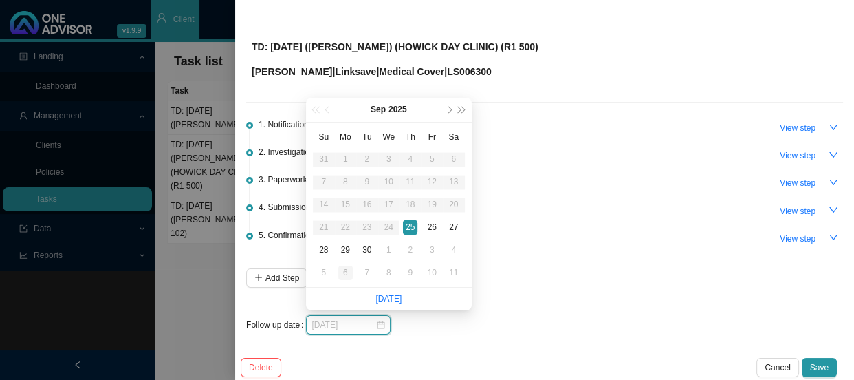
type input "[DATE]"
click at [346, 271] on div "6" at bounding box center [345, 272] width 14 height 14
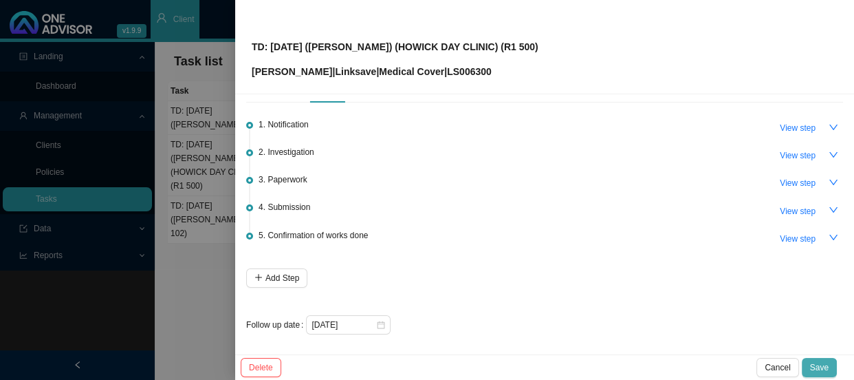
click at [815, 364] on span "Save" at bounding box center [819, 367] width 19 height 14
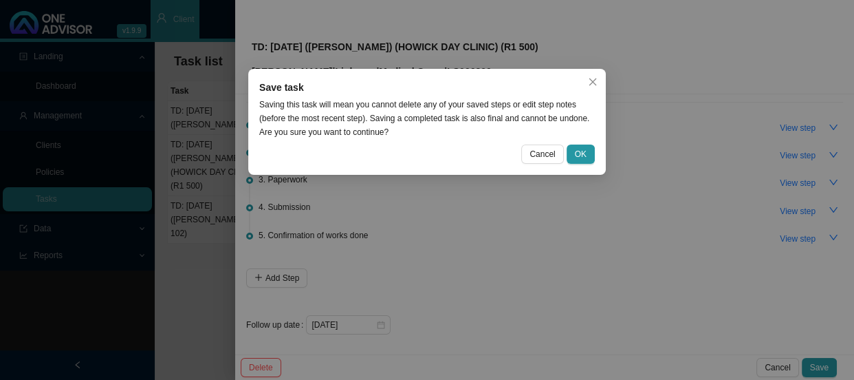
click at [567, 142] on div "Save task Saving this task will mean you cannot delete any of your saved steps …" at bounding box center [427, 122] width 358 height 106
click at [574, 147] on button "OK" at bounding box center [581, 153] width 28 height 19
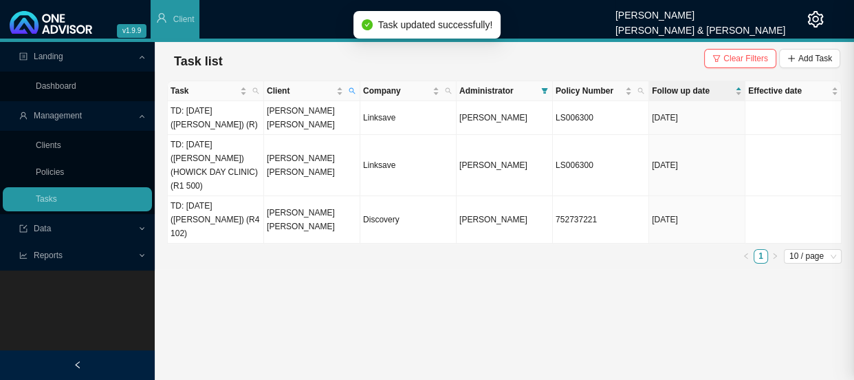
scroll to position [0, 0]
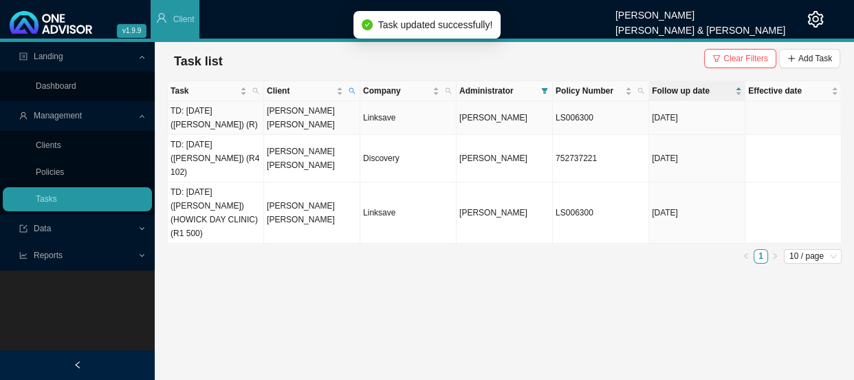
click at [239, 127] on td "TD: [DATE] ([PERSON_NAME]) (R)" at bounding box center [216, 118] width 96 height 34
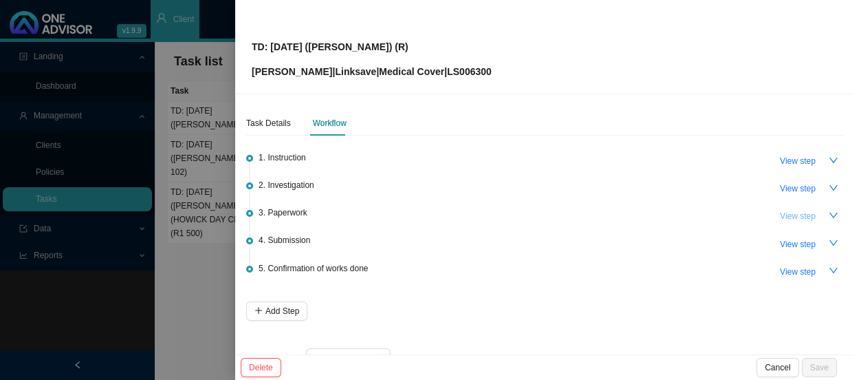
click at [790, 214] on span "View step" at bounding box center [798, 216] width 36 height 14
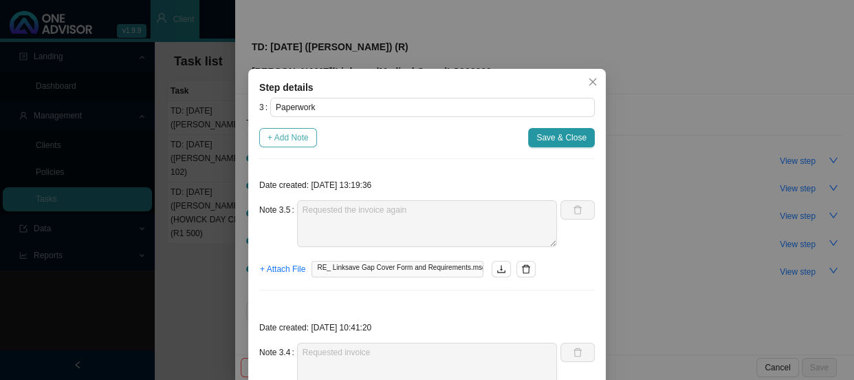
click at [281, 135] on span "+ Add Note" at bounding box center [288, 138] width 41 height 14
type textarea "Requested the invoice again"
type textarea "Requested invoice"
type textarea "Received signed claim form"
type textarea "Sent claim form to be completed and requested invoice"
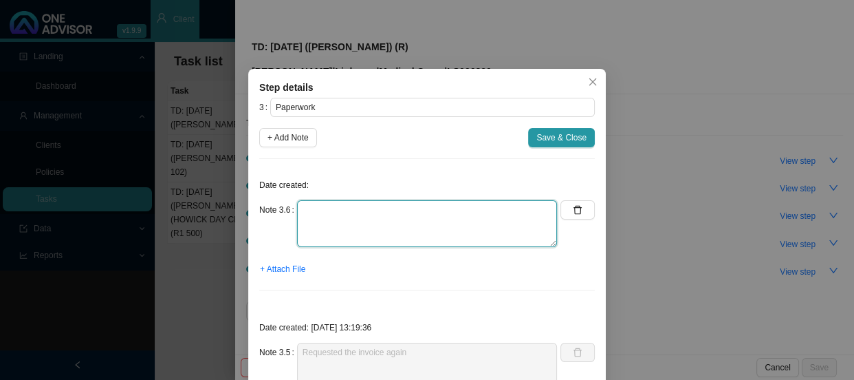
click at [340, 211] on textarea at bounding box center [427, 223] width 260 height 47
type textarea "Sent a reminder for the invoice"
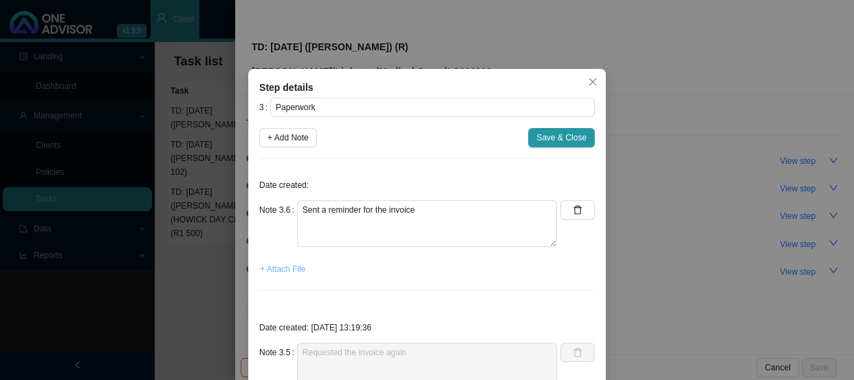
click at [265, 268] on span "+ Attach File" at bounding box center [282, 269] width 45 height 14
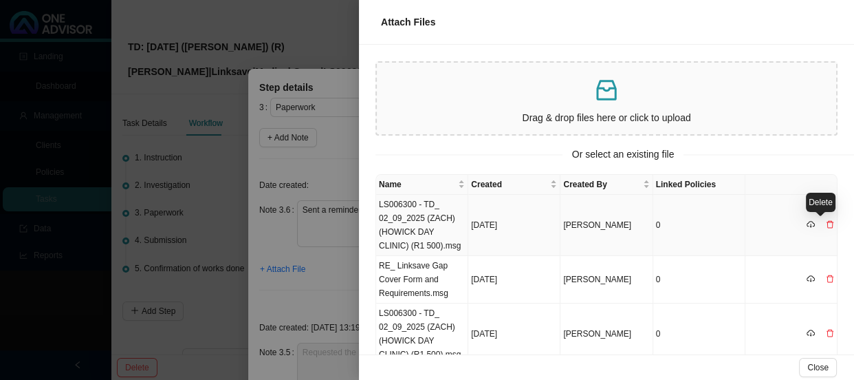
click at [826, 223] on icon "delete" at bounding box center [830, 224] width 8 height 8
click at [838, 197] on span "Yes" at bounding box center [834, 197] width 14 height 14
click at [408, 283] on td "RE_ Linksave Gap Cover Form and Requirements.msg" at bounding box center [422, 279] width 92 height 47
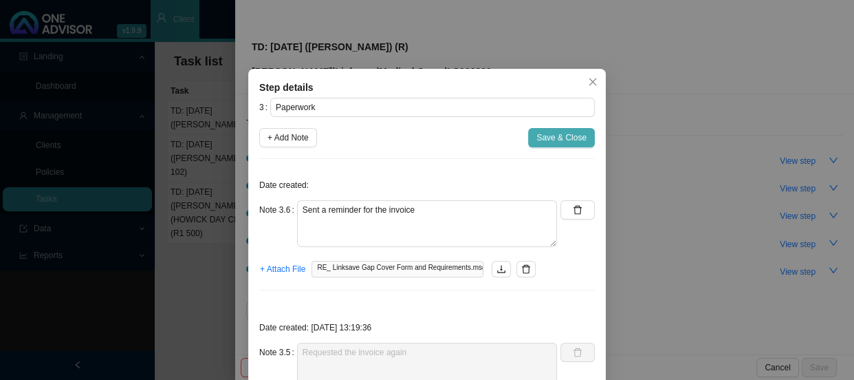
click at [549, 131] on span "Save & Close" at bounding box center [561, 138] width 50 height 14
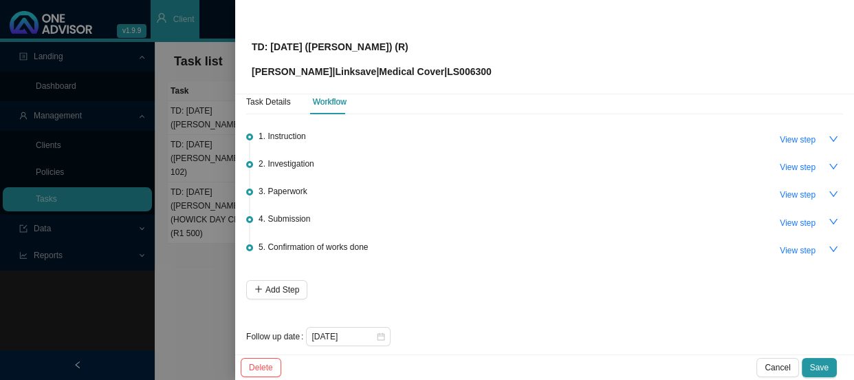
scroll to position [33, 0]
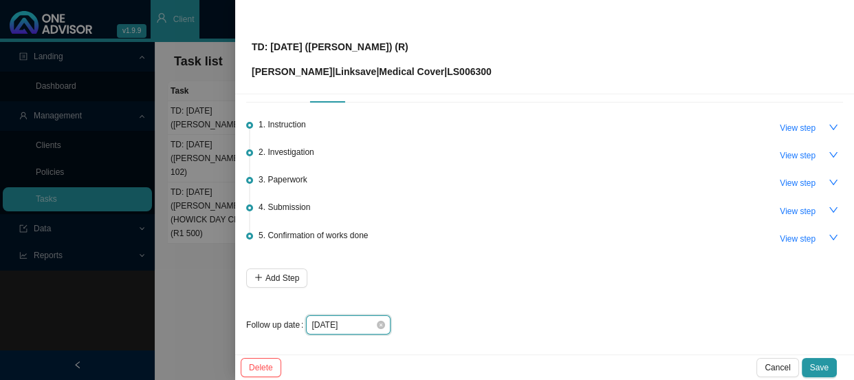
click at [357, 318] on input "[DATE]" at bounding box center [344, 325] width 64 height 14
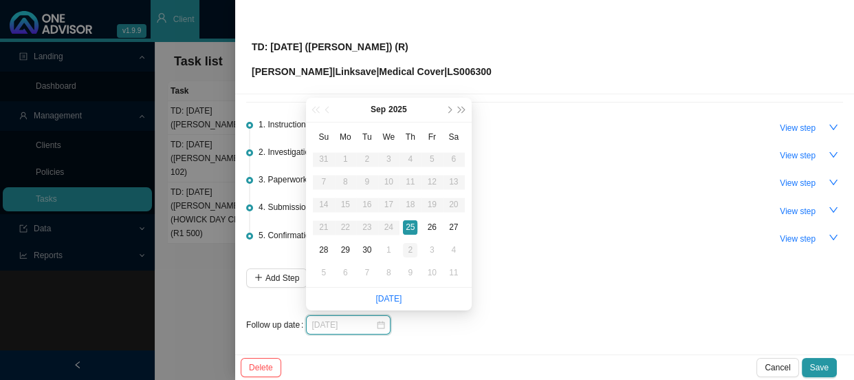
type input "[DATE]"
click at [417, 248] on td "2" at bounding box center [411, 250] width 22 height 23
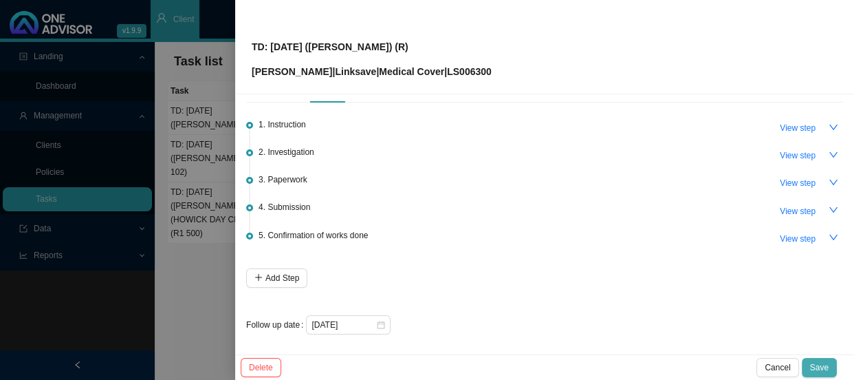
click at [815, 362] on span "Save" at bounding box center [819, 367] width 19 height 14
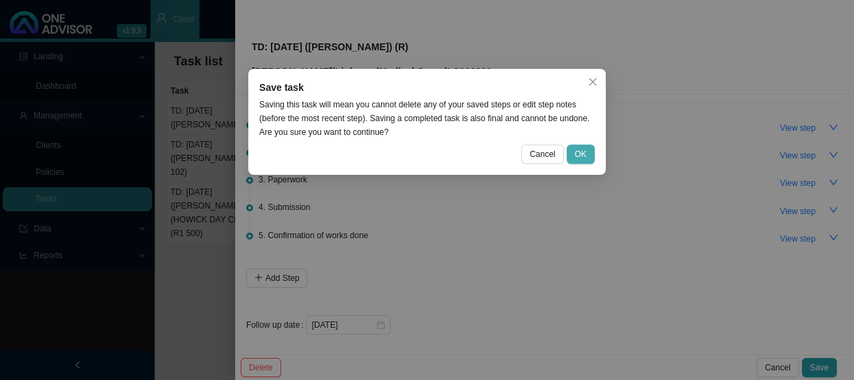
click at [588, 151] on button "OK" at bounding box center [581, 153] width 28 height 19
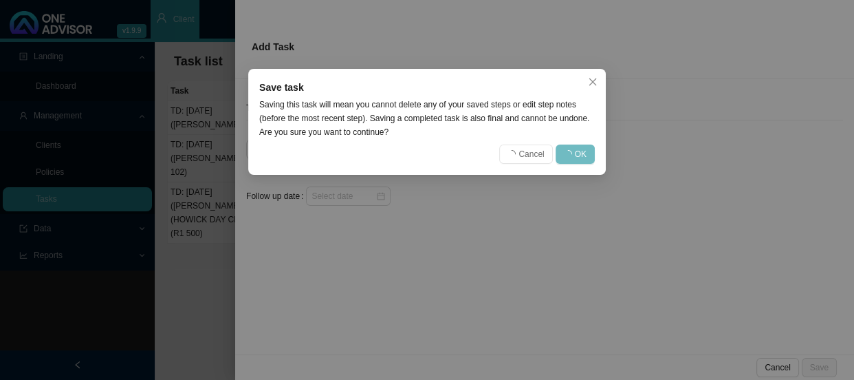
scroll to position [0, 0]
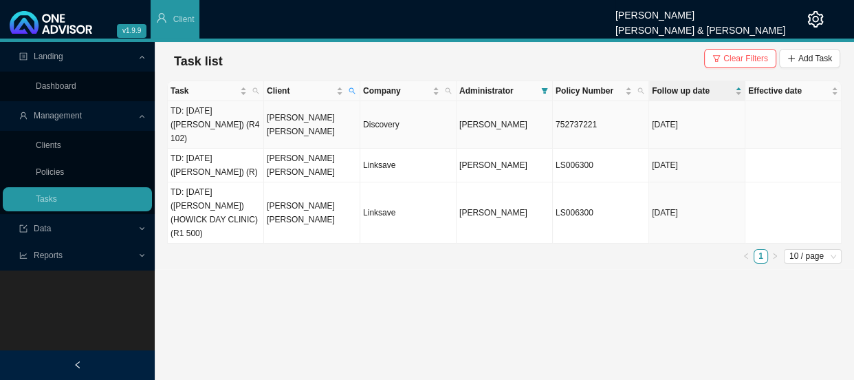
click at [241, 118] on td "TD: [DATE] ([PERSON_NAME]) (R4 102)" at bounding box center [216, 124] width 96 height 47
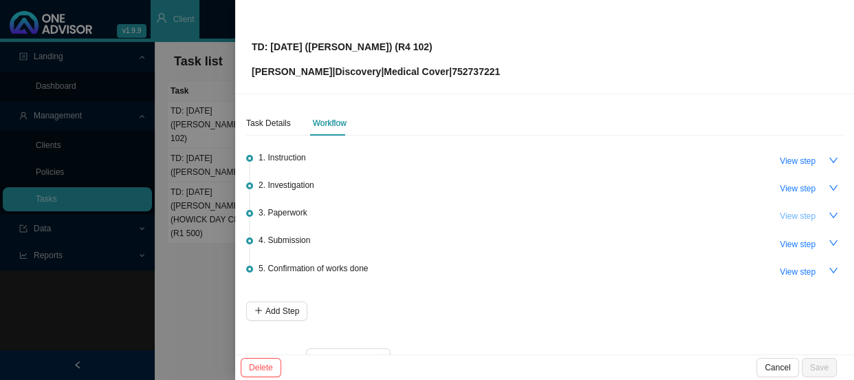
click at [785, 219] on span "View step" at bounding box center [798, 216] width 36 height 14
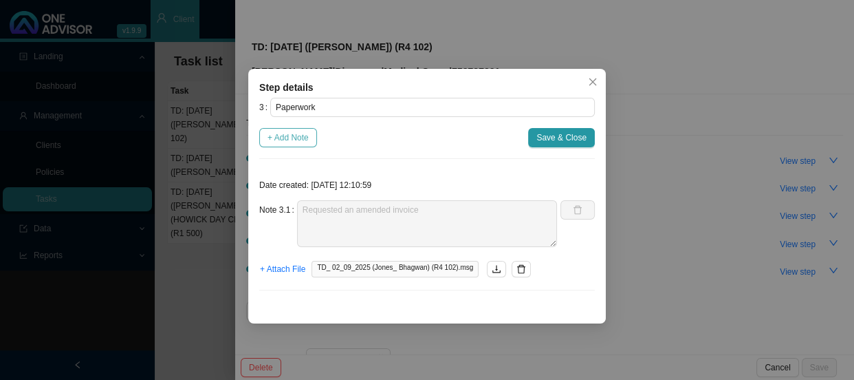
click at [285, 142] on span "+ Add Note" at bounding box center [288, 138] width 41 height 14
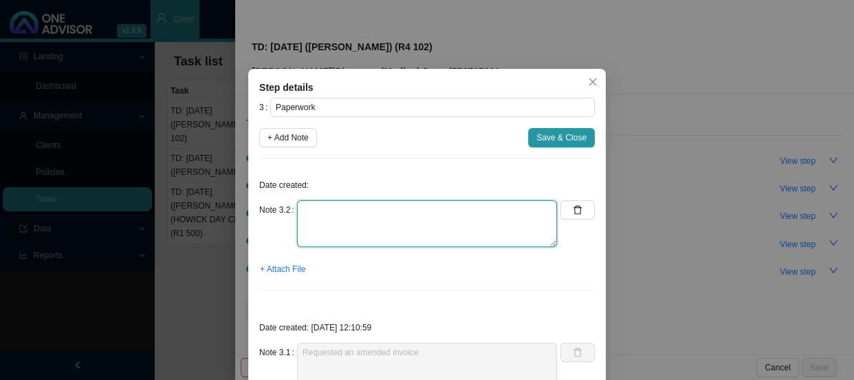
click at [334, 213] on textarea at bounding box center [427, 223] width 260 height 47
type textarea "Requested the invoice"
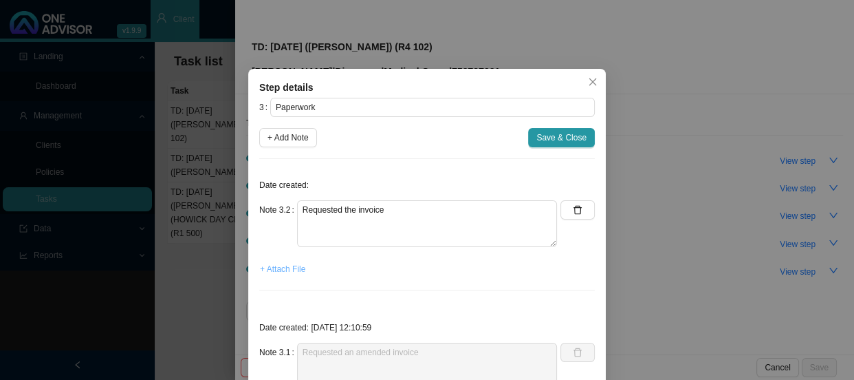
click at [285, 270] on span "+ Attach File" at bounding box center [282, 269] width 45 height 14
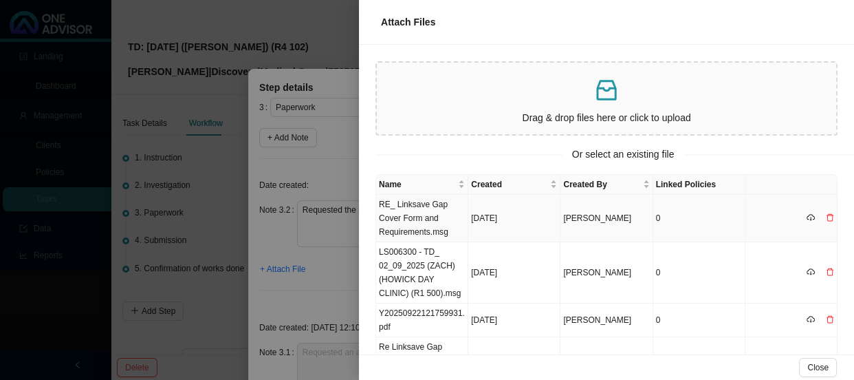
click at [426, 209] on td "RE_ Linksave Gap Cover Form and Requirements.msg" at bounding box center [422, 218] width 92 height 47
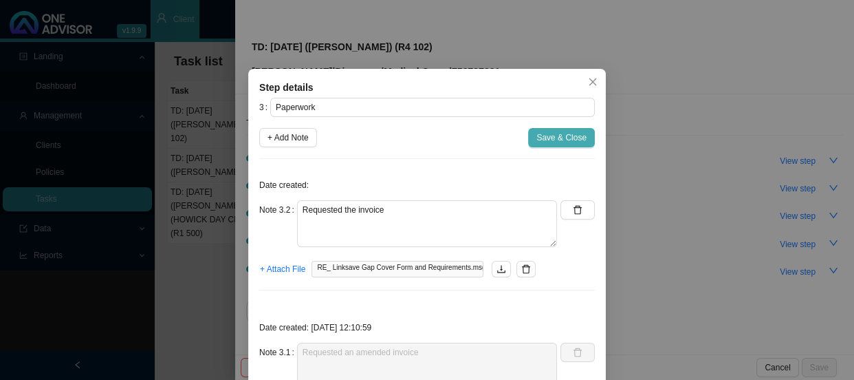
click at [567, 139] on span "Save & Close" at bounding box center [561, 138] width 50 height 14
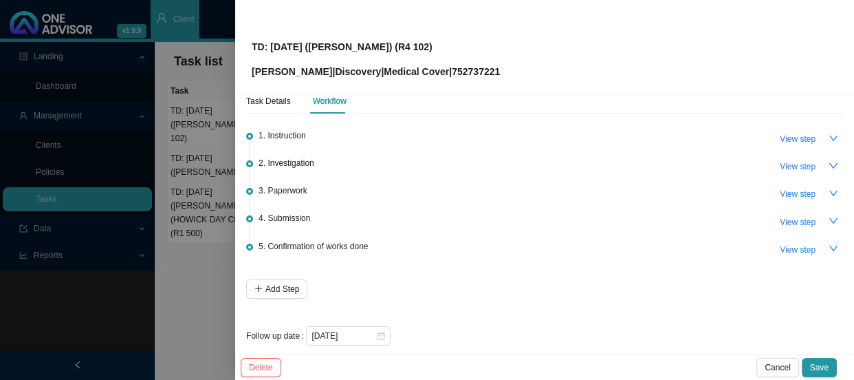
scroll to position [33, 0]
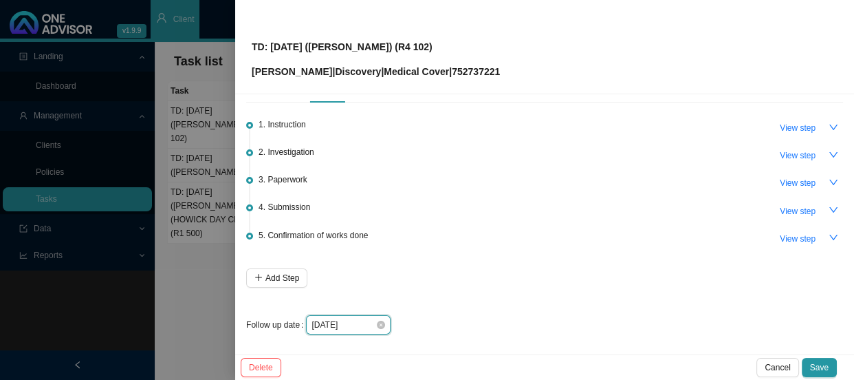
click at [368, 327] on input "[DATE]" at bounding box center [344, 325] width 64 height 14
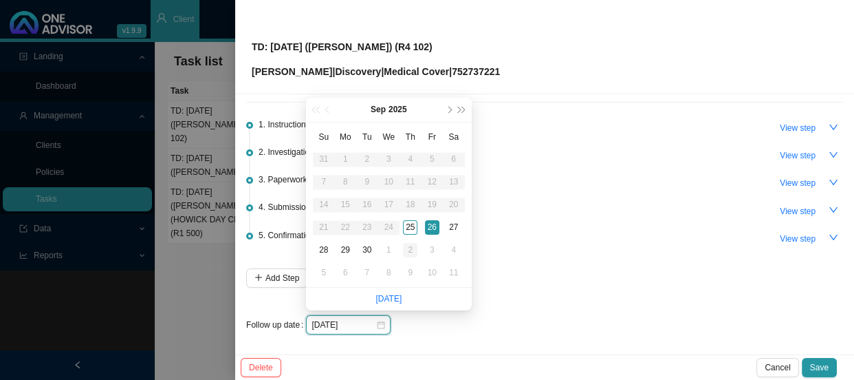
type input "[DATE]"
click at [408, 248] on div "2" at bounding box center [410, 250] width 14 height 14
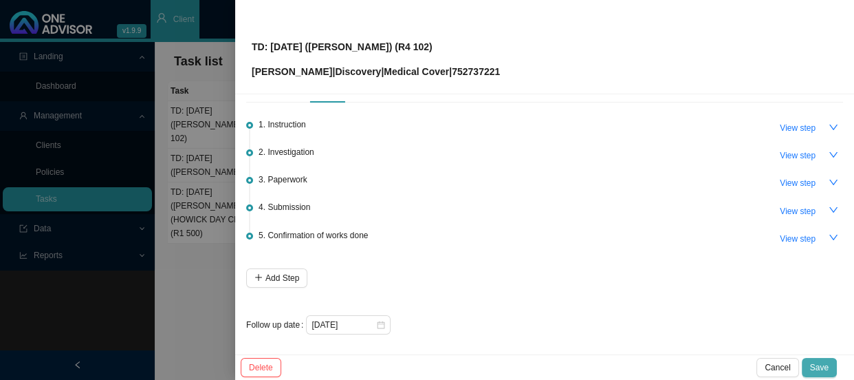
click at [816, 365] on span "Save" at bounding box center [819, 367] width 19 height 14
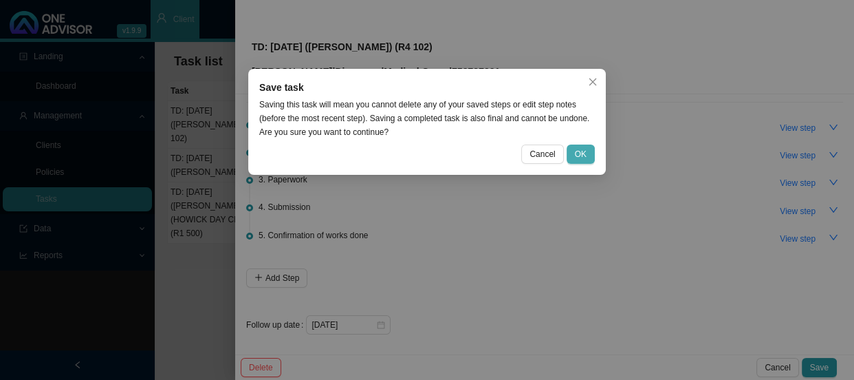
click at [583, 152] on span "OK" at bounding box center [581, 154] width 12 height 14
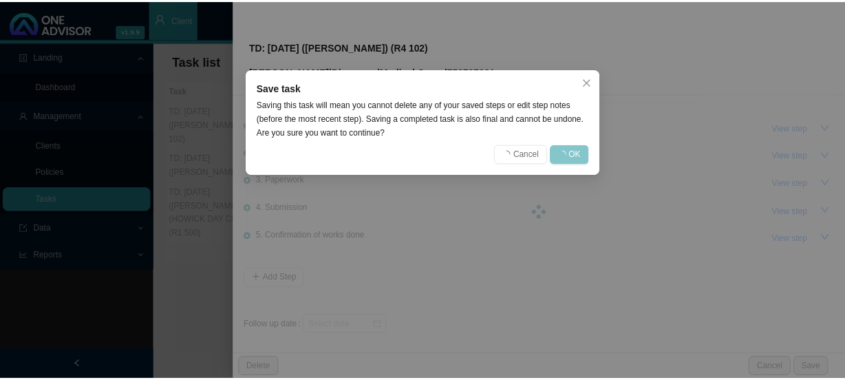
scroll to position [0, 0]
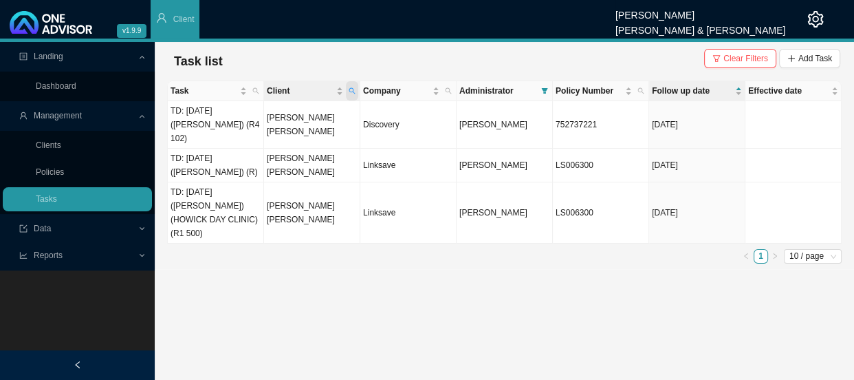
click at [356, 89] on span "Client" at bounding box center [352, 90] width 12 height 19
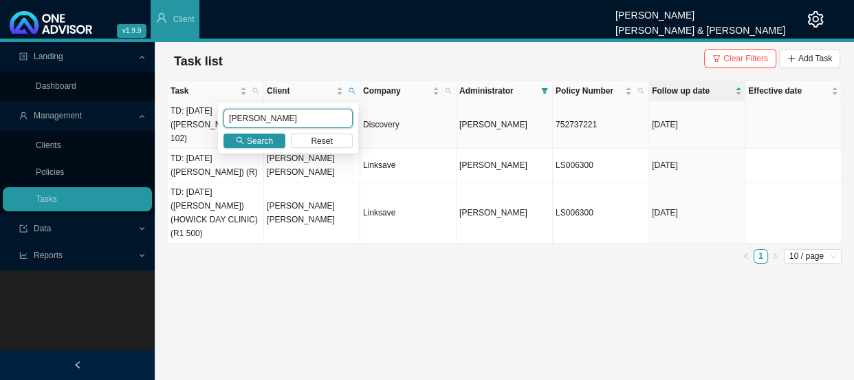
drag, startPoint x: 274, startPoint y: 120, endPoint x: 206, endPoint y: 120, distance: 68.8
click at [206, 120] on body "v1.9.9 Daniela Malherbe Smith & Bormann Client Landing Dashboard Management Cli…" at bounding box center [427, 190] width 854 height 380
click at [255, 142] on span "Search" at bounding box center [260, 141] width 26 height 14
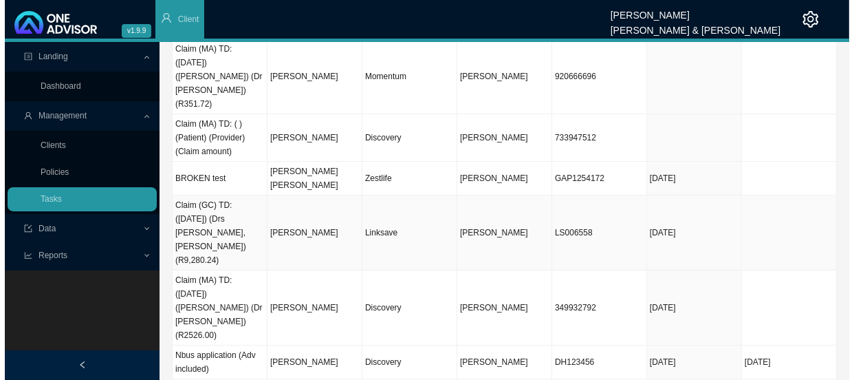
scroll to position [62, 0]
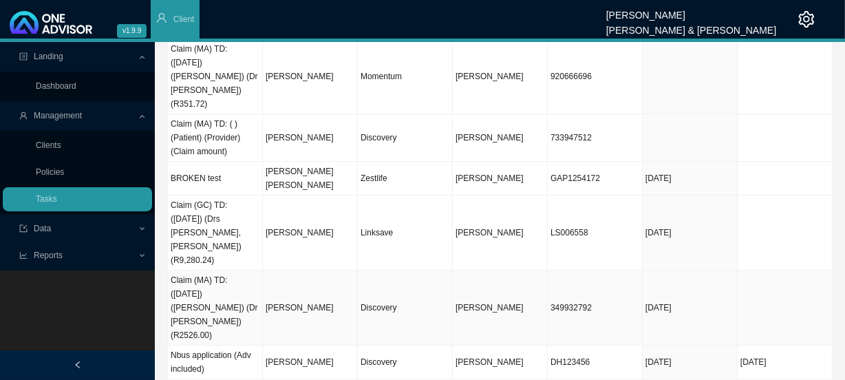
click at [290, 270] on td "[PERSON_NAME]" at bounding box center [310, 307] width 95 height 75
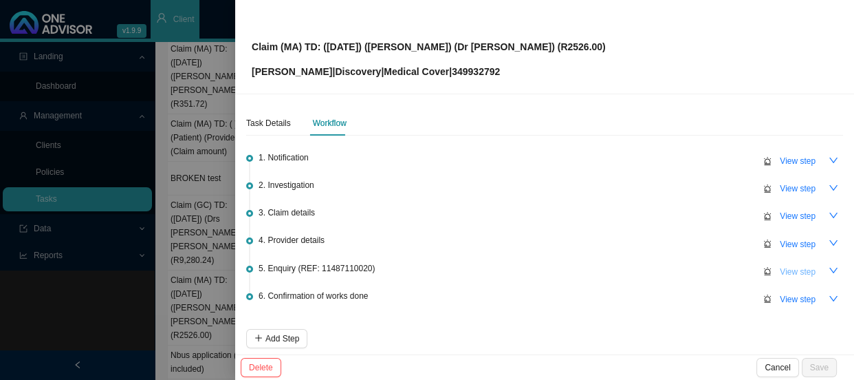
click at [783, 268] on span "View step" at bounding box center [798, 272] width 36 height 14
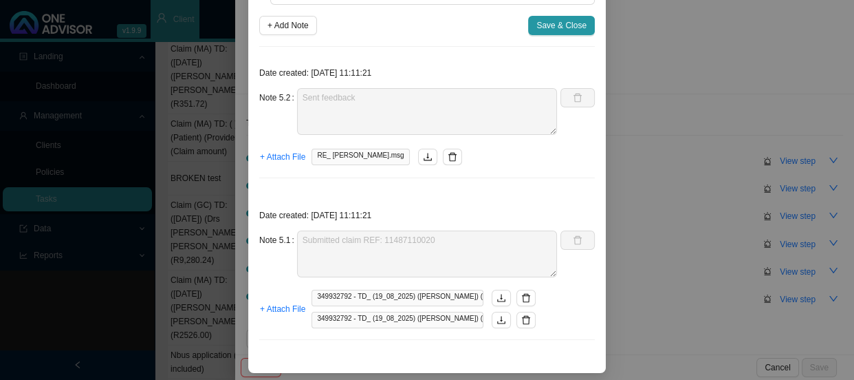
scroll to position [116, 0]
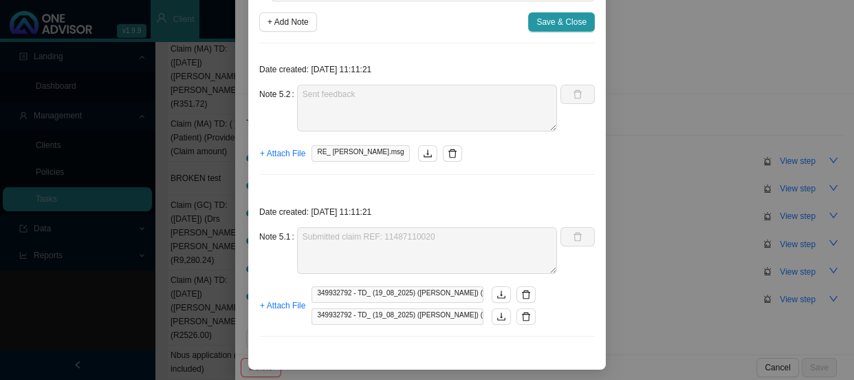
click at [655, 99] on div "Step details 5 Enquiry (REF: 11487110020) + Add Note Save & Close Date created:…" at bounding box center [427, 190] width 854 height 380
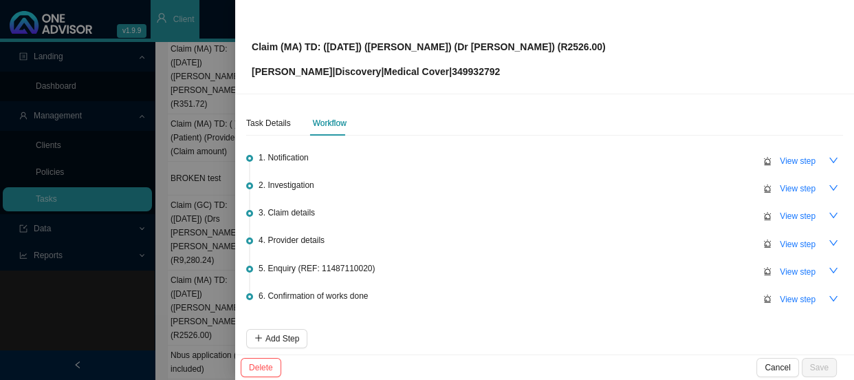
scroll to position [47, 0]
drag, startPoint x: 789, startPoint y: 269, endPoint x: 767, endPoint y: 268, distance: 22.0
click at [789, 268] on span "View step" at bounding box center [798, 272] width 36 height 14
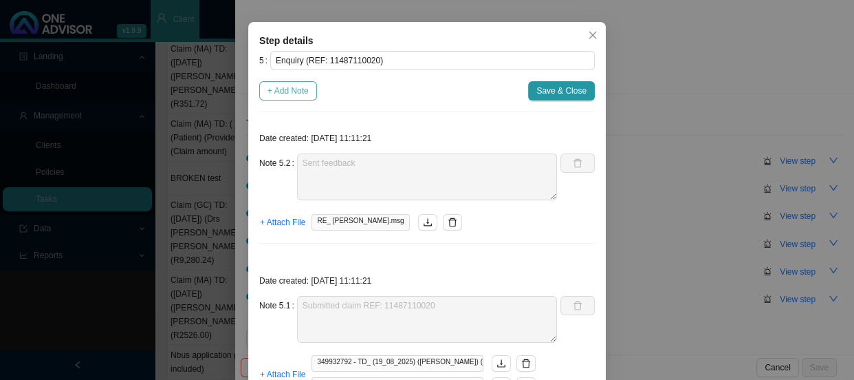
click at [296, 98] on span "+ Add Note" at bounding box center [288, 91] width 41 height 14
type textarea "Sent feedback"
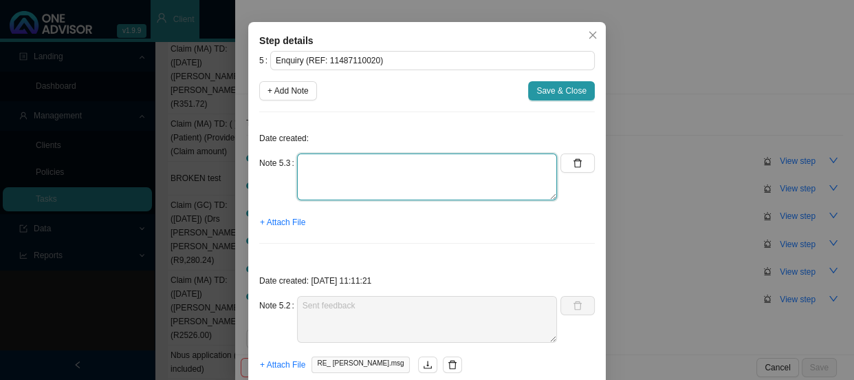
click at [338, 200] on textarea at bounding box center [427, 176] width 260 height 47
click at [425, 200] on textarea "Claim has been paid in full" at bounding box center [427, 176] width 260 height 47
type textarea "Claim has been paid in full to the member from the MSA"
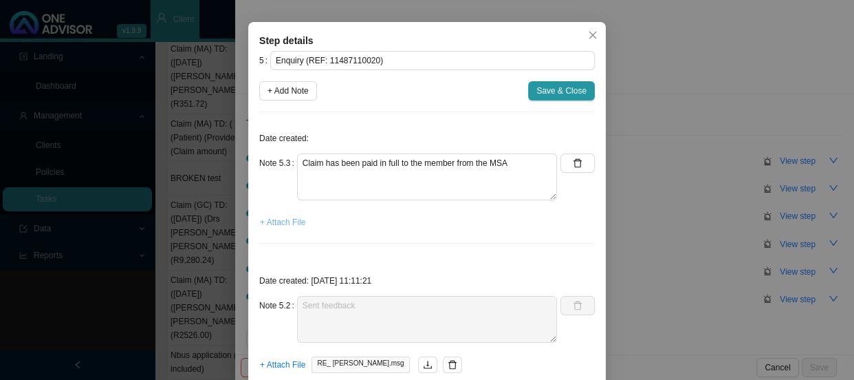
click at [289, 229] on span "+ Attach File" at bounding box center [282, 222] width 45 height 14
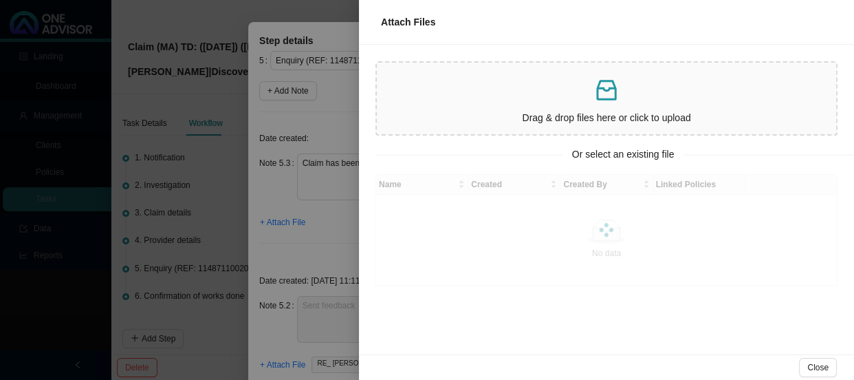
click at [475, 96] on p at bounding box center [606, 90] width 448 height 28
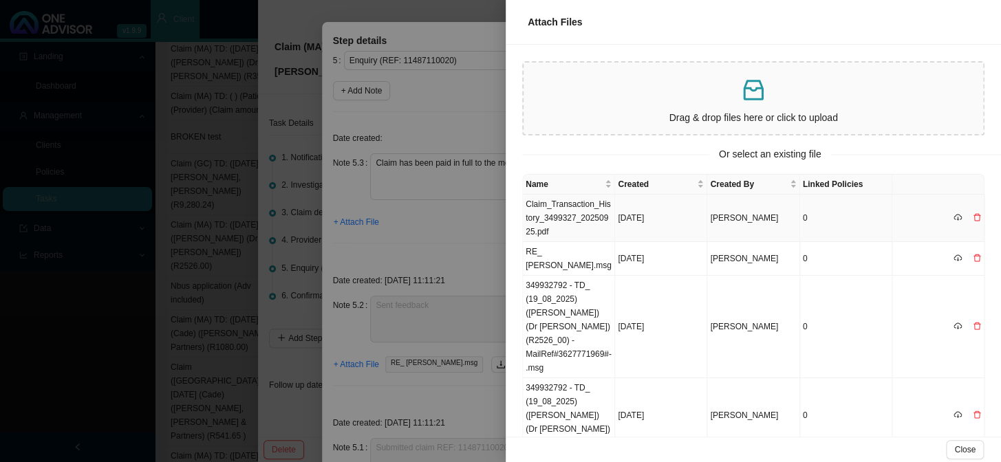
click at [588, 209] on td "Claim_Transaction_History_3499327_20250925.pdf" at bounding box center [569, 218] width 92 height 47
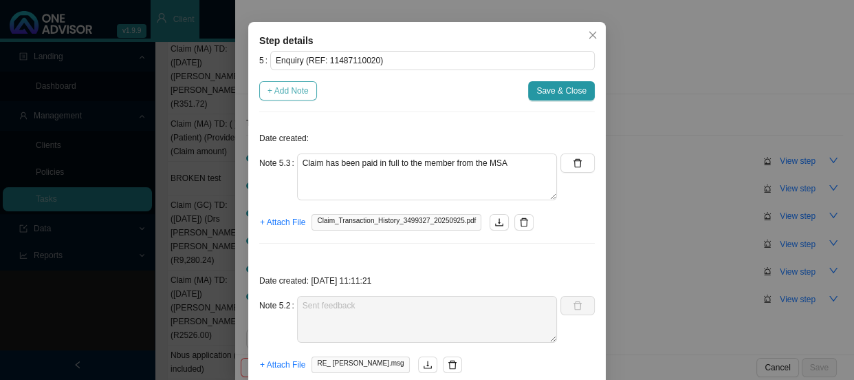
click at [283, 98] on span "+ Add Note" at bounding box center [288, 91] width 41 height 14
type textarea "Claim has been paid in full to the member from the MSA"
type textarea "Sent feedback"
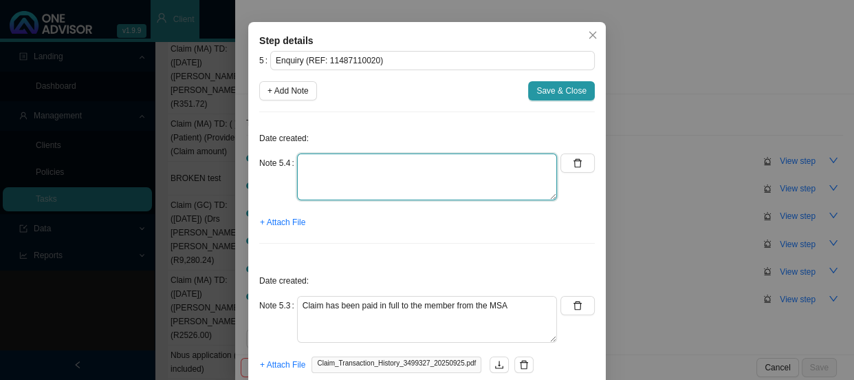
click at [329, 200] on textarea at bounding box center [427, 176] width 260 height 47
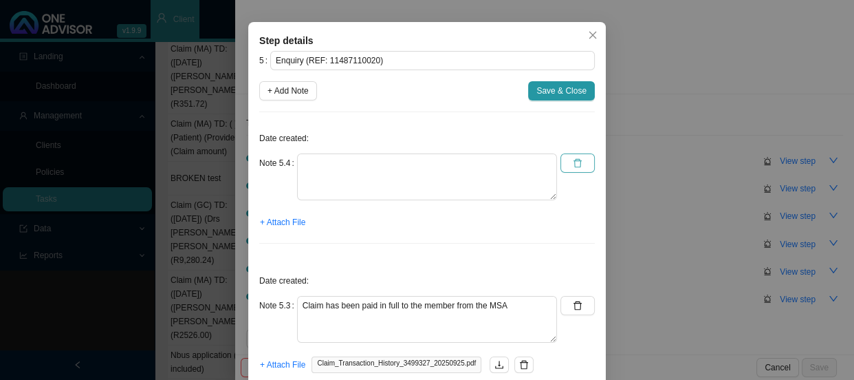
click at [576, 168] on icon "delete" at bounding box center [578, 163] width 10 height 10
type textarea "Claim has been paid in full to the member from the MSA"
type textarea "Sent feedback"
type textarea "Submitted claim REF: 11487110020"
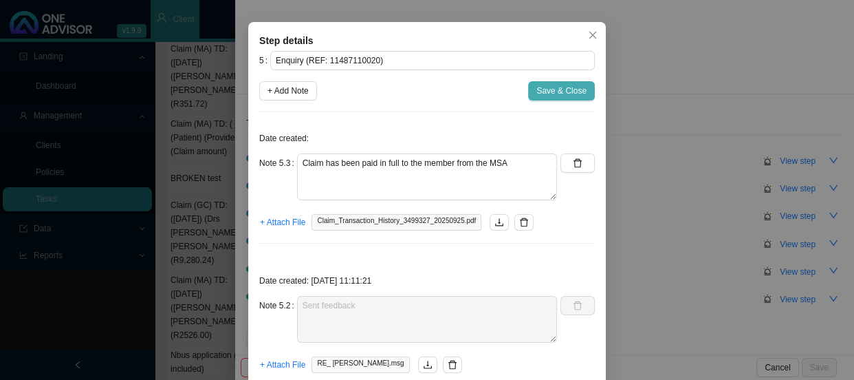
click at [568, 98] on span "Save & Close" at bounding box center [561, 91] width 50 height 14
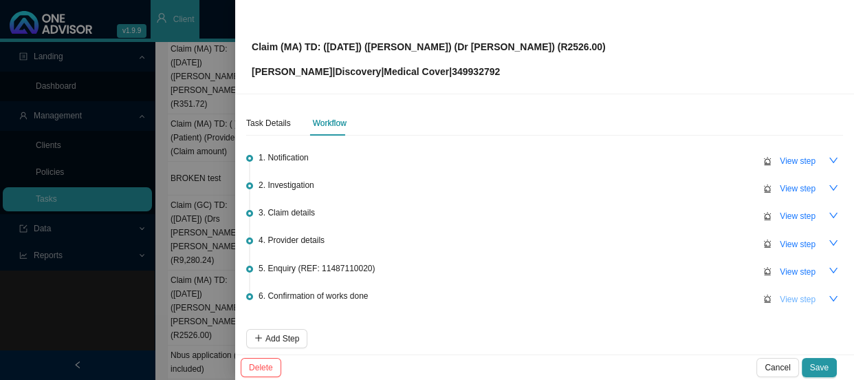
click at [780, 297] on span "View step" at bounding box center [798, 299] width 36 height 14
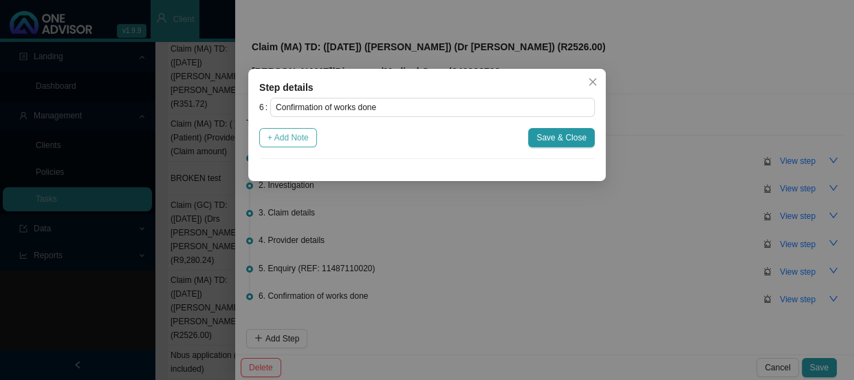
click at [289, 129] on button "+ Add Note" at bounding box center [288, 137] width 58 height 19
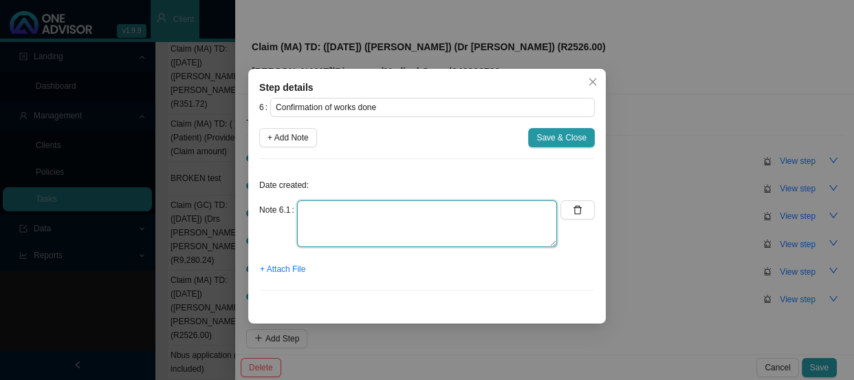
click at [333, 215] on textarea at bounding box center [427, 223] width 260 height 47
type textarea "s"
type textarea "Sent confirmation of works done"
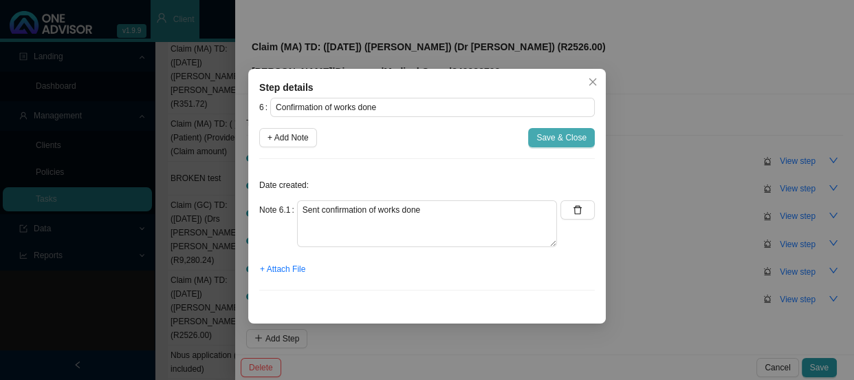
click at [569, 133] on span "Save & Close" at bounding box center [561, 138] width 50 height 14
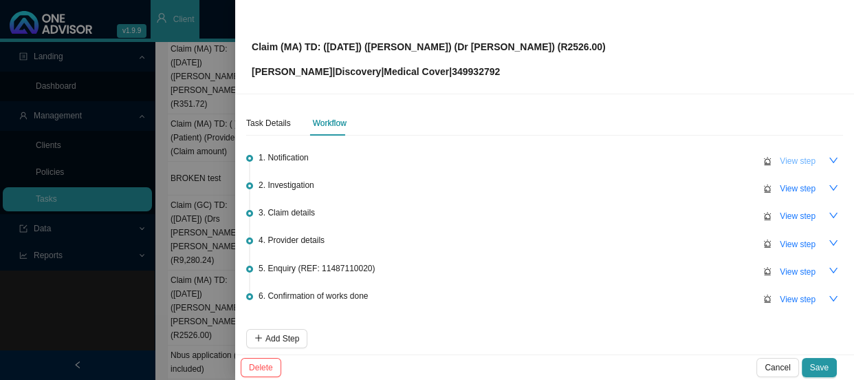
click at [780, 154] on span "View step" at bounding box center [798, 161] width 36 height 14
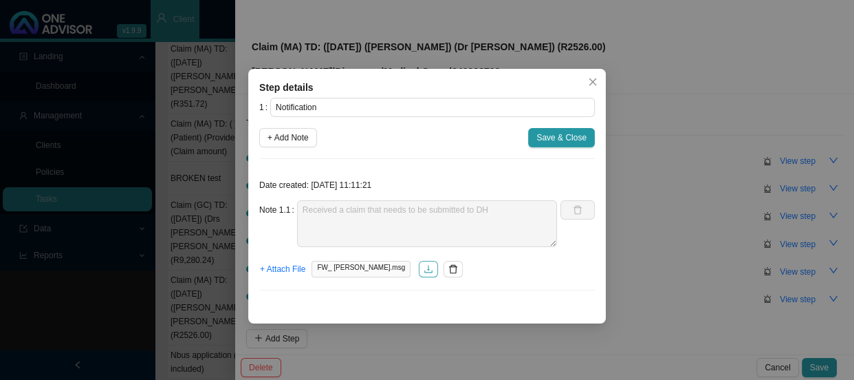
click at [424, 269] on icon "download" at bounding box center [429, 269] width 10 height 10
click at [649, 100] on div "Step details 1 Notification + Add Note Save & Close Date created: 2025-09-22 11…" at bounding box center [427, 190] width 854 height 380
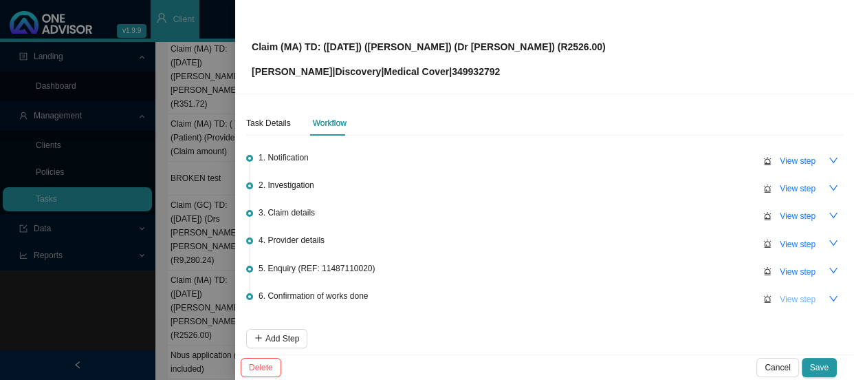
click at [794, 295] on span "View step" at bounding box center [798, 299] width 36 height 14
type input "Confirmation of works done"
type textarea "Sent confirmation of works done"
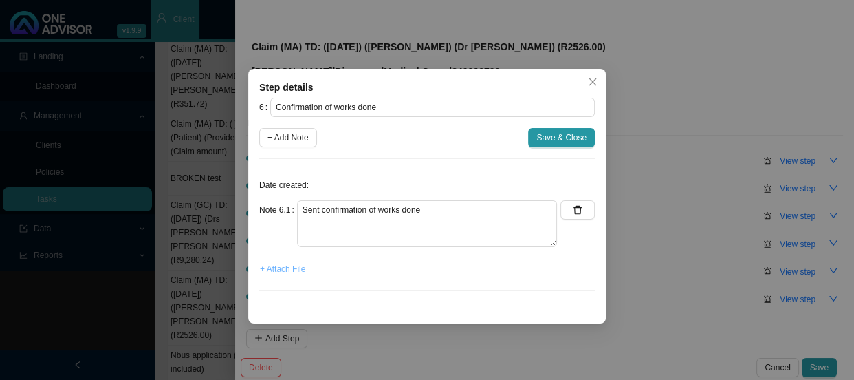
click at [281, 270] on span "+ Attach File" at bounding box center [282, 269] width 45 height 14
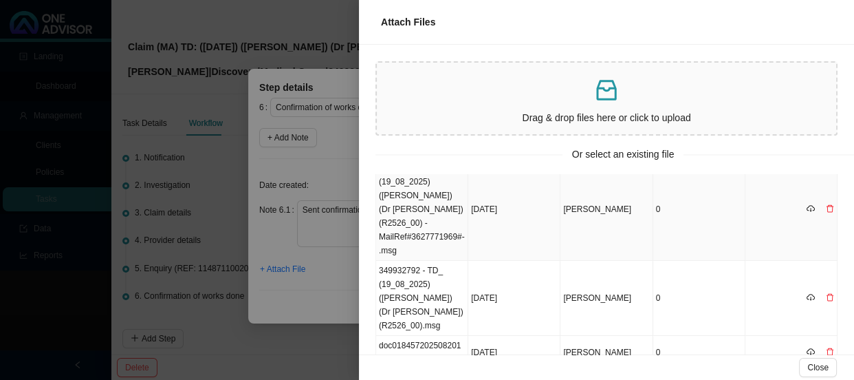
scroll to position [0, 0]
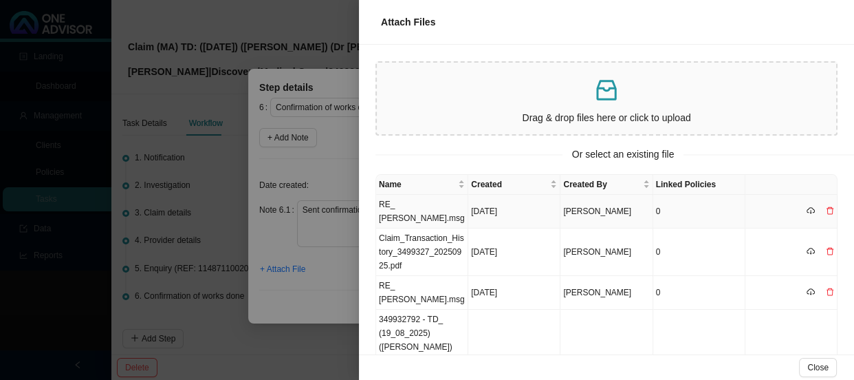
click at [433, 202] on td "RE_ Jenna.msg" at bounding box center [422, 212] width 92 height 34
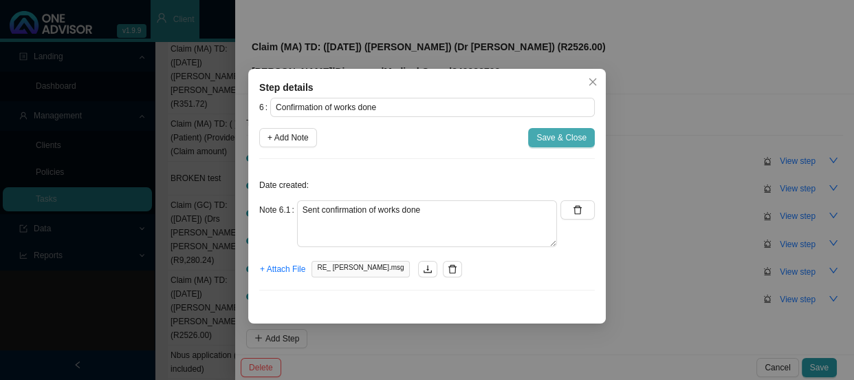
click at [542, 134] on span "Save & Close" at bounding box center [561, 138] width 50 height 14
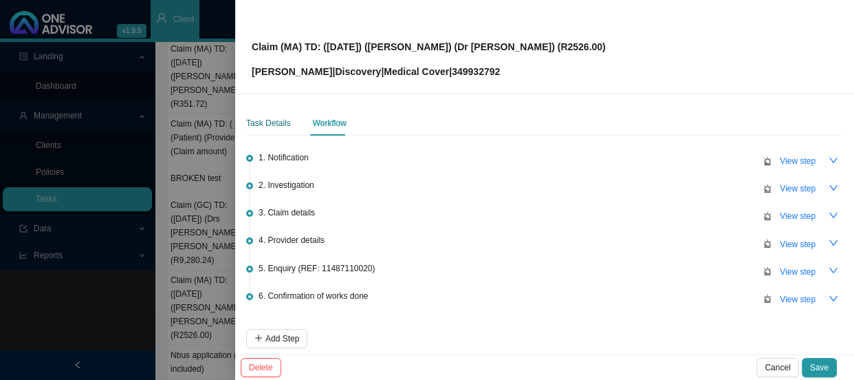
click at [283, 124] on div "Task Details" at bounding box center [268, 123] width 45 height 14
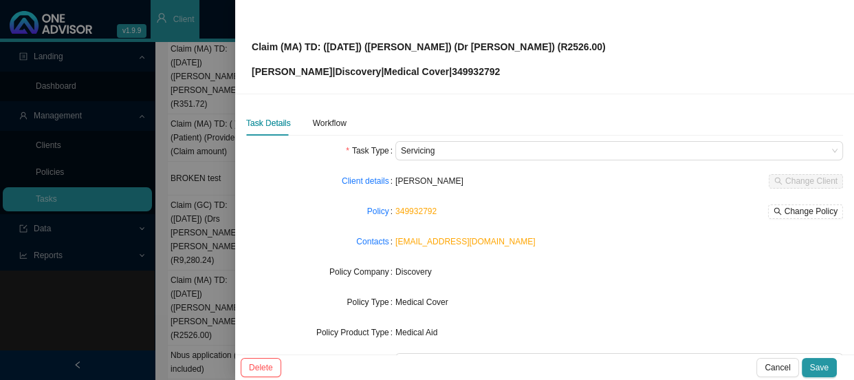
scroll to position [160, 0]
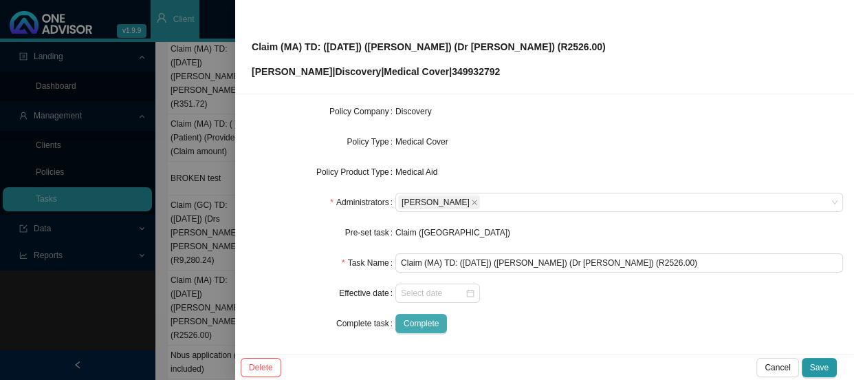
click at [418, 327] on span "Complete" at bounding box center [421, 323] width 35 height 14
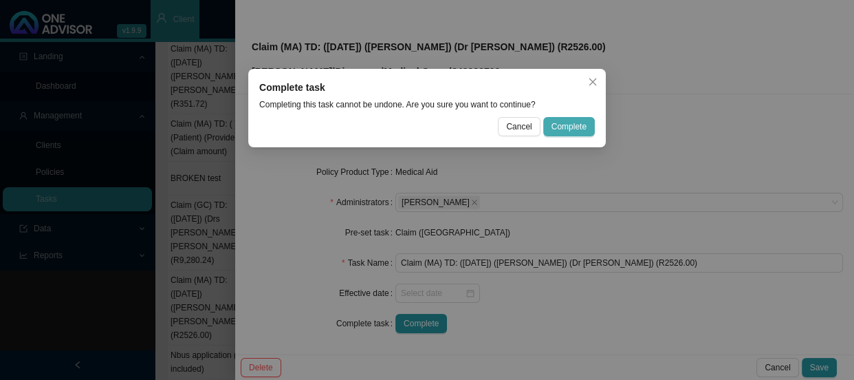
click at [563, 124] on span "Complete" at bounding box center [569, 127] width 35 height 14
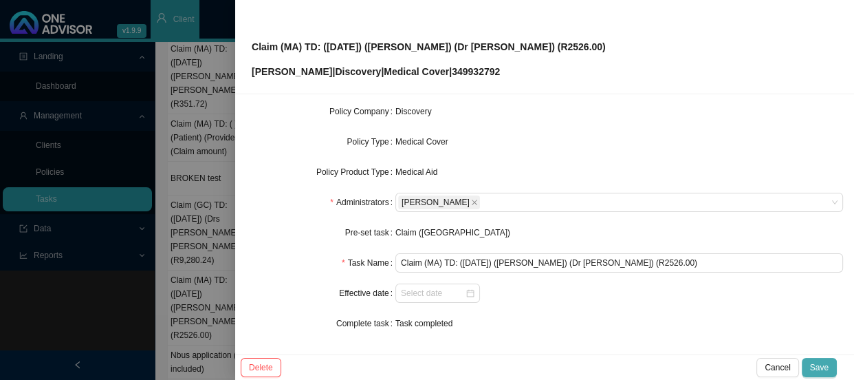
click at [827, 371] on span "Save" at bounding box center [819, 367] width 19 height 14
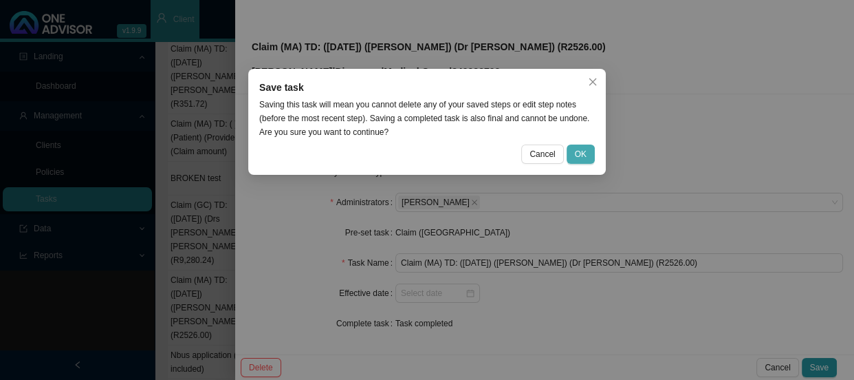
click at [574, 148] on button "OK" at bounding box center [581, 153] width 28 height 19
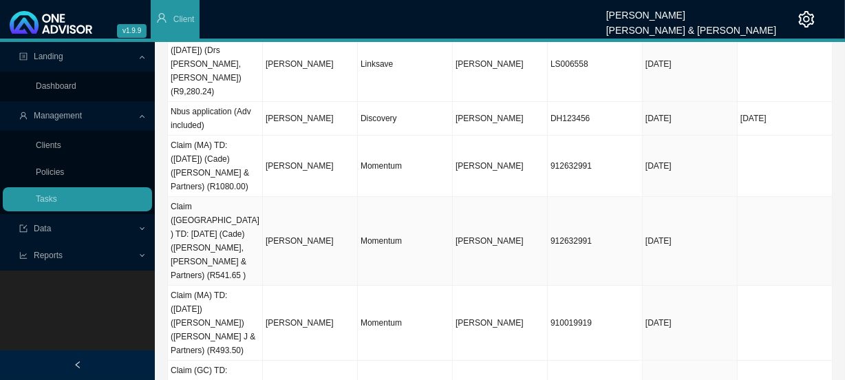
scroll to position [234, 0]
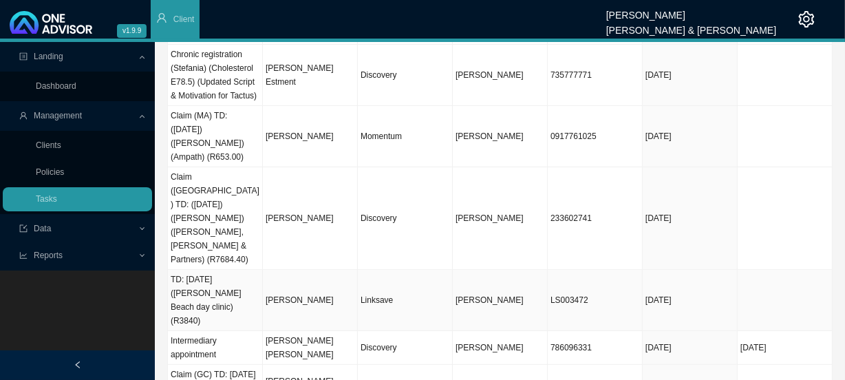
scroll to position [275, 0]
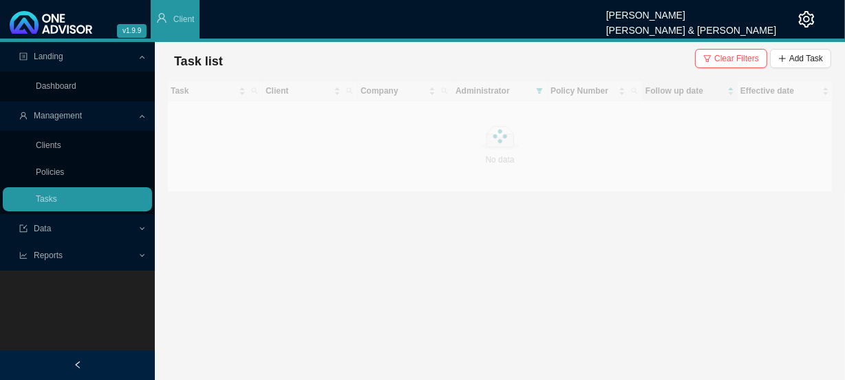
scroll to position [0, 0]
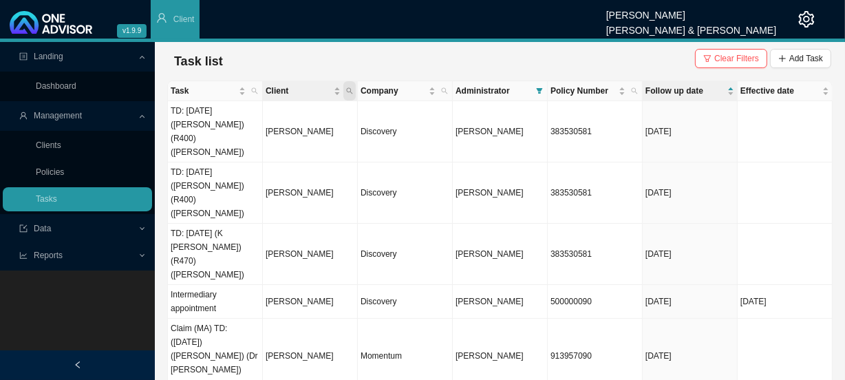
click at [353, 91] on span "Client" at bounding box center [349, 90] width 12 height 19
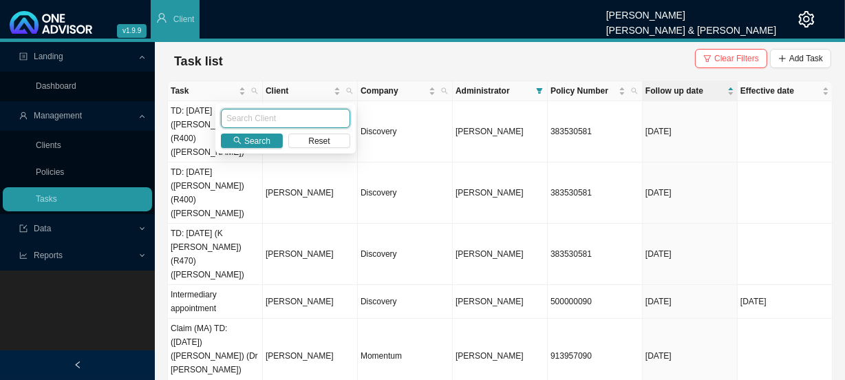
click at [296, 127] on input "text" at bounding box center [285, 118] width 129 height 19
type input "hannaway"
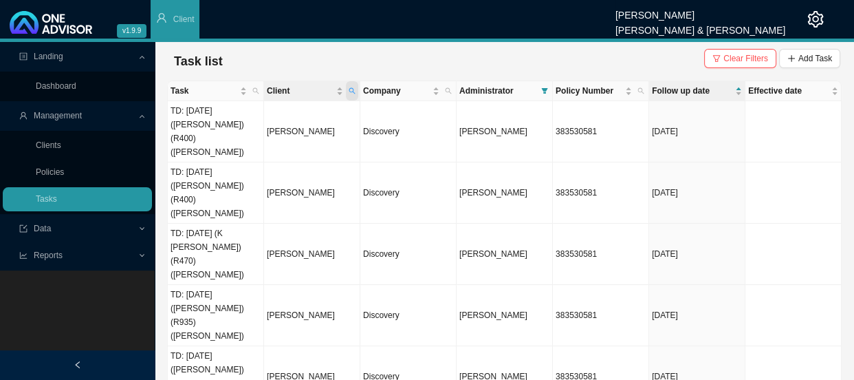
click at [353, 89] on icon "search" at bounding box center [352, 91] width 6 height 6
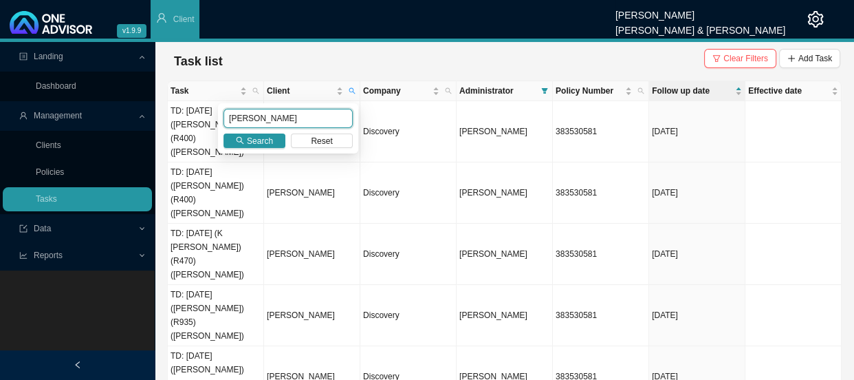
drag, startPoint x: 295, startPoint y: 124, endPoint x: 138, endPoint y: 117, distance: 157.6
click at [138, 117] on body "v1.9.9 Daniela Malherbe Smith & Bormann Client Landing Dashboard Management Cli…" at bounding box center [427, 190] width 854 height 380
click at [259, 135] on span "Search" at bounding box center [260, 141] width 26 height 14
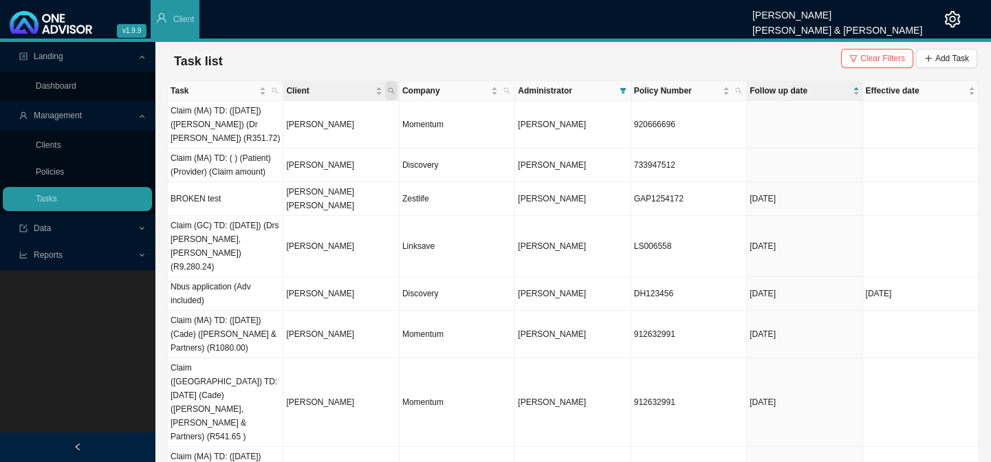
click at [391, 89] on icon "search" at bounding box center [391, 90] width 7 height 7
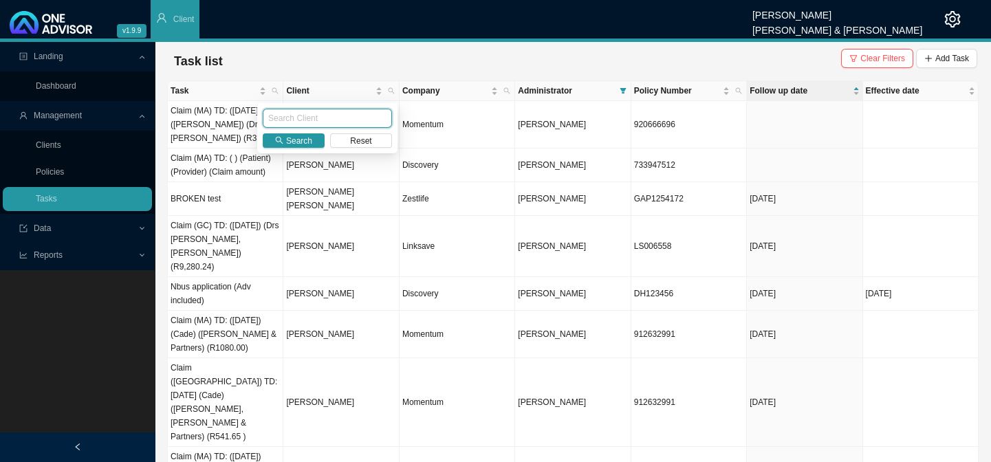
click at [311, 117] on input "text" at bounding box center [327, 118] width 129 height 19
type input "larkins"
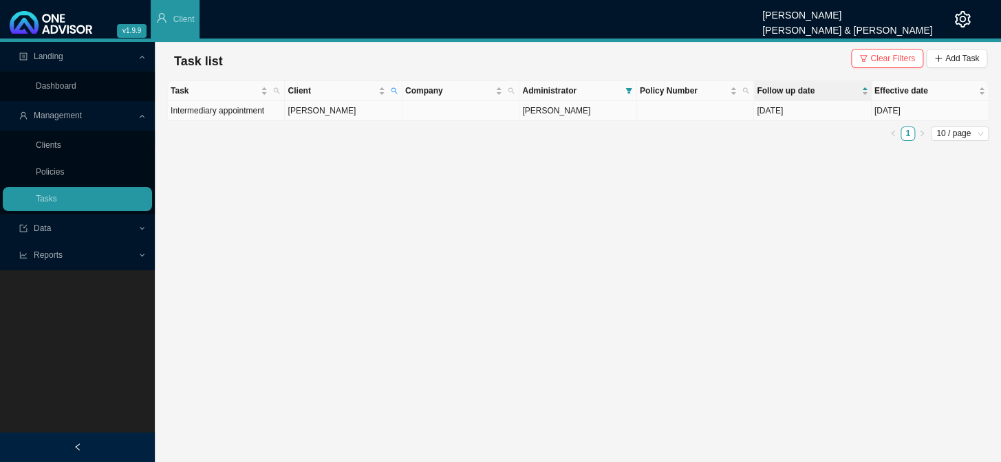
click at [316, 111] on td "Sean Larkins" at bounding box center [343, 111] width 117 height 20
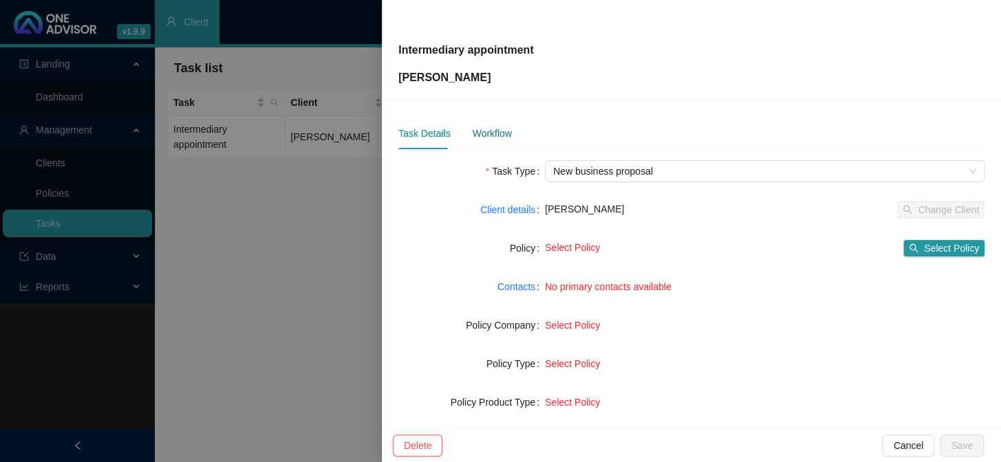
click at [495, 131] on div "Workflow" at bounding box center [491, 133] width 39 height 15
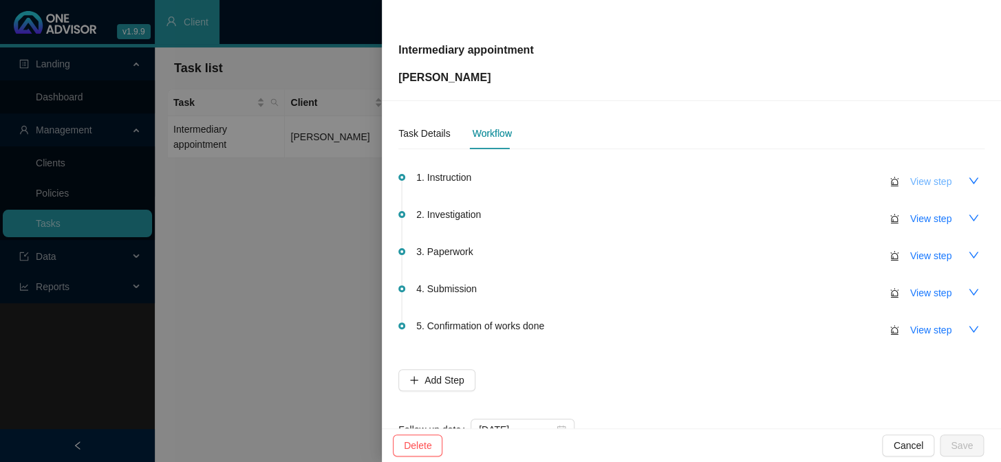
click at [918, 179] on span "View step" at bounding box center [930, 181] width 41 height 15
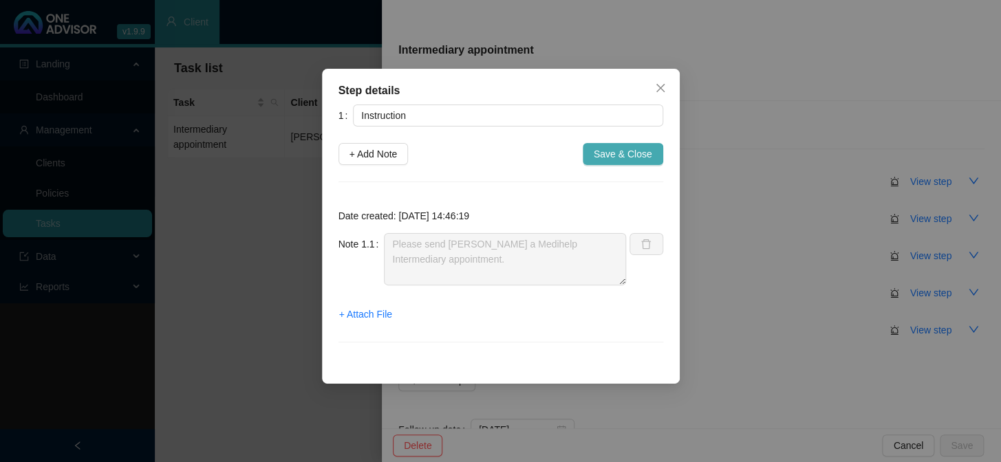
click at [627, 153] on span "Save & Close" at bounding box center [623, 153] width 58 height 15
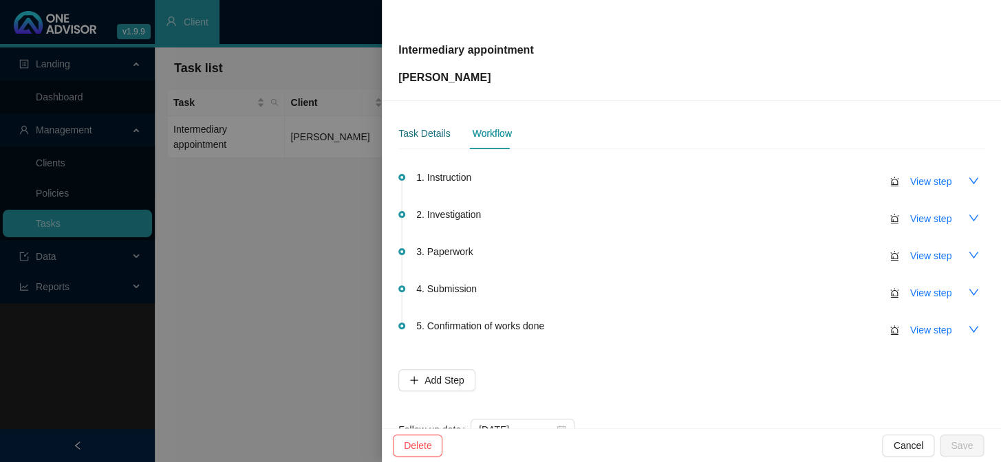
click at [413, 138] on div "Task Details" at bounding box center [424, 133] width 52 height 15
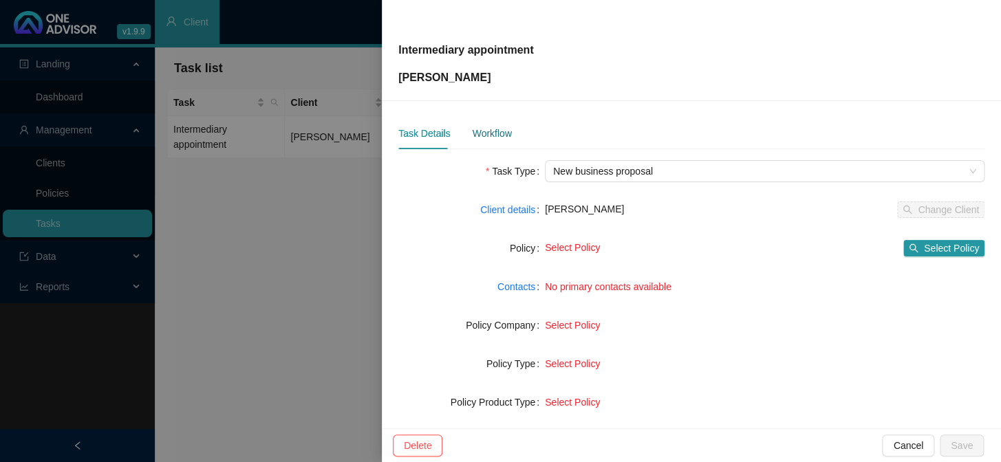
click at [497, 133] on div "Workflow" at bounding box center [491, 133] width 39 height 15
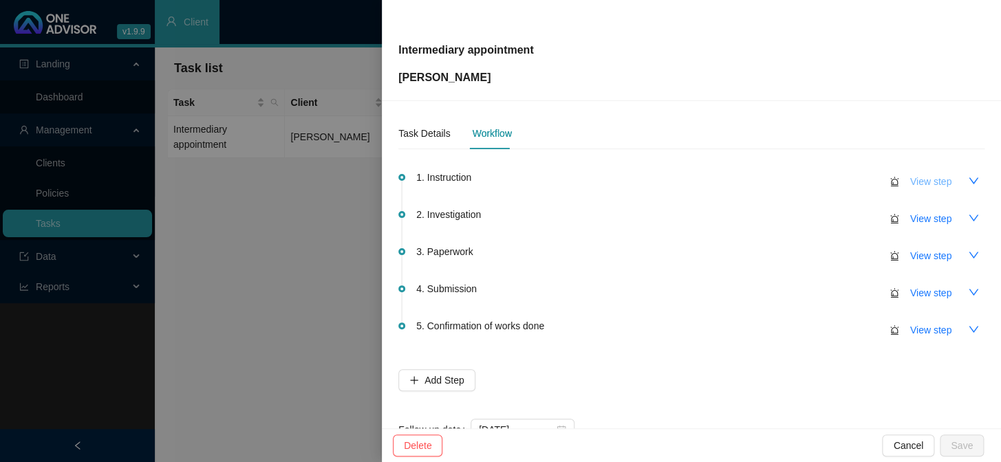
click at [912, 177] on span "View step" at bounding box center [930, 181] width 41 height 15
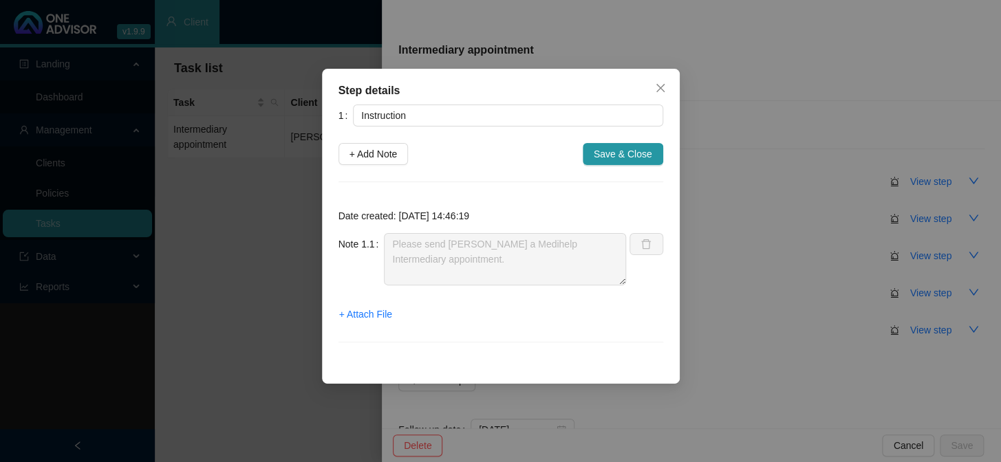
click at [765, 193] on div "Step details 1 Instruction + Add Note Save & Close Date created: 2025-09-25 14:…" at bounding box center [500, 231] width 1001 height 462
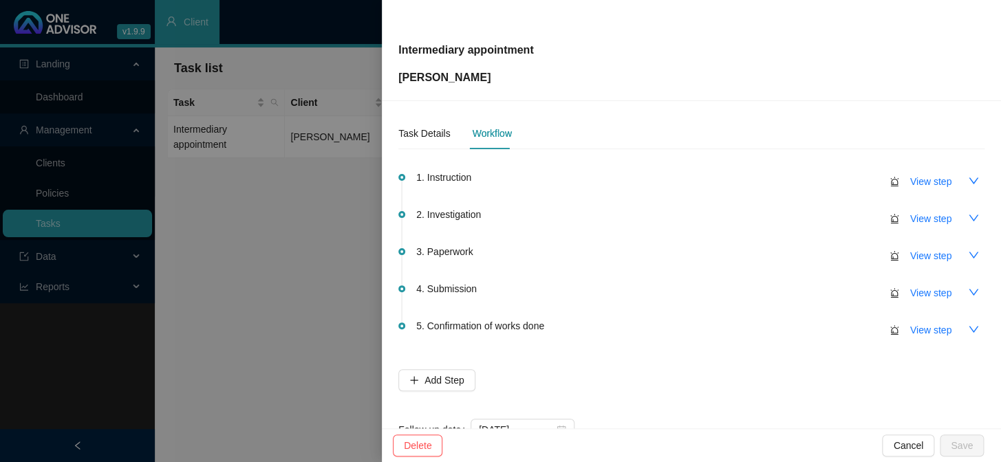
click at [439, 174] on span "1. Instruction" at bounding box center [443, 177] width 55 height 15
click at [309, 131] on div at bounding box center [500, 231] width 1001 height 462
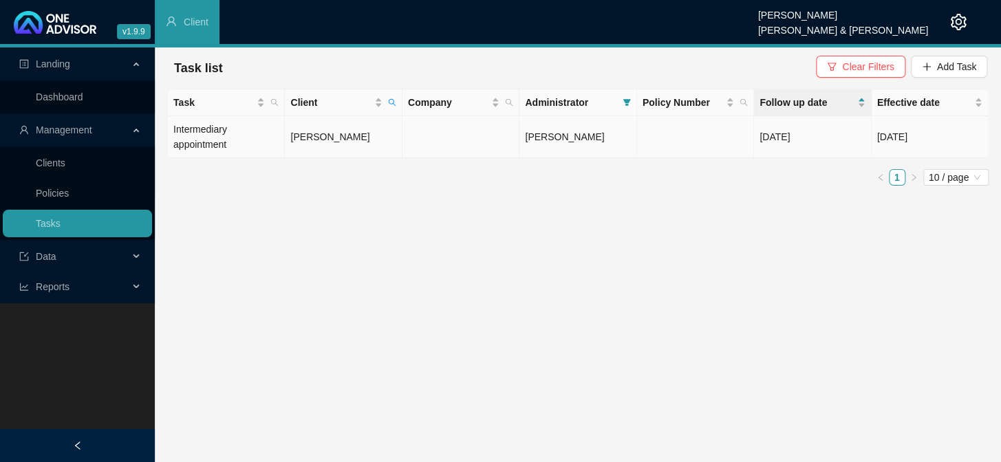
click at [327, 138] on td "Sean Larkins" at bounding box center [343, 137] width 117 height 42
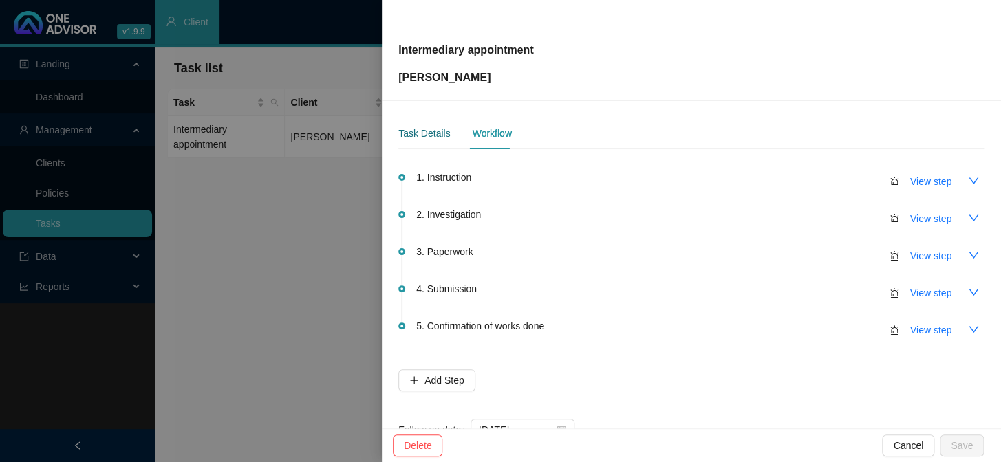
click at [428, 135] on div "Task Details" at bounding box center [424, 133] width 52 height 15
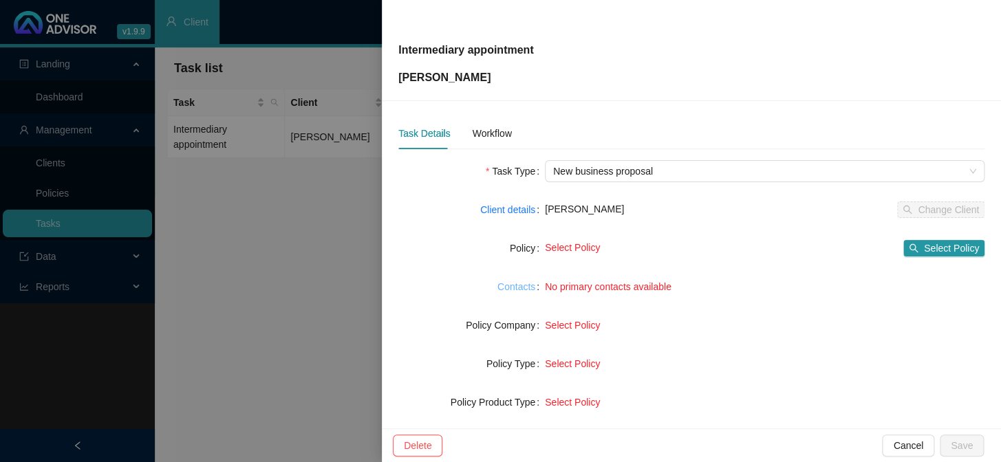
click at [516, 284] on link "Contacts" at bounding box center [516, 286] width 38 height 15
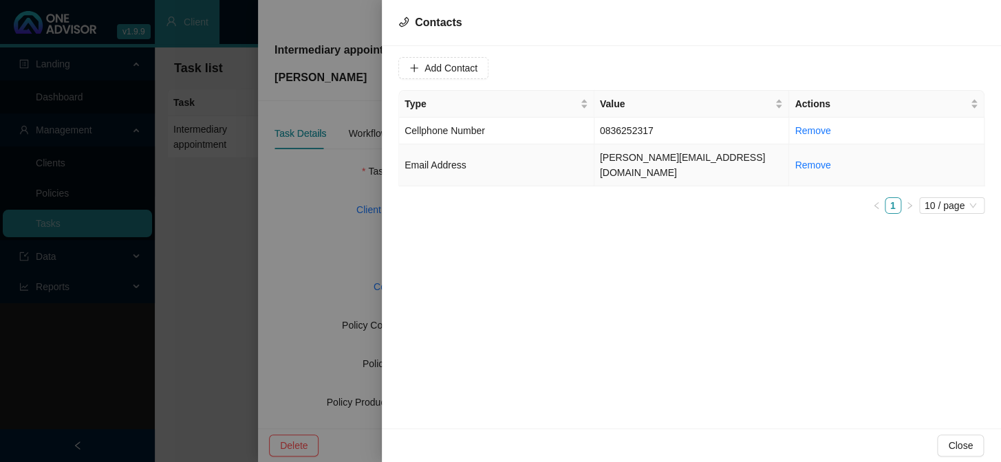
click at [668, 157] on td "sean@dhsystems.co.za" at bounding box center [691, 165] width 195 height 42
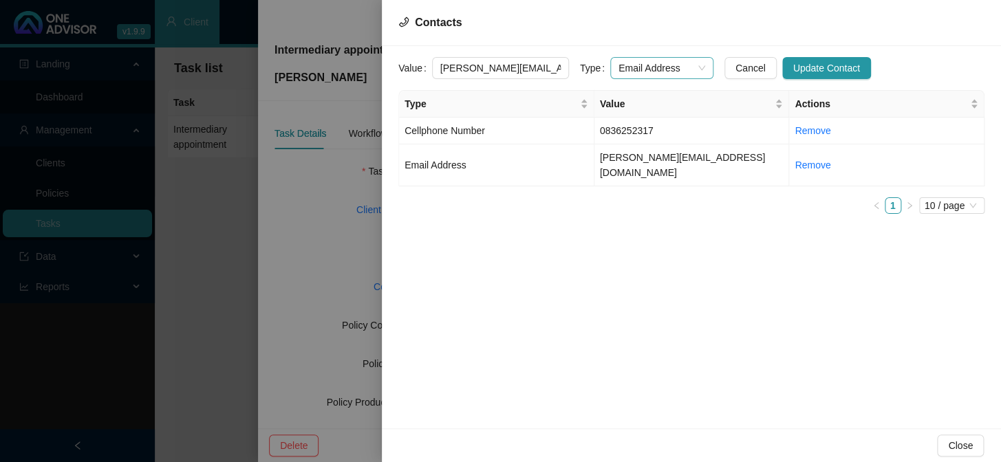
click at [690, 64] on span "Email Address" at bounding box center [661, 68] width 87 height 21
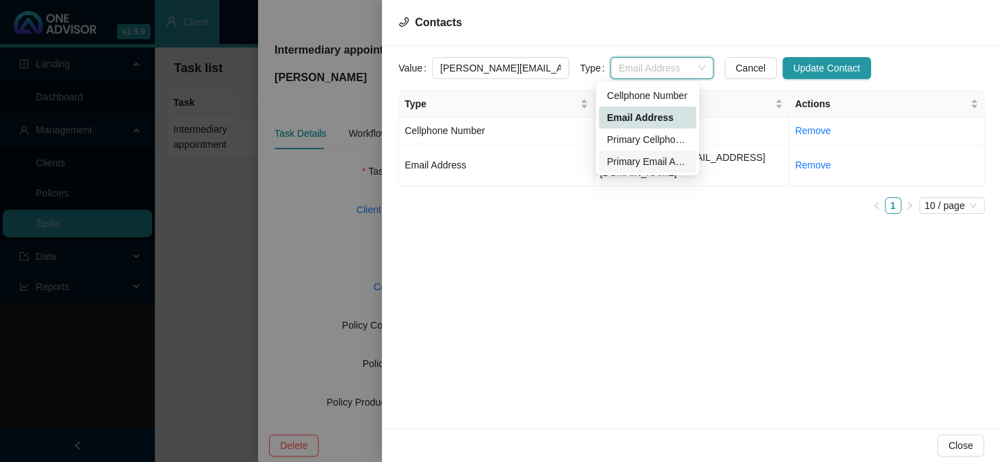
click at [646, 165] on div "Primary Email Address" at bounding box center [647, 161] width 81 height 15
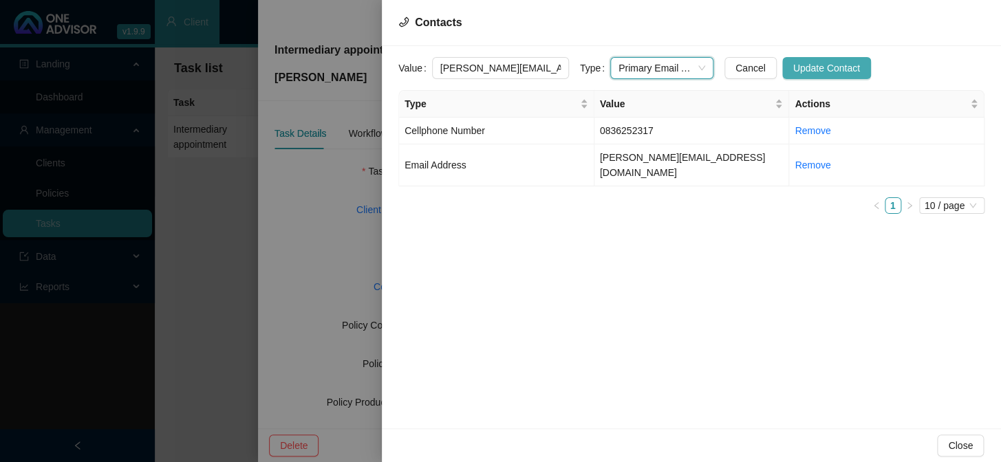
click at [806, 67] on span "Update Contact" at bounding box center [826, 68] width 67 height 15
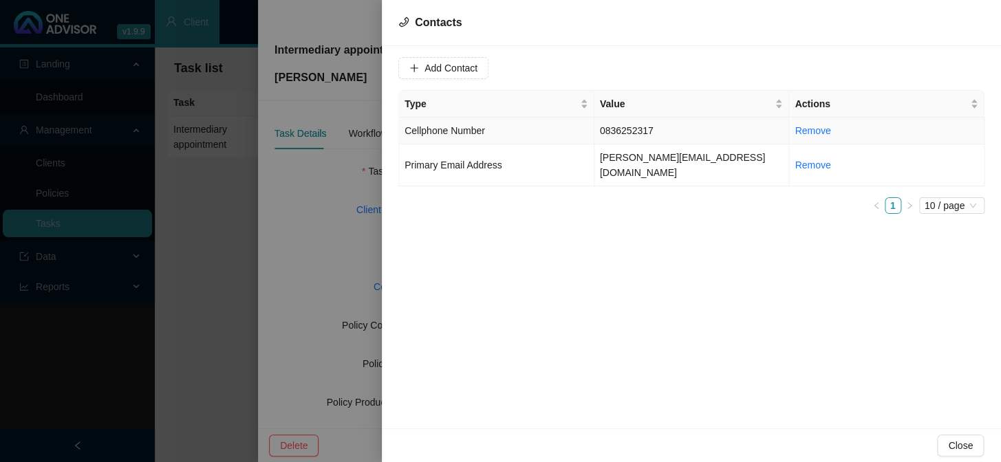
click at [638, 131] on td "0836252317" at bounding box center [691, 131] width 195 height 27
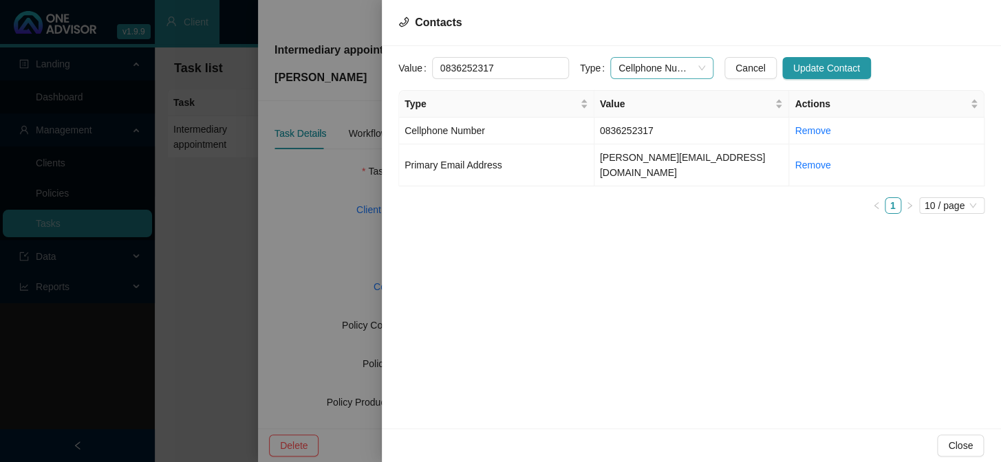
click at [688, 65] on span "Cellphone Number" at bounding box center [661, 68] width 87 height 21
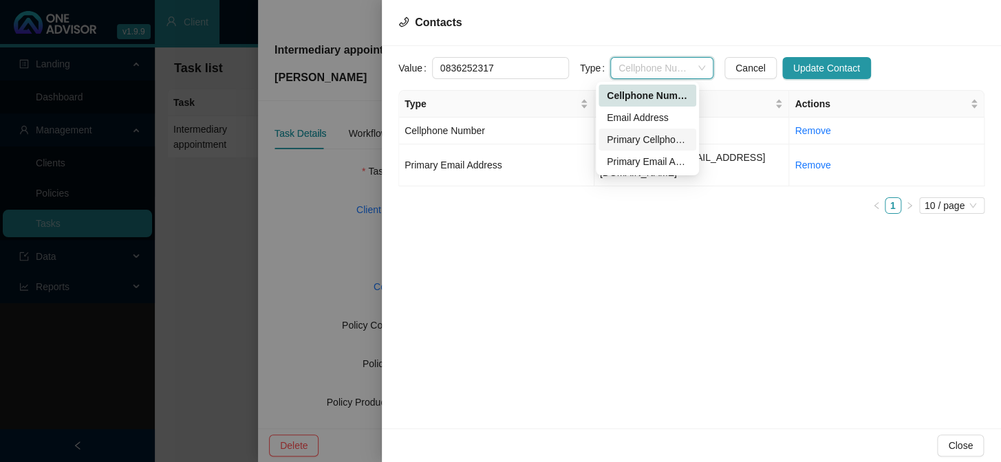
click at [646, 144] on div "Primary Cellphone Number" at bounding box center [647, 139] width 81 height 15
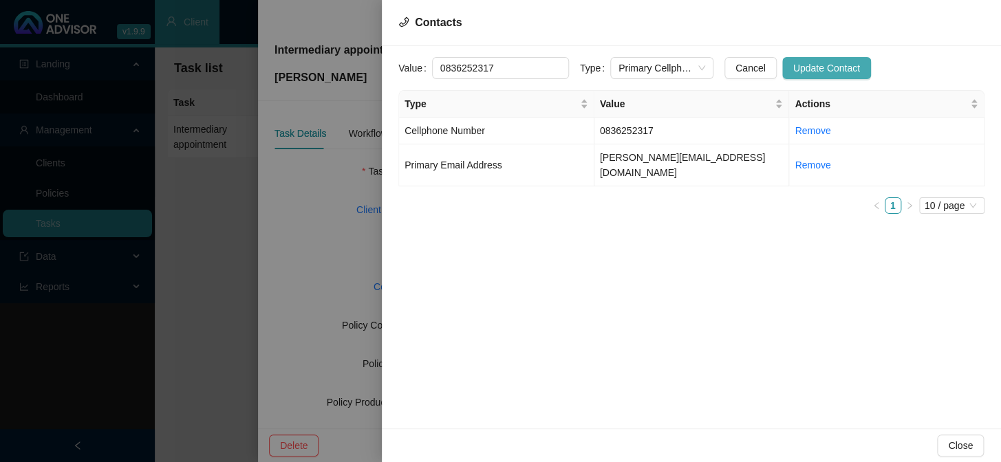
click at [802, 70] on span "Update Contact" at bounding box center [826, 68] width 67 height 15
click at [320, 221] on div at bounding box center [500, 231] width 1001 height 462
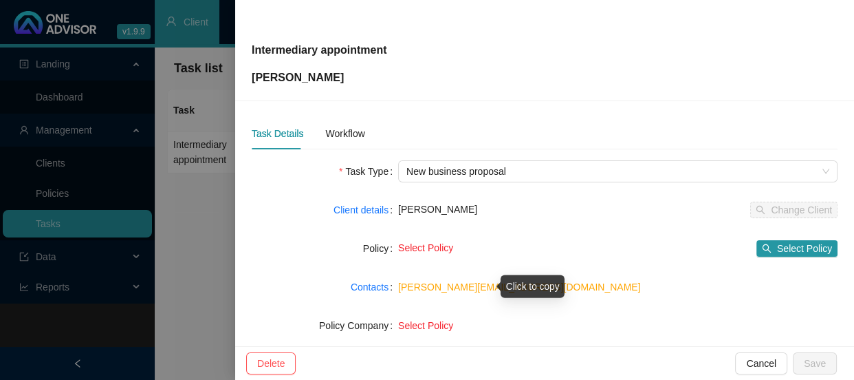
click at [439, 285] on link "sean@dhsystems.co.za" at bounding box center [519, 286] width 242 height 11
click at [338, 131] on div "Workflow" at bounding box center [344, 133] width 39 height 15
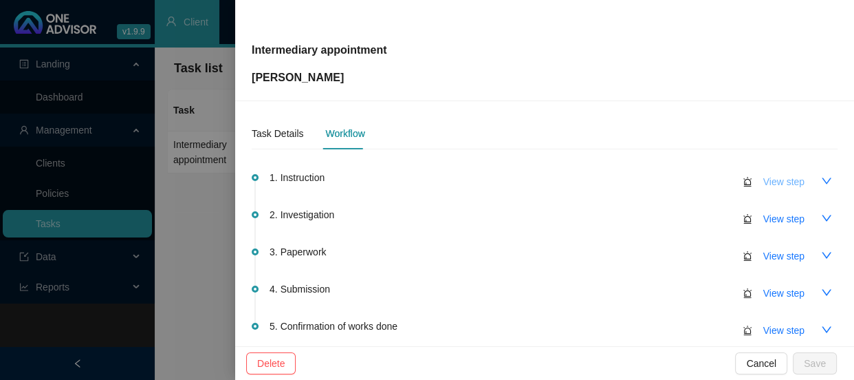
click at [768, 177] on span "View step" at bounding box center [783, 181] width 41 height 15
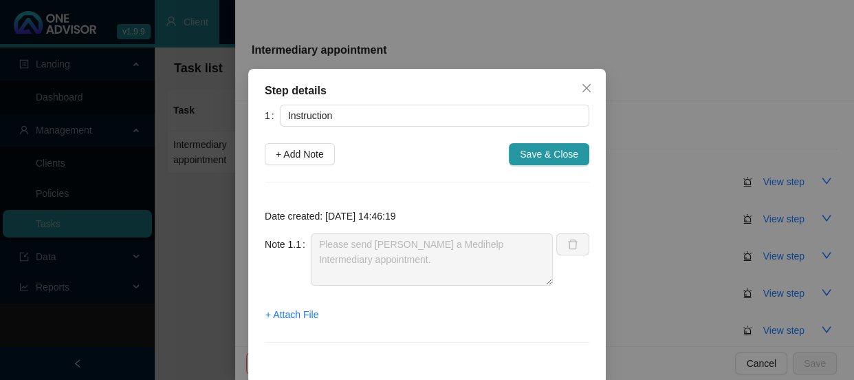
click at [653, 186] on div "Step details 1 Instruction + Add Note Save & Close Date created: 2025-09-25 14:…" at bounding box center [427, 190] width 854 height 380
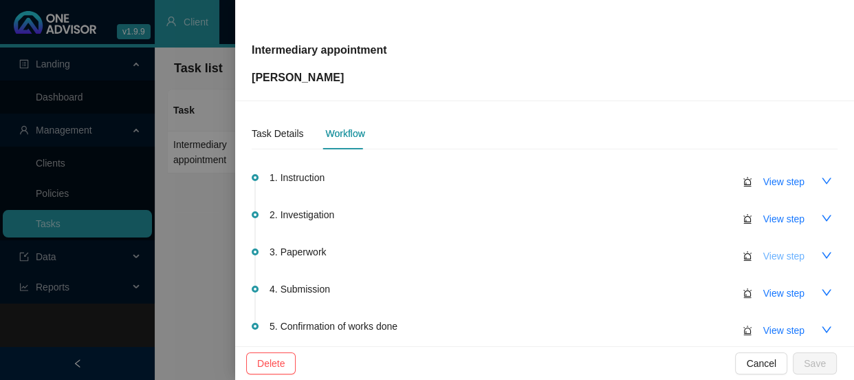
click at [777, 249] on span "View step" at bounding box center [783, 255] width 41 height 15
type input "Paperwork"
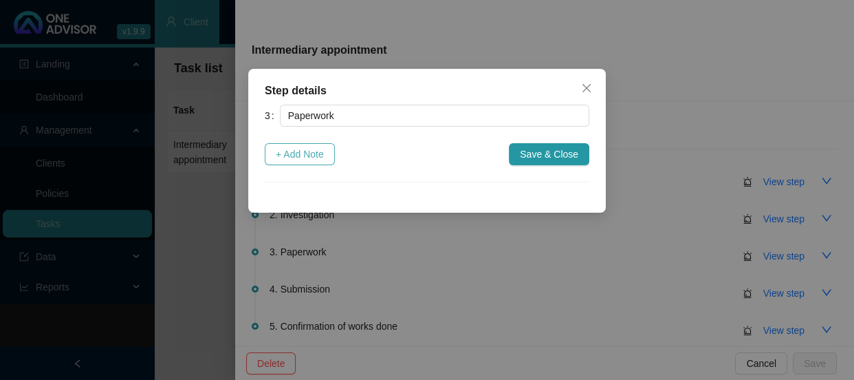
click at [296, 151] on span "+ Add Note" at bounding box center [300, 153] width 48 height 15
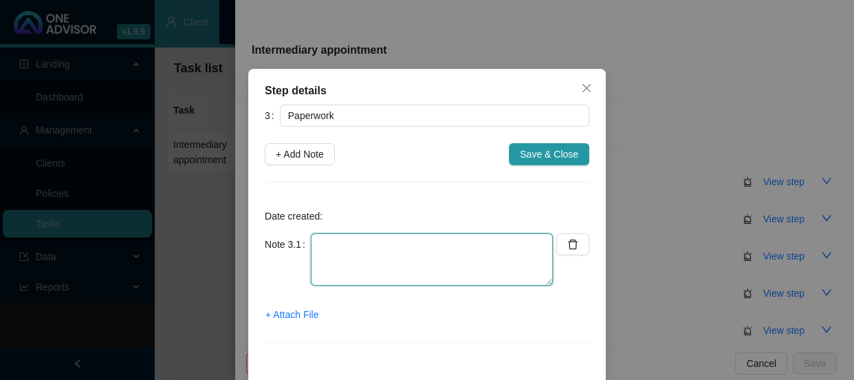
click at [355, 243] on textarea at bounding box center [432, 259] width 242 height 52
type textarea "Sent broker form to Sean to complete and sign"
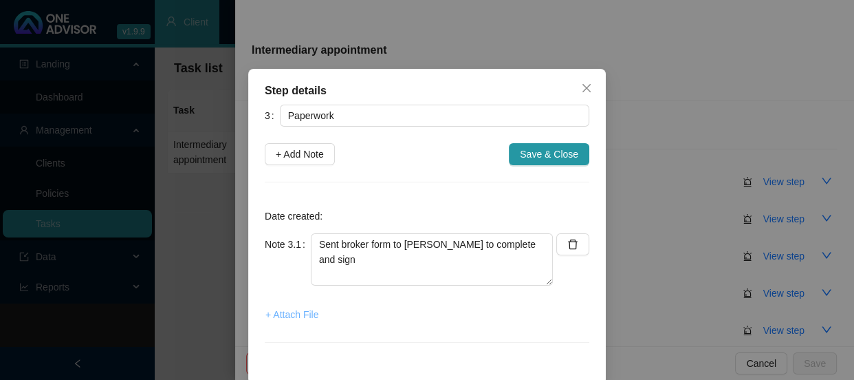
click at [294, 316] on span "+ Attach File" at bounding box center [291, 314] width 53 height 15
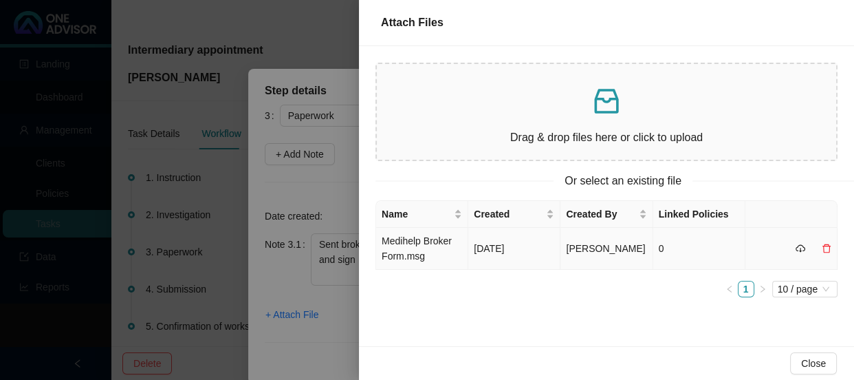
click at [436, 238] on td "Medihelp Broker Form.msg" at bounding box center [422, 249] width 92 height 42
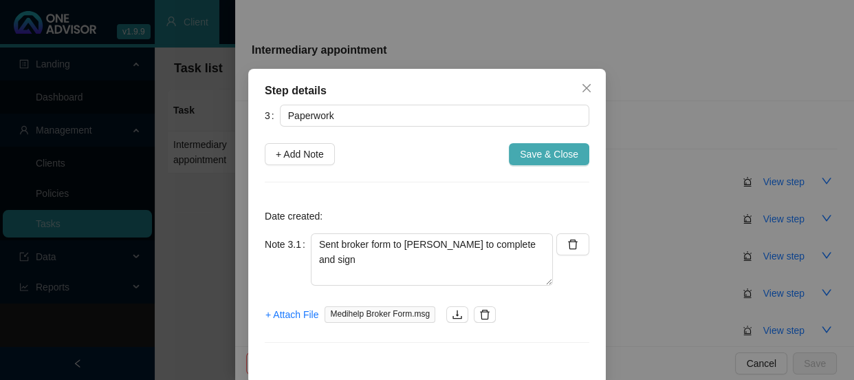
click at [522, 151] on span "Save & Close" at bounding box center [549, 153] width 58 height 15
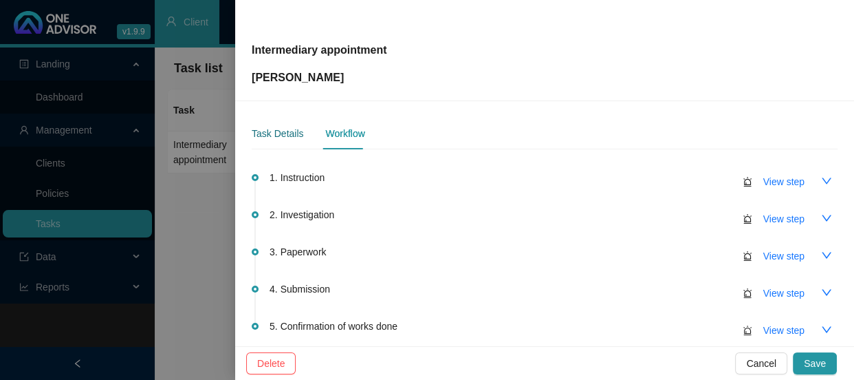
click at [284, 134] on div "Task Details" at bounding box center [278, 133] width 52 height 15
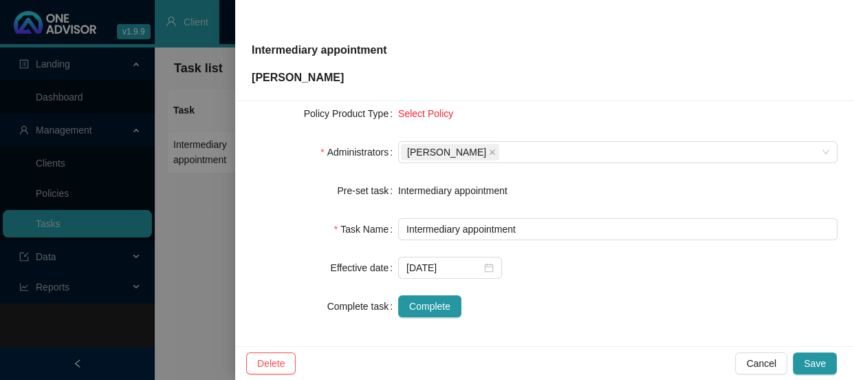
scroll to position [292, 0]
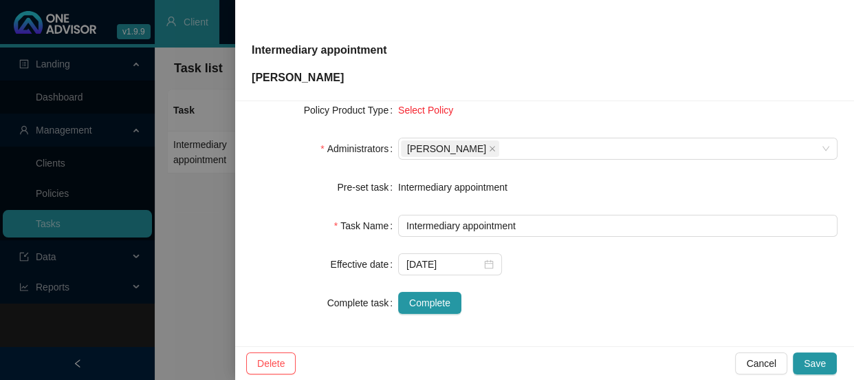
click at [481, 184] on div "Intermediary appointment" at bounding box center [617, 186] width 439 height 15
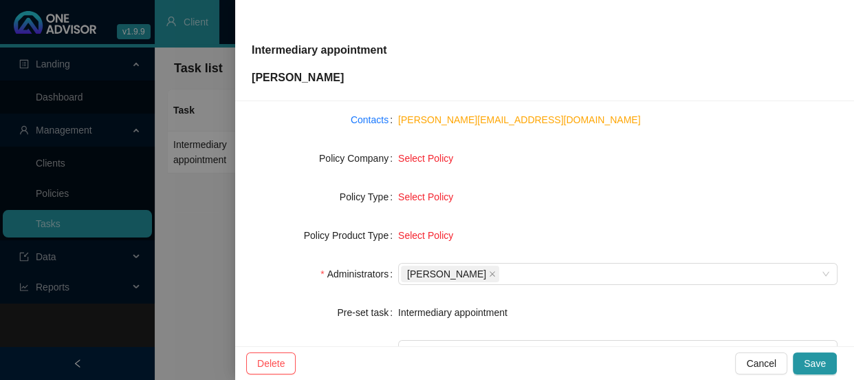
scroll to position [0, 0]
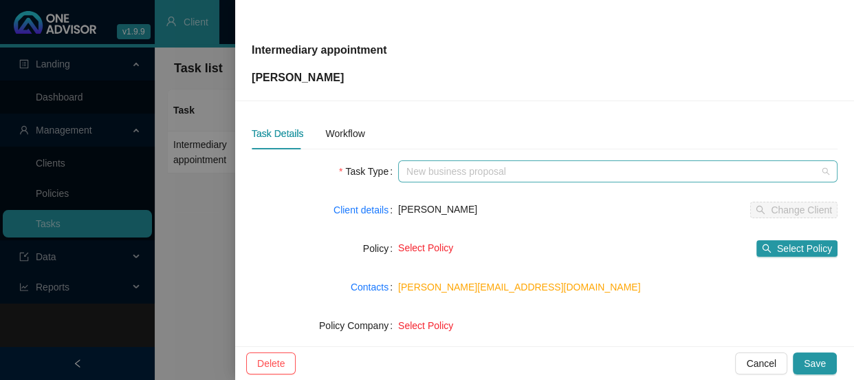
click at [508, 176] on span "New business proposal" at bounding box center [617, 171] width 423 height 21
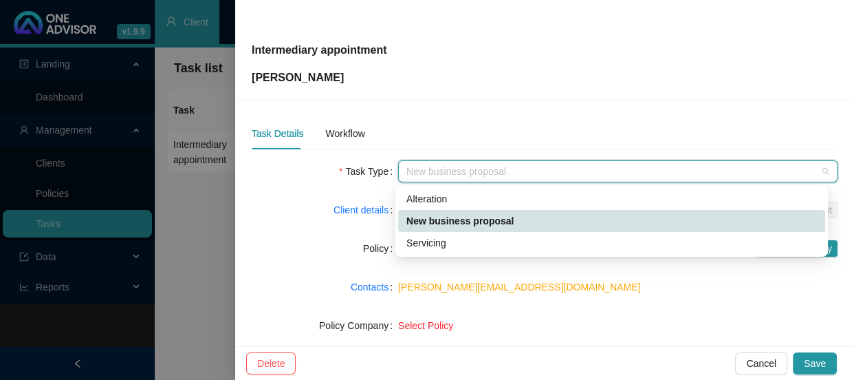
click at [508, 175] on span "New business proposal" at bounding box center [617, 171] width 423 height 21
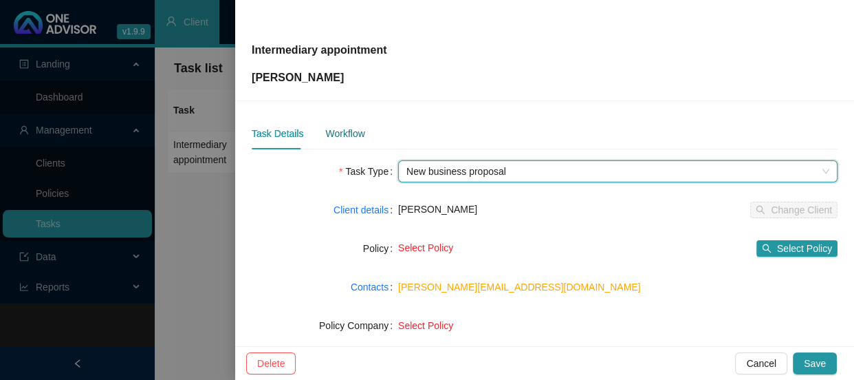
click at [340, 135] on div "Workflow" at bounding box center [344, 133] width 39 height 15
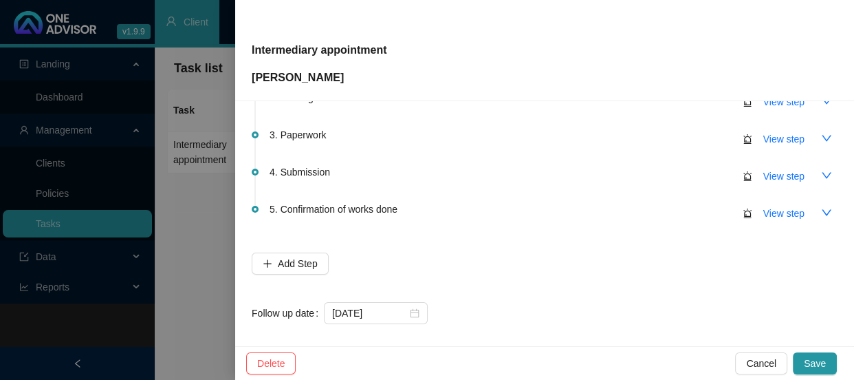
scroll to position [127, 0]
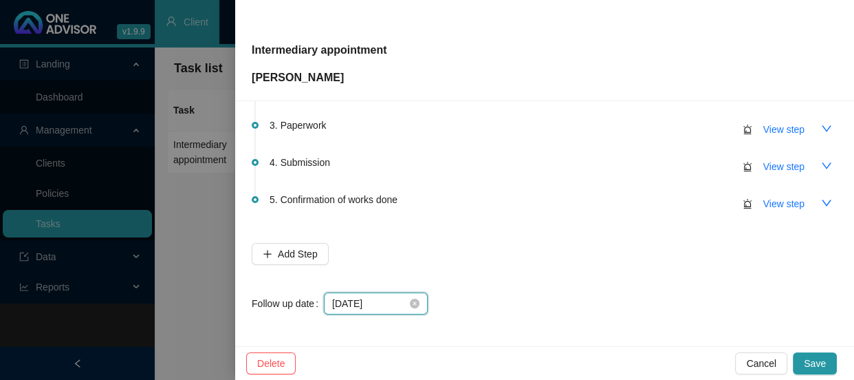
click at [391, 301] on input "[DATE]" at bounding box center [369, 303] width 75 height 15
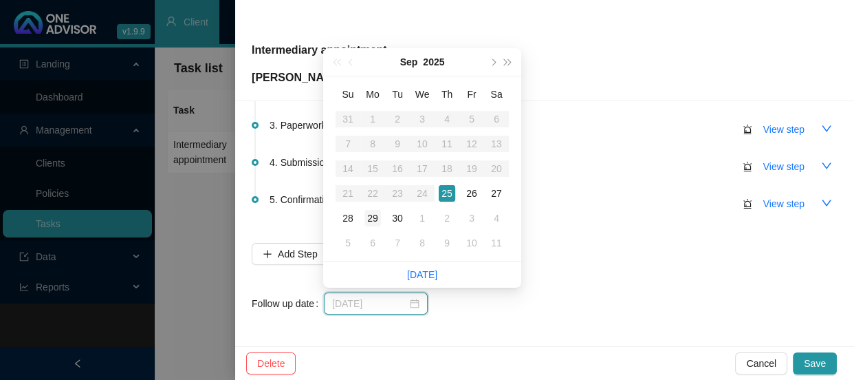
type input "[DATE]"
click at [369, 217] on div "29" at bounding box center [372, 218] width 17 height 17
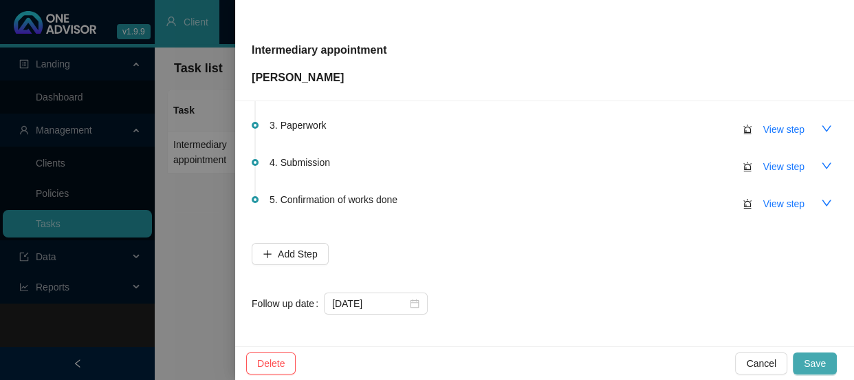
click at [818, 358] on span "Save" at bounding box center [815, 363] width 22 height 15
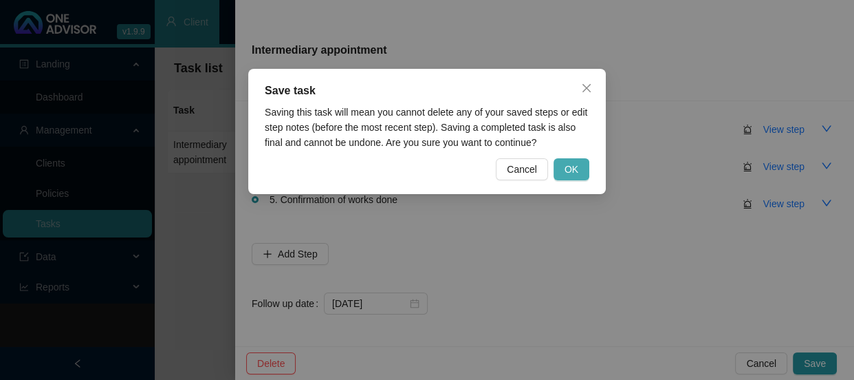
click at [572, 162] on span "OK" at bounding box center [572, 169] width 14 height 15
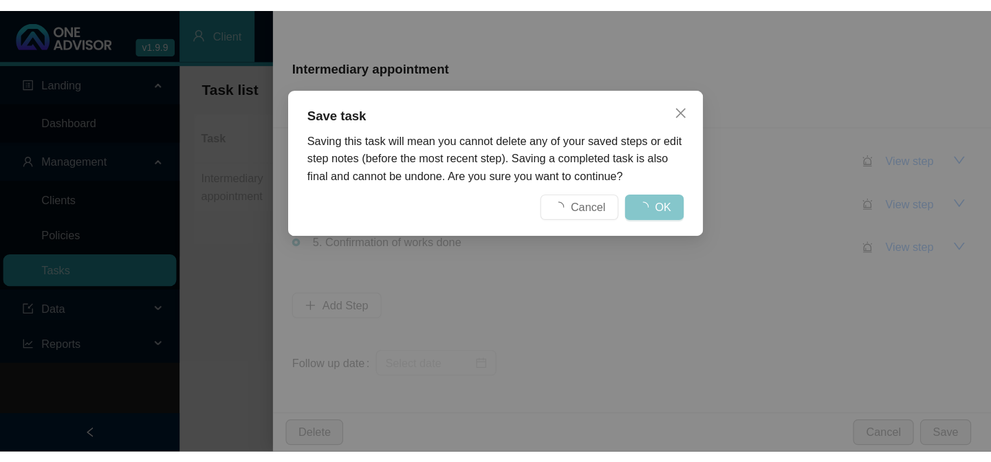
scroll to position [0, 0]
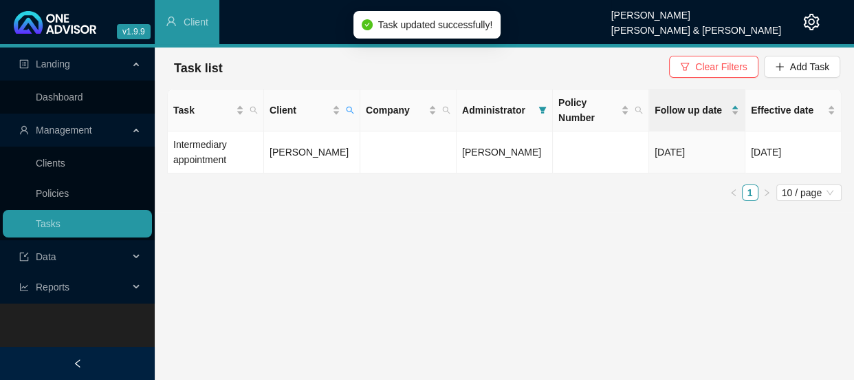
click at [466, 199] on ul "1 10 / page" at bounding box center [504, 192] width 675 height 17
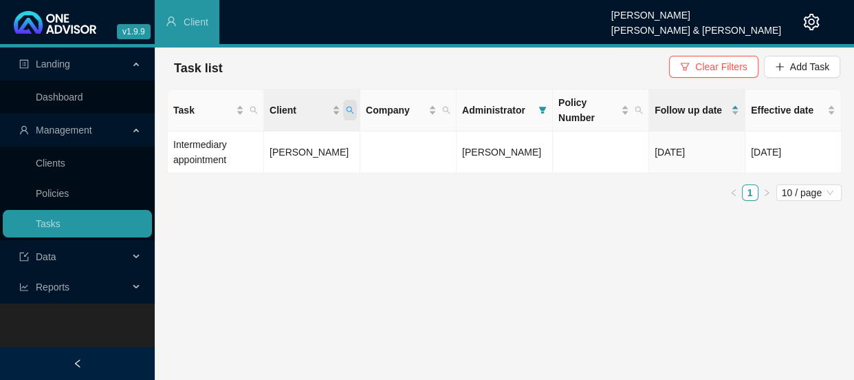
click at [351, 110] on icon "search" at bounding box center [351, 111] width 8 height 8
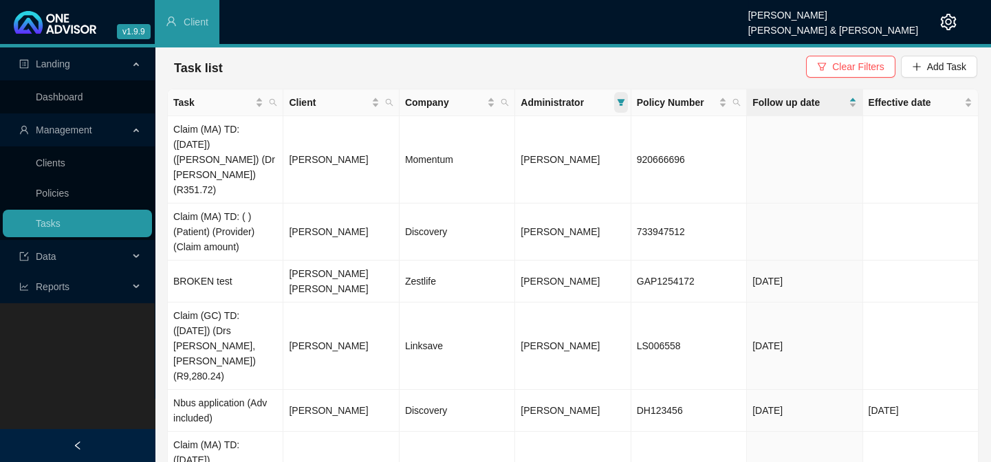
click at [624, 105] on icon "filter" at bounding box center [621, 102] width 8 height 8
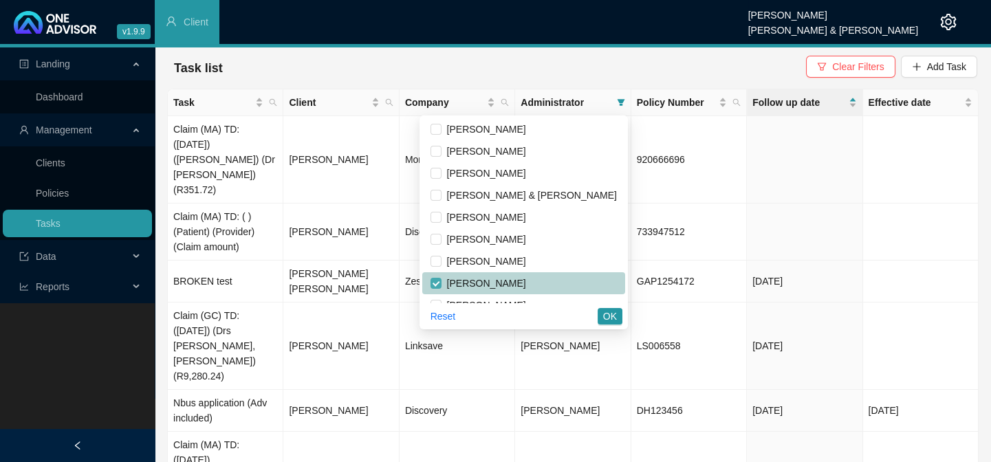
click at [442, 284] on input "checkbox" at bounding box center [436, 283] width 11 height 11
checkbox input "false"
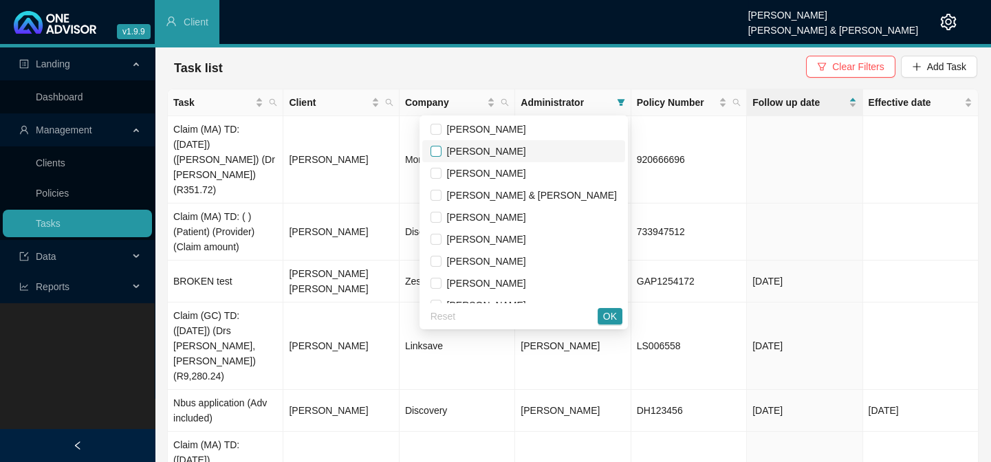
click at [442, 151] on input "checkbox" at bounding box center [436, 151] width 11 height 11
checkbox input "true"
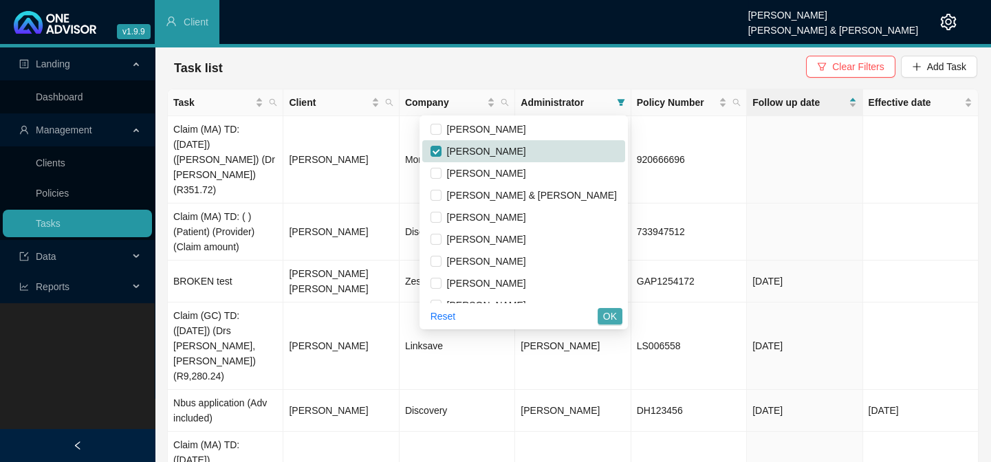
click at [612, 315] on span "OK" at bounding box center [610, 316] width 14 height 15
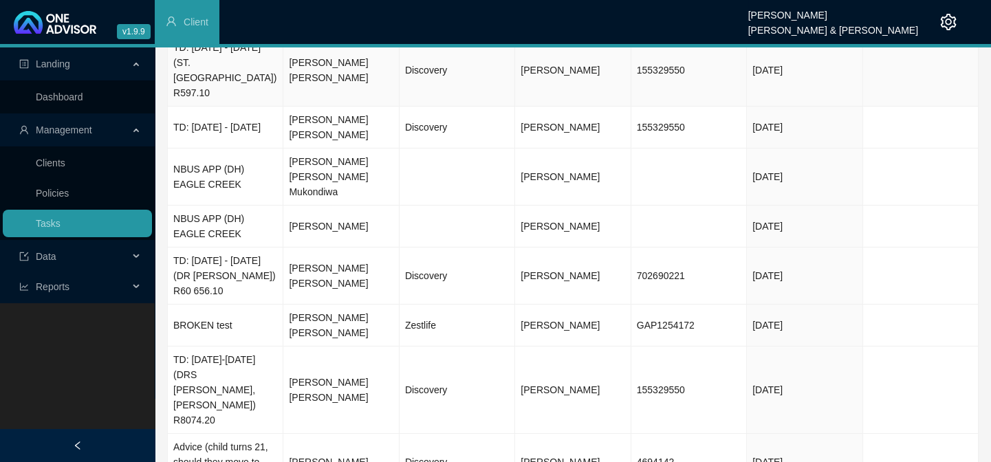
scroll to position [157, 0]
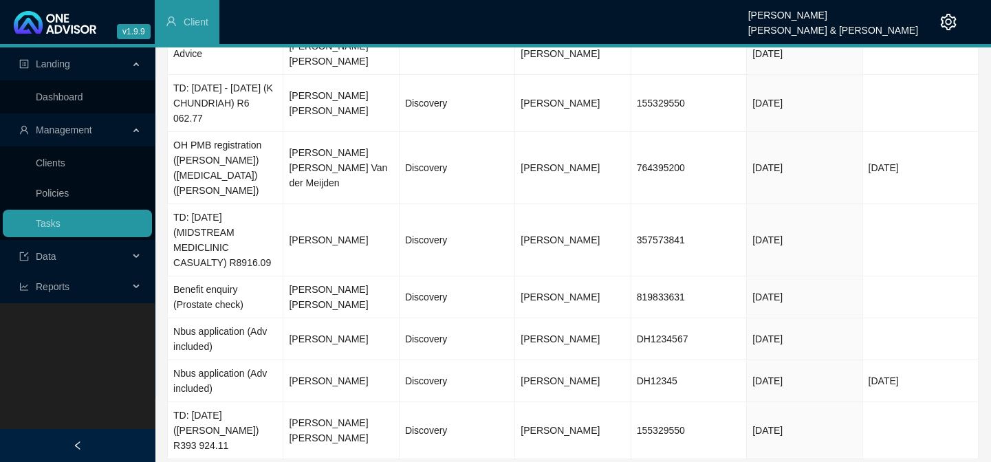
scroll to position [186, 0]
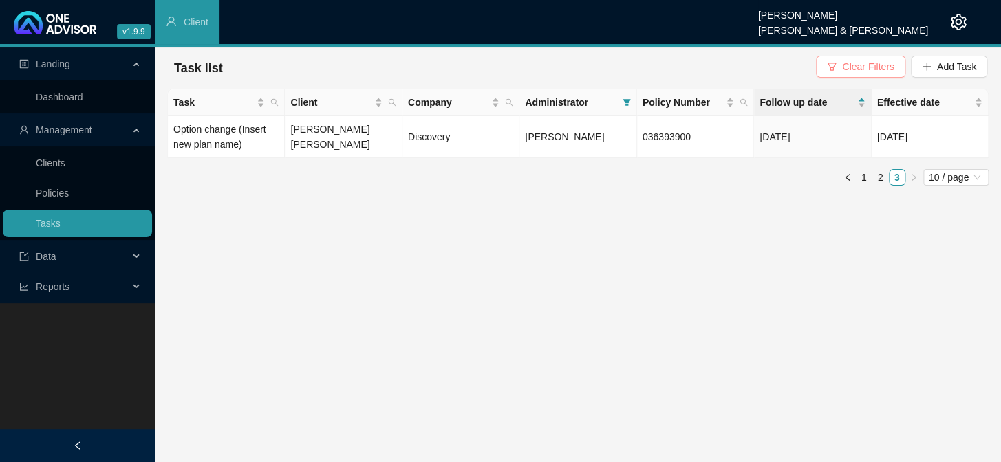
click at [858, 61] on span "Clear Filters" at bounding box center [868, 66] width 52 height 15
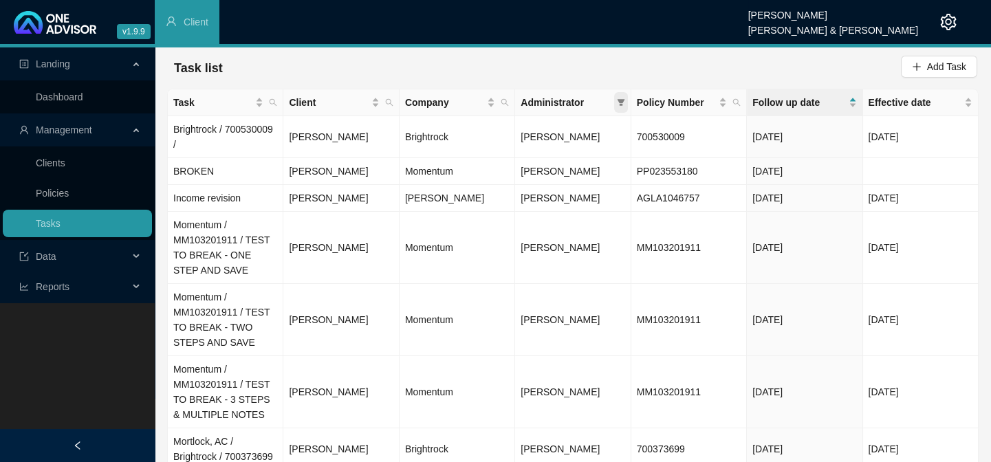
click at [620, 98] on icon "filter" at bounding box center [621, 102] width 8 height 8
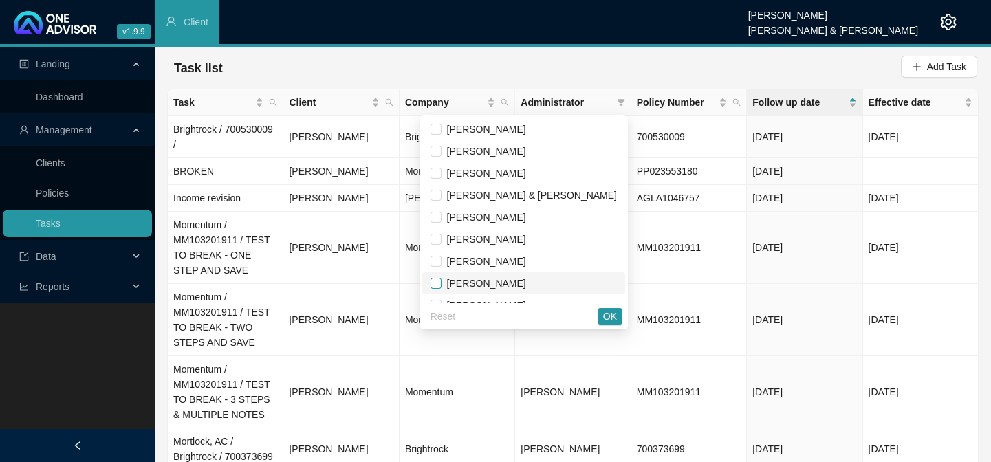
click at [442, 283] on input "checkbox" at bounding box center [436, 283] width 11 height 11
checkbox input "true"
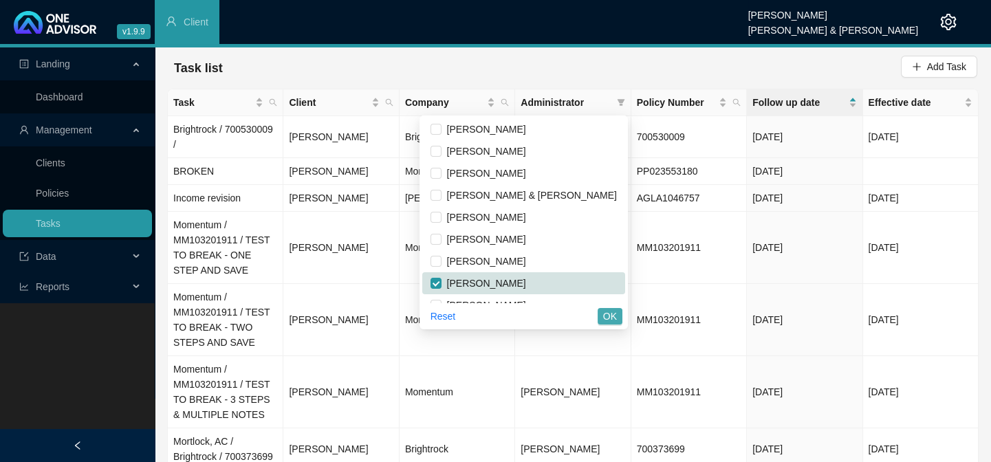
click at [605, 313] on span "OK" at bounding box center [610, 316] width 14 height 15
